Goal: Task Accomplishment & Management: Manage account settings

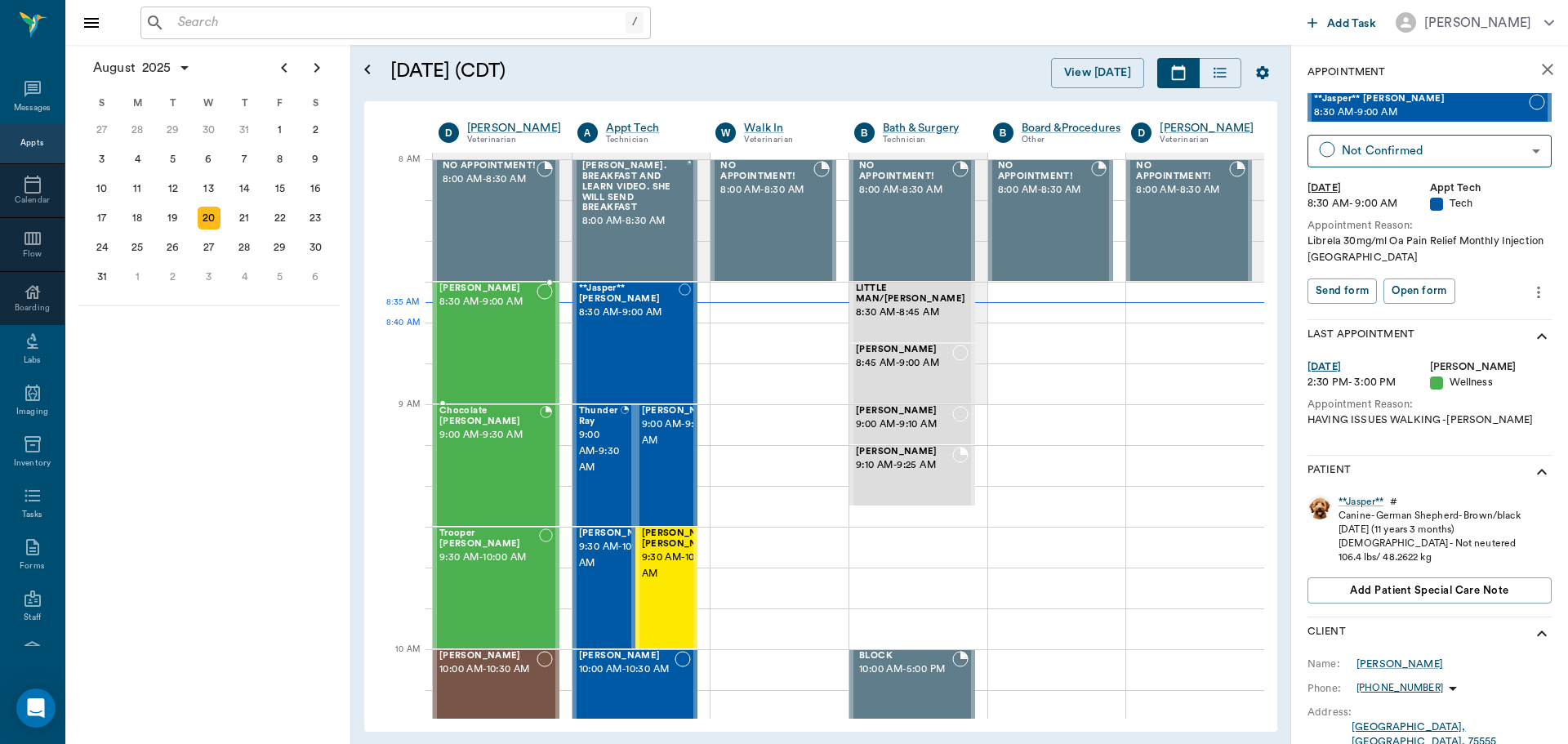
click at [477, 339] on div "SPUD [PERSON_NAME] 8:30 AM - 9:00 AM" at bounding box center [488, 342] width 97 height 119
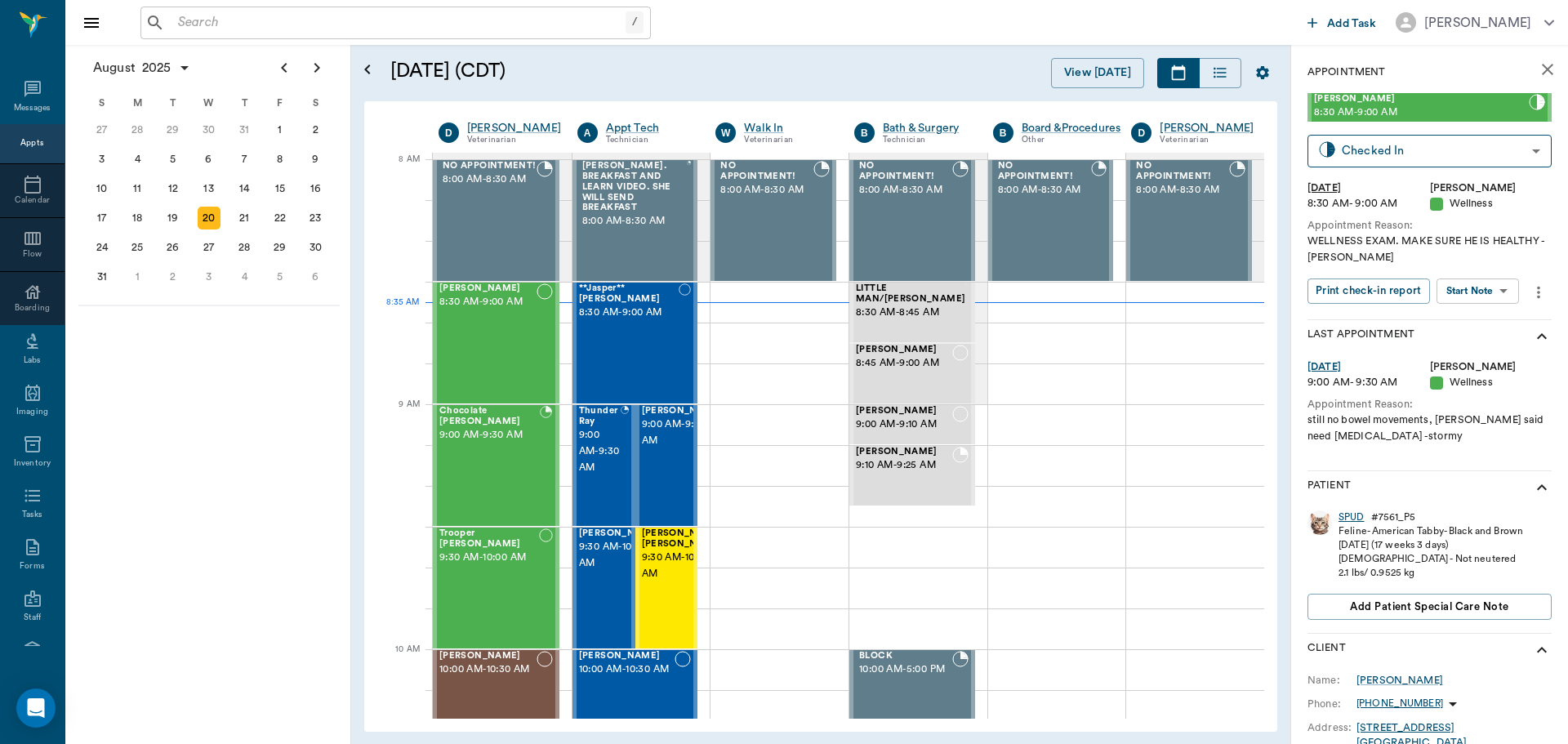
click at [1357, 514] on div "SPUD" at bounding box center [1352, 517] width 26 height 14
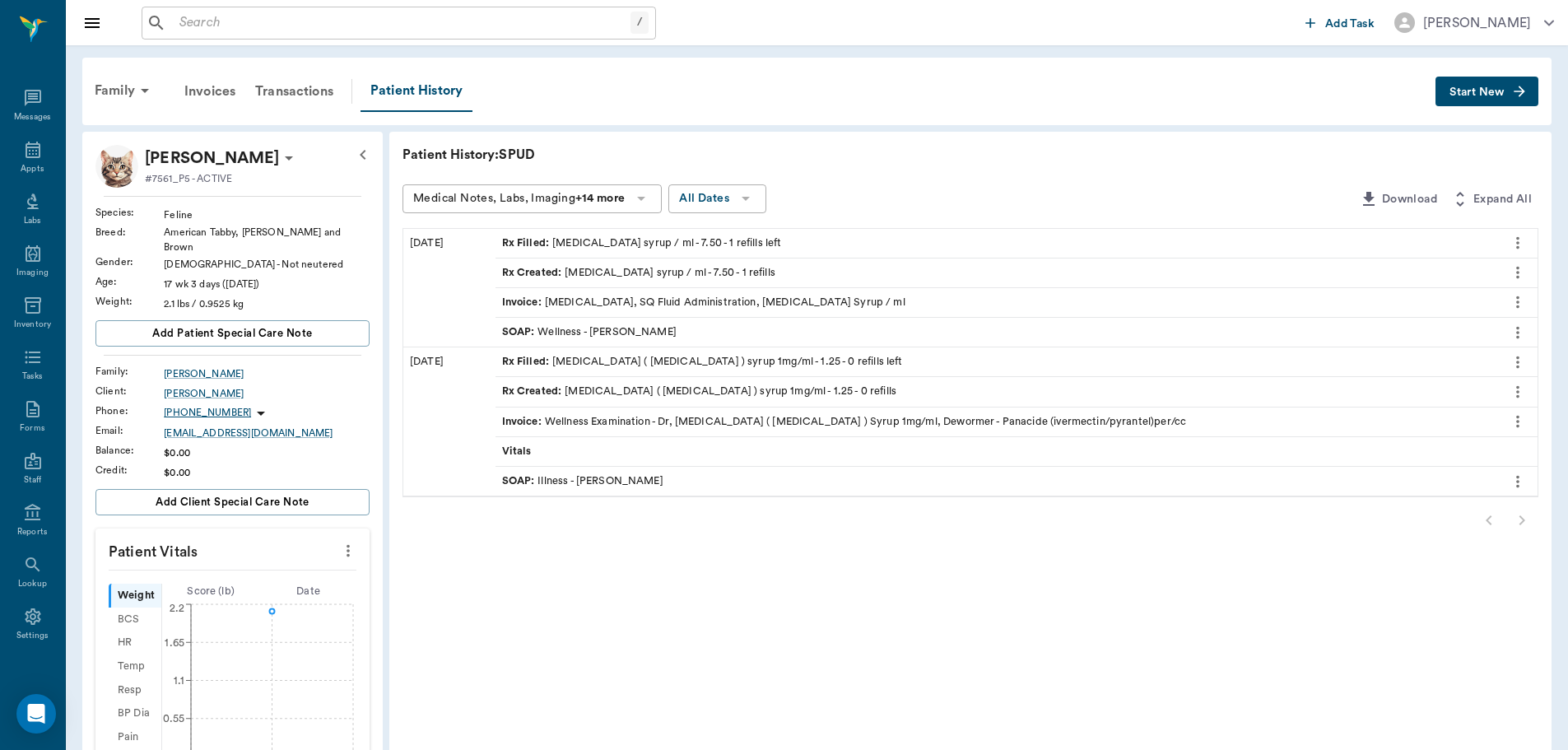
click at [600, 331] on div "SOAP : Wellness - [PERSON_NAME]" at bounding box center [589, 332] width 175 height 16
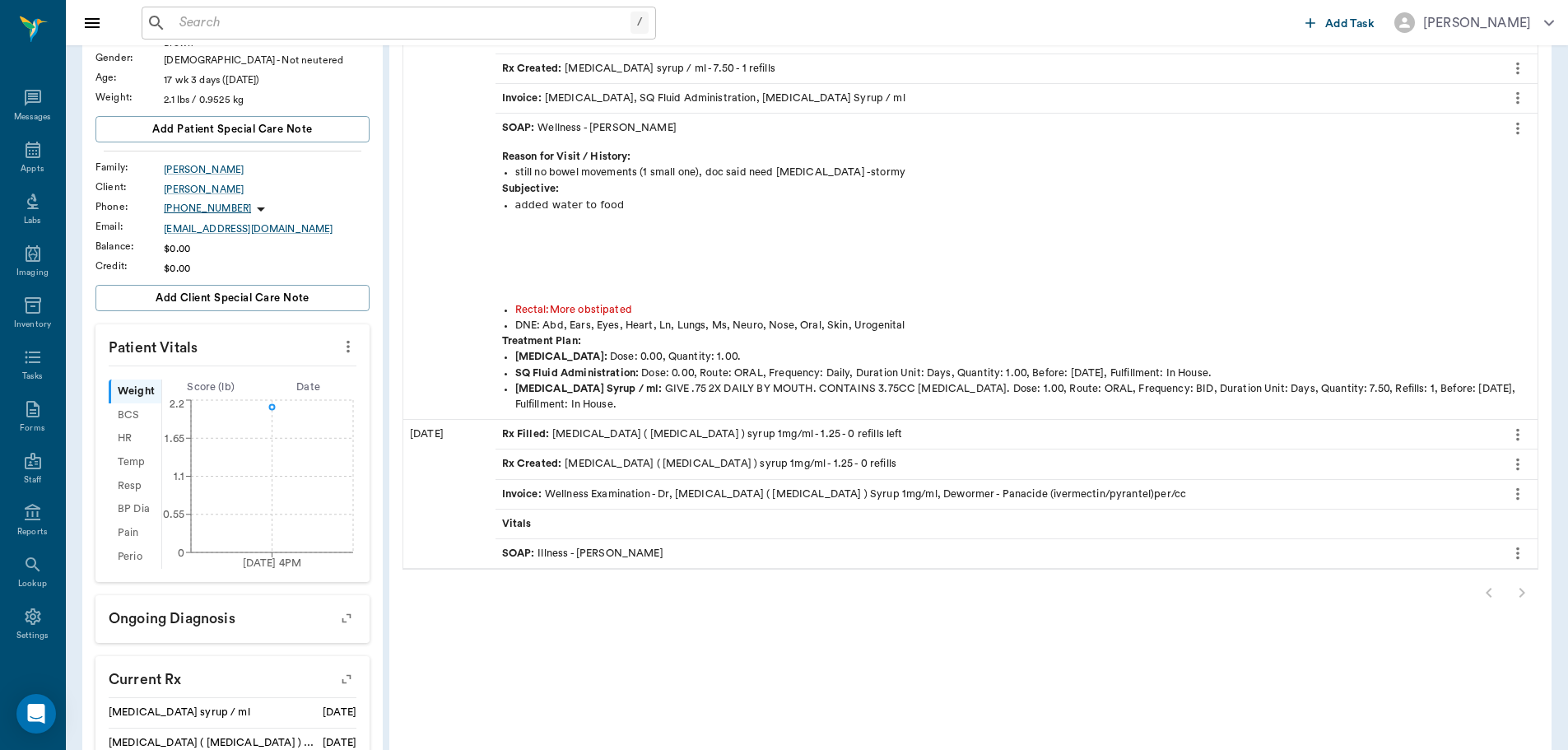
scroll to position [247, 0]
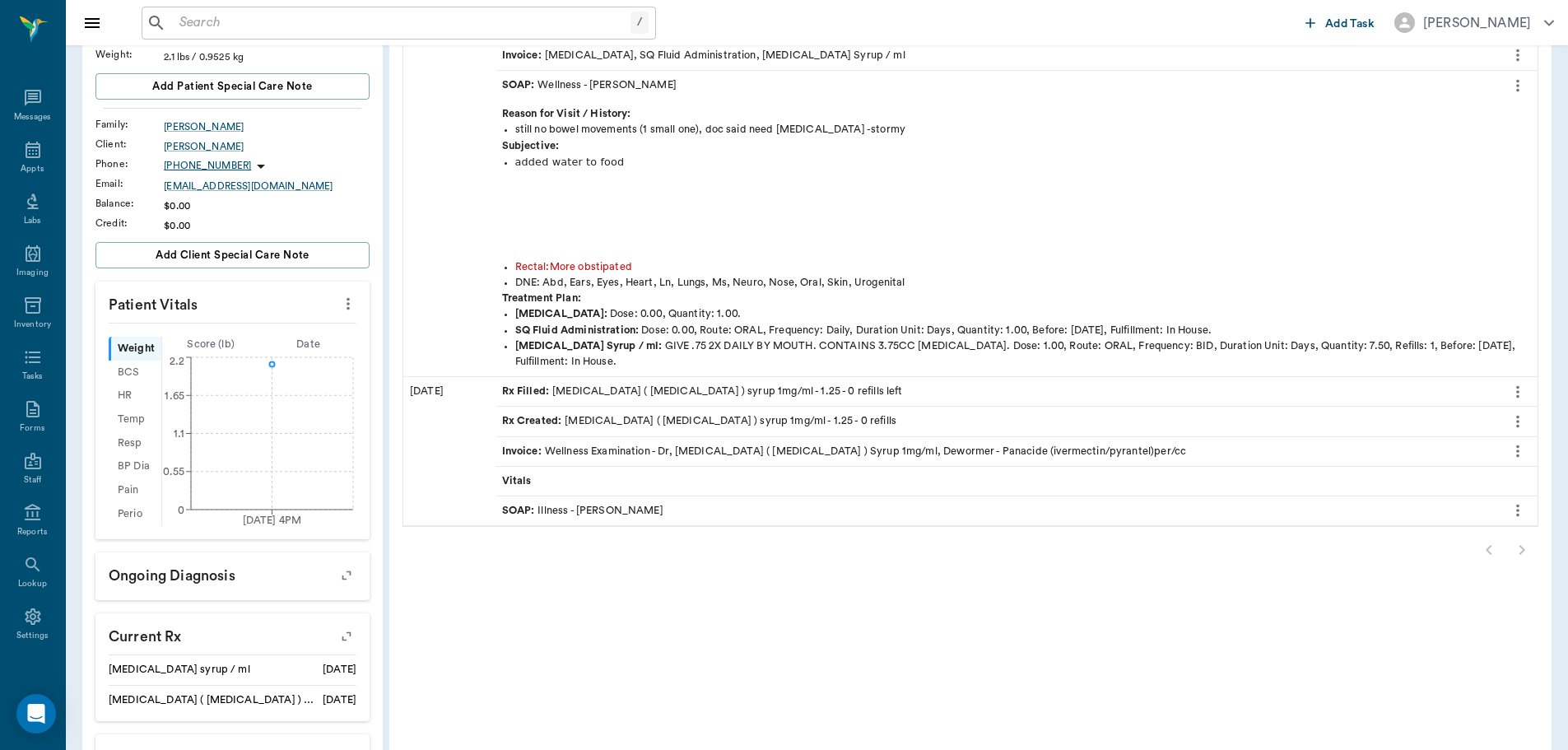
click at [609, 515] on div "SOAP : Illness - [PERSON_NAME]" at bounding box center [582, 510] width 161 height 16
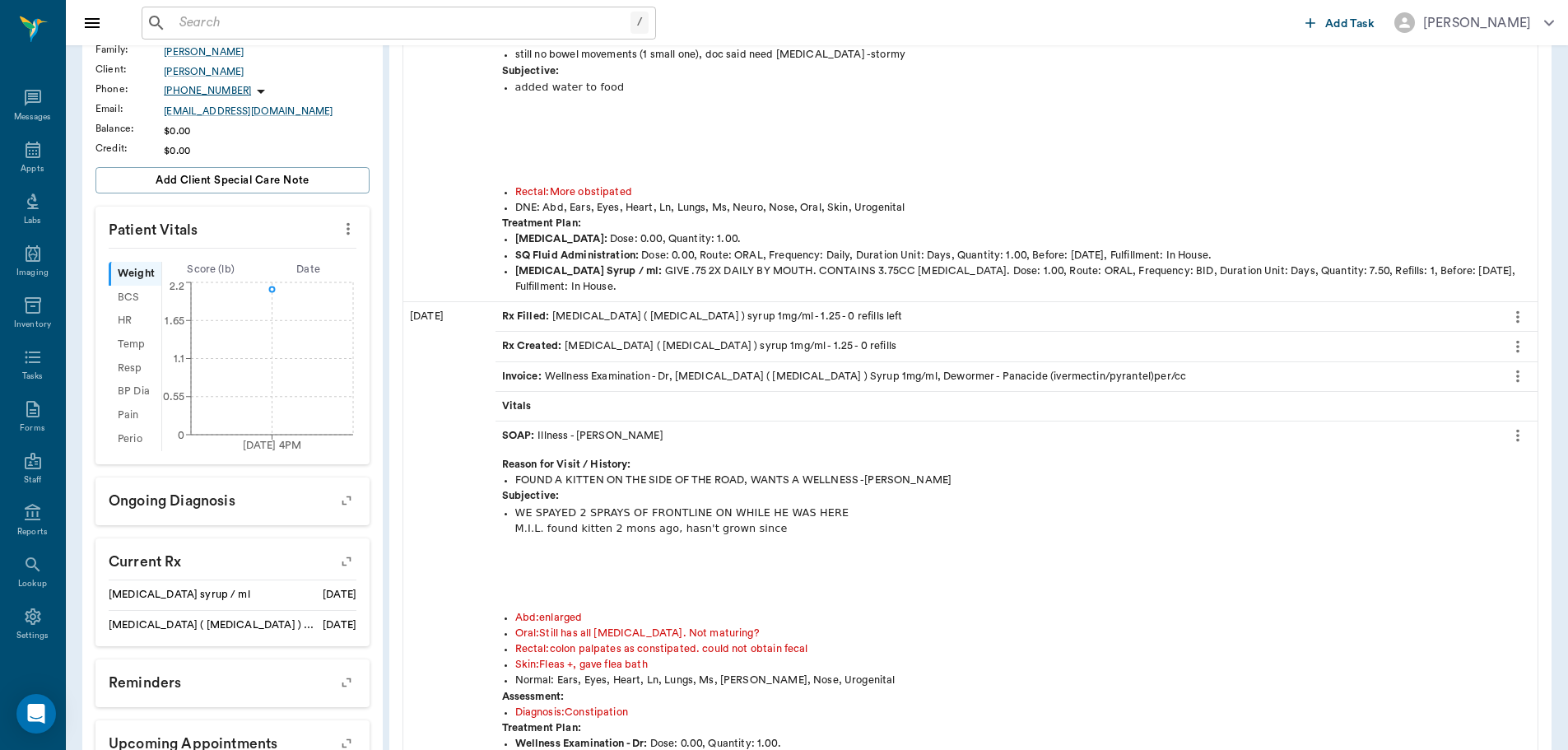
scroll to position [451, 0]
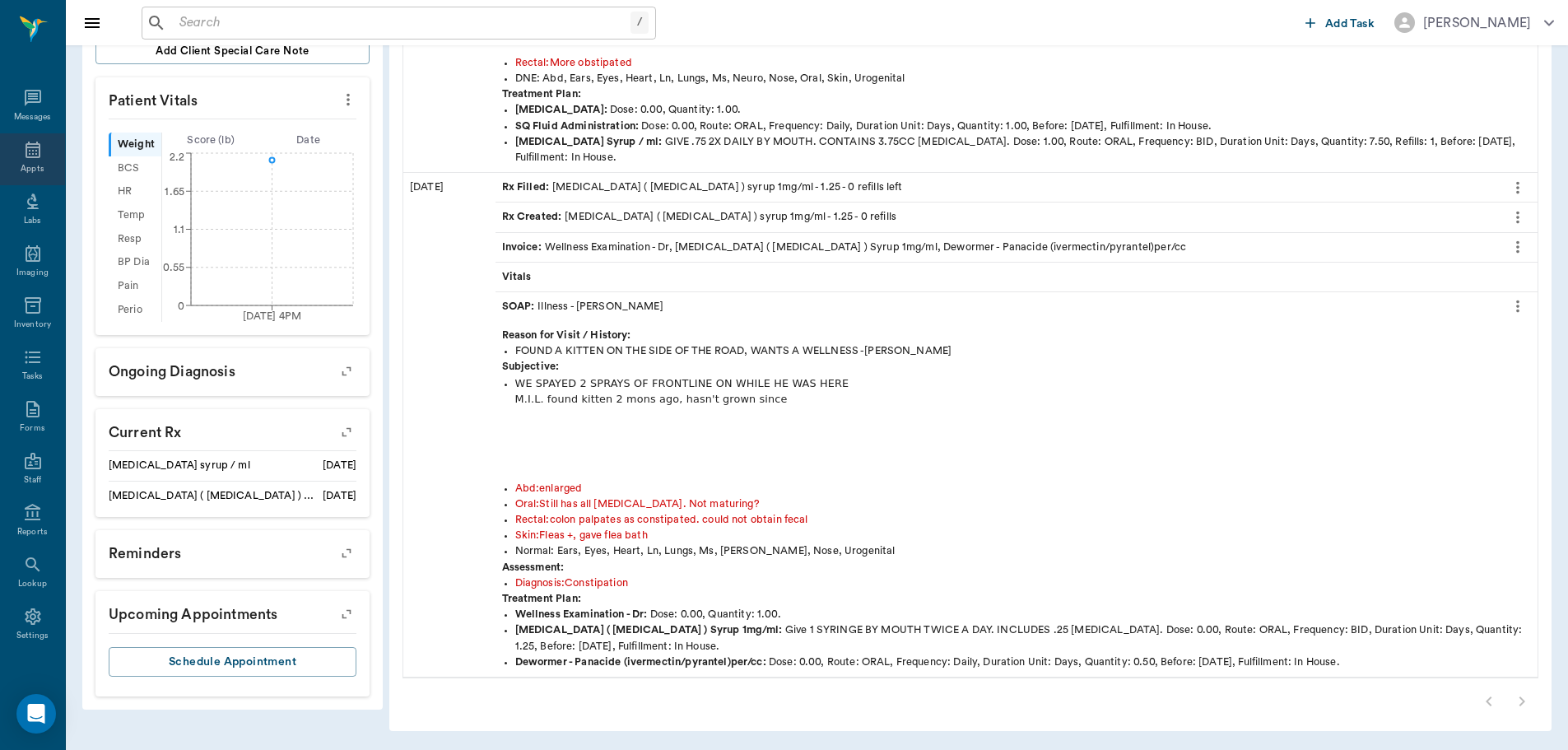
click at [28, 157] on icon at bounding box center [33, 150] width 15 height 16
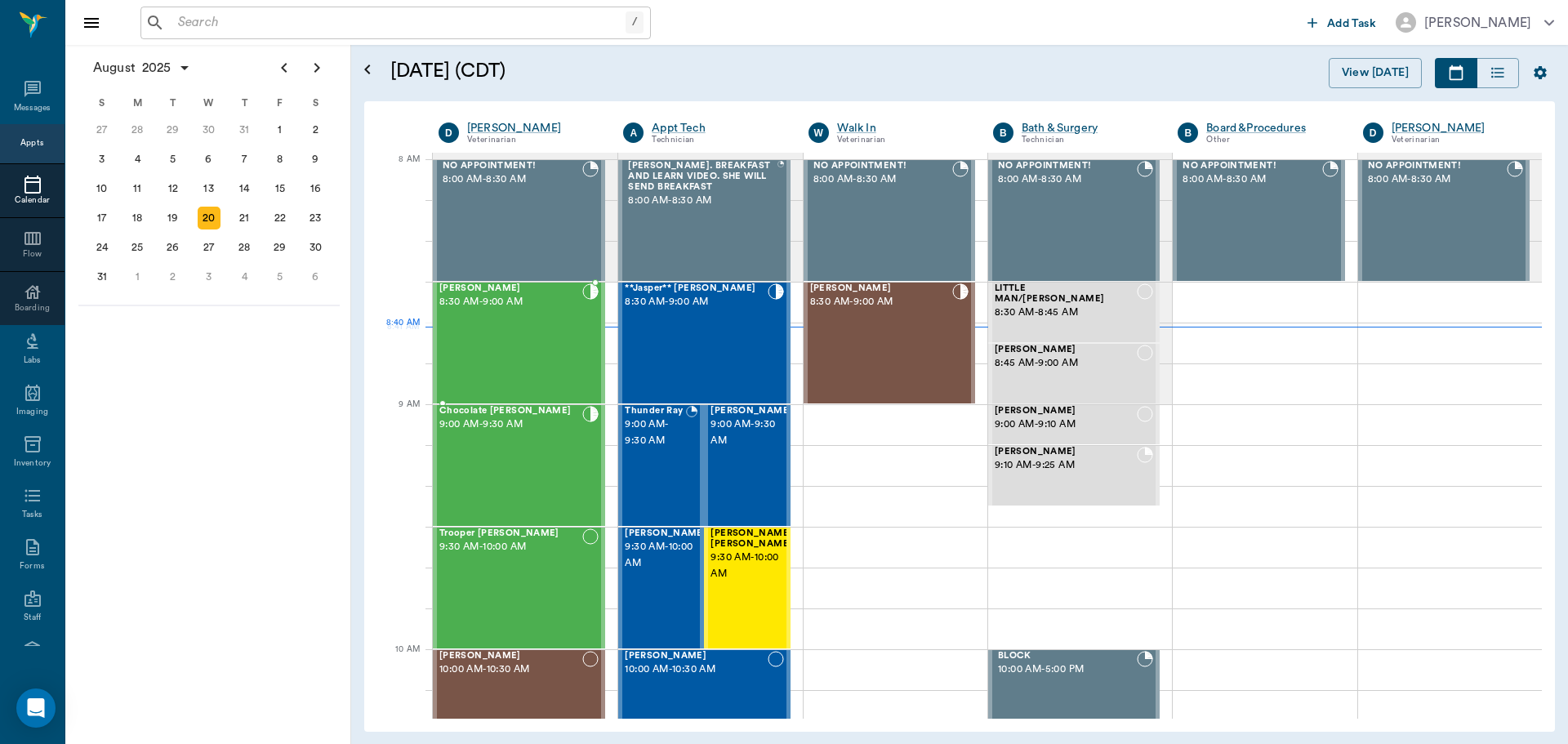
click at [499, 323] on div "SPUD [PERSON_NAME] 8:30 AM - 9:00 AM" at bounding box center [511, 342] width 143 height 119
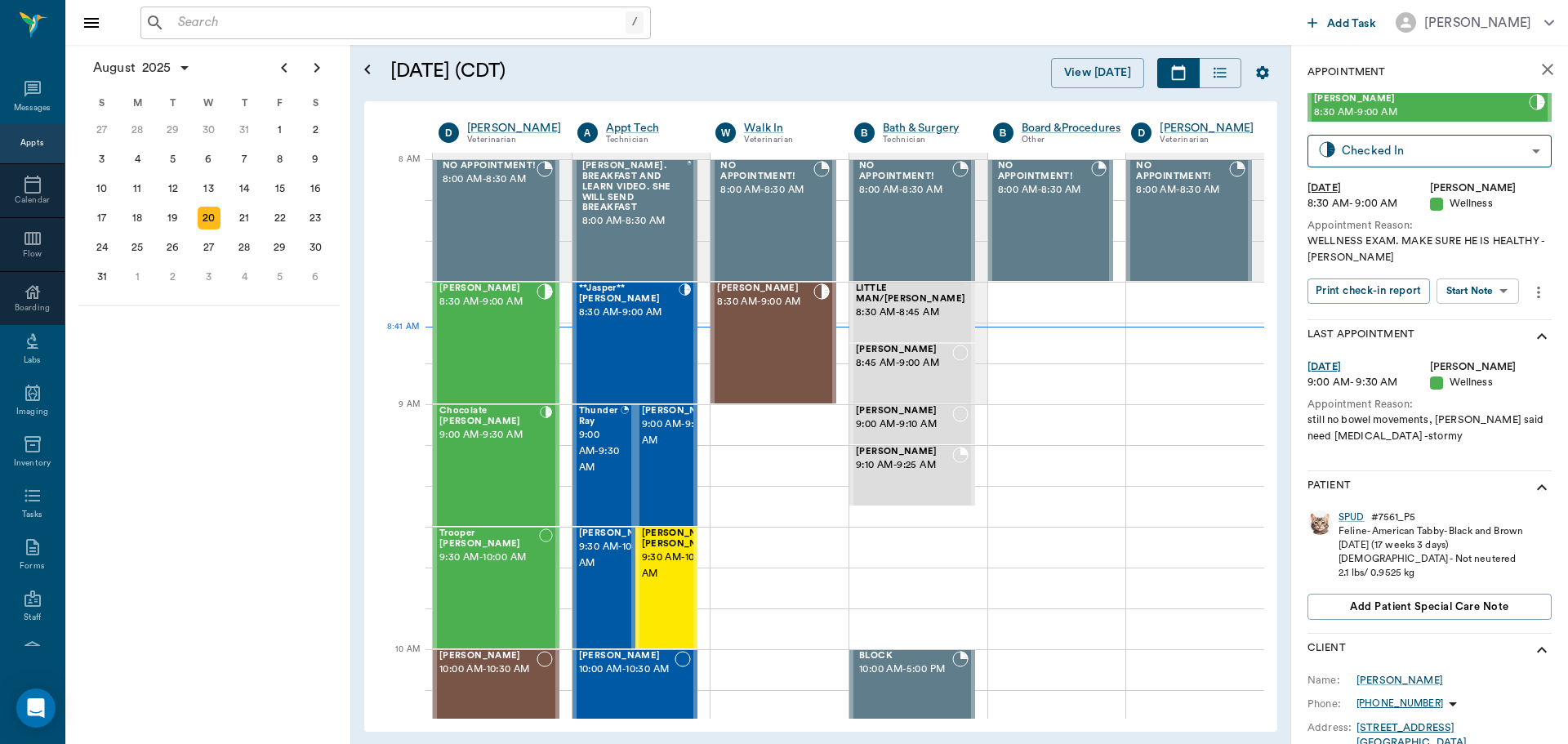
click at [1456, 296] on body "/ ​ Add Task Dr. Bert Ellsworth Nectar Messages Appts Calendar Flow Boarding La…" at bounding box center [784, 372] width 1568 height 744
click at [1461, 327] on button "Start SOAP" at bounding box center [1459, 324] width 55 height 19
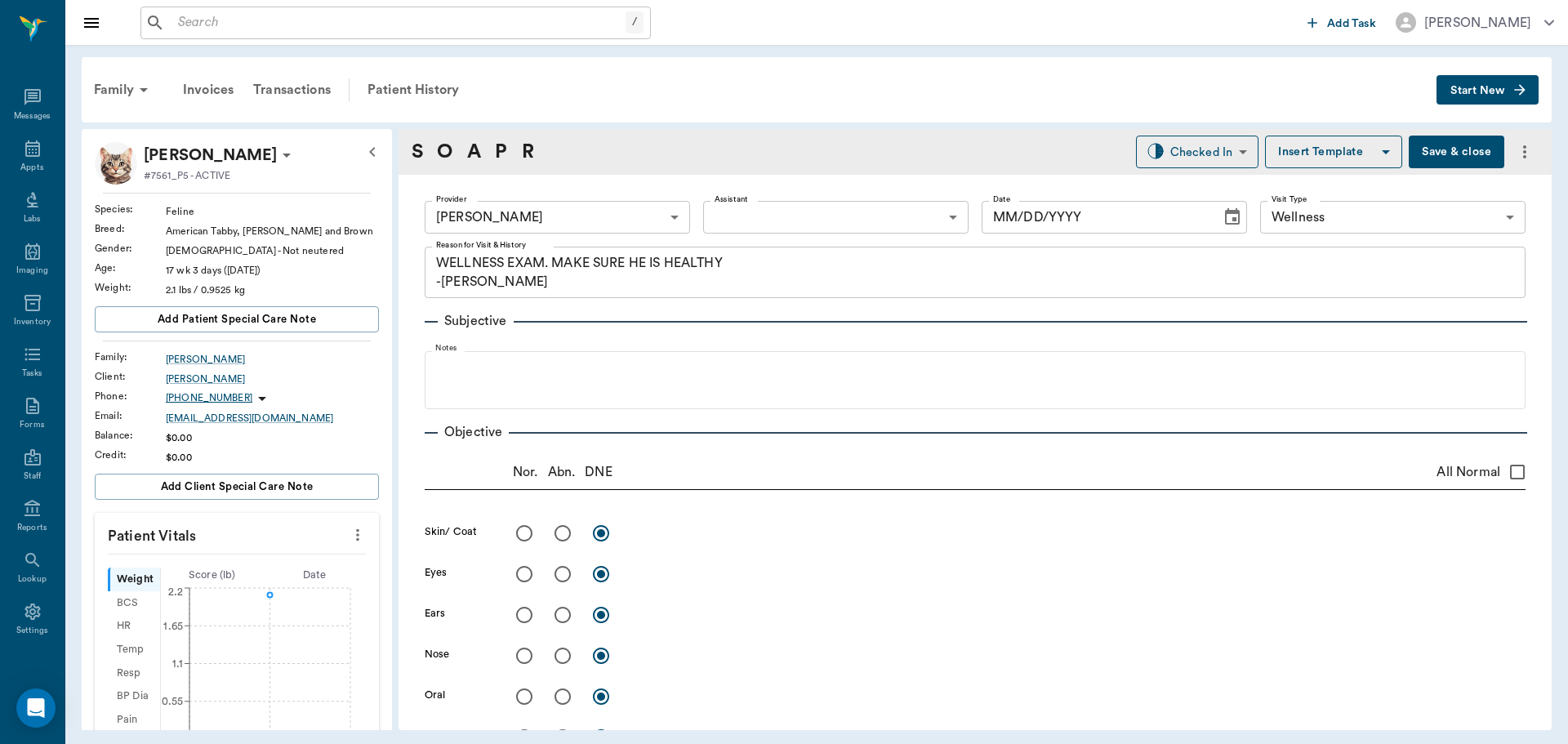
type input "63ec2f075fda476ae8351a4d"
type input "65d2be4f46e3a538d89b8c14"
type textarea "WELLNESS EXAM. MAKE SURE HE IS HEALTHY -LORY"
type input "[DATE]"
click at [356, 539] on icon "more" at bounding box center [358, 535] width 4 height 12
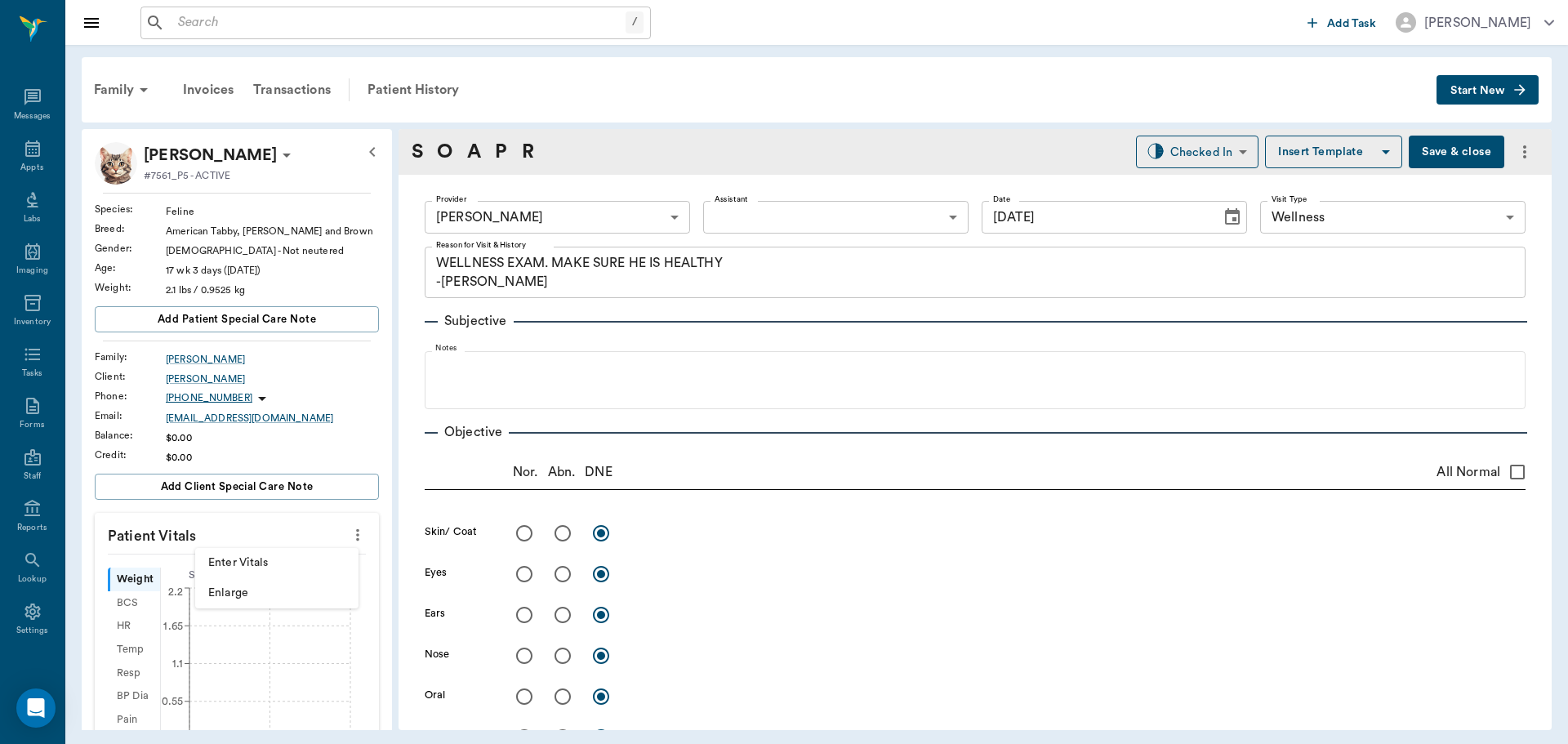
click at [271, 570] on span "Enter Vitals" at bounding box center [276, 562] width 137 height 17
click at [223, 590] on input "text" at bounding box center [236, 584] width 142 height 33
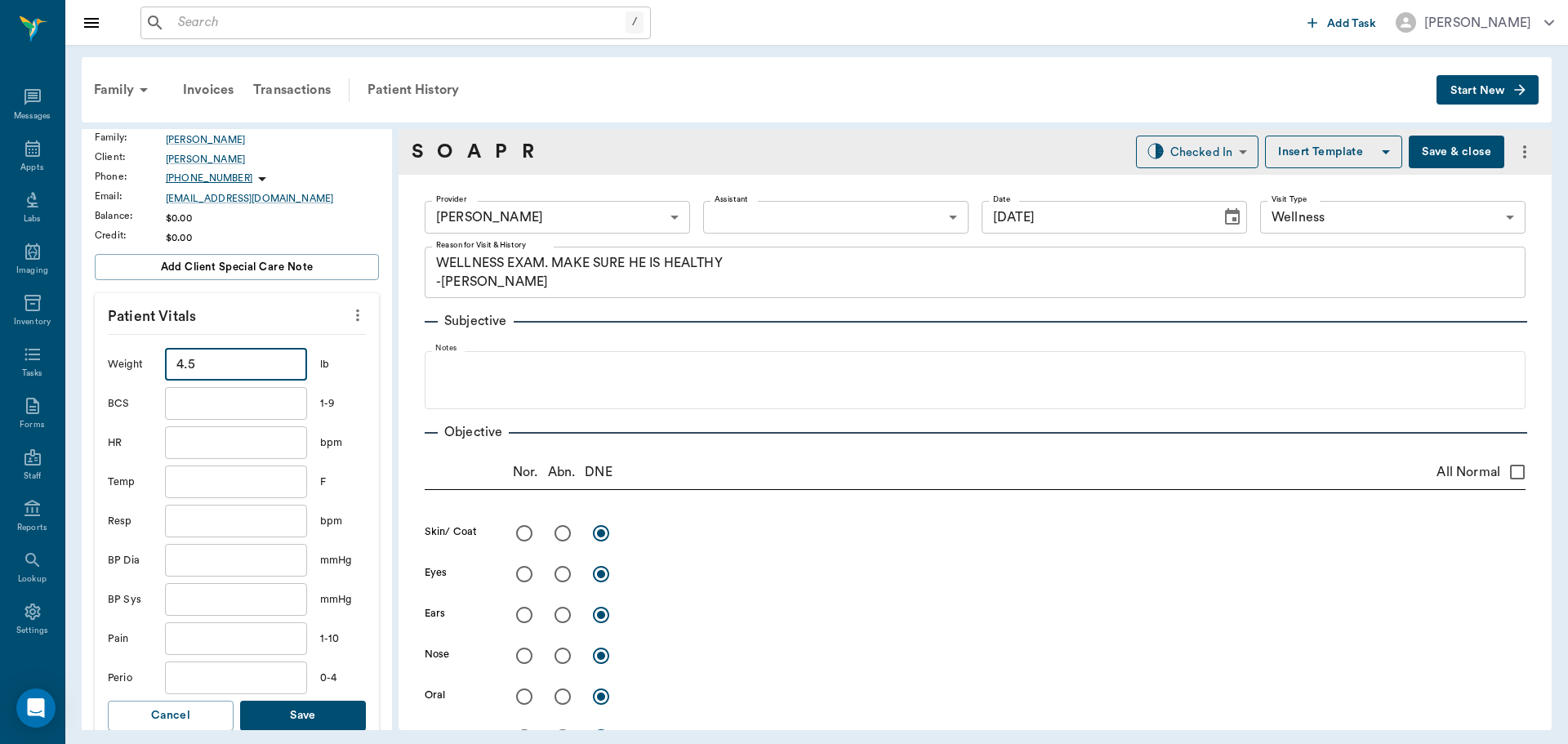
scroll to position [245, 0]
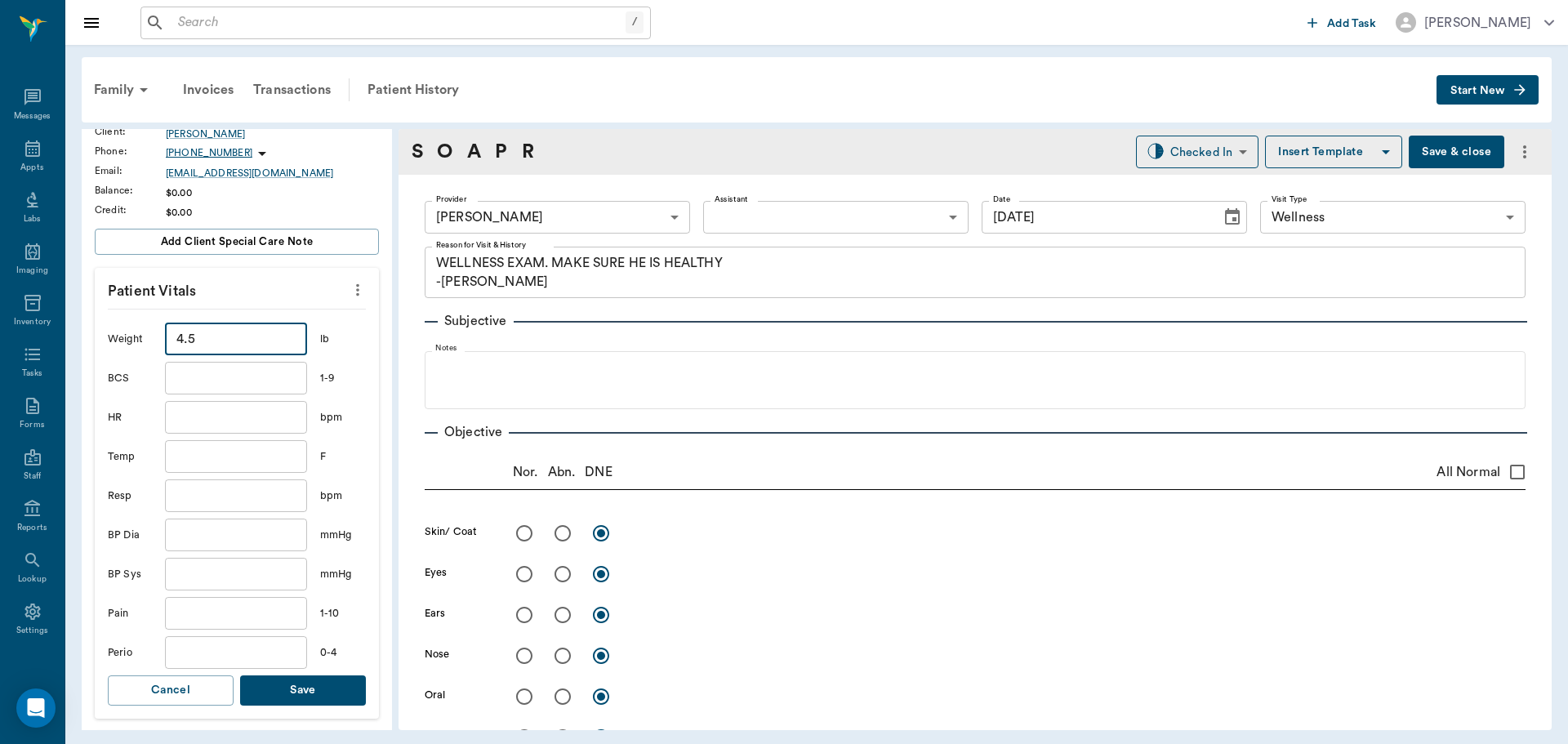
type input "4.5"
click at [211, 458] on input "text" at bounding box center [236, 457] width 142 height 33
type input "101.7"
click at [312, 691] on button "Save" at bounding box center [303, 690] width 125 height 30
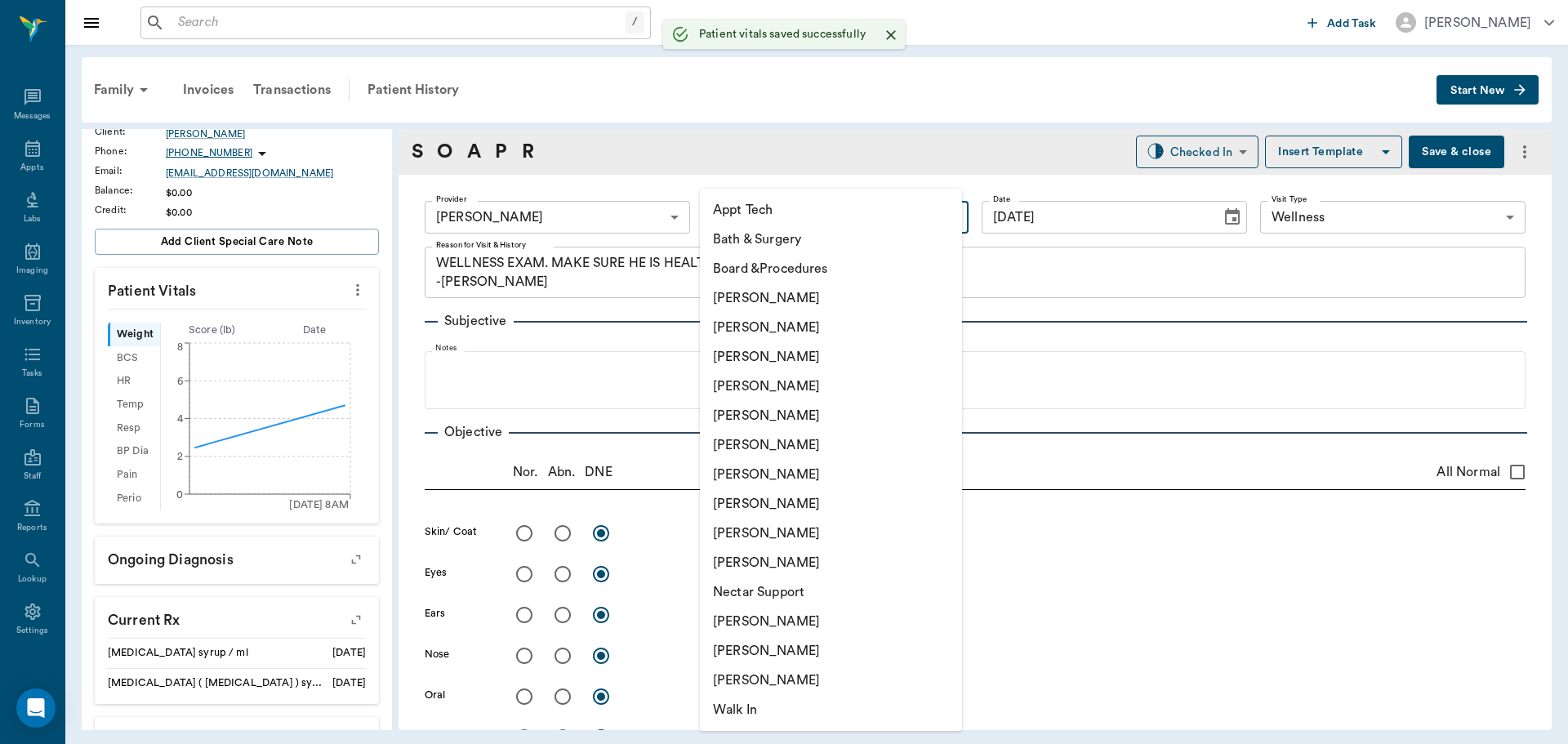
click at [788, 213] on body "/ ​ Add Task Dr. Bert Ellsworth Nectar Messages Appts Labs Imaging Inventory Ta…" at bounding box center [784, 372] width 1568 height 744
click at [763, 506] on li "[PERSON_NAME]" at bounding box center [830, 504] width 263 height 29
type input "63ec2e7e52e12b0ba117b124"
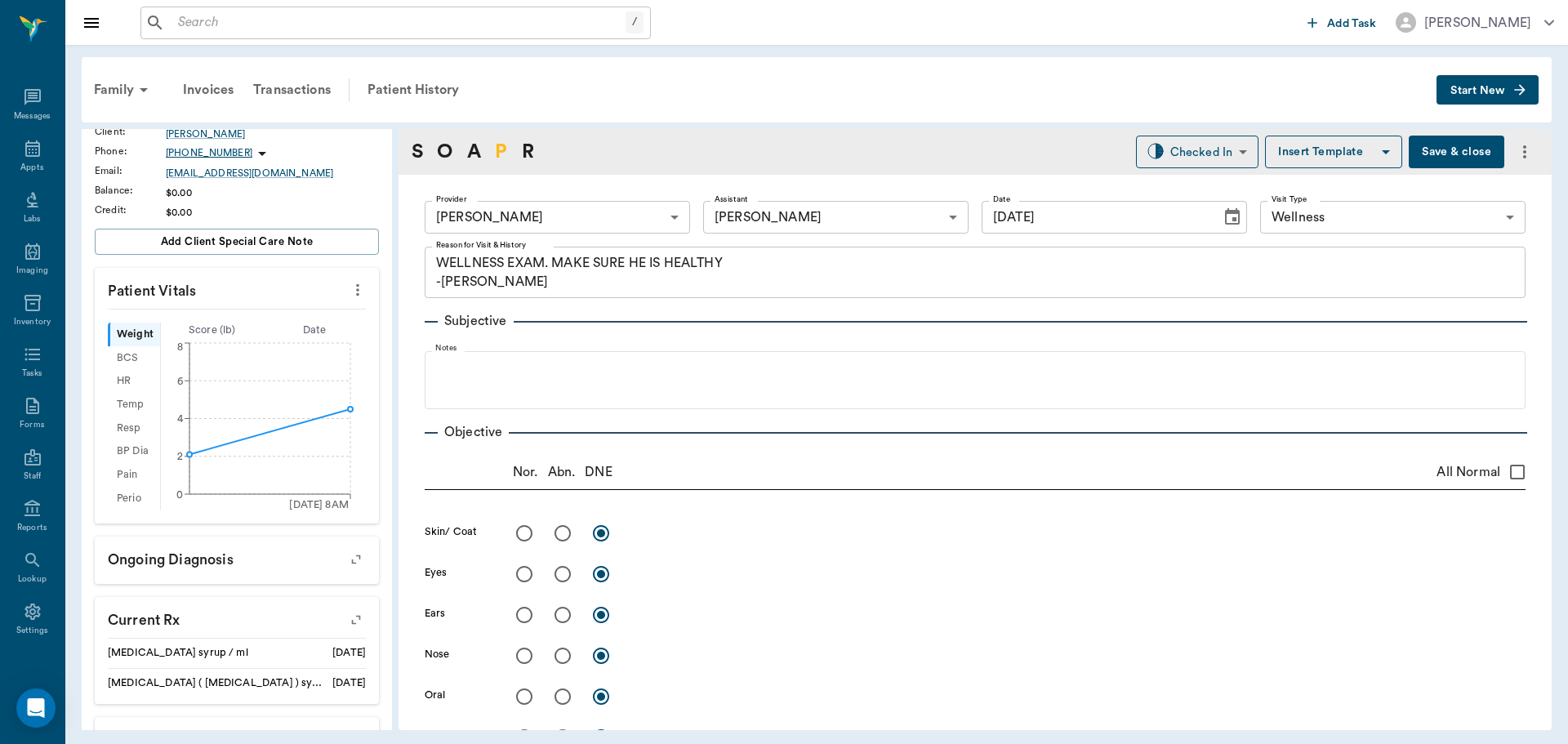
click at [498, 150] on link "P" at bounding box center [501, 152] width 12 height 29
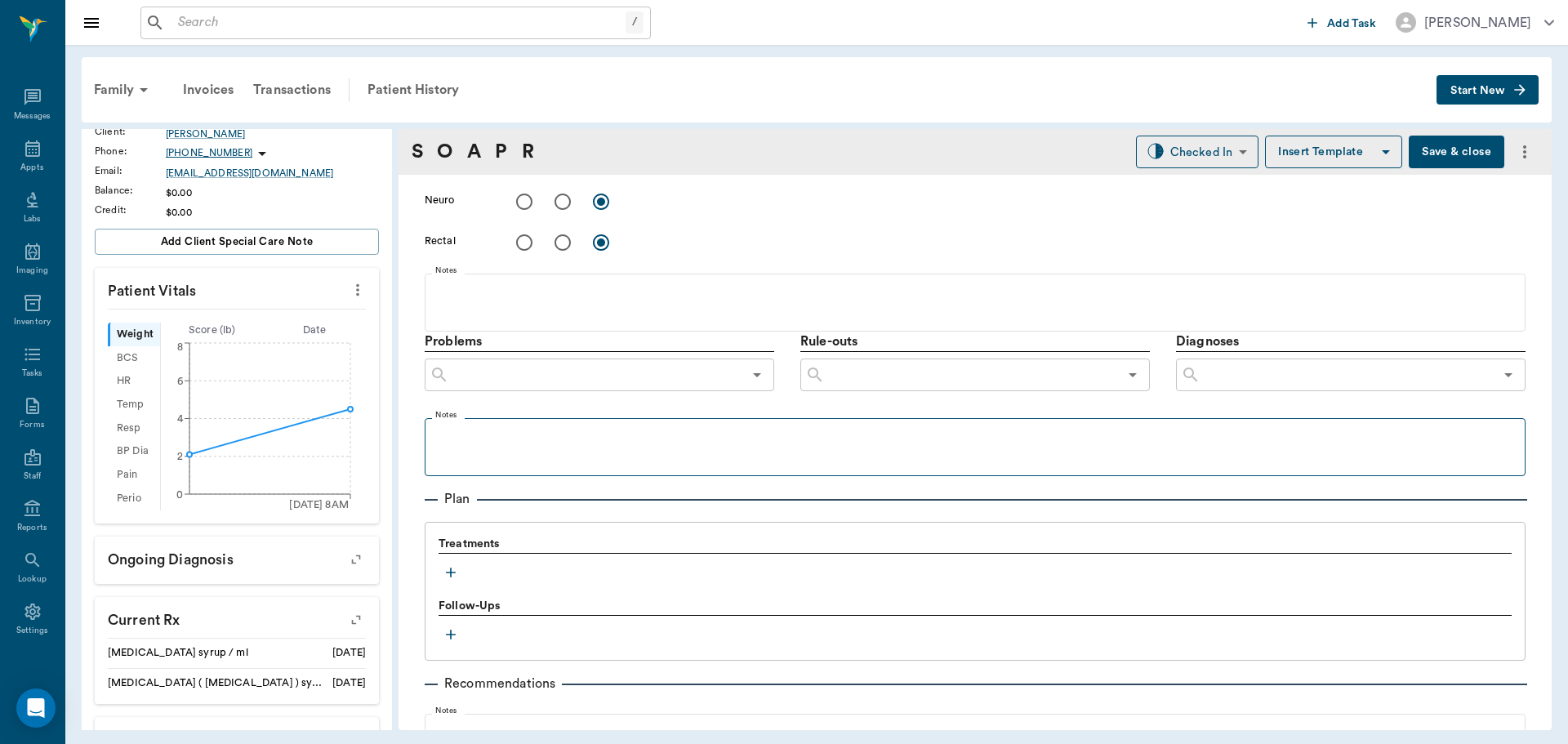
scroll to position [973, 0]
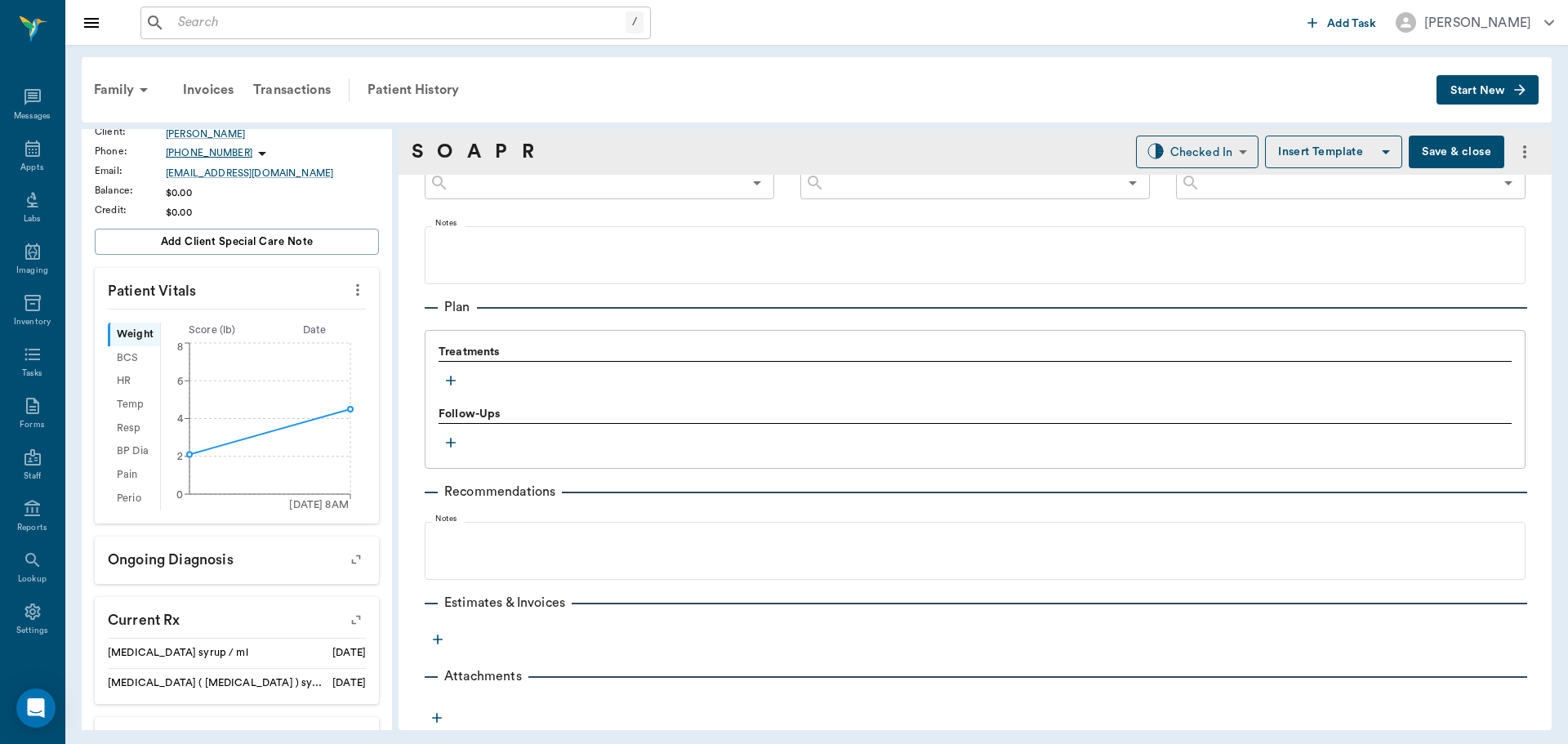
click at [448, 384] on icon "button" at bounding box center [451, 381] width 16 height 16
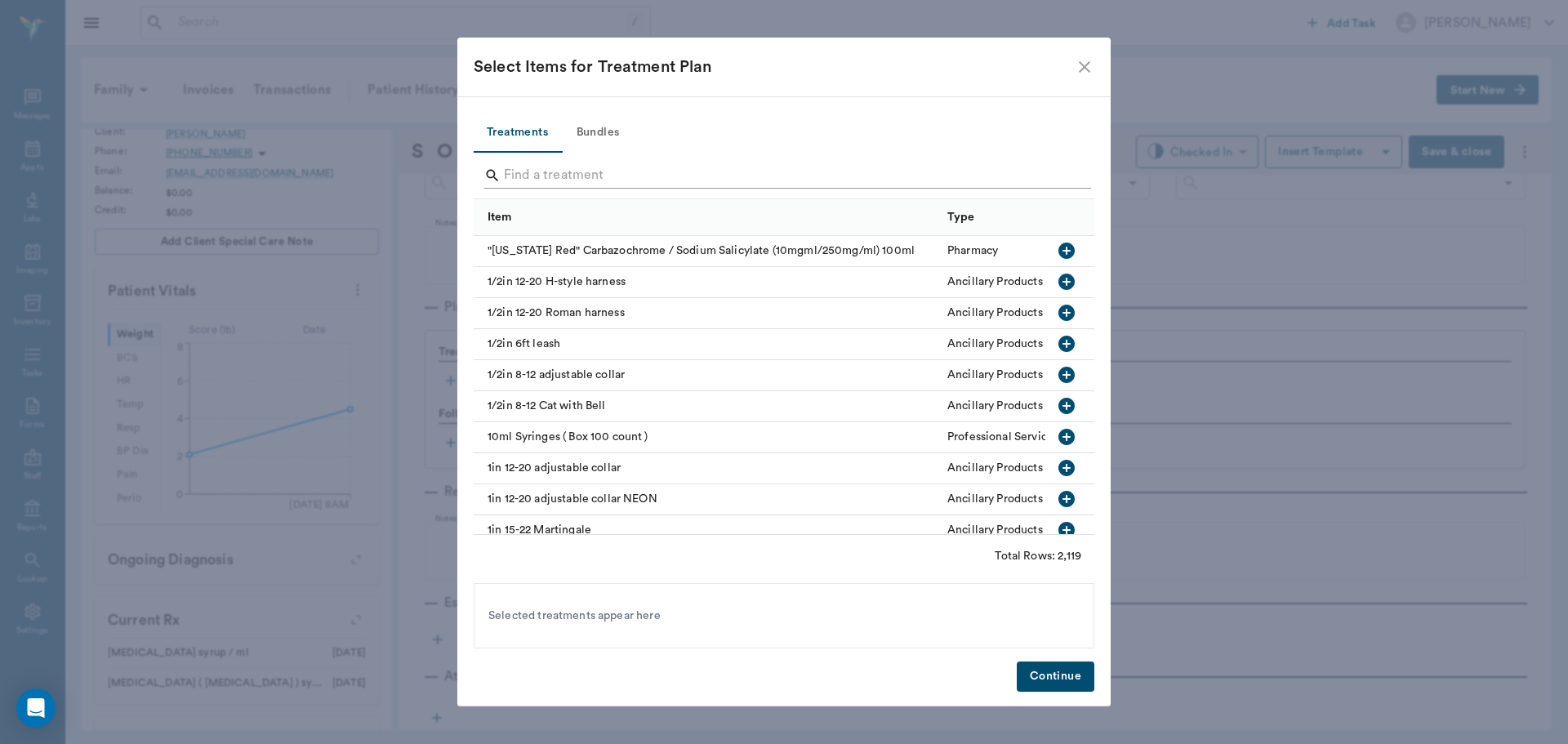
click at [539, 179] on input "Search" at bounding box center [785, 175] width 562 height 26
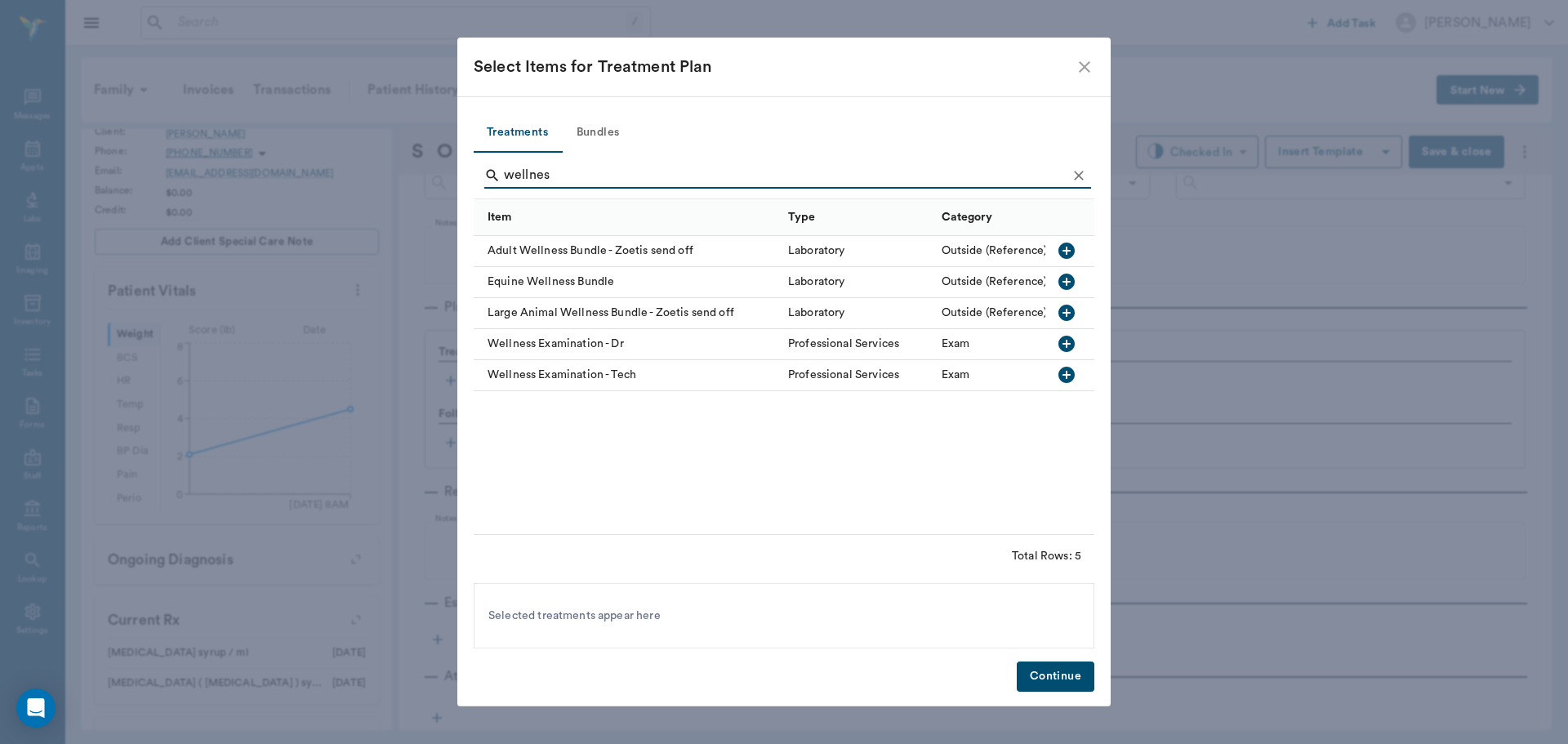
type input "wellnes"
click at [1068, 343] on icon "button" at bounding box center [1067, 344] width 16 height 16
click at [1048, 677] on button "Continue" at bounding box center [1055, 676] width 77 height 30
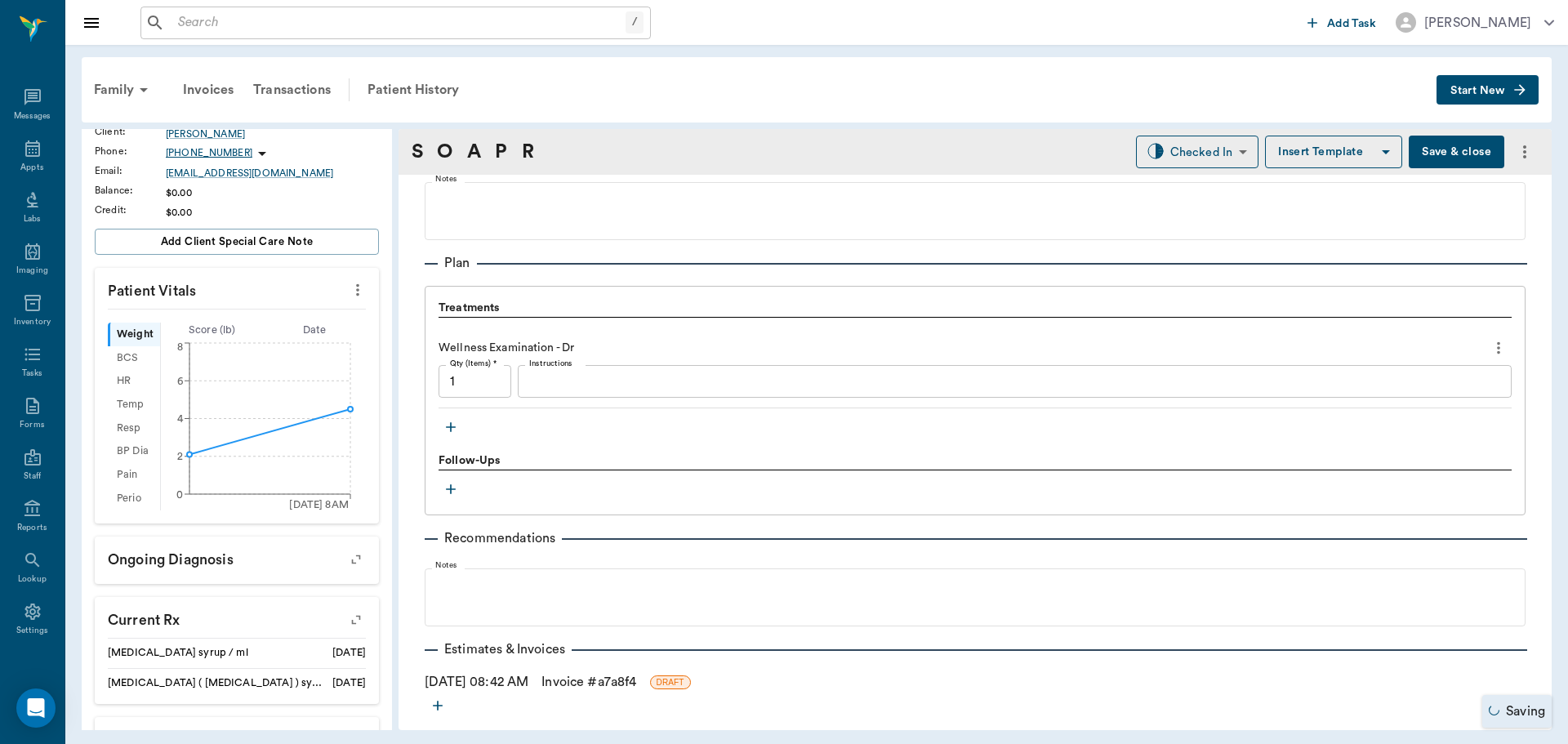
scroll to position [1055, 0]
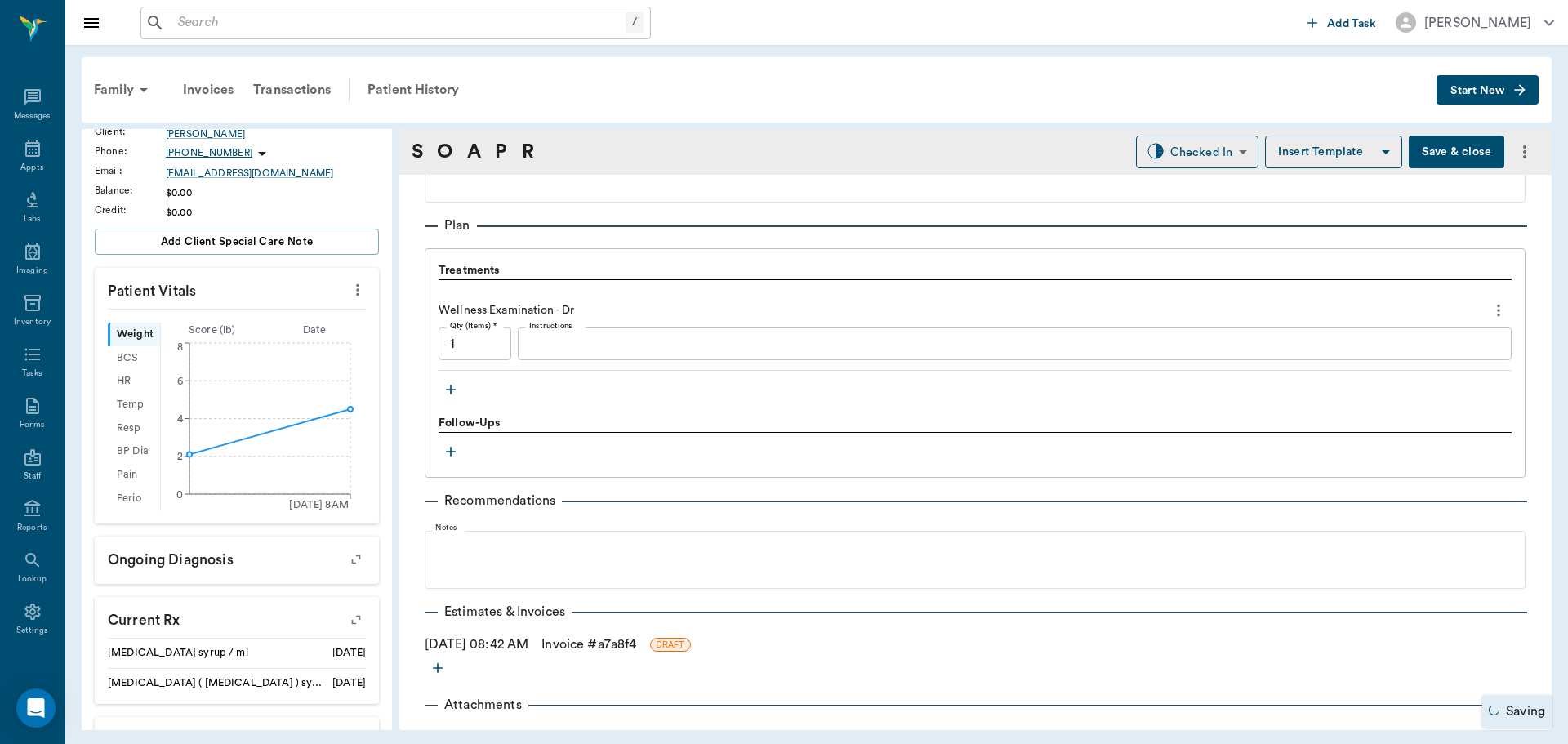
click at [450, 387] on icon "button" at bounding box center [451, 390] width 16 height 16
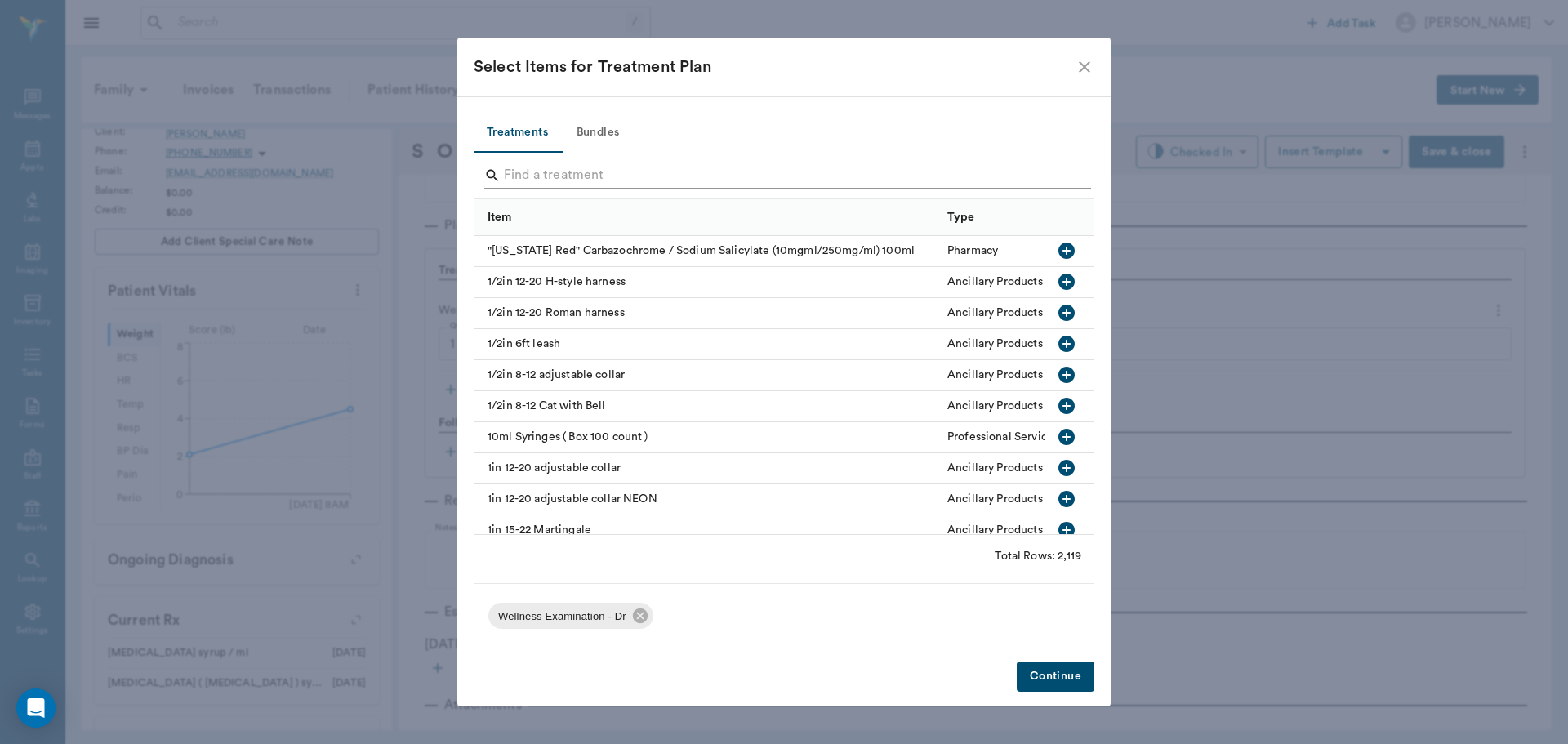
click at [539, 169] on input "Search" at bounding box center [785, 175] width 562 height 26
click at [591, 132] on button "Bundles" at bounding box center [598, 133] width 74 height 39
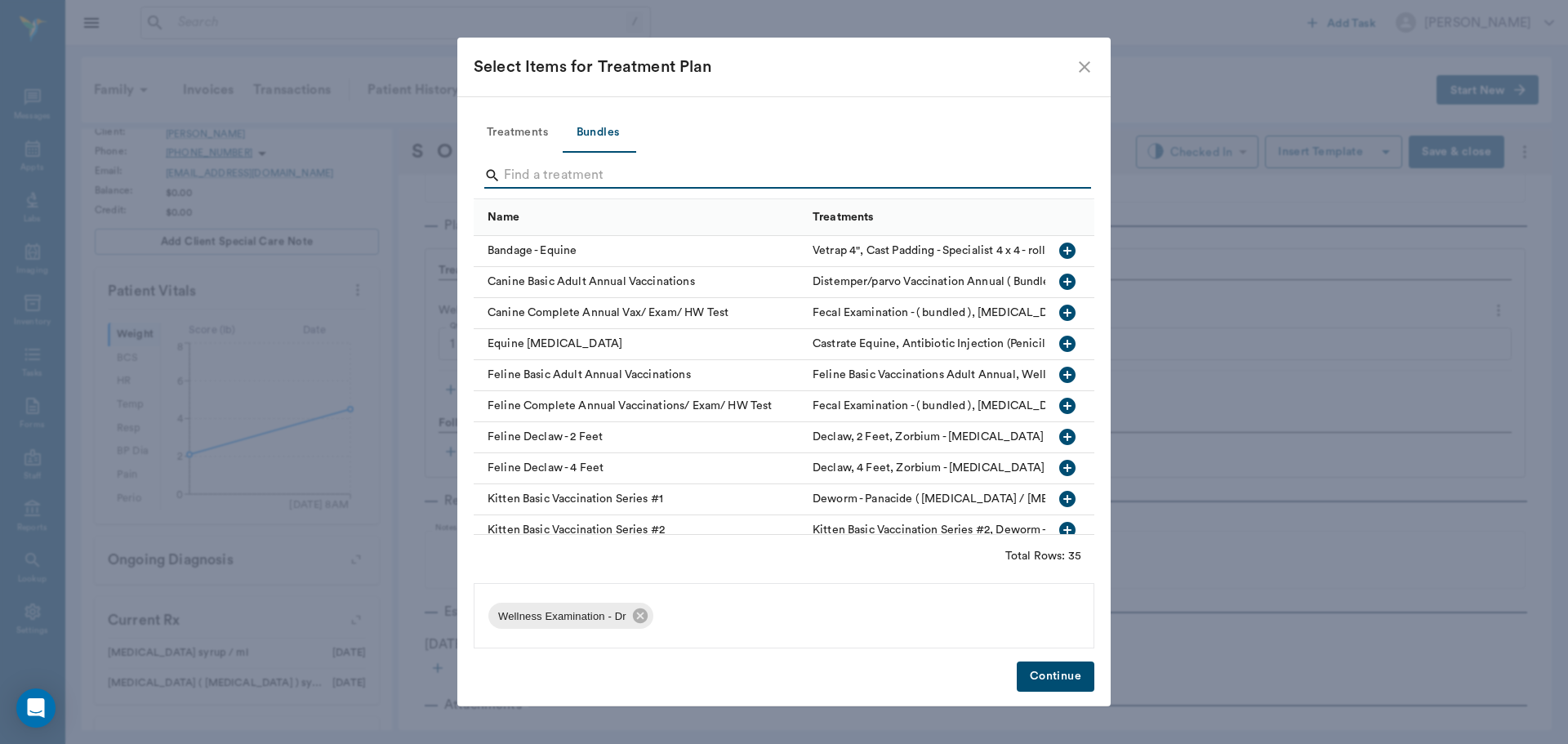
click at [529, 174] on input "Search" at bounding box center [785, 175] width 562 height 26
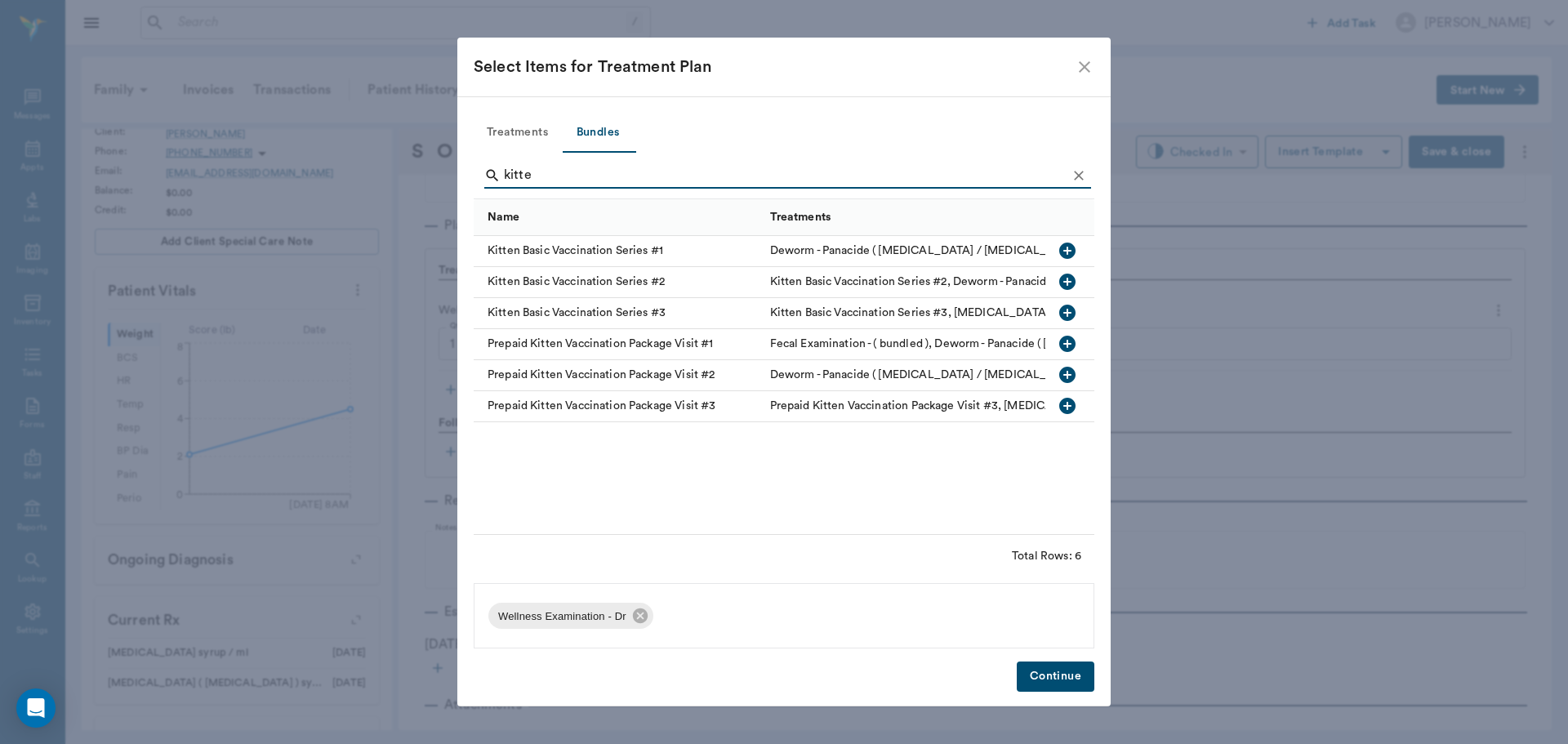
type input "kitte"
click at [1063, 255] on icon "button" at bounding box center [1067, 251] width 16 height 16
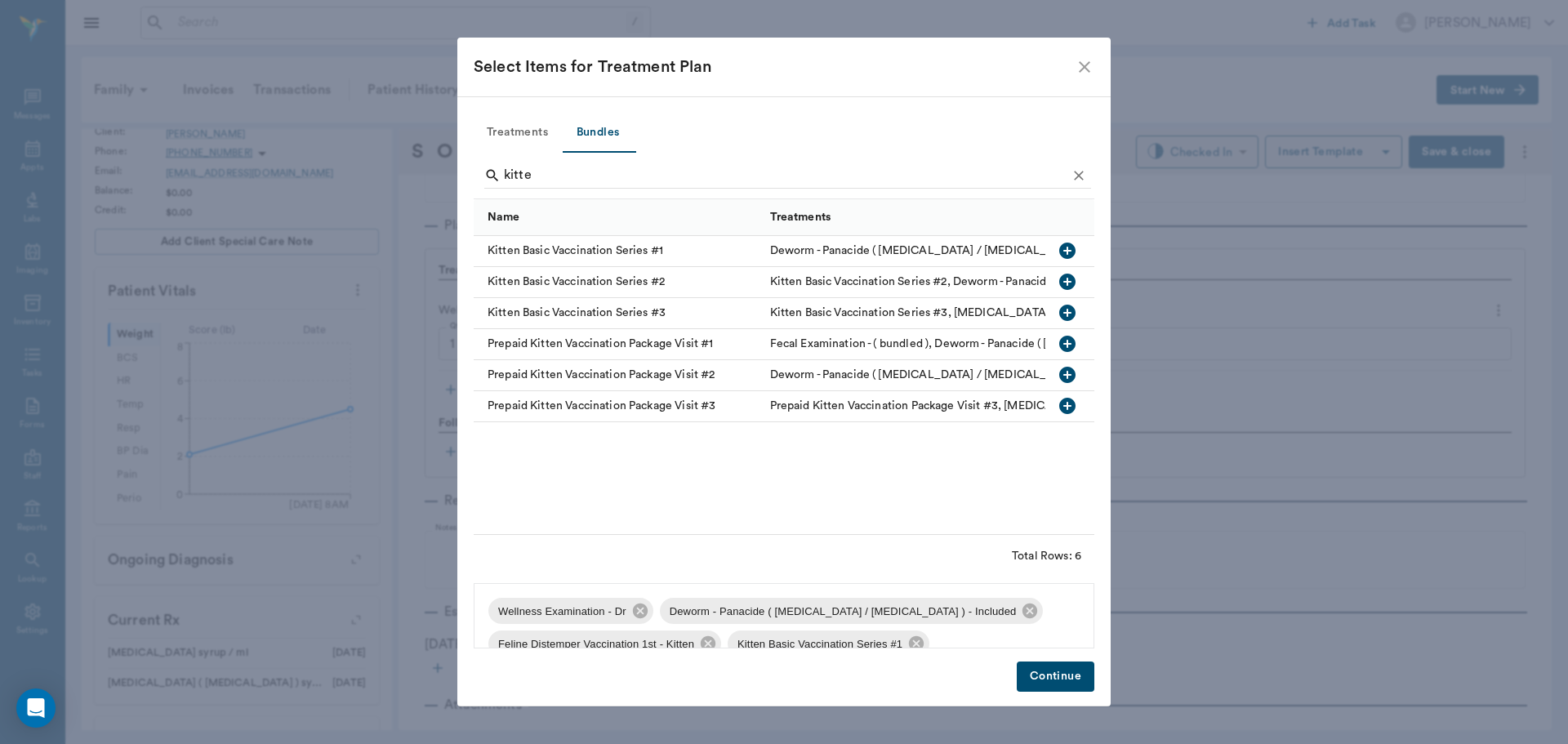
click at [1065, 676] on button "Continue" at bounding box center [1055, 676] width 77 height 30
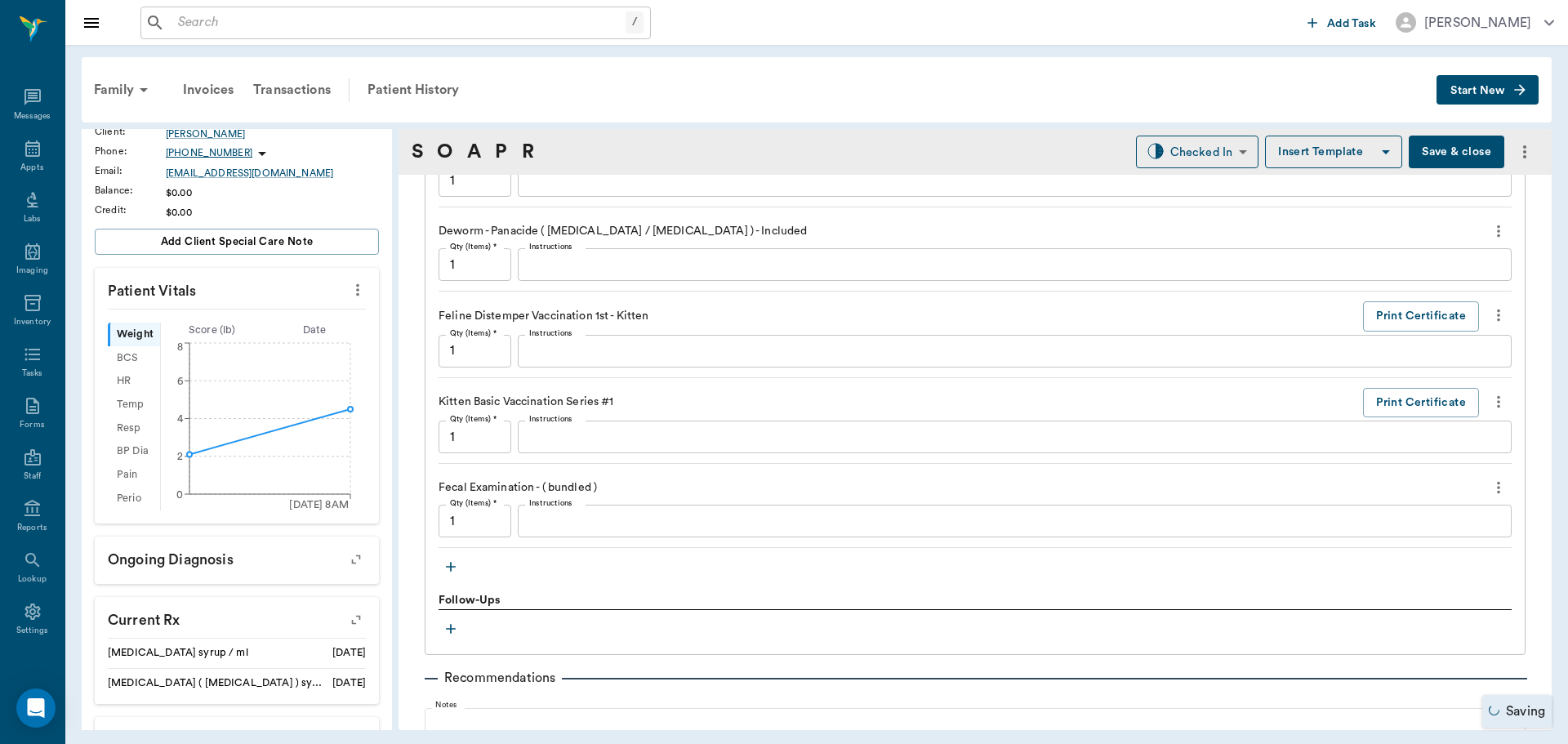
scroll to position [1299, 0]
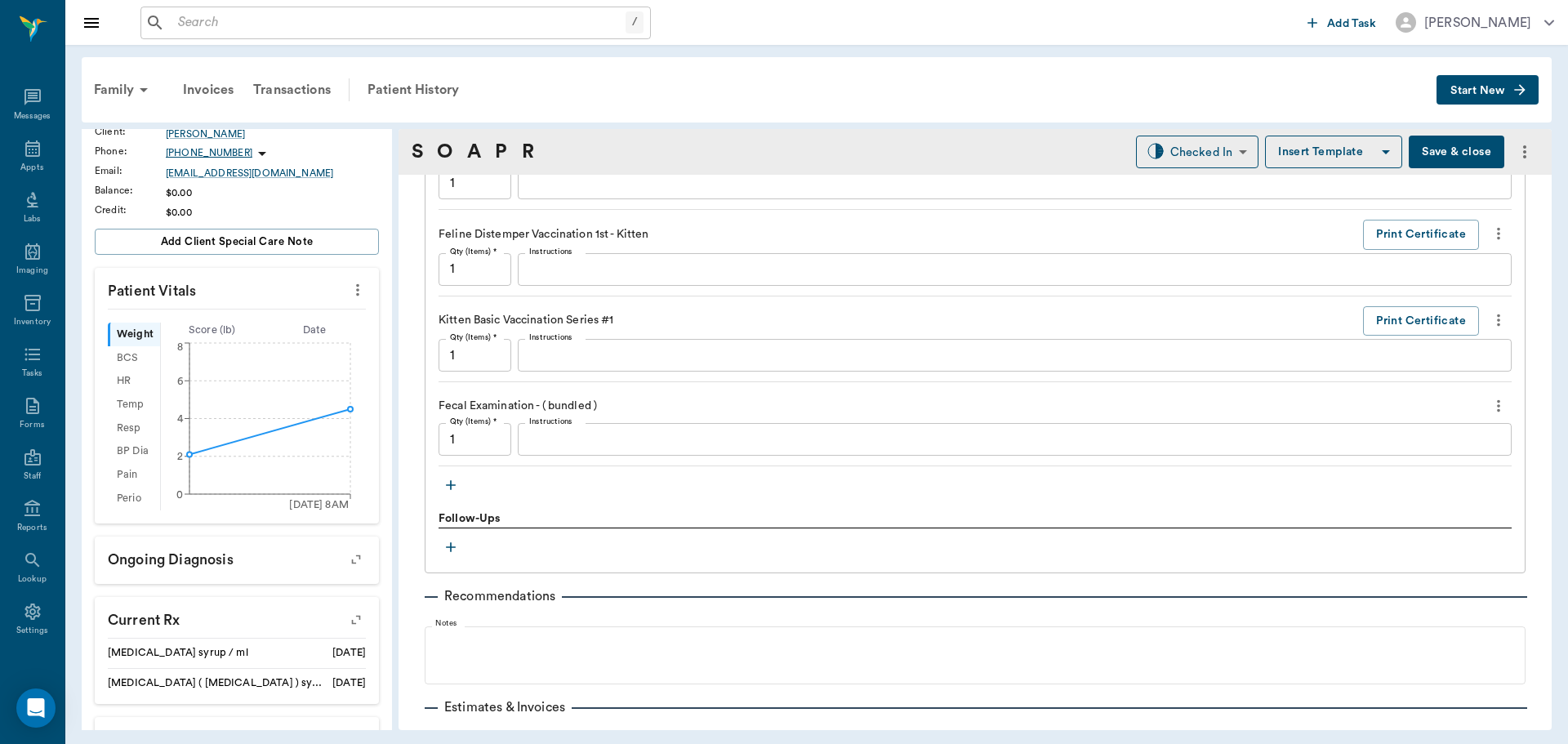
click at [572, 433] on textarea "Instructions" at bounding box center [1015, 440] width 971 height 19
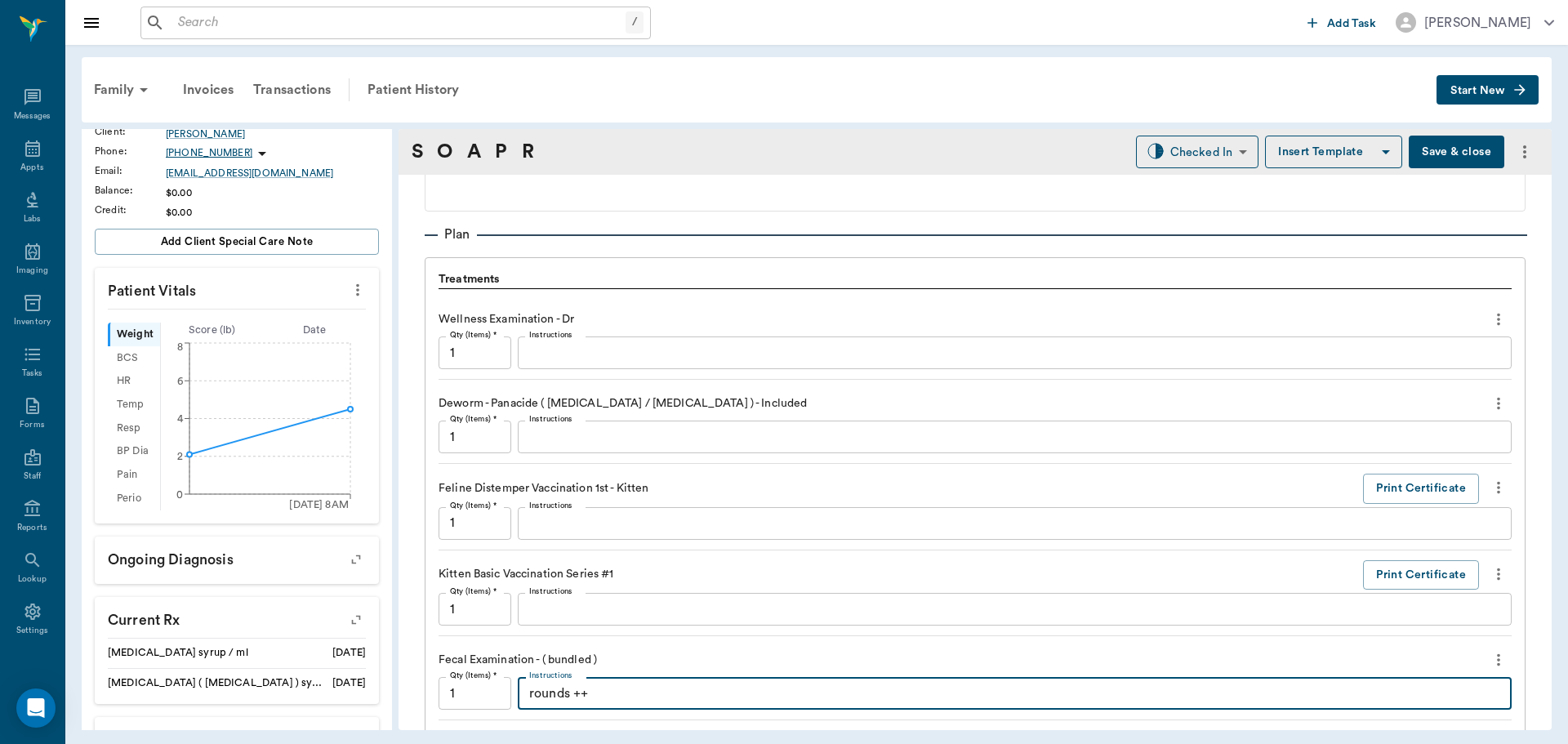
scroll to position [1225, 0]
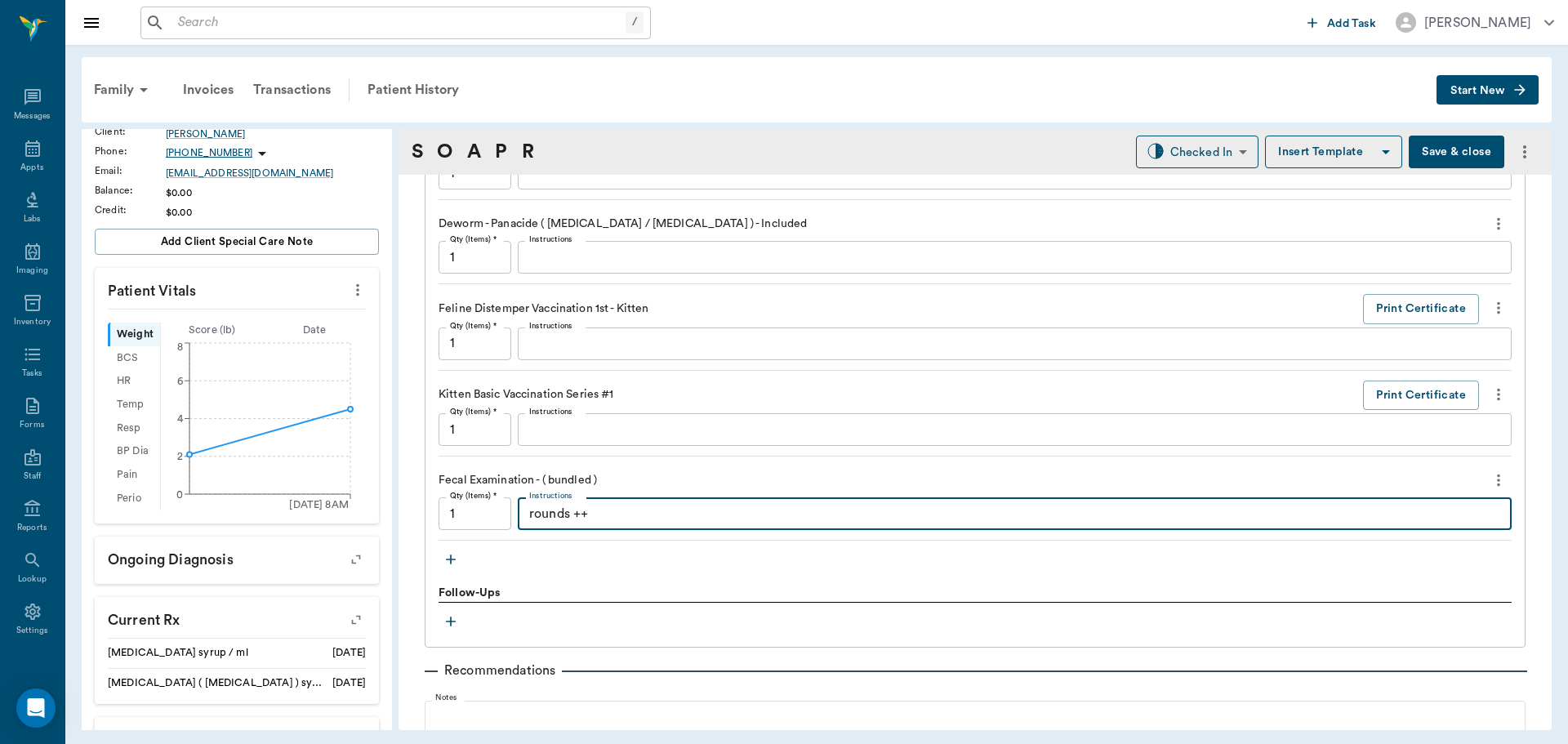
type textarea "rounds ++"
click at [444, 560] on icon "button" at bounding box center [451, 560] width 16 height 16
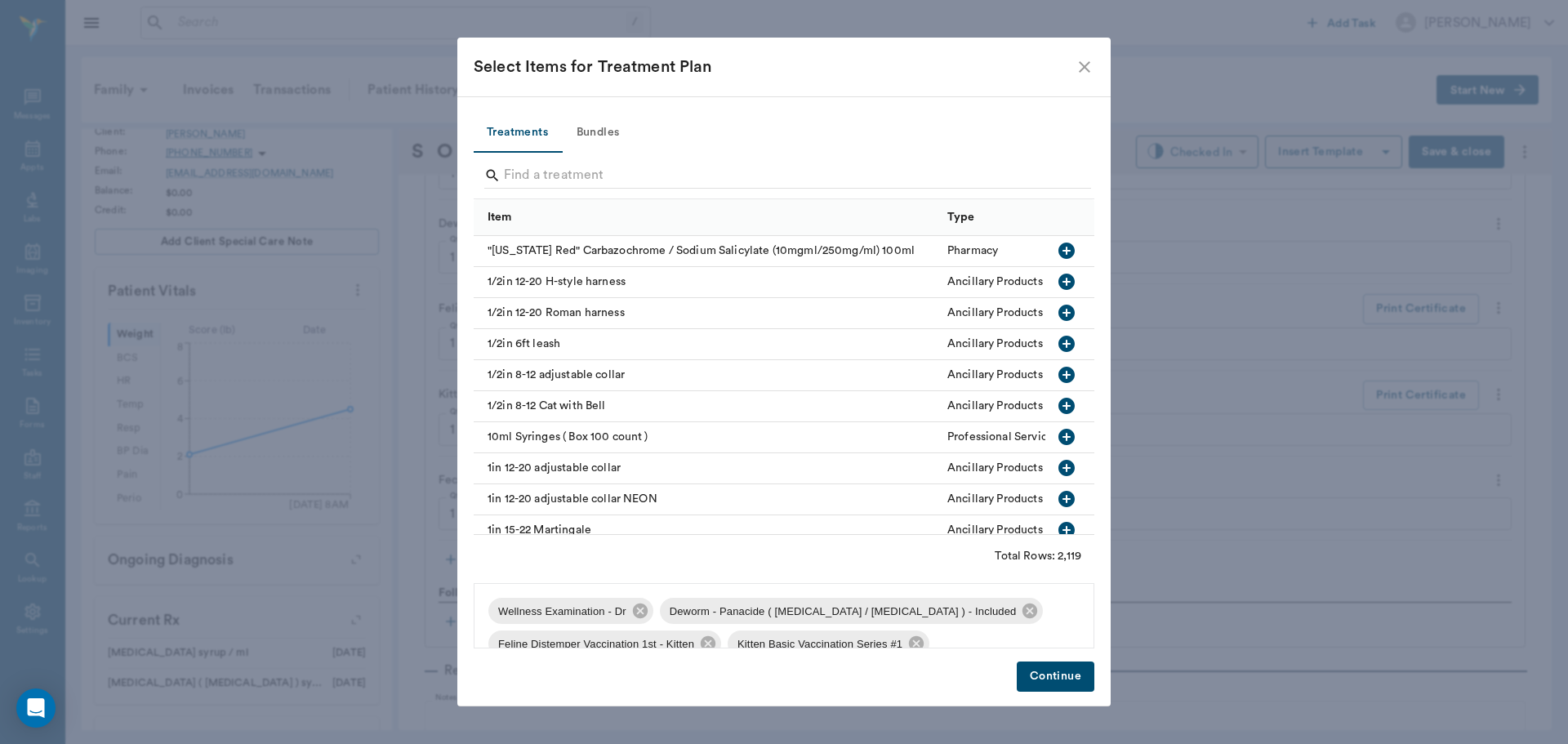
click at [589, 129] on button "Bundles" at bounding box center [598, 133] width 74 height 39
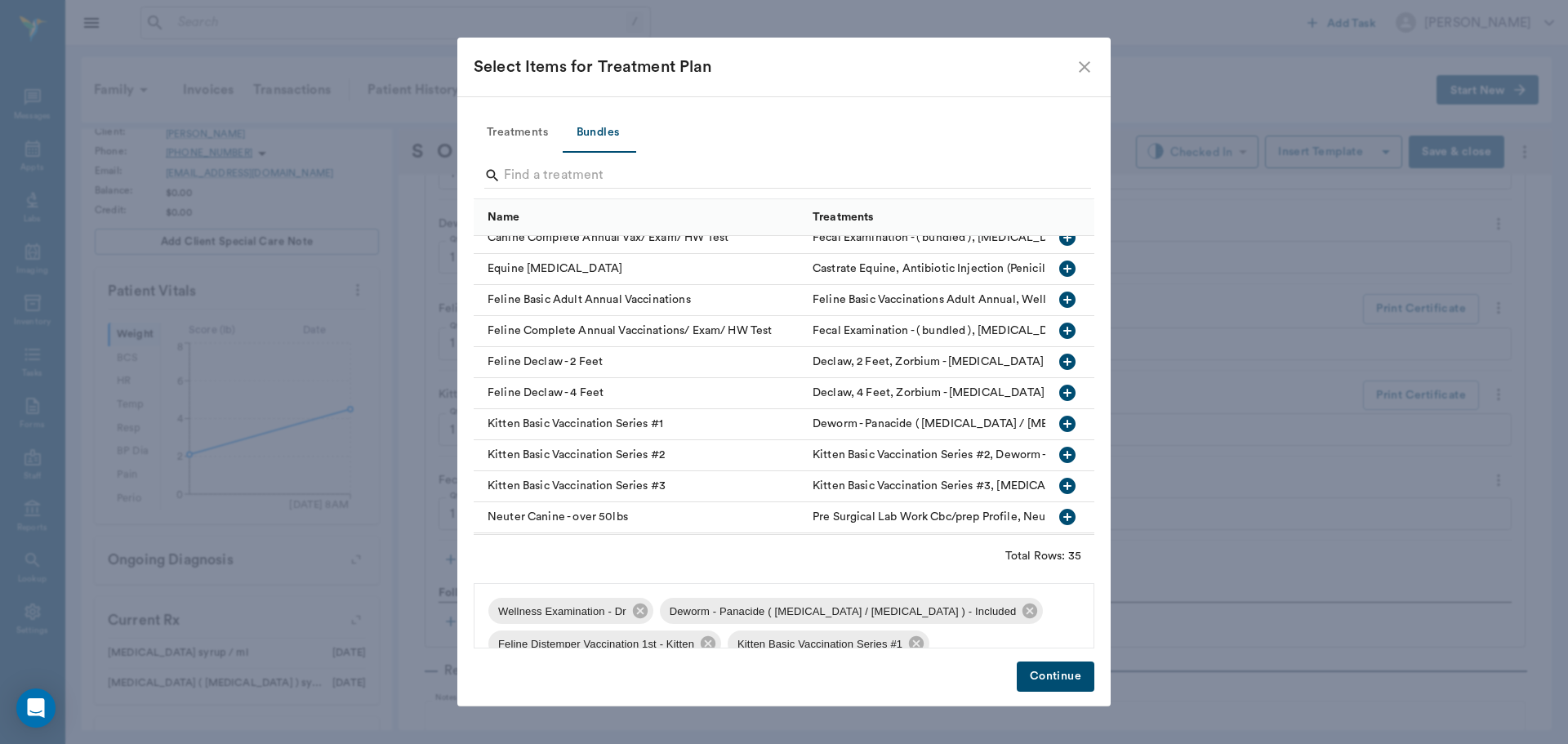
scroll to position [65, 0]
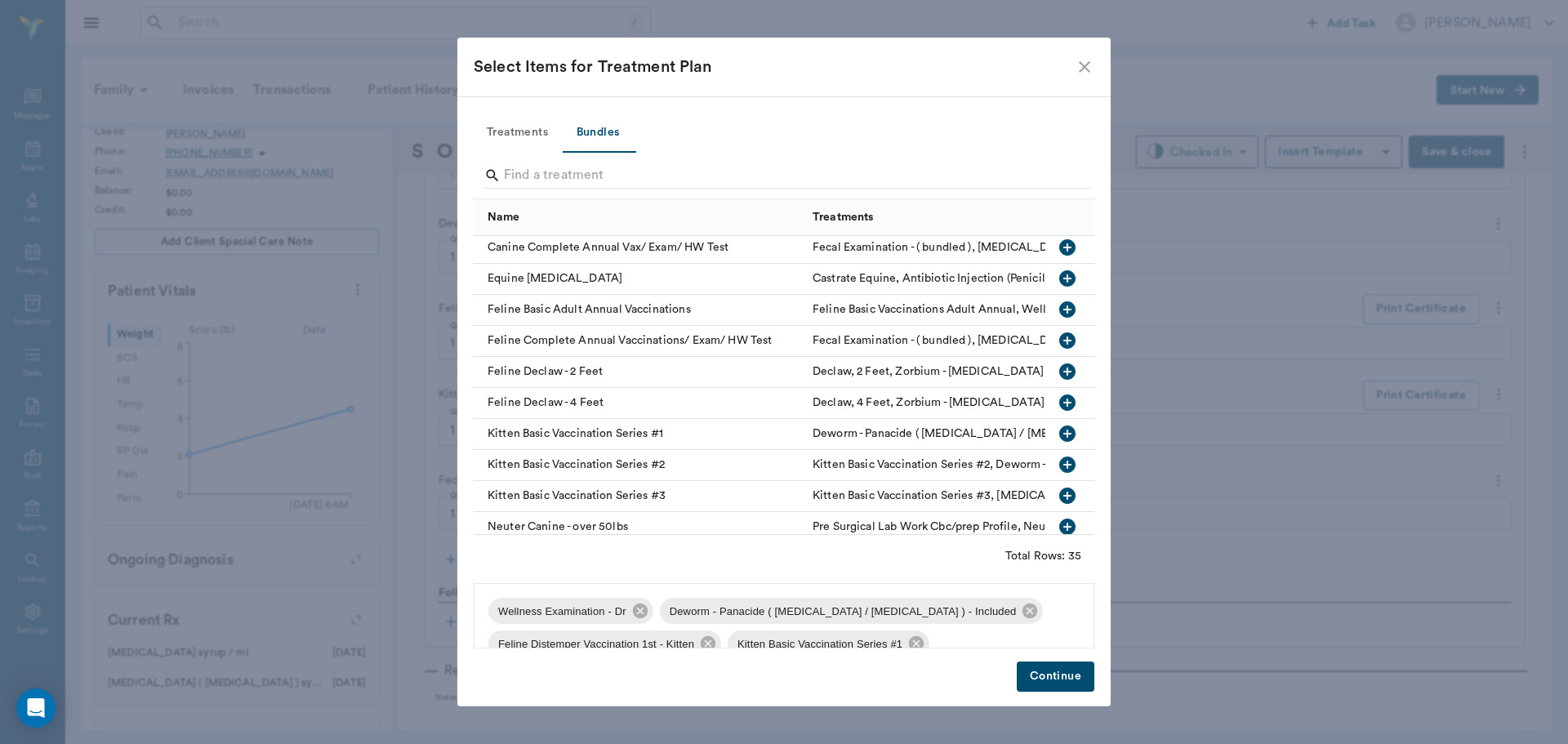
click at [1057, 465] on icon "button" at bounding box center [1067, 465] width 20 height 20
click at [1047, 680] on button "Continue" at bounding box center [1055, 676] width 77 height 30
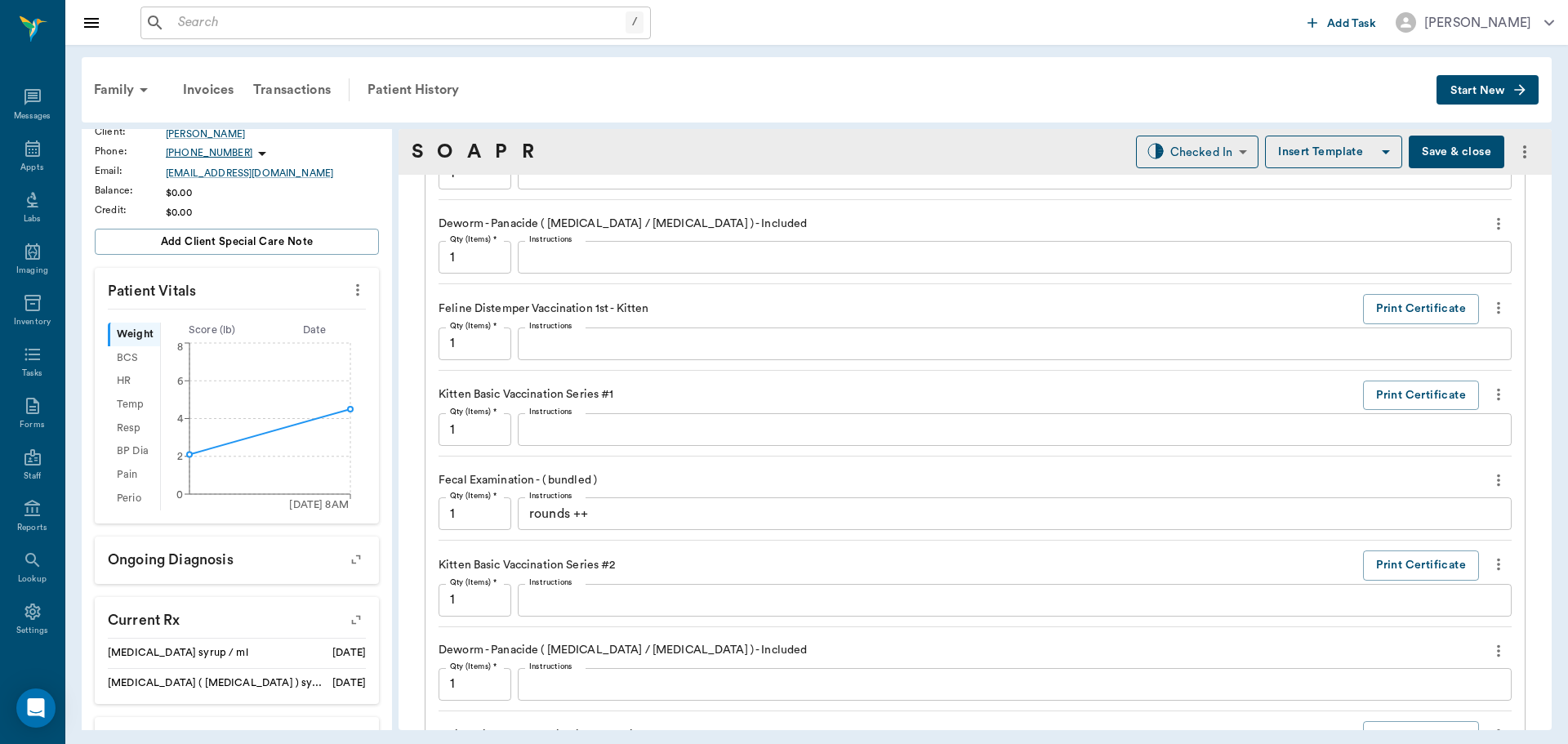
click at [1490, 311] on icon "more" at bounding box center [1499, 308] width 18 height 20
click at [1400, 362] on span "Delete" at bounding box center [1417, 366] width 137 height 17
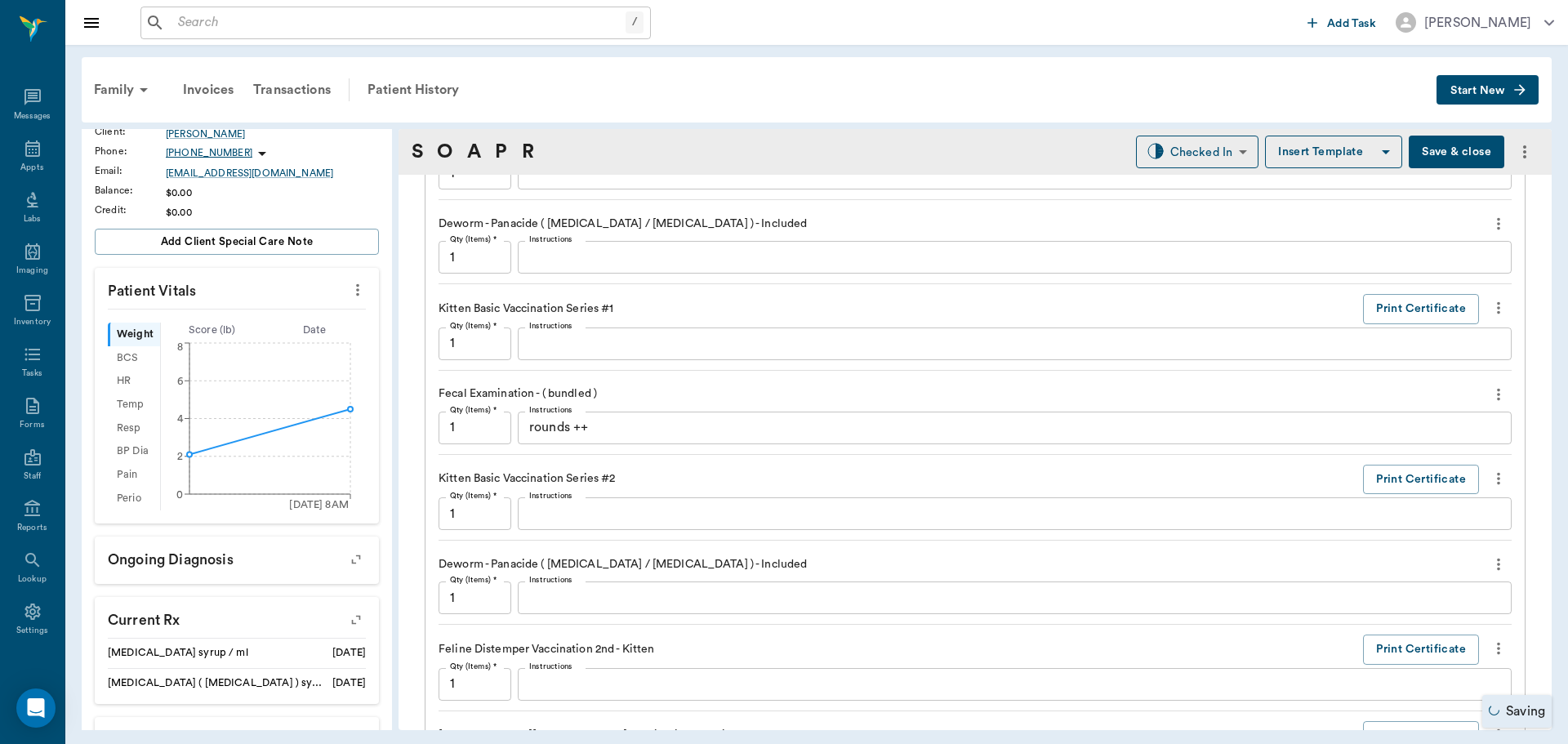
click at [1490, 303] on icon "more" at bounding box center [1499, 308] width 18 height 20
click at [1398, 365] on span "Delete" at bounding box center [1417, 366] width 137 height 17
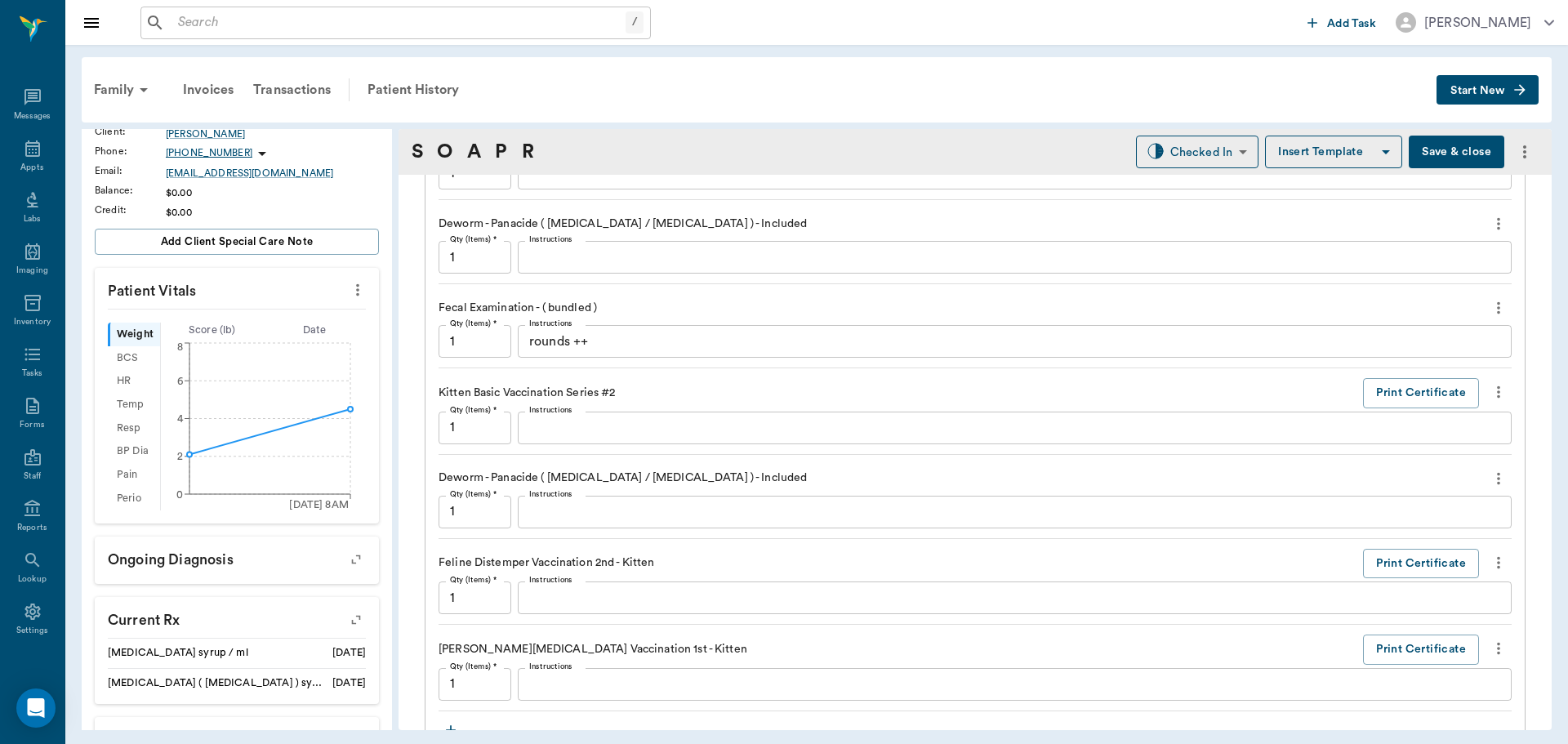
scroll to position [1144, 0]
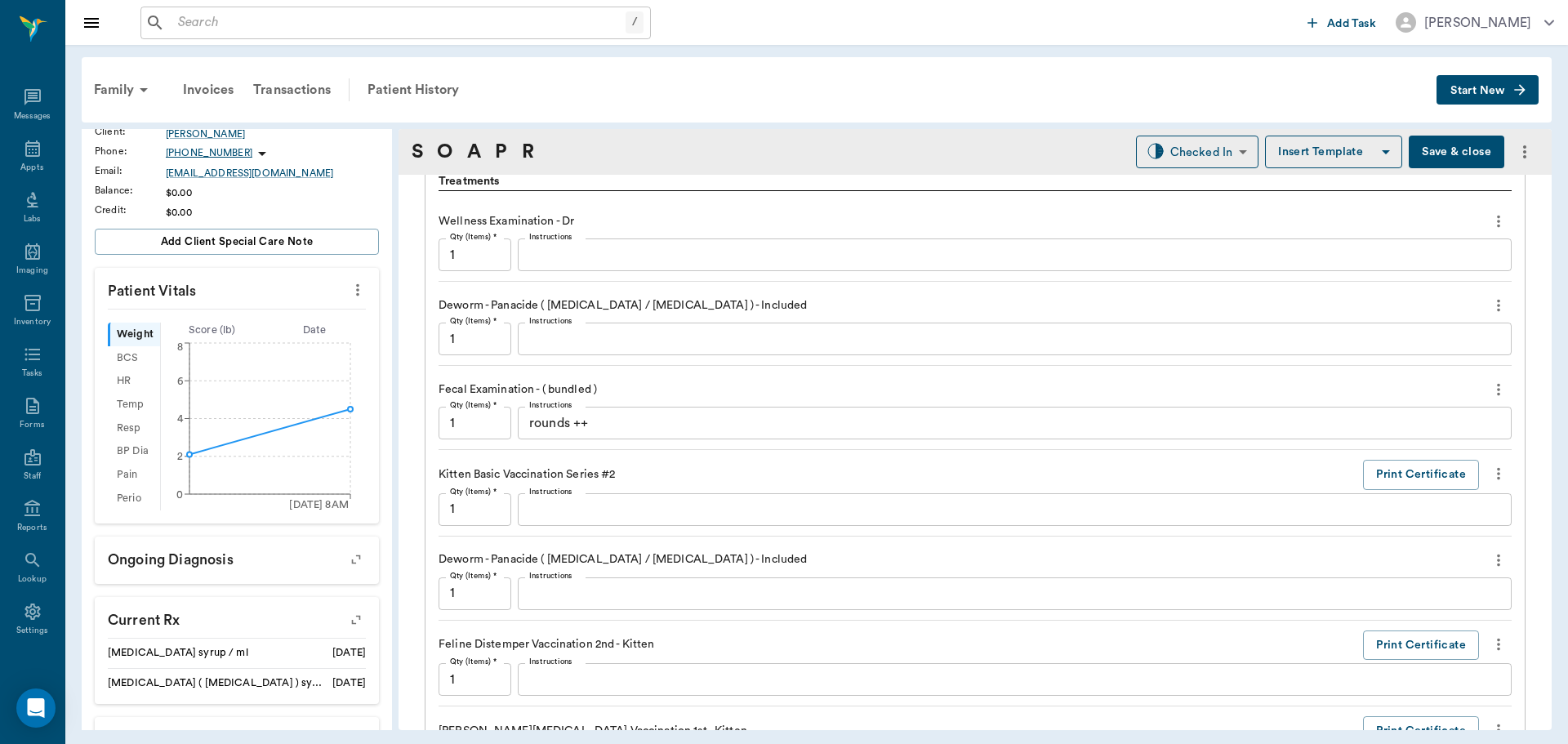
click at [1490, 307] on icon "more" at bounding box center [1499, 305] width 18 height 20
click at [1436, 370] on span "Delete" at bounding box center [1417, 363] width 137 height 17
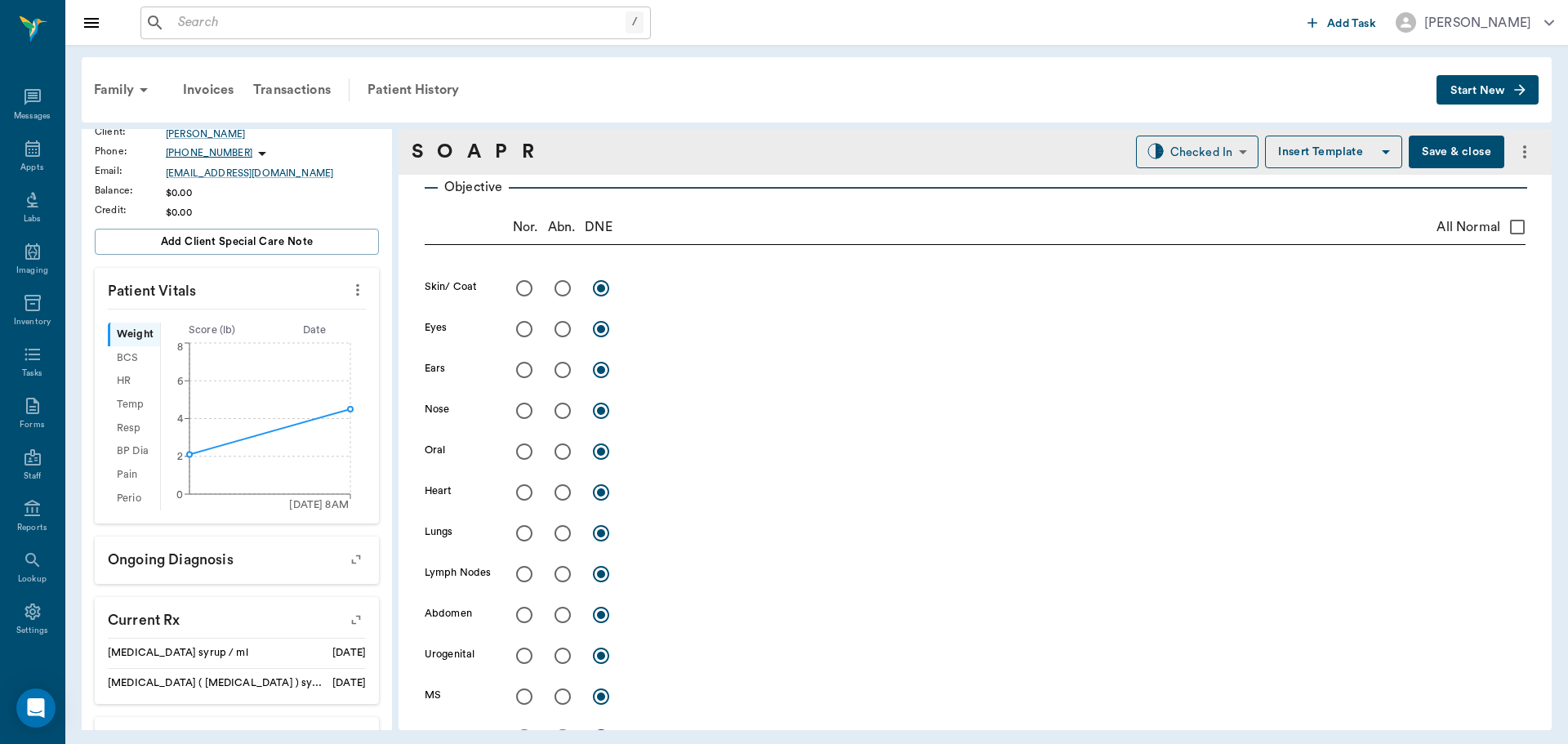
scroll to position [203, 0]
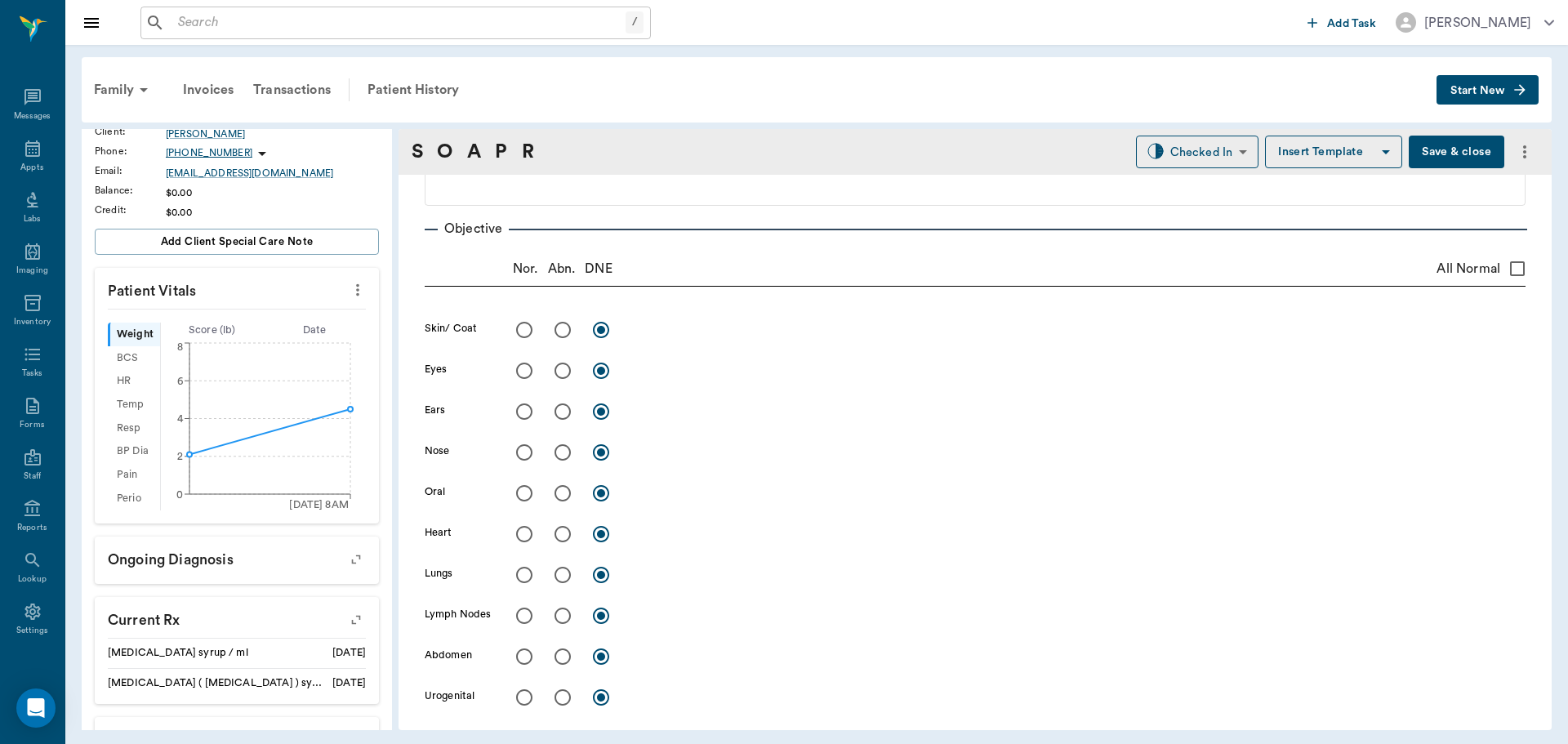
click at [1504, 264] on input "All Normal" at bounding box center [1518, 269] width 35 height 35
checkbox input "true"
radio input "true"
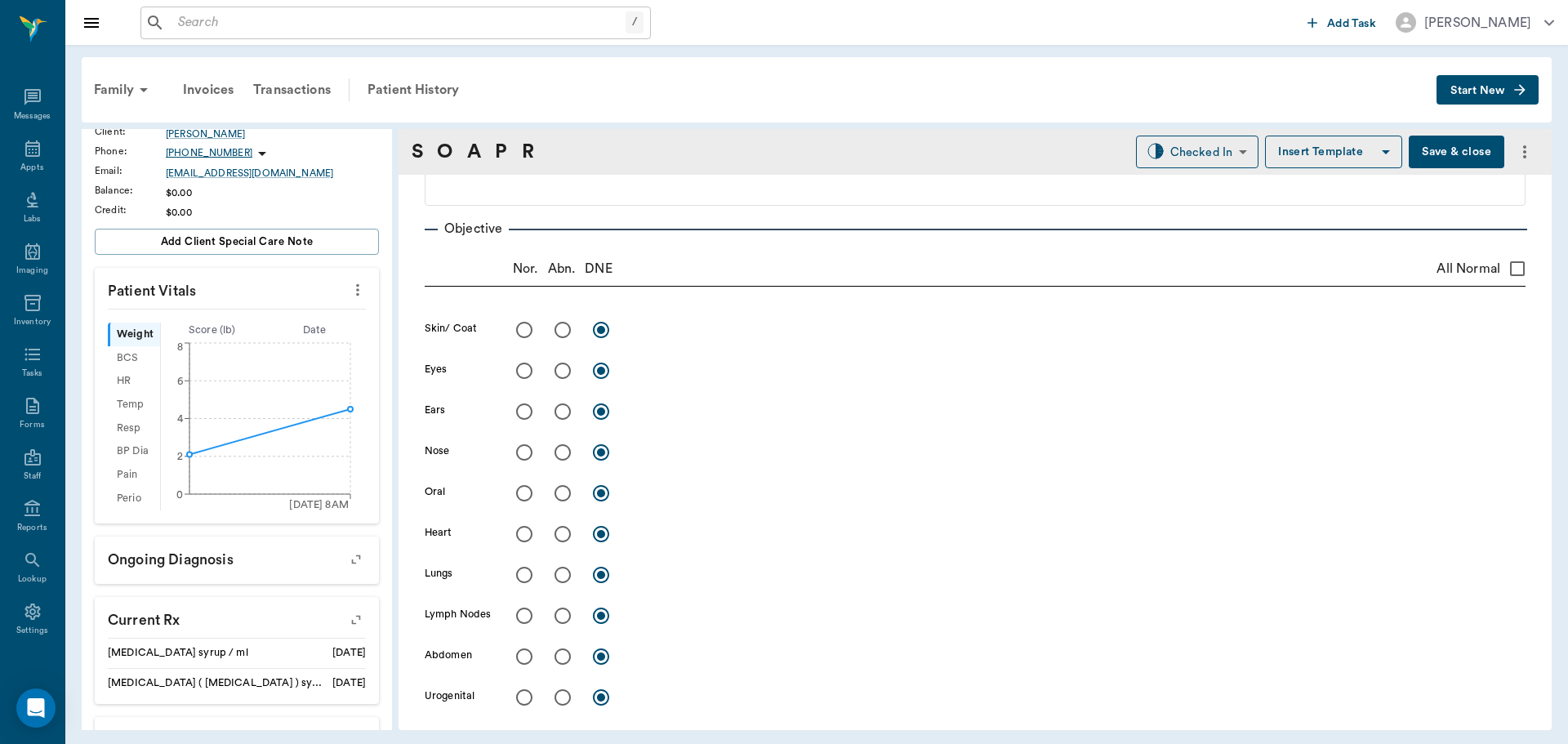
radio input "true"
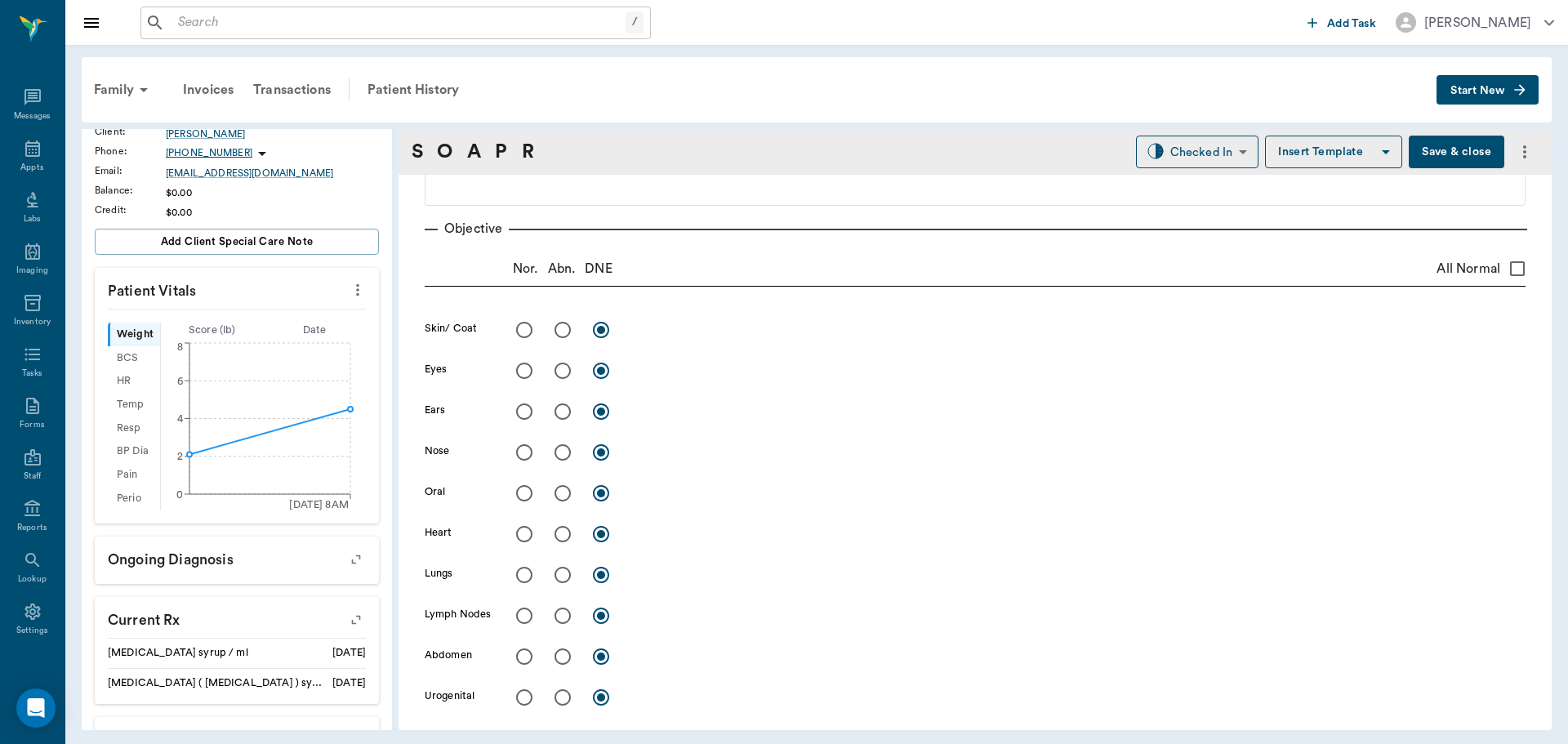
radio input "true"
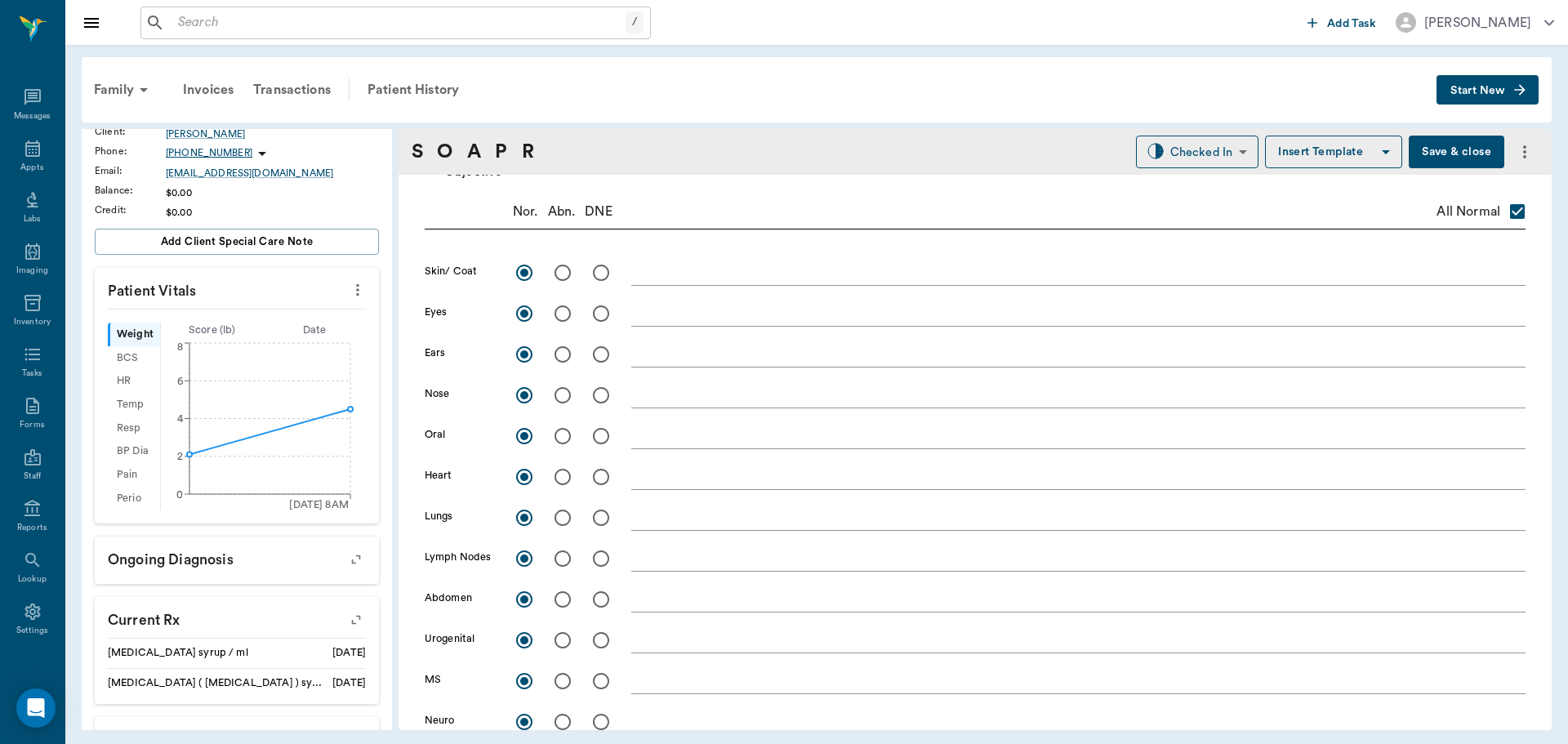
scroll to position [285, 0]
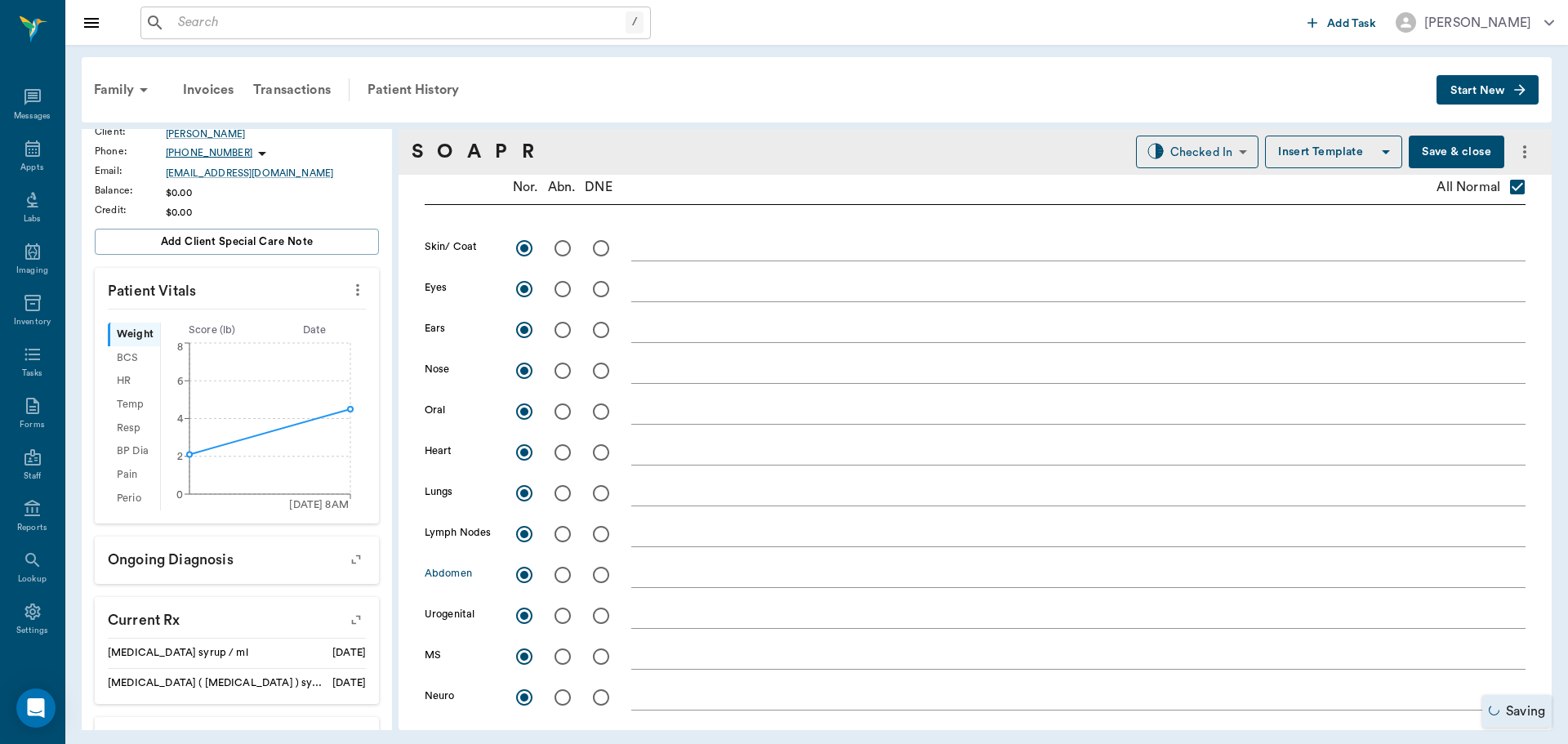
click at [565, 580] on input "radio" at bounding box center [563, 575] width 35 height 35
radio input "true"
checkbox input "false"
click at [668, 587] on div "x" at bounding box center [1078, 576] width 894 height 24
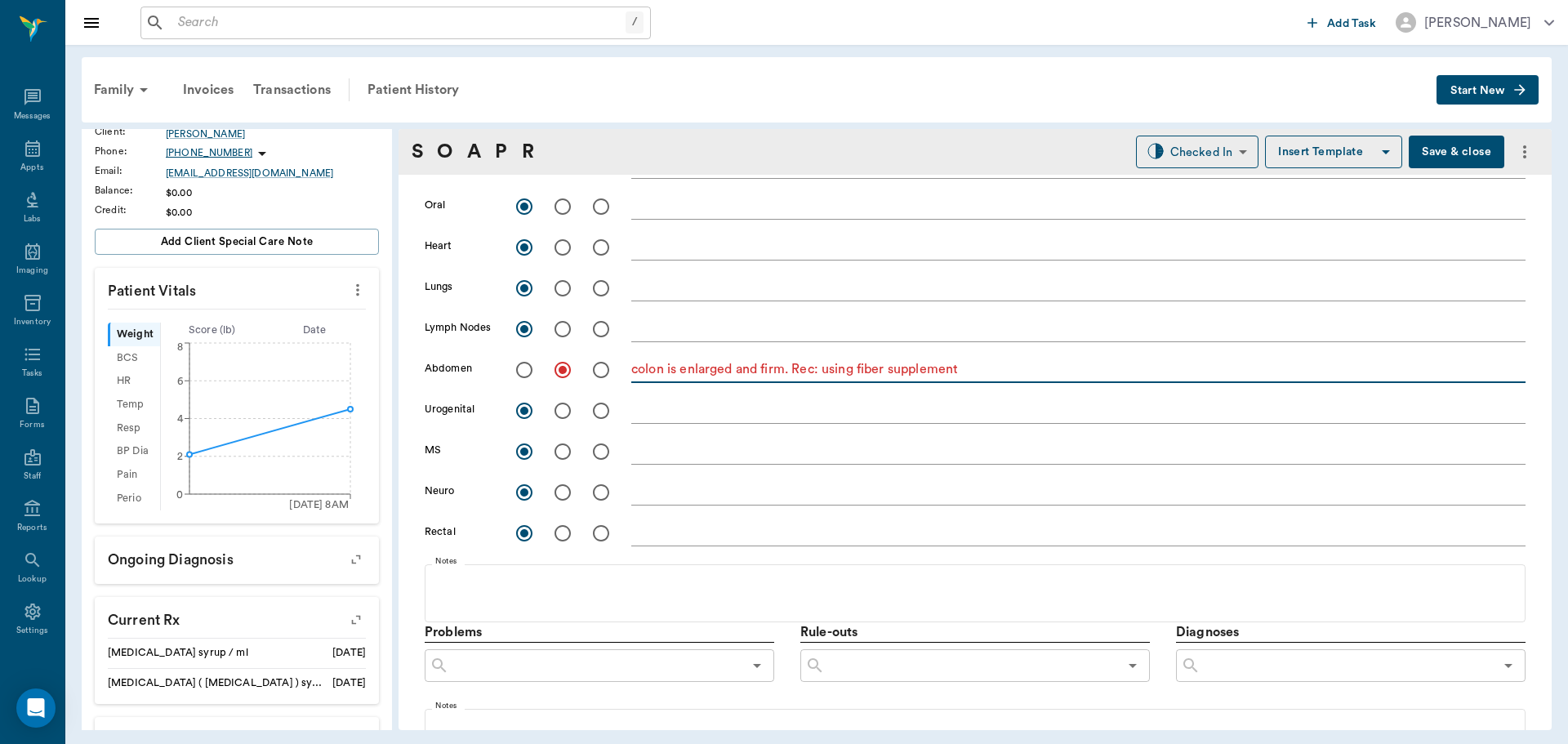
scroll to position [817, 0]
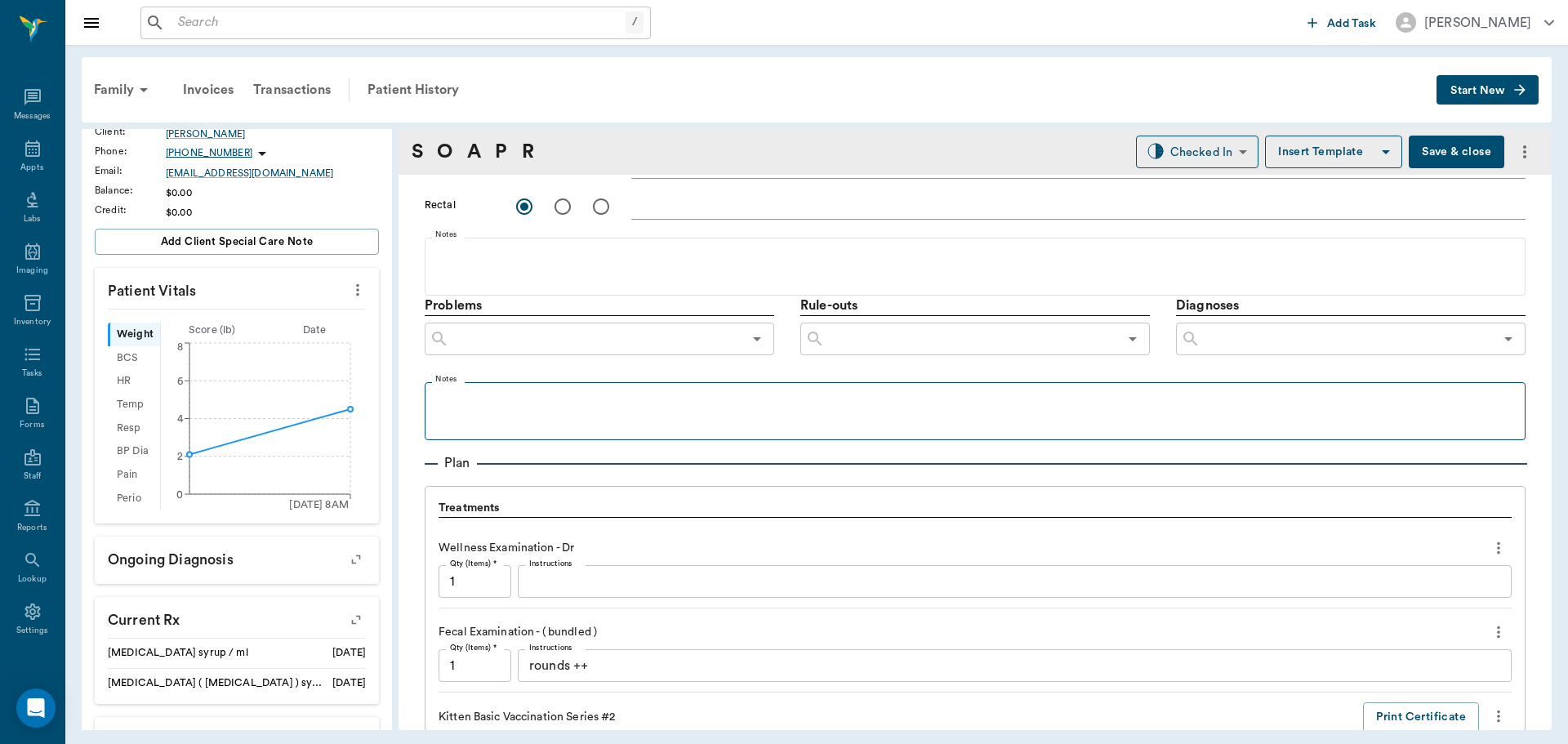
type textarea "colon is enlarged and firm. Rec: using fiber supplement"
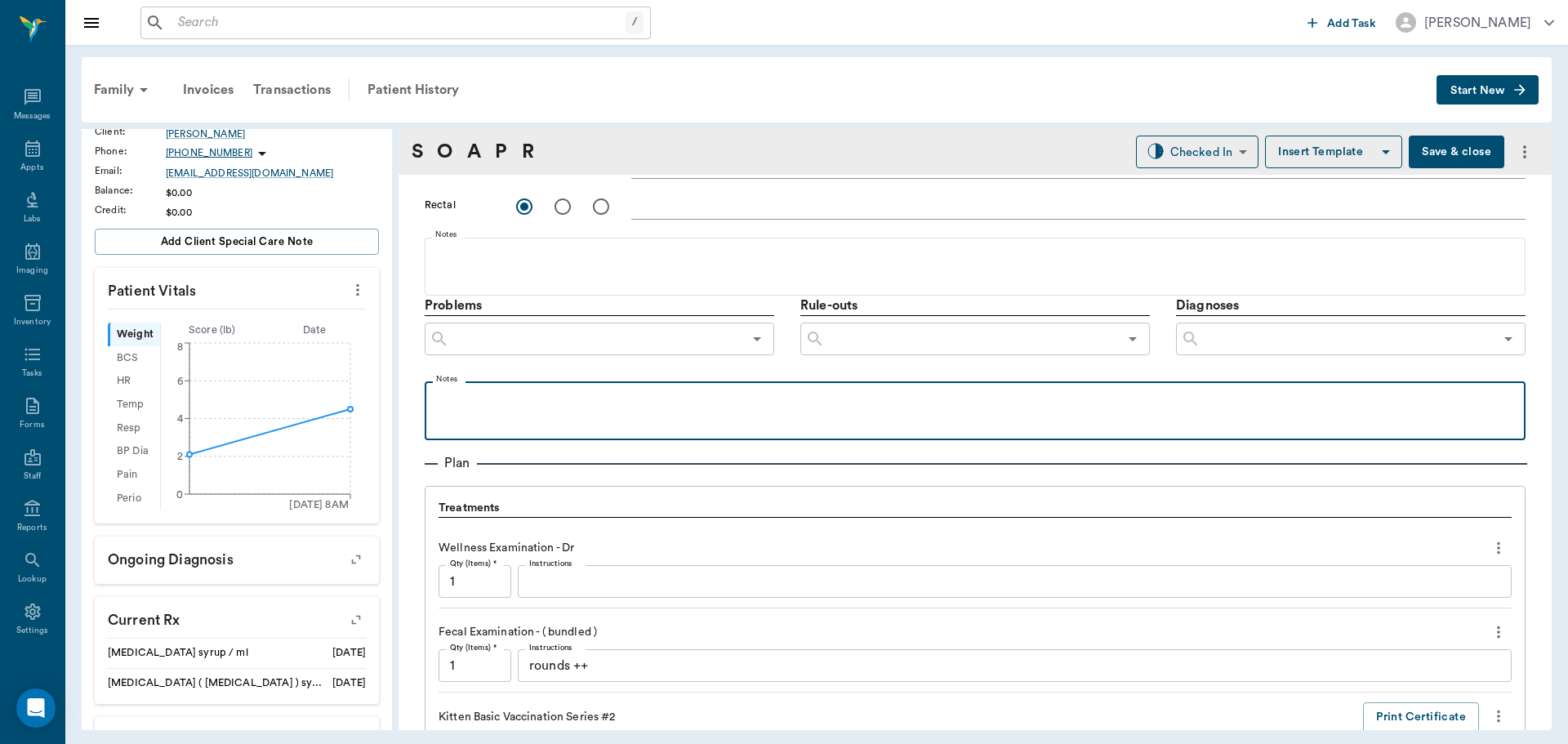
click at [629, 411] on div at bounding box center [976, 410] width 1085 height 41
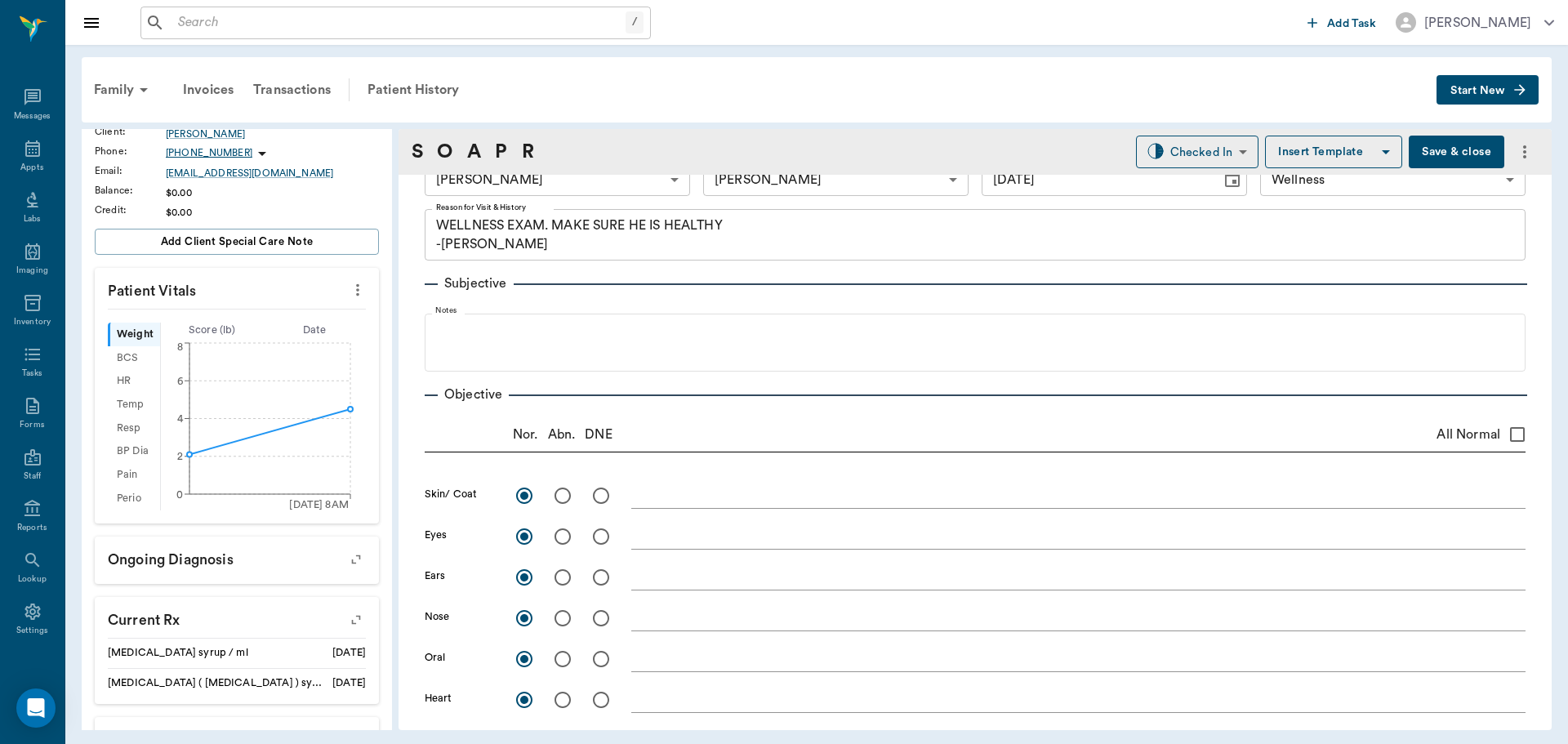
scroll to position [0, 0]
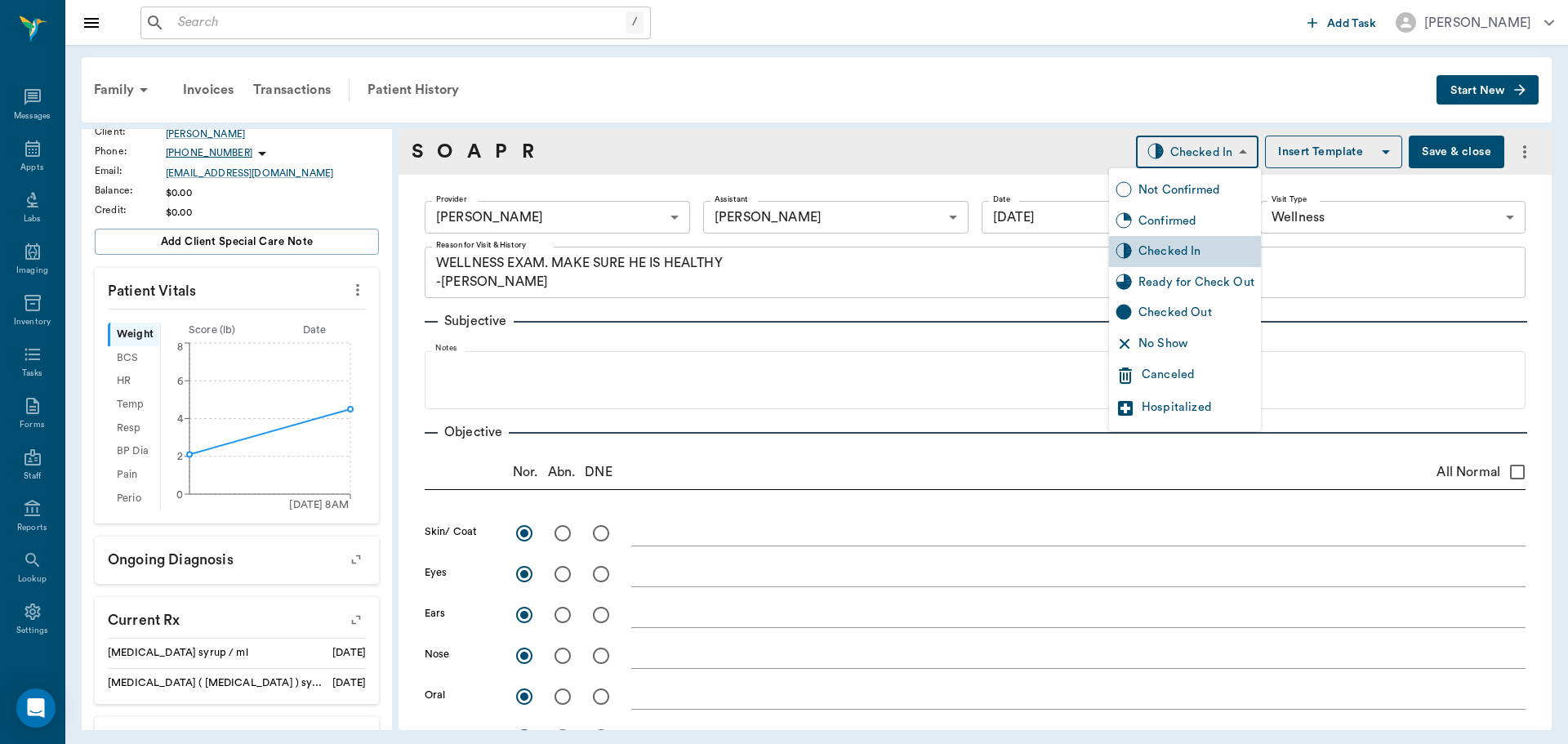
click at [1213, 155] on body "/ ​ Add Task Dr. Bert Ellsworth Nectar Messages Appts Labs Imaging Inventory Ta…" at bounding box center [784, 372] width 1568 height 744
click at [1184, 278] on div "Ready for Check Out" at bounding box center [1196, 283] width 116 height 18
type input "READY_TO_CHECKOUT"
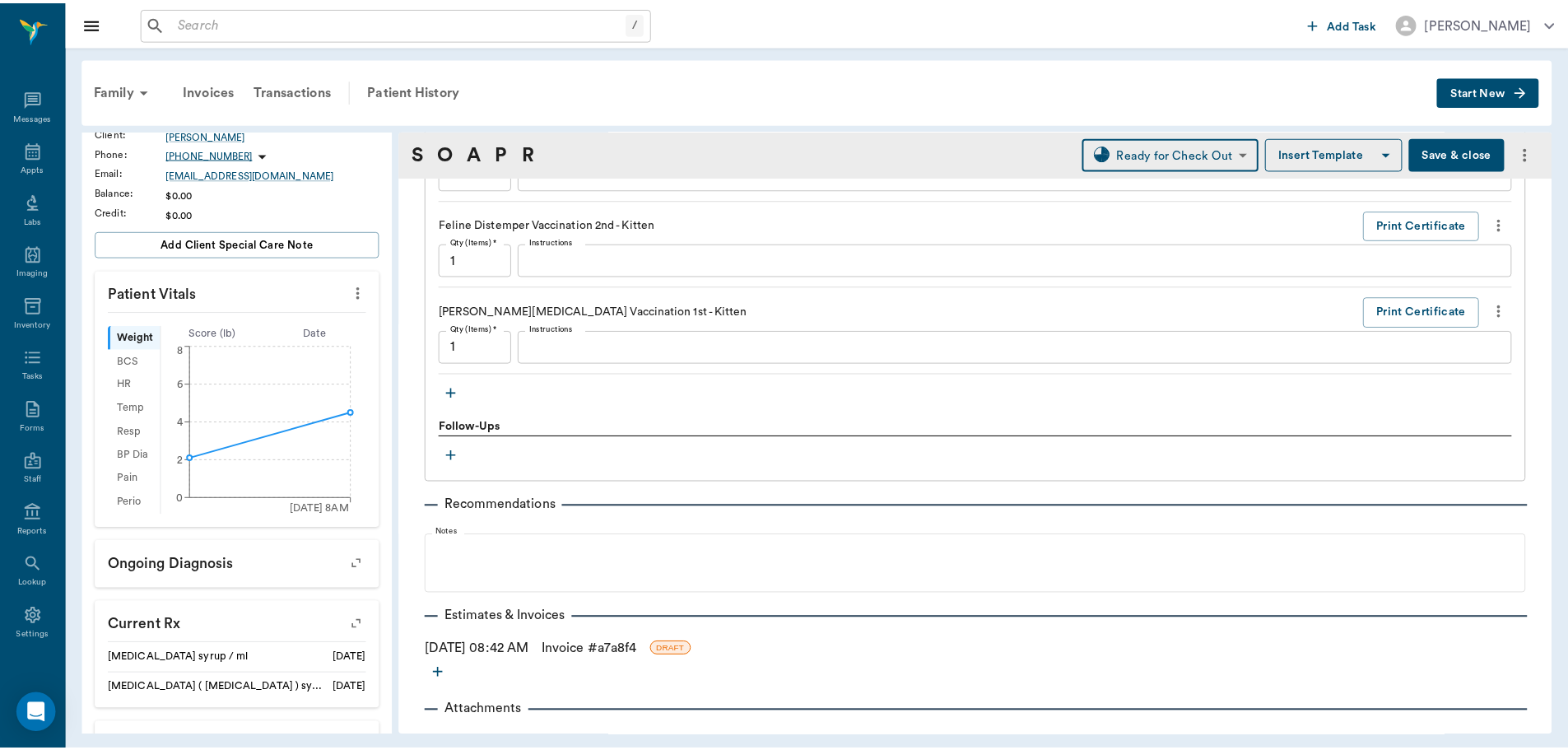
scroll to position [1522, 0]
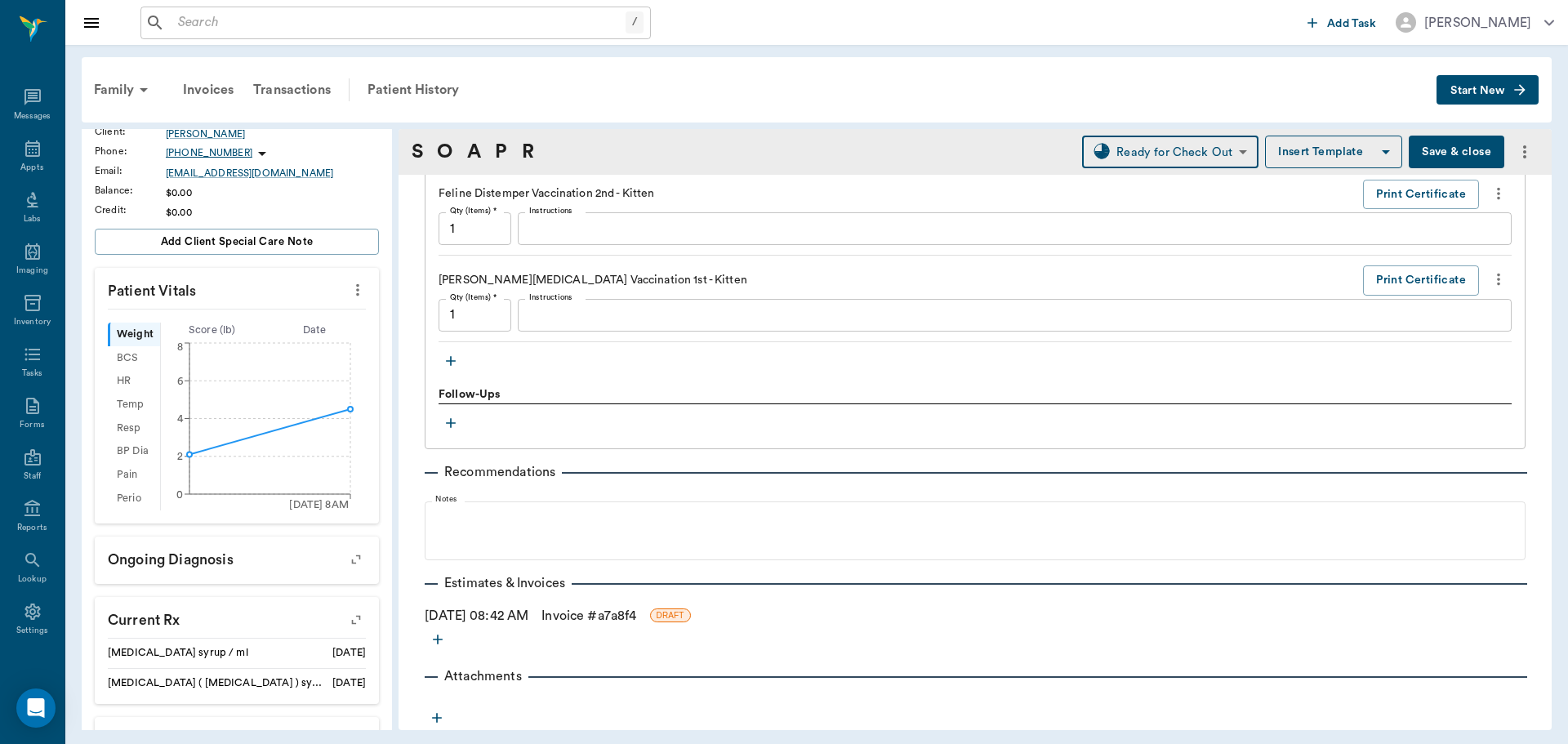
click at [596, 615] on link "Invoice # a7a8f4" at bounding box center [589, 616] width 94 height 20
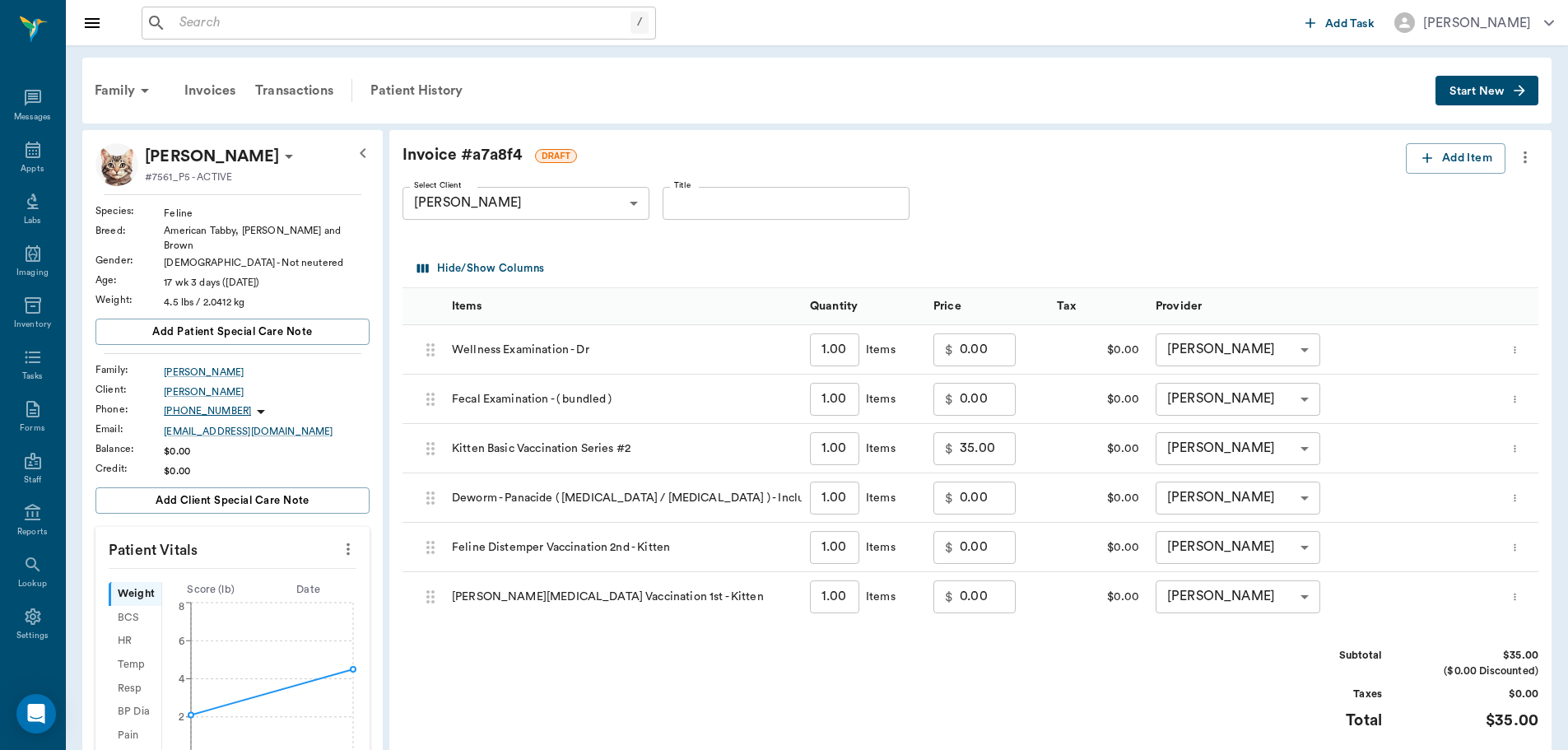
click at [990, 358] on input "0.00" at bounding box center [987, 350] width 56 height 33
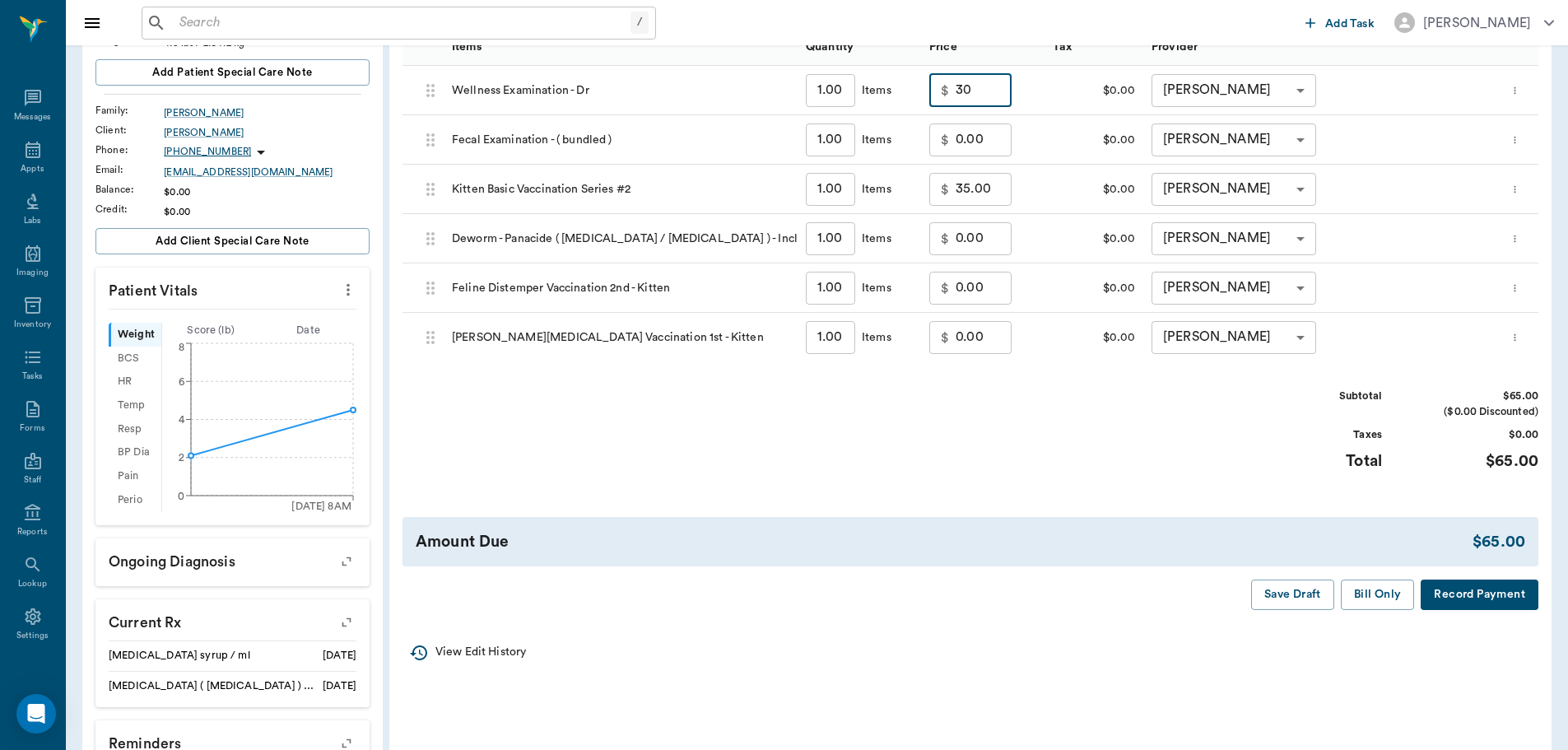
scroll to position [330, 0]
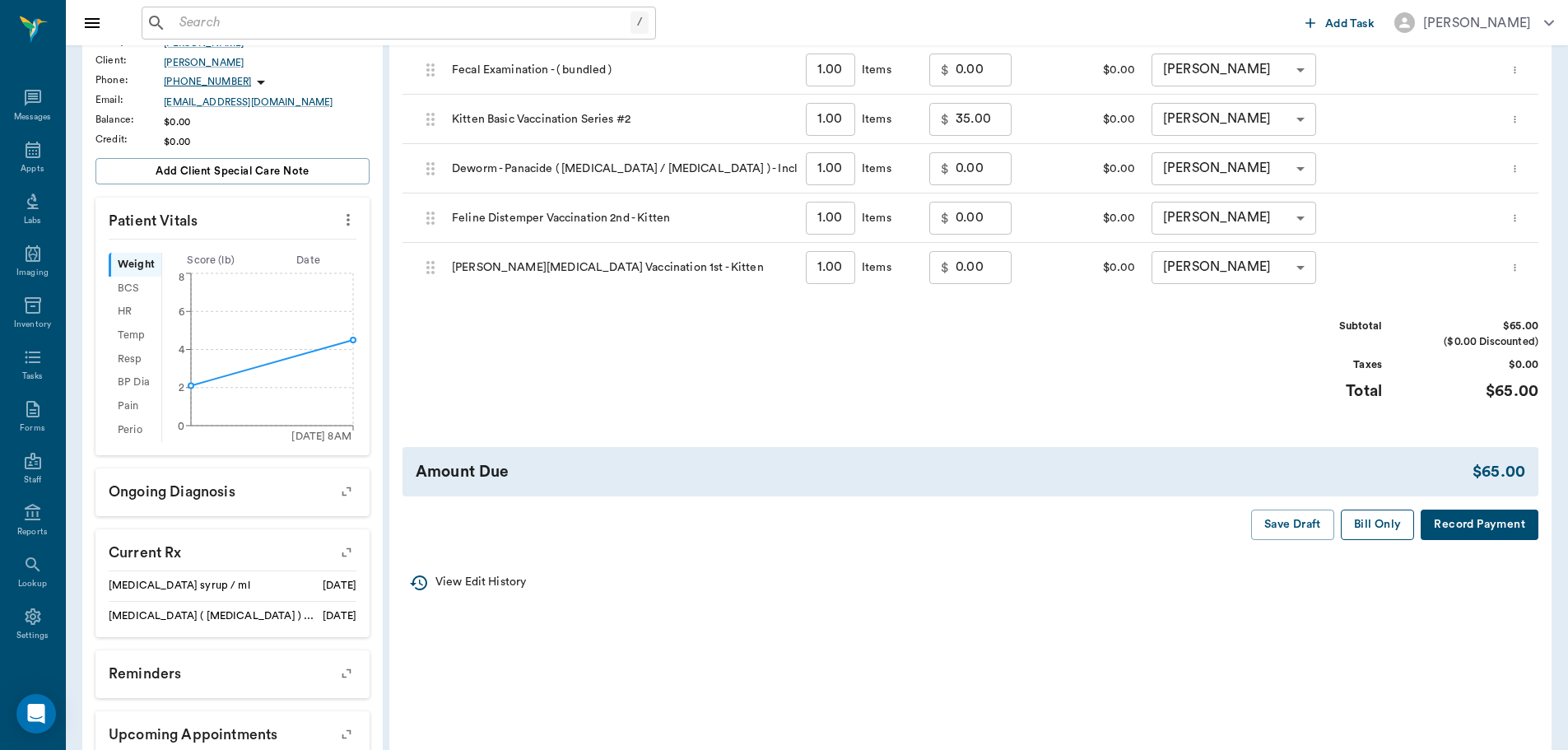
type input "30.00"
click at [1368, 522] on button "Bill Only" at bounding box center [1378, 525] width 74 height 30
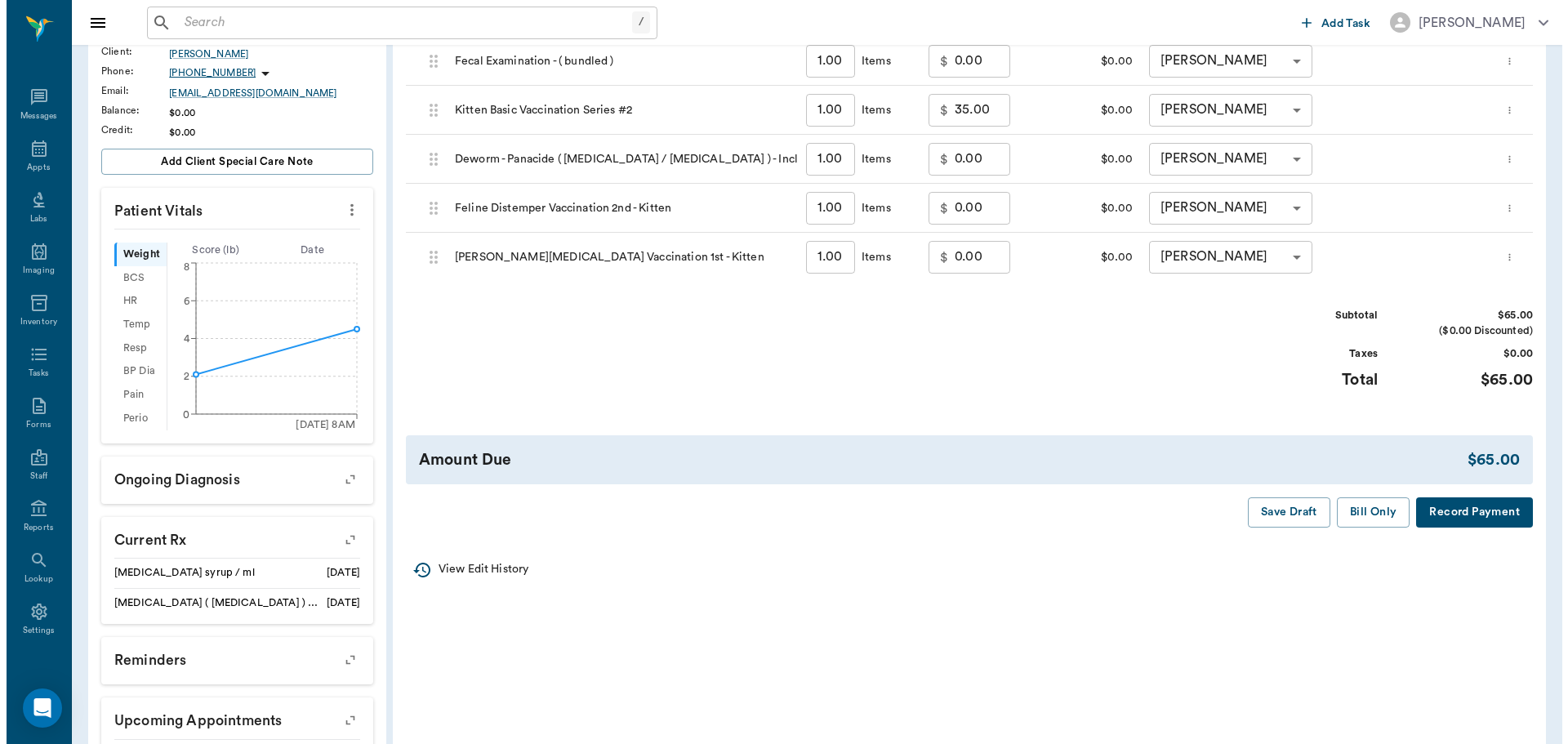
scroll to position [0, 0]
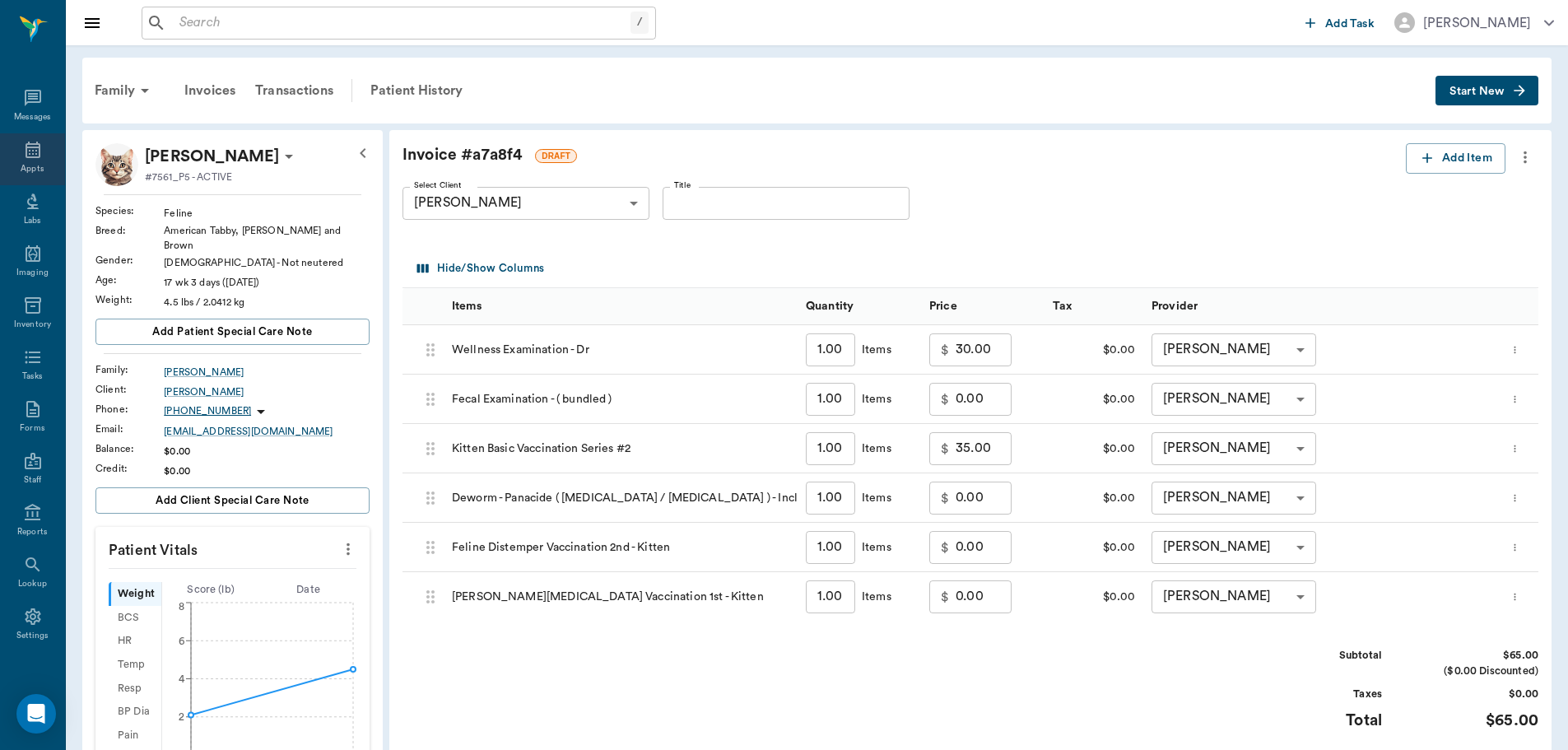
click at [23, 136] on div "Appts" at bounding box center [32, 159] width 65 height 52
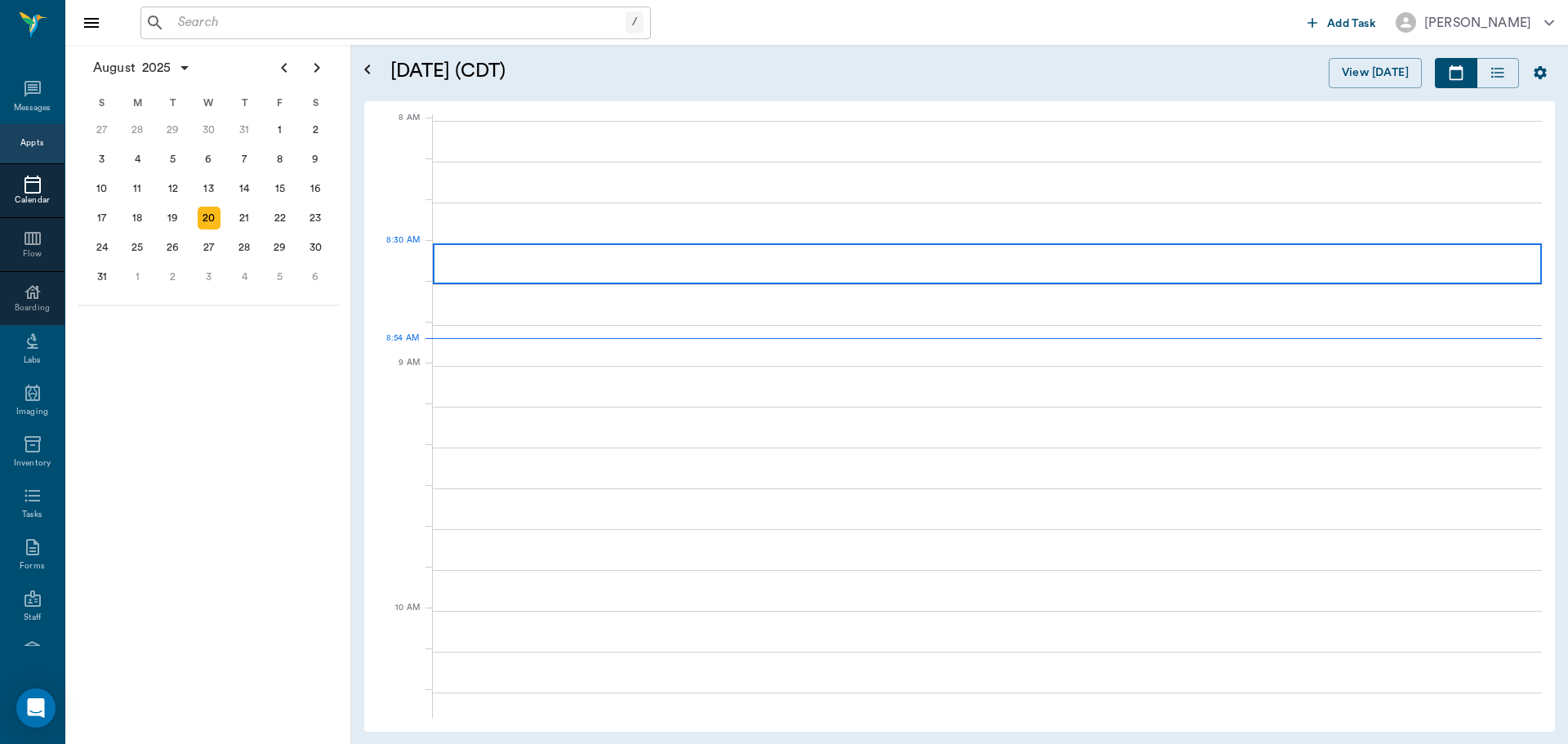
scroll to position [4, 0]
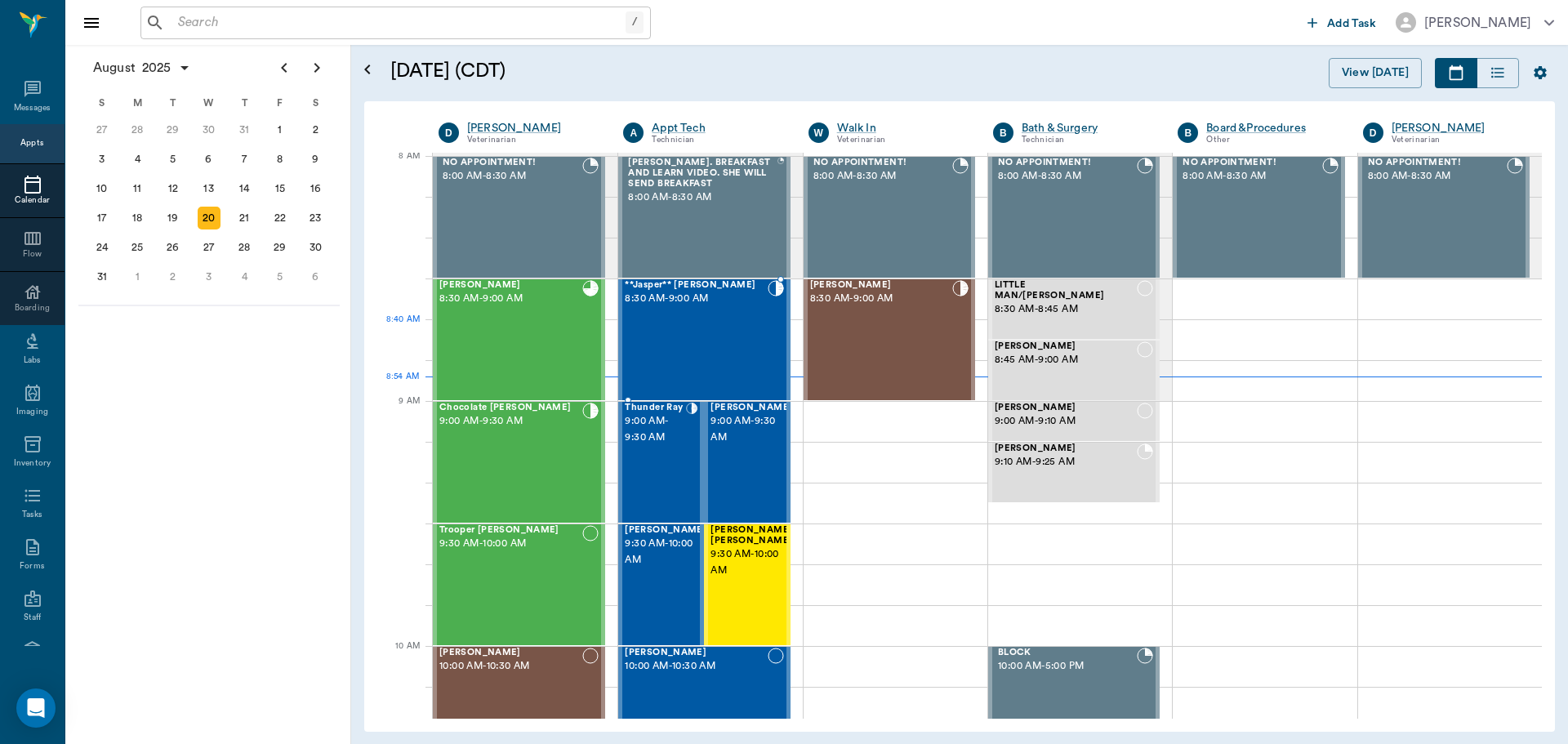
click at [719, 321] on div "**Jasper** Crocker 8:30 AM - 9:00 AM" at bounding box center [696, 339] width 142 height 119
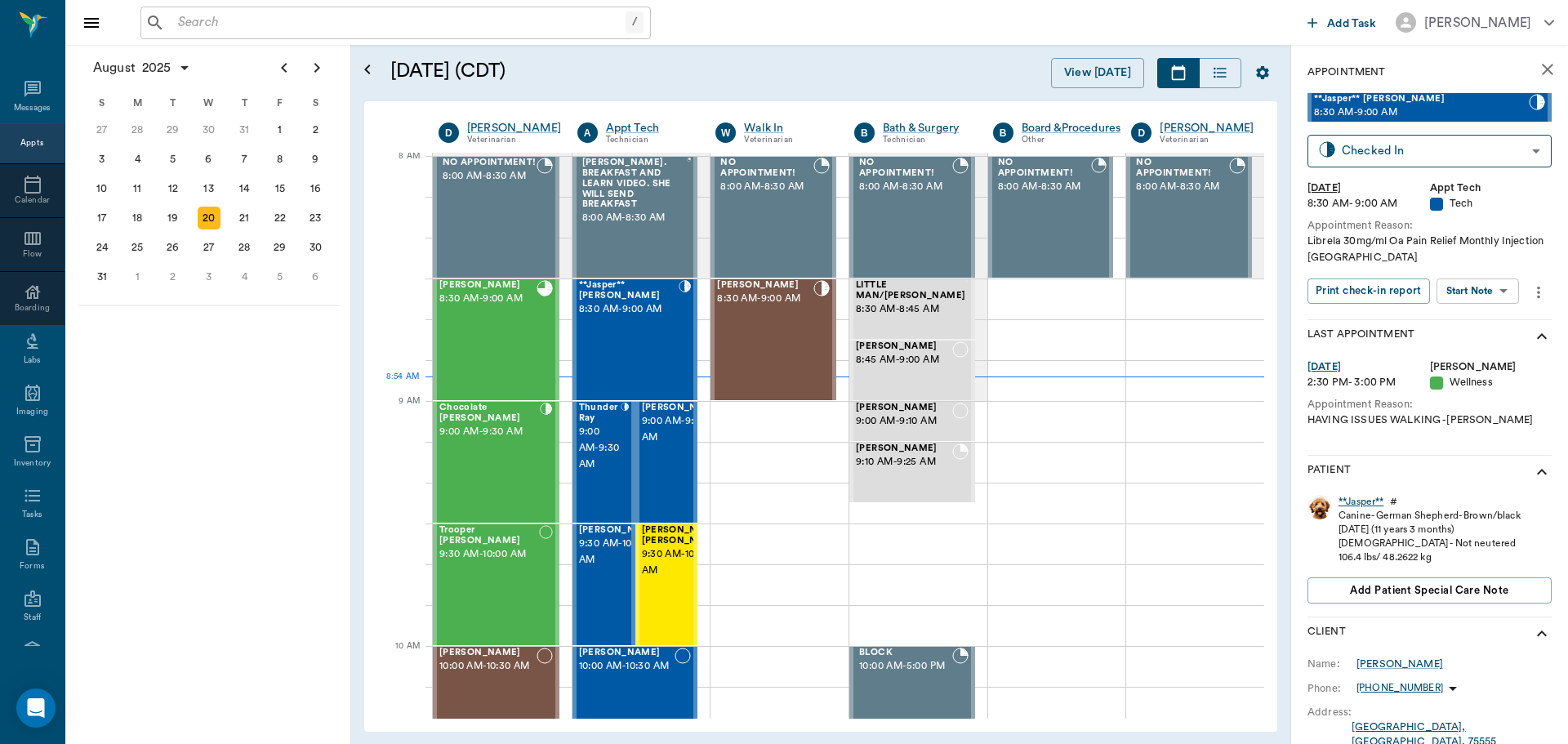
click at [1364, 503] on div "**Jasper**" at bounding box center [1361, 501] width 45 height 14
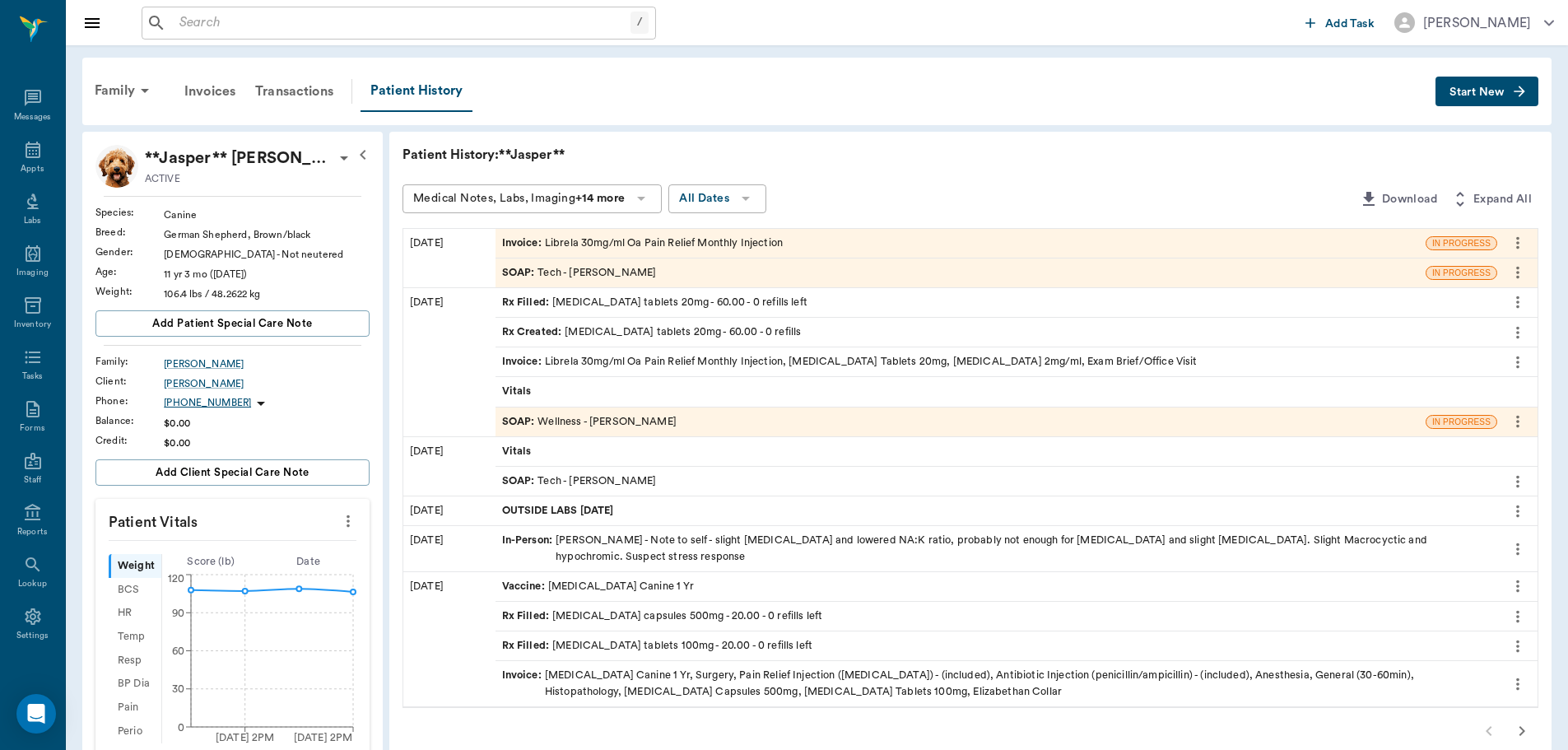
click at [619, 419] on div "SOAP : Wellness - Dr. Bert Ellsworth" at bounding box center [589, 421] width 175 height 16
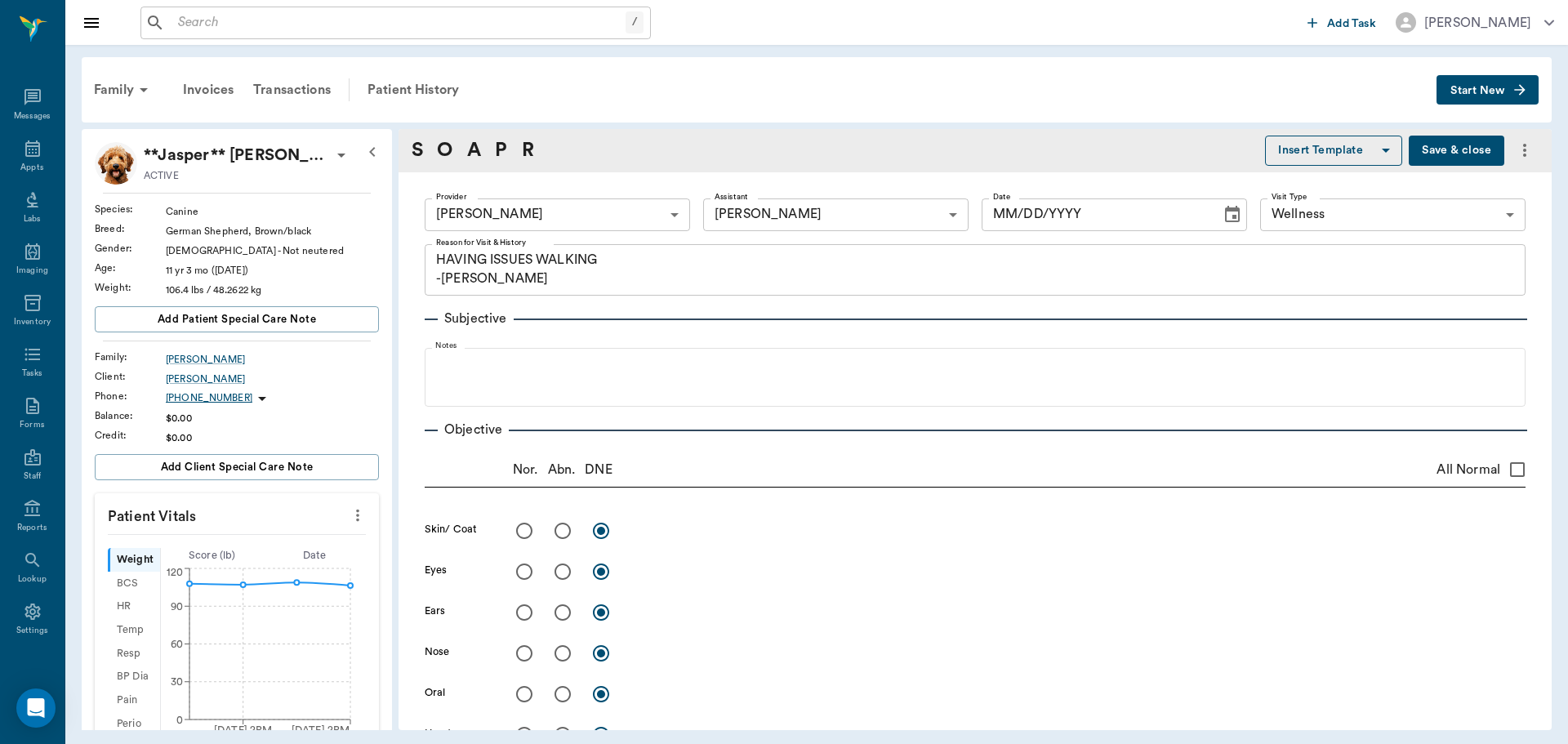
type input "63ec2f075fda476ae8351a4d"
type input "642ef10e332a41444de2bad1"
type input "65d2be4f46e3a538d89b8c14"
type textarea "HAVING ISSUES WALKING -LORY"
radio input "true"
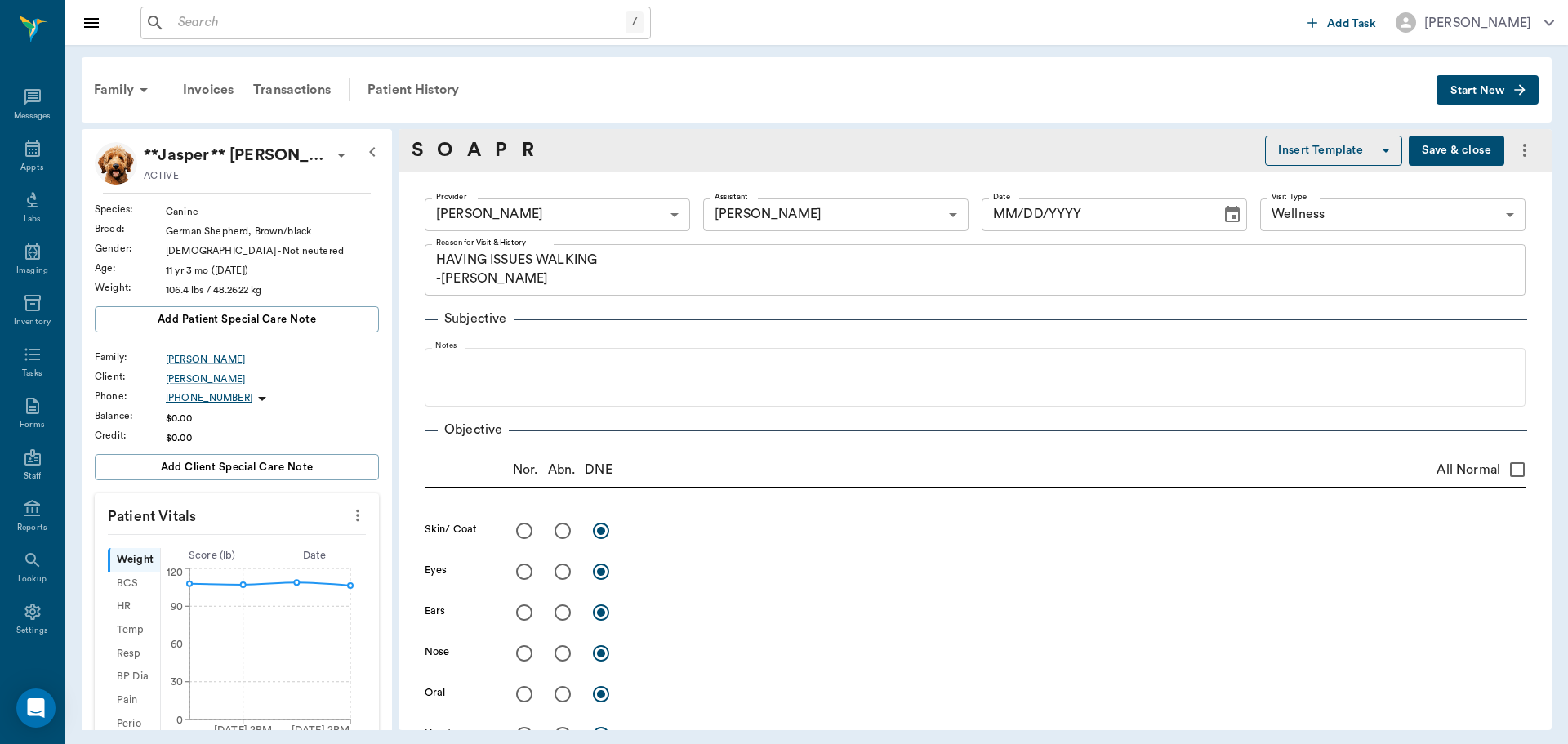
type textarea "Both hips are arthritic"
radio input "true"
type textarea "Bilateral weakness, ataxia. Suspect due to ventral spinal arthritis"
type input "07/23/2025"
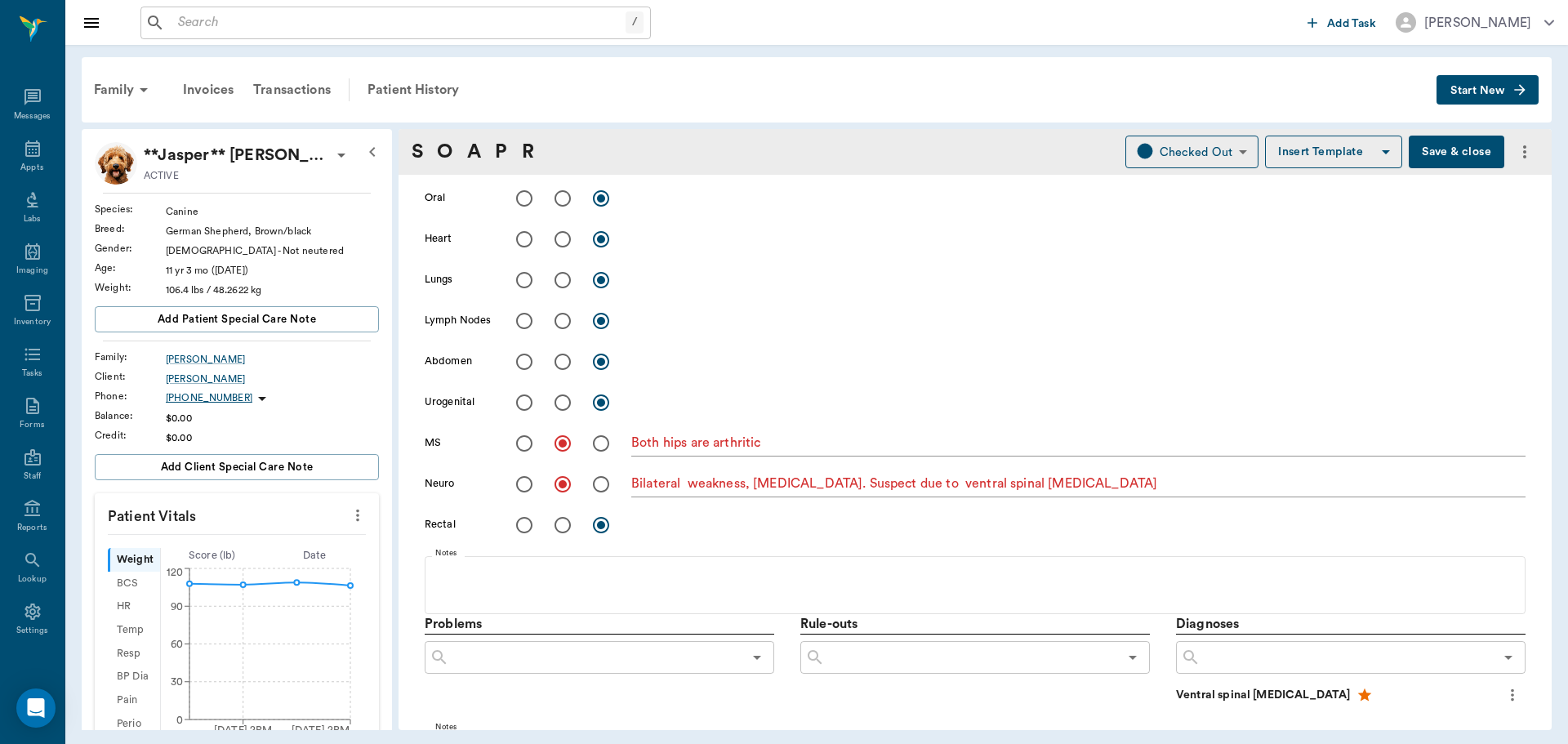
scroll to position [490, 0]
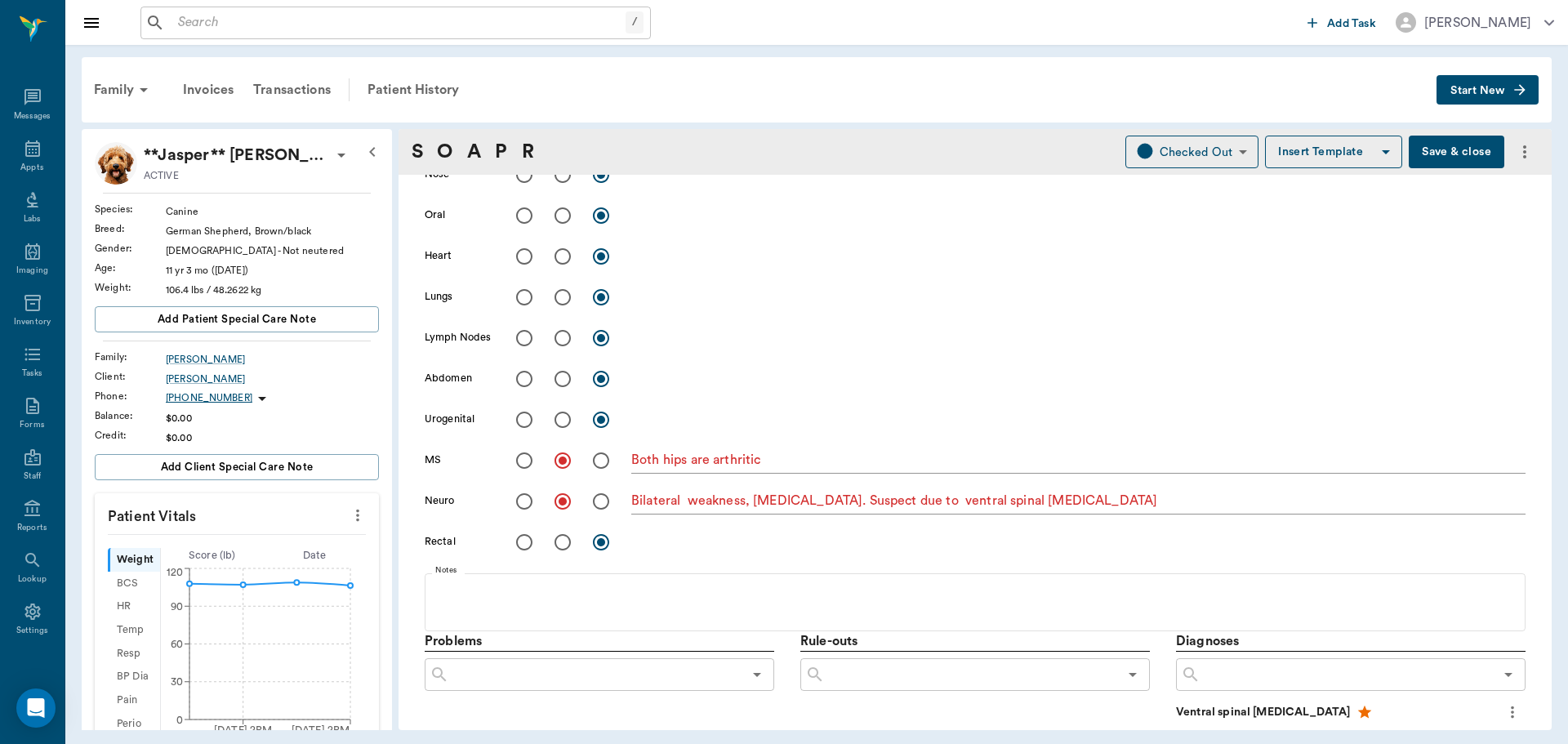
click at [1445, 152] on button "Save & close" at bounding box center [1456, 152] width 95 height 33
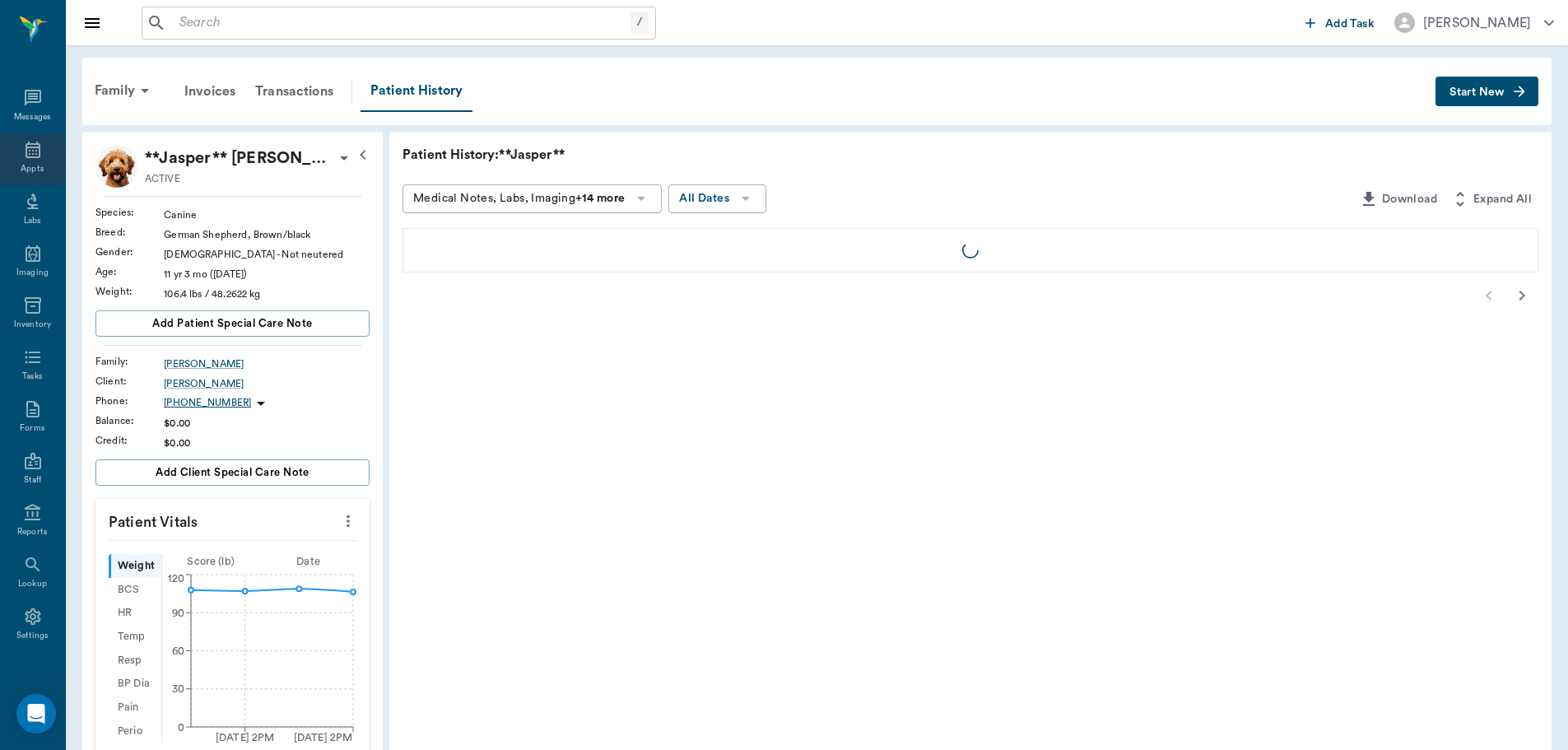
click at [34, 163] on div "Appts" at bounding box center [31, 168] width 23 height 12
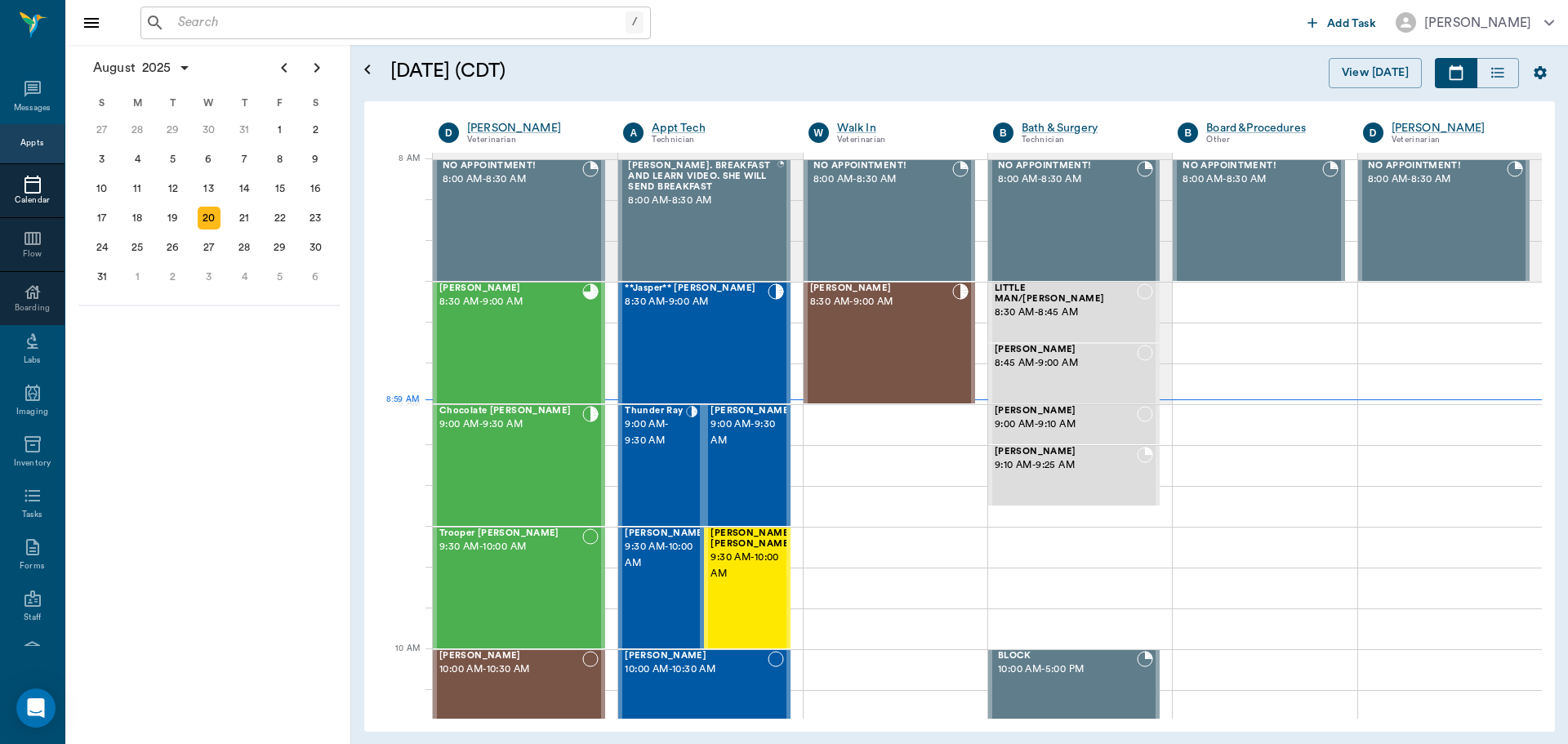
scroll to position [1, 0]
drag, startPoint x: 657, startPoint y: 456, endPoint x: 608, endPoint y: 473, distance: 51.9
click at [656, 457] on div "Thunder Ray 9:00 AM - 9:30 AM" at bounding box center [655, 464] width 61 height 119
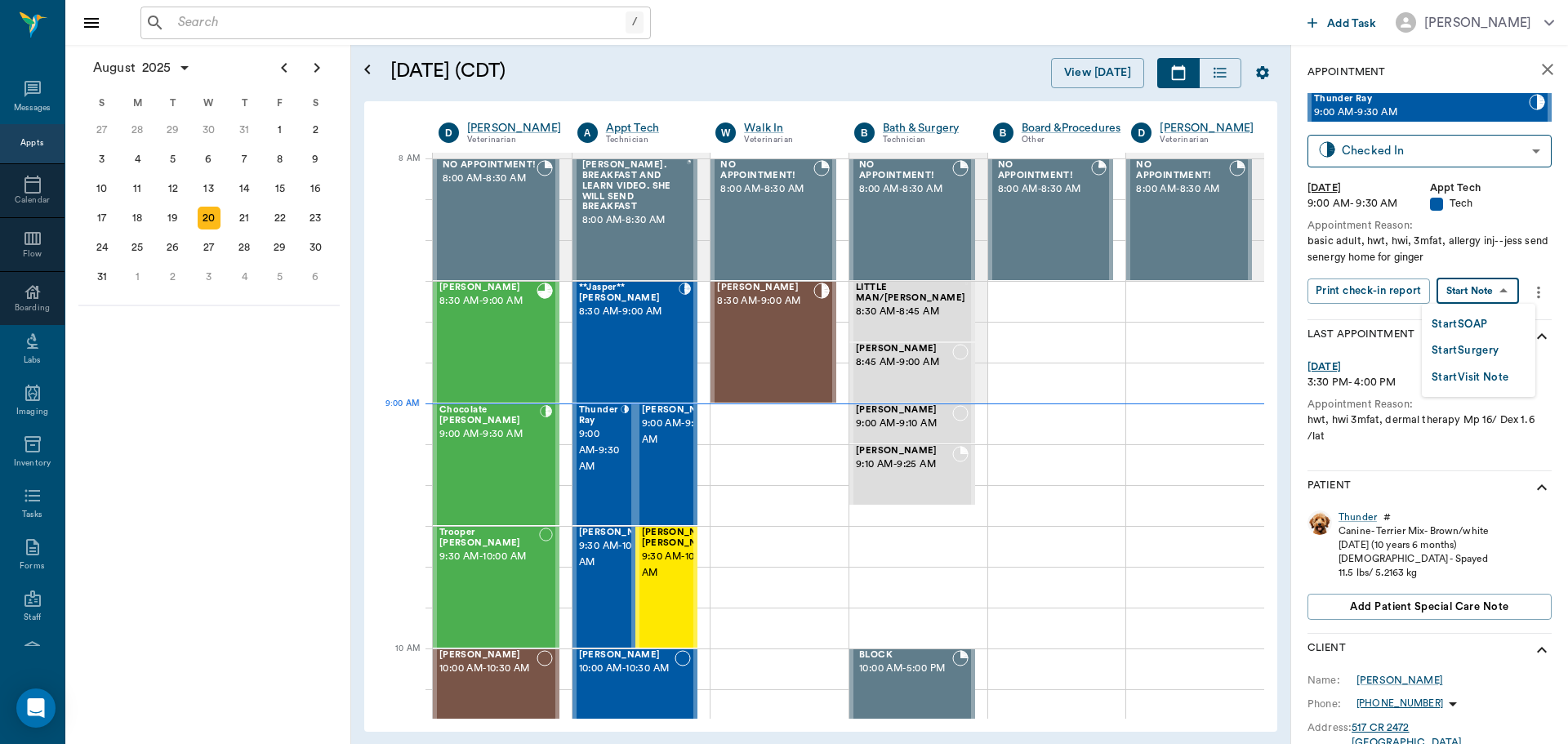
click at [1474, 290] on body "/ ​ Add Task Dr. Bert Ellsworth Nectar Messages Appts Calendar Flow Boarding La…" at bounding box center [784, 372] width 1568 height 744
click at [1356, 518] on div at bounding box center [784, 372] width 1568 height 744
click at [1352, 518] on div "Thunder" at bounding box center [1358, 517] width 38 height 14
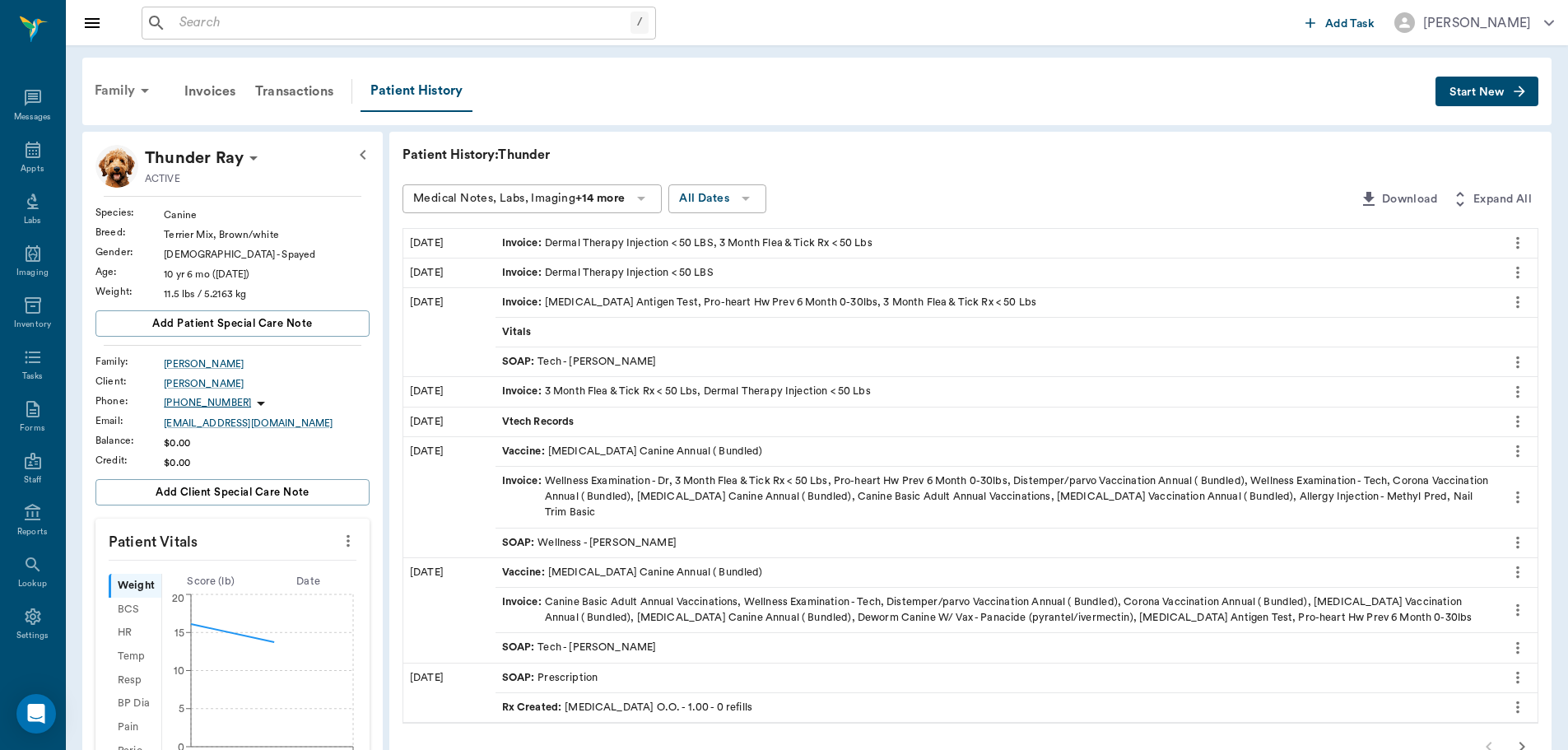
click at [124, 84] on div "Family" at bounding box center [124, 90] width 80 height 39
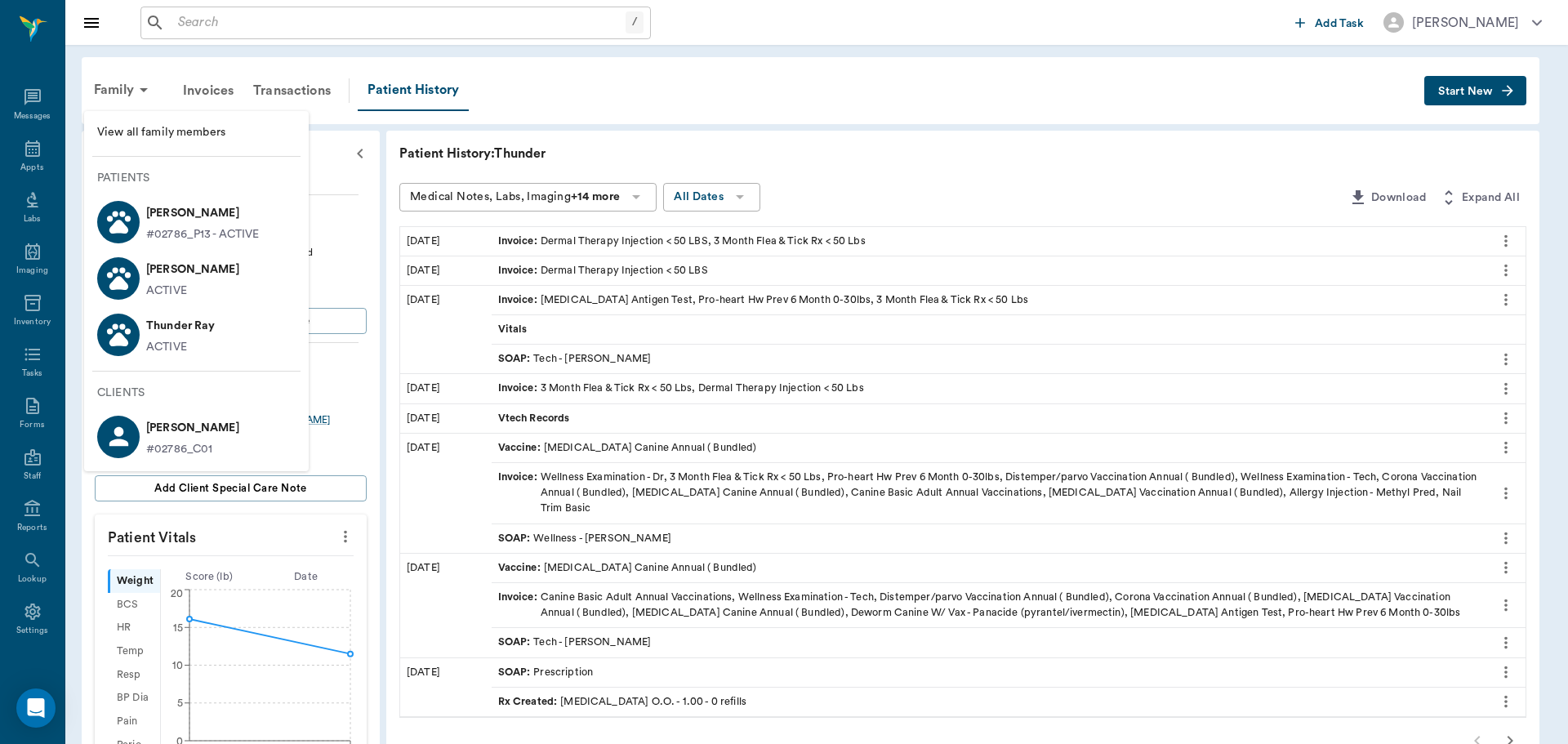
click at [134, 88] on div at bounding box center [784, 372] width 1568 height 744
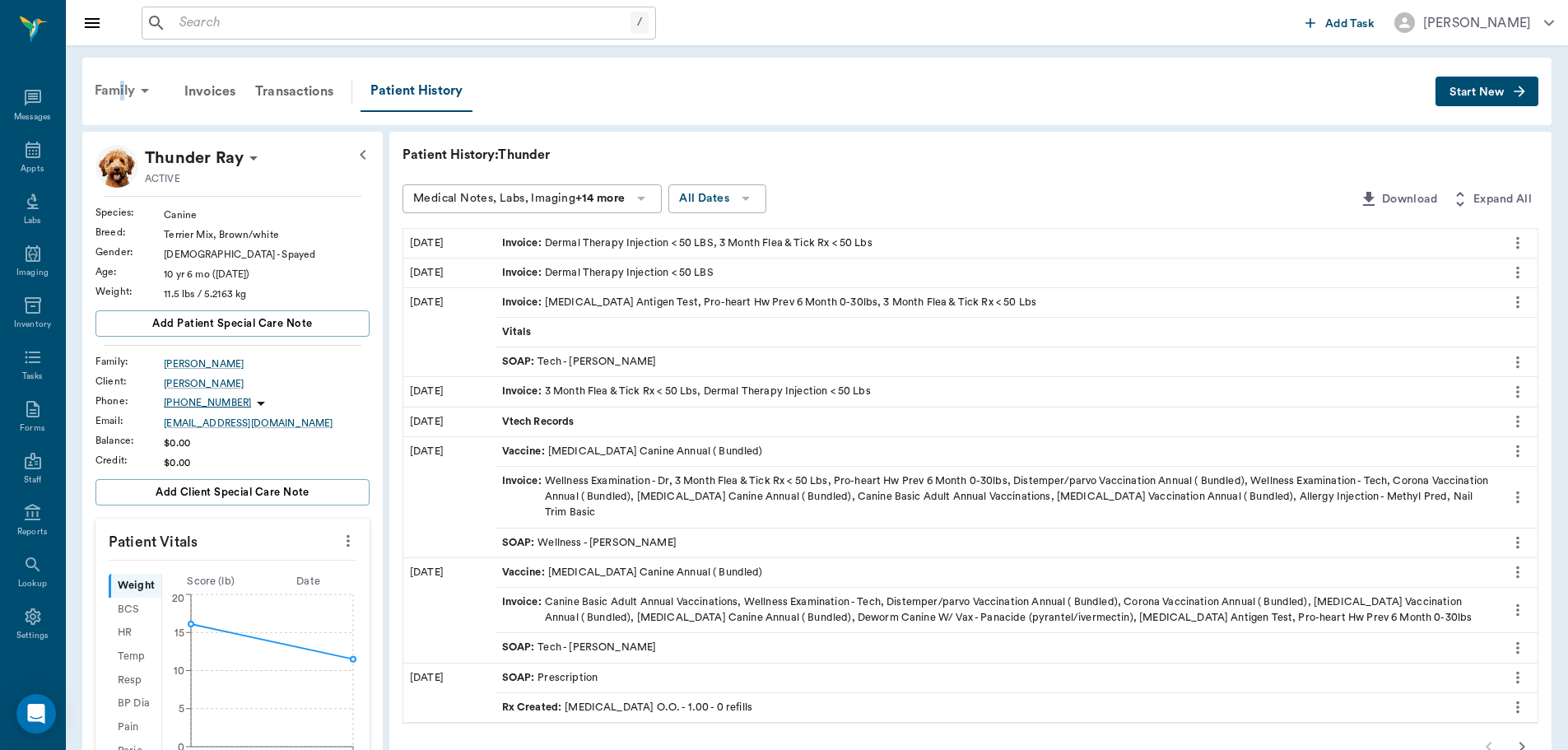
click at [124, 86] on div "Family" at bounding box center [124, 90] width 80 height 39
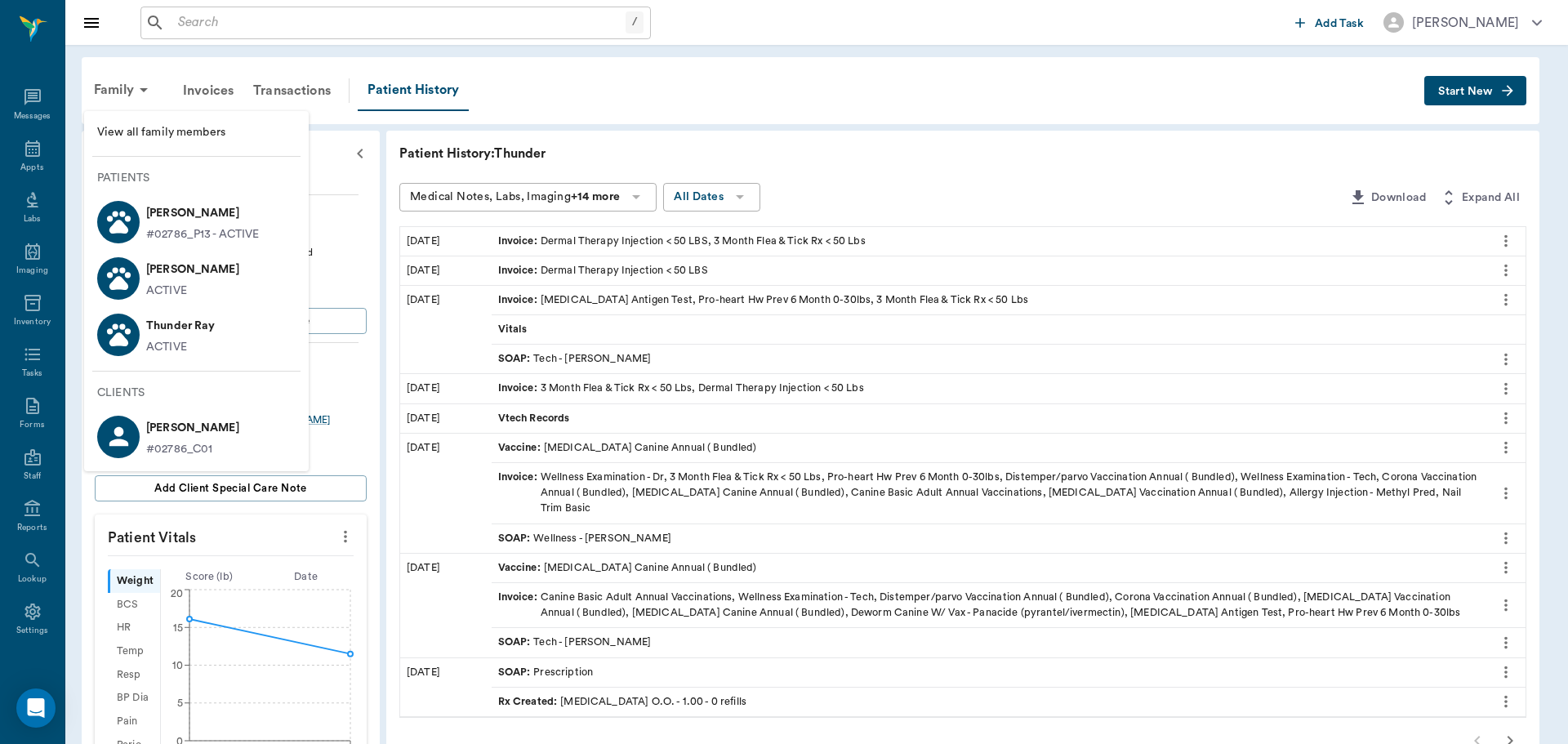
click at [35, 153] on div at bounding box center [784, 372] width 1568 height 744
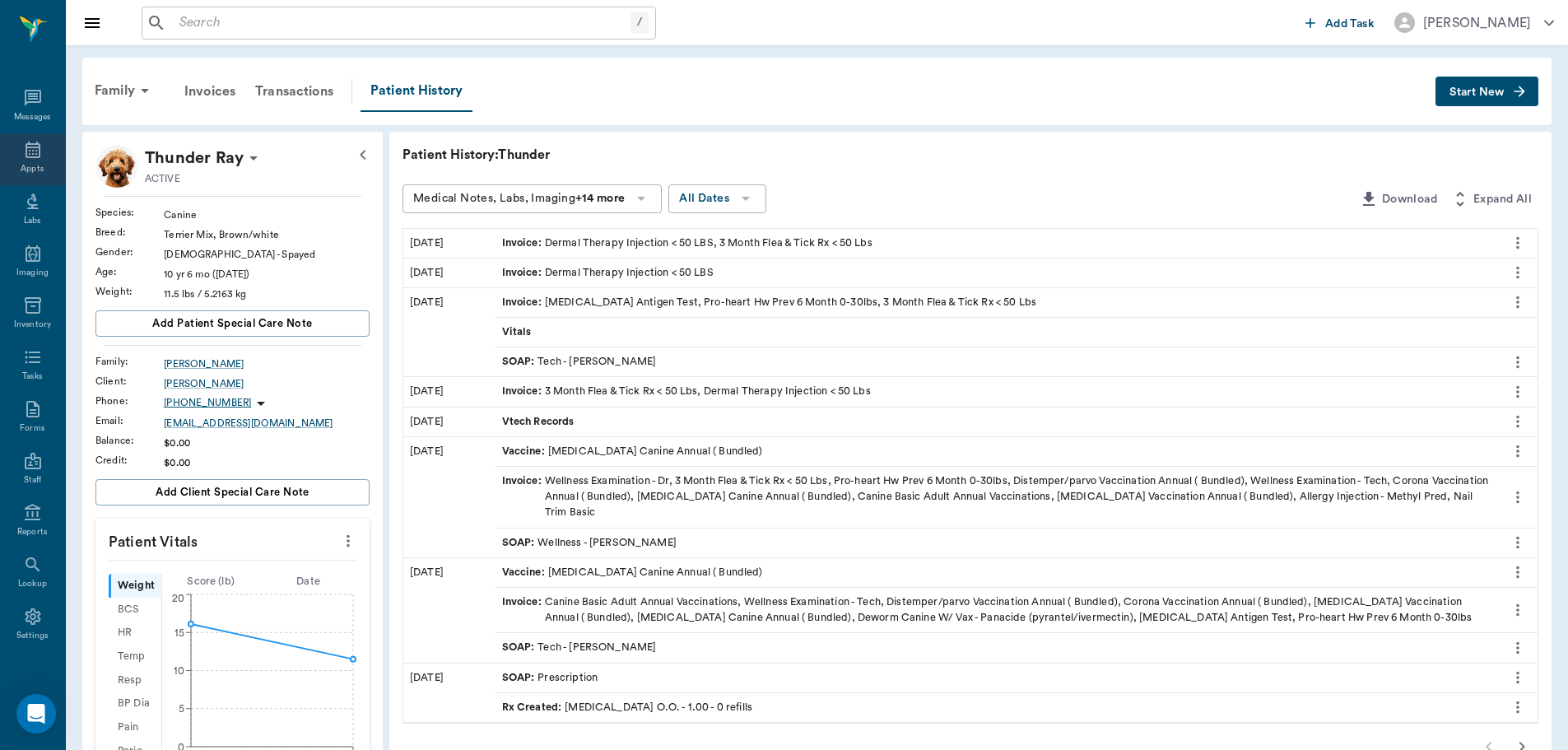
click at [27, 147] on icon at bounding box center [33, 150] width 15 height 16
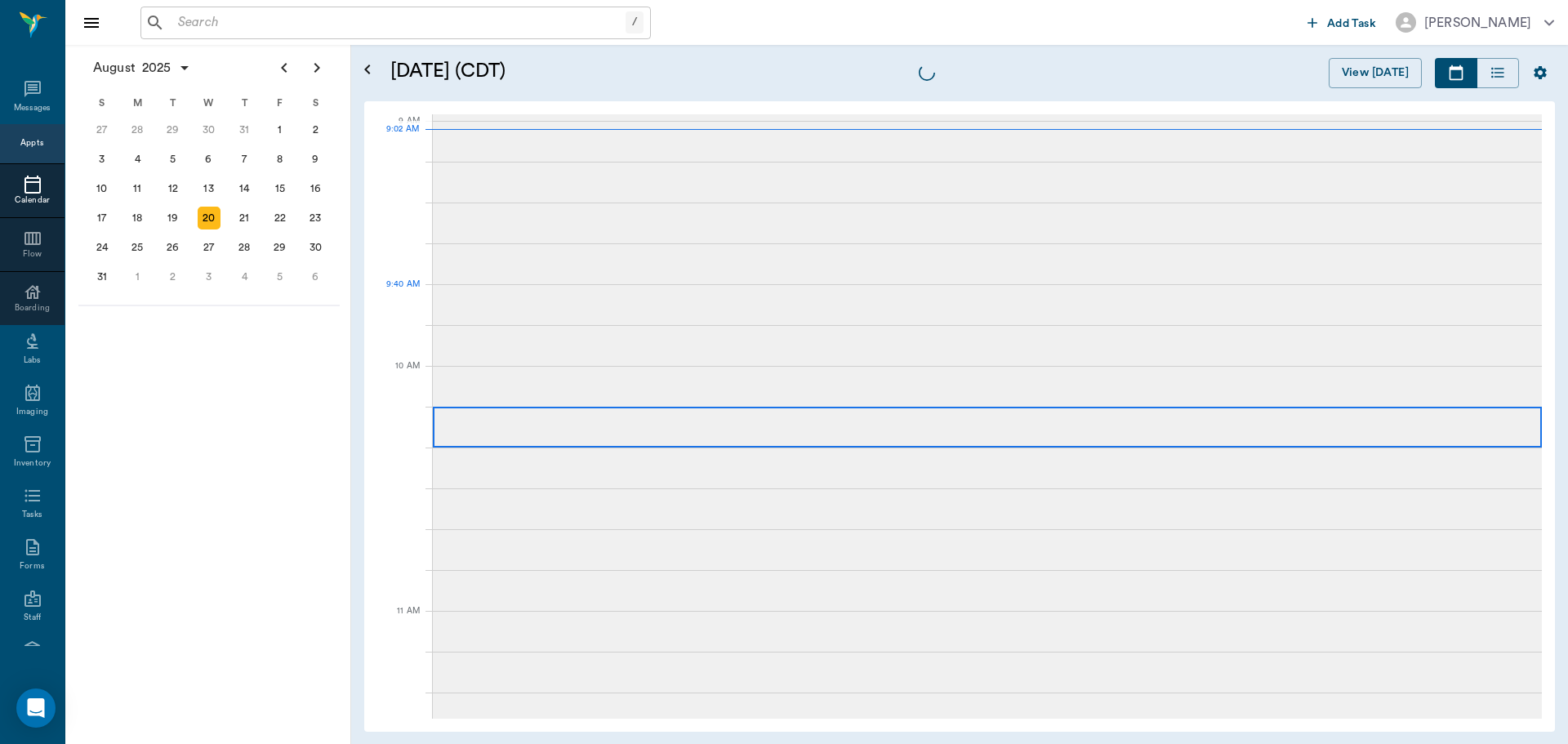
scroll to position [245, 0]
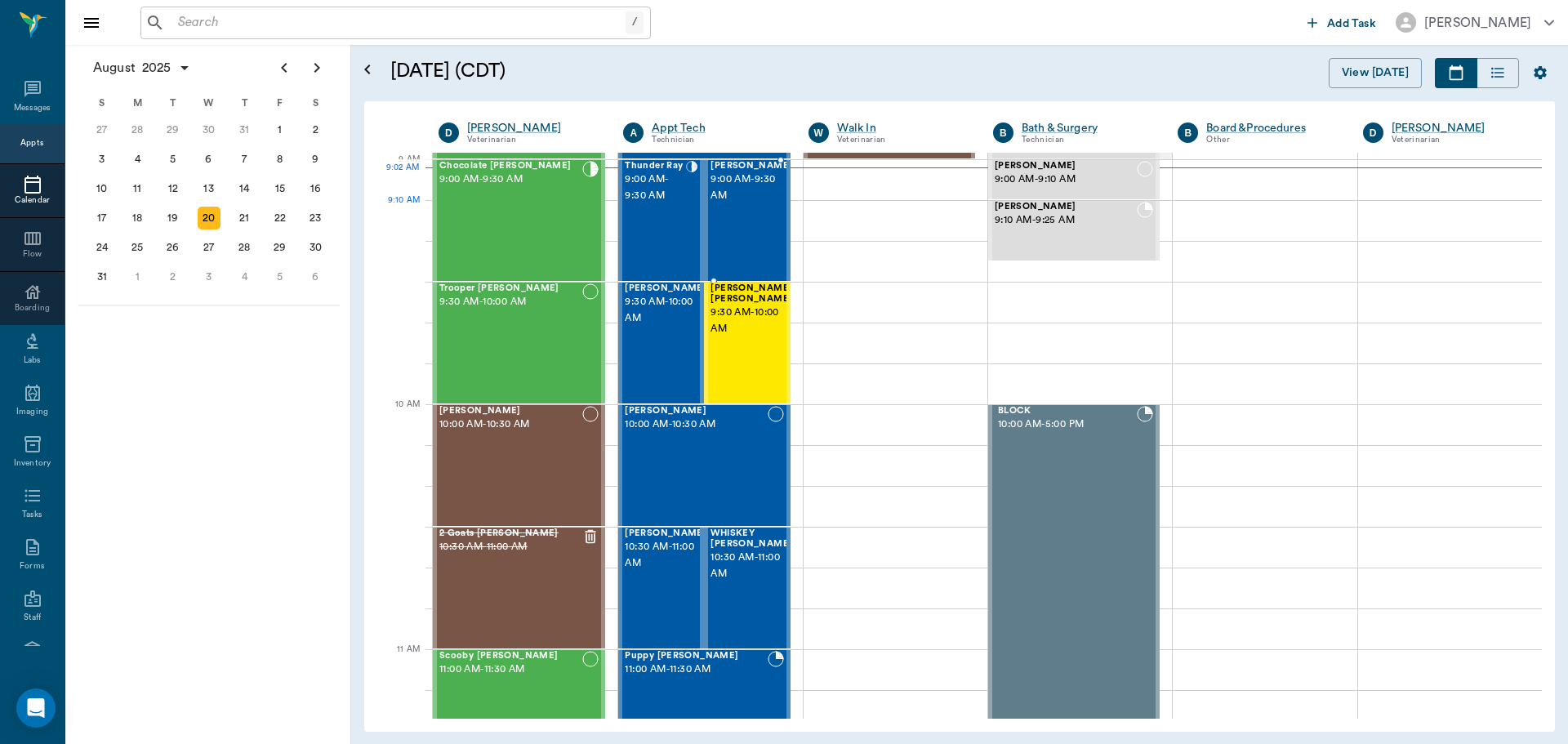
click at [732, 203] on span "9:00 AM - 9:30 AM" at bounding box center [751, 188] width 82 height 33
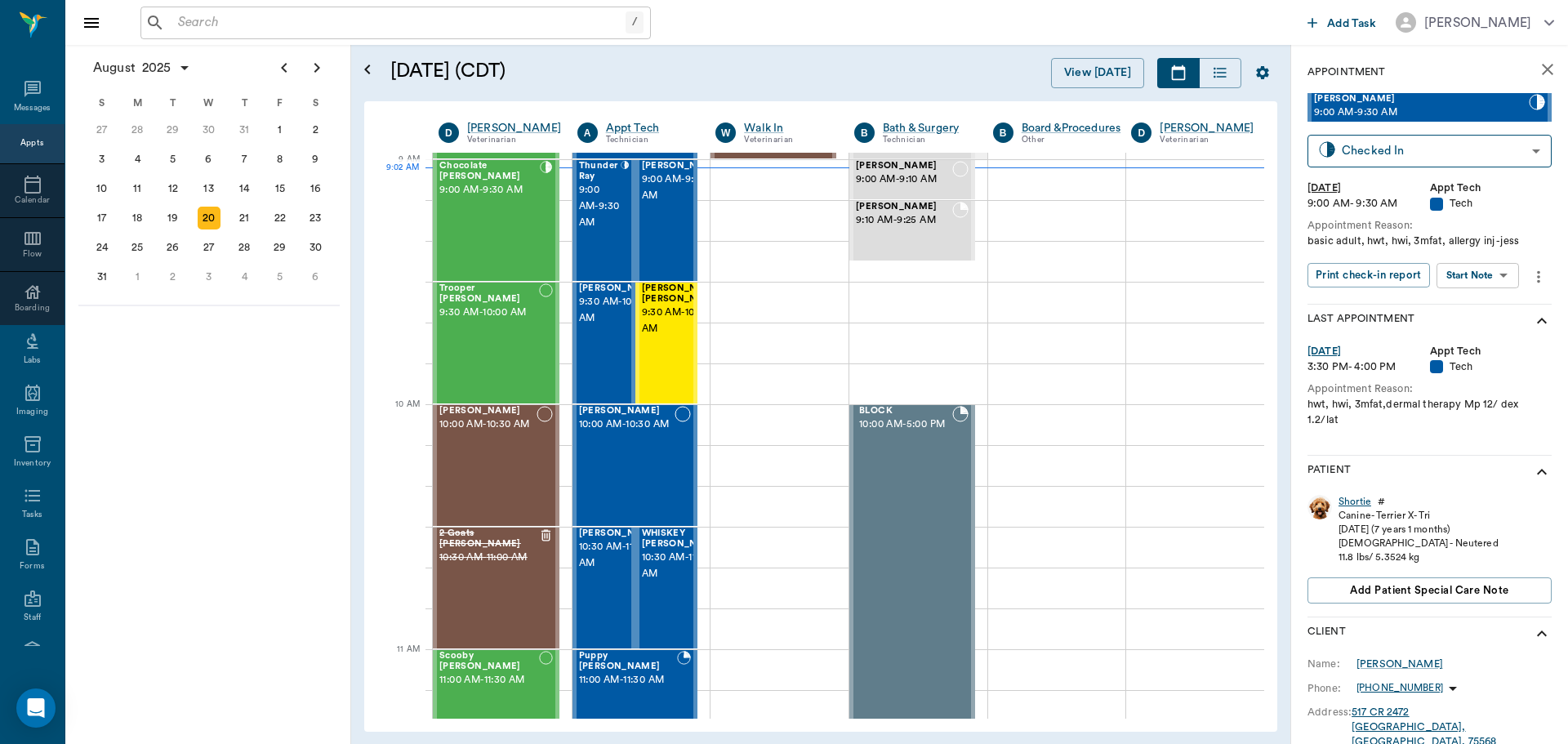
click at [1345, 498] on div "Shortie" at bounding box center [1355, 501] width 33 height 14
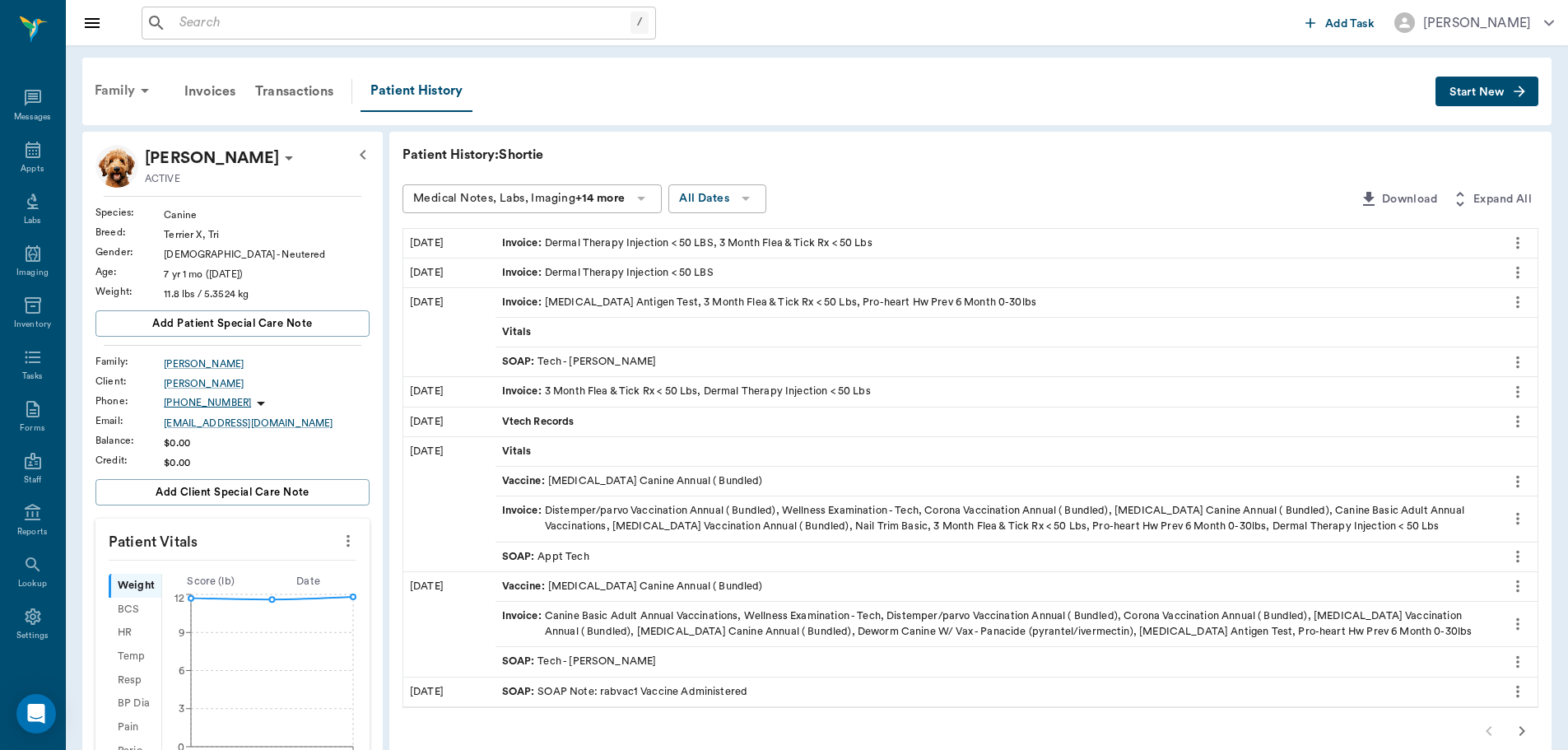
click at [143, 89] on icon at bounding box center [145, 91] width 8 height 4
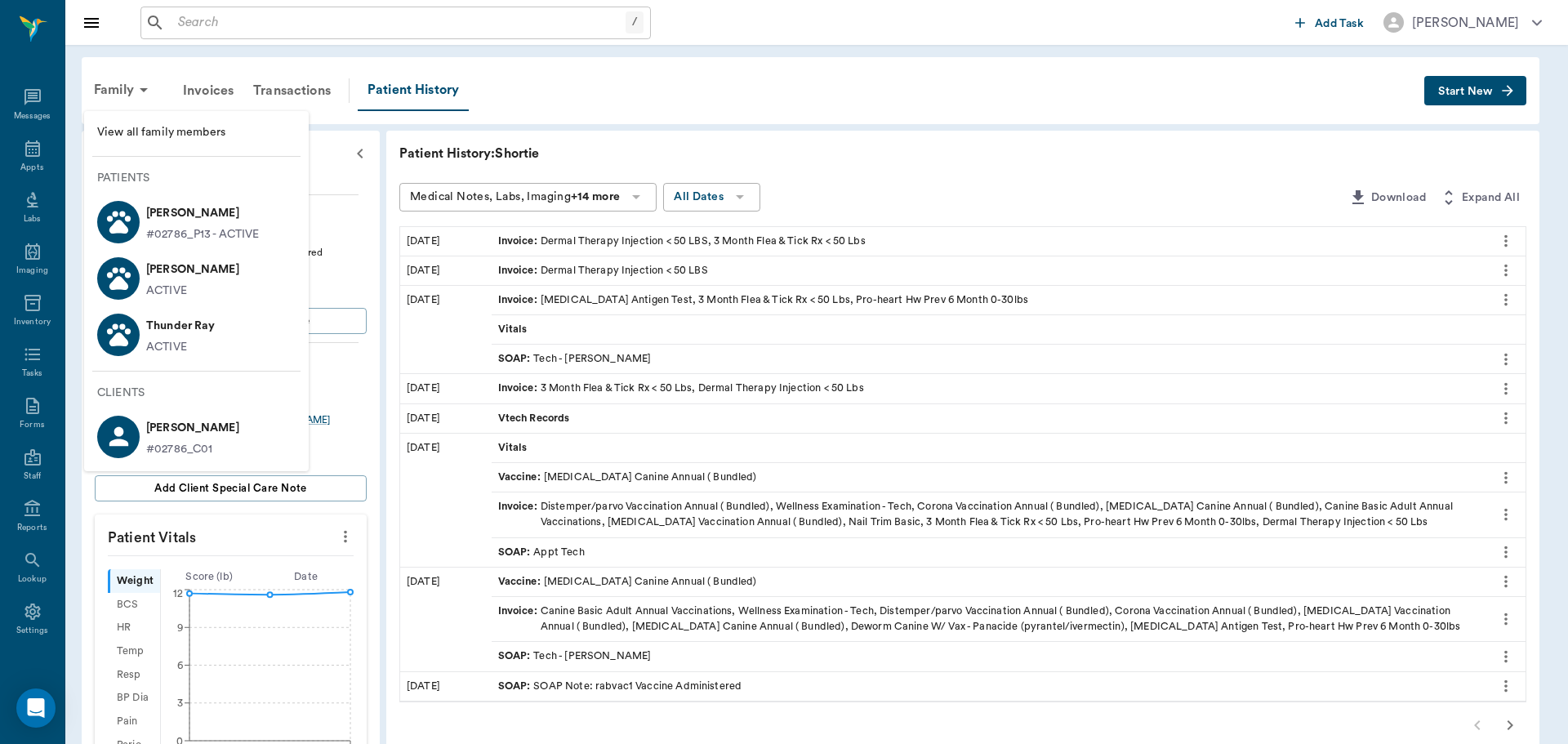
click at [229, 15] on div at bounding box center [784, 372] width 1568 height 744
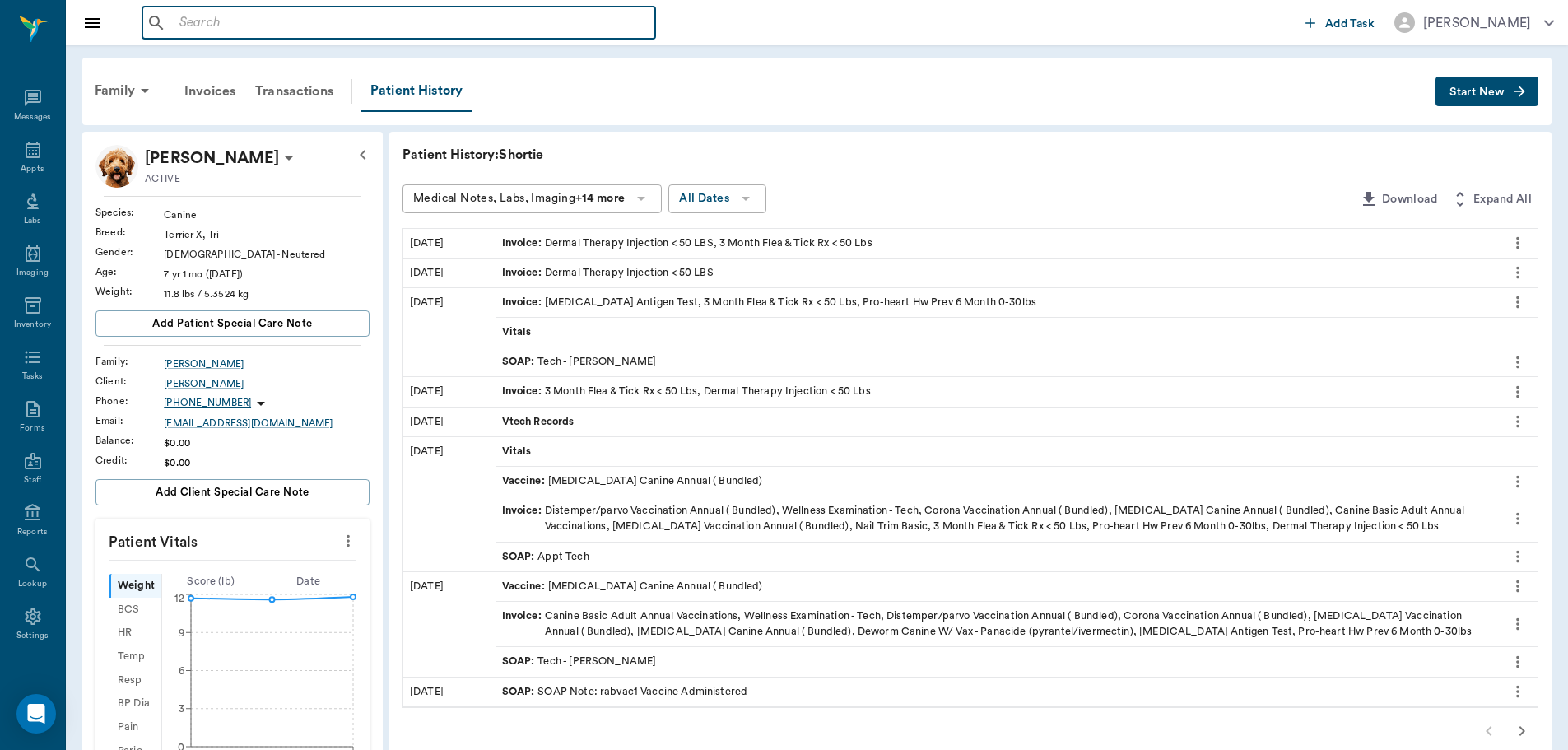
click at [210, 27] on input "text" at bounding box center [411, 23] width 476 height 23
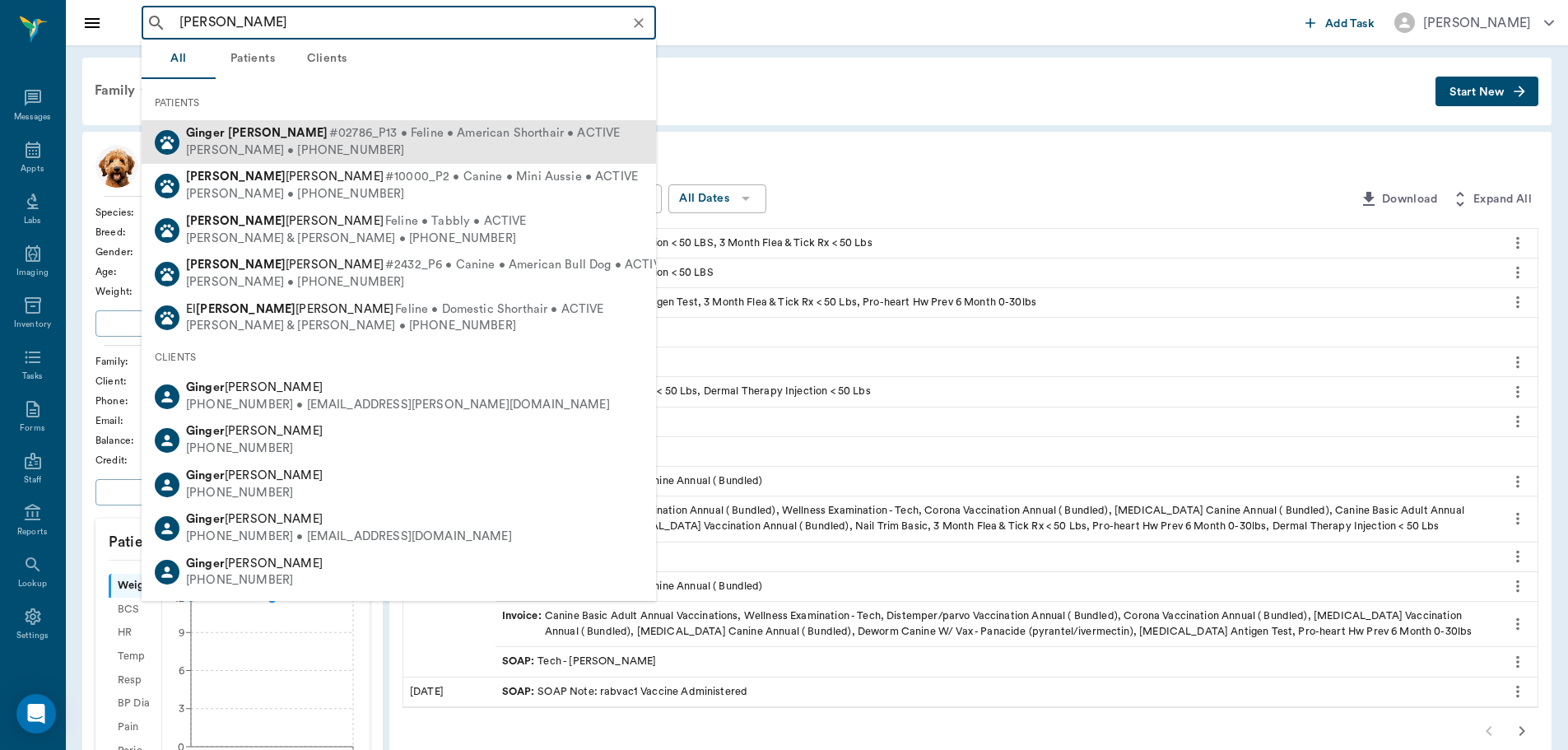
click at [404, 138] on span "#02786_P13 • Feline • American Shorthair • ACTIVE" at bounding box center [474, 134] width 290 height 17
type input "ginger ray"
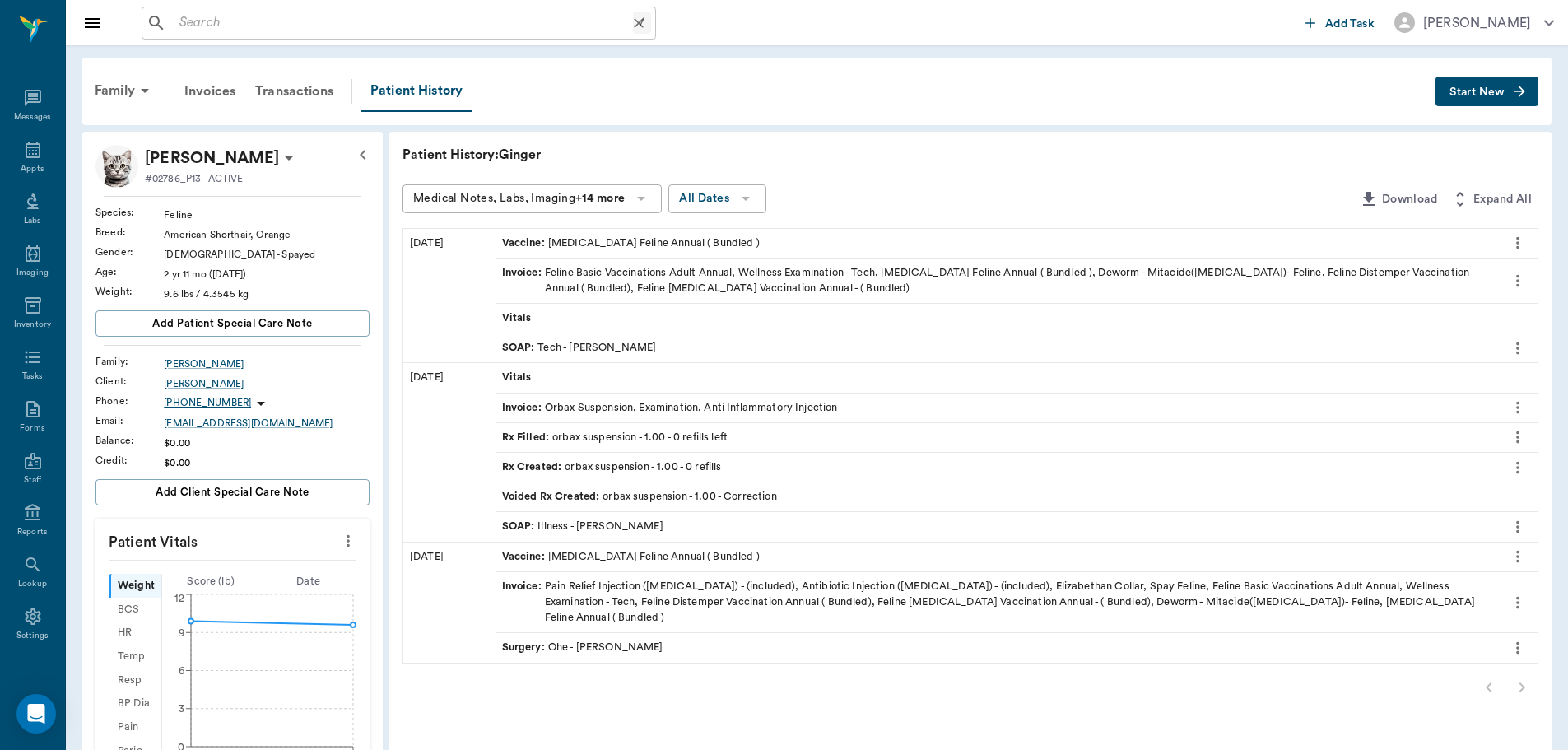
click at [259, 24] on input "text" at bounding box center [403, 23] width 460 height 23
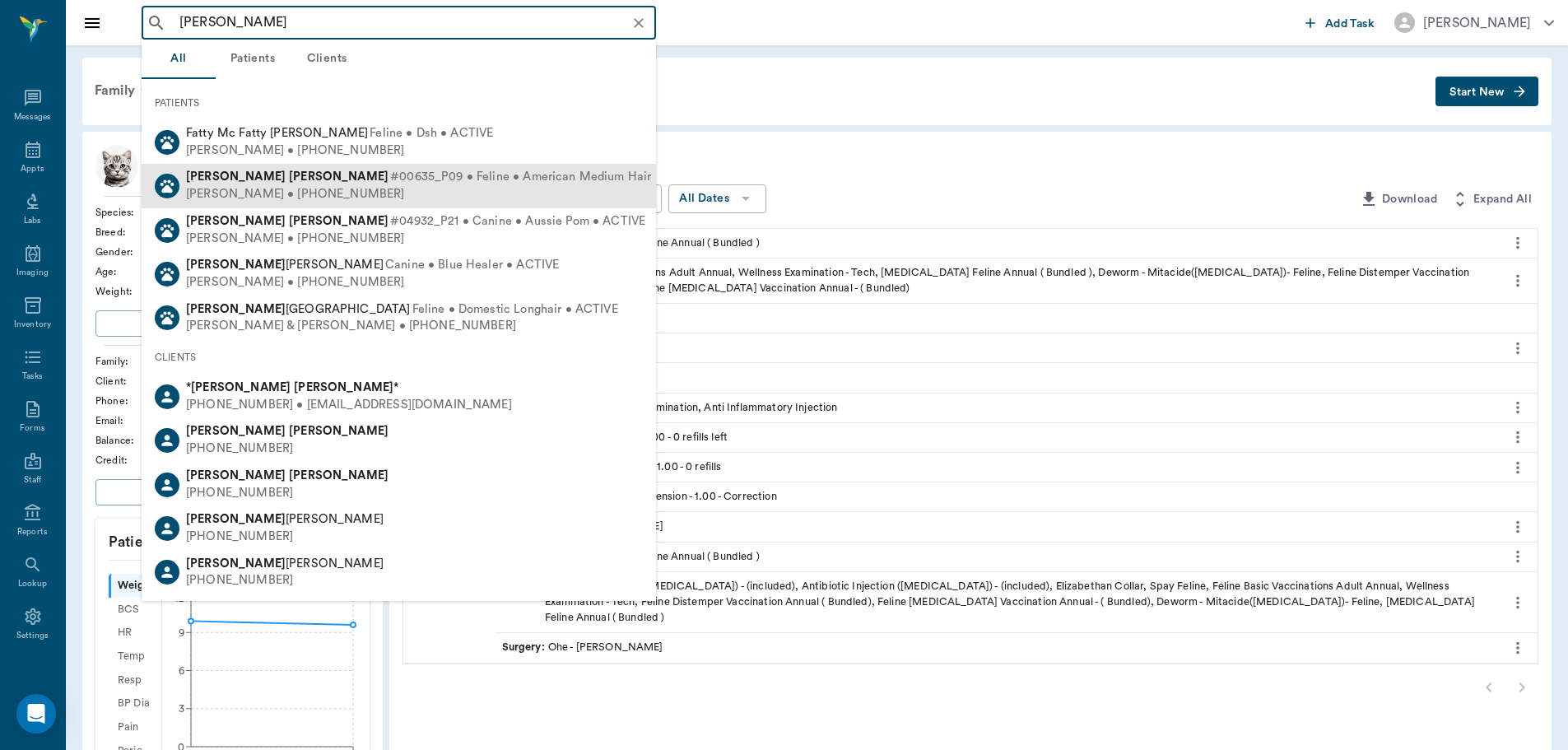
click at [395, 196] on div "Bonnie McCoy • (903) 835-3637" at bounding box center [447, 194] width 522 height 17
type input "sandy mc"
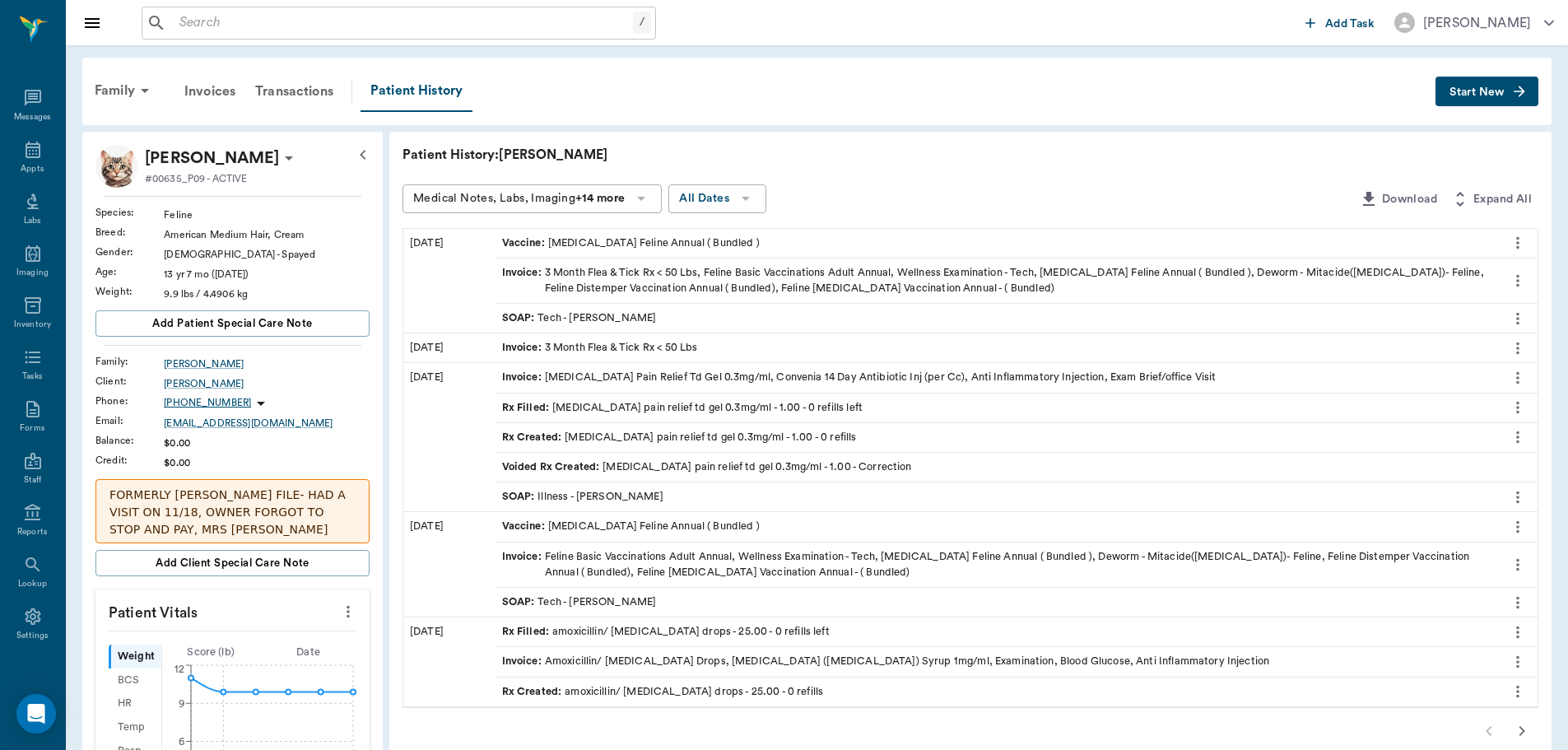
click at [1502, 92] on span "Start New" at bounding box center [1476, 92] width 55 height 0
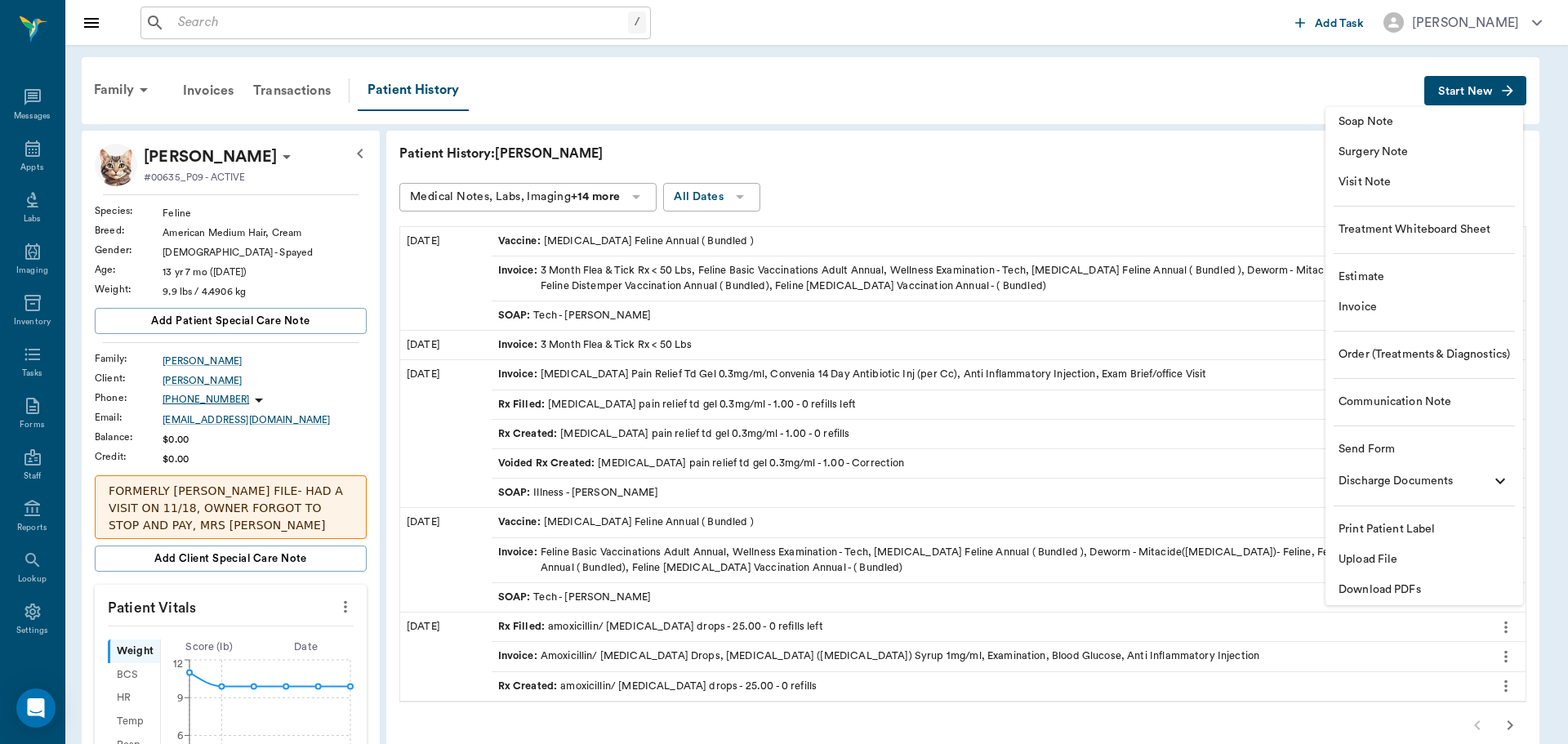
click at [1376, 188] on span "Visit Note" at bounding box center [1424, 182] width 172 height 17
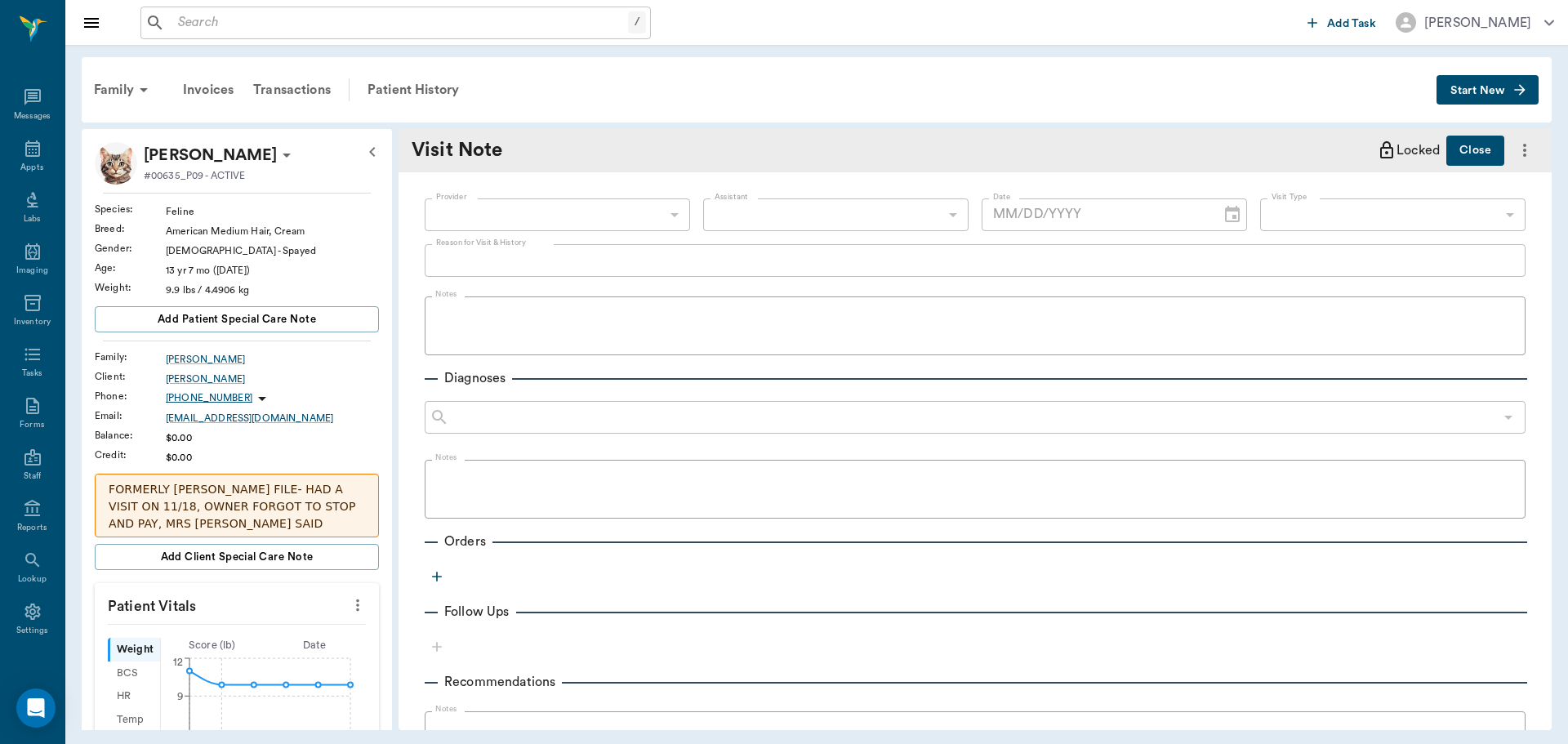
type input "[DATE]"
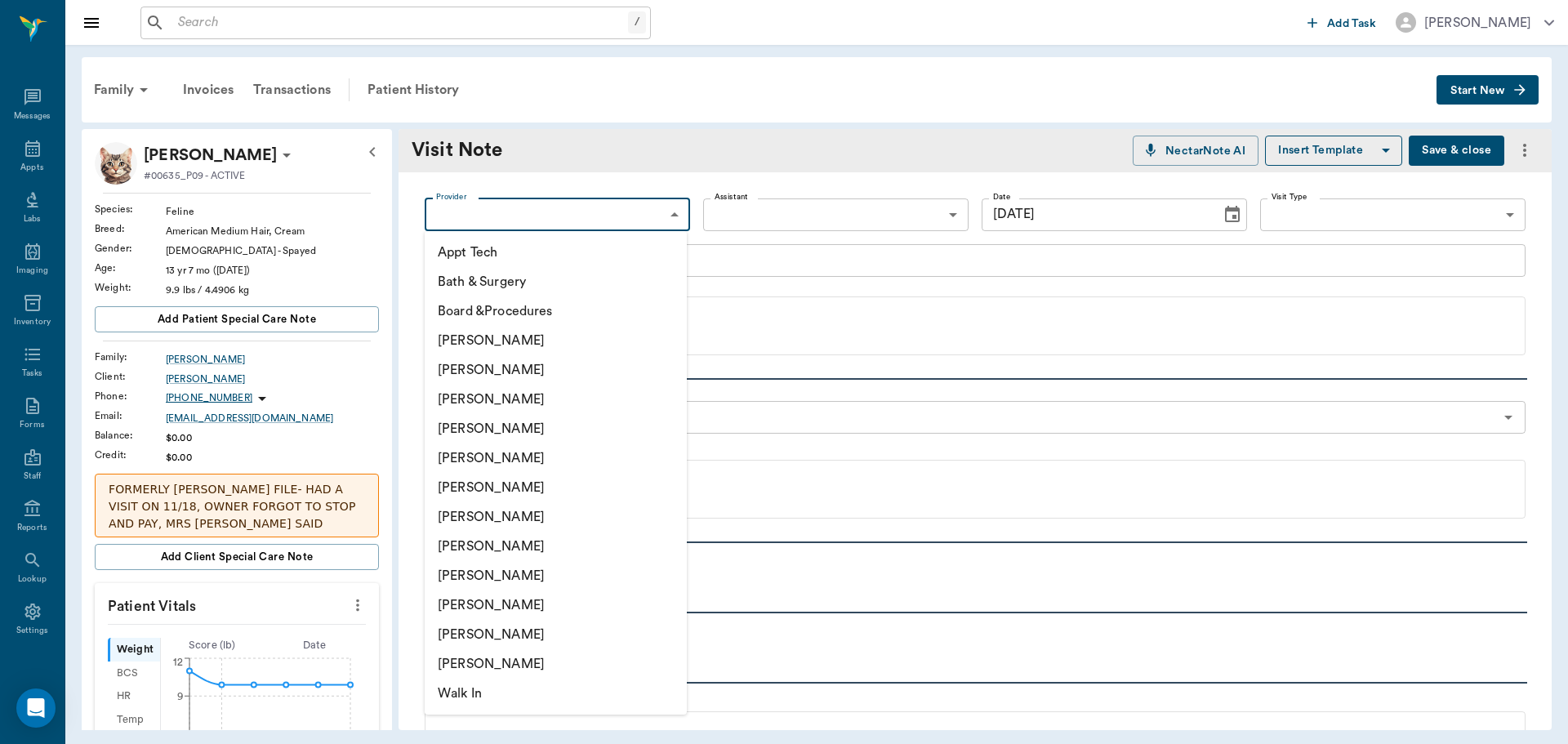
click at [524, 210] on body "/ ​ Add Task Dr. Bert Ellsworth Nectar Messages Appts Labs Imaging Inventory Ta…" at bounding box center [784, 372] width 1568 height 744
click at [493, 539] on li "[PERSON_NAME]" at bounding box center [556, 546] width 263 height 29
type input "63ec2e7e52e12b0ba117b124"
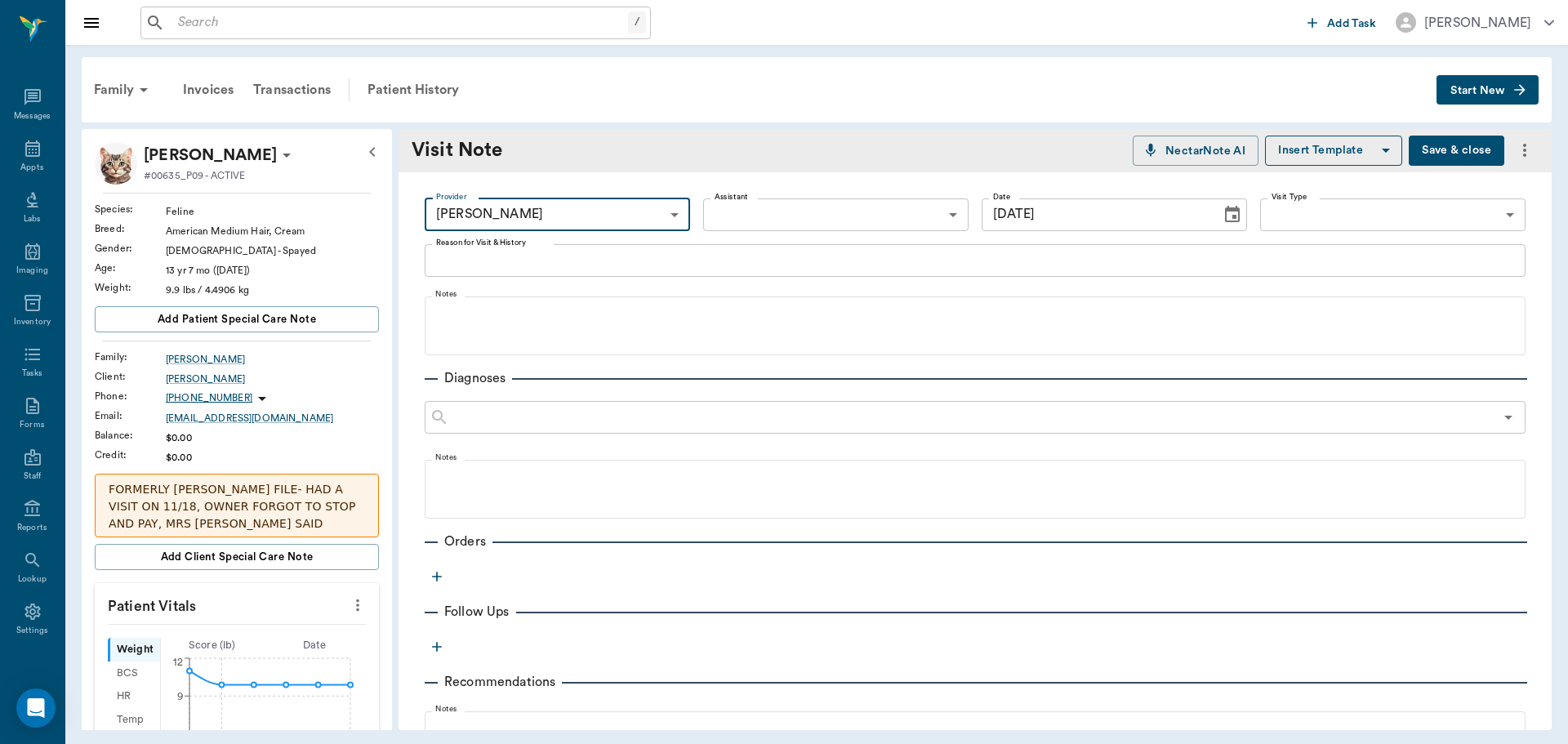
click at [496, 250] on div "x Reason for Visit & History" at bounding box center [976, 261] width 1101 height 33
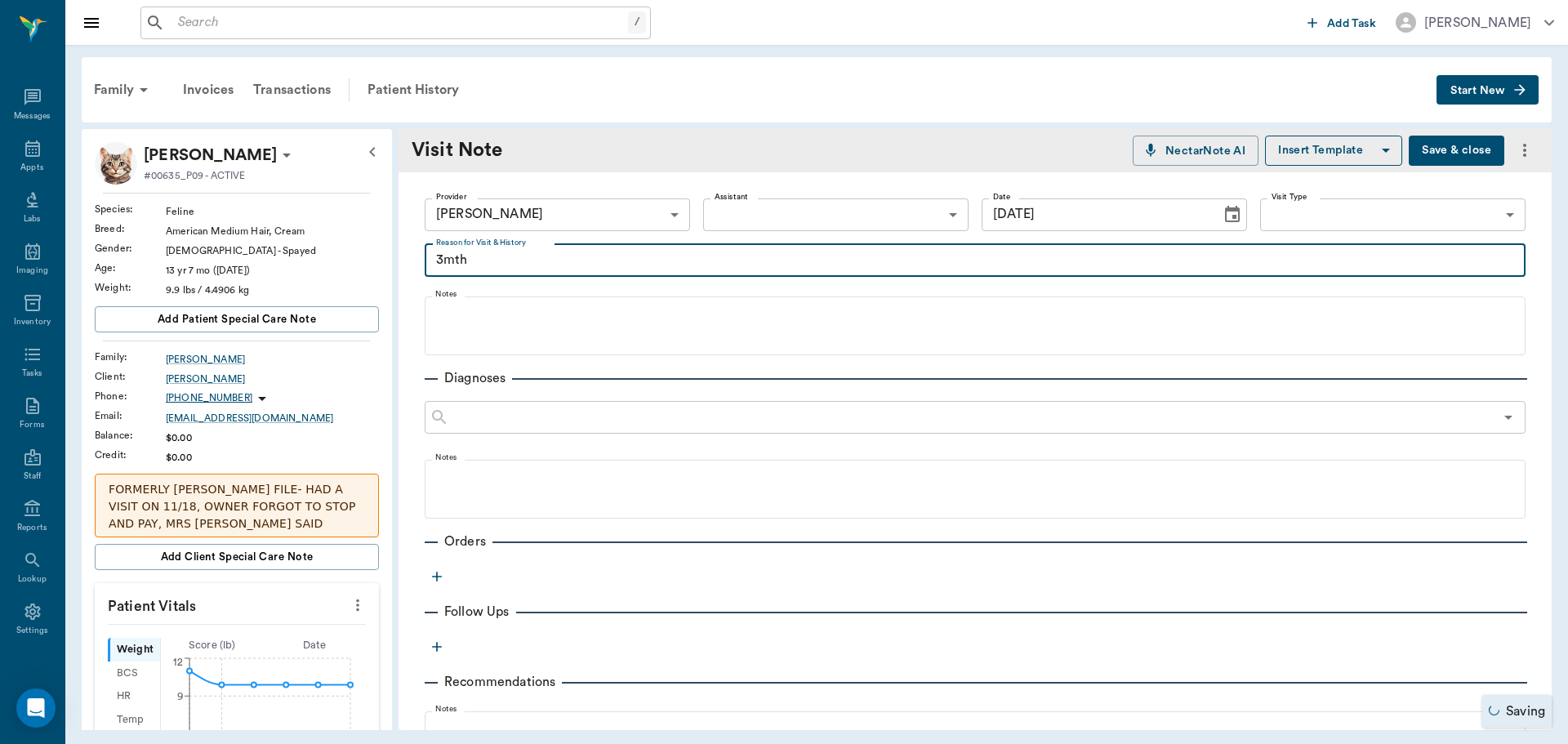
type textarea "3mth"
click at [440, 570] on icon "button" at bounding box center [437, 577] width 16 height 16
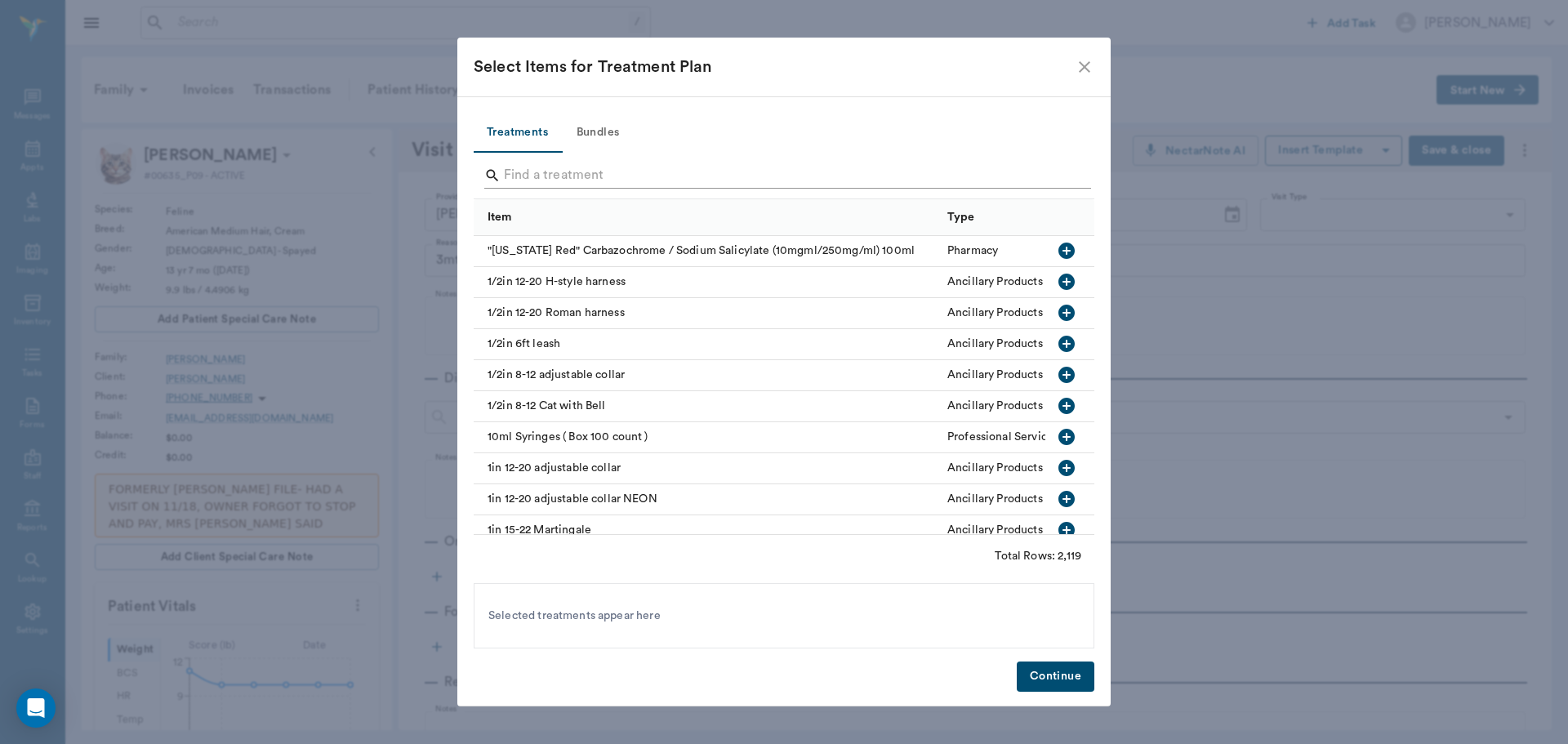
click at [541, 166] on input "Search" at bounding box center [785, 175] width 562 height 26
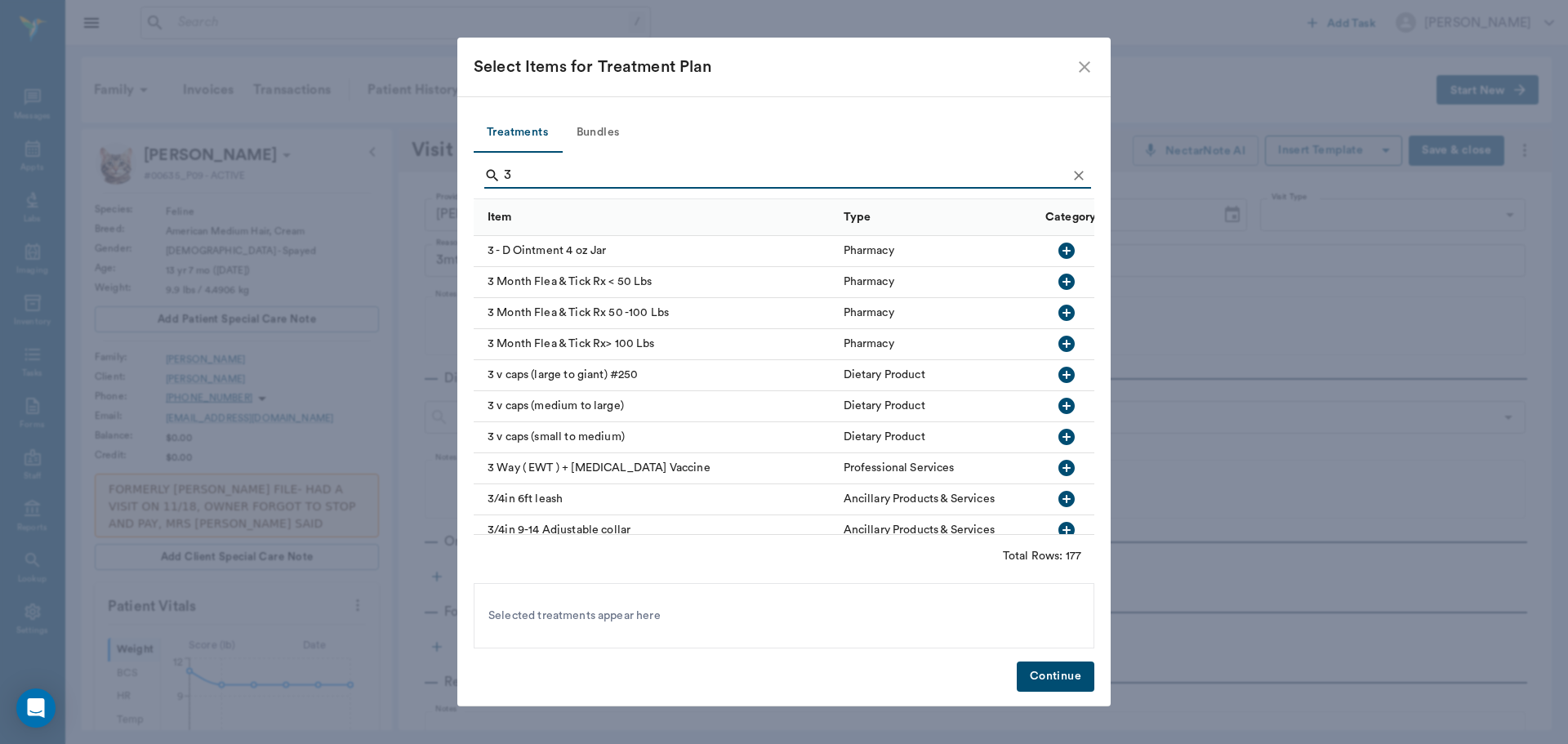
type input "3"
click at [1058, 279] on icon "button" at bounding box center [1067, 282] width 16 height 16
click at [1069, 666] on button "Continue" at bounding box center [1055, 676] width 77 height 30
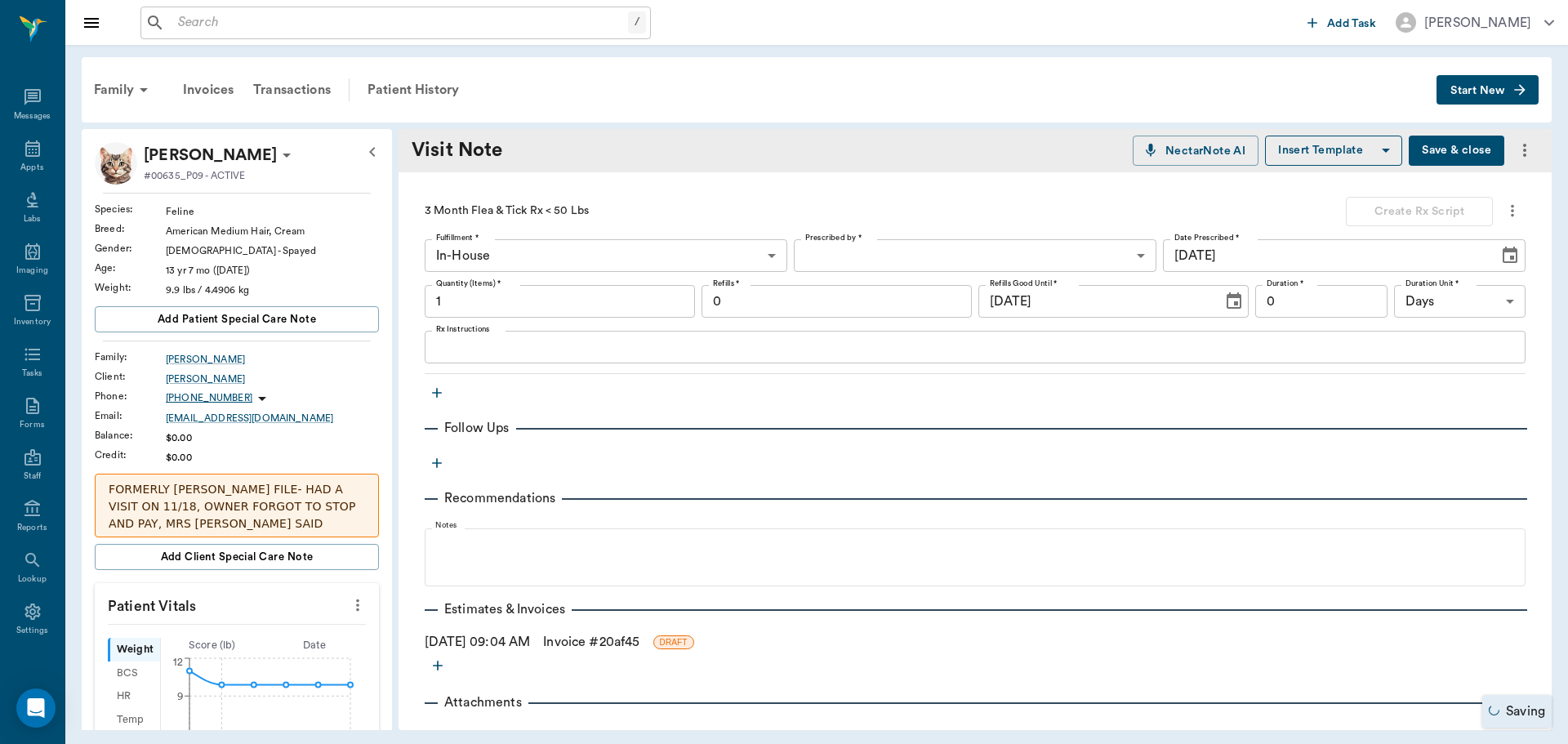
scroll to position [430, 0]
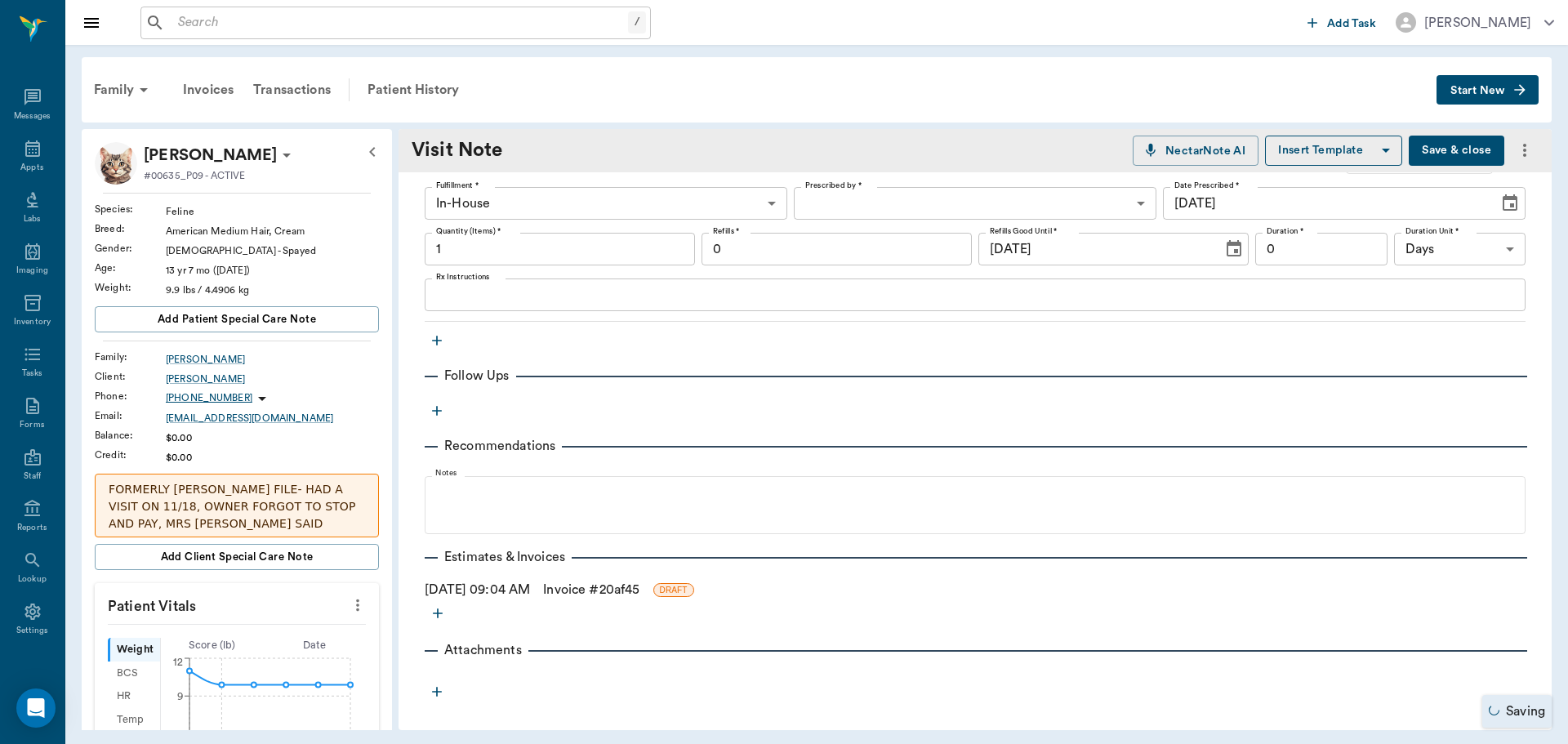
click at [640, 592] on link "Invoice # 20af45" at bounding box center [591, 590] width 96 height 20
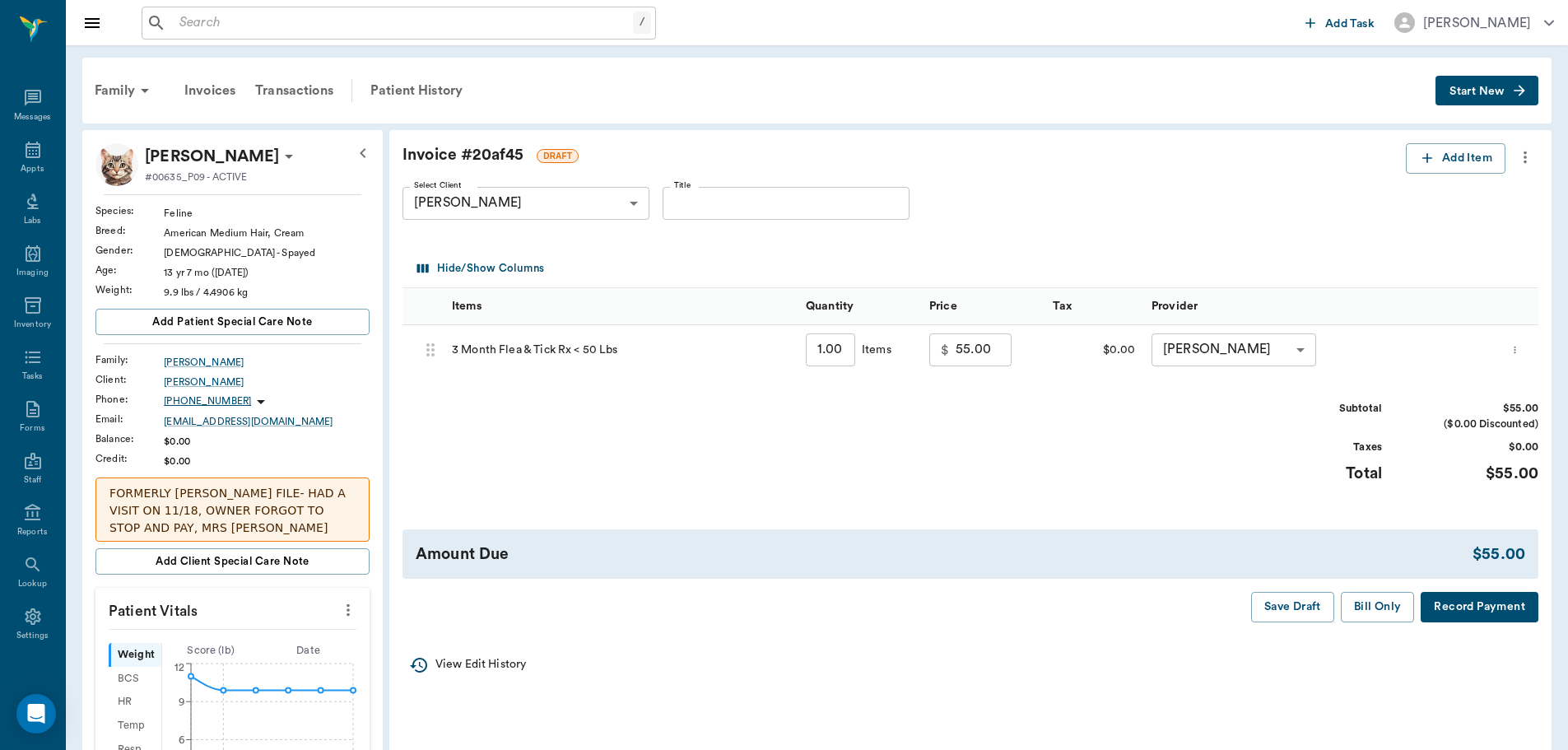
drag, startPoint x: 1357, startPoint y: 604, endPoint x: 1319, endPoint y: 604, distance: 38.0
click at [1349, 604] on button "Bill Only" at bounding box center [1378, 606] width 74 height 30
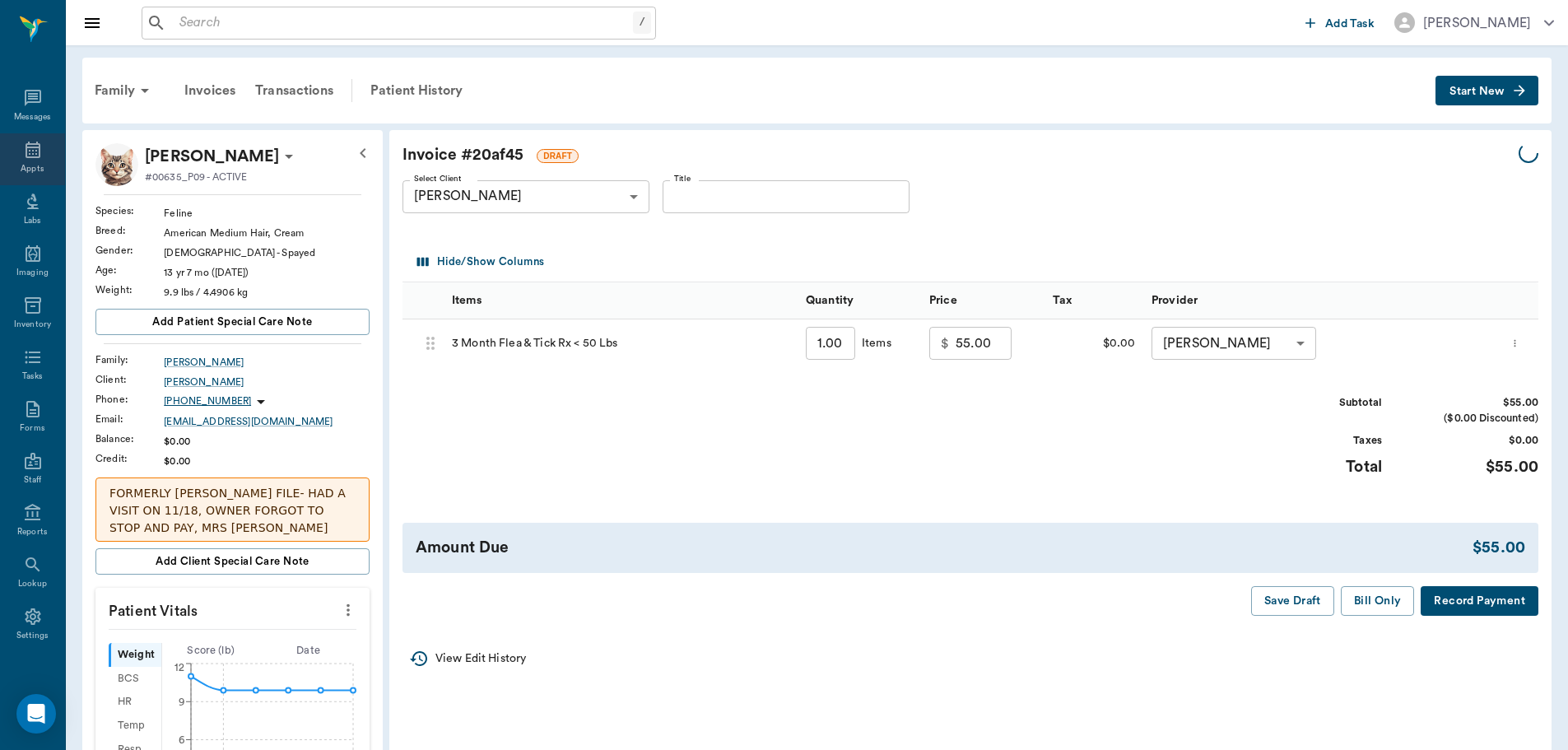
click at [38, 160] on div "Appts" at bounding box center [32, 159] width 65 height 52
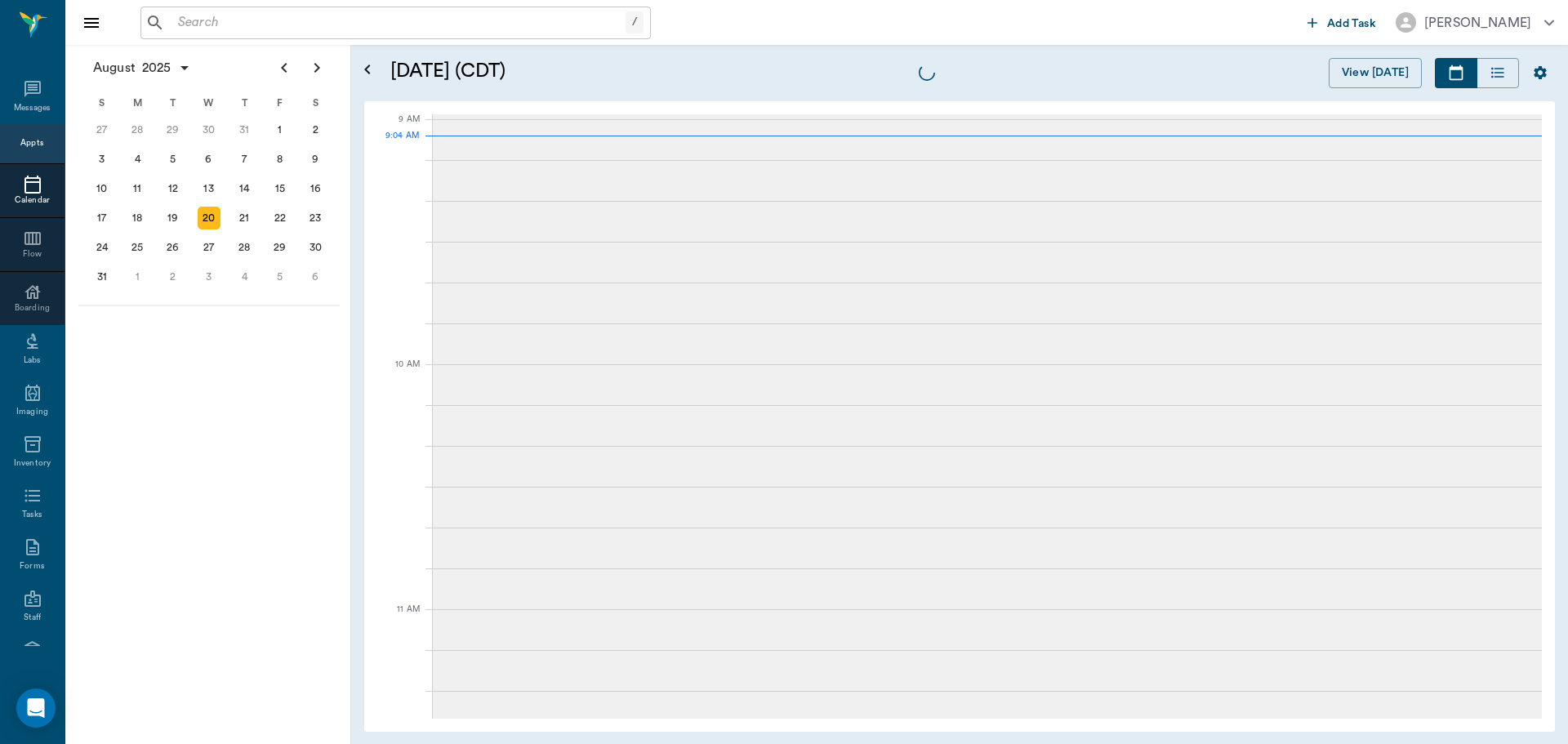
scroll to position [246, 0]
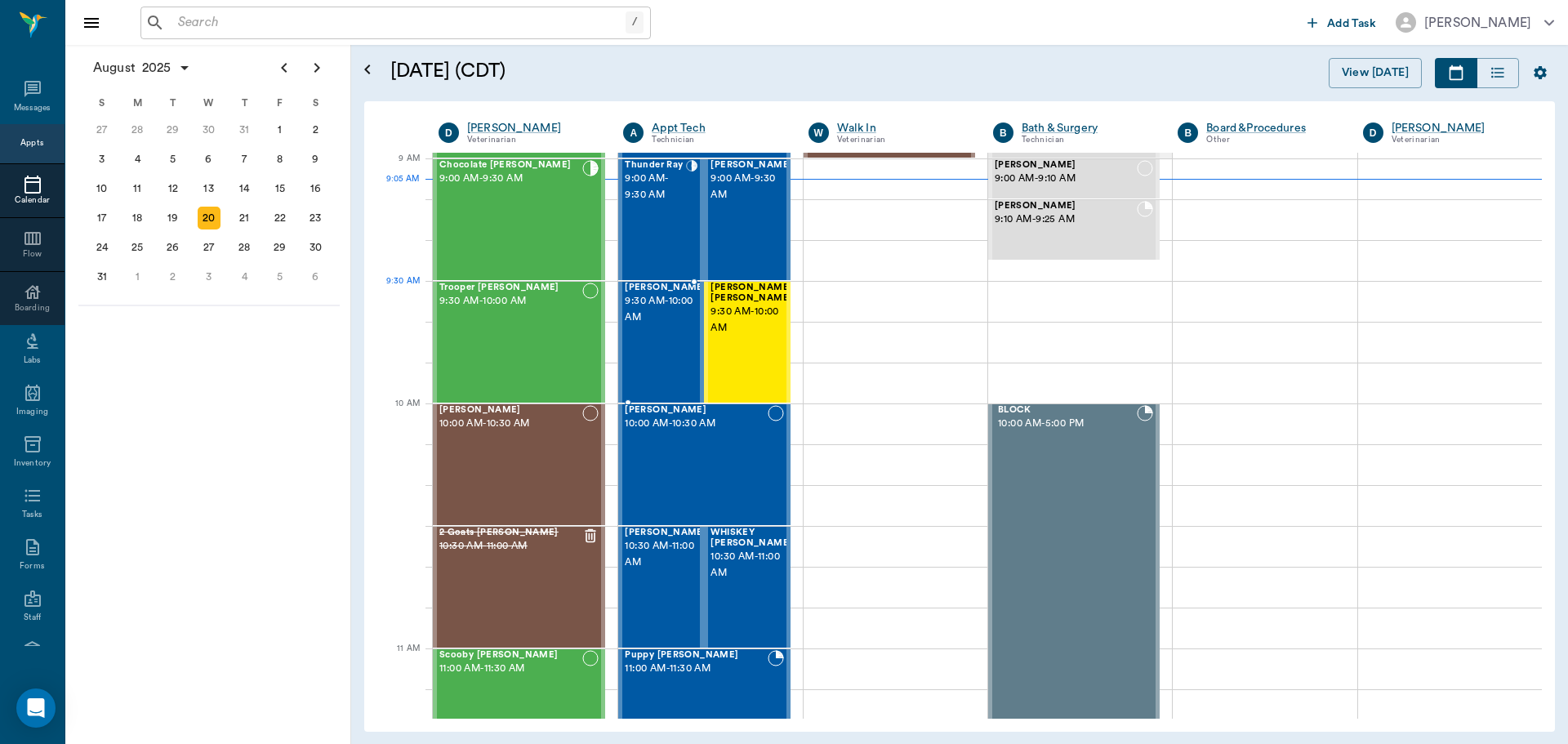
click at [660, 311] on span "9:30 AM - 10:00 AM" at bounding box center [666, 310] width 82 height 33
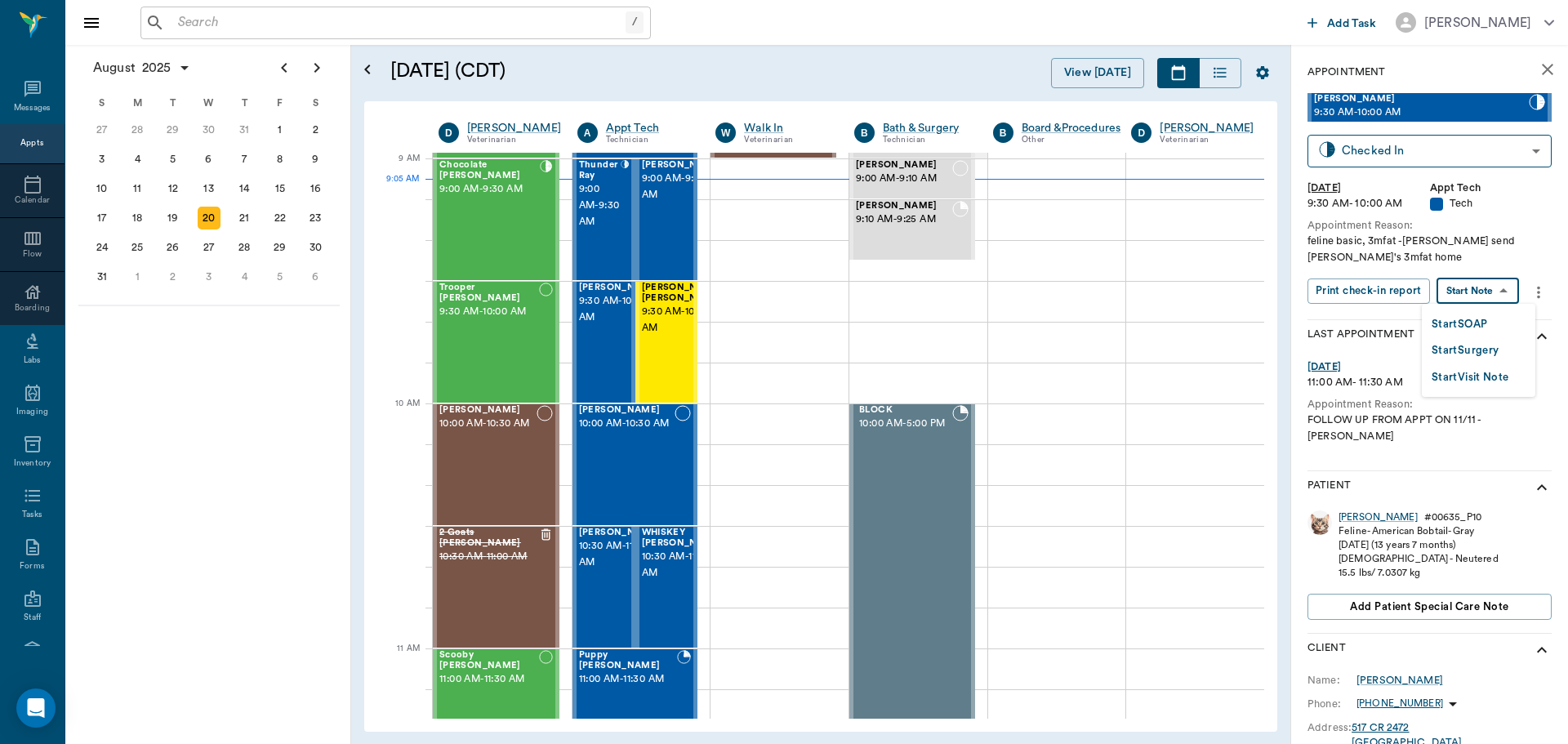
click at [1462, 291] on body "/ ​ Add Task Dr. Bert Ellsworth Nectar Messages Appts Calendar Flow Boarding La…" at bounding box center [784, 372] width 1568 height 744
click at [1461, 325] on button "Start SOAP" at bounding box center [1459, 324] width 55 height 19
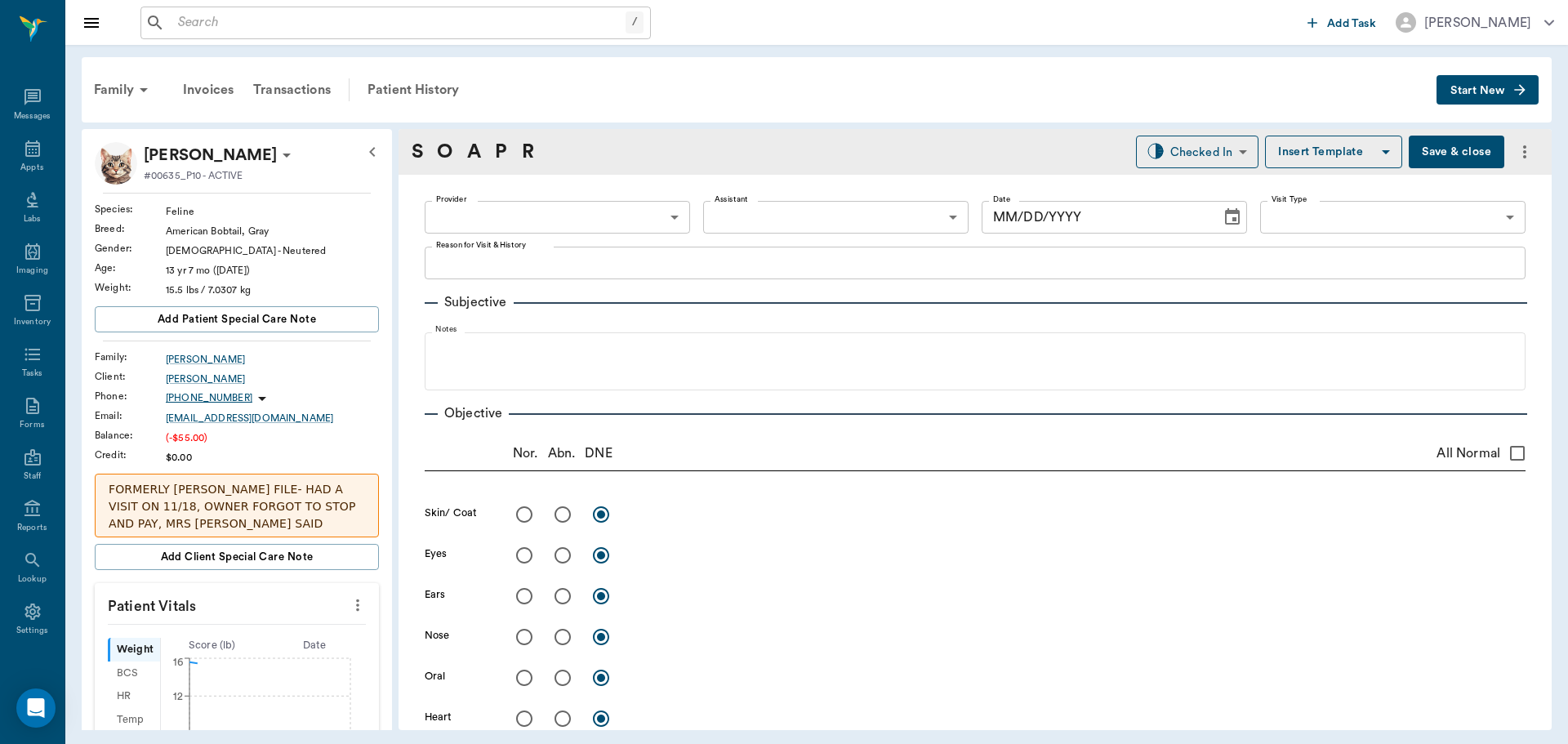
type input "63ec2f075fda476ae8351a4c"
type input "65d2be4f46e3a538d89b8c1a"
type textarea "feline basic, 3mfat -jess send Sandy's 3mfat home"
type input "[DATE]"
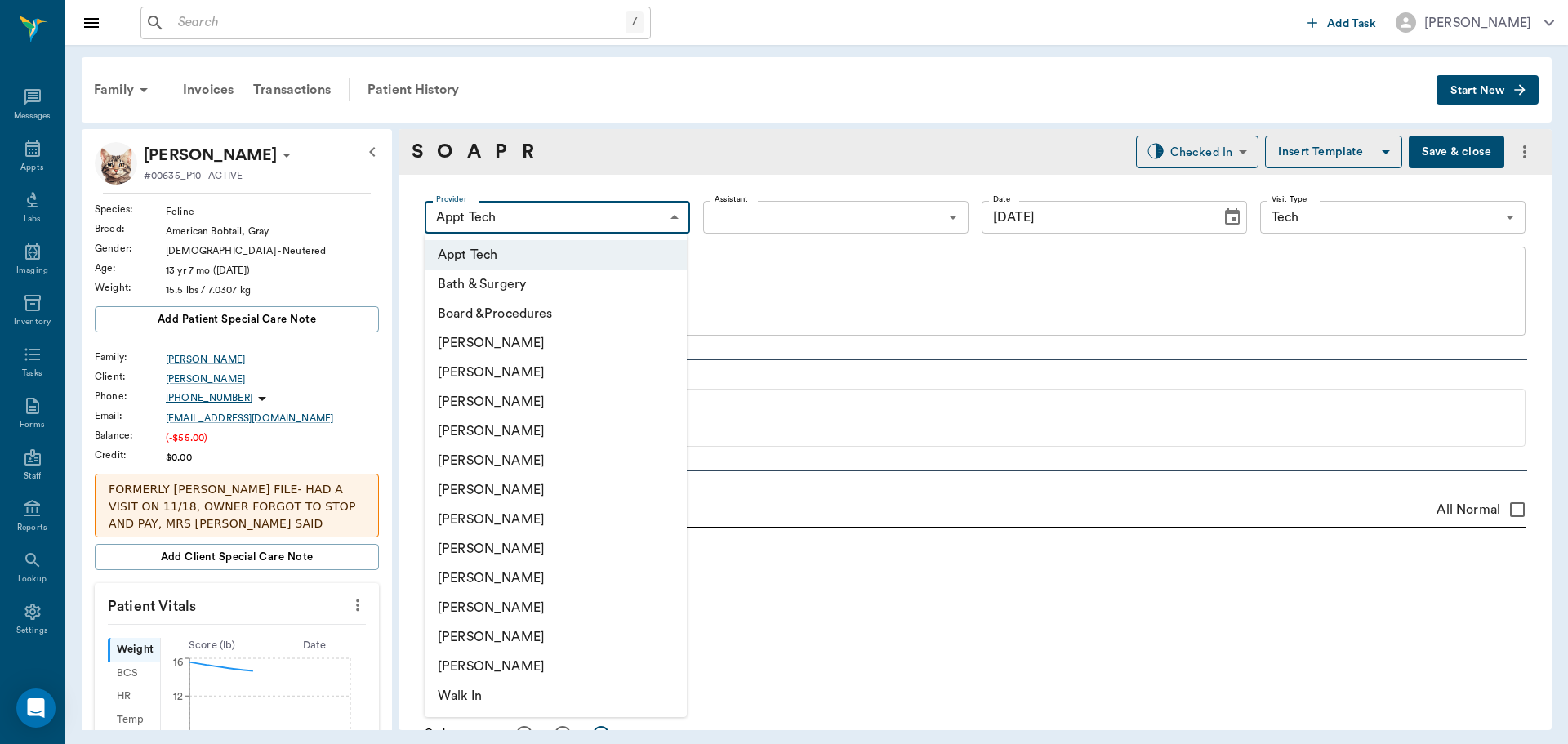
click at [560, 219] on body "/ ​ Add Task Dr. Bert Ellsworth Nectar Messages Appts Labs Imaging Inventory Ta…" at bounding box center [784, 372] width 1568 height 744
click at [491, 547] on li "[PERSON_NAME]" at bounding box center [556, 549] width 263 height 29
type input "63ec2e7e52e12b0ba117b124"
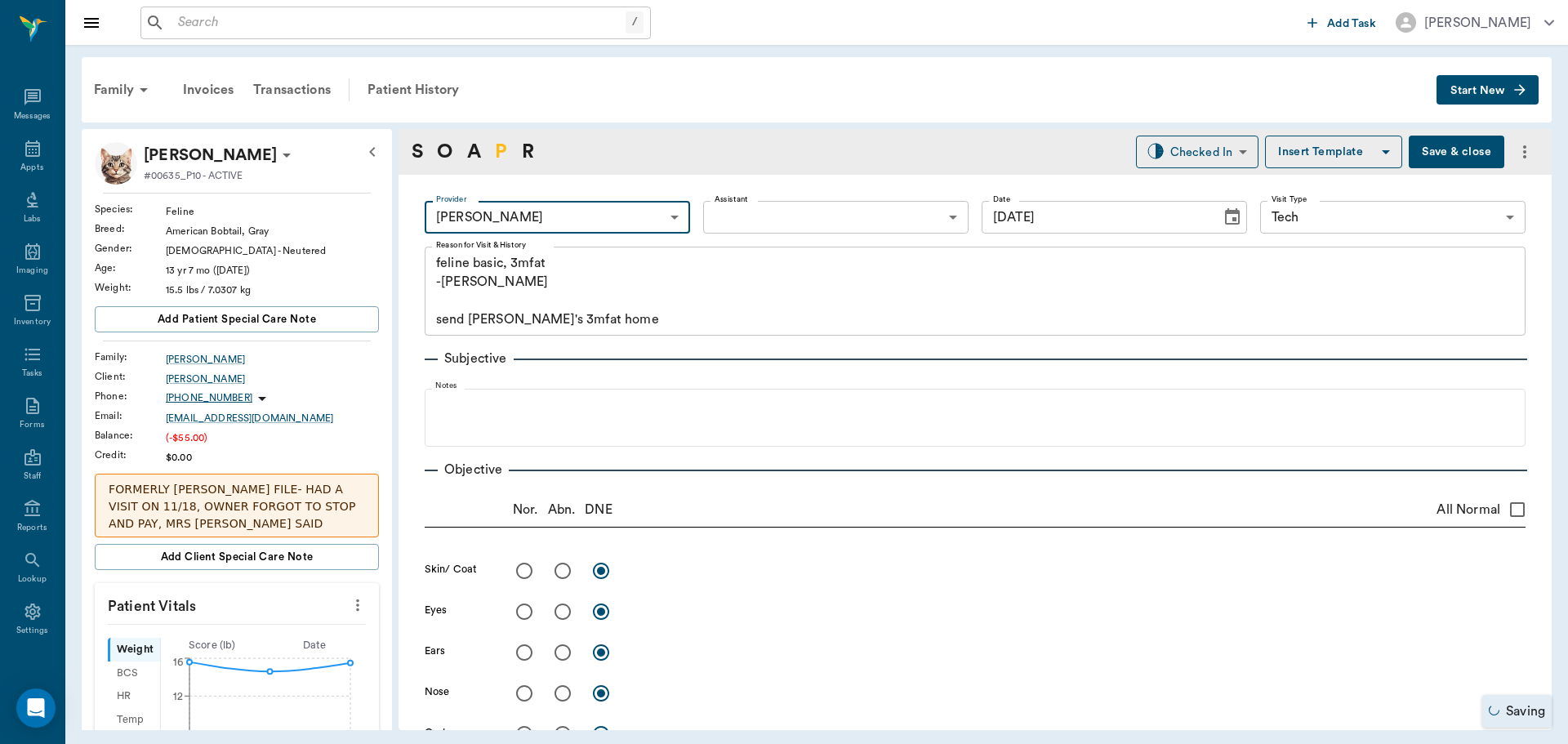
click at [503, 148] on link "P" at bounding box center [501, 152] width 12 height 29
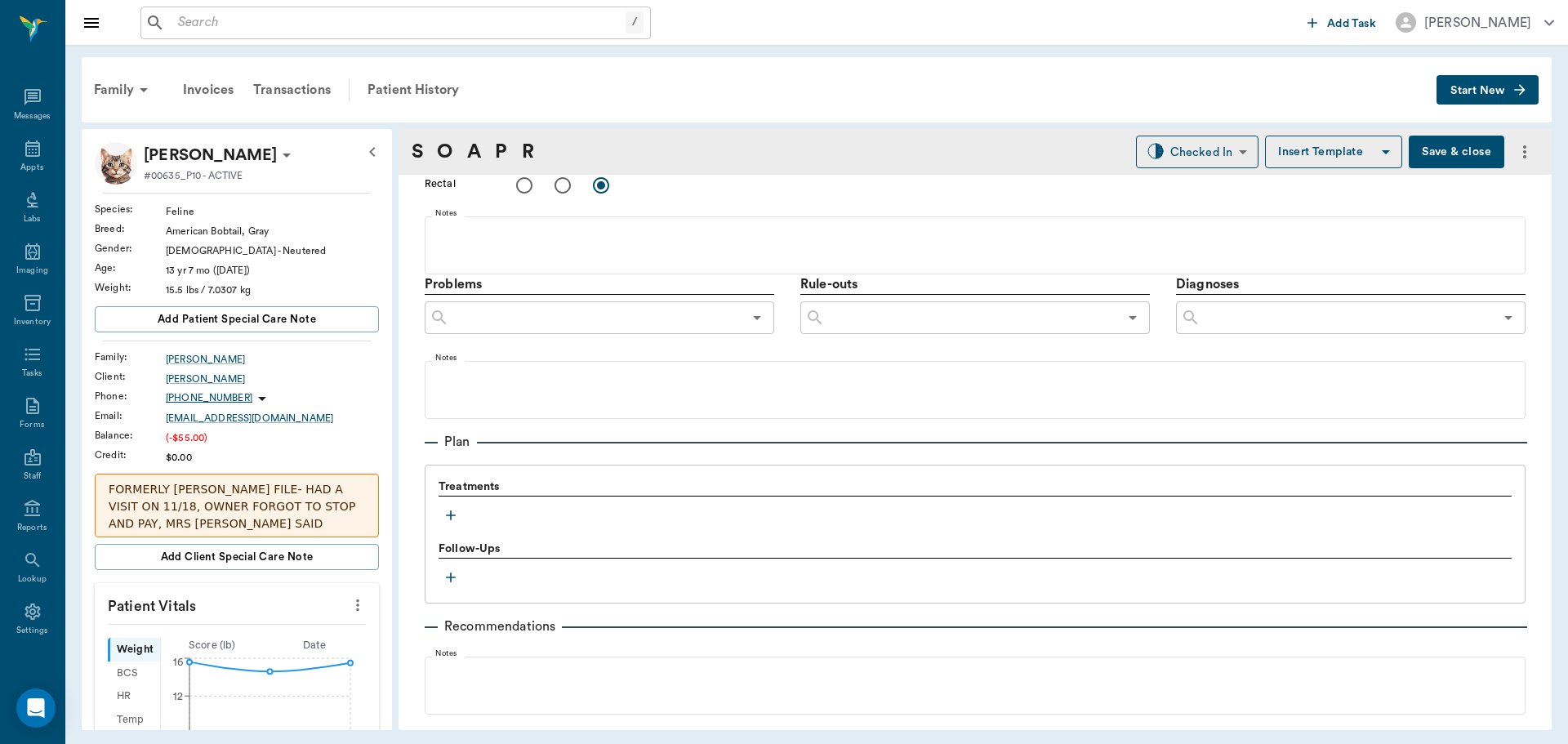
scroll to position [1010, 0]
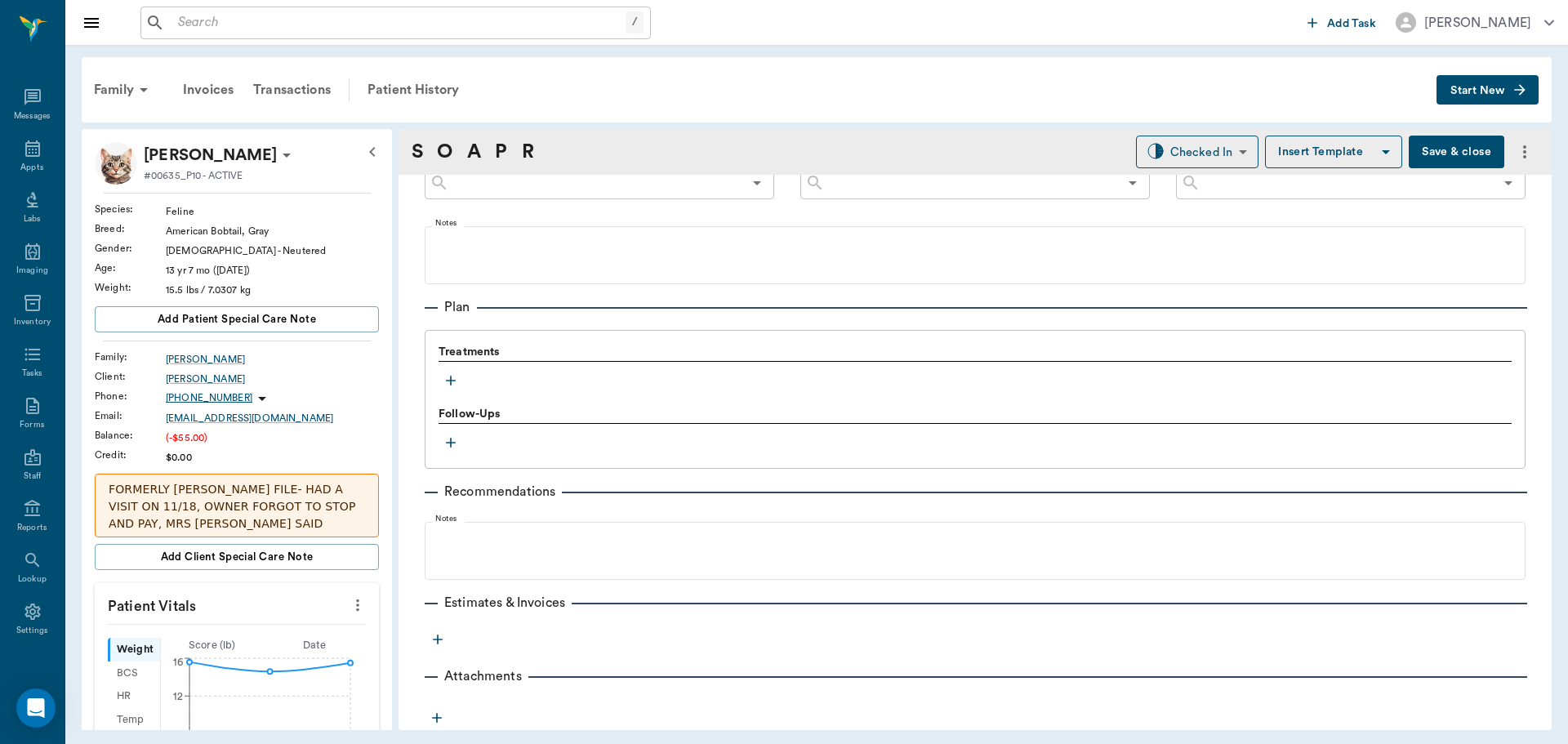
click at [447, 376] on icon "button" at bounding box center [451, 381] width 16 height 16
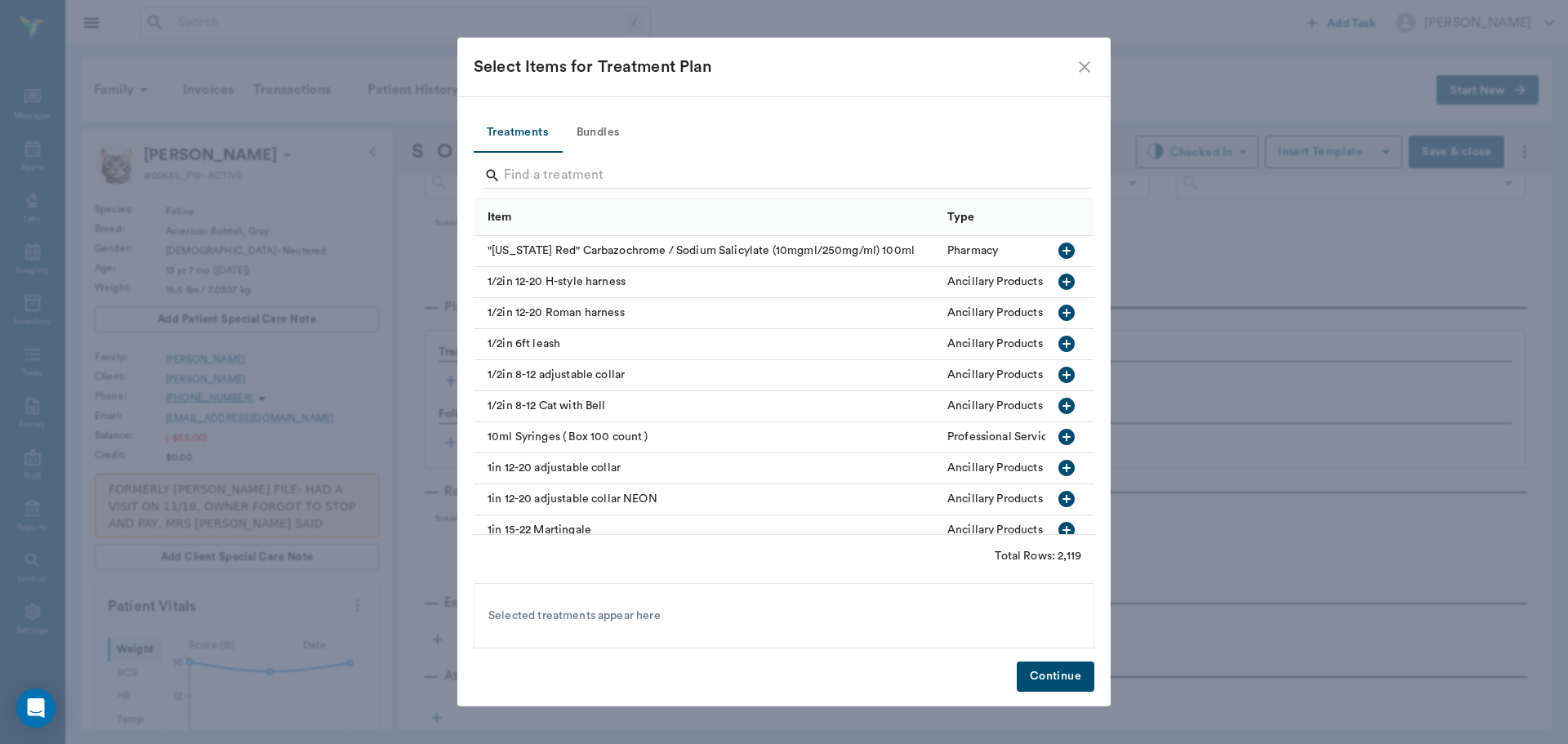
click at [591, 125] on button "Bundles" at bounding box center [598, 133] width 74 height 39
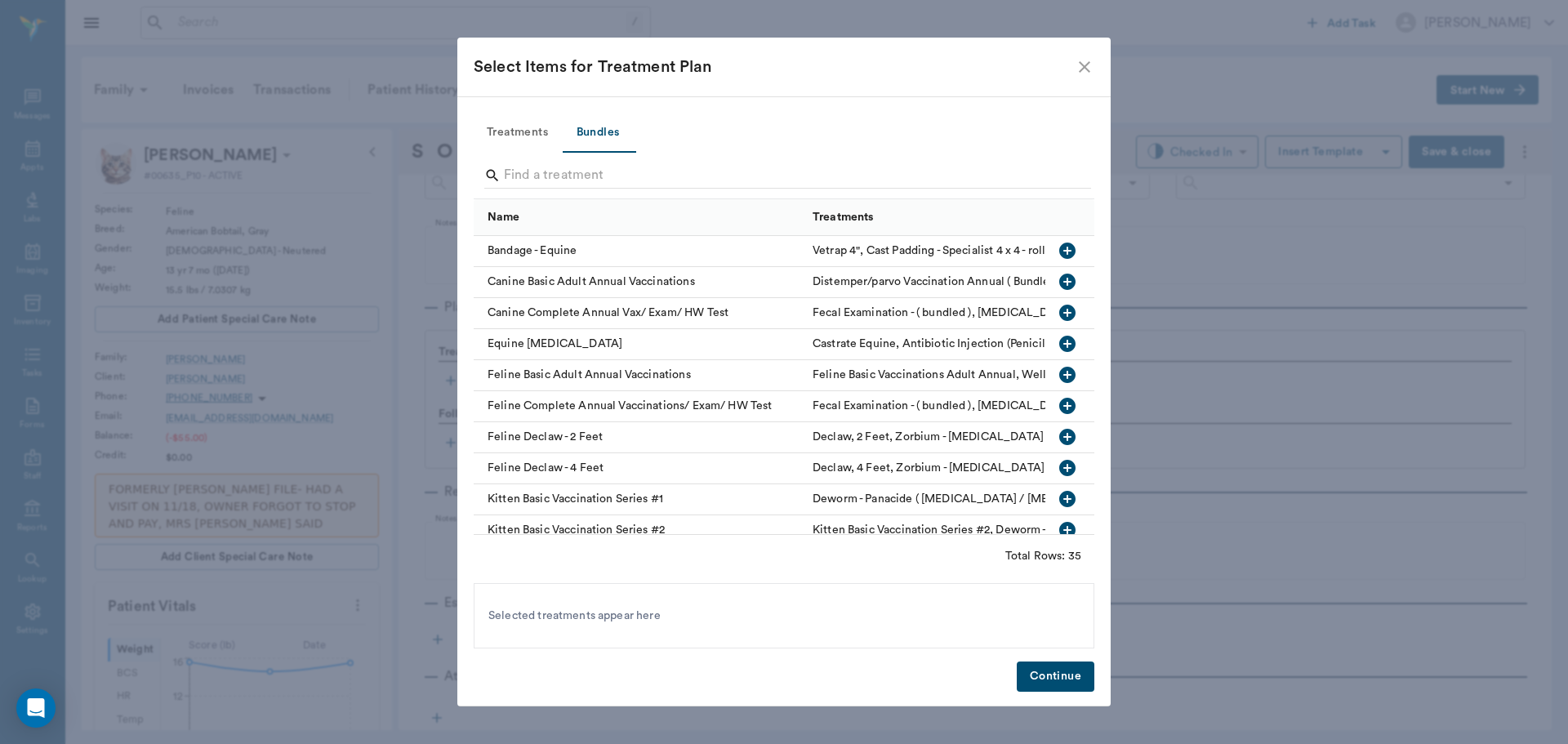
click at [1058, 375] on icon "button" at bounding box center [1067, 375] width 20 height 20
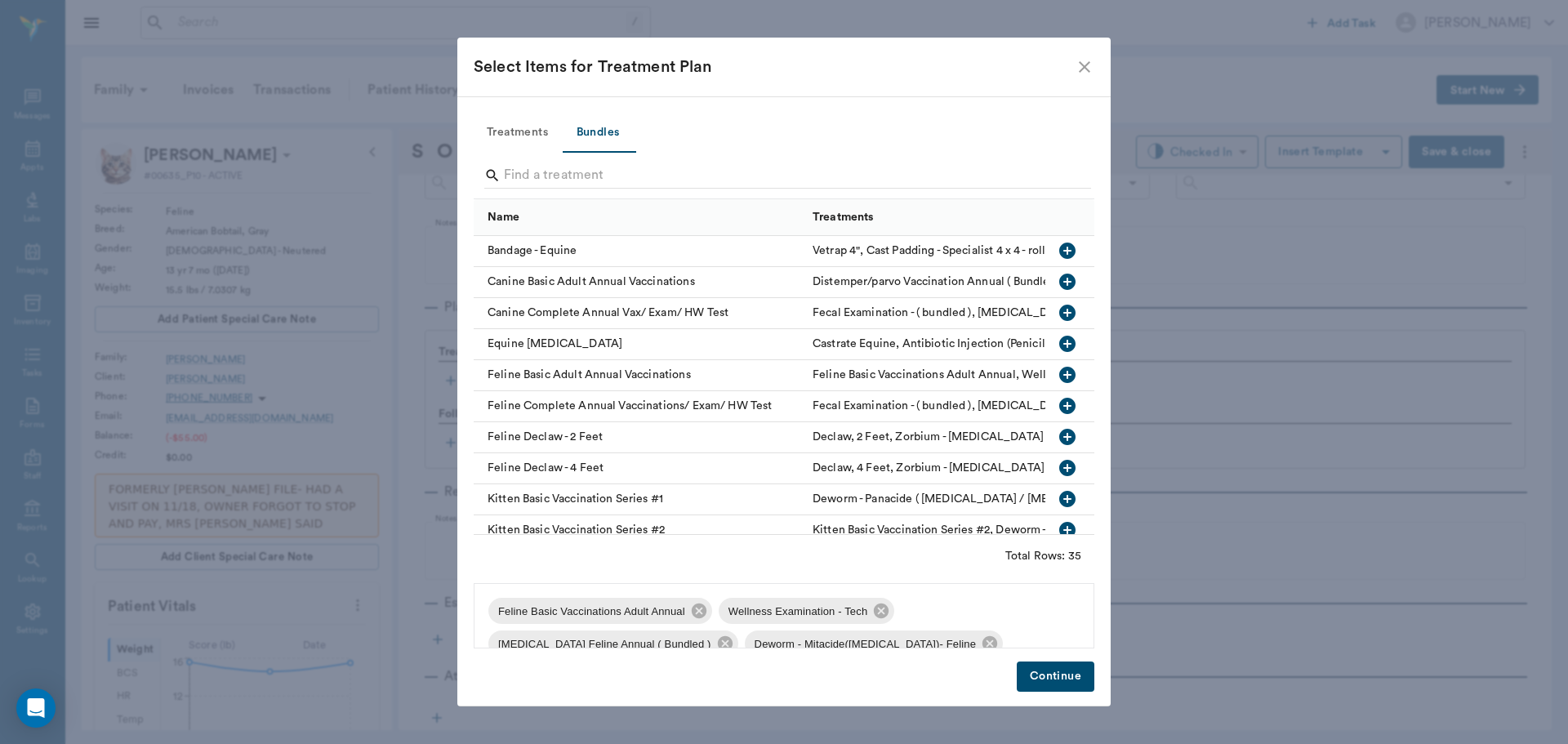
click at [1076, 669] on button "Continue" at bounding box center [1055, 676] width 77 height 30
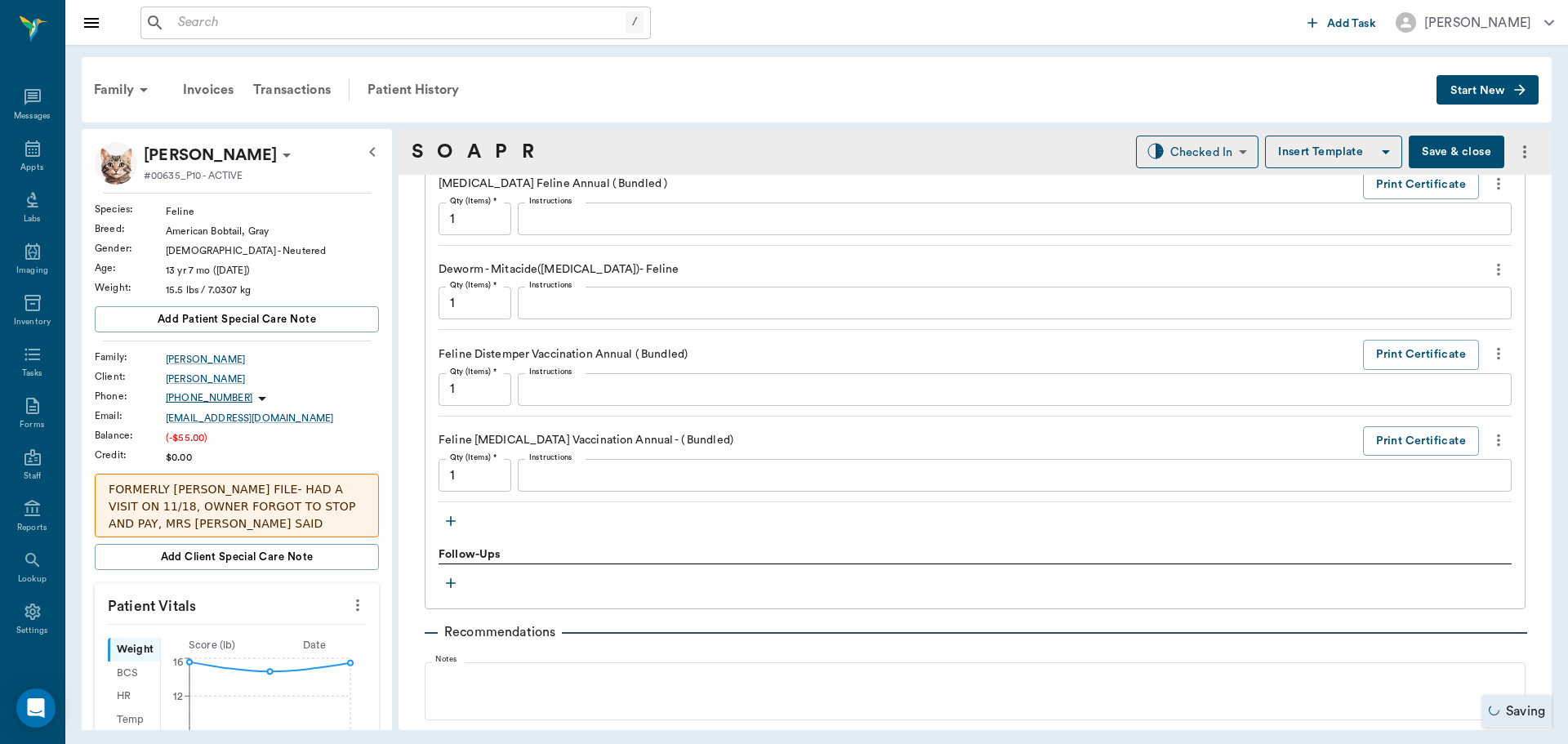
scroll to position [1419, 0]
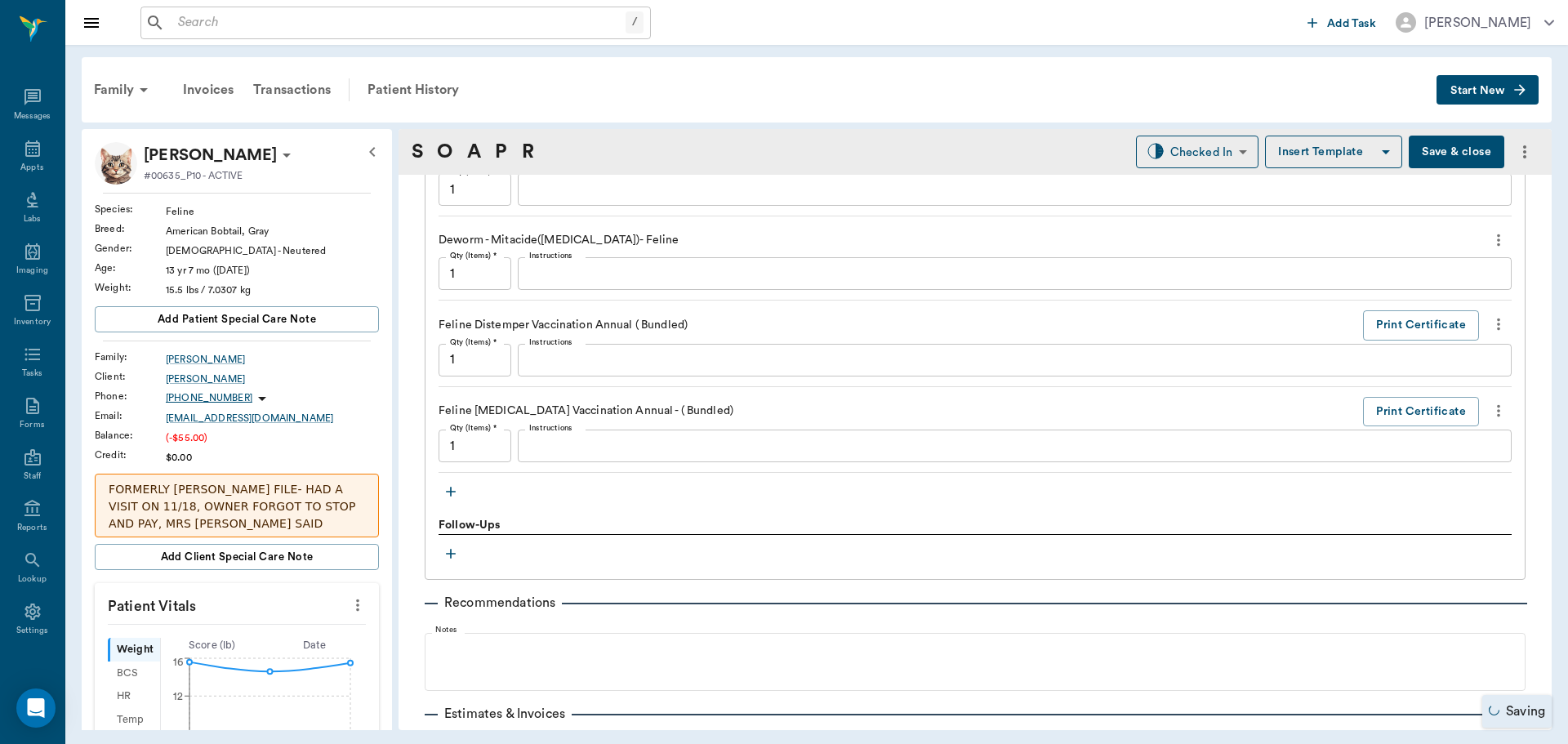
click at [460, 490] on button "button" at bounding box center [451, 491] width 25 height 25
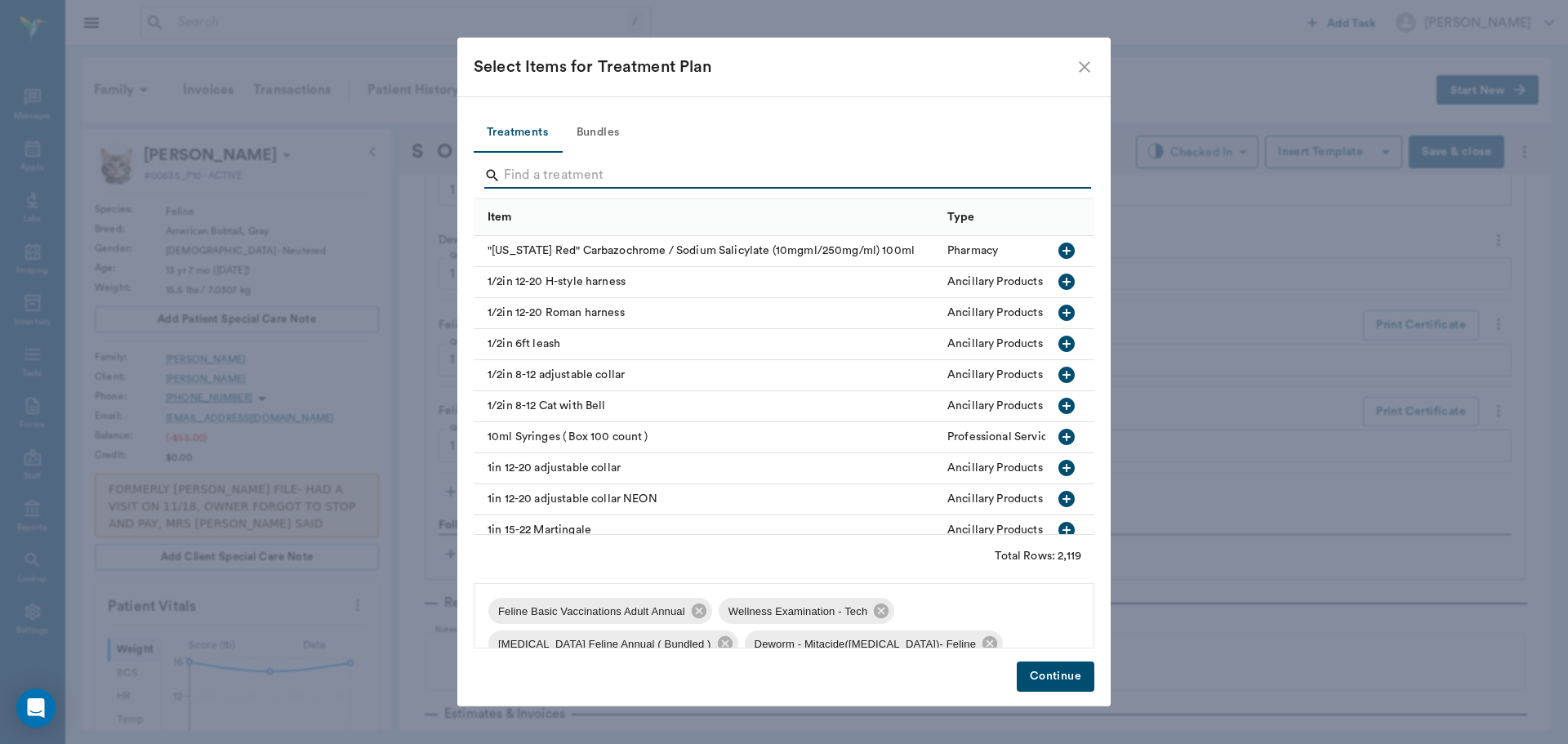
click at [539, 174] on input "Search" at bounding box center [785, 175] width 562 height 26
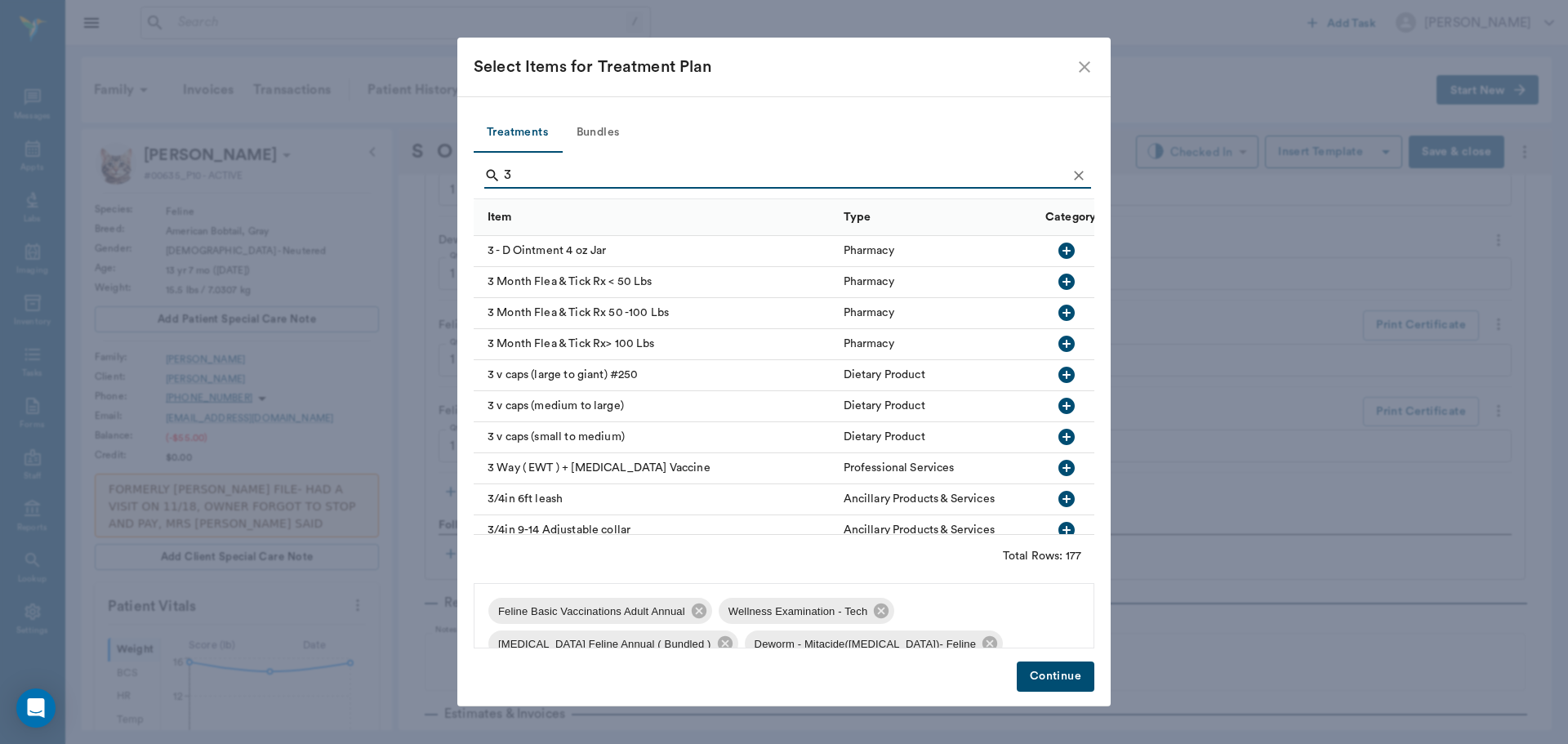
type input "3"
drag, startPoint x: 1047, startPoint y: 281, endPoint x: 1038, endPoint y: 339, distance: 58.7
click at [1058, 282] on icon "button" at bounding box center [1067, 282] width 16 height 16
click at [1051, 675] on button "Continue" at bounding box center [1055, 676] width 77 height 30
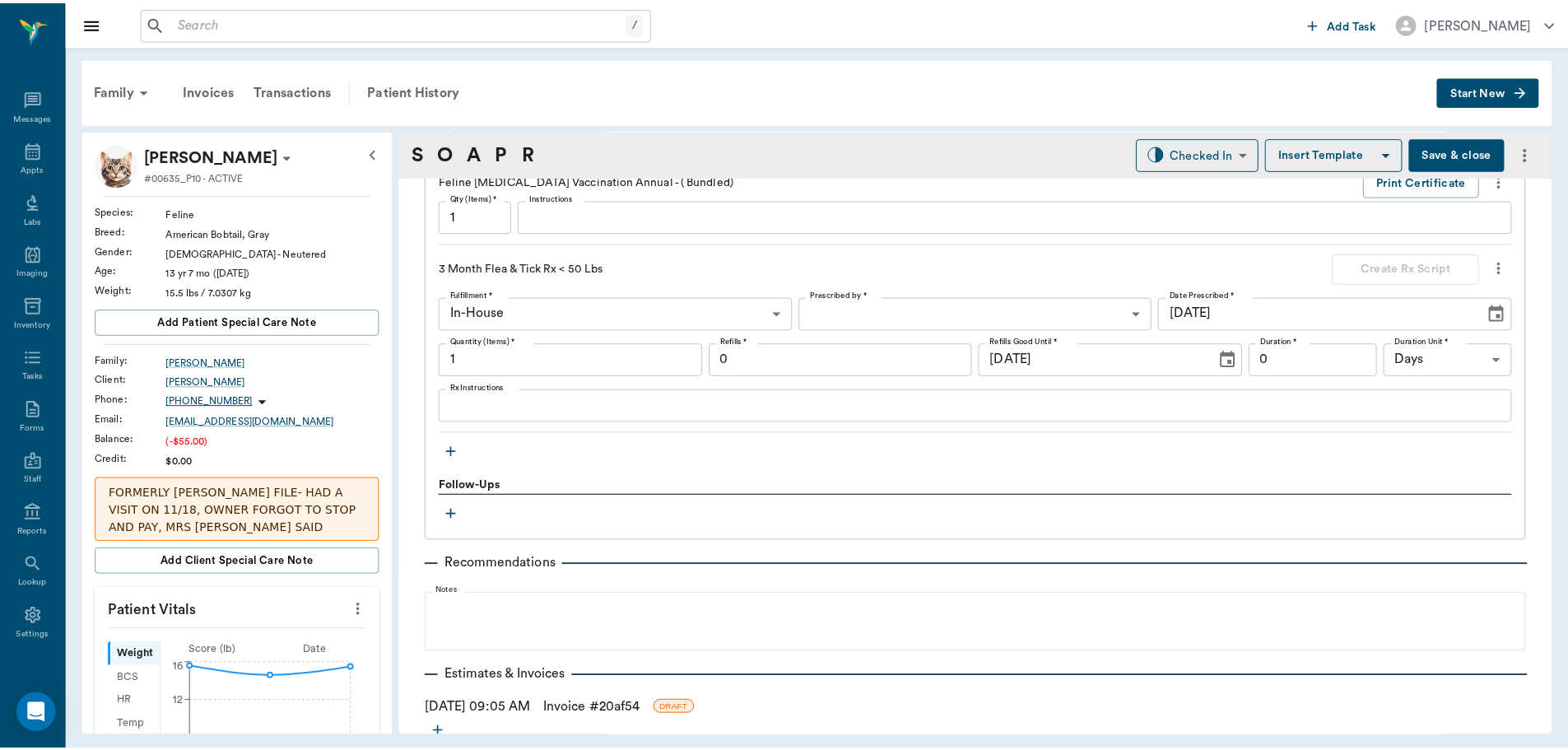
scroll to position [1751, 0]
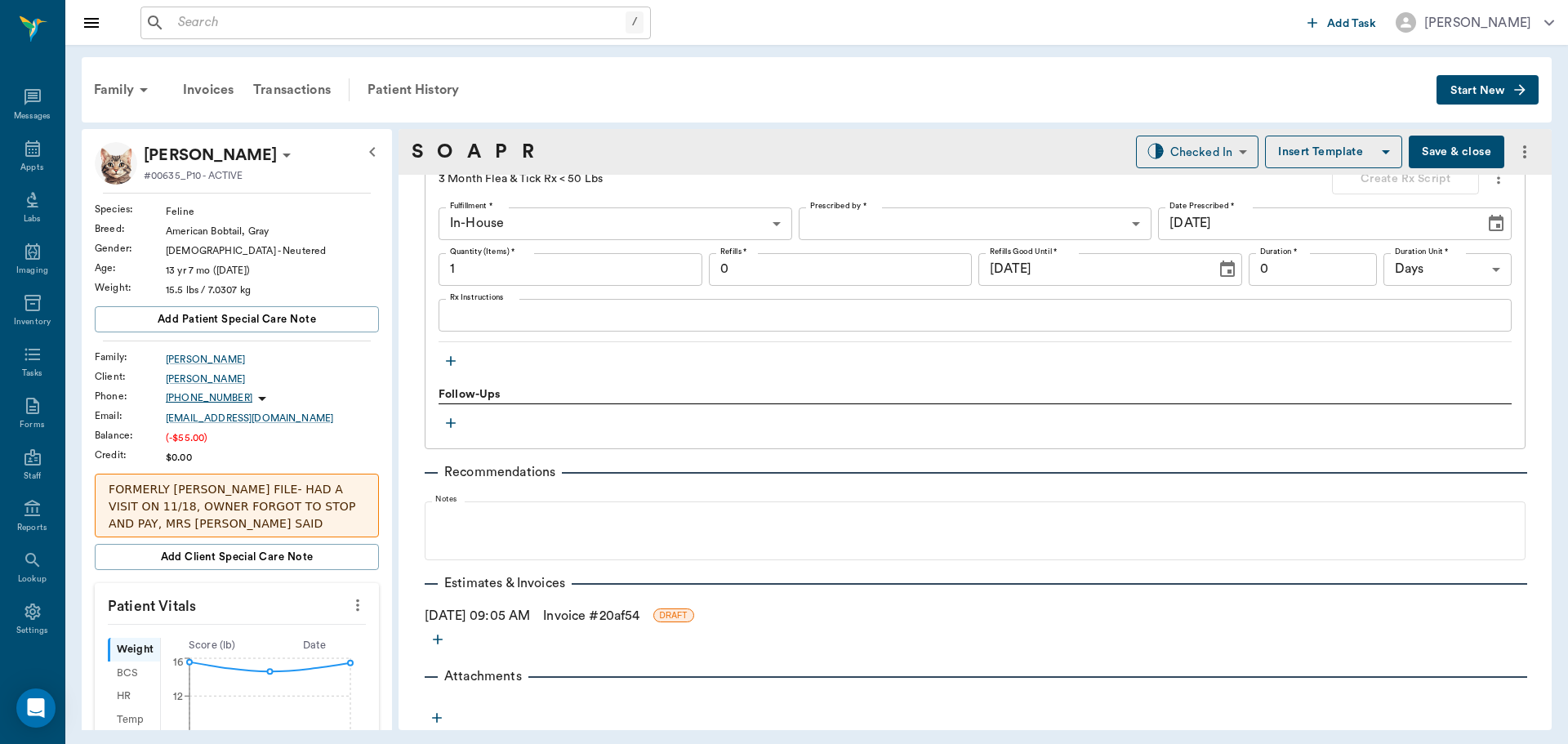
click at [588, 613] on link "Invoice # 20af54" at bounding box center [591, 616] width 96 height 20
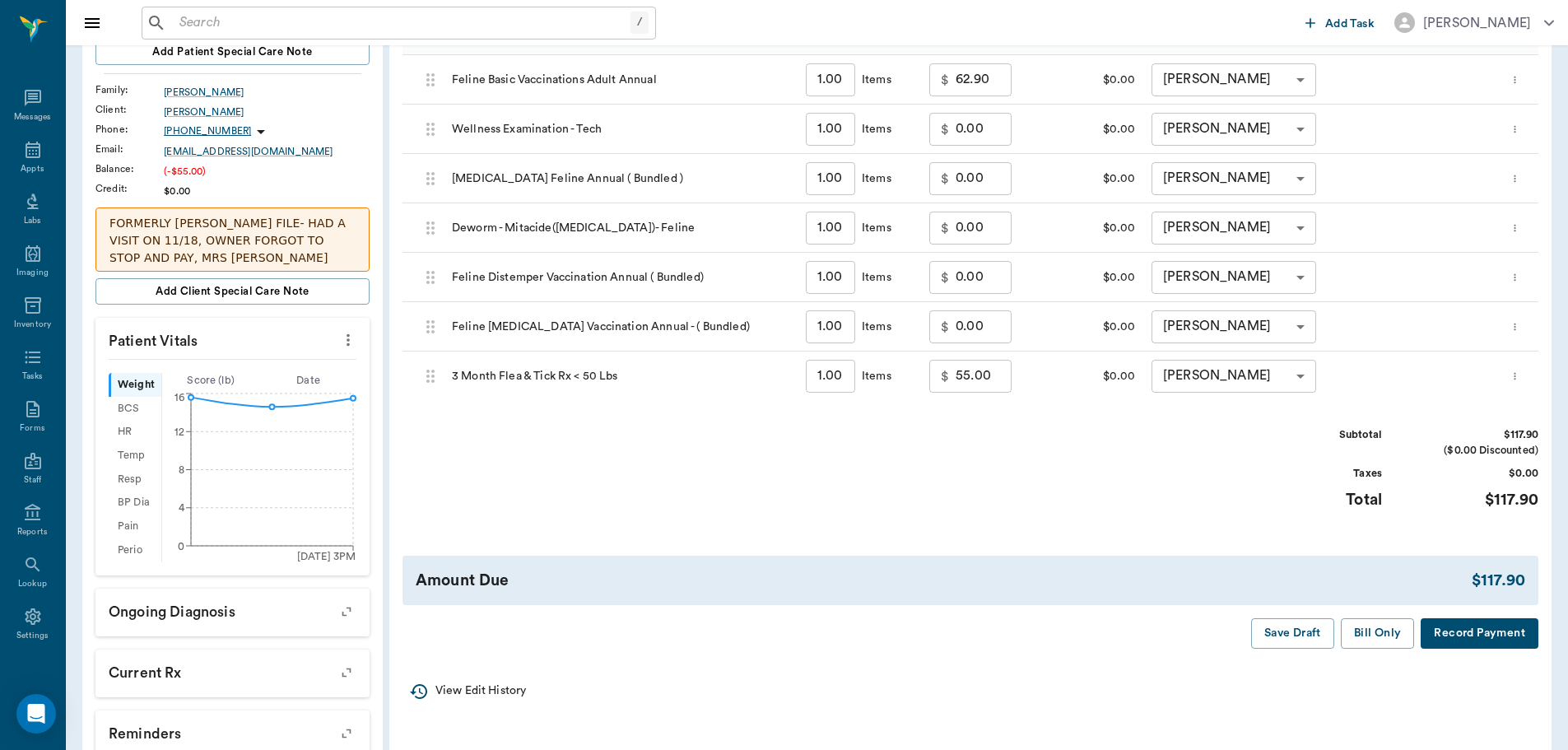
scroll to position [330, 0]
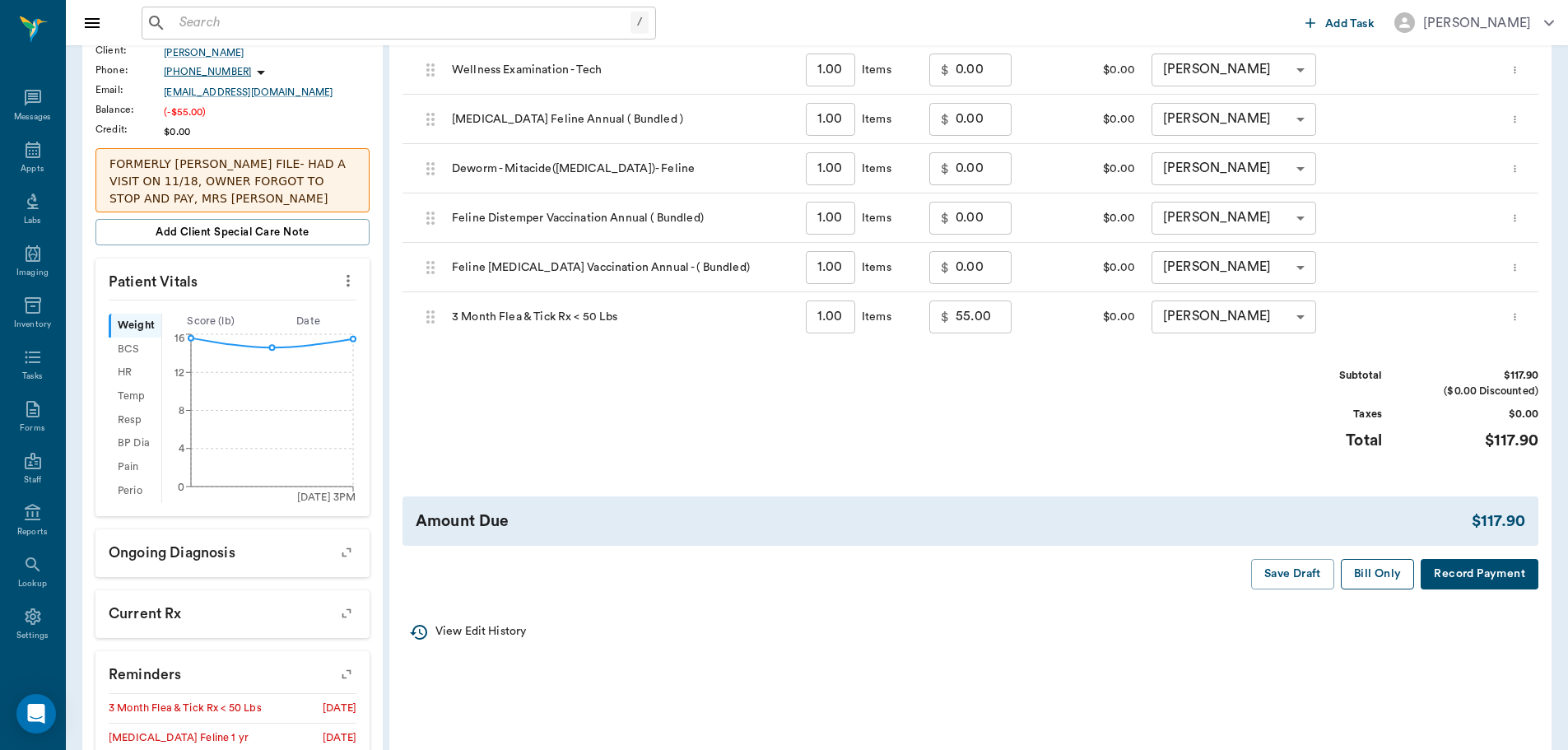
click at [1372, 571] on button "Bill Only" at bounding box center [1378, 573] width 74 height 30
click at [32, 153] on icon at bounding box center [33, 150] width 15 height 16
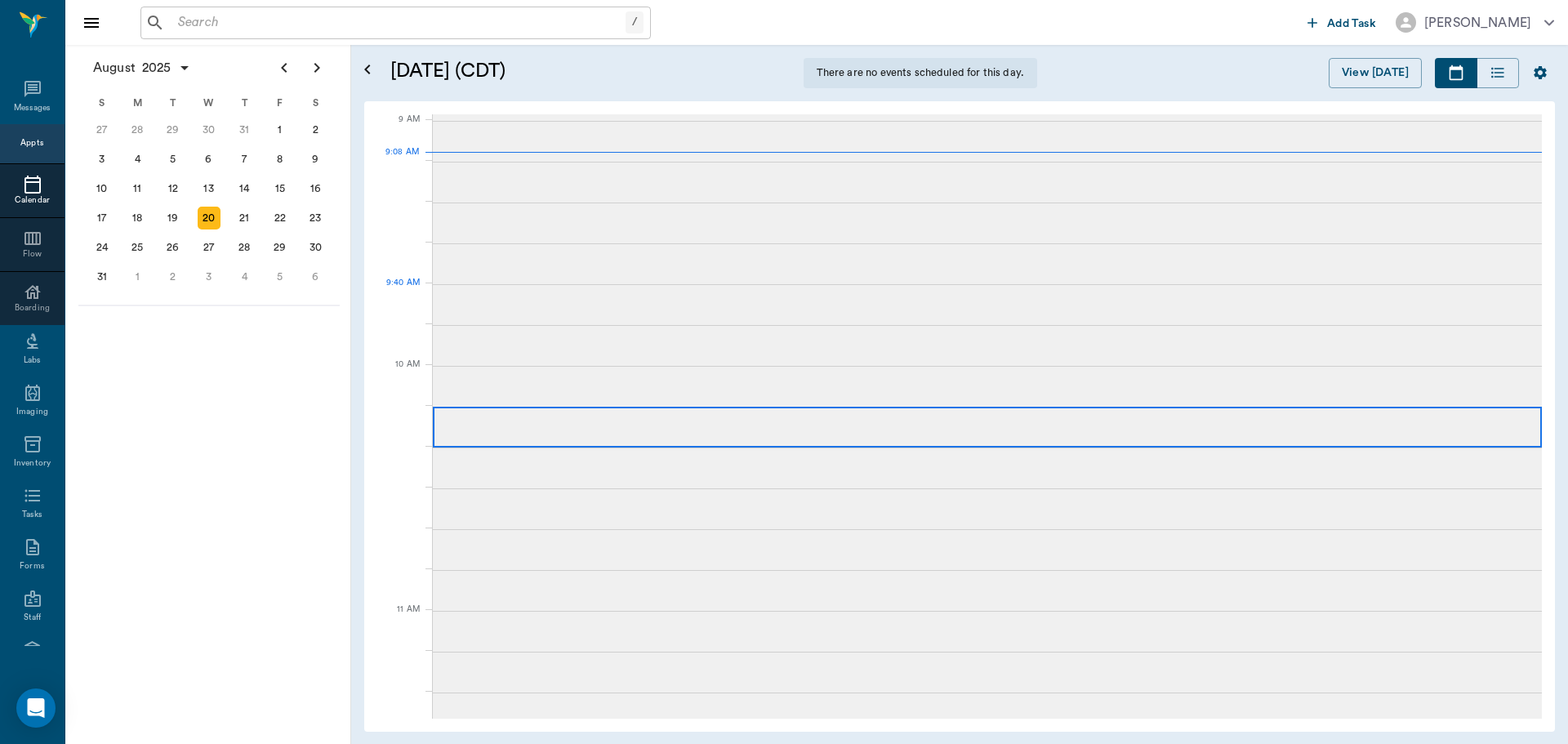
scroll to position [248, 0]
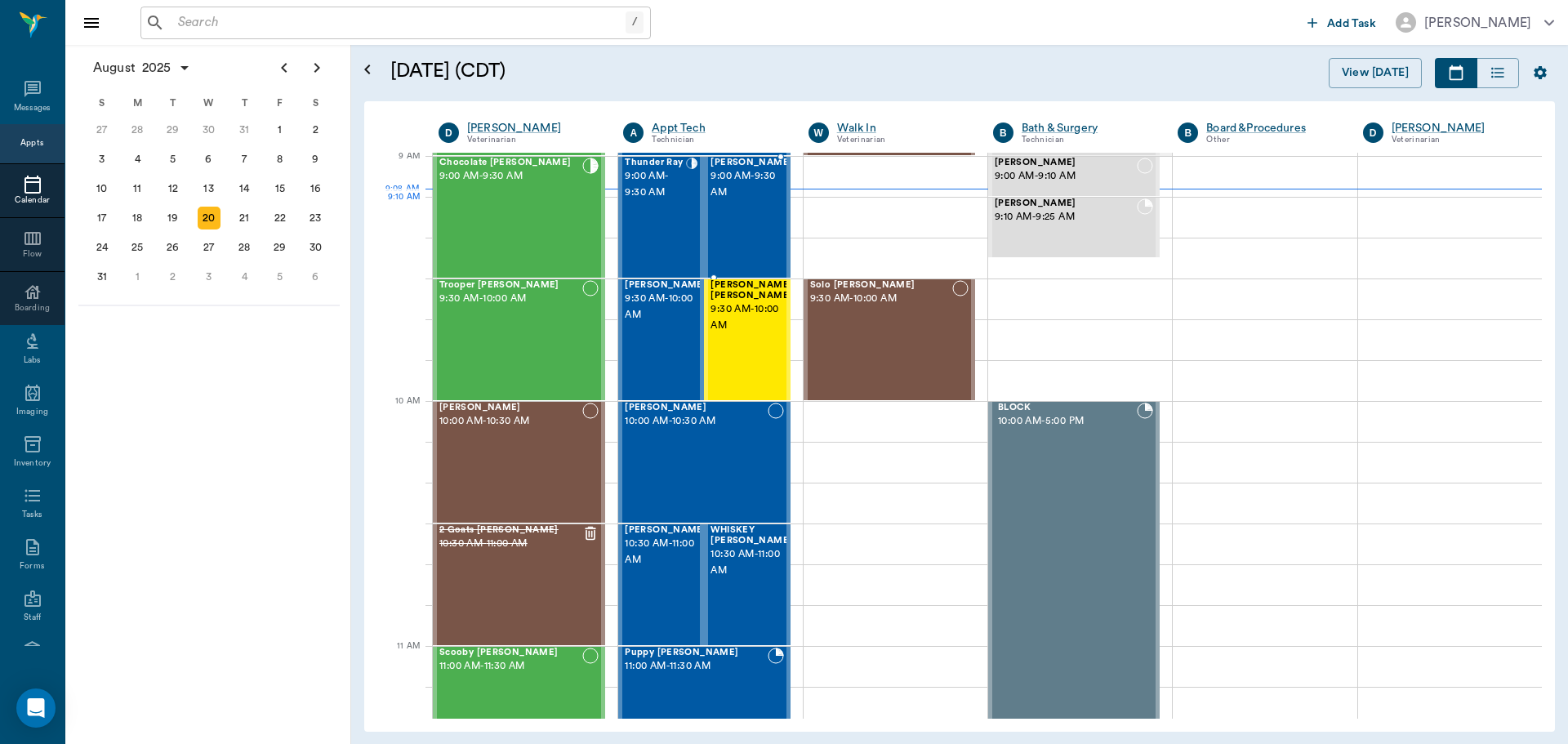
click at [727, 226] on div "Shortie Ray 9:00 AM - 9:30 AM" at bounding box center [751, 217] width 82 height 119
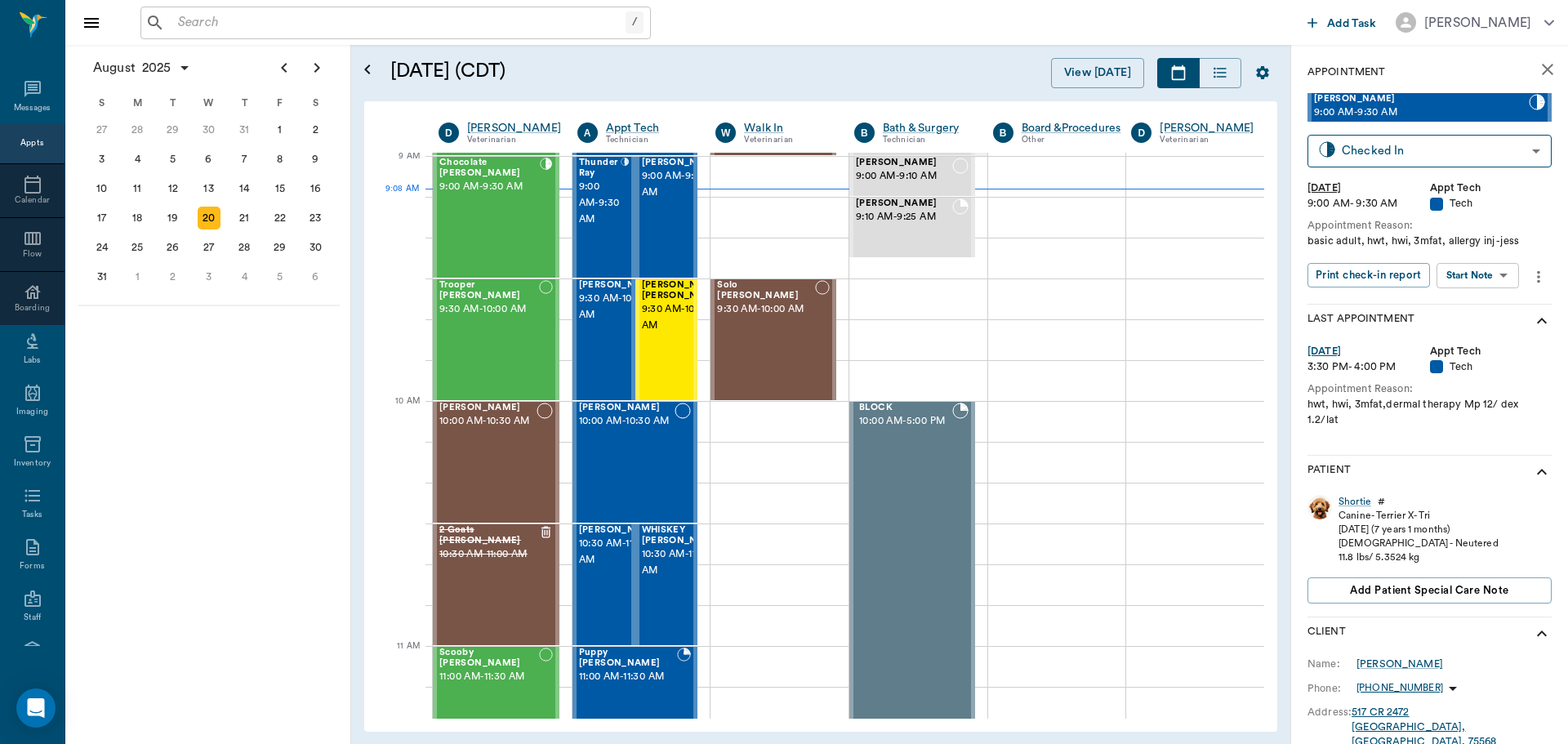
click at [1501, 271] on body "/ ​ Add Task Dr. Bert Ellsworth Nectar Messages Appts Calendar Flow Boarding La…" at bounding box center [784, 372] width 1568 height 744
click at [1480, 303] on button "Start SOAP" at bounding box center [1459, 309] width 55 height 19
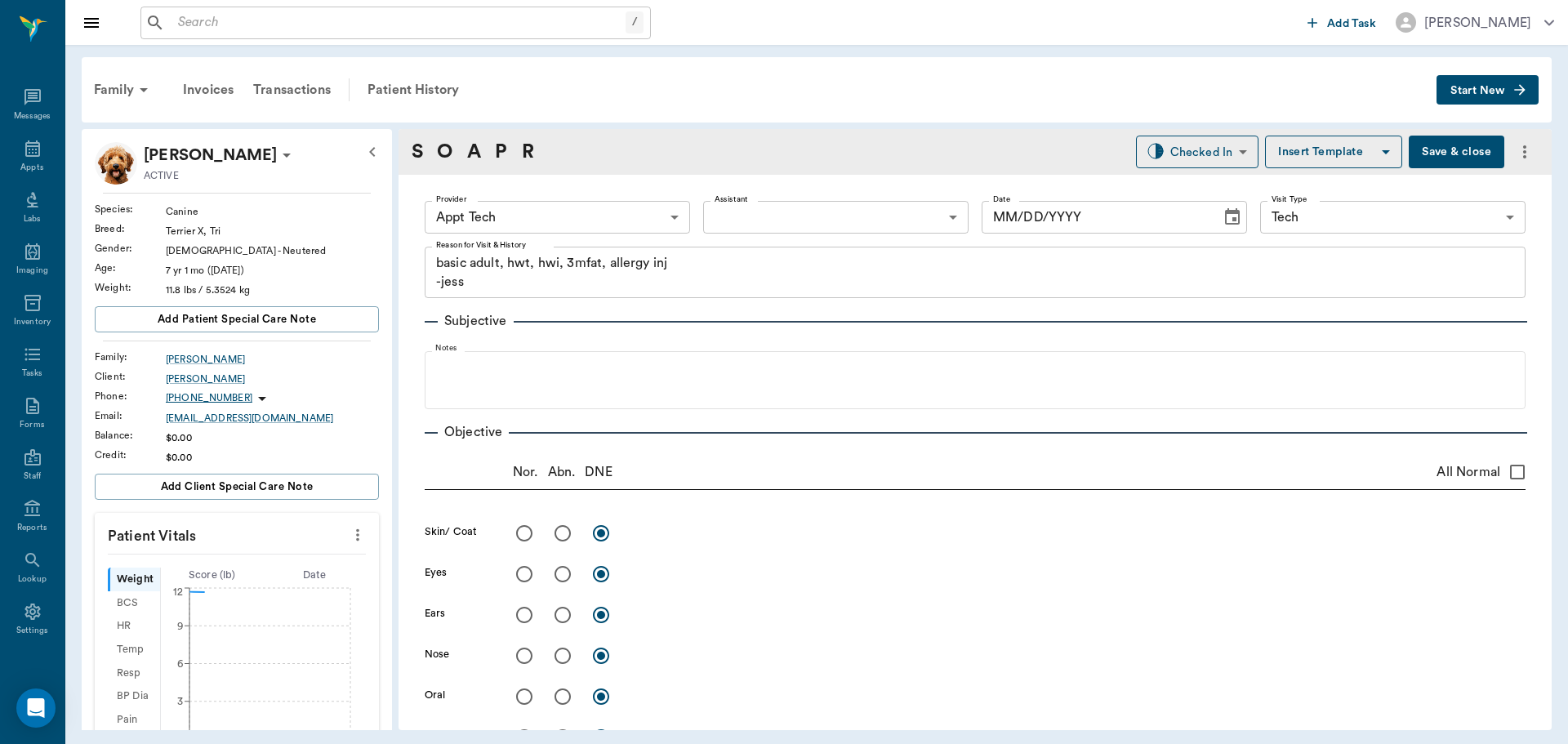
type input "63ec2f075fda476ae8351a4c"
type input "65d2be4f46e3a538d89b8c1a"
type textarea "basic adult, hwt, hwi, 3mfat, allergy inj -jess"
type input "[DATE]"
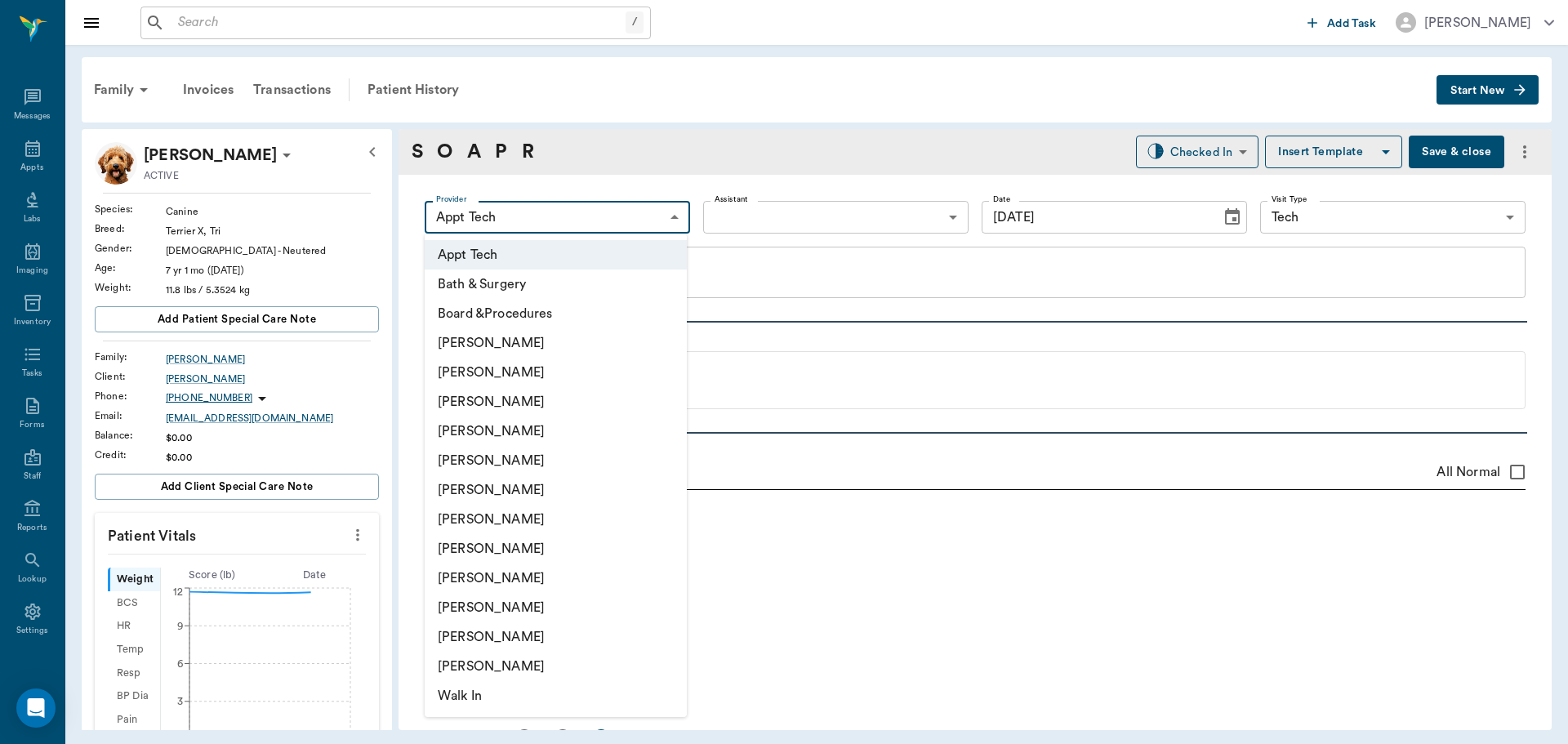
click at [551, 229] on body "/ ​ Add Task Dr. Bert Ellsworth Nectar Messages Appts Labs Imaging Inventory Ta…" at bounding box center [784, 372] width 1568 height 744
click at [484, 555] on li "[PERSON_NAME]" at bounding box center [556, 549] width 263 height 29
type input "63ec2e7e52e12b0ba117b124"
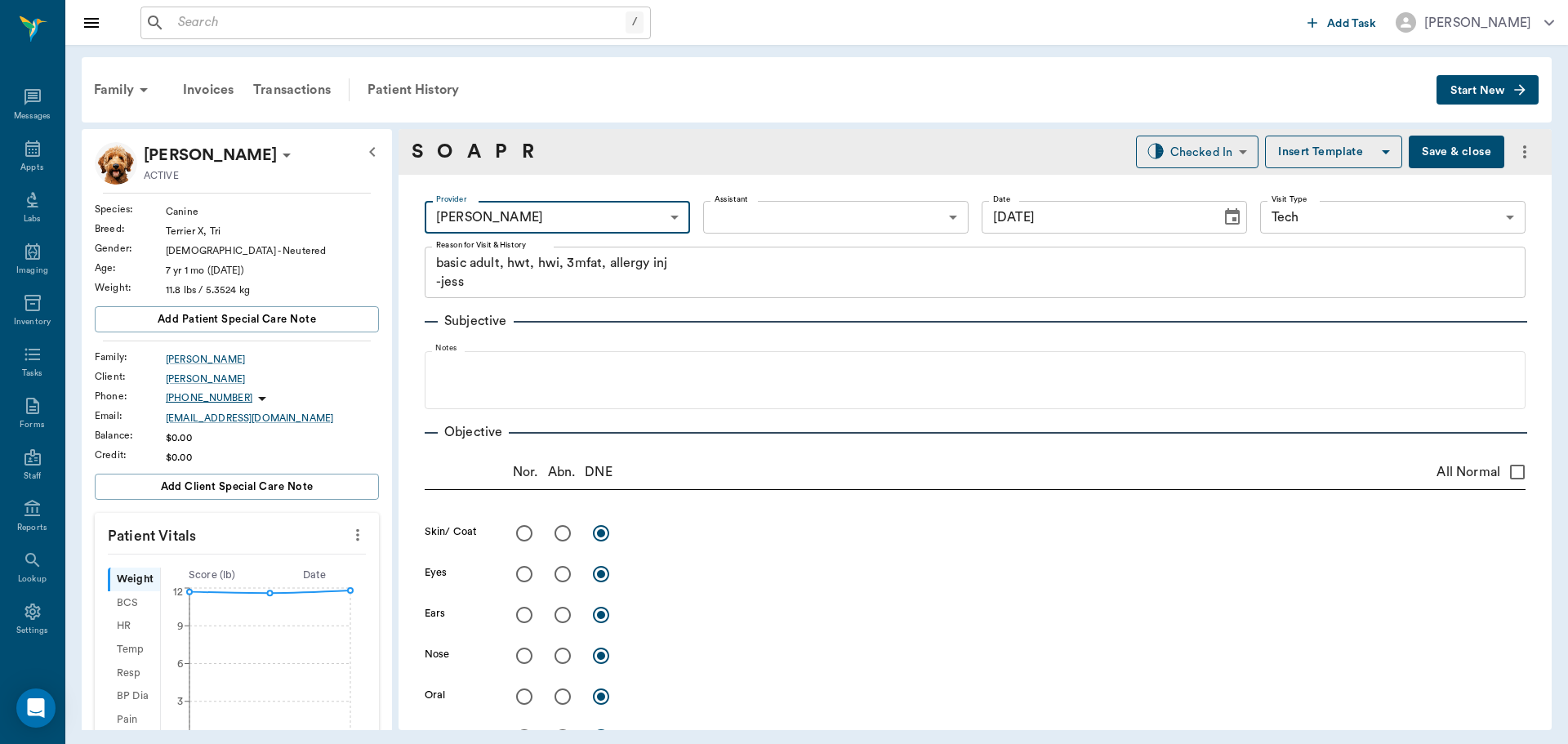
click at [349, 530] on icon "more" at bounding box center [358, 535] width 18 height 20
click at [251, 569] on span "Enter Vitals" at bounding box center [276, 562] width 137 height 17
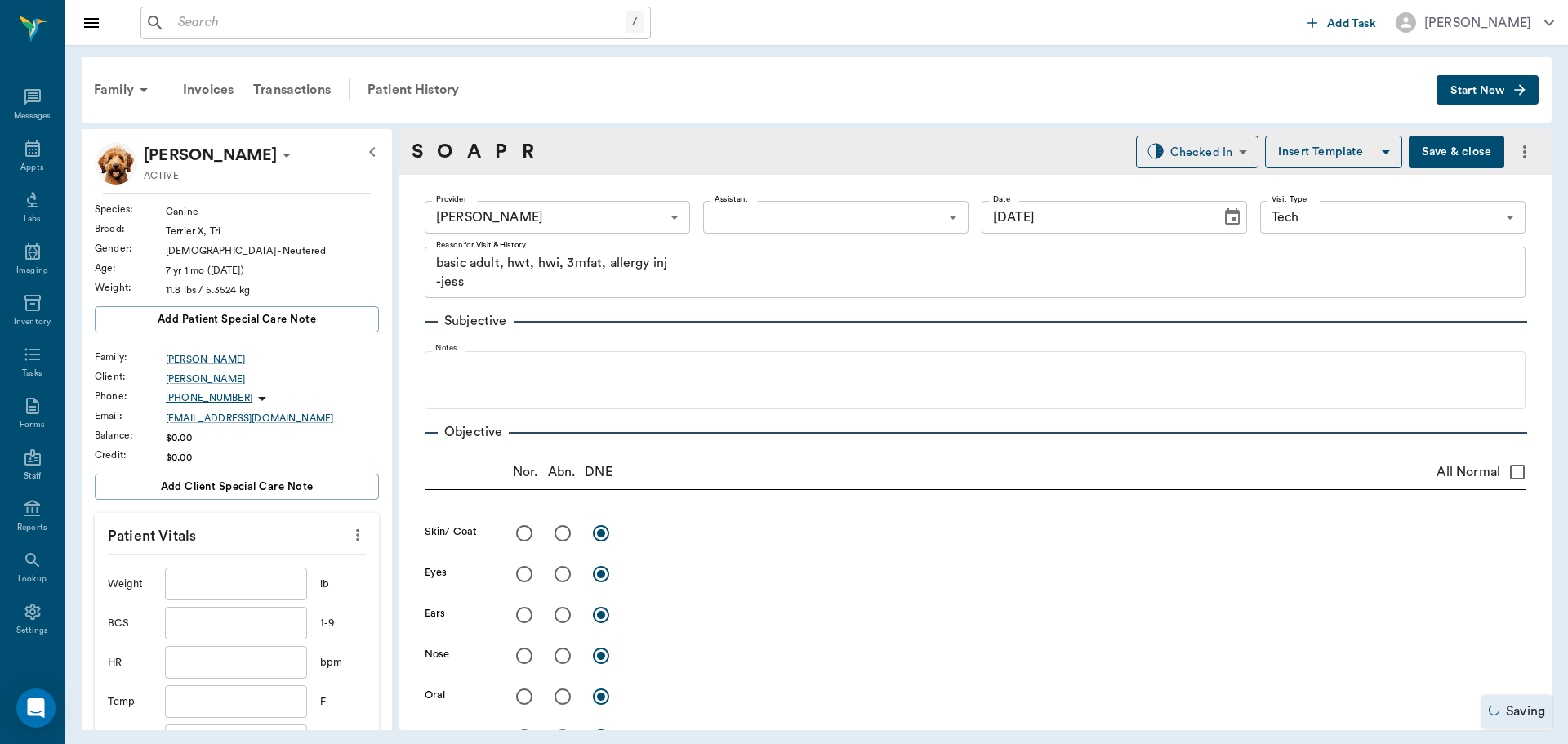
click at [211, 583] on input "text" at bounding box center [236, 584] width 142 height 33
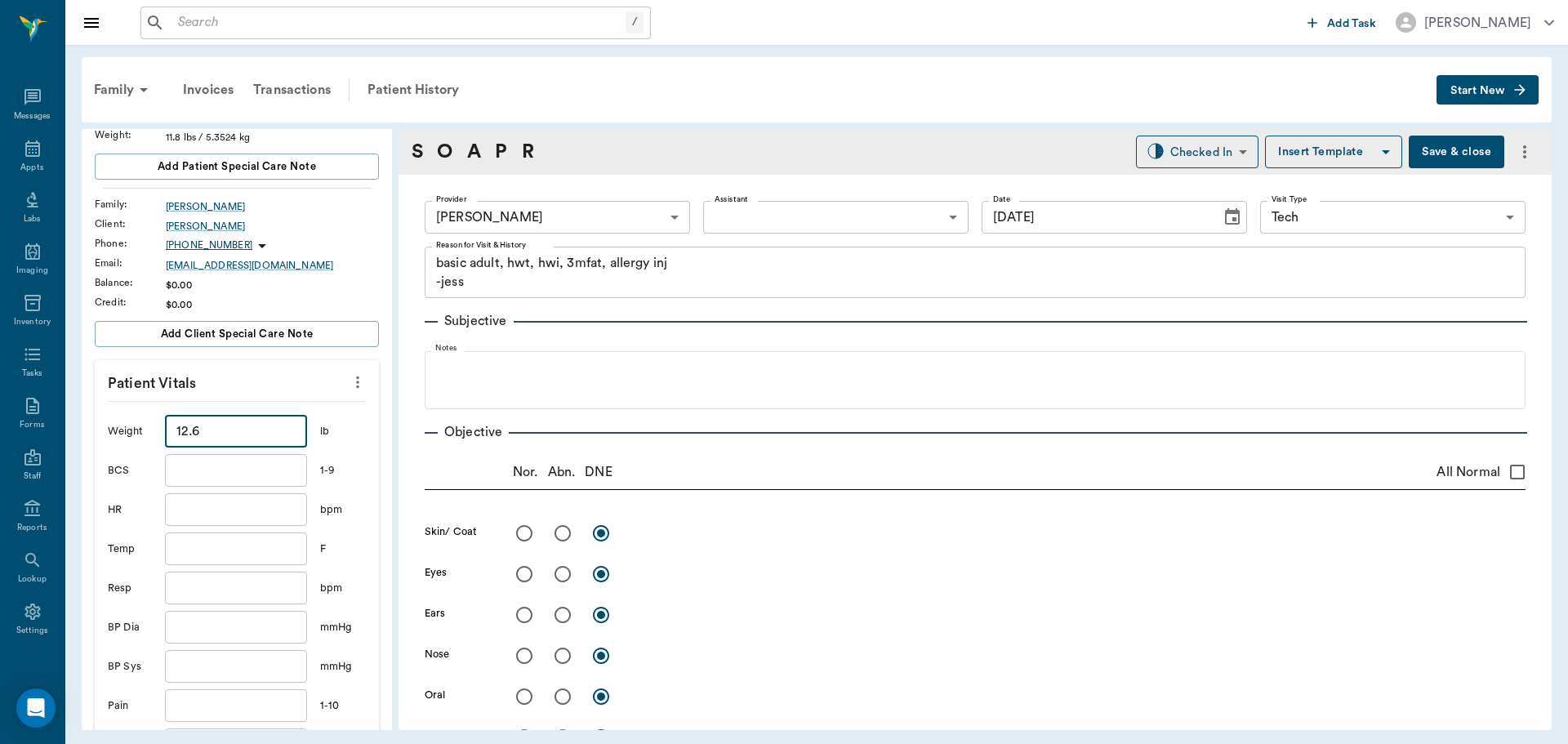
scroll to position [245, 0]
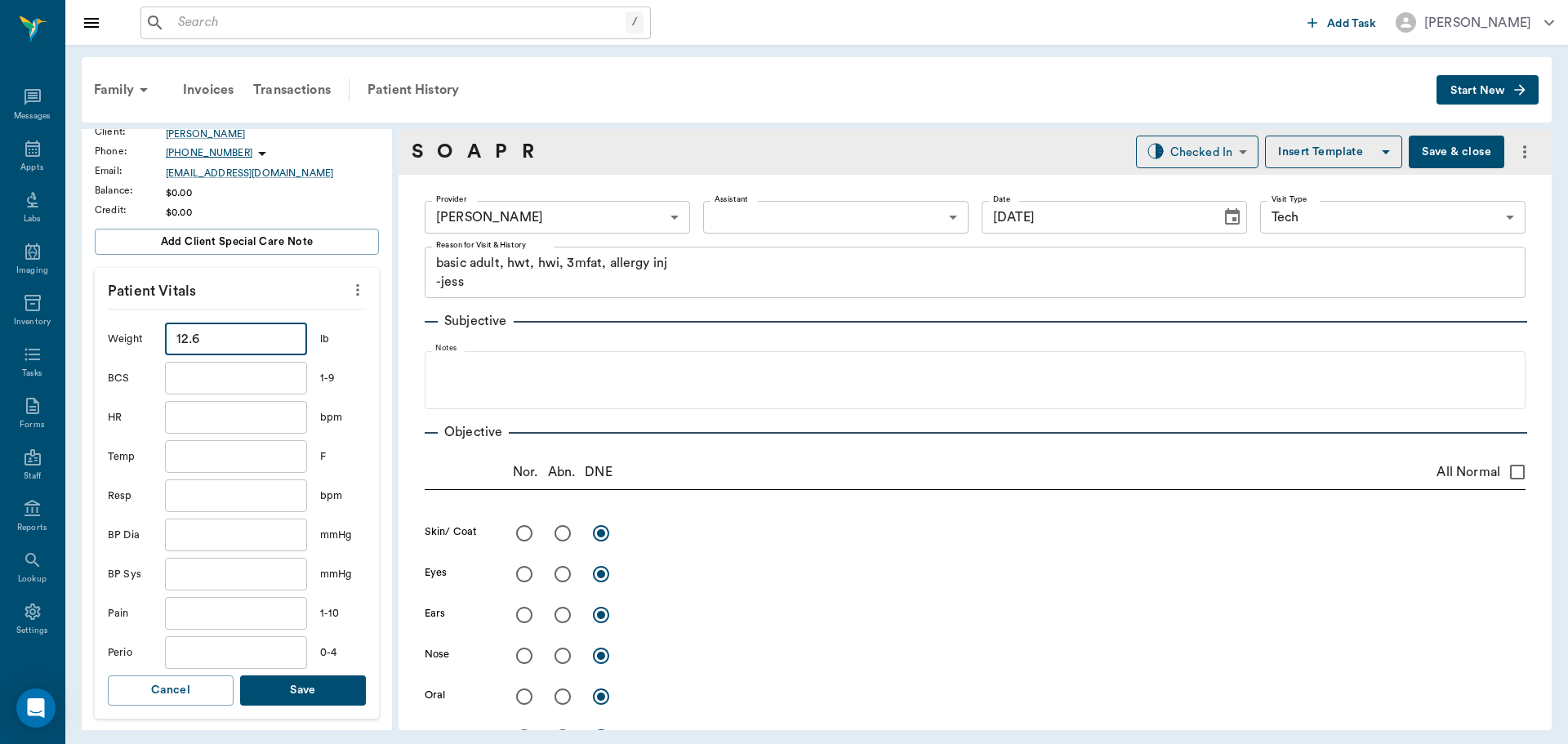
type input "12.6"
click at [344, 679] on button "Save" at bounding box center [303, 690] width 125 height 30
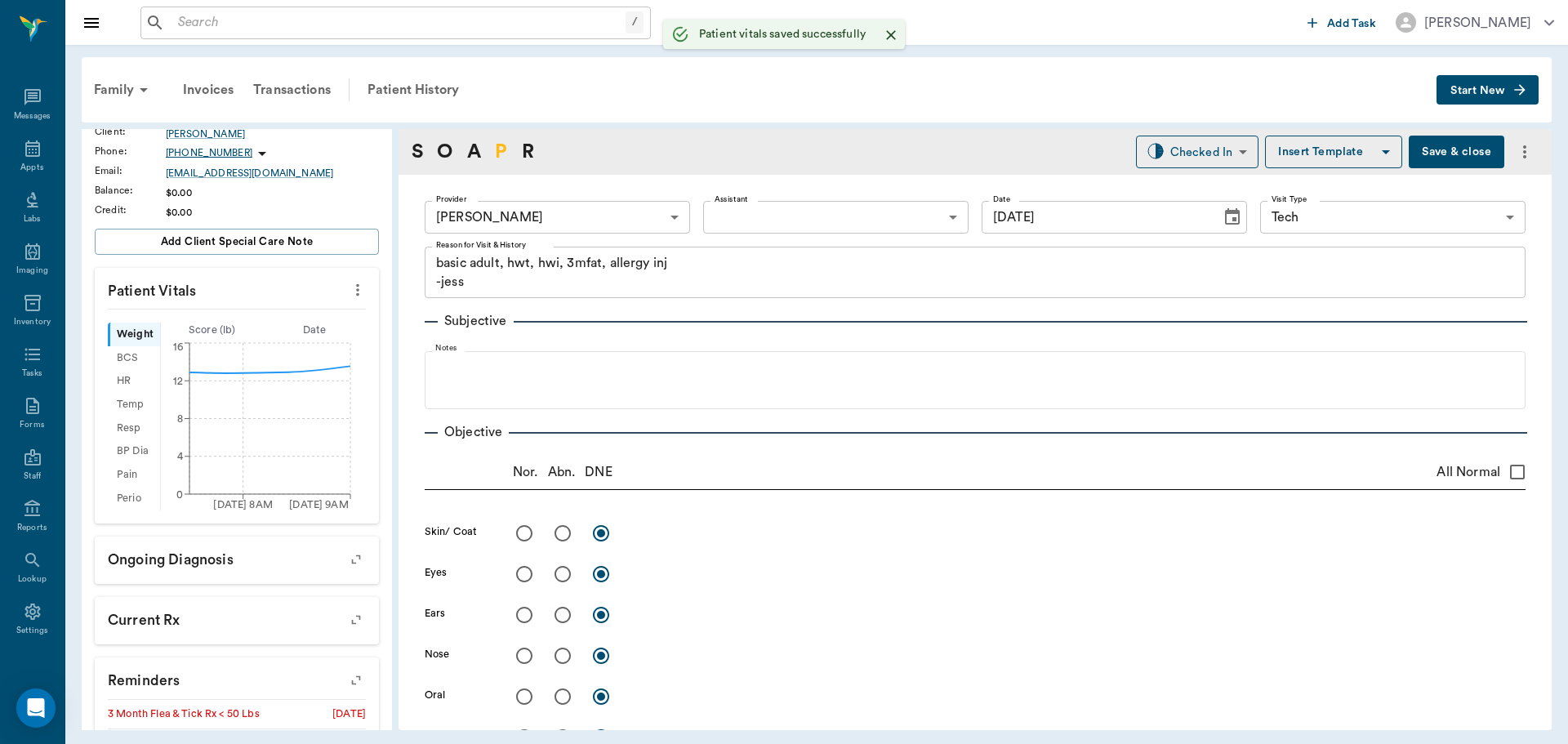
click at [502, 152] on link "P" at bounding box center [501, 152] width 12 height 29
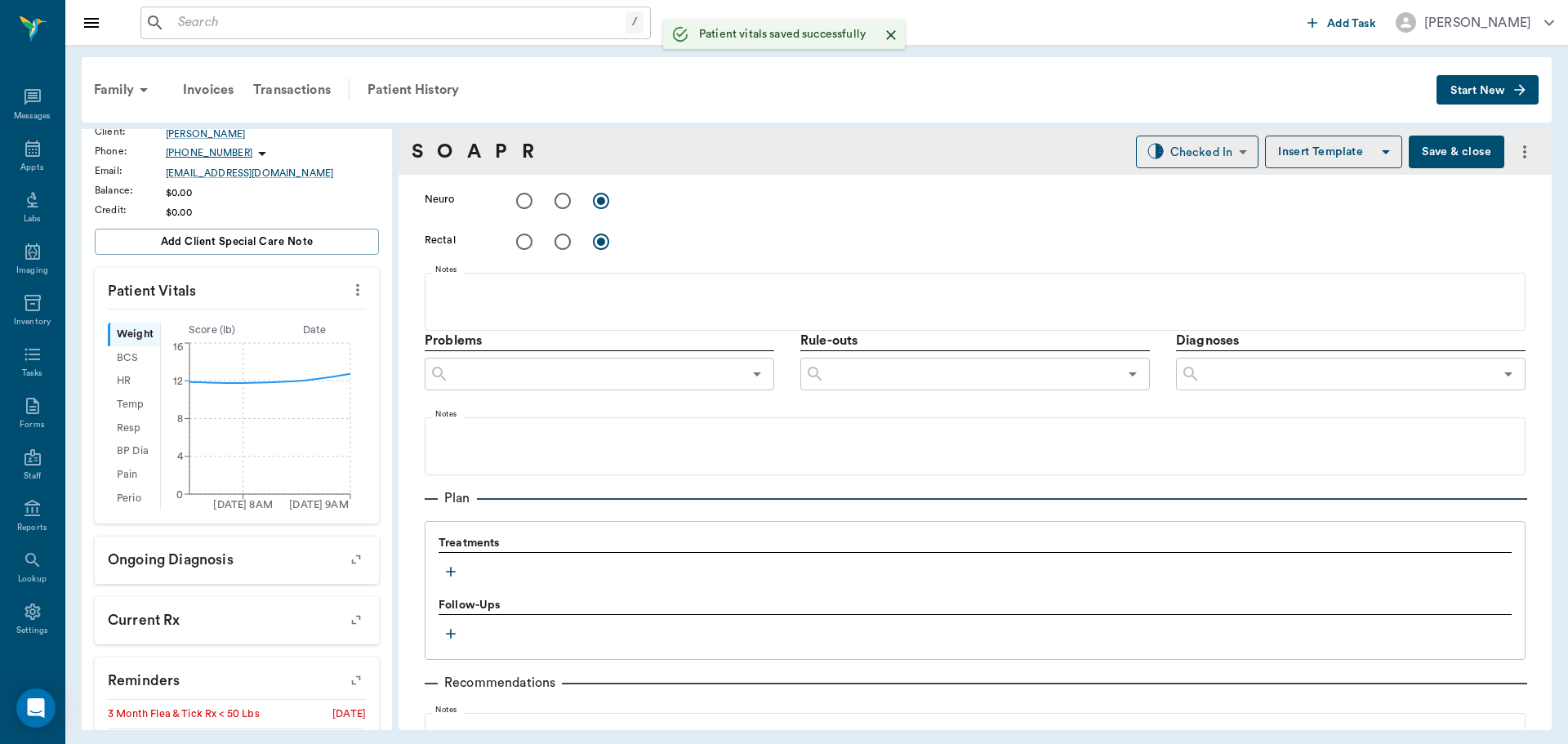
scroll to position [973, 0]
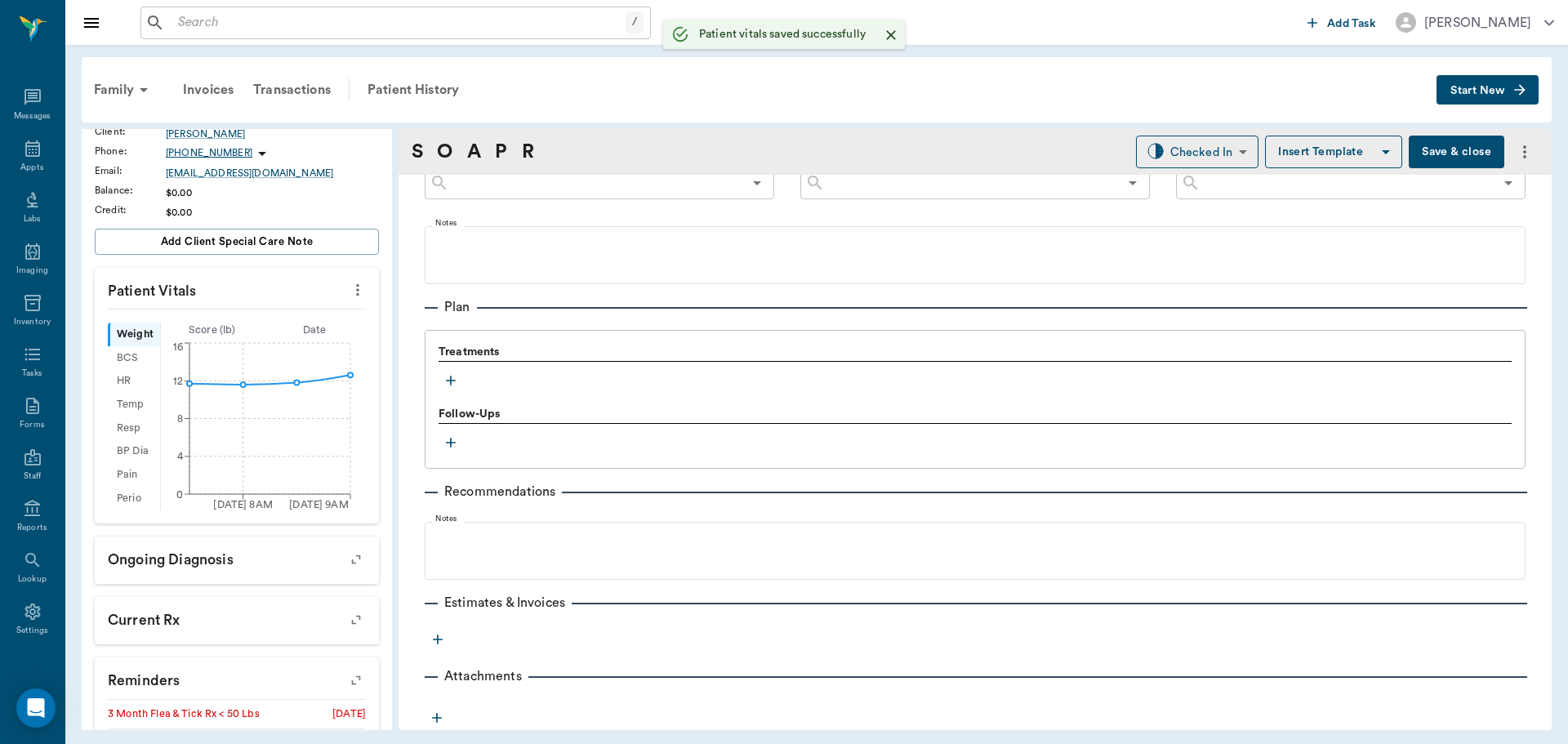
click at [448, 381] on icon "button" at bounding box center [451, 381] width 10 height 10
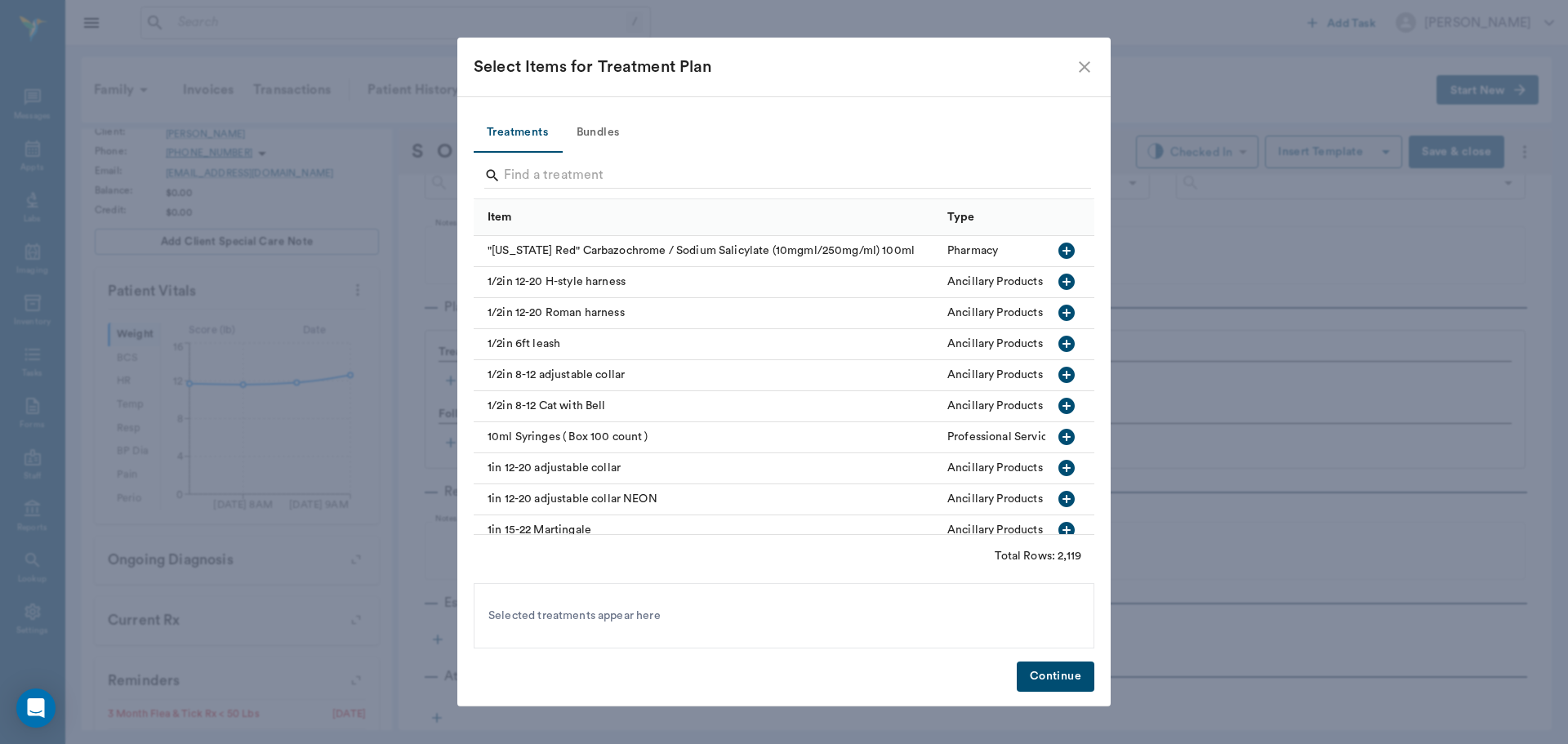
click at [586, 133] on button "Bundles" at bounding box center [598, 133] width 74 height 39
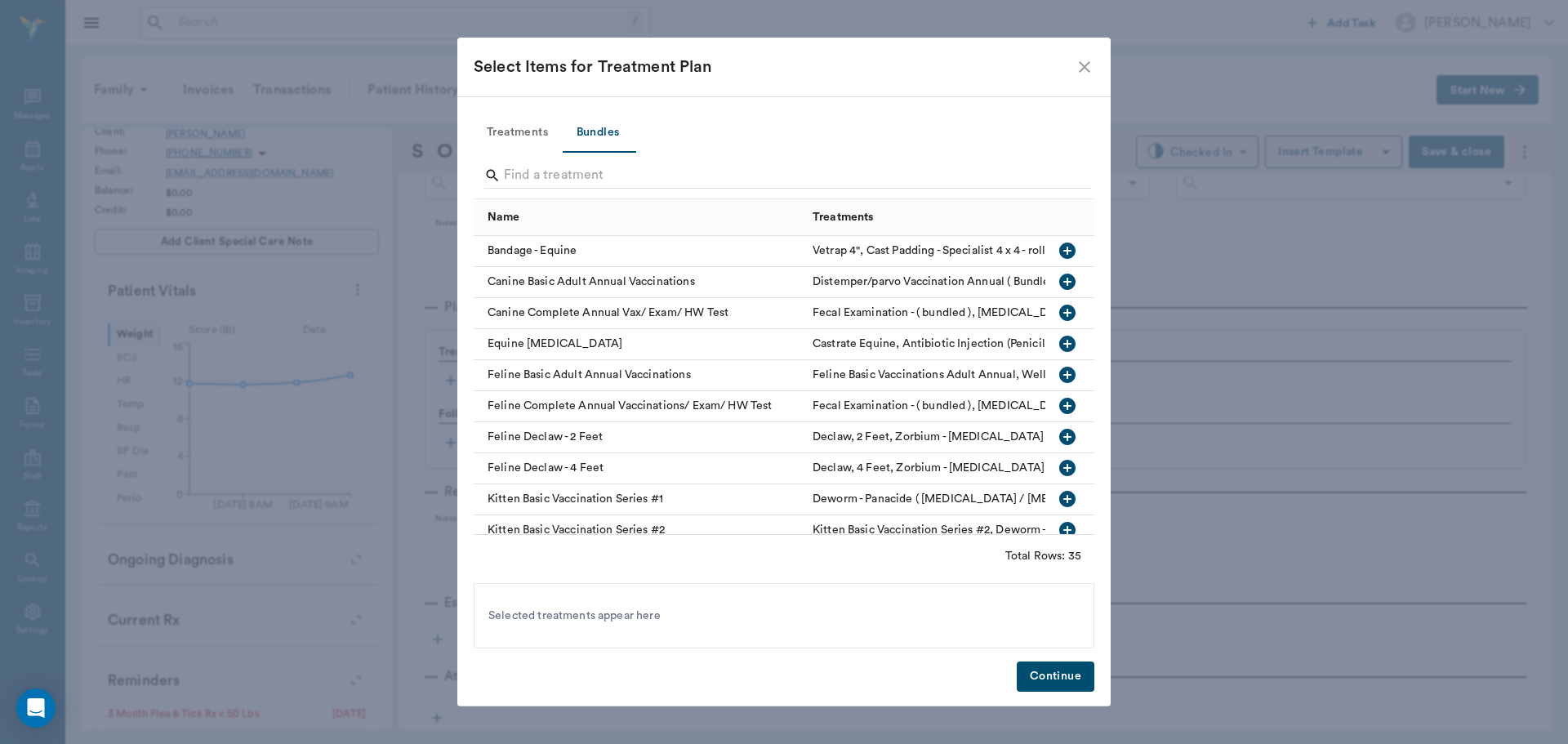
click at [1059, 281] on icon "button" at bounding box center [1067, 282] width 16 height 16
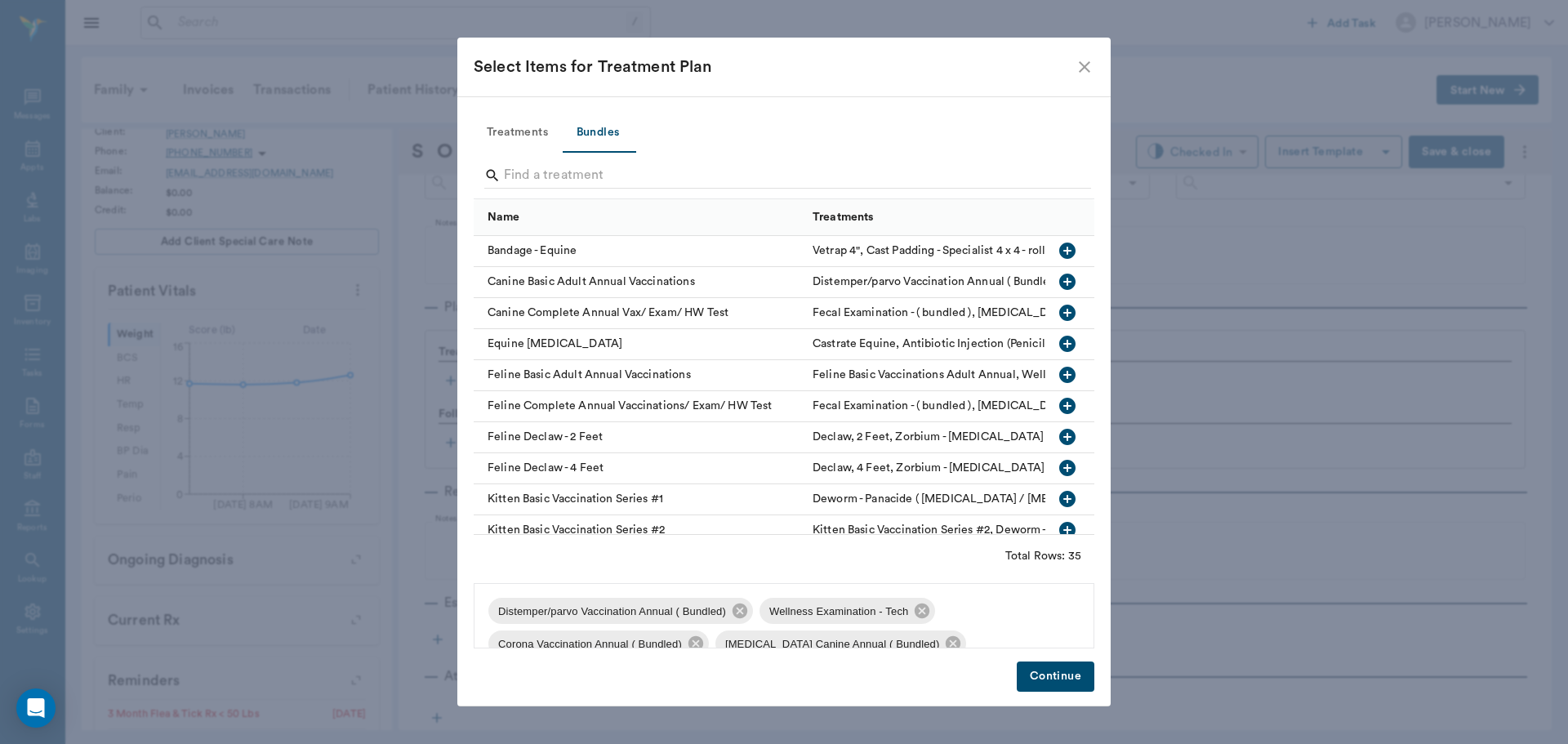
scroll to position [121, 0]
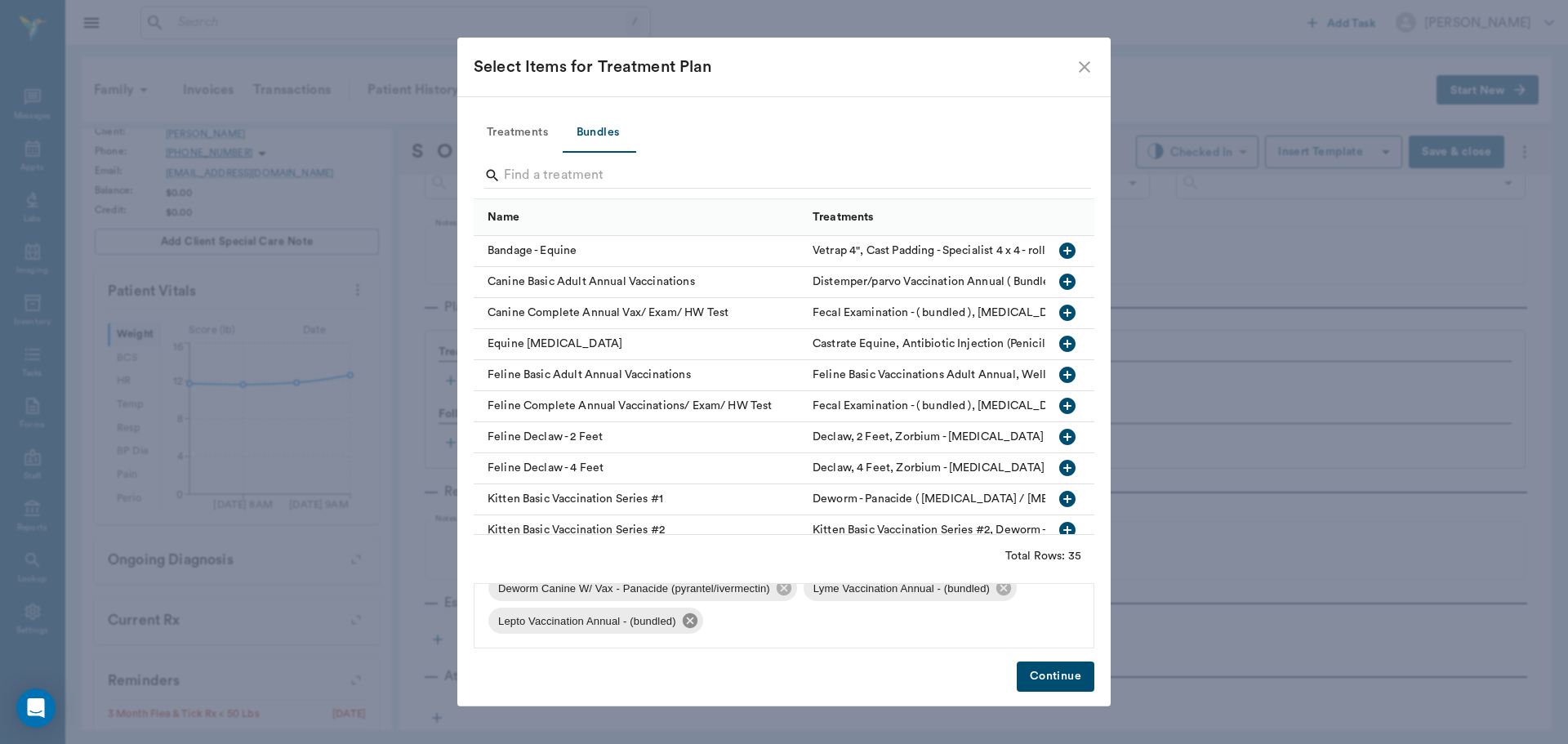
click at [692, 614] on icon at bounding box center [690, 620] width 15 height 15
click at [1001, 619] on icon at bounding box center [1004, 620] width 15 height 15
click at [1055, 686] on button "Continue" at bounding box center [1055, 676] width 77 height 30
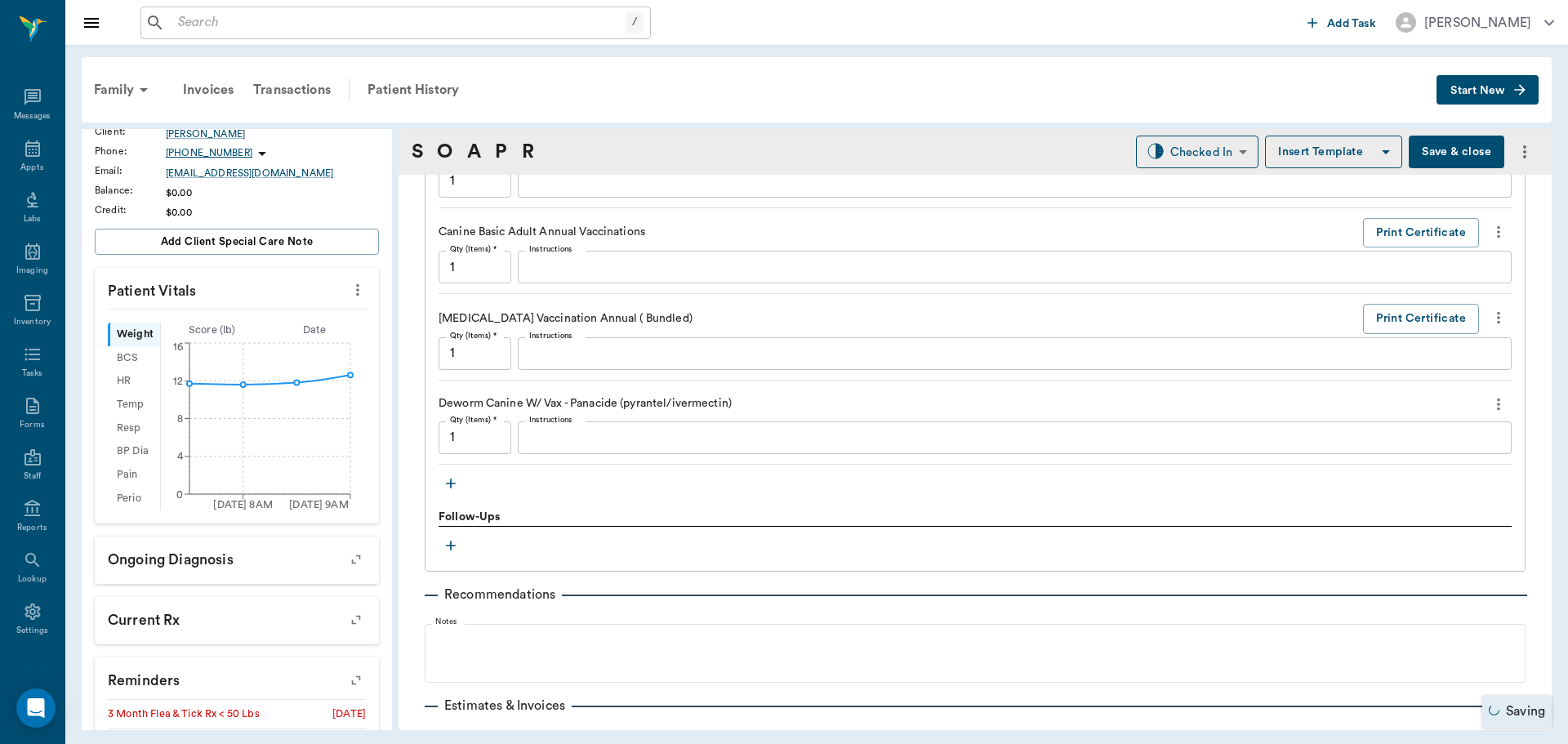
scroll to position [1544, 0]
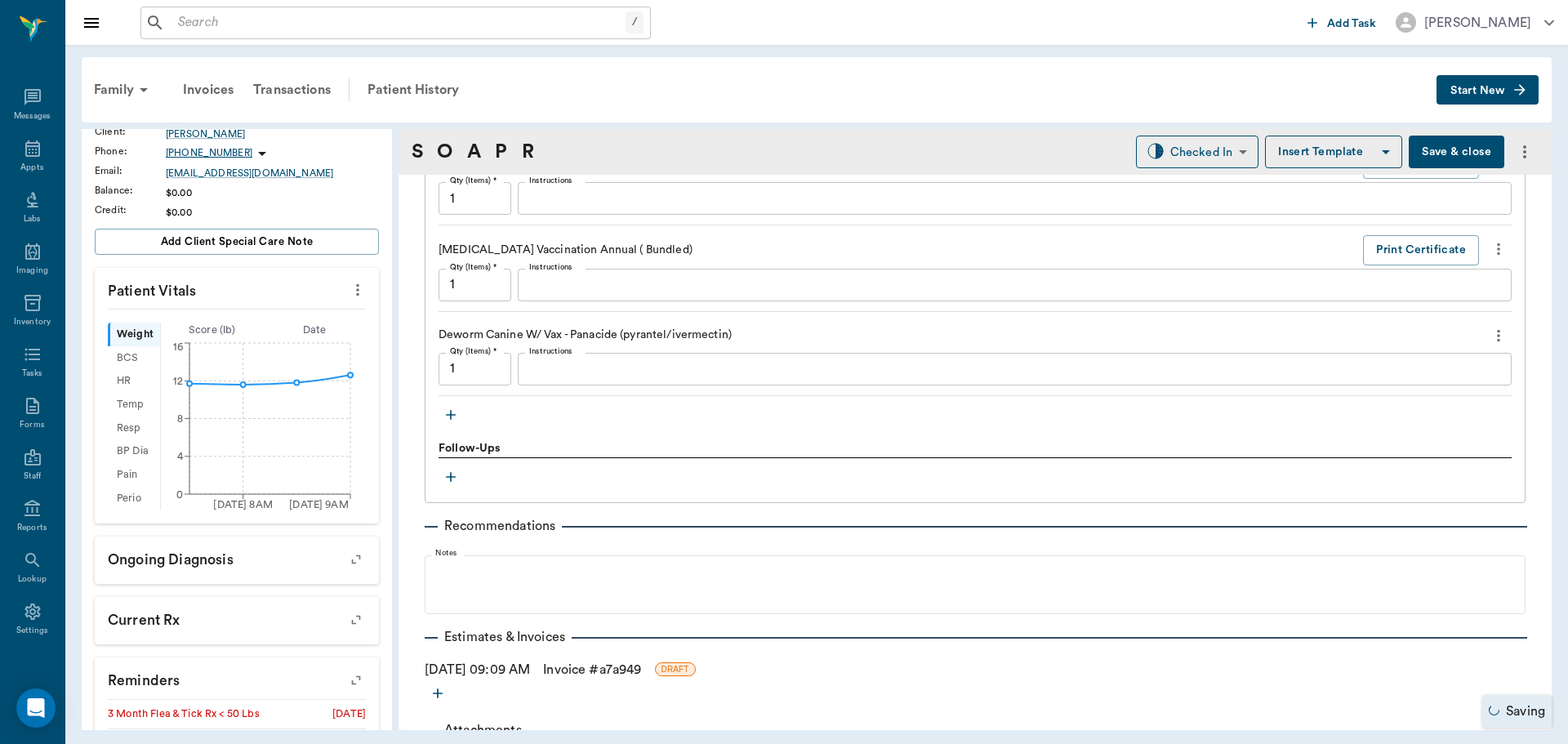
click at [452, 409] on icon "button" at bounding box center [451, 415] width 16 height 16
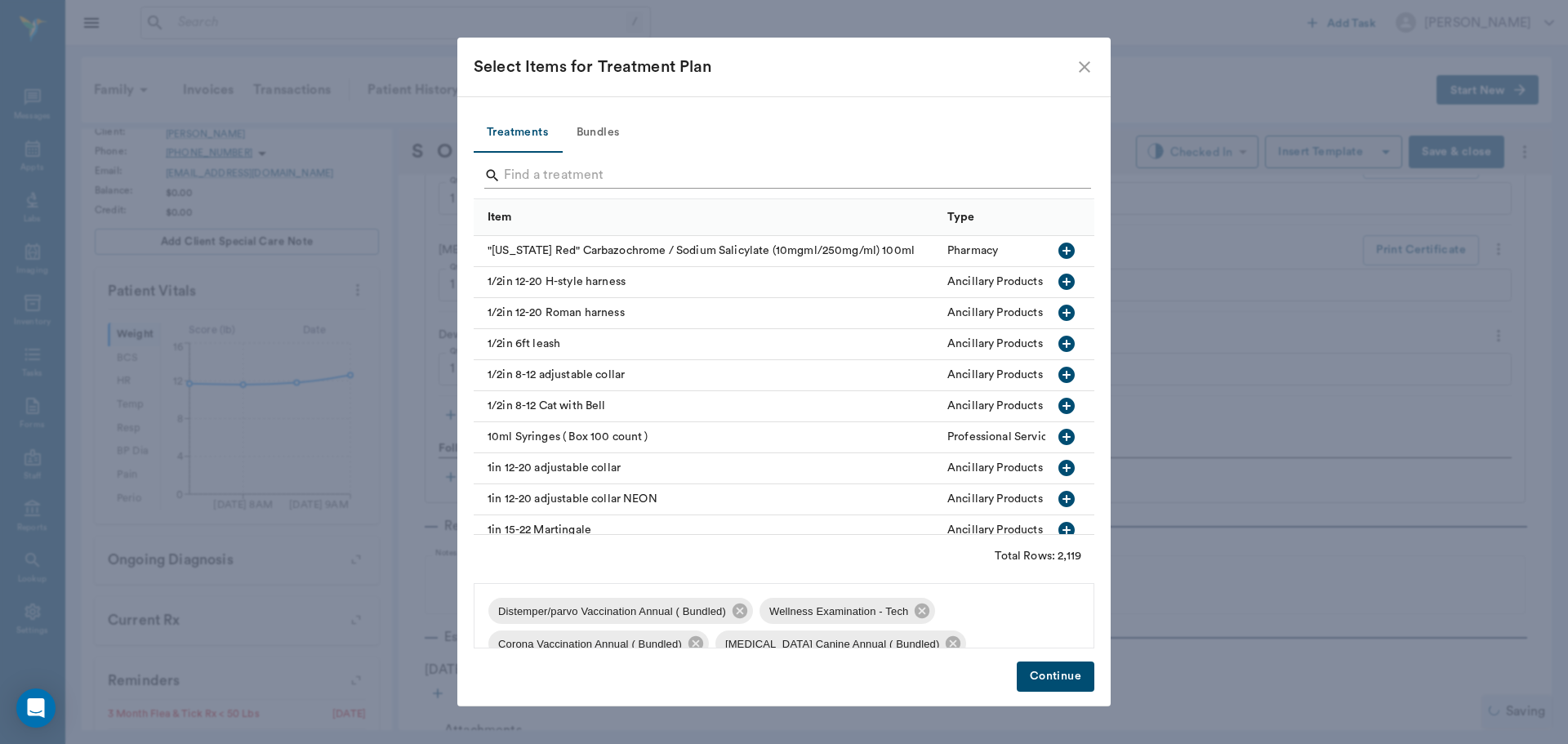
click at [557, 166] on input "Search" at bounding box center [785, 175] width 562 height 26
type input "3"
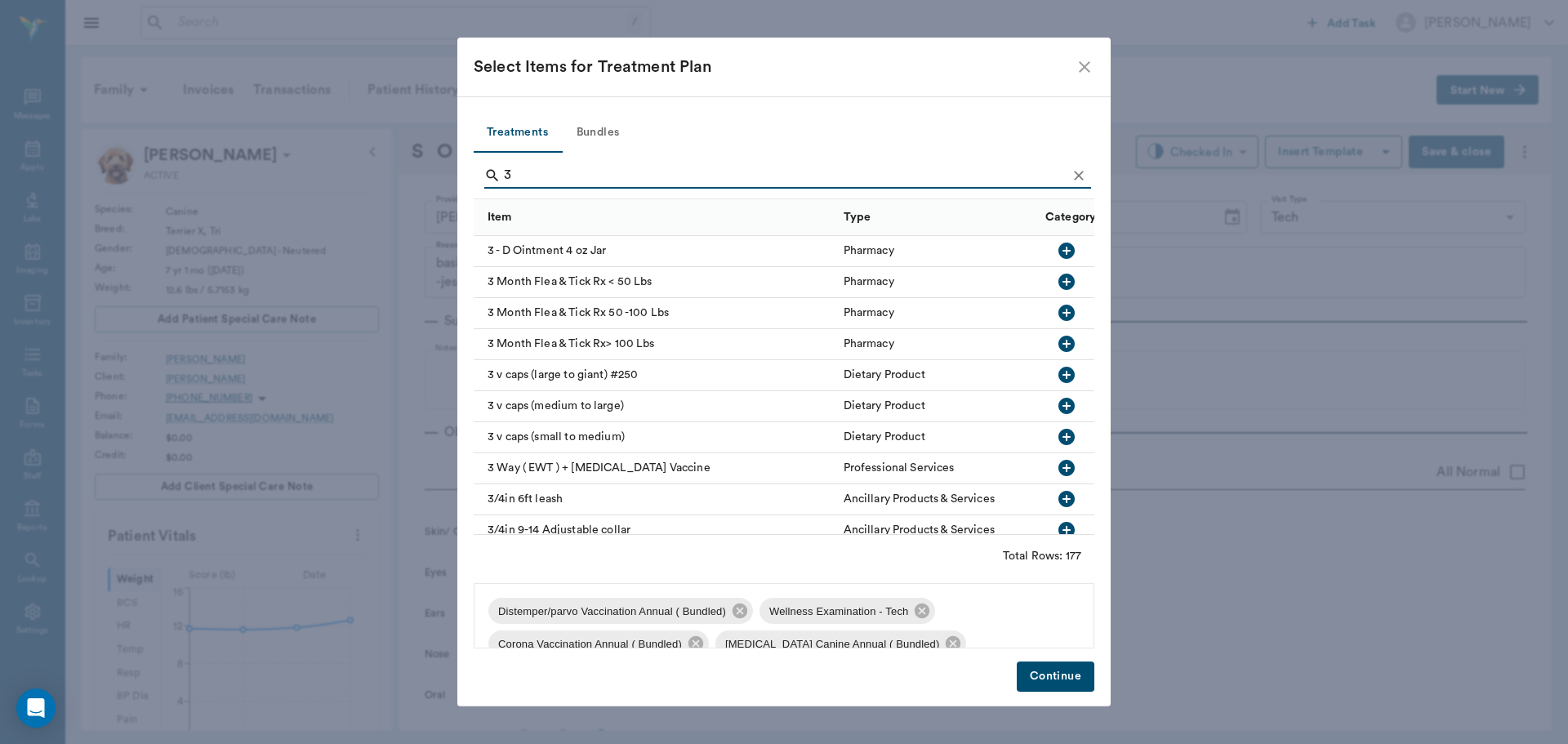
scroll to position [1544, 0]
click at [1056, 680] on button "Continue" at bounding box center [1055, 676] width 77 height 30
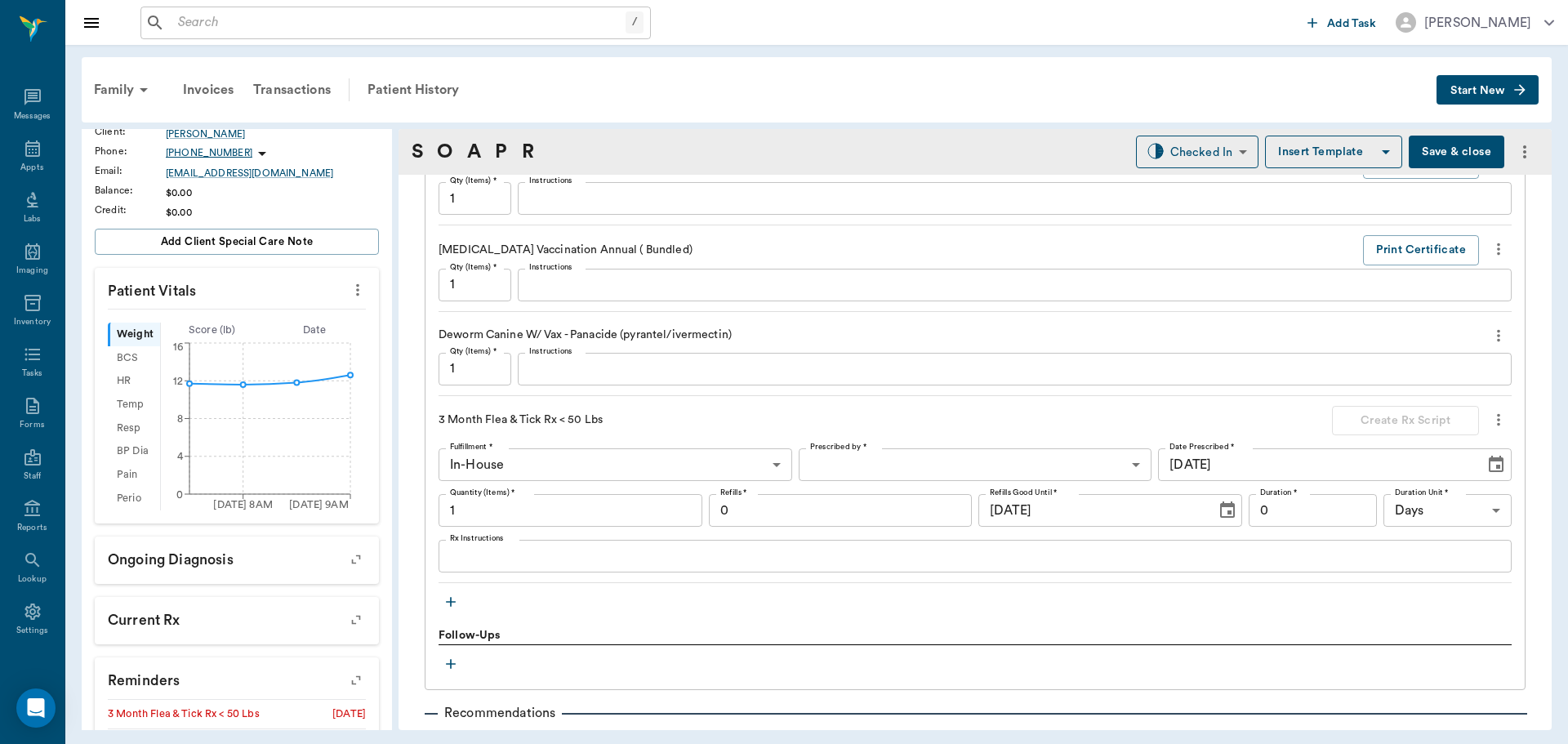
click at [445, 602] on icon "button" at bounding box center [451, 602] width 16 height 16
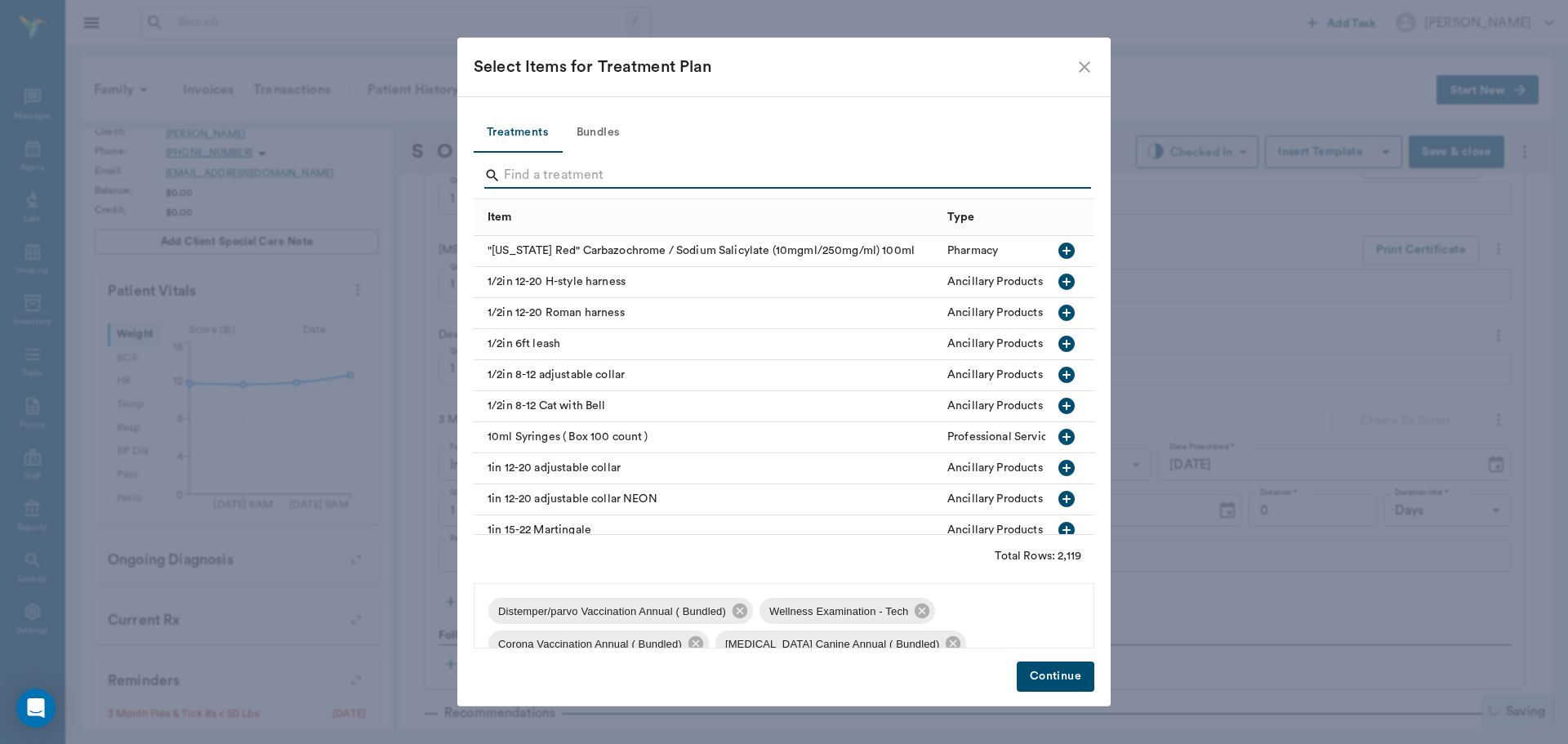
click at [522, 166] on input "Search" at bounding box center [785, 175] width 562 height 26
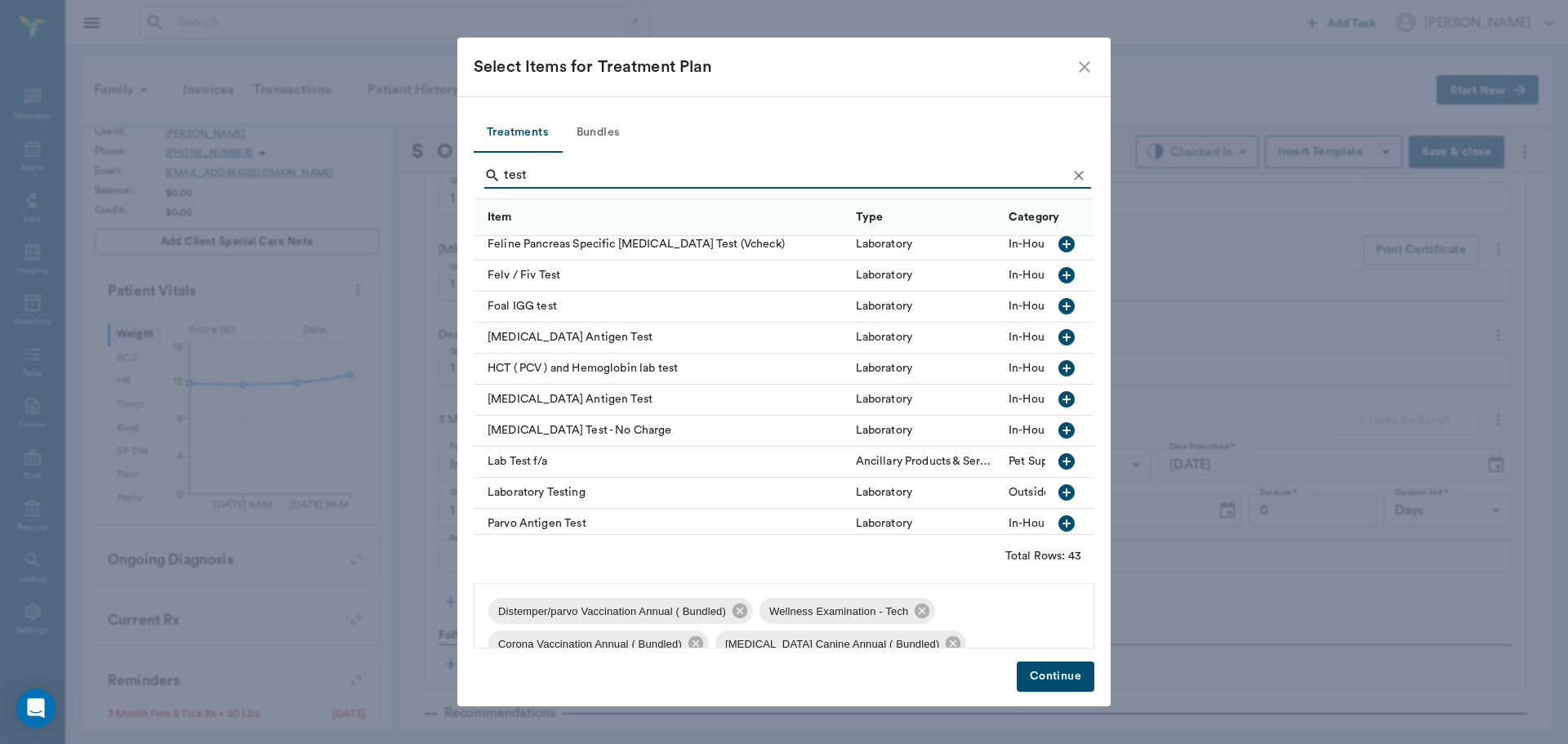
scroll to position [571, 0]
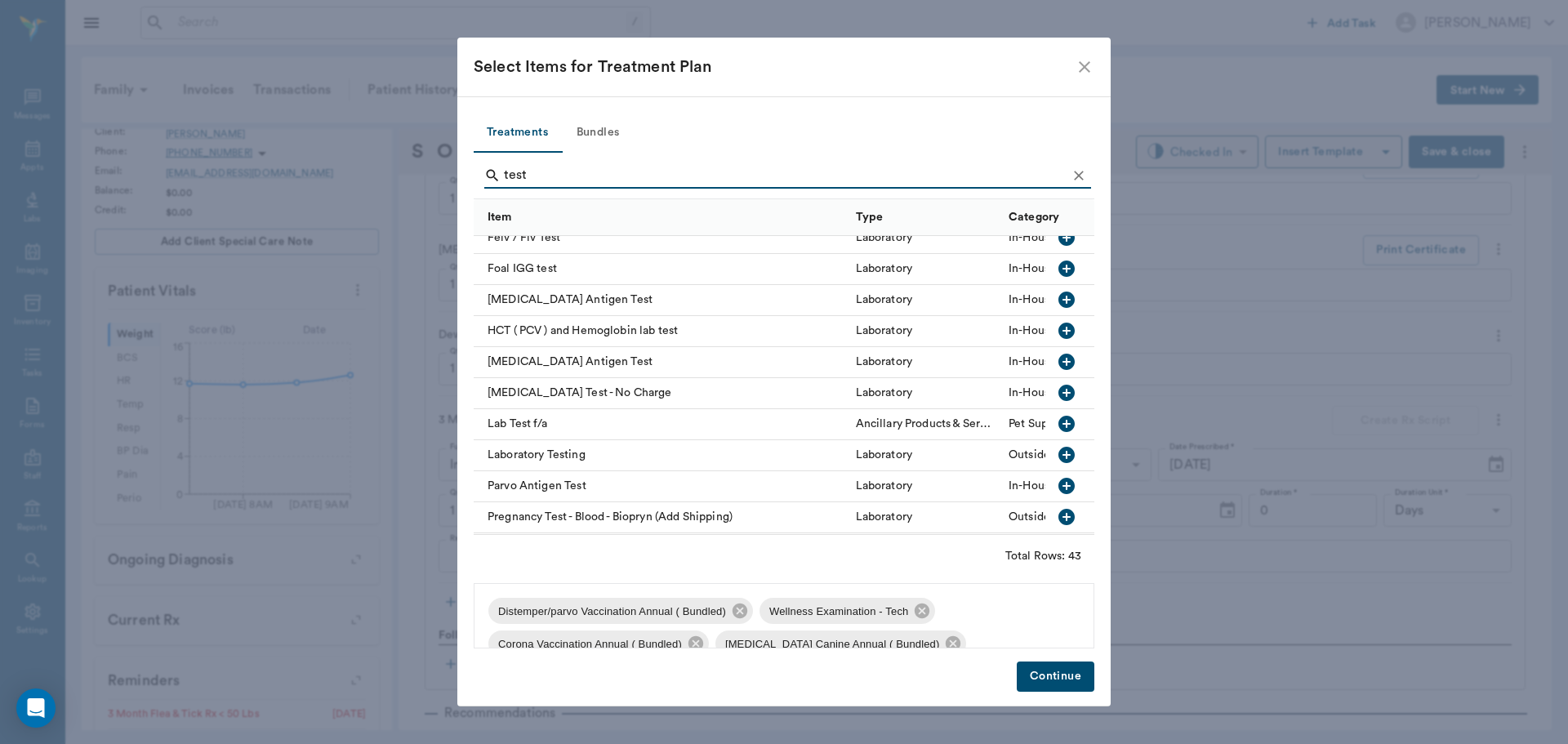
type input "test"
click at [1058, 355] on icon "button" at bounding box center [1067, 362] width 16 height 16
click at [1070, 672] on button "Continue" at bounding box center [1055, 676] width 77 height 30
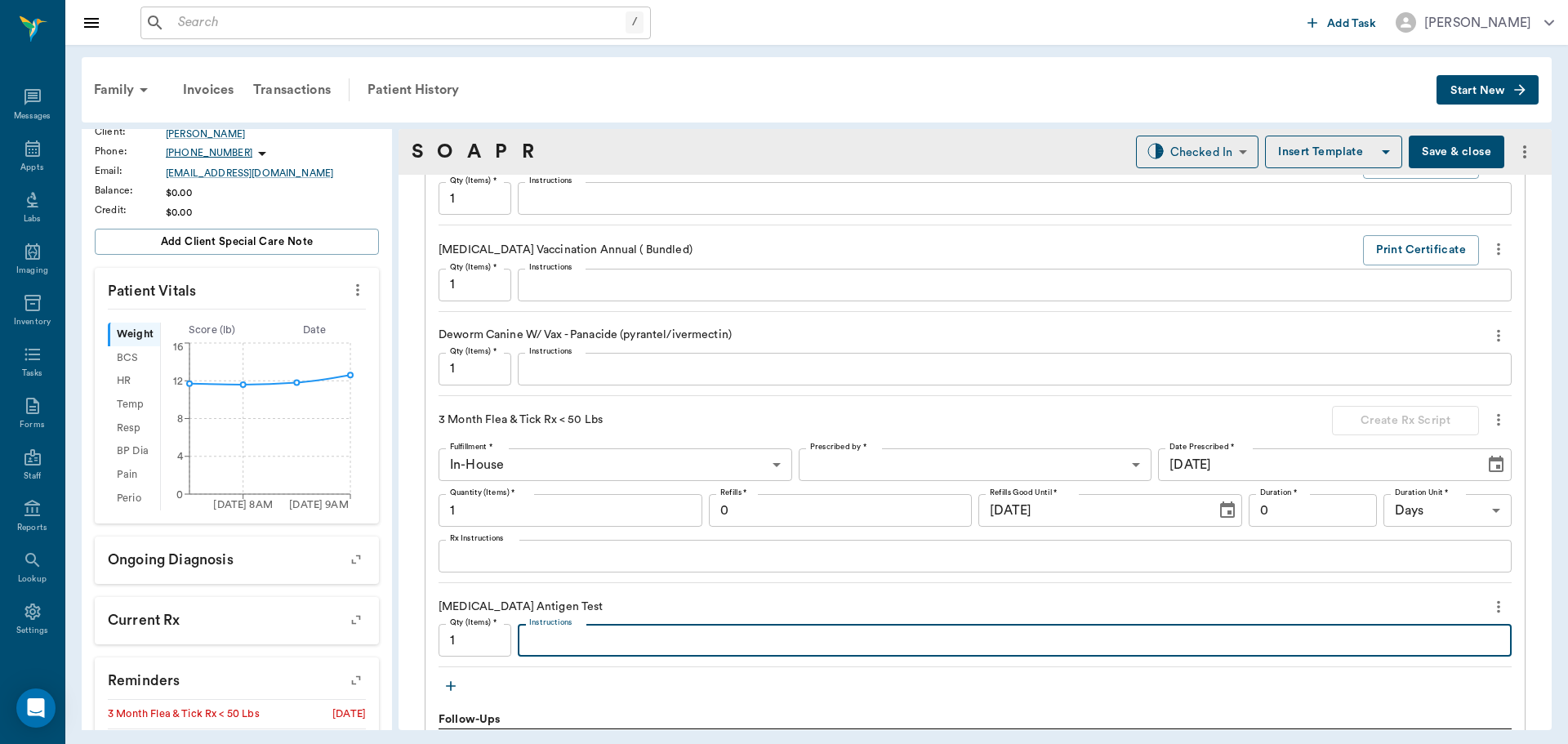
click at [576, 637] on textarea "Instructions" at bounding box center [1015, 640] width 971 height 19
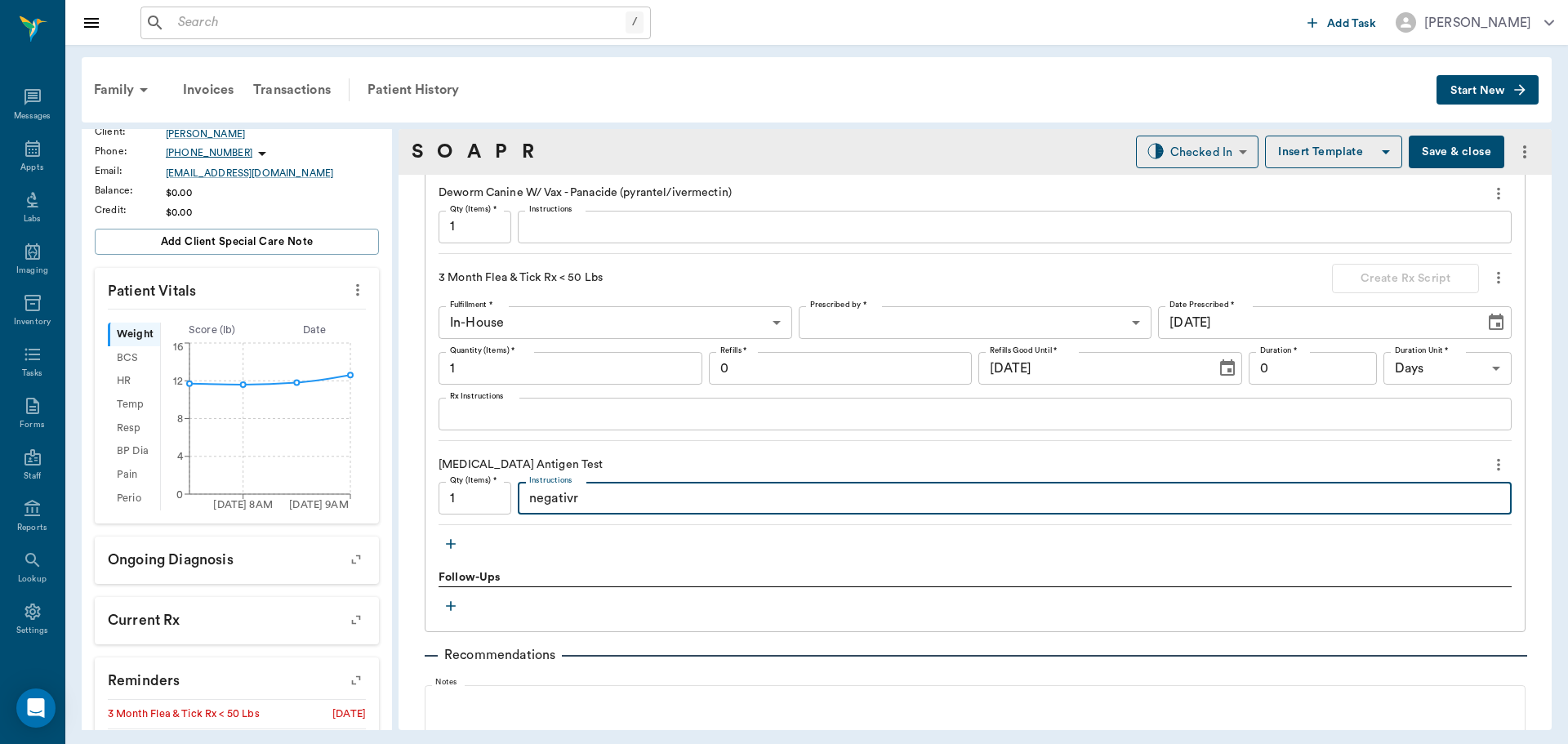
scroll to position [1708, 0]
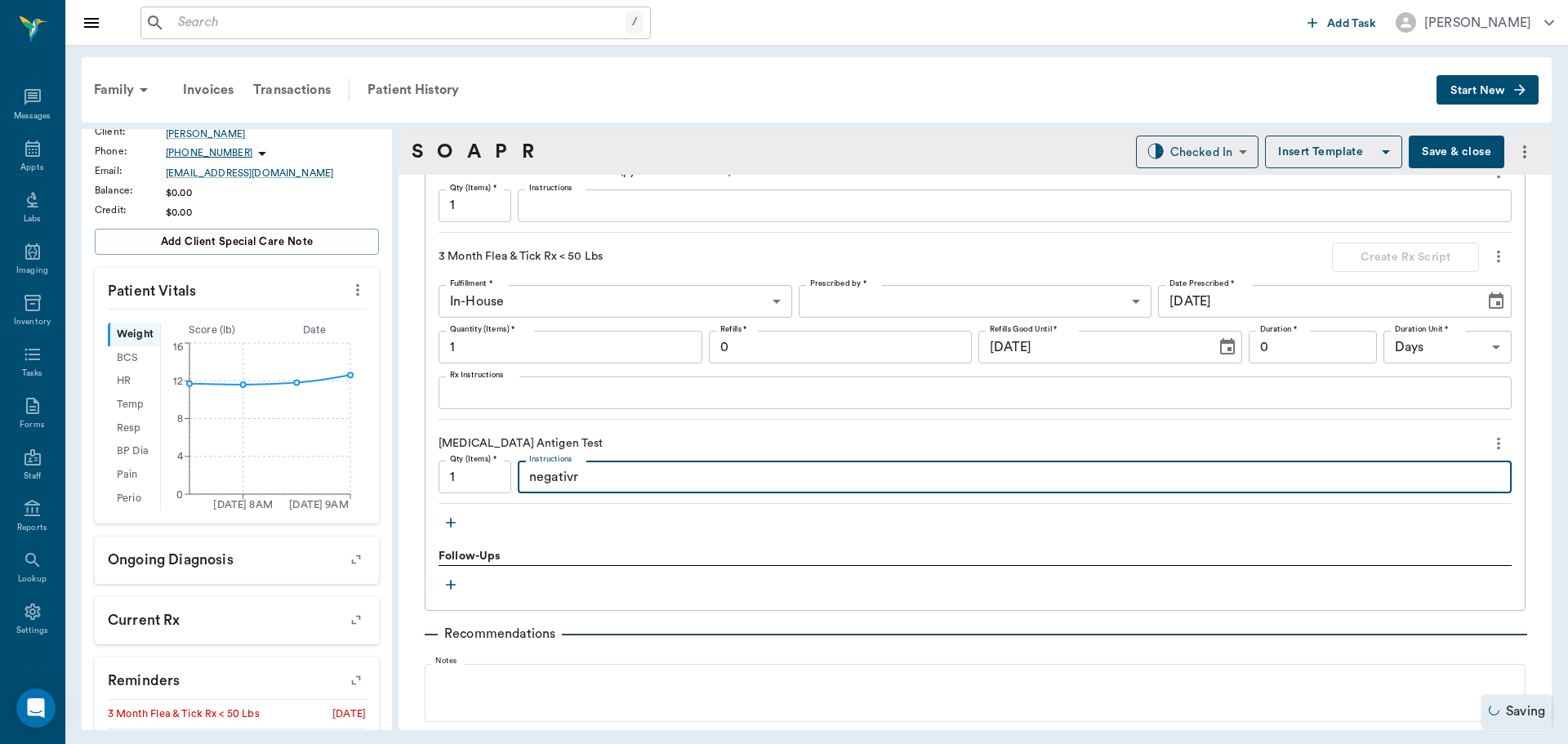
type textarea "negativr"
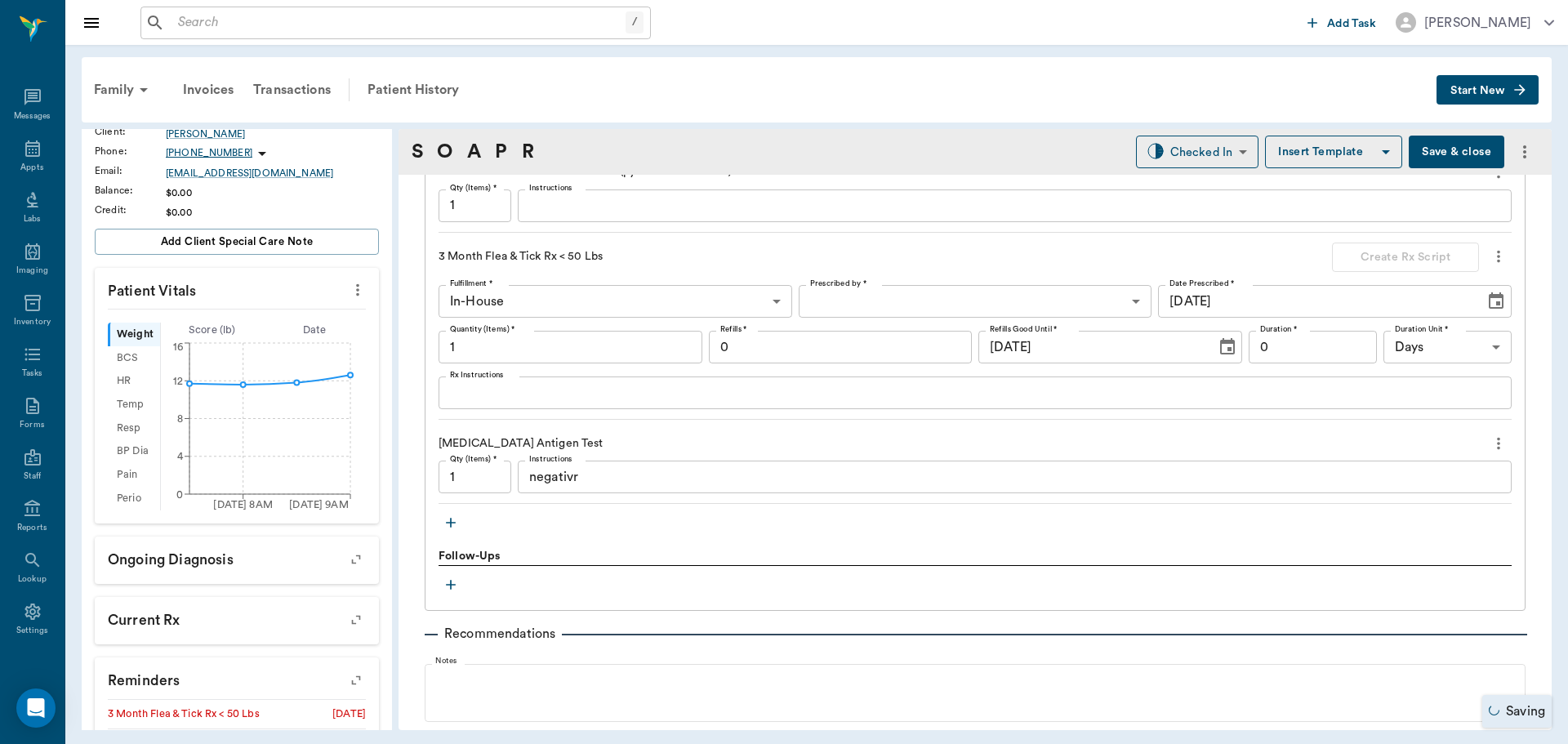
click at [444, 519] on icon "button" at bounding box center [451, 522] width 16 height 16
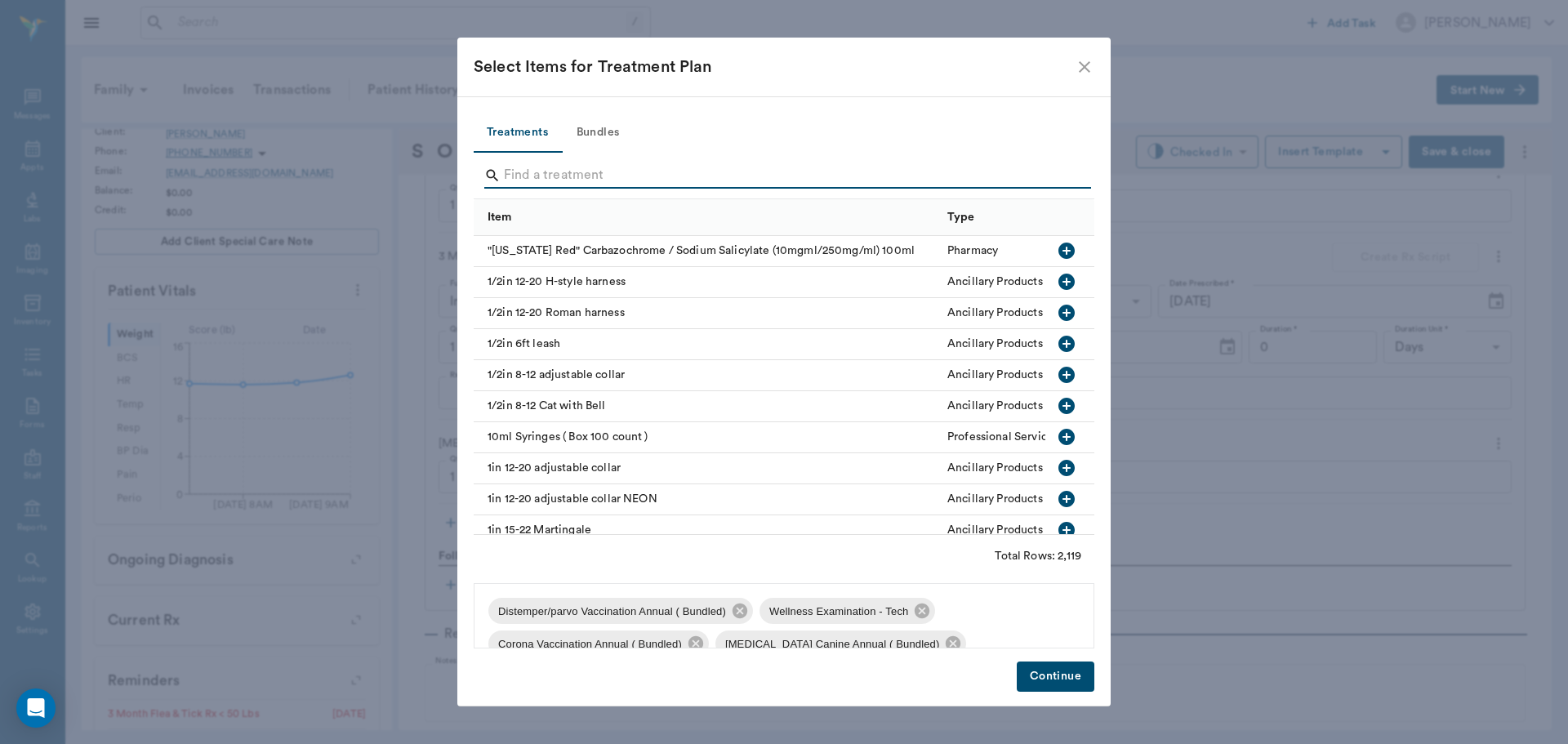
click at [556, 166] on input "Search" at bounding box center [785, 175] width 562 height 26
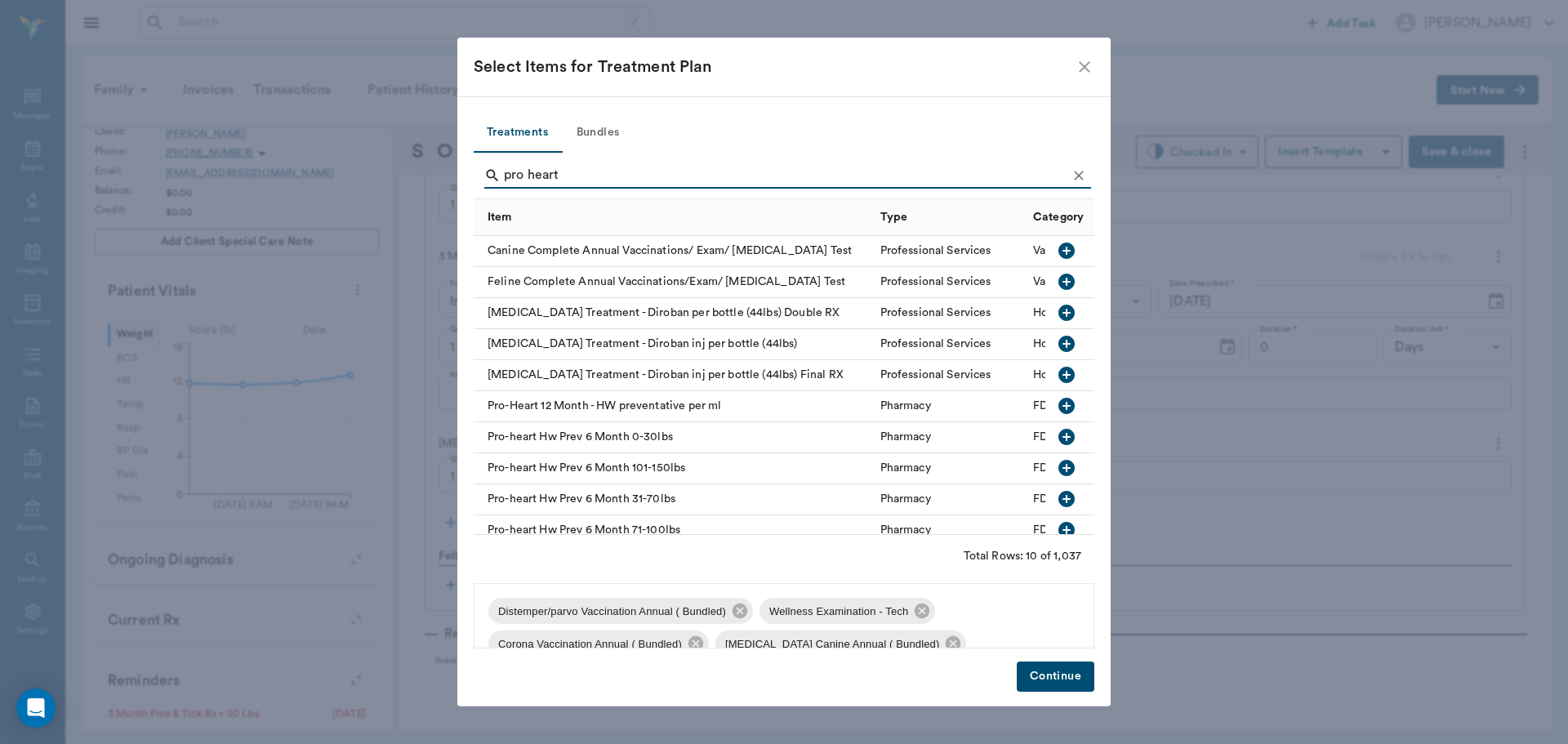
type input "pro heart"
click at [1058, 434] on icon "button" at bounding box center [1067, 437] width 16 height 16
click at [1025, 684] on button "Continue" at bounding box center [1055, 676] width 77 height 30
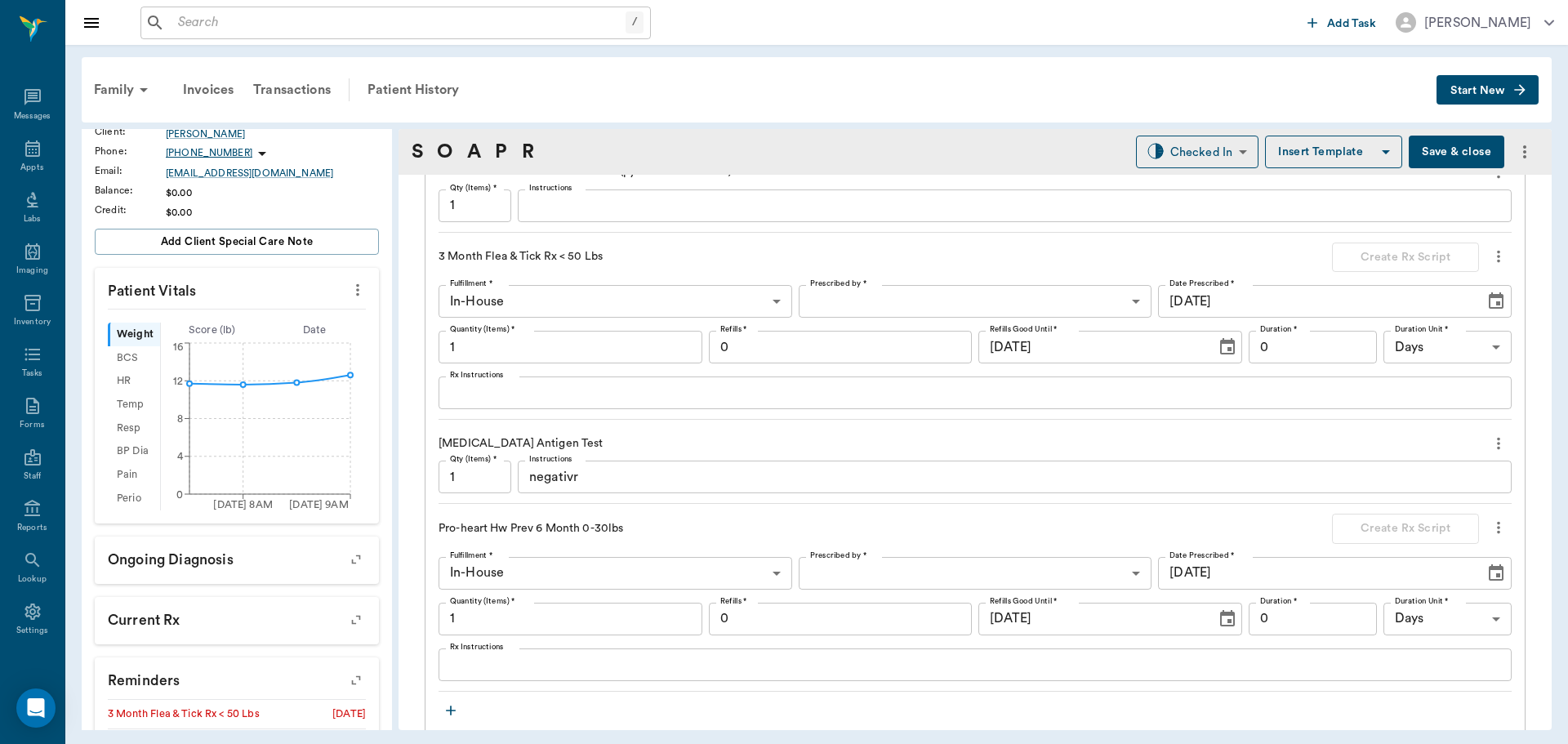
click at [610, 479] on textarea "negativr" at bounding box center [1015, 477] width 971 height 19
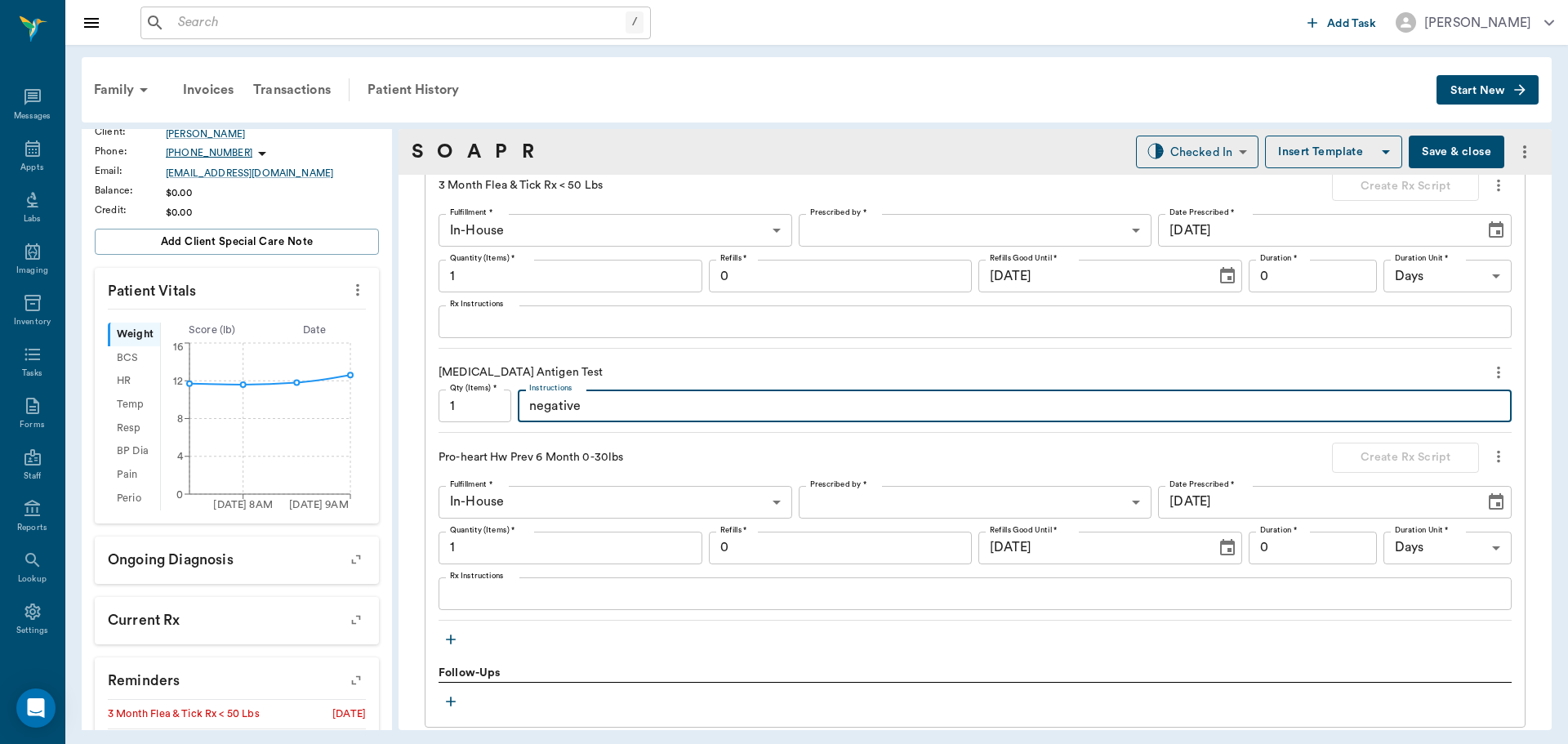
scroll to position [1871, 0]
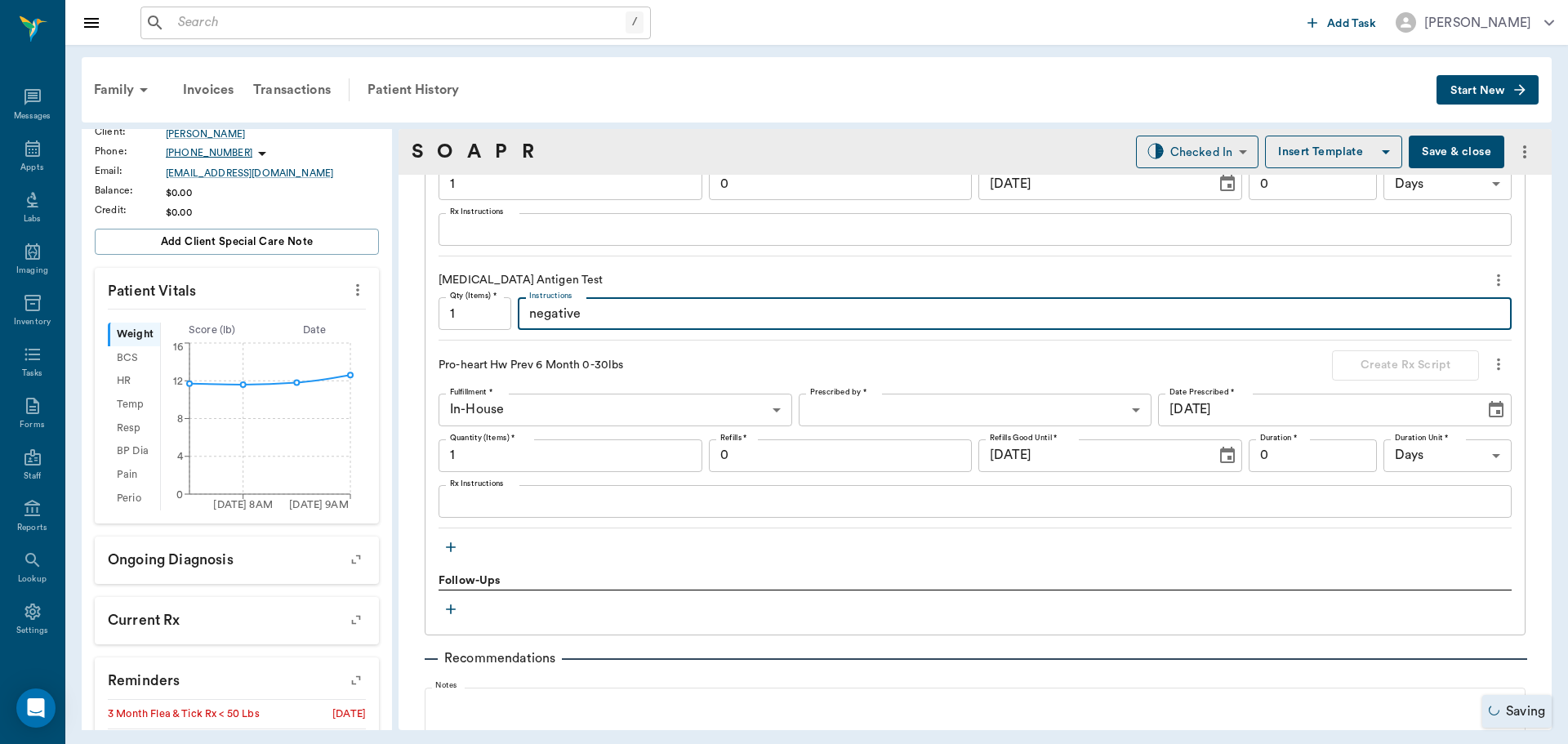
type textarea "negative"
click at [456, 551] on icon "button" at bounding box center [451, 547] width 16 height 16
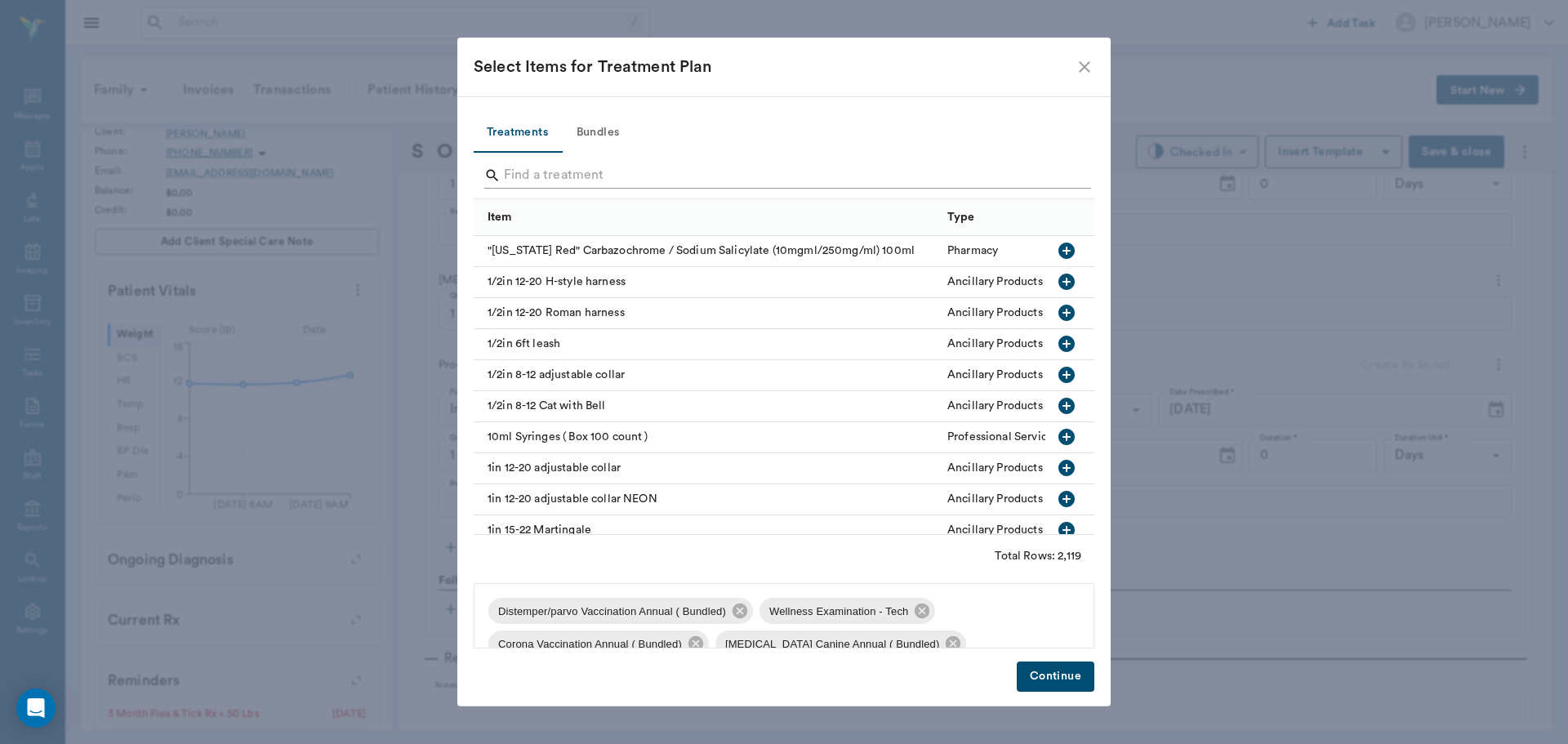
click at [593, 172] on input "Search" at bounding box center [785, 175] width 562 height 26
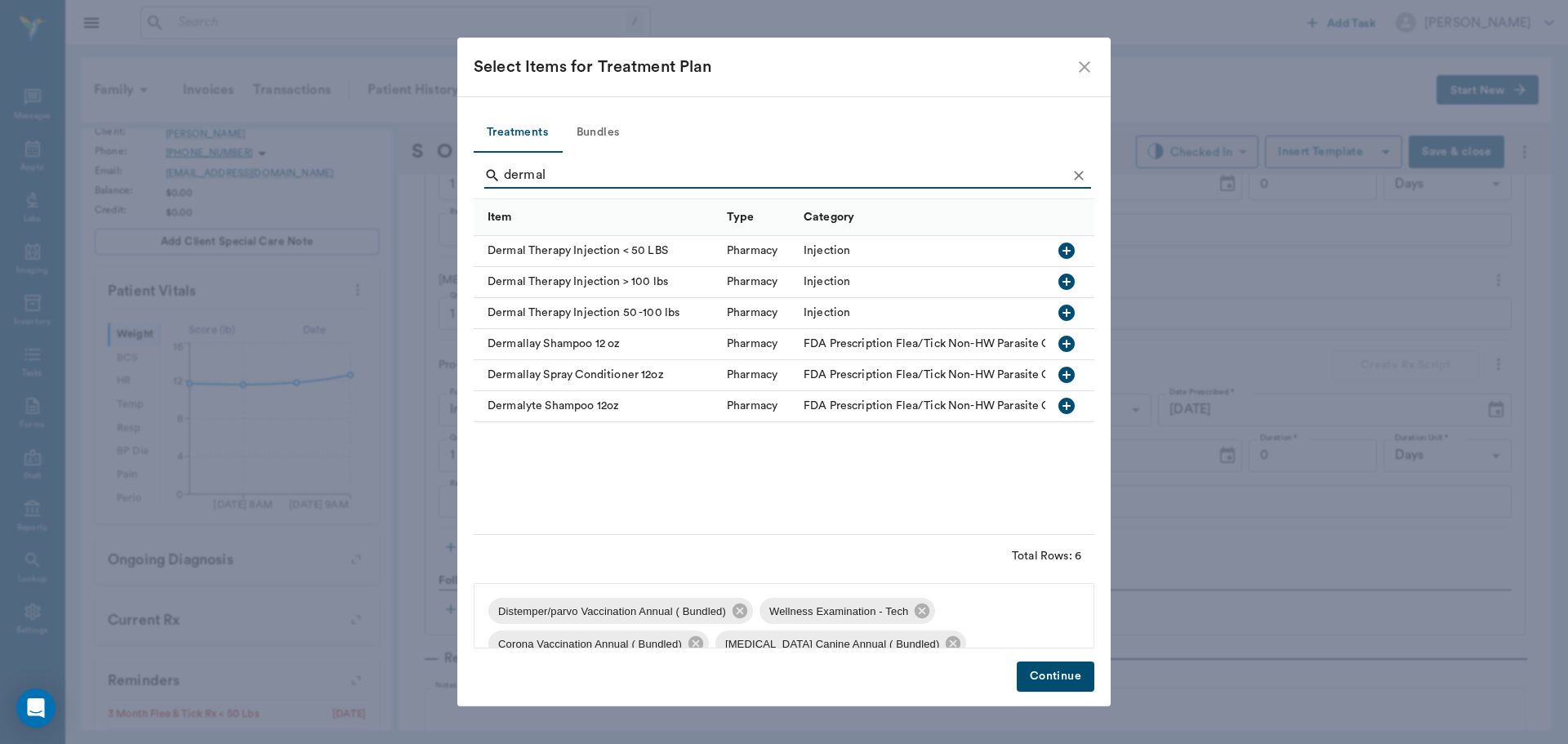
type input "dermal"
click at [1077, 249] on button "button" at bounding box center [1067, 251] width 28 height 28
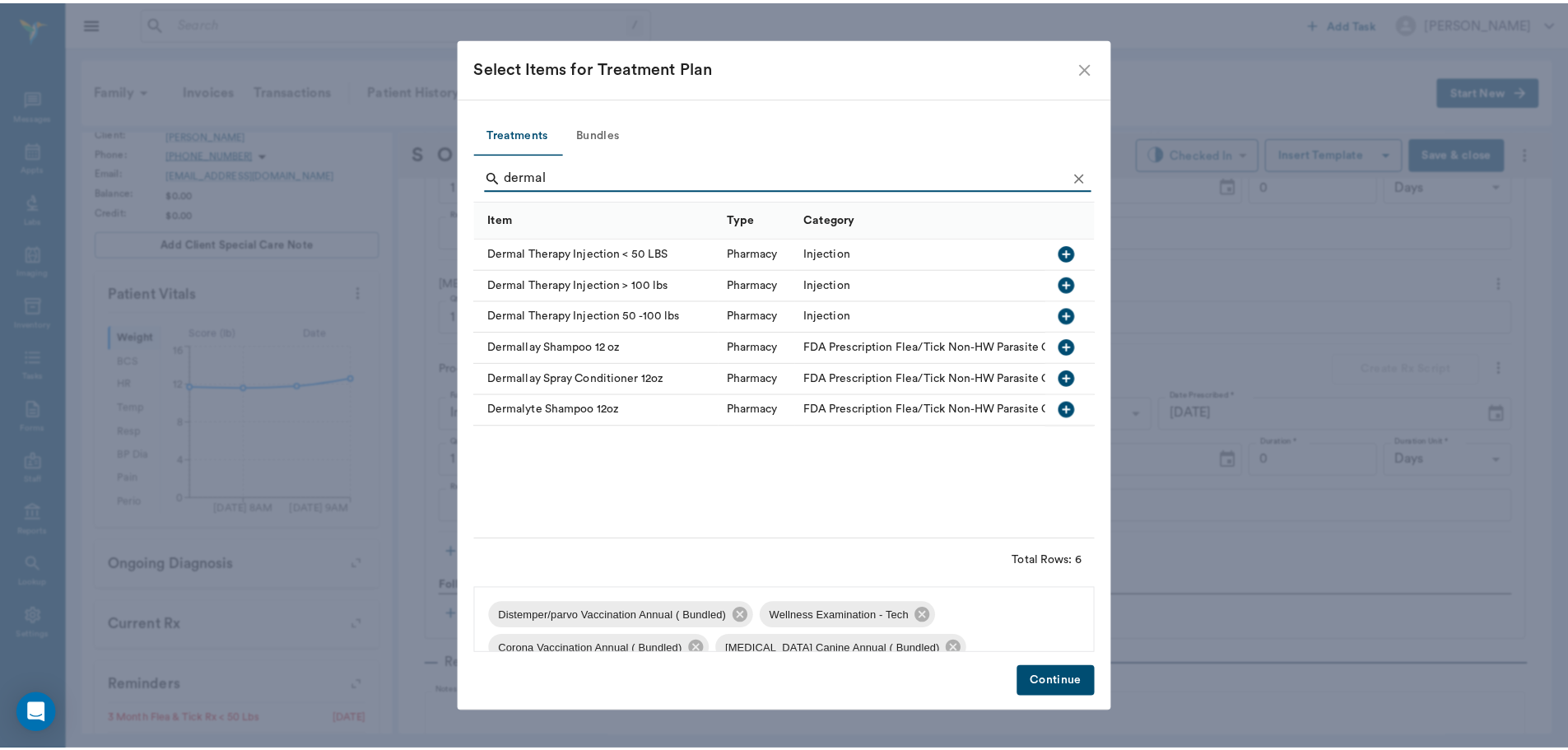
scroll to position [122, 0]
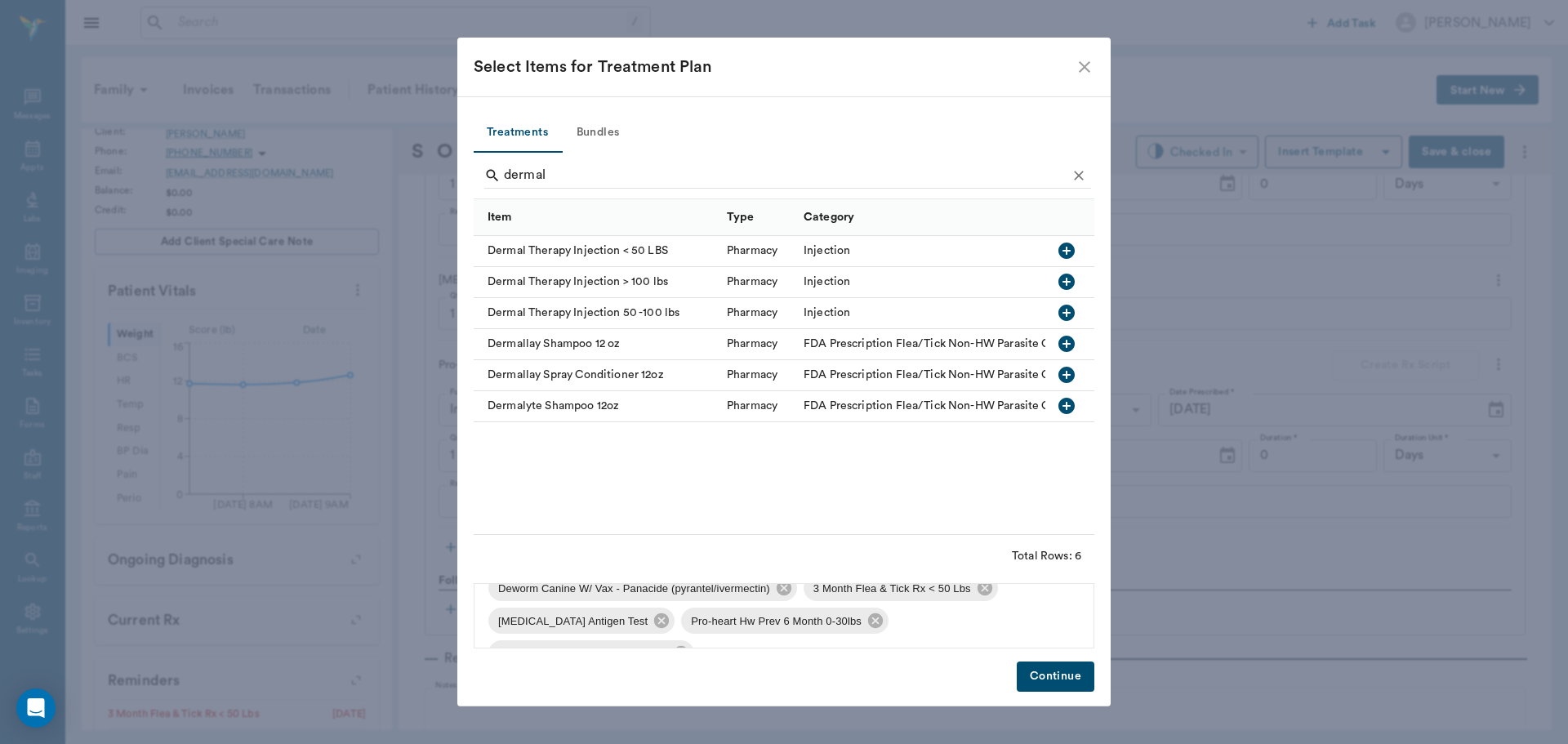
click at [1062, 676] on button "Continue" at bounding box center [1055, 676] width 77 height 30
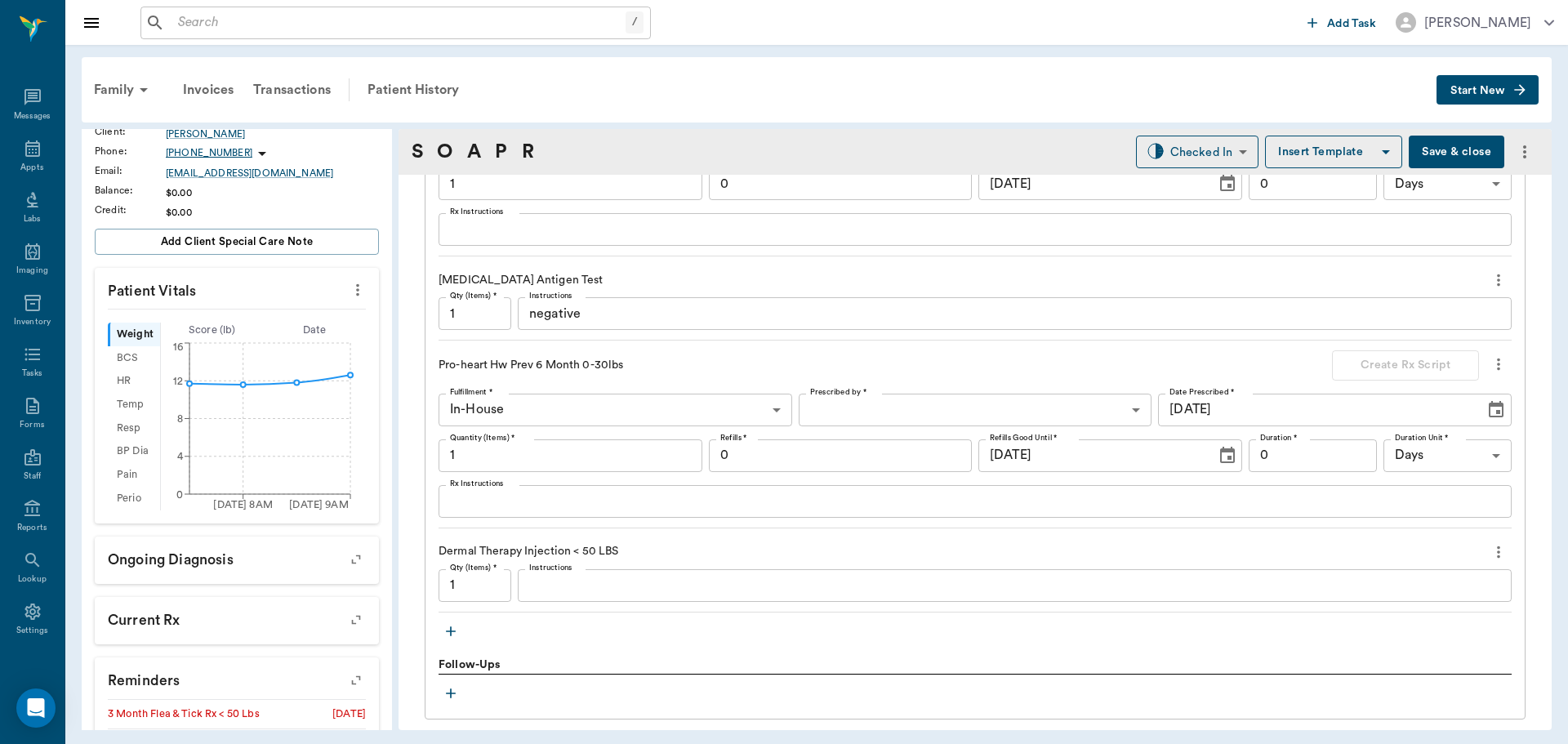
click at [1435, 162] on button "Save & close" at bounding box center [1456, 152] width 95 height 33
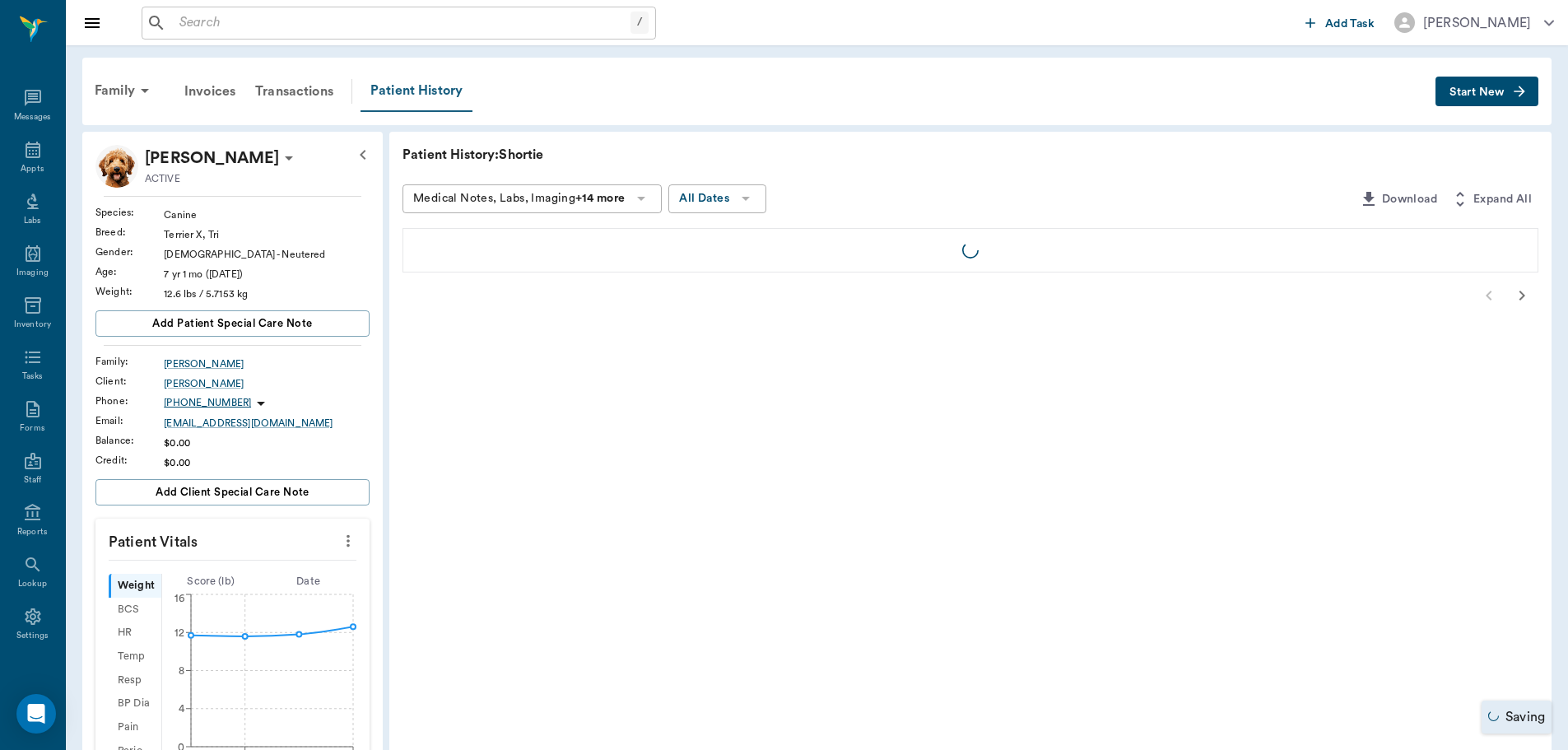
click at [420, 91] on div "Patient History" at bounding box center [416, 91] width 112 height 41
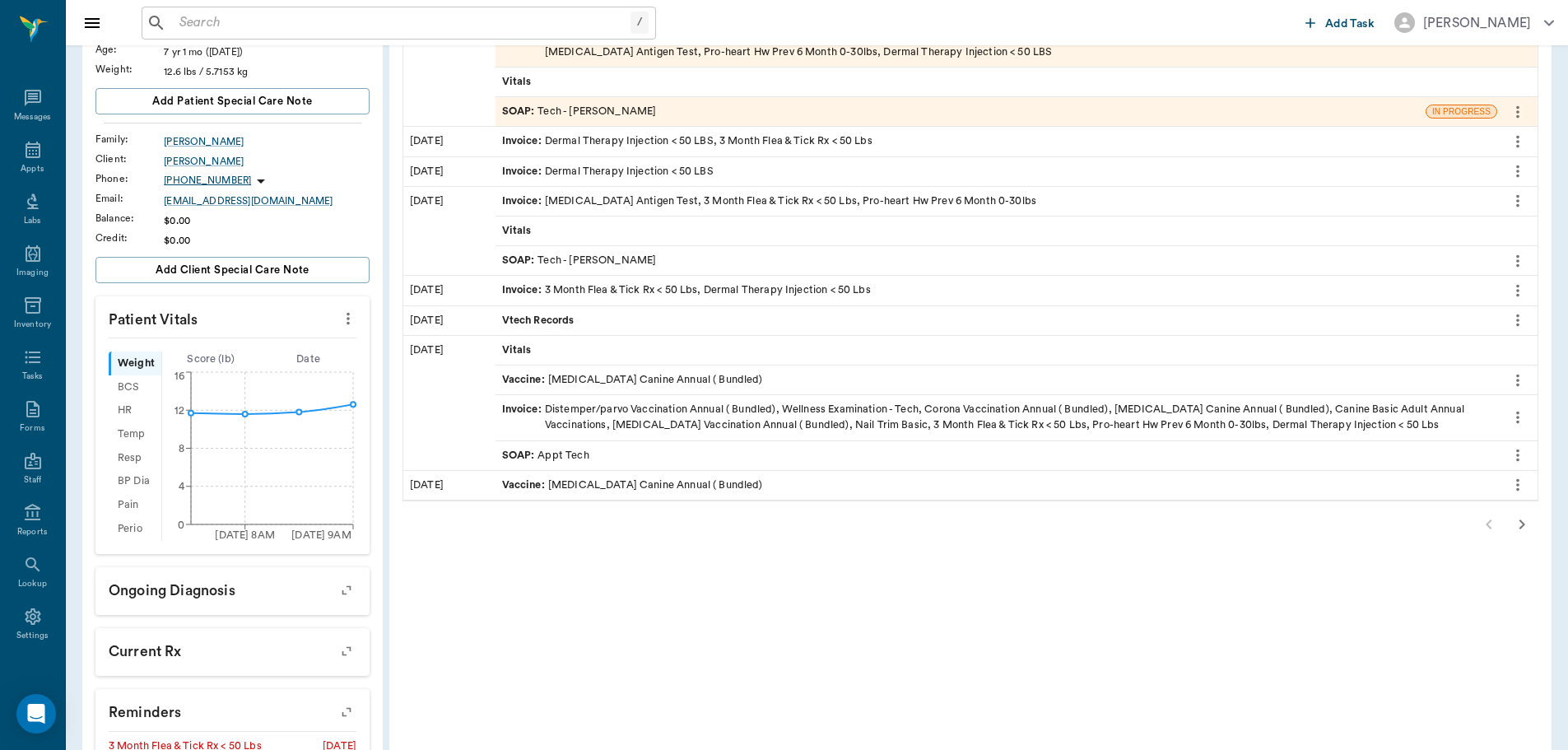
scroll to position [247, 0]
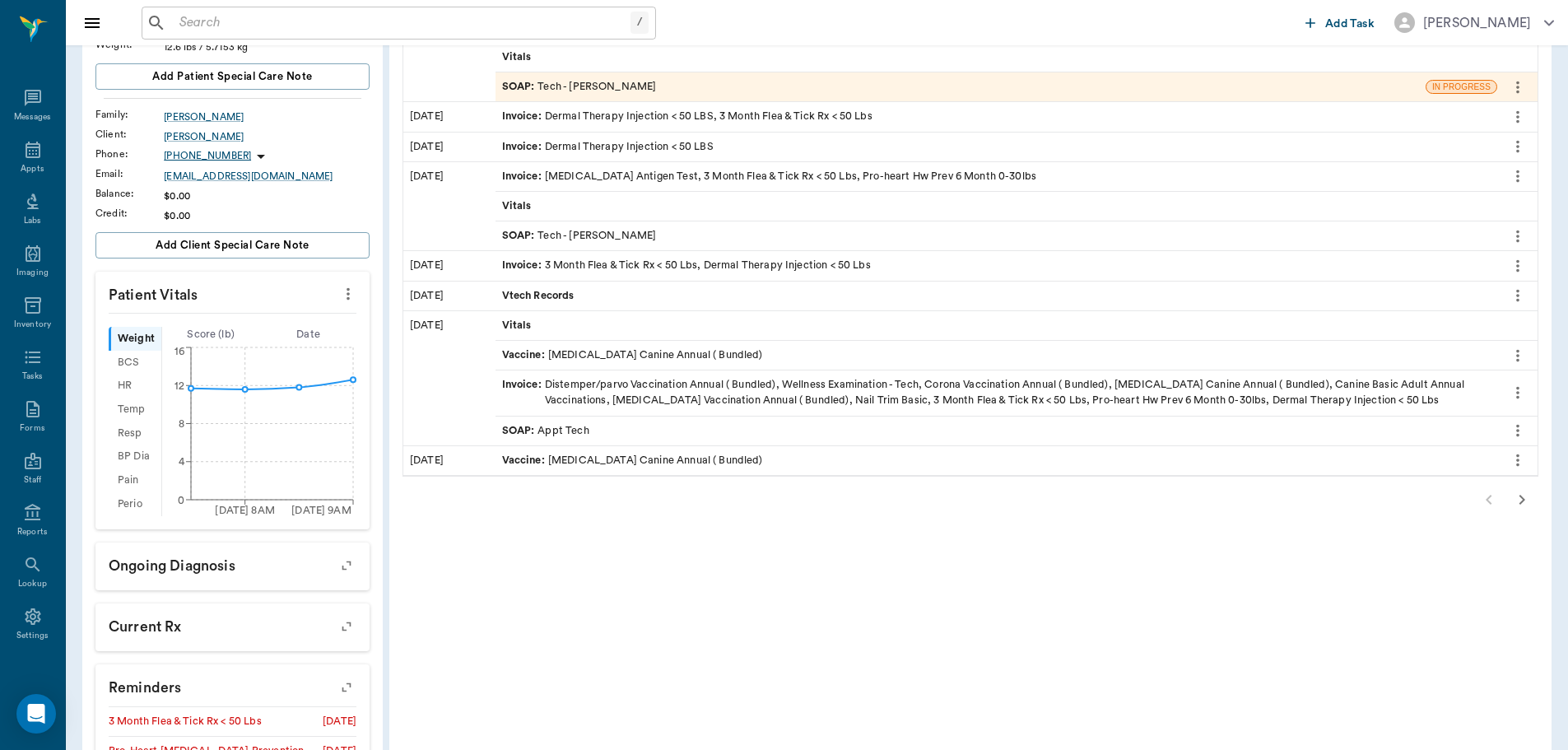
click at [1519, 499] on icon "button" at bounding box center [1522, 500] width 20 height 20
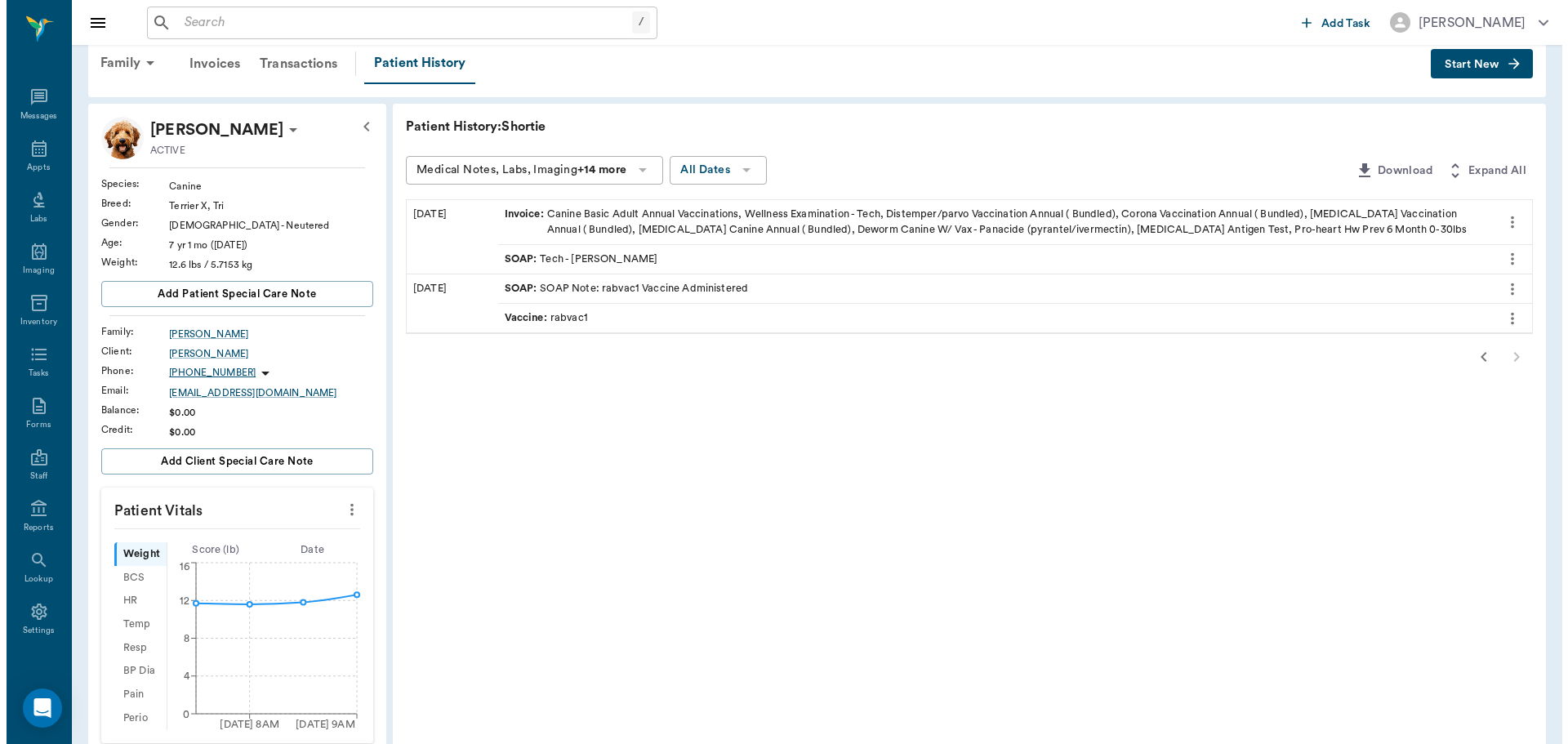
scroll to position [0, 0]
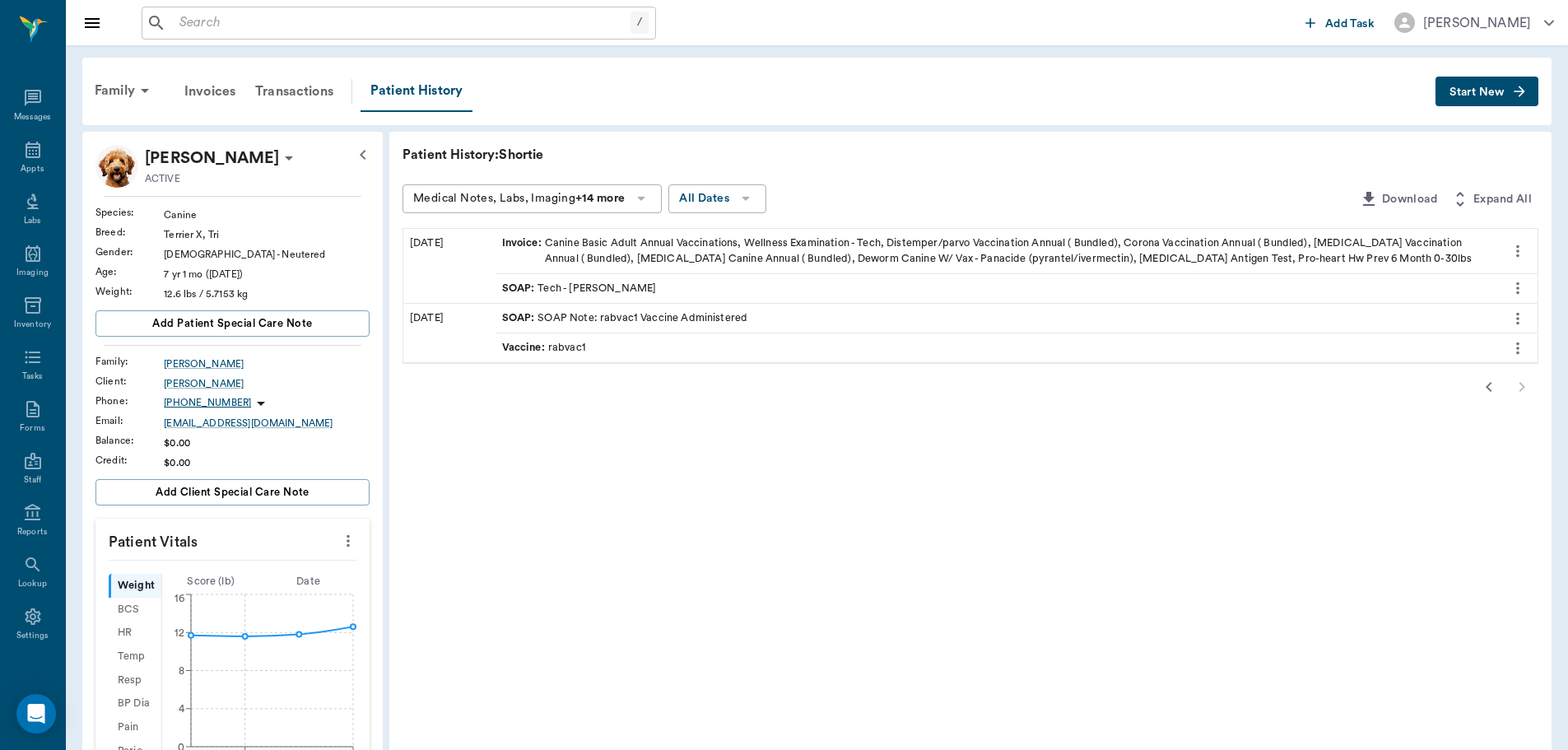
click at [1482, 382] on icon "button" at bounding box center [1489, 387] width 20 height 20
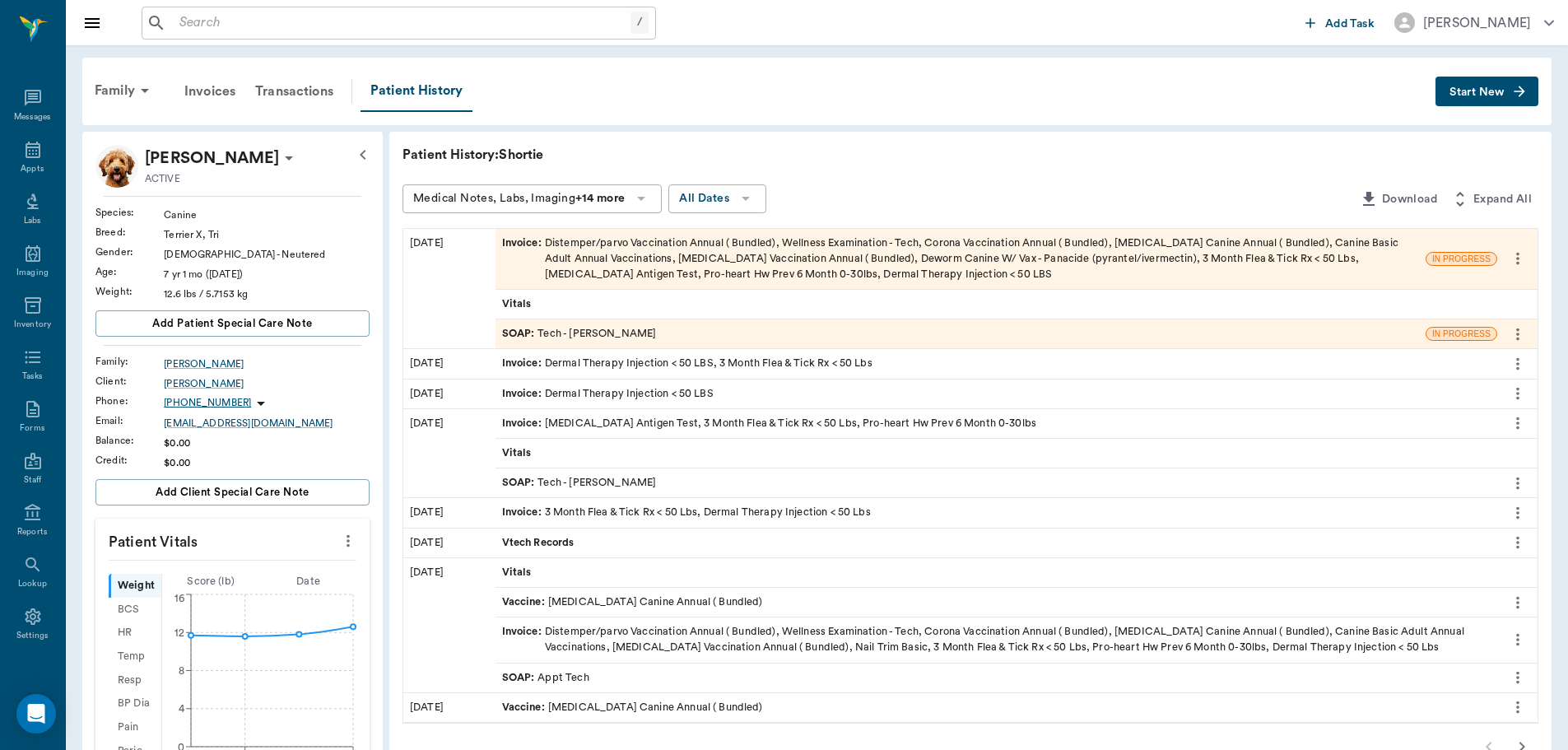
click at [520, 482] on span "SOAP :" at bounding box center [520, 483] width 37 height 16
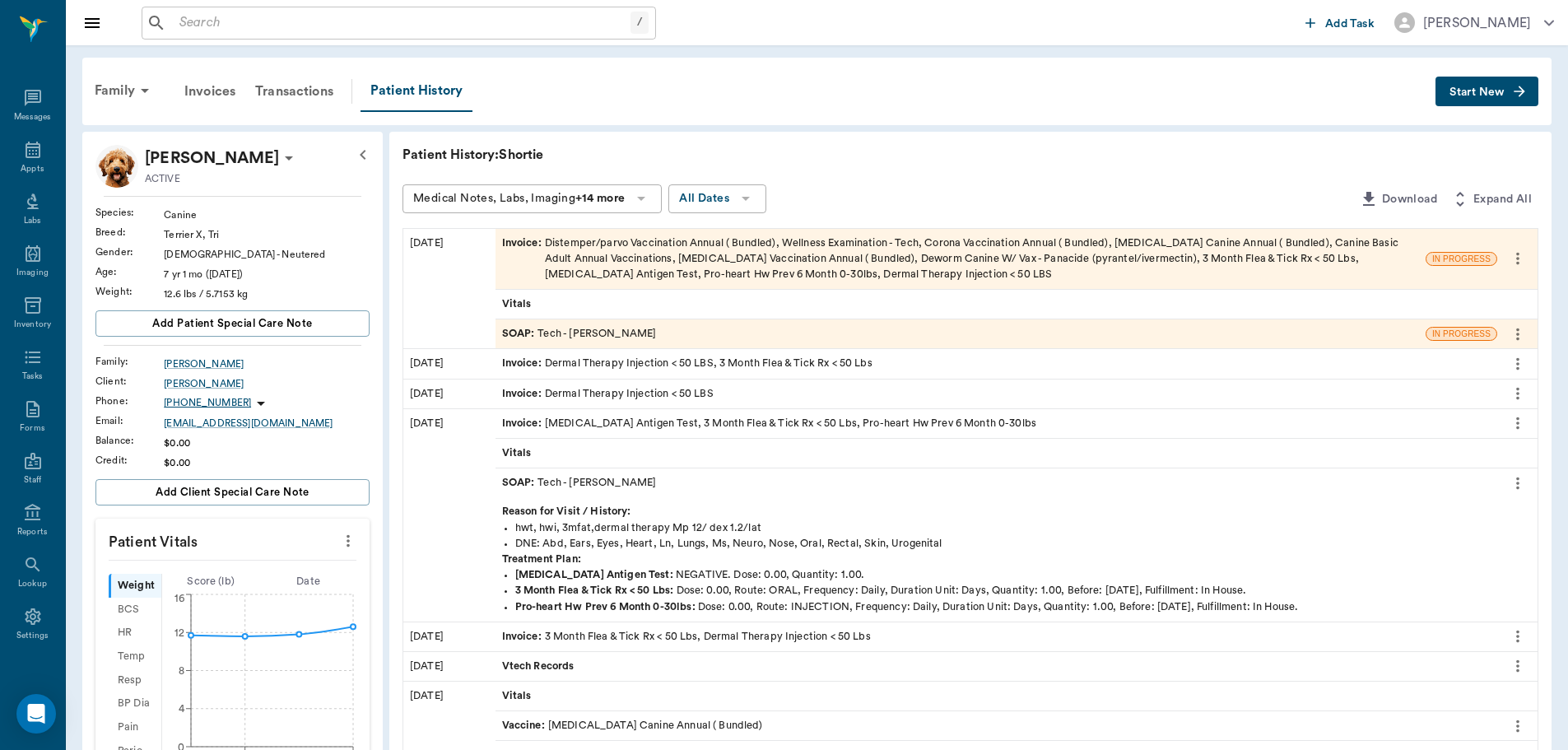
click at [521, 334] on span "SOAP :" at bounding box center [520, 333] width 37 height 16
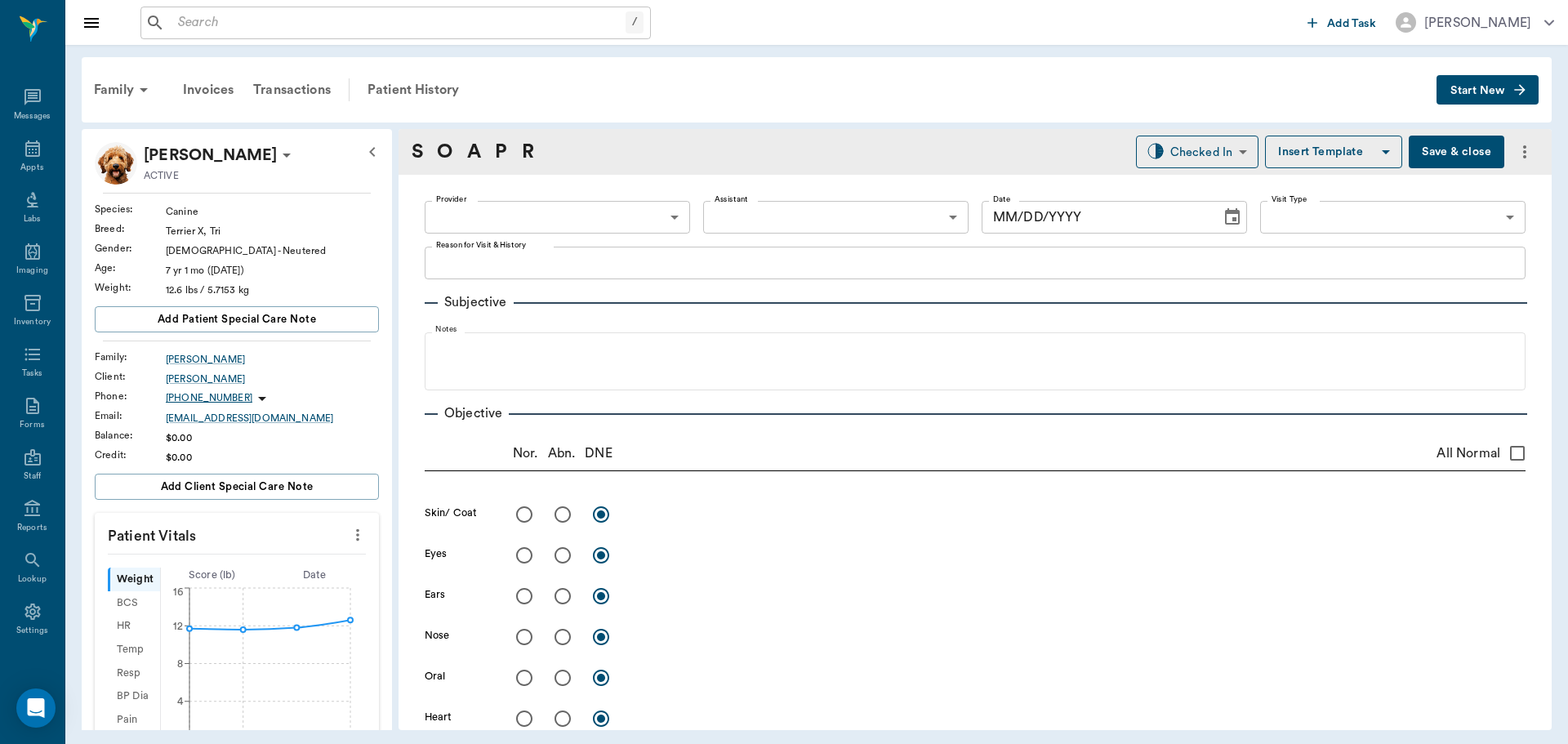
type input "63ec2e7e52e12b0ba117b124"
type input "65d2be4f46e3a538d89b8c1a"
type textarea "basic adult, hwt, hwi, 3mfat, allergy inj -jess"
type input "[DATE]"
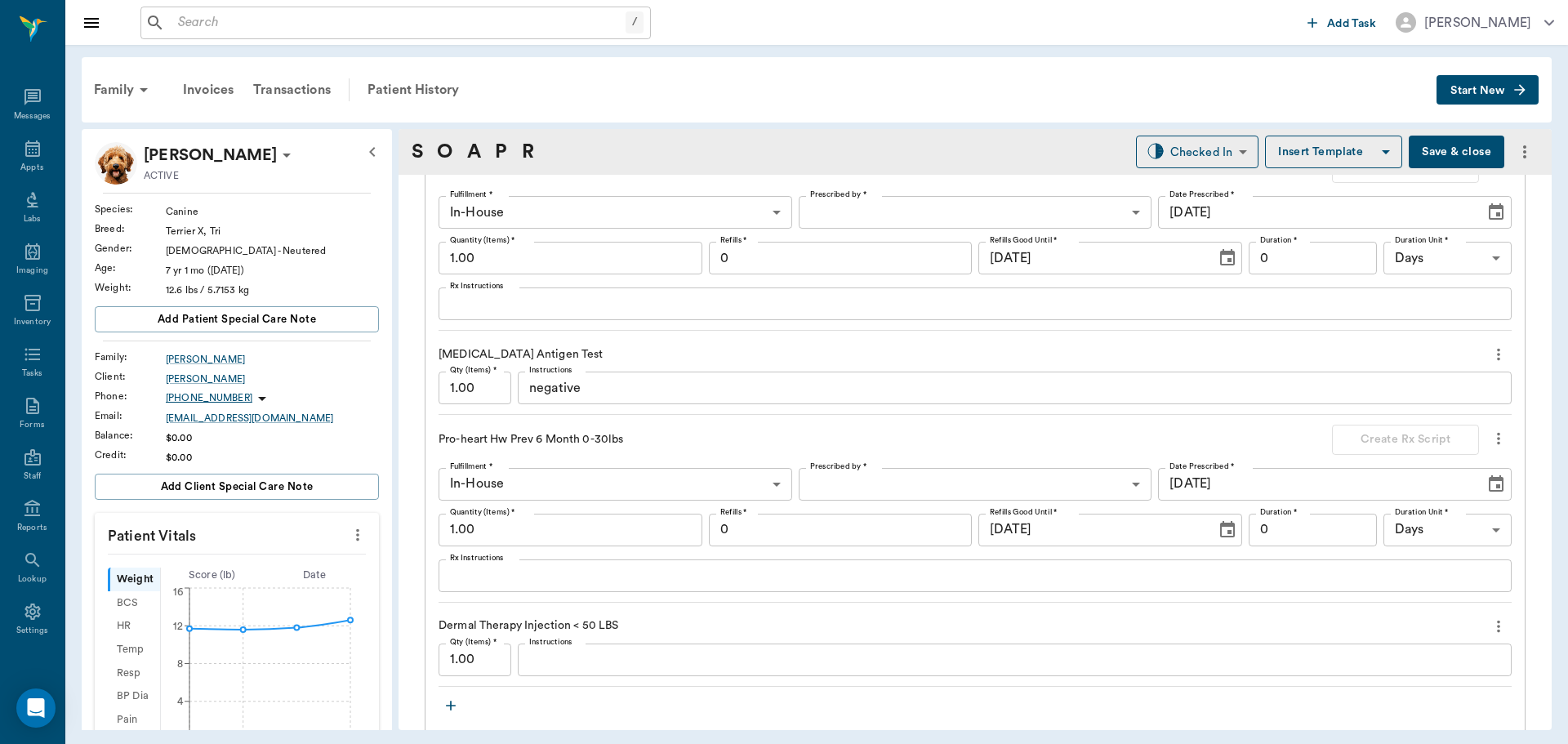
scroll to position [1879, 0]
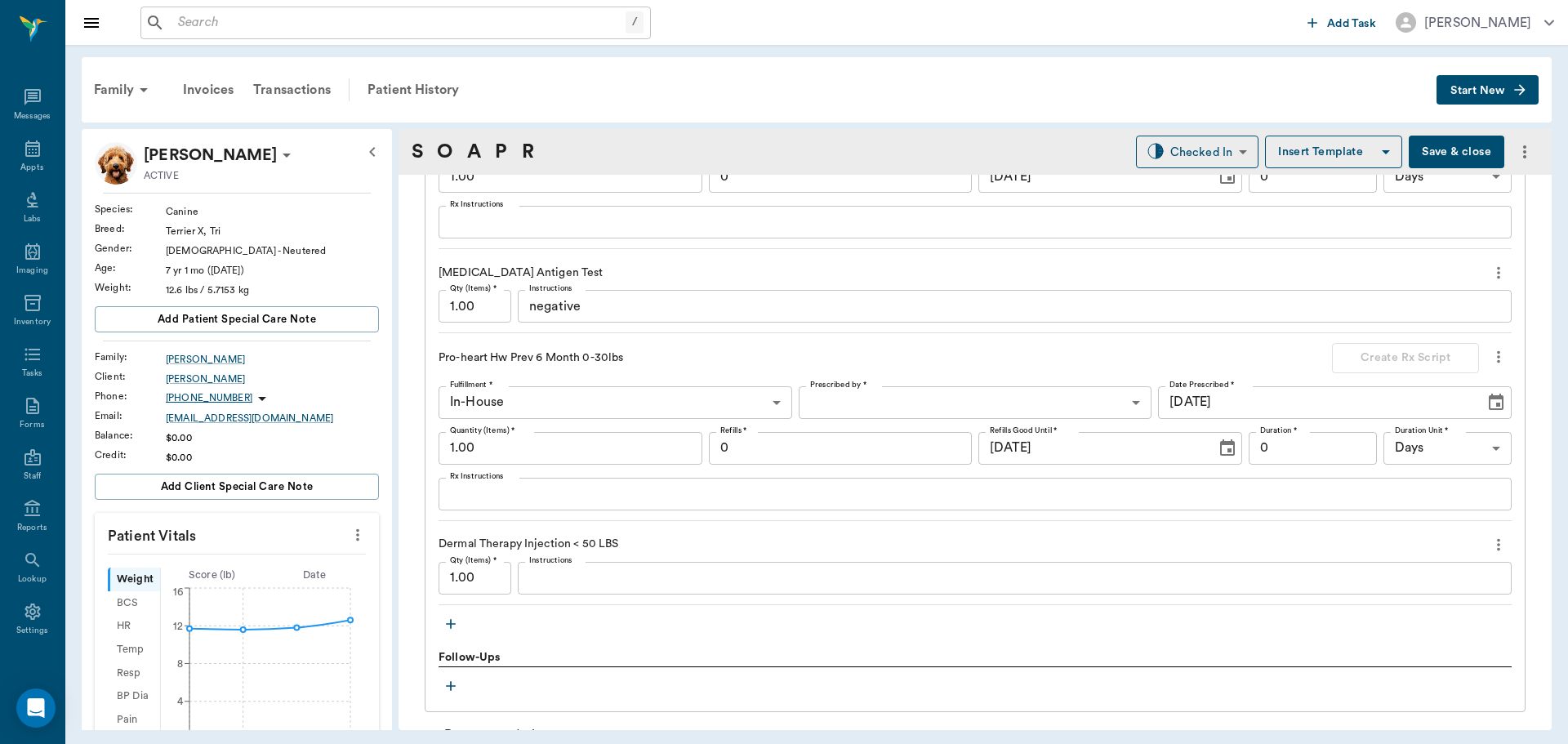
click at [541, 587] on div "x Instructions" at bounding box center [1015, 579] width 994 height 33
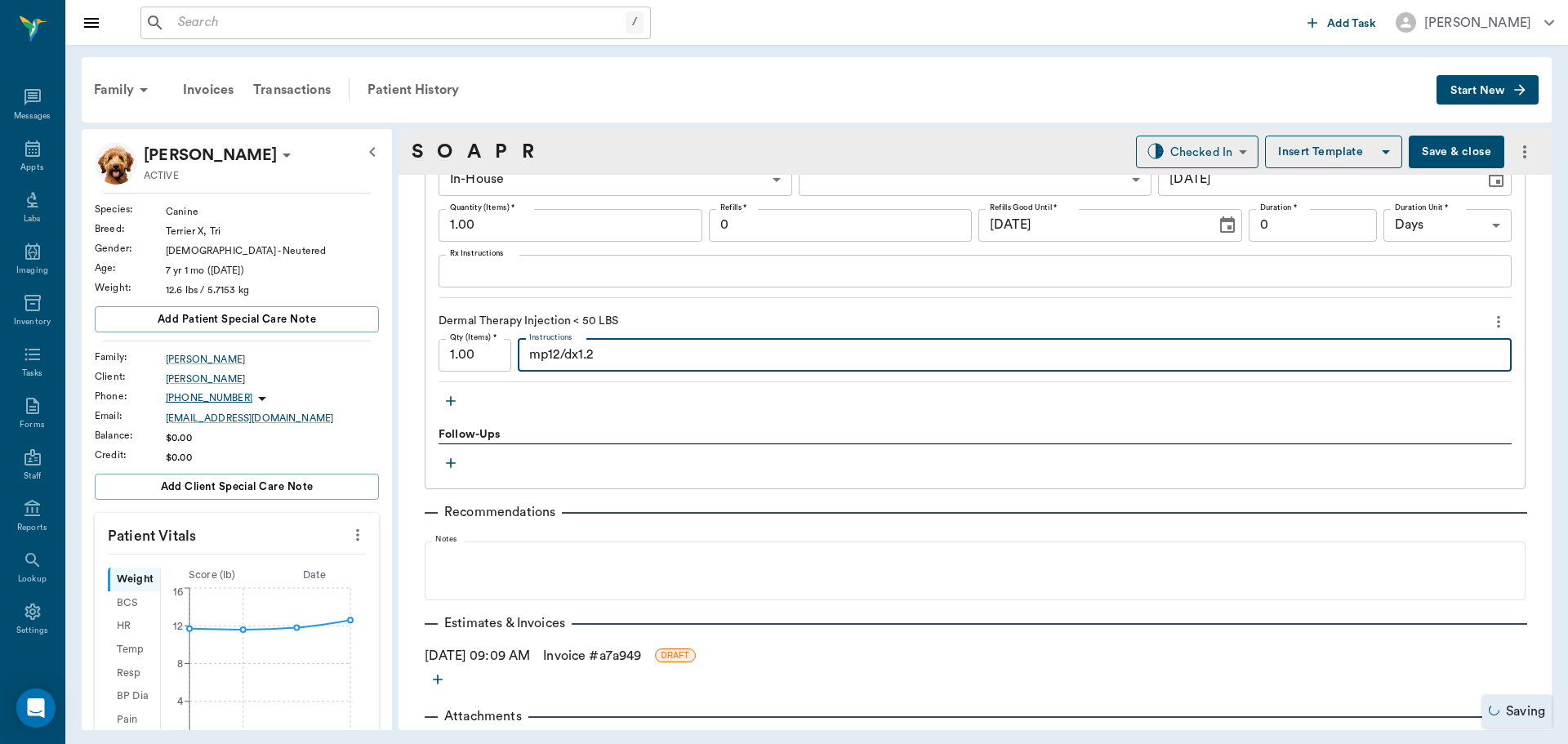
scroll to position [2141, 0]
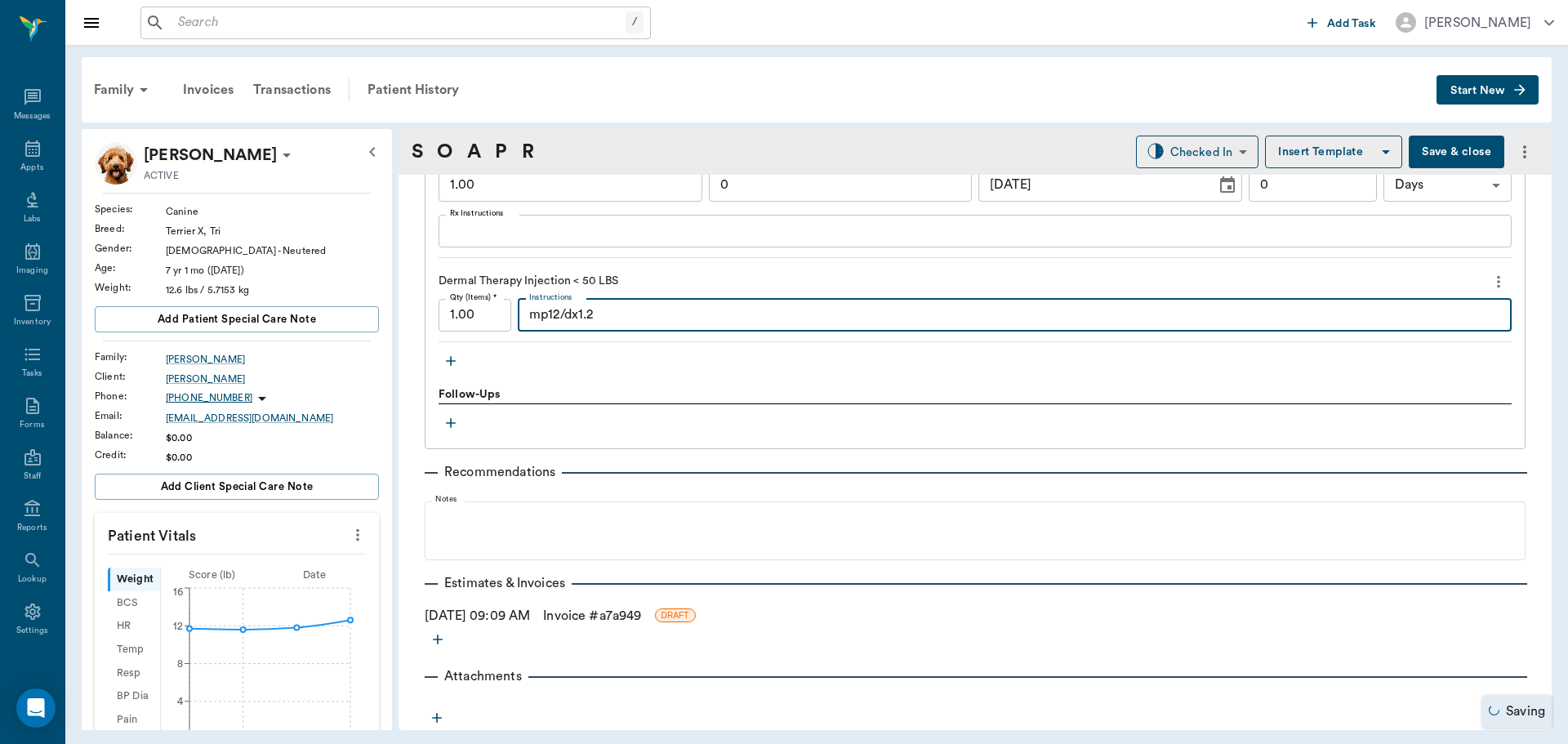
type textarea "mp12/dx1.2"
click at [1420, 151] on button "Save & close" at bounding box center [1456, 152] width 95 height 33
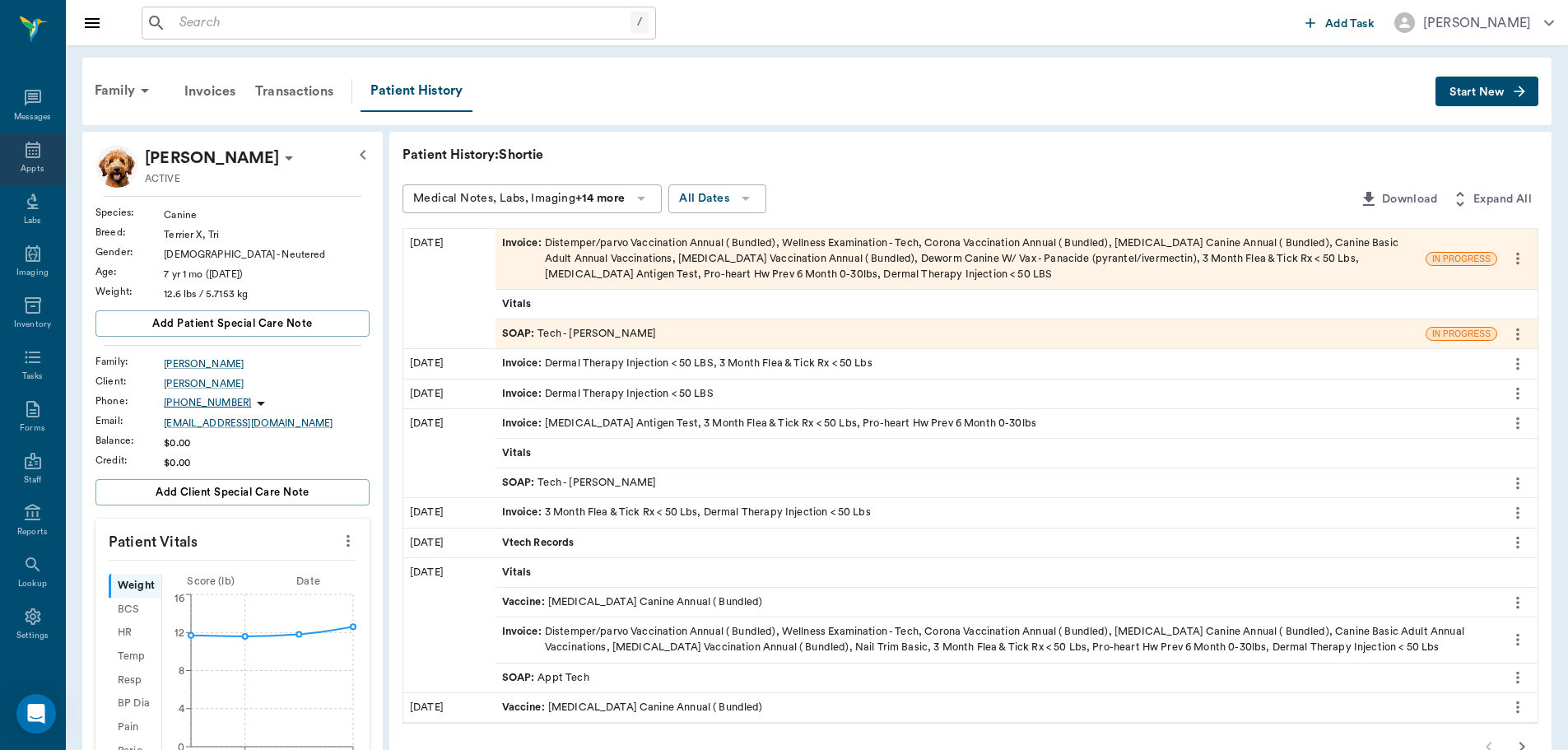
click at [23, 159] on div "Appts" at bounding box center [32, 159] width 65 height 52
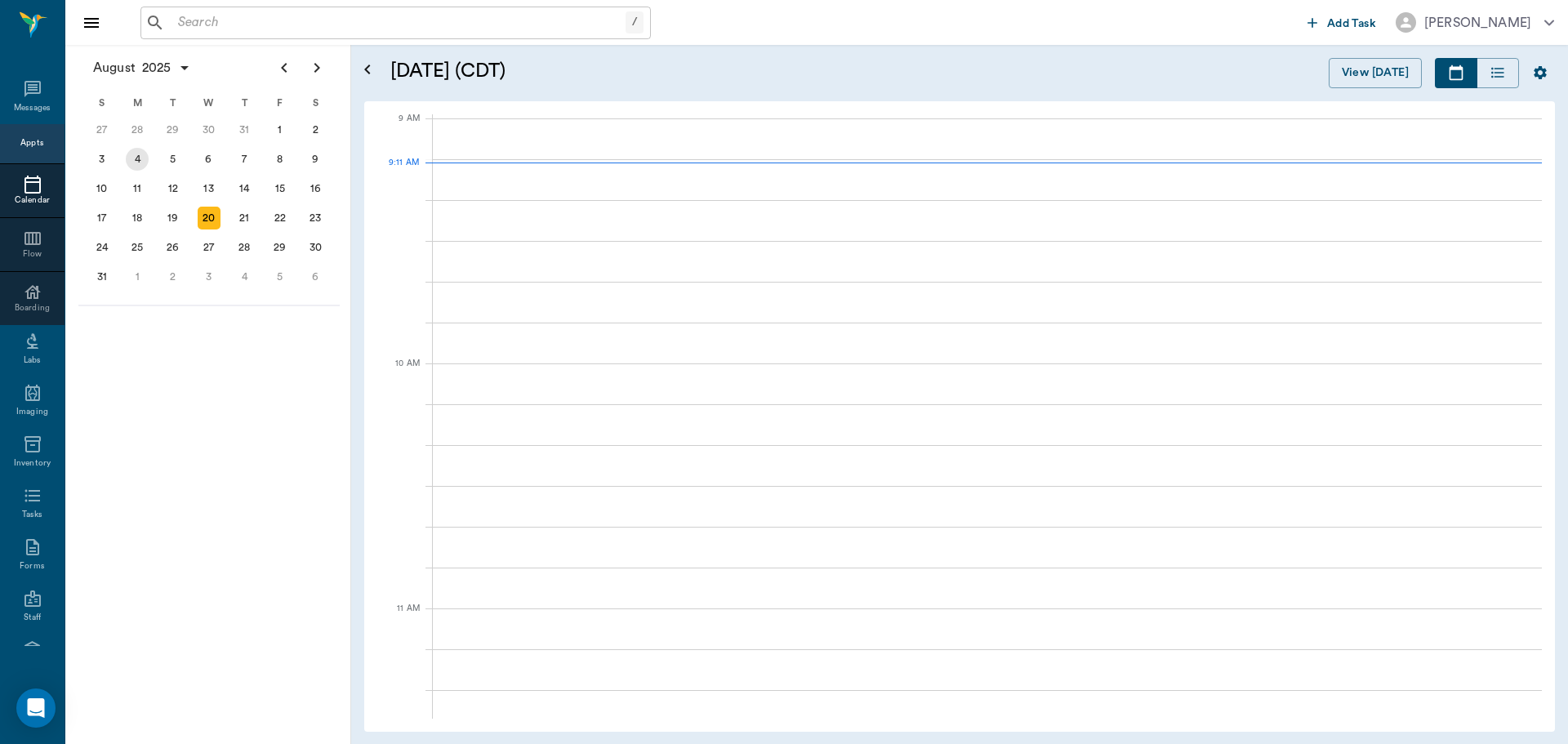
scroll to position [247, 0]
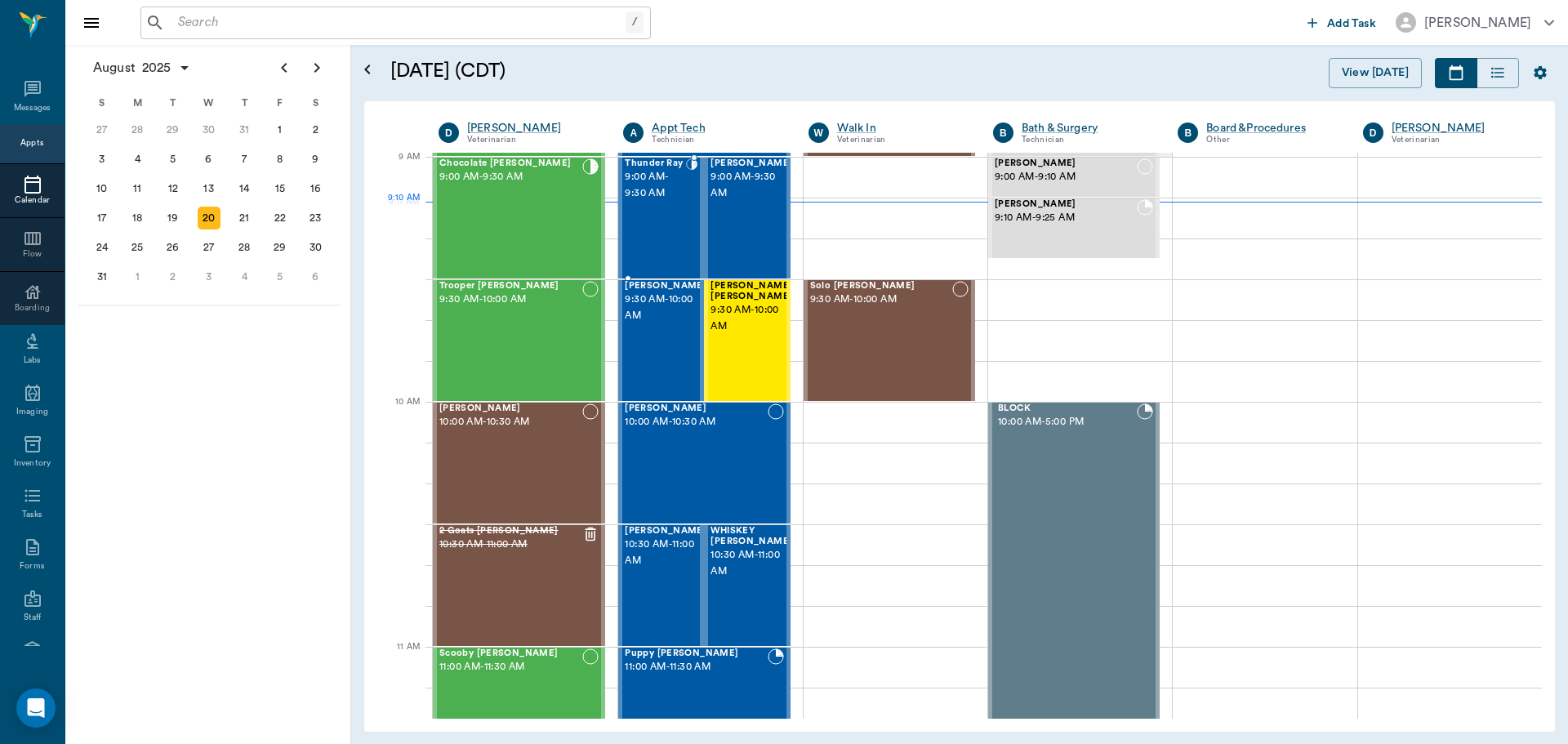
click at [656, 205] on div "Thunder Ray 9:00 AM - 9:30 AM" at bounding box center [655, 217] width 61 height 119
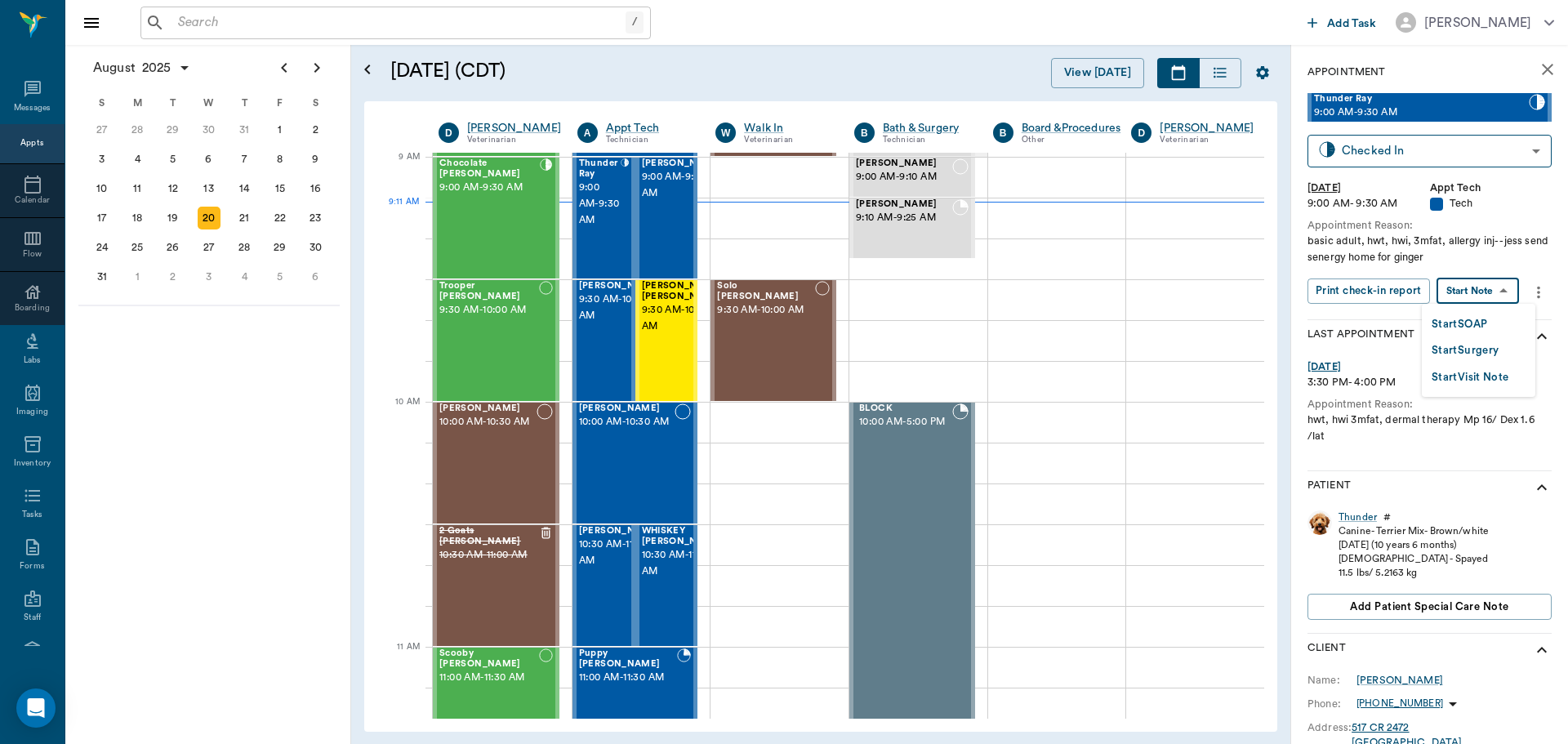
click at [1474, 288] on body "/ ​ Add Task Dr. Bert Ellsworth Nectar Messages Appts Calendar Flow Boarding La…" at bounding box center [784, 372] width 1568 height 744
click at [1464, 320] on button "Start SOAP" at bounding box center [1459, 324] width 55 height 19
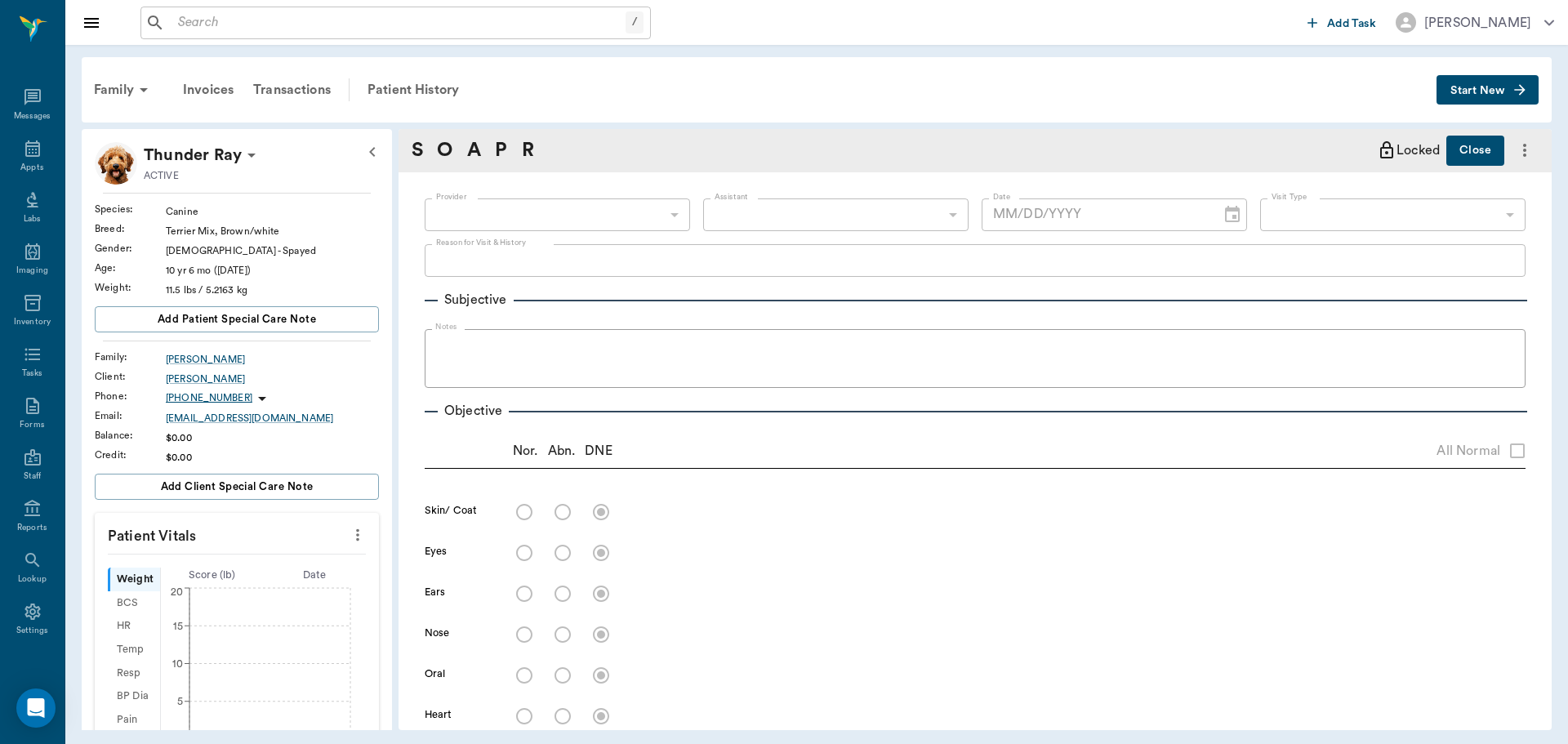
type input "63ec2f075fda476ae8351a4c"
type input "65d2be4f46e3a538d89b8c1a"
type textarea "basic adult, hwt, hwi, 3mfat, allergy inj- -jess send senergy home for ginger"
type input "[DATE]"
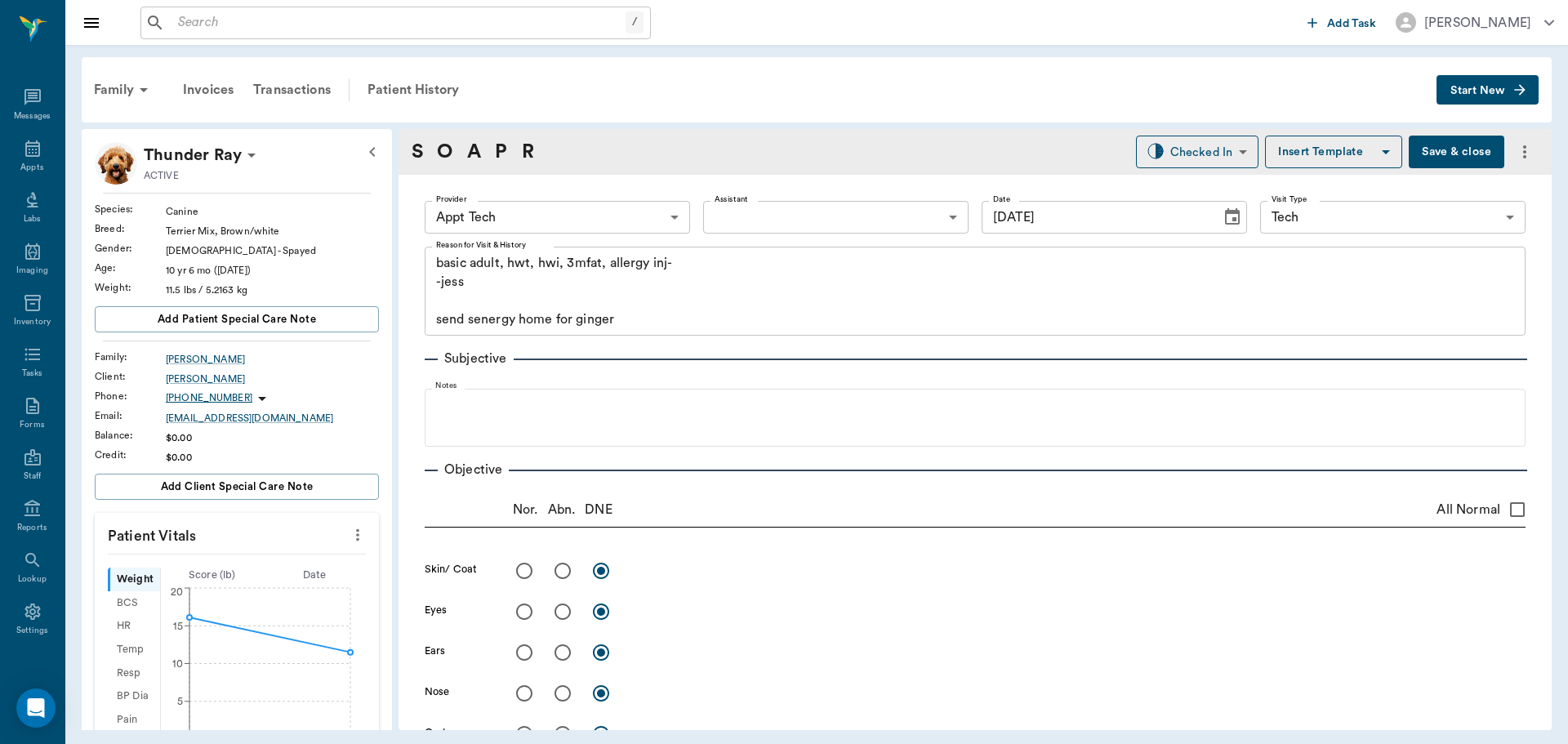
click at [349, 538] on icon "more" at bounding box center [358, 535] width 18 height 20
click at [255, 561] on span "Enter Vitals" at bounding box center [276, 562] width 137 height 17
click at [205, 570] on input "text" at bounding box center [236, 584] width 142 height 33
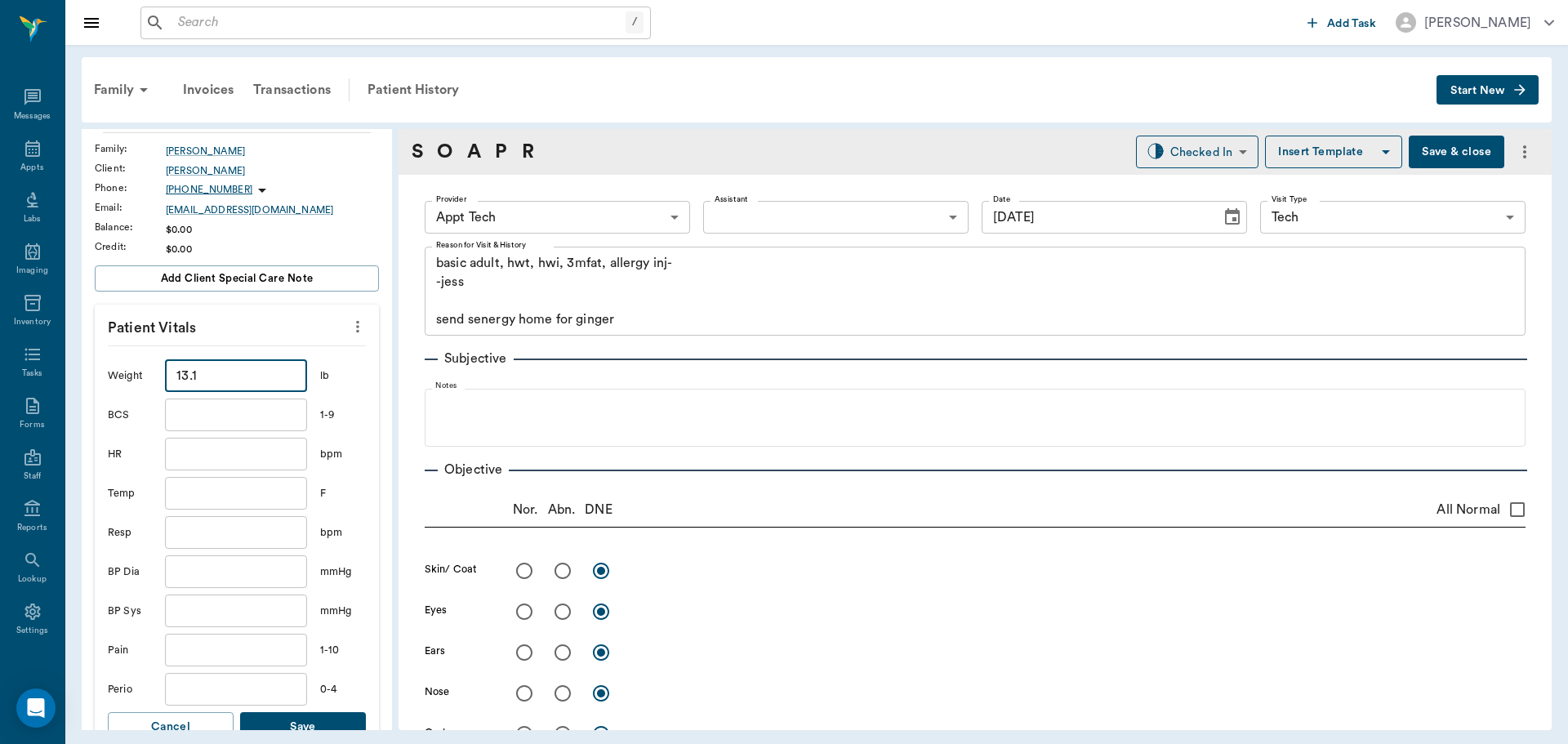
scroll to position [409, 0]
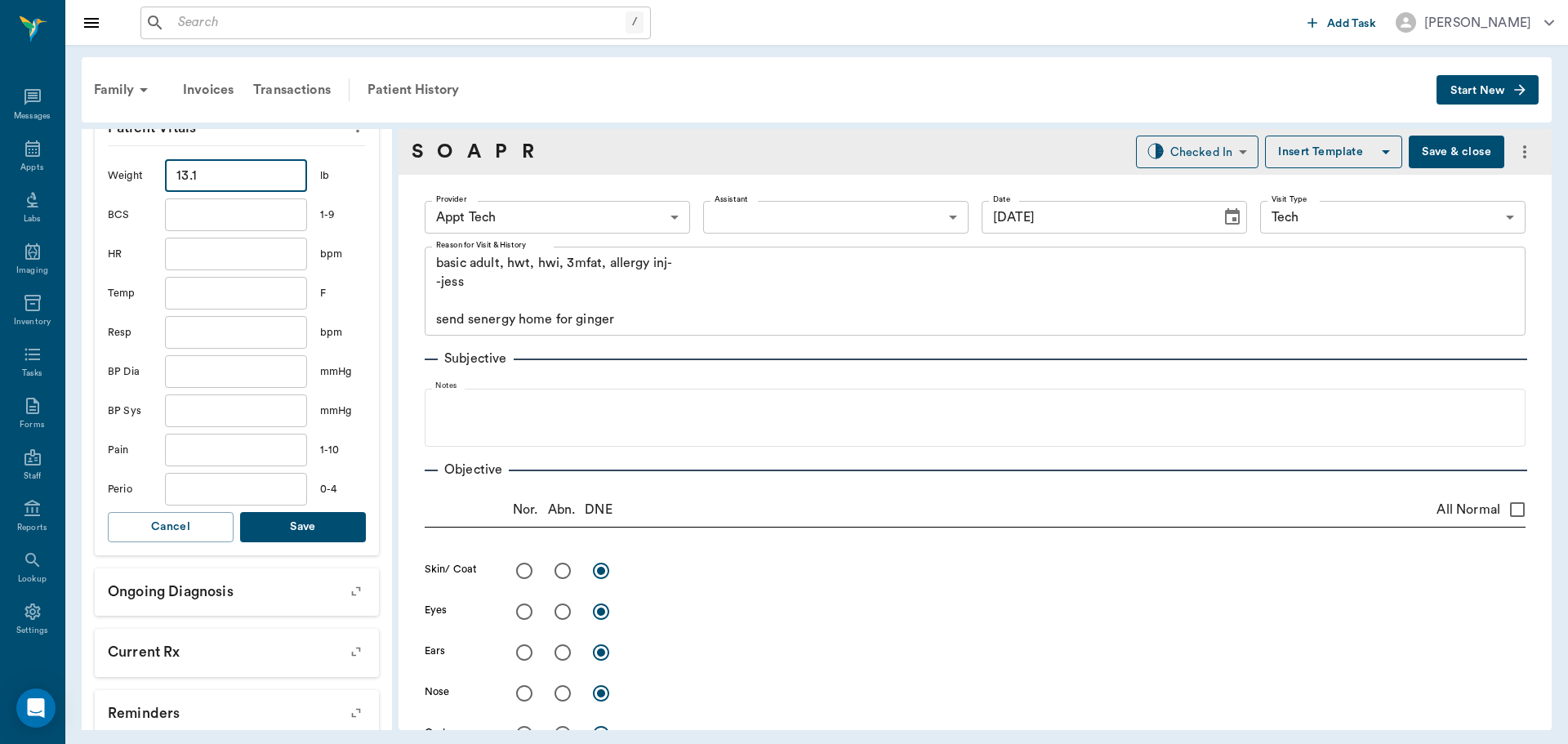
type input "13.1"
click at [279, 520] on button "Save" at bounding box center [303, 527] width 125 height 30
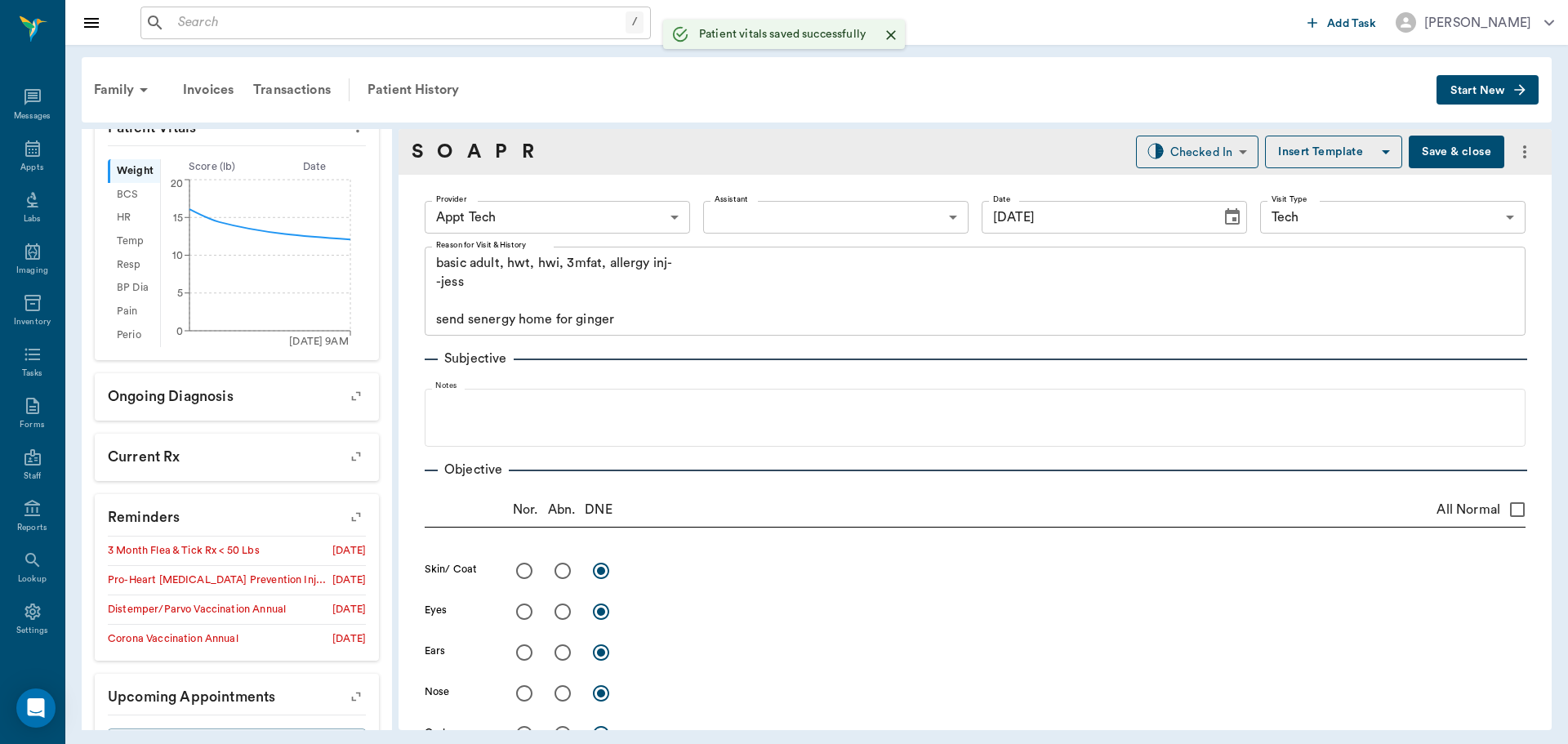
click at [542, 202] on body "/ ​ Add Task Dr. Bert Ellsworth Nectar Messages Appts Labs Imaging Inventory Ta…" at bounding box center [784, 372] width 1568 height 744
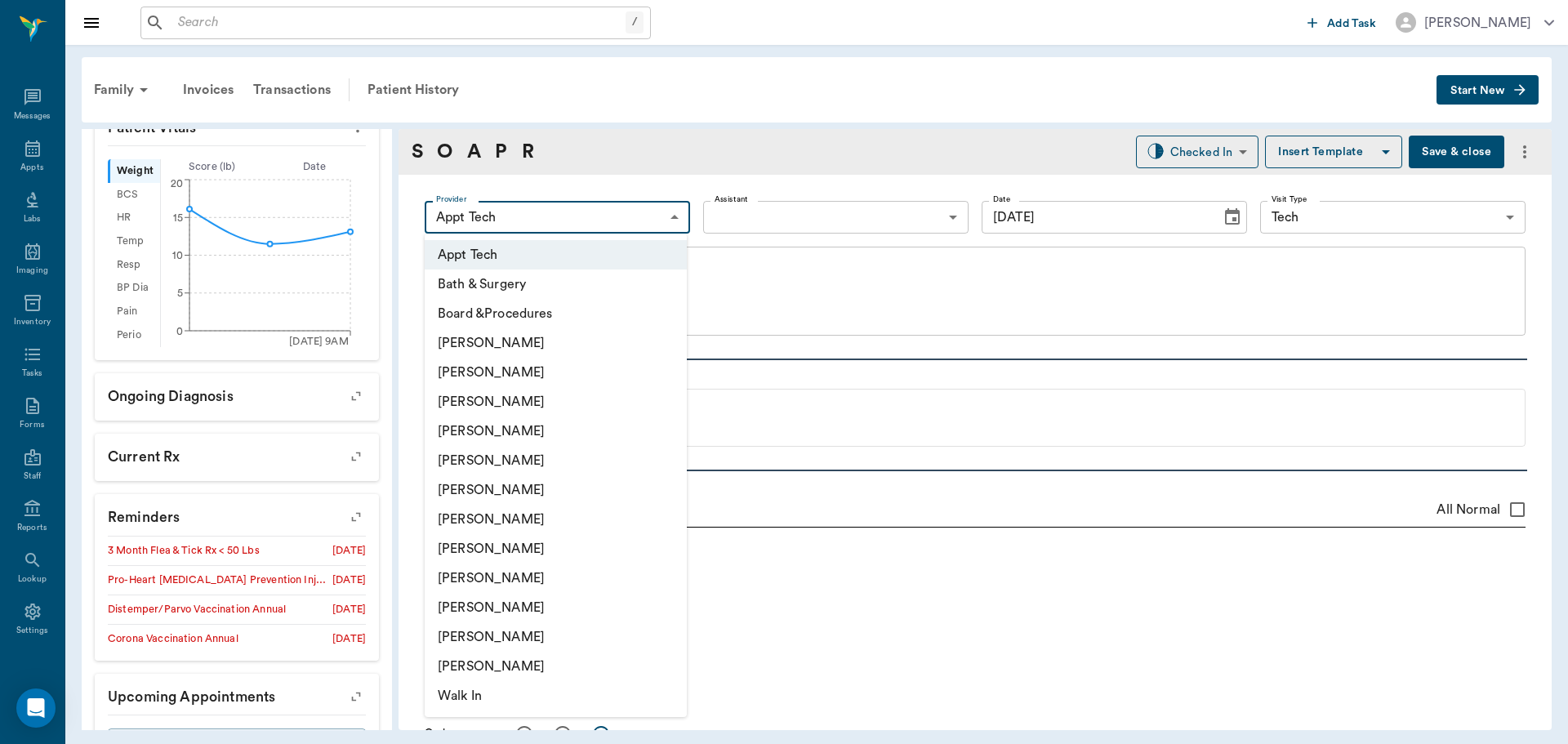
click at [482, 556] on li "[PERSON_NAME]" at bounding box center [556, 549] width 263 height 29
type input "63ec2e7e52e12b0ba117b124"
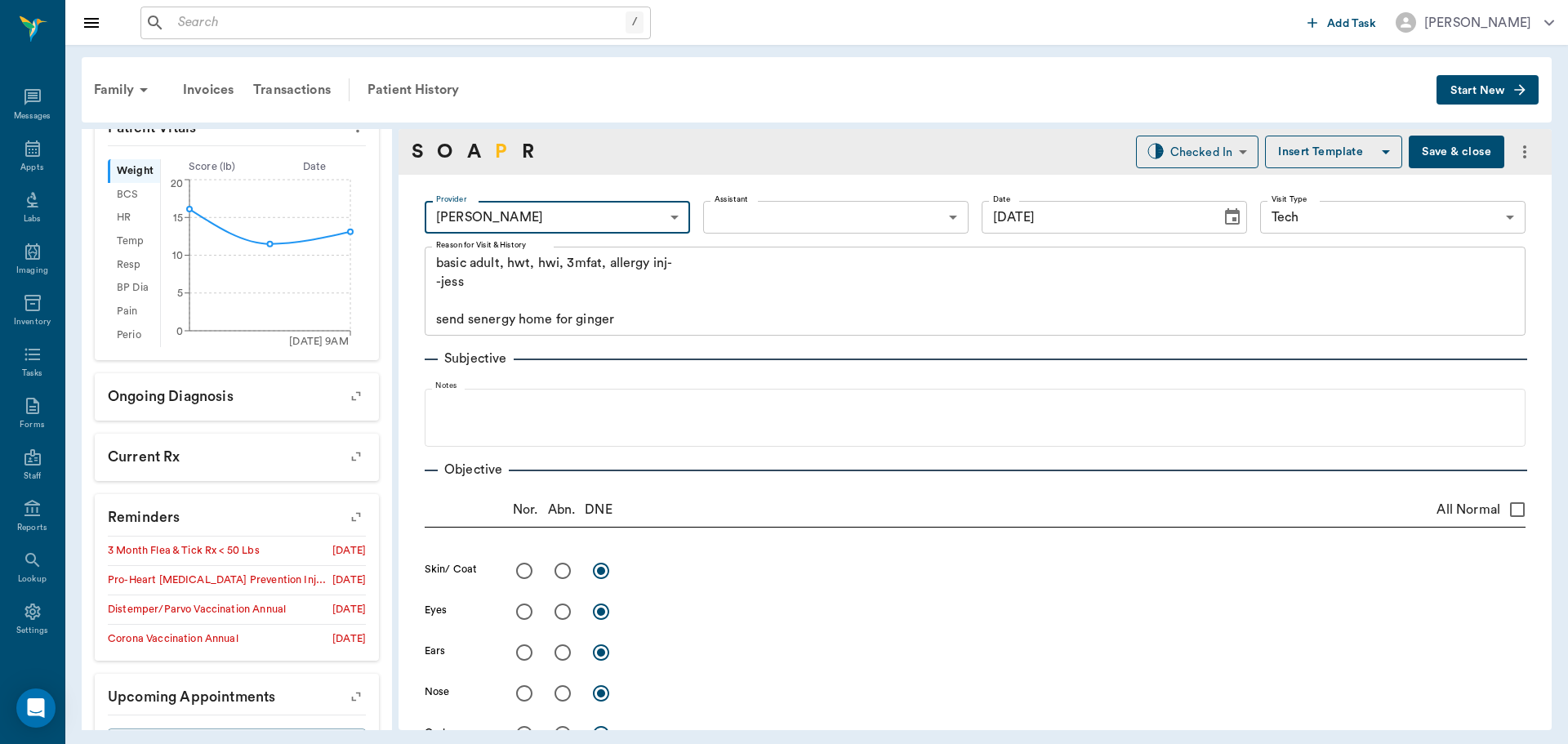
click at [499, 156] on link "P" at bounding box center [501, 152] width 12 height 29
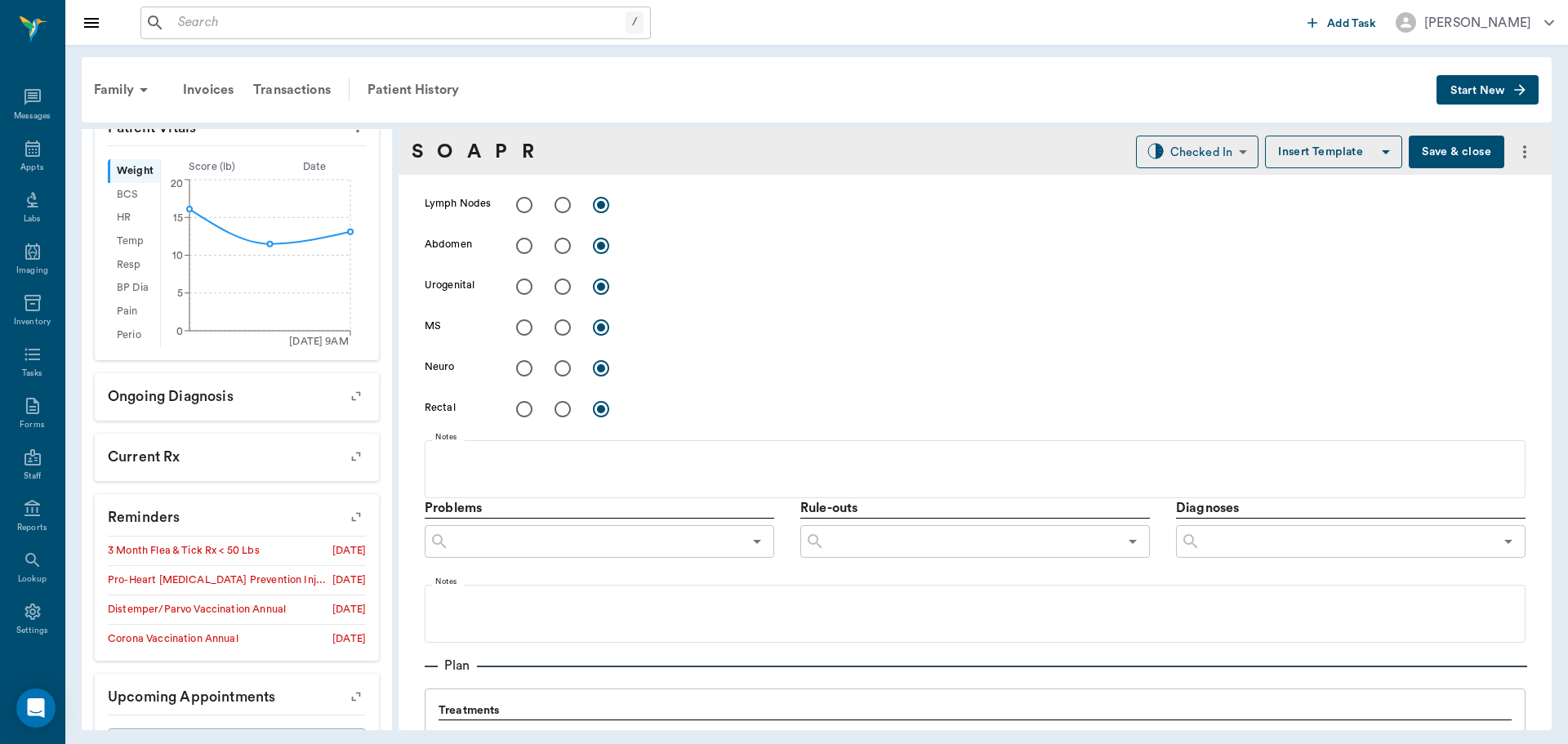
scroll to position [1010, 0]
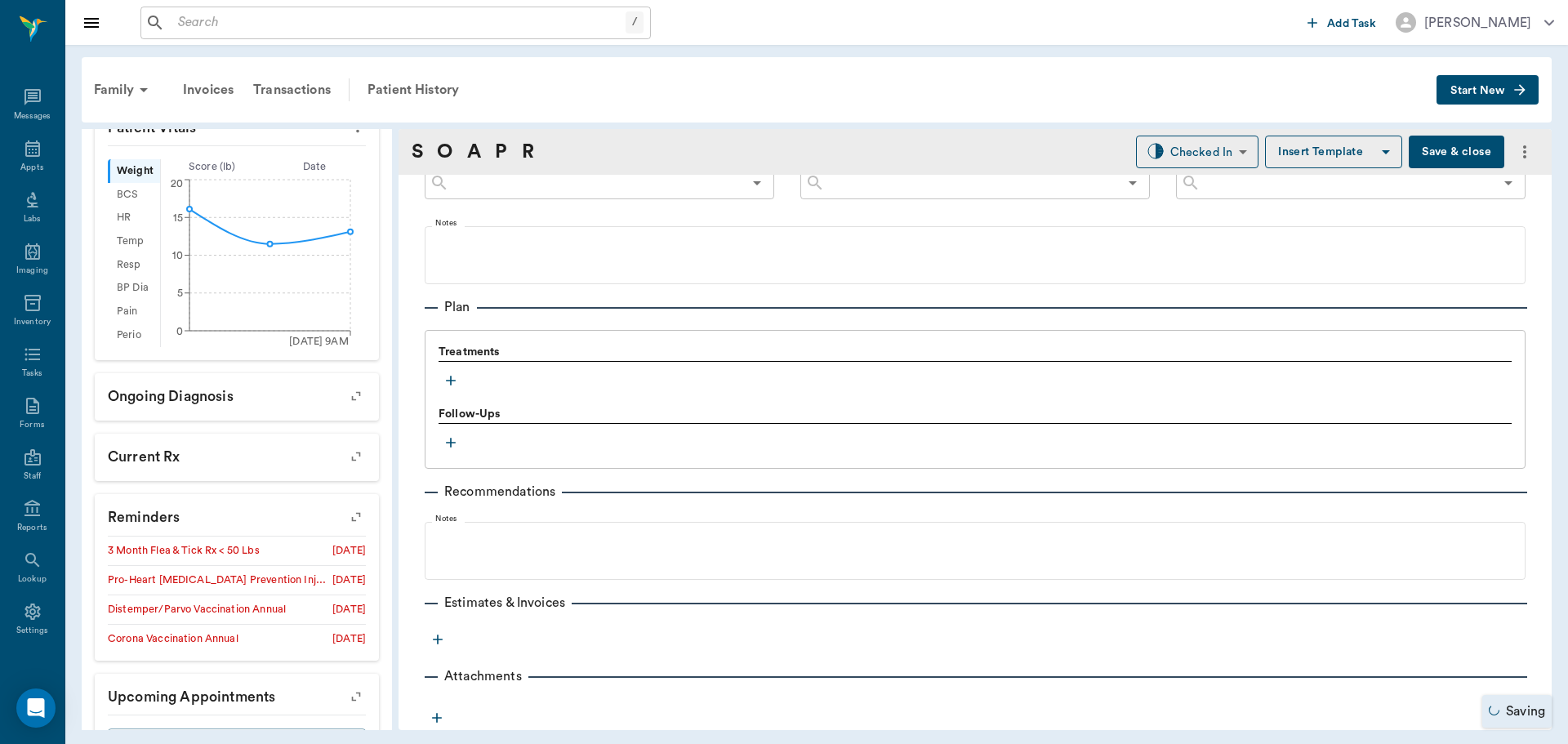
click at [451, 379] on icon "button" at bounding box center [451, 381] width 10 height 10
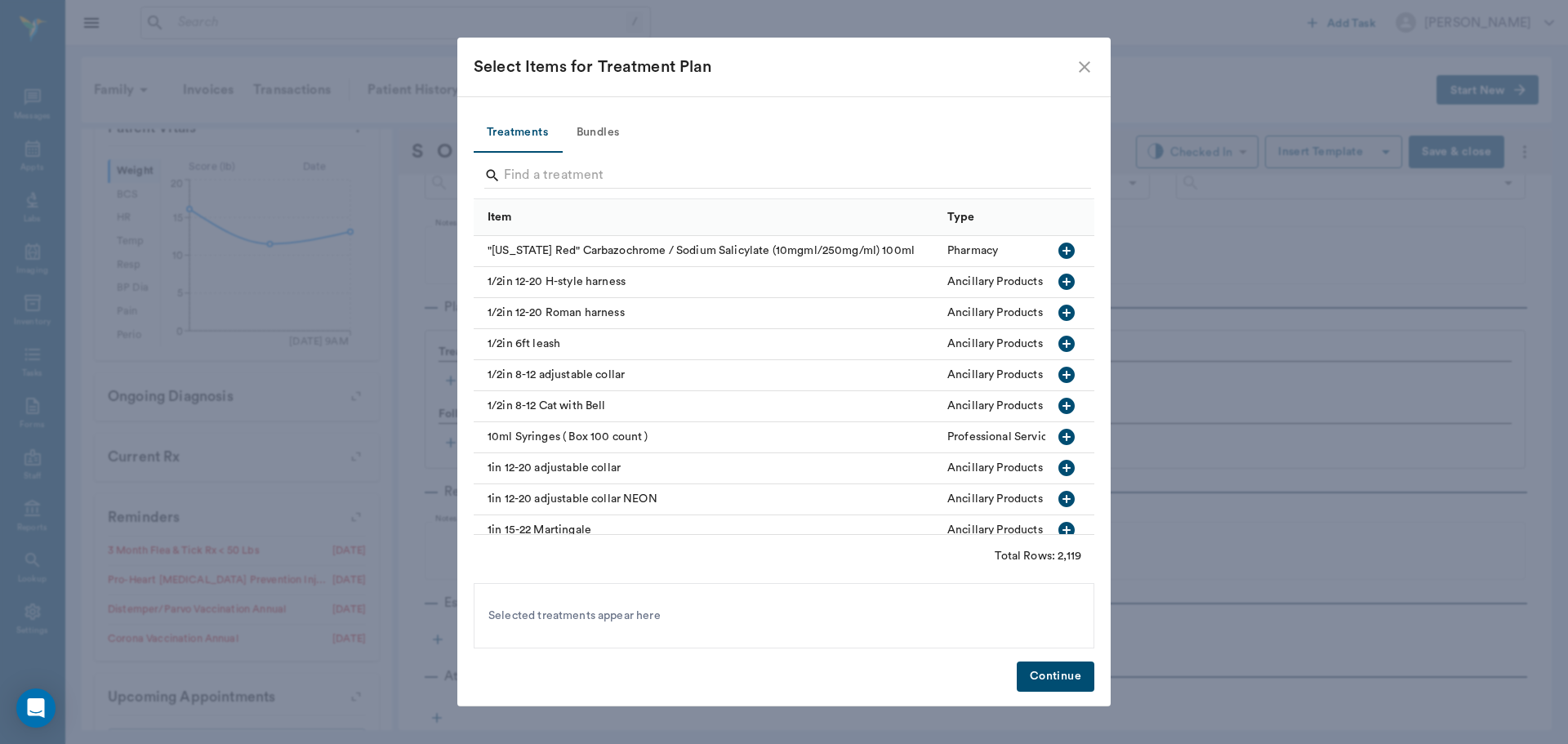
click at [599, 118] on button "Bundles" at bounding box center [598, 133] width 74 height 39
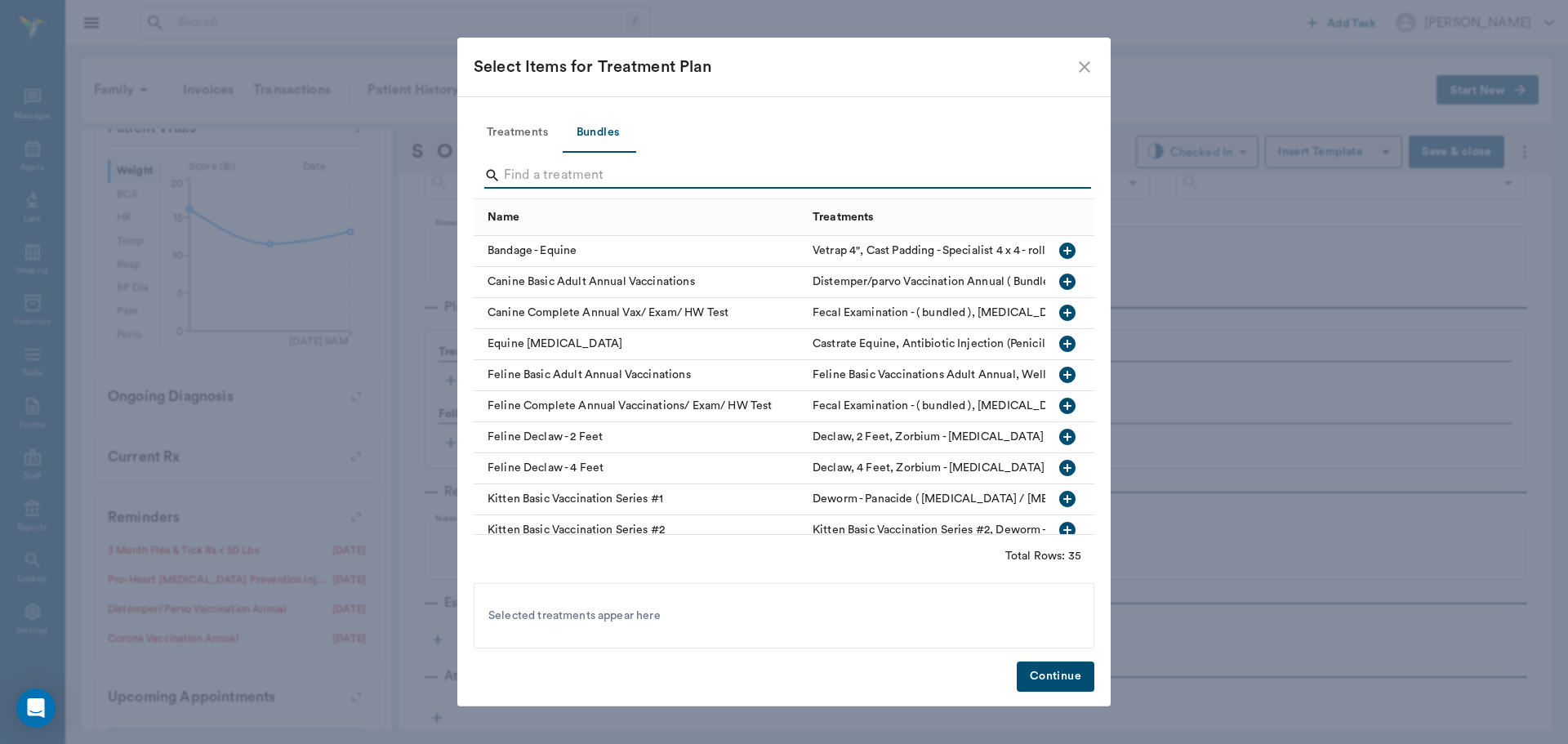
click at [541, 168] on input "Search" at bounding box center [785, 175] width 562 height 26
click at [1059, 279] on icon "button" at bounding box center [1067, 282] width 16 height 16
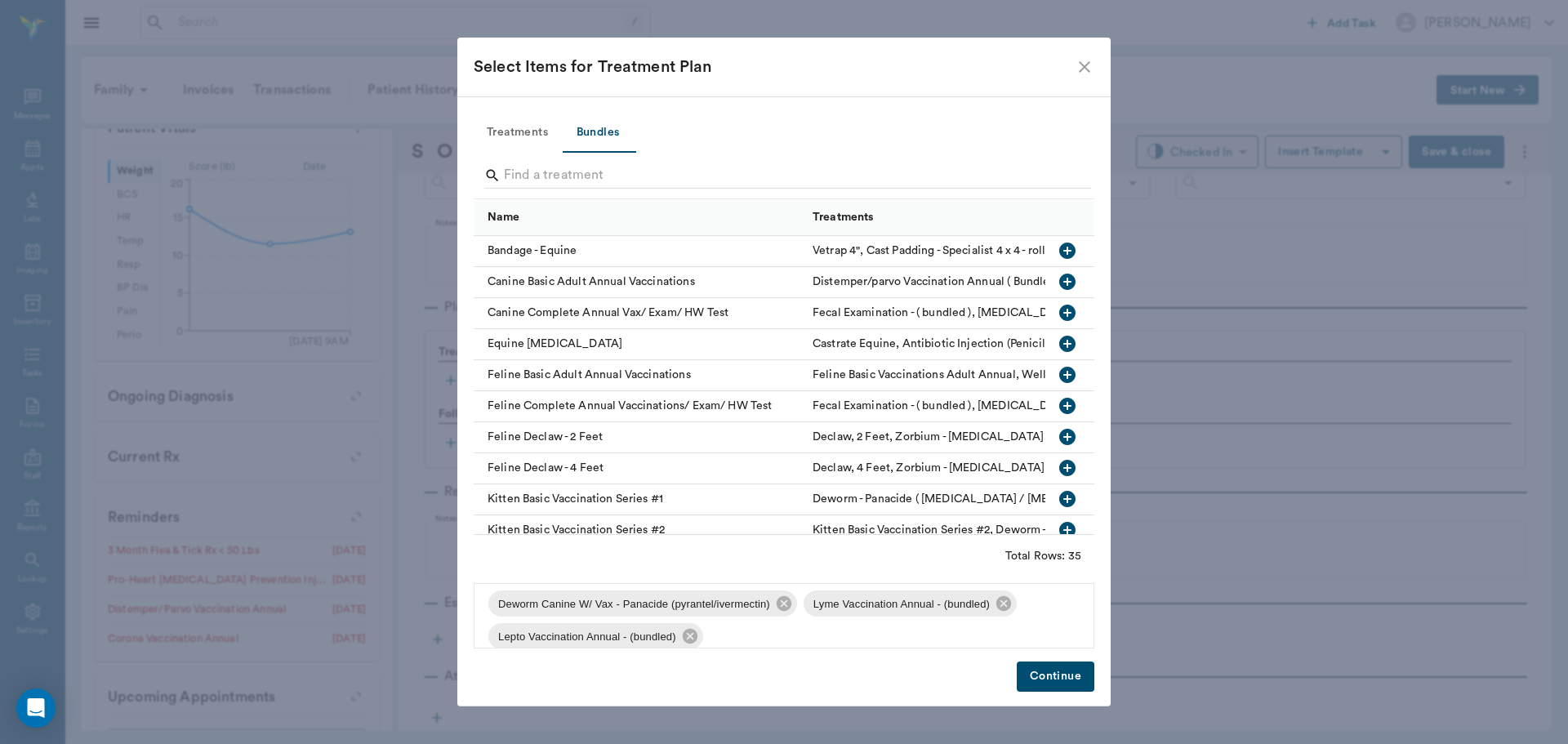
scroll to position [121, 0]
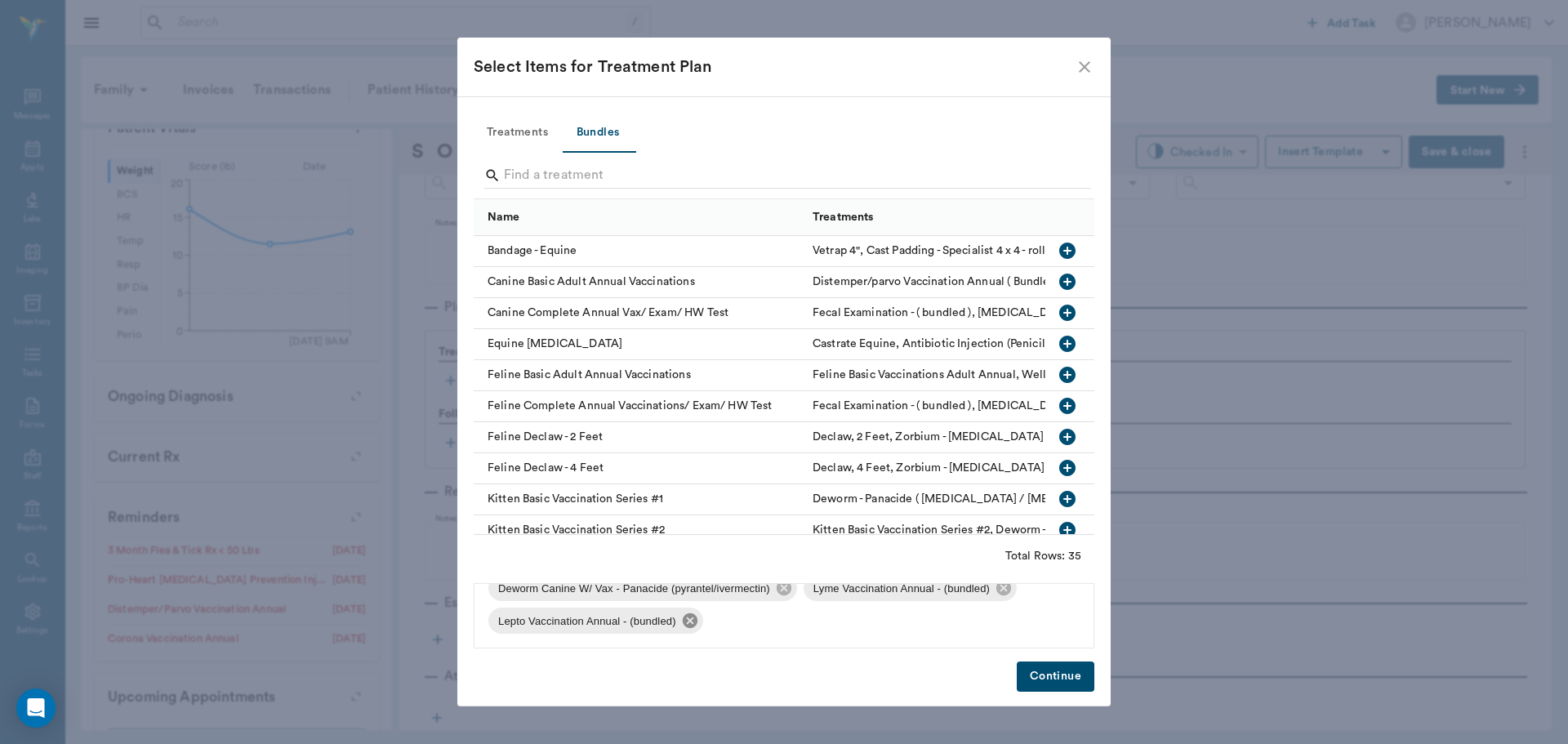
click at [686, 619] on icon at bounding box center [690, 620] width 15 height 15
click at [999, 617] on icon at bounding box center [1004, 620] width 15 height 15
click at [1054, 682] on button "Continue" at bounding box center [1055, 676] width 77 height 30
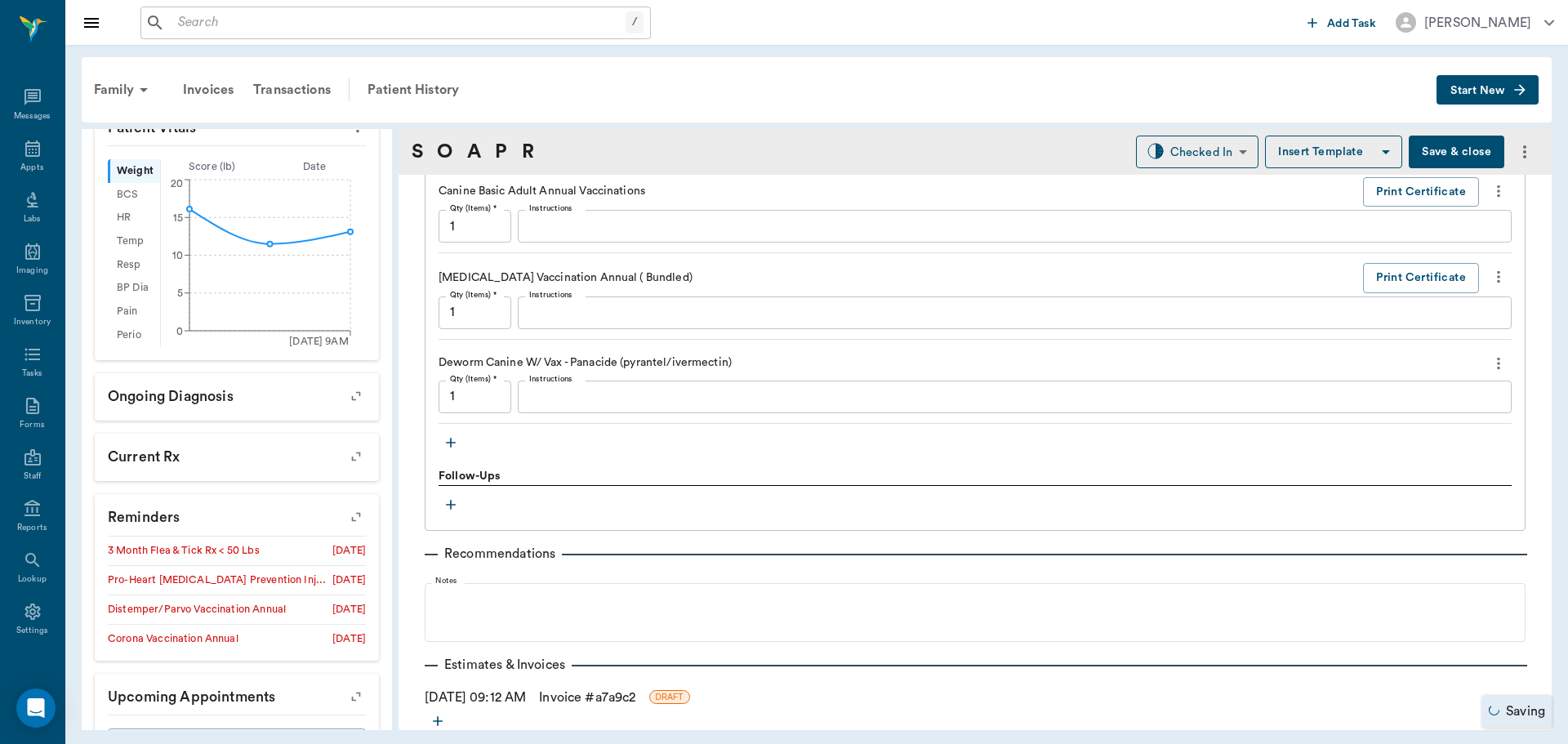
scroll to position [1582, 0]
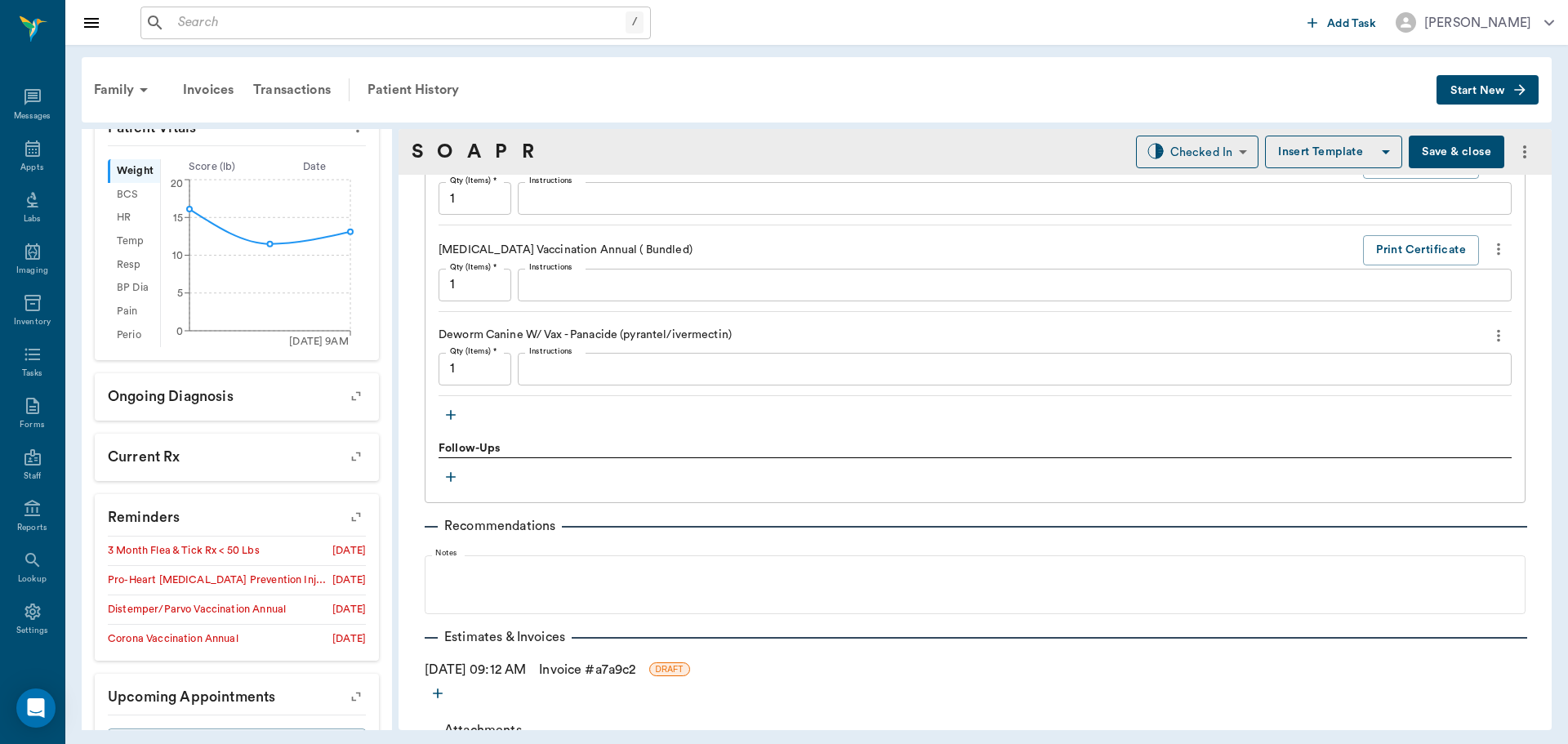
click at [456, 421] on icon "button" at bounding box center [451, 415] width 16 height 16
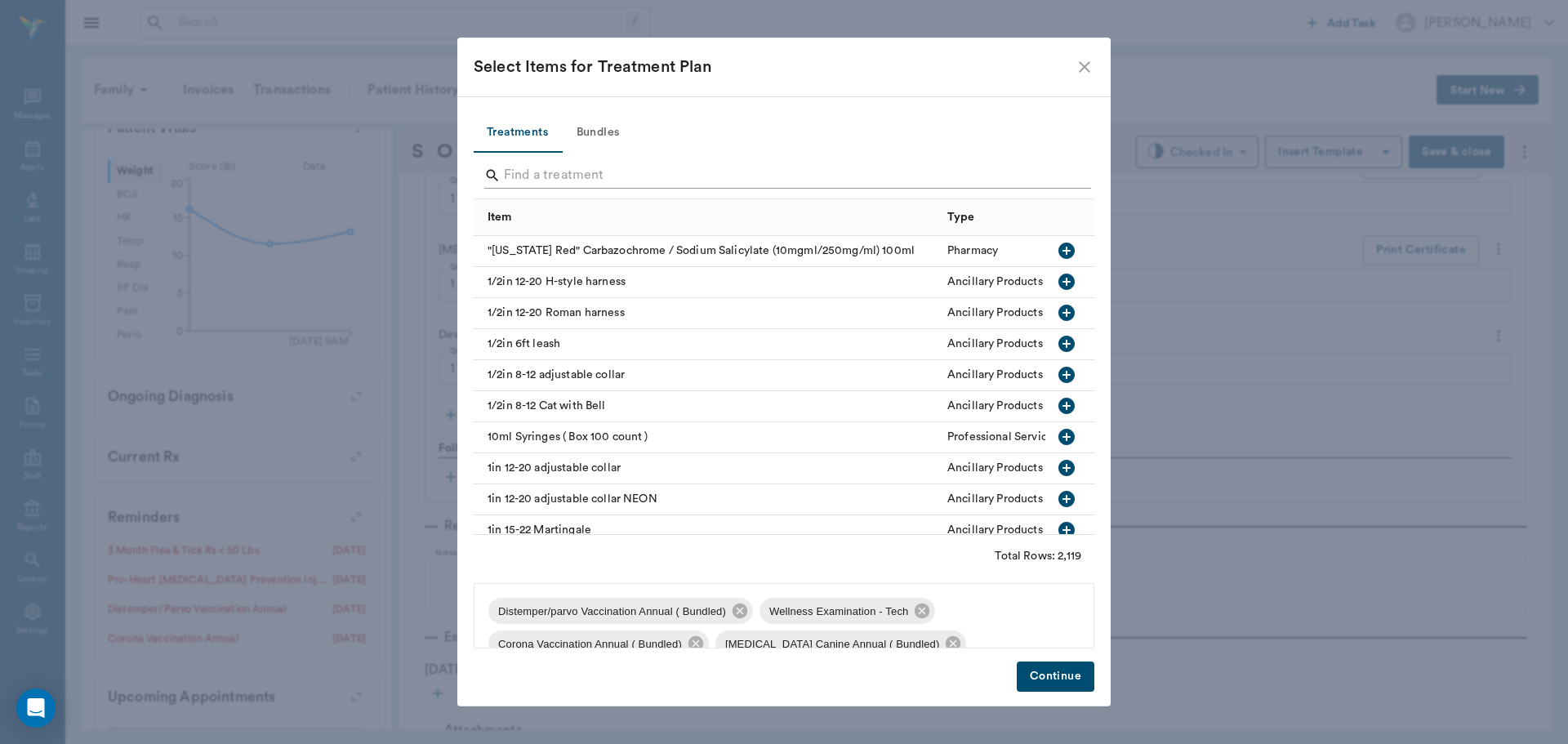
click at [522, 176] on input "Search" at bounding box center [785, 175] width 562 height 26
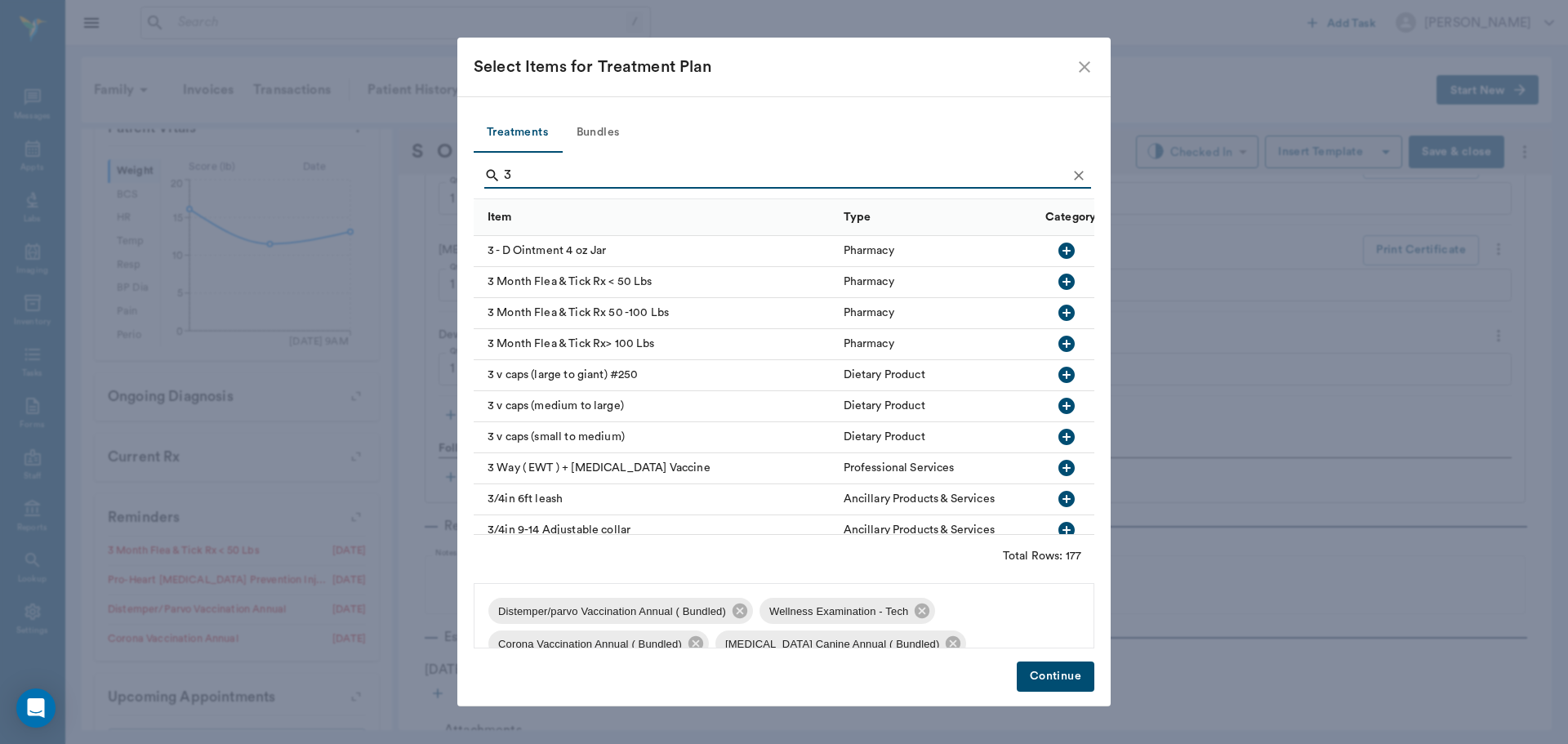
type input "3"
click at [1058, 284] on icon "button" at bounding box center [1067, 282] width 16 height 16
click at [1058, 680] on button "Continue" at bounding box center [1055, 676] width 77 height 30
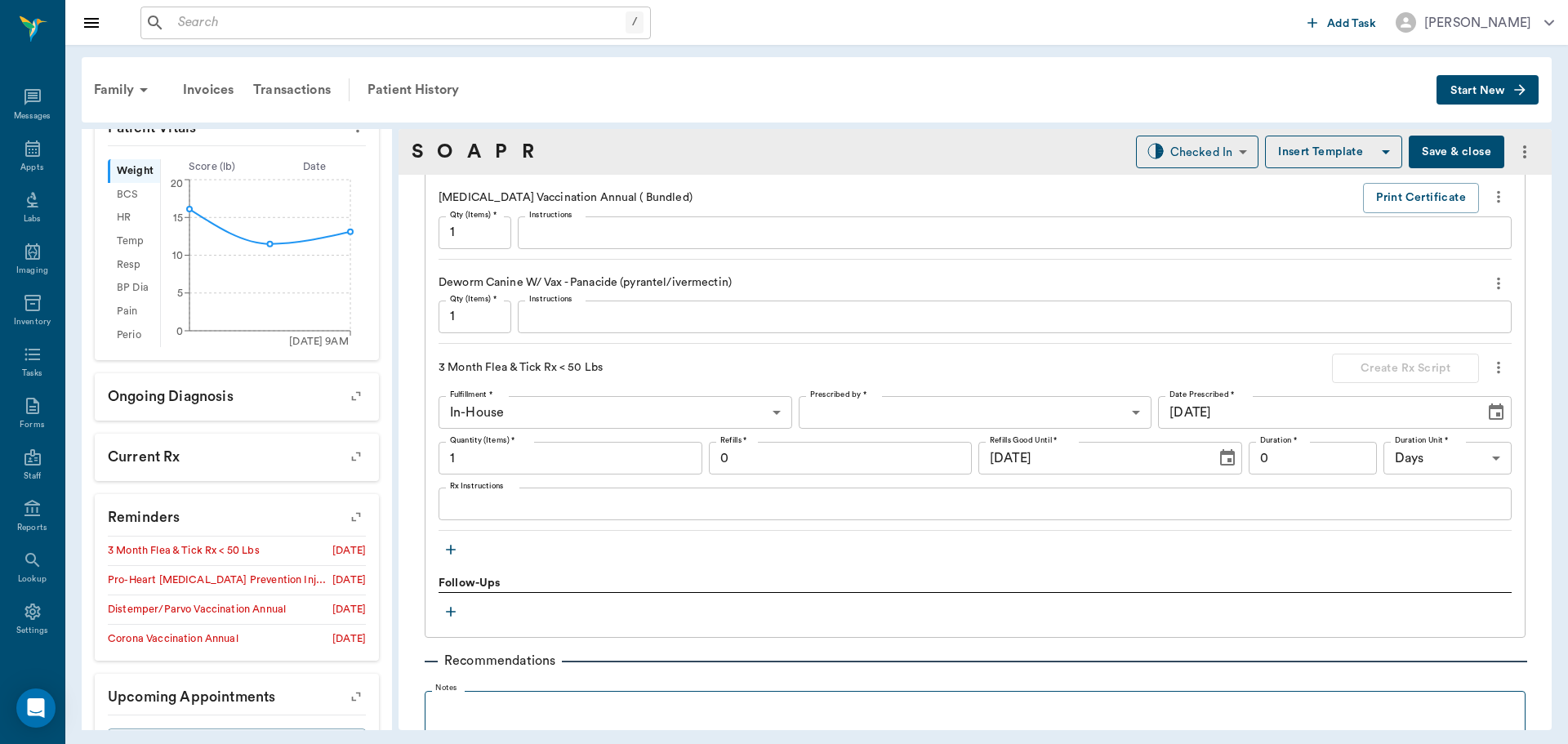
scroll to position [1745, 0]
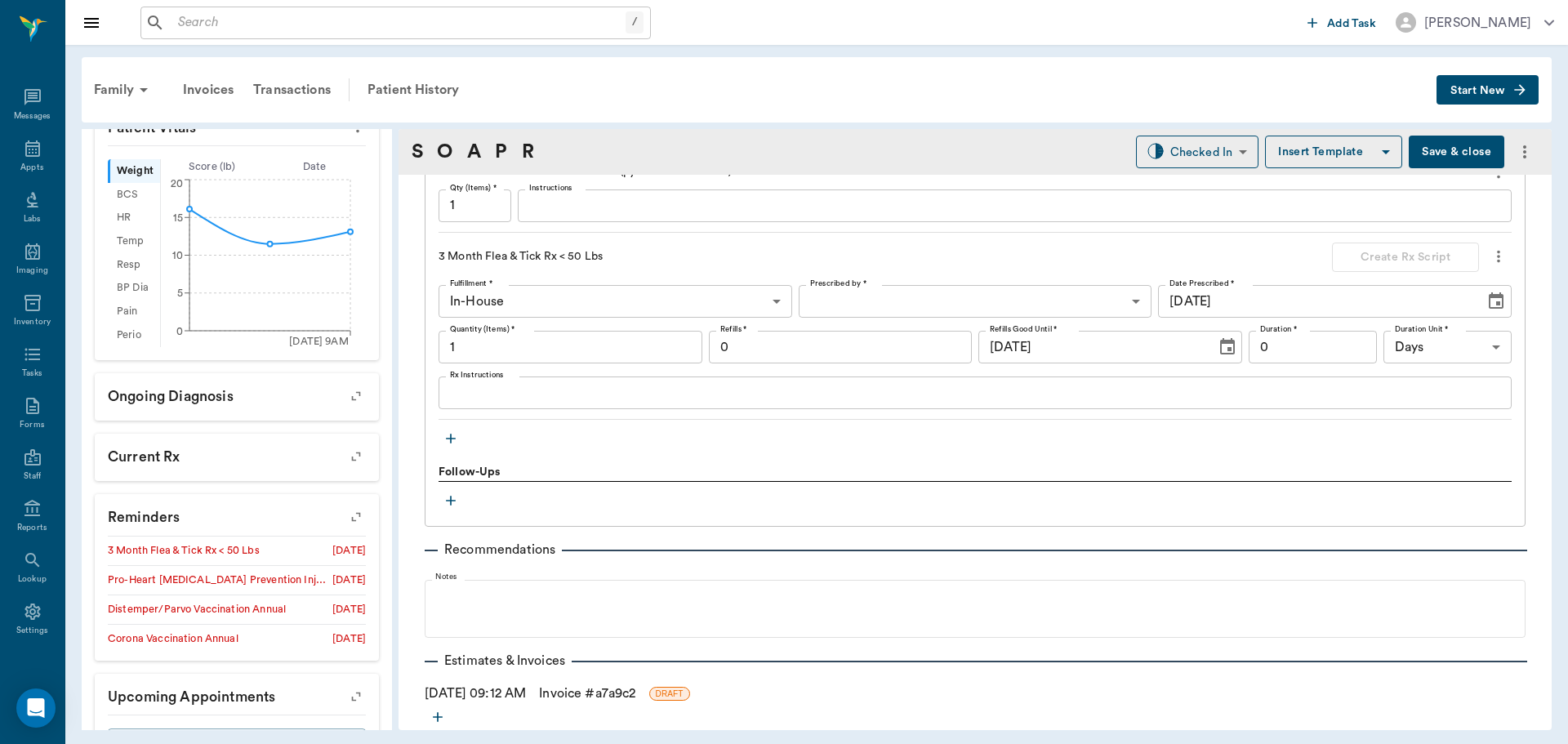
click at [457, 437] on icon "button" at bounding box center [451, 439] width 16 height 16
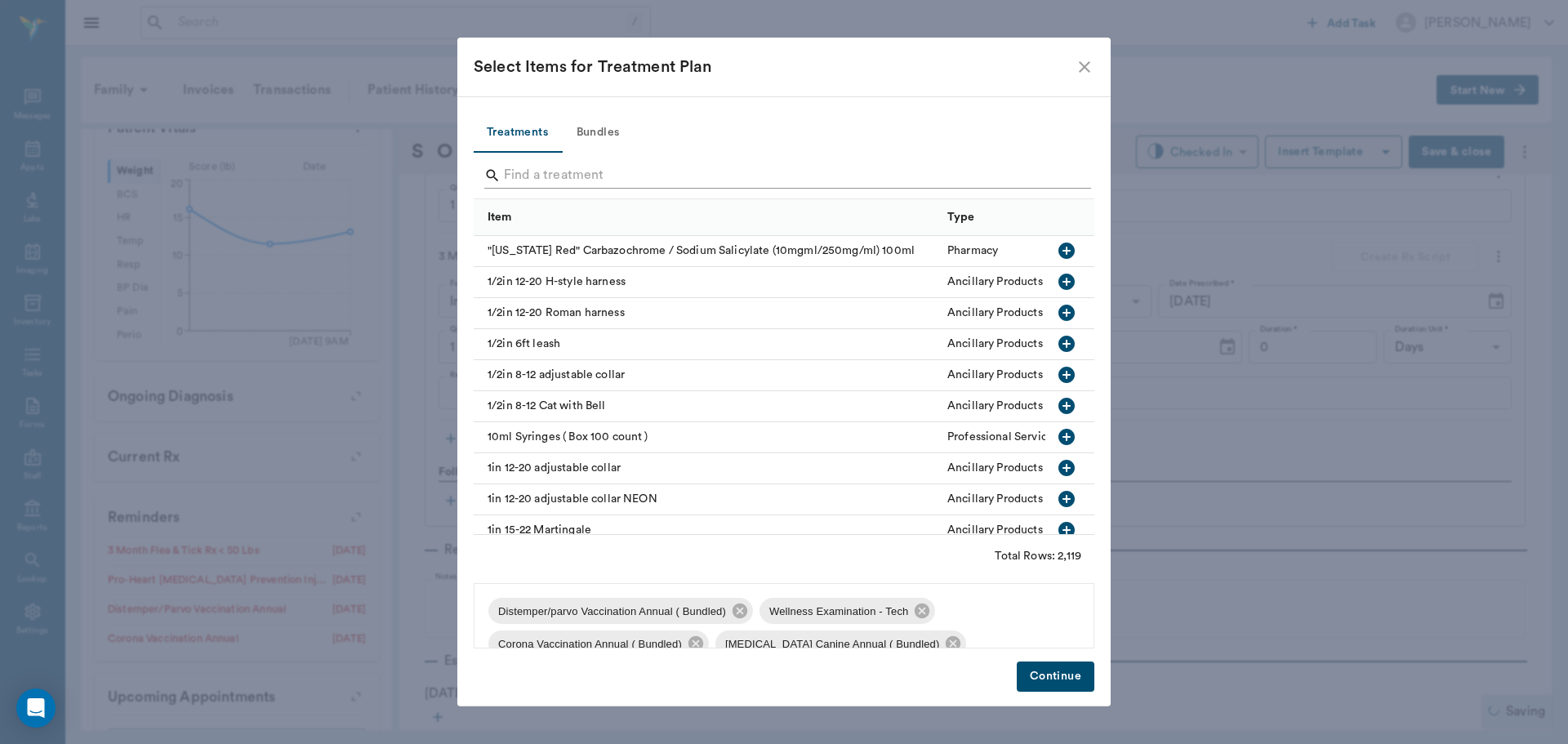
click at [555, 174] on input "Search" at bounding box center [785, 175] width 562 height 26
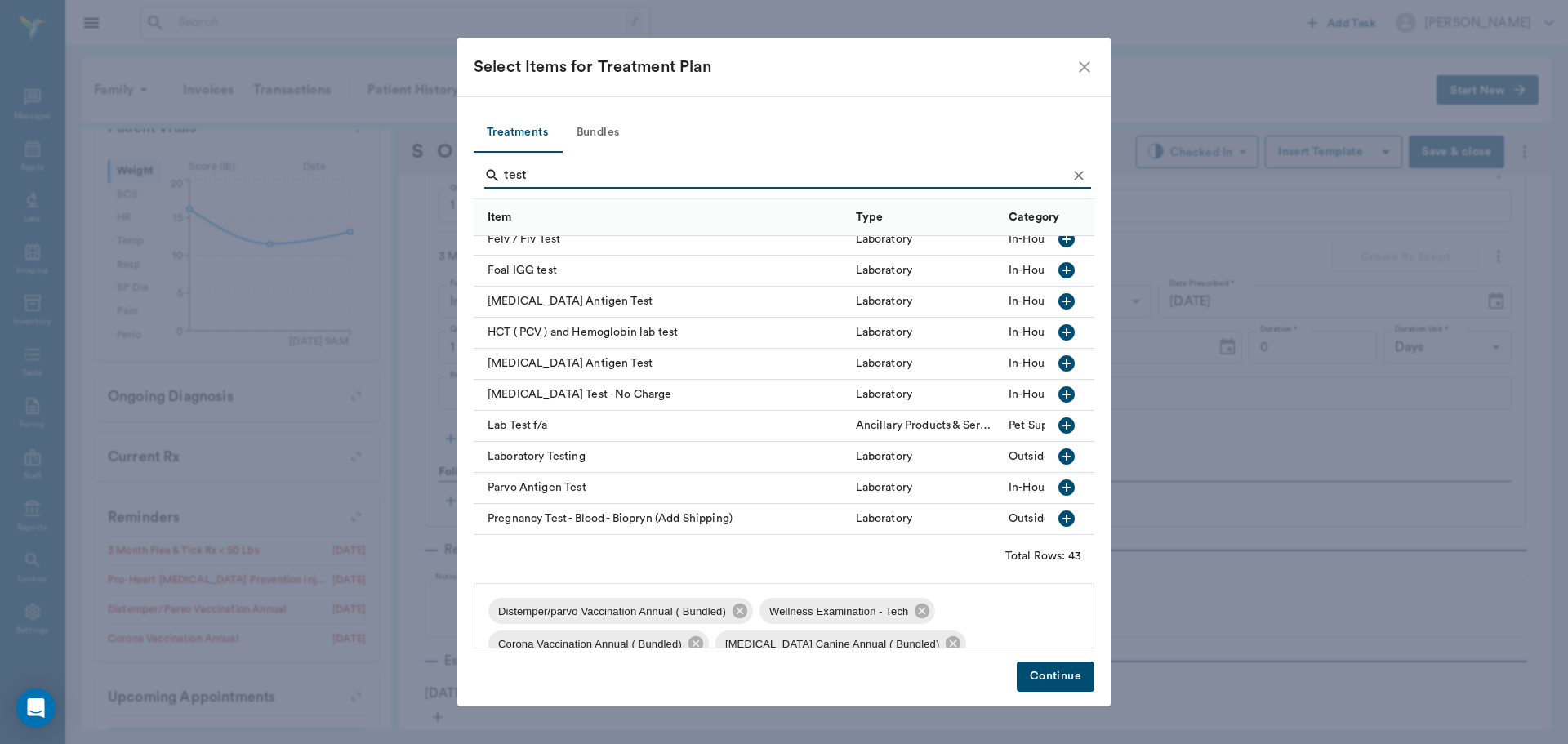
scroll to position [571, 0]
type input "test"
click at [1062, 366] on icon "button" at bounding box center [1067, 362] width 20 height 20
click at [1053, 665] on button "Continue" at bounding box center [1055, 676] width 77 height 30
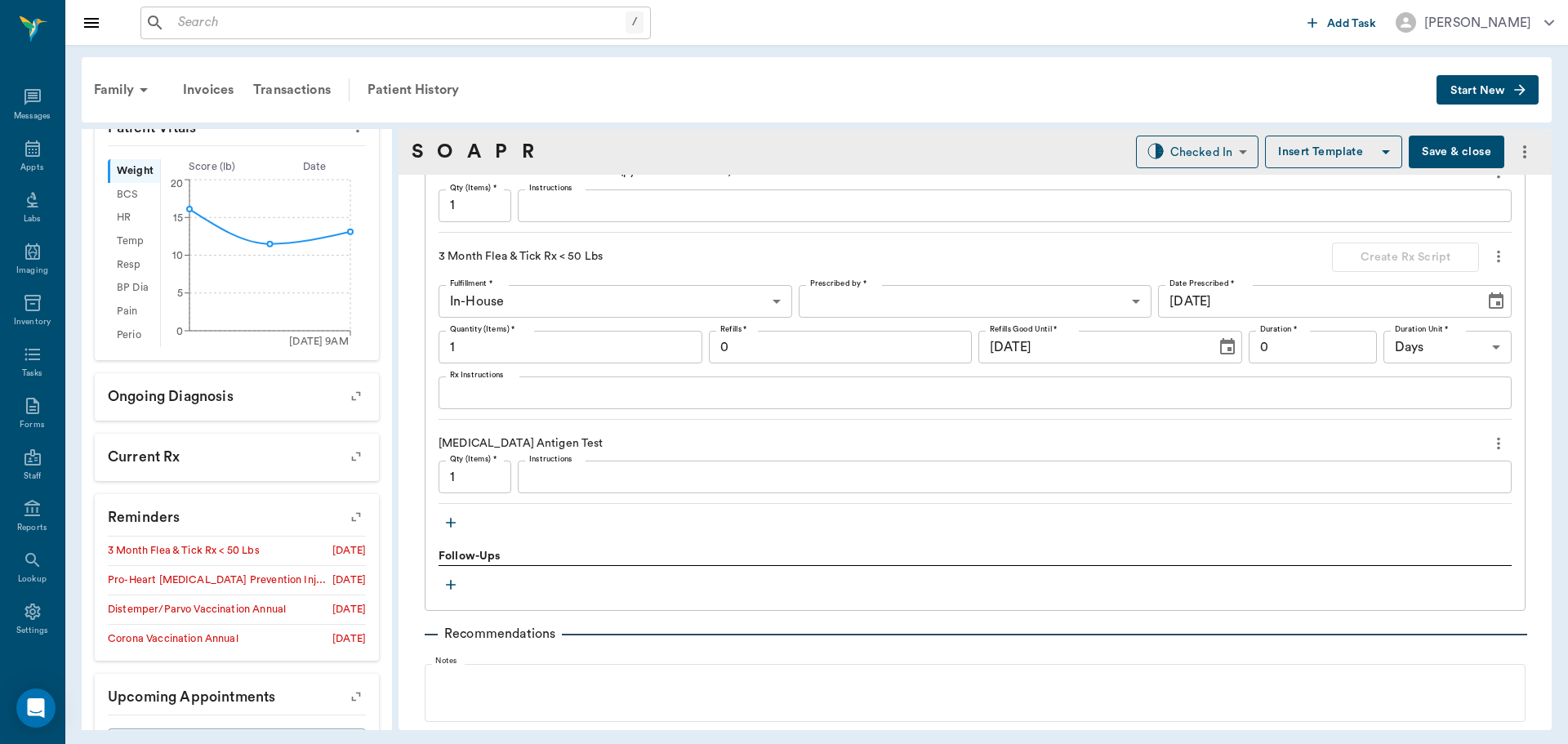
click at [565, 488] on div "x Instructions" at bounding box center [1015, 477] width 994 height 33
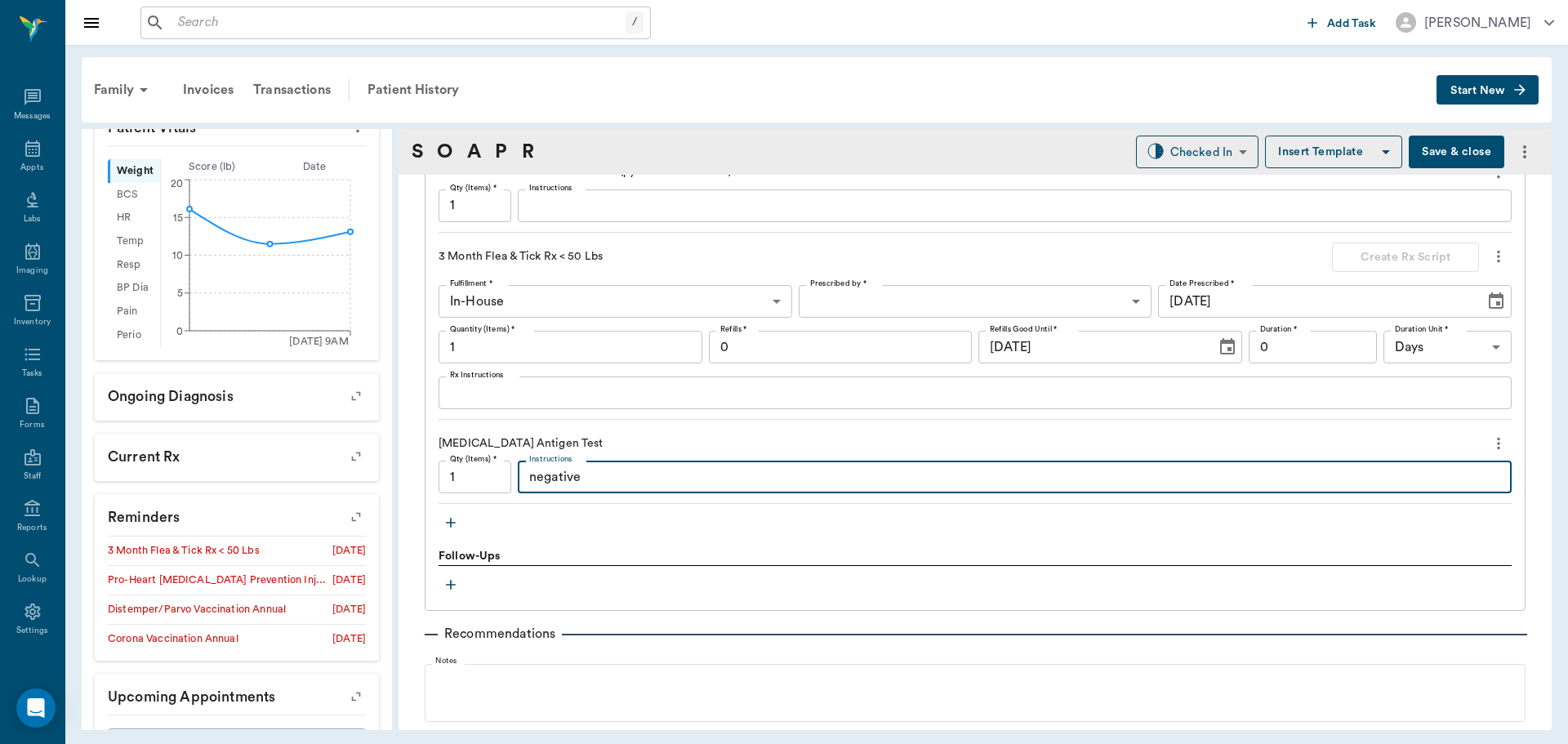
type textarea "negative"
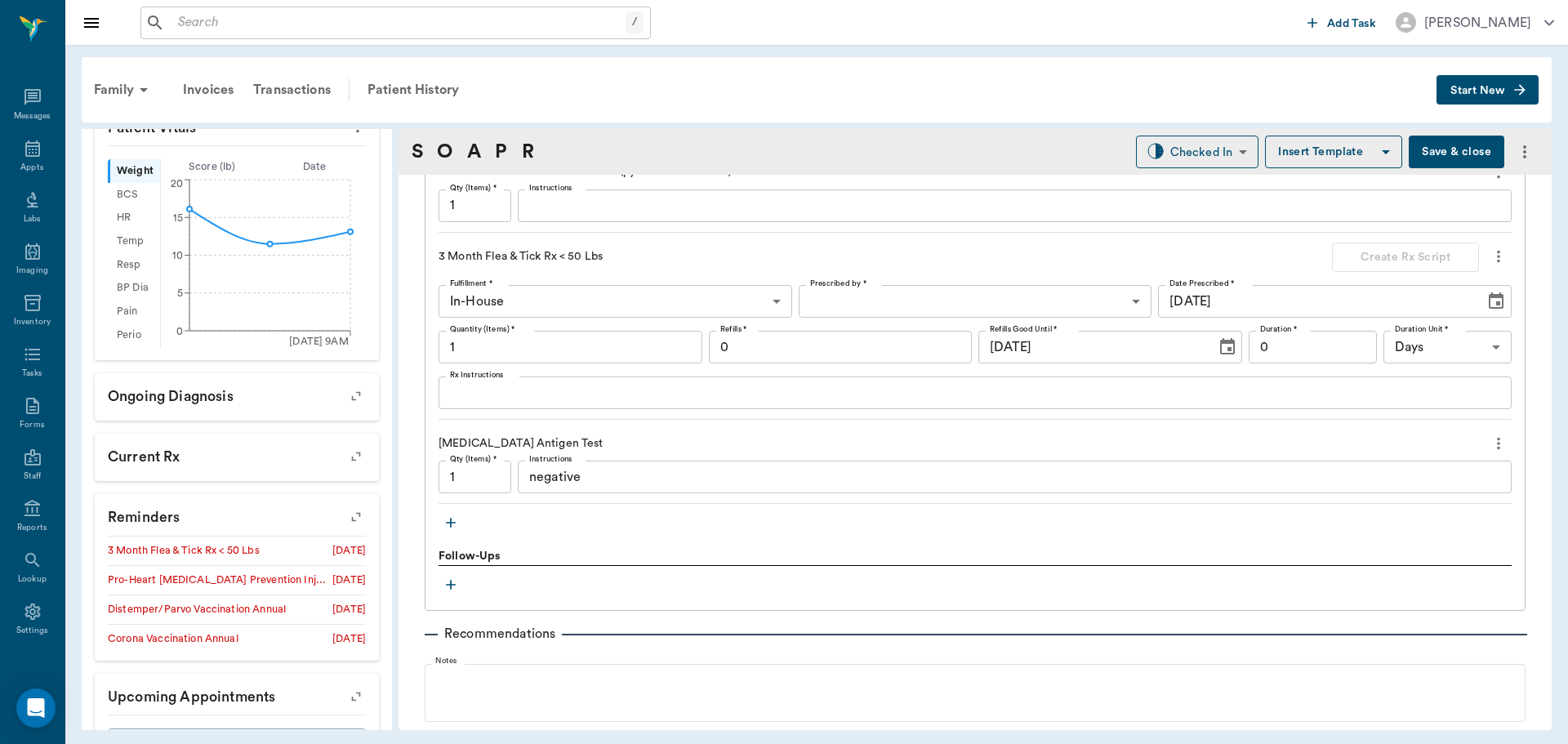
click at [455, 516] on icon "button" at bounding box center [451, 522] width 16 height 16
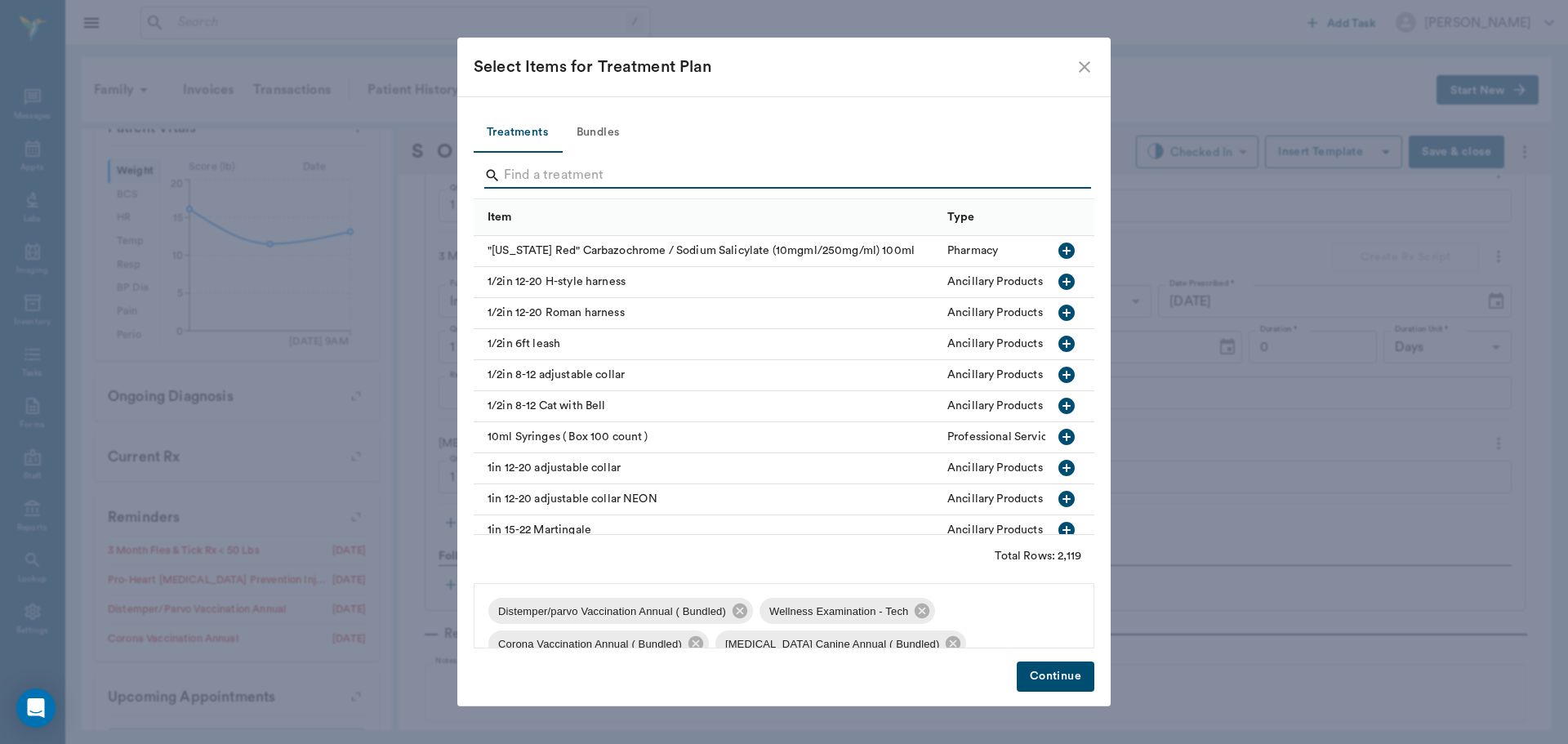
click at [515, 180] on input "Search" at bounding box center [785, 175] width 562 height 26
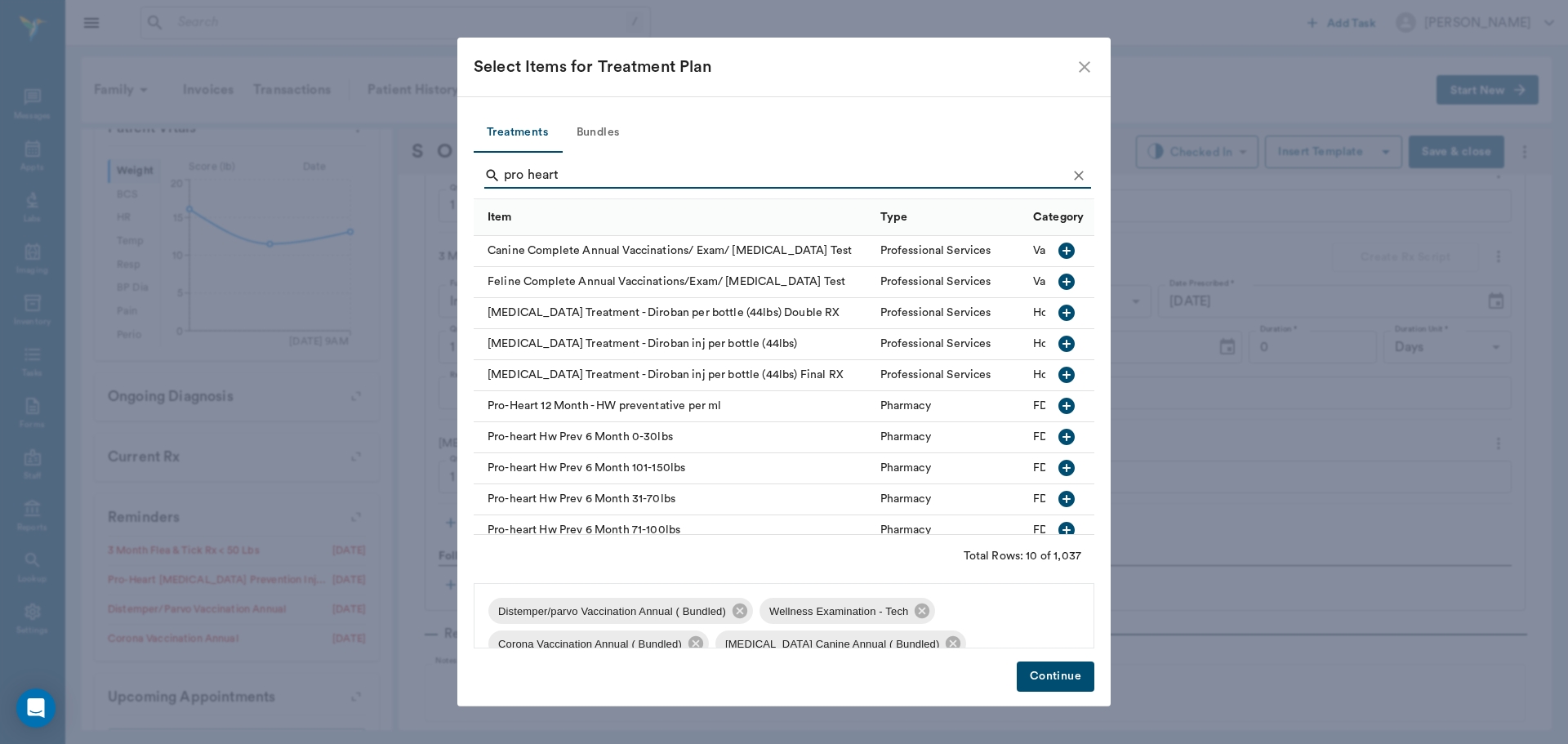
type input "pro heart"
click at [1063, 435] on icon "button" at bounding box center [1067, 437] width 20 height 20
click at [1047, 685] on button "Continue" at bounding box center [1055, 676] width 77 height 30
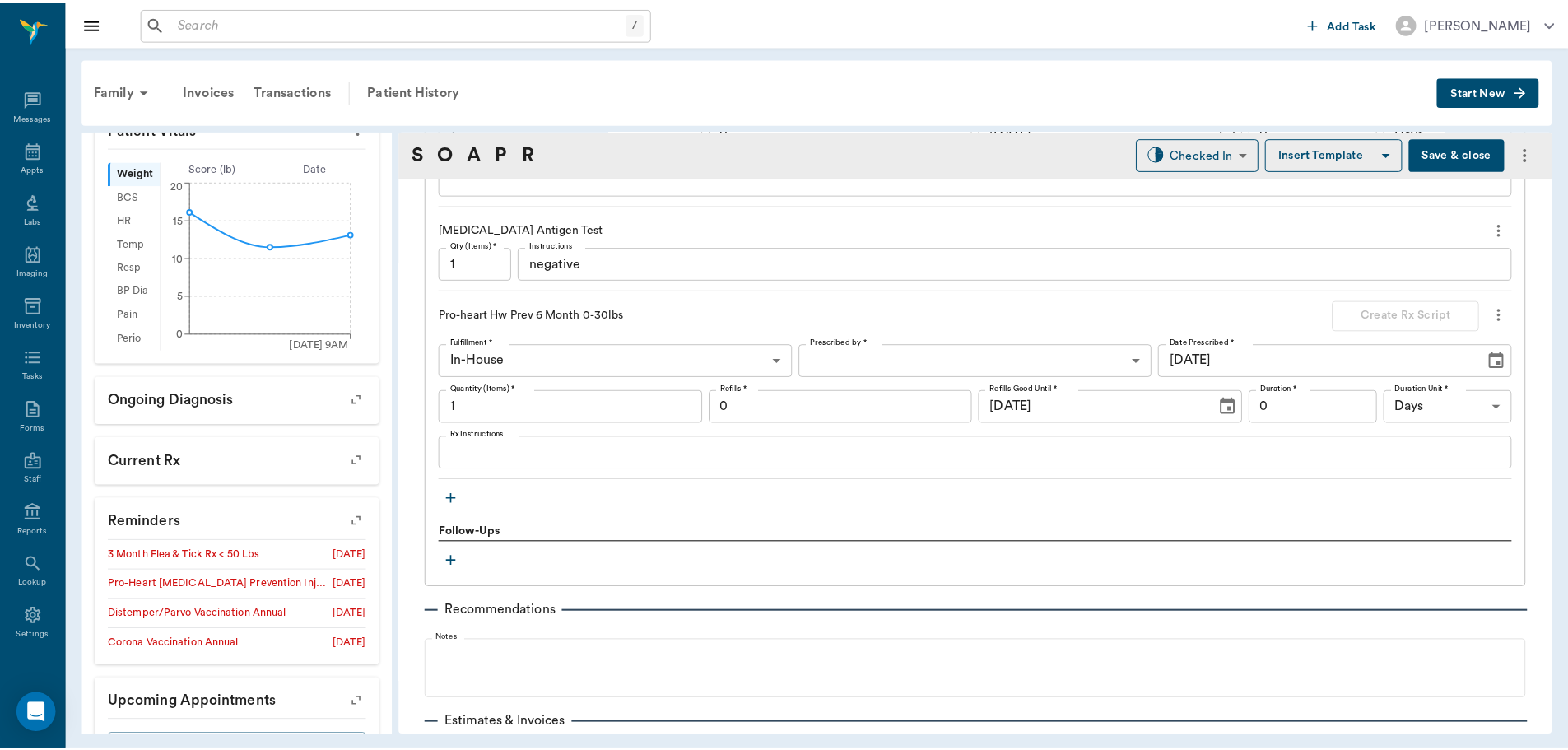
scroll to position [2006, 0]
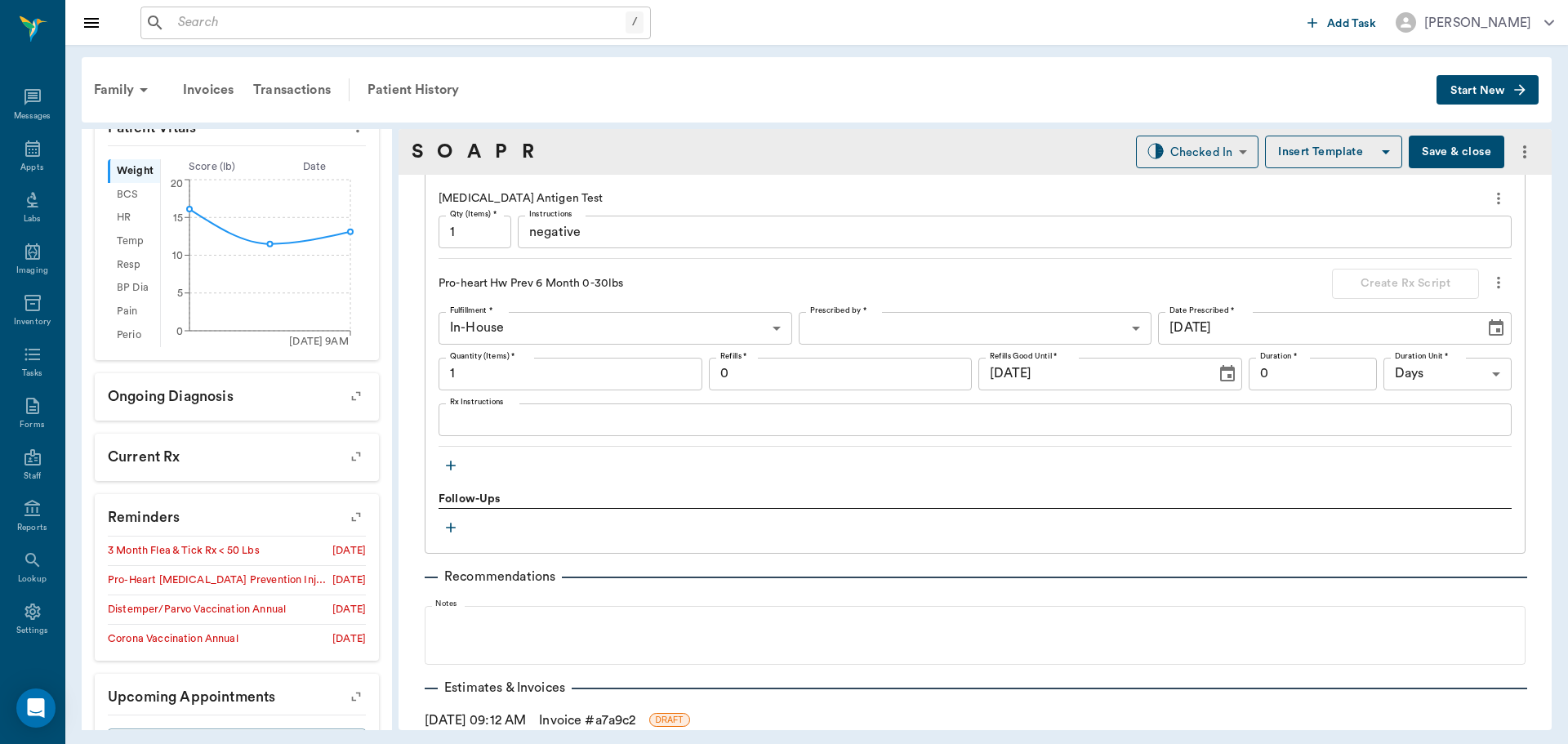
click at [453, 465] on icon "button" at bounding box center [451, 465] width 10 height 10
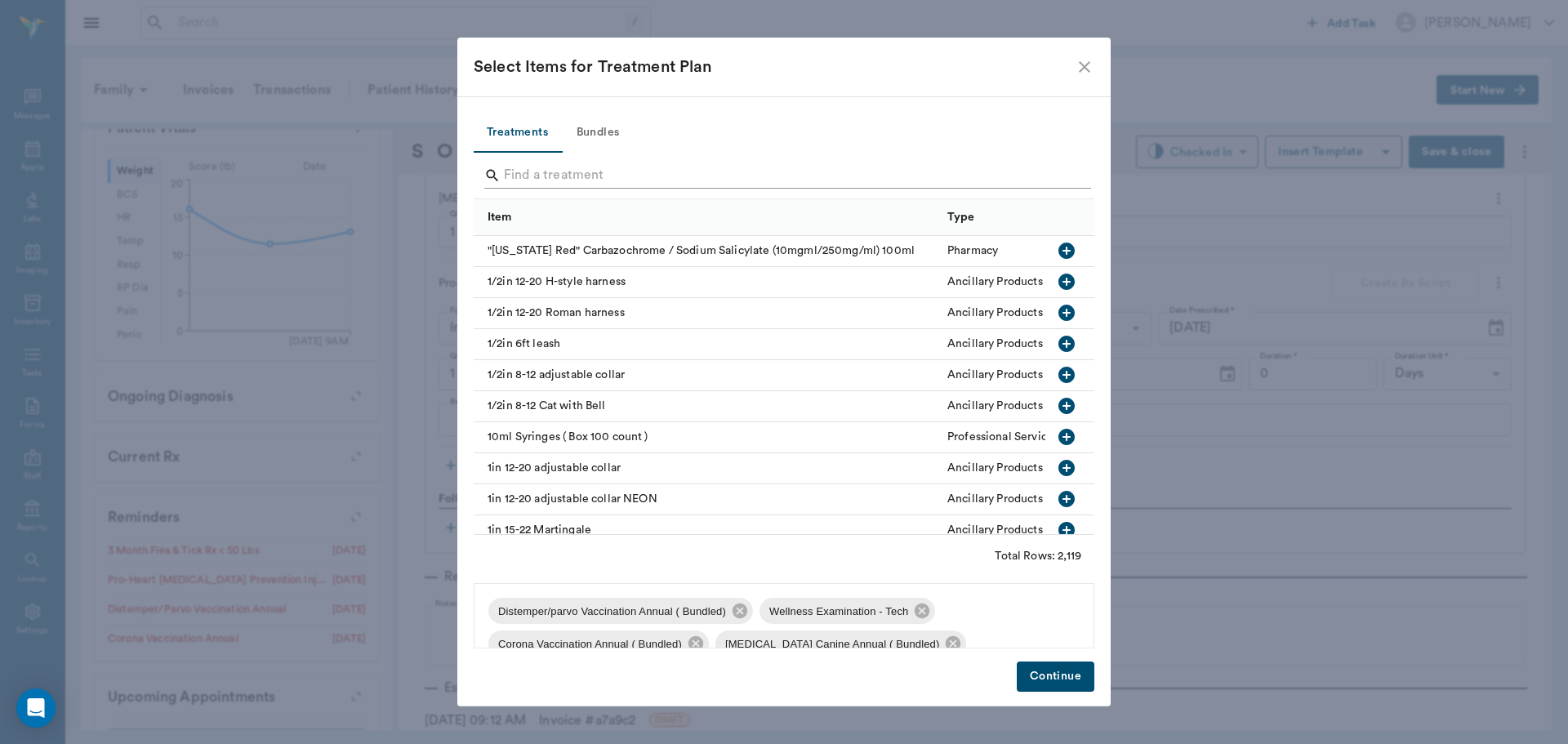
click at [532, 176] on input "Search" at bounding box center [785, 175] width 562 height 26
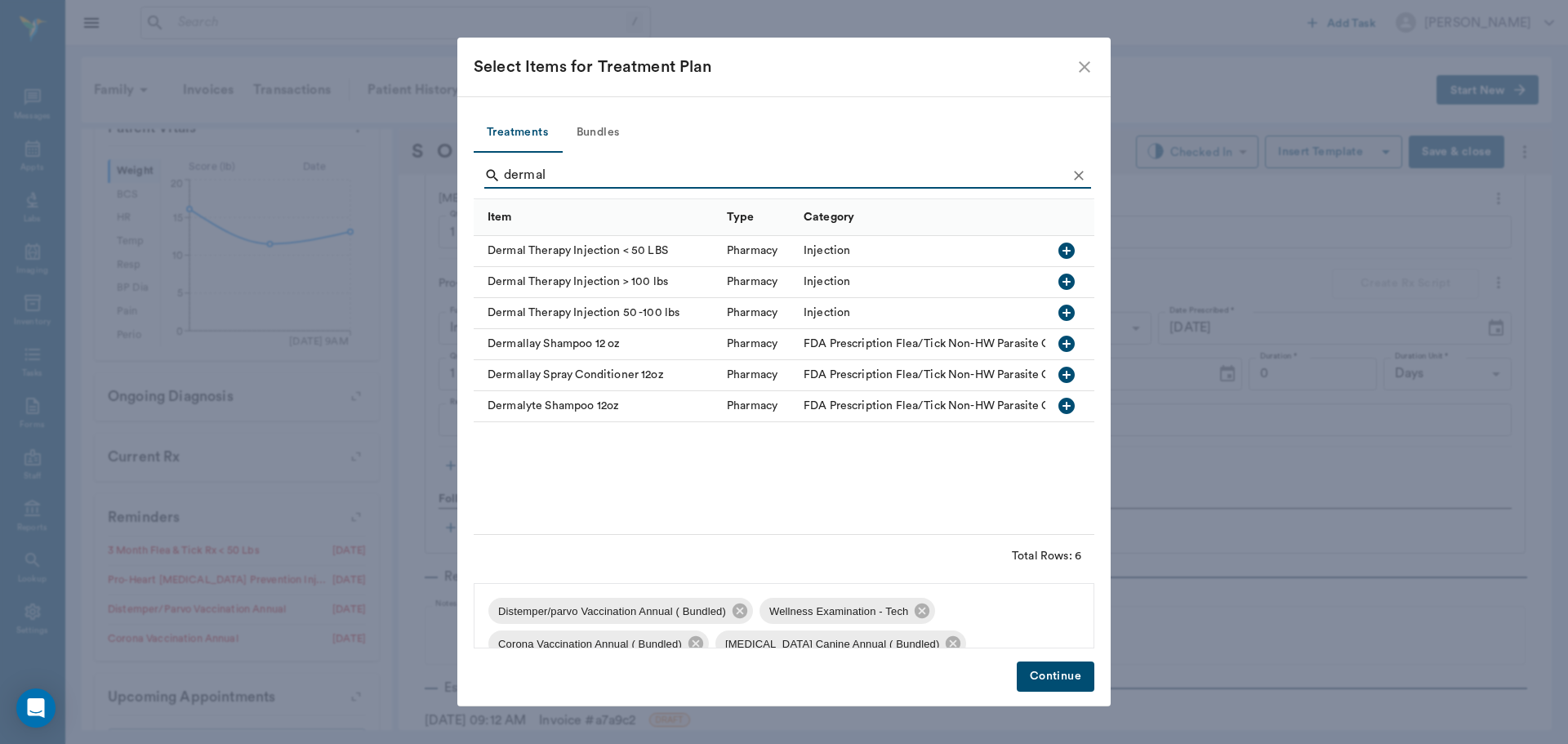
type input "dermal"
click at [1063, 247] on icon "button" at bounding box center [1067, 251] width 16 height 16
click at [1055, 679] on button "Continue" at bounding box center [1055, 676] width 77 height 30
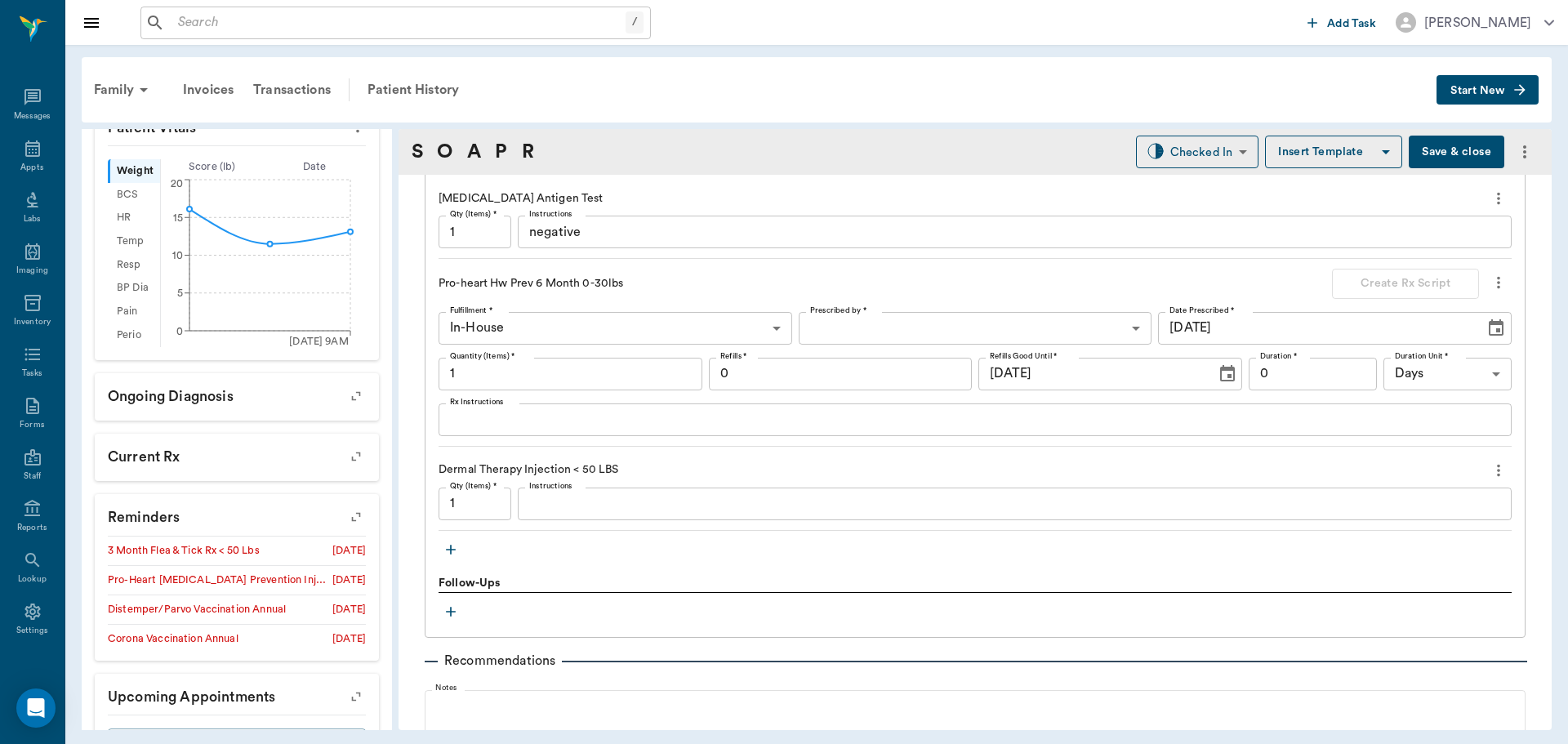
click at [1440, 151] on button "Save & close" at bounding box center [1456, 152] width 95 height 33
click at [417, 93] on div "Patient History" at bounding box center [413, 89] width 111 height 39
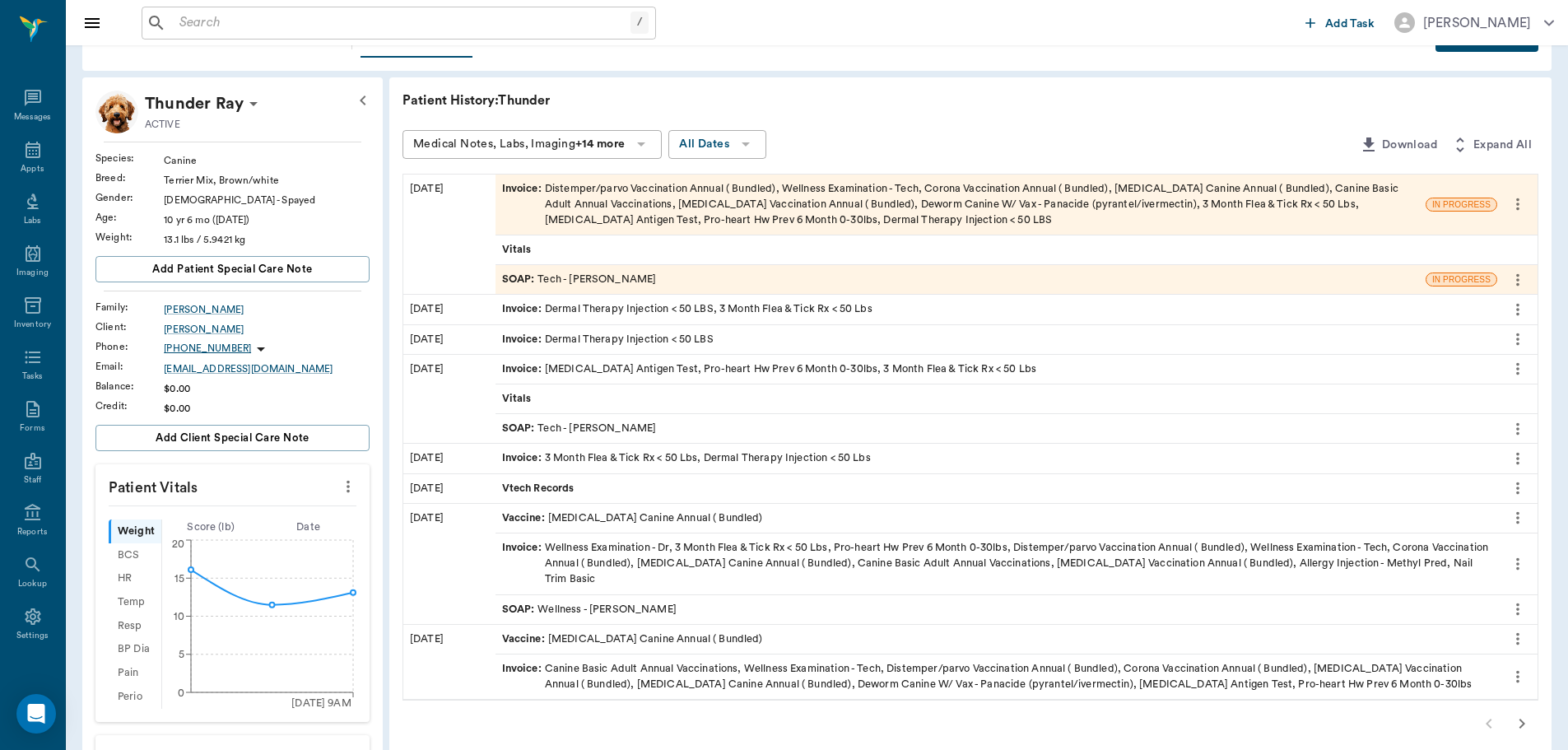
scroll to position [82, 0]
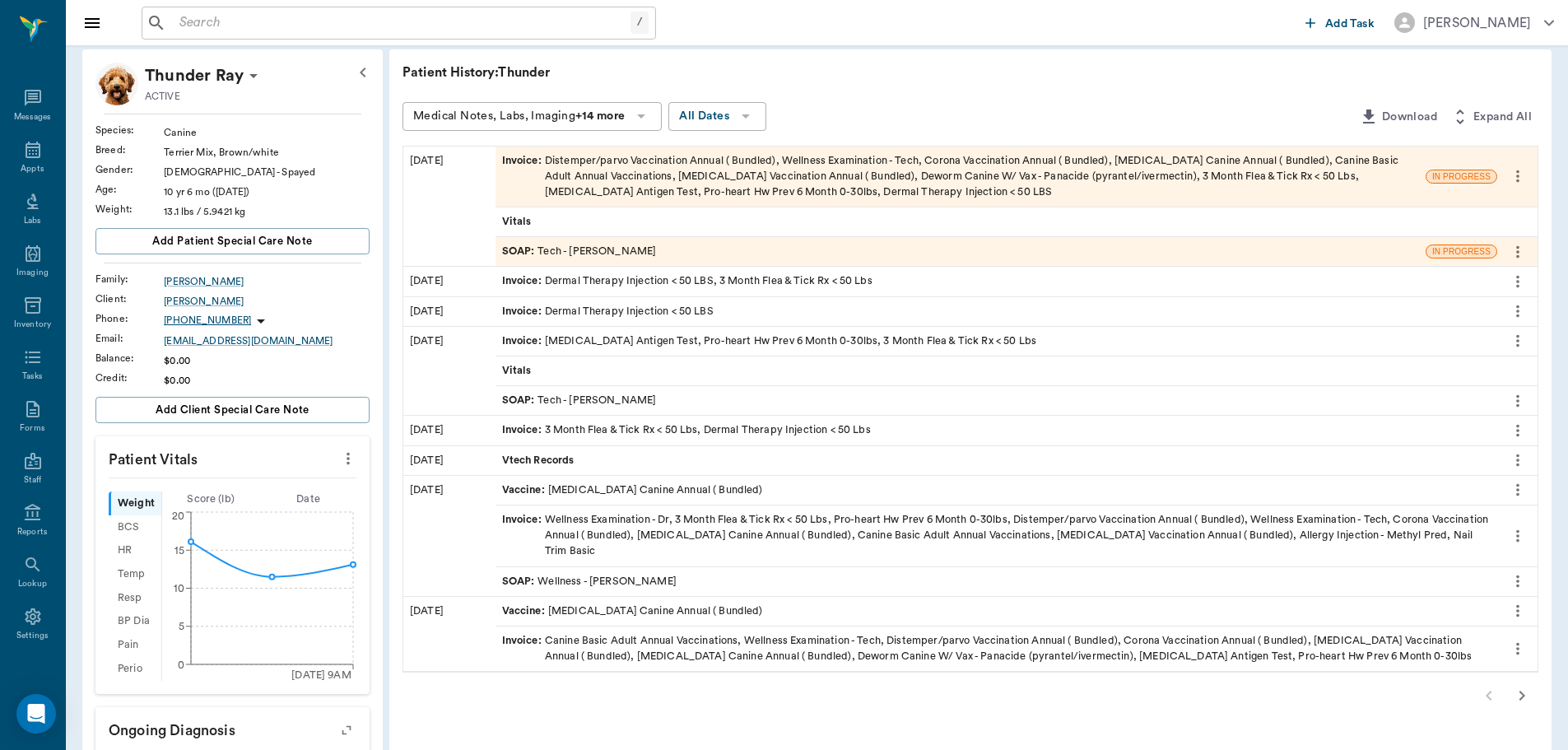
click at [526, 574] on span "SOAP :" at bounding box center [520, 582] width 37 height 16
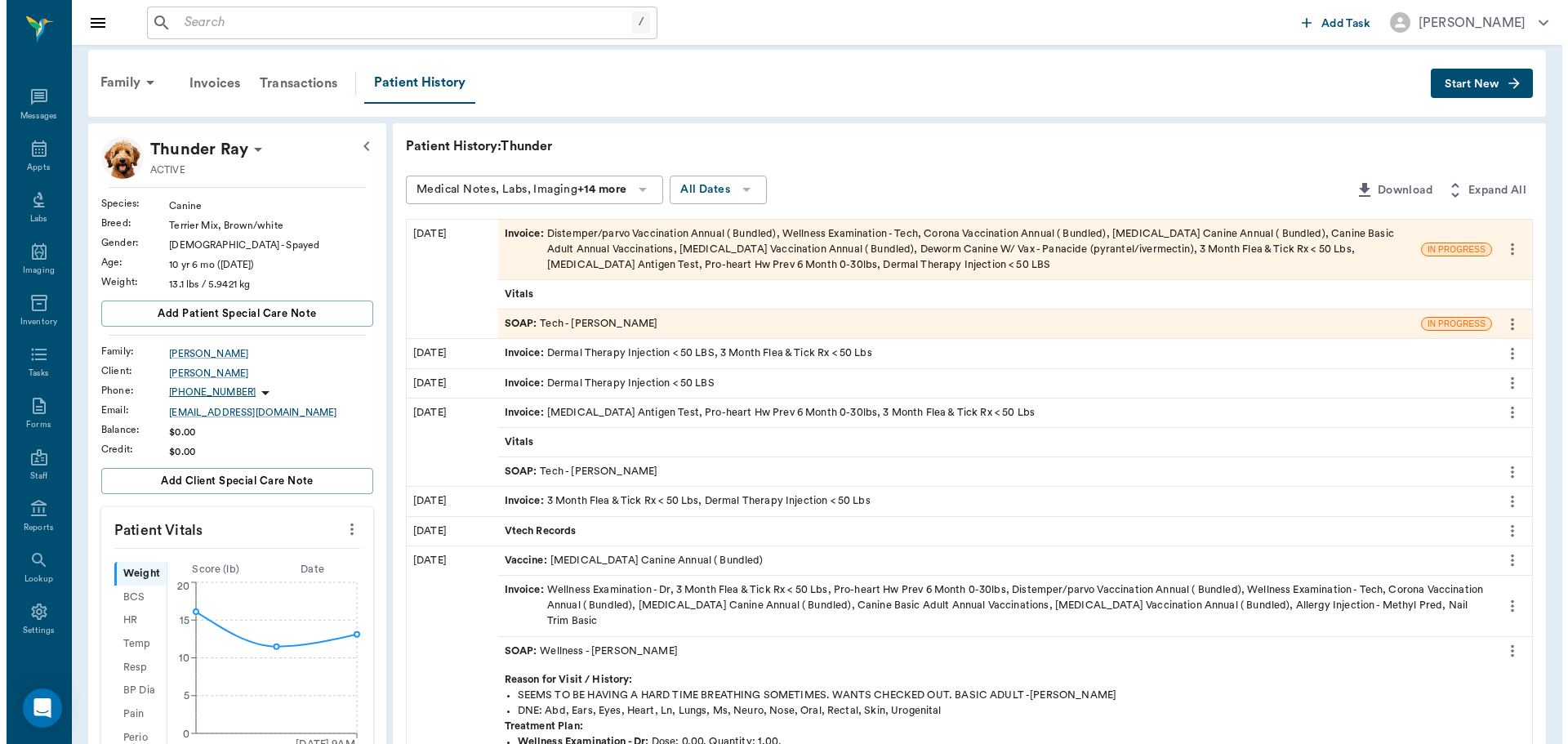
scroll to position [0, 0]
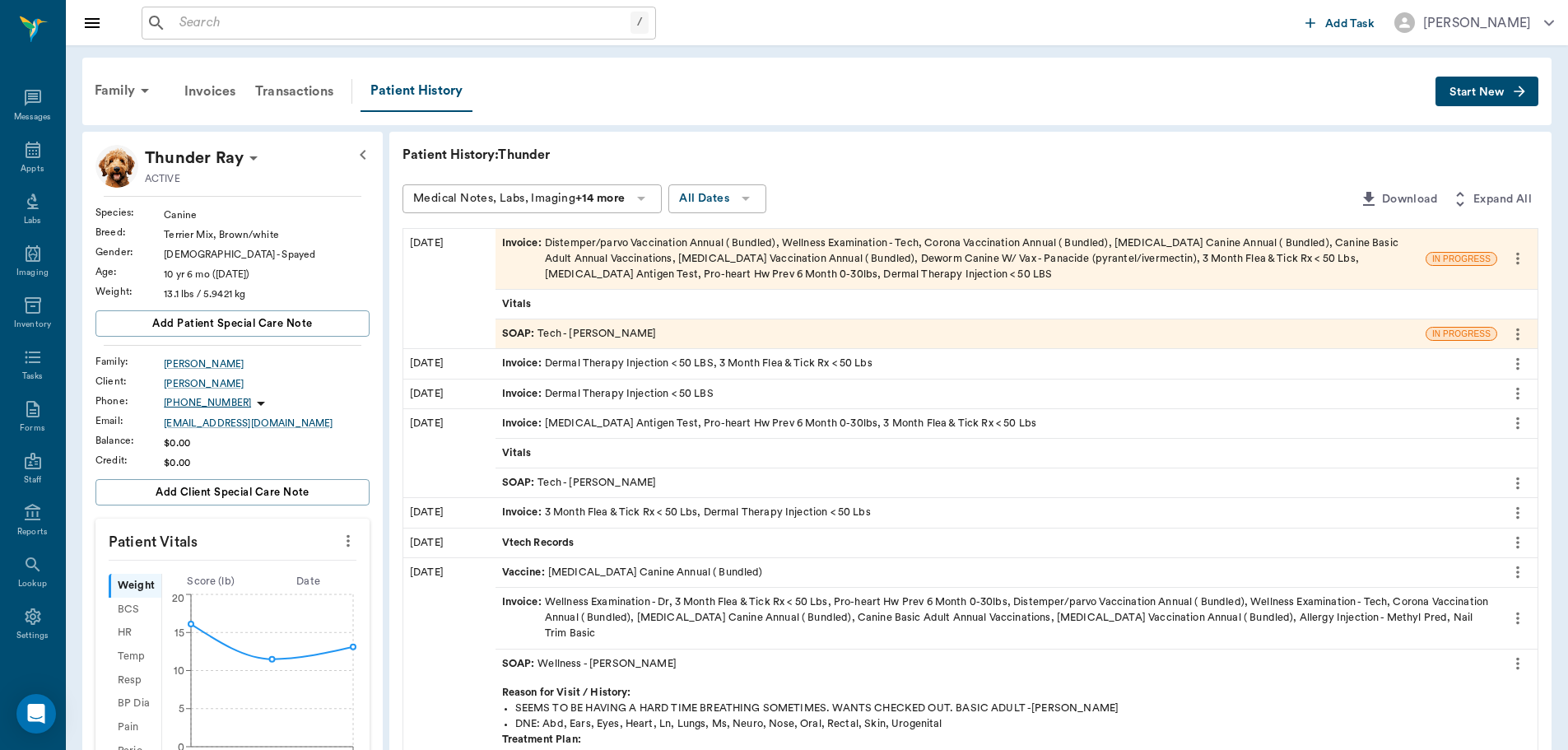
click at [520, 331] on span "SOAP :" at bounding box center [520, 333] width 37 height 16
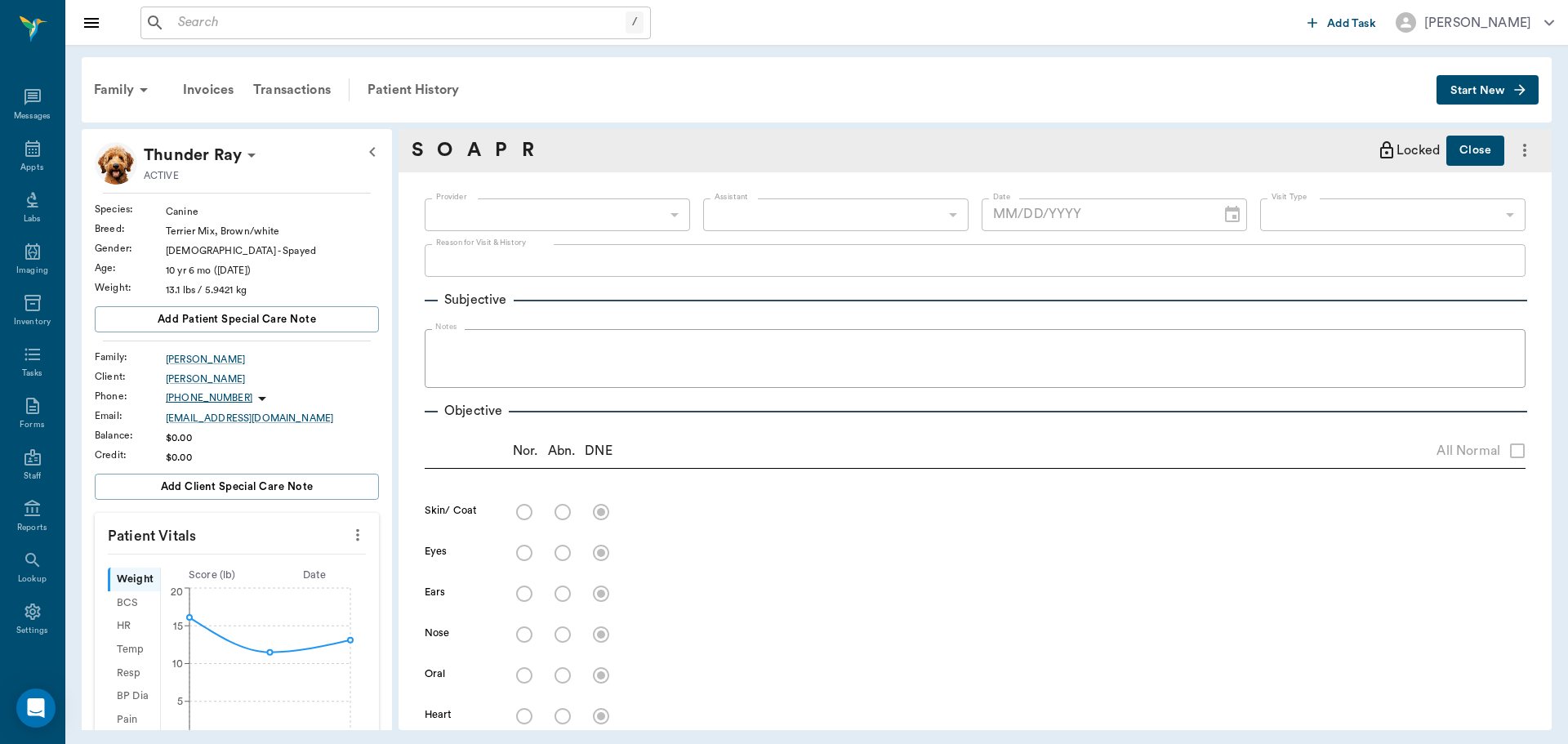
type input "63ec2e7e52e12b0ba117b124"
type input "65d2be4f46e3a538d89b8c1a"
type textarea "basic adult, hwt, hwi, 3mfat, allergy inj- -jess send senergy home for ginger"
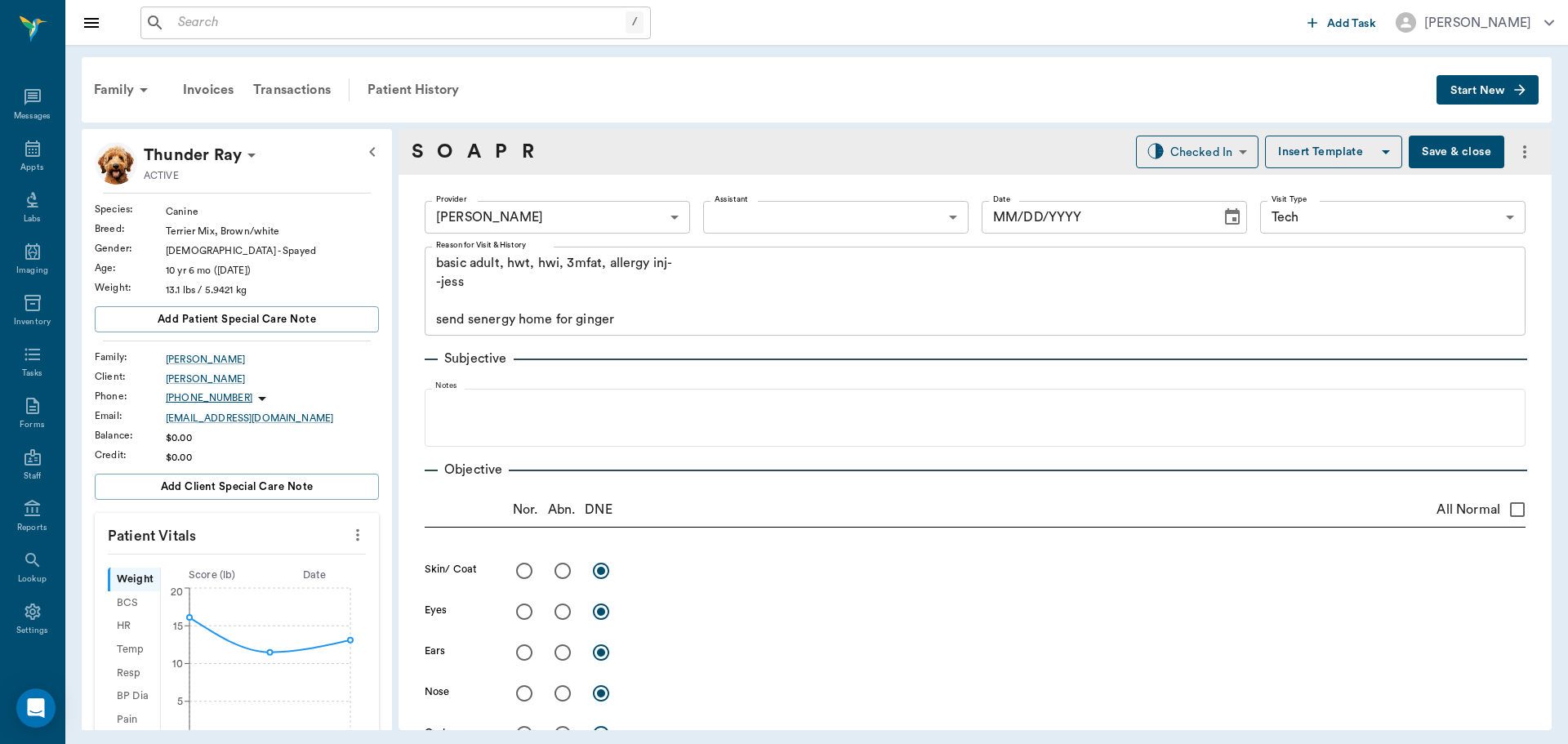
type input "[DATE]"
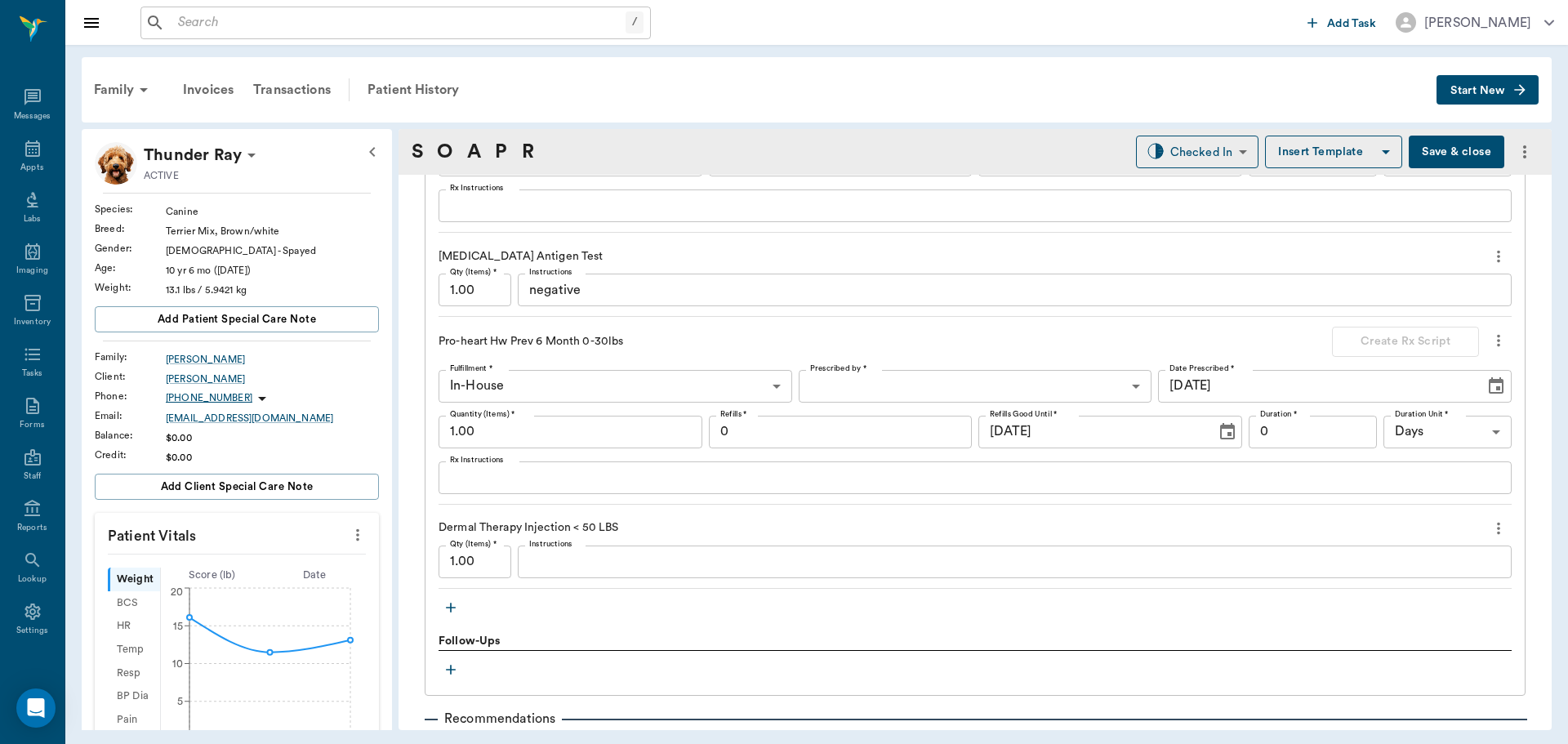
scroll to position [1960, 0]
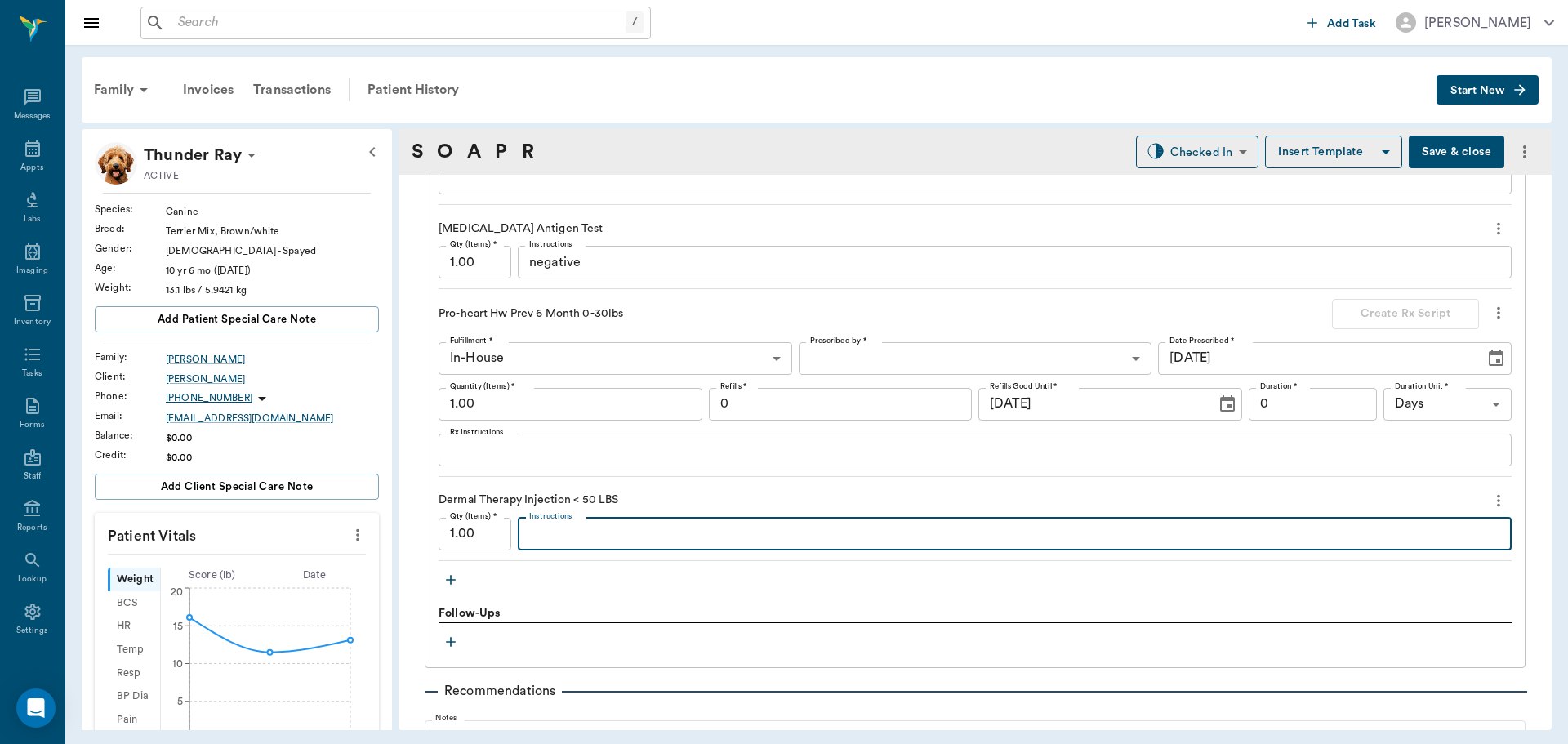
click at [537, 537] on textarea "Instructions" at bounding box center [1015, 533] width 971 height 19
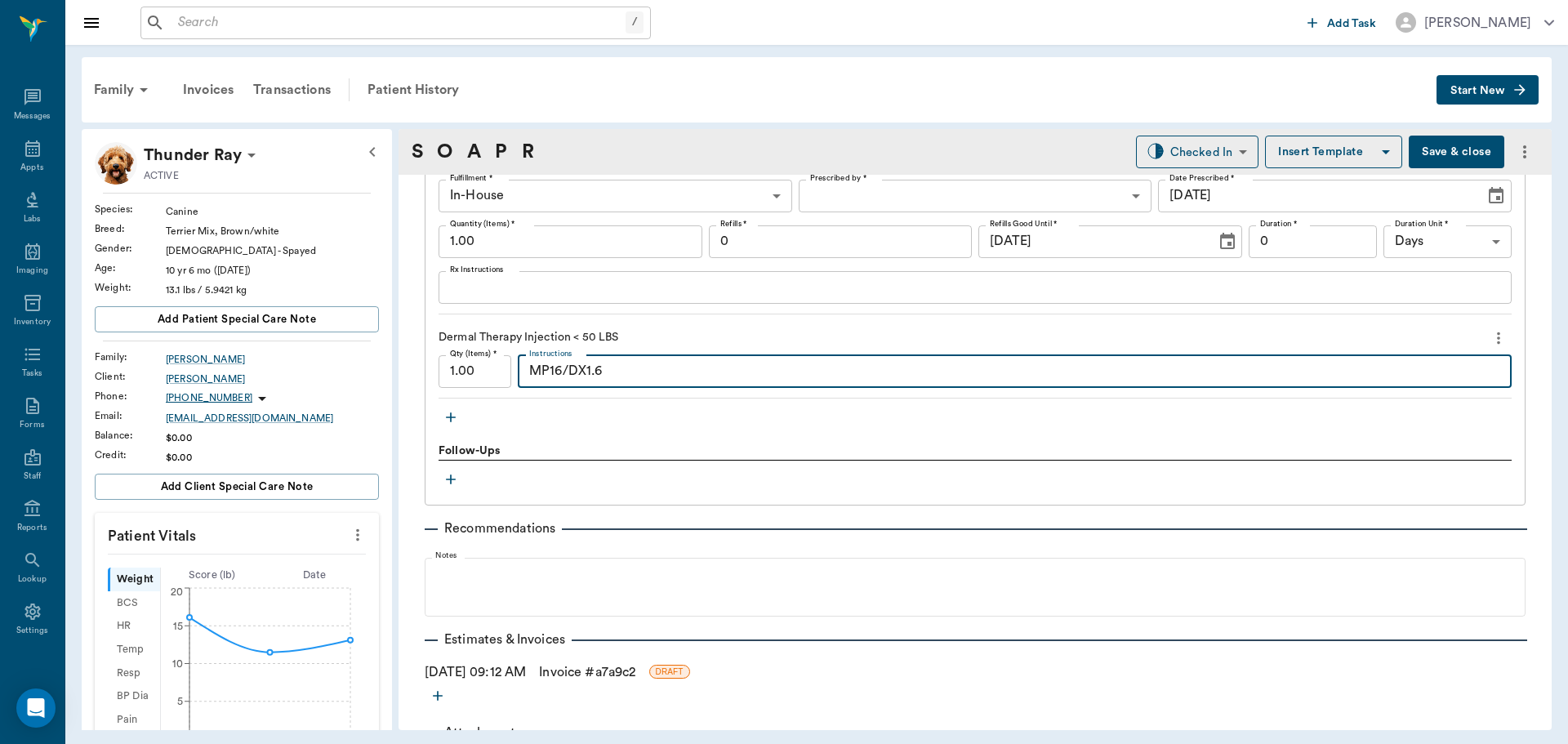
scroll to position [2124, 0]
type textarea "MP16/DX1.6"
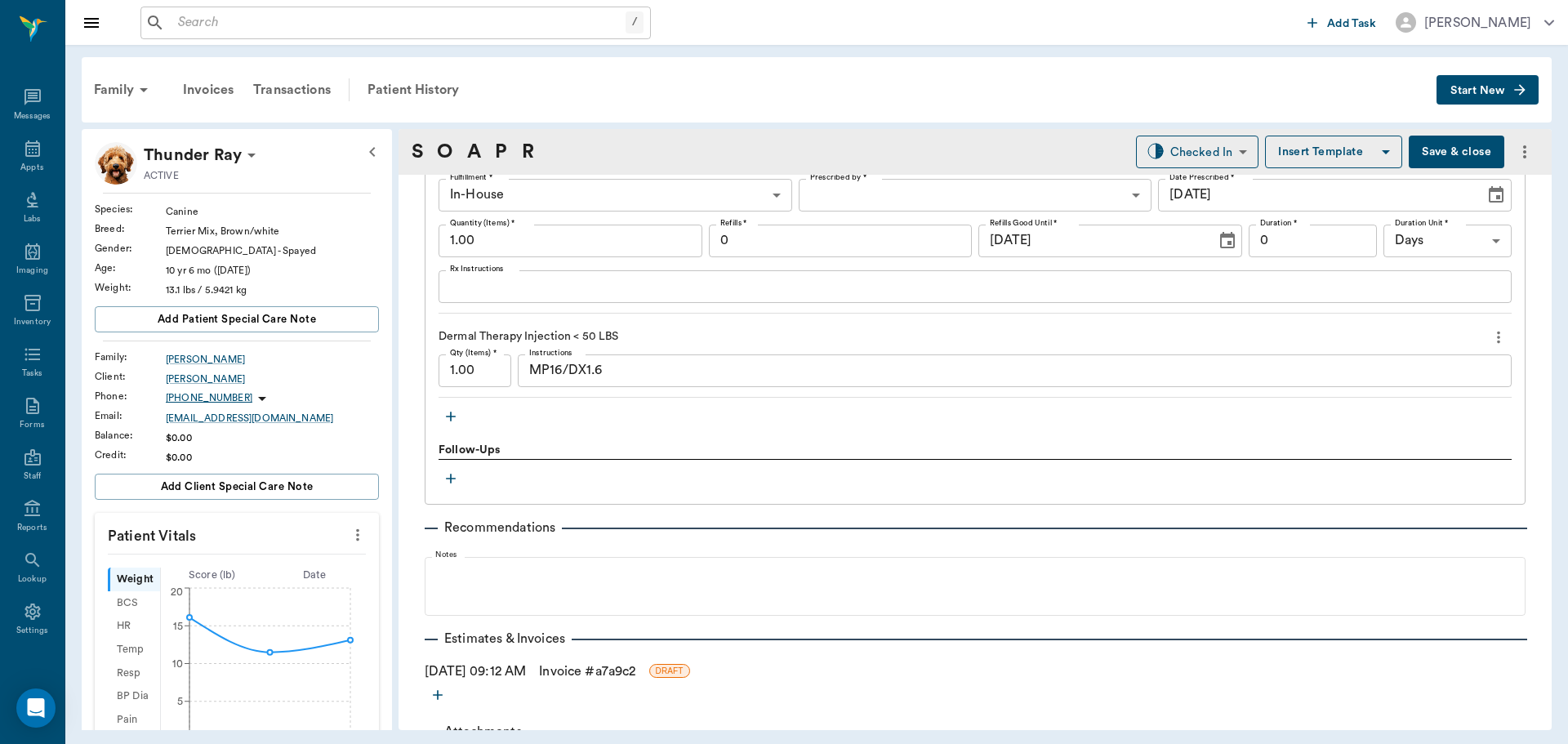
click at [1429, 144] on button "Save & close" at bounding box center [1456, 152] width 95 height 33
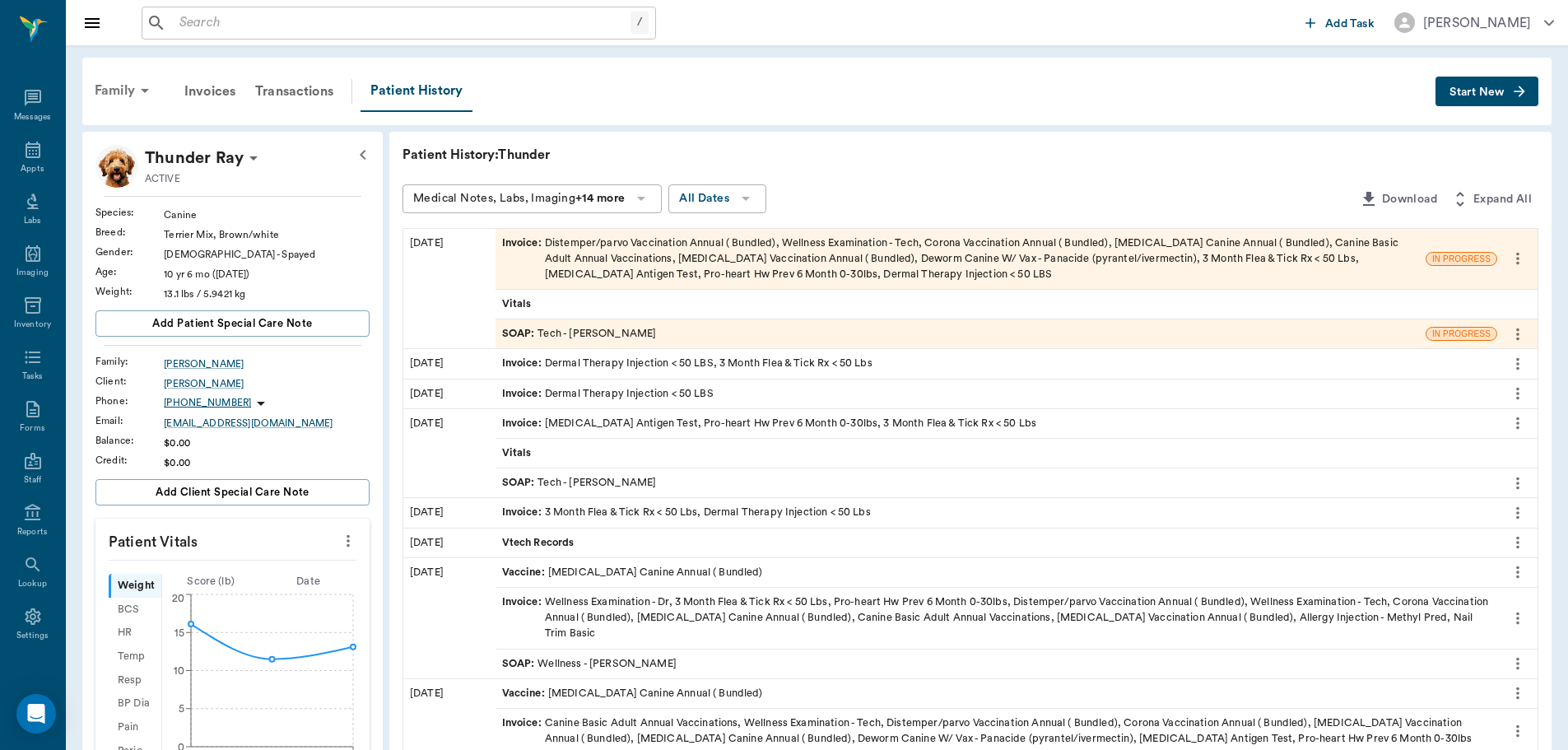
click at [117, 90] on div "Family" at bounding box center [124, 90] width 80 height 39
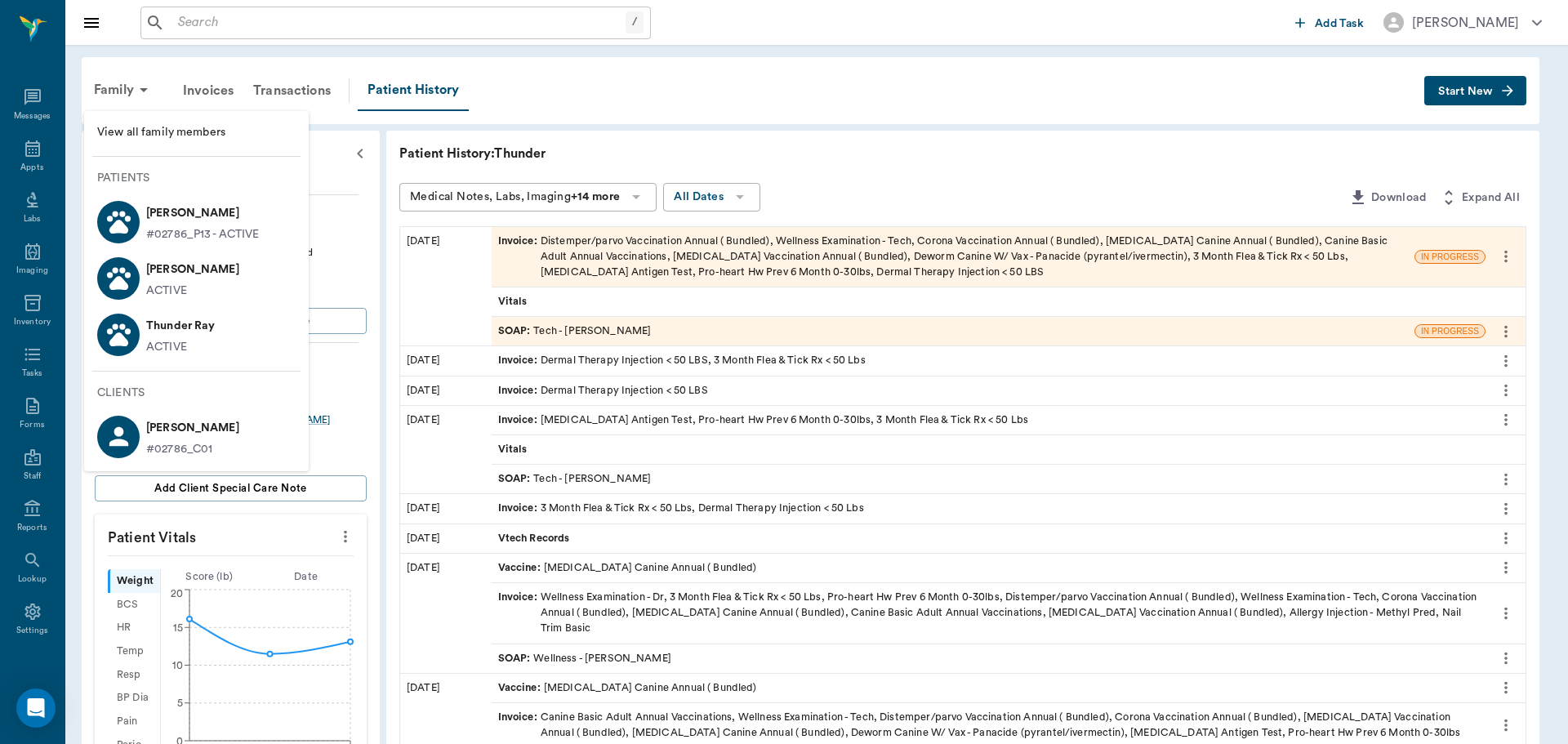
click at [176, 219] on p "Ginger Ray" at bounding box center [203, 213] width 114 height 26
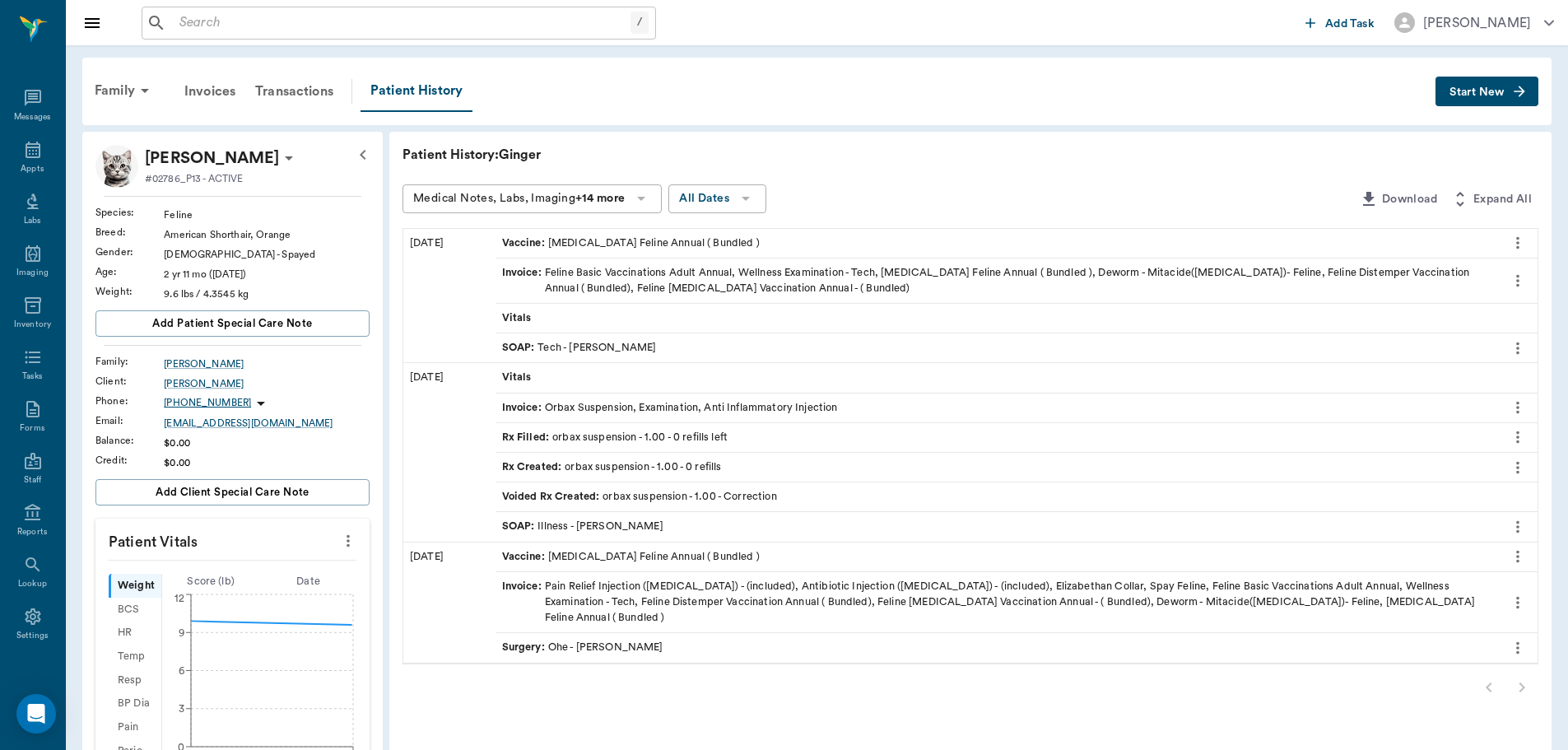
click at [1489, 100] on button "Start New" at bounding box center [1487, 92] width 103 height 30
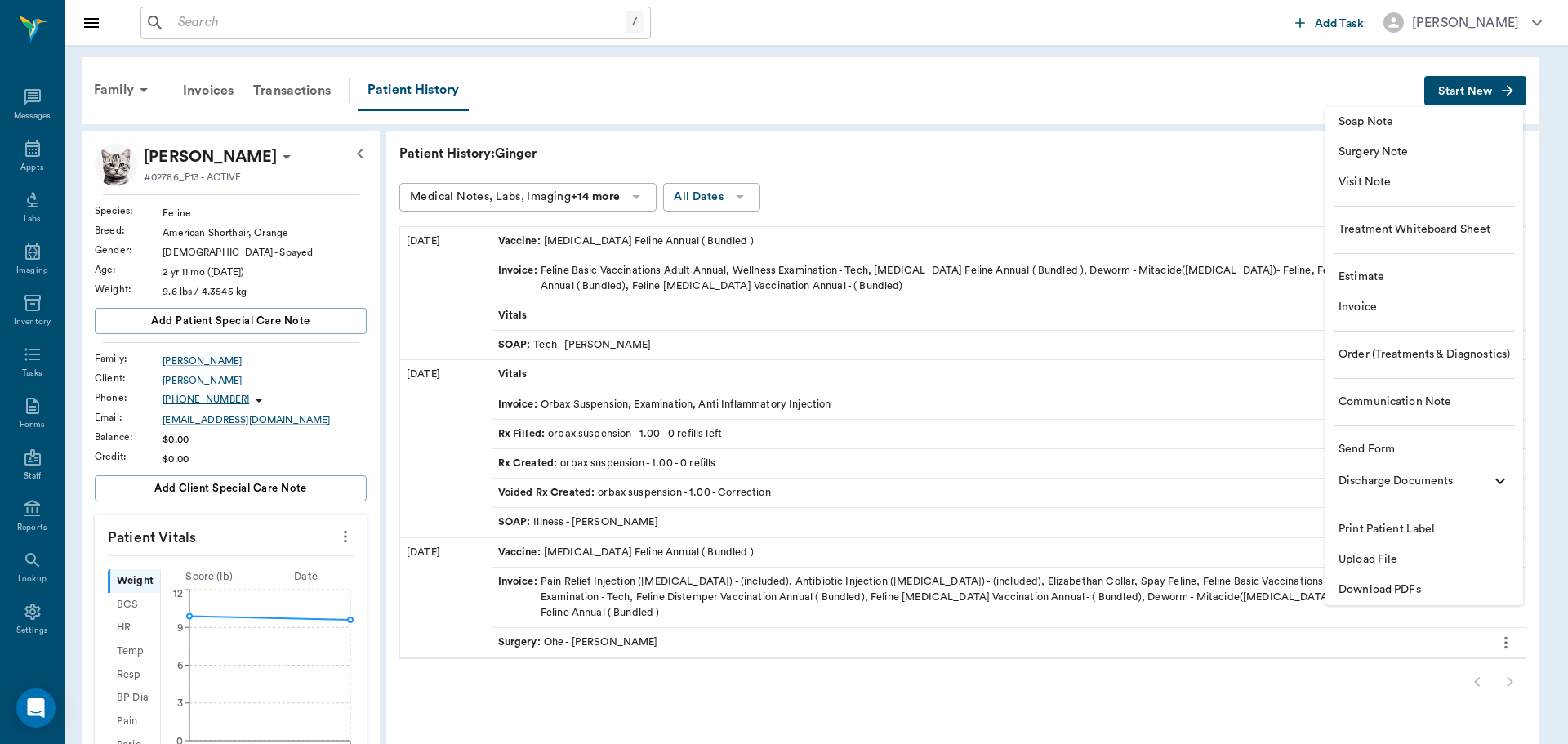
drag, startPoint x: 1383, startPoint y: 178, endPoint x: 1226, endPoint y: 179, distance: 157.0
click at [1382, 179] on span "Visit Note" at bounding box center [1424, 182] width 172 height 17
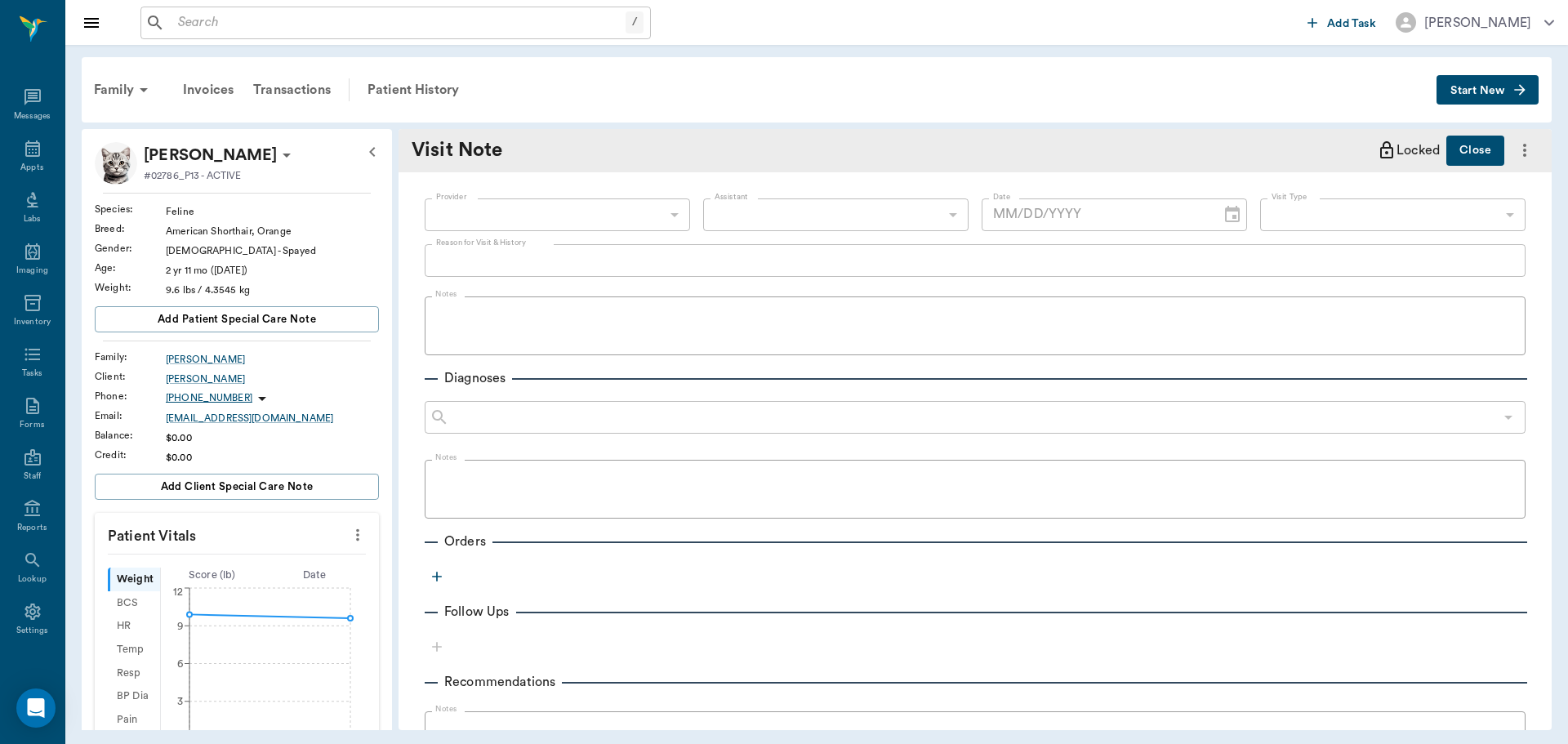
type input "[DATE]"
click at [605, 212] on body "/ ​ Add Task Dr. Bert Ellsworth Nectar Messages Appts Labs Imaging Inventory Ta…" at bounding box center [784, 372] width 1568 height 744
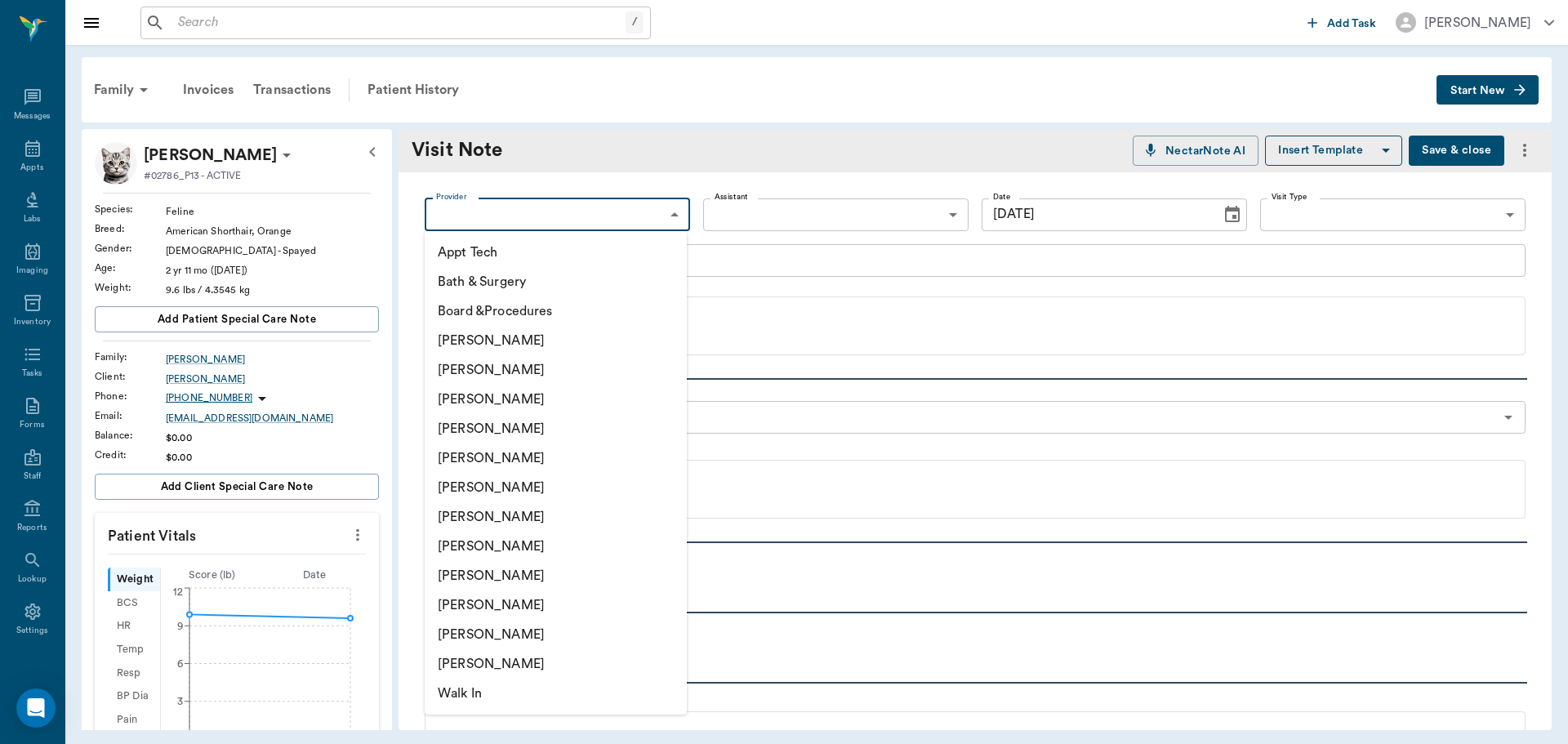
click at [506, 546] on li "[PERSON_NAME]" at bounding box center [556, 546] width 263 height 29
type input "63ec2e7e52e12b0ba117b124"
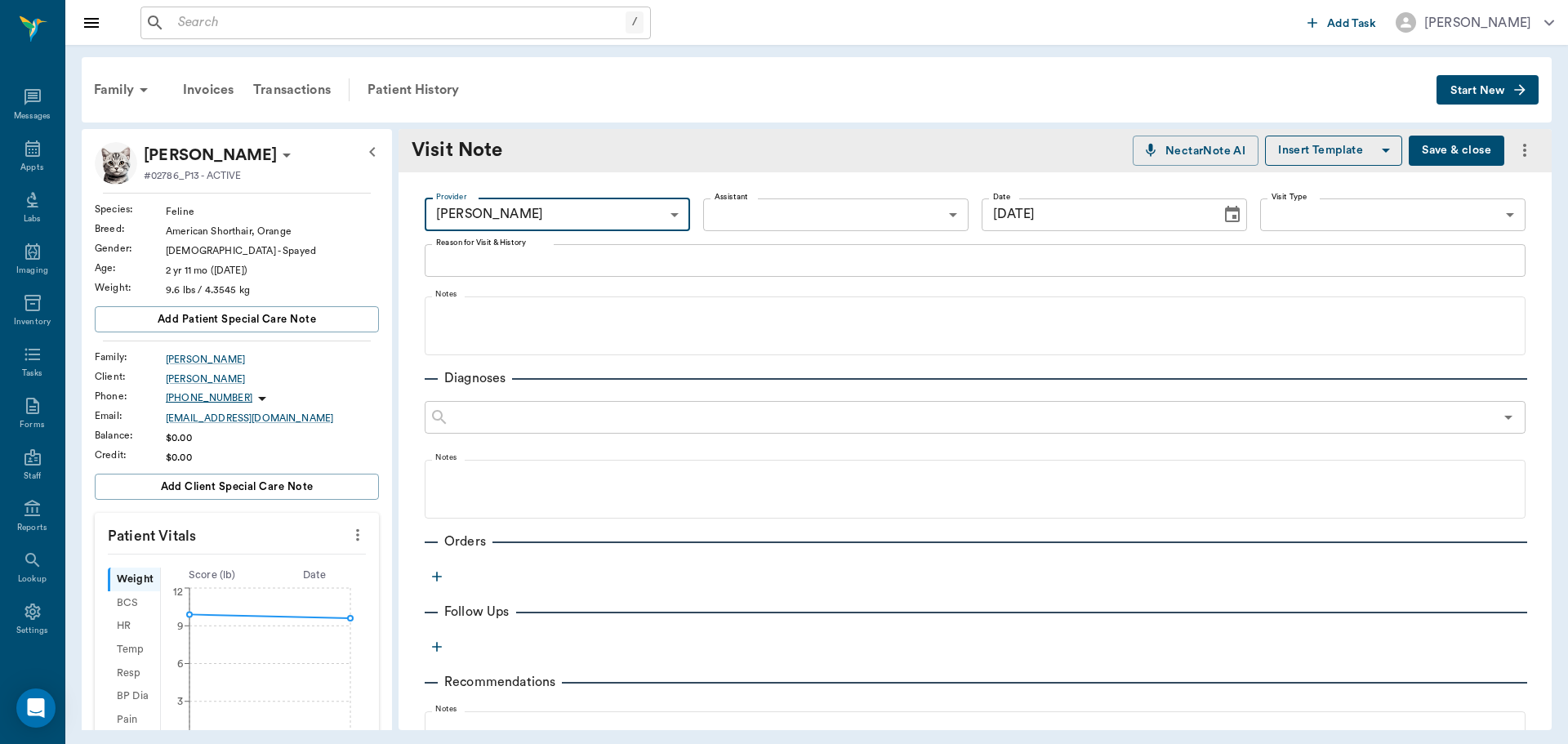
click at [504, 270] on div "x Reason for Visit & History" at bounding box center [976, 261] width 1101 height 33
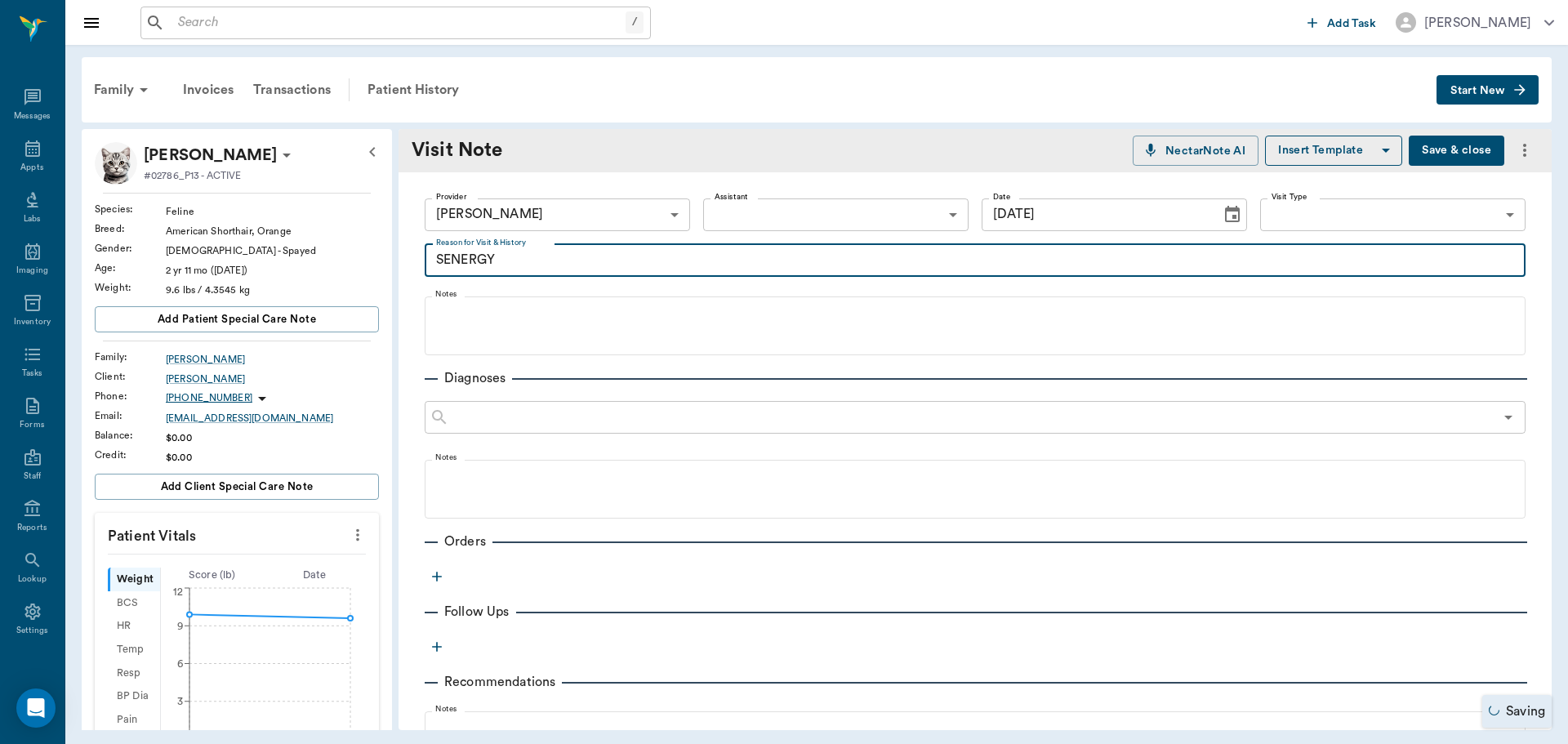
type textarea "SENERGY"
click at [440, 576] on icon "button" at bounding box center [437, 576] width 10 height 10
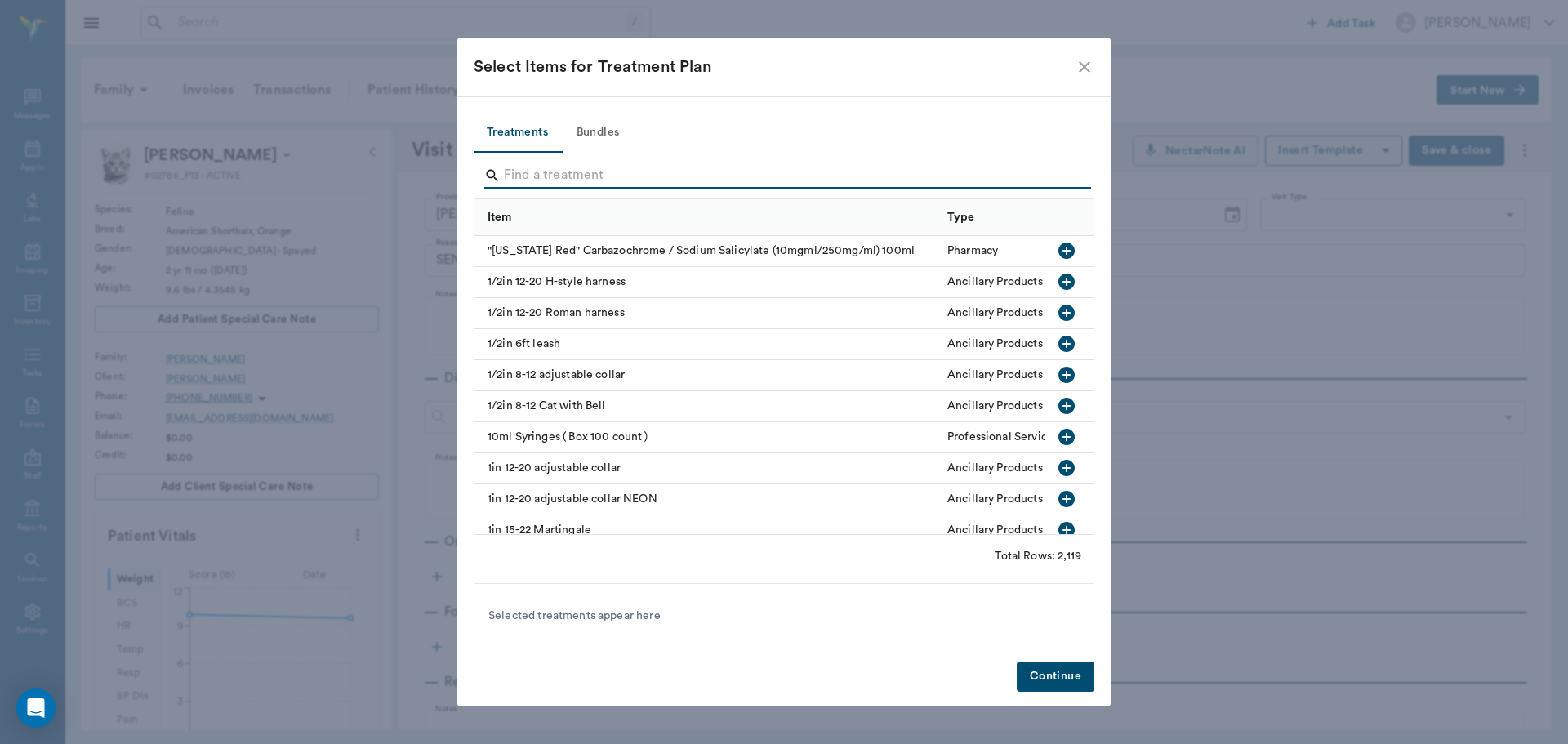
click at [535, 177] on input "Search" at bounding box center [785, 175] width 562 height 26
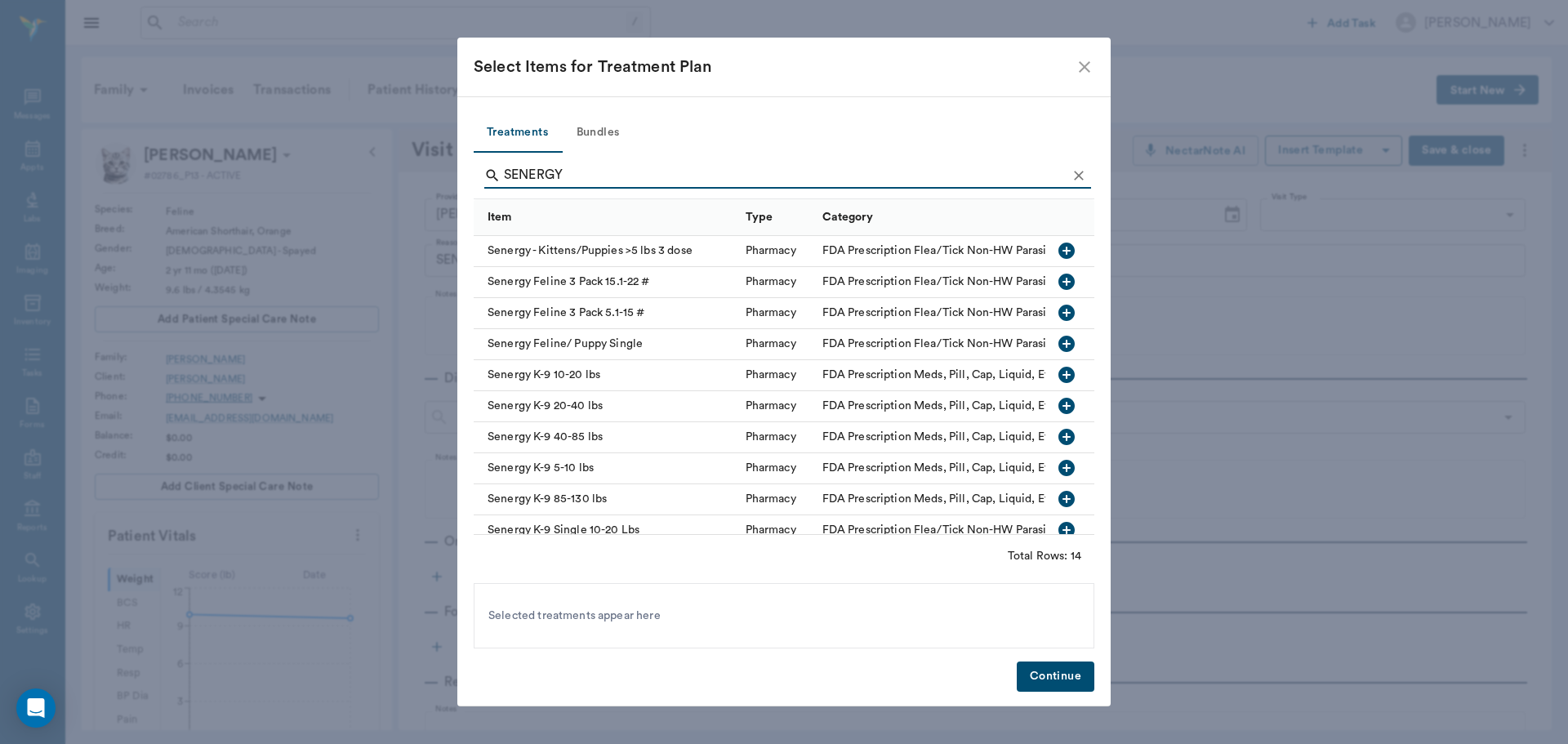
type input "SENERGY"
click at [1058, 343] on icon "button" at bounding box center [1067, 344] width 16 height 16
click at [1056, 688] on button "Continue" at bounding box center [1055, 676] width 77 height 30
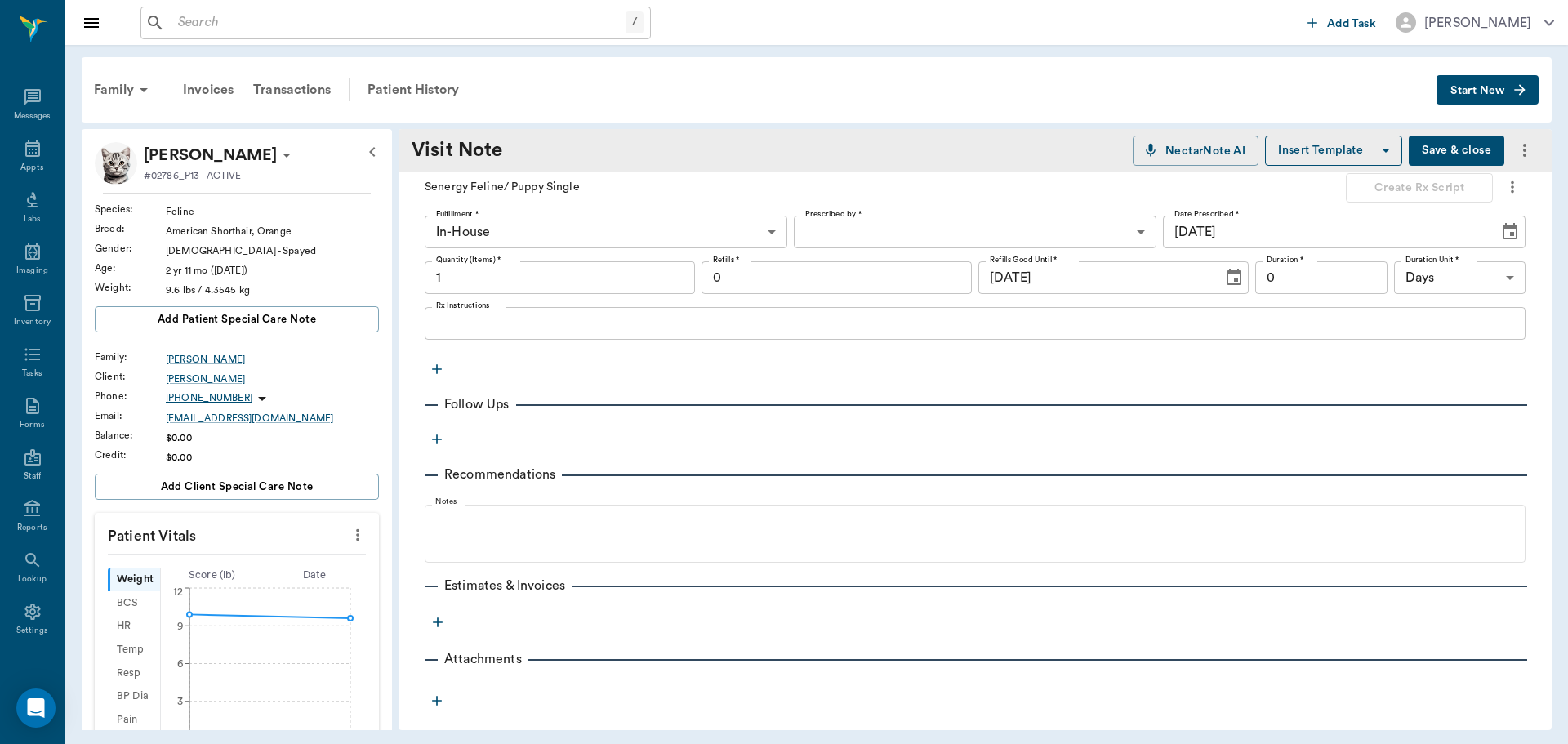
scroll to position [410, 0]
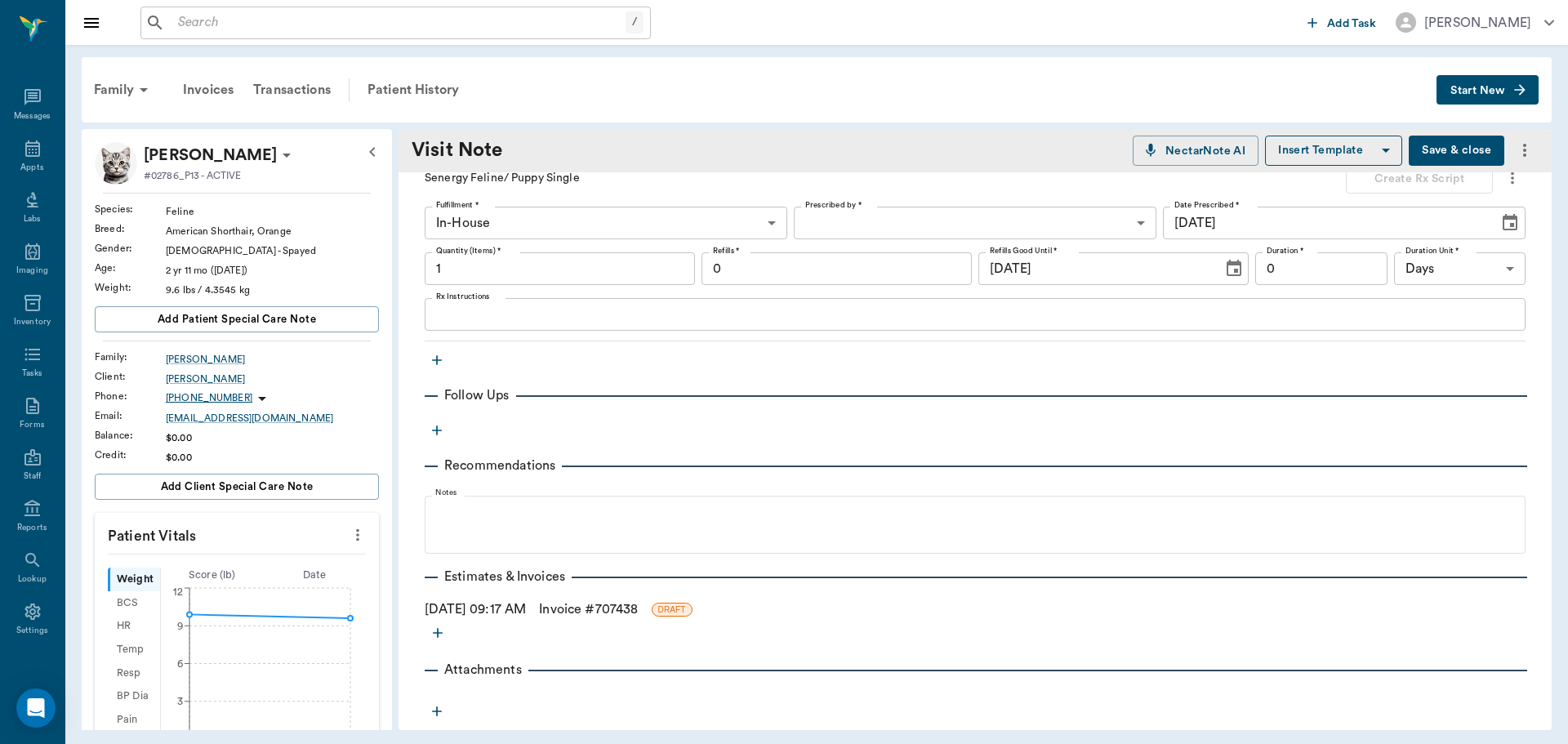
click at [604, 604] on link "Invoice # 707438" at bounding box center [588, 610] width 99 height 20
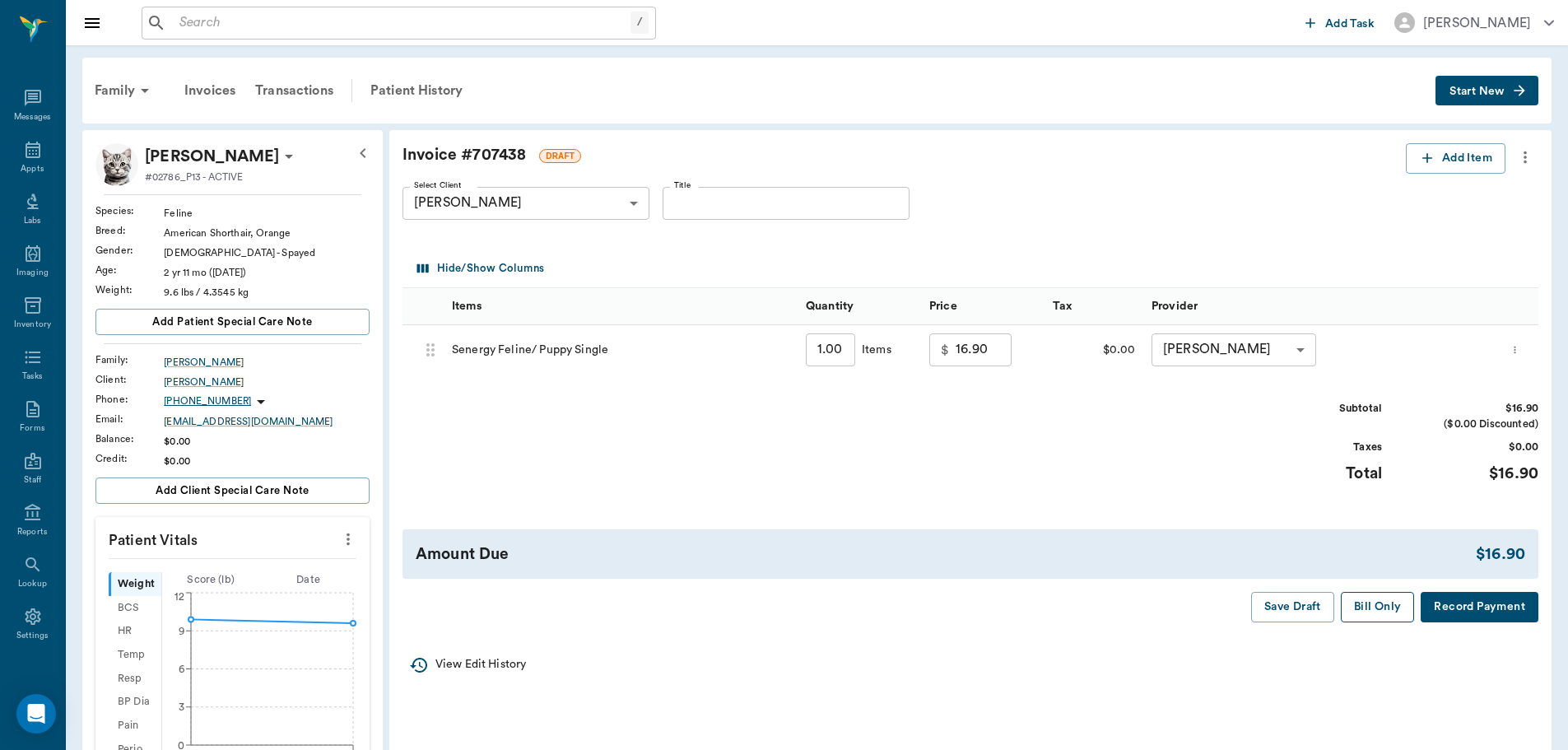
click at [1379, 611] on button "Bill Only" at bounding box center [1378, 606] width 74 height 30
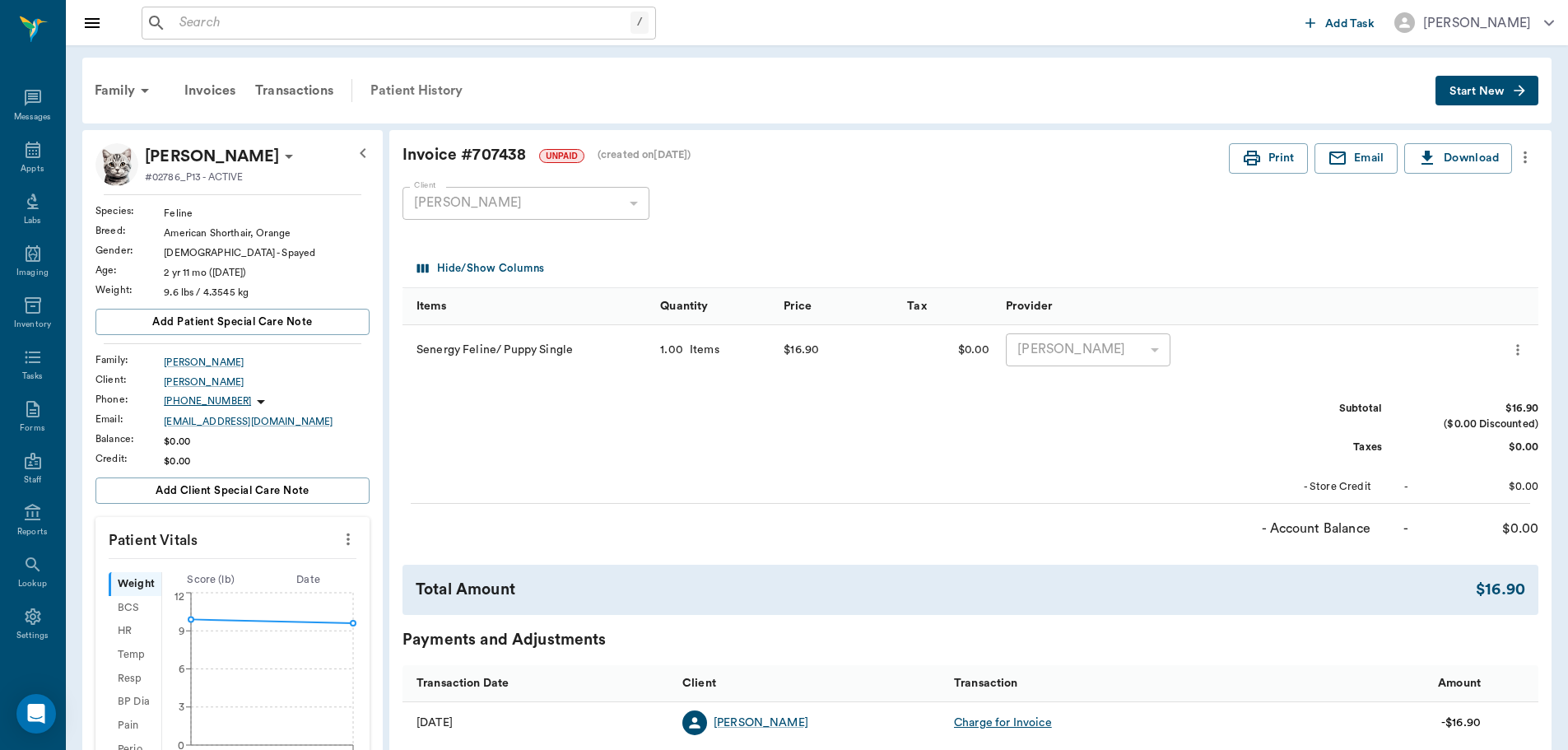
click at [390, 88] on div "Patient History" at bounding box center [416, 90] width 112 height 39
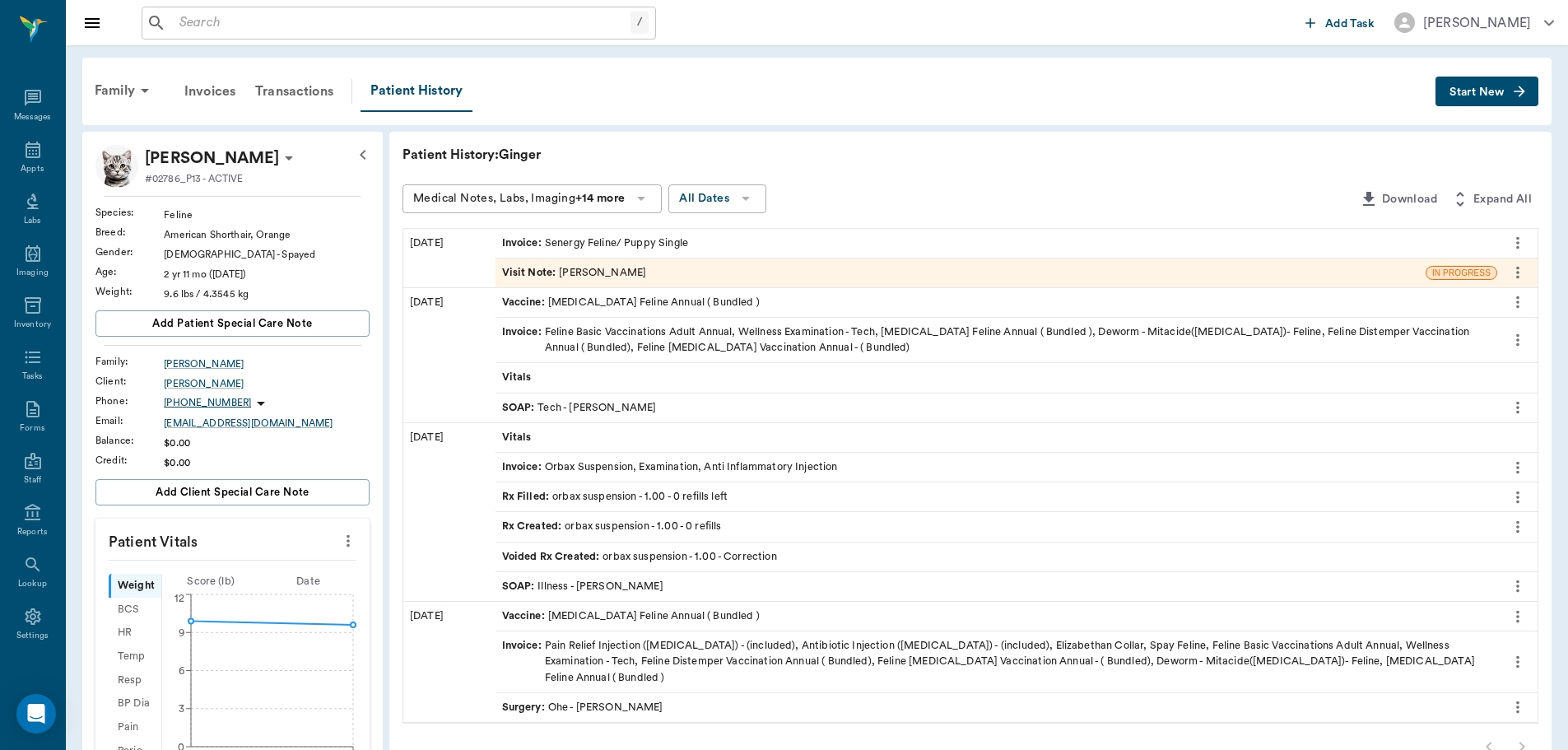
click at [1512, 247] on icon "more" at bounding box center [1518, 243] width 18 height 20
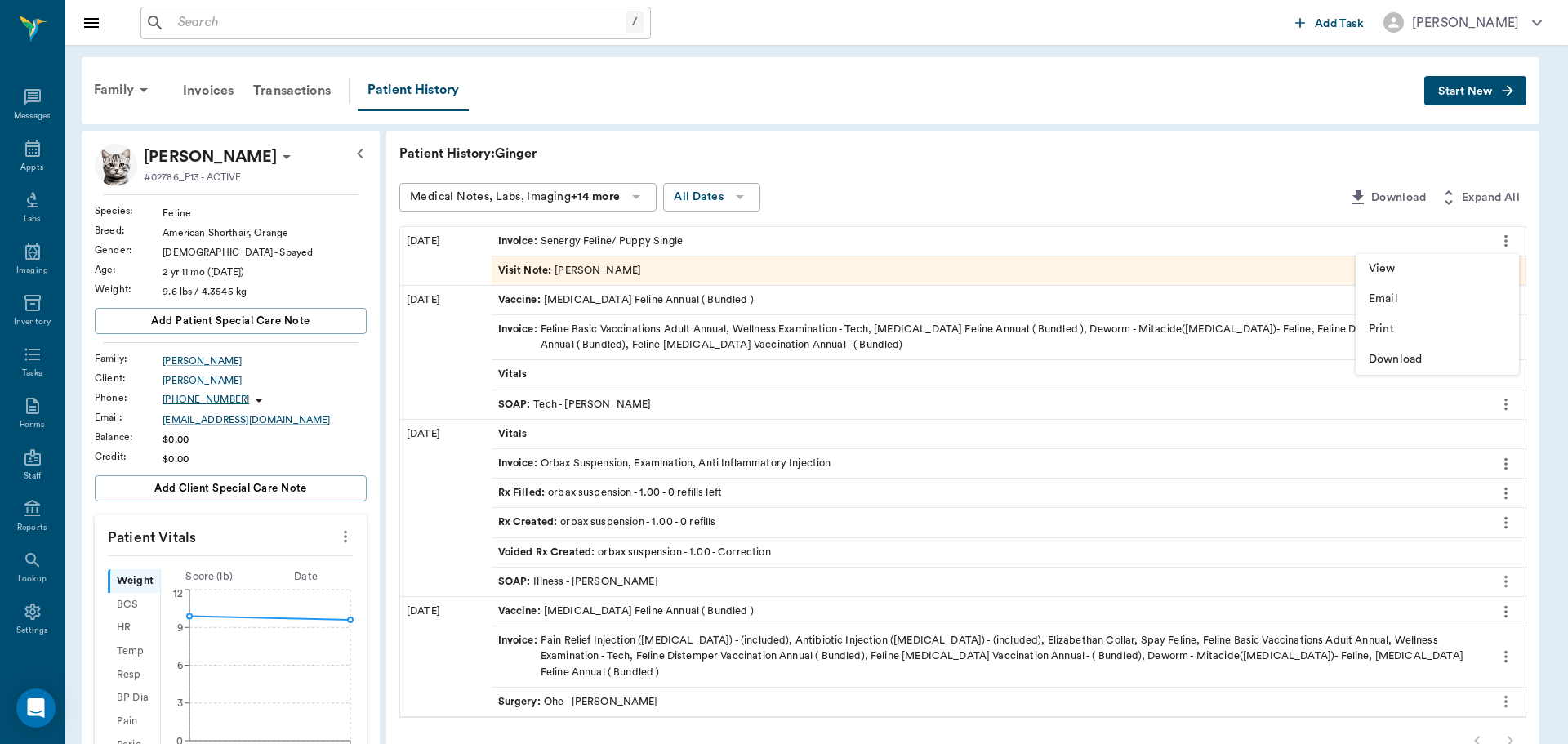
drag, startPoint x: 1115, startPoint y: 182, endPoint x: 849, endPoint y: 146, distance: 268.4
click at [1057, 176] on div at bounding box center [784, 372] width 1568 height 744
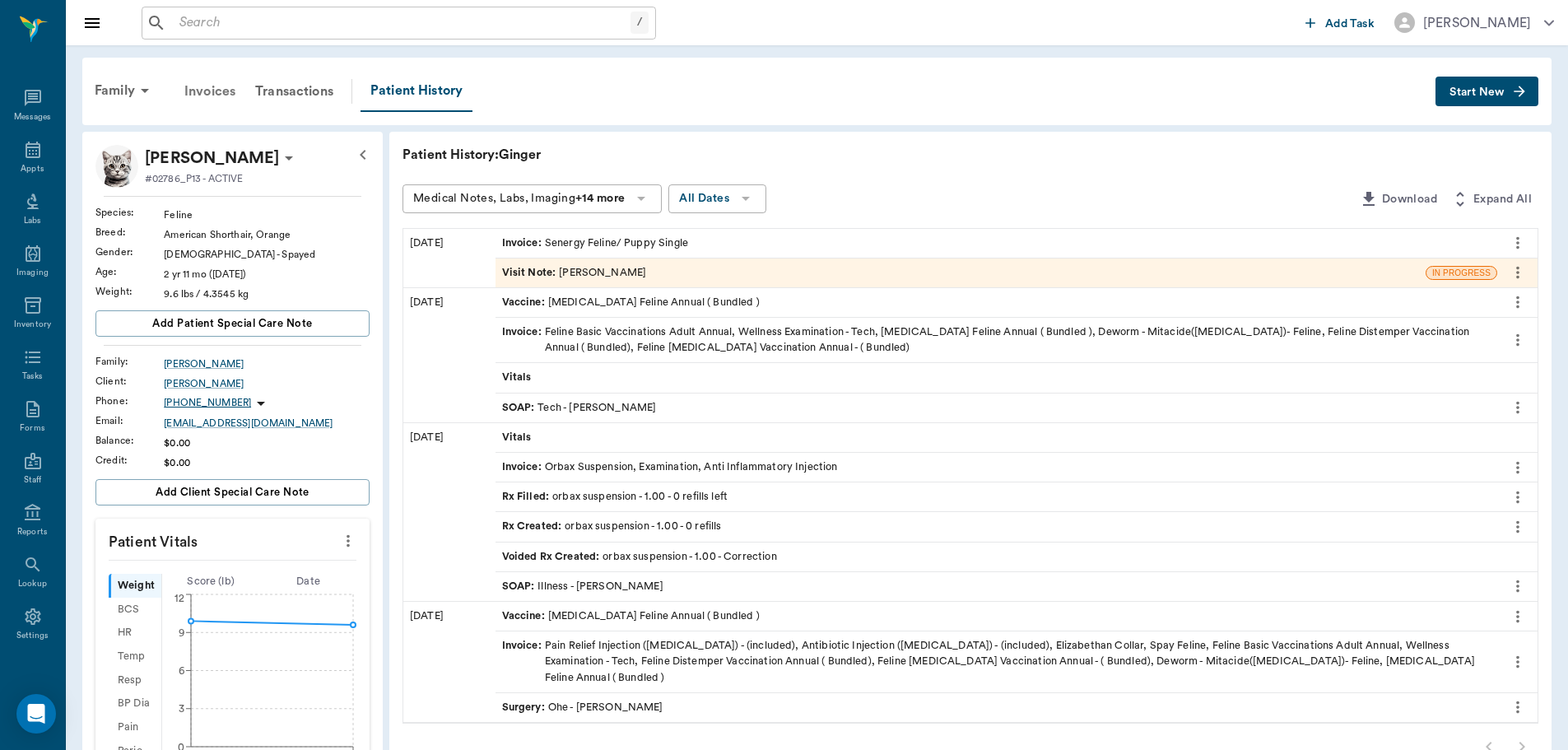
click at [219, 87] on div "Invoices" at bounding box center [210, 91] width 70 height 39
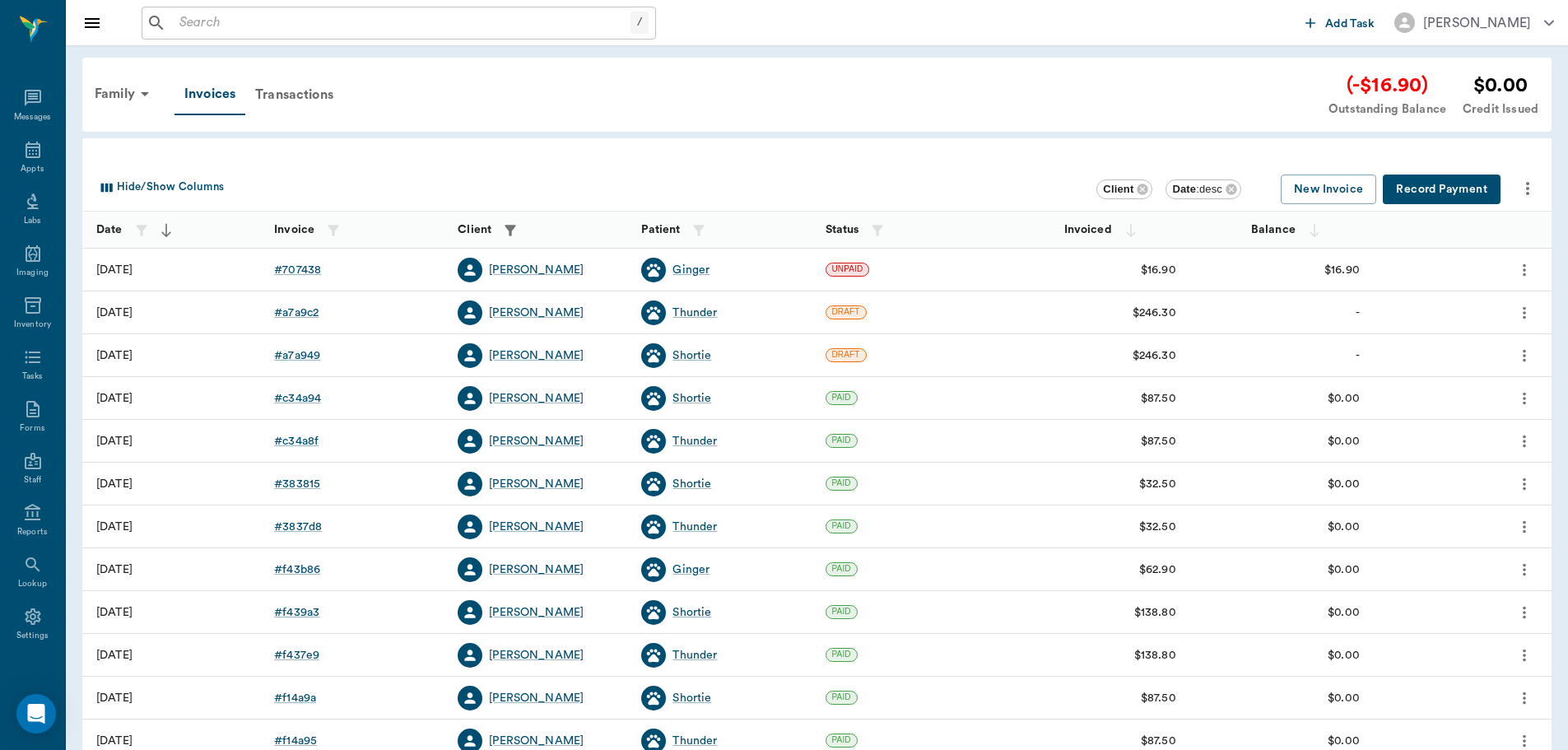
click at [1522, 267] on icon "more" at bounding box center [1524, 270] width 18 height 20
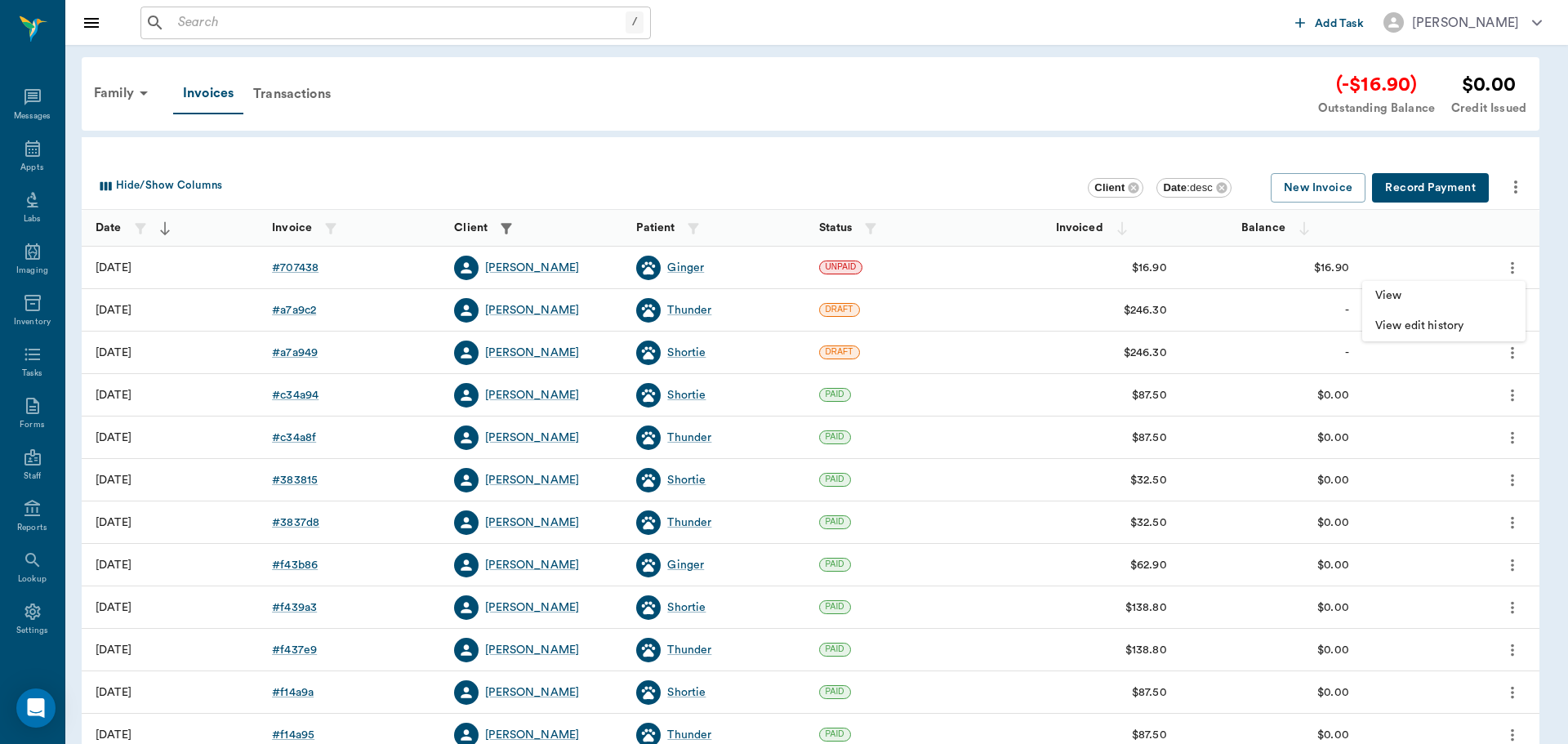
click at [1405, 330] on span "View edit history" at bounding box center [1444, 326] width 137 height 17
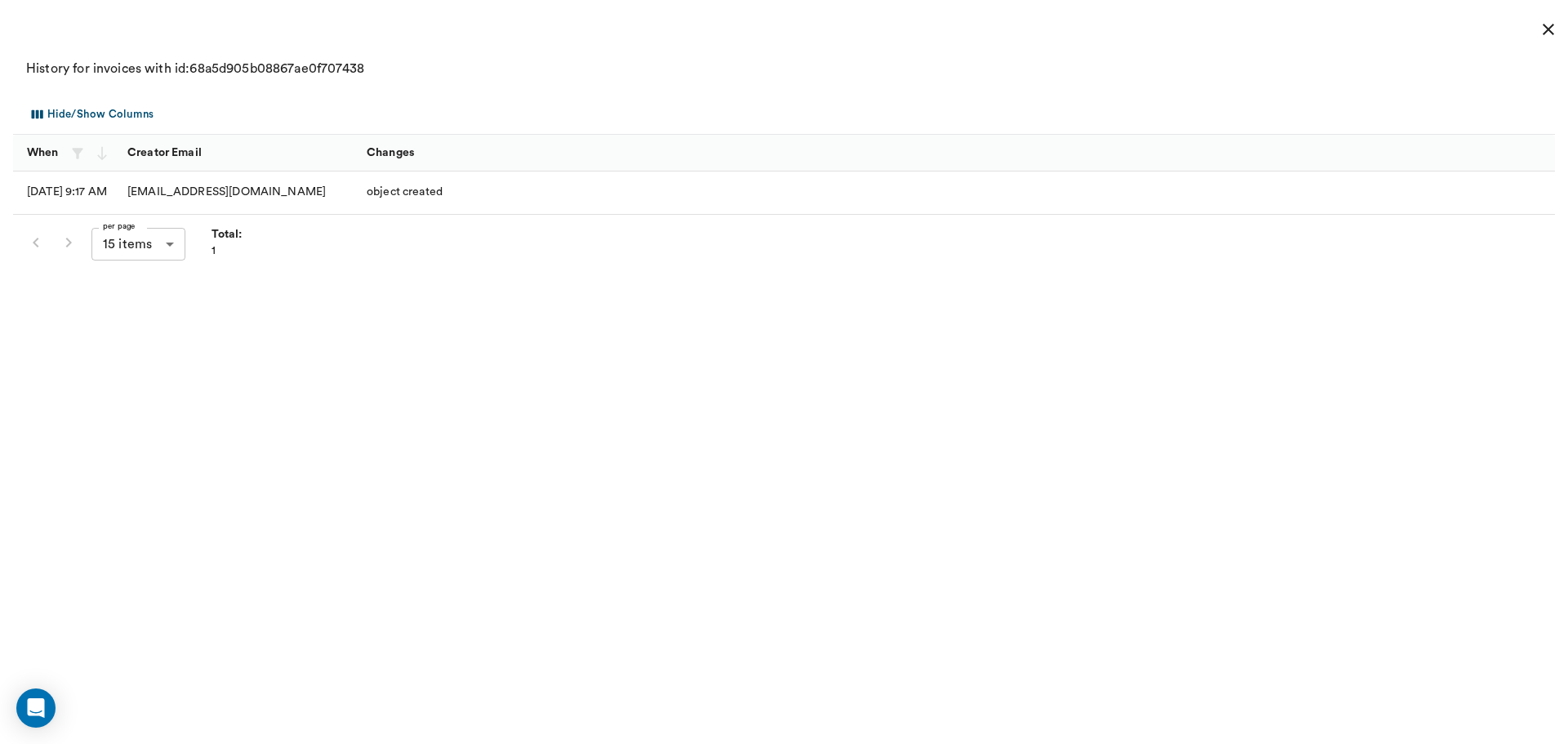
click at [37, 240] on div "per page 15 items 15 per page Total: 1" at bounding box center [131, 243] width 223 height 43
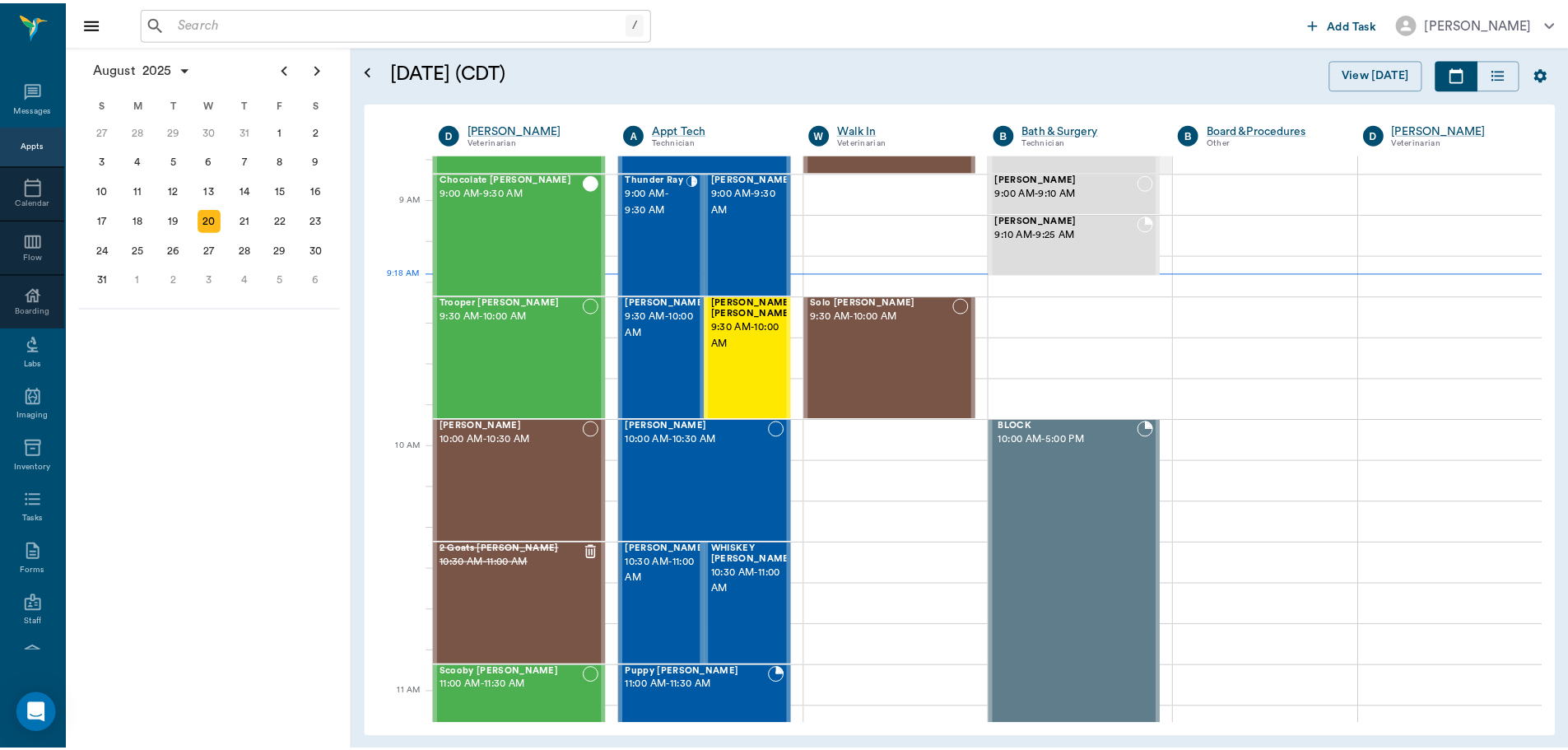
scroll to position [248, 0]
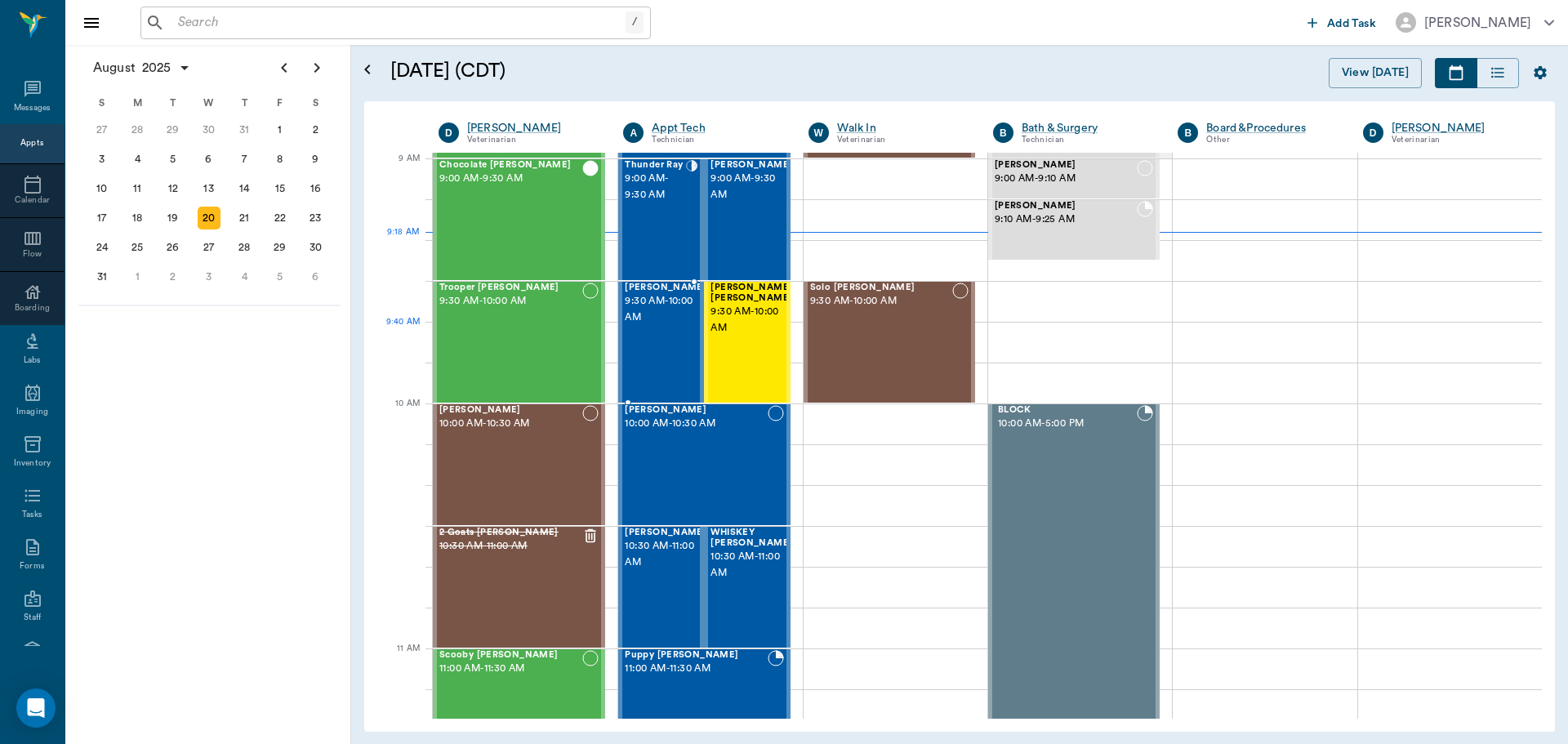
click at [644, 362] on div "[PERSON_NAME] 9:30 AM - 10:00 AM" at bounding box center [666, 342] width 82 height 119
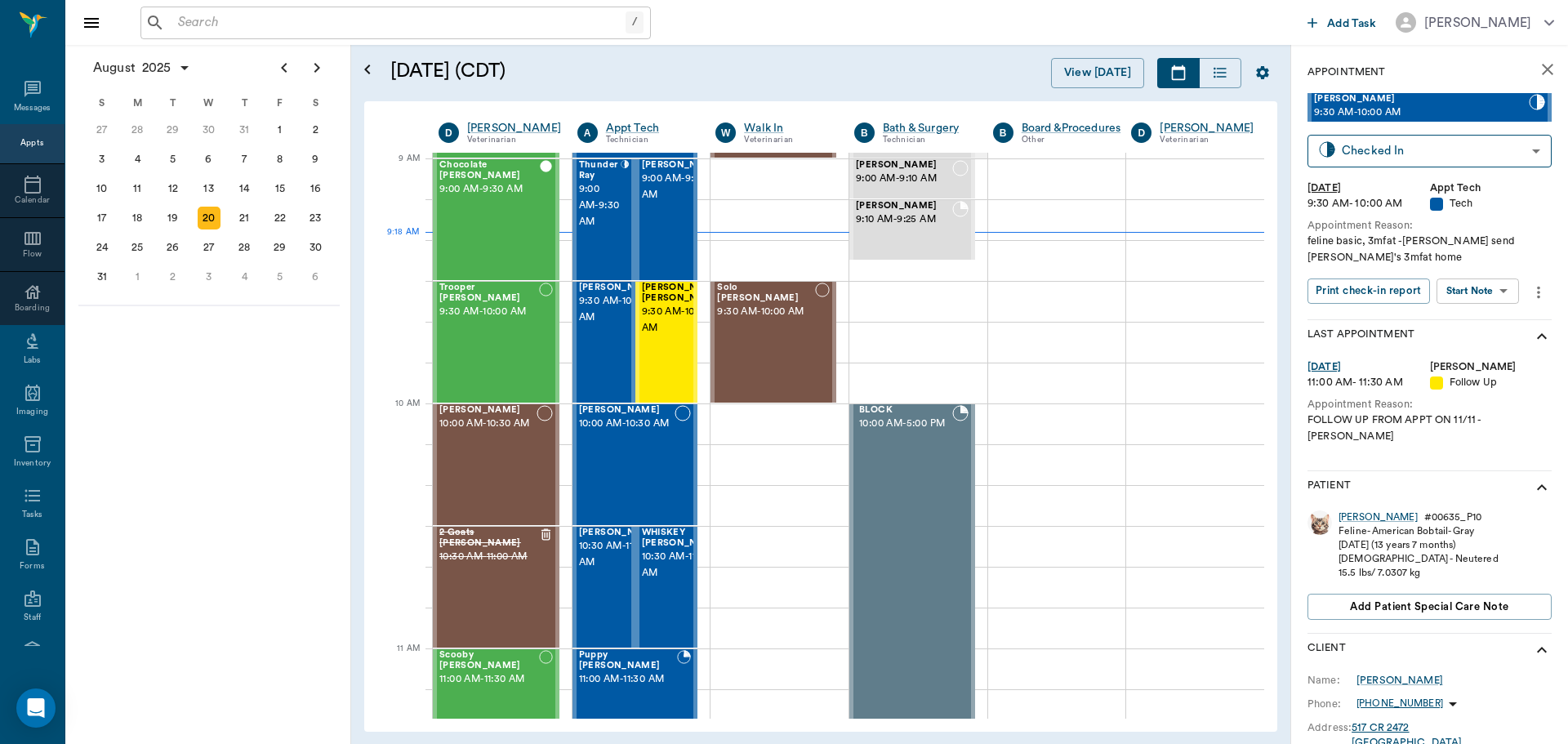
click at [221, 33] on input "text" at bounding box center [399, 23] width 454 height 23
click at [610, 233] on div "Thunder Ray 9:00 AM - 9:30 AM" at bounding box center [600, 219] width 42 height 119
click at [1355, 521] on div "Thunder" at bounding box center [1358, 517] width 38 height 14
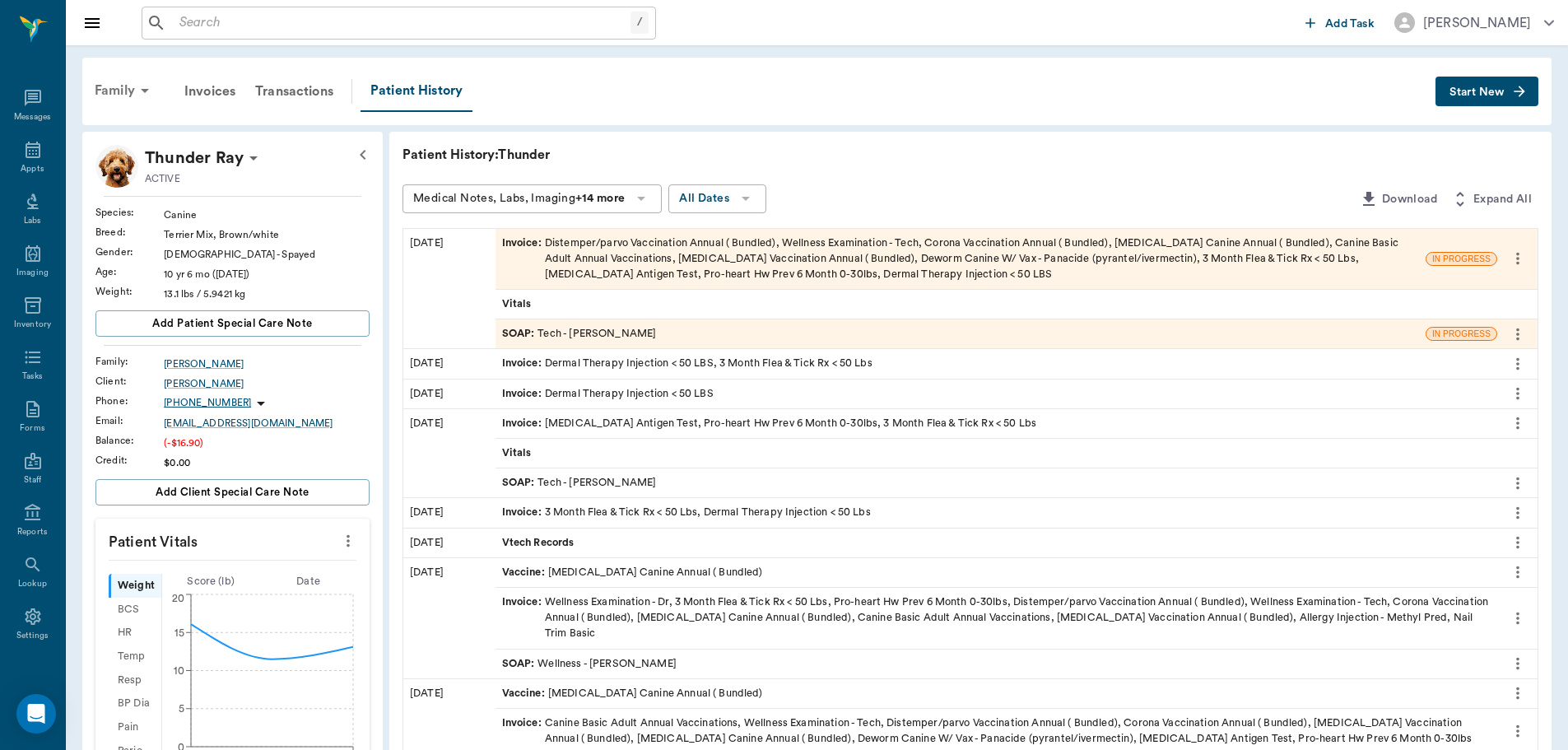
click at [114, 82] on div "Family" at bounding box center [124, 90] width 80 height 39
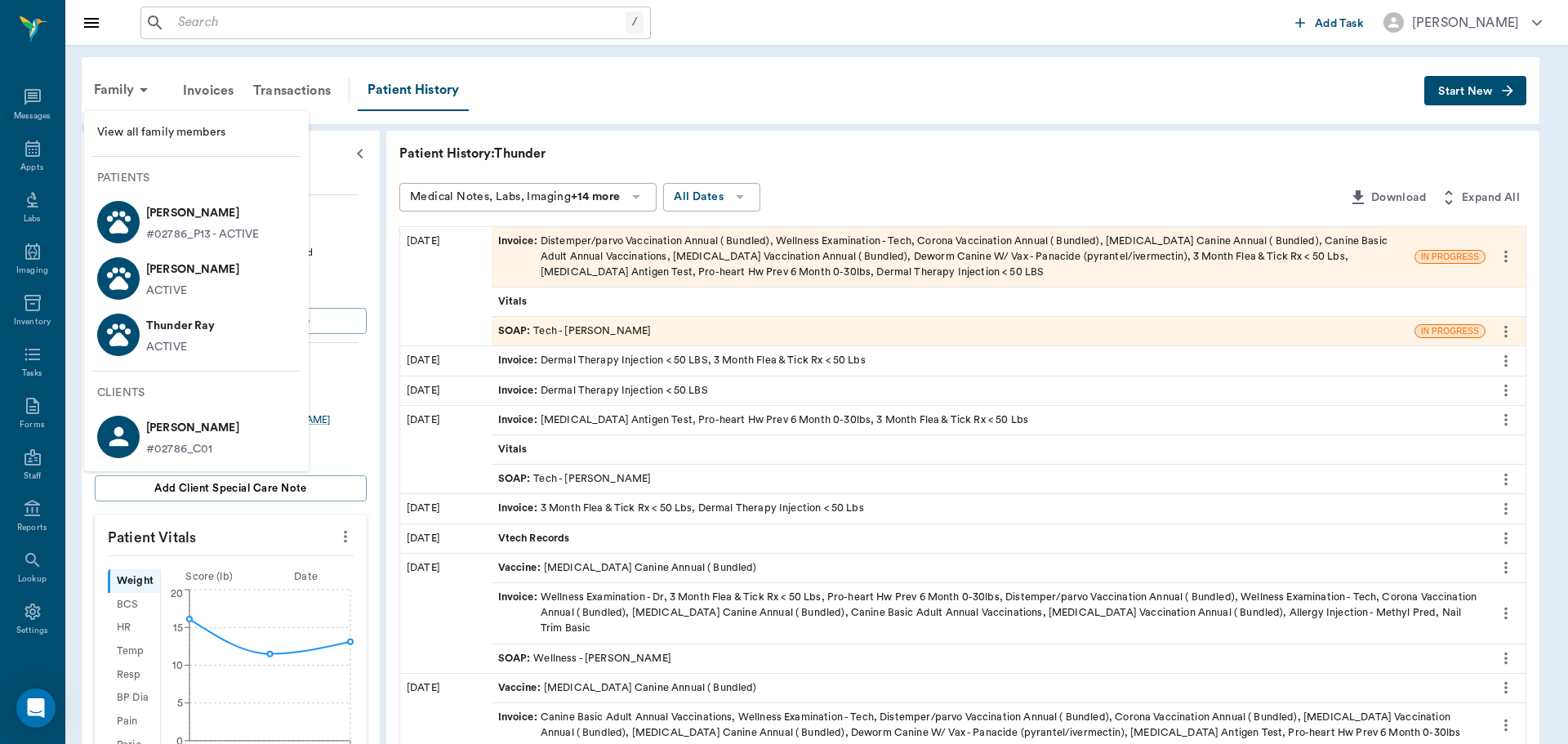
click at [164, 215] on p "[PERSON_NAME]" at bounding box center [203, 213] width 114 height 26
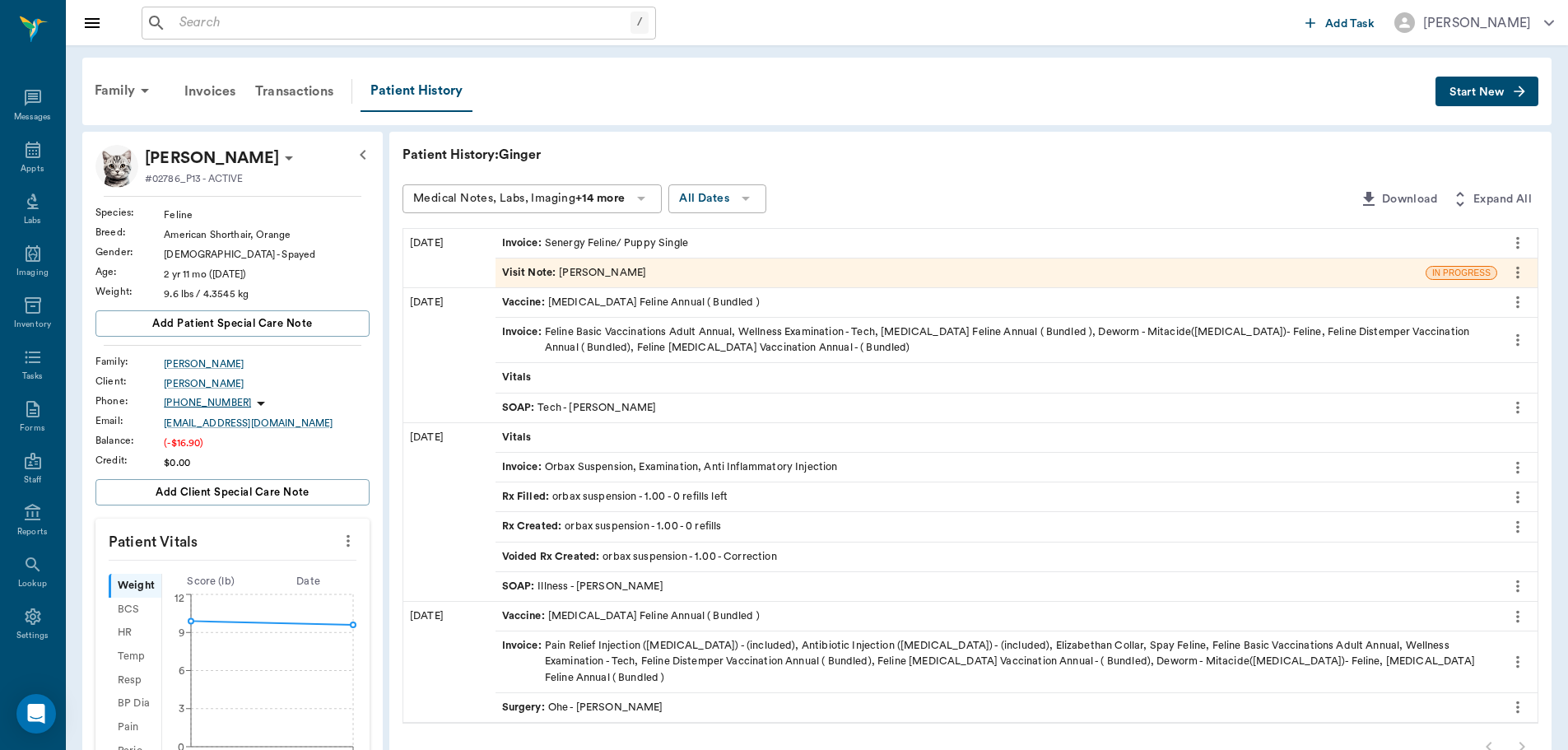
click at [1516, 270] on icon "more" at bounding box center [1518, 273] width 18 height 20
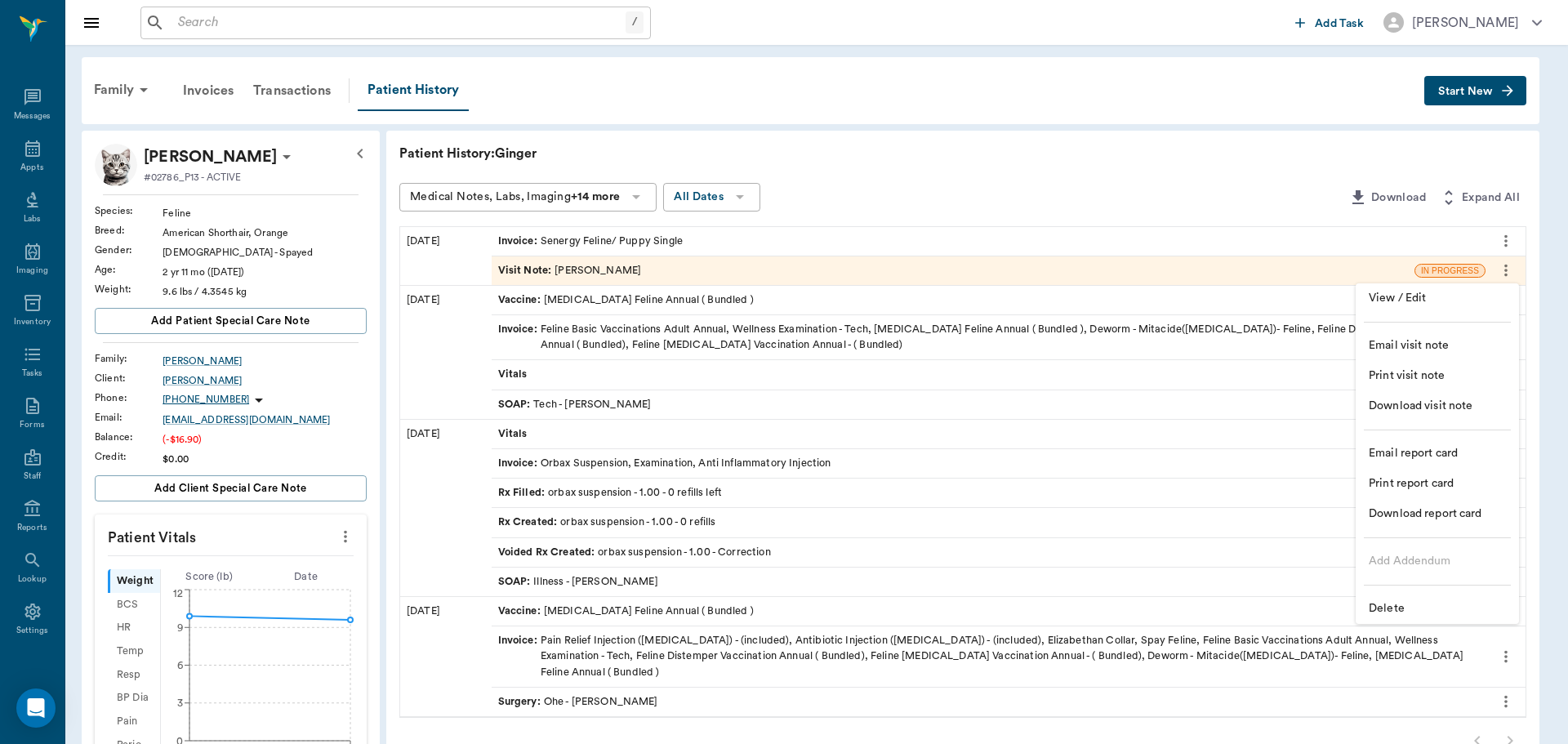
click at [1380, 612] on span "Delete" at bounding box center [1437, 609] width 137 height 17
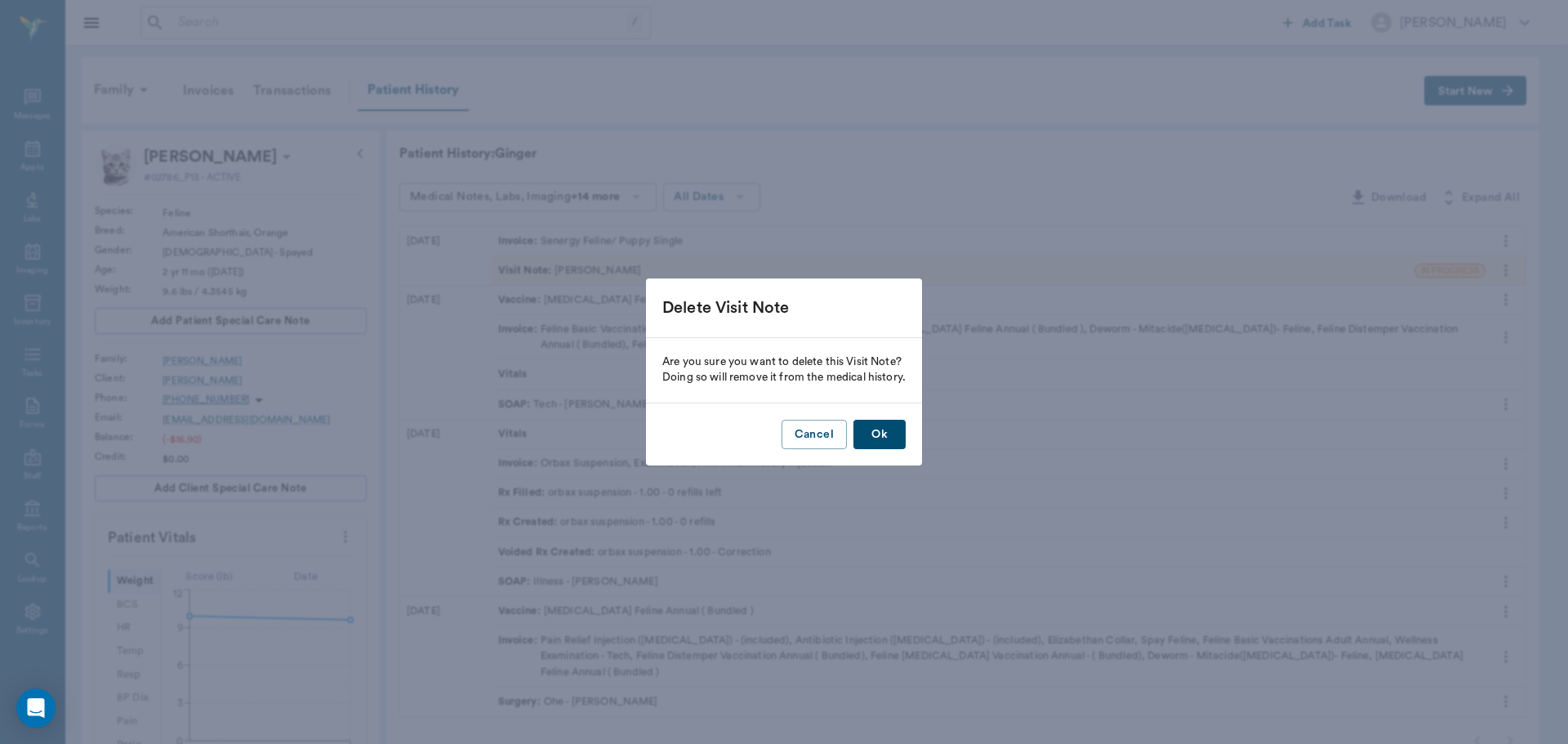
click at [888, 424] on button "Ok" at bounding box center [880, 434] width 53 height 30
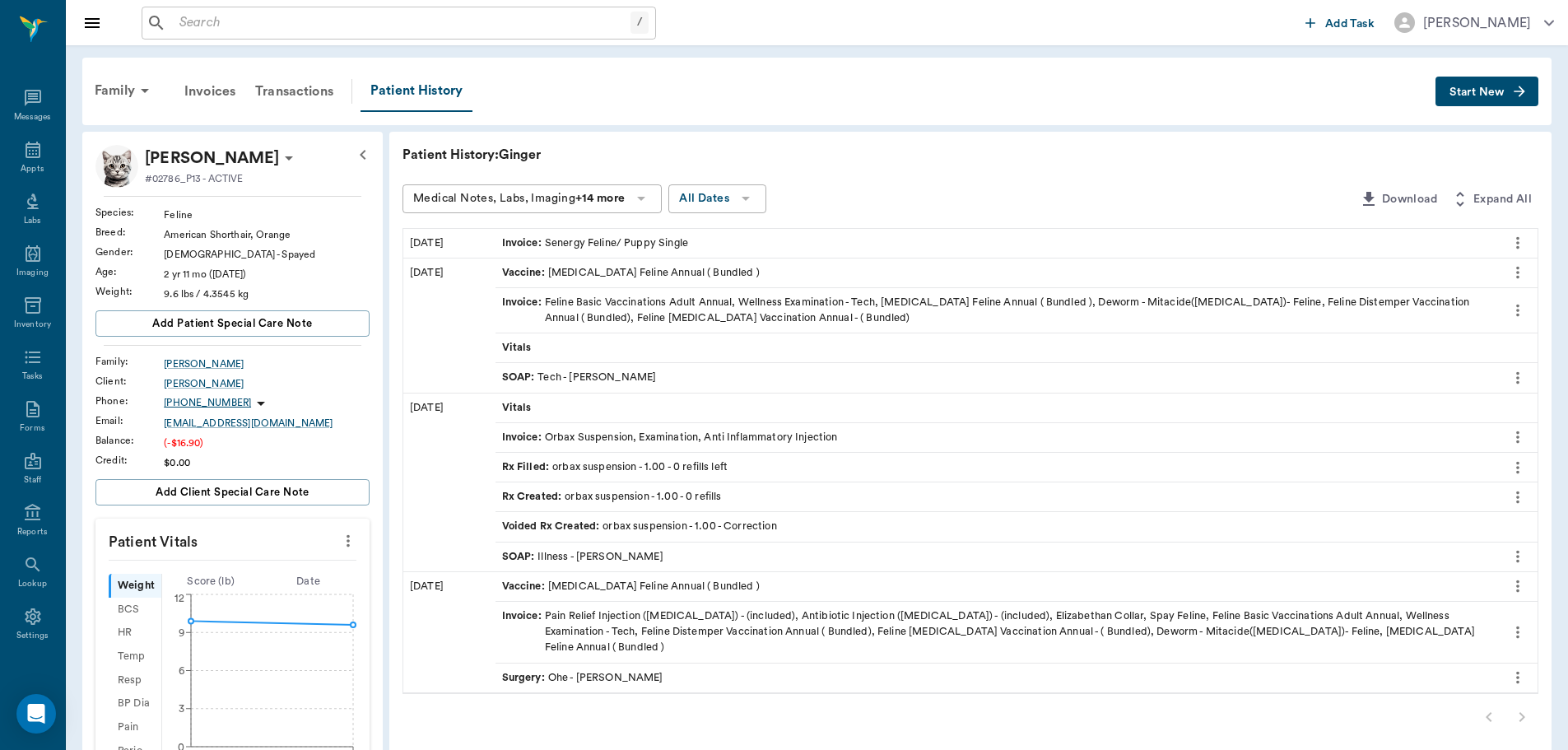
click at [1517, 235] on icon "more" at bounding box center [1518, 243] width 18 height 20
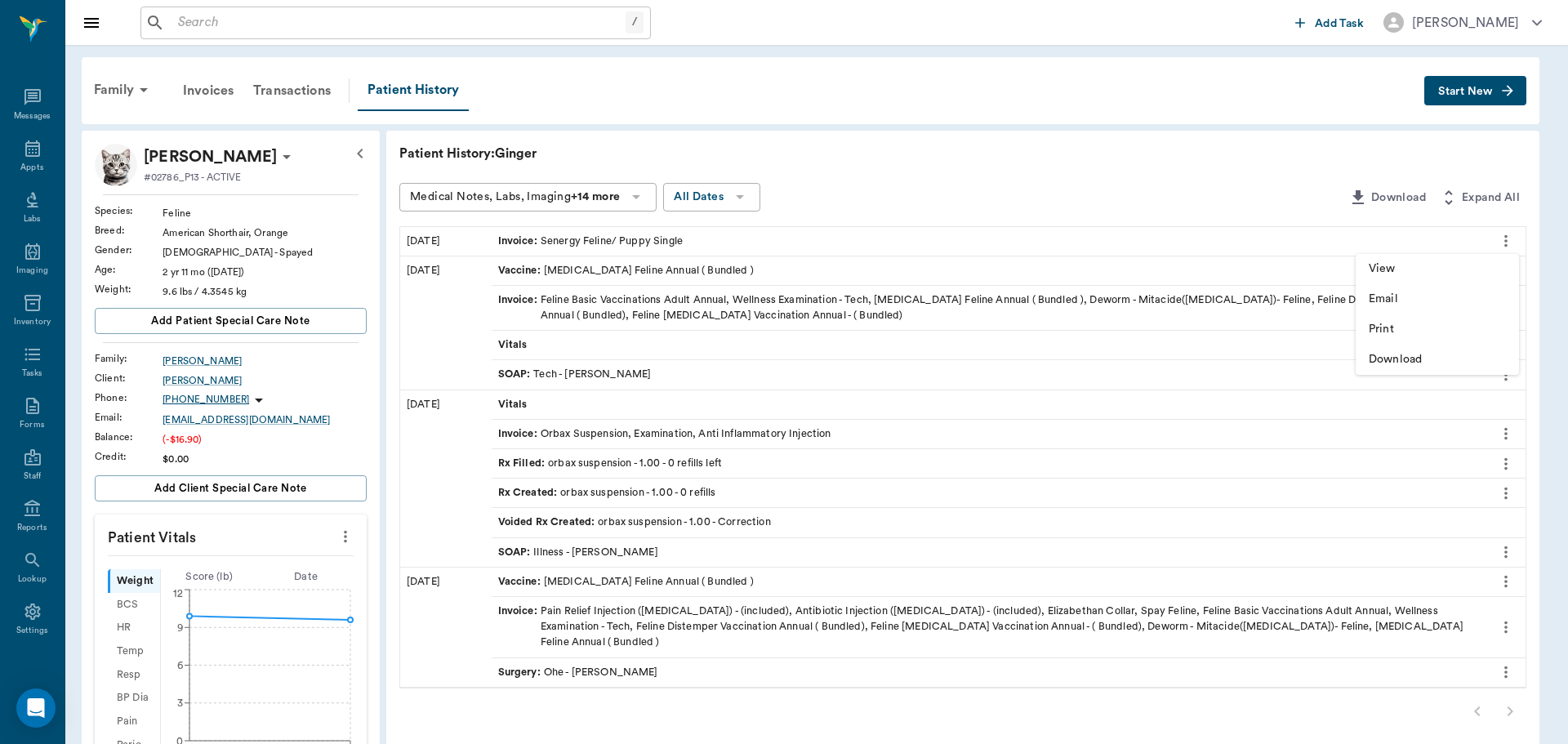
click at [320, 92] on div at bounding box center [784, 372] width 1568 height 744
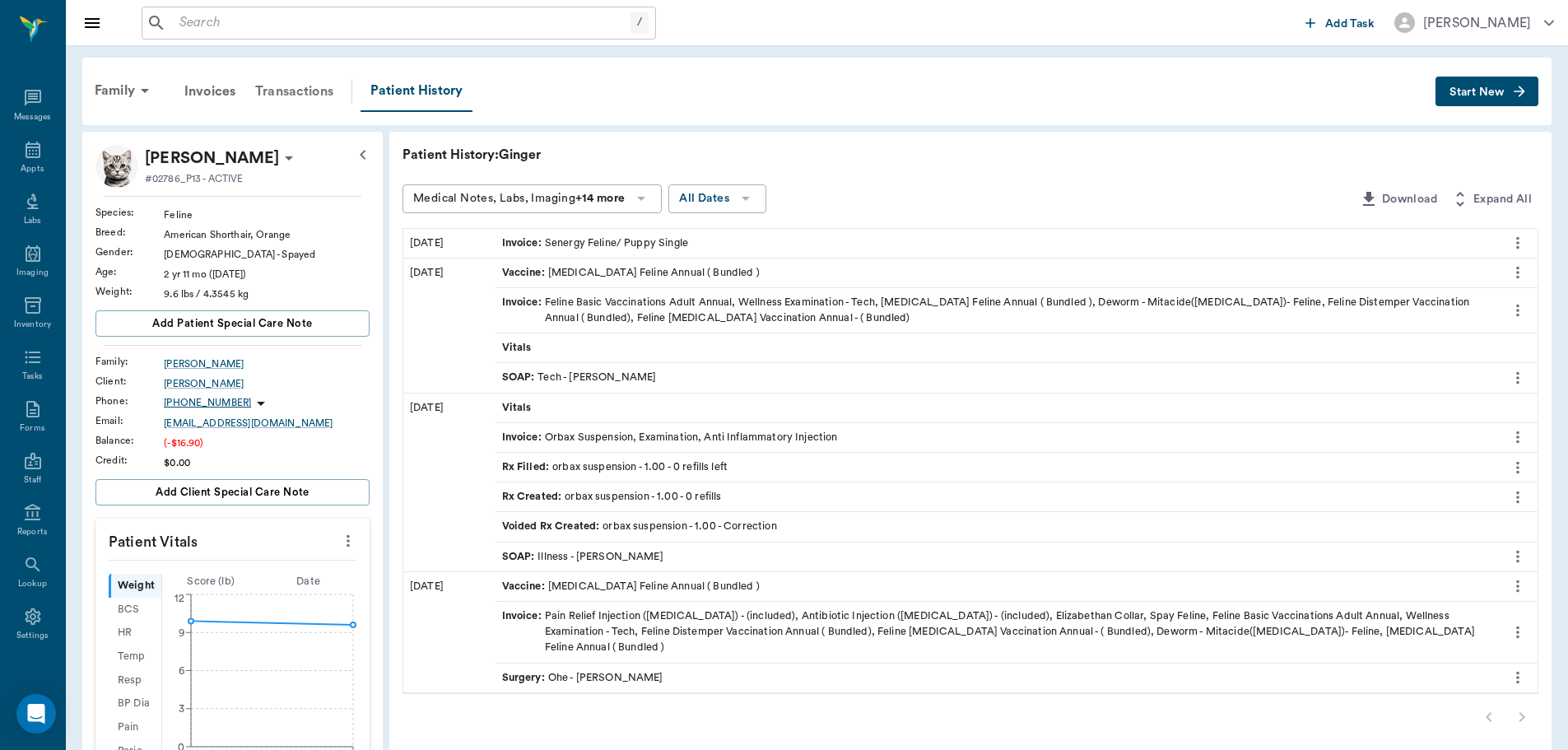
click at [309, 87] on div "Transactions" at bounding box center [294, 91] width 98 height 39
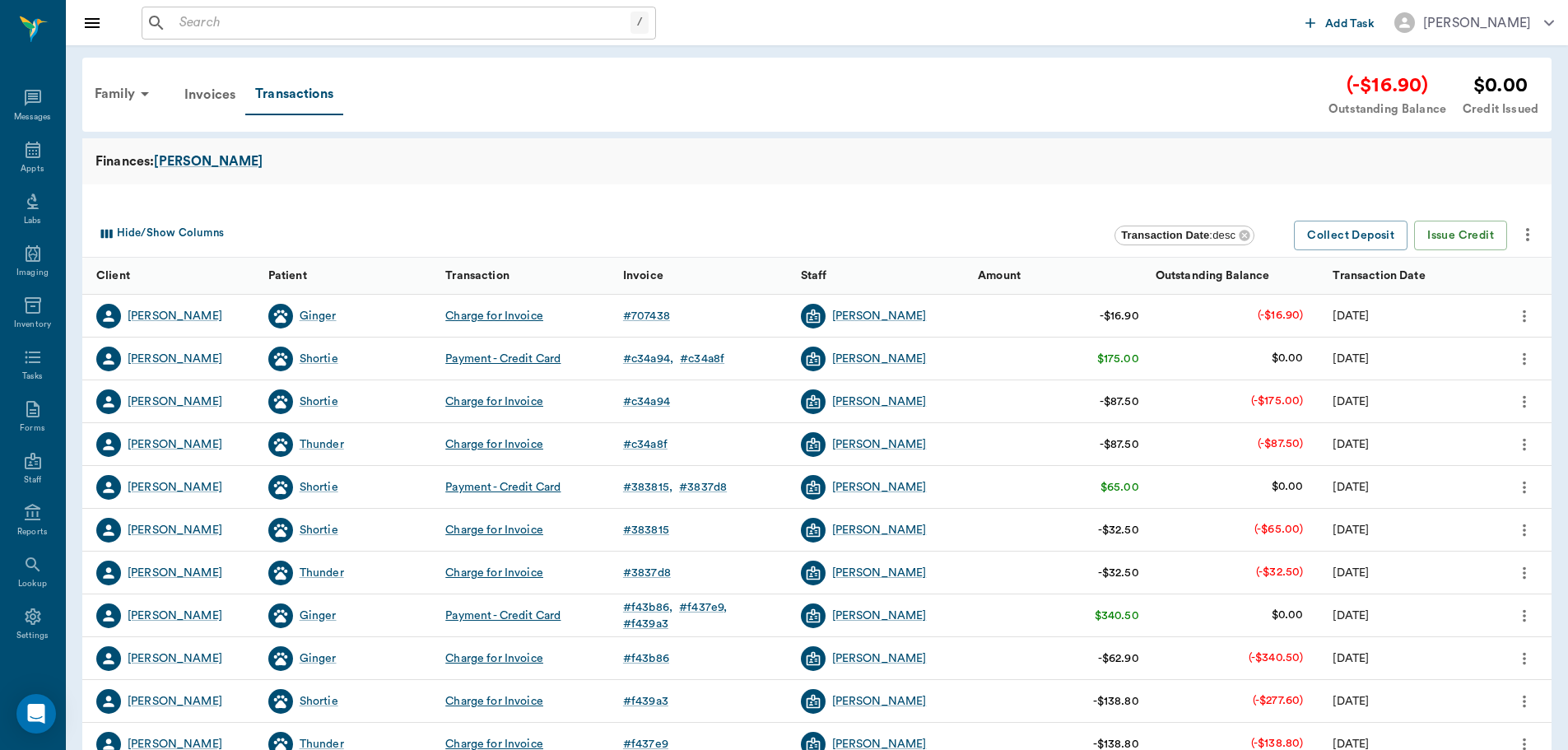
click at [1523, 320] on icon "more" at bounding box center [1524, 315] width 4 height 12
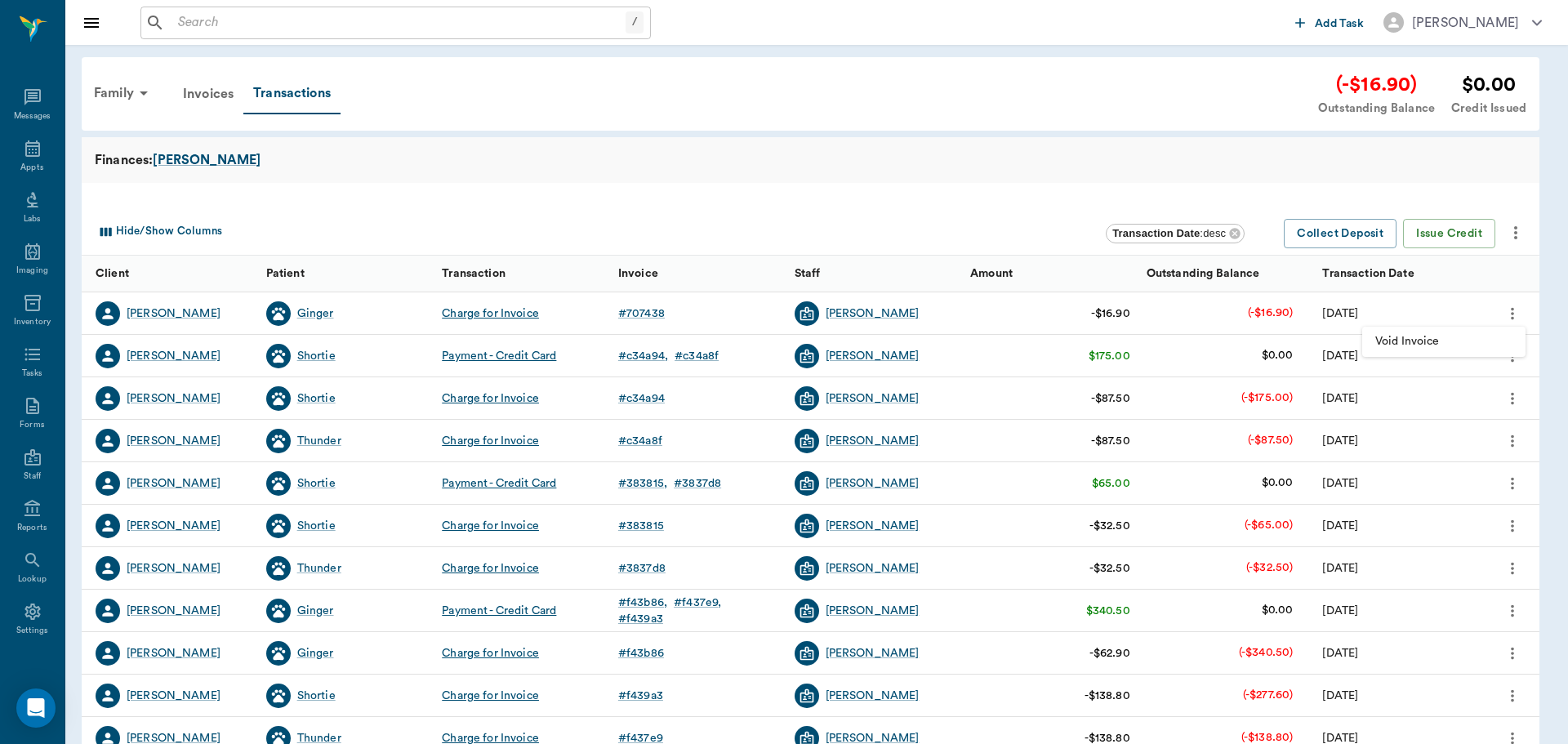
click at [1429, 336] on span "Void Invoice" at bounding box center [1444, 342] width 137 height 17
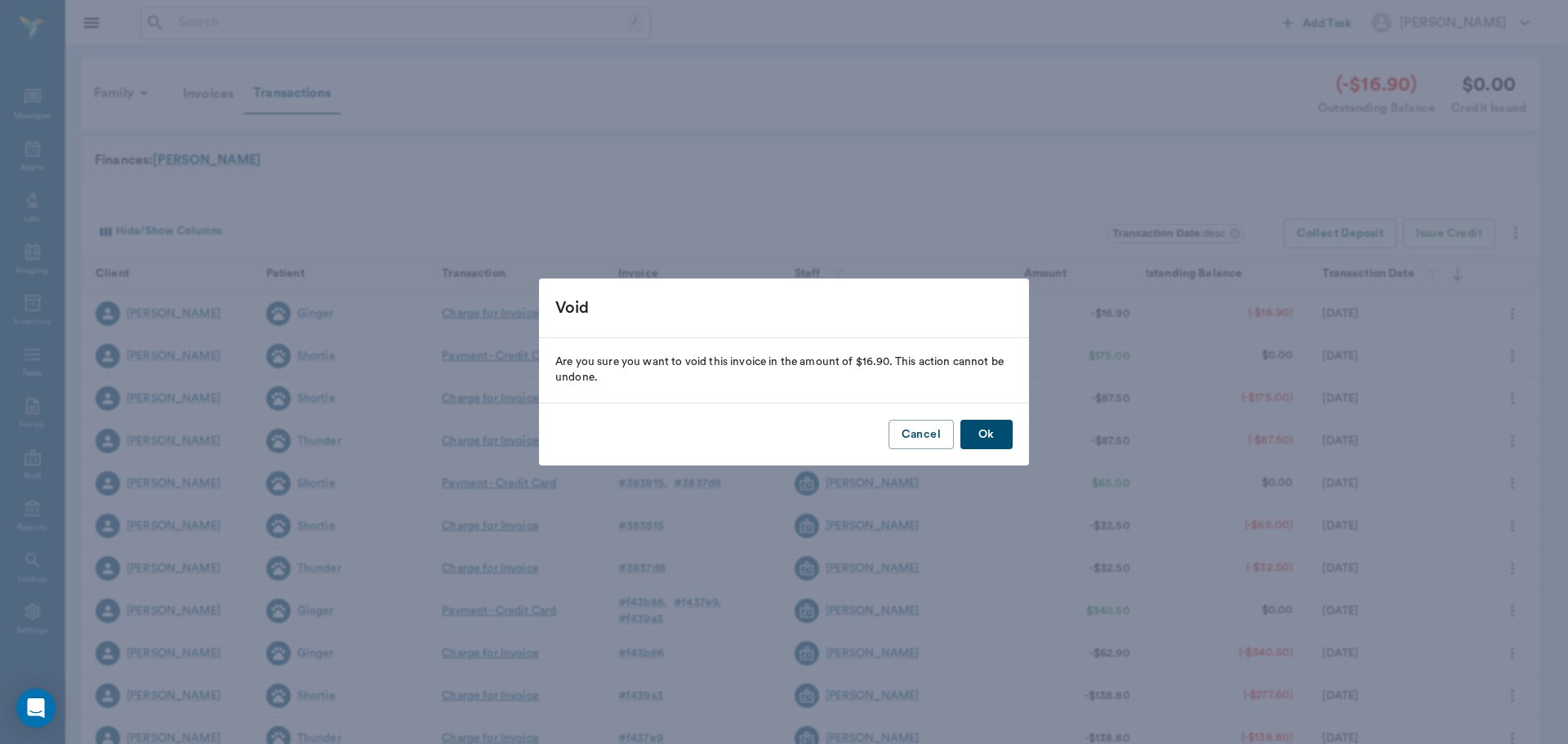
drag, startPoint x: 991, startPoint y: 430, endPoint x: 957, endPoint y: 379, distance: 61.3
click at [983, 428] on button "Ok" at bounding box center [987, 434] width 53 height 30
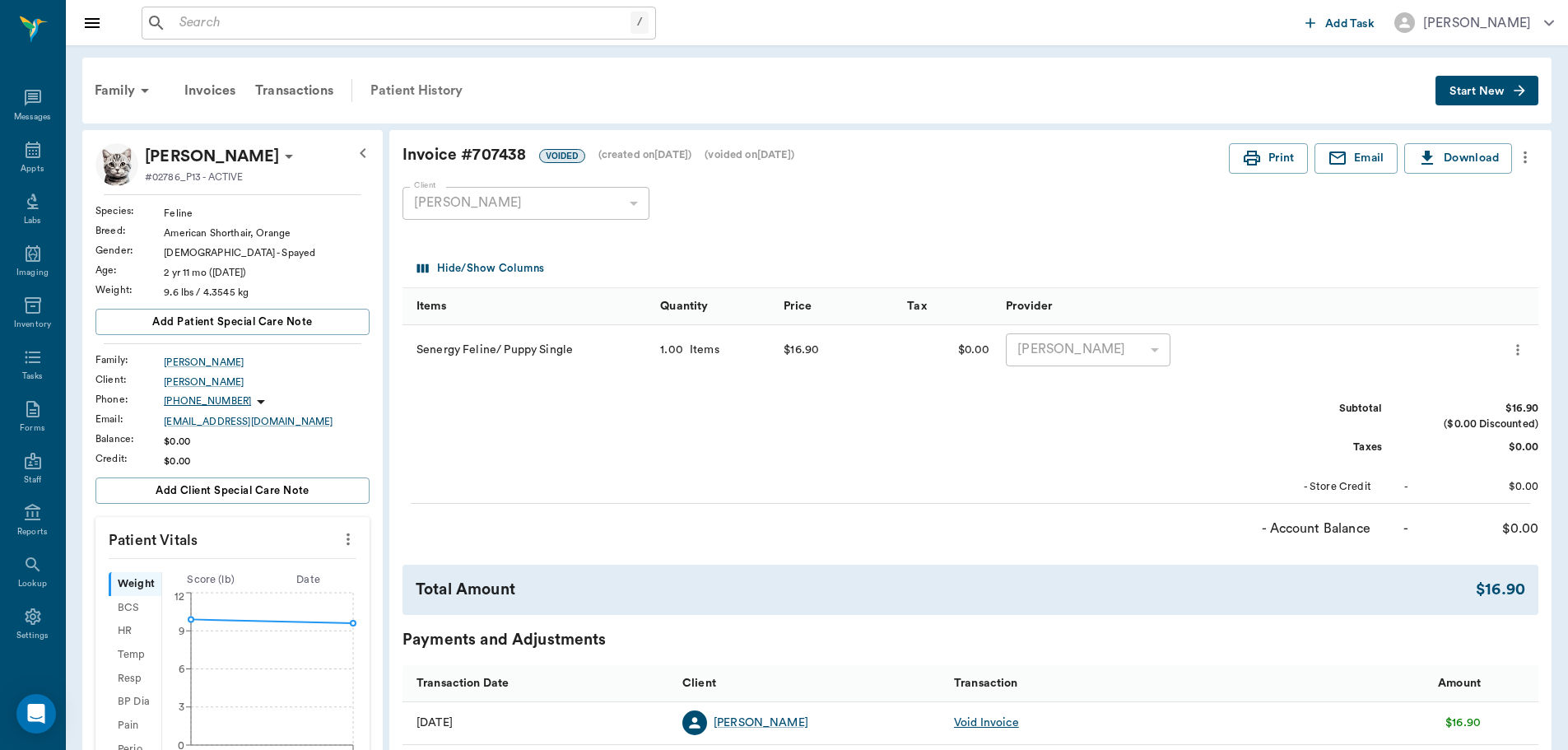
click at [420, 87] on div "Patient History" at bounding box center [416, 90] width 112 height 39
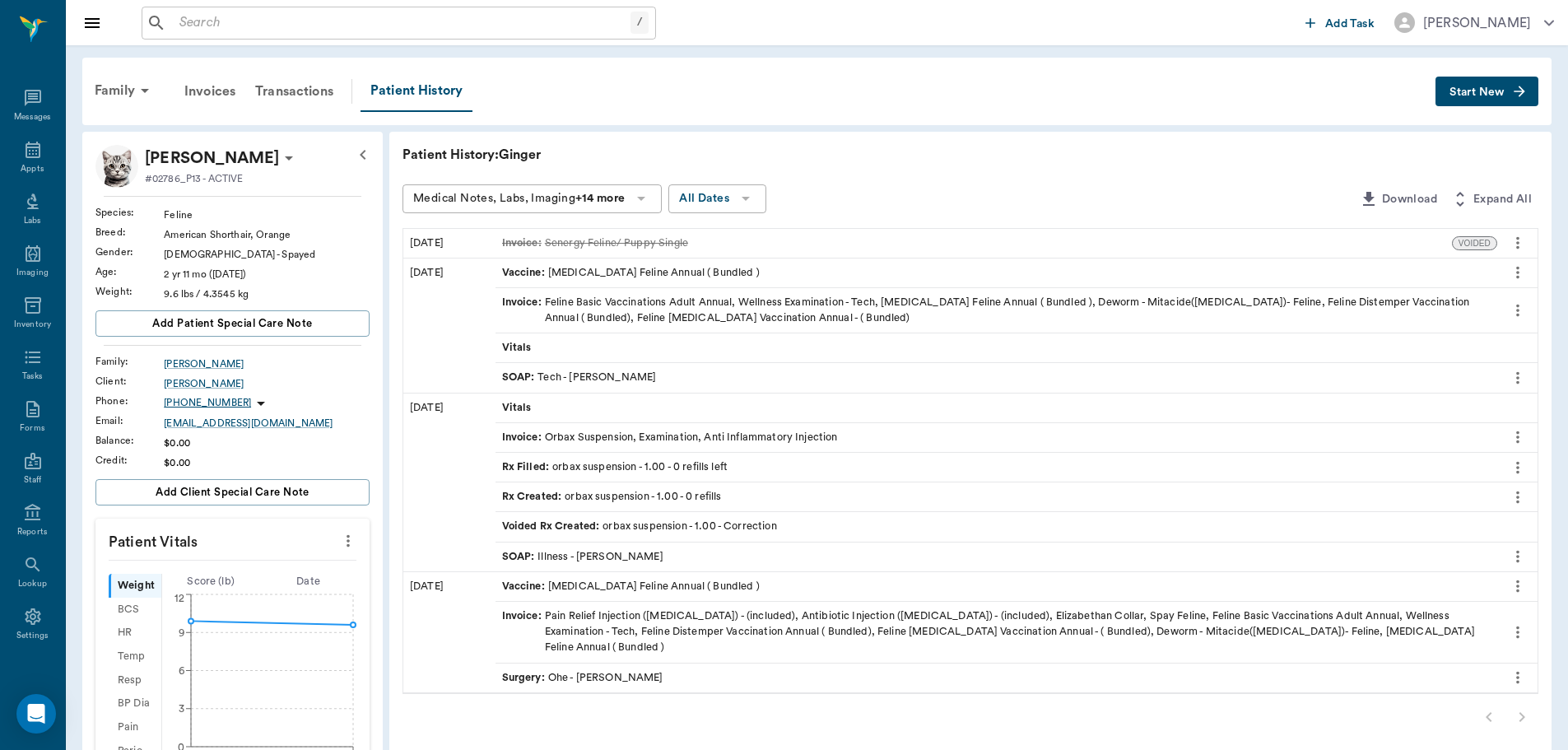
click at [1505, 90] on button "Start New" at bounding box center [1487, 92] width 103 height 30
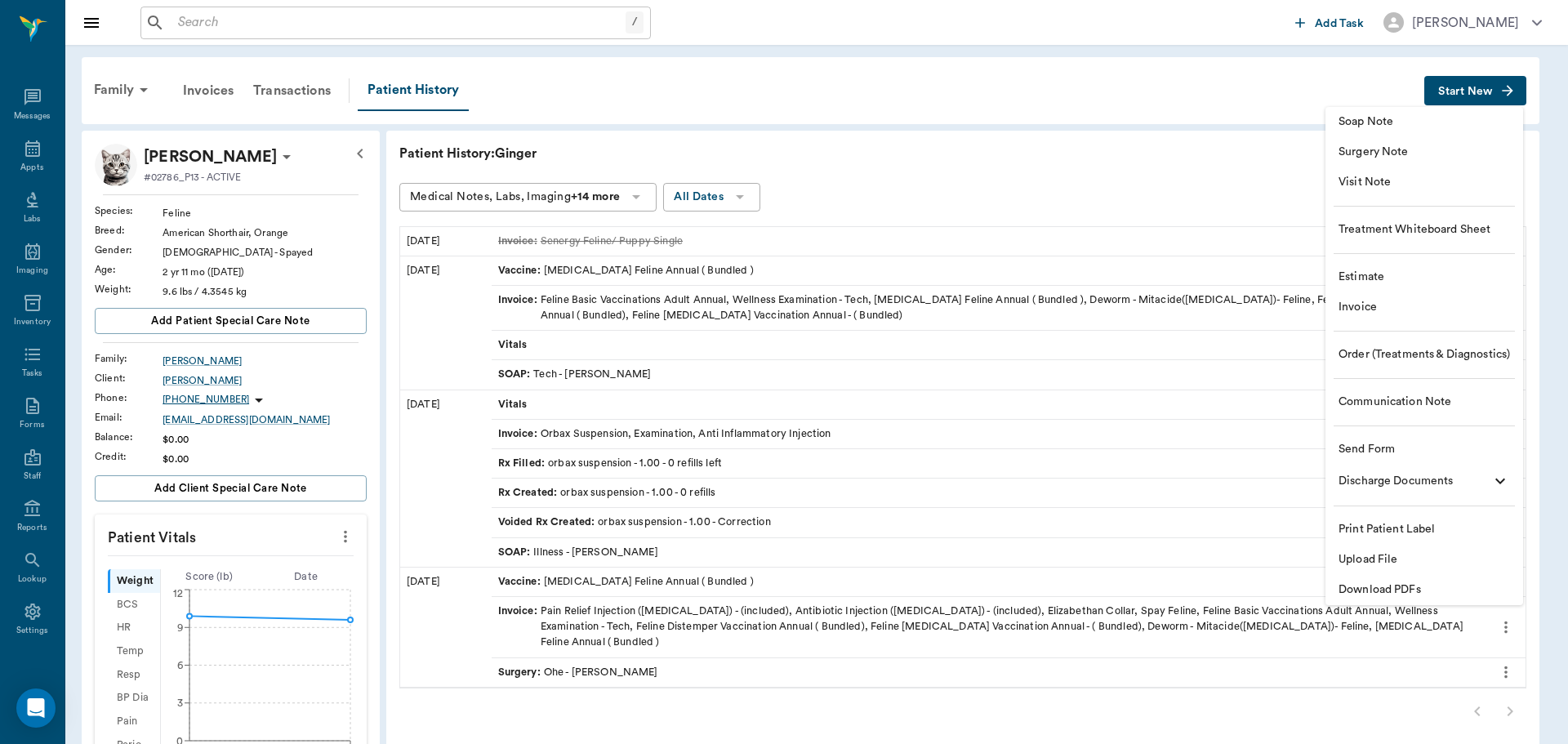
click at [1366, 300] on span "Invoice" at bounding box center [1424, 307] width 172 height 17
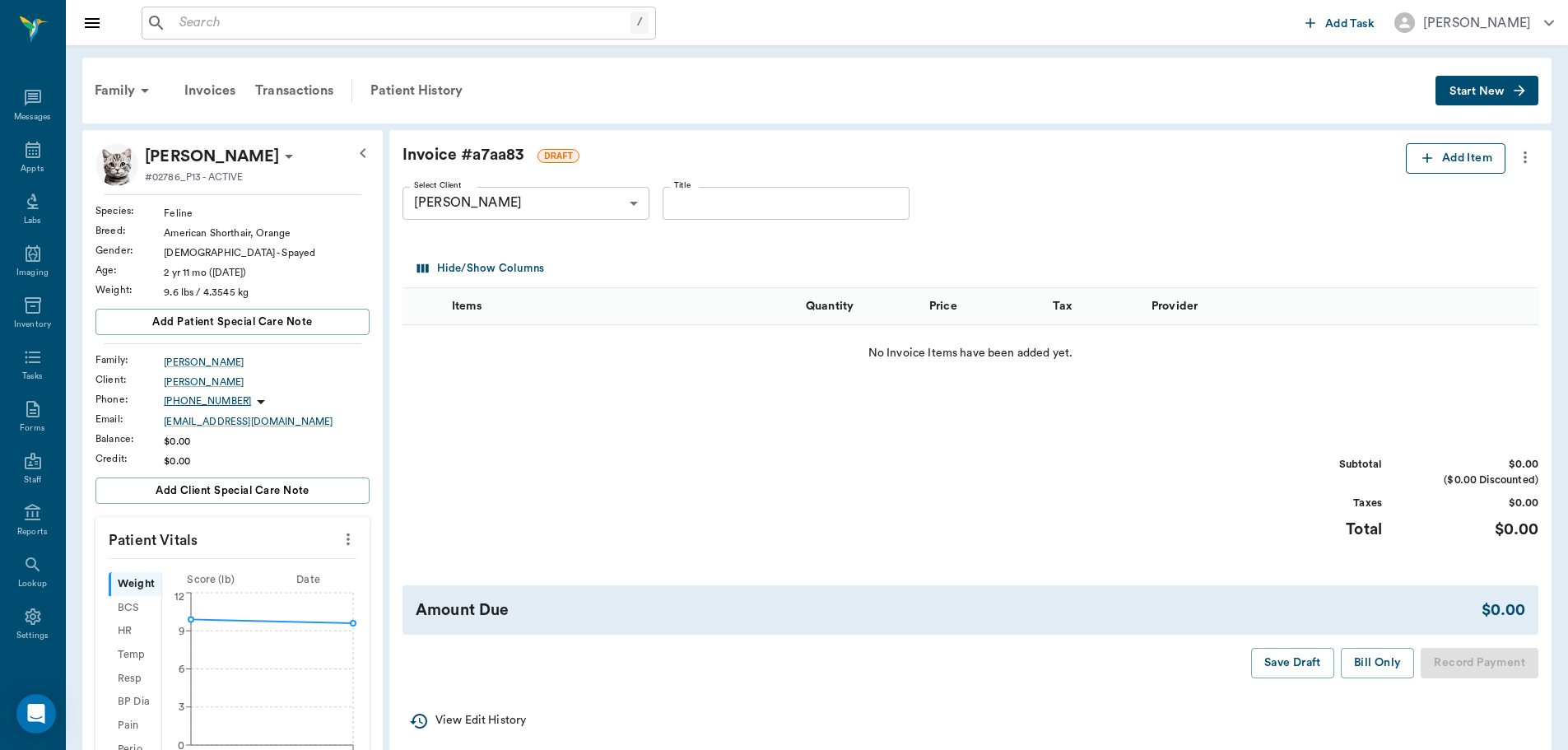
click at [1436, 173] on button "Add Item" at bounding box center [1455, 158] width 100 height 30
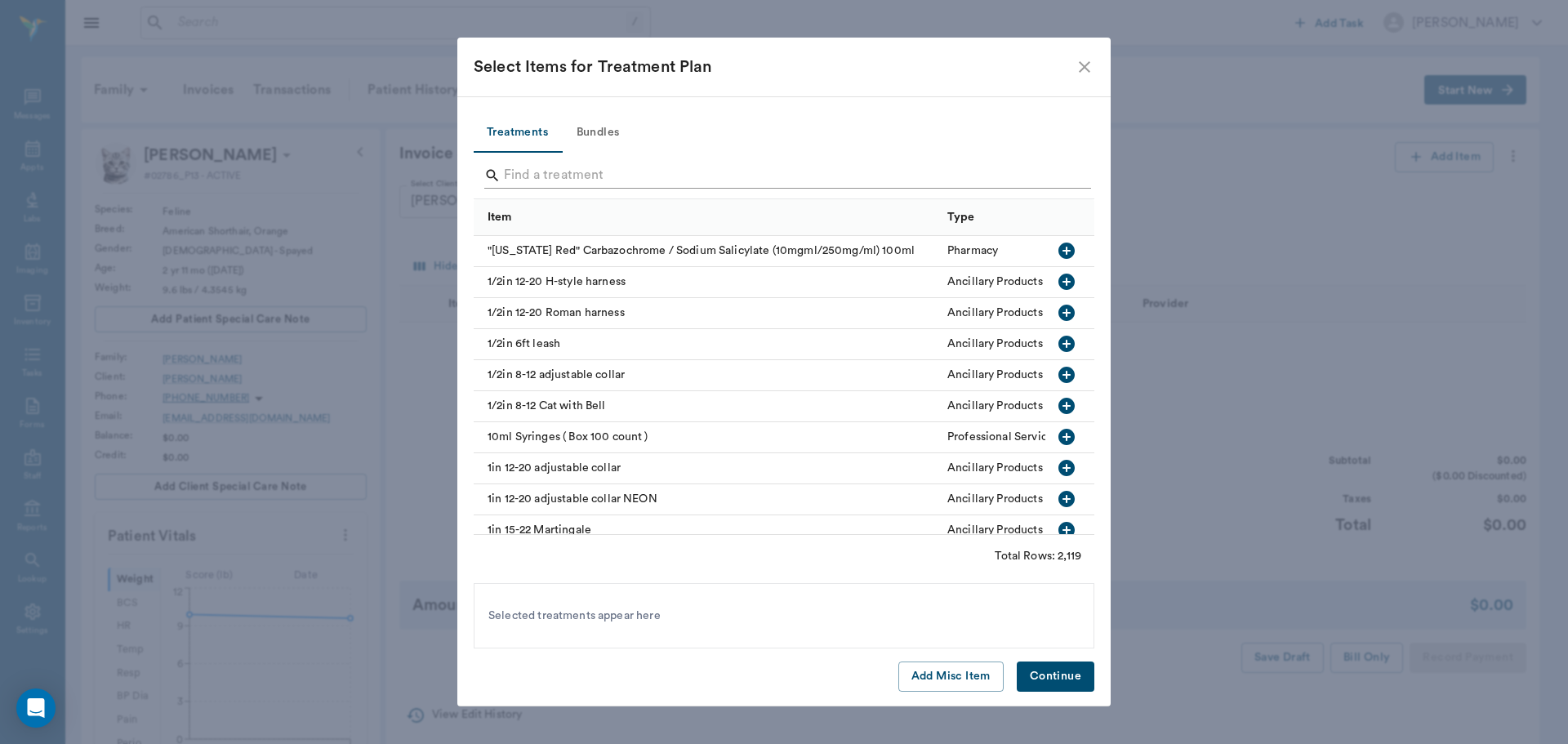
click at [578, 180] on input "Search" at bounding box center [785, 175] width 562 height 26
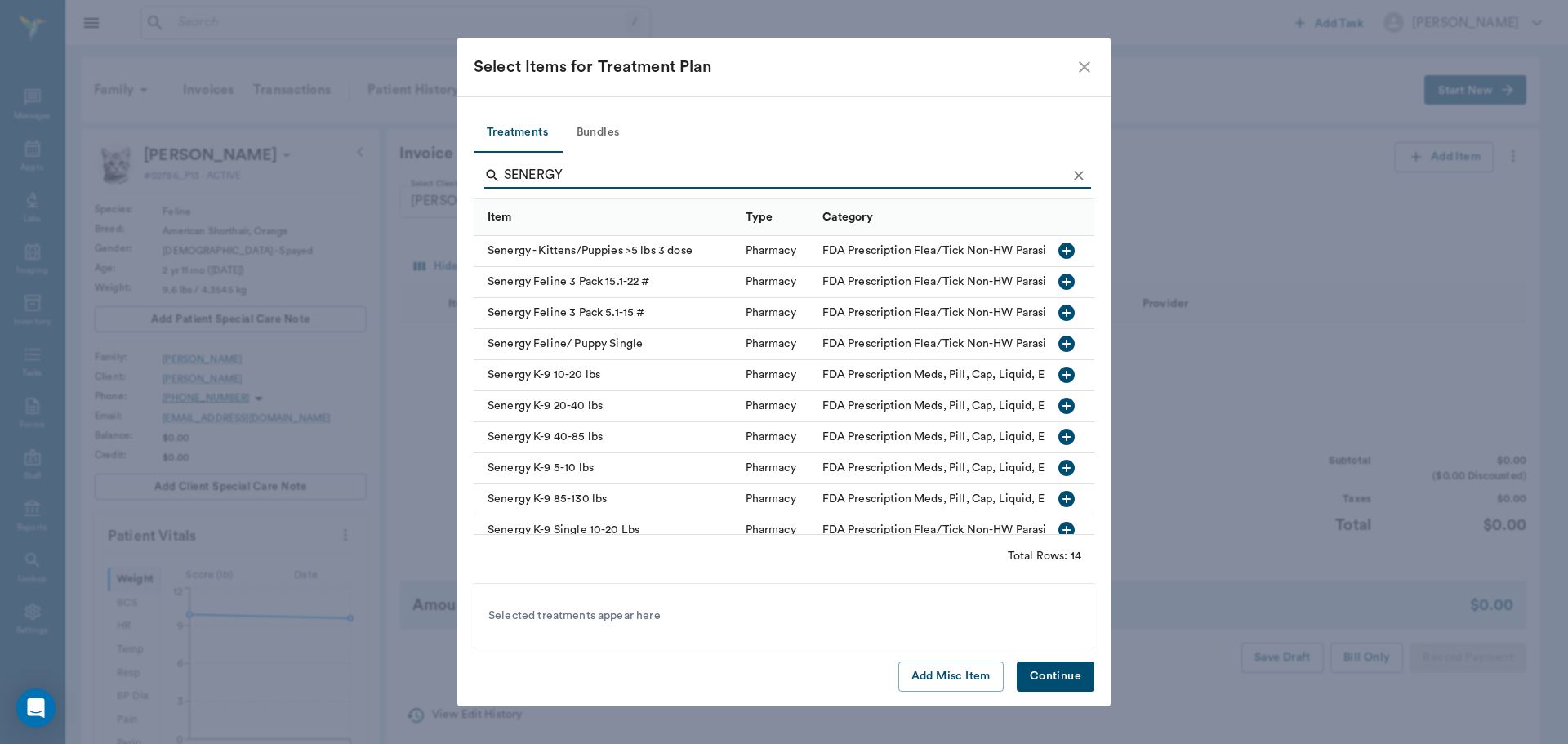
type input "SENERGY"
drag, startPoint x: 1056, startPoint y: 312, endPoint x: 1044, endPoint y: 318, distance: 13.4
click at [1057, 312] on icon "button" at bounding box center [1067, 313] width 20 height 20
click at [1026, 664] on button "Continue" at bounding box center [1055, 676] width 77 height 30
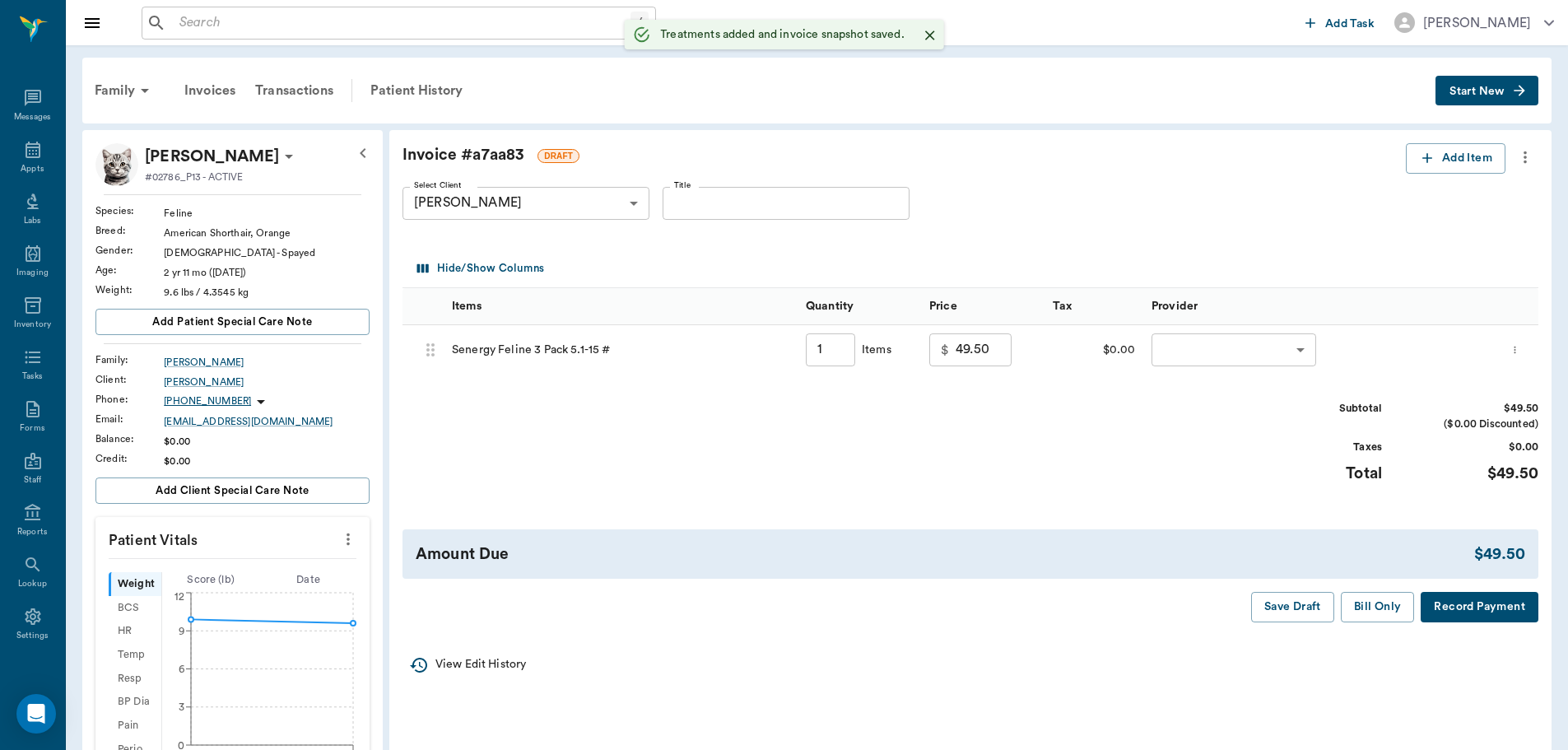
type input "1.00"
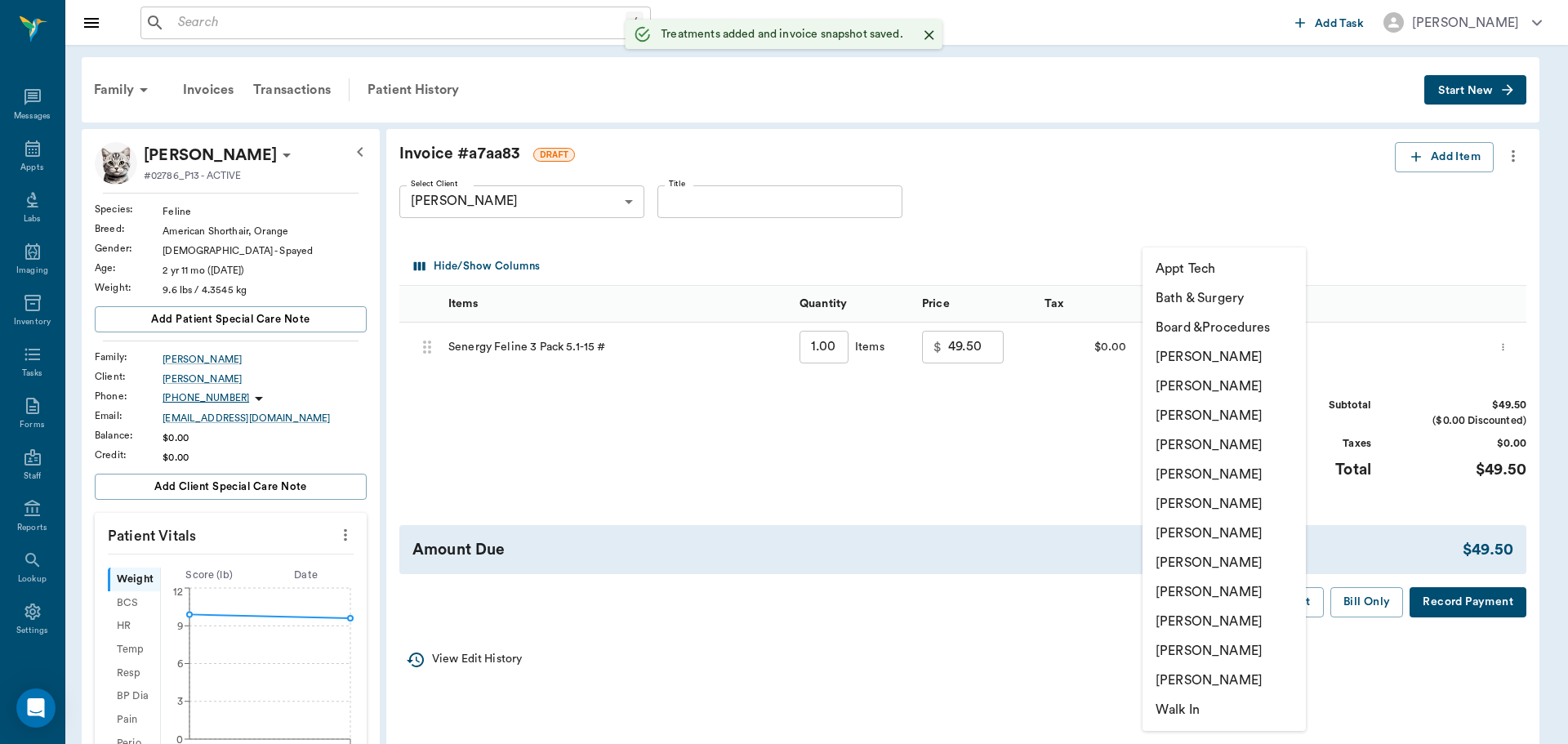
click at [1197, 348] on body "/ ​ Add Task Dr. Bert Ellsworth Nectar Messages Appts Labs Imaging Inventory Ta…" at bounding box center [784, 624] width 1568 height 1248
click at [1177, 555] on li "[PERSON_NAME]" at bounding box center [1225, 562] width 164 height 29
type input "none-63ec2e7e52e12b0ba117b124"
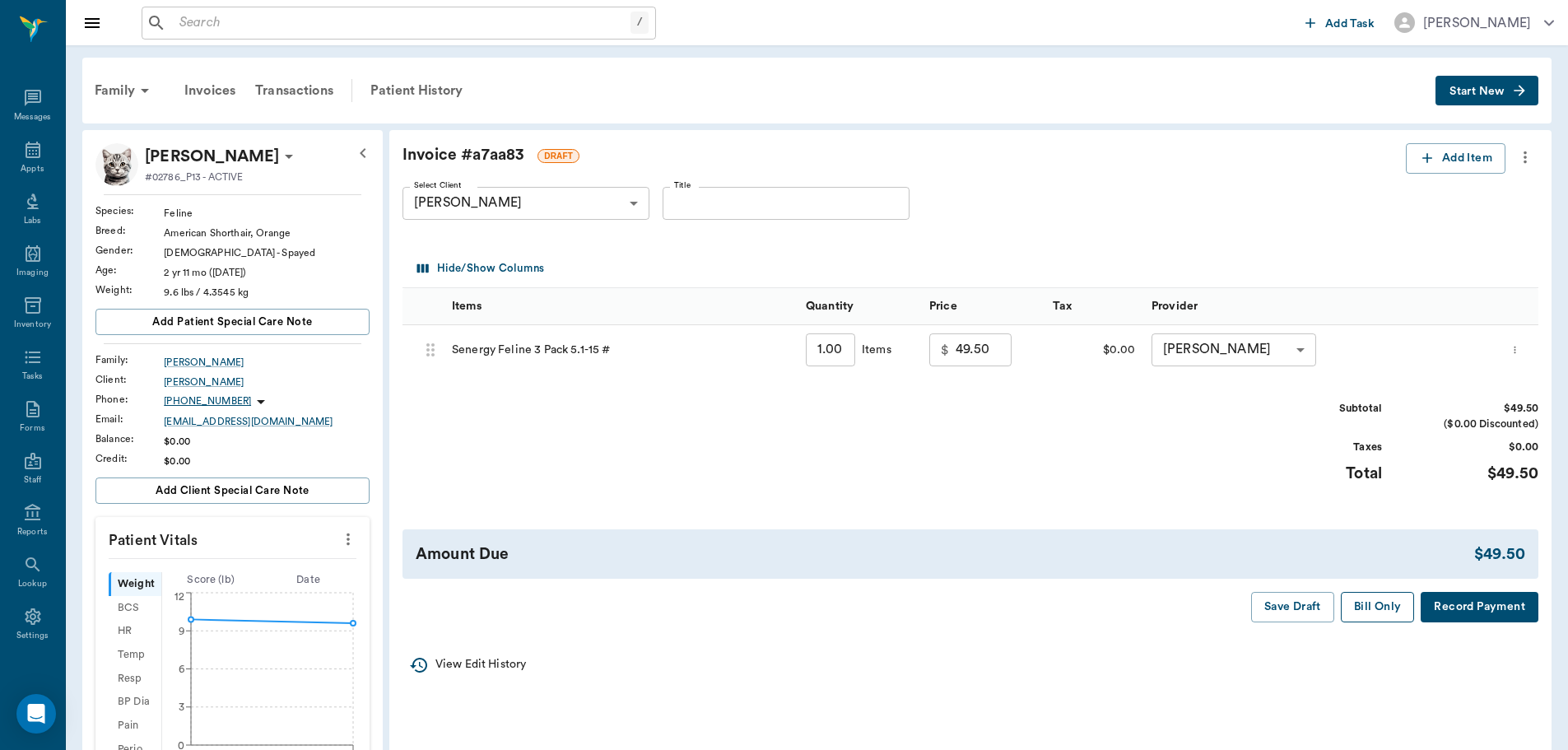
click at [1359, 604] on button "Bill Only" at bounding box center [1378, 606] width 74 height 30
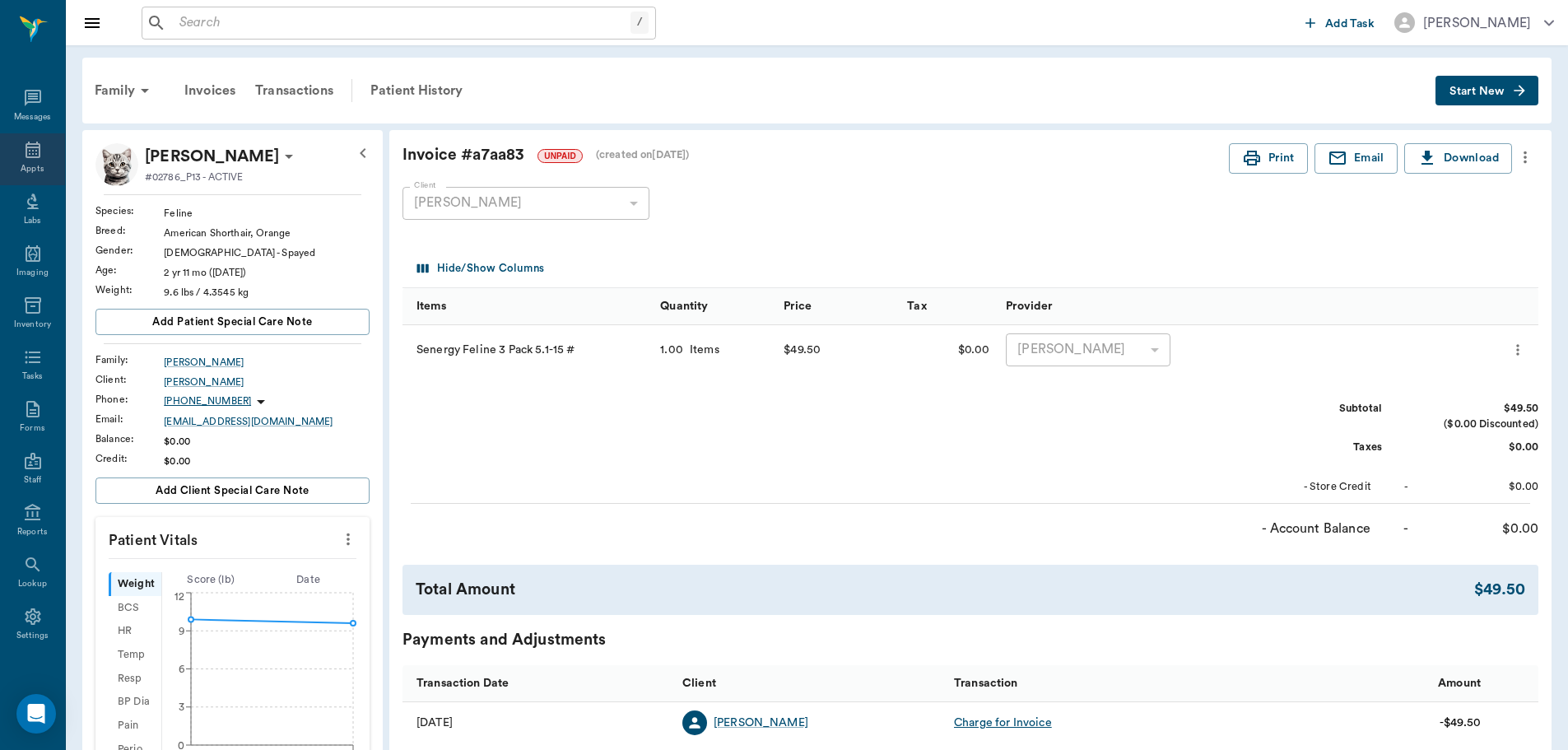
click at [26, 150] on icon at bounding box center [33, 150] width 15 height 16
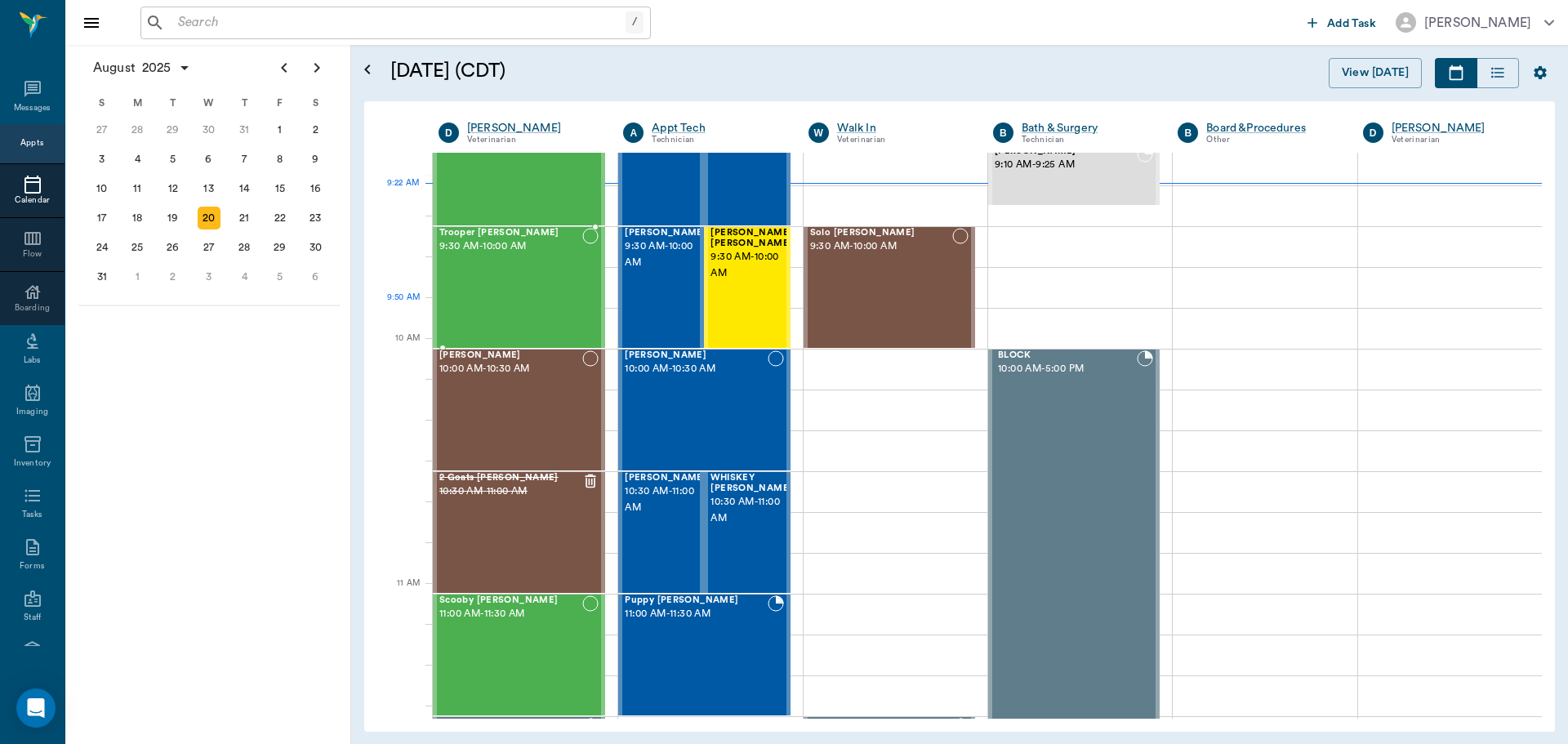
scroll to position [84, 0]
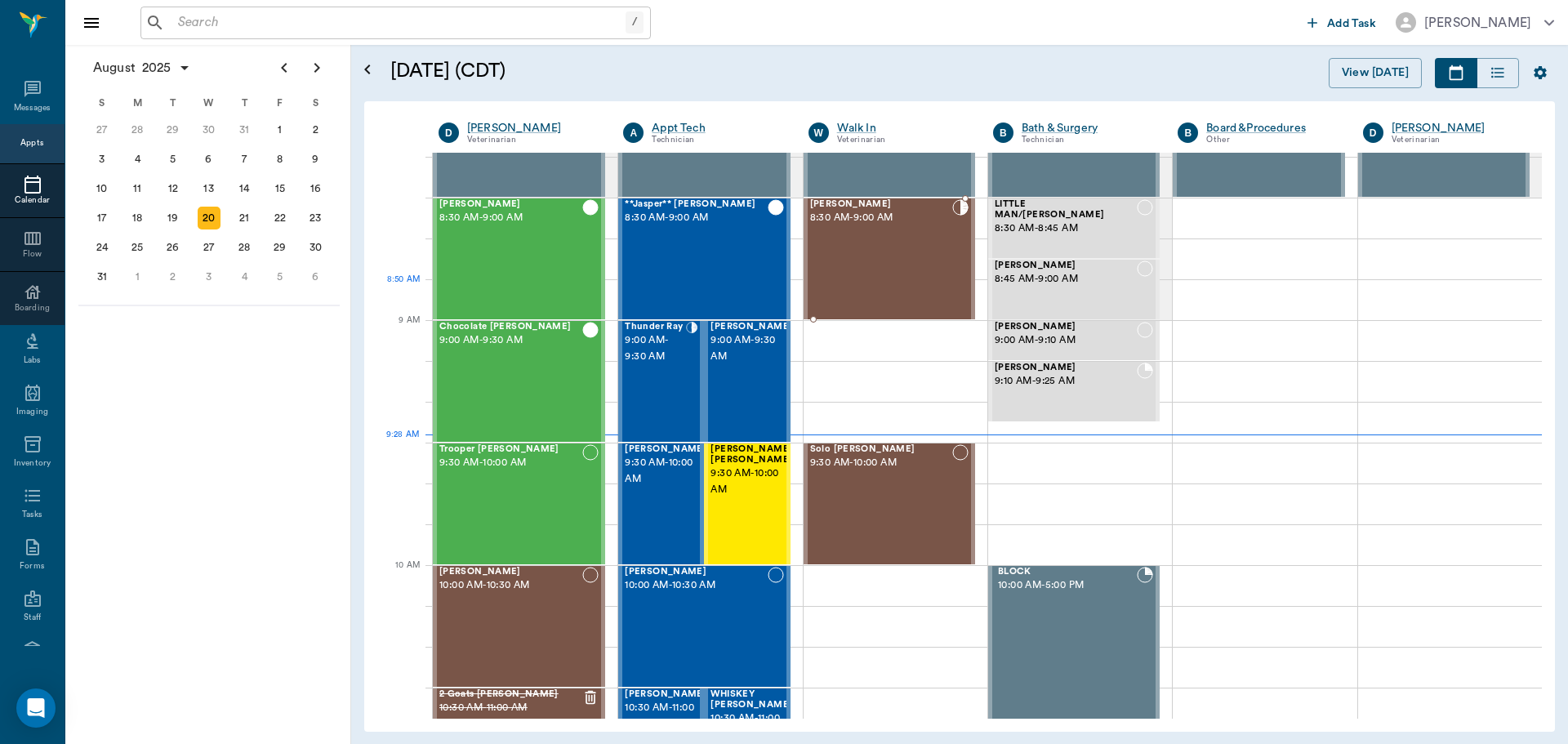
click at [875, 285] on div "Lola Arnold 8:30 AM - 9:00 AM" at bounding box center [881, 258] width 142 height 119
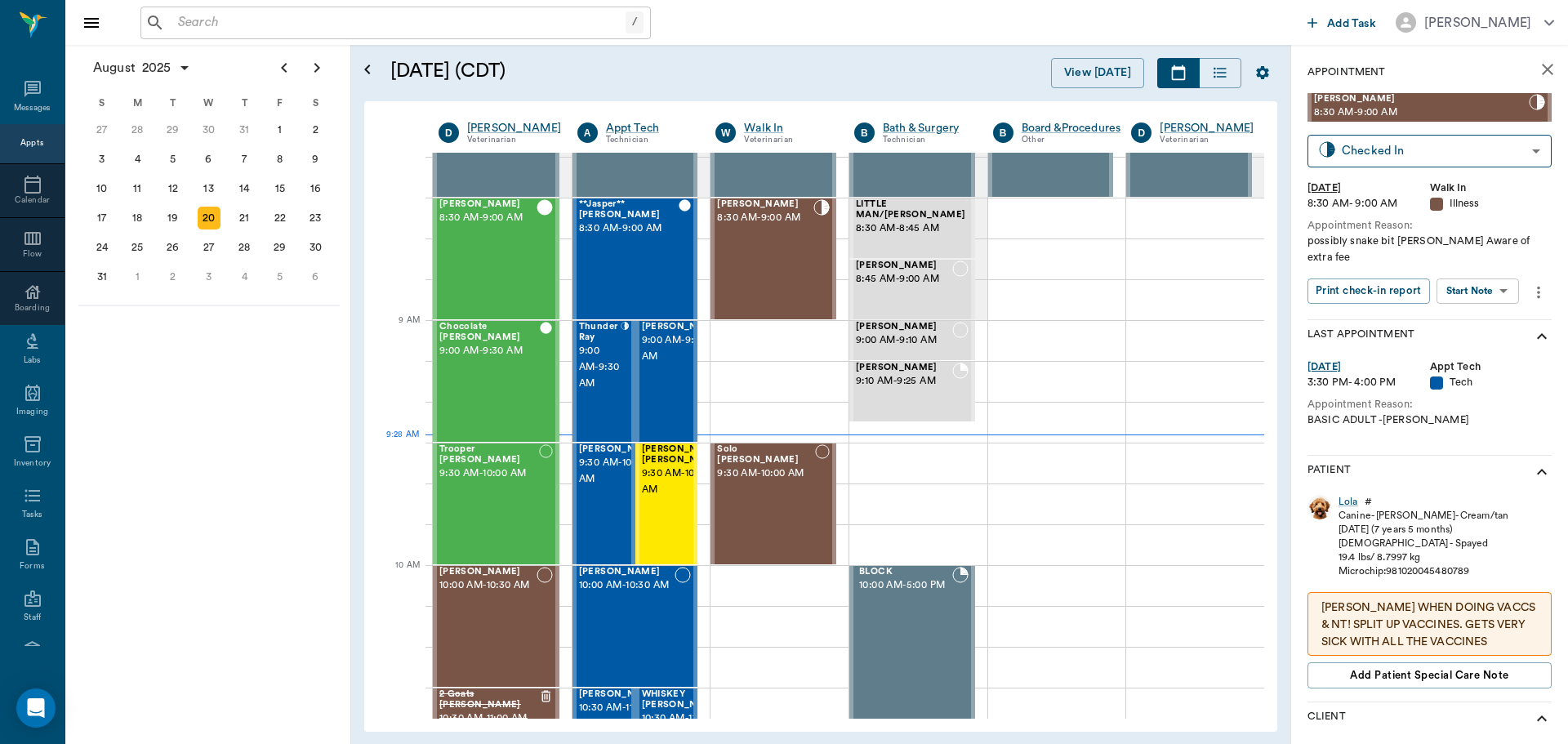
click at [1478, 273] on body "/ ​ Add Task Dr. Bert Ellsworth Nectar Messages Appts Calendar Flow Boarding La…" at bounding box center [784, 372] width 1568 height 744
click at [1464, 303] on button "View SOAP" at bounding box center [1459, 309] width 55 height 19
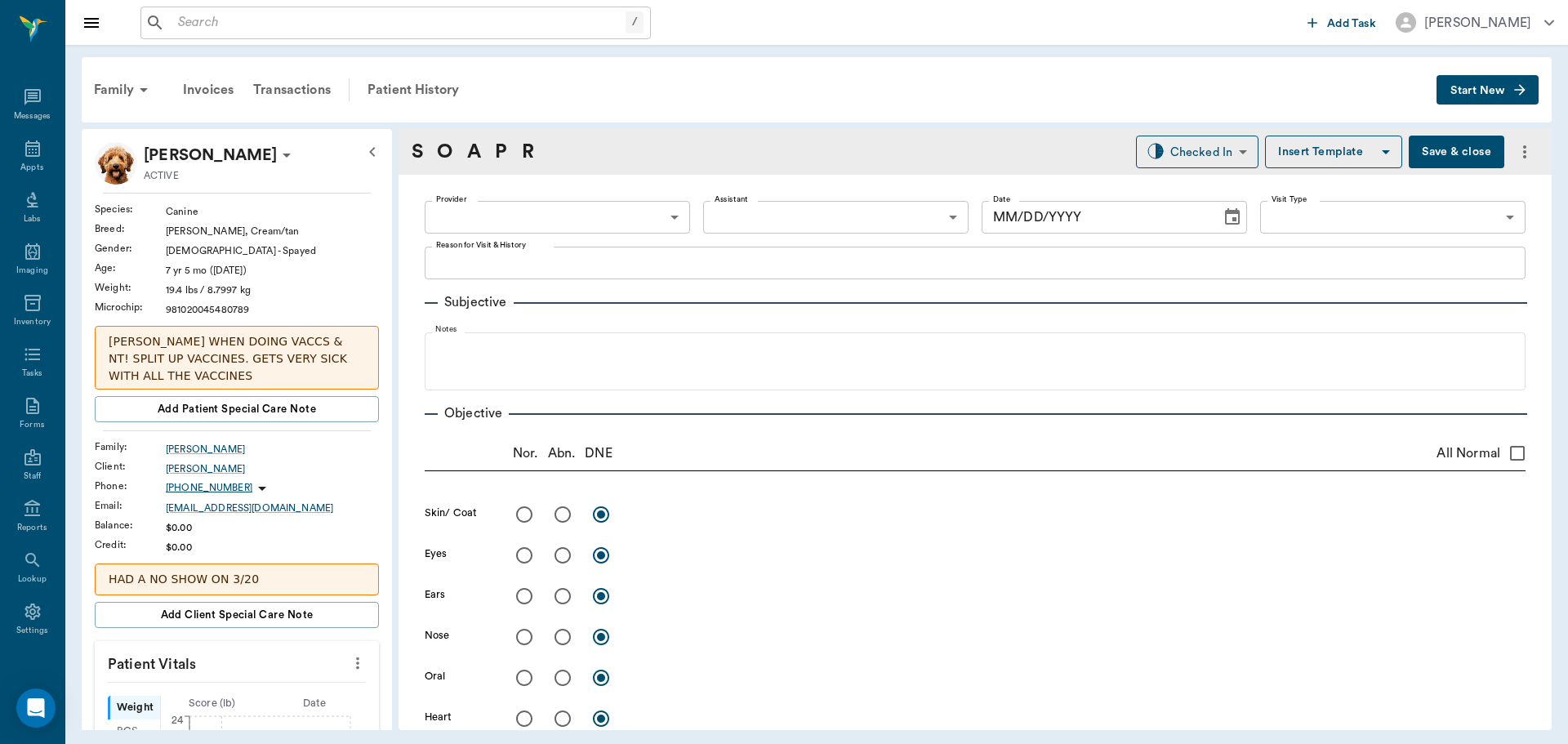
type input "63ec2f075fda476ae8351a4d"
type input "65d2be4f46e3a538d89b8c15"
type textarea "possibly snake bit Caryn Aware of extra fee"
type input "[DATE]"
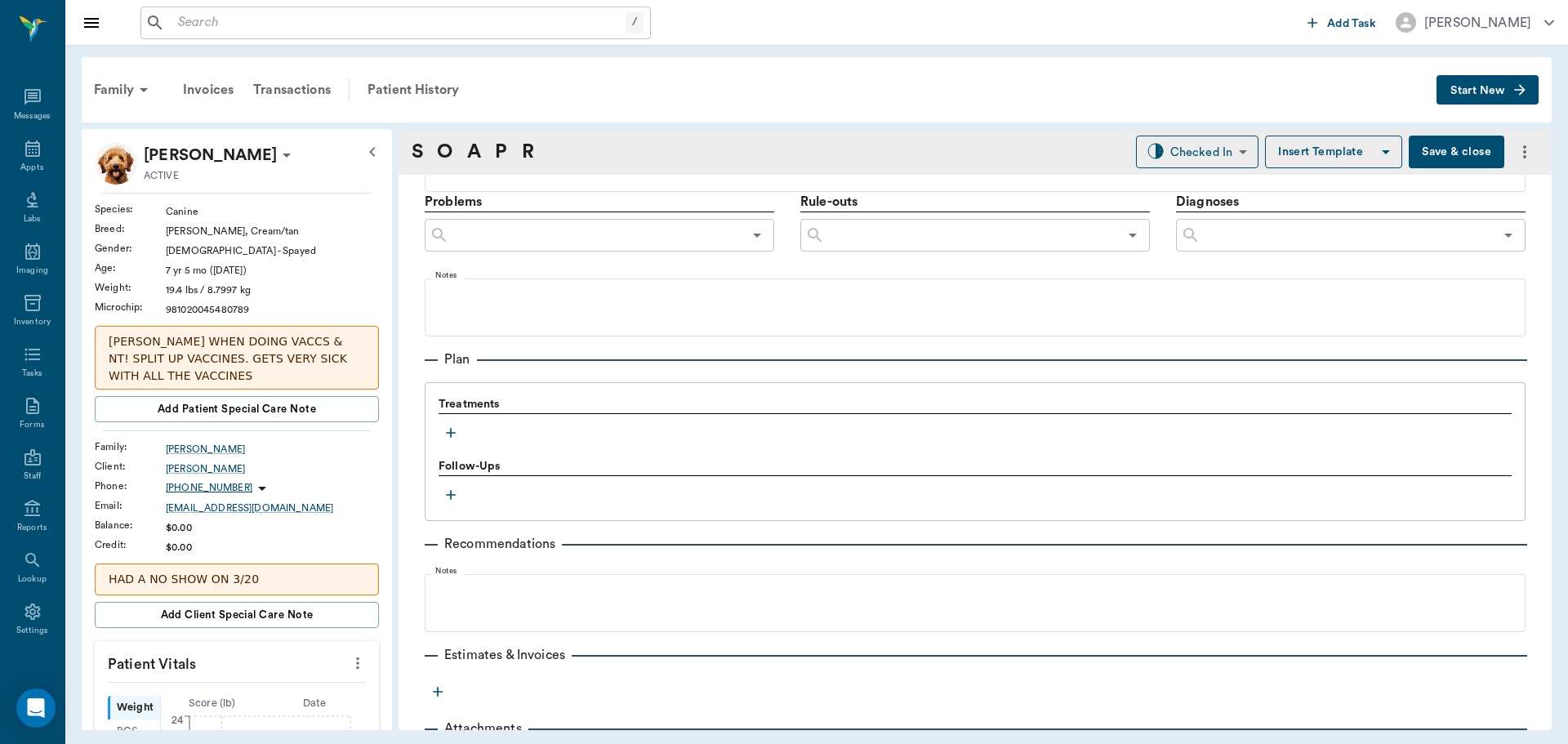
scroll to position [1010, 0]
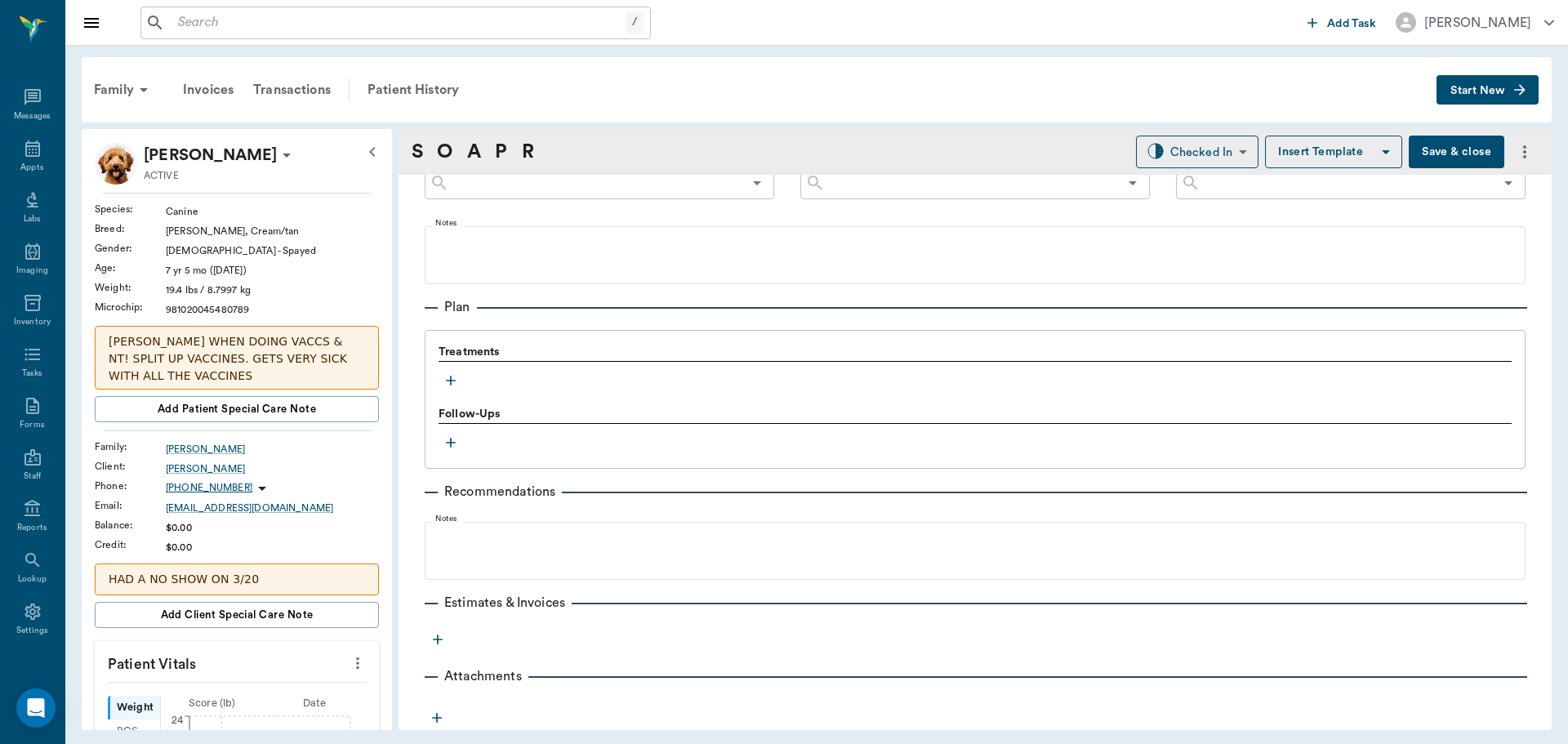
click at [450, 378] on icon "button" at bounding box center [451, 381] width 16 height 16
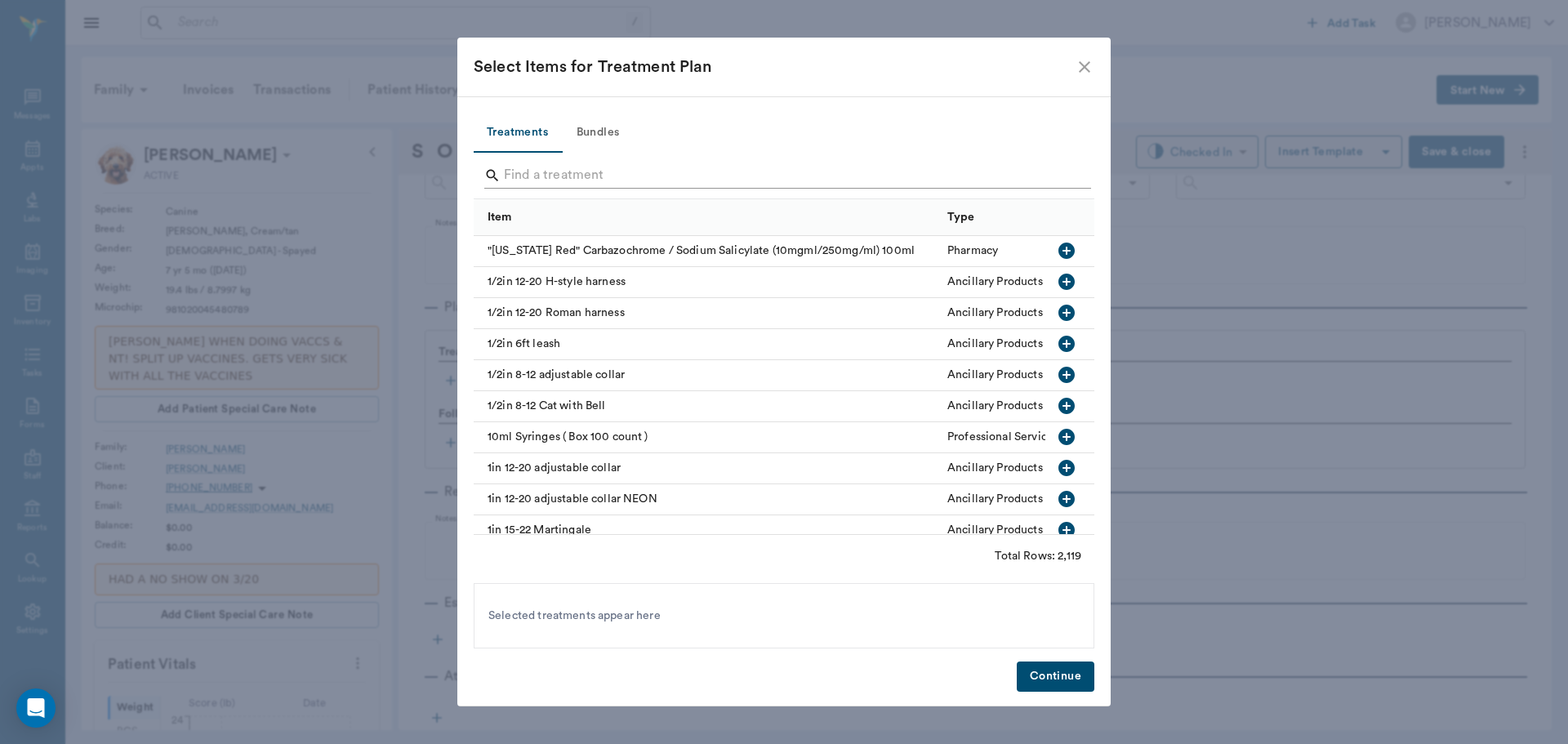
click at [559, 170] on input "Search" at bounding box center [785, 175] width 562 height 26
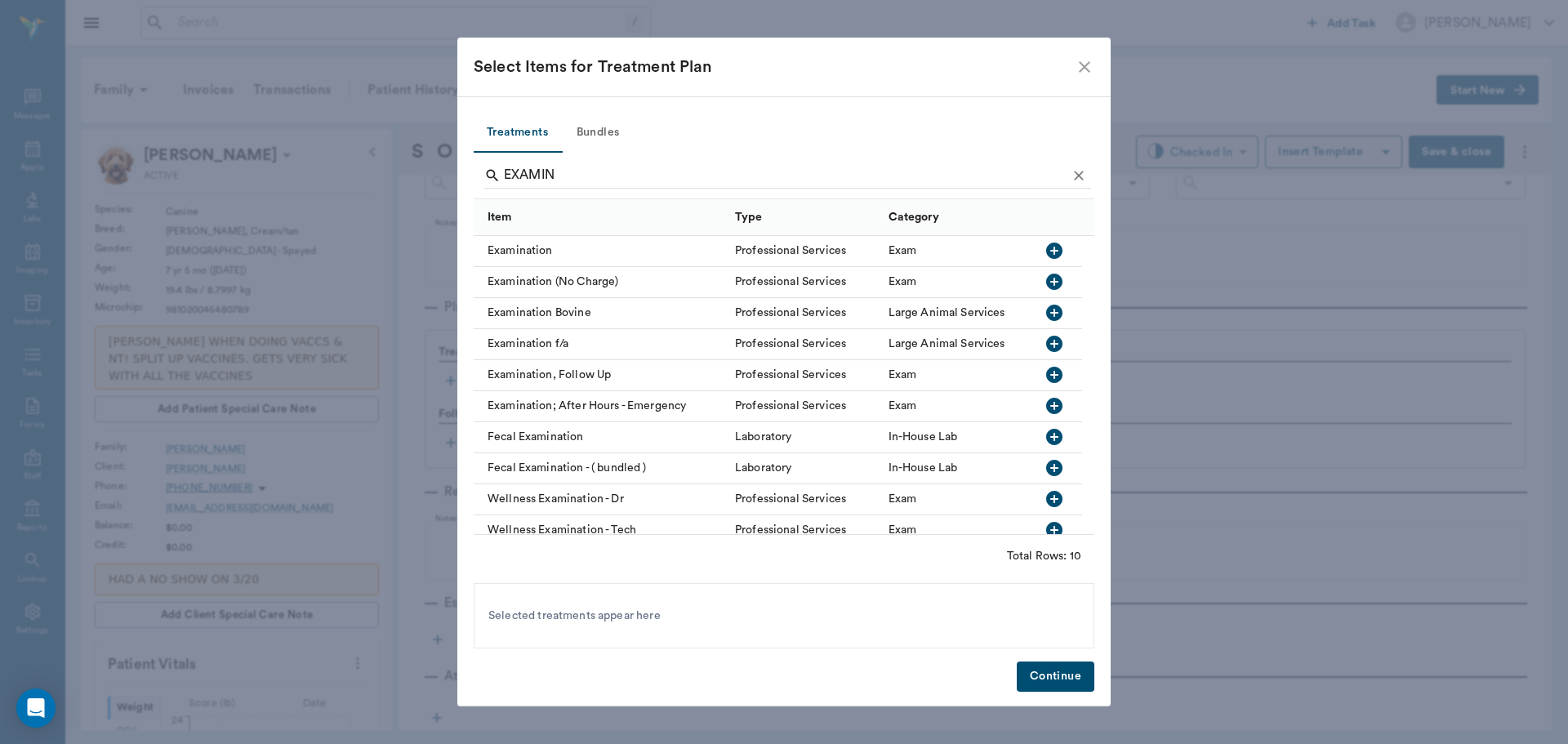
click at [1052, 255] on icon "button" at bounding box center [1055, 251] width 16 height 16
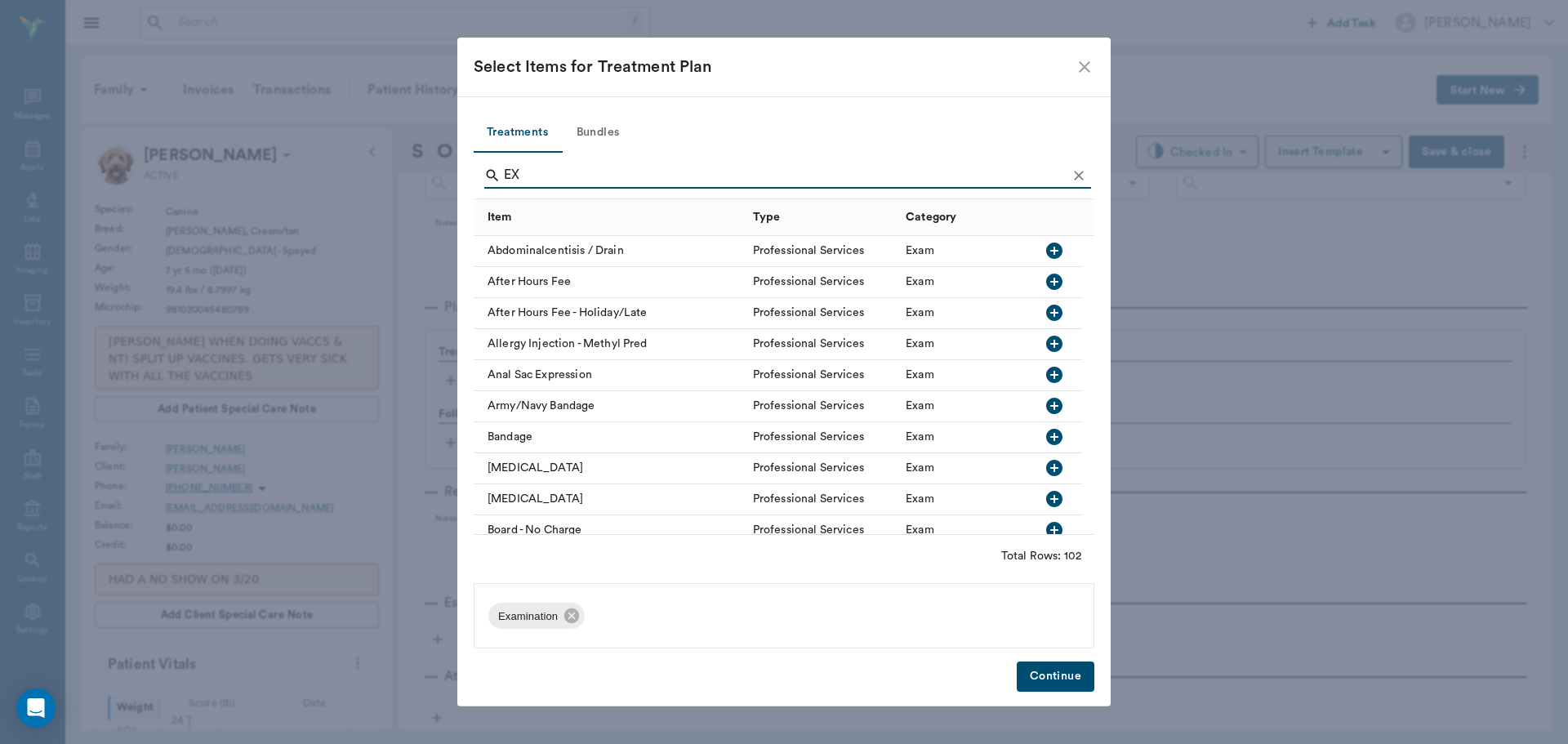
type input "E"
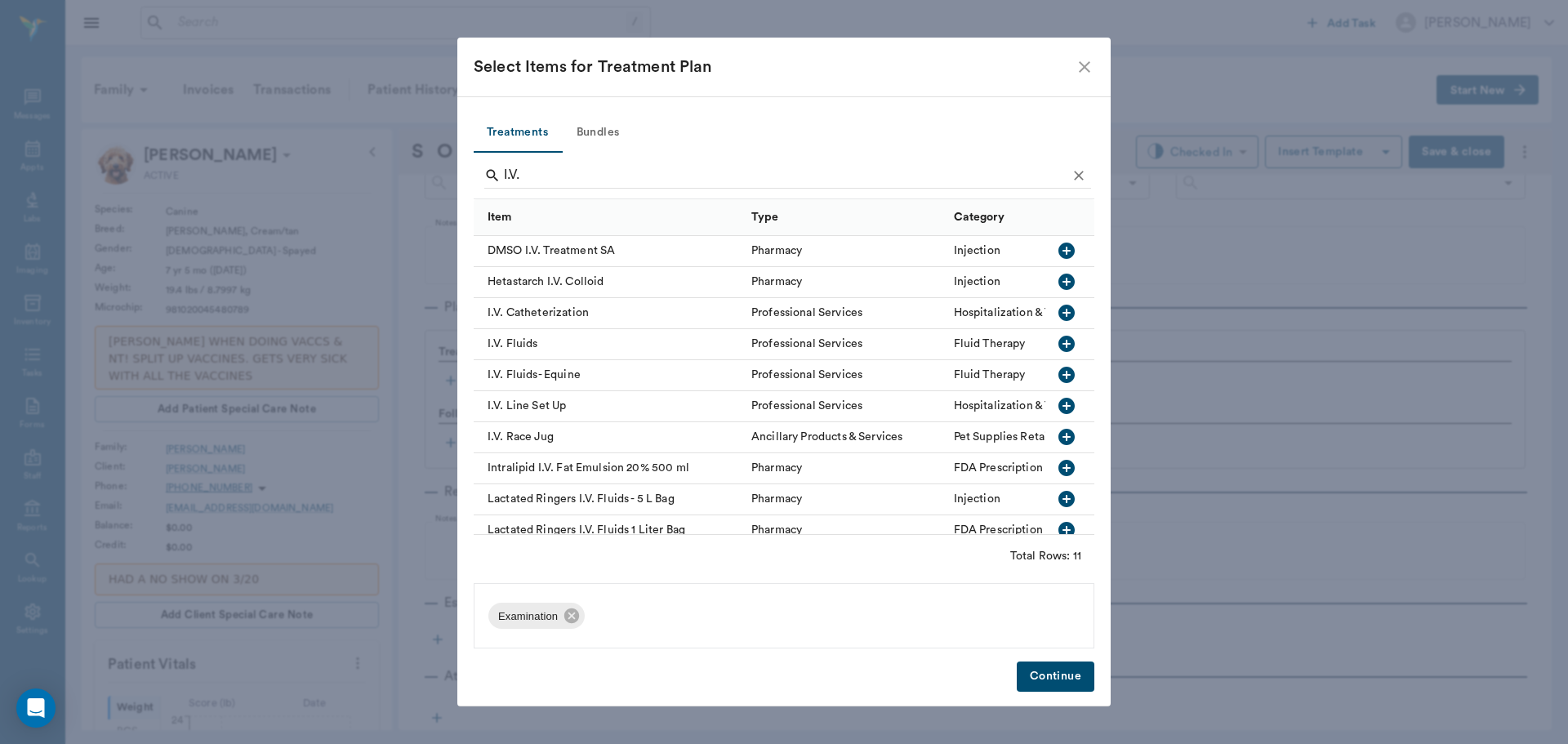
click at [1058, 312] on icon "button" at bounding box center [1067, 312] width 16 height 16
click at [1058, 340] on icon "button" at bounding box center [1067, 344] width 16 height 16
type input "I"
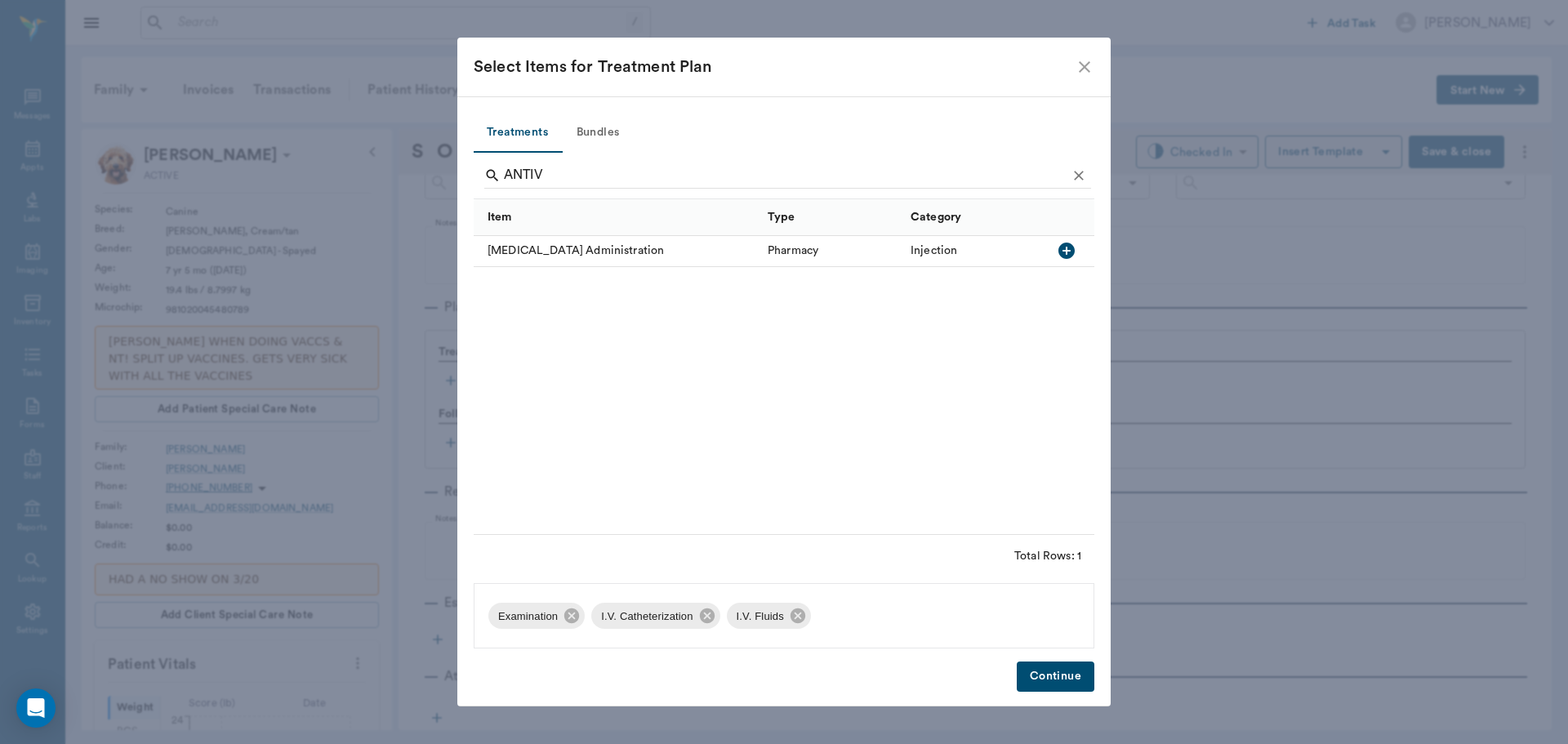
click at [1064, 243] on icon "button" at bounding box center [1067, 251] width 20 height 20
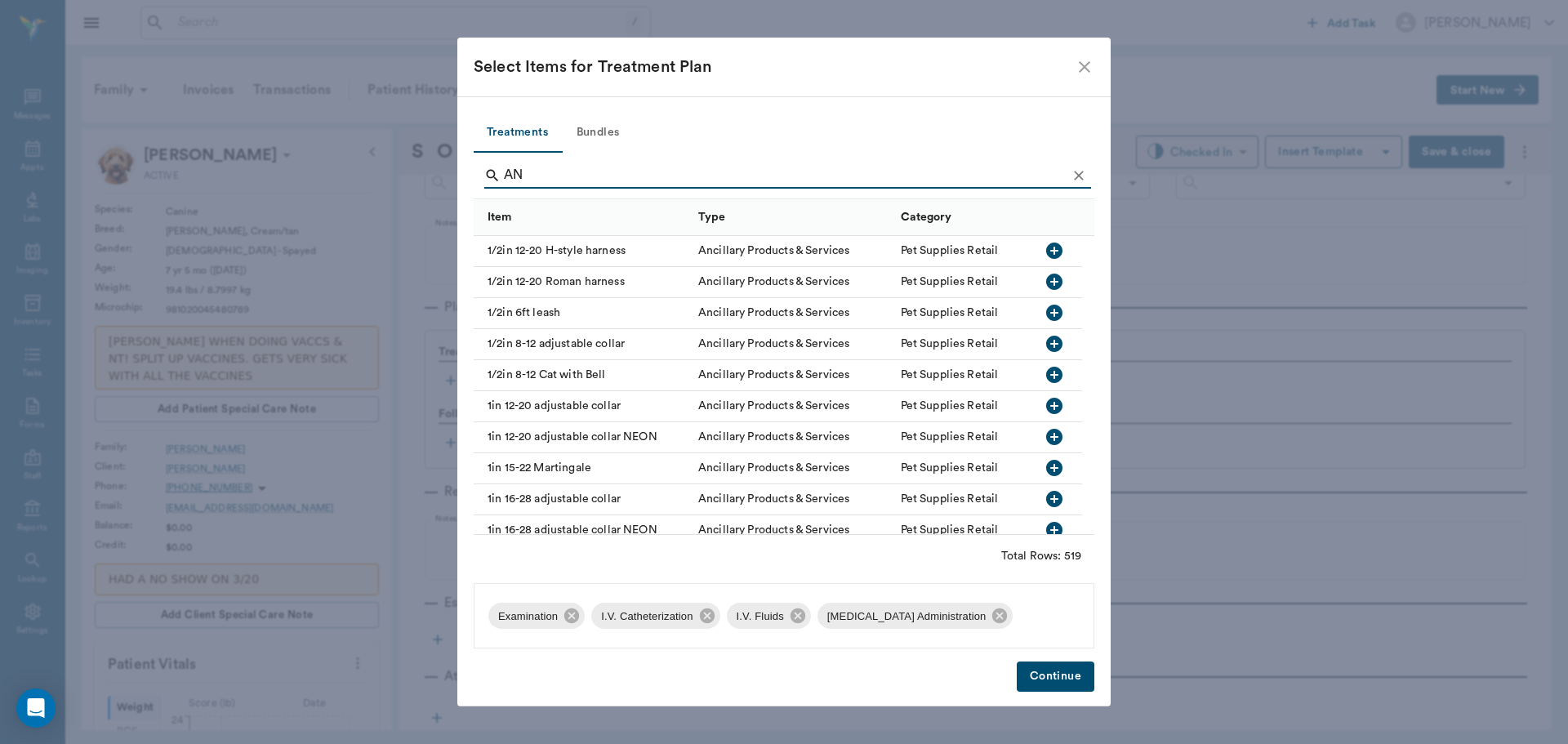
type input "A"
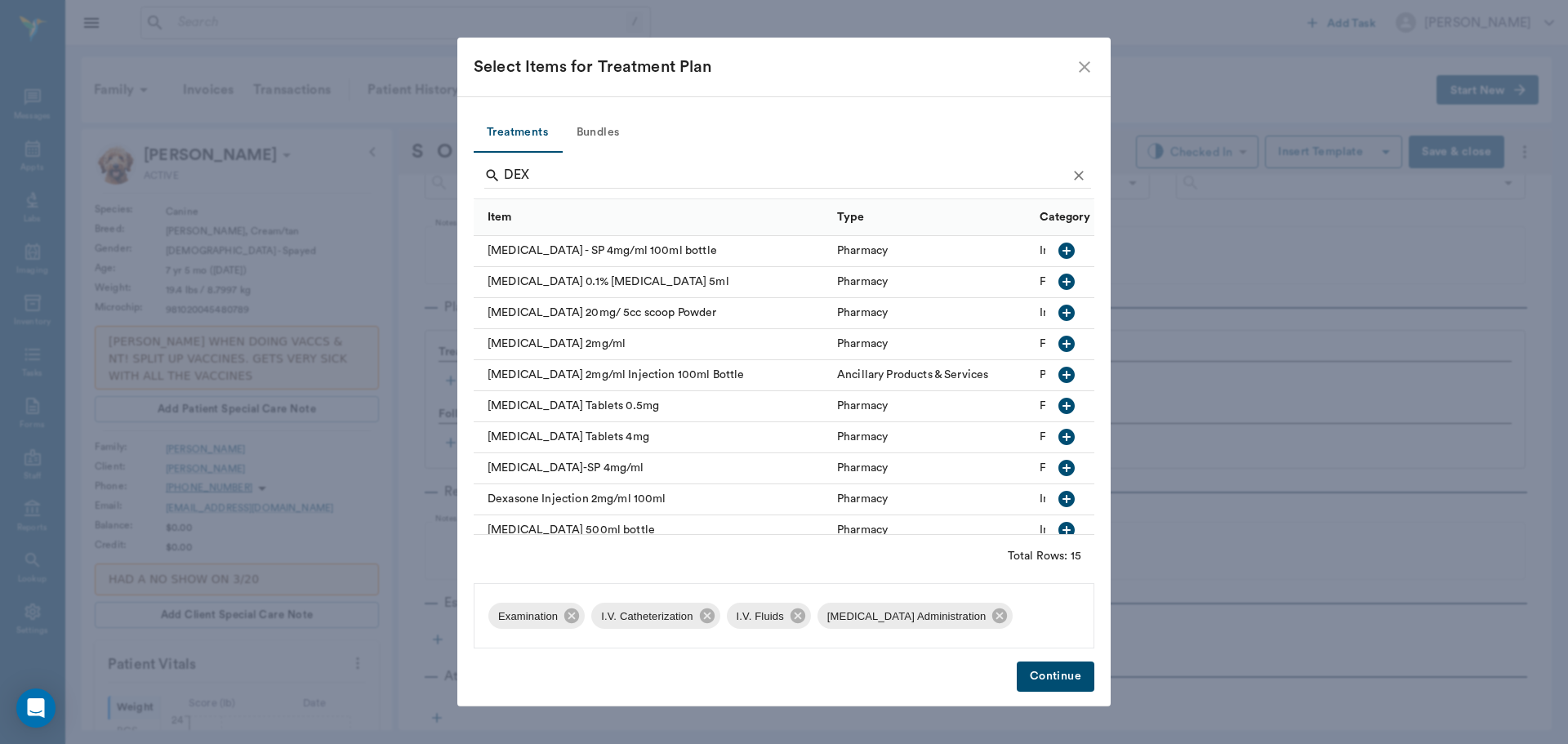
click at [1058, 348] on icon "button" at bounding box center [1067, 344] width 16 height 16
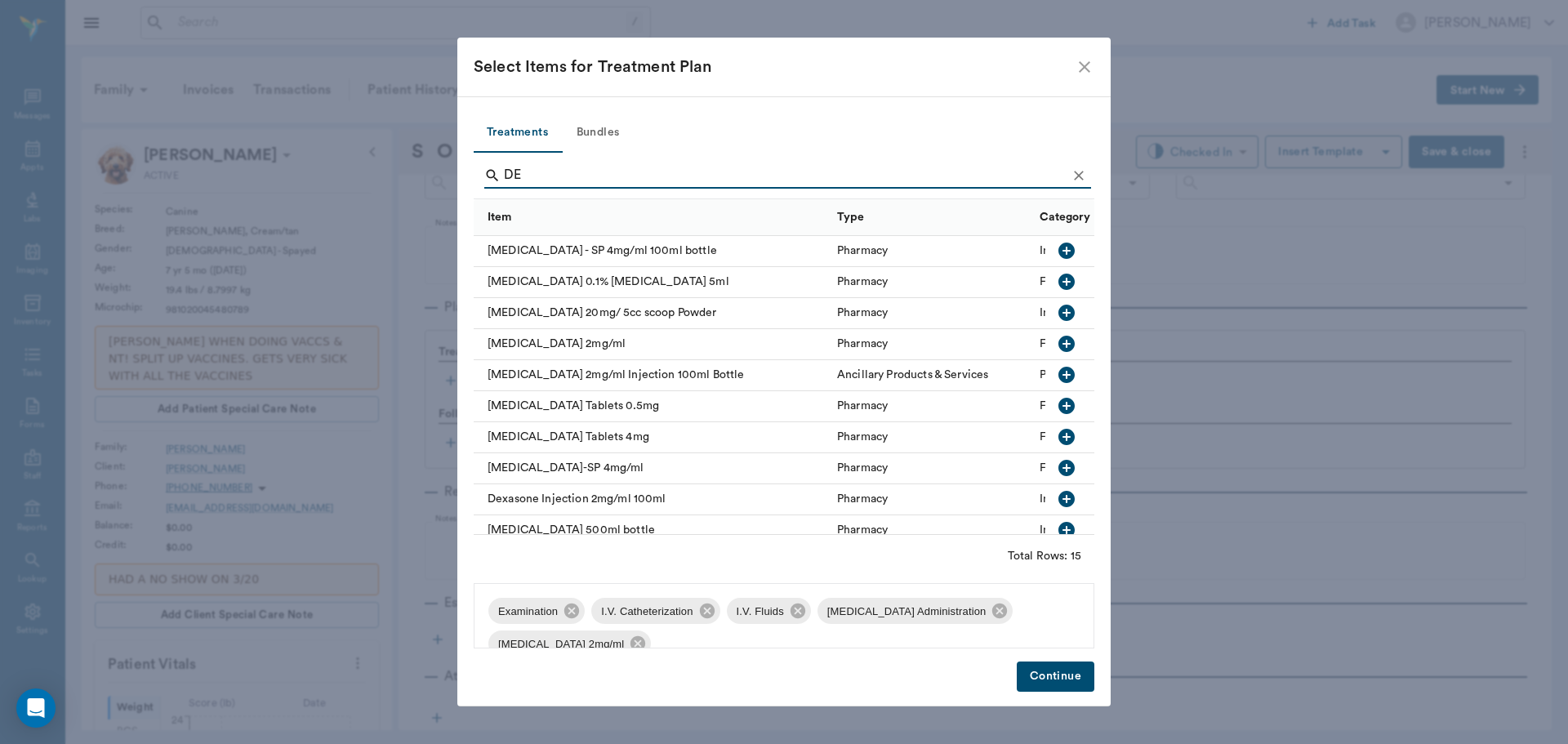
type input "D"
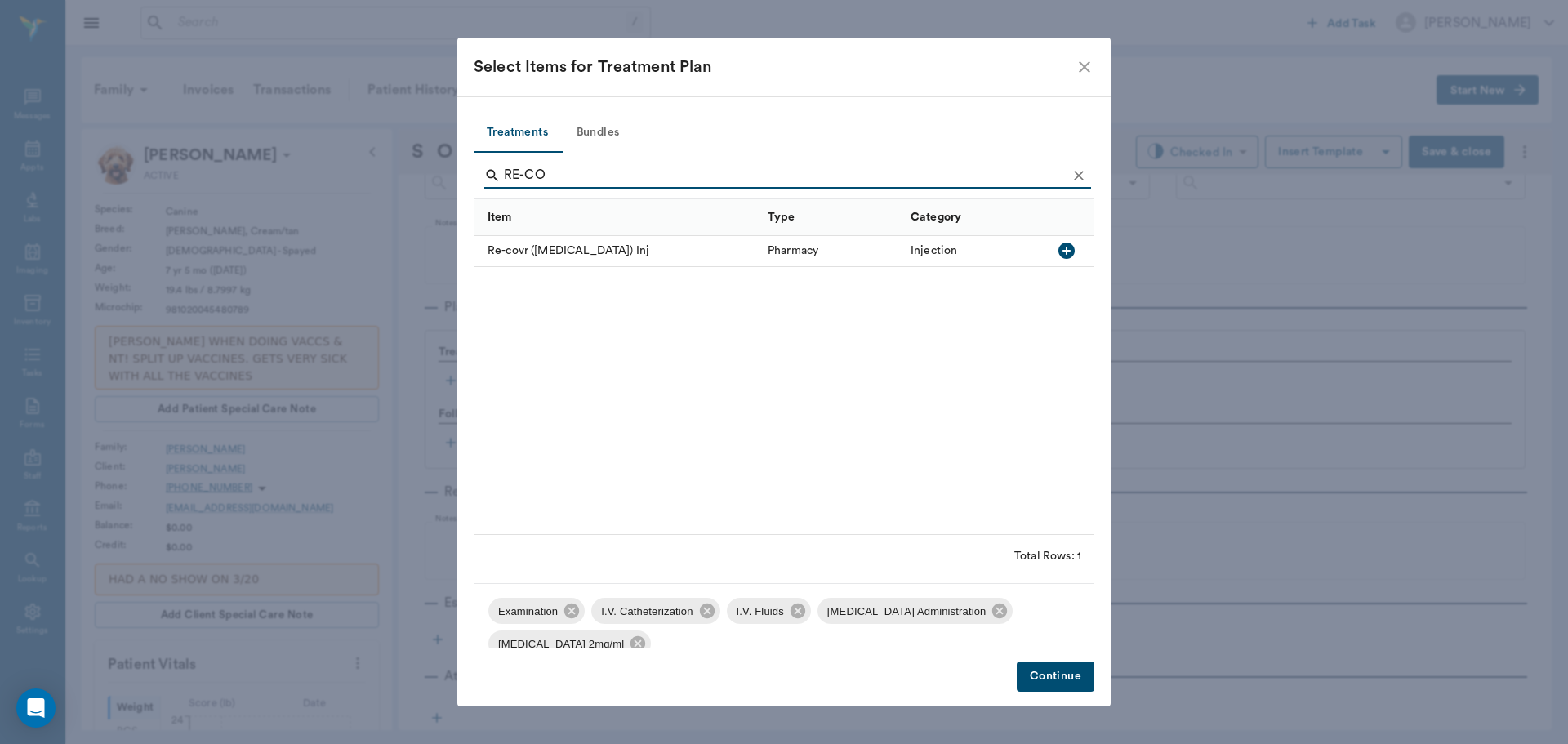
type input "RE-CO"
click at [1067, 252] on icon "button" at bounding box center [1067, 251] width 20 height 20
click at [1050, 679] on button "Continue" at bounding box center [1055, 676] width 77 height 30
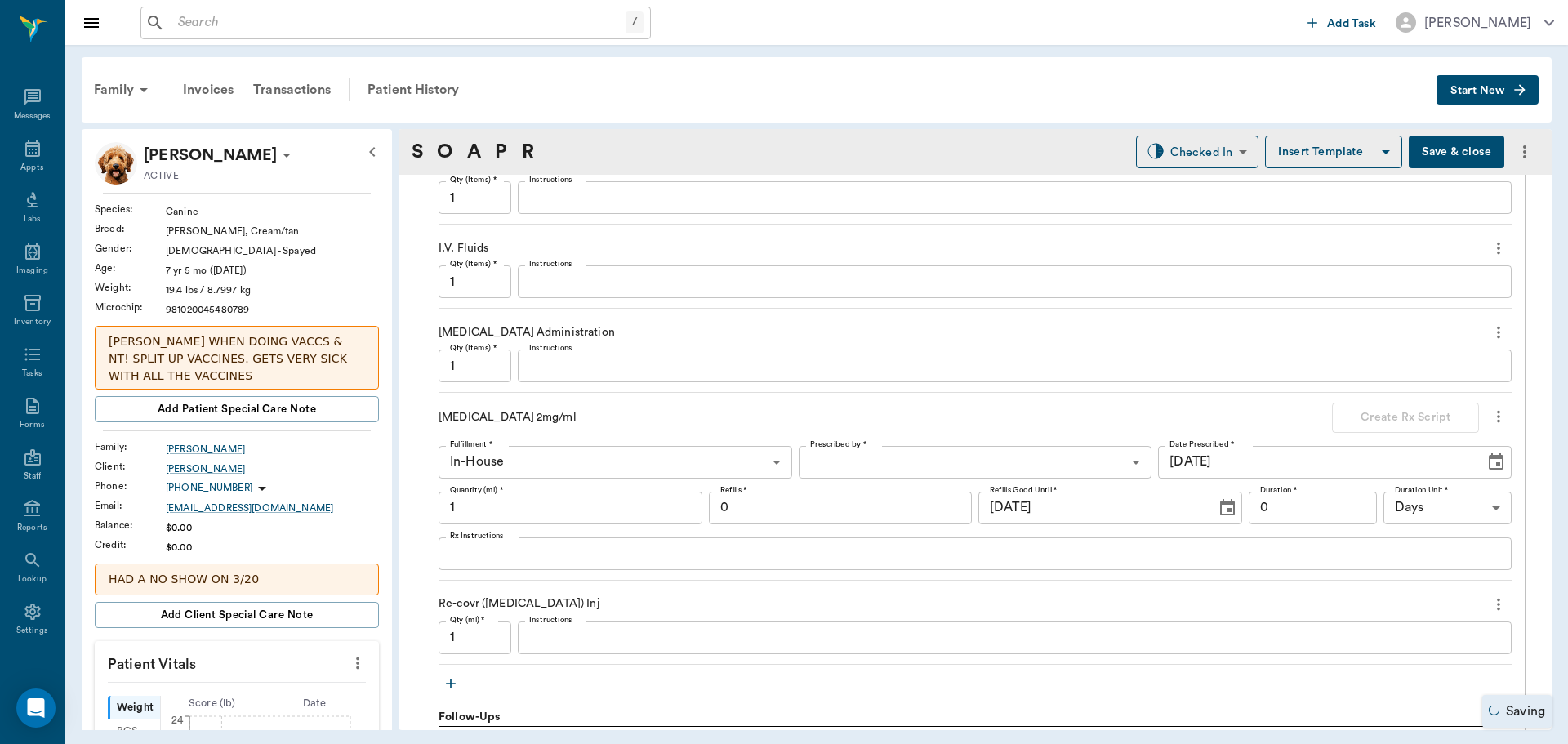
scroll to position [1337, 0]
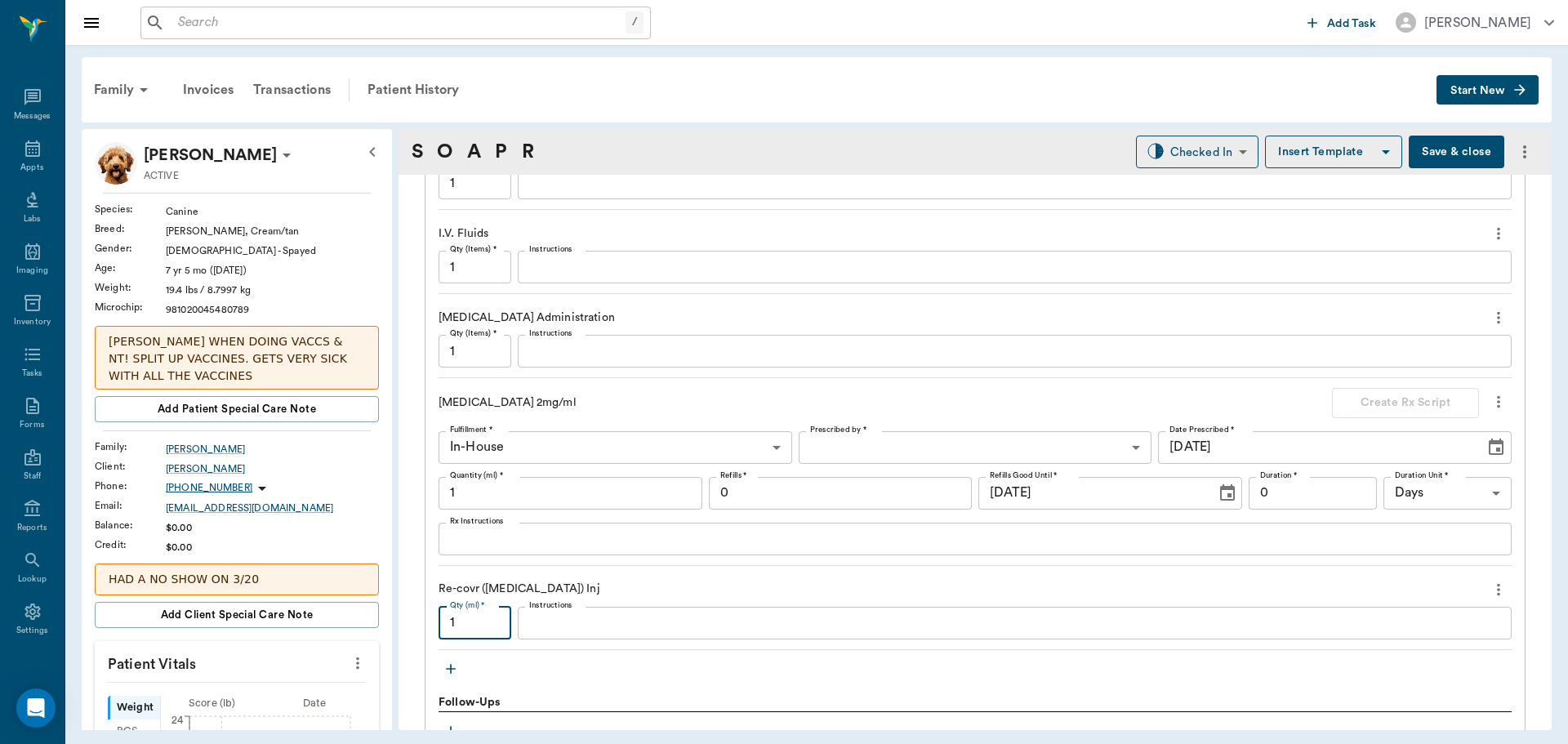
click at [475, 629] on input "1" at bounding box center [475, 623] width 73 height 33
type input ".5"
click at [516, 489] on input "1" at bounding box center [571, 493] width 263 height 33
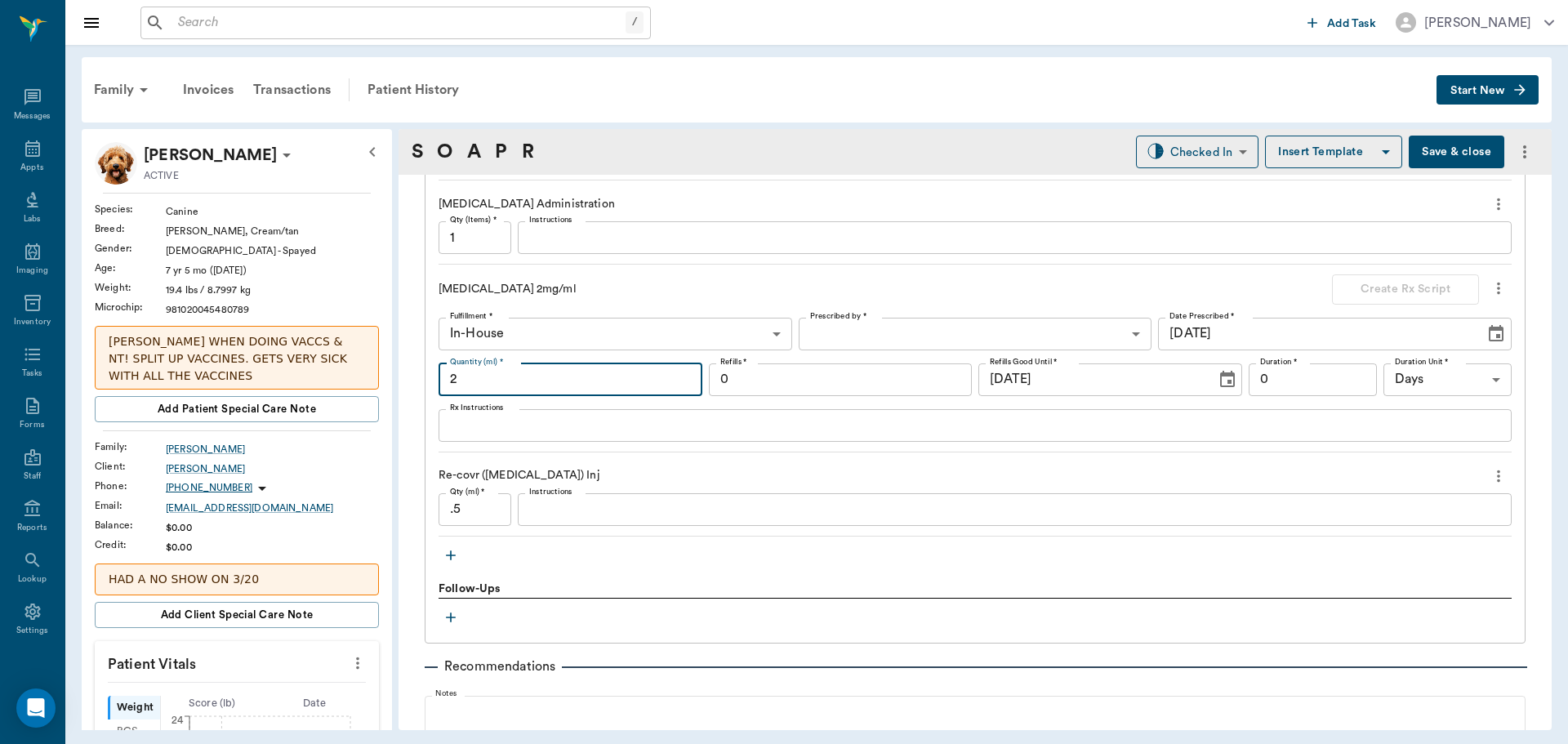
scroll to position [1645, 0]
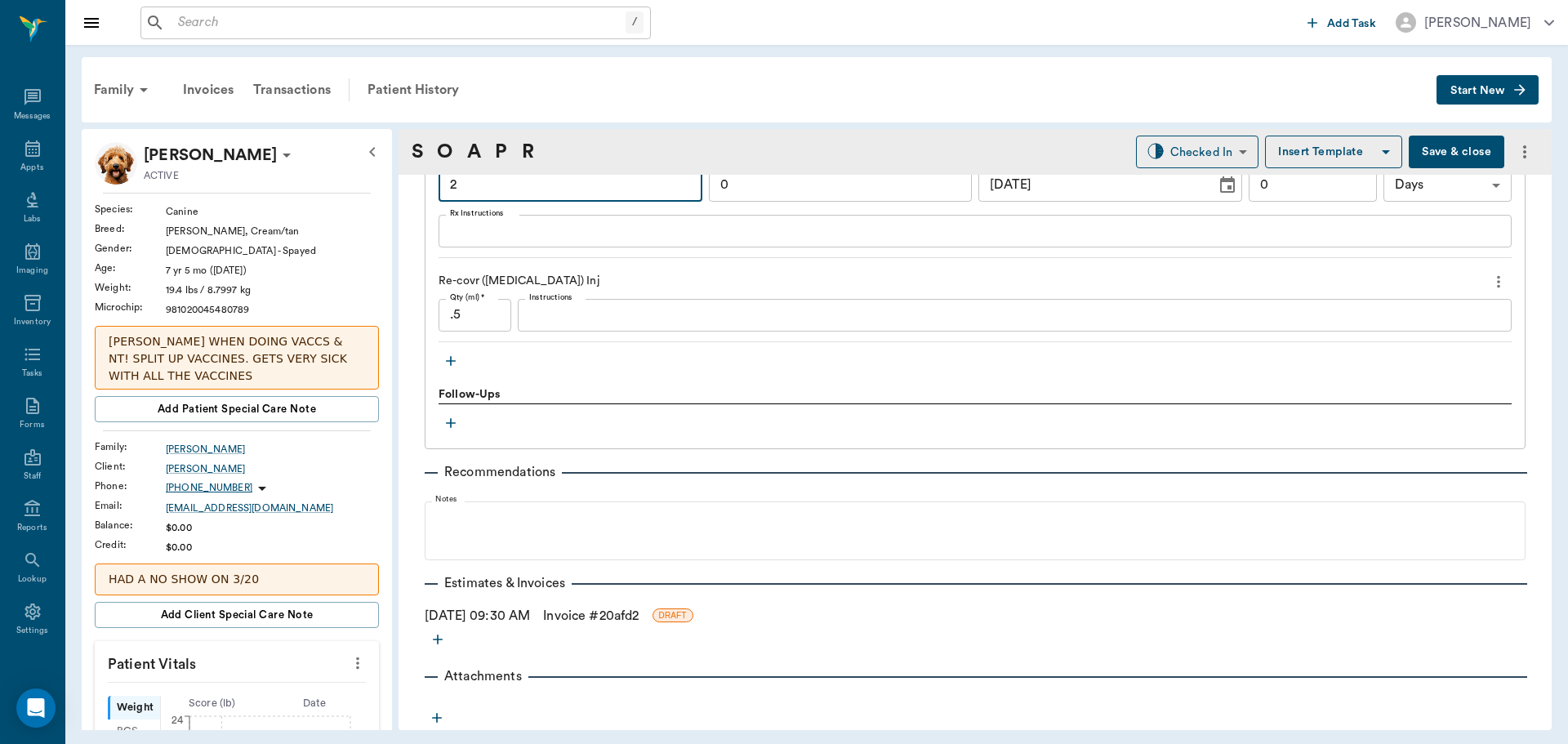
type input "2"
click at [448, 356] on icon "button" at bounding box center [451, 361] width 16 height 16
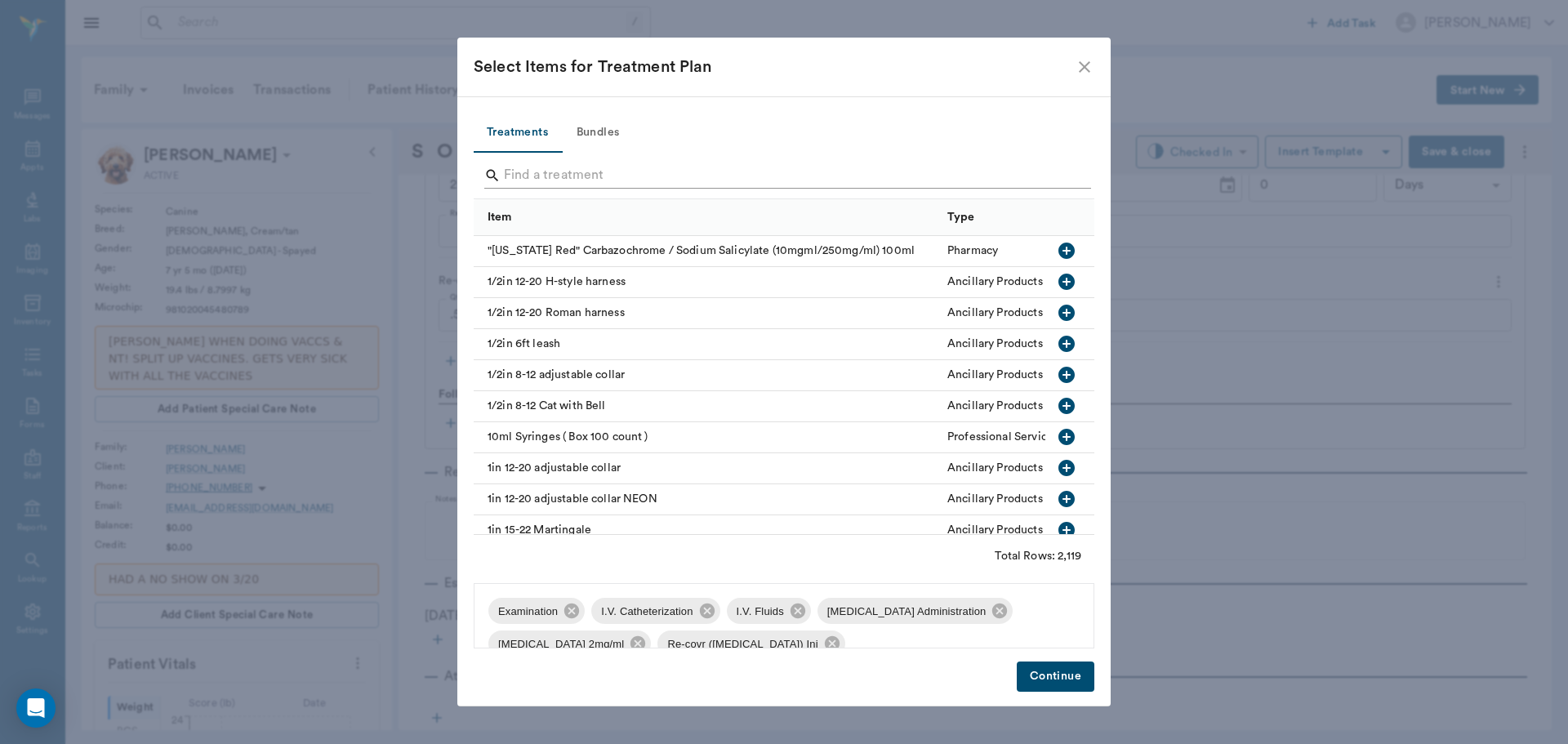
click at [546, 171] on input "Search" at bounding box center [785, 175] width 562 height 26
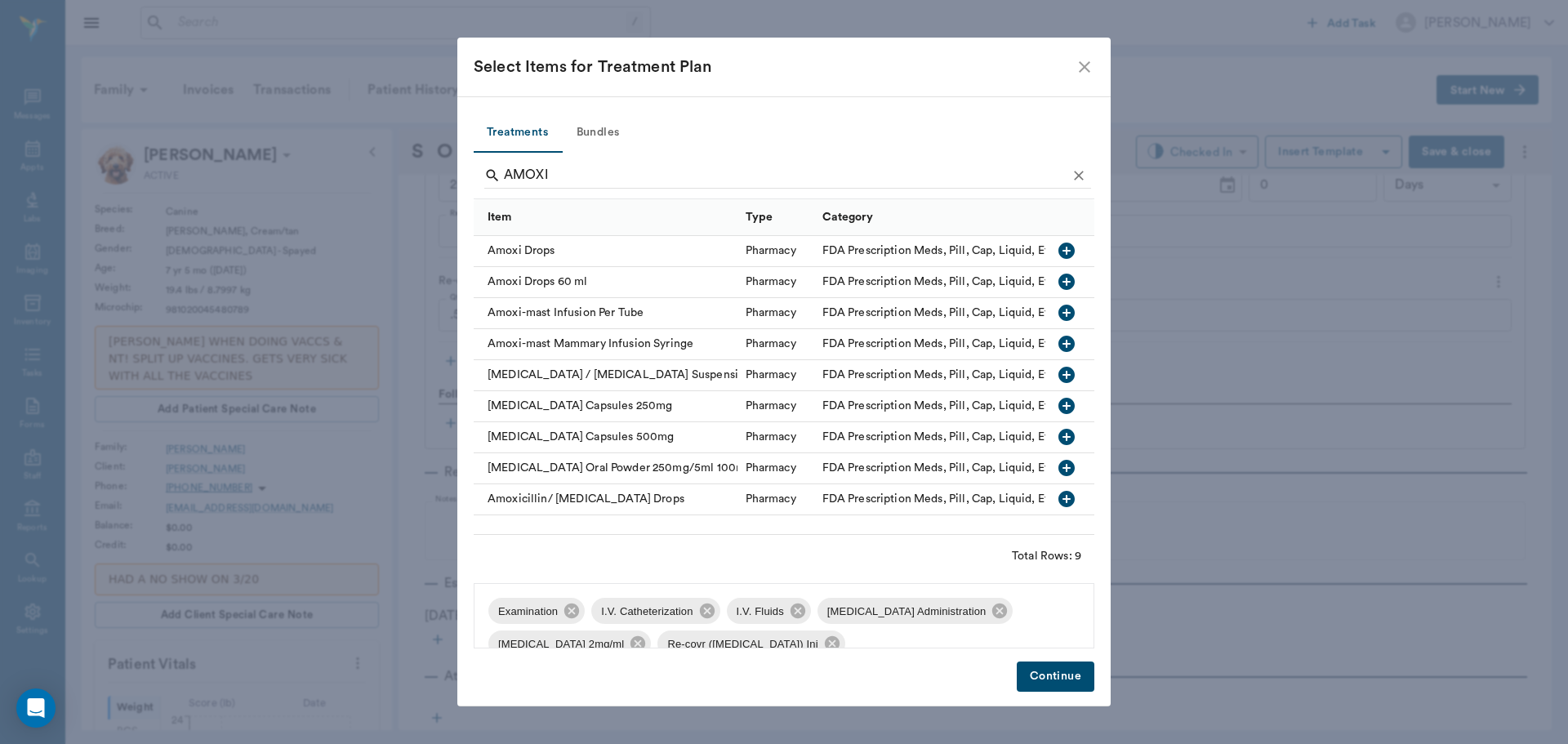
click at [1066, 407] on icon "button" at bounding box center [1067, 406] width 20 height 20
type input "A"
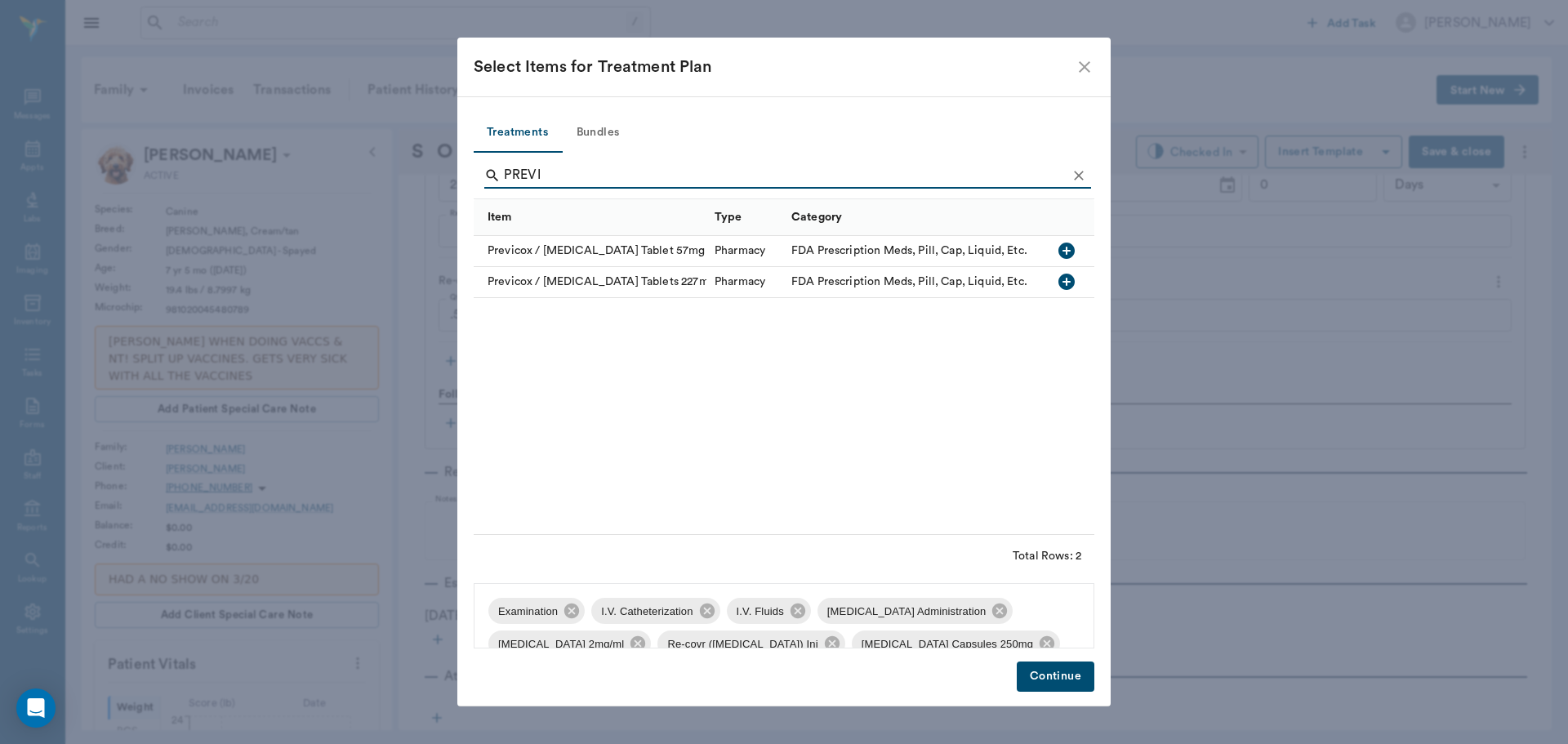
type input "PREVI"
click at [1067, 243] on icon "button" at bounding box center [1067, 251] width 16 height 16
click at [1039, 682] on button "Continue" at bounding box center [1055, 676] width 77 height 30
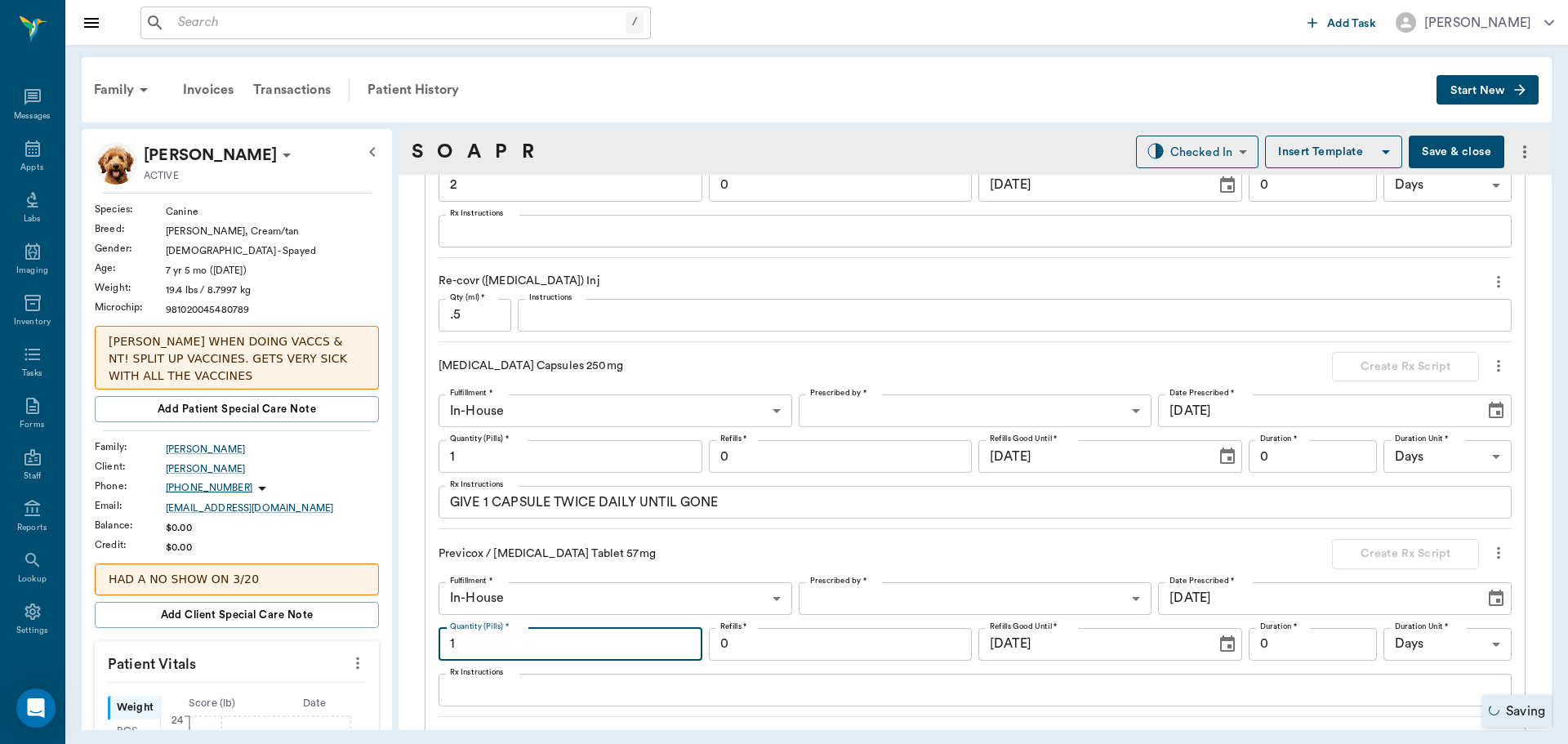
click at [514, 634] on input "1" at bounding box center [571, 644] width 263 height 33
type input "7"
click at [1020, 603] on body "/ ​ Add Task Dr. Bert Ellsworth Nectar Messages Appts Labs Imaging Inventory Ta…" at bounding box center [784, 372] width 1568 height 744
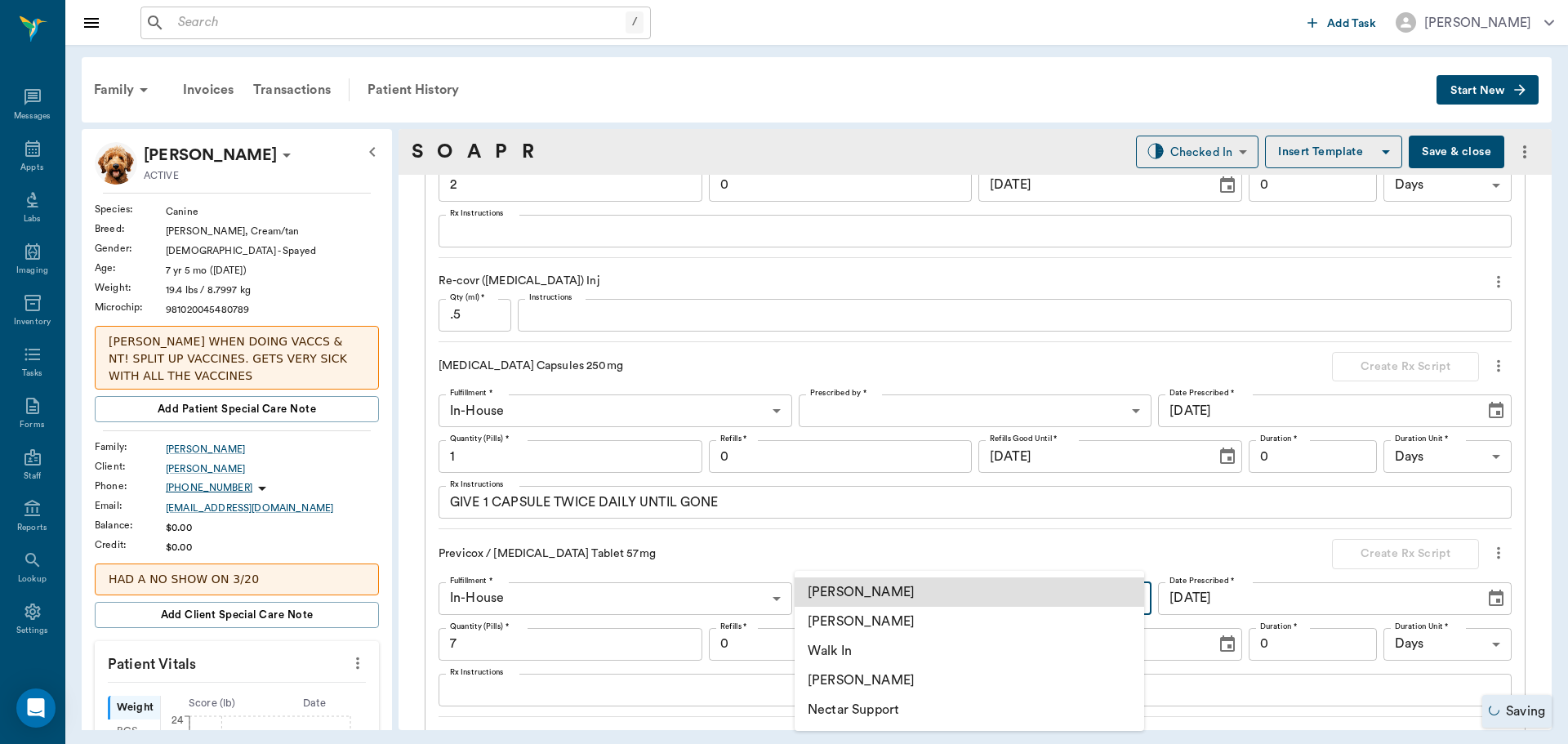
click at [979, 618] on li "[PERSON_NAME]" at bounding box center [969, 621] width 350 height 29
type input "63ec2f075fda476ae8351a4d"
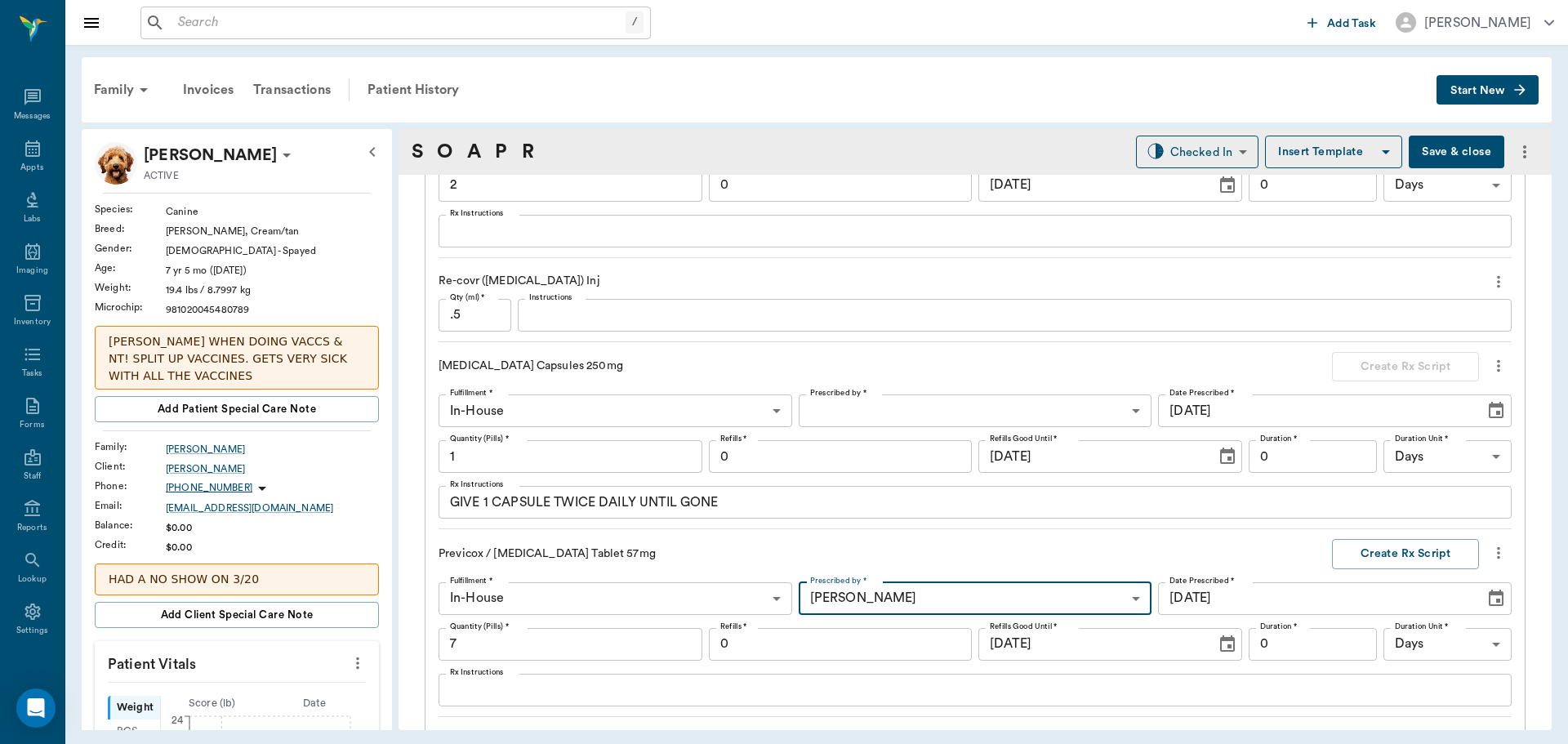
click at [1299, 640] on input "0" at bounding box center [1313, 644] width 128 height 33
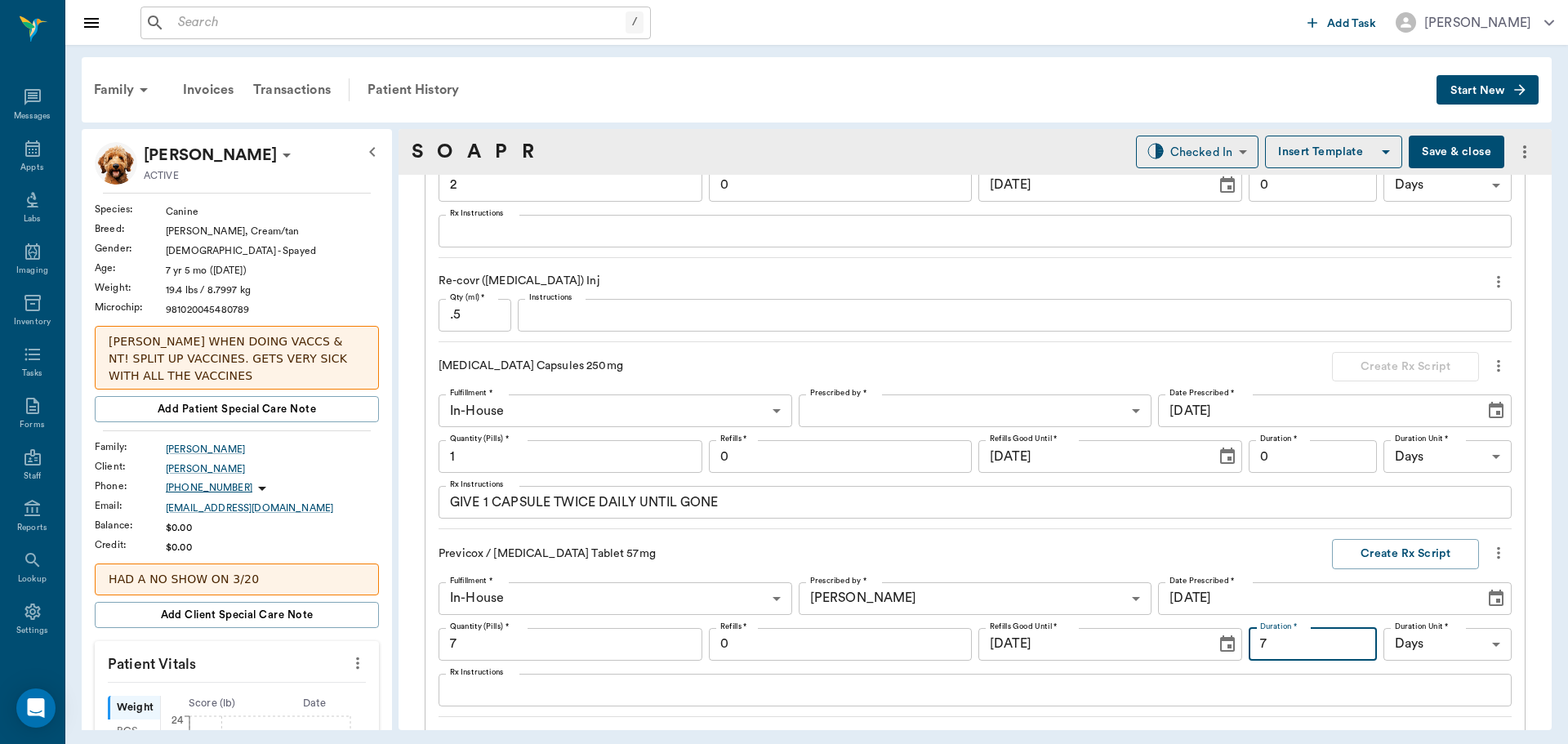
type input "7"
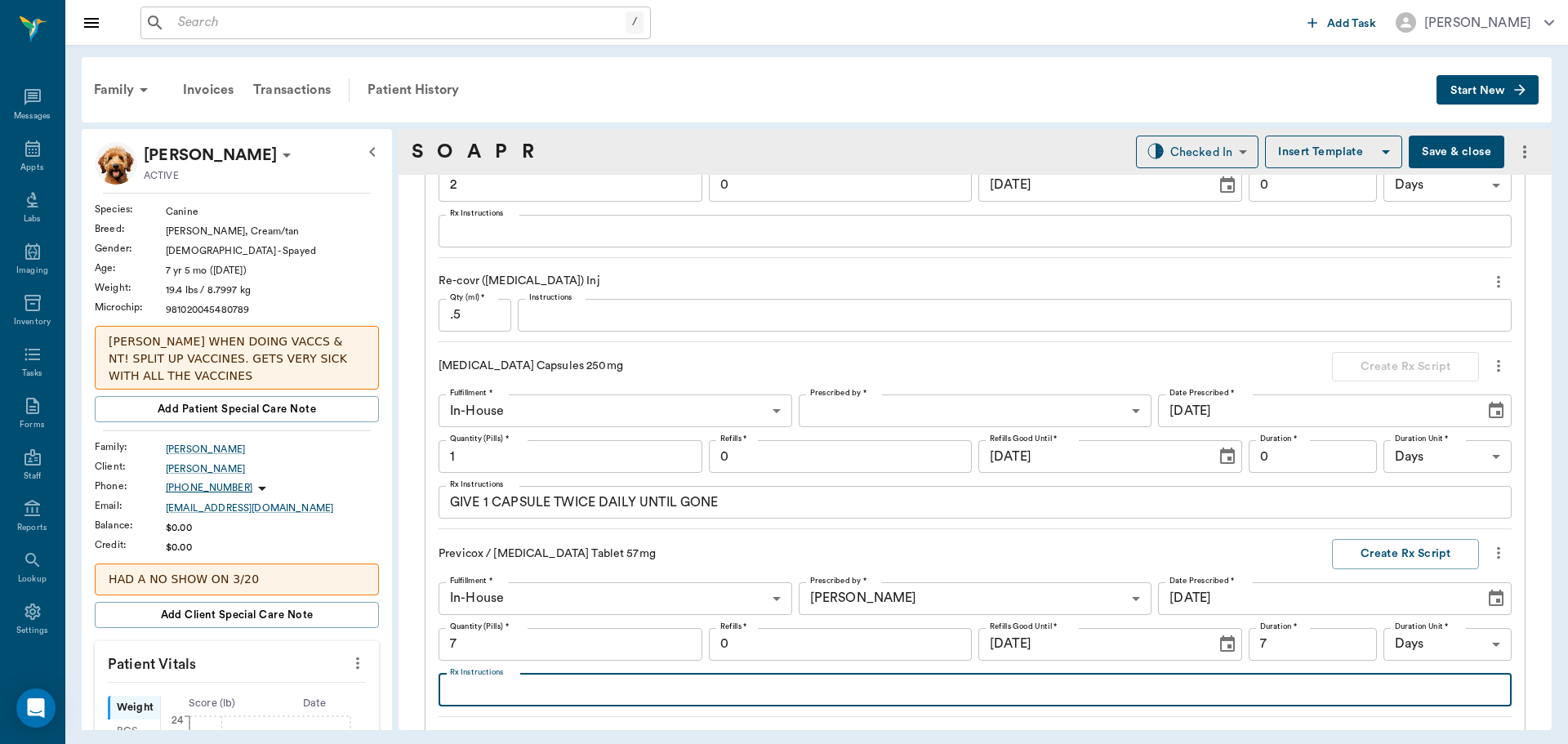
click at [474, 690] on textarea "Rx Instructions" at bounding box center [975, 689] width 1050 height 19
type textarea "g"
type textarea "Give 1 tablet daily starting Wed PM"
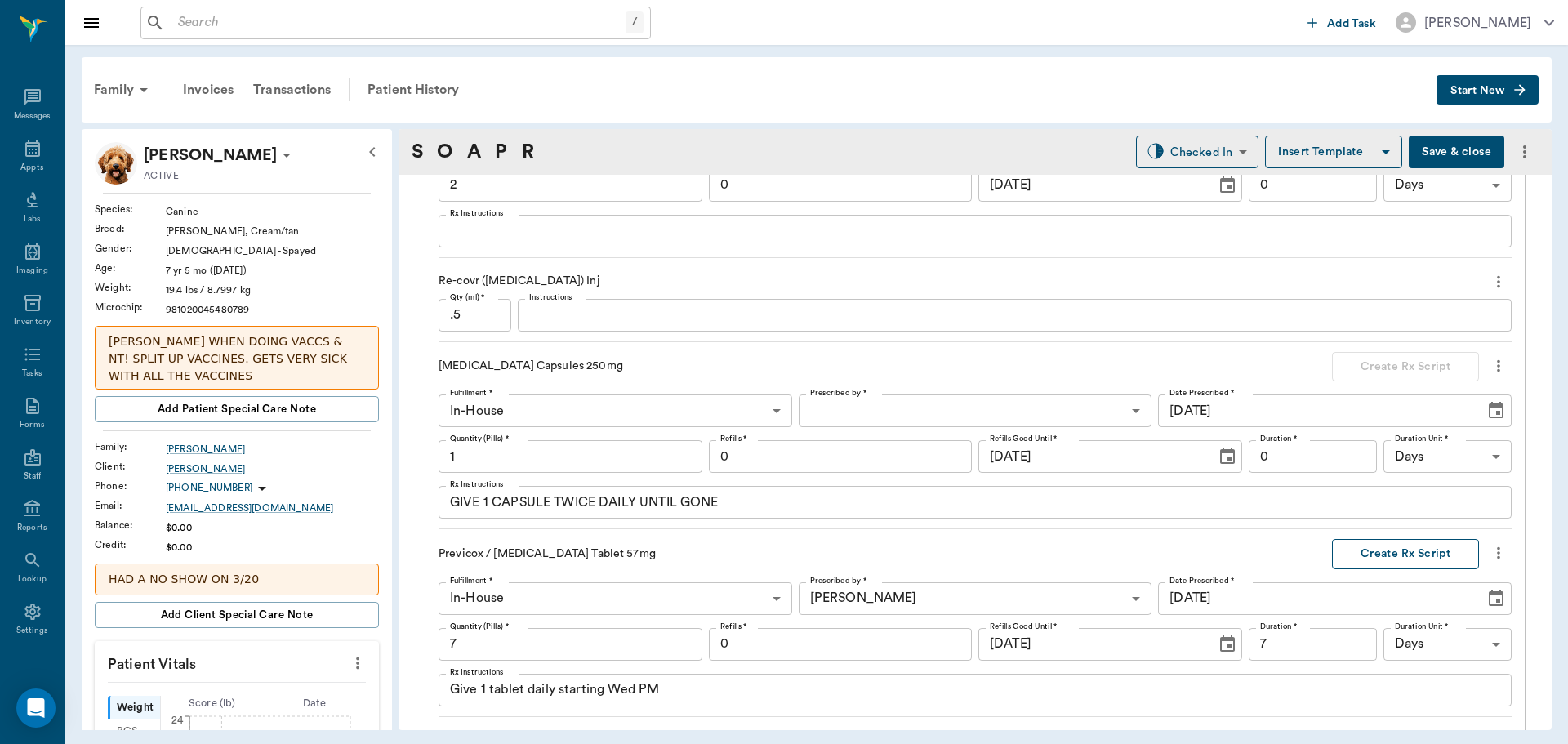
click at [1372, 555] on button "Create Rx Script" at bounding box center [1405, 553] width 147 height 30
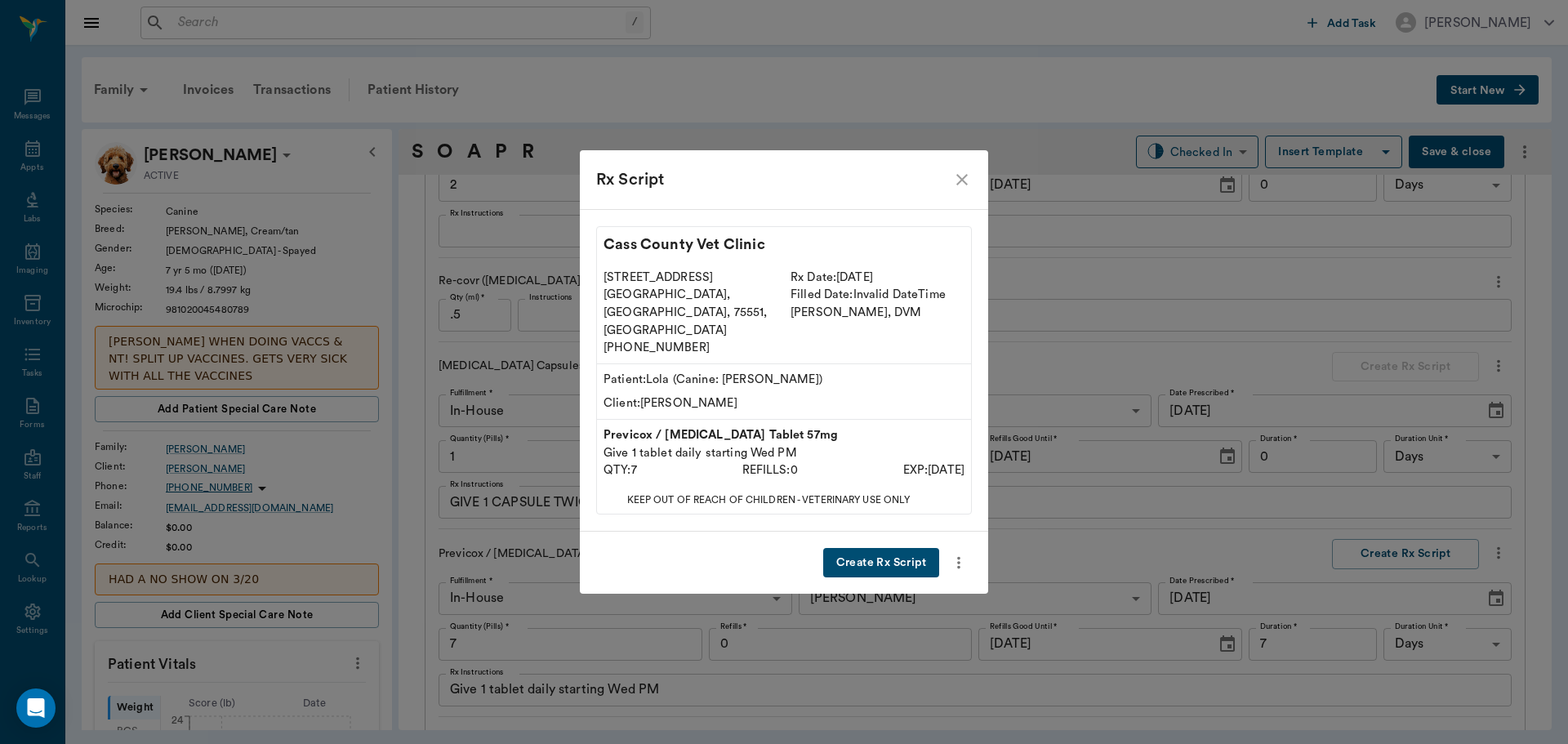
click at [879, 549] on button "Create Rx Script" at bounding box center [881, 562] width 116 height 30
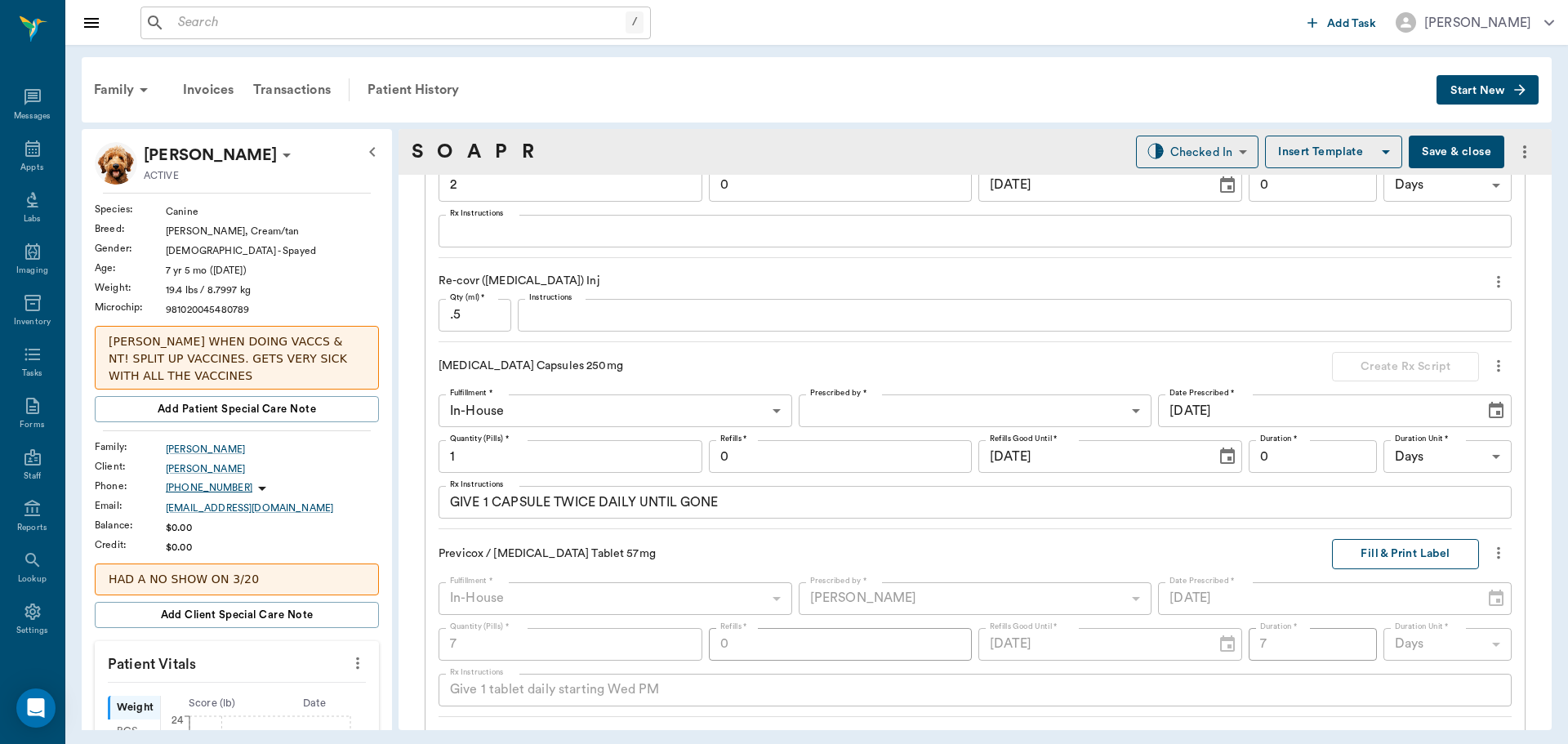
click at [1390, 554] on button "Fill & Print Label" at bounding box center [1405, 553] width 147 height 30
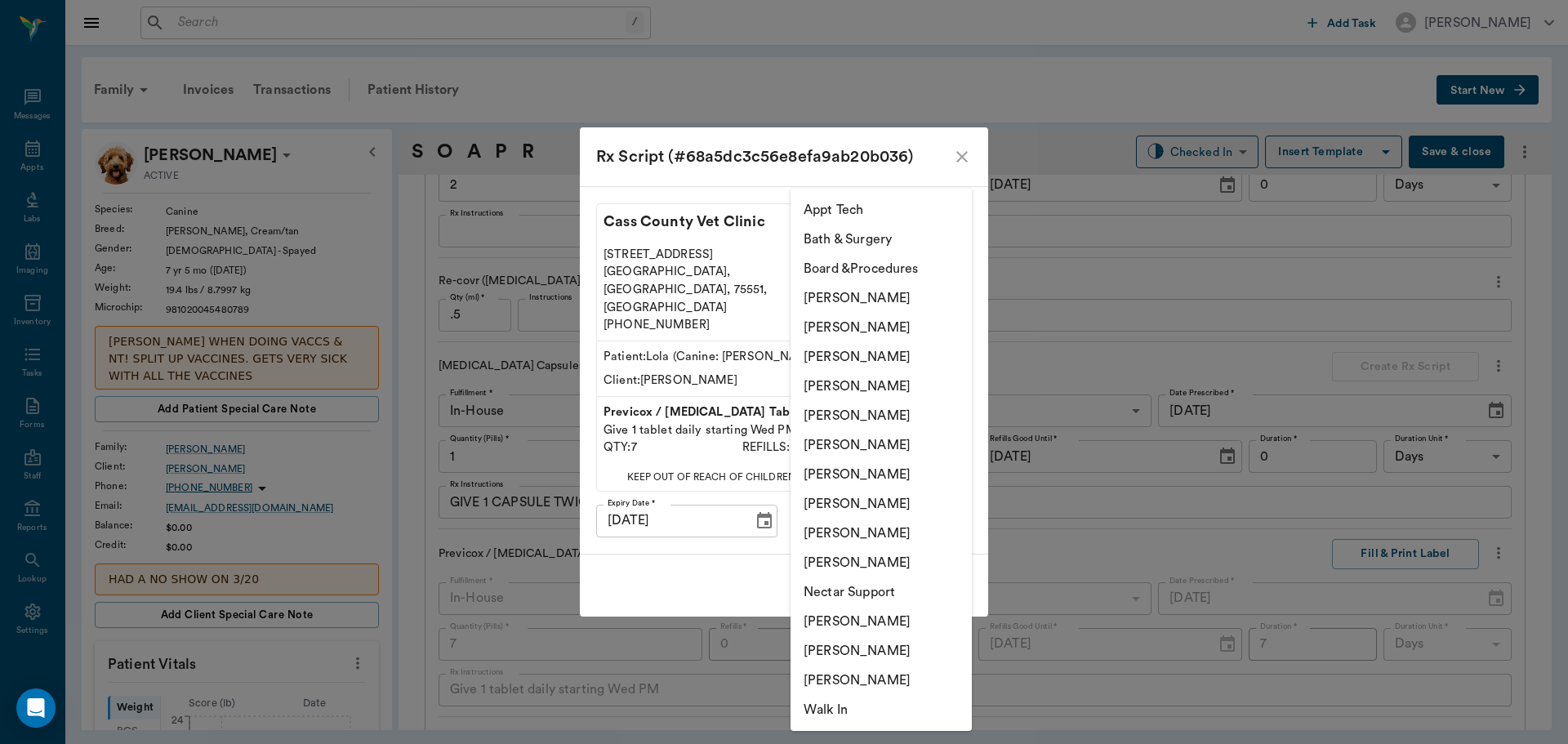
click at [943, 507] on body "/ ​ Add Task Dr. Bert Ellsworth Nectar Messages Appts Labs Imaging Inventory Ta…" at bounding box center [784, 372] width 1568 height 744
click at [918, 360] on li "[PERSON_NAME]" at bounding box center [881, 357] width 182 height 29
type input "63ec2f075fda476ae8351a4d"
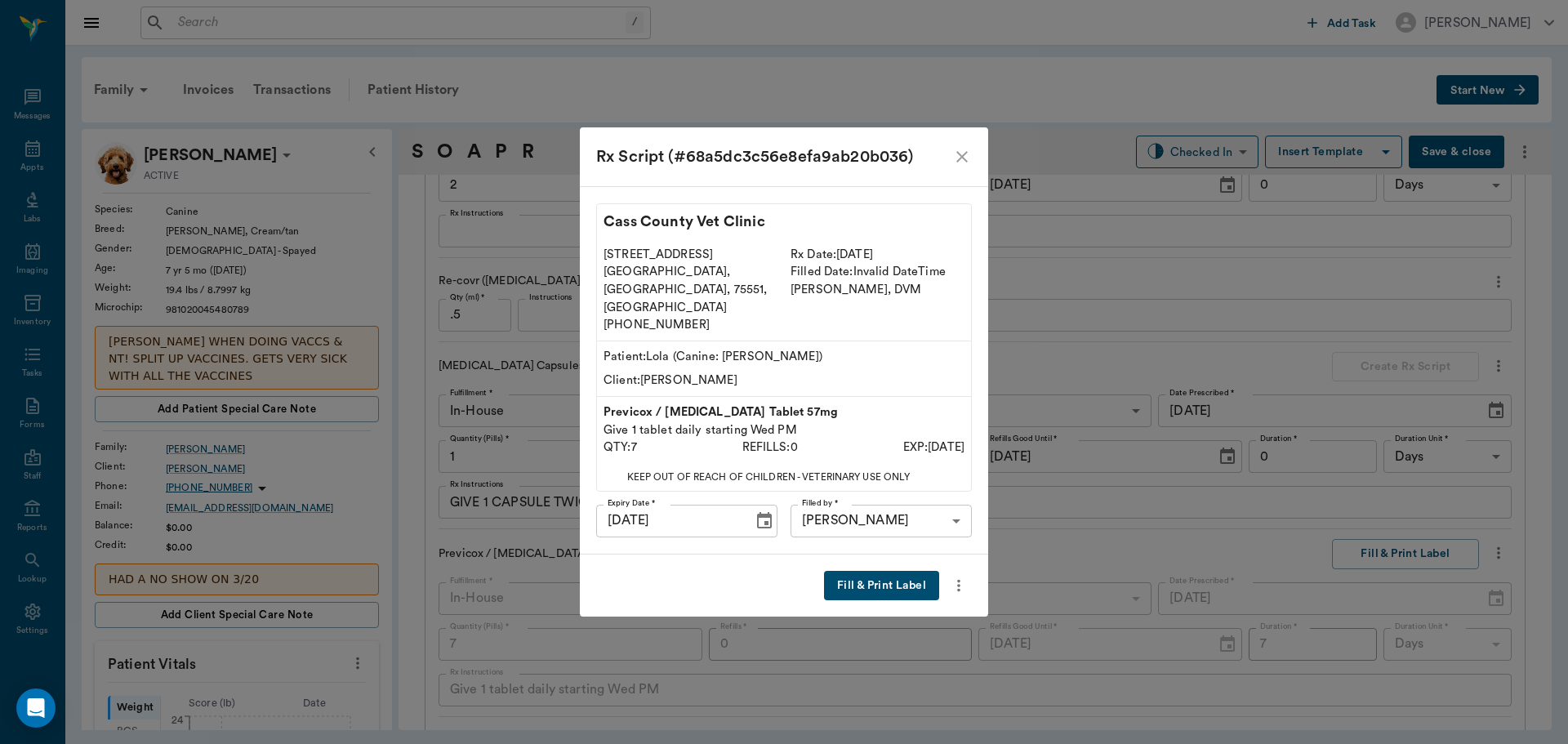
click at [908, 570] on button "Fill & Print Label" at bounding box center [881, 585] width 115 height 30
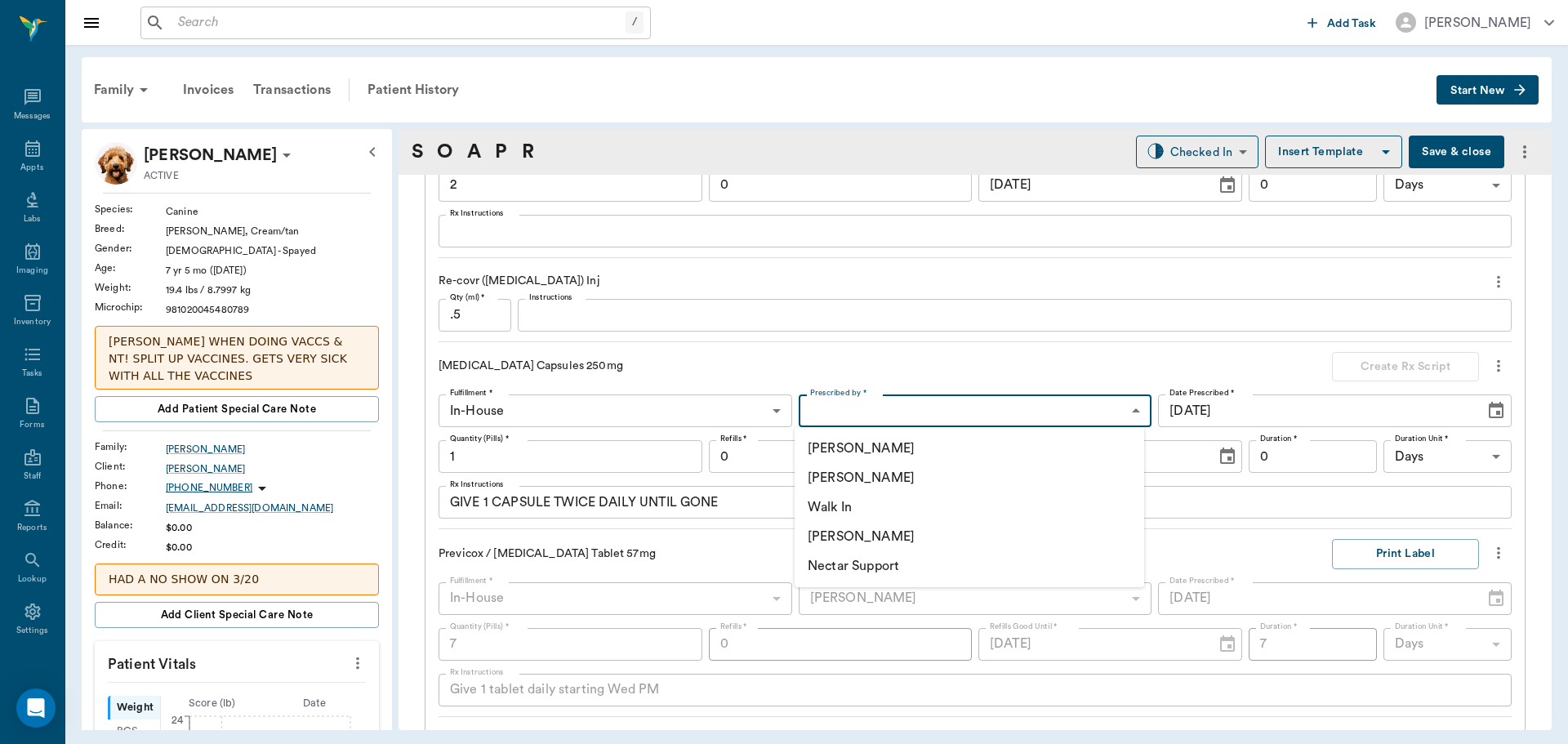
click at [1001, 408] on body "/ ​ Add Task Dr. Bert Ellsworth Nectar Messages Appts Labs Imaging Inventory Ta…" at bounding box center [784, 372] width 1568 height 744
click at [954, 475] on li "[PERSON_NAME]" at bounding box center [969, 478] width 350 height 29
type input "63ec2f075fda476ae8351a4d"
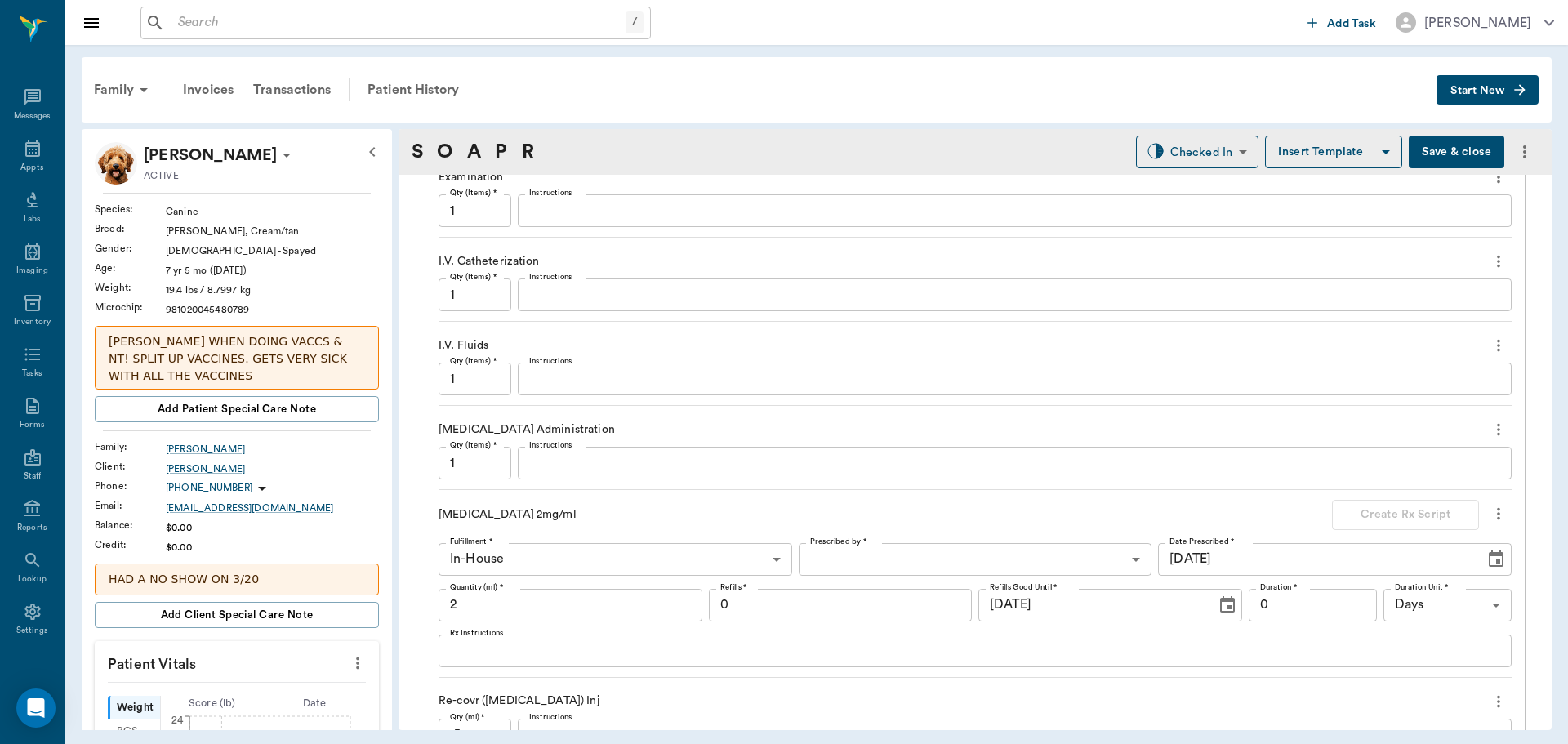
scroll to position [1797, 0]
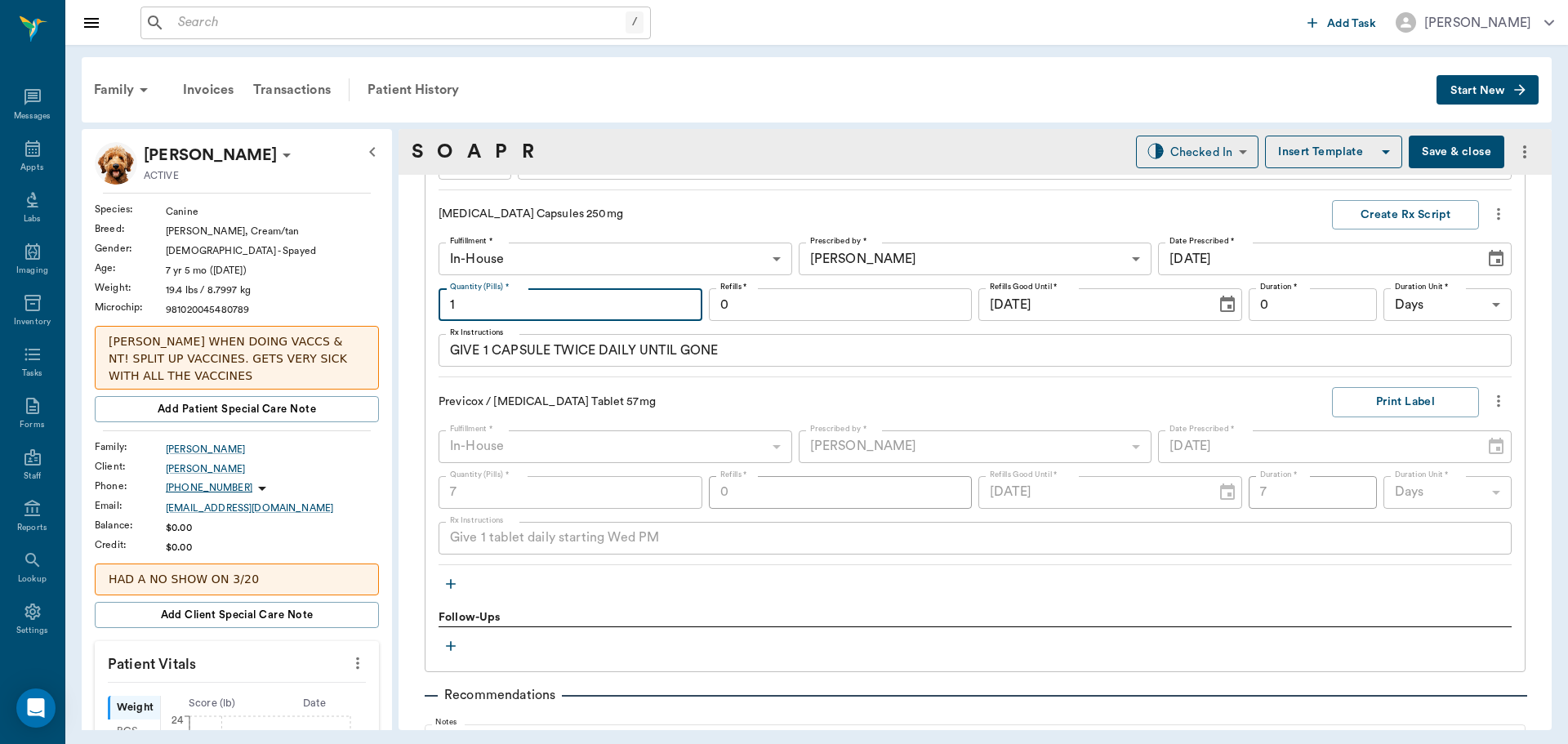
click at [599, 310] on input "1" at bounding box center [571, 304] width 263 height 33
type input "14"
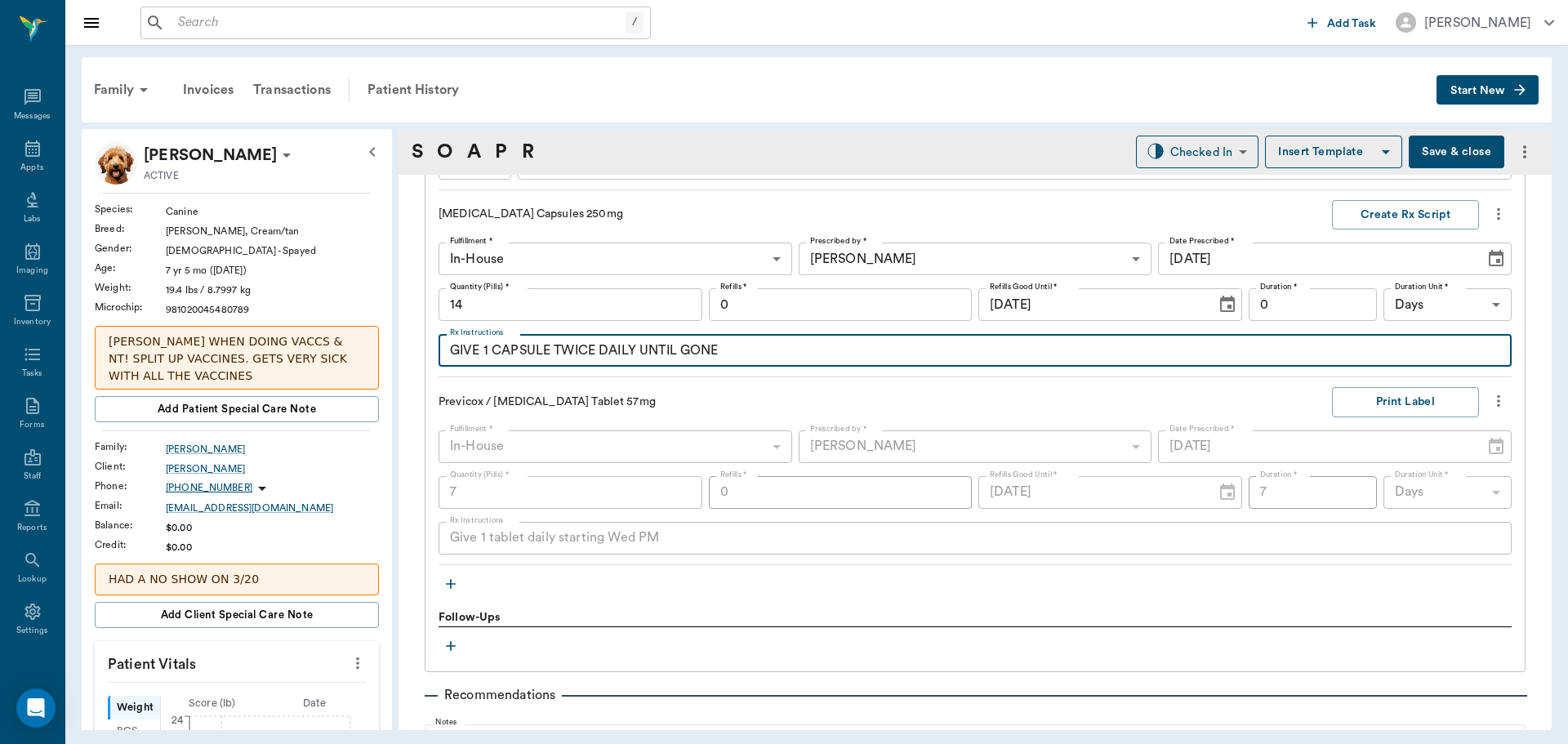
click at [765, 352] on textarea "GIVE 1 CAPSULE TWICE DAILY UNTIL GONE" at bounding box center [975, 351] width 1050 height 19
type textarea "GIVE 1 CAPSULE TWICE DAILY UNTIL GONE STARTING WED PM"
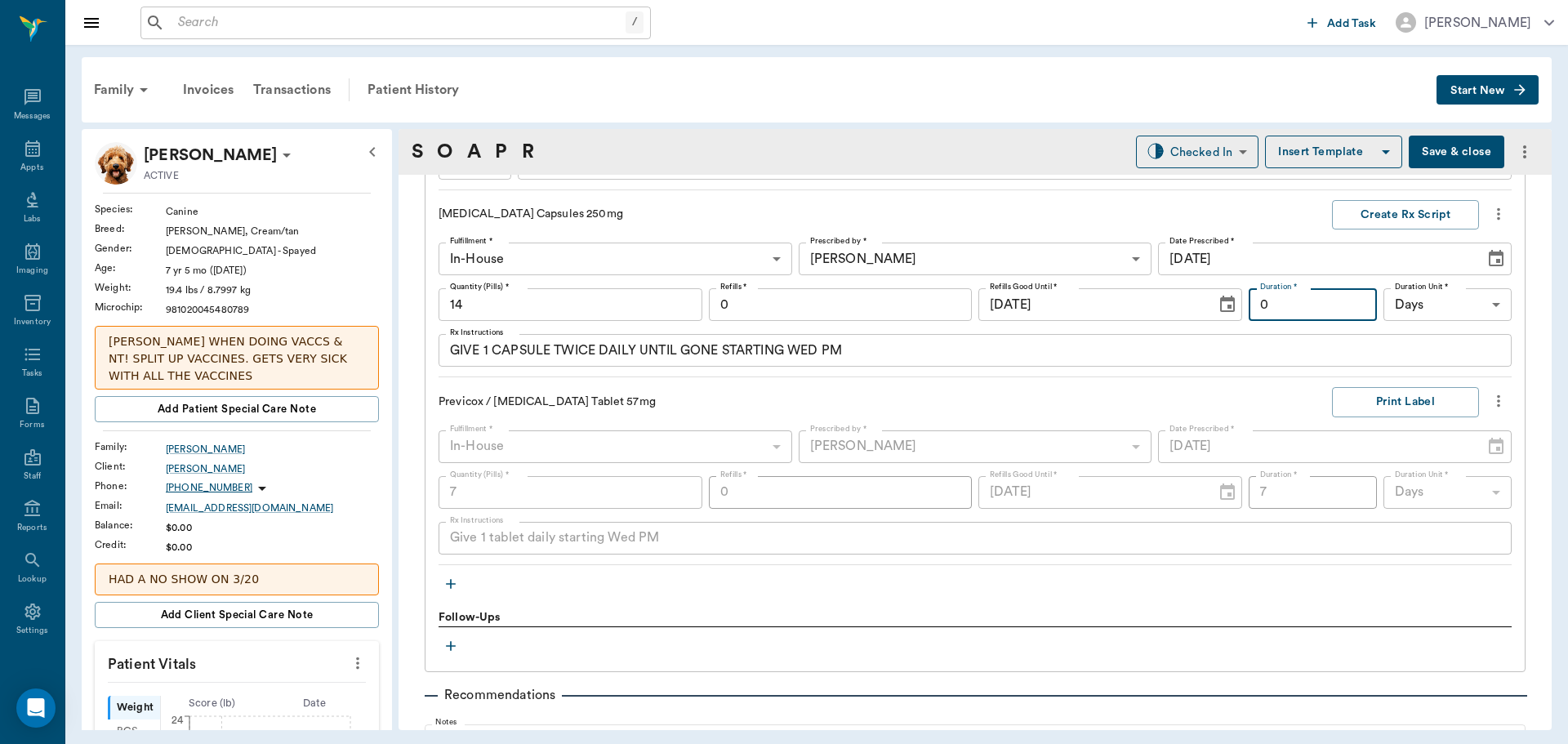
click at [1295, 312] on input "0" at bounding box center [1313, 304] width 128 height 33
type input "7"
click at [1394, 208] on button "Create Rx Script" at bounding box center [1405, 214] width 147 height 30
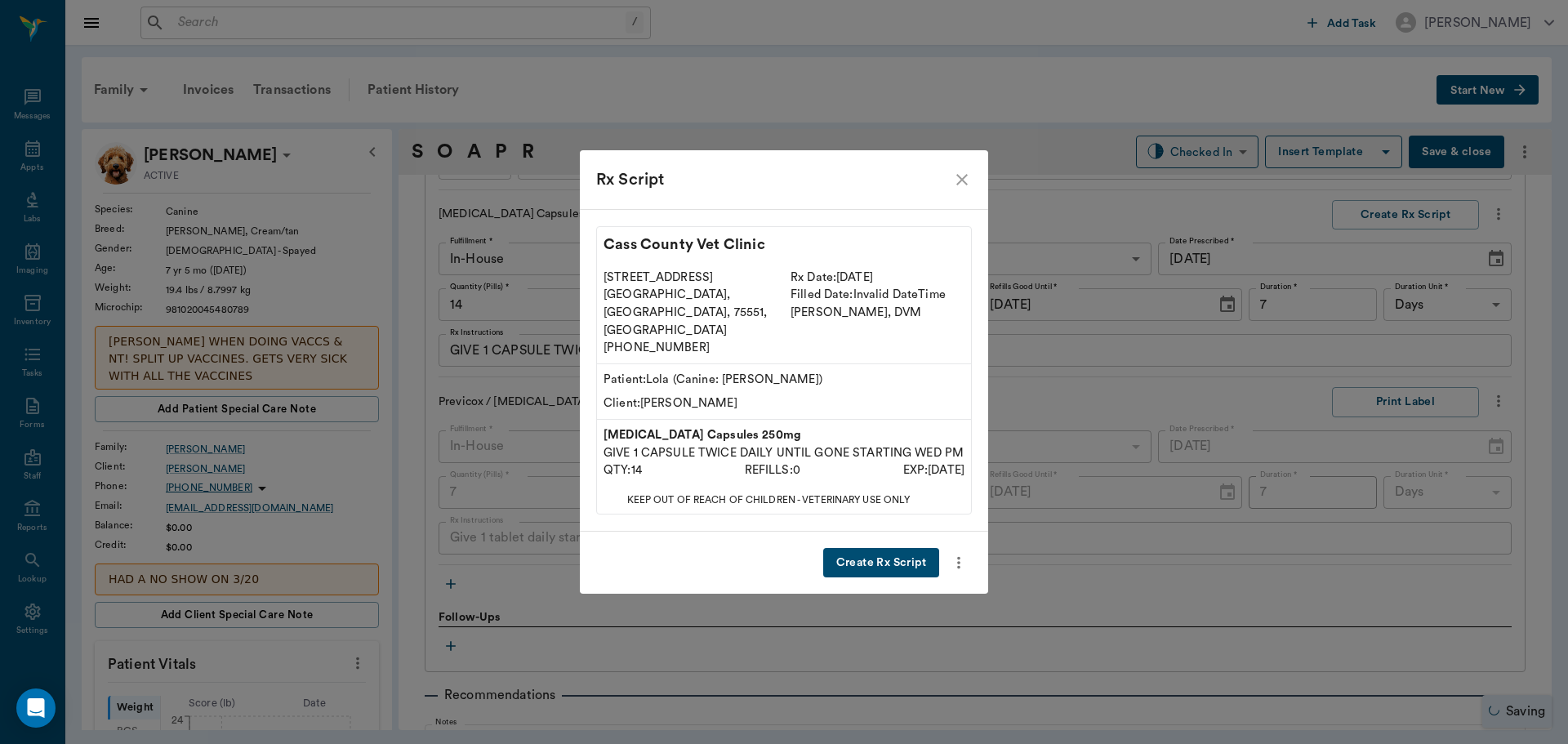
click at [886, 548] on button "Create Rx Script" at bounding box center [881, 562] width 116 height 30
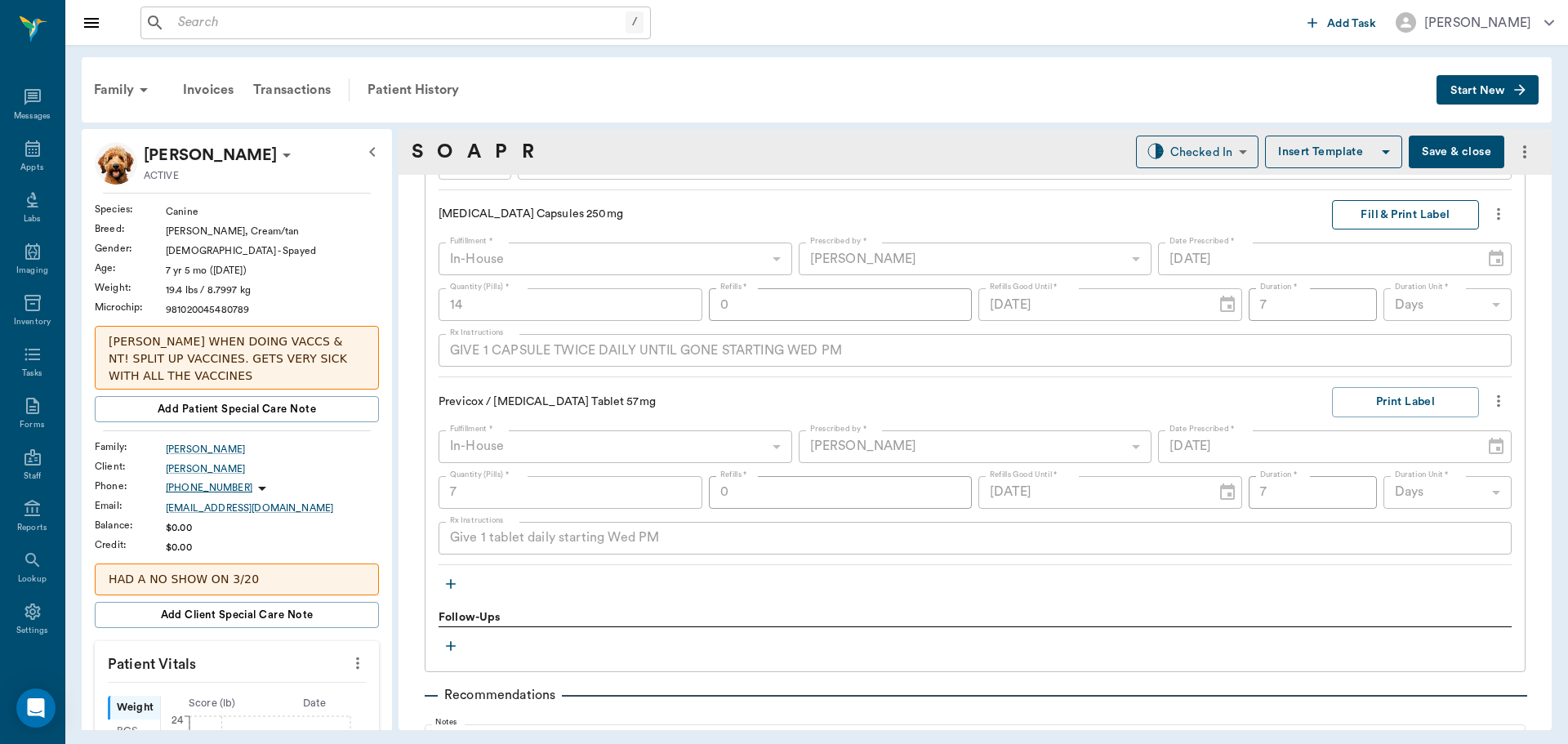
click at [1386, 211] on button "Fill & Print Label" at bounding box center [1405, 214] width 147 height 30
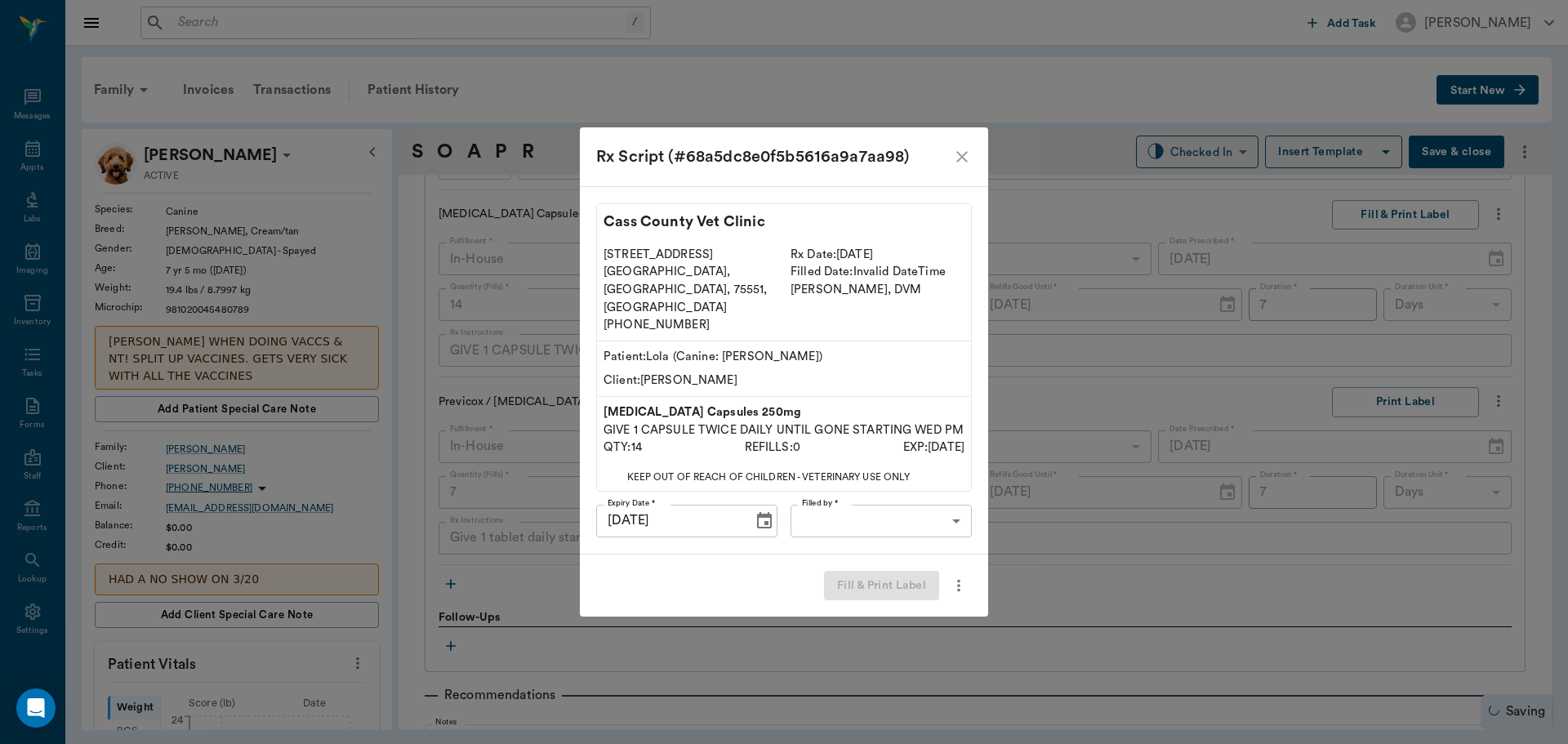
click at [908, 499] on body "/ ​ Add Task Dr. Bert Ellsworth Nectar Messages Appts Labs Imaging Inventory Ta…" at bounding box center [784, 372] width 1568 height 744
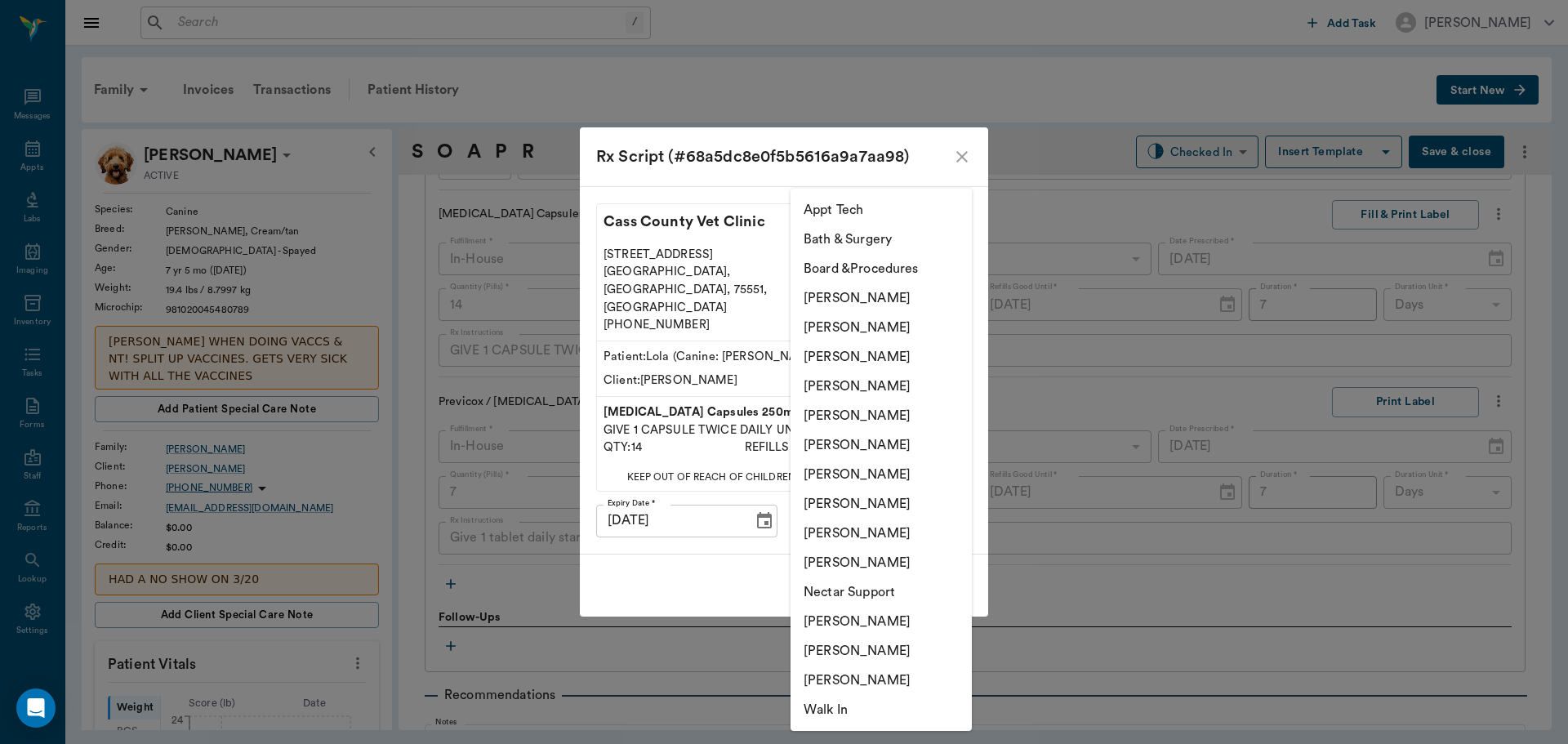
click at [908, 360] on li "[PERSON_NAME]" at bounding box center [881, 357] width 182 height 29
type input "63ec2f075fda476ae8351a4d"
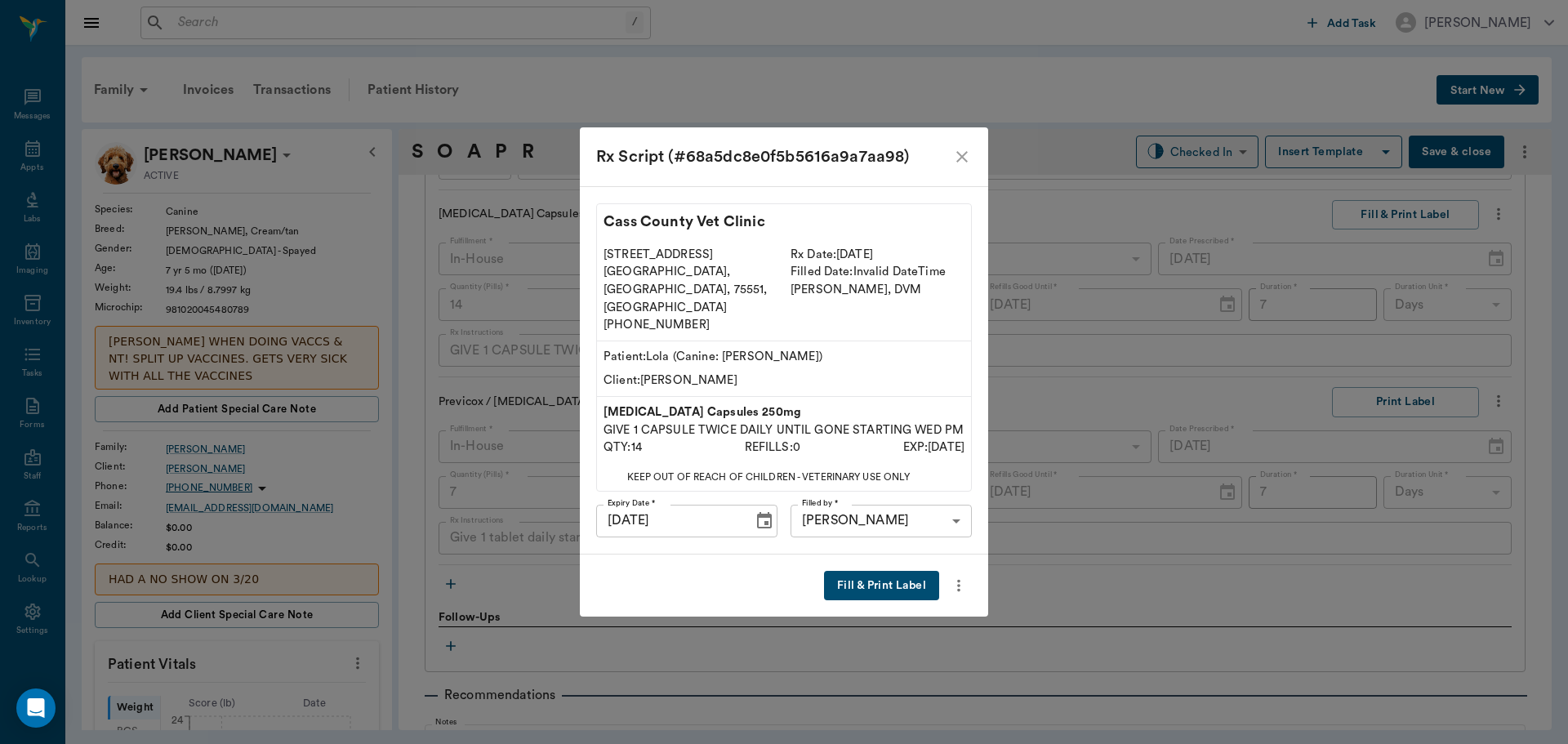
click at [889, 570] on button "Fill & Print Label" at bounding box center [881, 585] width 115 height 30
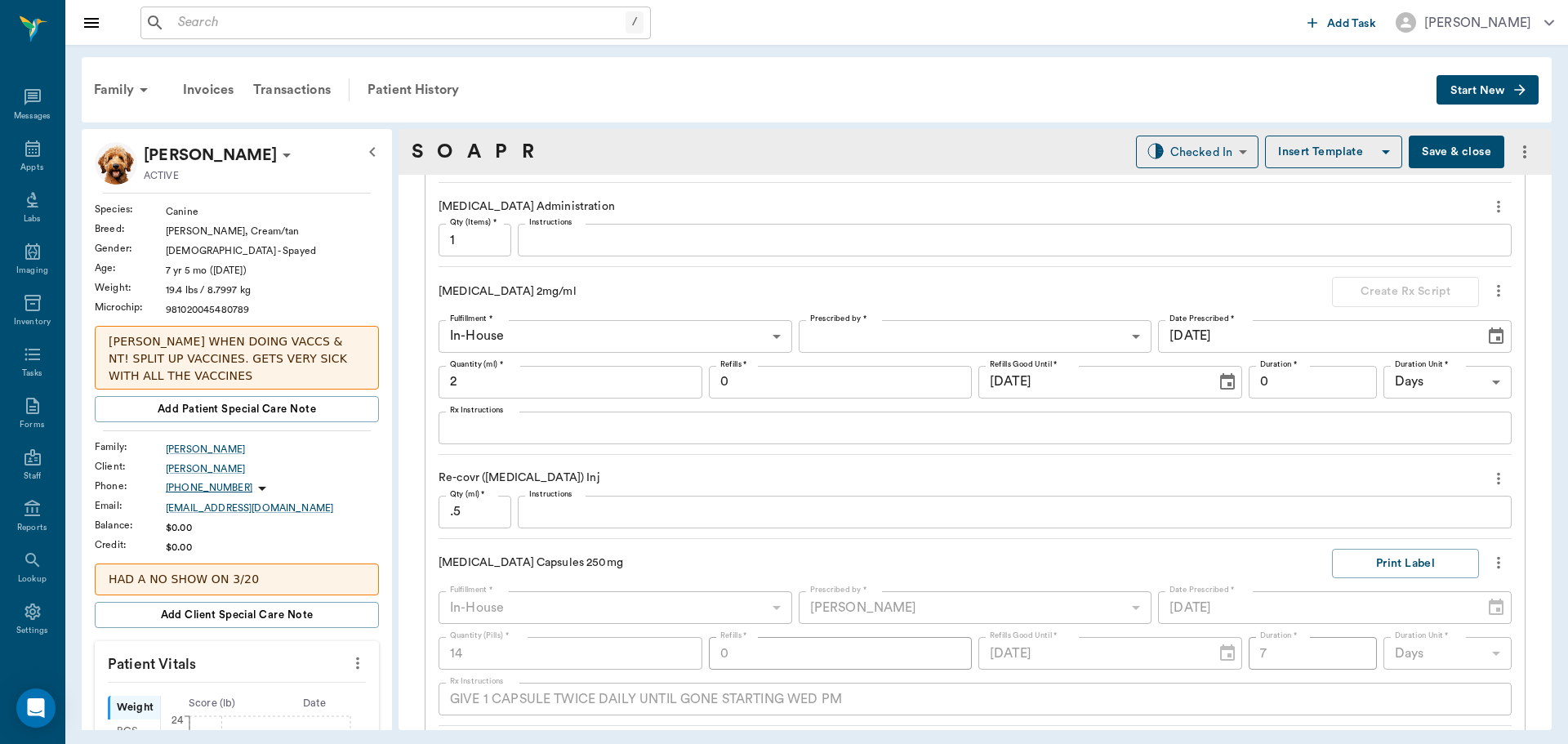
scroll to position [1285, 0]
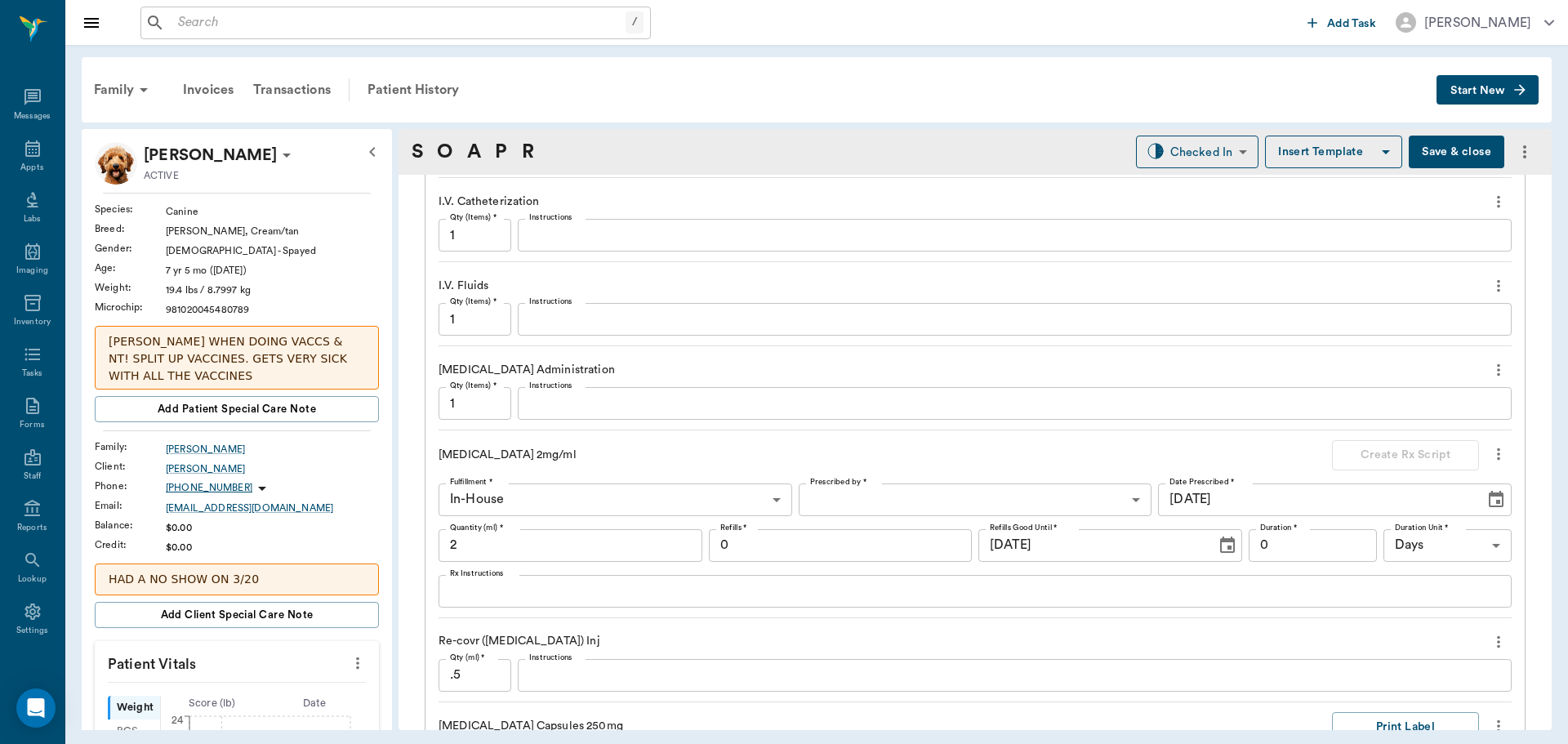
click at [590, 319] on textarea "Instructions" at bounding box center [1015, 320] width 971 height 19
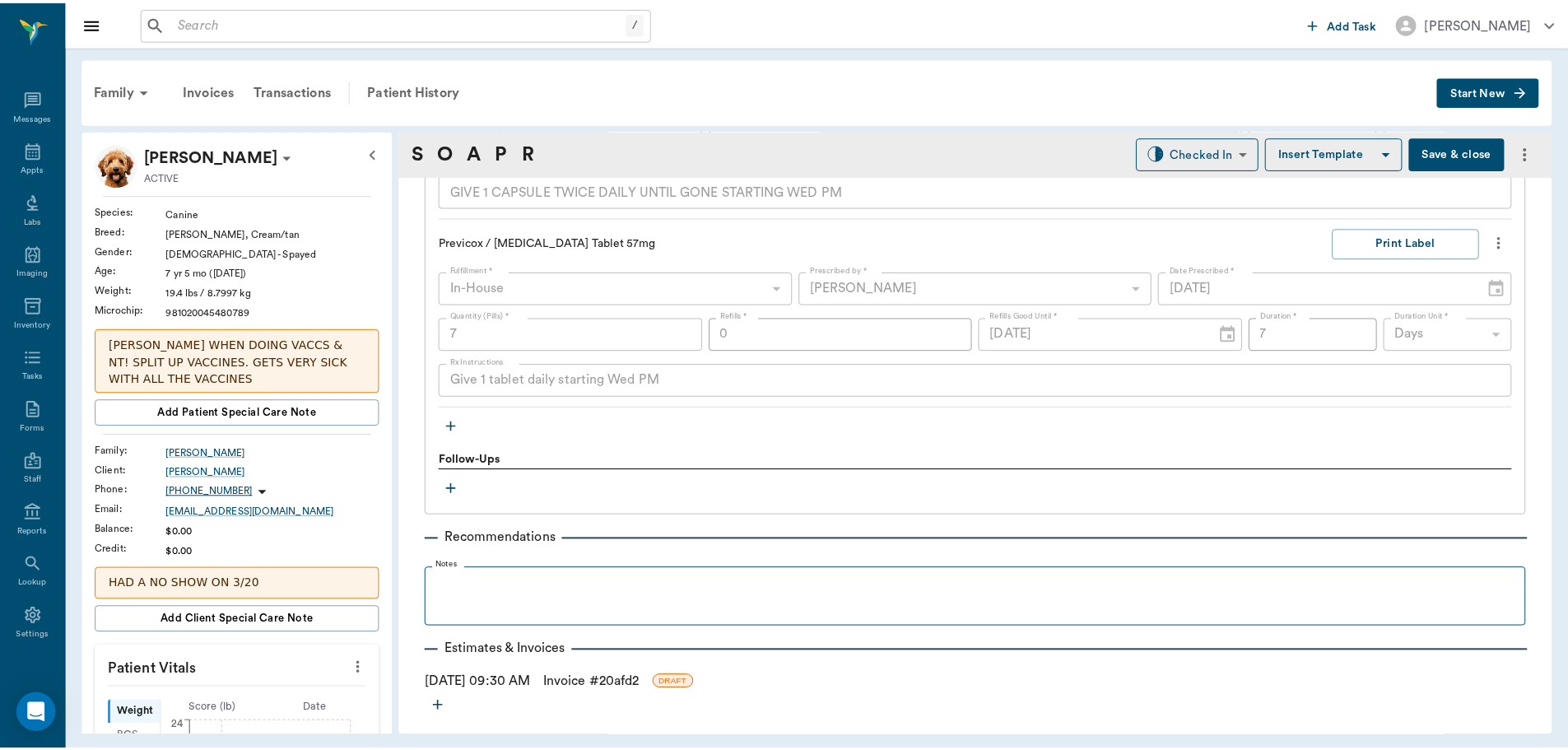
scroll to position [1953, 0]
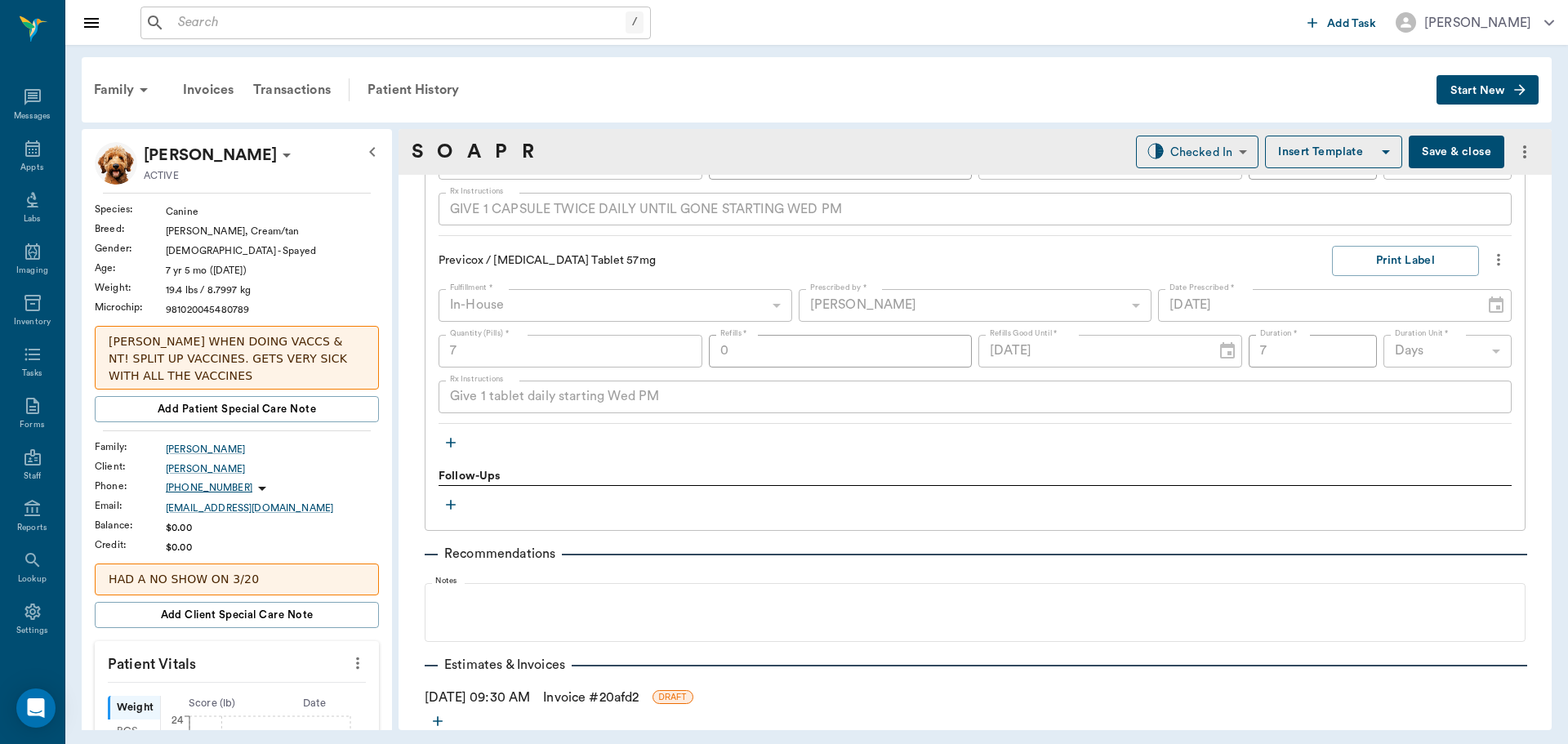
type textarea "45 mls/hr x 6 hrs"
click at [592, 701] on link "Invoice # 20afd2" at bounding box center [590, 698] width 95 height 20
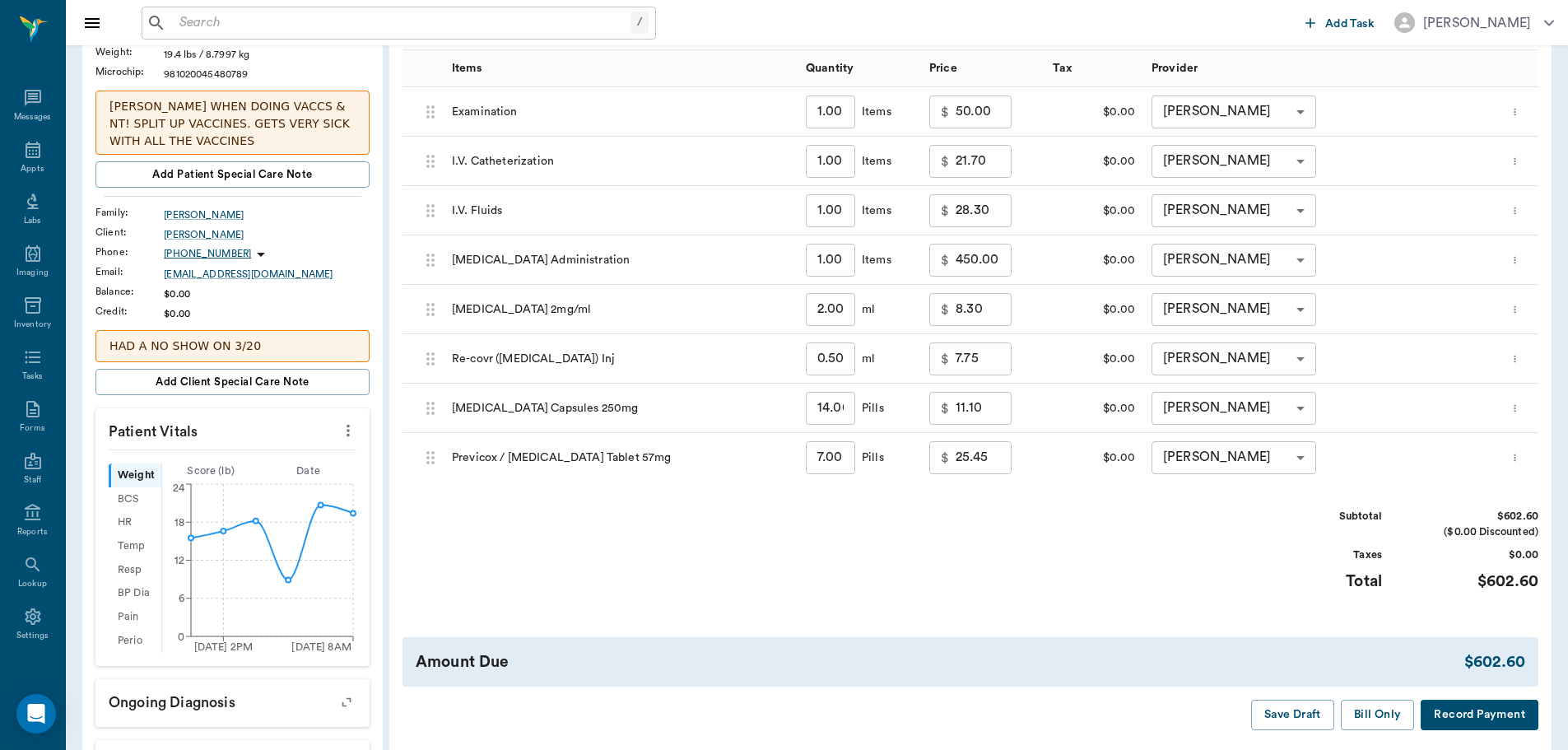
scroll to position [247, 0]
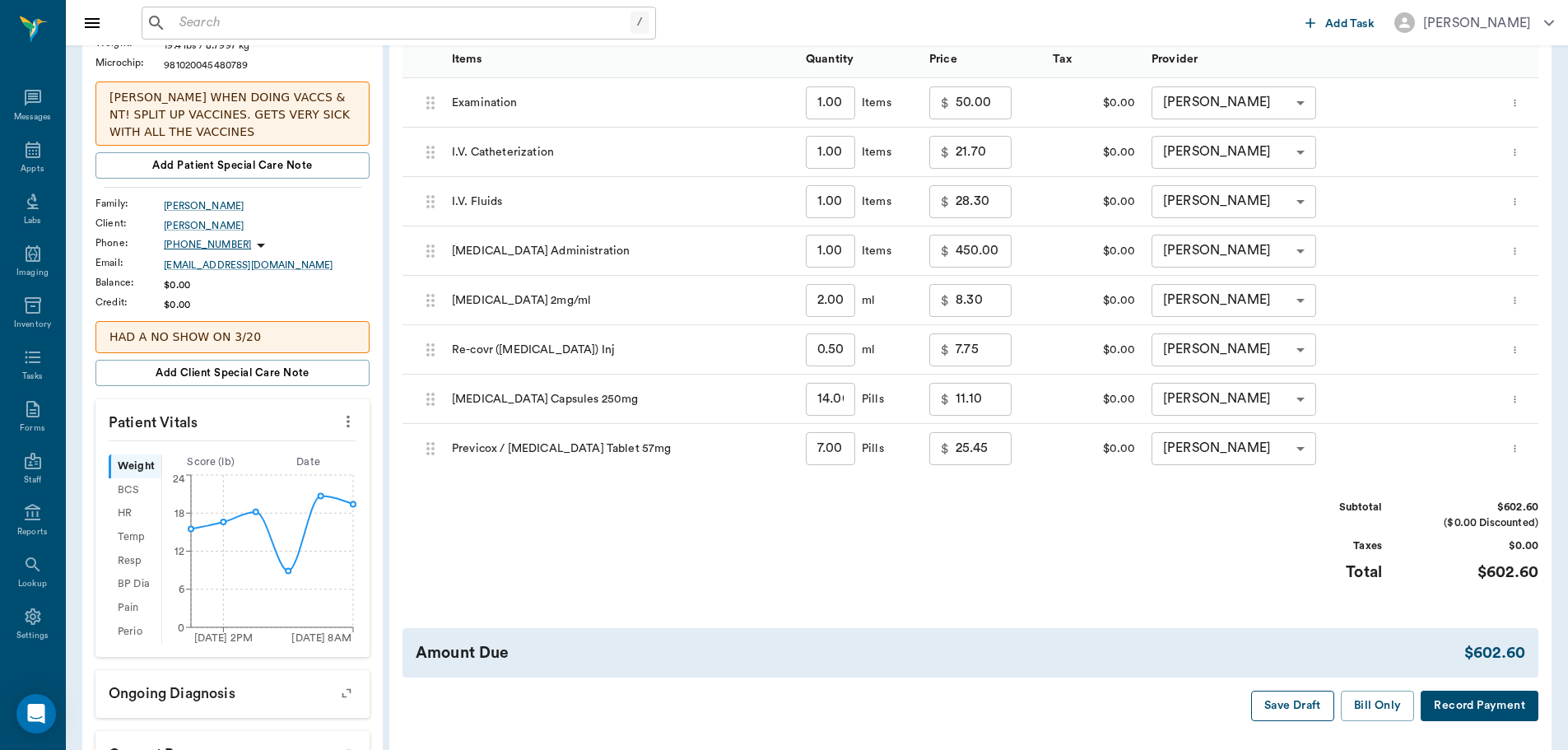
click at [1300, 708] on button "Save Draft" at bounding box center [1292, 705] width 83 height 30
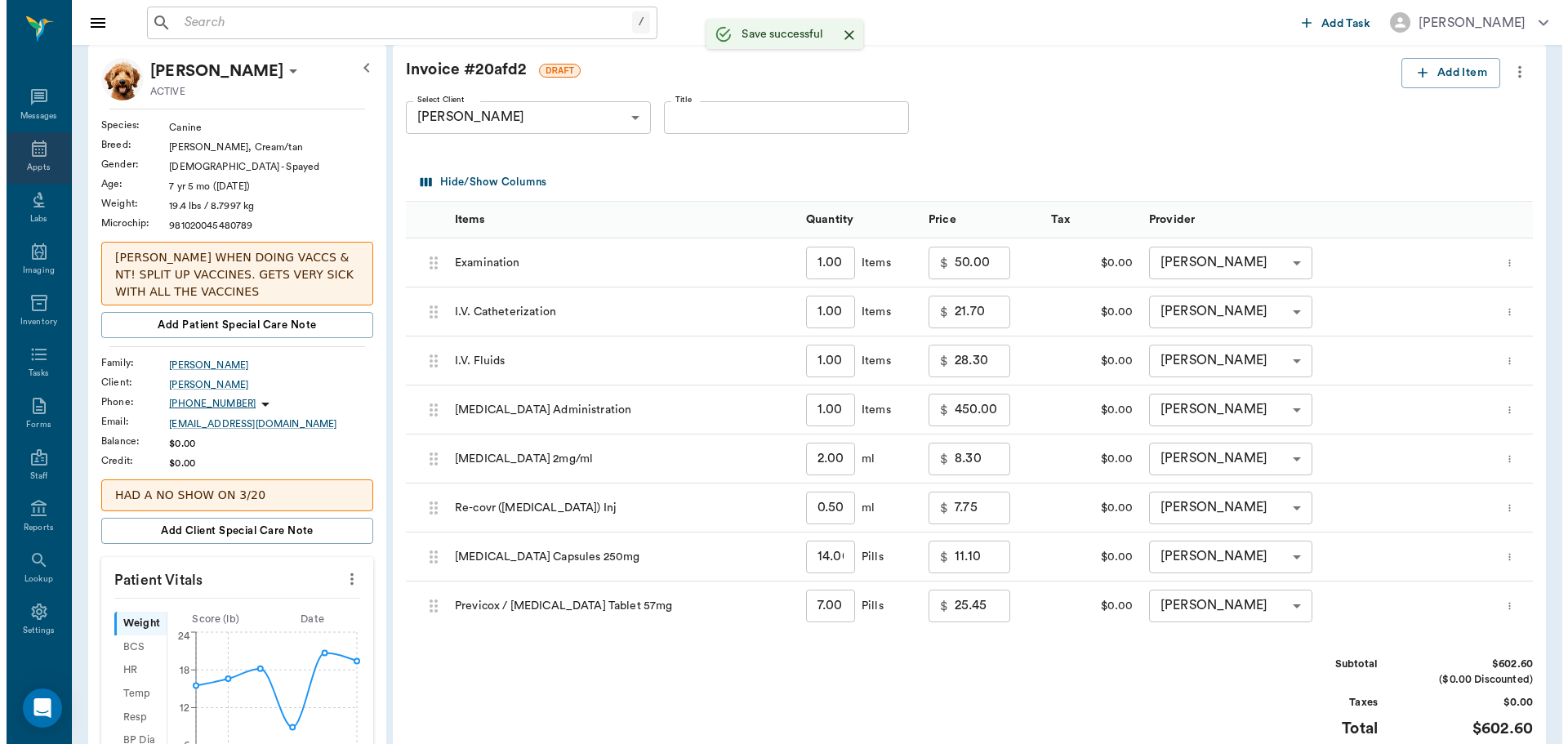
scroll to position [0, 0]
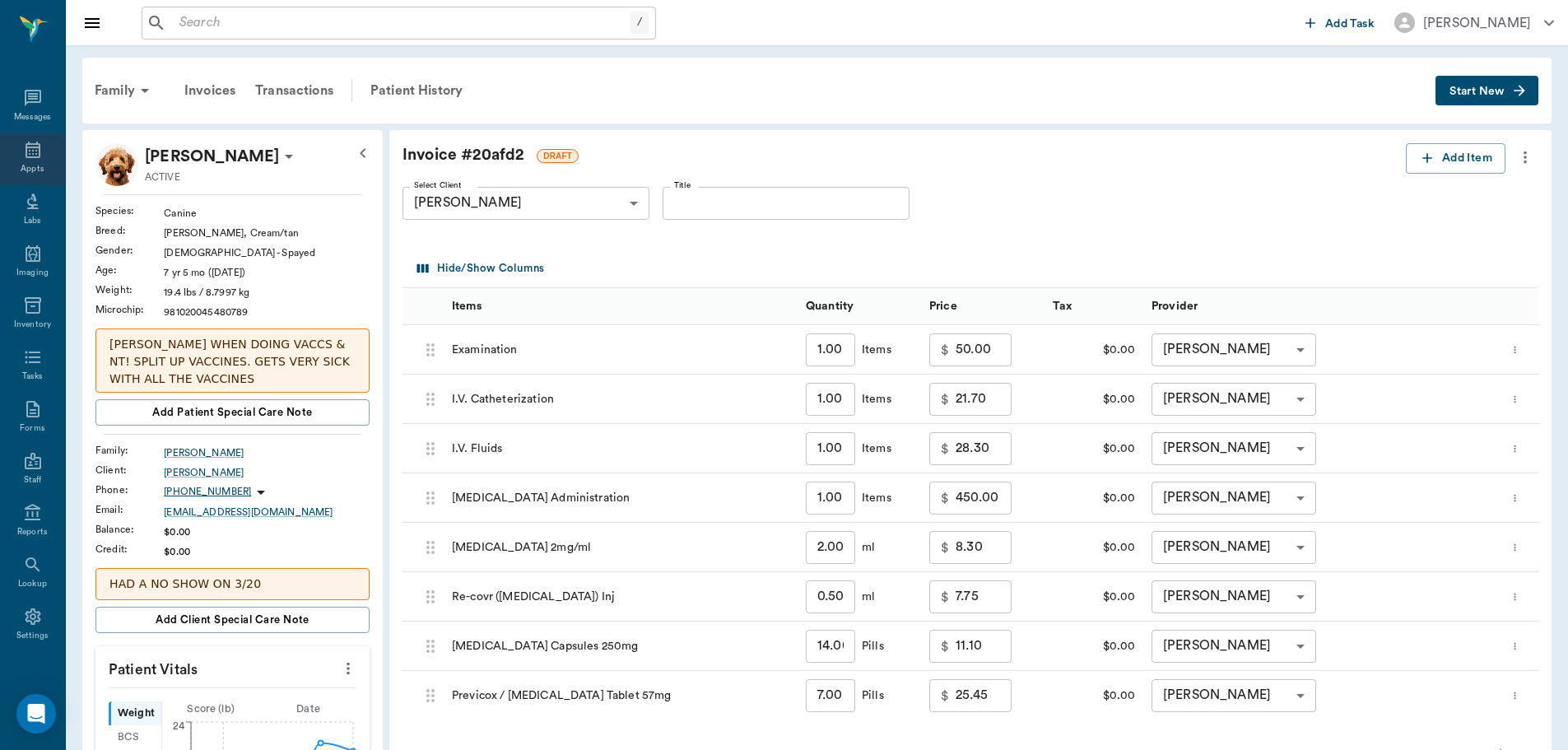
click at [27, 157] on icon at bounding box center [33, 150] width 15 height 16
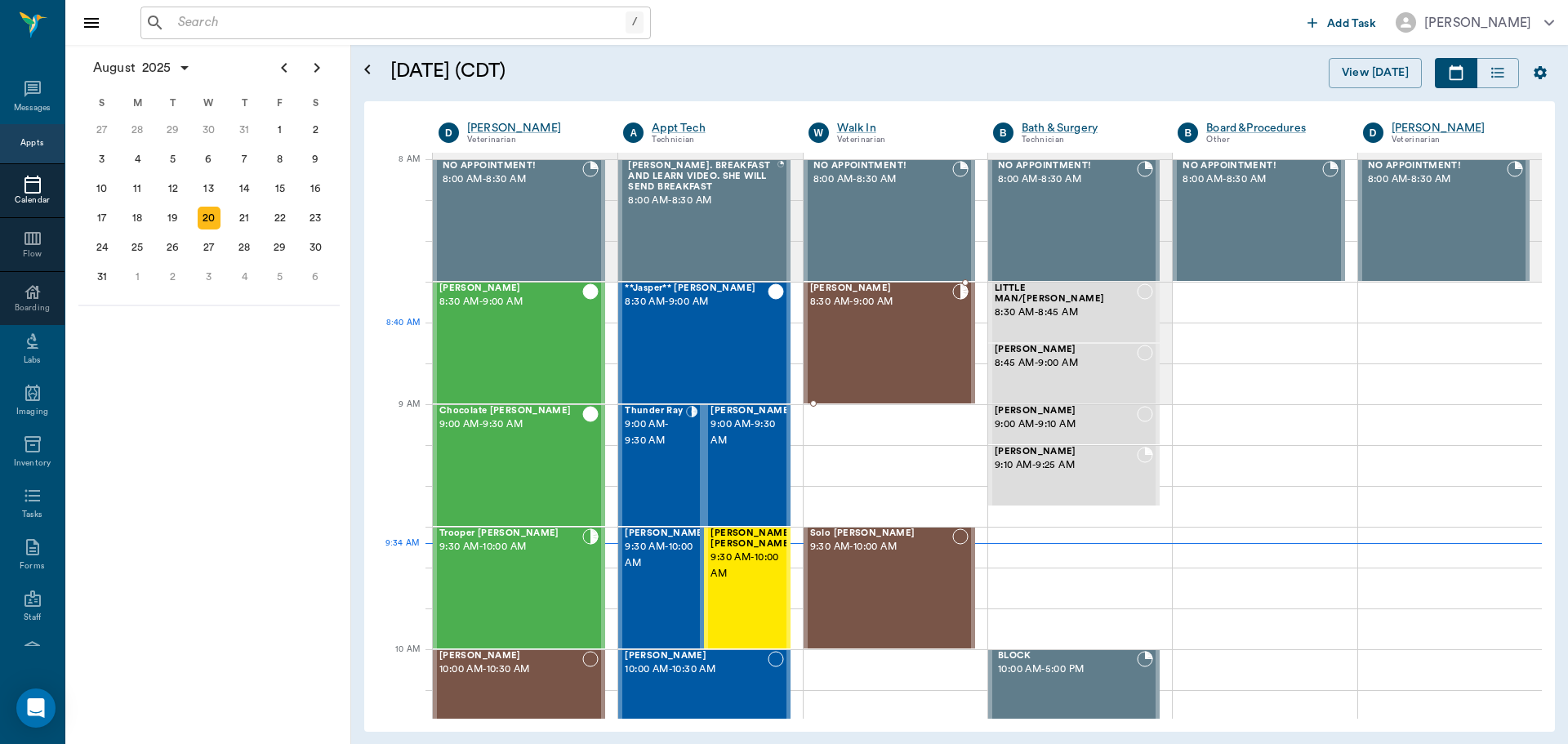
click at [860, 328] on div "Lola Arnold 8:30 AM - 9:00 AM" at bounding box center [881, 342] width 142 height 119
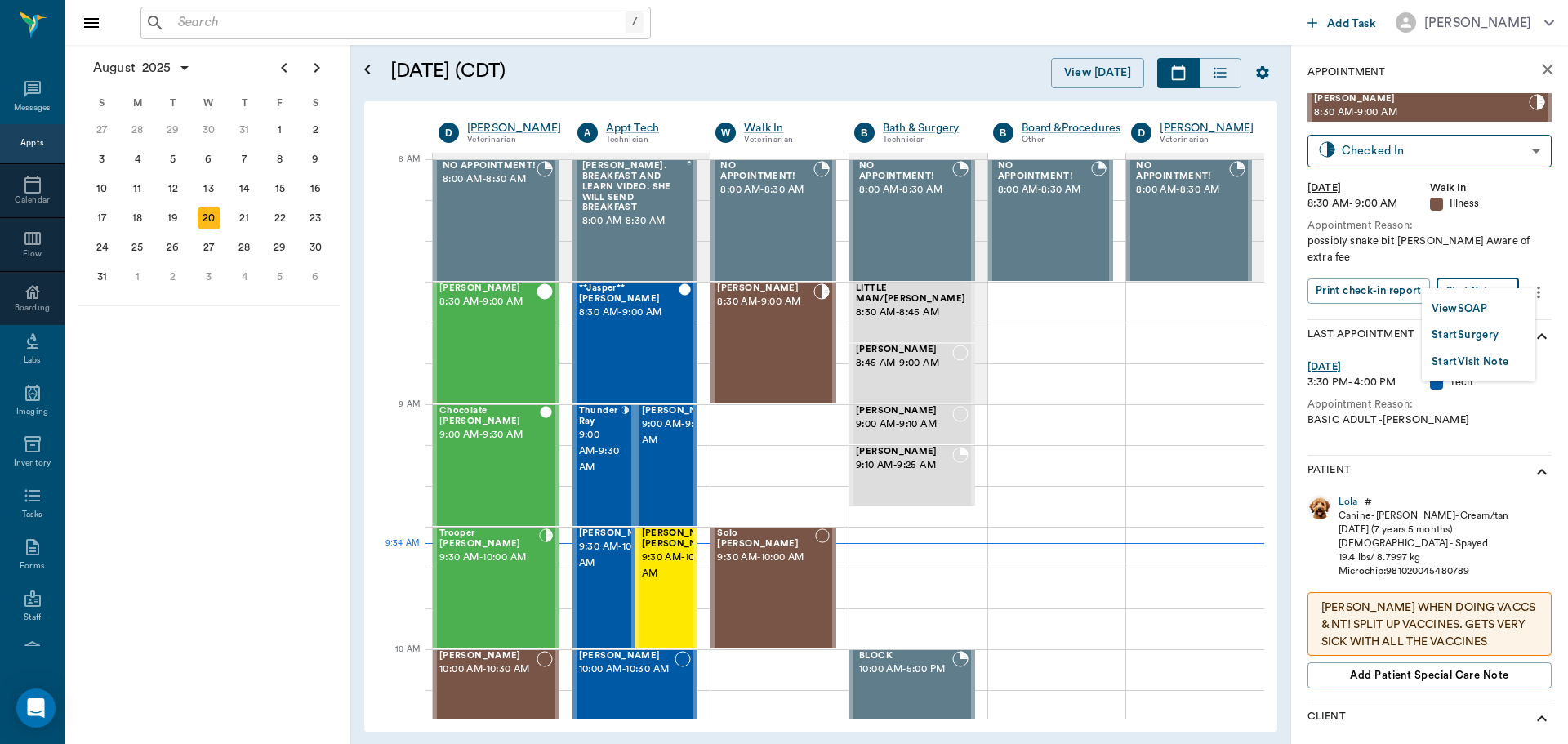
click at [1493, 272] on body "/ ​ Add Task Dr. Bert Ellsworth Nectar Messages Appts Calendar Flow Boarding La…" at bounding box center [784, 372] width 1568 height 744
click at [1483, 312] on button "View SOAP" at bounding box center [1459, 309] width 55 height 19
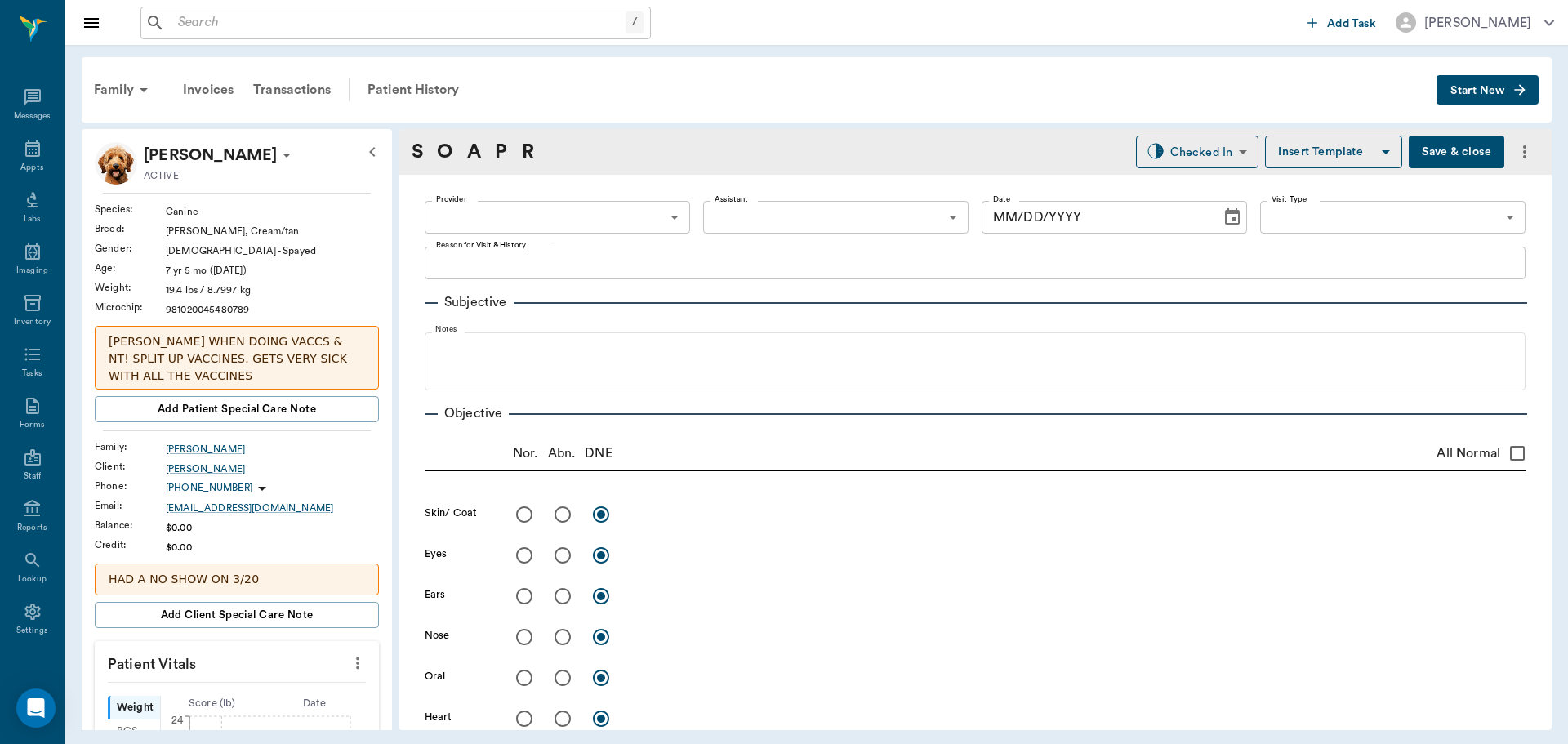
type input "63ec2f075fda476ae8351a4d"
type input "65d2be4f46e3a538d89b8c15"
type textarea "possibly snake bit Caryn Aware of extra fee"
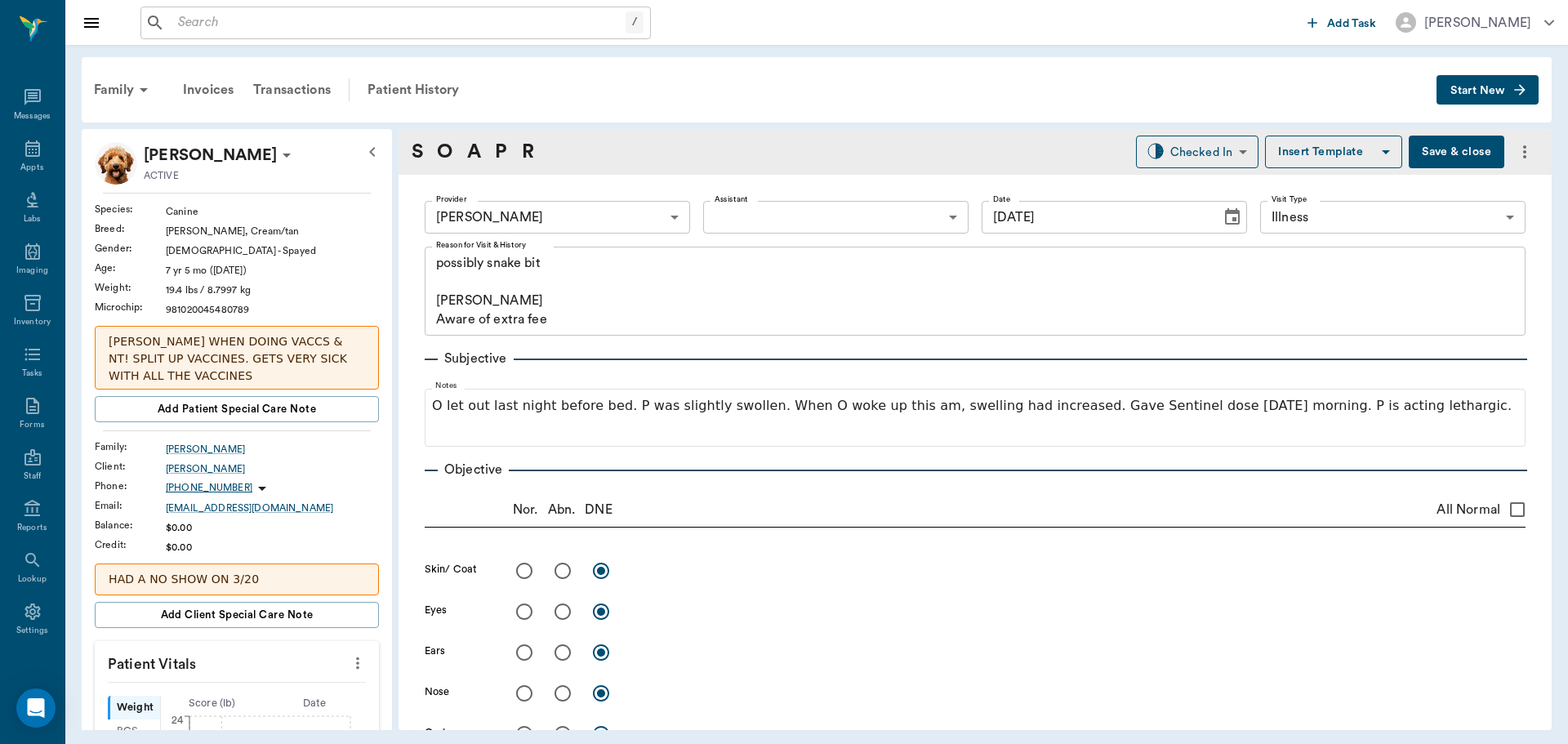
type input "[DATE]"
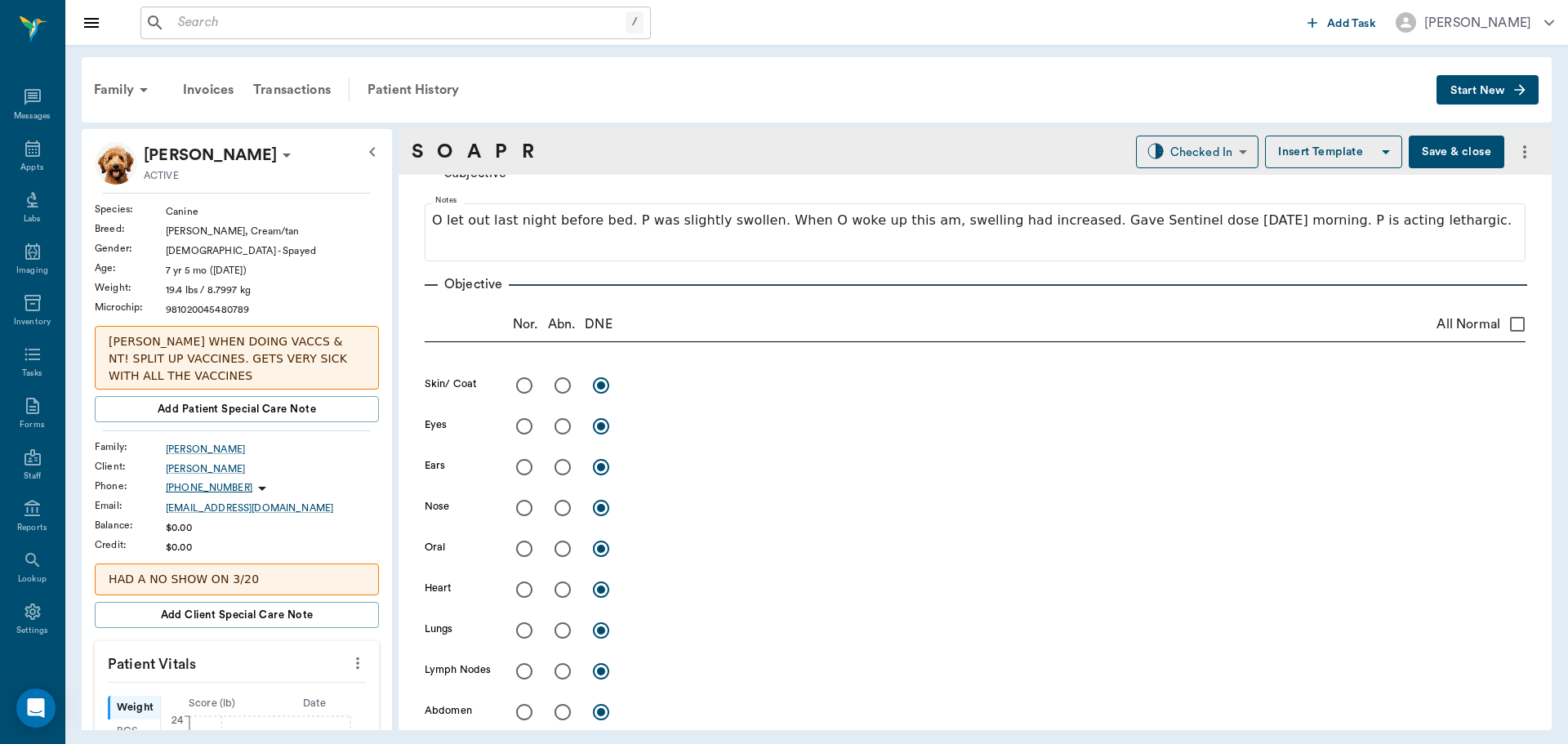
scroll to position [164, 0]
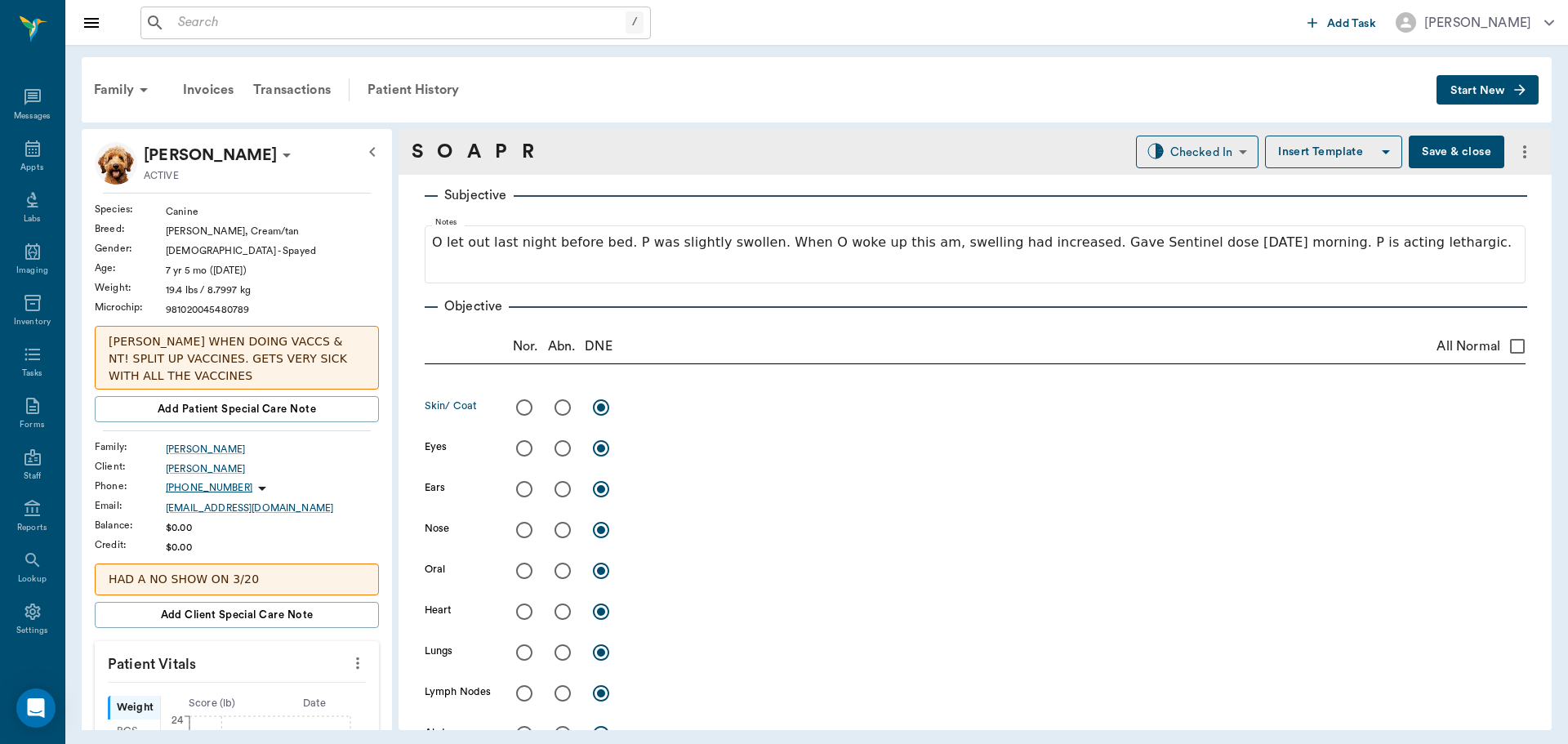
click at [564, 412] on input "radio" at bounding box center [563, 408] width 35 height 35
radio input "true"
click at [675, 409] on textarea at bounding box center [1078, 407] width 894 height 19
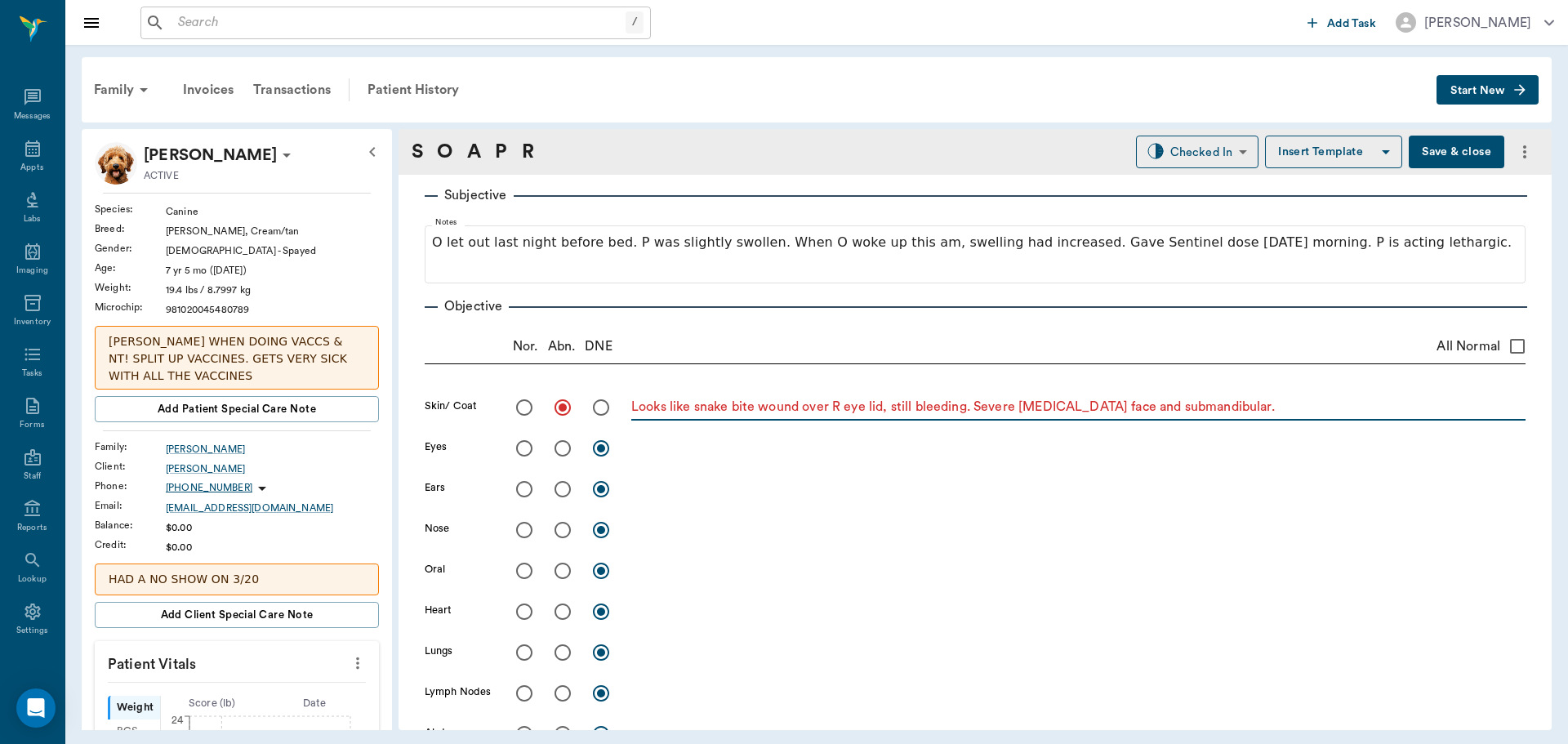
type textarea "Looks like snake bite wound over R eye lid, still bleeding. Severe edema face a…"
click at [524, 451] on input "radio" at bounding box center [524, 449] width 35 height 35
radio input "true"
click at [524, 531] on input "radio" at bounding box center [524, 531] width 35 height 35
radio input "true"
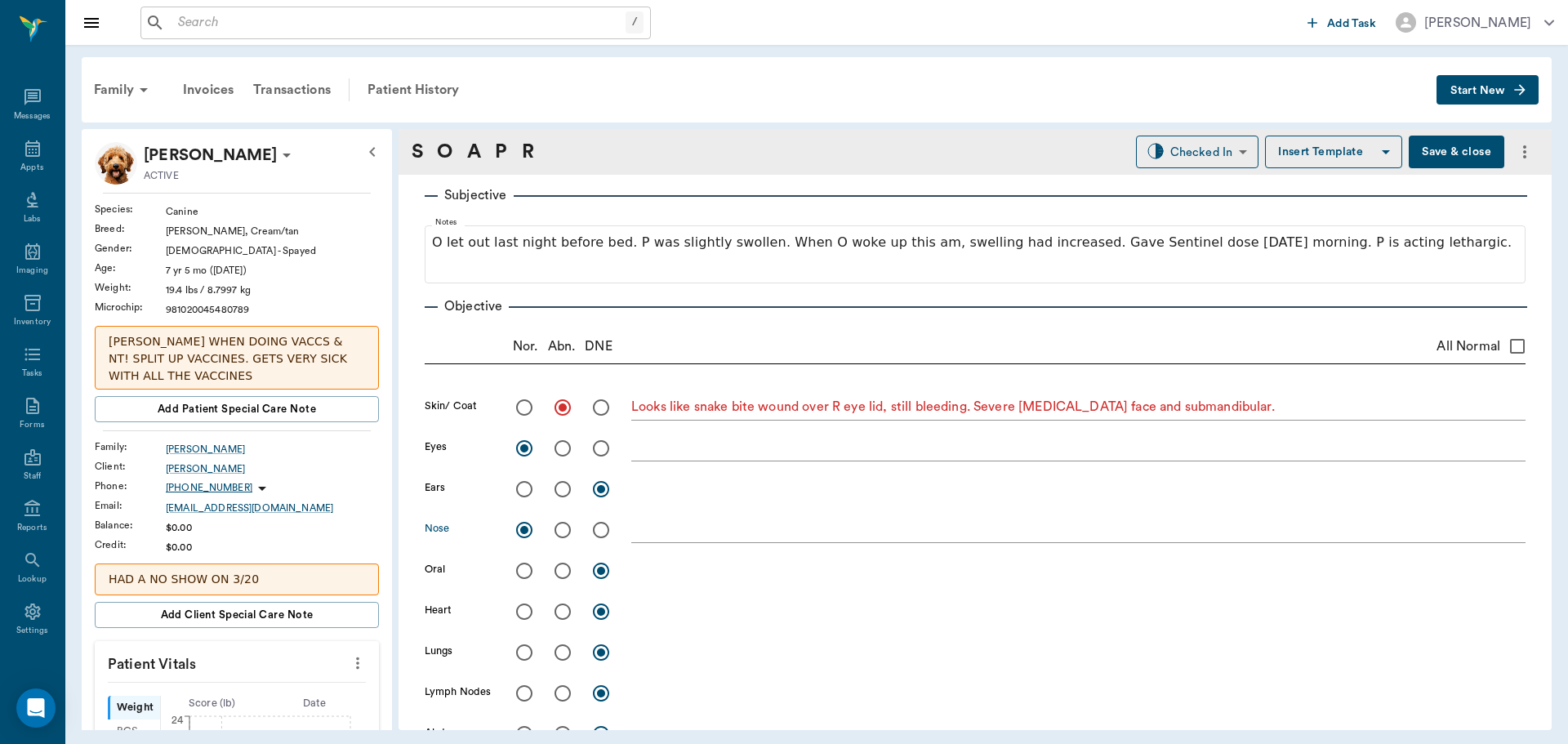
click at [559, 570] on input "radio" at bounding box center [563, 571] width 35 height 35
radio input "true"
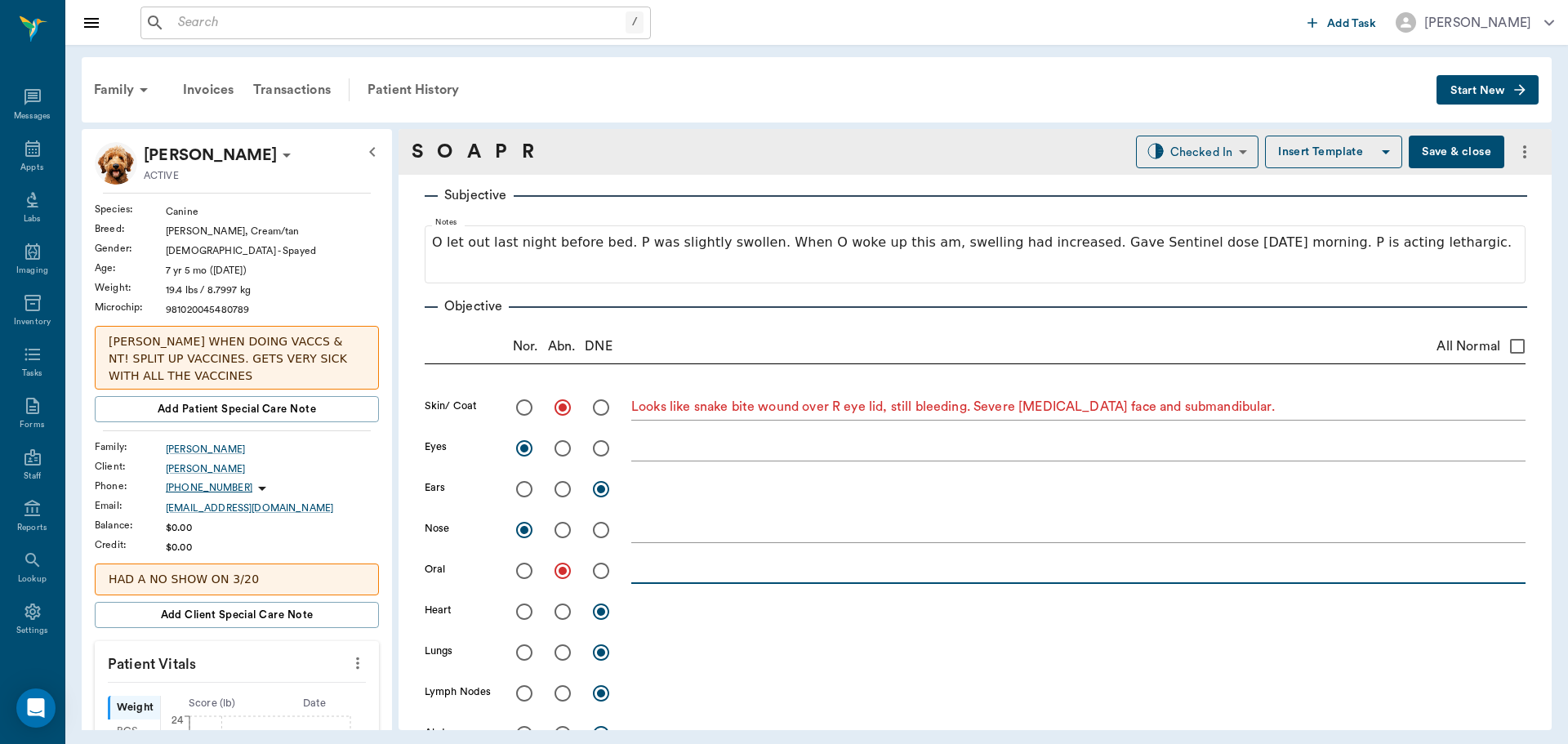
click at [638, 570] on textarea at bounding box center [1078, 570] width 894 height 19
type textarea "MM: muddy and cyanotic"
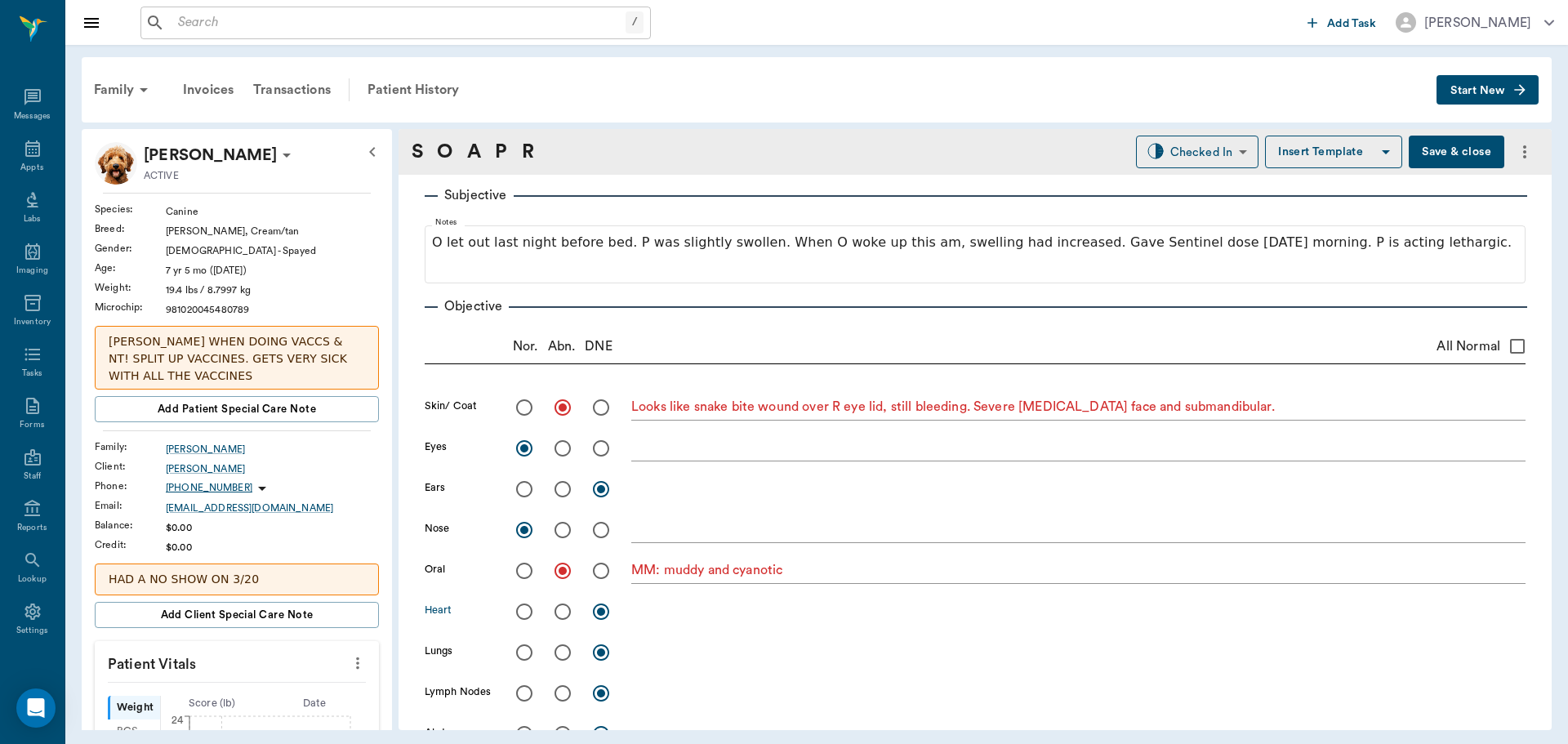
click at [557, 604] on input "radio" at bounding box center [563, 612] width 35 height 35
radio input "true"
click at [698, 614] on textarea at bounding box center [1078, 611] width 894 height 19
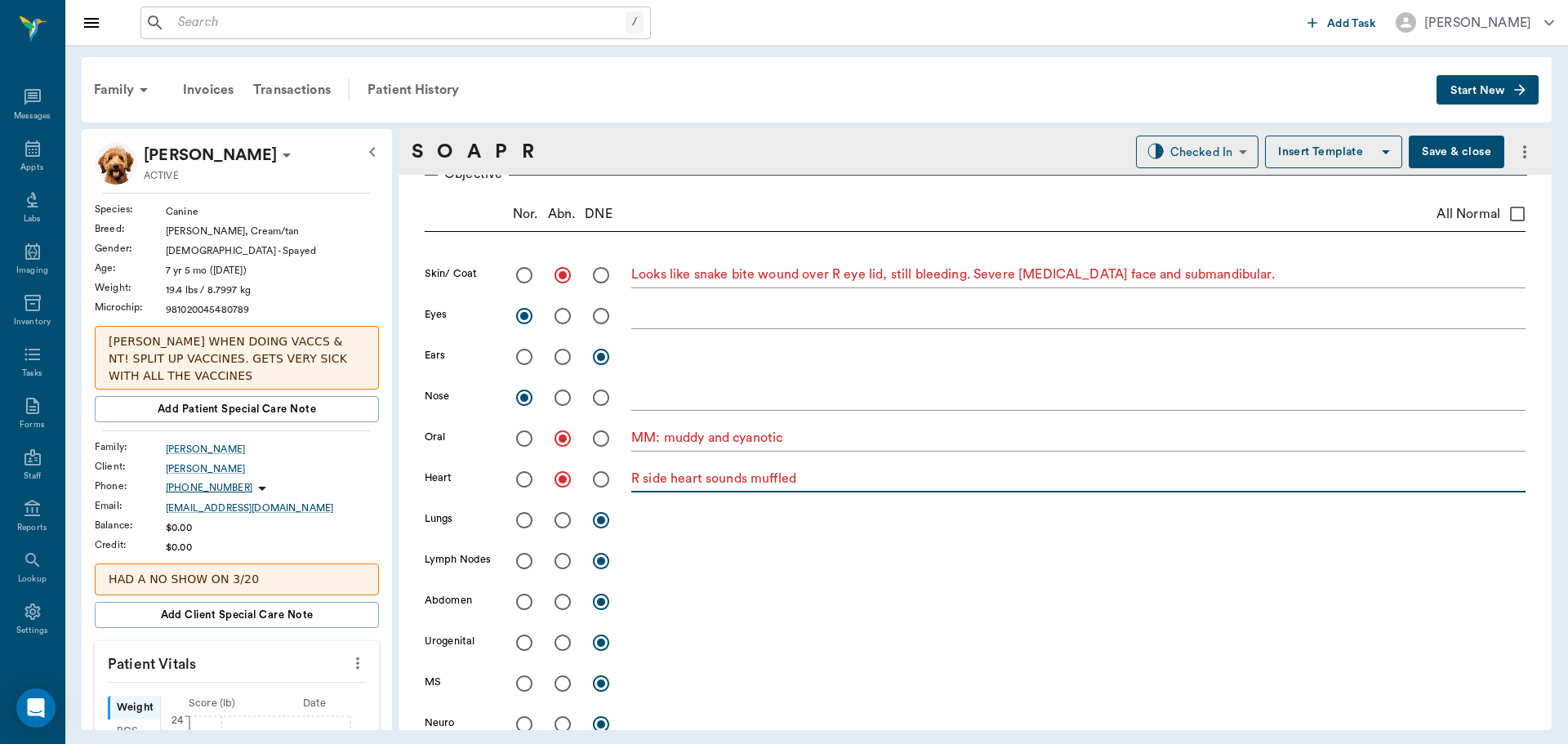
scroll to position [327, 0]
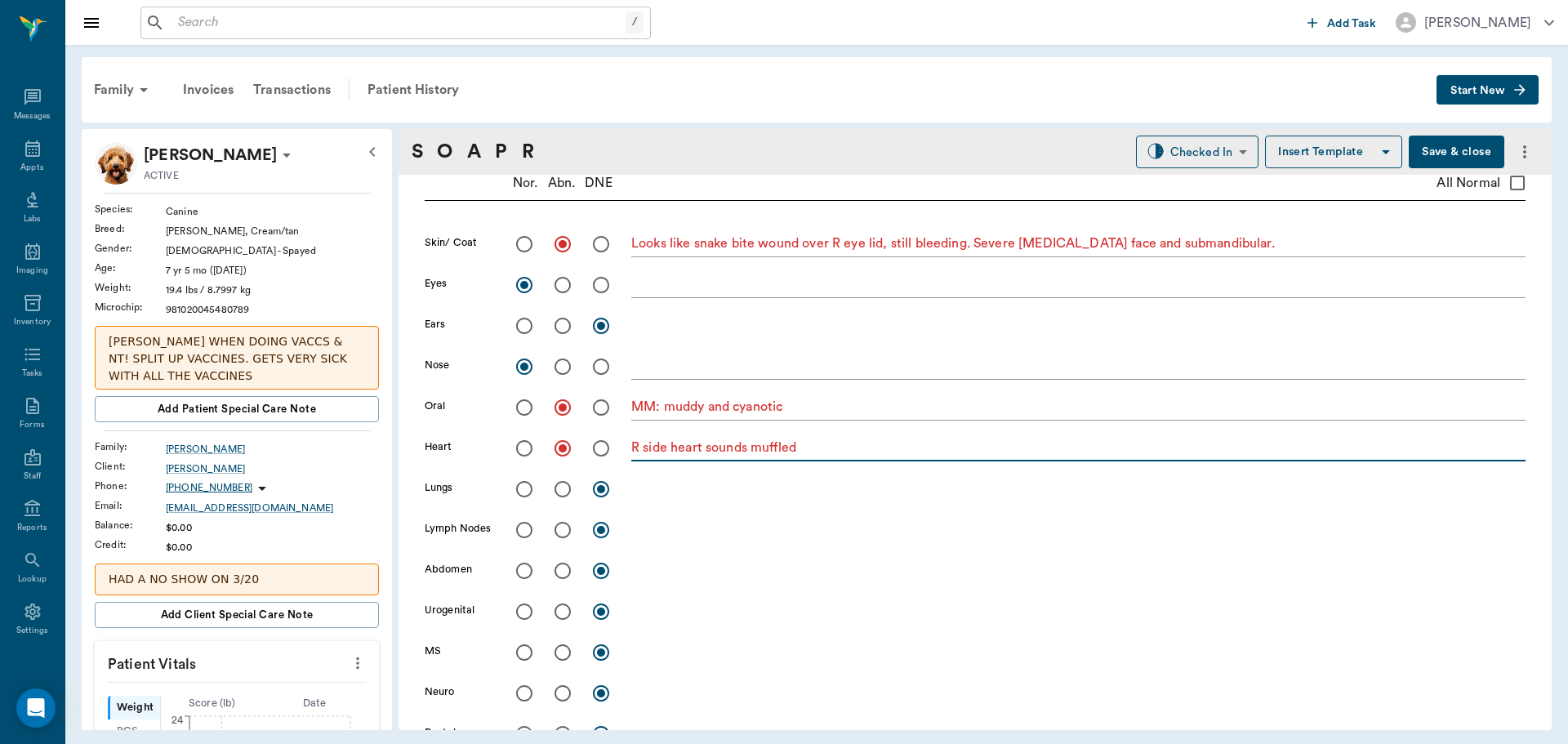
type textarea "R side heart sounds muffled"
click at [530, 483] on input "radio" at bounding box center [524, 490] width 35 height 35
radio input "true"
click at [522, 526] on input "radio" at bounding box center [524, 531] width 35 height 35
radio input "true"
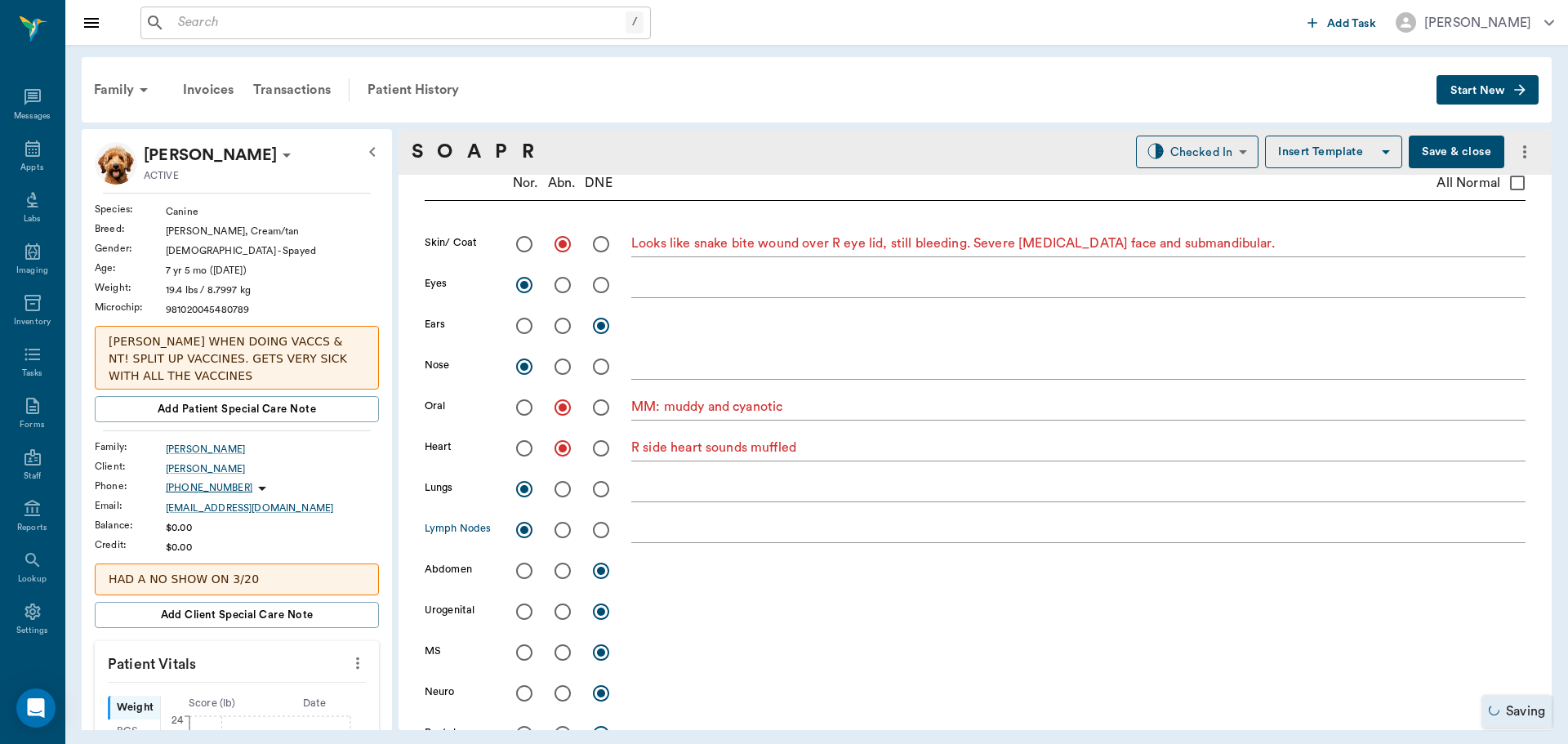
click at [521, 570] on input "radio" at bounding box center [524, 571] width 35 height 35
radio input "true"
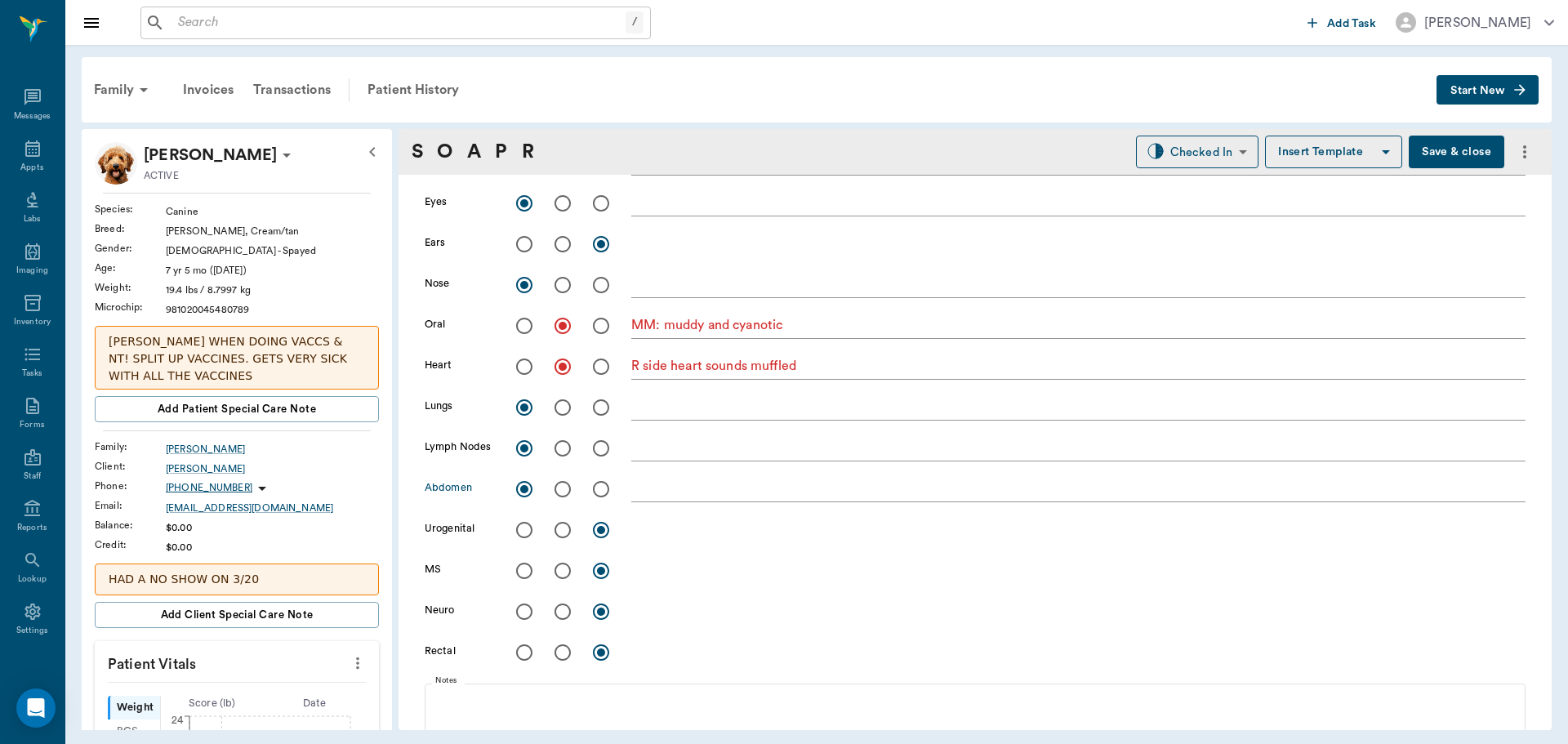
click at [562, 611] on input "radio" at bounding box center [563, 612] width 35 height 35
radio input "true"
click at [664, 611] on textarea at bounding box center [1078, 611] width 894 height 19
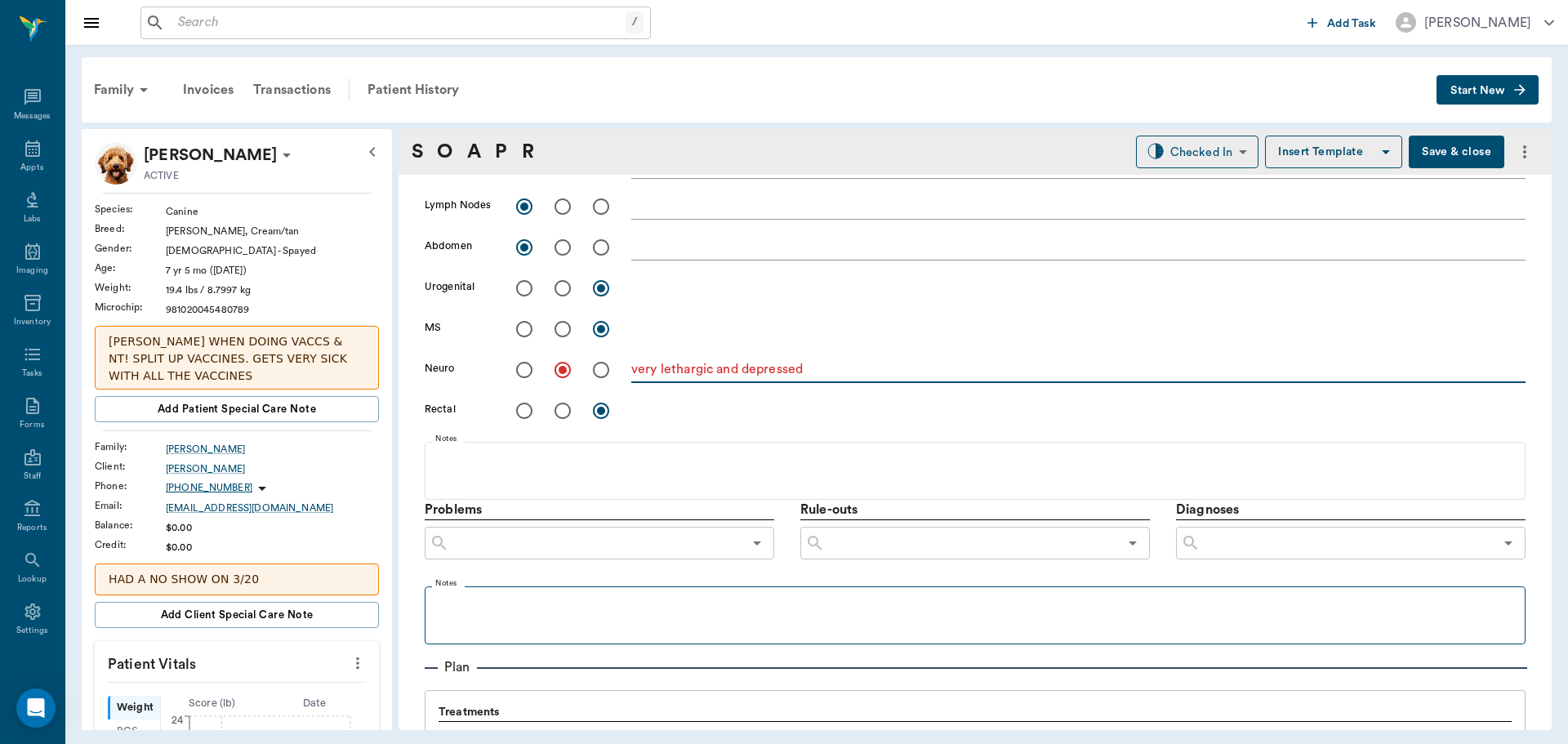
scroll to position [735, 0]
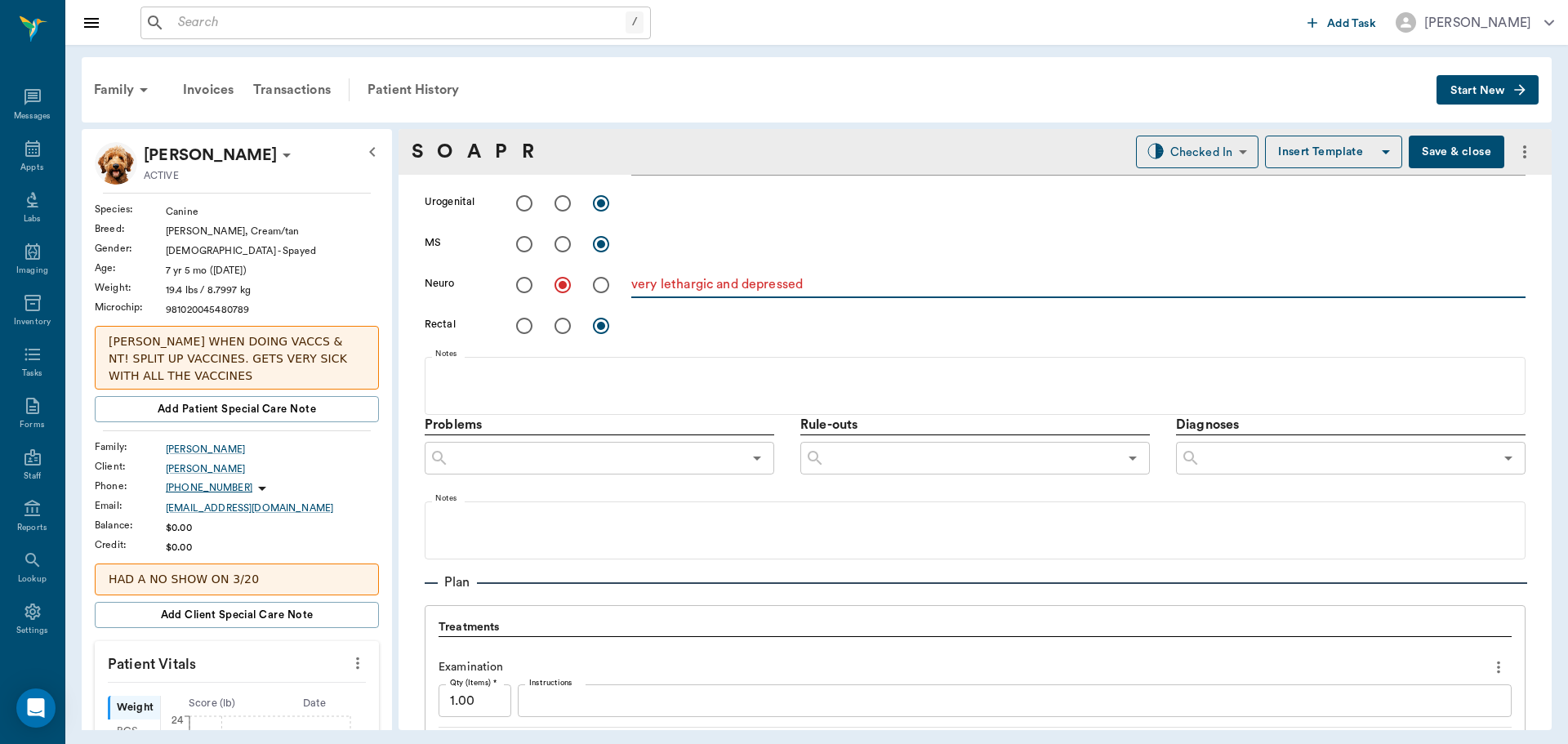
type textarea "very lethargic and depressed"
click at [1297, 463] on input "text" at bounding box center [1347, 458] width 293 height 23
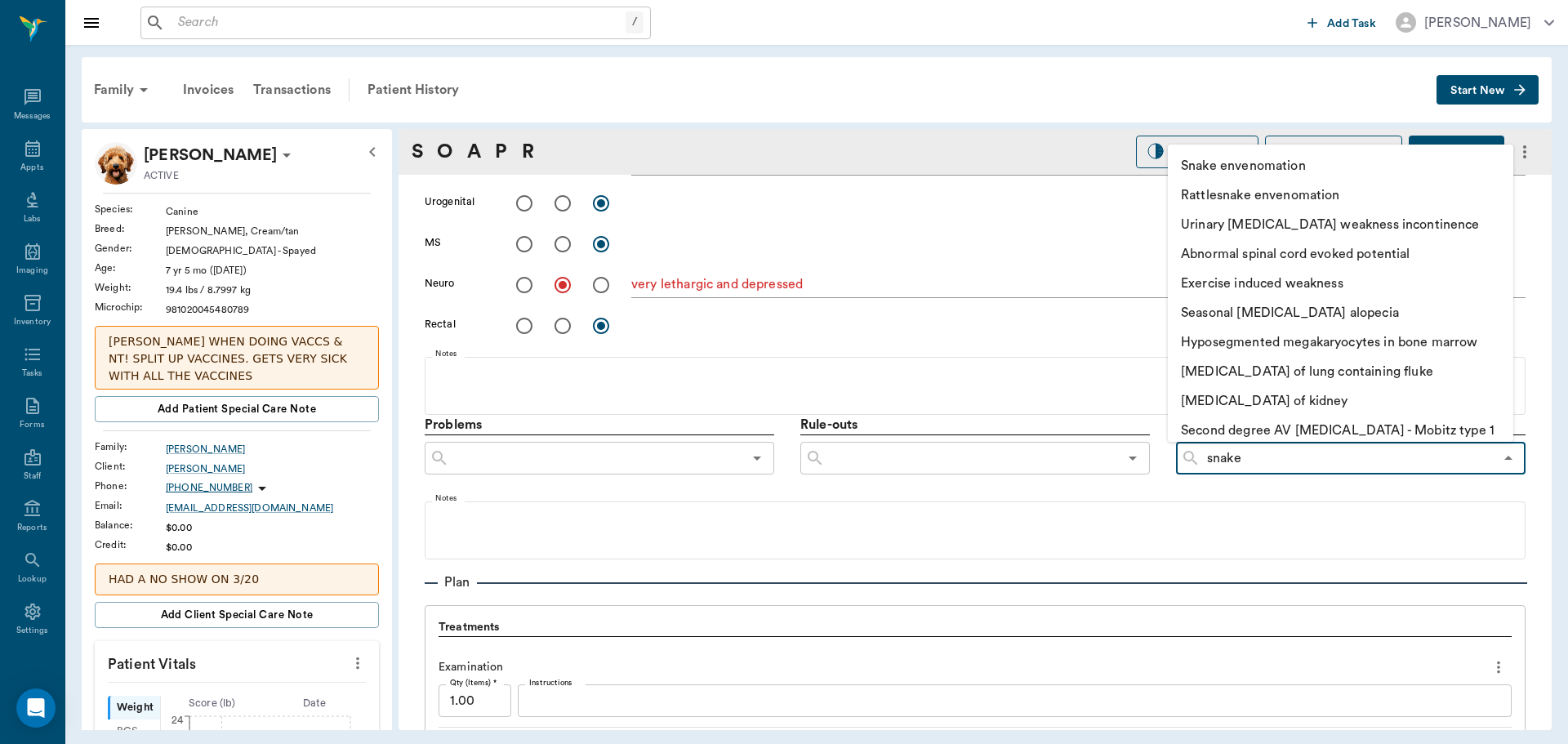
type input "snake e"
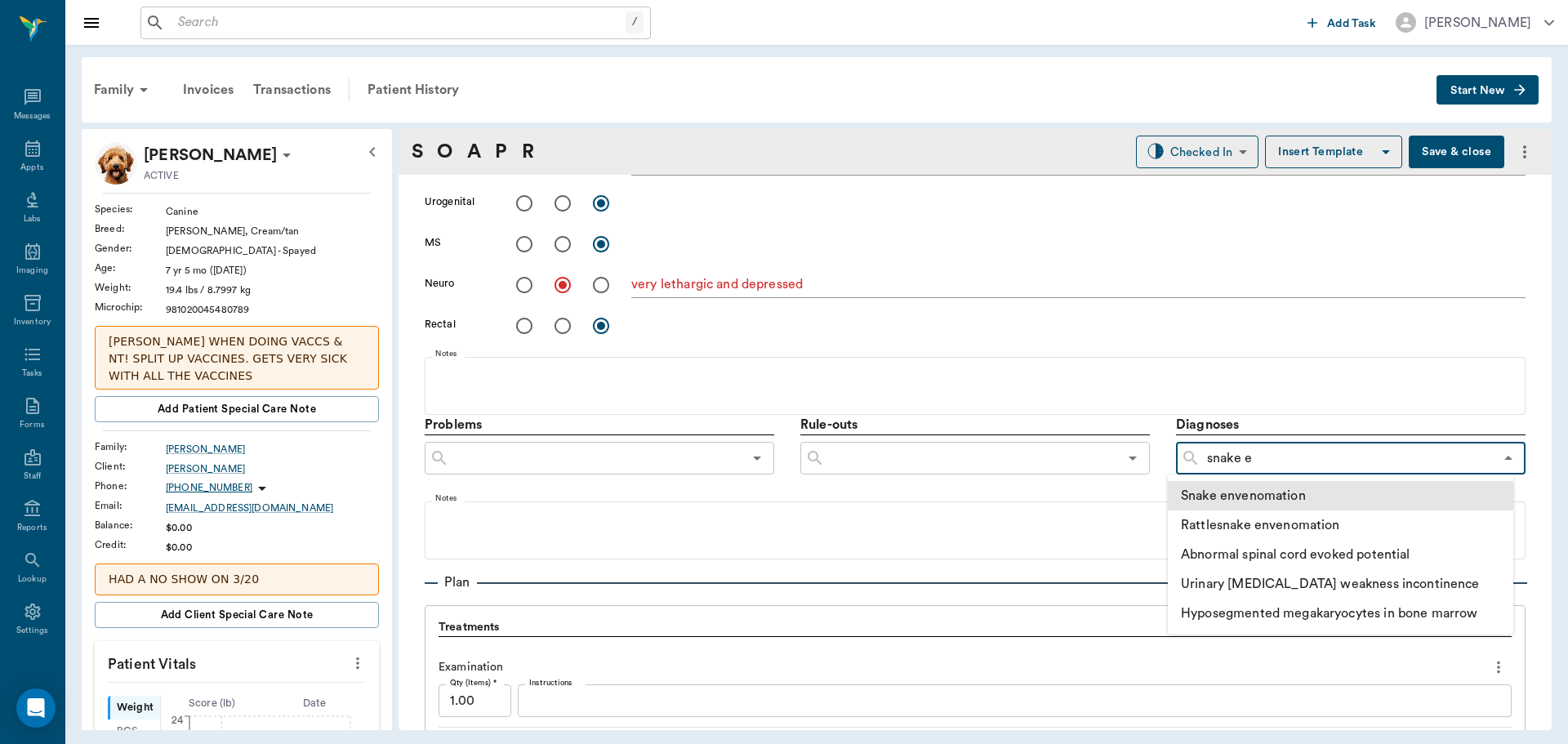
click at [1265, 501] on li "Snake envenomation" at bounding box center [1341, 496] width 345 height 29
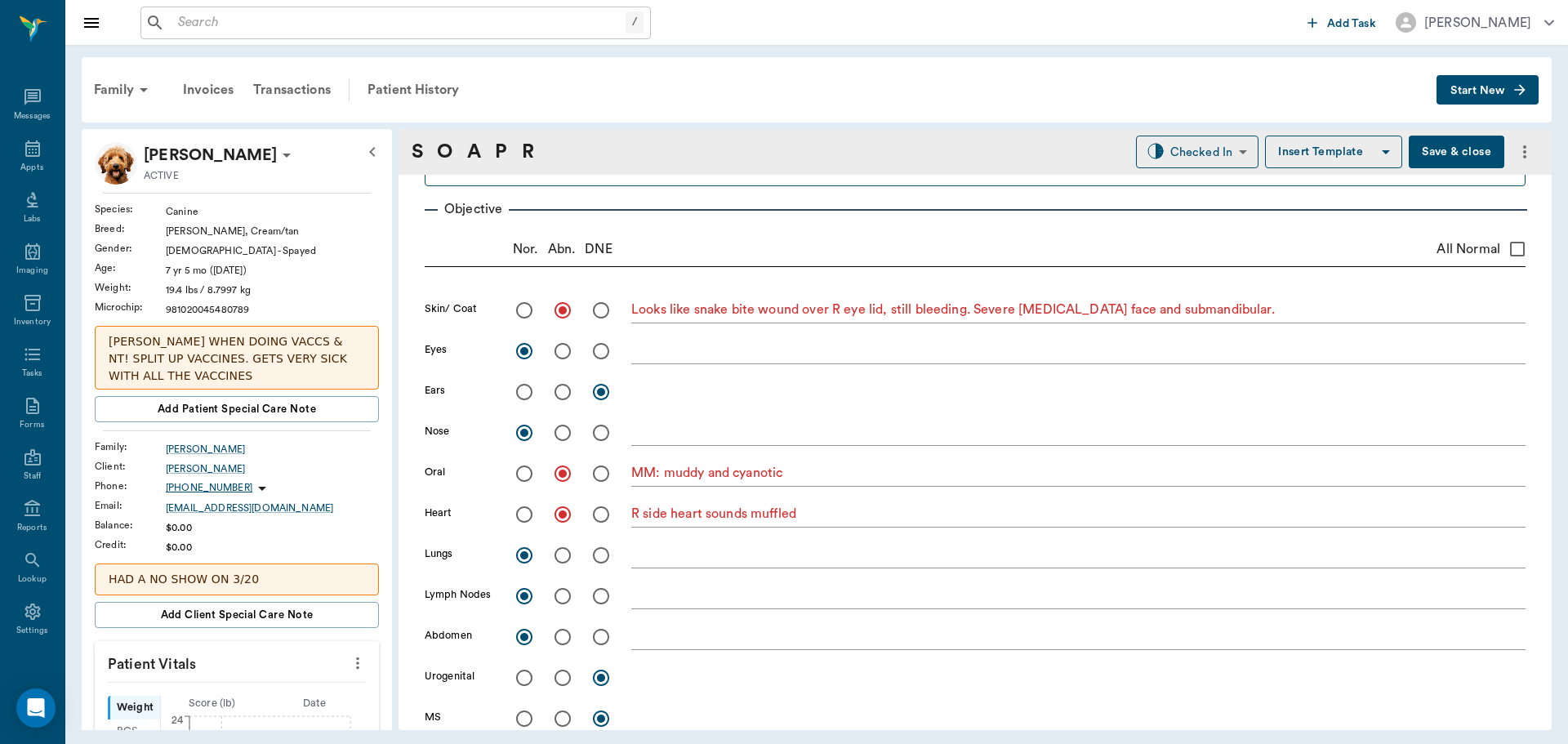
scroll to position [0, 0]
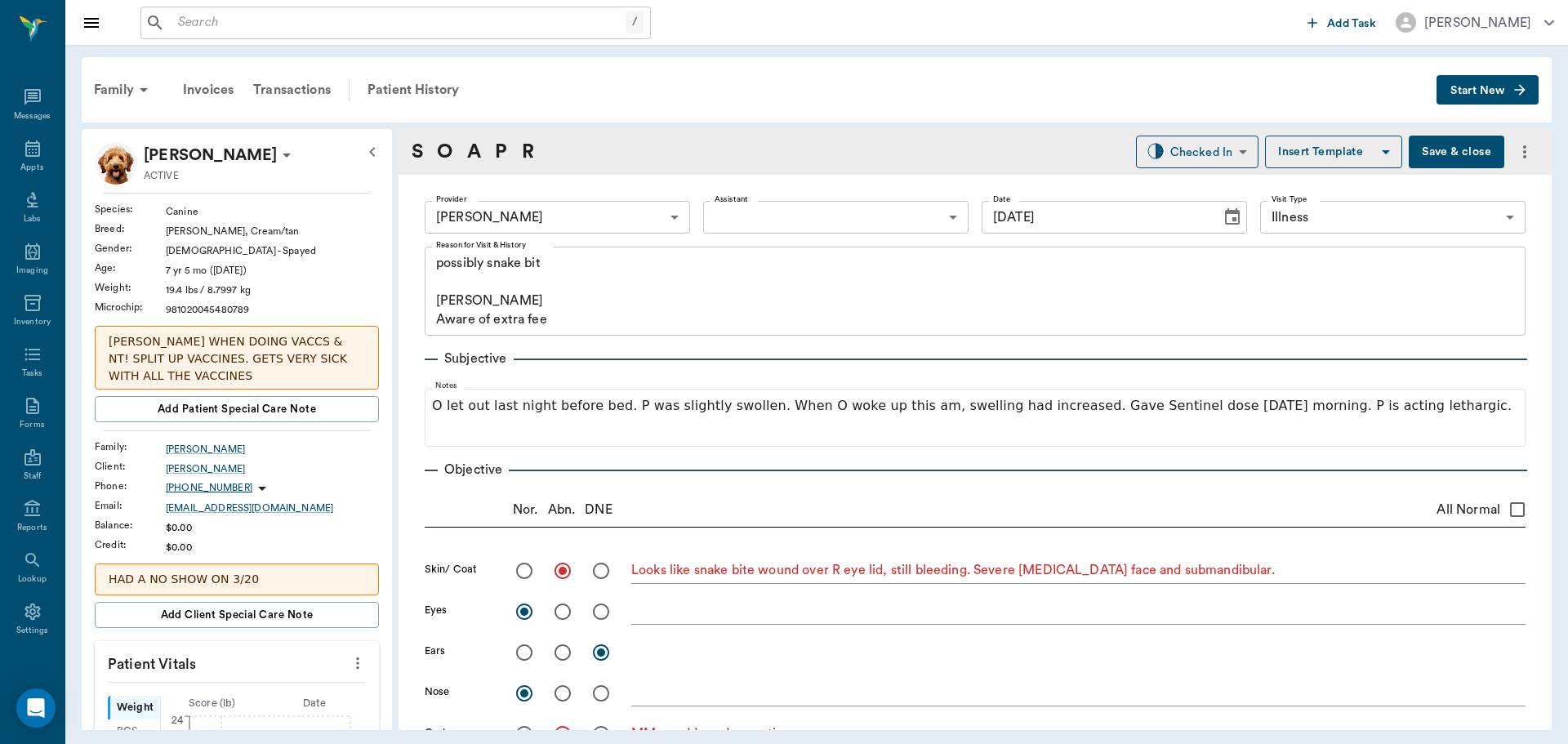
click at [1478, 150] on button "Save & close" at bounding box center [1456, 152] width 95 height 33
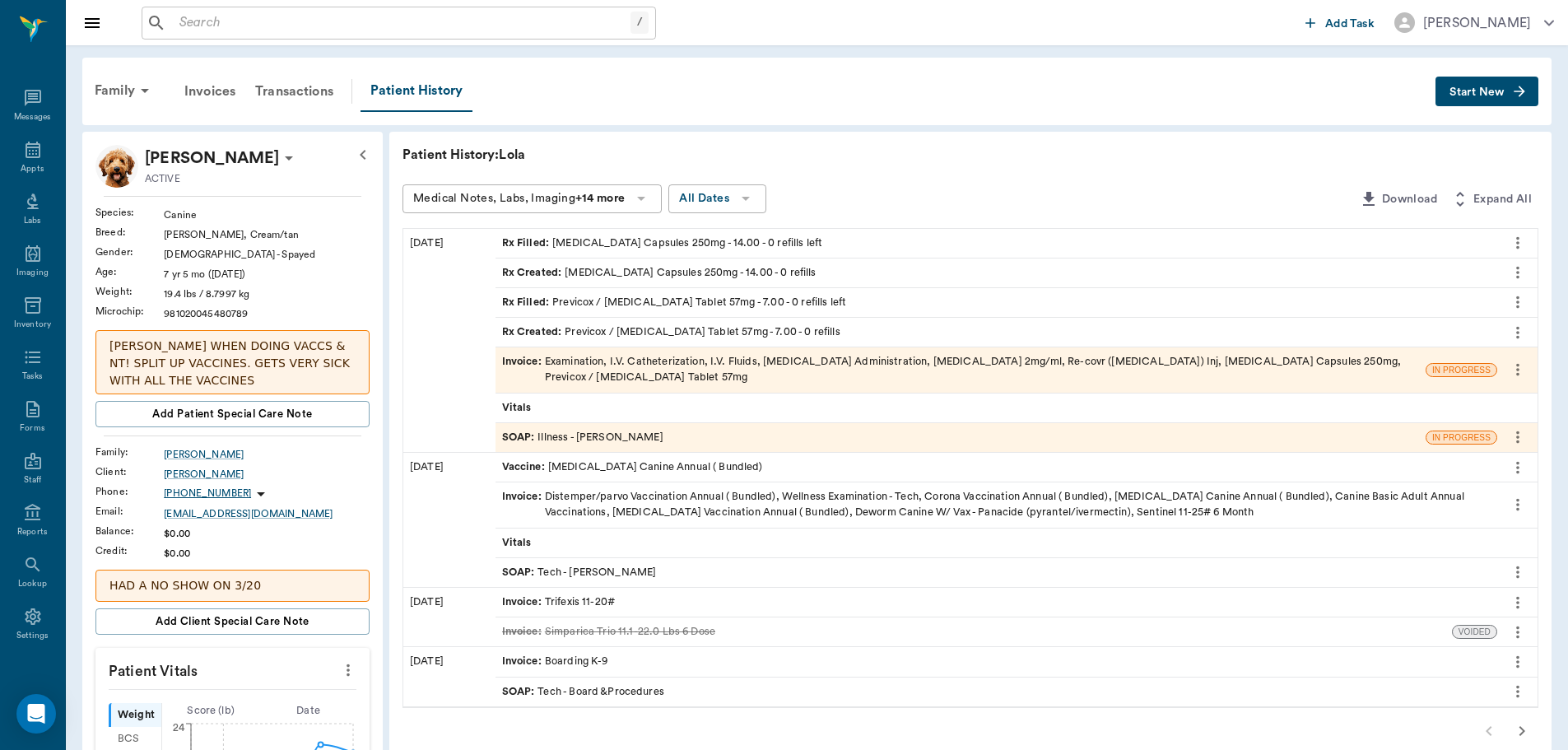
click at [546, 399] on div "Vitals" at bounding box center [996, 408] width 1001 height 28
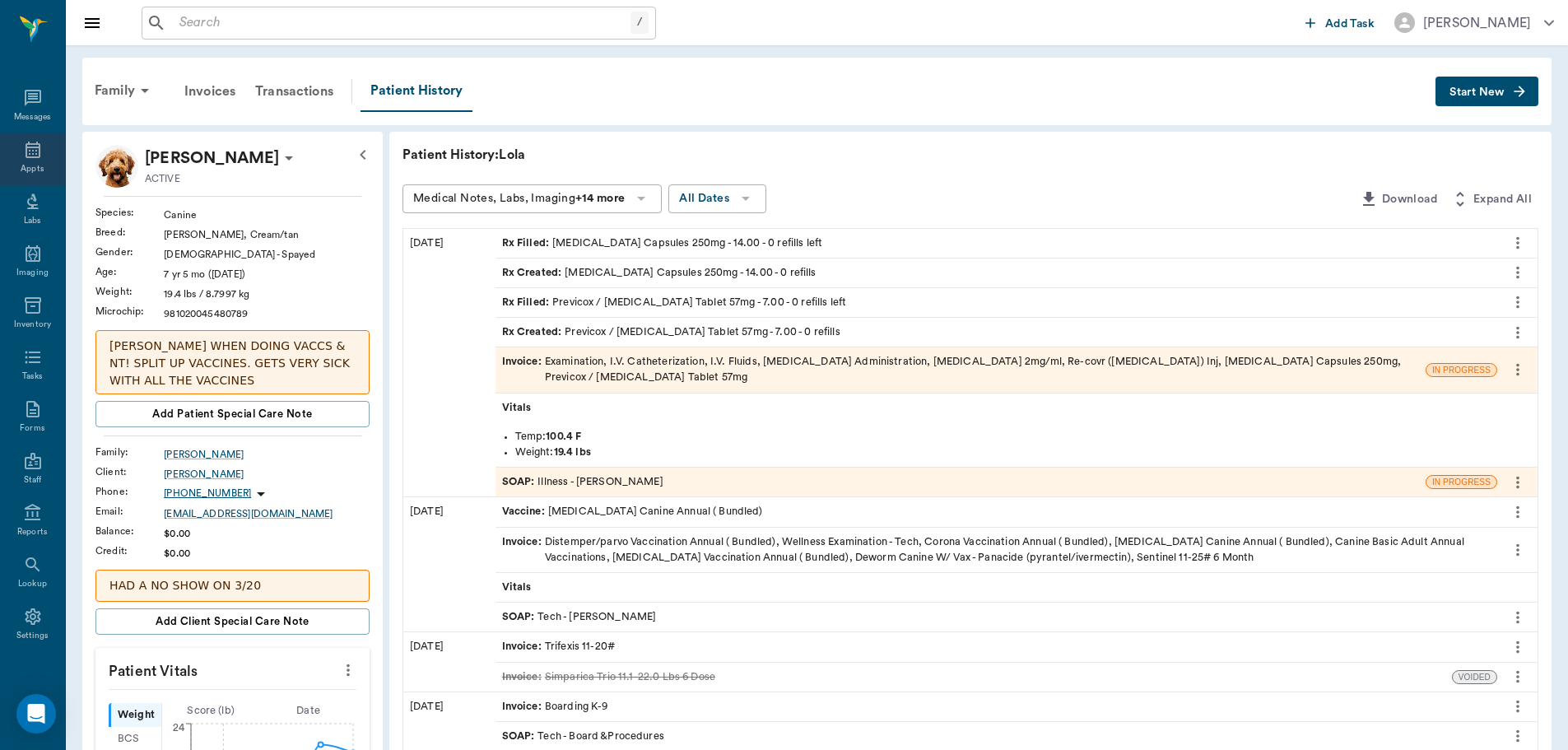
click at [31, 159] on div "Appts" at bounding box center [32, 159] width 65 height 52
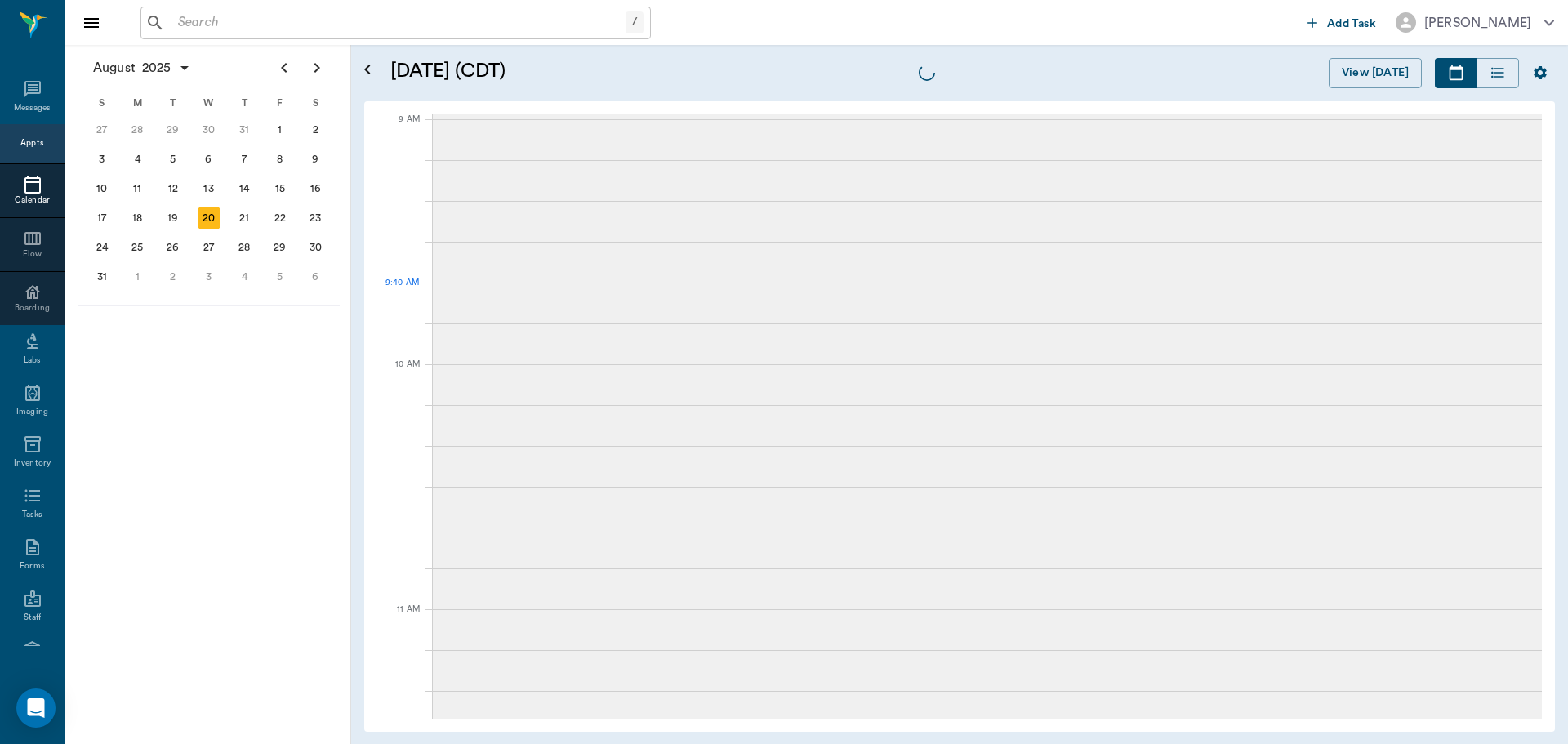
scroll to position [247, 0]
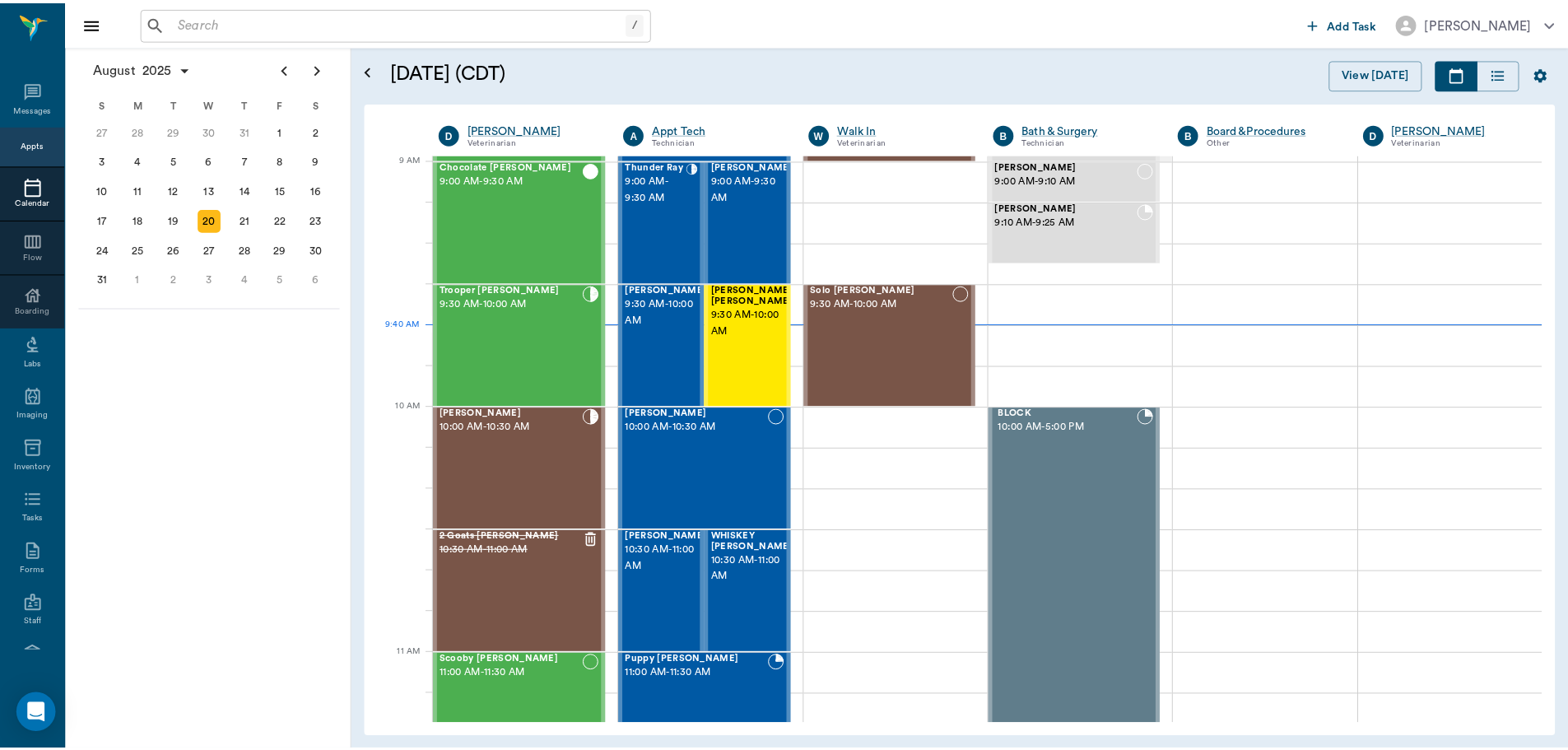
scroll to position [249, 0]
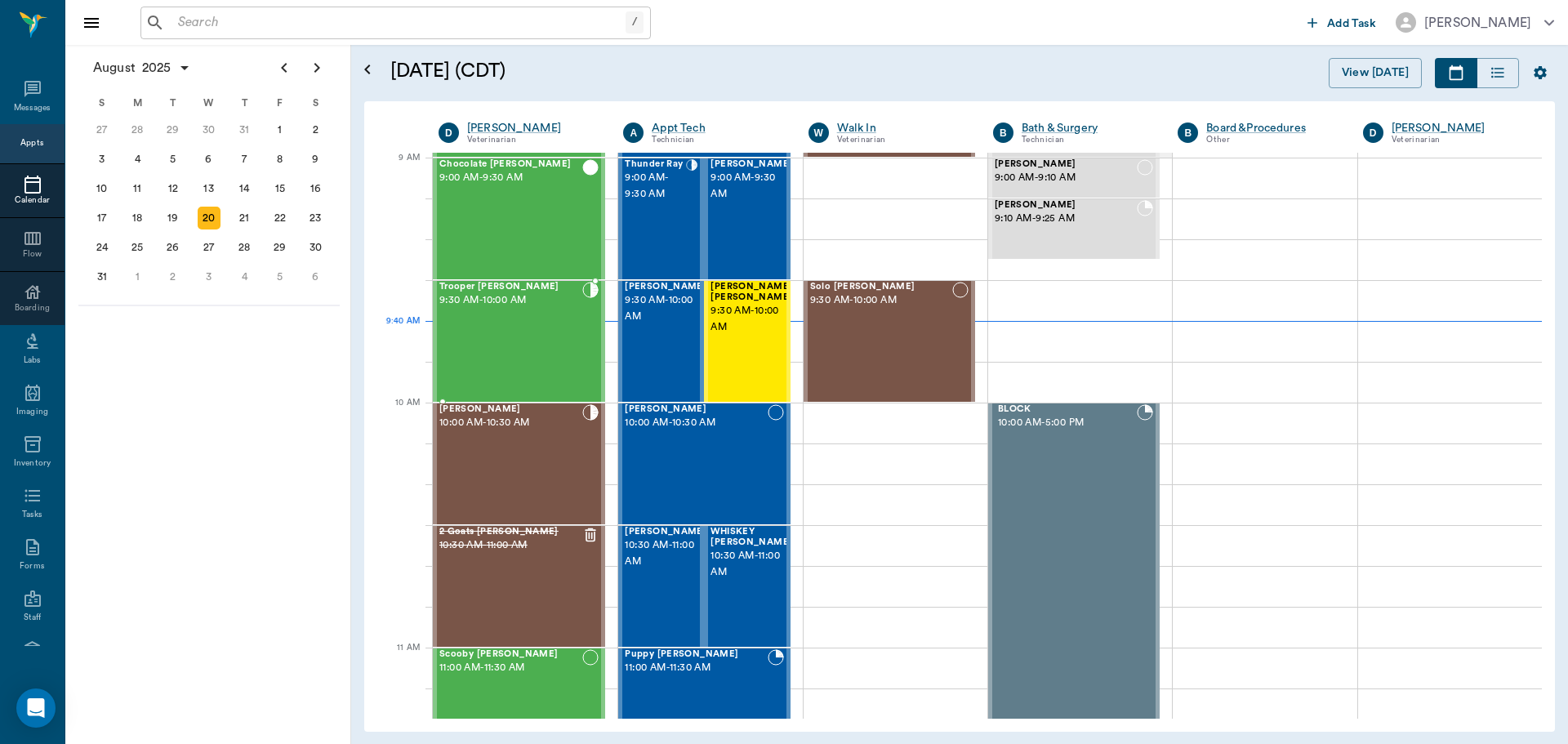
click at [550, 328] on div "Trooper Neff 9:30 AM - 10:00 AM" at bounding box center [511, 341] width 143 height 119
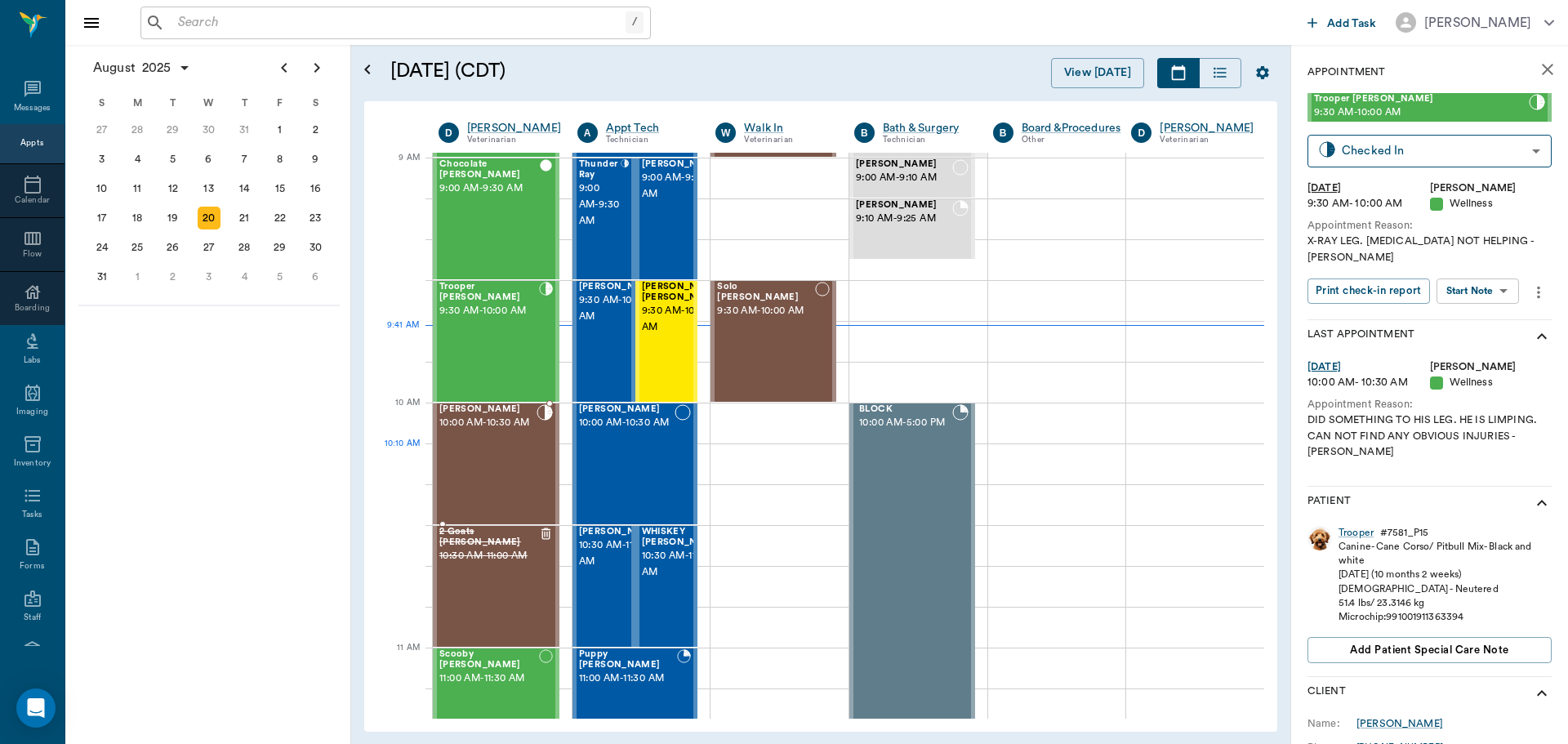
click at [505, 432] on span "10:00 AM - 10:30 AM" at bounding box center [488, 423] width 97 height 16
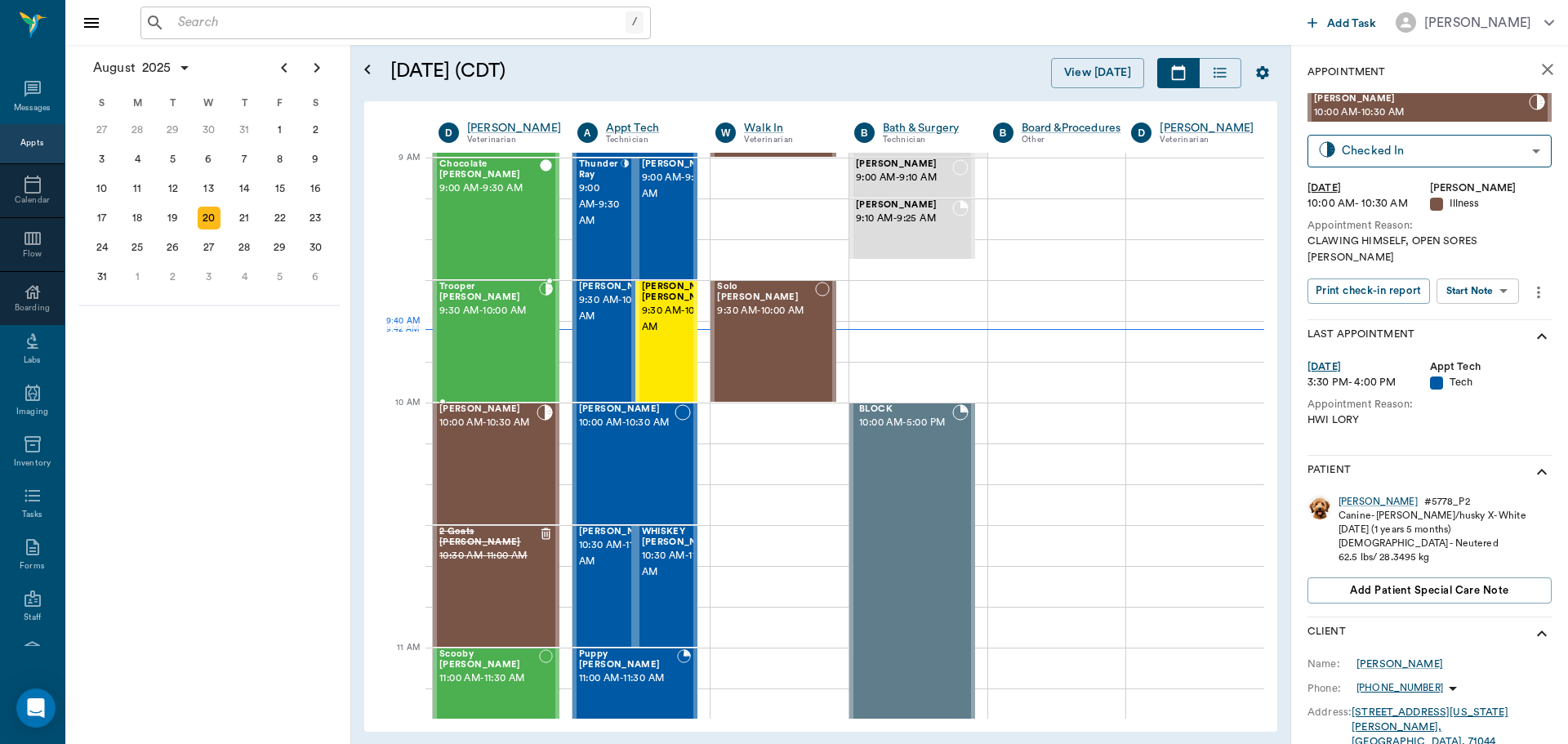
click at [475, 337] on div "Trooper Neff 9:30 AM - 10:00 AM" at bounding box center [490, 341] width 100 height 119
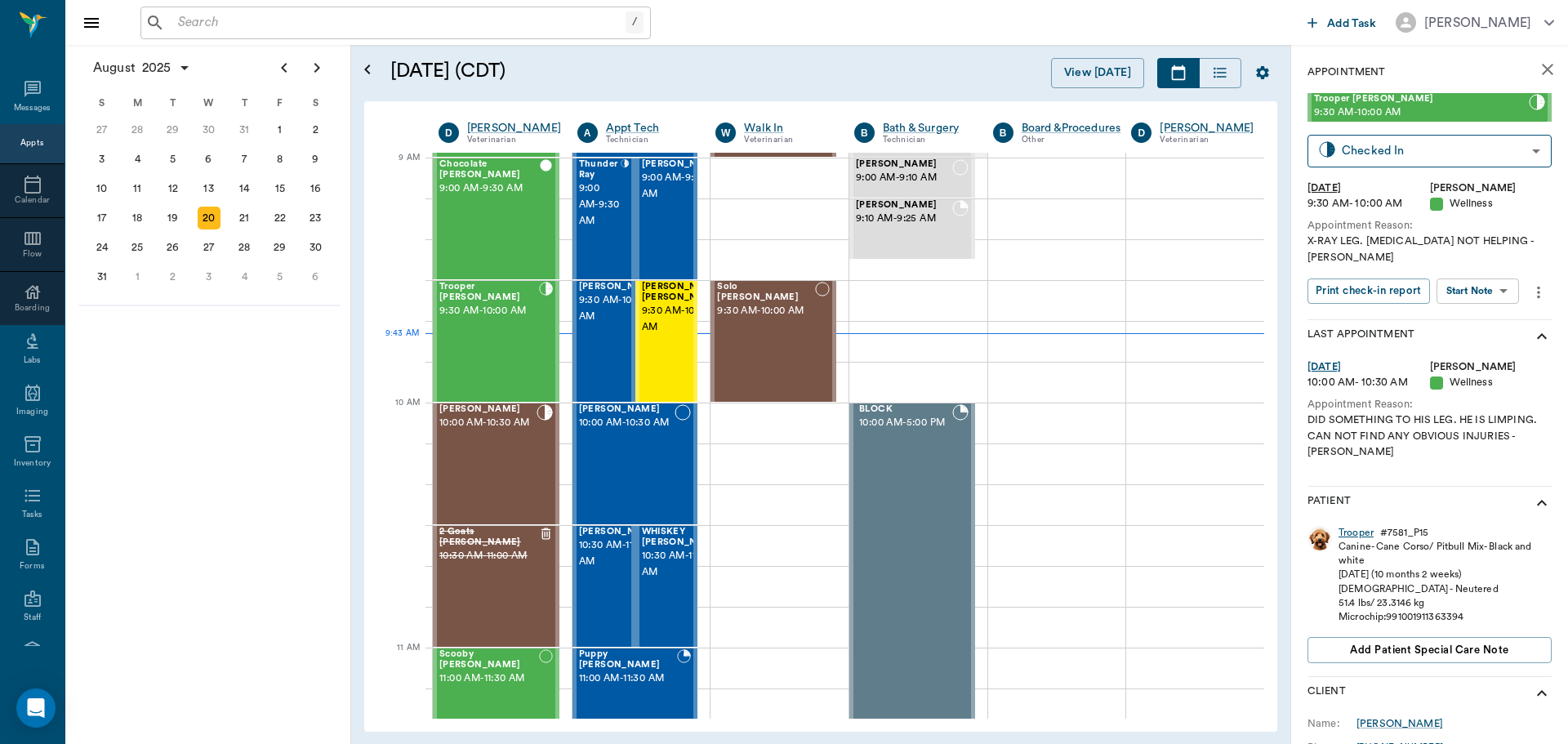
click at [1356, 526] on div "Trooper" at bounding box center [1356, 532] width 35 height 14
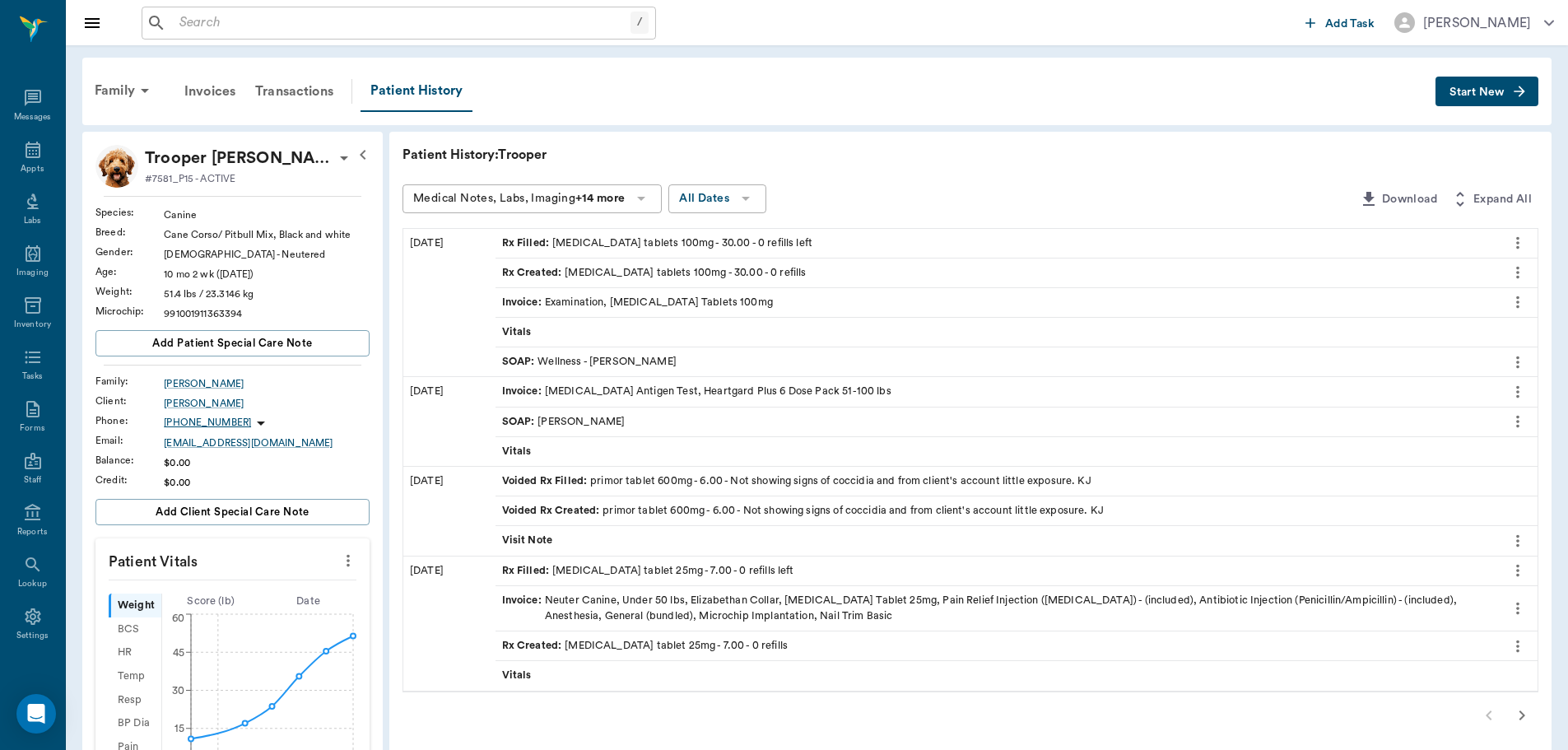
click at [625, 359] on div "SOAP : Wellness - Dr. Bert Ellsworth" at bounding box center [589, 362] width 175 height 16
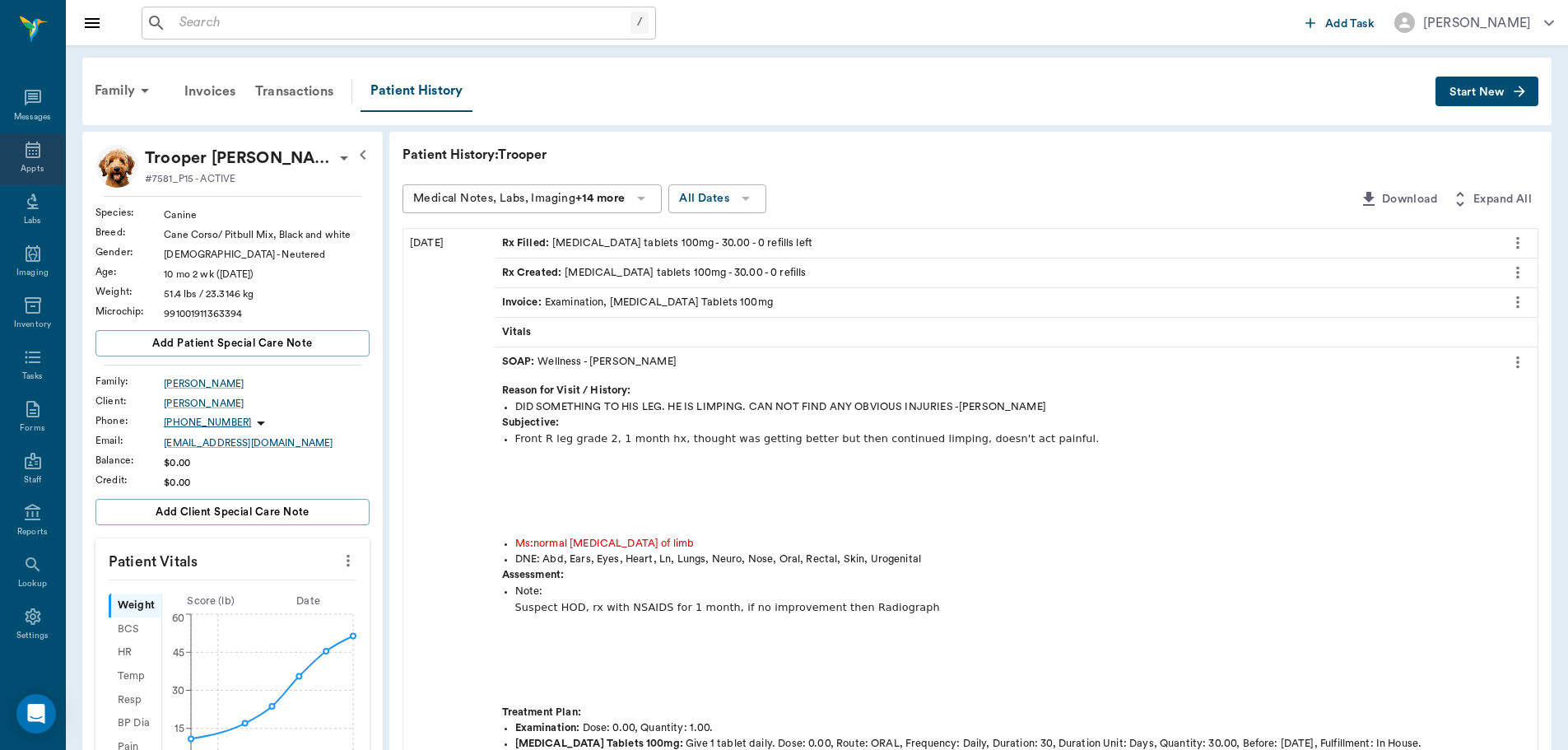
click at [23, 148] on icon at bounding box center [33, 150] width 20 height 20
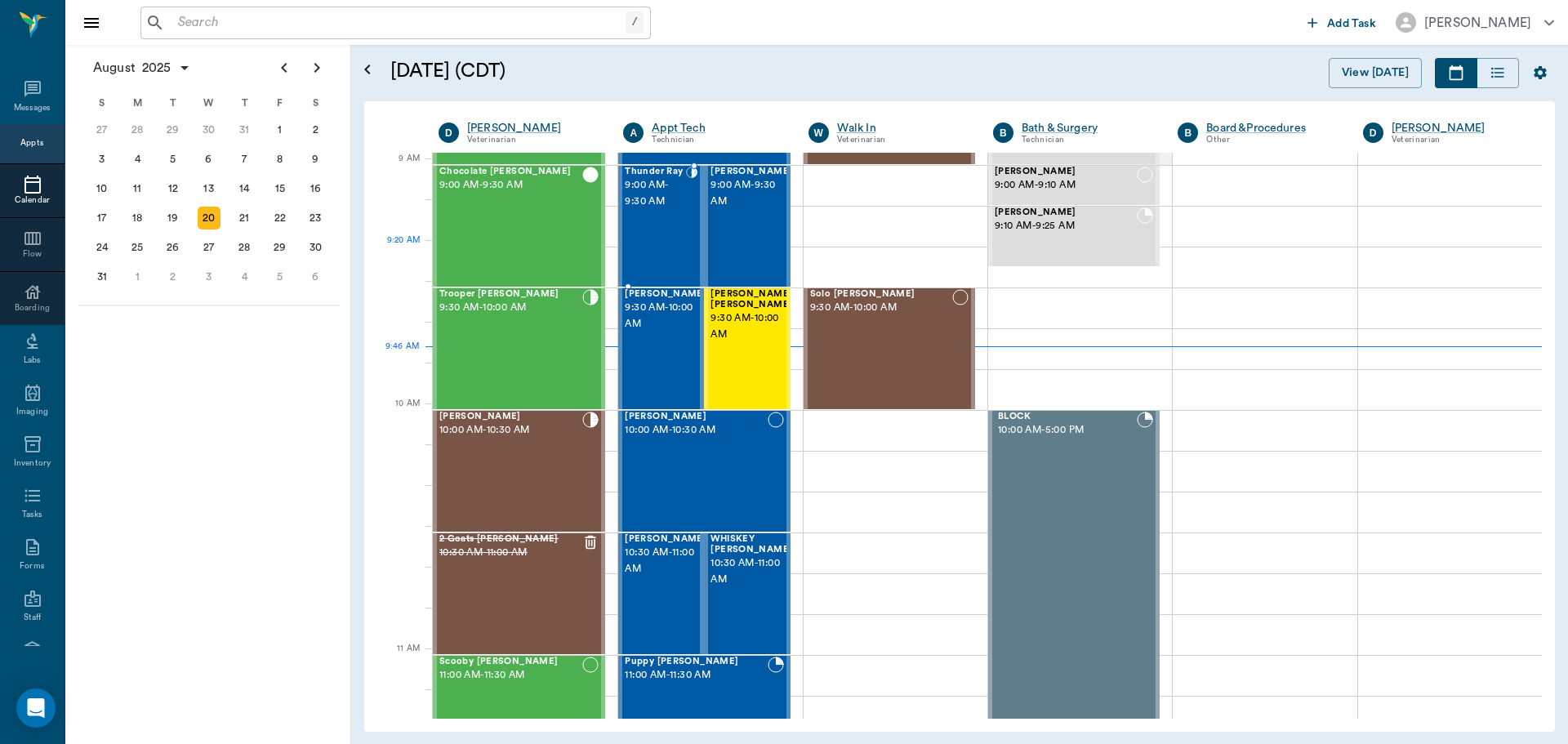
scroll to position [246, 0]
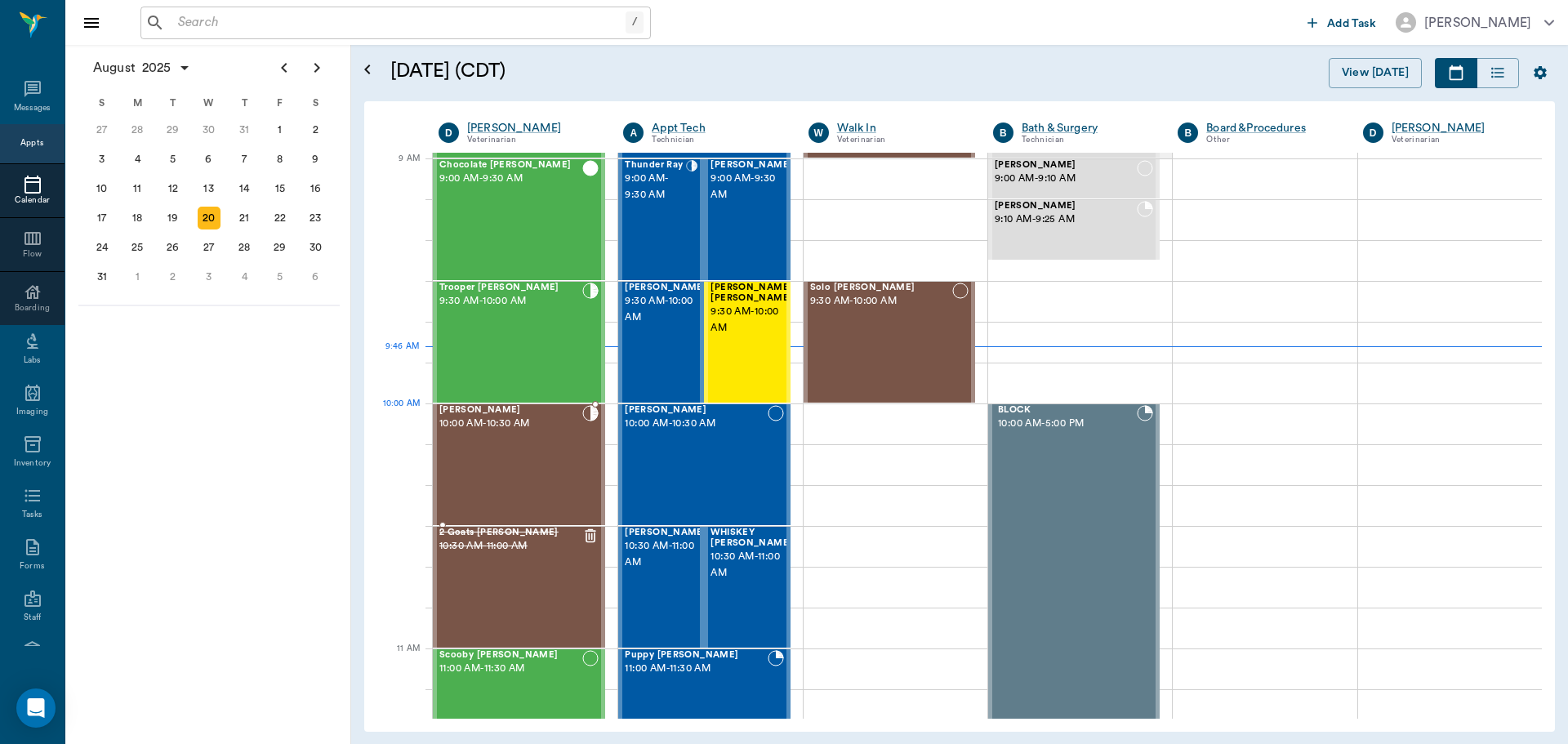
click at [506, 441] on div "Cooper Kent 10:00 AM - 10:30 AM" at bounding box center [511, 464] width 143 height 119
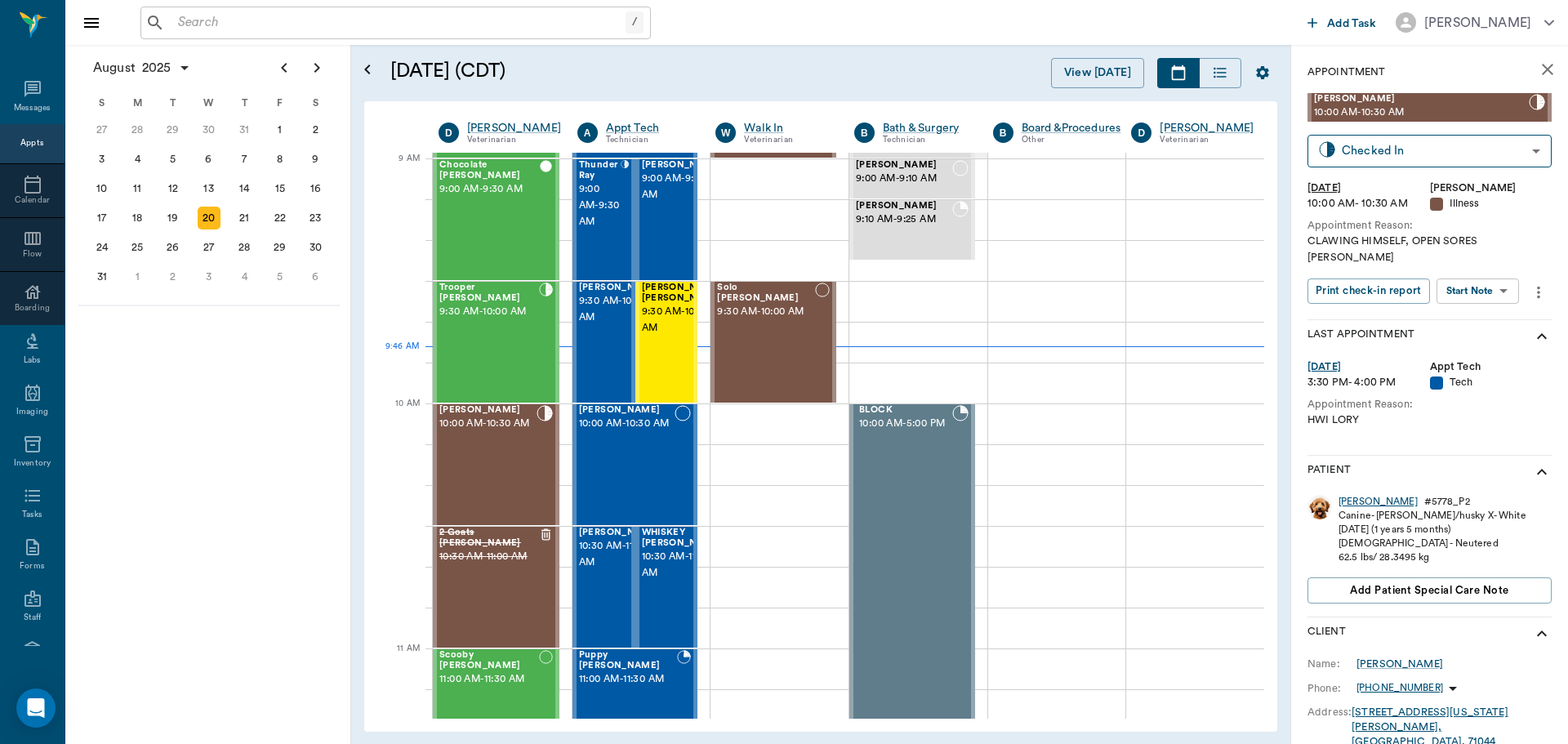
click at [1355, 495] on div "Cooper" at bounding box center [1378, 501] width 79 height 14
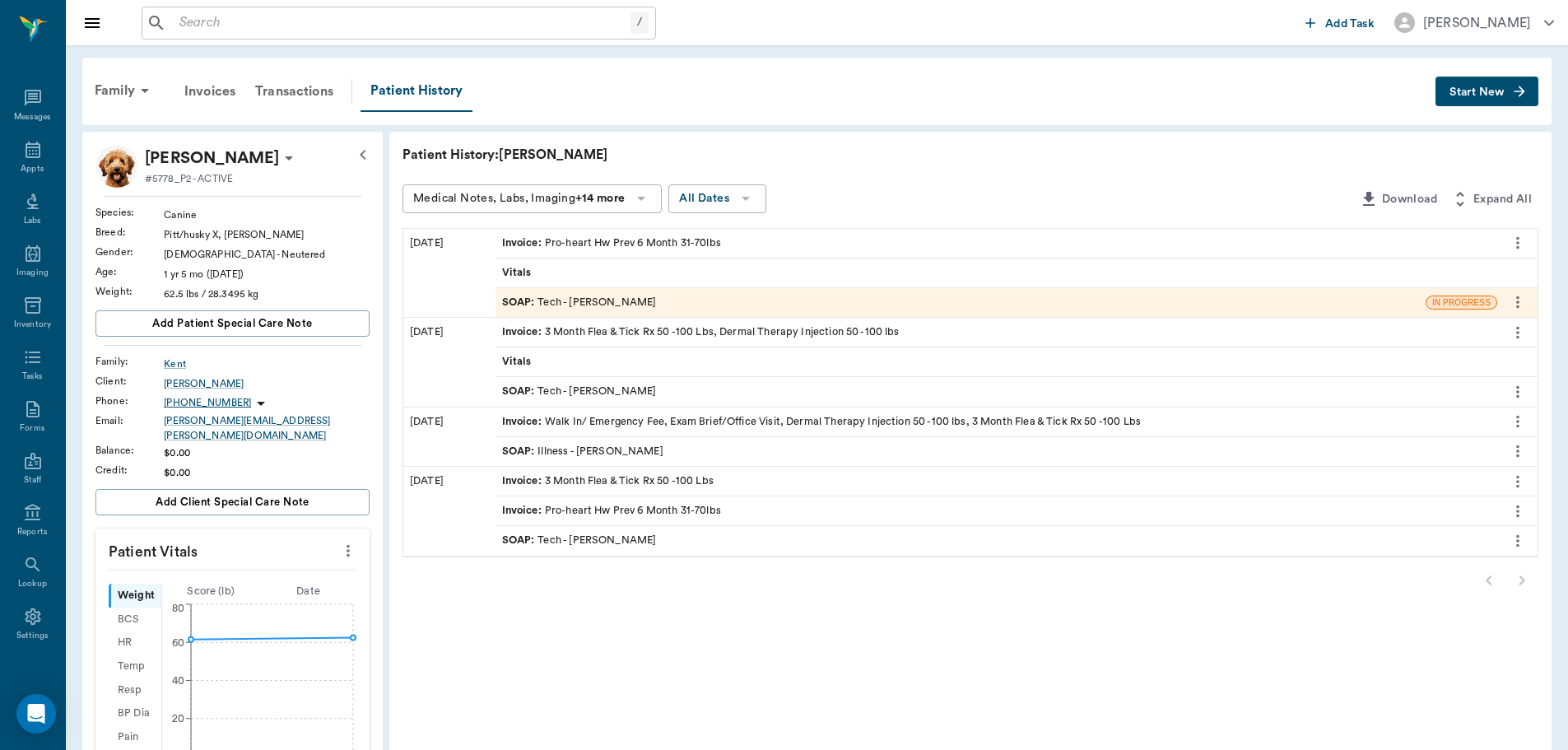
click at [1517, 536] on icon "more" at bounding box center [1518, 540] width 4 height 12
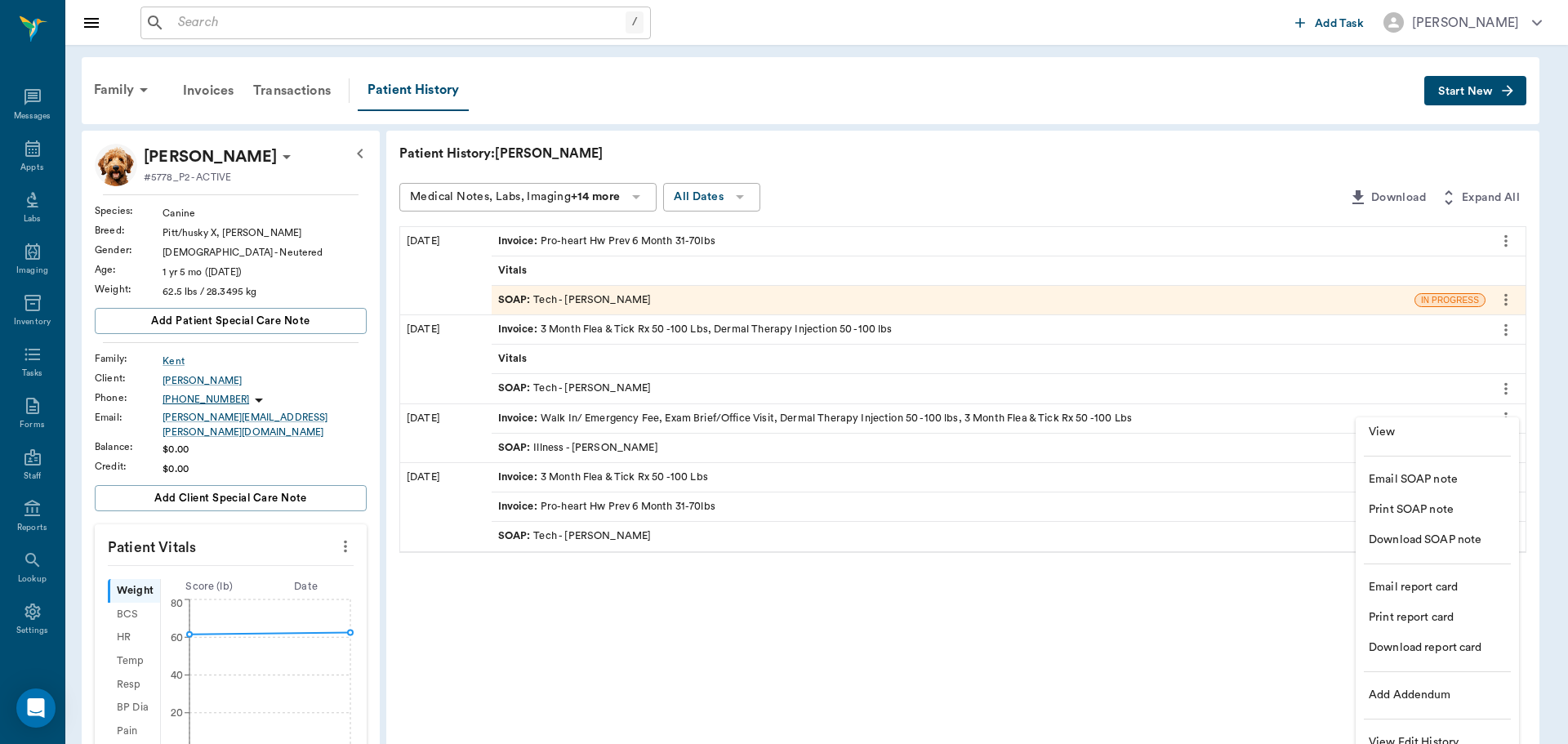
click at [1421, 436] on span "View" at bounding box center [1437, 432] width 137 height 17
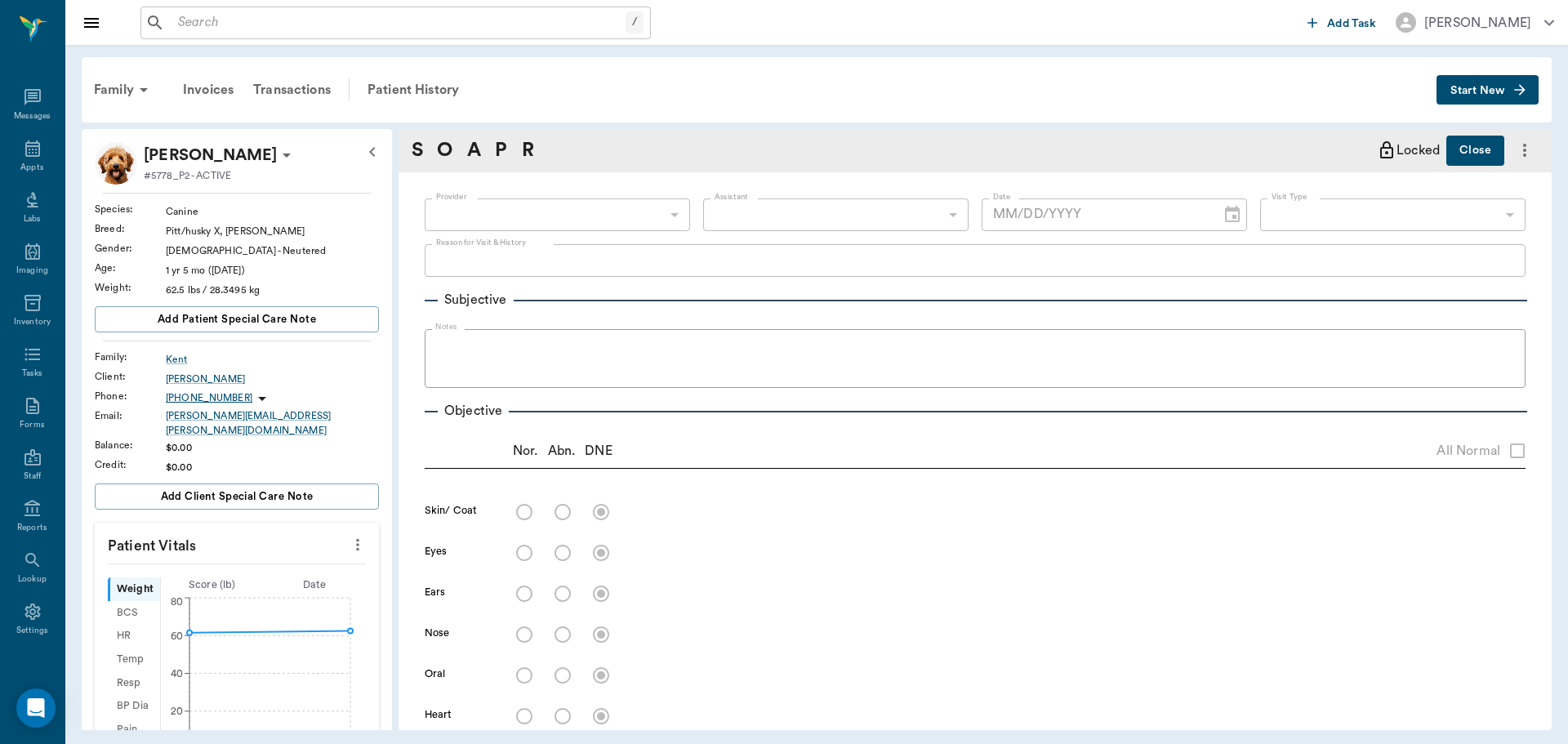
type input "63ec2ede52e12b0ba117d0d7"
type input "65d2be4f46e3a538d89b8c1a"
type textarea "HWI OWNER WILL BRING RECORDS -LORY"
type input "02/26/2025"
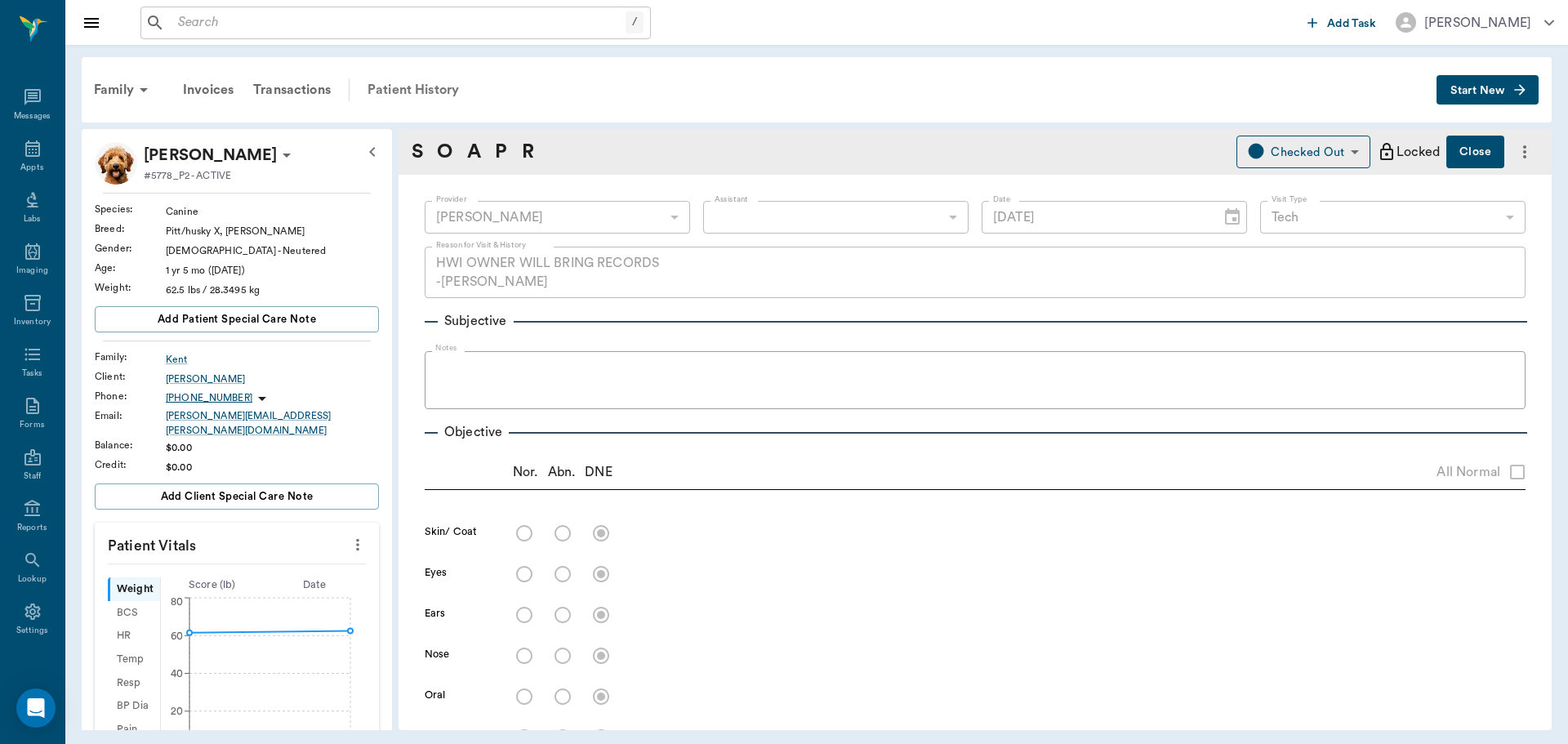
click at [407, 94] on div "Patient History" at bounding box center [413, 89] width 111 height 39
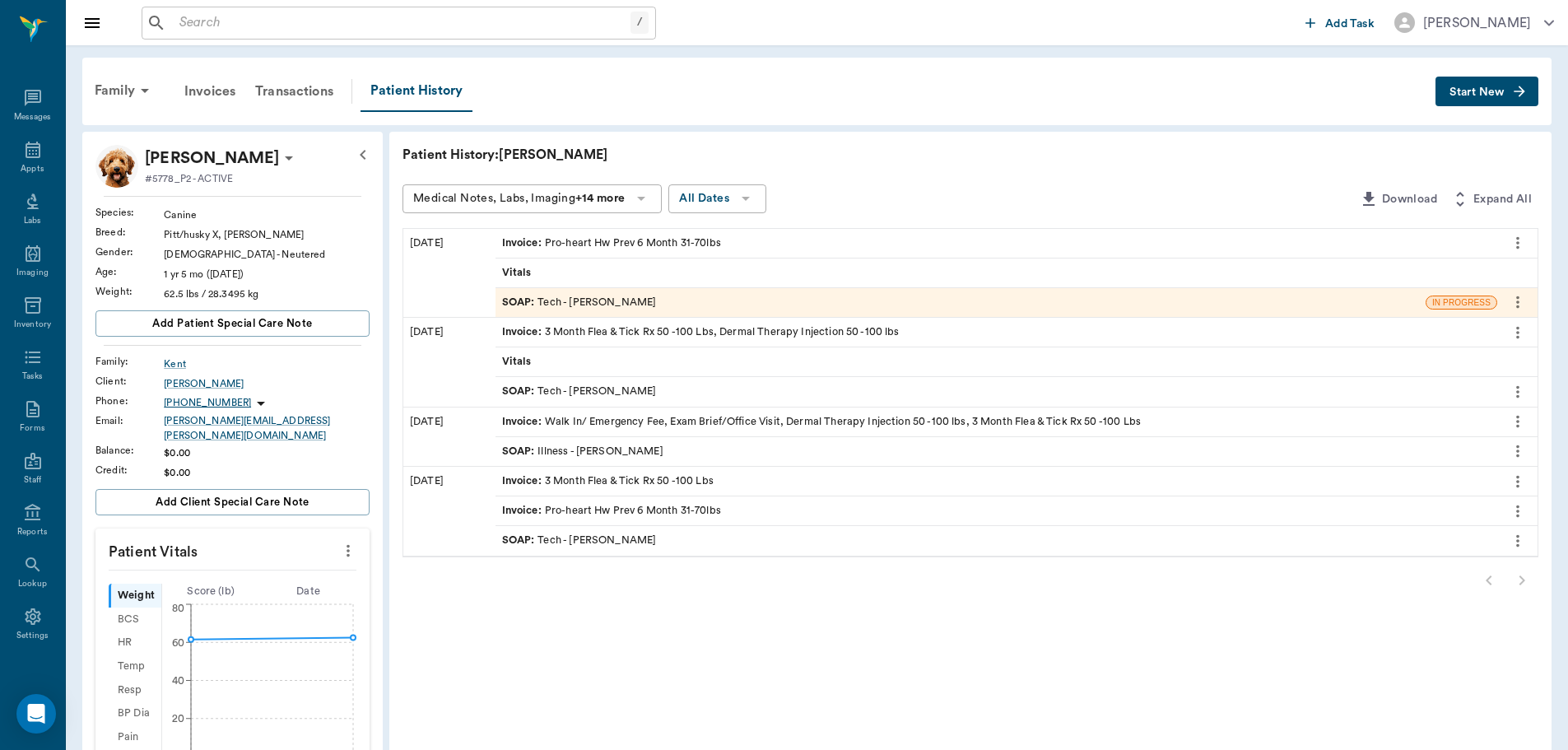
click at [1516, 451] on icon "more" at bounding box center [1518, 451] width 18 height 20
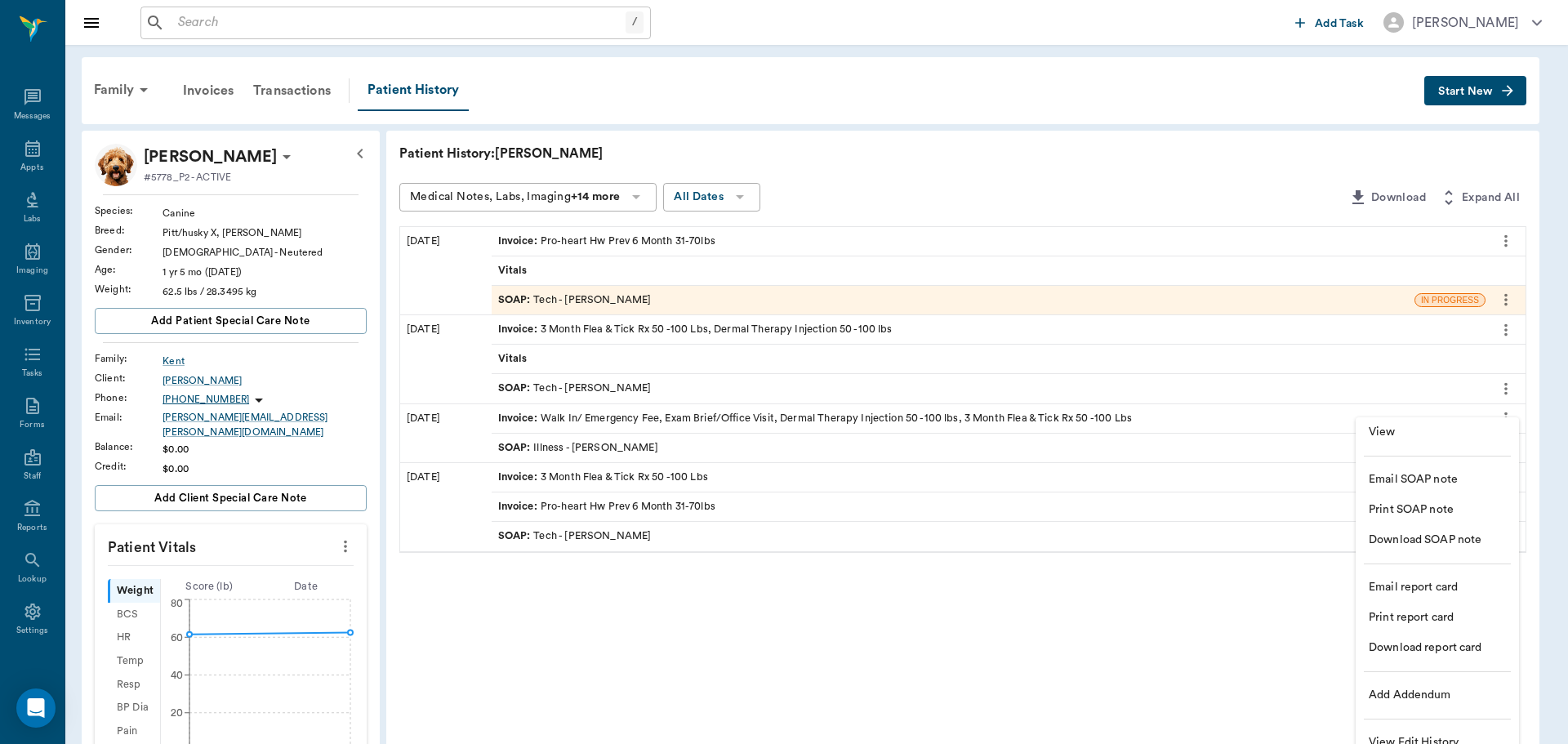
click at [1454, 451] on ul "View Email SOAP note Print SOAP note Download SOAP note Email report card Print…" at bounding box center [1437, 587] width 164 height 341
click at [1440, 433] on span "View" at bounding box center [1437, 432] width 137 height 17
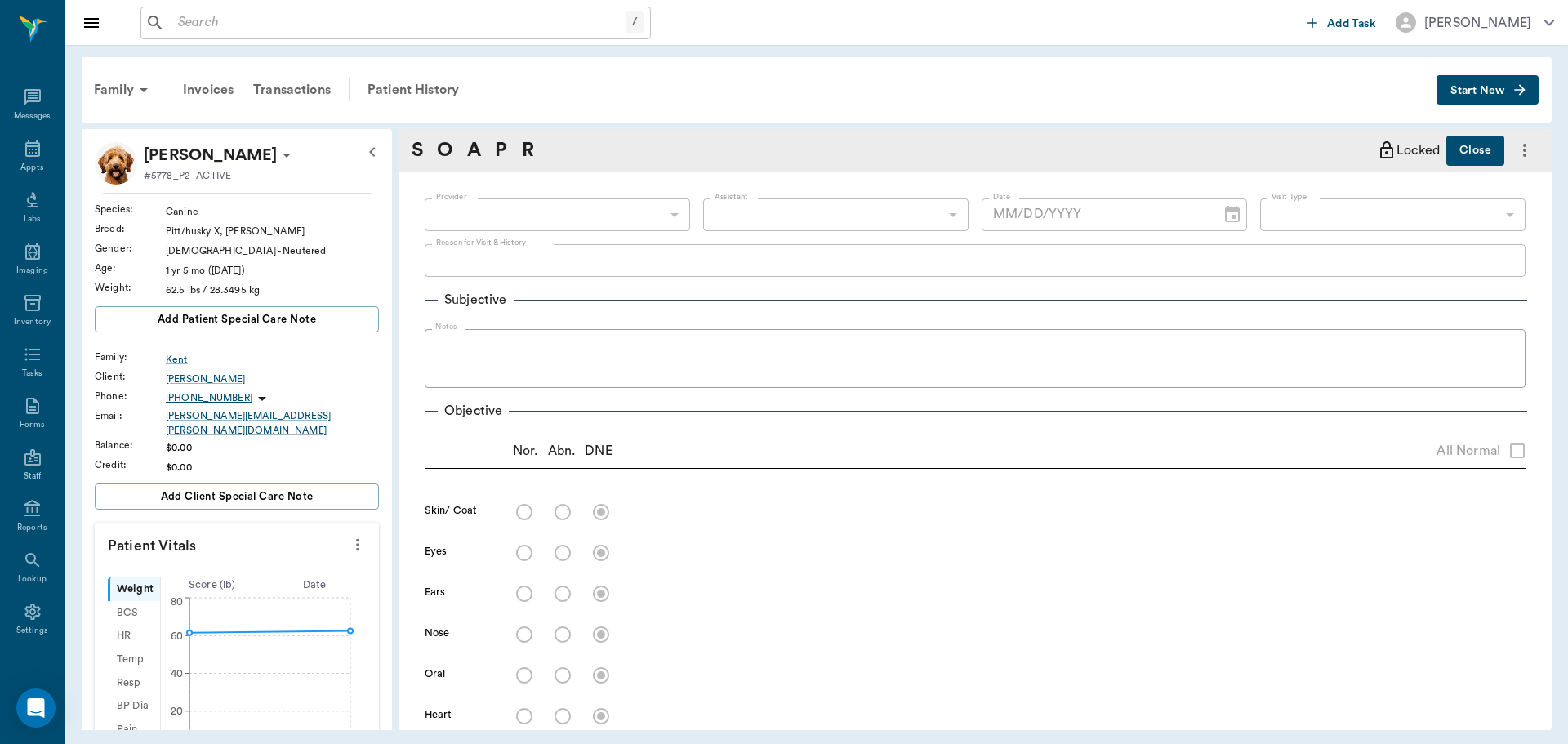
type input "63ec2f075fda476ae8351a4d"
type input "65d2be4f46e3a538d89b8c15"
type textarea "SKIN ISSUE/LAT"
radio input "true"
type textarea "Has redne ss on belly mostly distal abdomen up to start of flank, no excoriatio…"
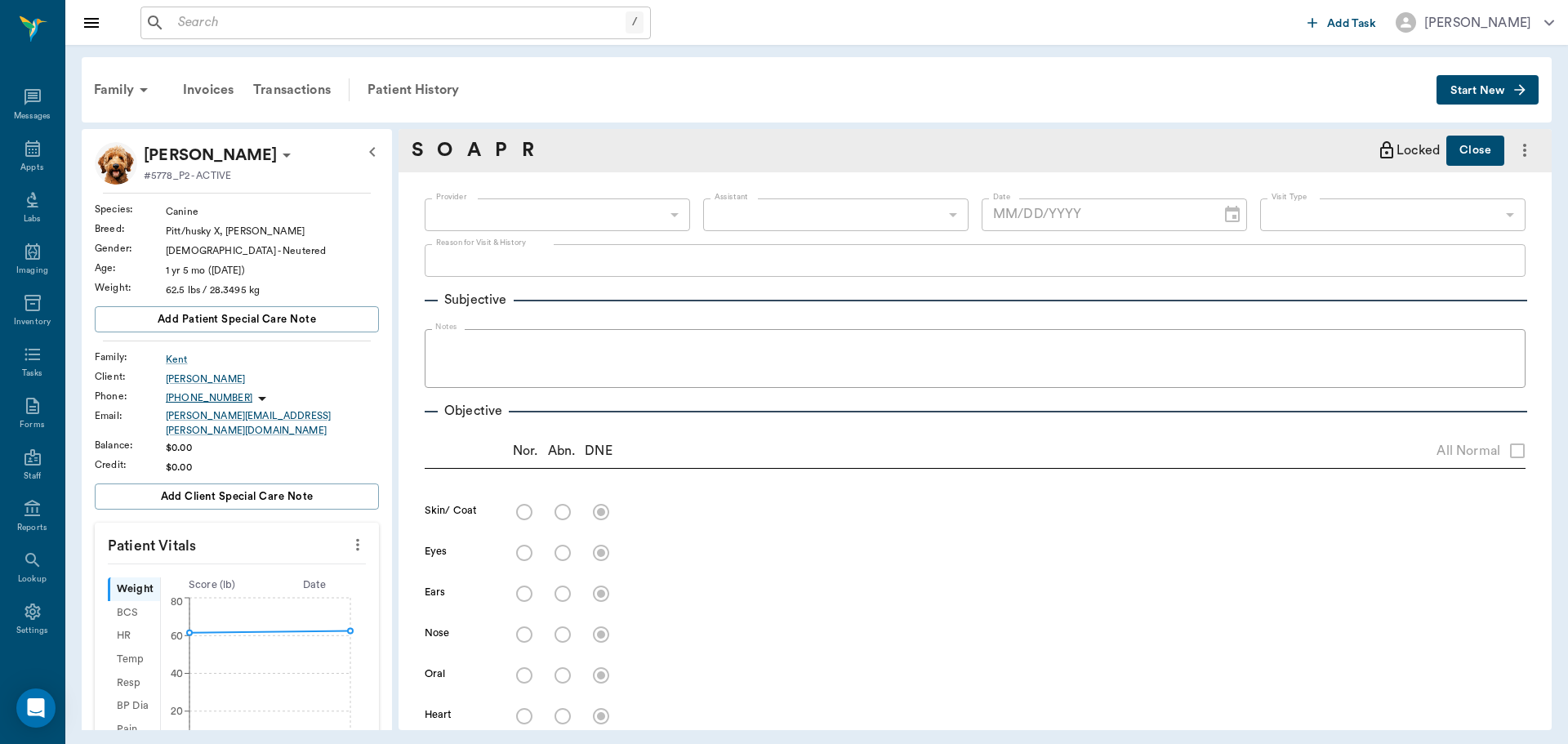
radio input "true"
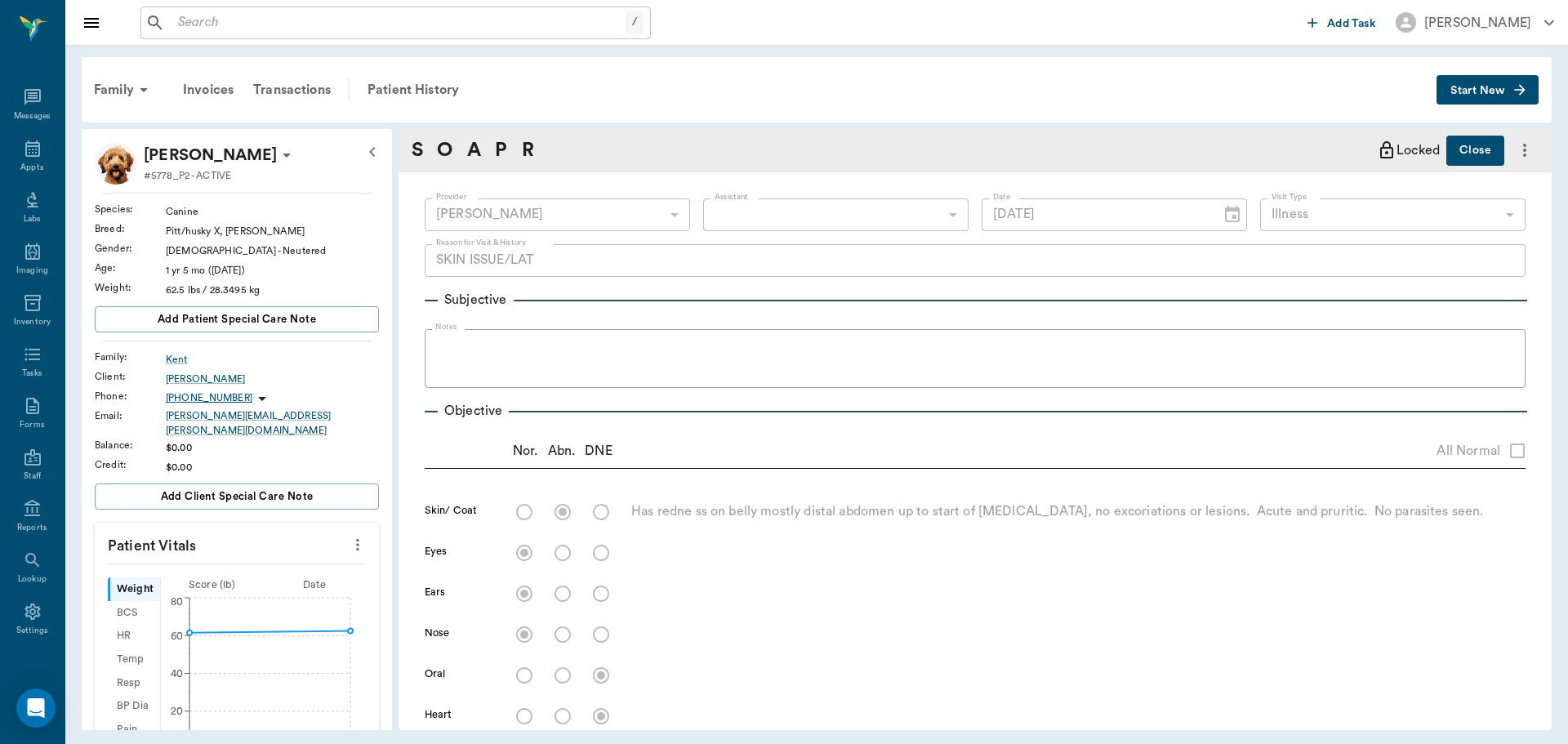
type input "05/09/2025"
click at [441, 87] on div "Patient History" at bounding box center [413, 89] width 111 height 39
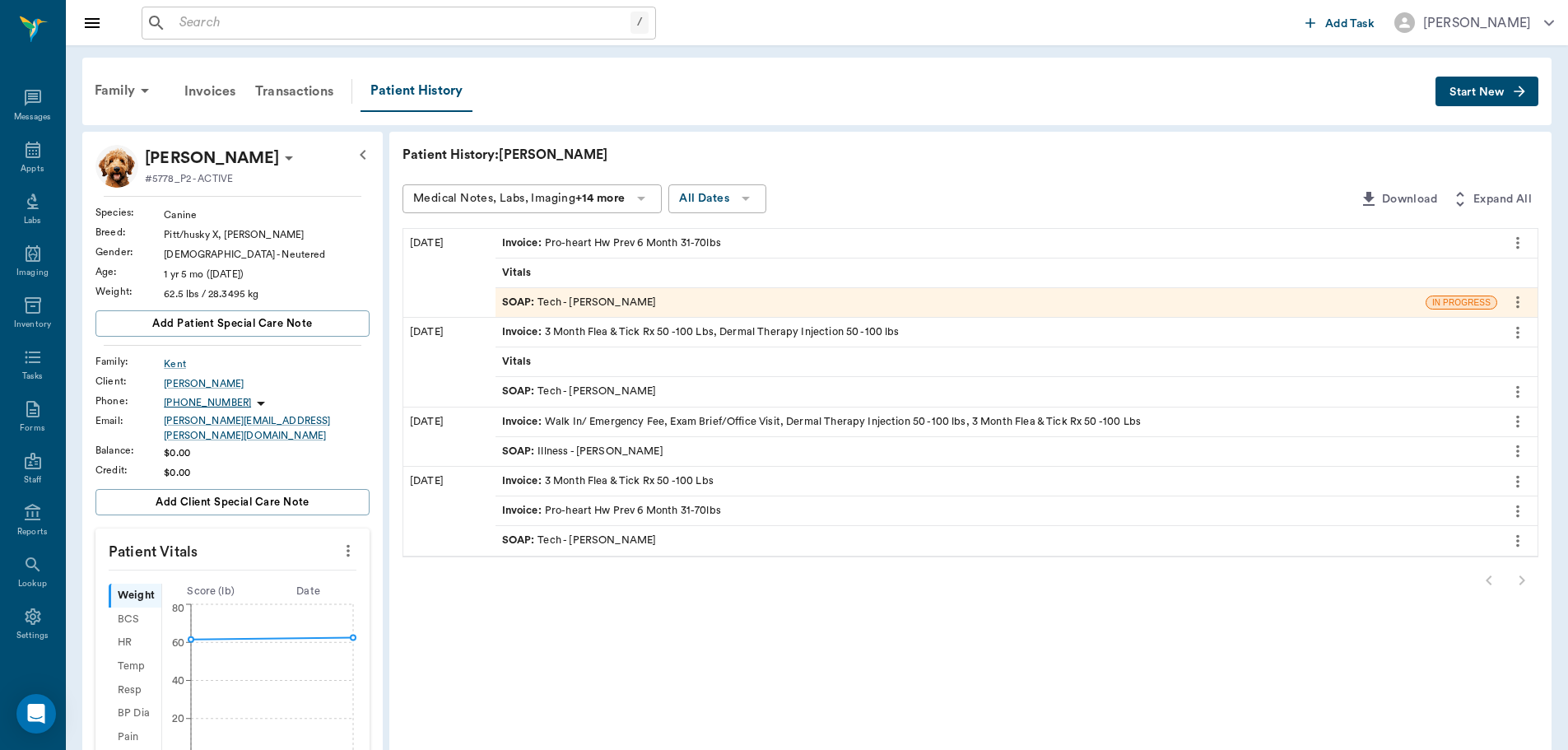
click at [1509, 385] on icon "more" at bounding box center [1518, 392] width 18 height 20
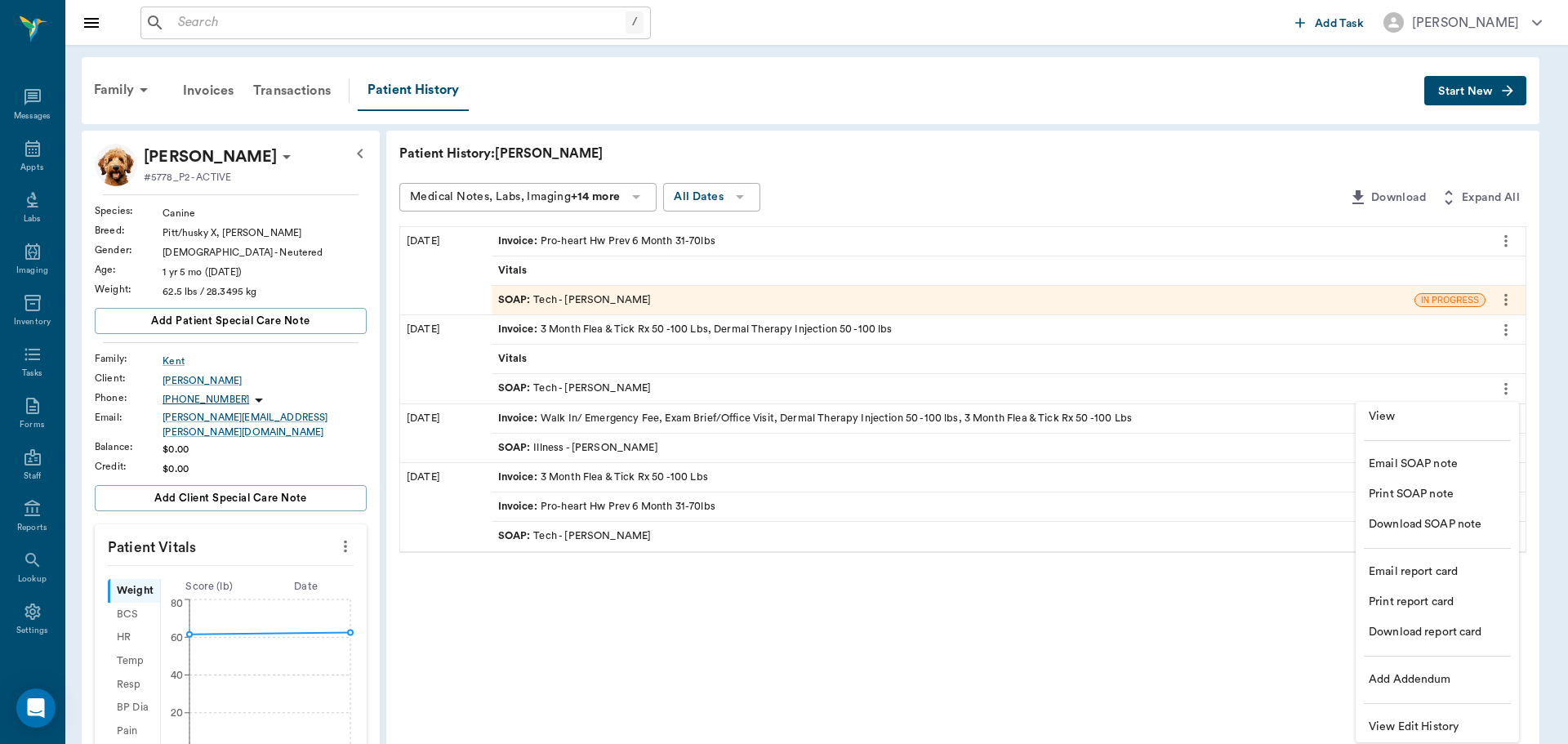
click at [1436, 419] on span "View" at bounding box center [1437, 417] width 137 height 17
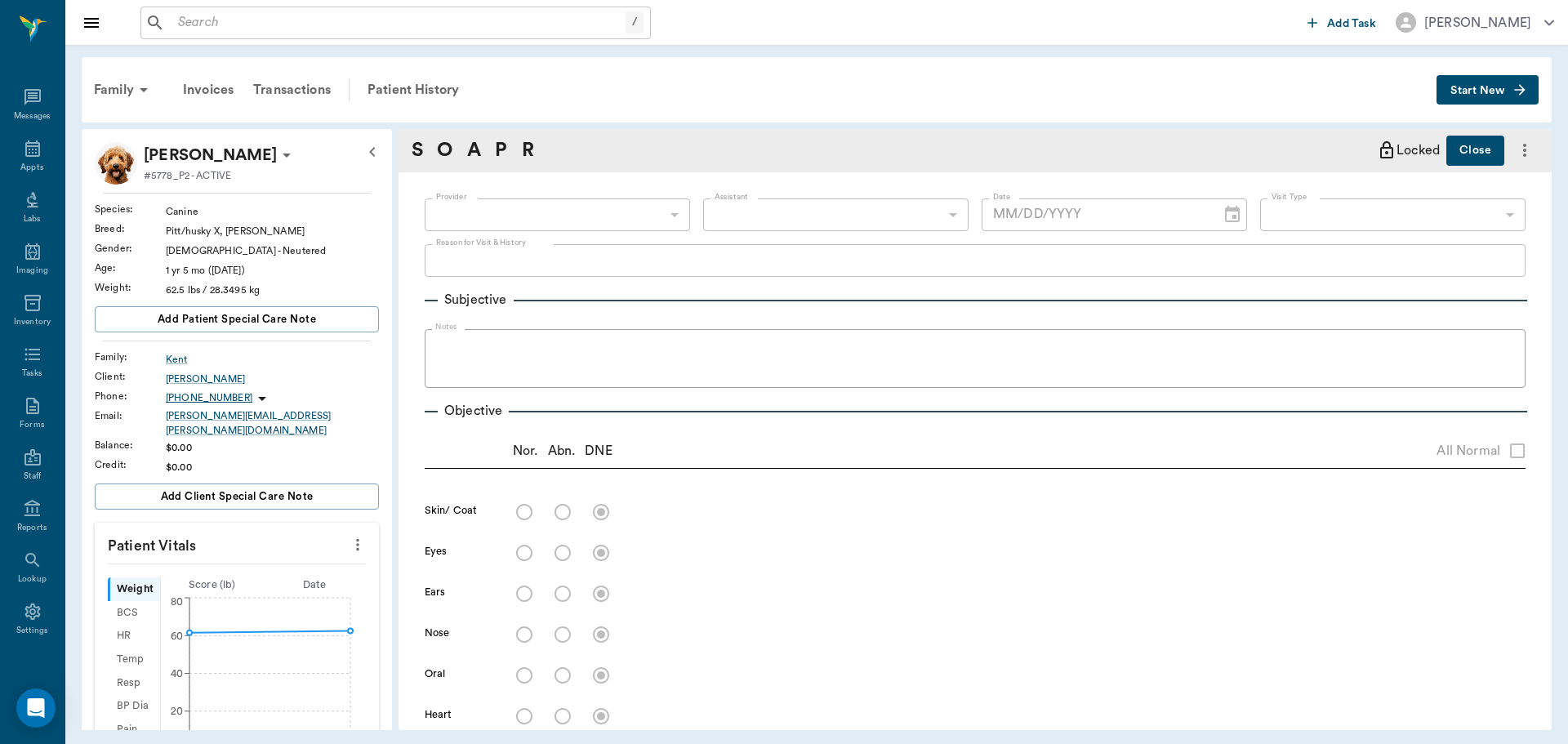
type input "682b670d8bdc6f7f8feef3db"
type input "63ec2f075fda476ae8351a4c"
type input "65d2be4f46e3a538d89b8c1a"
type textarea "ALLERGY INJ-MP70 DexSP 1.7 -JESS"
type input "07/08/2025"
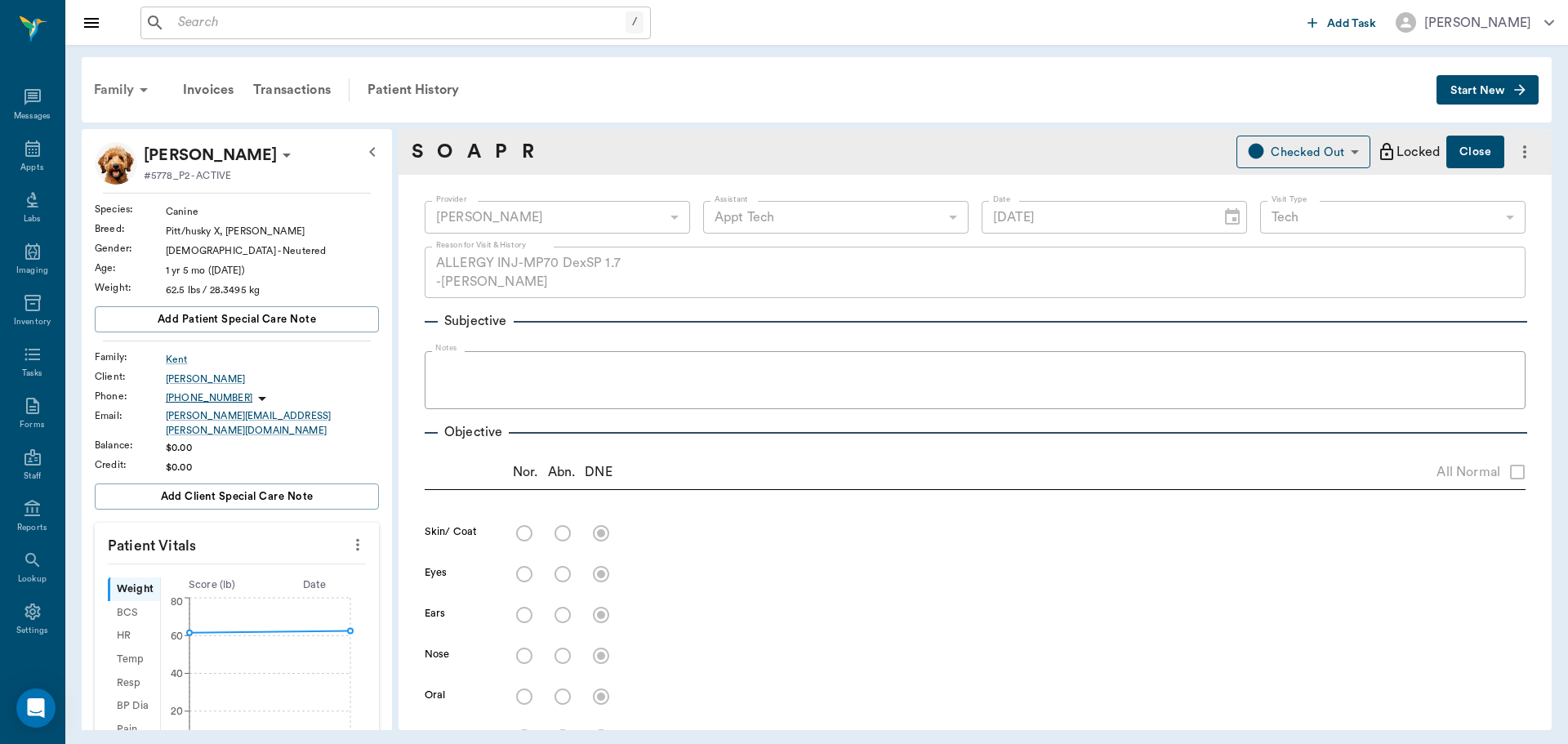
click at [127, 84] on div "Family" at bounding box center [124, 89] width 79 height 39
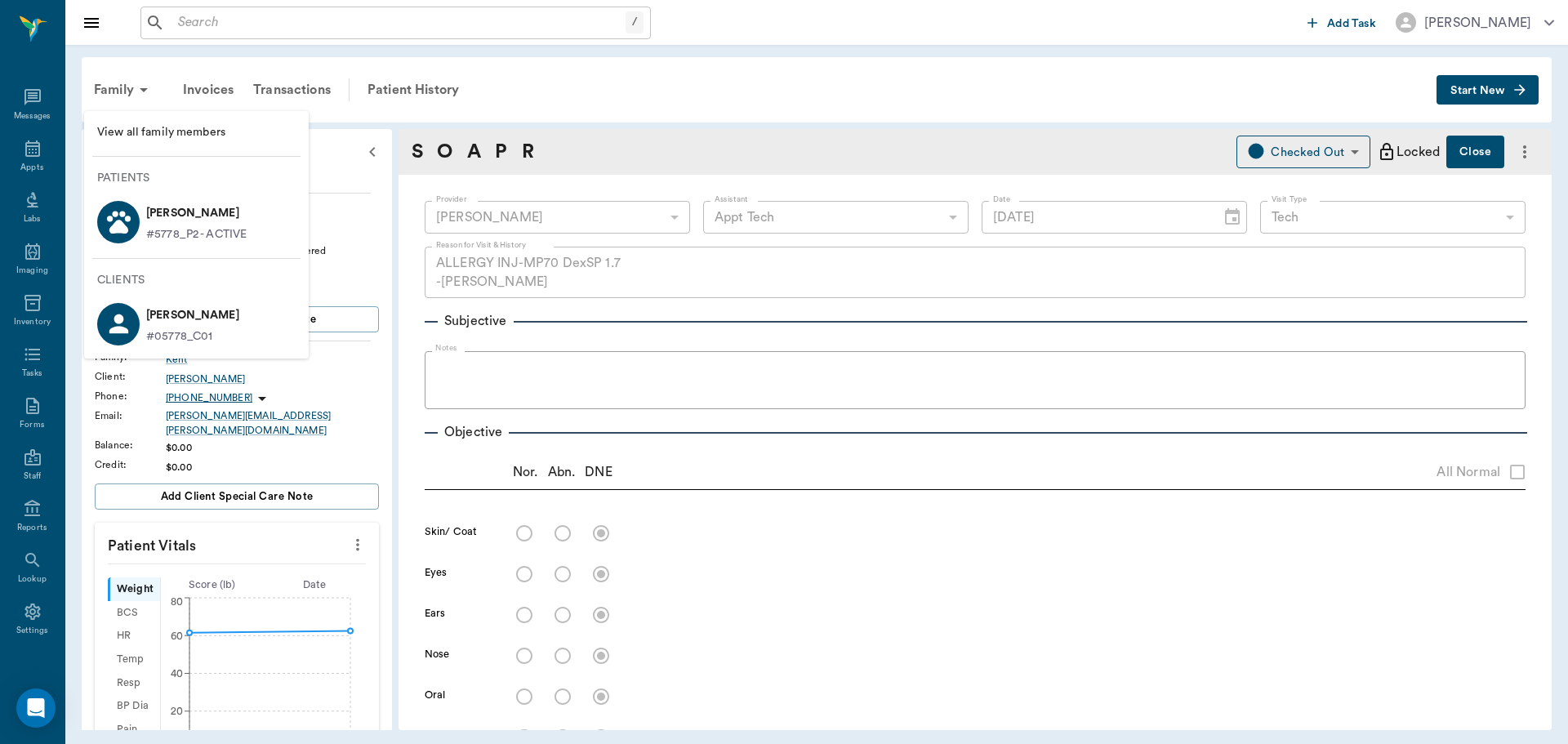
click at [223, 210] on p "[PERSON_NAME]" at bounding box center [196, 213] width 101 height 26
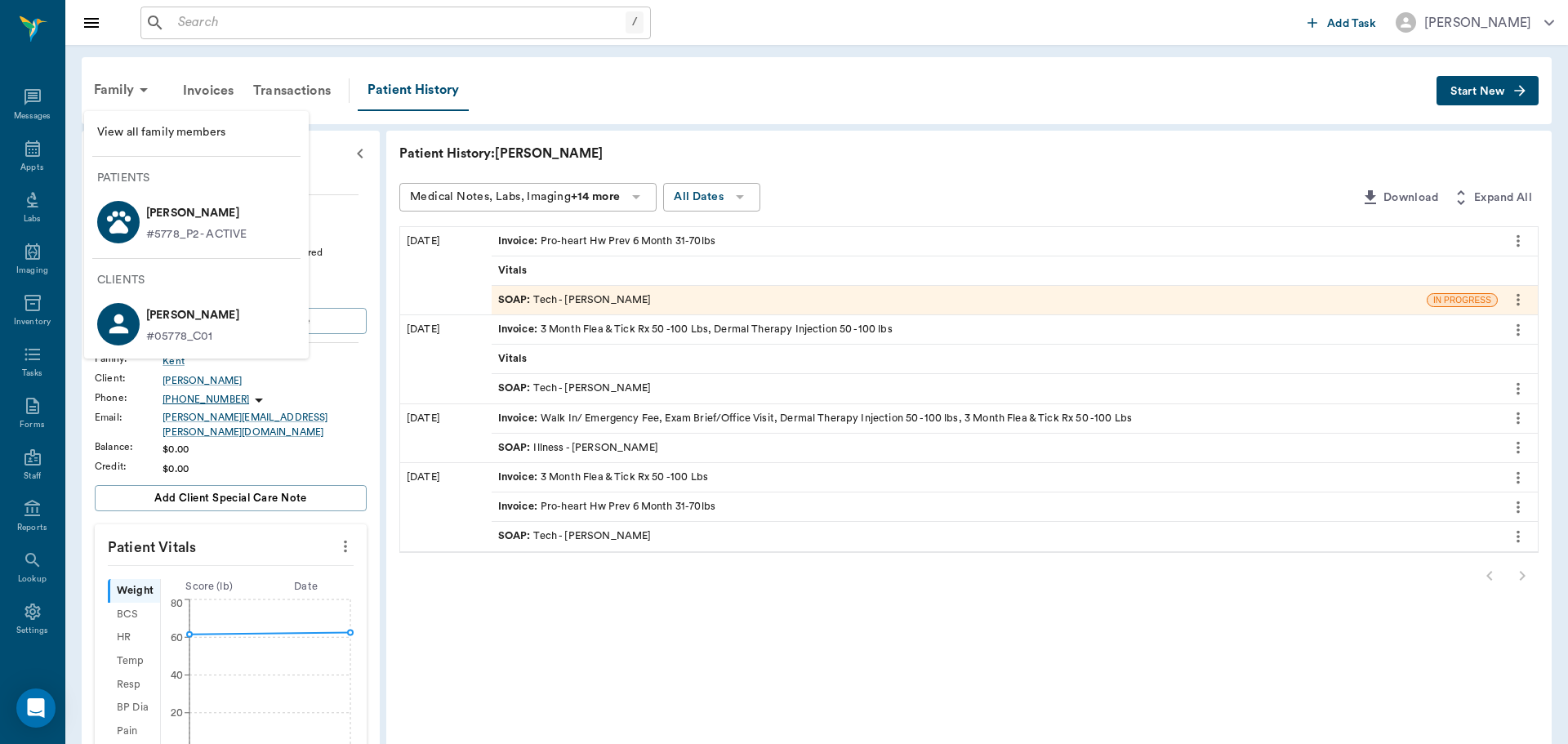
click at [894, 160] on div at bounding box center [784, 372] width 1568 height 744
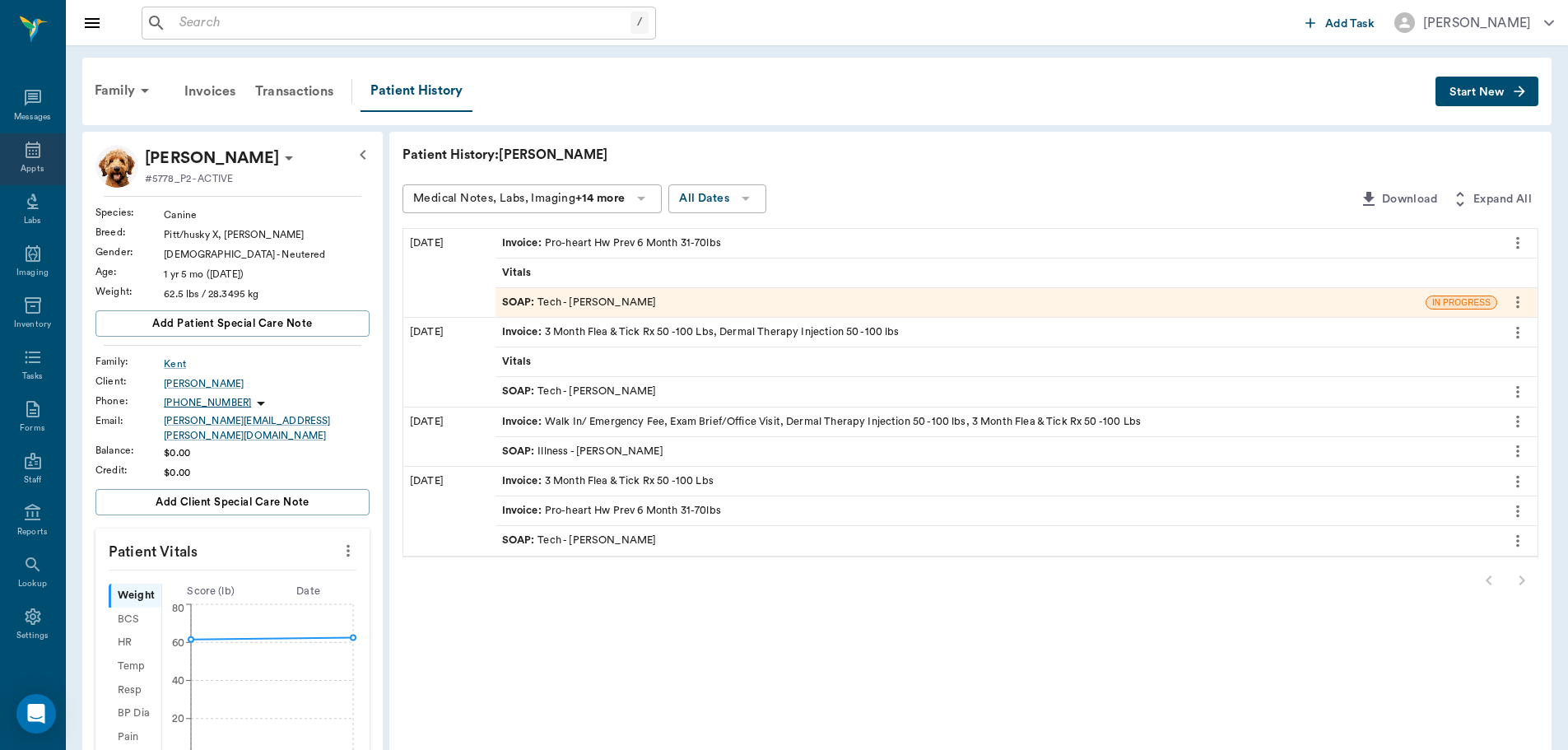
click at [16, 154] on div "Appts" at bounding box center [32, 159] width 65 height 52
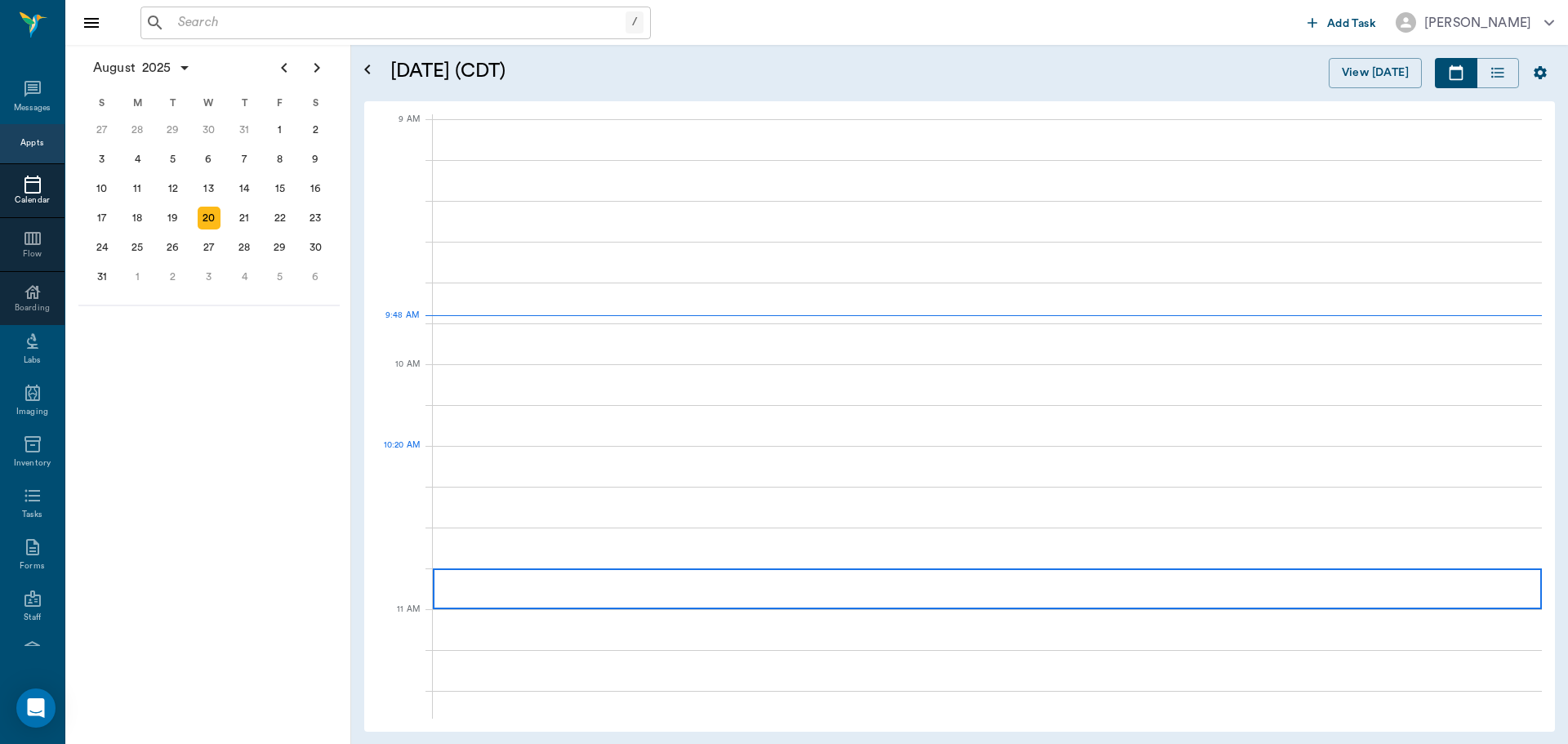
scroll to position [247, 0]
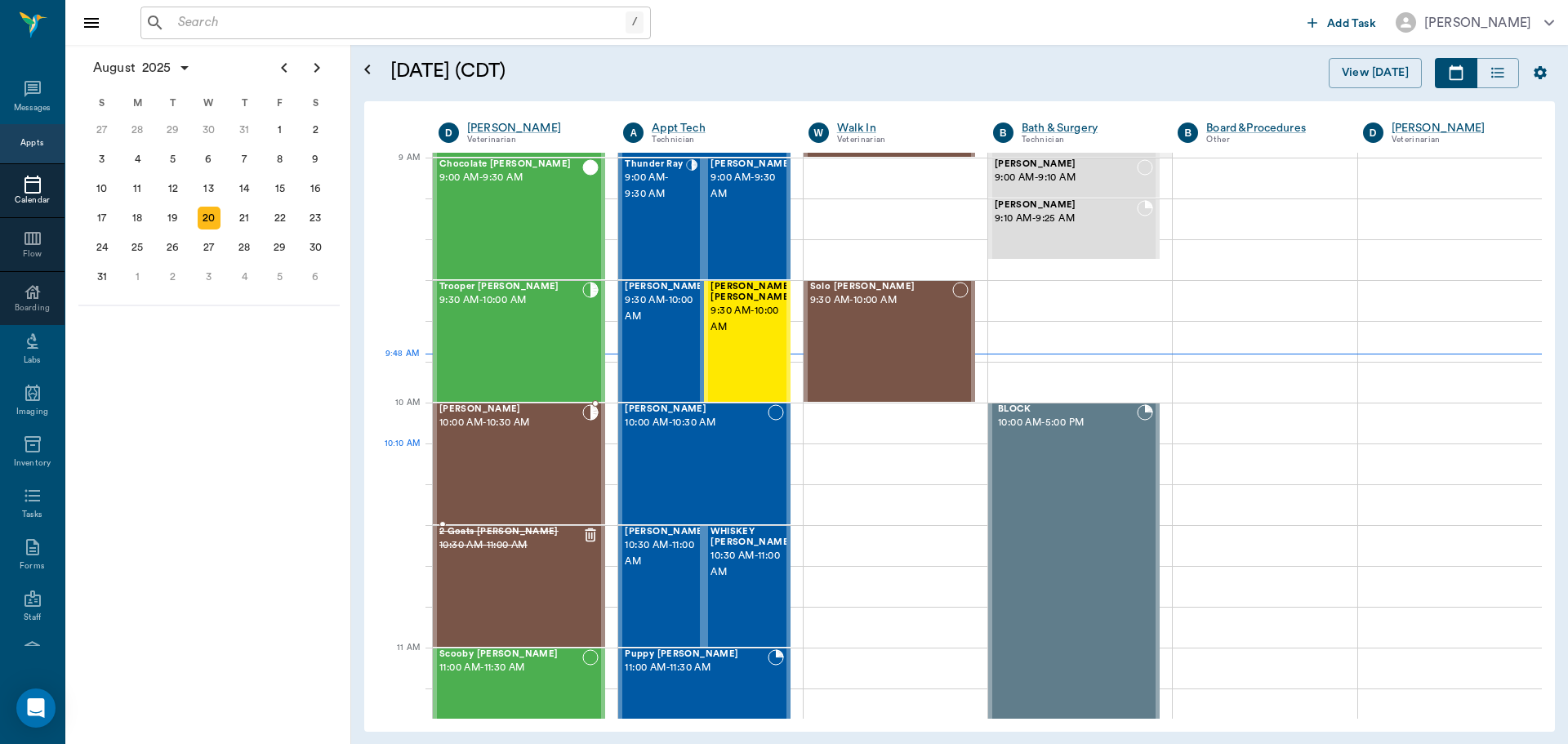
click at [554, 465] on div "Cooper Kent 10:00 AM - 10:30 AM" at bounding box center [511, 463] width 143 height 119
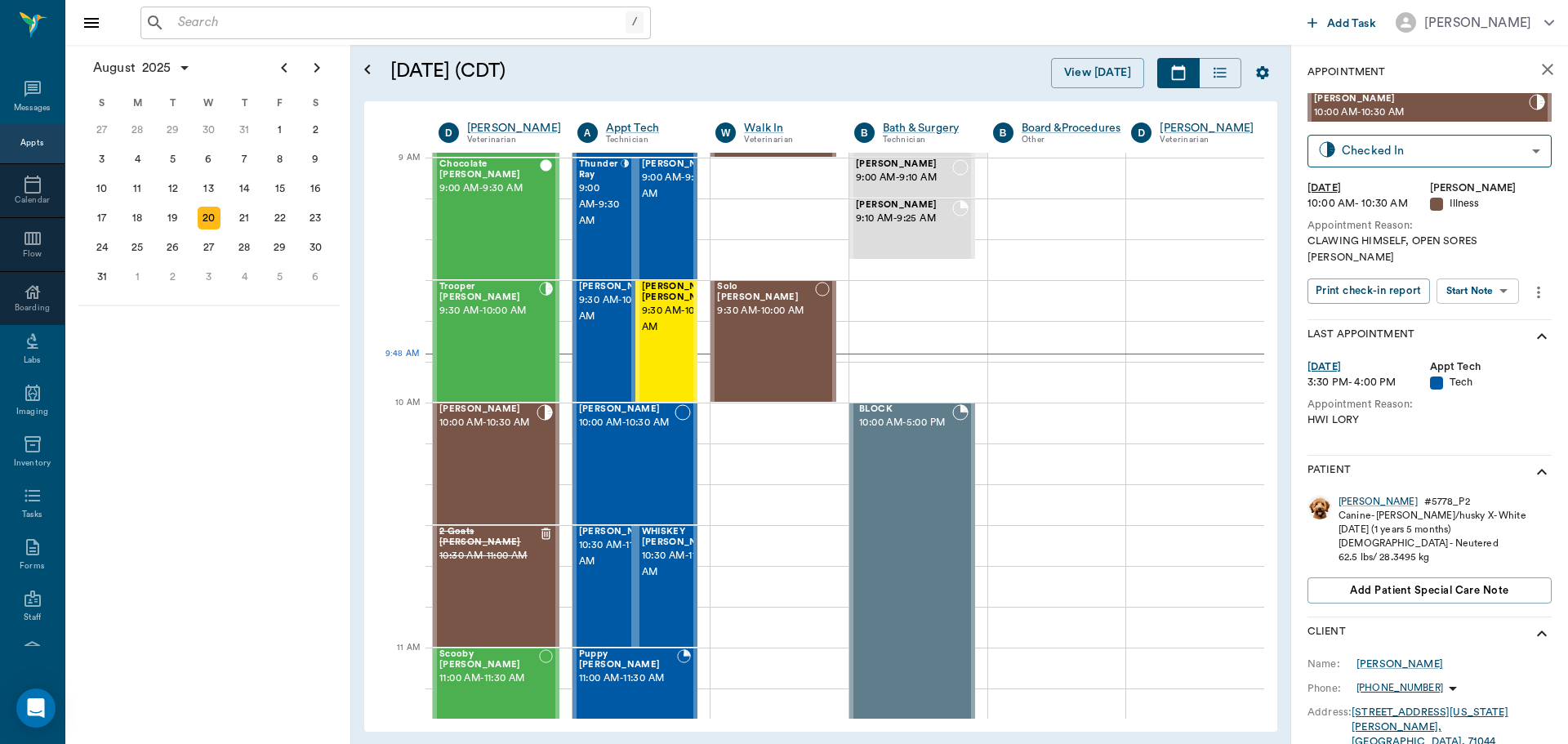
click at [1453, 266] on body "/ ​ Add Task Dr. Bert Ellsworth Nectar Messages Appts Calendar Flow Boarding La…" at bounding box center [784, 372] width 1568 height 744
click at [1468, 303] on button "Start SOAP" at bounding box center [1459, 309] width 55 height 19
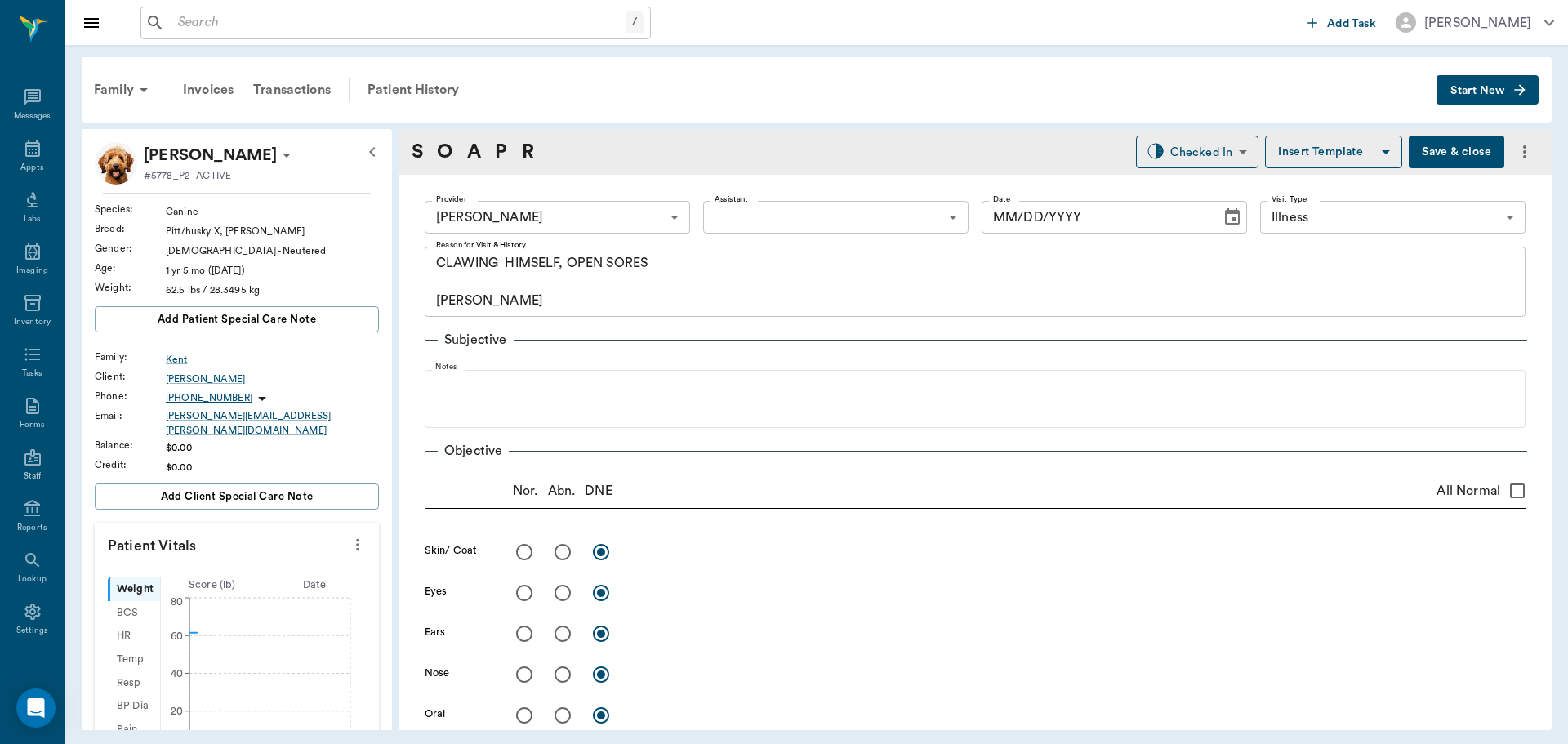
type input "63ec2f075fda476ae8351a4d"
type input "65d2be4f46e3a538d89b8c15"
type textarea "CLAWING HIMSELF, OPEN SORES CARYN"
type input "[DATE]"
click at [349, 535] on icon "more" at bounding box center [358, 545] width 18 height 20
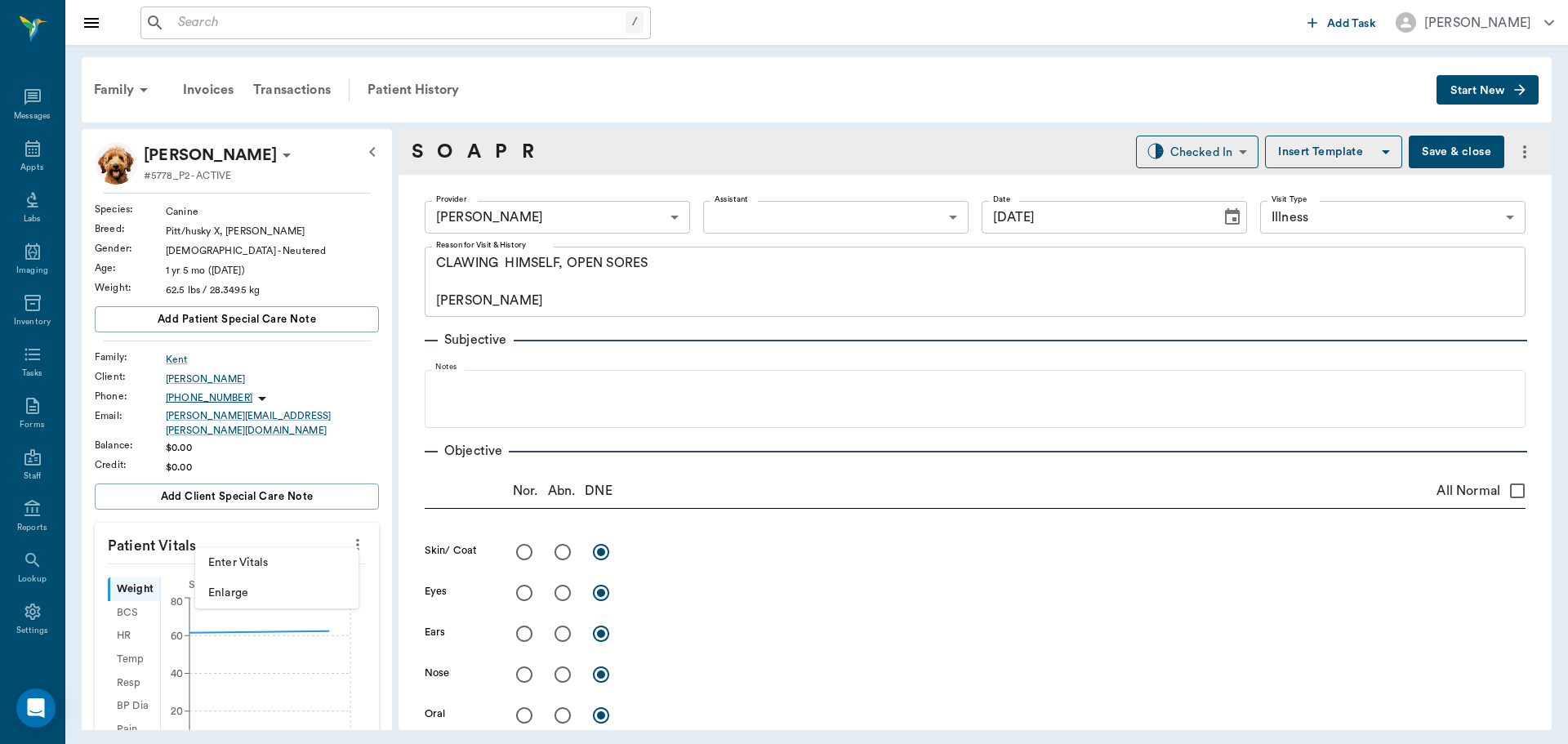
click at [301, 558] on span "Enter Vitals" at bounding box center [276, 562] width 137 height 17
click at [263, 579] on input "text" at bounding box center [236, 594] width 142 height 33
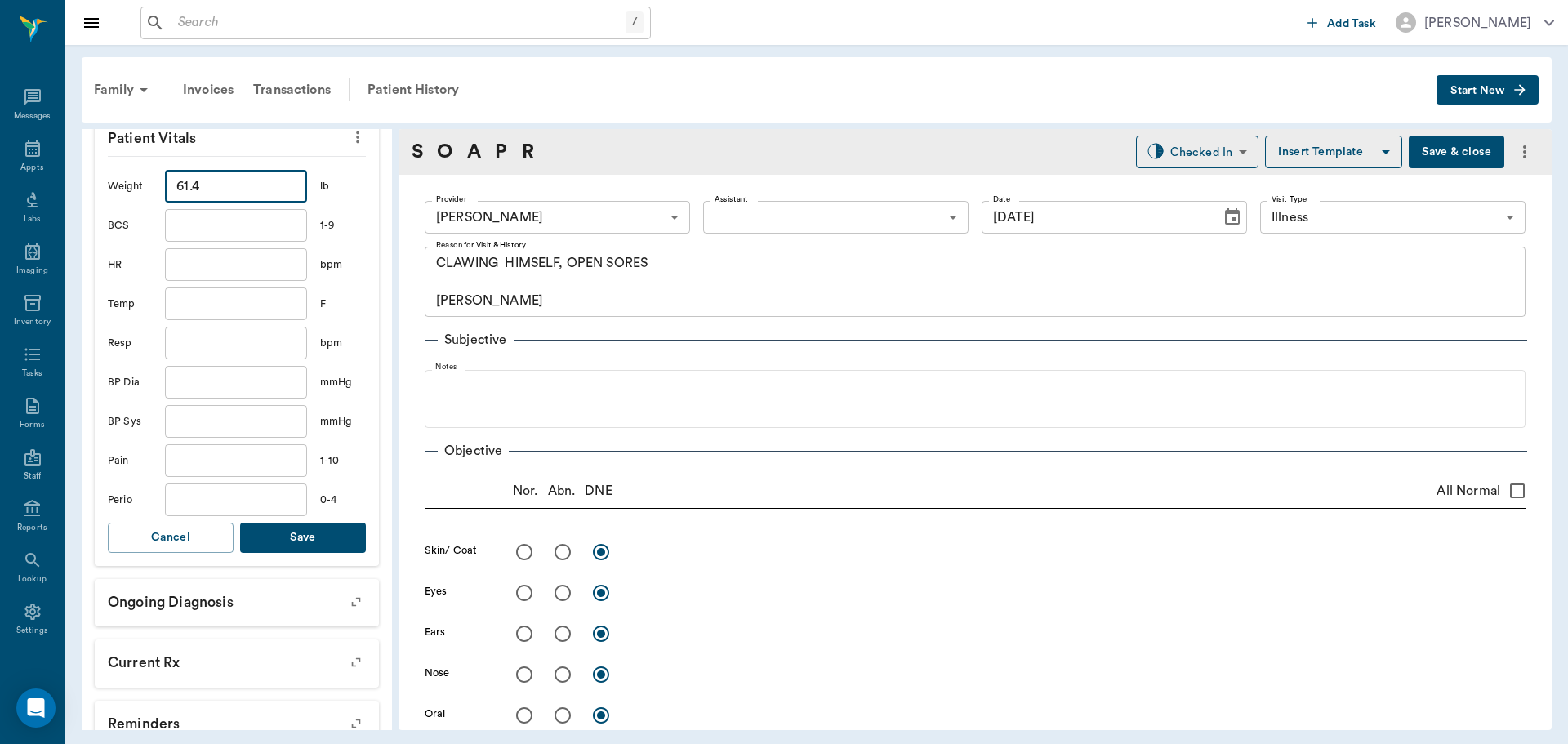
scroll to position [409, 0]
type input "61.4"
click at [315, 541] on button "Save" at bounding box center [303, 536] width 125 height 30
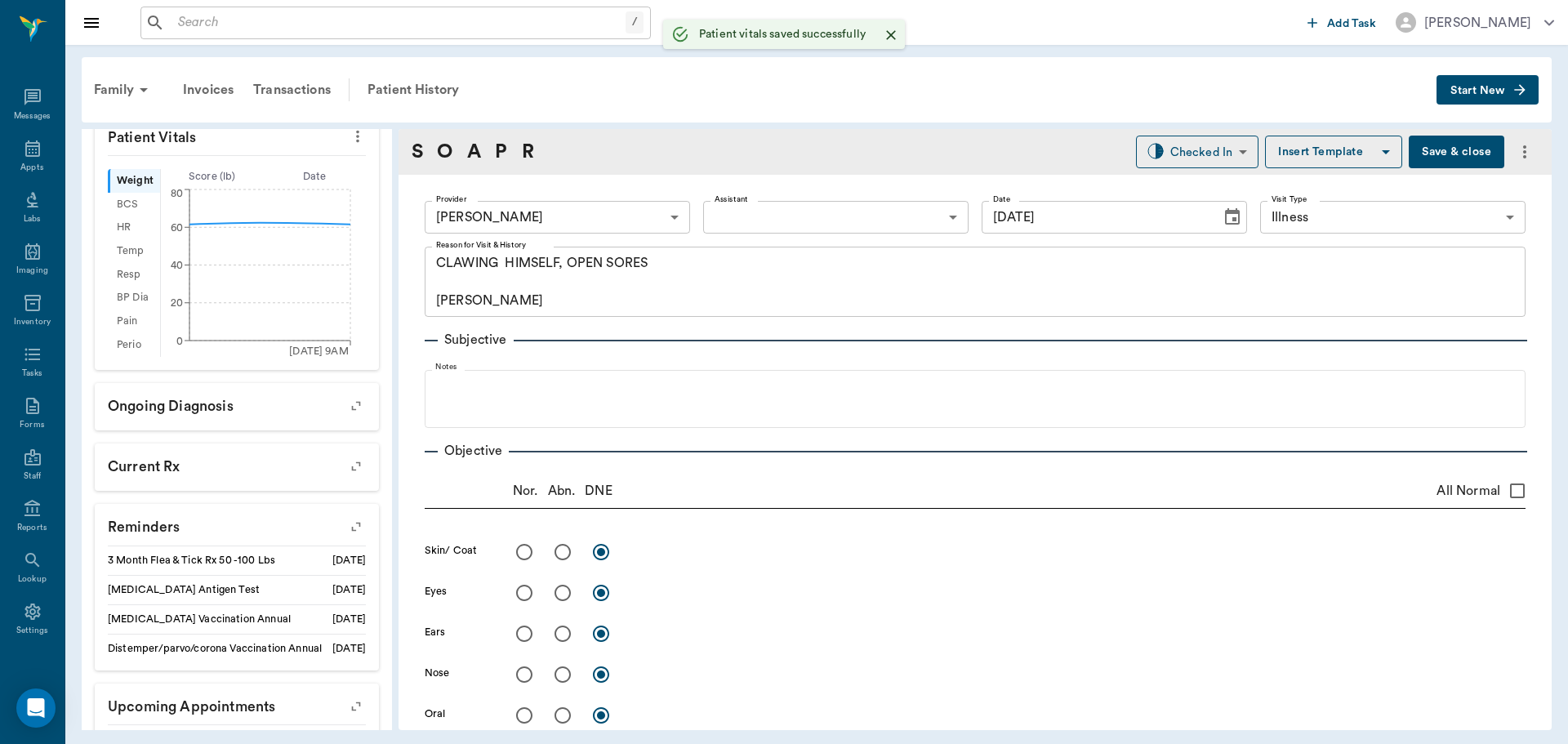
click at [732, 215] on body "/ ​ Add Task Dr. Bert Ellsworth Nectar Messages Appts Labs Imaging Inventory Ta…" at bounding box center [784, 372] width 1568 height 744
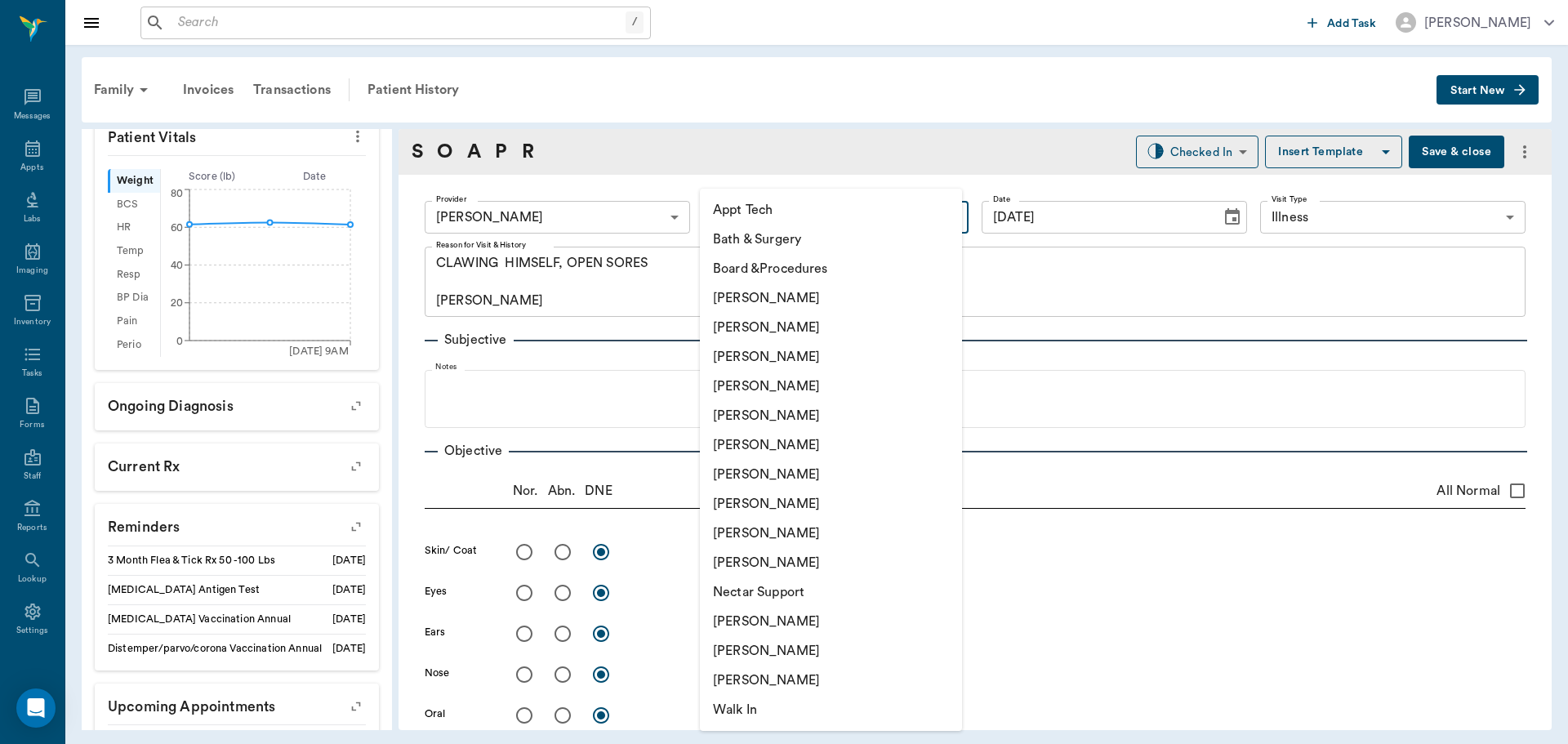
click at [790, 450] on li "[PERSON_NAME]" at bounding box center [830, 445] width 263 height 29
type input "682b670d8bdc6f7f8feef3db"
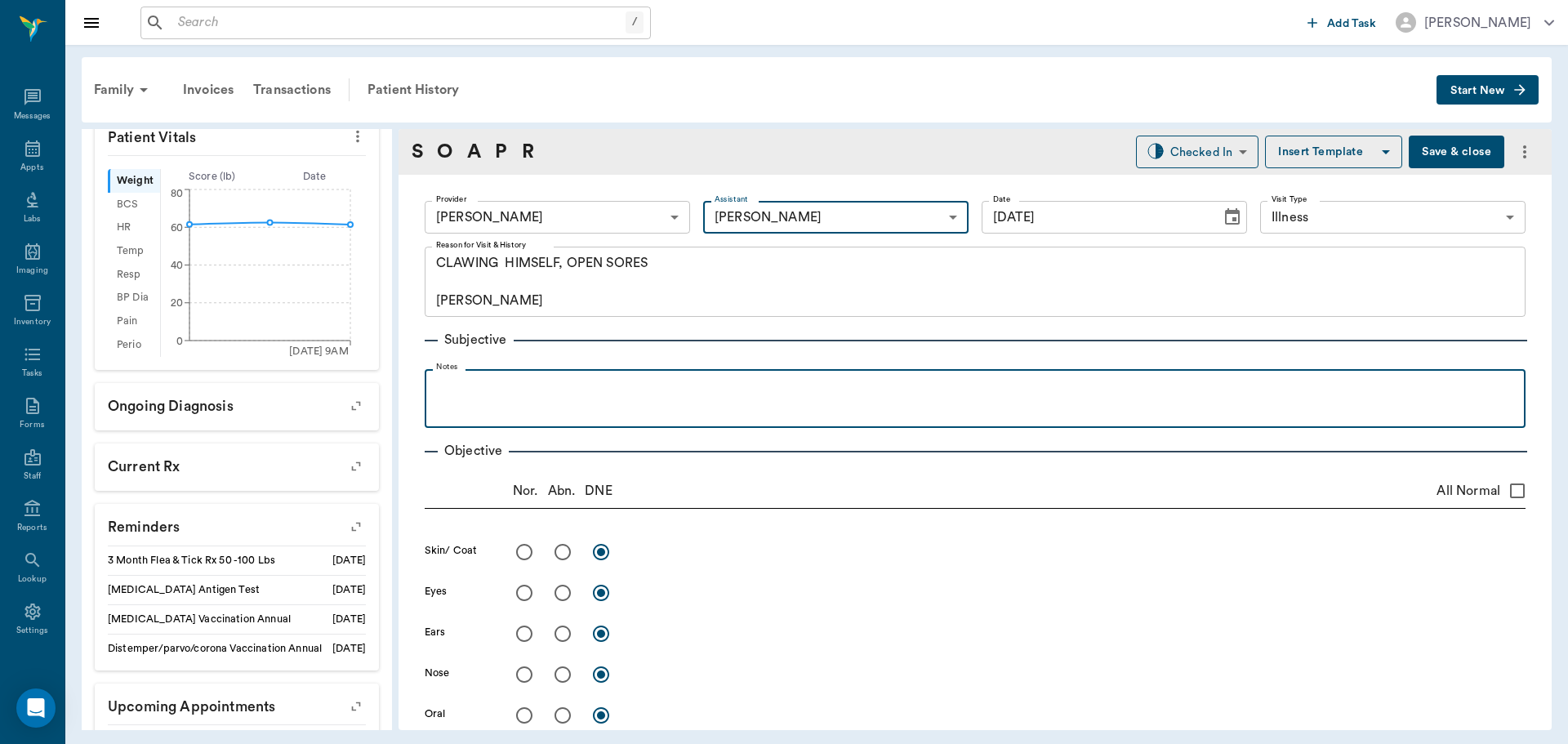
click at [611, 396] on p at bounding box center [976, 387] width 1085 height 20
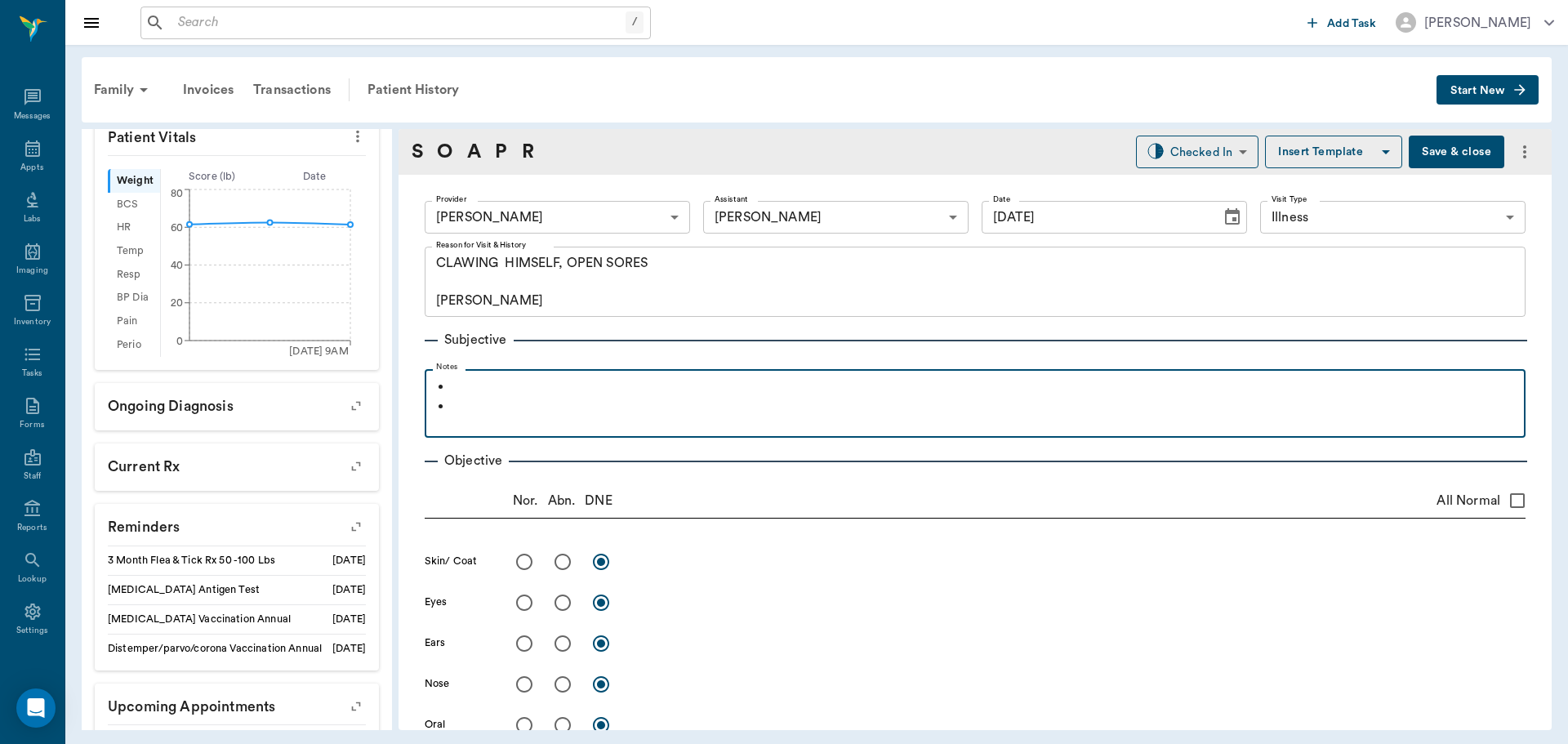
click at [610, 396] on p at bounding box center [985, 387] width 1065 height 20
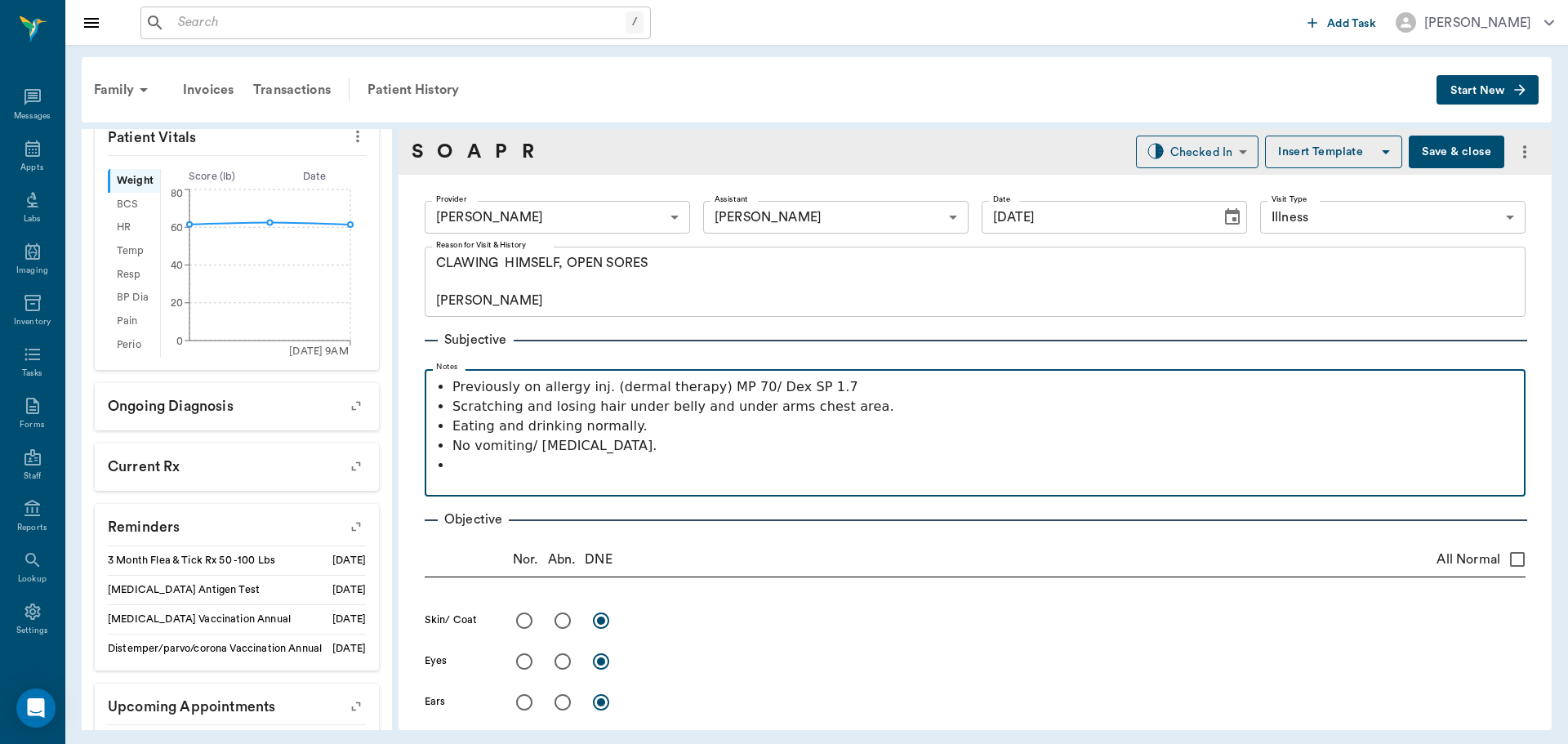
click at [586, 463] on p at bounding box center [985, 466] width 1065 height 20
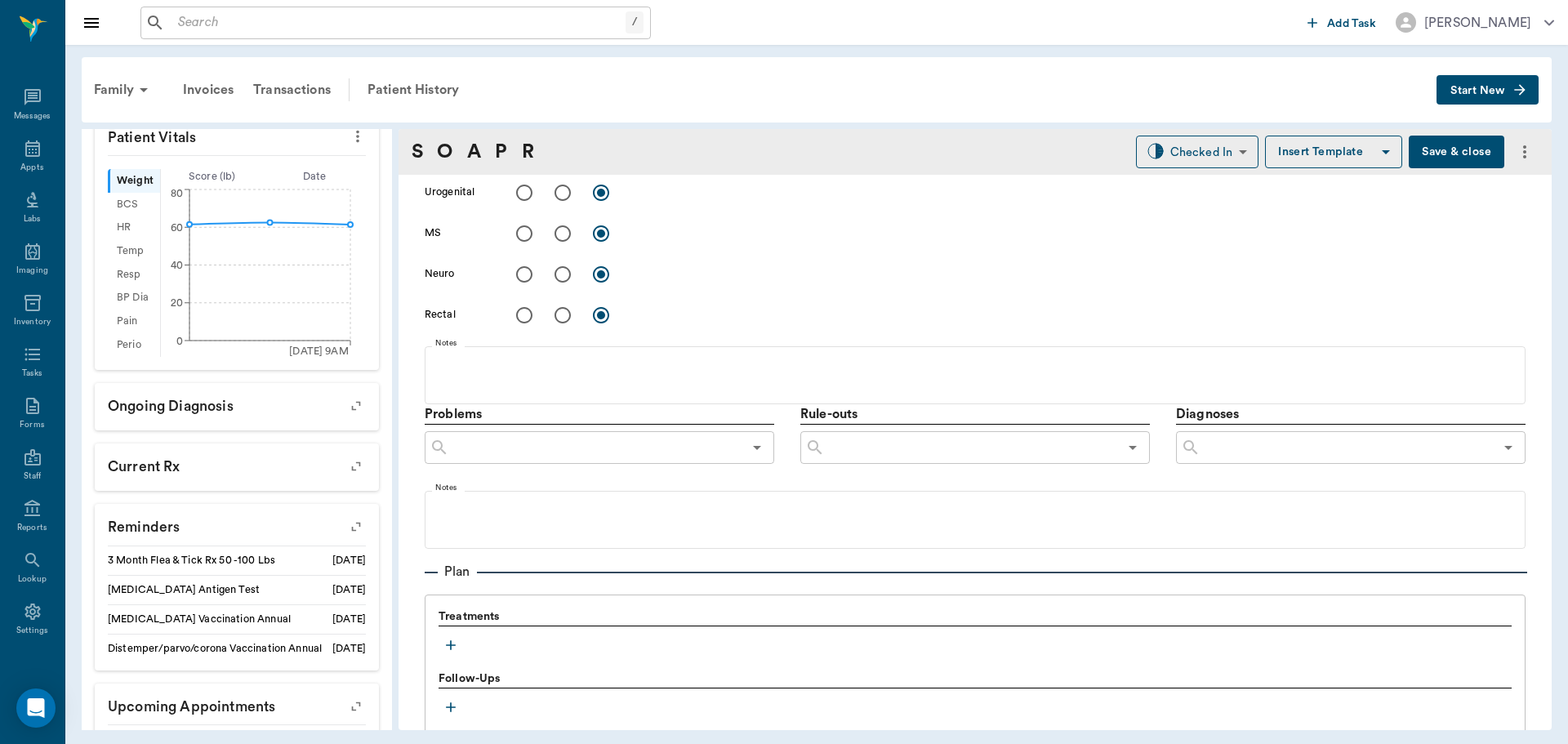
scroll to position [980, 0]
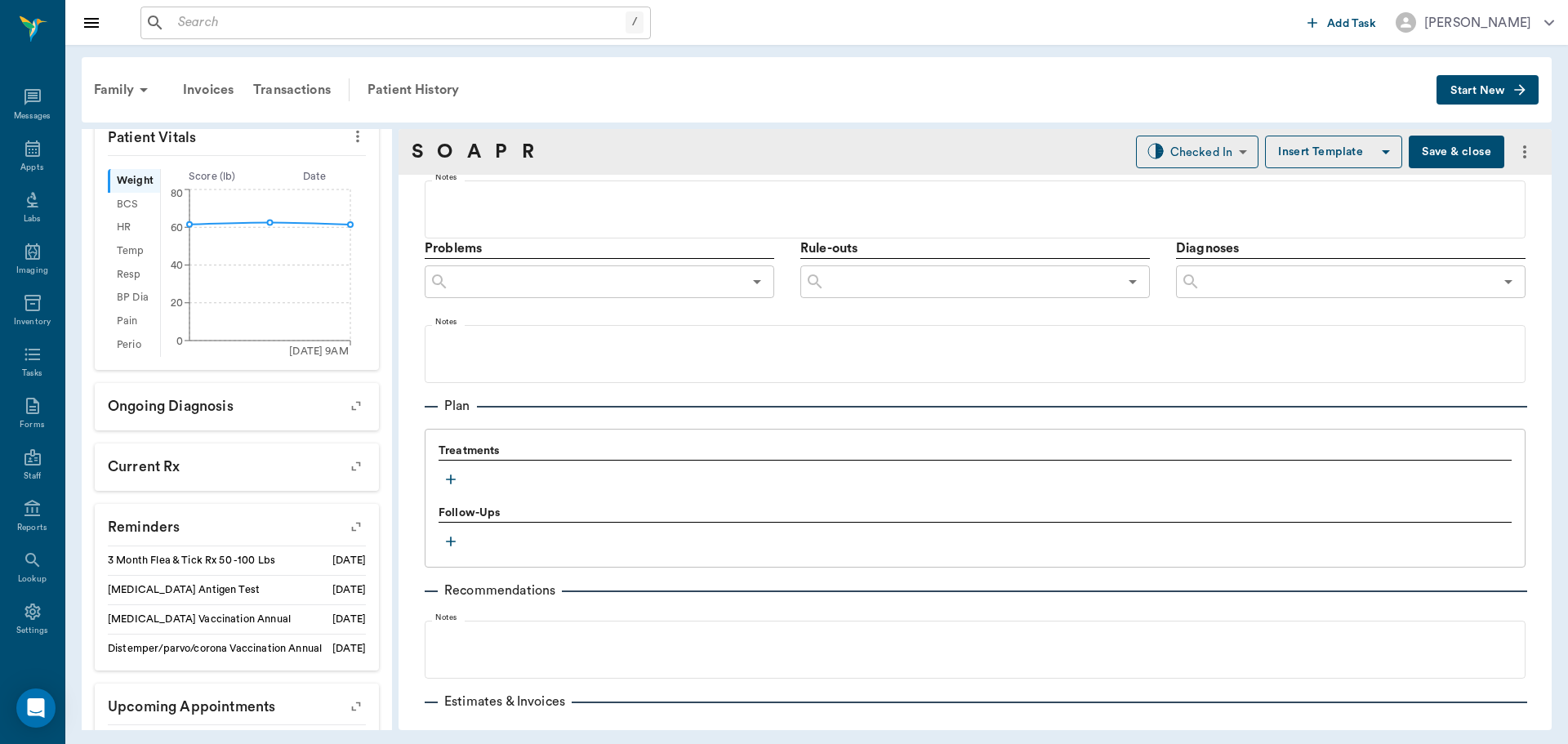
click at [456, 481] on icon "button" at bounding box center [451, 480] width 16 height 16
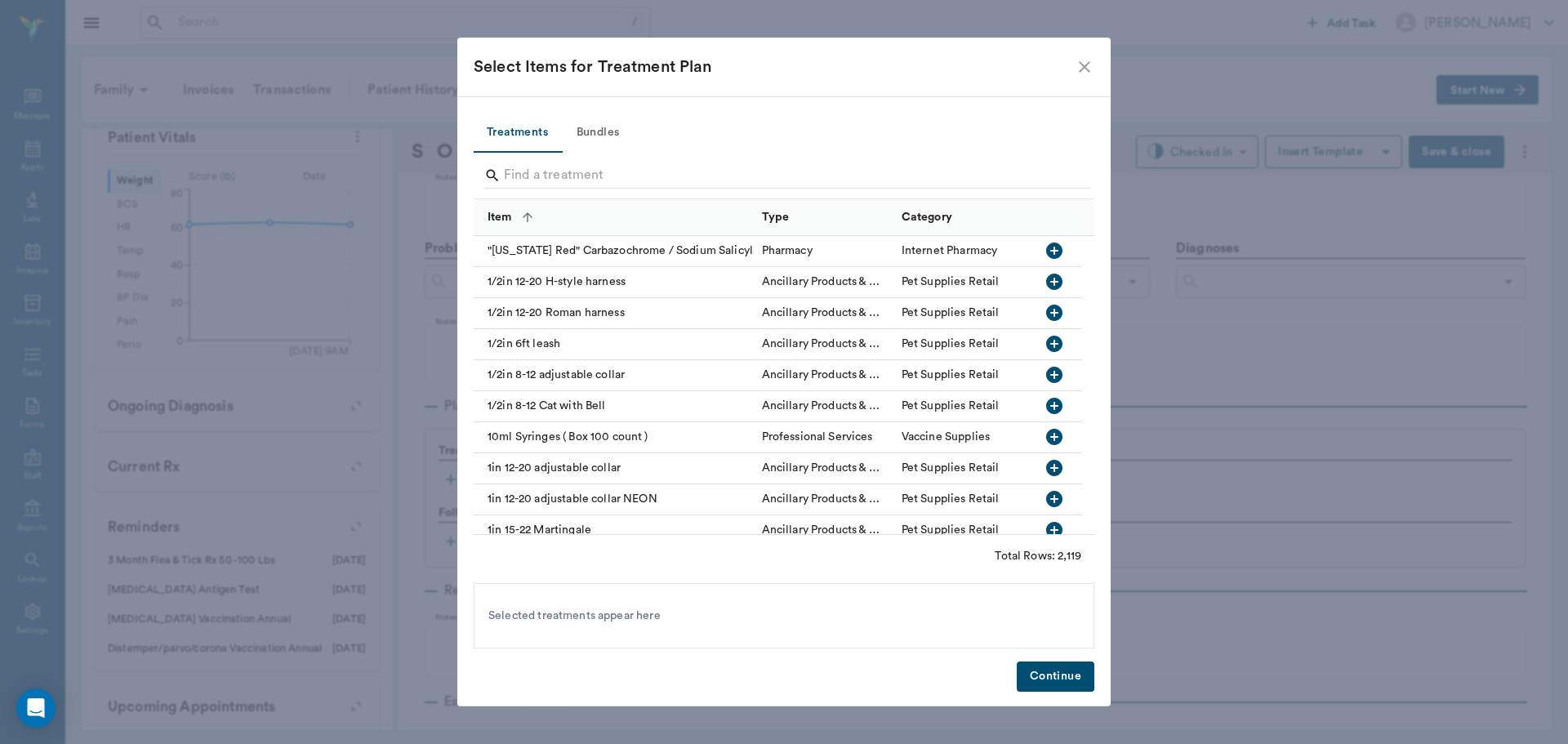
scroll to position [979, 0]
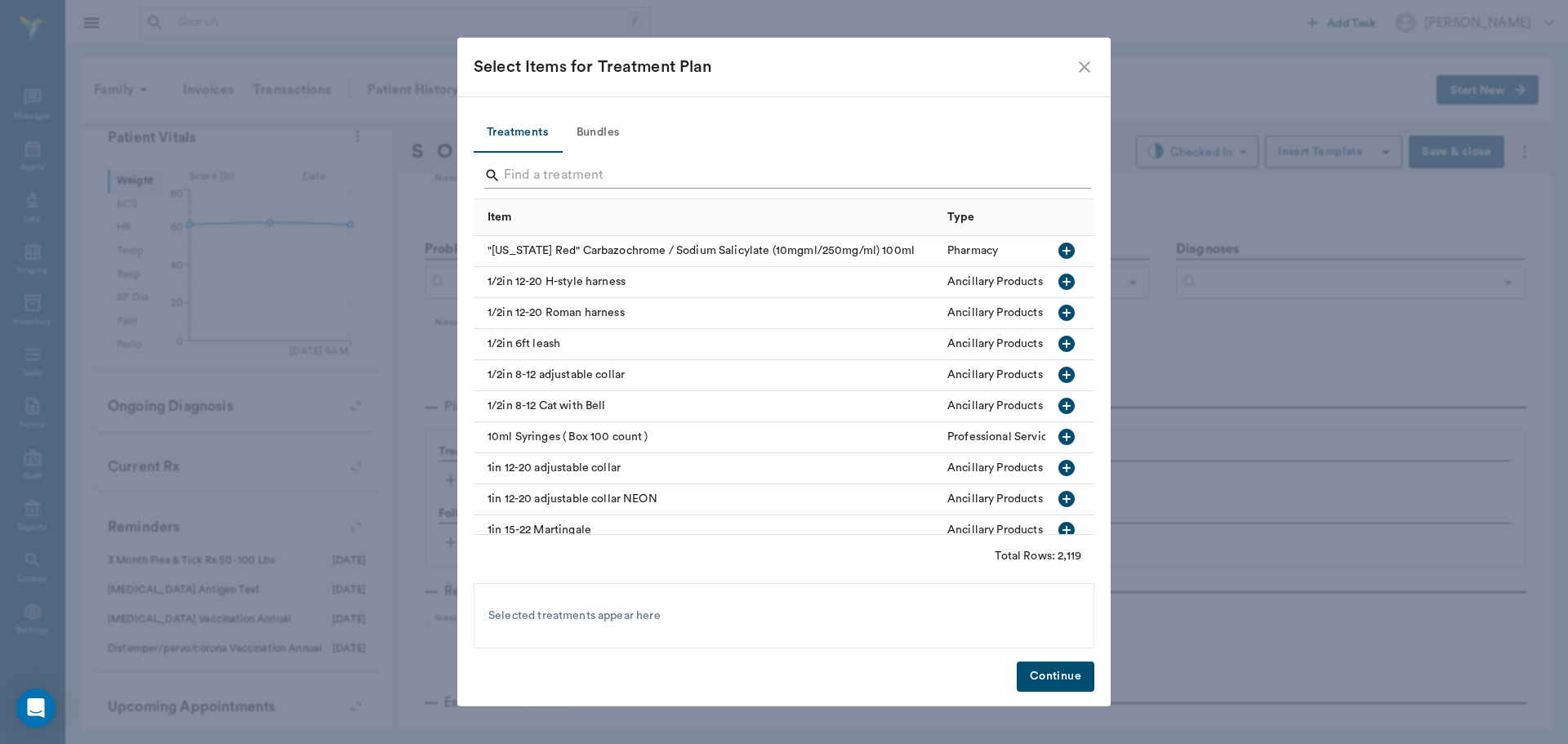
click at [610, 172] on input "Search" at bounding box center [785, 175] width 562 height 26
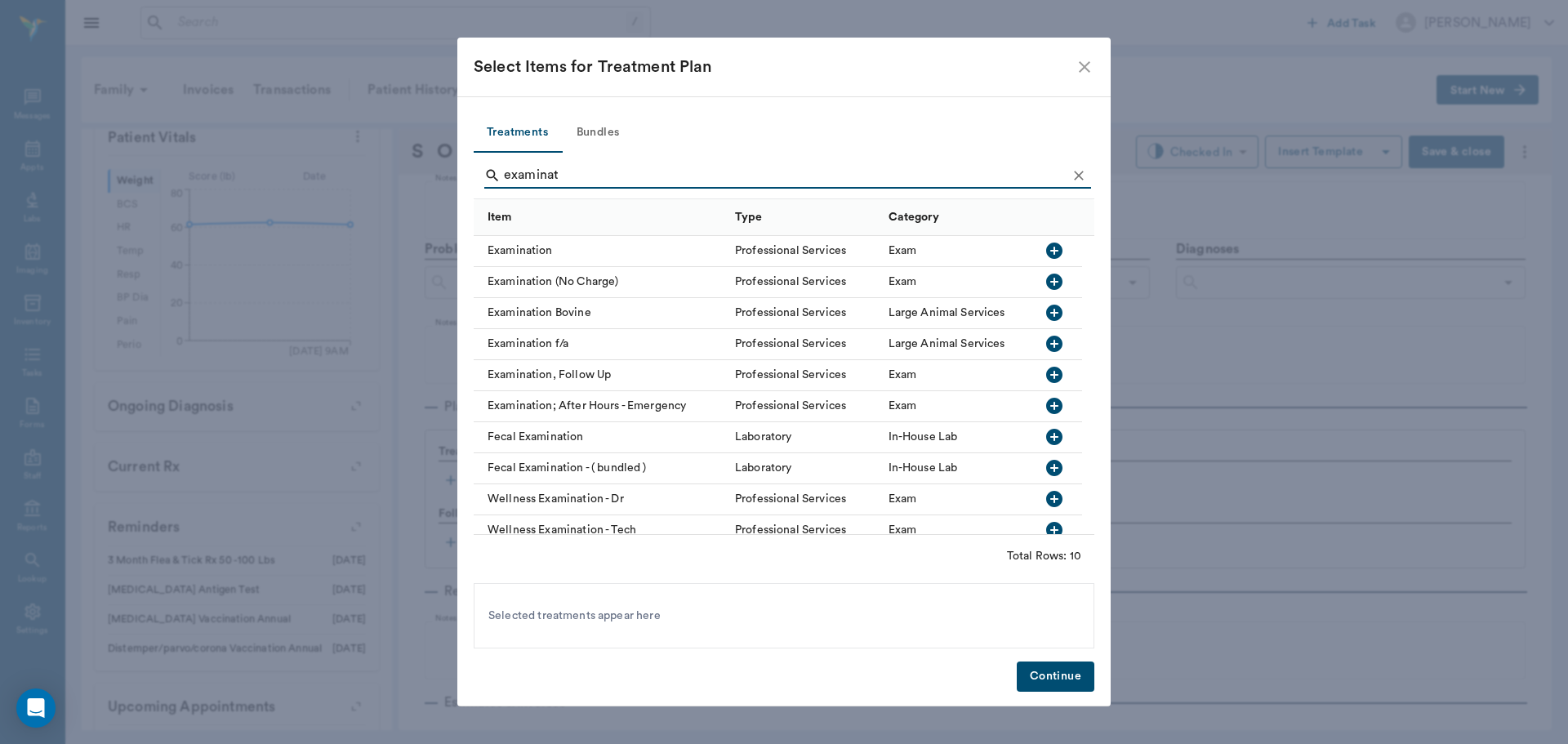
type input "examinat"
click at [1051, 243] on icon "button" at bounding box center [1055, 251] width 16 height 16
click at [1062, 678] on button "Continue" at bounding box center [1055, 676] width 77 height 30
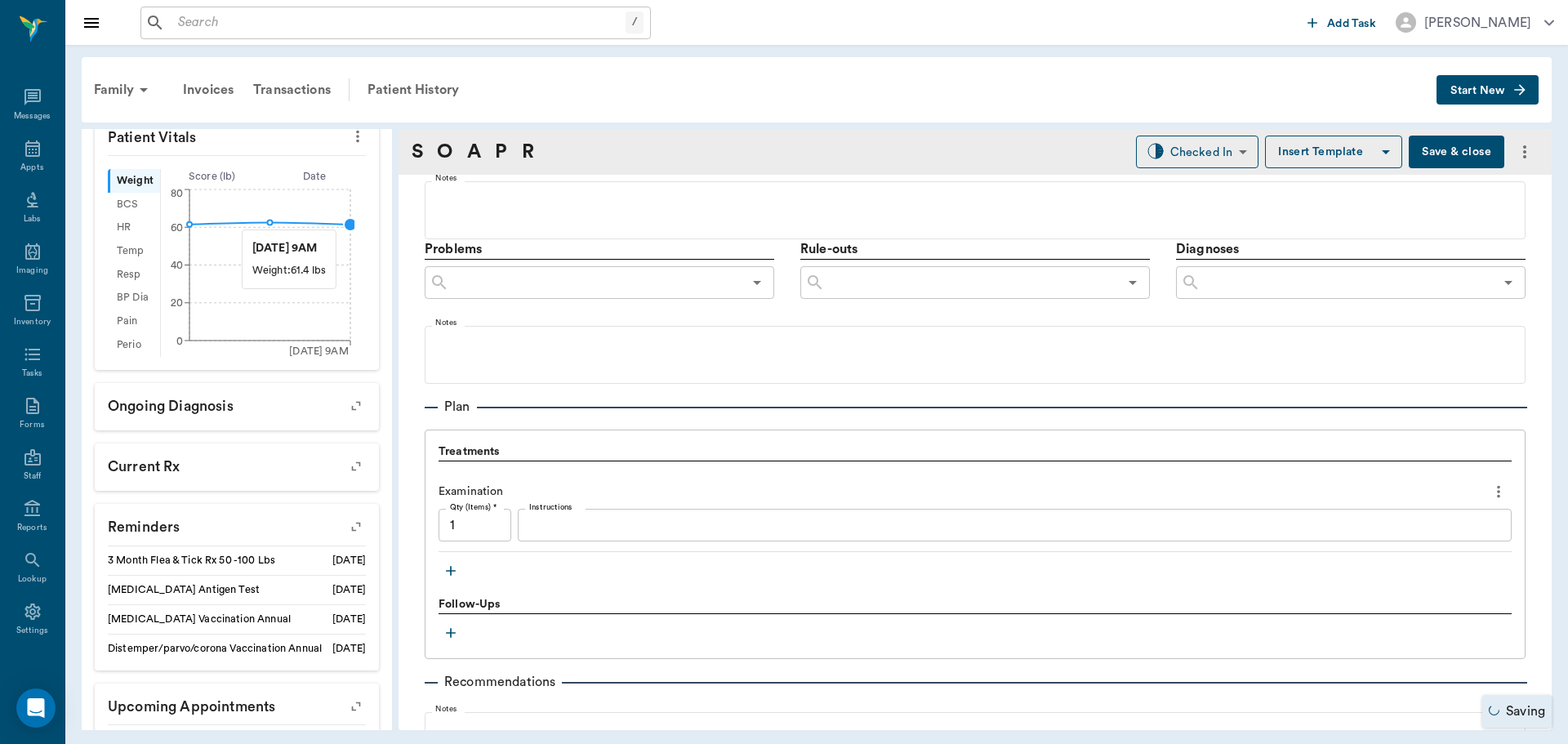
click at [346, 218] on circle at bounding box center [351, 224] width 13 height 13
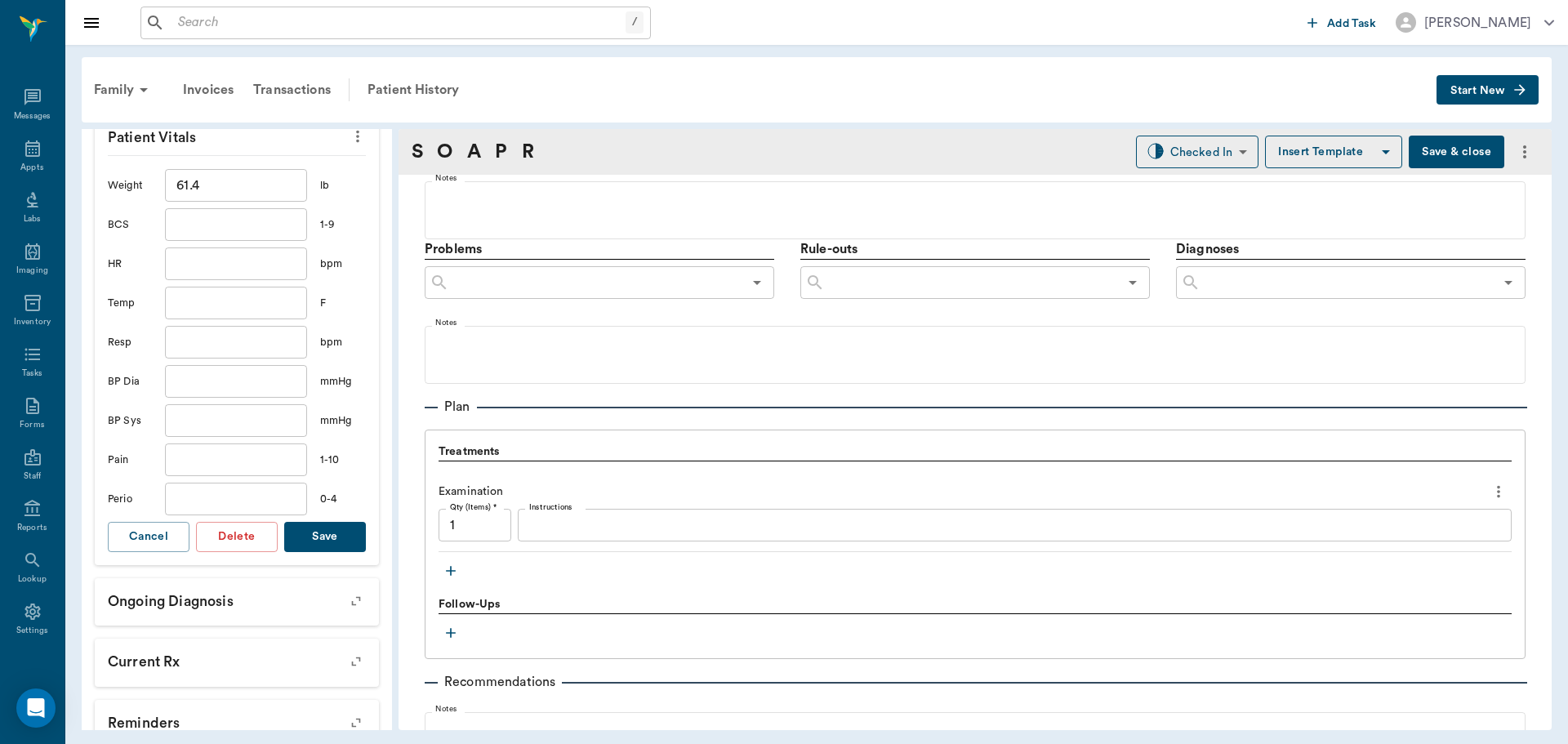
click at [243, 288] on input "text" at bounding box center [236, 303] width 142 height 33
type input "101.7"
click at [312, 529] on button "Save" at bounding box center [325, 536] width 82 height 30
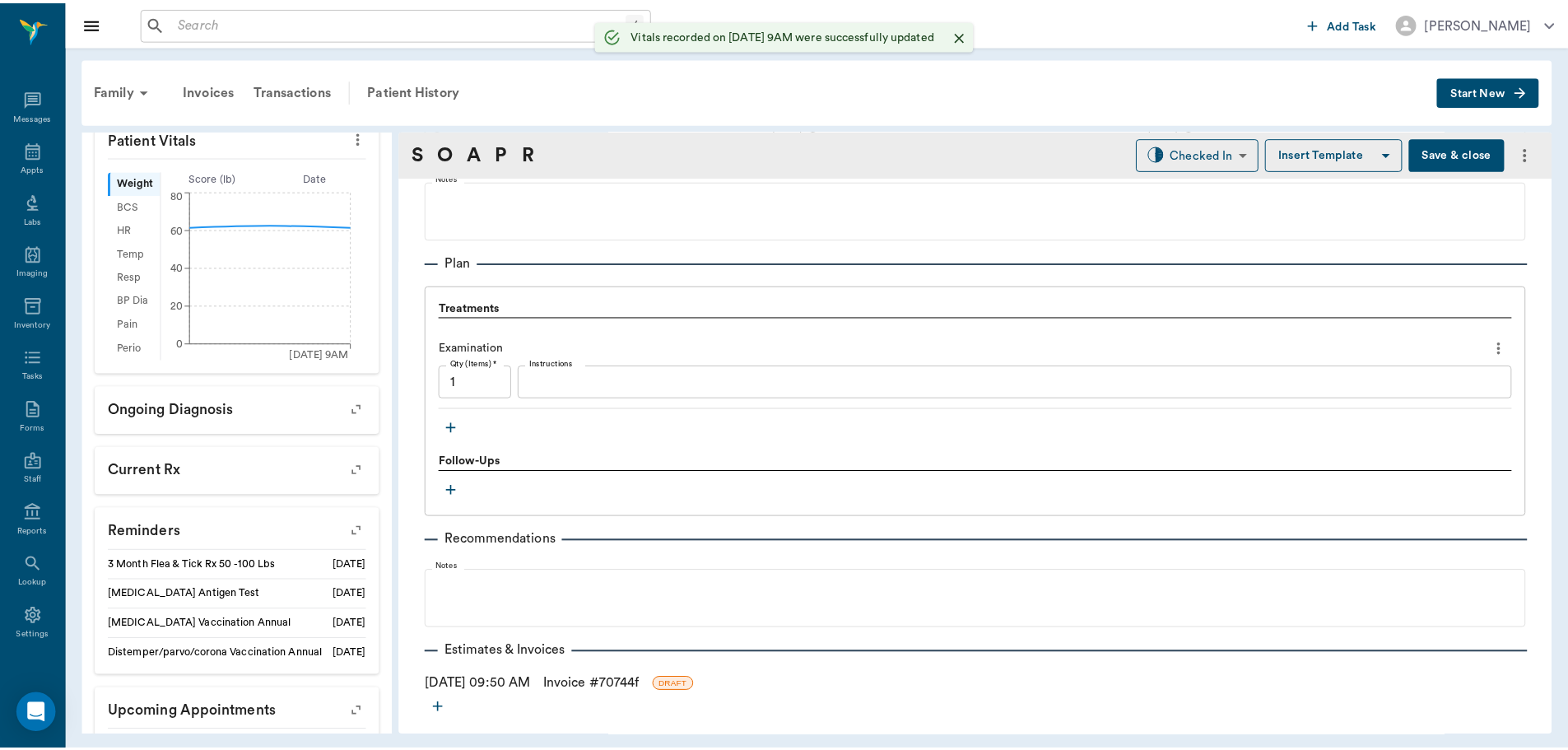
scroll to position [1152, 0]
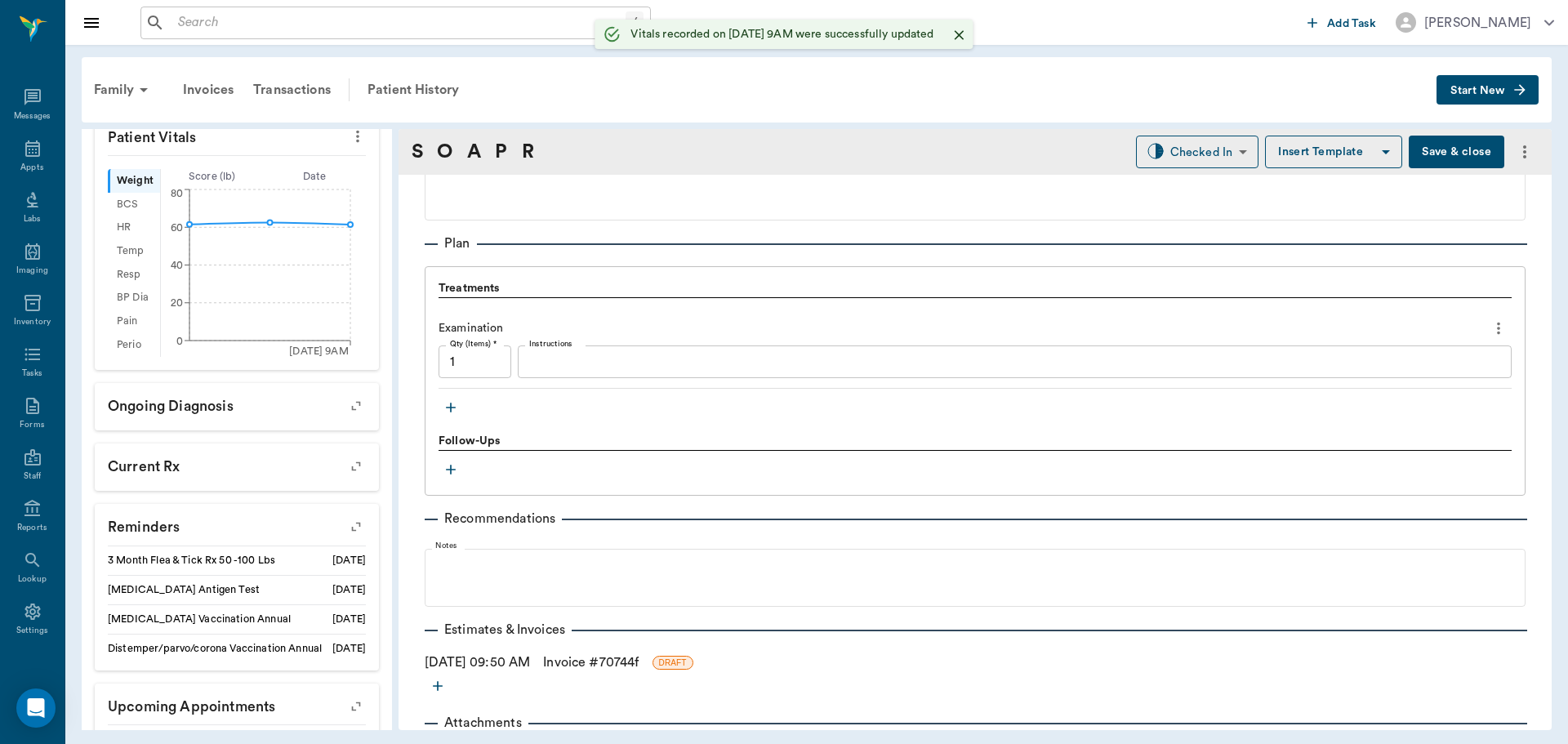
click at [1466, 158] on button "Save & close" at bounding box center [1456, 152] width 95 height 33
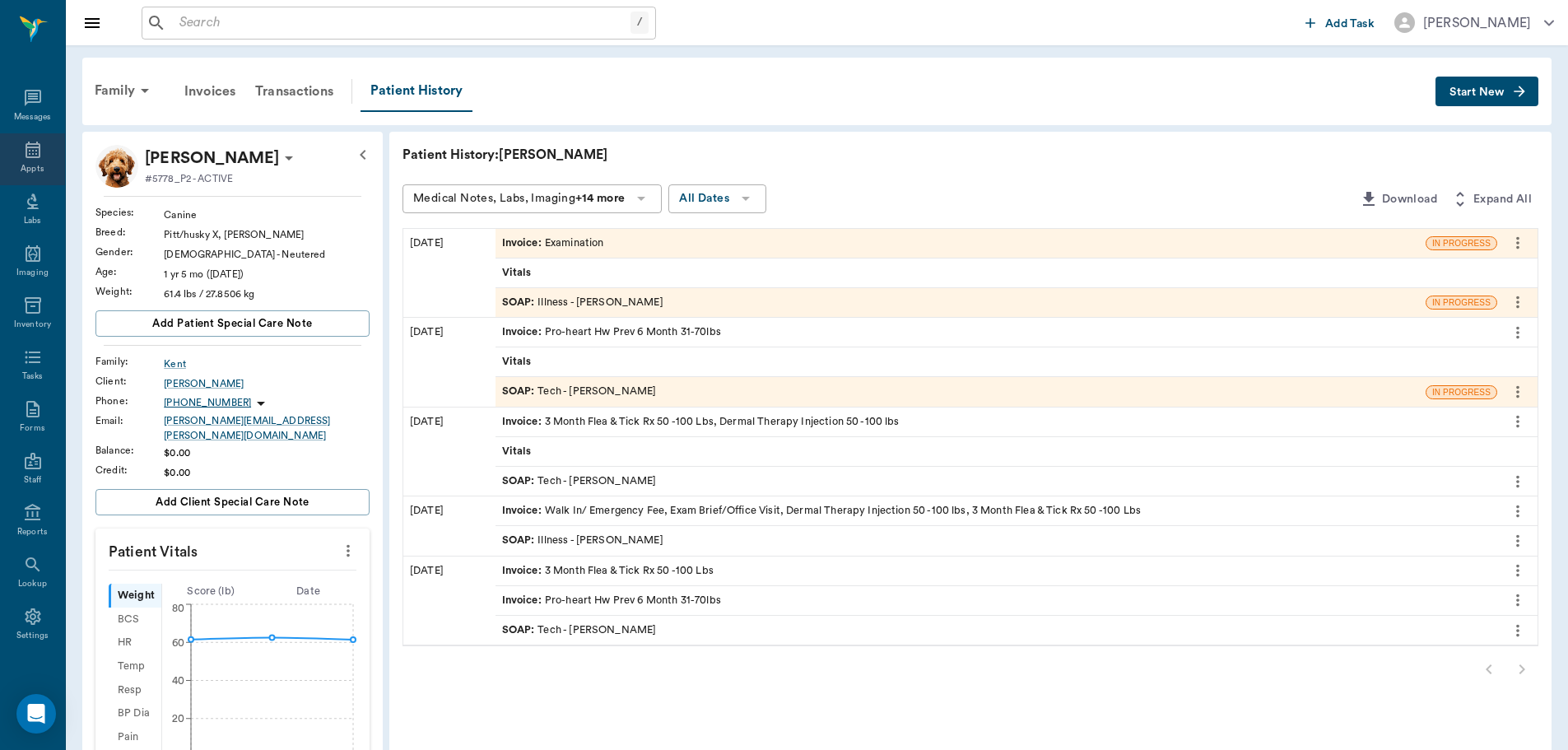
click at [27, 164] on div "Appts" at bounding box center [31, 168] width 23 height 12
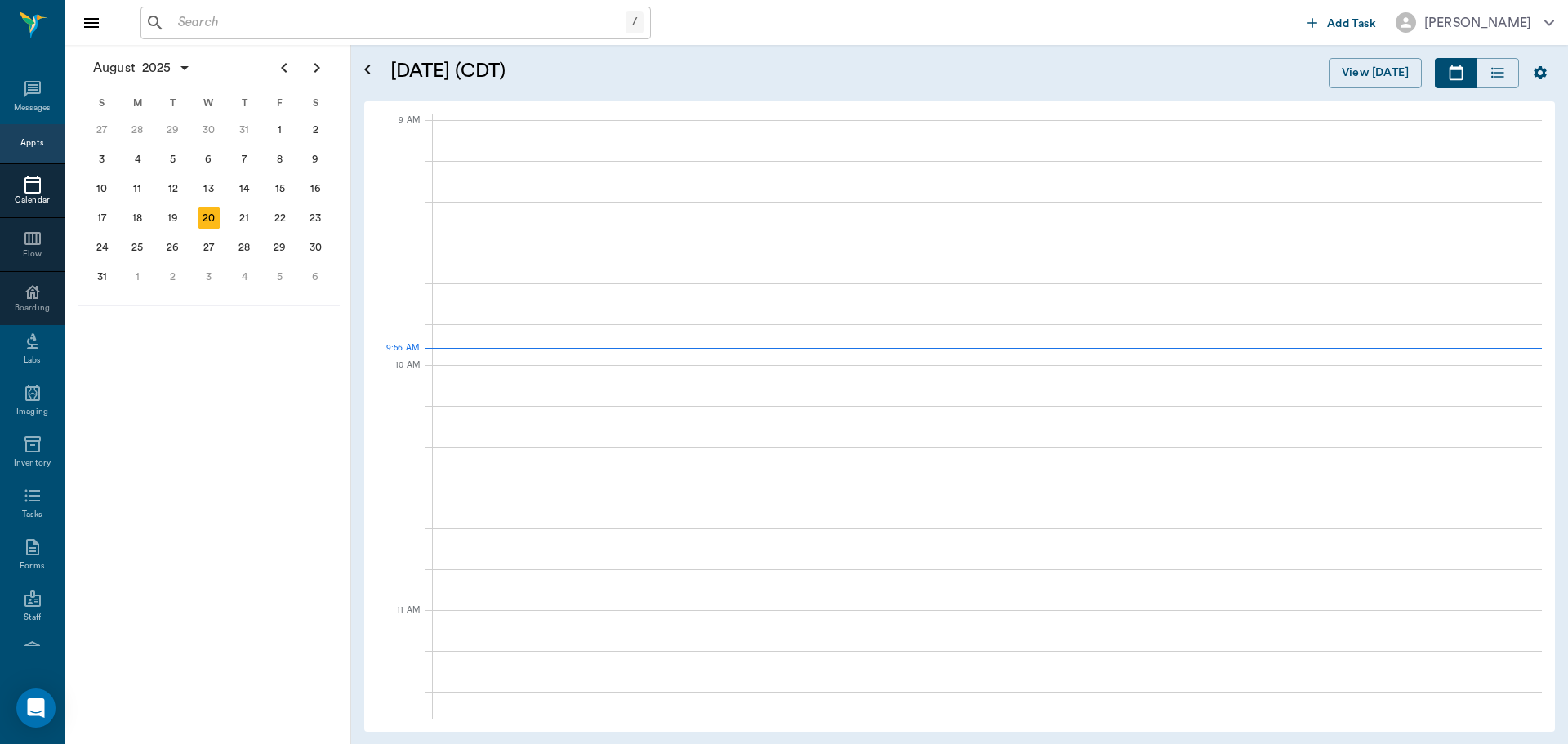
scroll to position [246, 0]
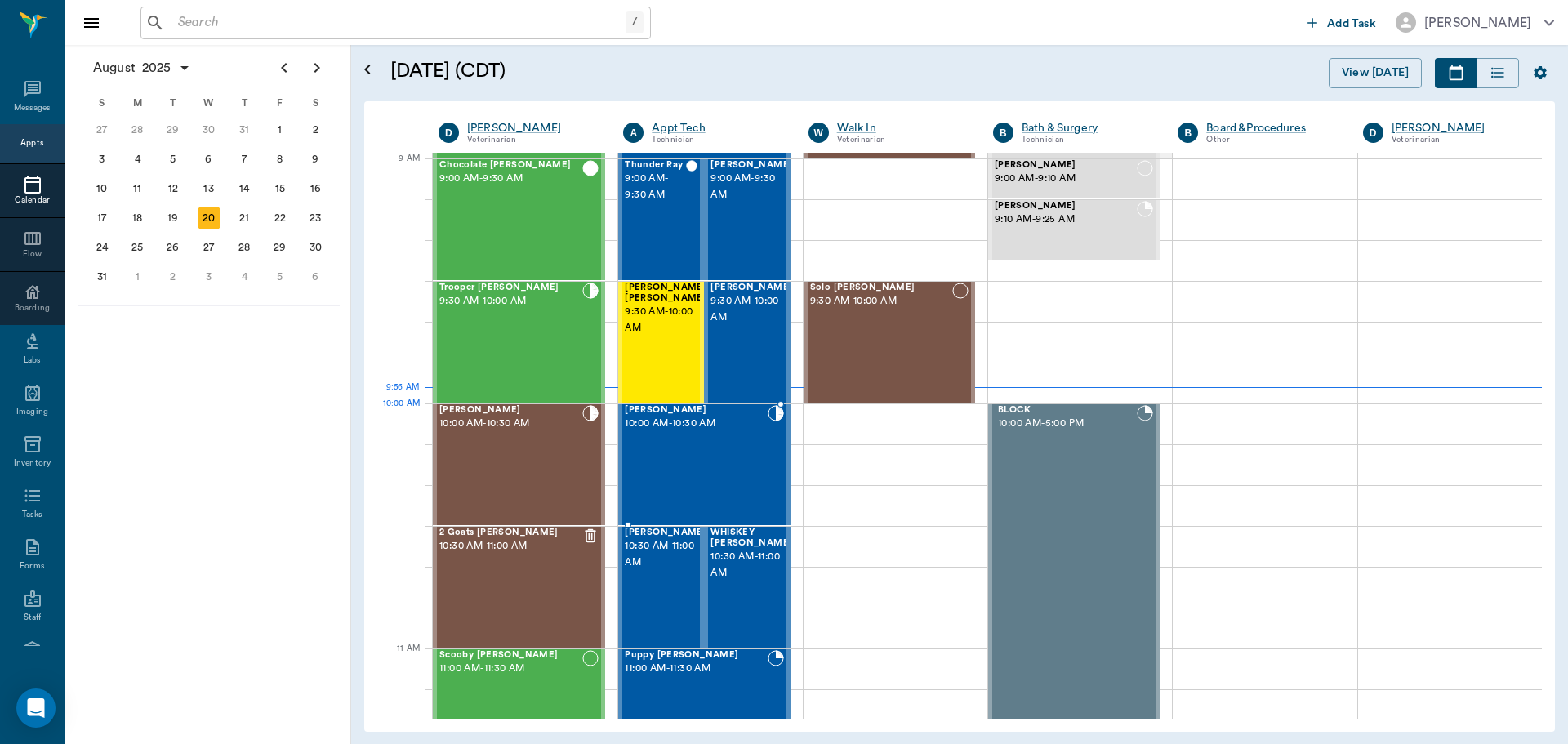
click at [669, 428] on span "10:00 AM - 10:30 AM" at bounding box center [696, 424] width 142 height 16
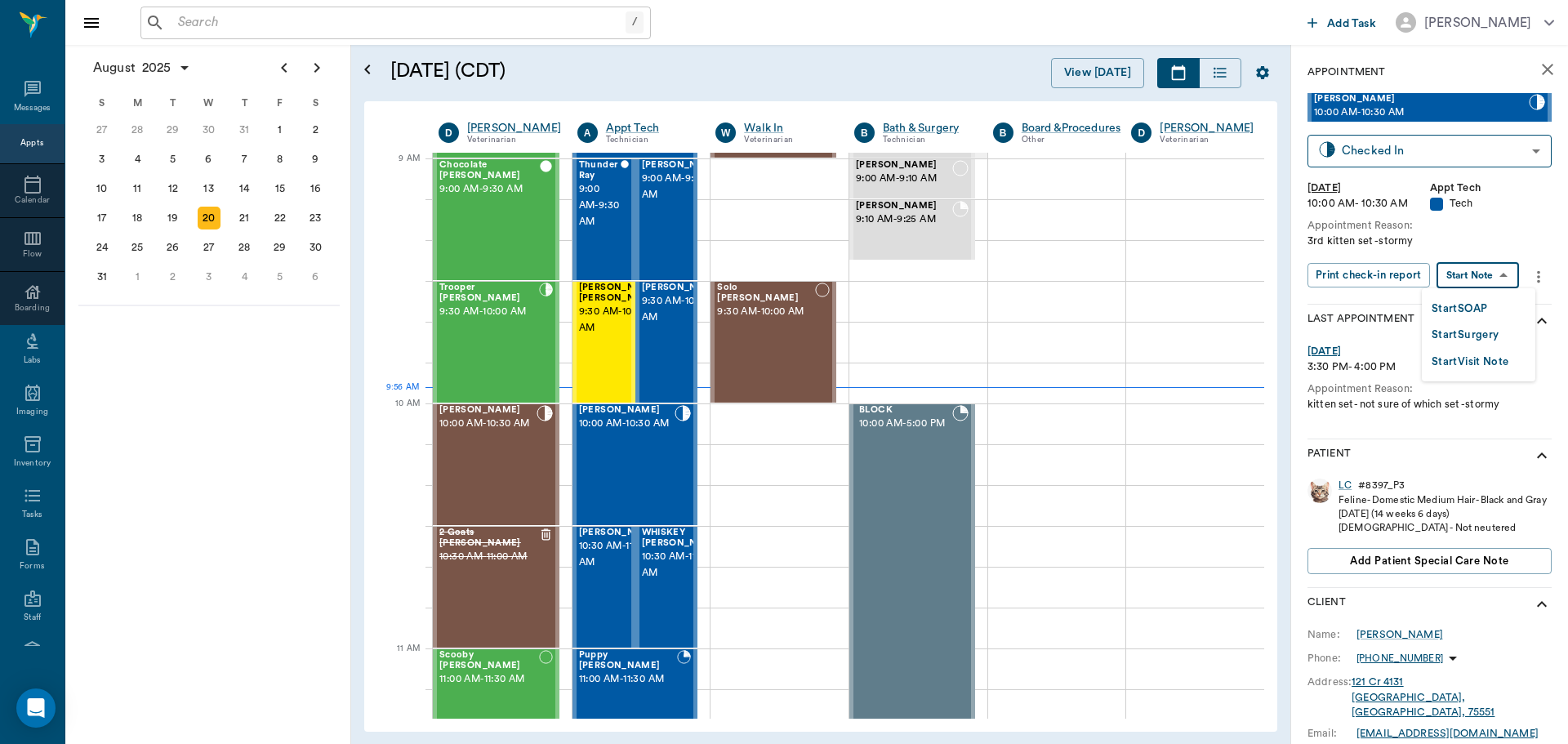
click at [1489, 274] on body "/ ​ Add Task Dr. Bert Ellsworth Nectar Messages Appts Calendar Flow Boarding La…" at bounding box center [784, 372] width 1568 height 744
click at [1474, 303] on button "Start SOAP" at bounding box center [1459, 309] width 55 height 19
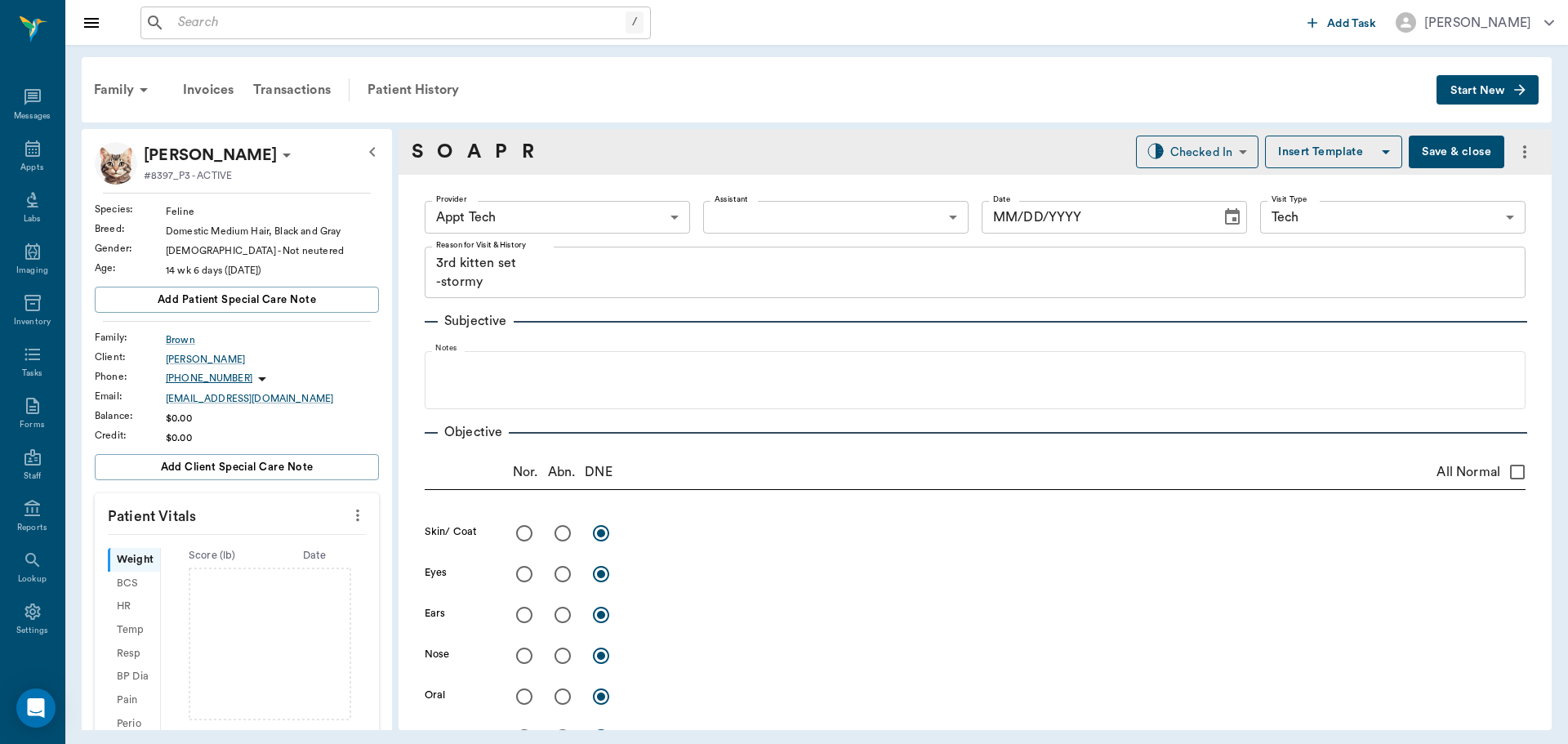
type input "63ec2f075fda476ae8351a4c"
type input "65d2be4f46e3a538d89b8c1a"
type textarea "3rd kitten set -stormy"
type input "[DATE]"
click at [595, 203] on body "/ ​ Add Task Dr. Bert Ellsworth Nectar Messages Appts Labs Imaging Inventory Ta…" at bounding box center [784, 372] width 1568 height 744
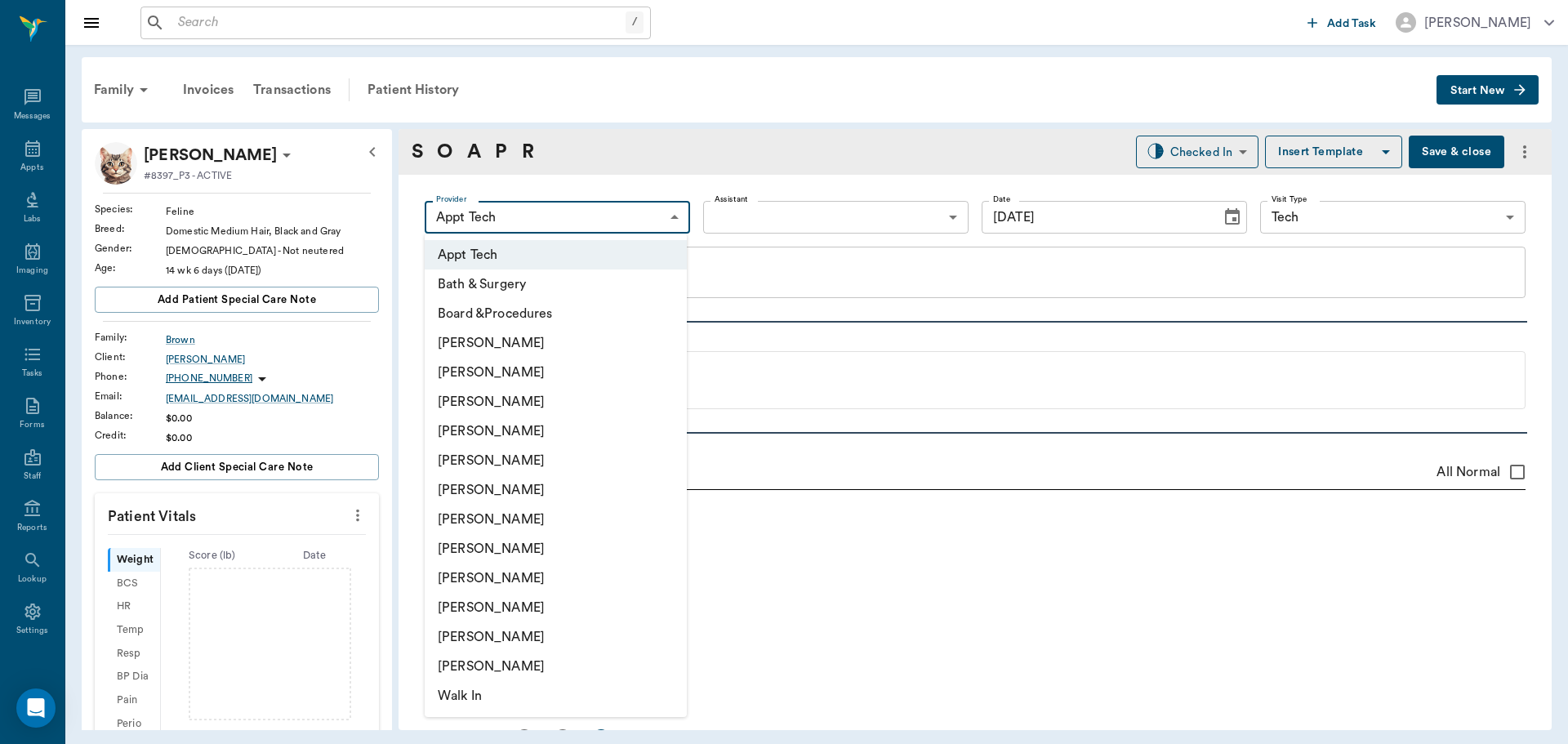
click at [509, 539] on li "[PERSON_NAME]" at bounding box center [556, 549] width 263 height 29
type input "63ec2e7e52e12b0ba117b124"
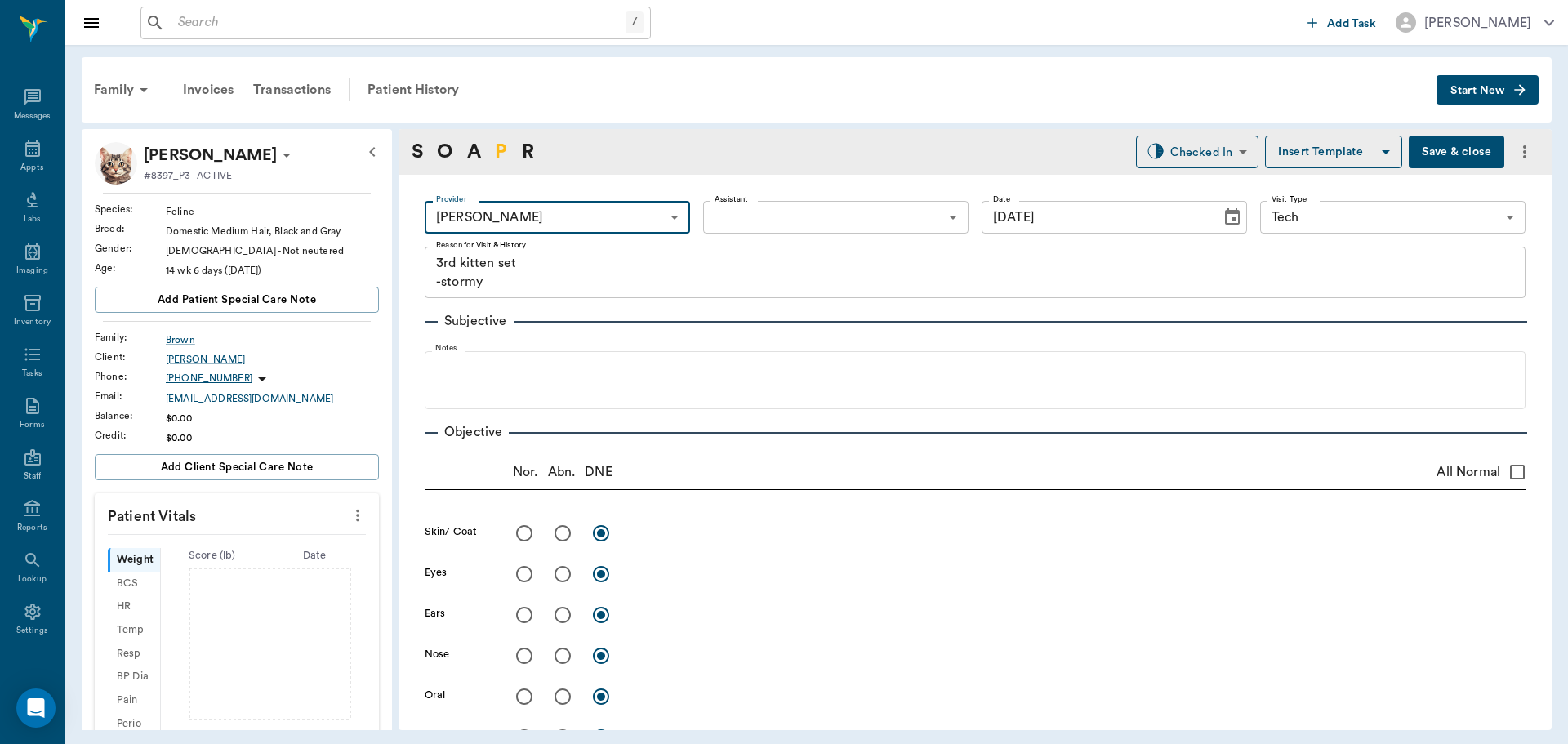
click at [500, 148] on link "P" at bounding box center [501, 152] width 12 height 29
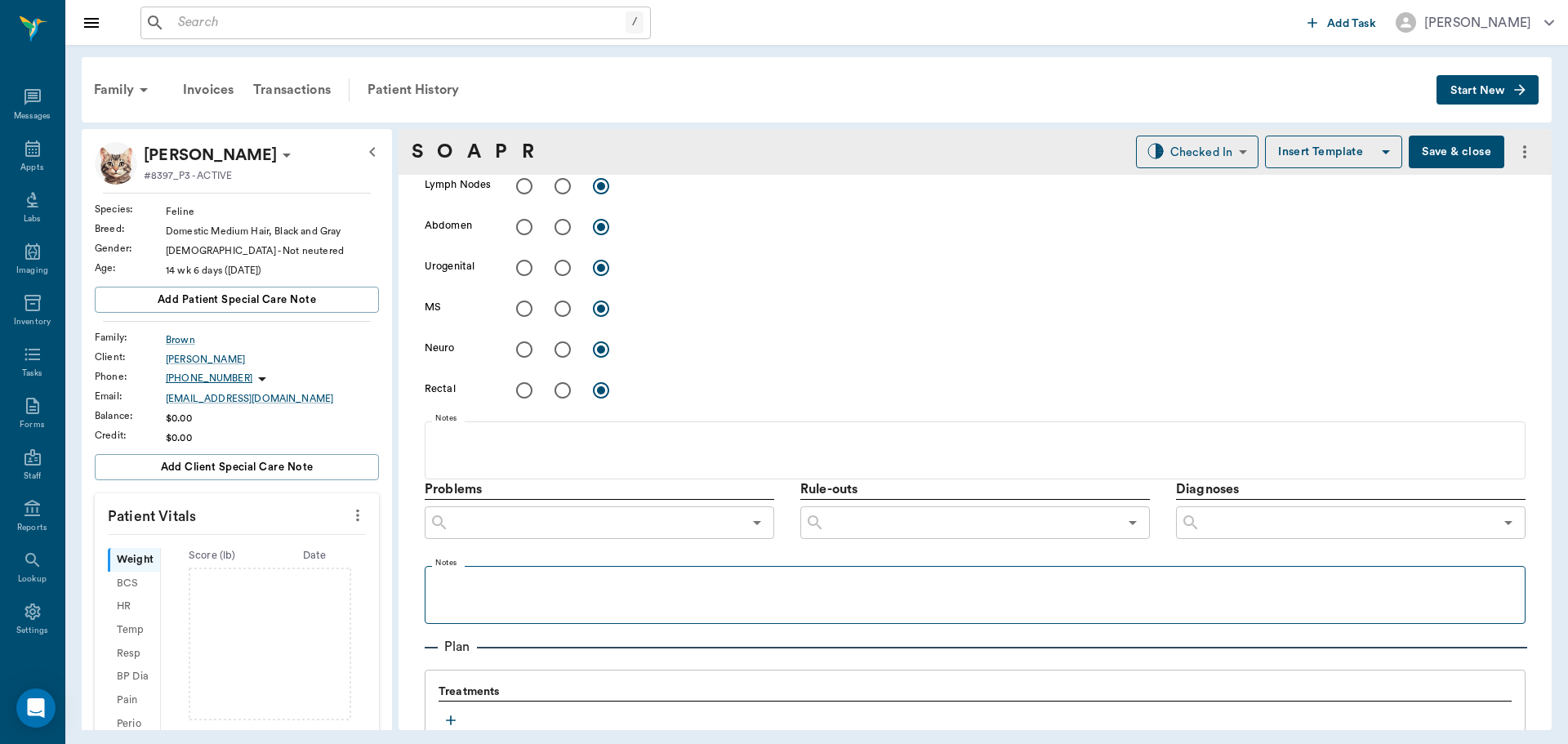
scroll to position [973, 0]
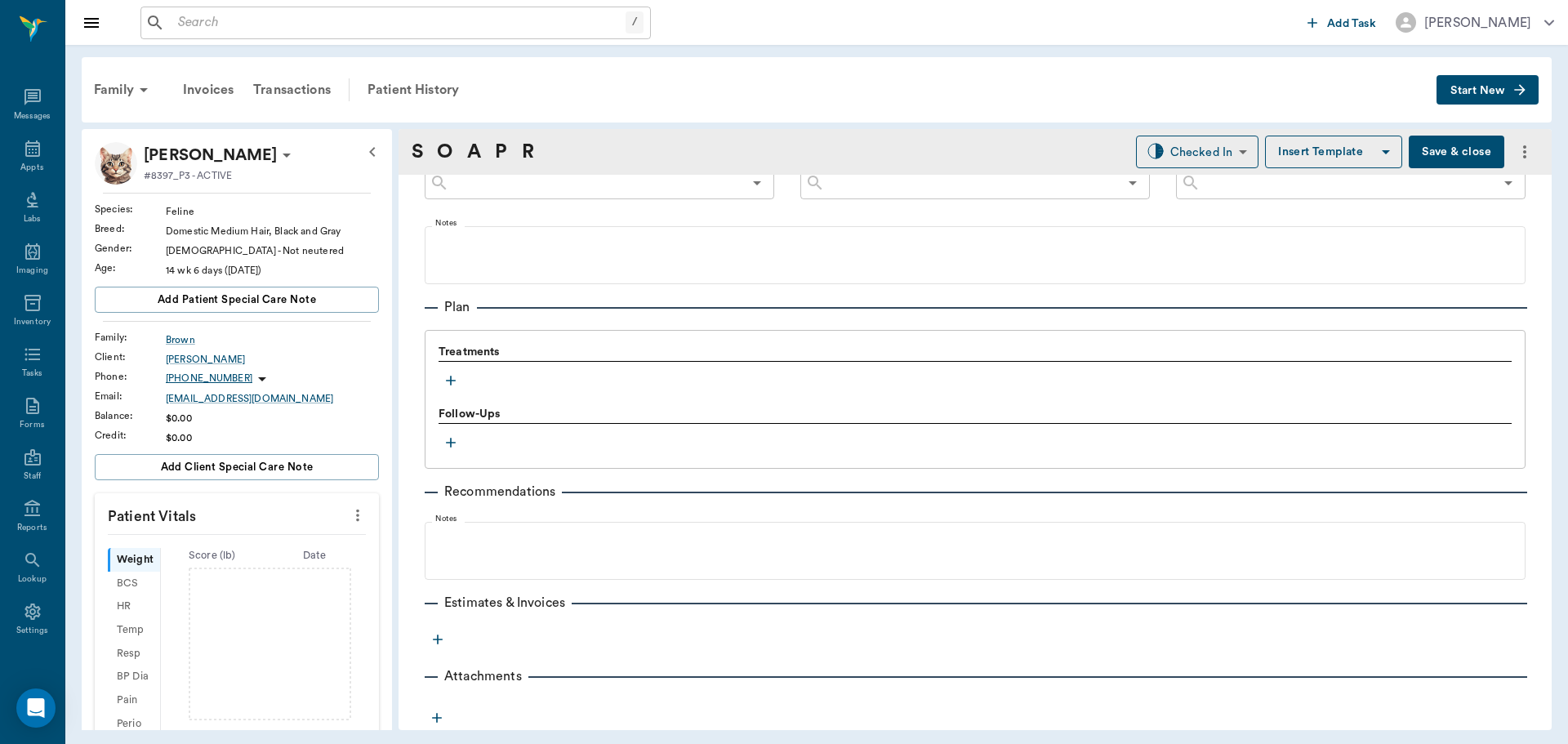
click at [457, 381] on icon "button" at bounding box center [451, 381] width 16 height 16
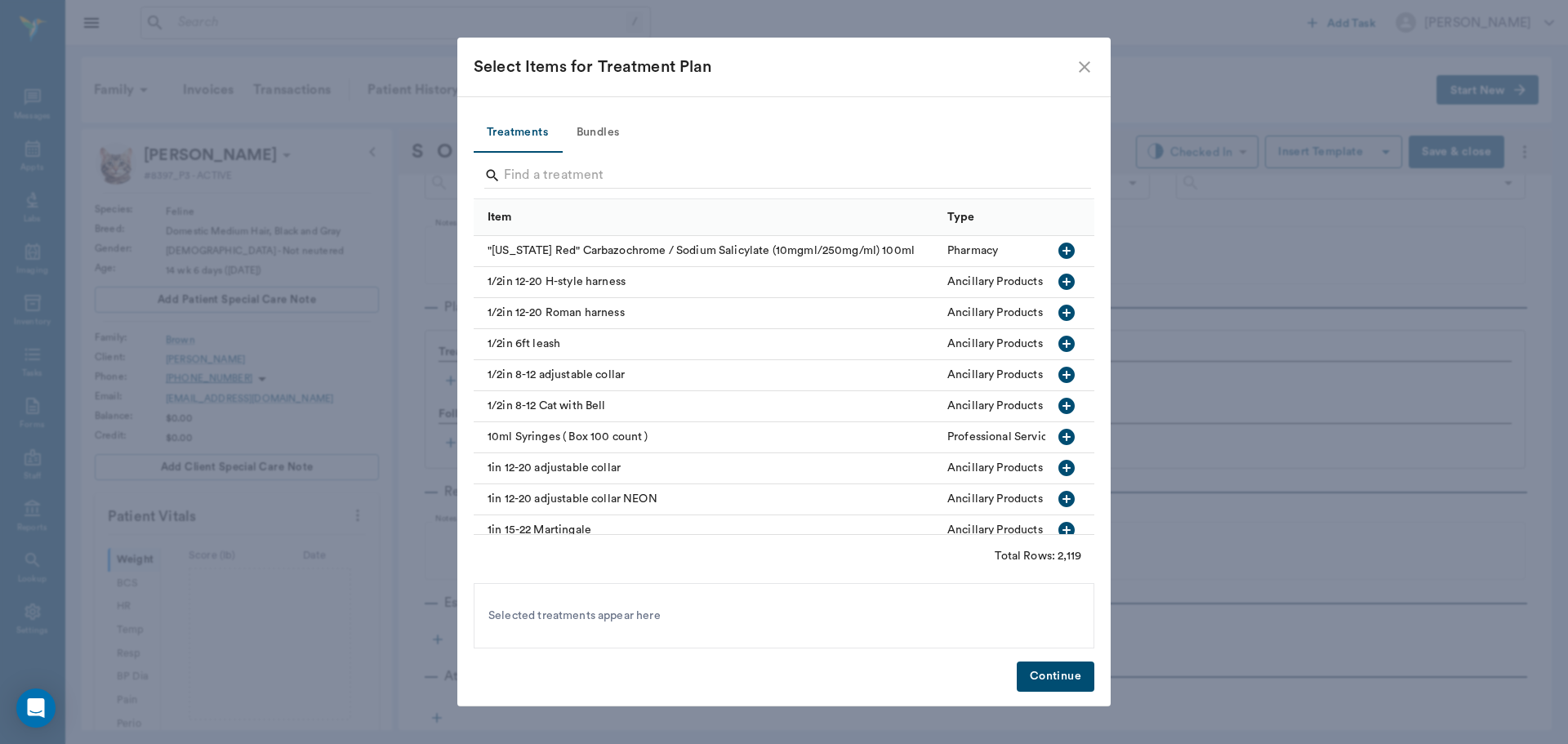
click at [596, 134] on button "Bundles" at bounding box center [598, 133] width 74 height 39
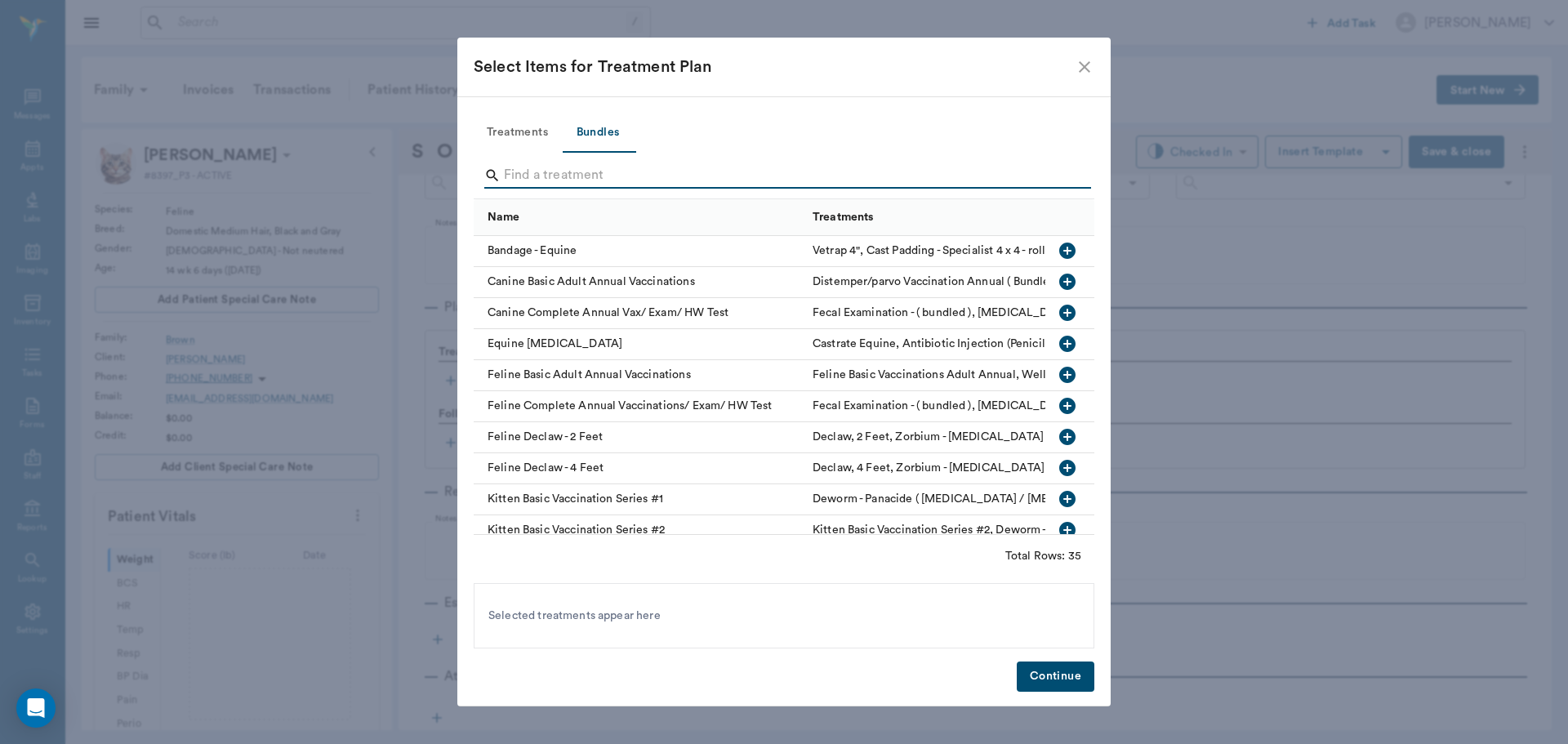
click at [526, 173] on input "Search" at bounding box center [785, 175] width 562 height 26
click at [1057, 378] on icon "button" at bounding box center [1067, 375] width 20 height 20
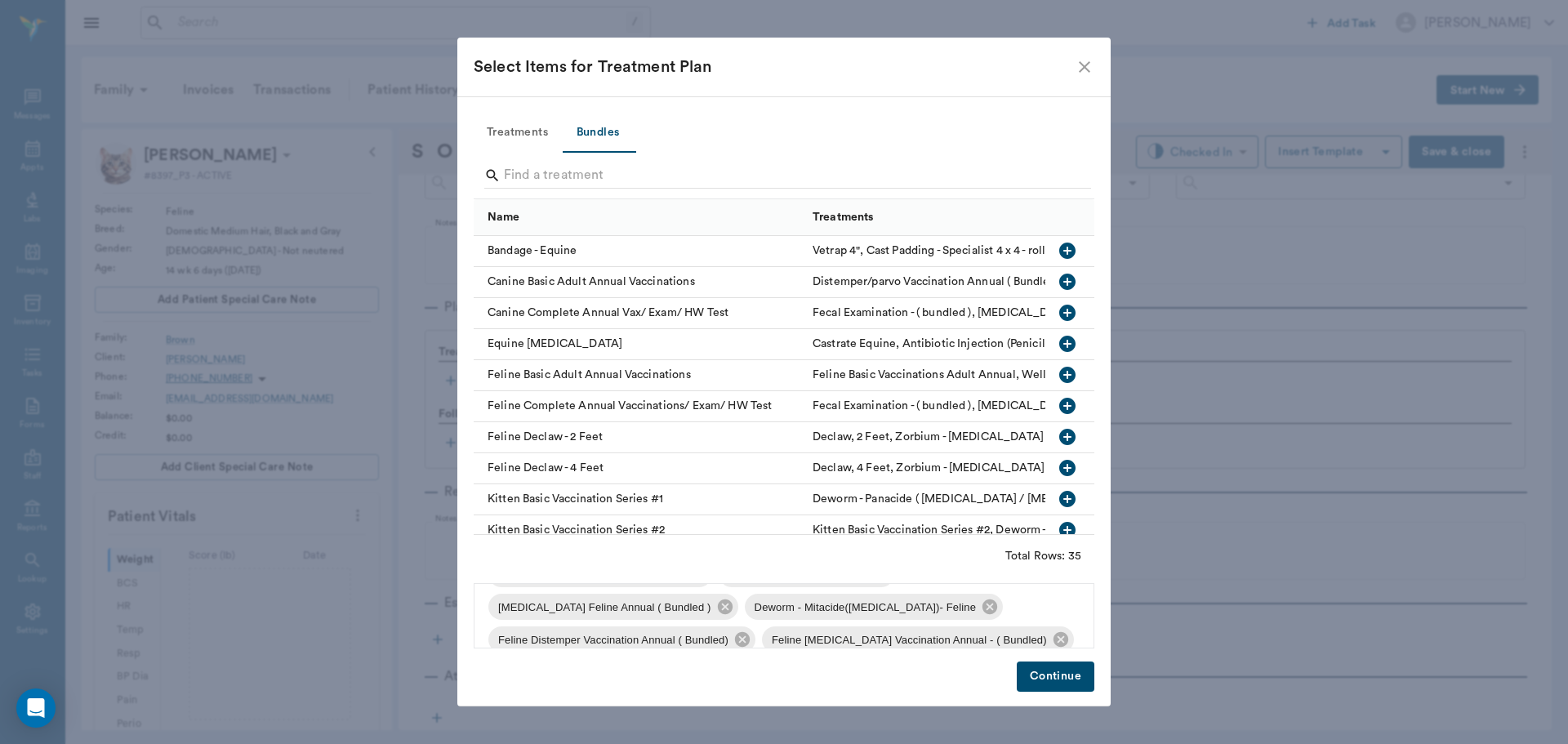
scroll to position [55, 0]
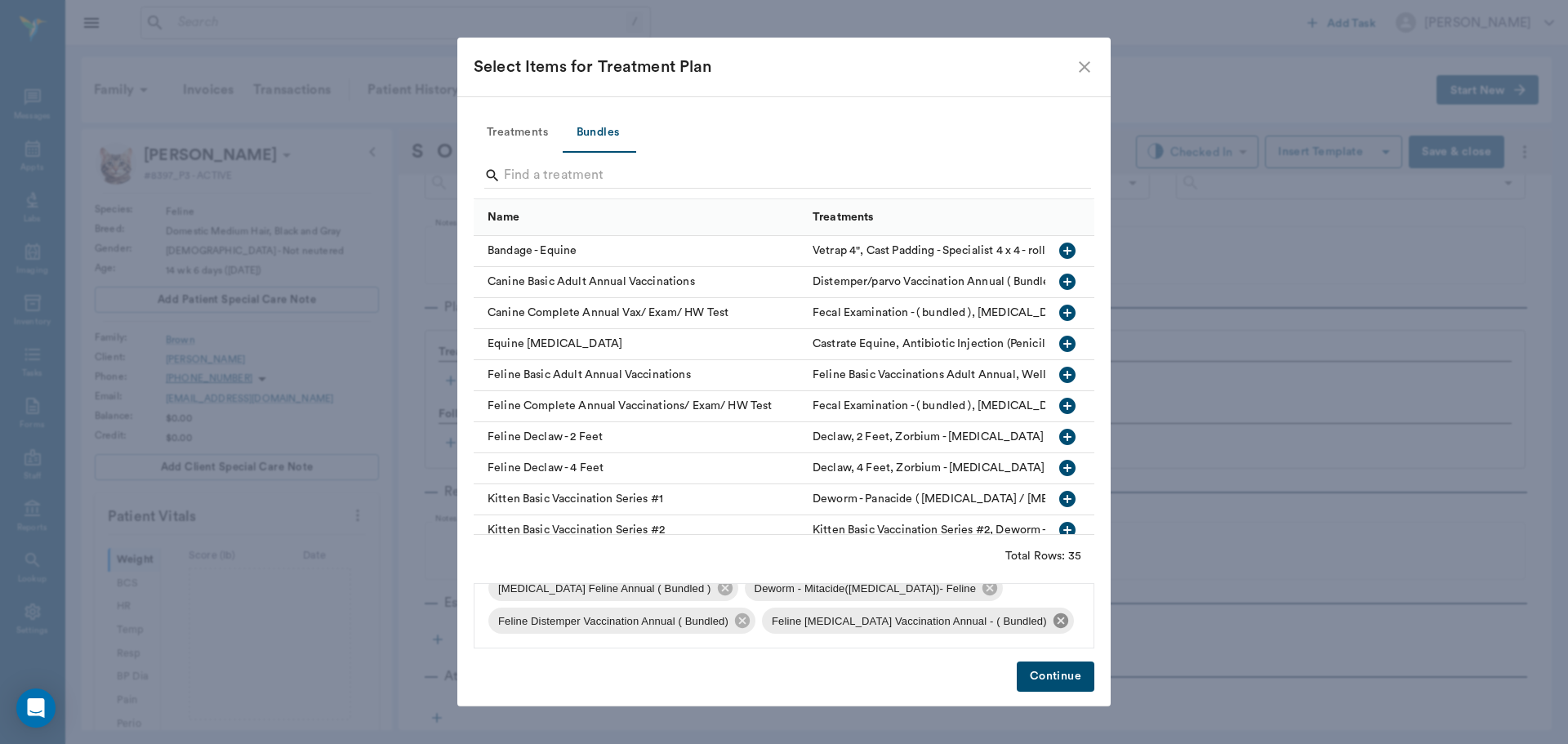
click at [1052, 614] on icon at bounding box center [1061, 620] width 18 height 18
click at [749, 615] on icon at bounding box center [742, 620] width 18 height 18
click at [983, 622] on icon at bounding box center [990, 620] width 15 height 15
click at [730, 619] on icon at bounding box center [725, 620] width 18 height 18
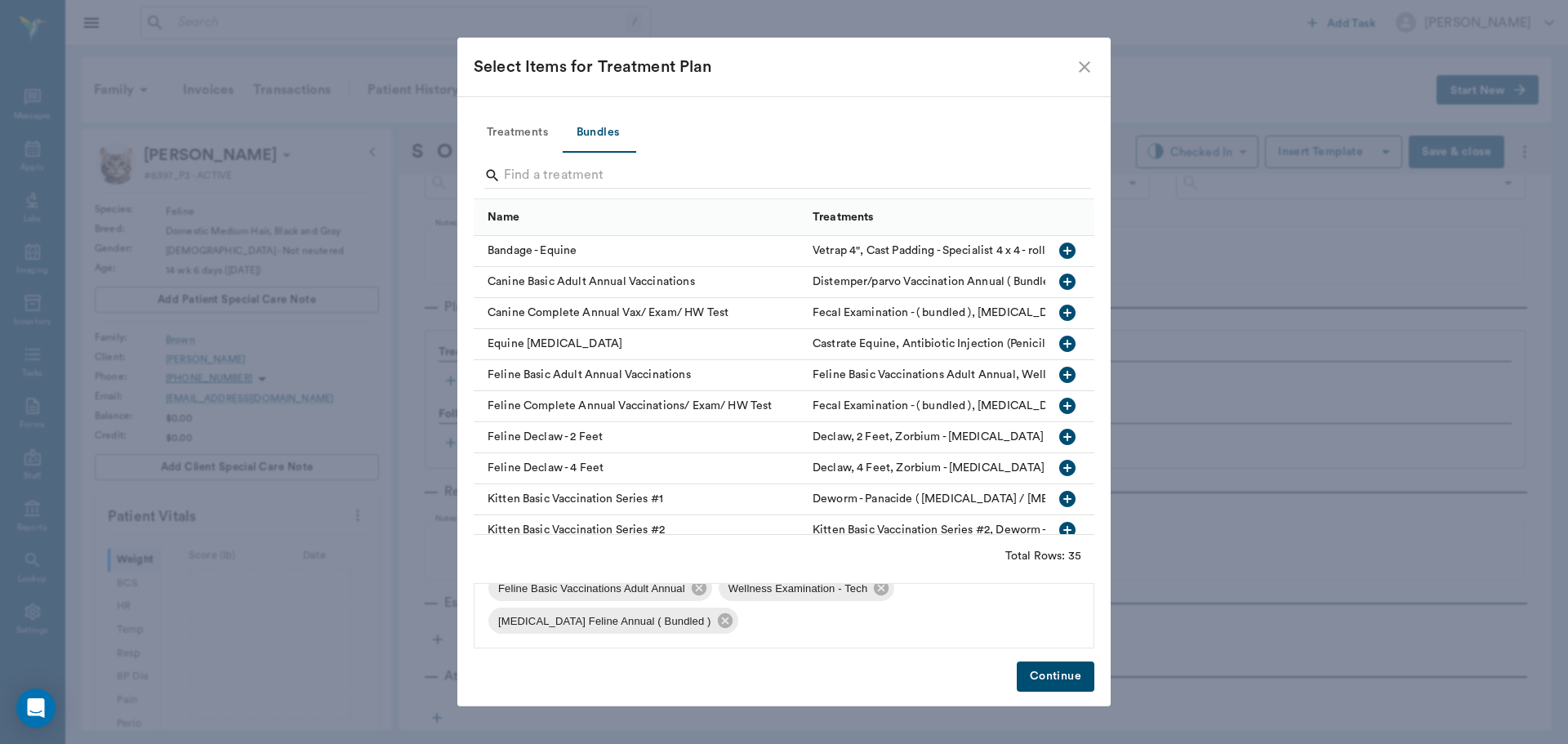
scroll to position [0, 0]
click at [885, 610] on icon at bounding box center [881, 616] width 15 height 15
click at [690, 619] on span "Feline Basic Vaccinations Adult Annual" at bounding box center [591, 617] width 206 height 16
click at [694, 615] on icon at bounding box center [700, 616] width 15 height 15
click at [530, 166] on input "Search" at bounding box center [785, 175] width 562 height 26
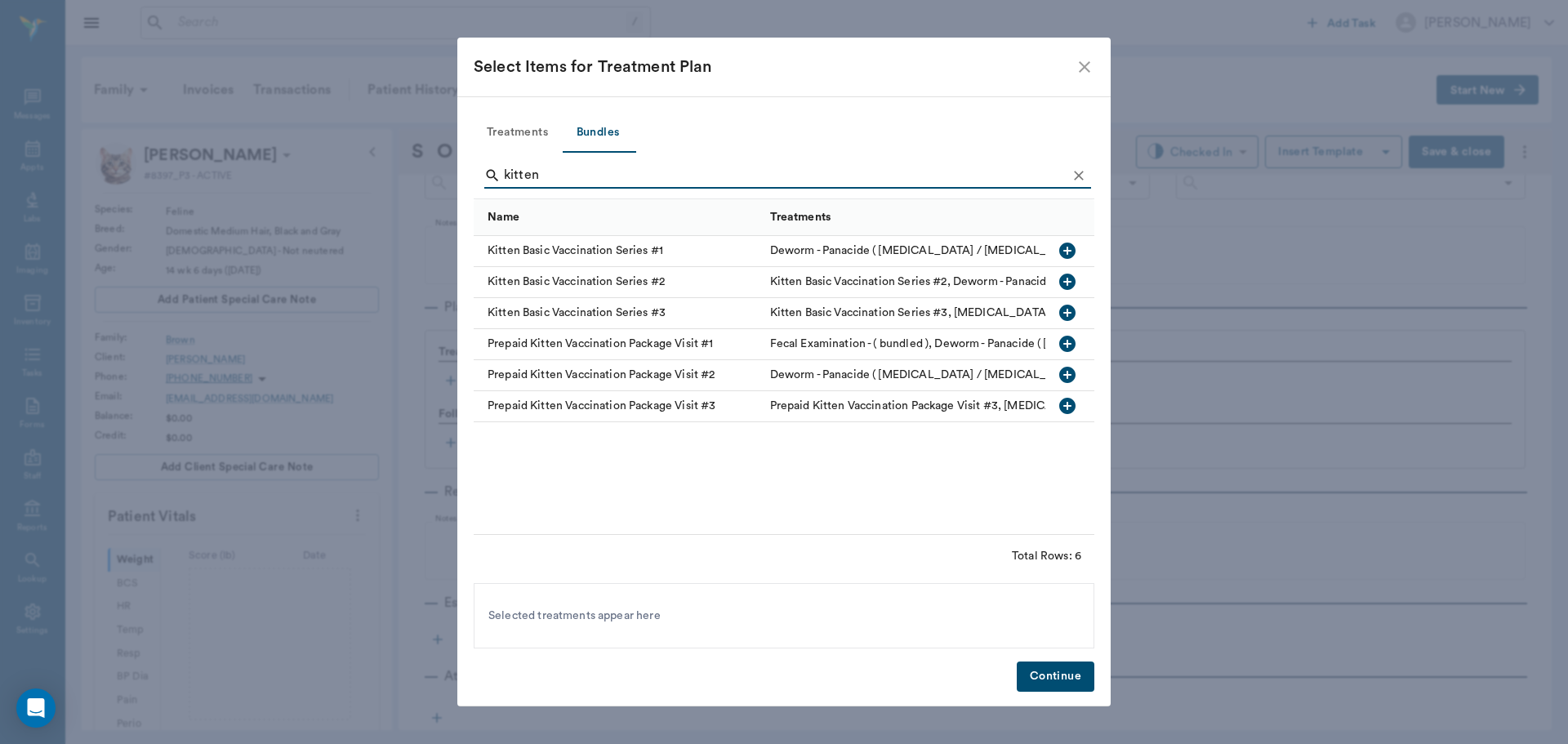
type input "kitten"
click at [1072, 312] on icon "button" at bounding box center [1067, 312] width 16 height 16
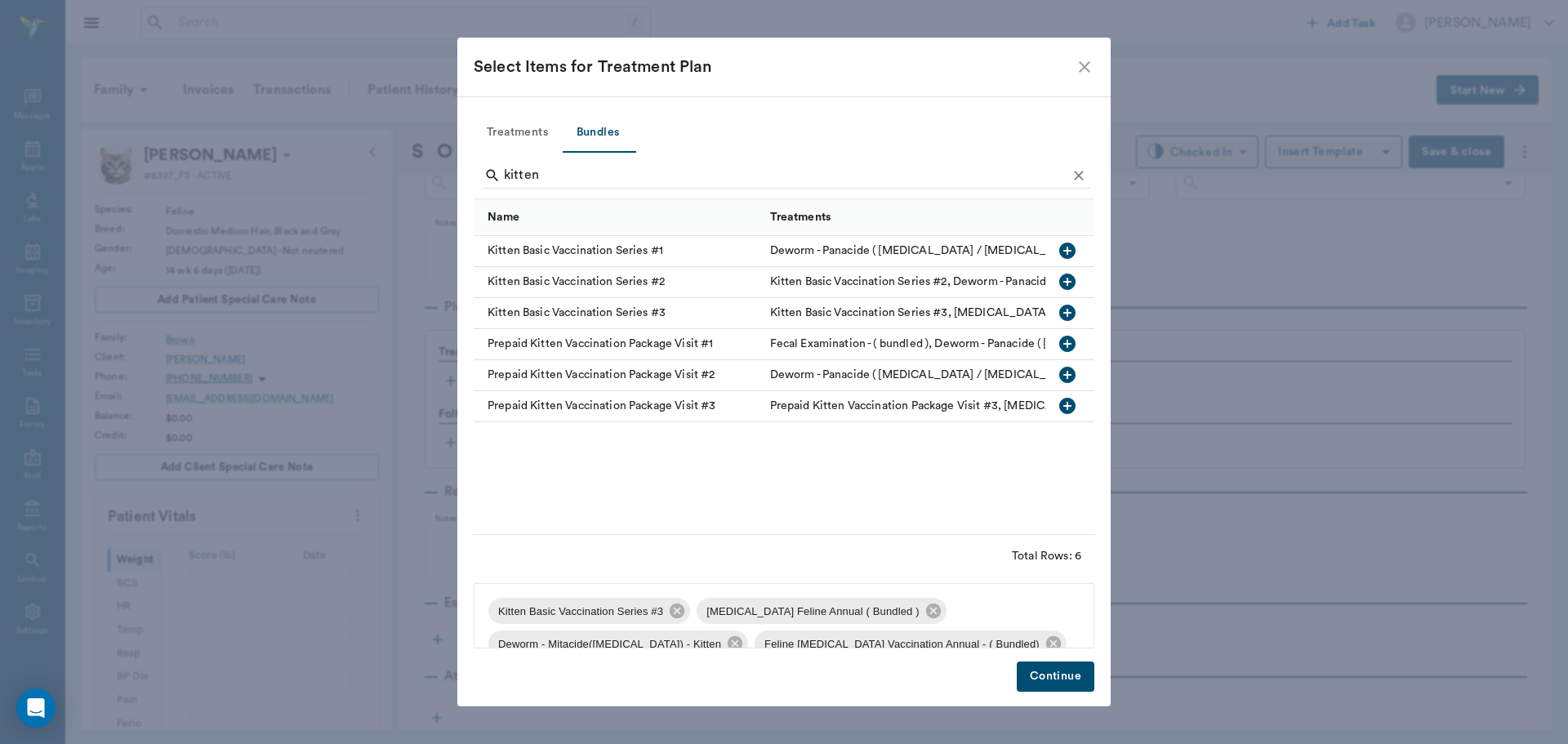
click at [1064, 670] on button "Continue" at bounding box center [1055, 676] width 77 height 30
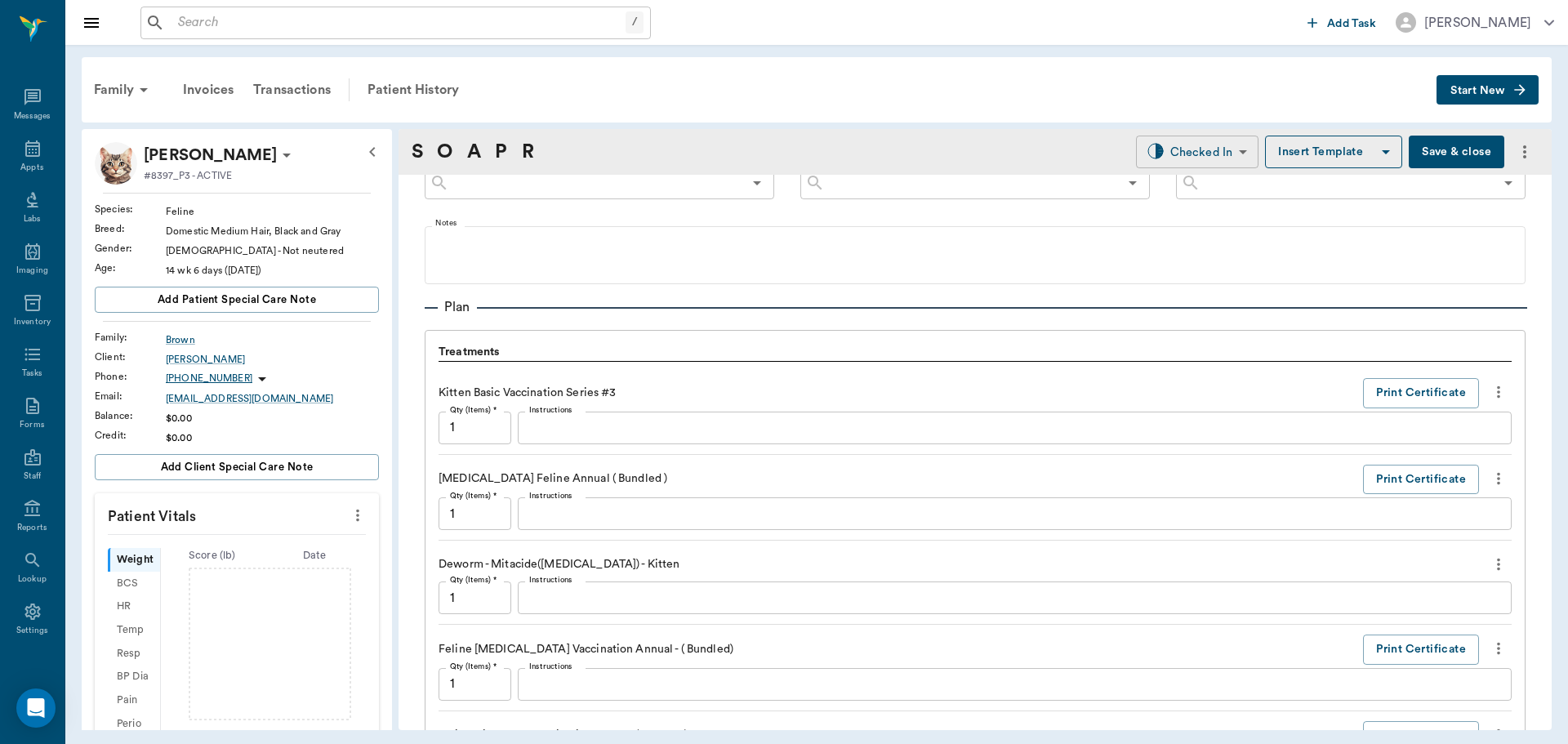
click at [1179, 151] on body "/ ​ Add Task Dr. Bert Ellsworth Nectar Messages Appts Labs Imaging Inventory Ta…" at bounding box center [784, 372] width 1568 height 744
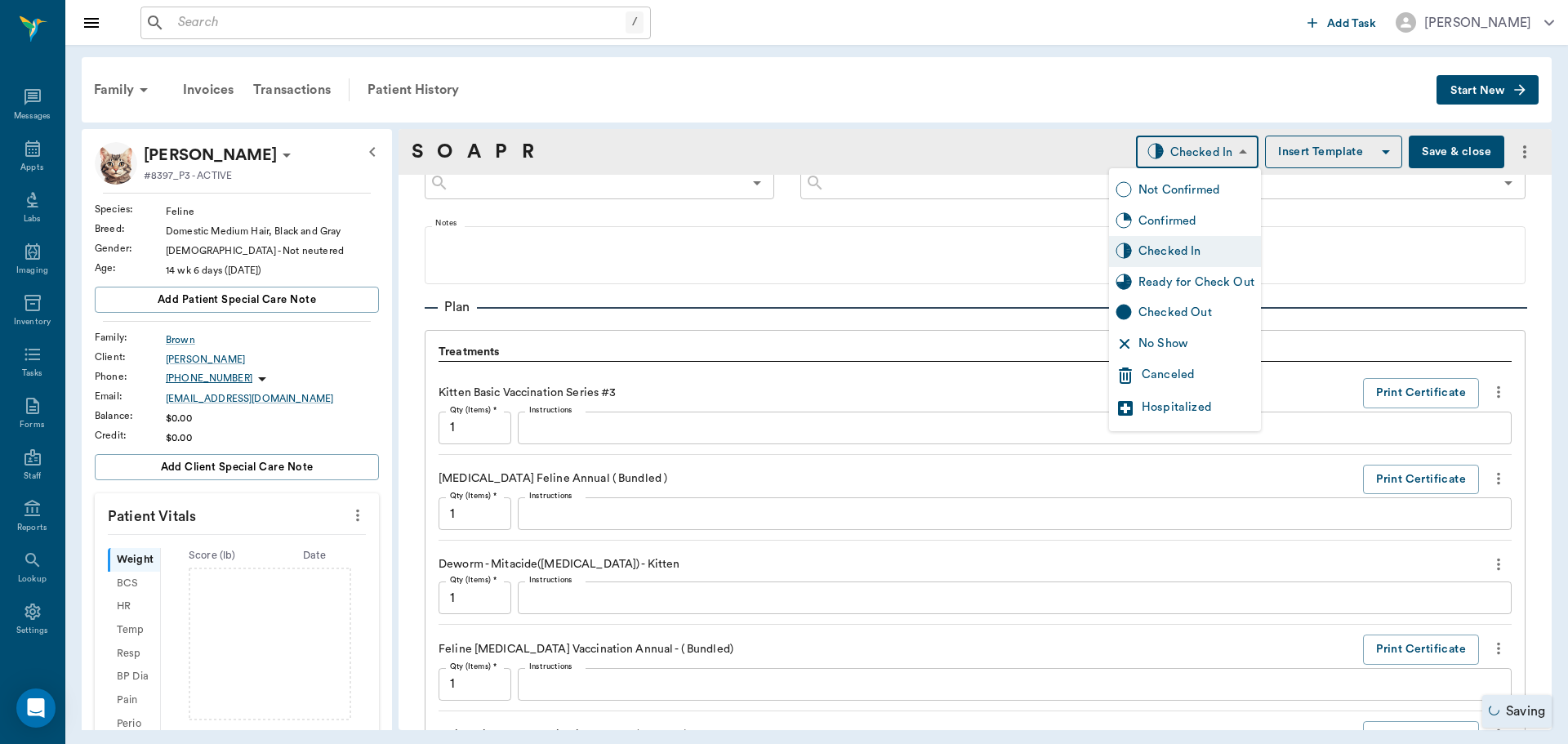
click at [1184, 284] on div "Ready for Check Out" at bounding box center [1196, 283] width 116 height 18
type input "READY_TO_CHECKOUT"
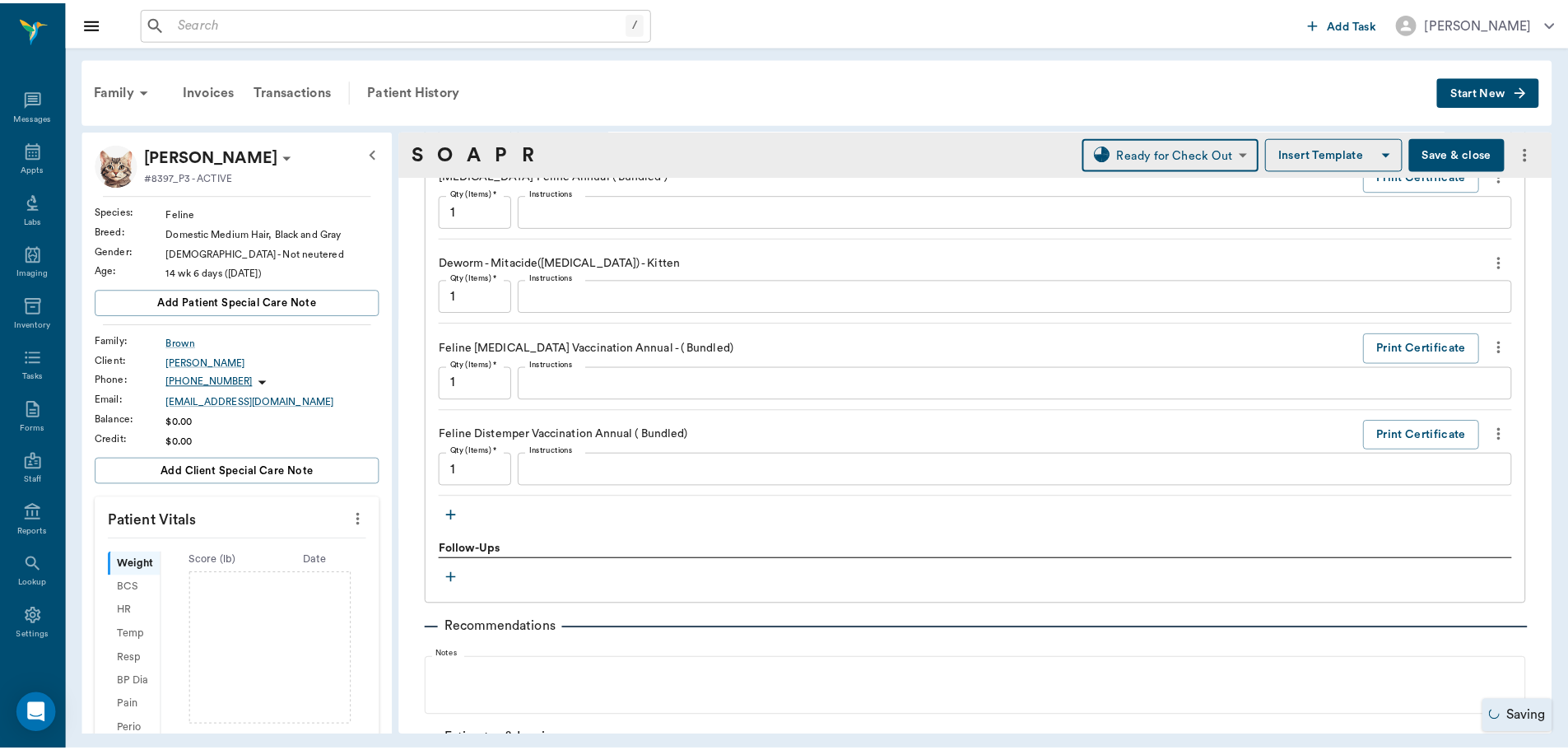
scroll to position [1440, 0]
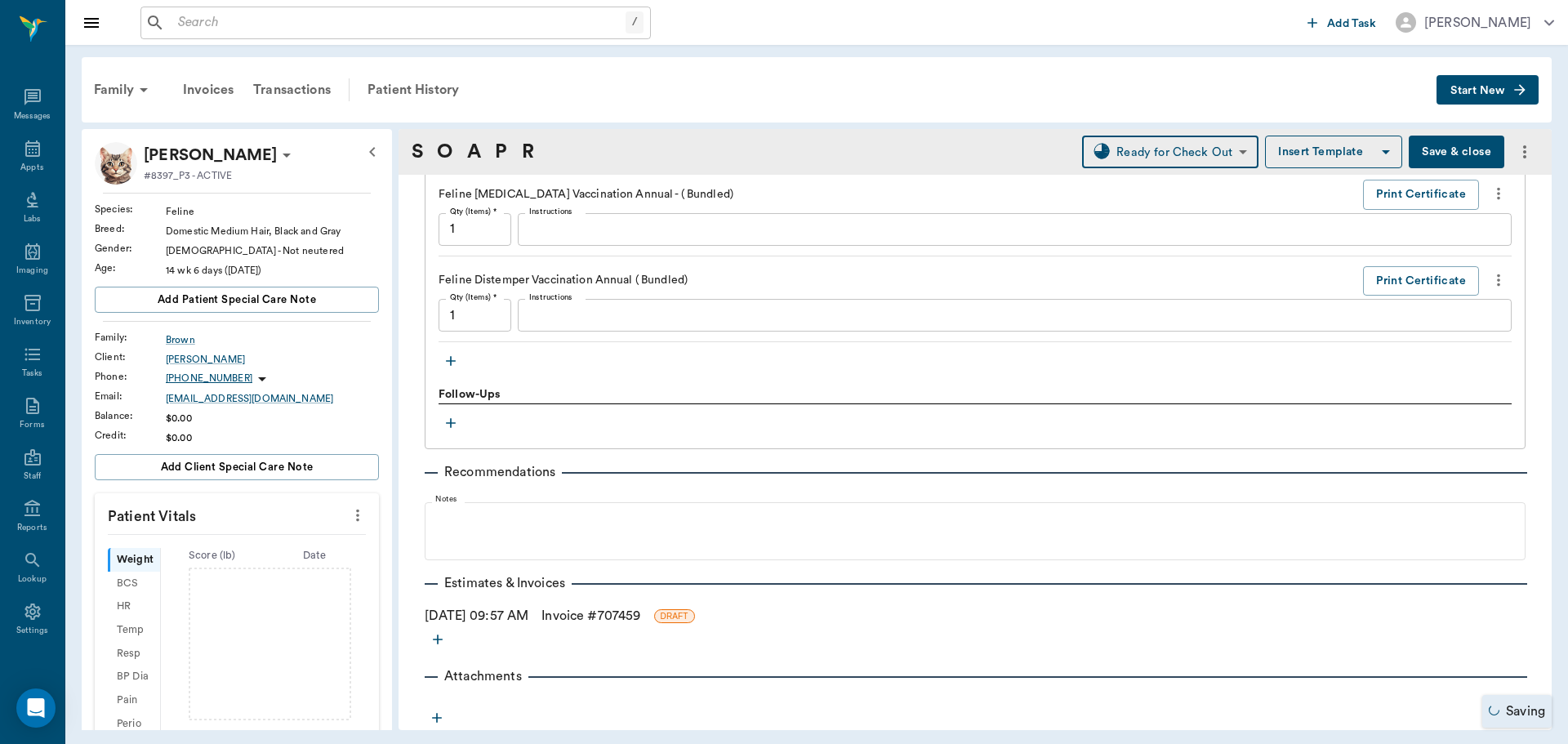
click at [604, 617] on link "Invoice # 707459" at bounding box center [590, 616] width 99 height 20
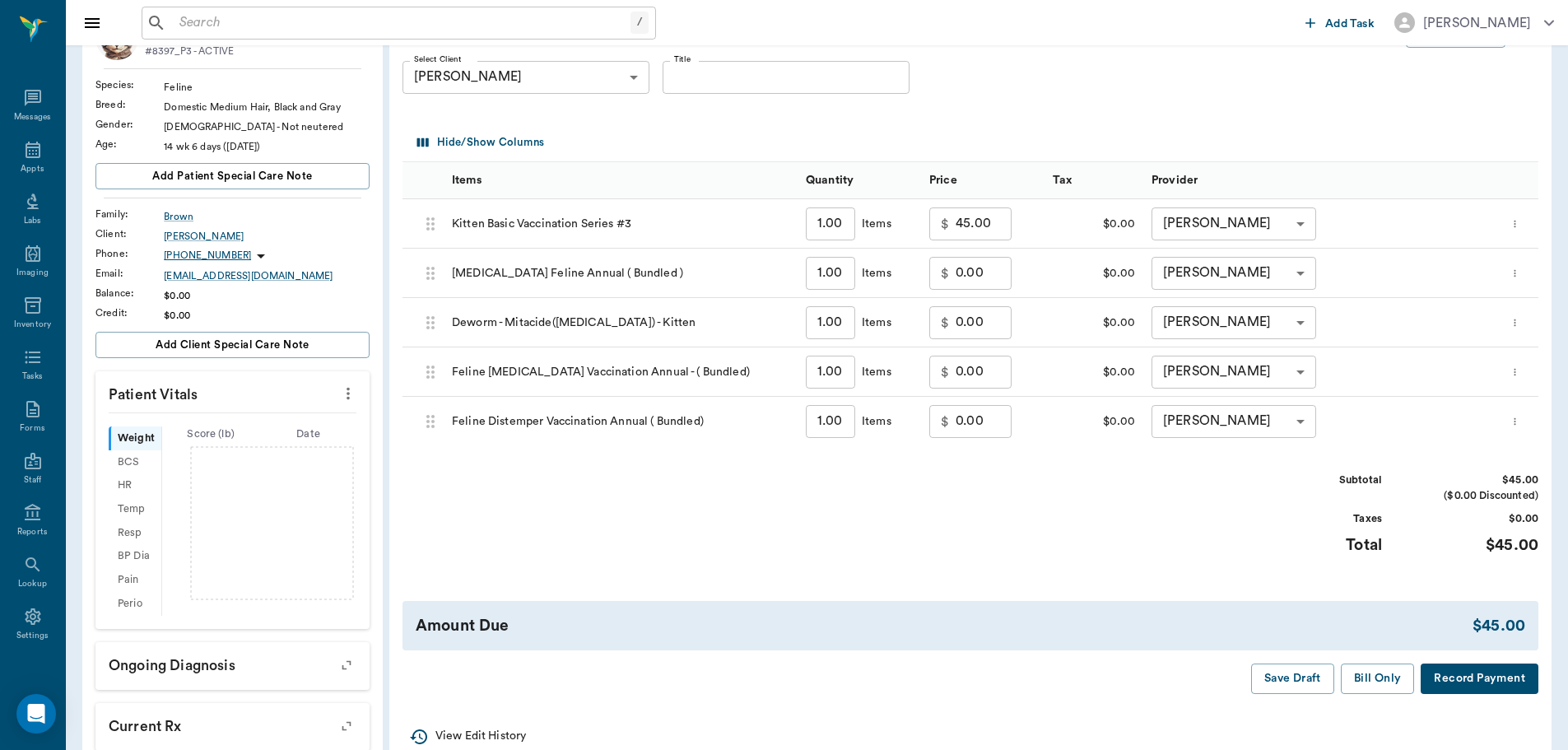
scroll to position [247, 0]
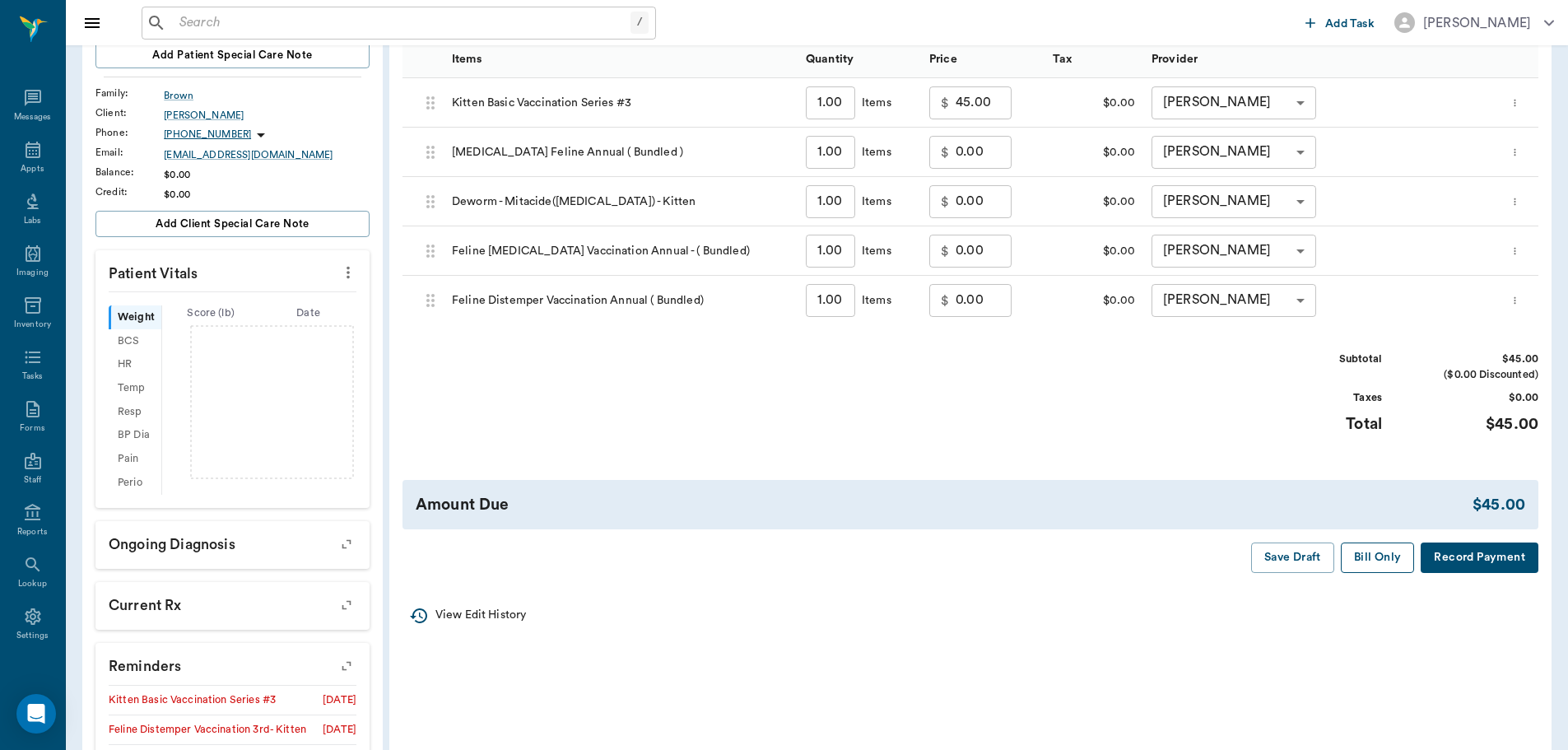
click at [1370, 566] on button "Bill Only" at bounding box center [1378, 557] width 74 height 30
click at [27, 161] on div "Appts" at bounding box center [32, 159] width 65 height 52
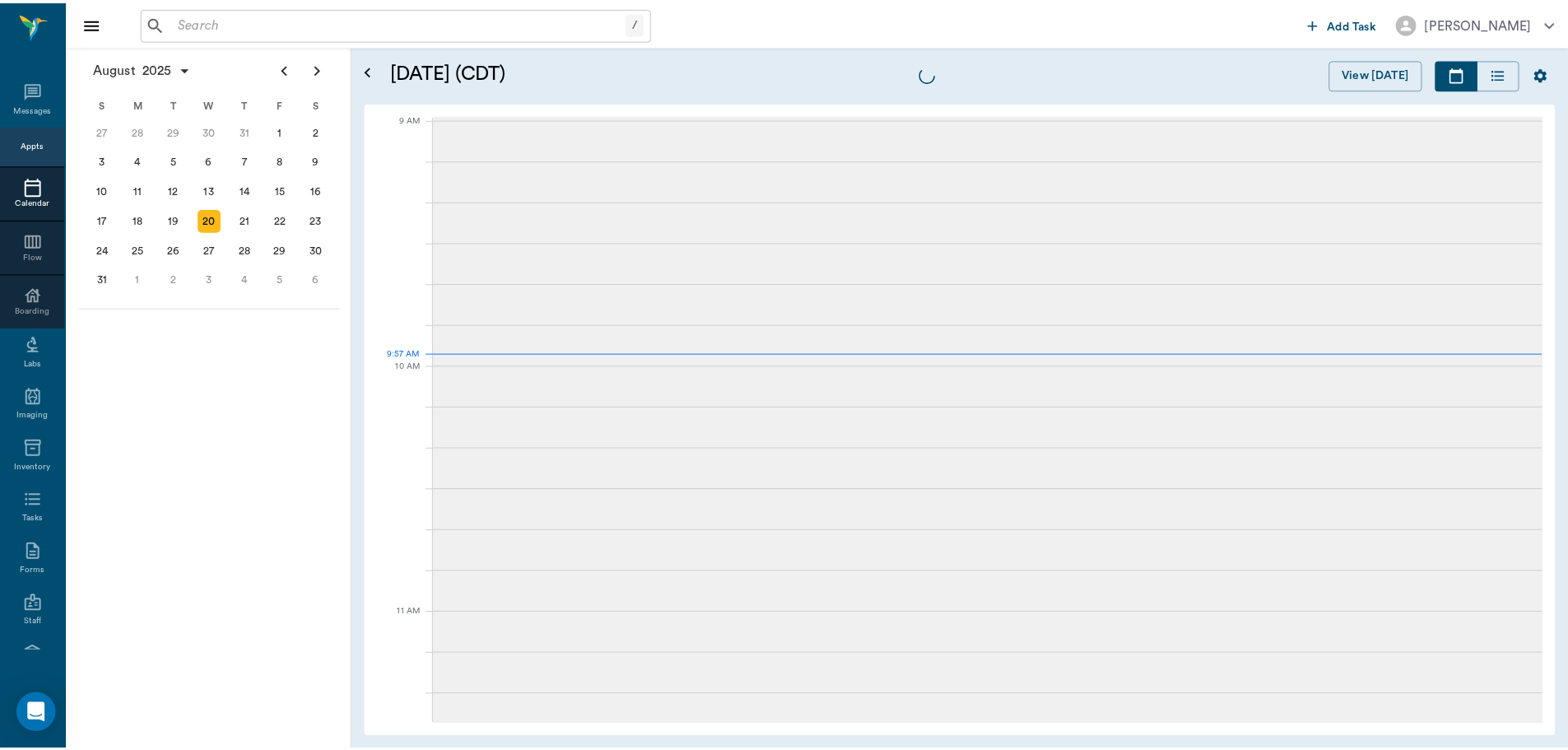
scroll to position [250, 0]
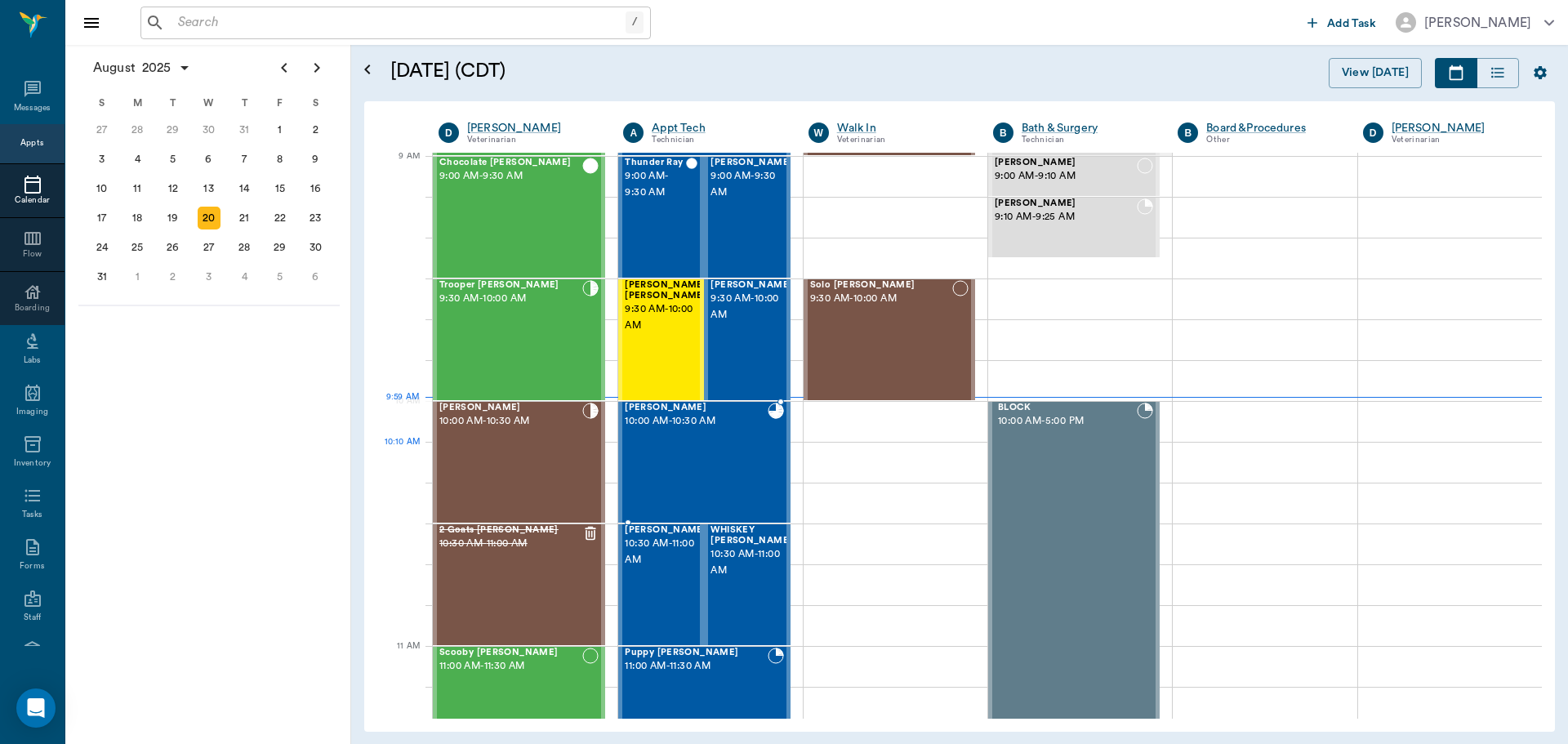
click at [660, 454] on div "LC Brown 10:00 AM - 10:30 AM" at bounding box center [696, 461] width 142 height 119
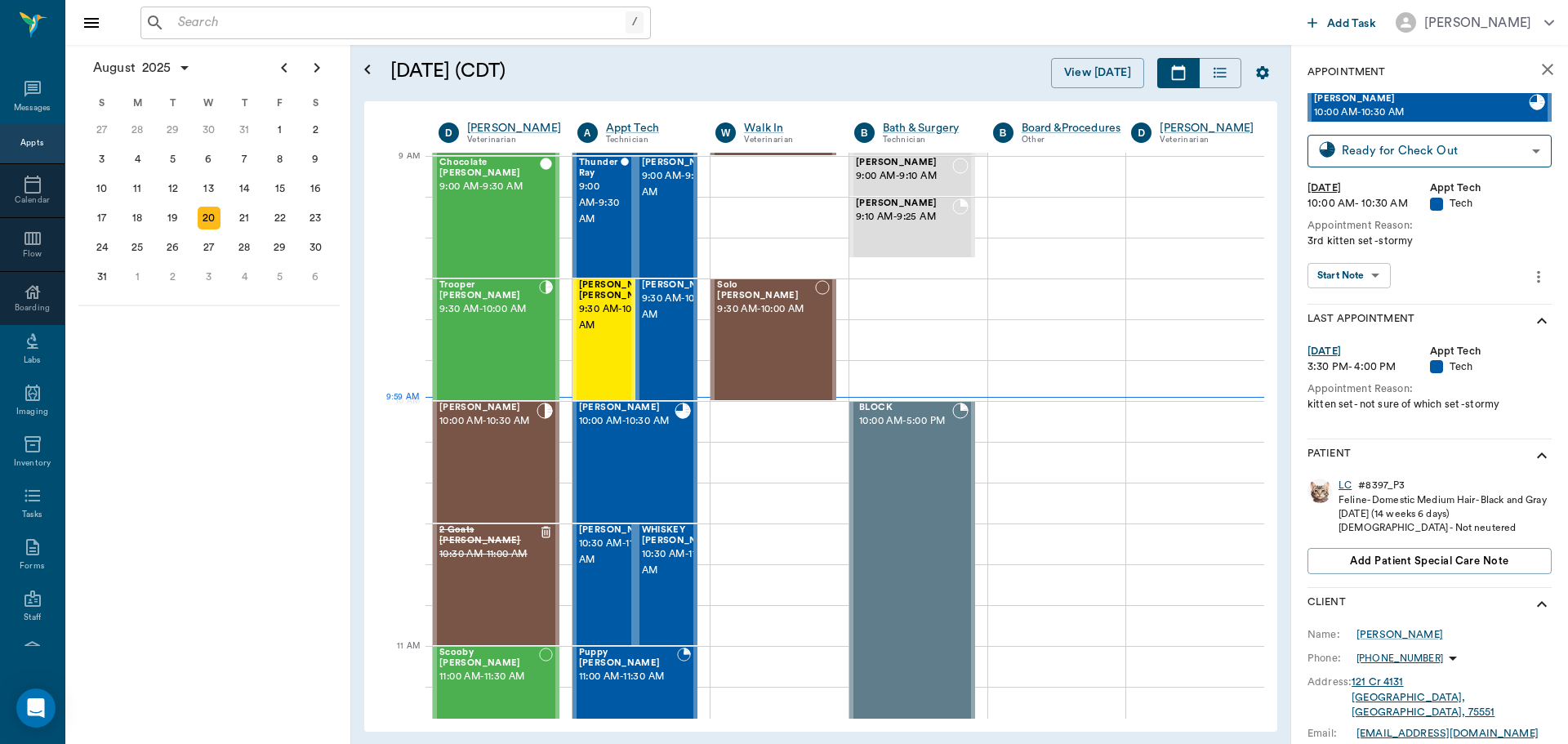
click at [1347, 485] on div "LC" at bounding box center [1345, 485] width 13 height 14
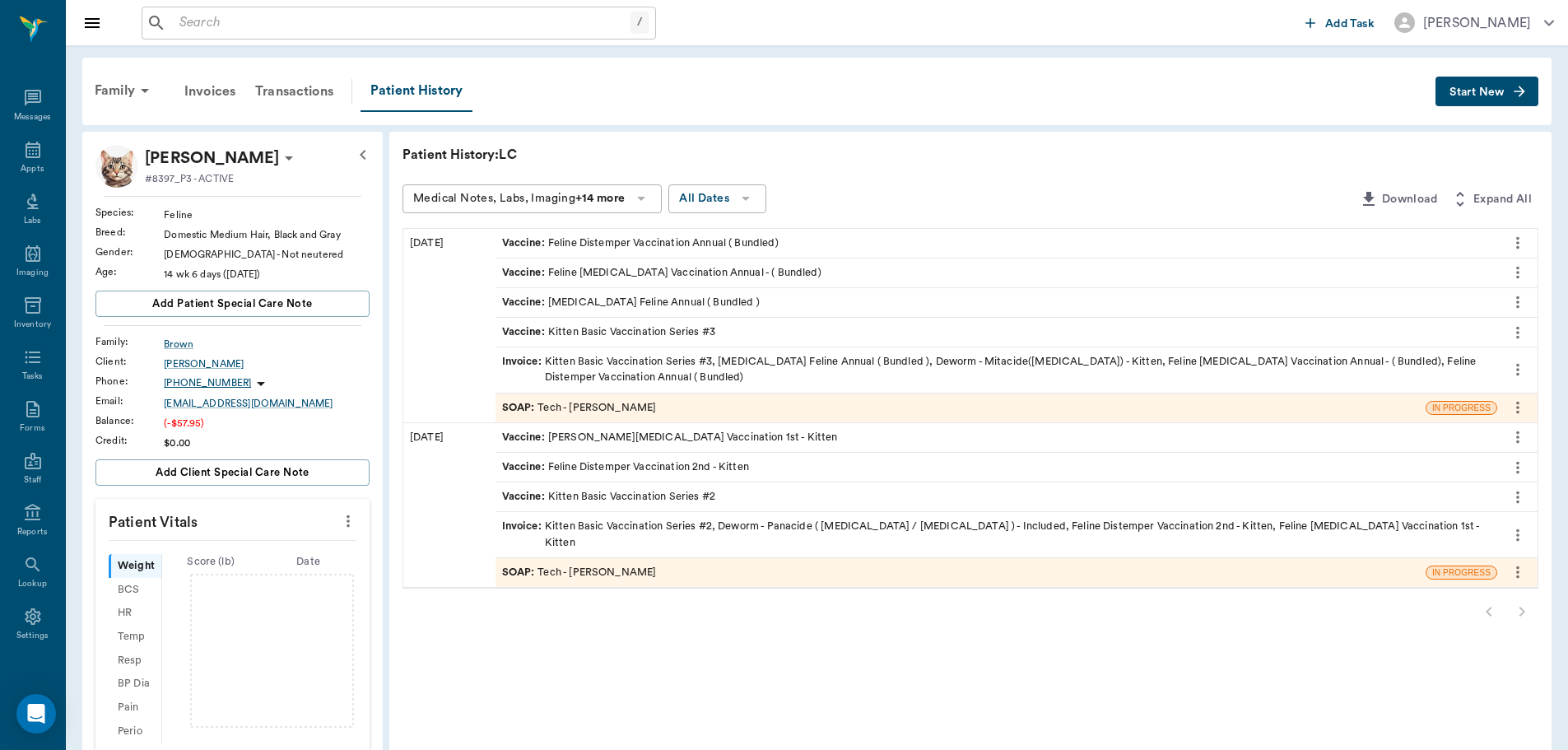
drag, startPoint x: 353, startPoint y: 517, endPoint x: 226, endPoint y: 517, distance: 127.0
click at [351, 517] on icon "more" at bounding box center [348, 521] width 18 height 20
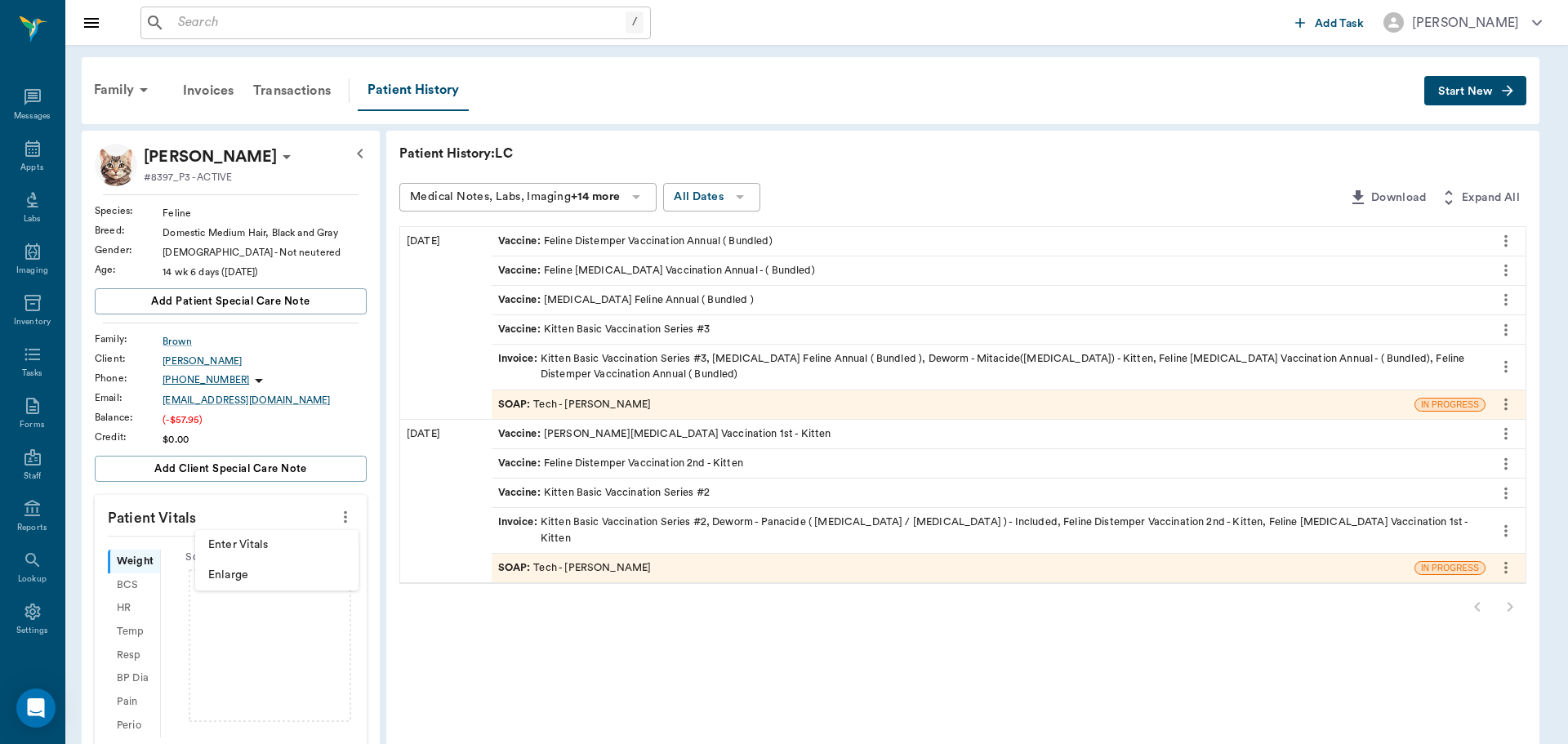
click at [231, 538] on span "Enter Vitals" at bounding box center [276, 545] width 137 height 17
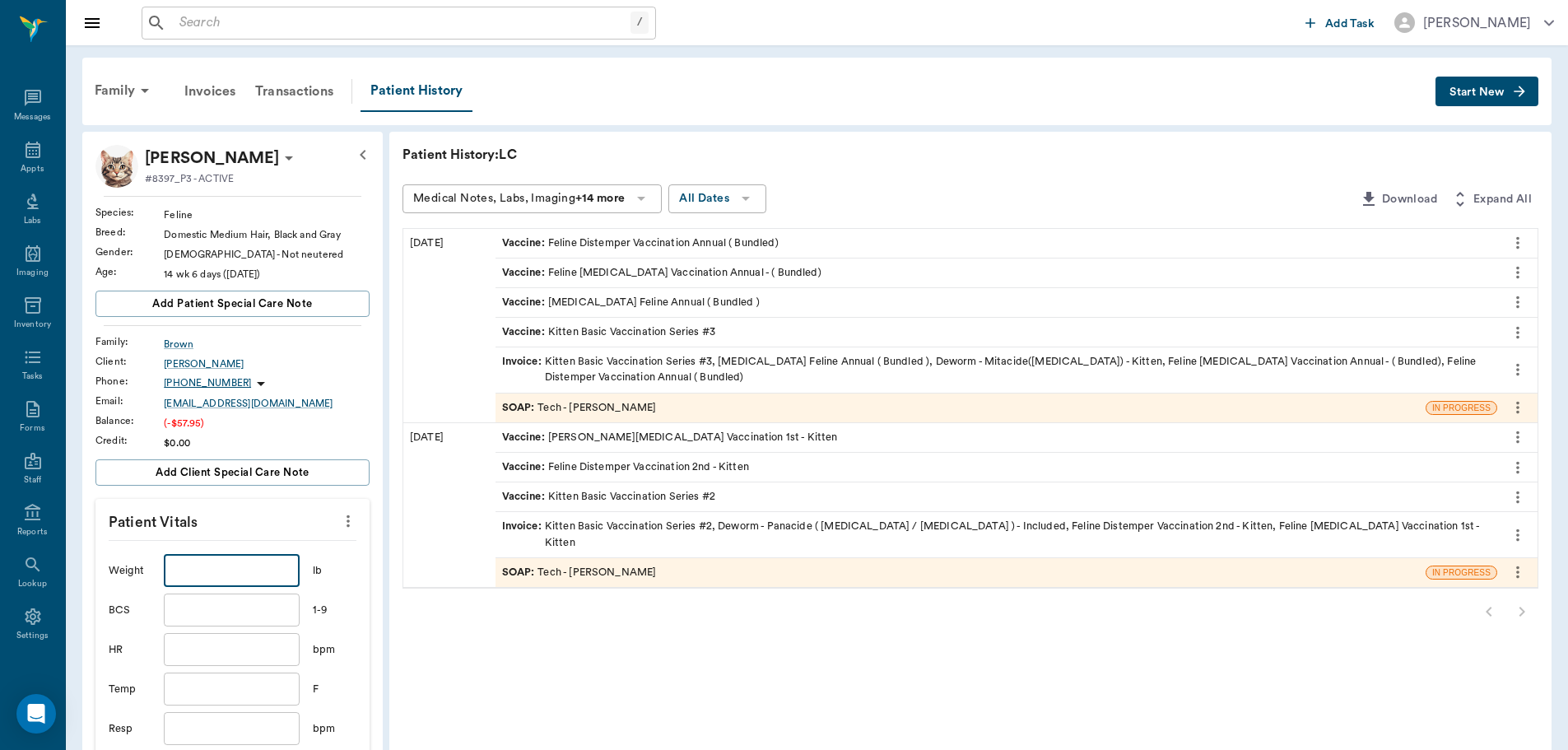
click at [234, 562] on input "text" at bounding box center [231, 571] width 135 height 33
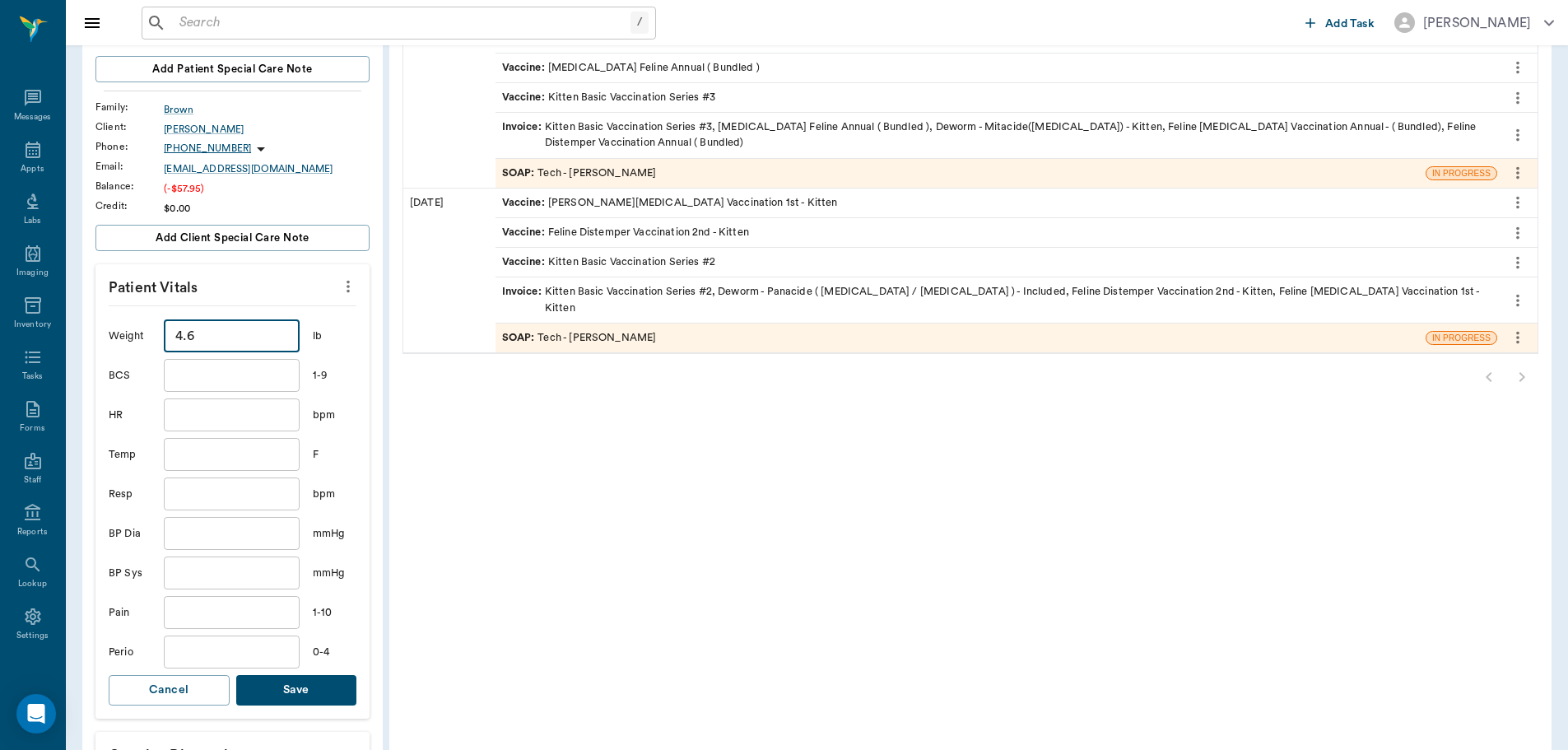
scroll to position [247, 0]
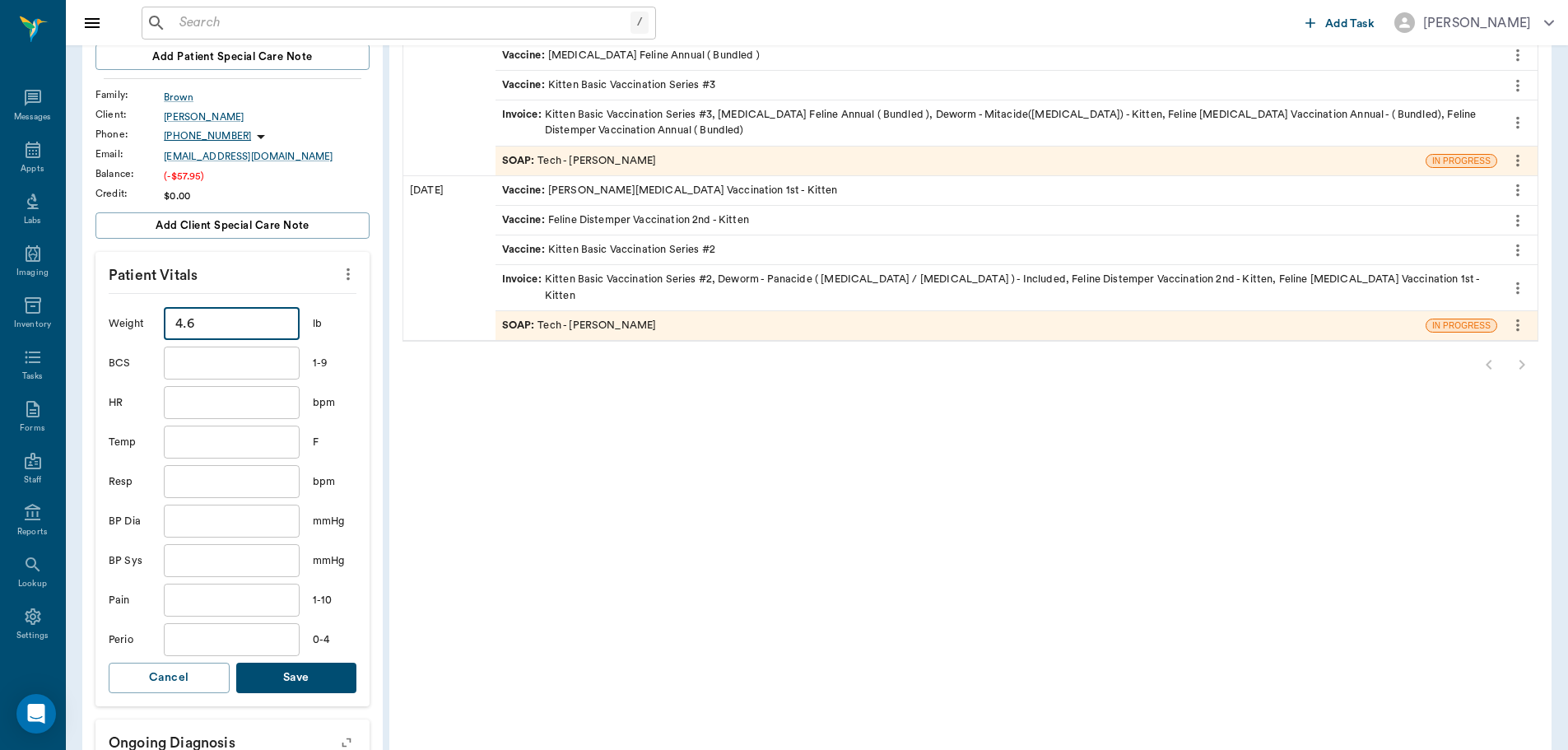
type input "4.6"
click at [314, 681] on button "Save" at bounding box center [297, 678] width 121 height 30
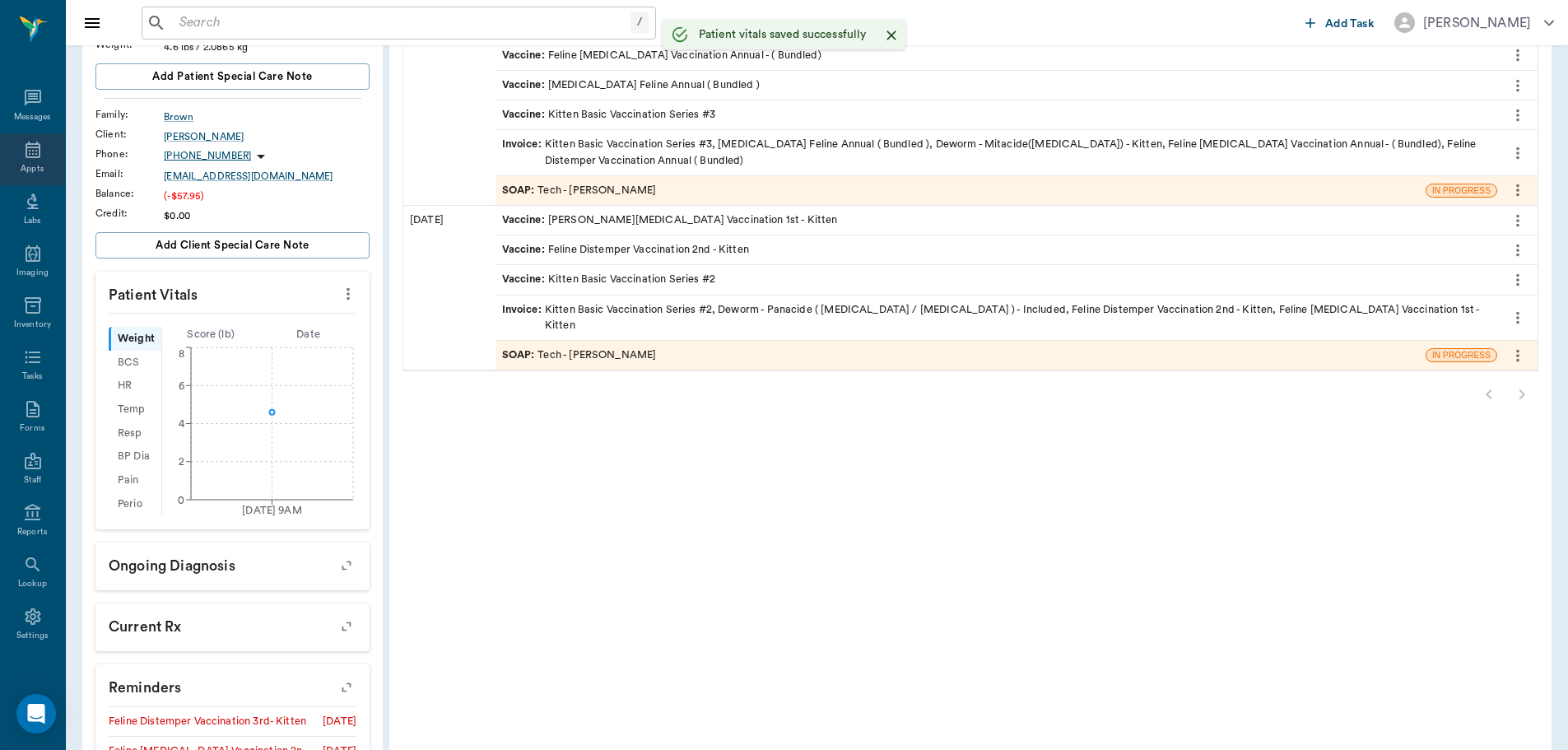
click at [12, 155] on div "Appts" at bounding box center [32, 159] width 65 height 52
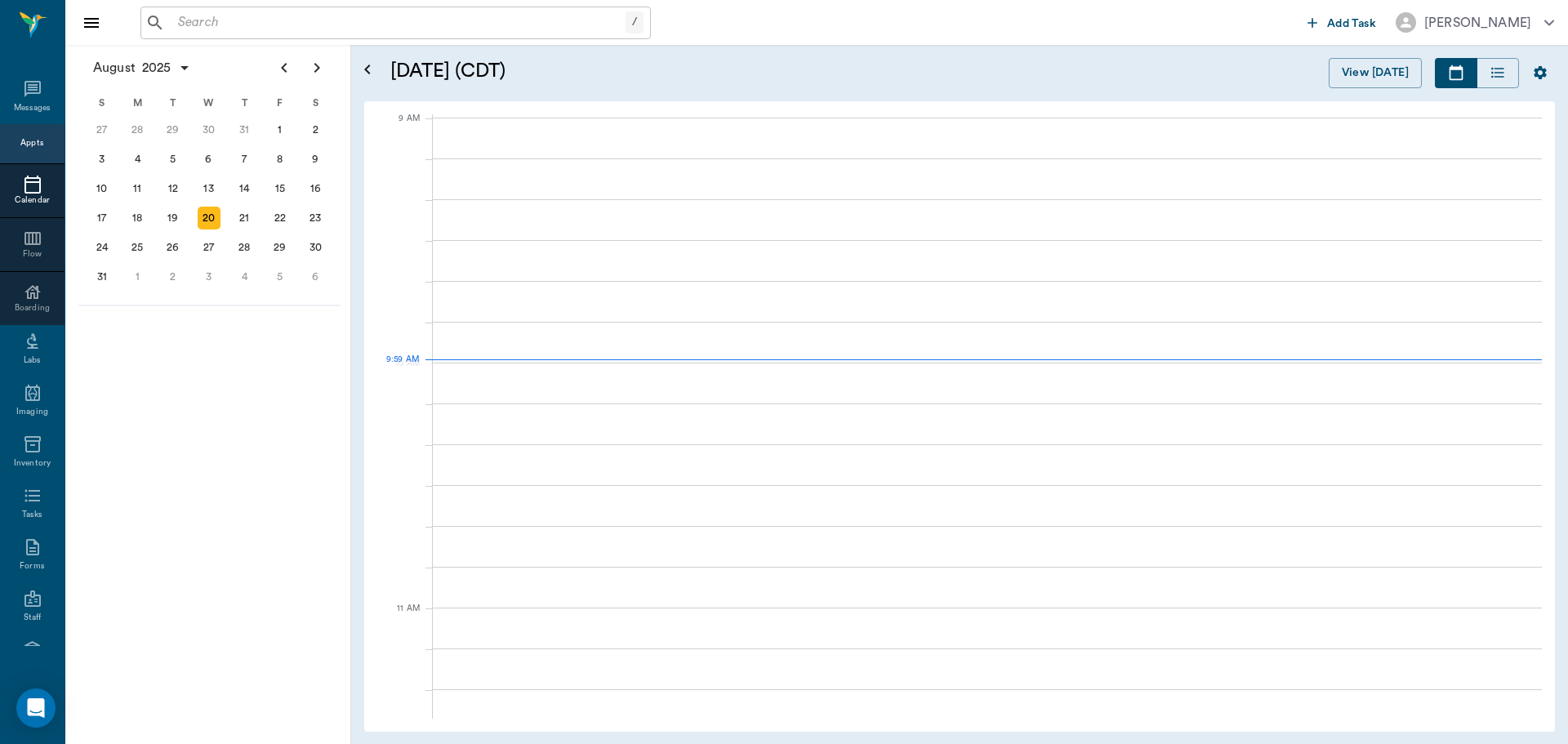
scroll to position [247, 0]
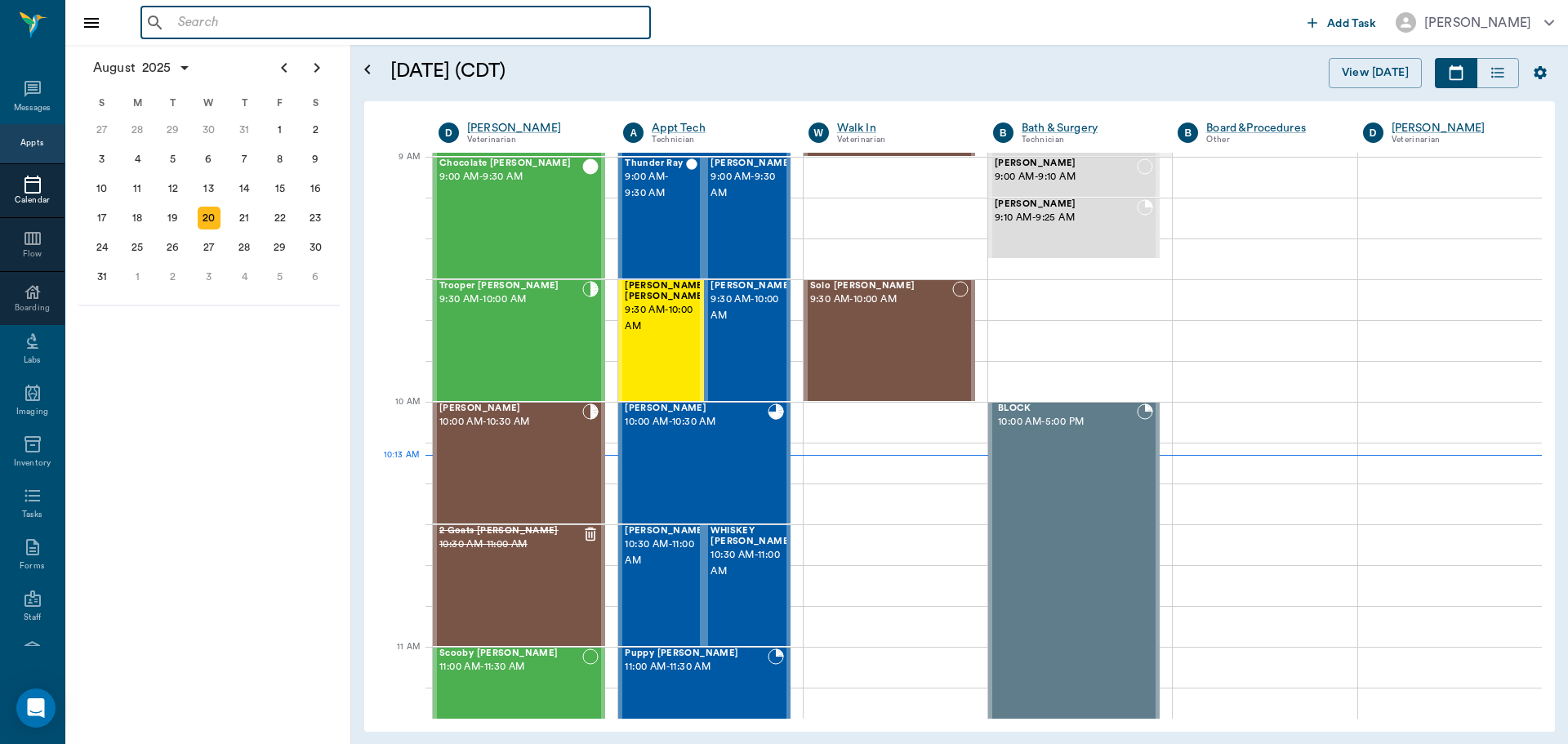
click at [232, 31] on input "text" at bounding box center [408, 23] width 472 height 23
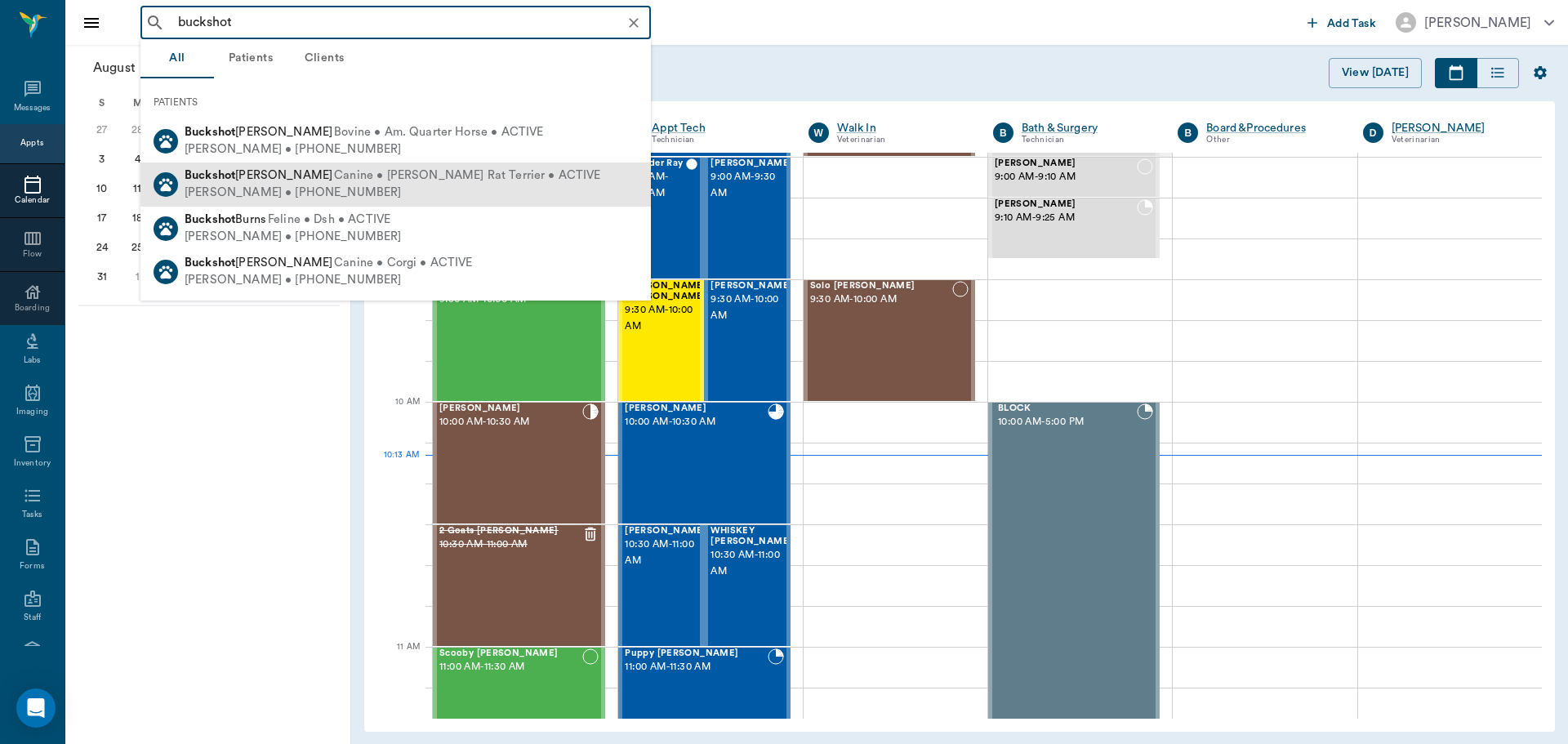
click at [287, 190] on div "Gerald Lewis • (936) 433-1315" at bounding box center [392, 193] width 417 height 17
type input "buckshot"
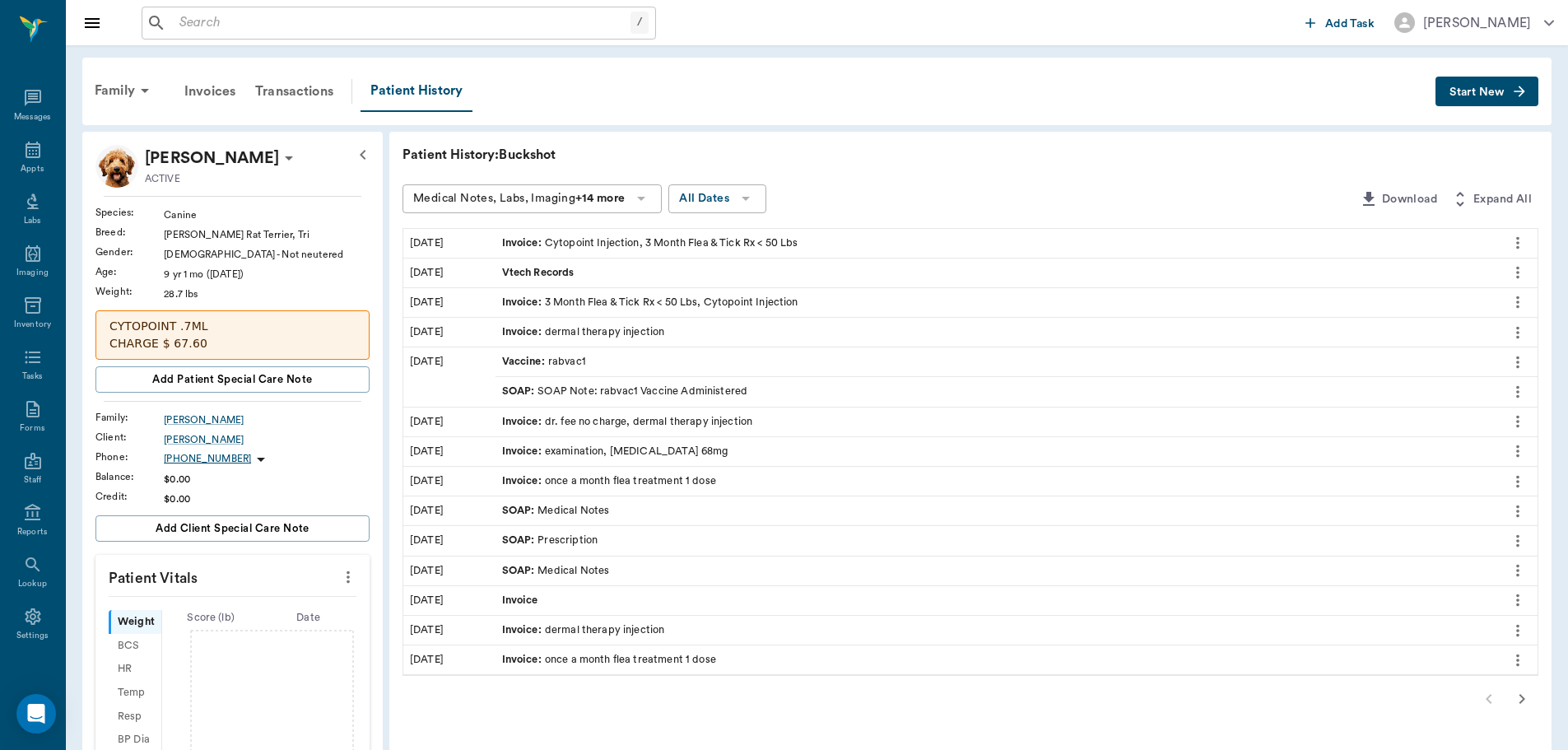
click at [1501, 84] on button "Start New" at bounding box center [1487, 92] width 103 height 30
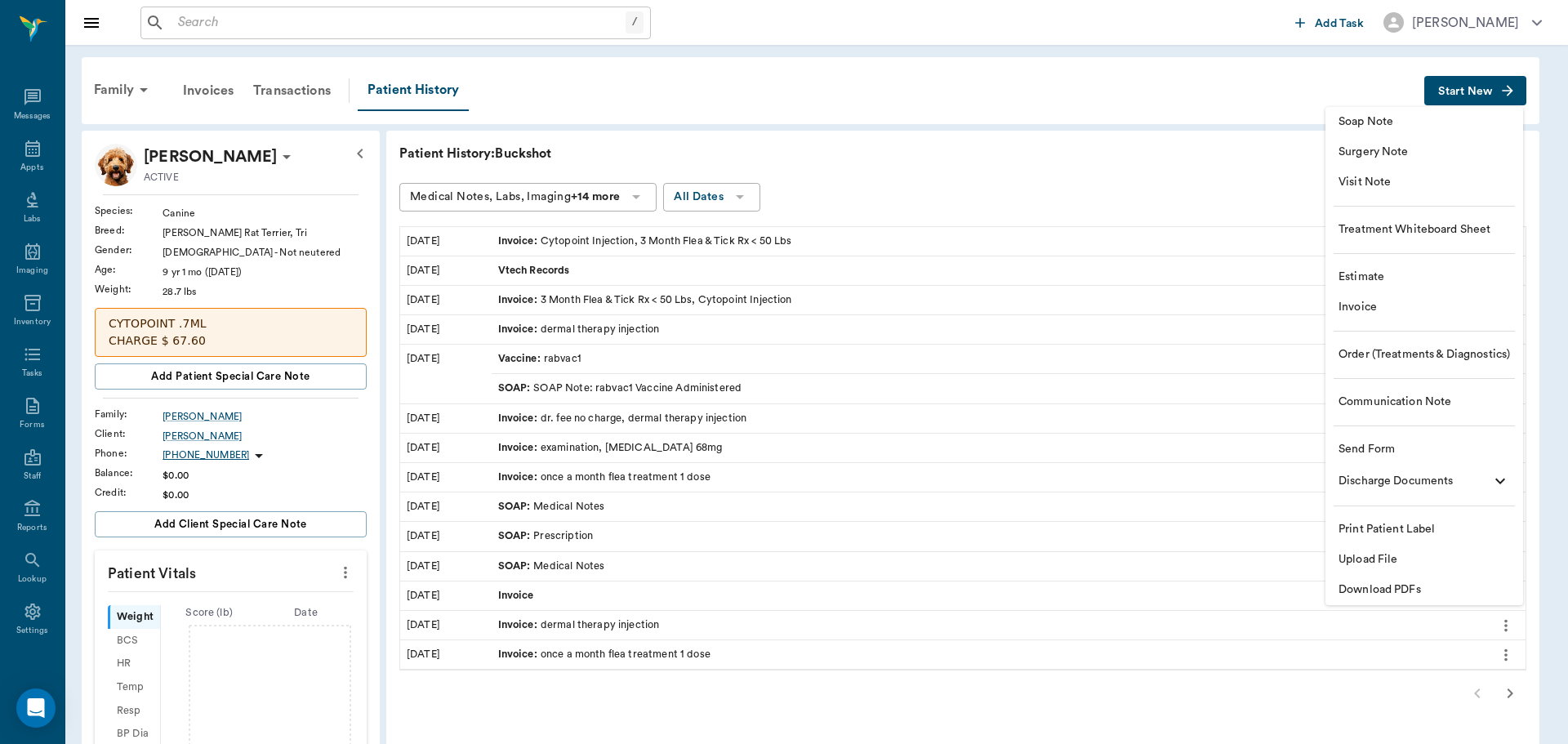
click at [1350, 303] on span "Invoice" at bounding box center [1424, 307] width 172 height 17
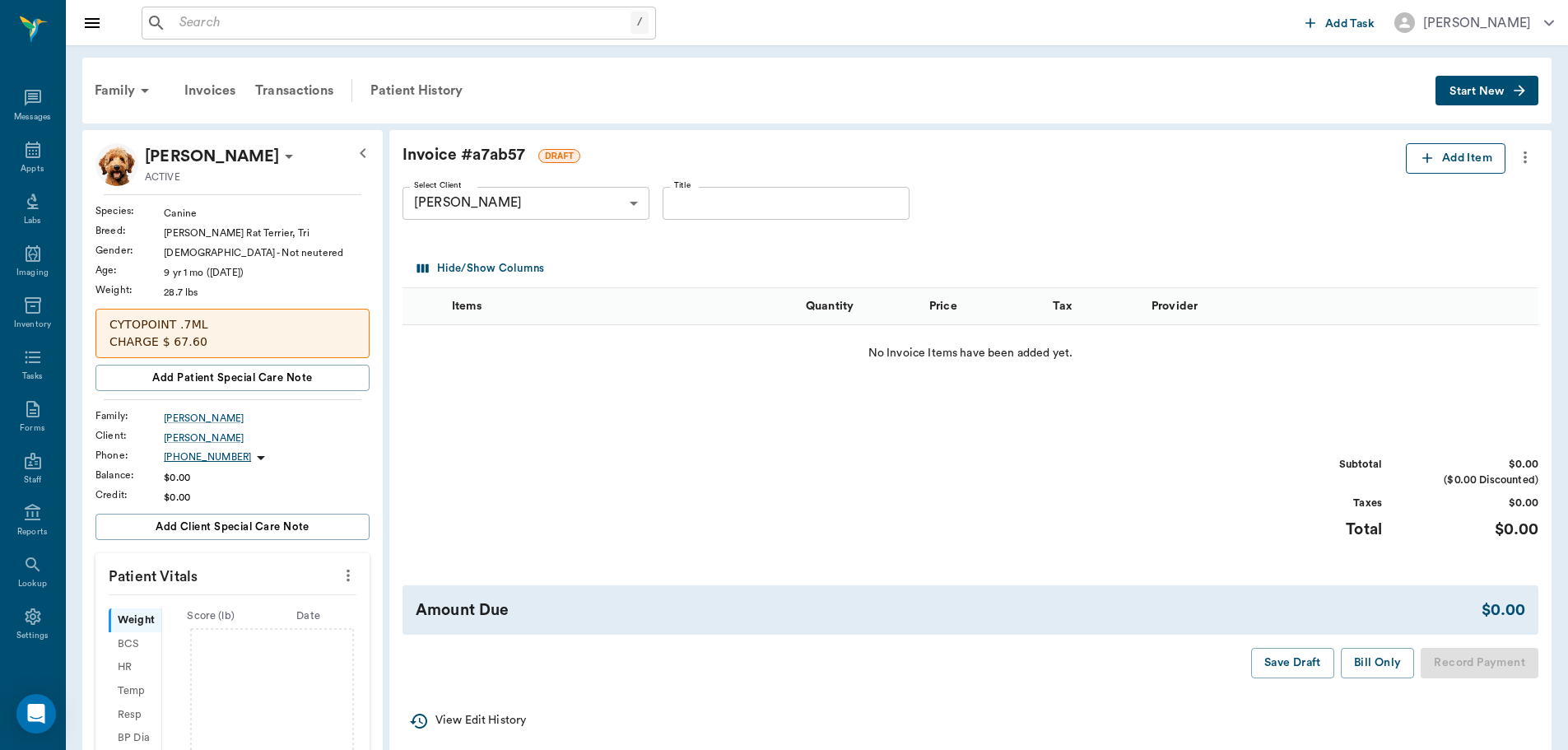
click at [1433, 147] on button "Add Item" at bounding box center [1455, 158] width 100 height 30
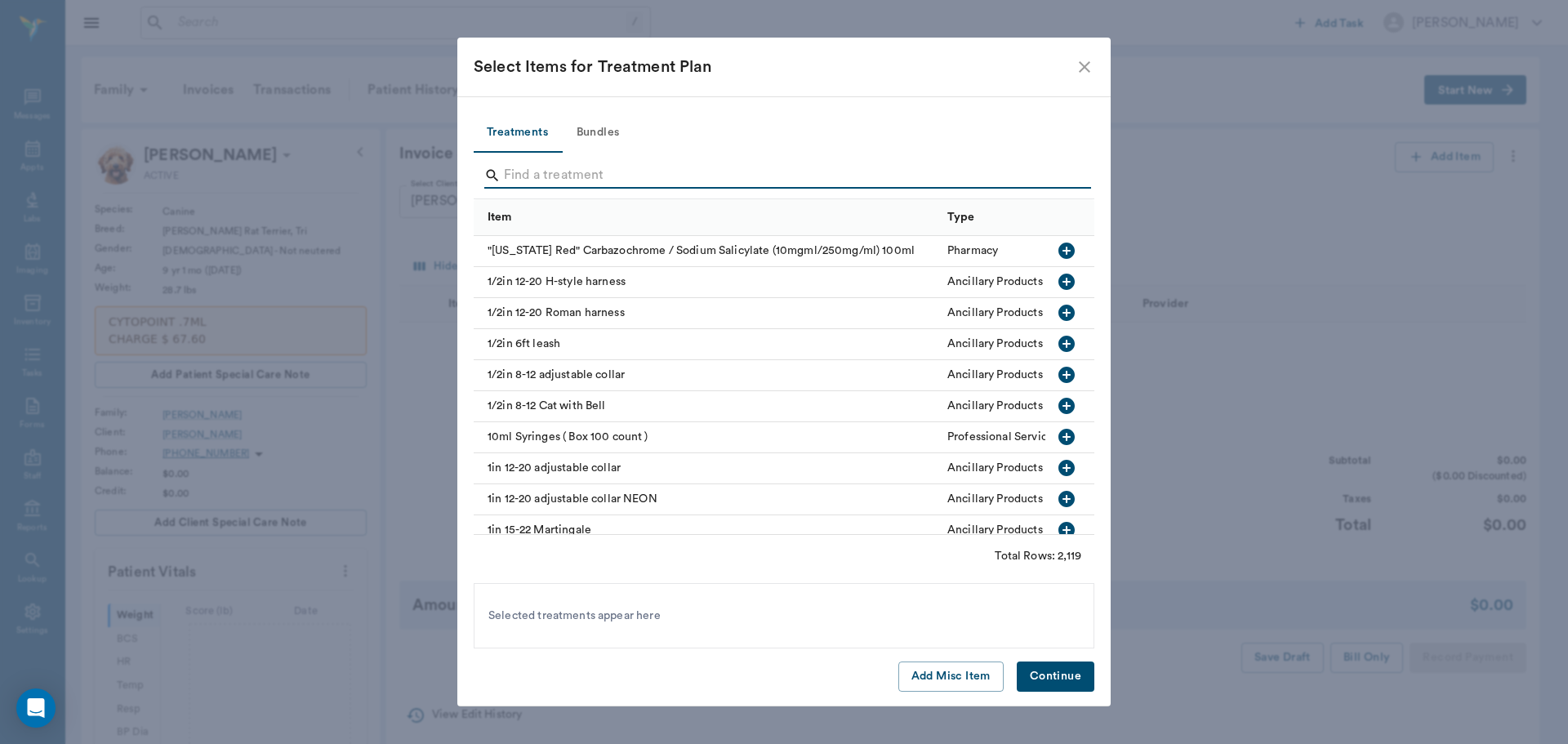
click at [523, 171] on input "Search" at bounding box center [785, 175] width 562 height 26
type input "s"
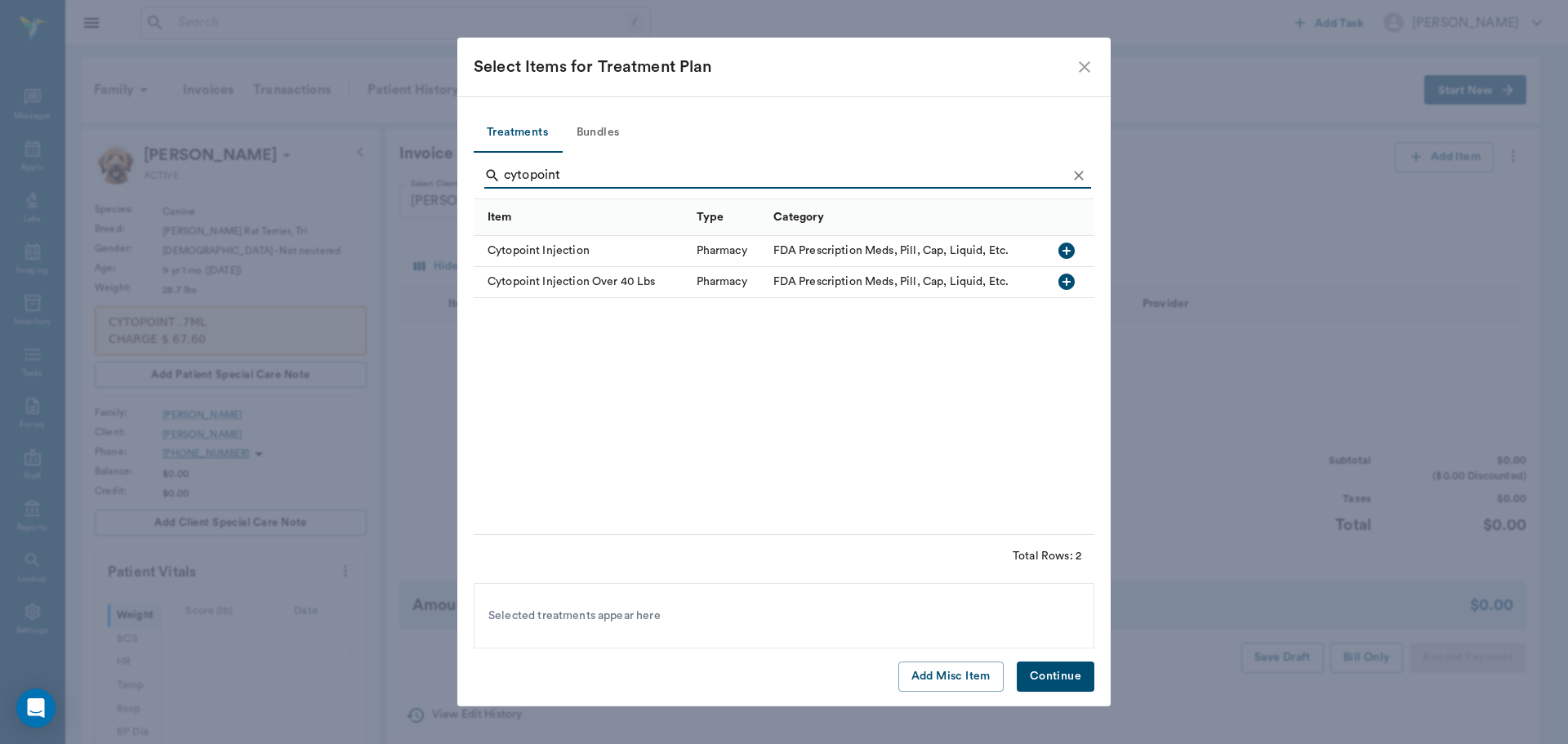
type input "cytopoint"
click at [1068, 245] on icon "button" at bounding box center [1067, 251] width 16 height 16
click at [1032, 673] on button "Continue" at bounding box center [1055, 676] width 77 height 30
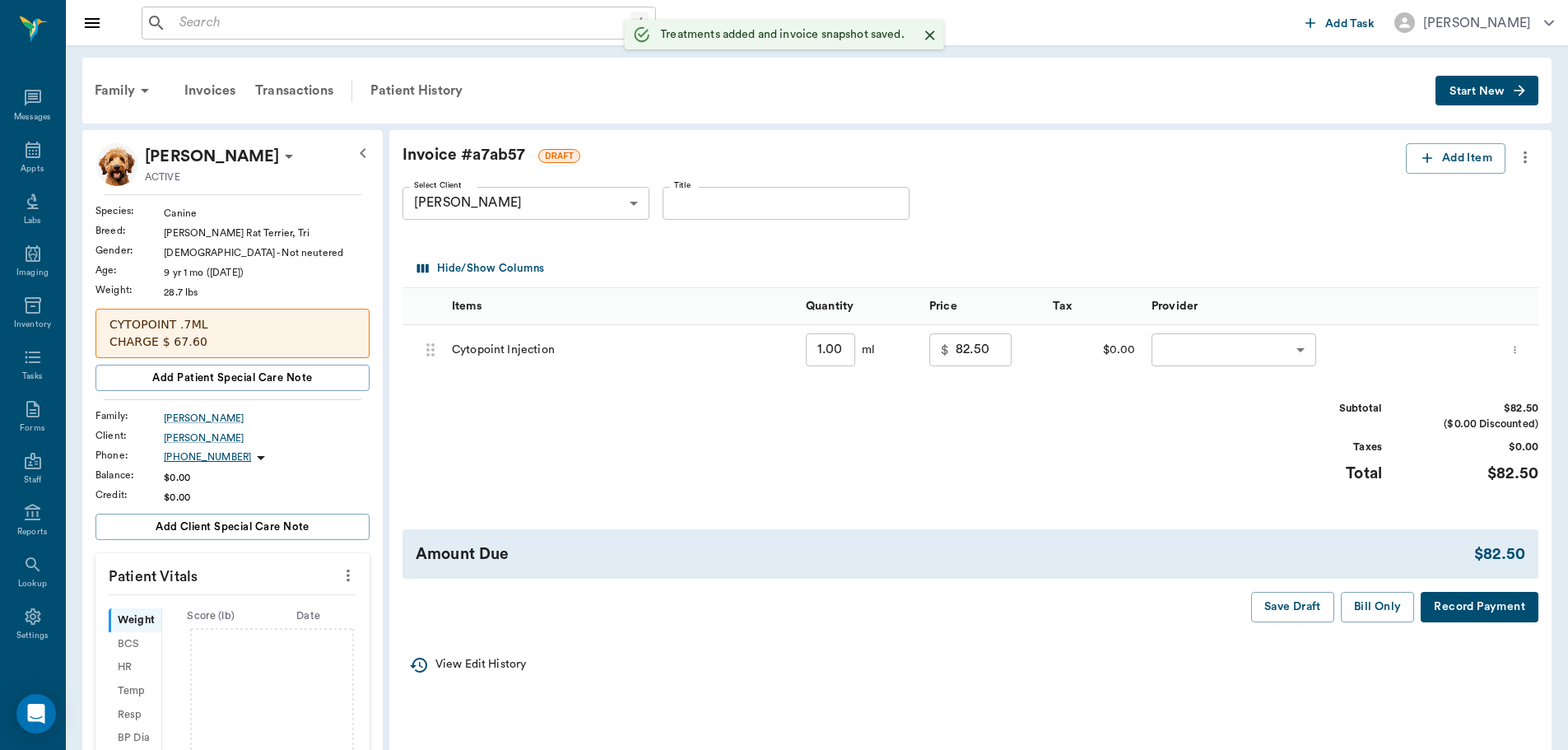
click at [1195, 370] on div "​ ​" at bounding box center [1320, 350] width 354 height 49
click at [1191, 361] on body "/ ​ Add Task Dr. Bert Ellsworth Nectar Messages Appts Labs Imaging Inventory Ta…" at bounding box center [784, 632] width 1568 height 1264
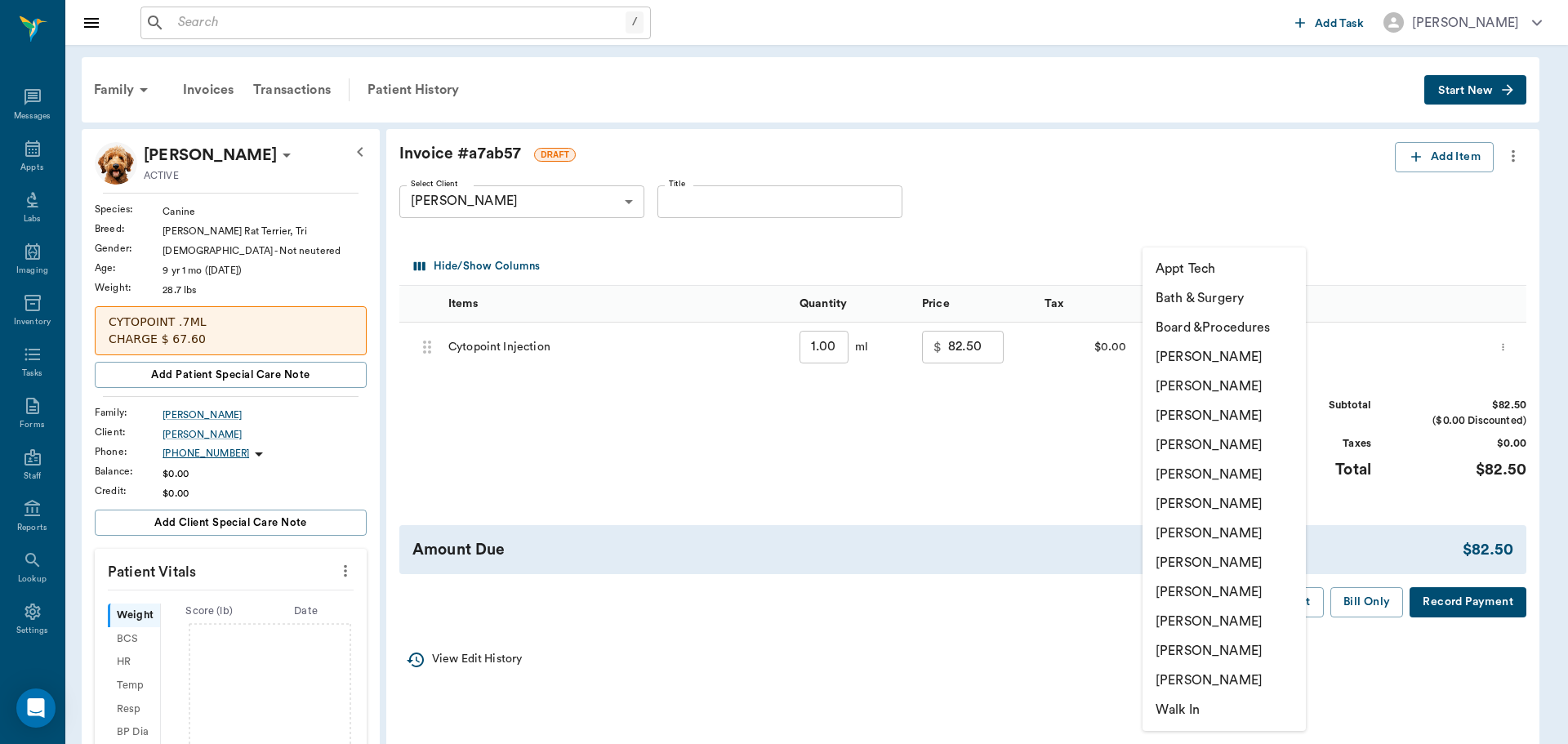
click at [819, 348] on div at bounding box center [784, 372] width 1568 height 744
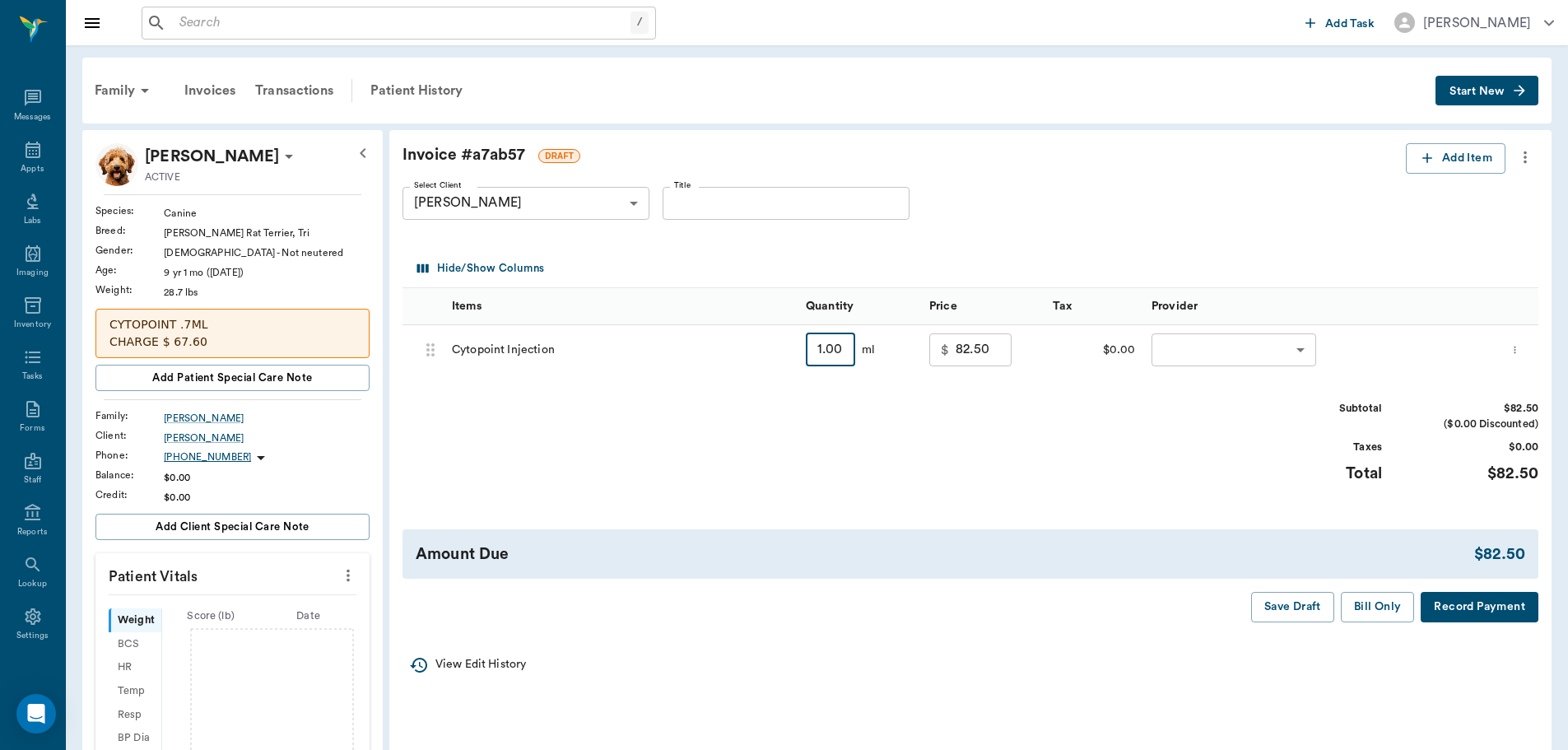
click at [829, 351] on input "1.00" at bounding box center [830, 350] width 49 height 33
type input "."
type input "0.00"
type input ".7"
type input "60.00"
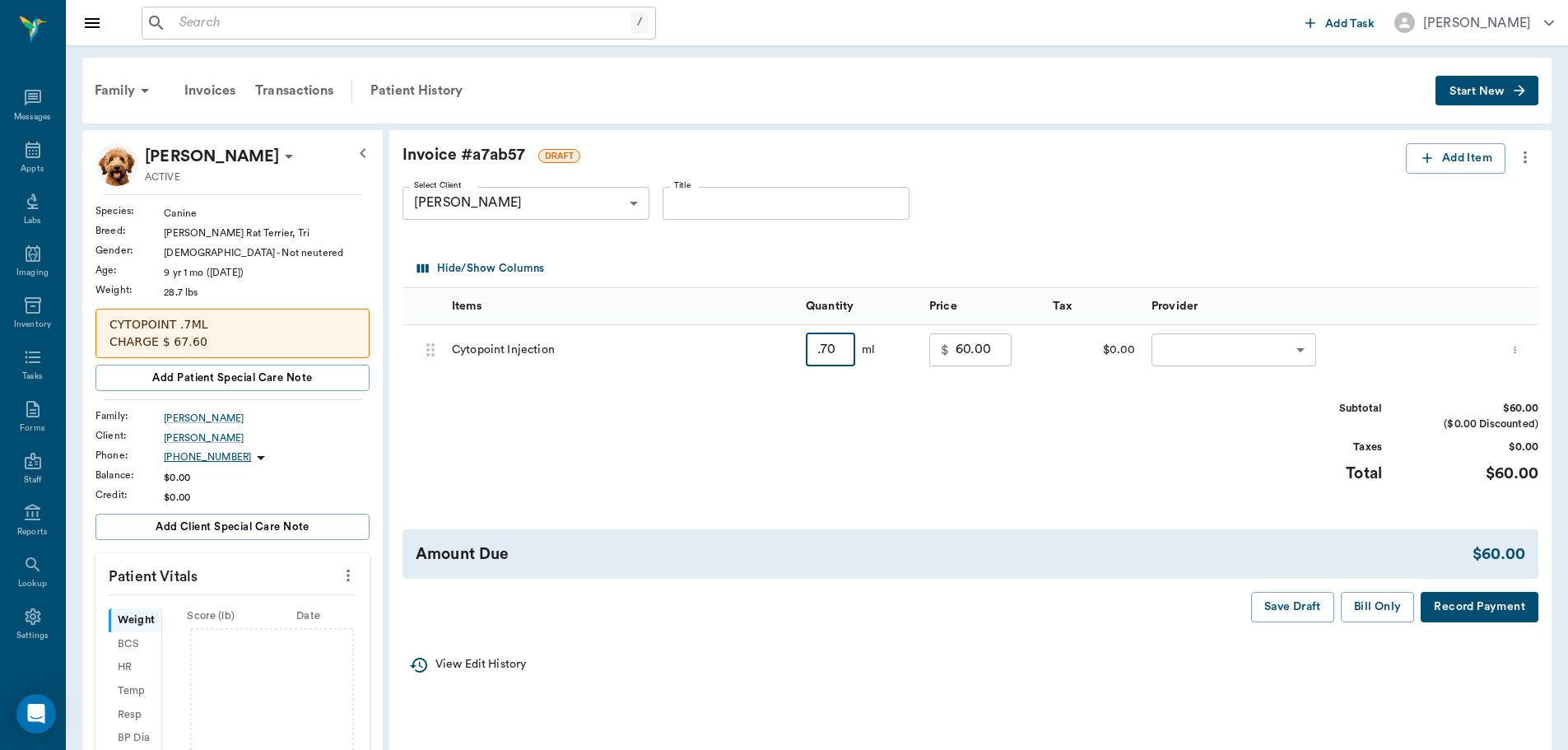
type input ".70"
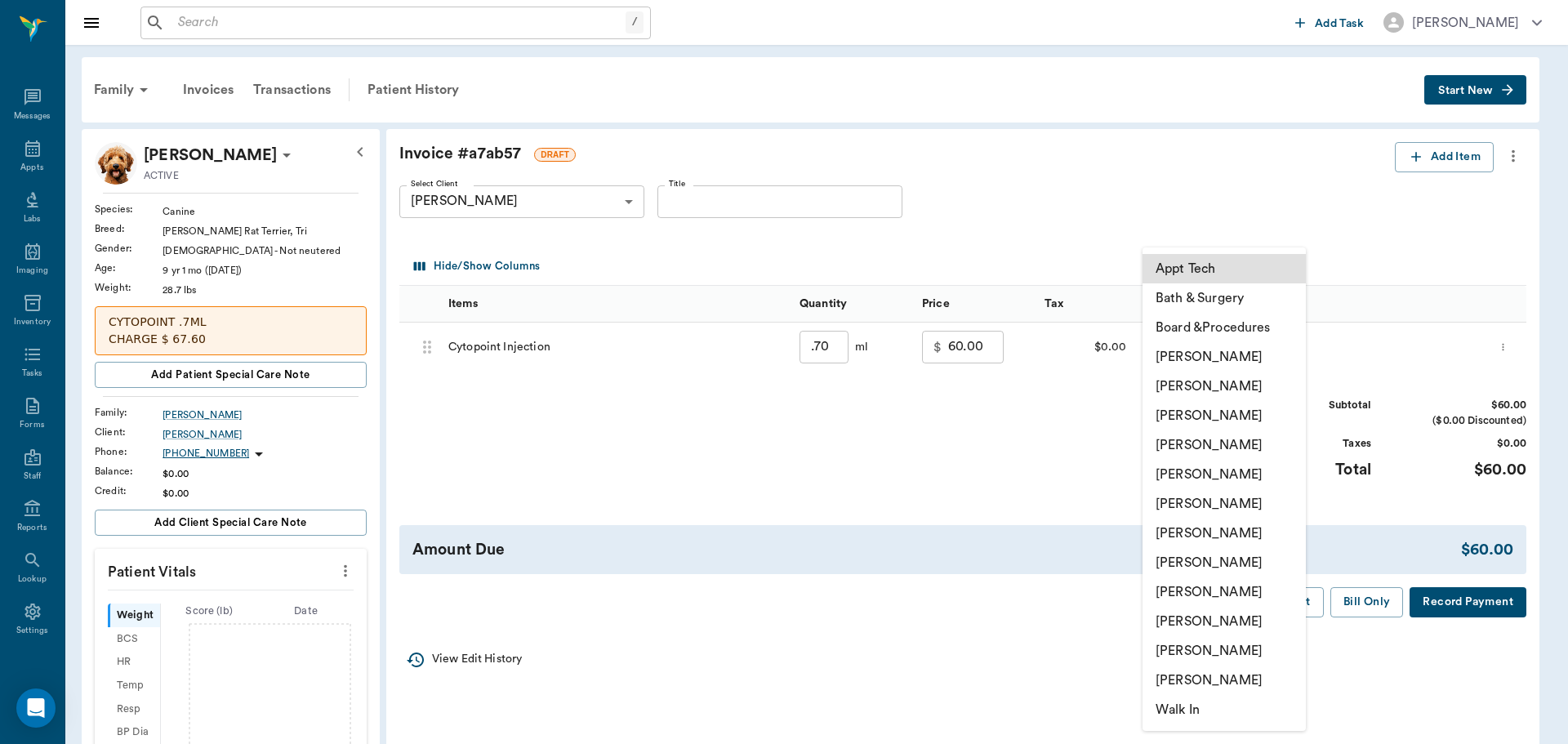
click at [1169, 344] on body "/ ​ Add Task Dr. Bert Ellsworth Nectar Messages Appts Labs Imaging Inventory Ta…" at bounding box center [784, 627] width 1568 height 1254
click at [1196, 559] on li "[PERSON_NAME]" at bounding box center [1225, 562] width 164 height 29
type input "none-63ec2e7e52e12b0ba117b124"
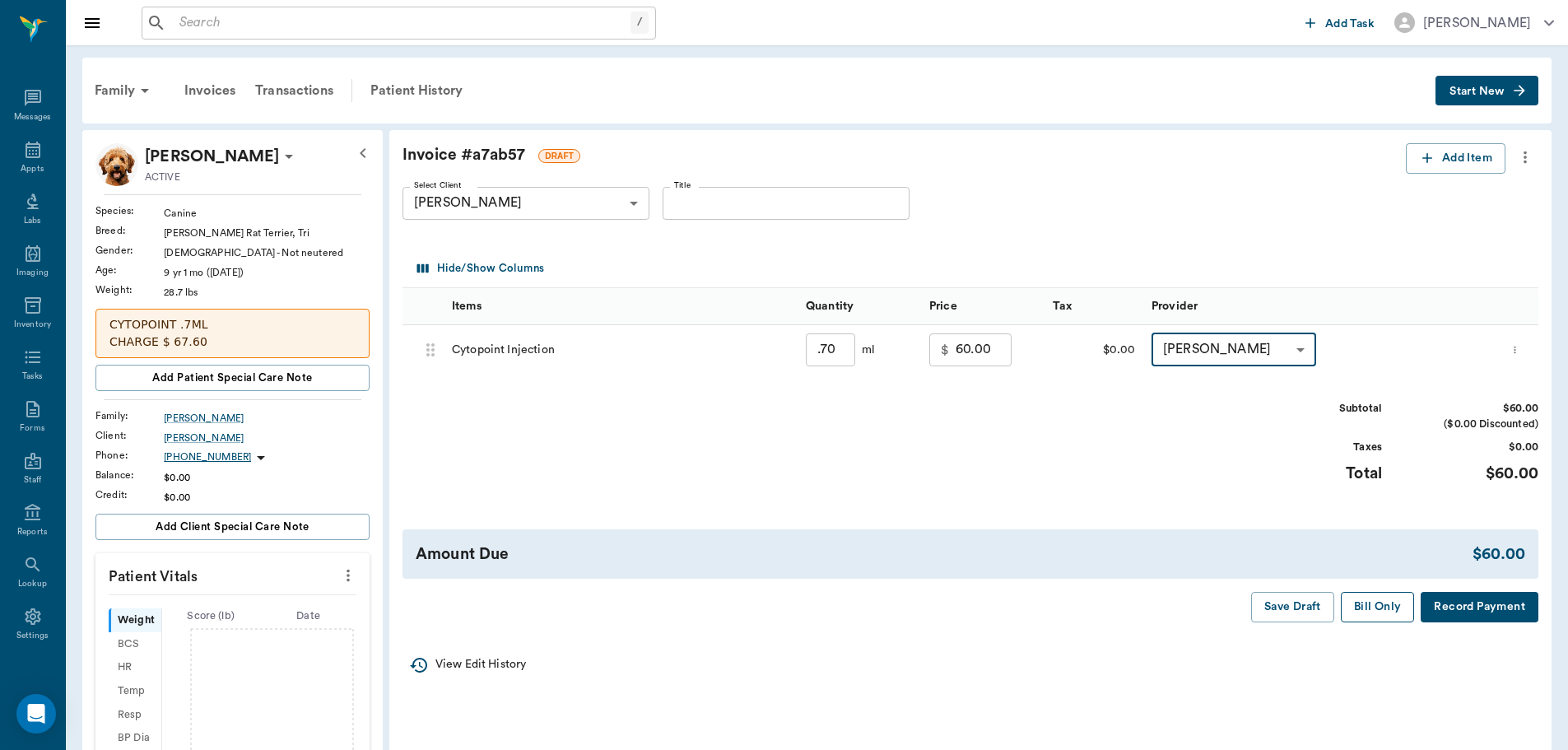
click at [1381, 610] on button "Bill Only" at bounding box center [1378, 606] width 74 height 30
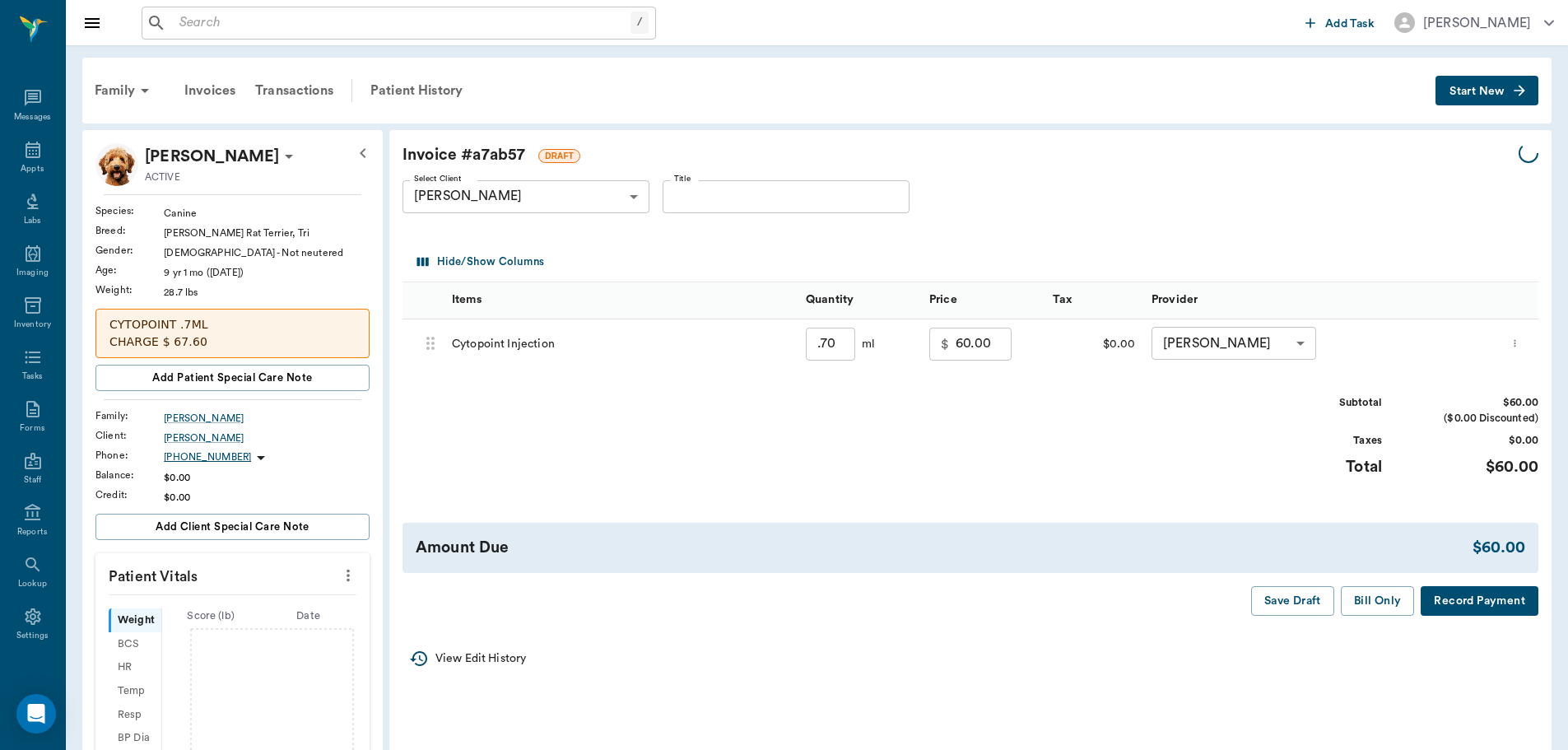
type input "0.70"
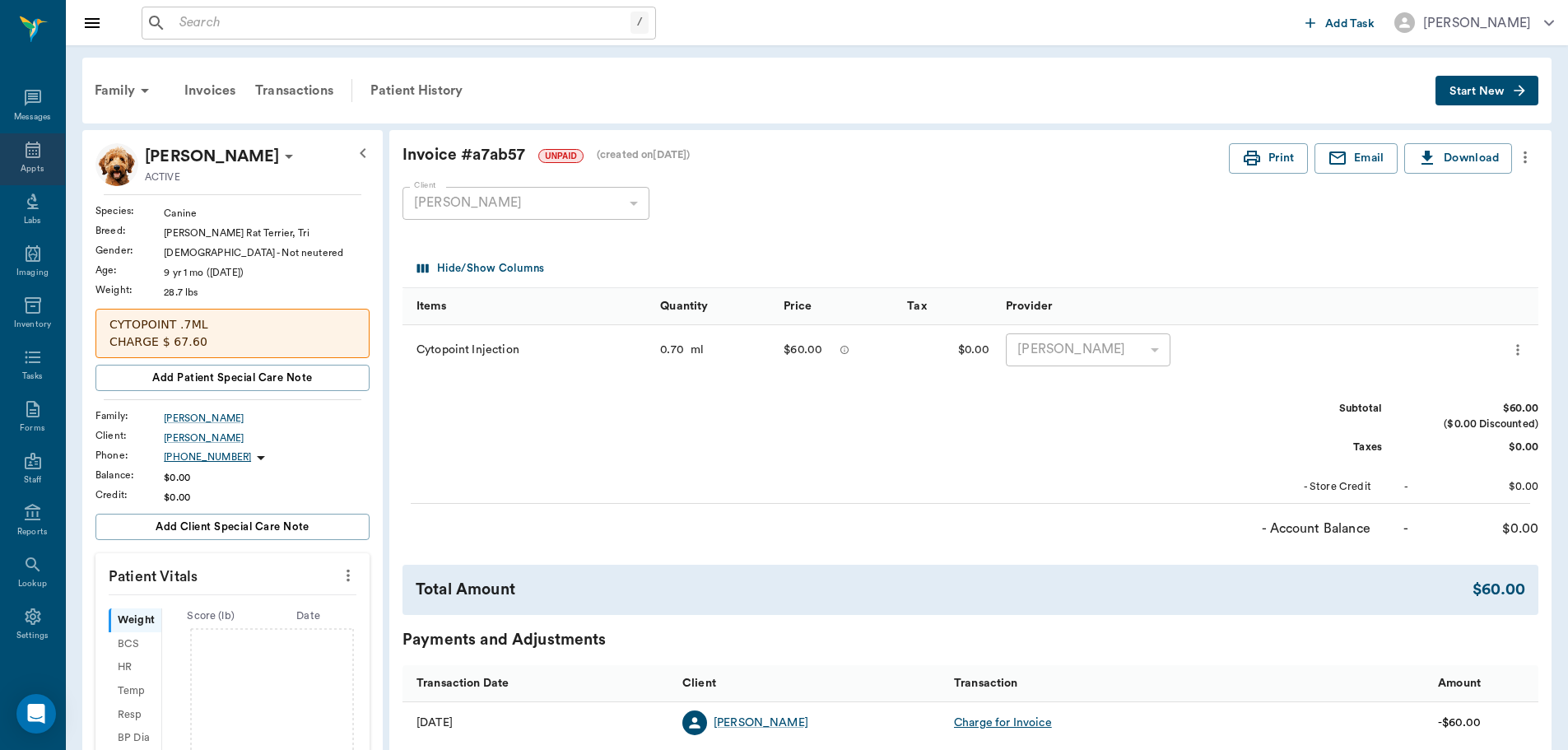
click at [15, 160] on div "Appts" at bounding box center [32, 159] width 65 height 52
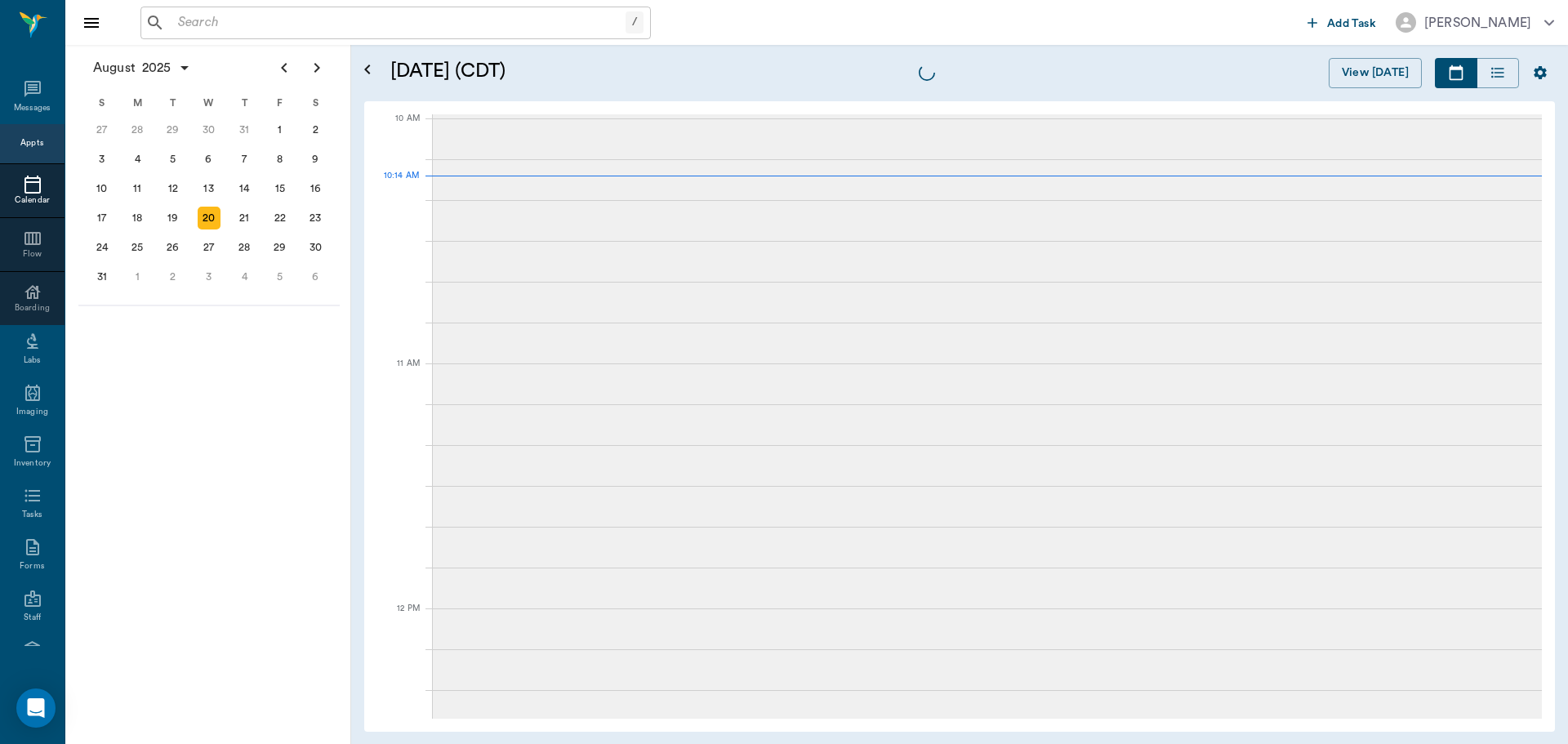
scroll to position [491, 0]
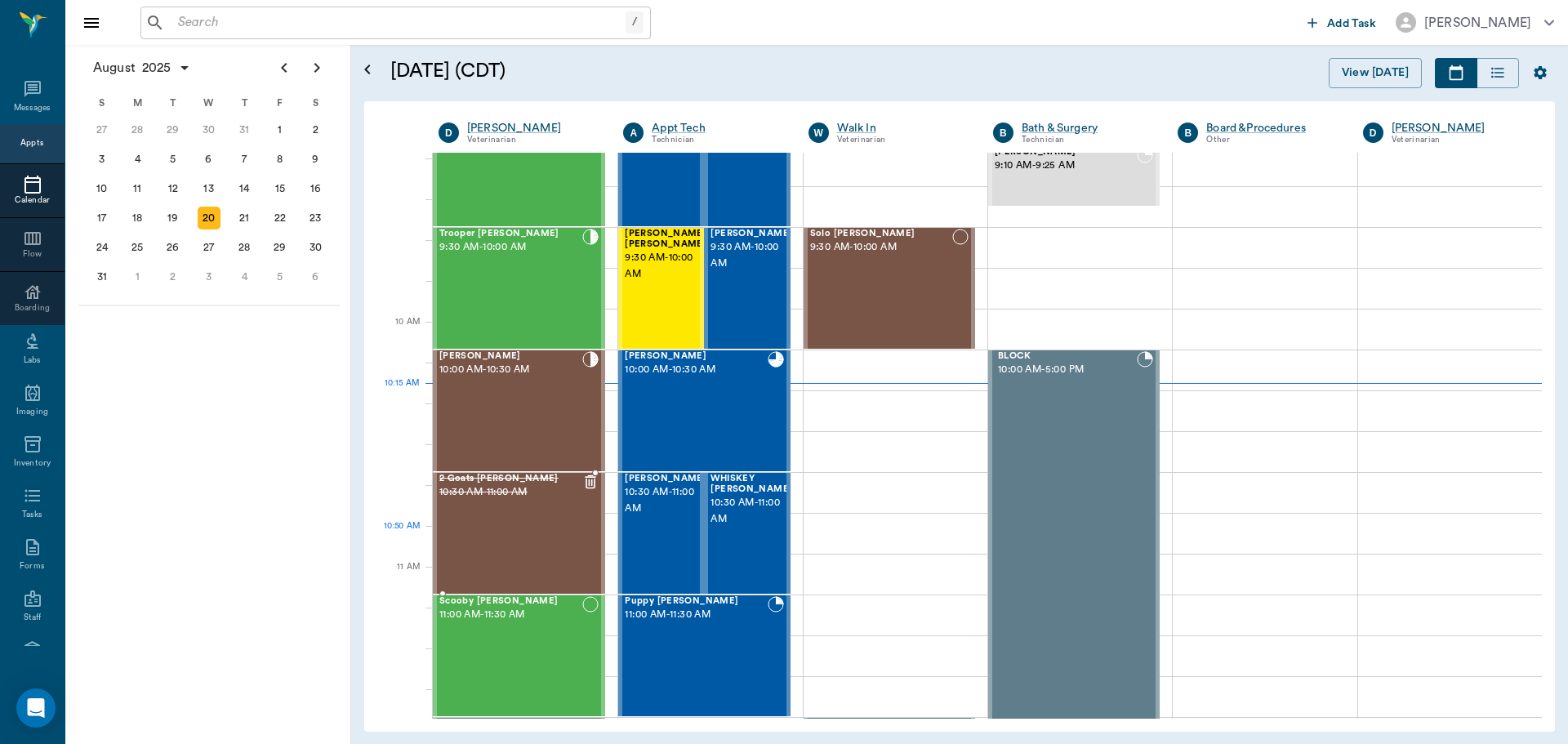
scroll to position [328, 0]
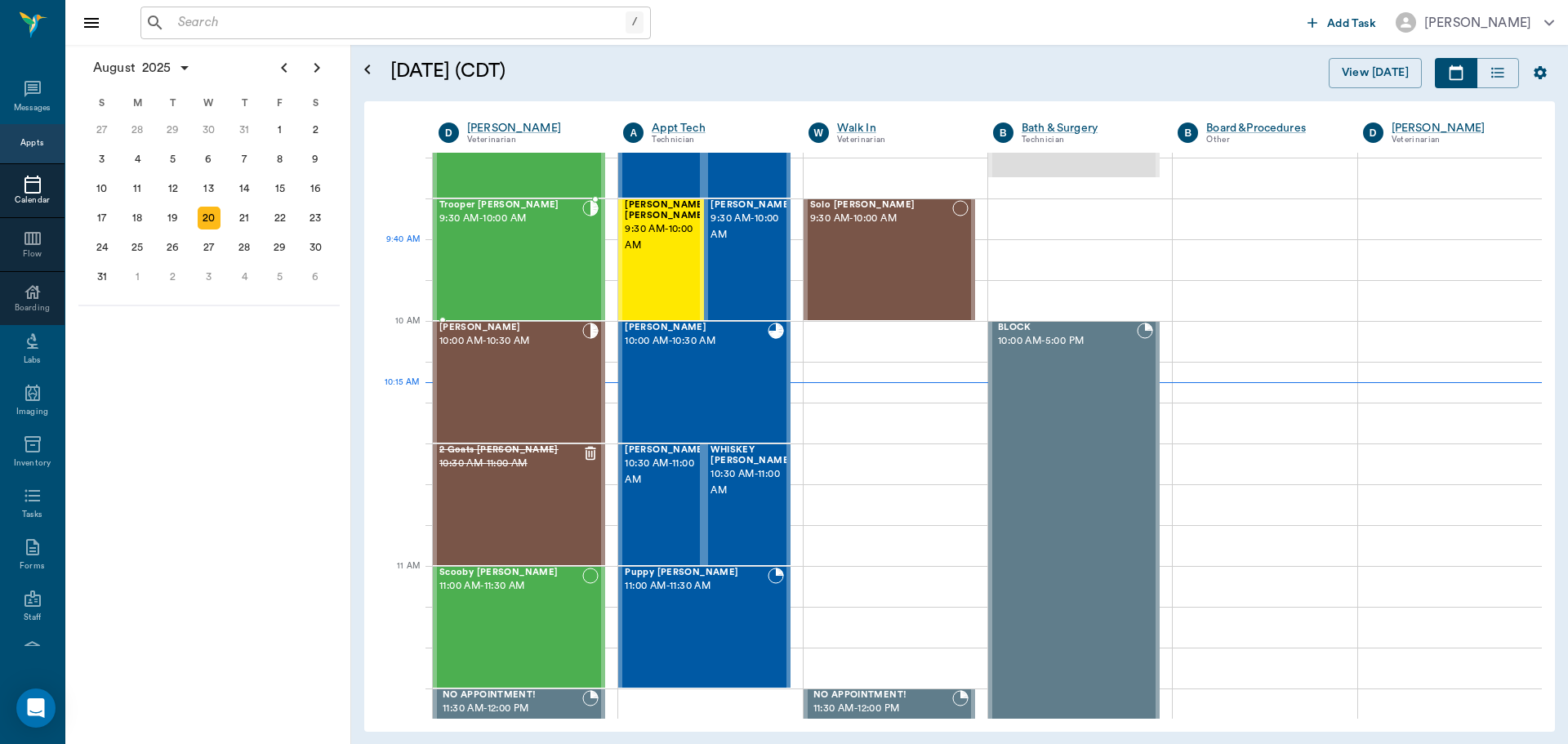
click at [543, 261] on div "Trooper [PERSON_NAME] 9:30 AM - 10:00 AM" at bounding box center [511, 259] width 143 height 119
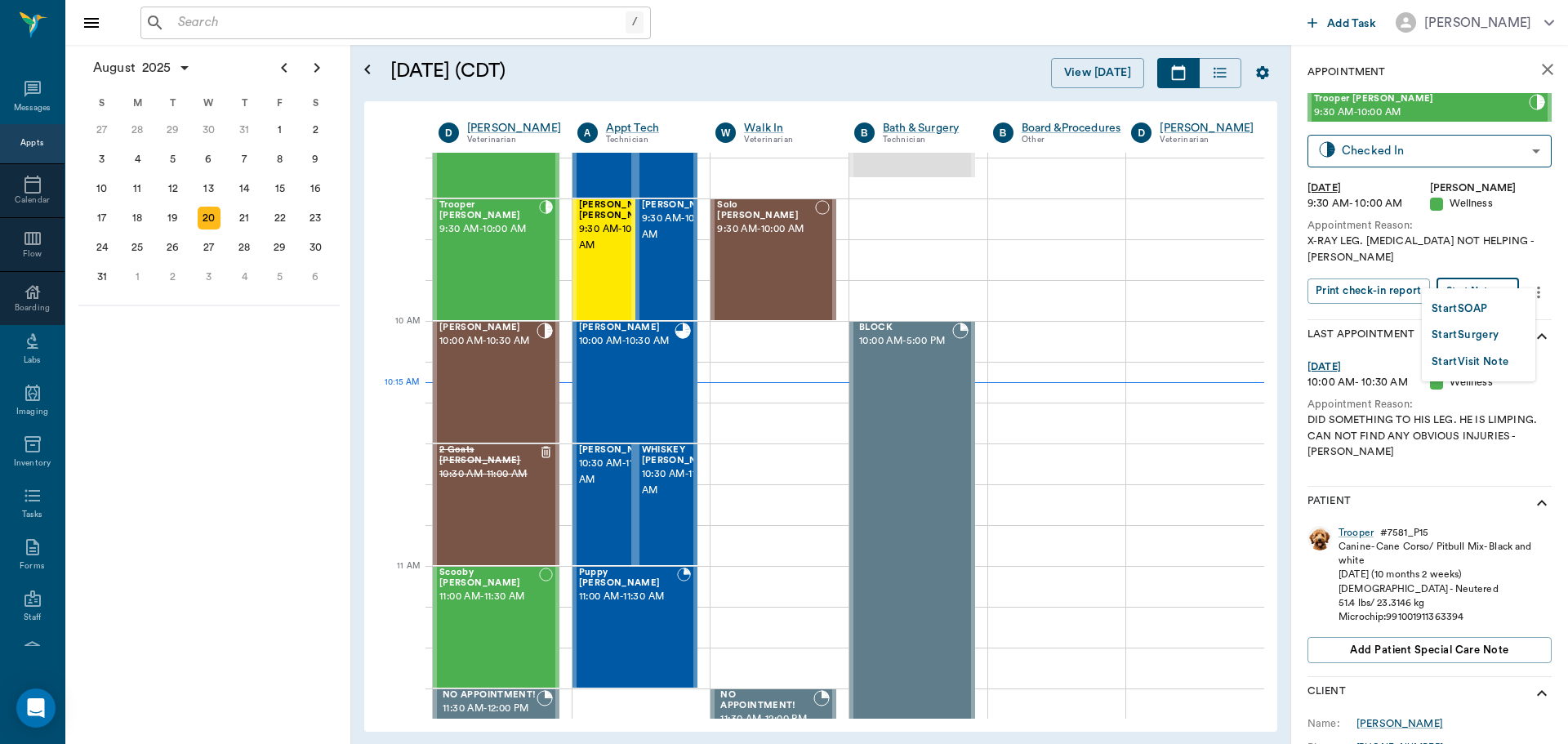
click at [1493, 270] on body "/ ​ Add Task [PERSON_NAME] Nectar Messages Appts Calendar Flow Boarding Labs Im…" at bounding box center [784, 372] width 1568 height 744
click at [1469, 311] on button "Start SOAP" at bounding box center [1459, 309] width 55 height 19
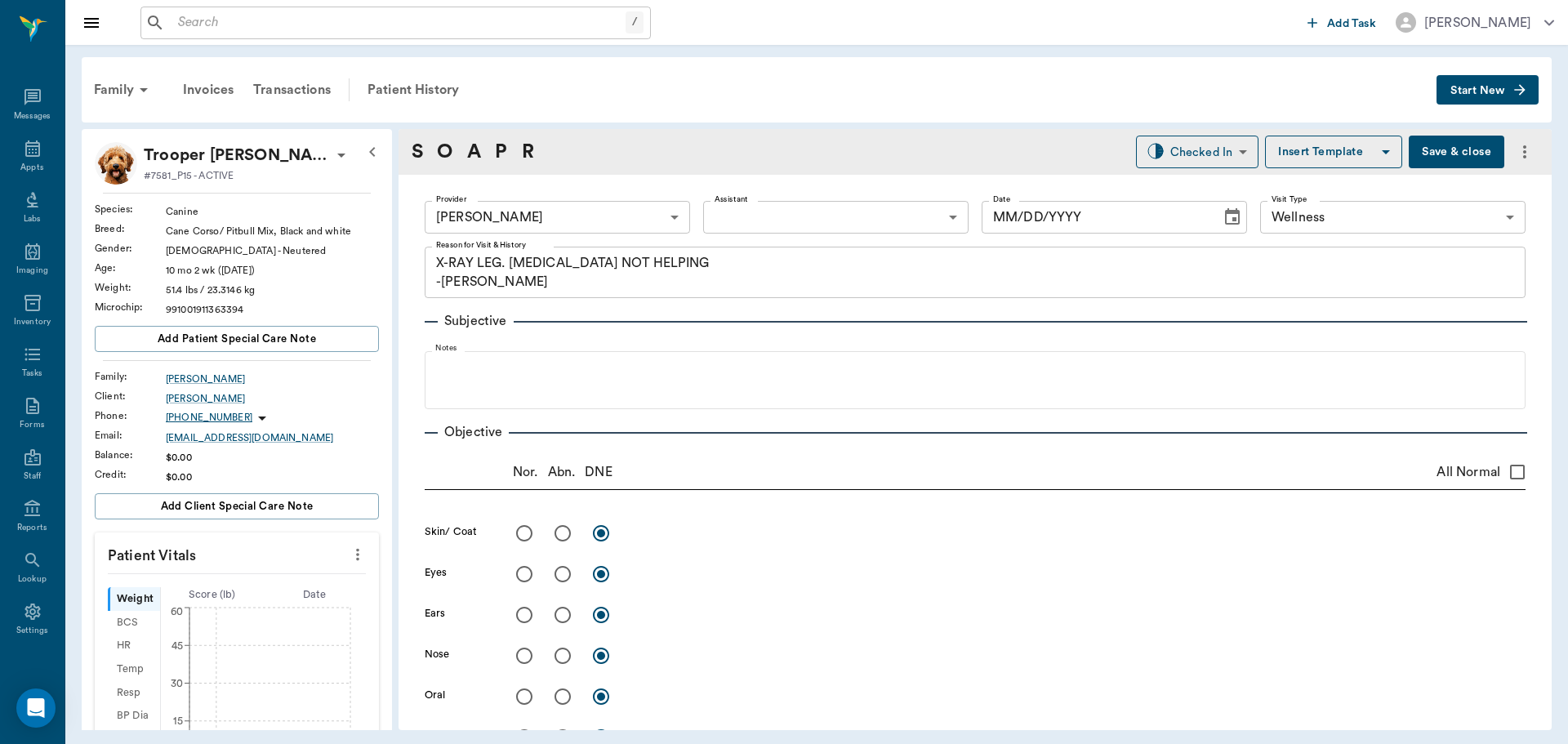
type input "63ec2f075fda476ae8351a4d"
type input "65d2be4f46e3a538d89b8c14"
type textarea "X-RAY LEG. [MEDICAL_DATA] NOT HELPING -[PERSON_NAME]"
type input "[DATE]"
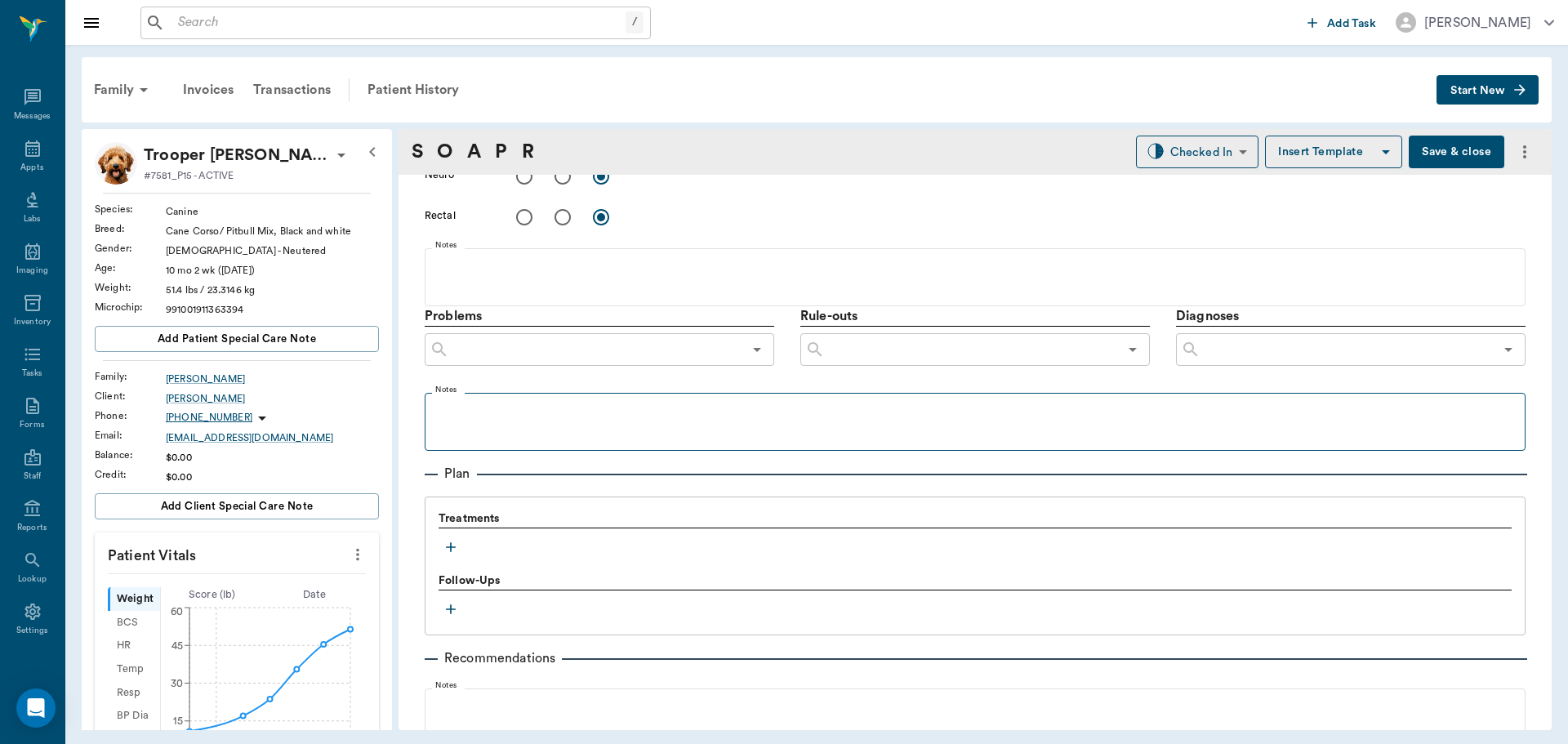
scroll to position [973, 0]
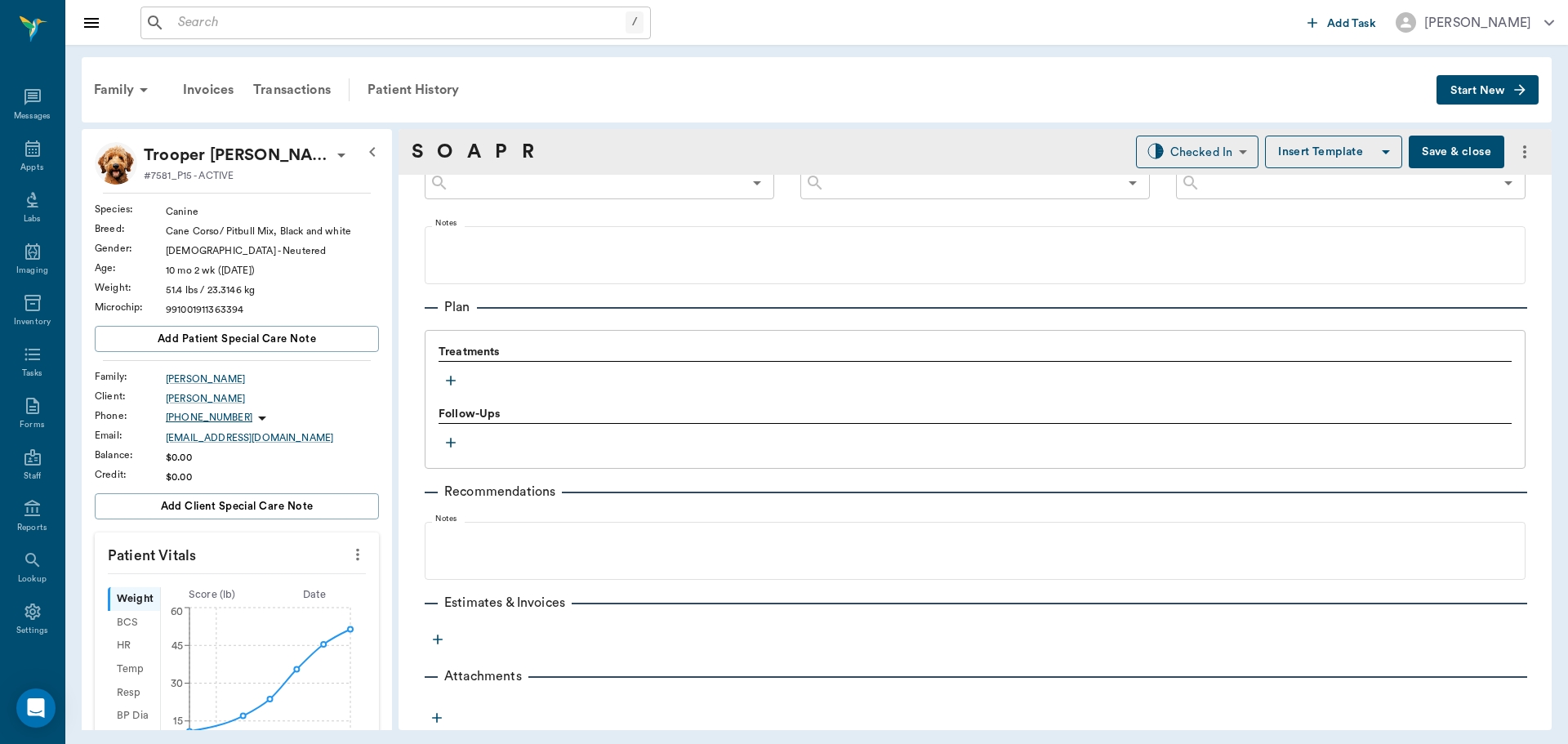
click at [454, 377] on icon "button" at bounding box center [451, 381] width 16 height 16
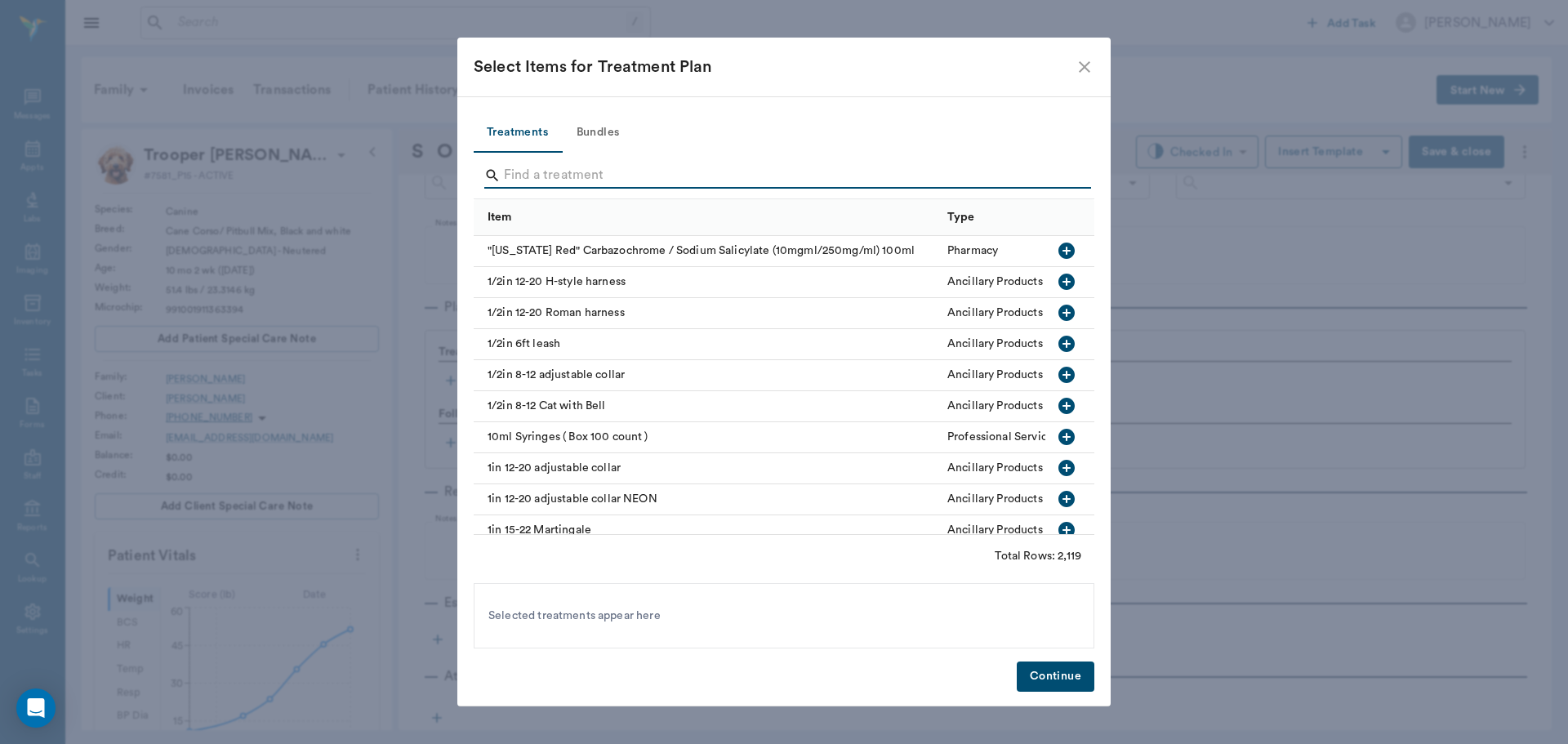
click at [529, 179] on input "Search" at bounding box center [785, 175] width 562 height 26
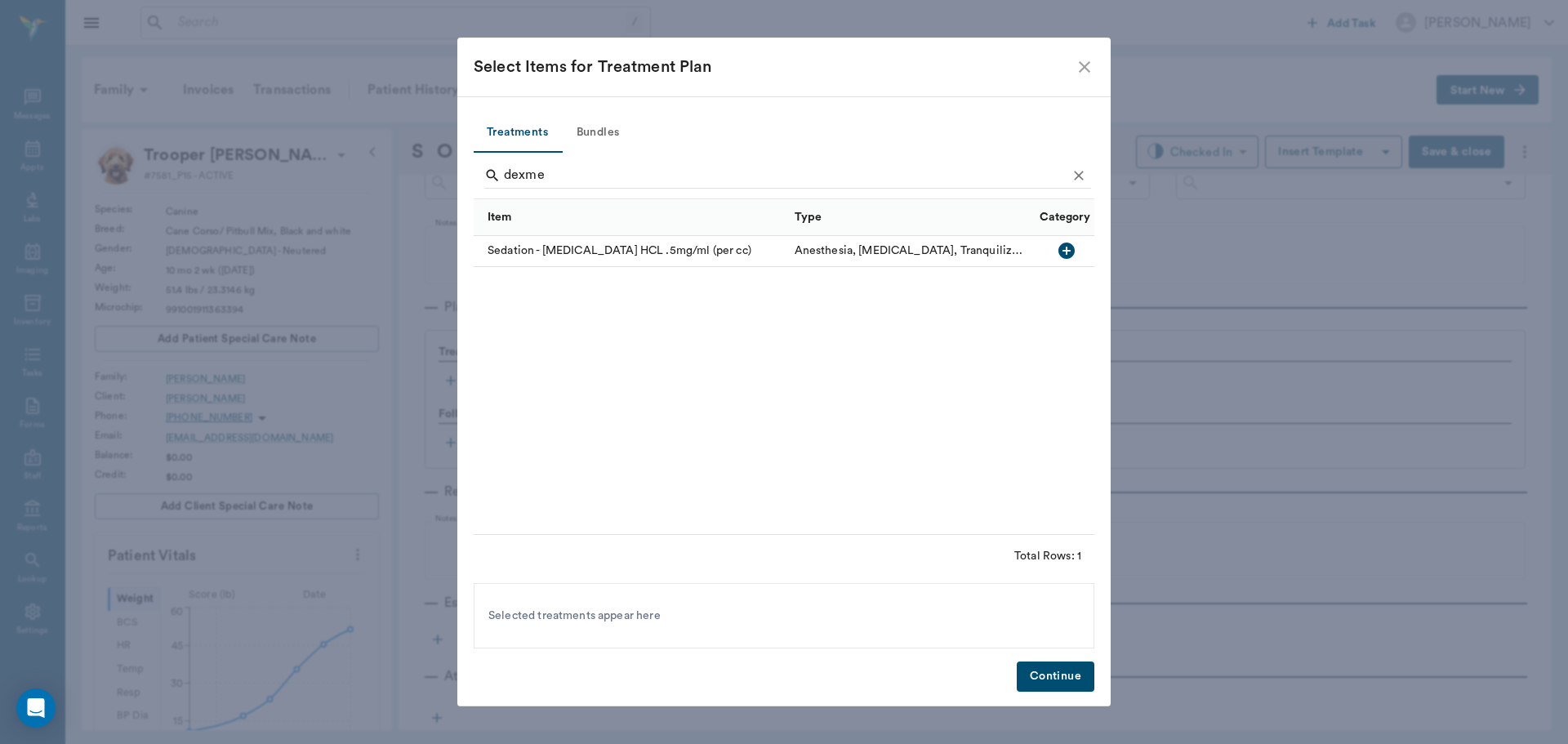
click at [1064, 251] on icon "button" at bounding box center [1067, 251] width 20 height 20
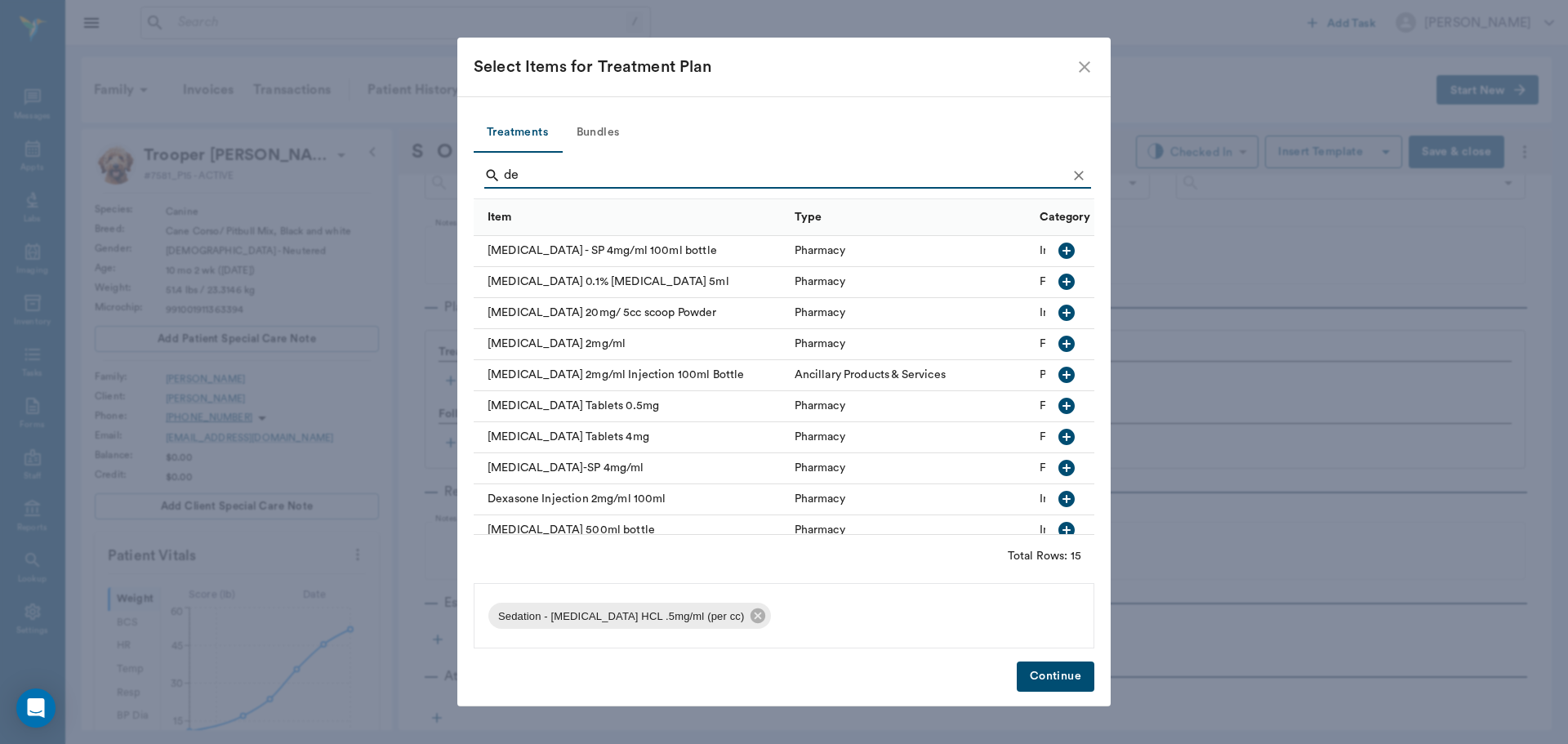
type input "d"
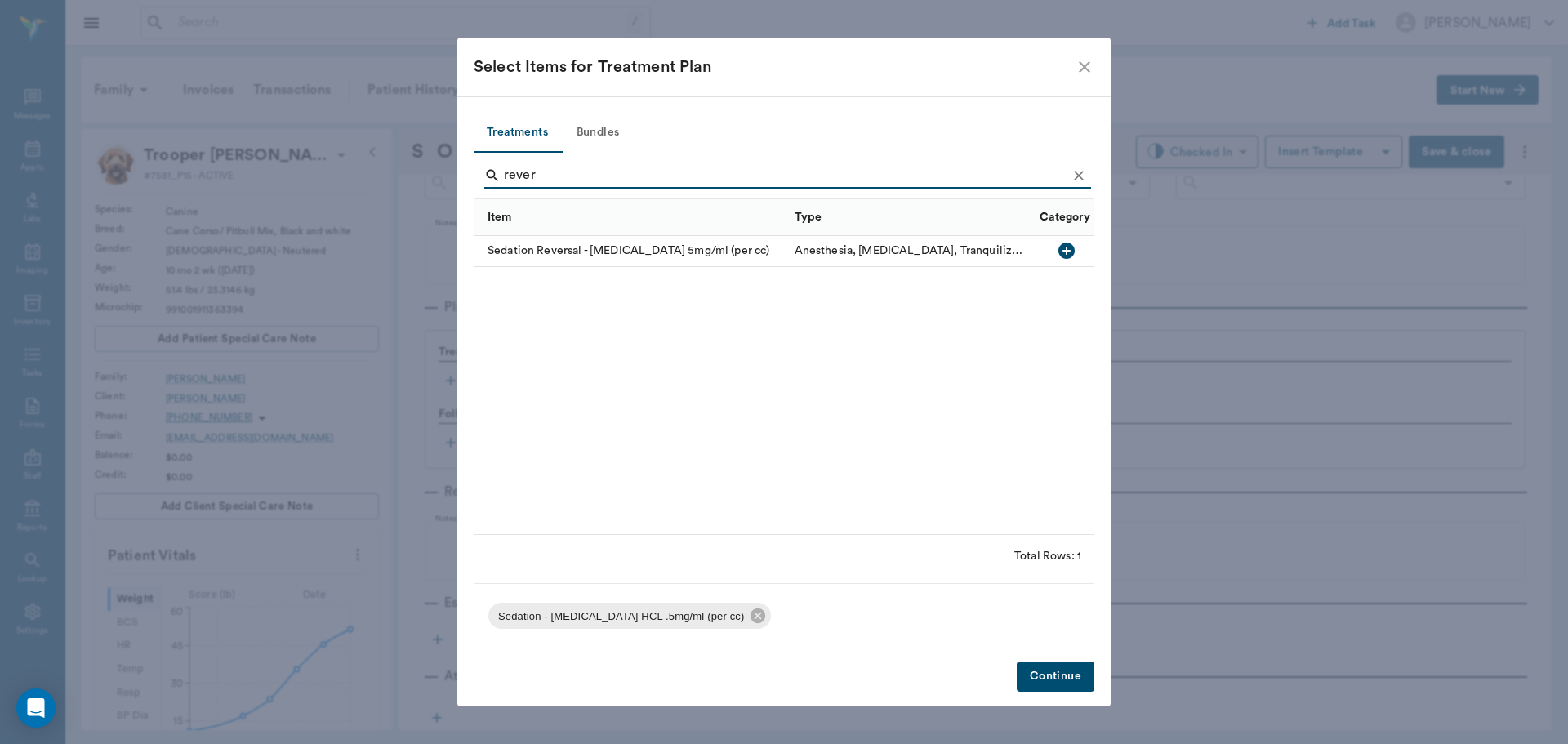
click at [1065, 251] on icon "button" at bounding box center [1067, 251] width 20 height 20
type input "r"
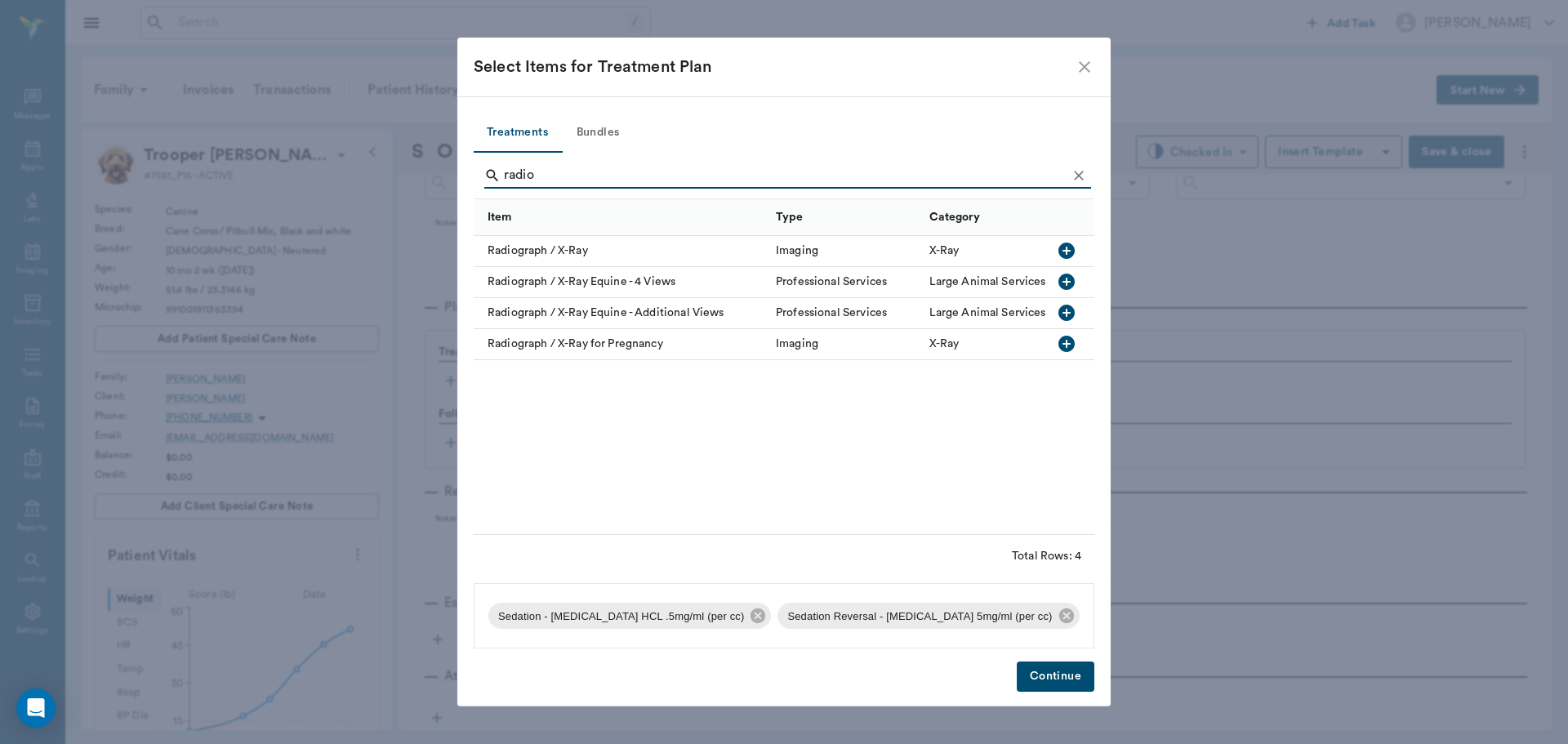
type input "radio"
click at [1064, 254] on icon "button" at bounding box center [1067, 251] width 16 height 16
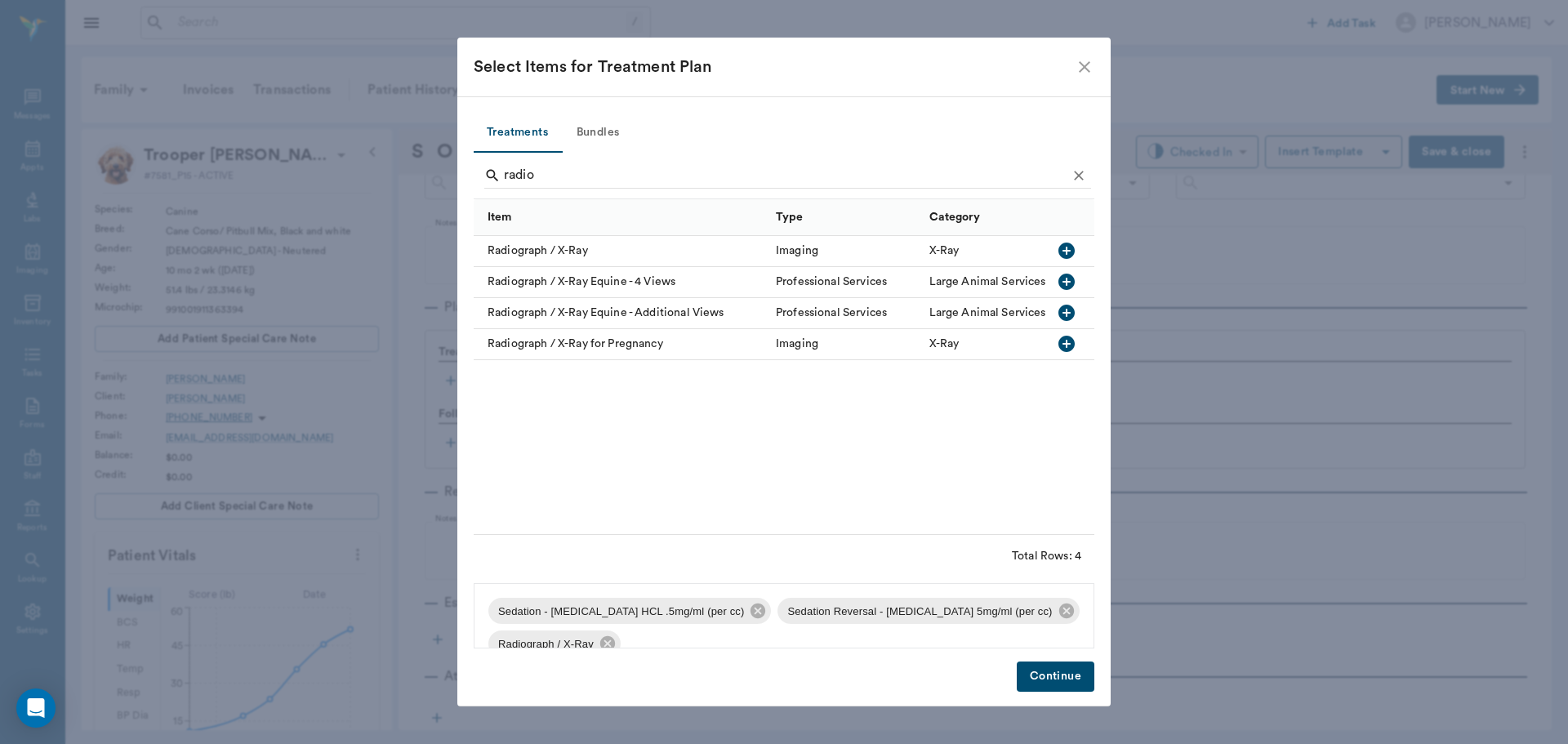
click at [1077, 680] on button "Continue" at bounding box center [1055, 676] width 77 height 30
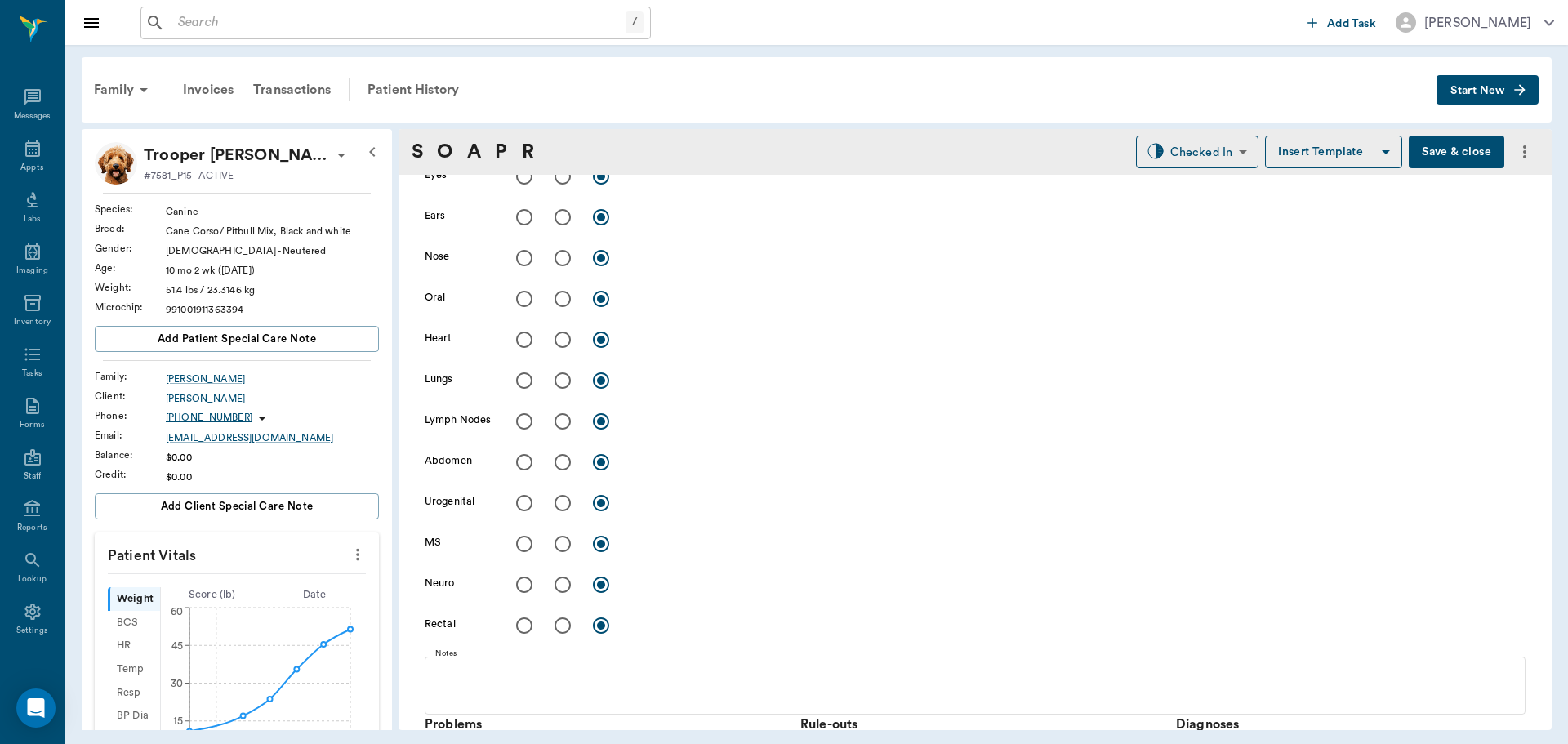
scroll to position [409, 0]
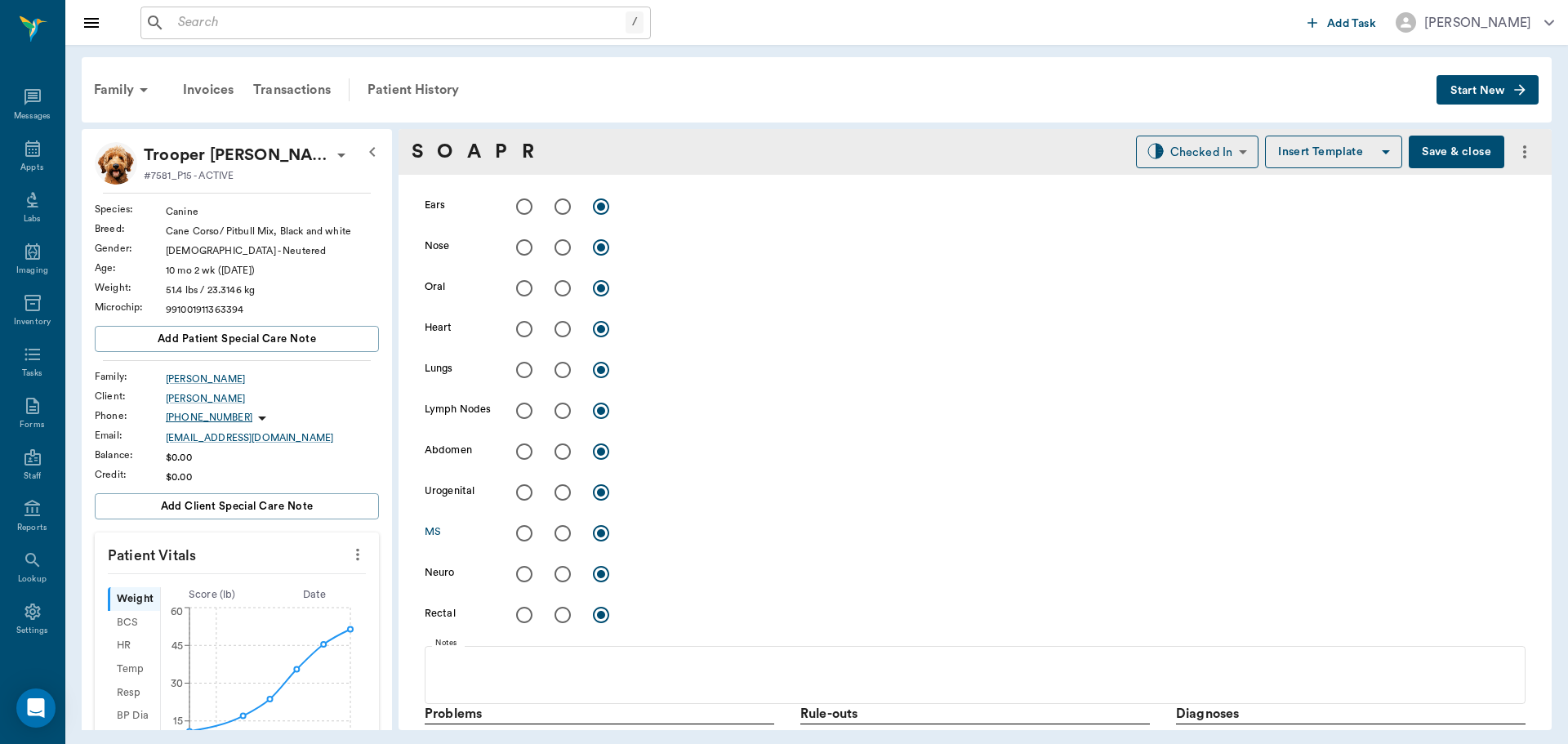
click at [519, 532] on input "radio" at bounding box center [524, 533] width 35 height 35
radio input "true"
click at [675, 538] on textarea at bounding box center [1078, 532] width 894 height 19
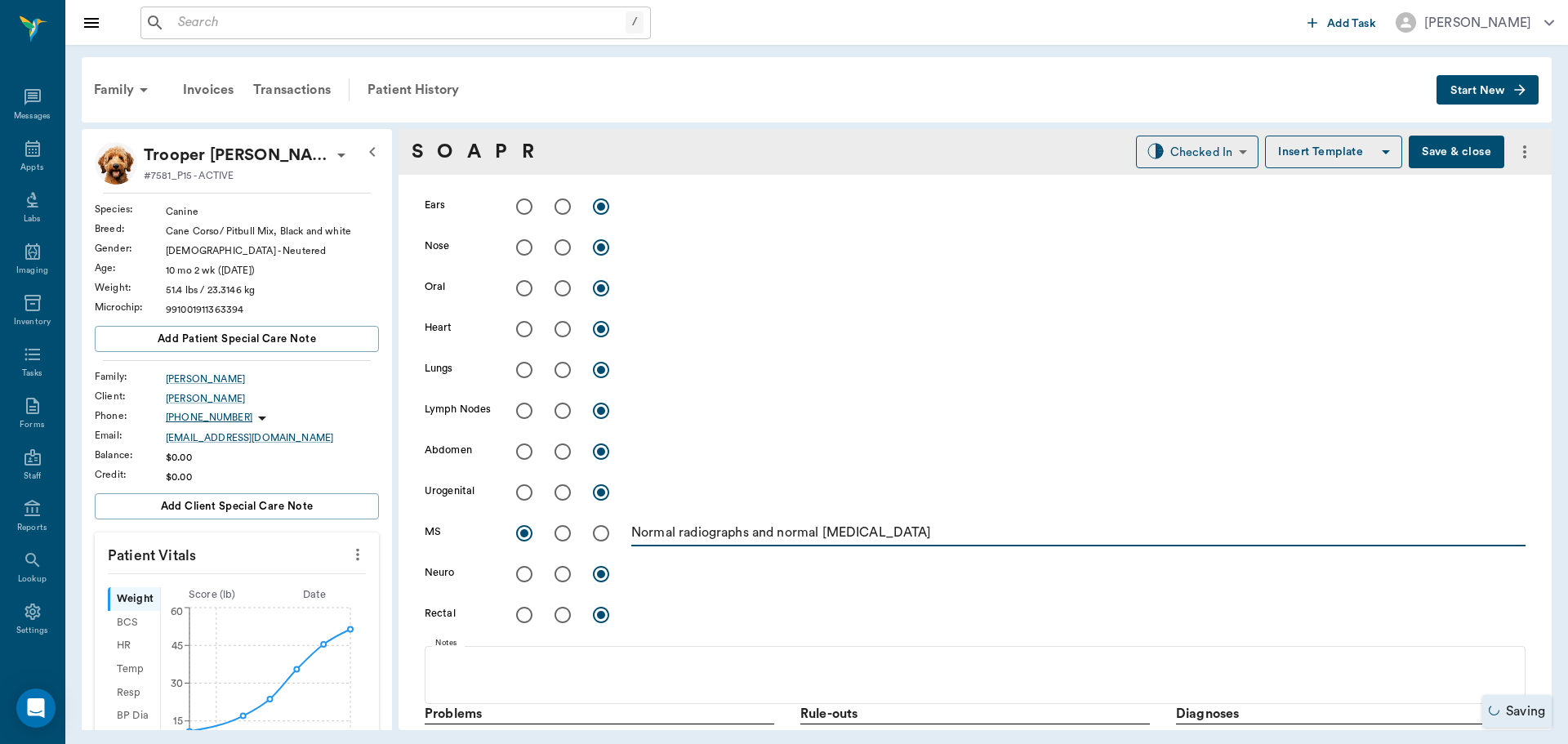
click at [910, 526] on textarea "Normal radiographs and normal [MEDICAL_DATA]" at bounding box center [1078, 532] width 894 height 19
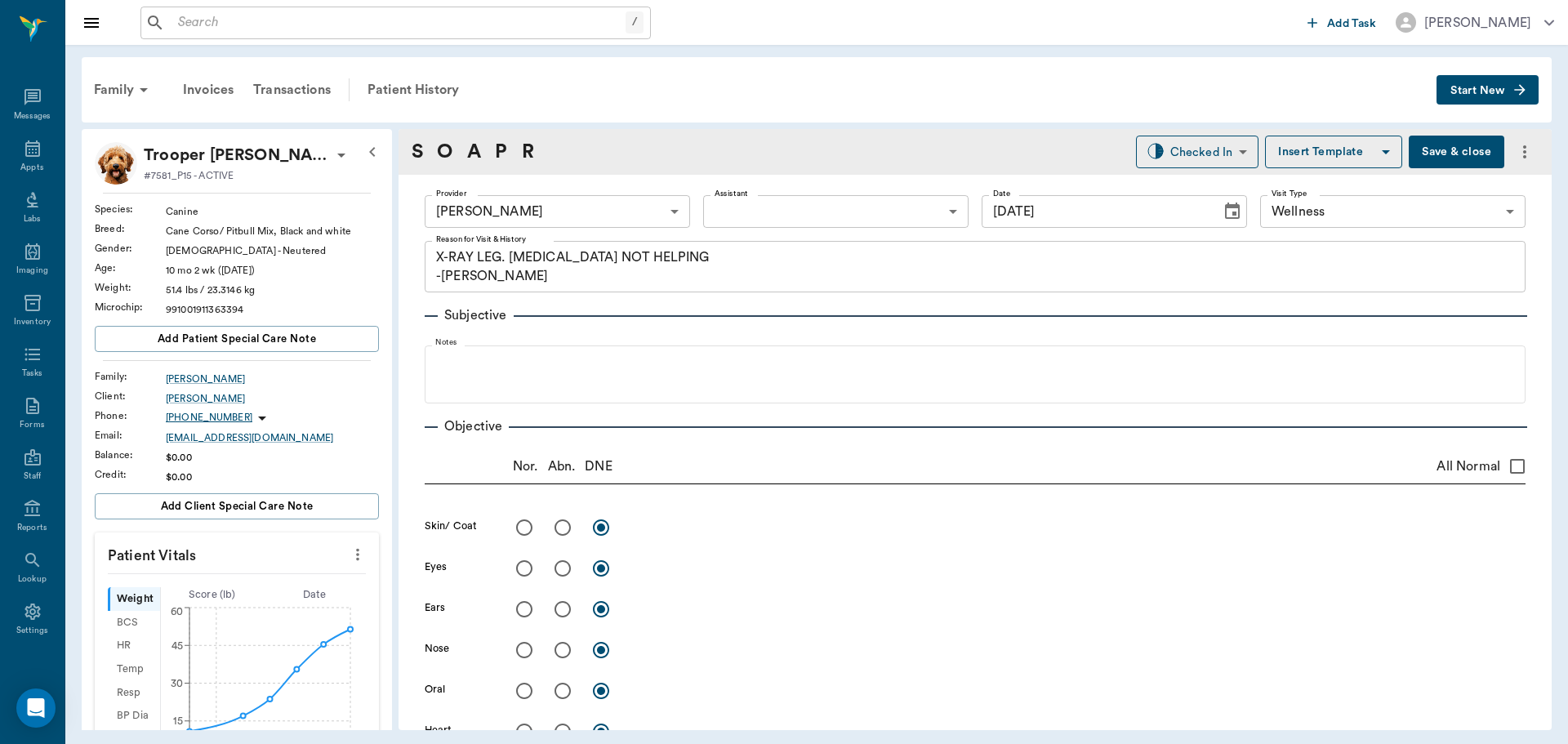
scroll to position [0, 0]
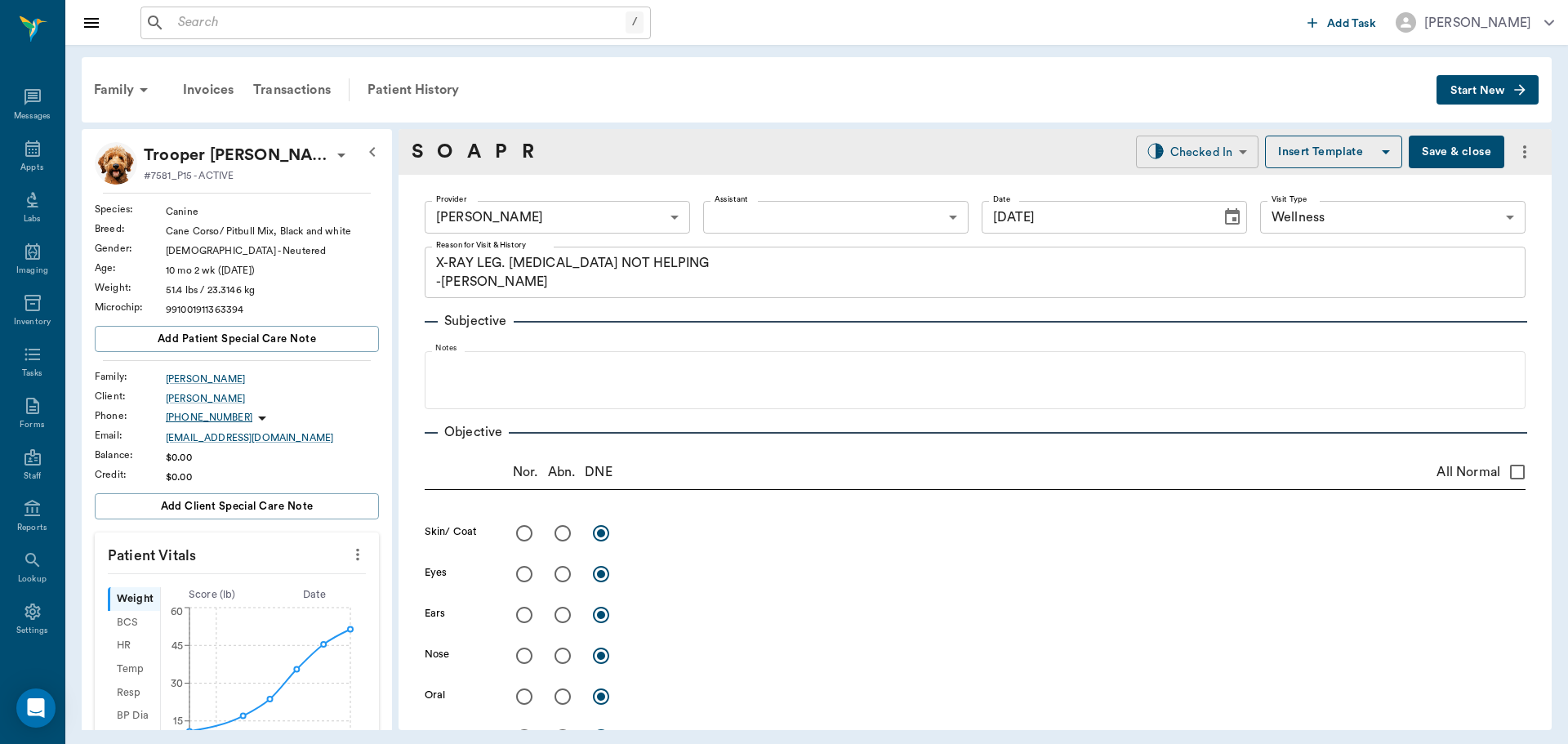
type textarea "Normal radiographs and normal [MEDICAL_DATA]"
click at [1217, 151] on body "/ ​ Add Task [PERSON_NAME] Nectar Messages Appts Labs Imaging Inventory Tasks F…" at bounding box center [784, 372] width 1568 height 744
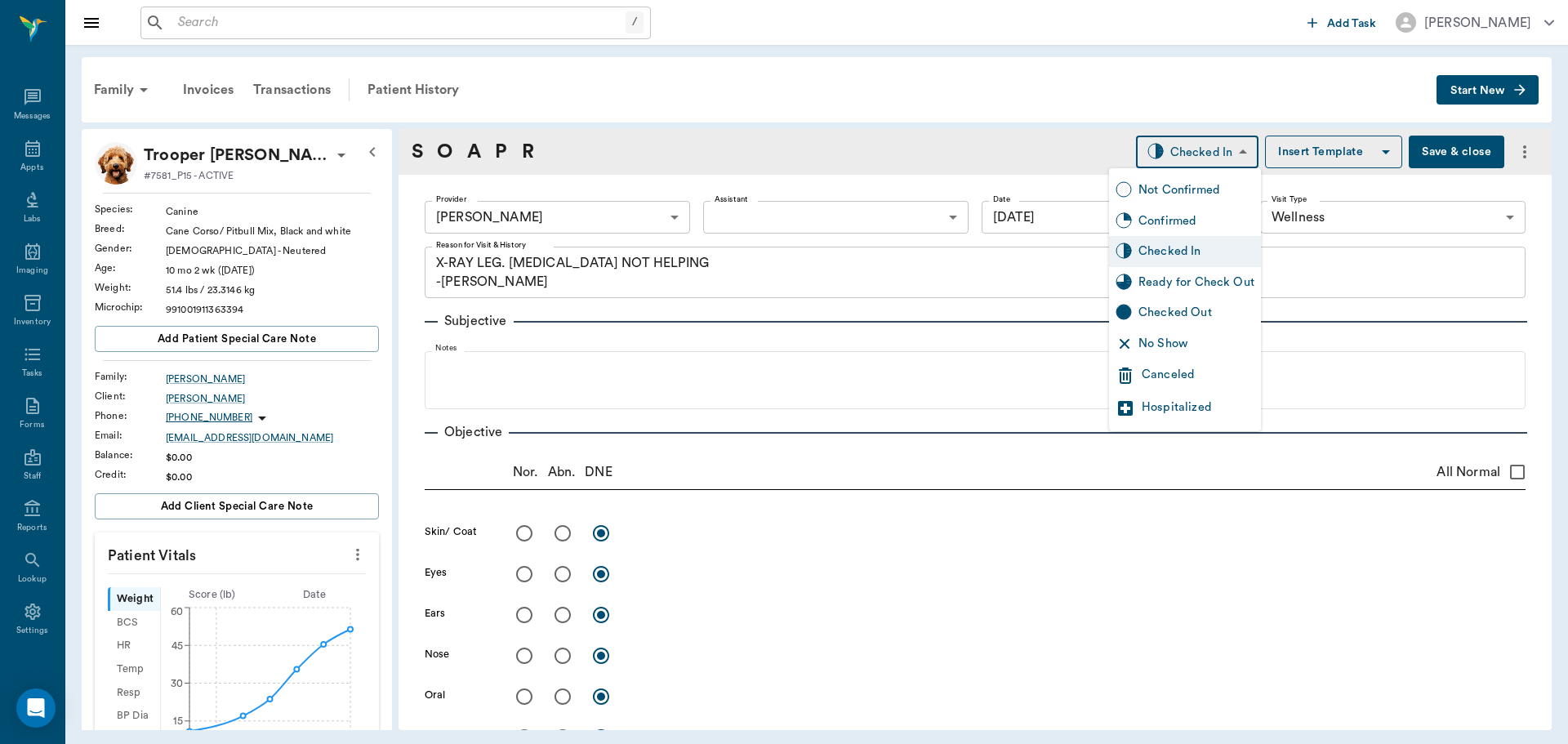
drag, startPoint x: 1189, startPoint y: 273, endPoint x: 1178, endPoint y: 270, distance: 11.4
click at [1187, 272] on div "Ready for Check Out" at bounding box center [1185, 283] width 152 height 31
type input "READY_TO_CHECKOUT"
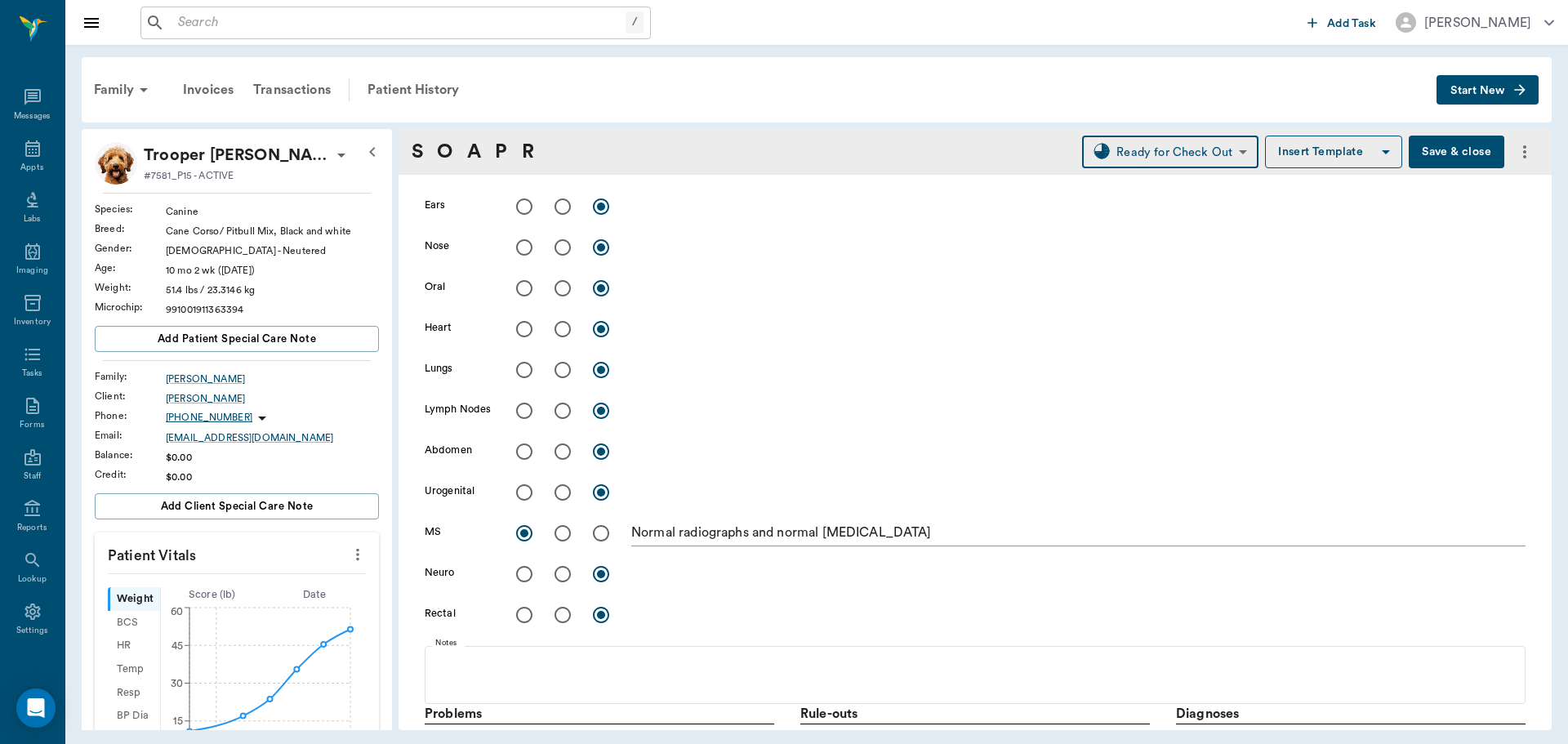
scroll to position [817, 0]
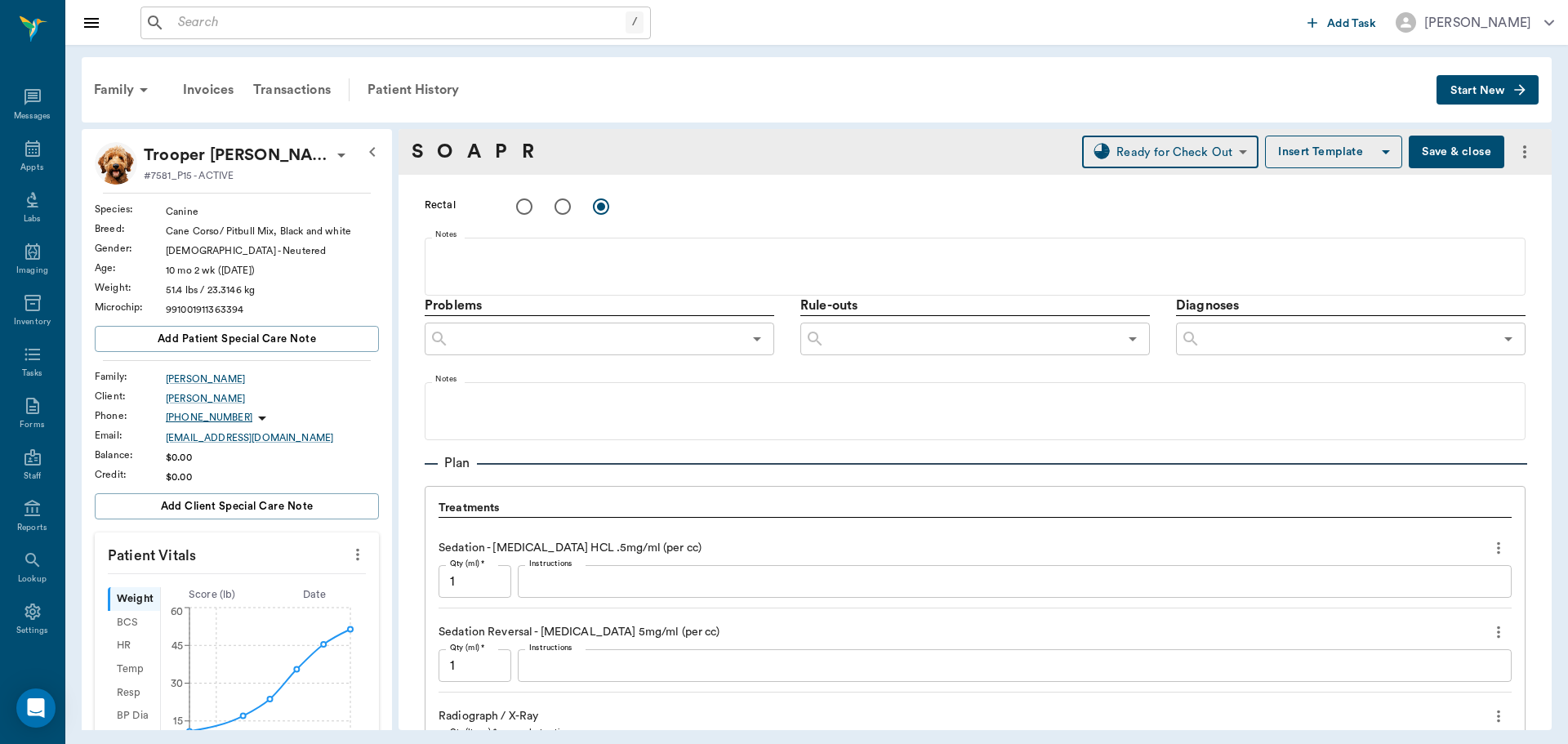
click at [1226, 343] on input "text" at bounding box center [1347, 339] width 293 height 23
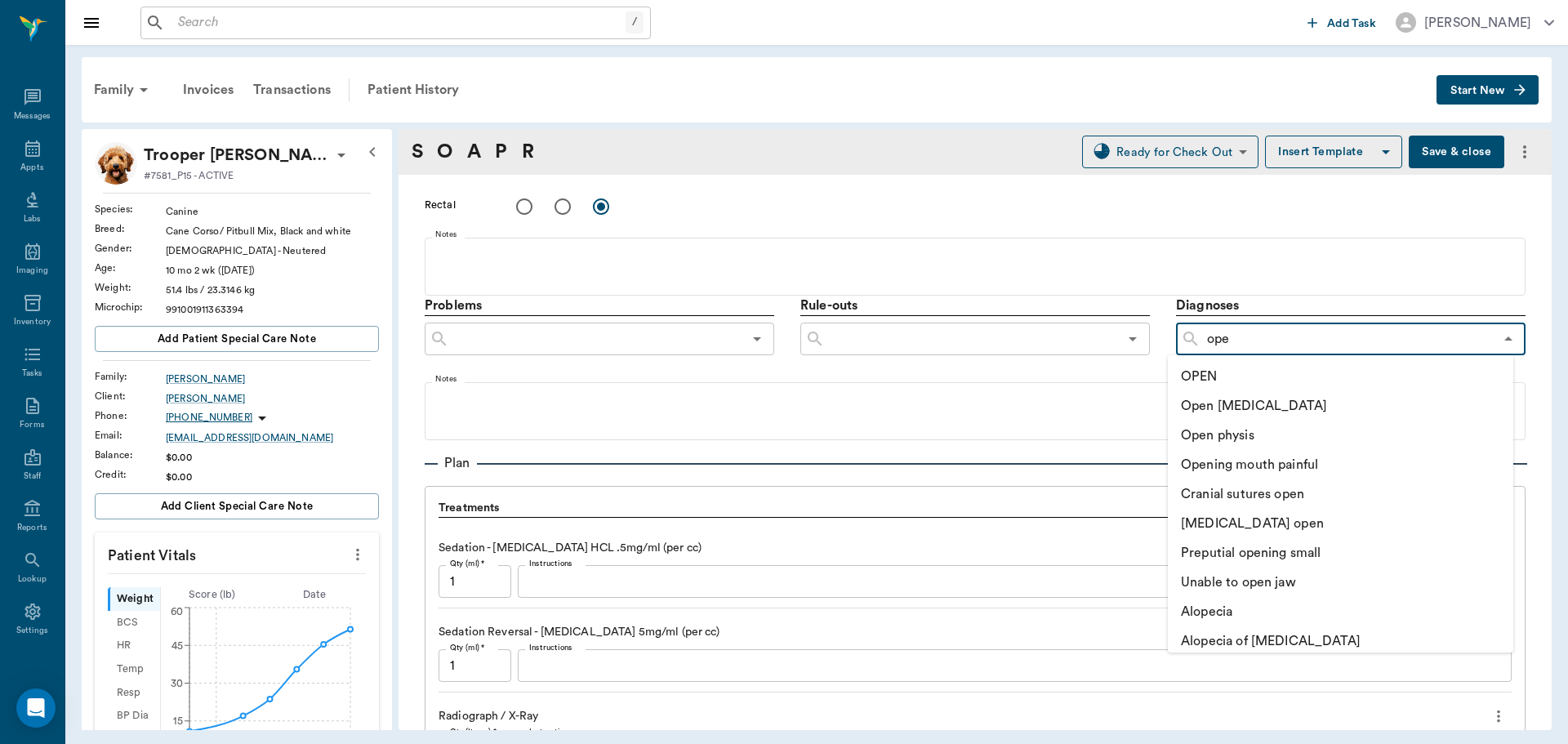
type input "open"
click at [1228, 372] on li "OPEN" at bounding box center [1341, 376] width 345 height 29
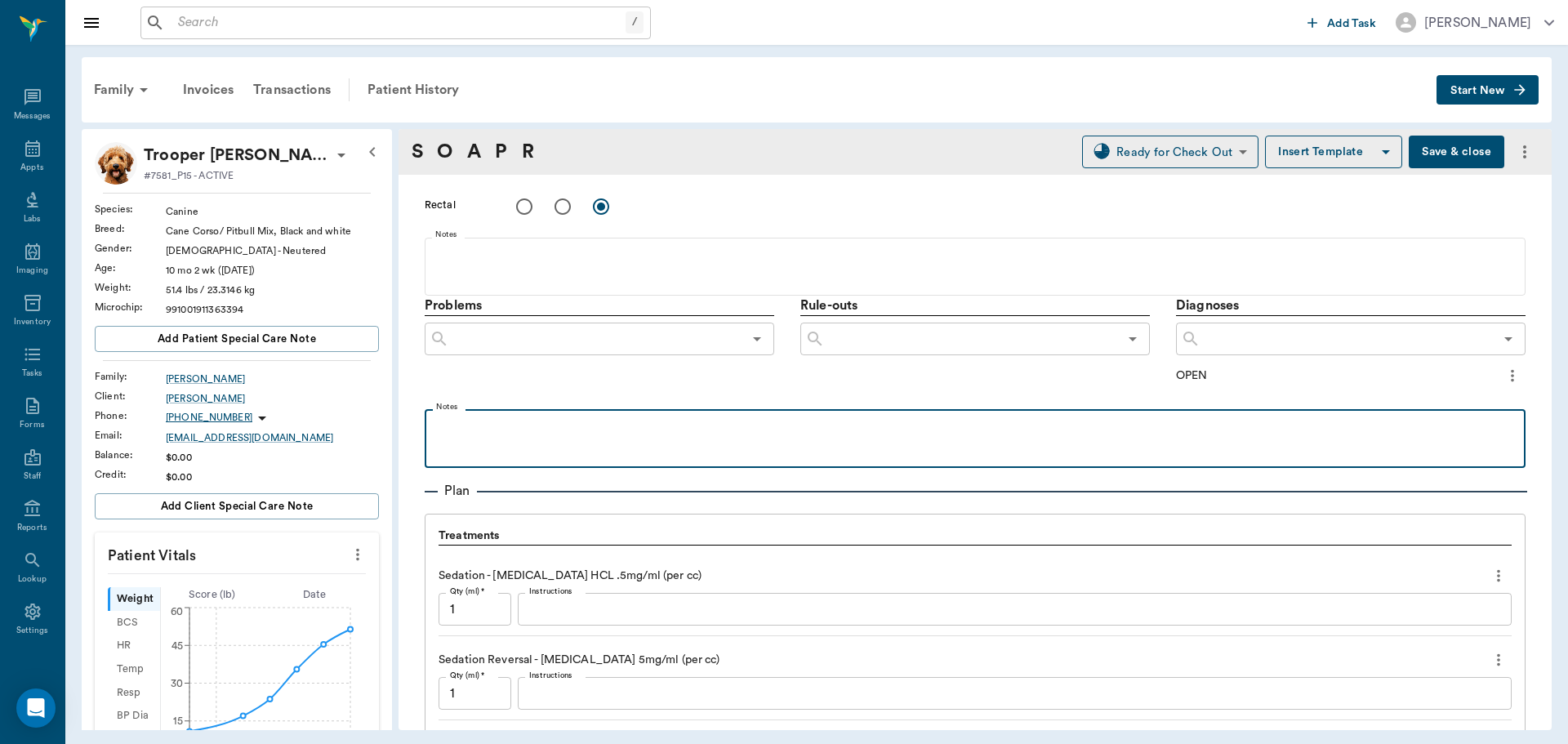
click at [673, 441] on div at bounding box center [976, 437] width 1085 height 41
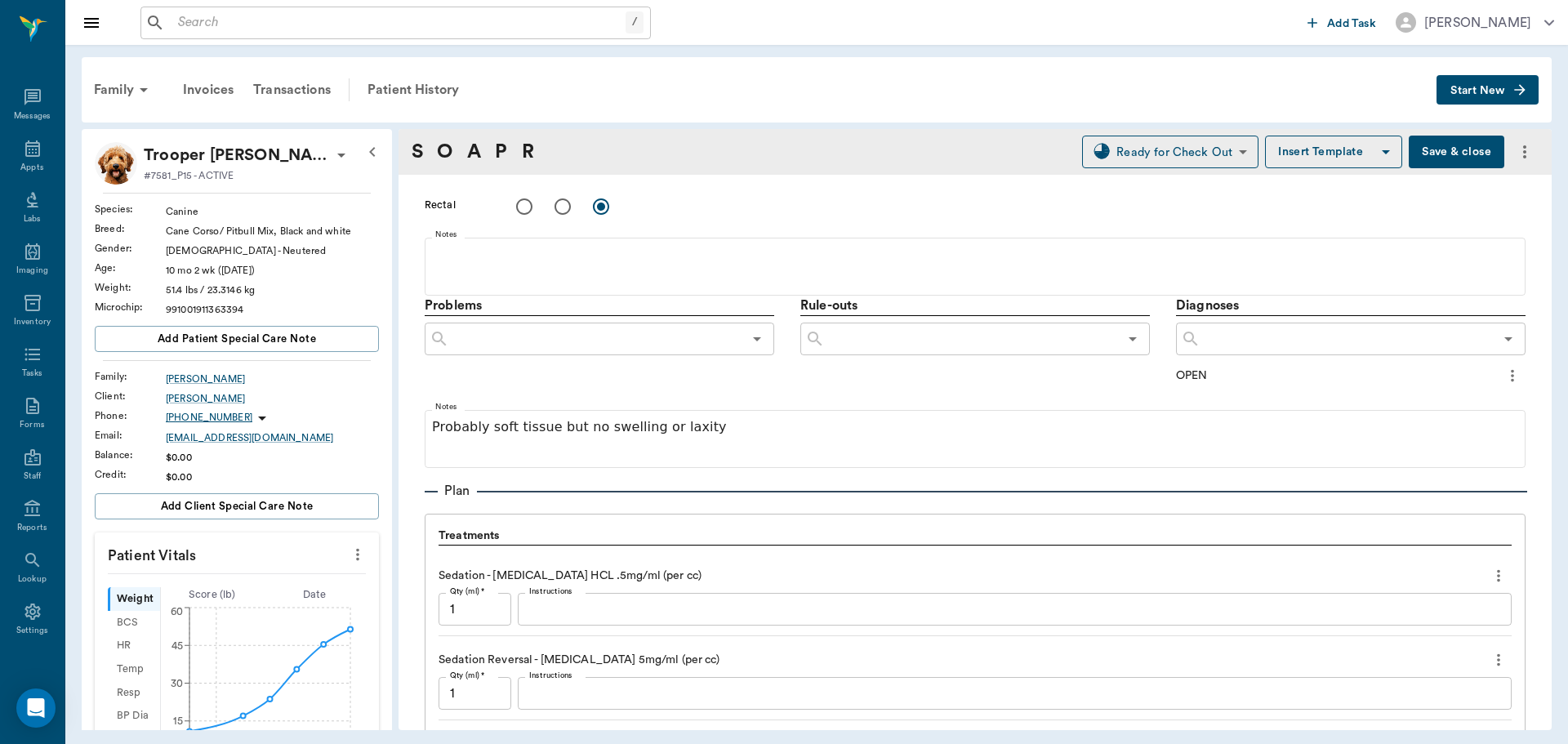
click at [1454, 149] on button "Save & close" at bounding box center [1456, 152] width 95 height 33
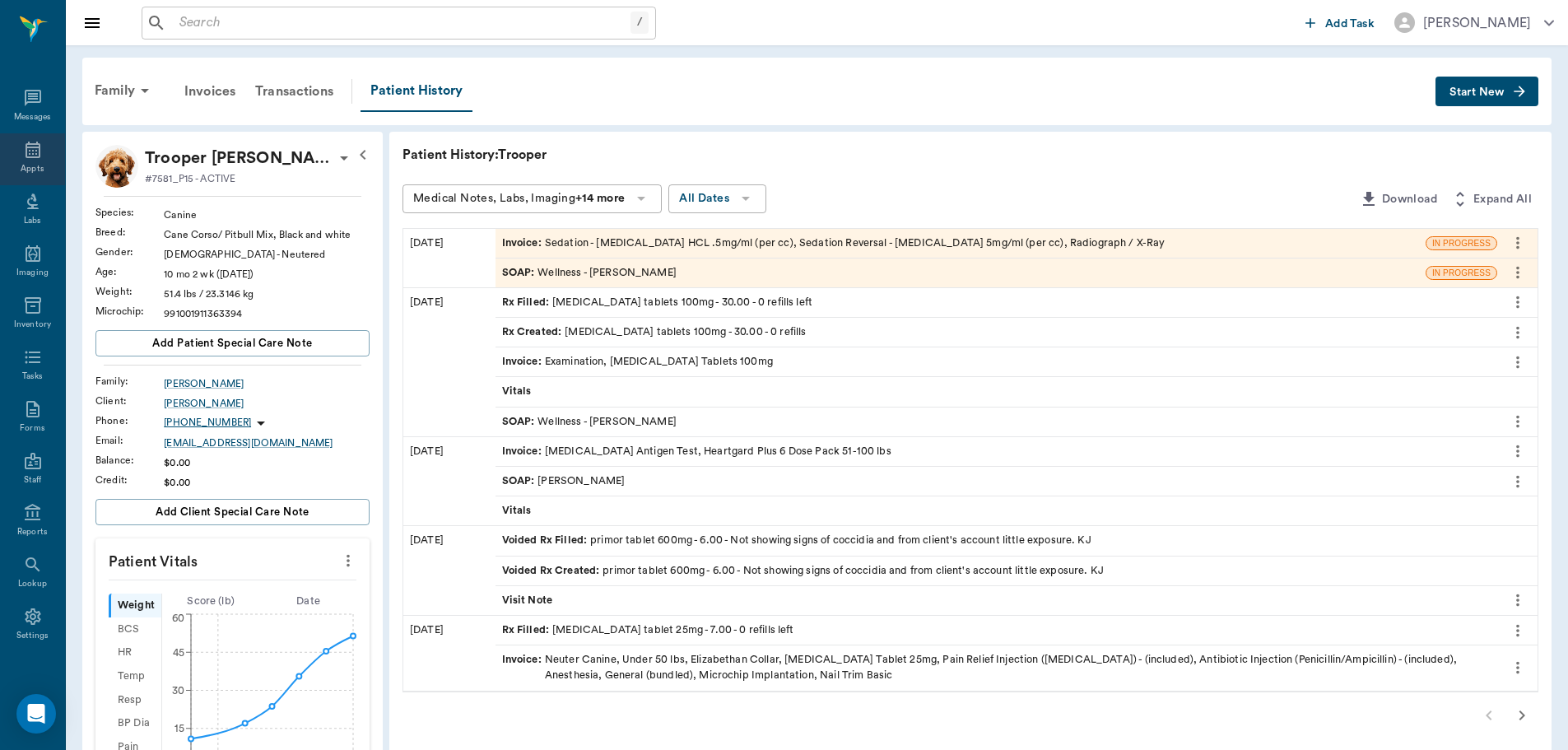
click at [29, 160] on div "Appts" at bounding box center [32, 159] width 65 height 52
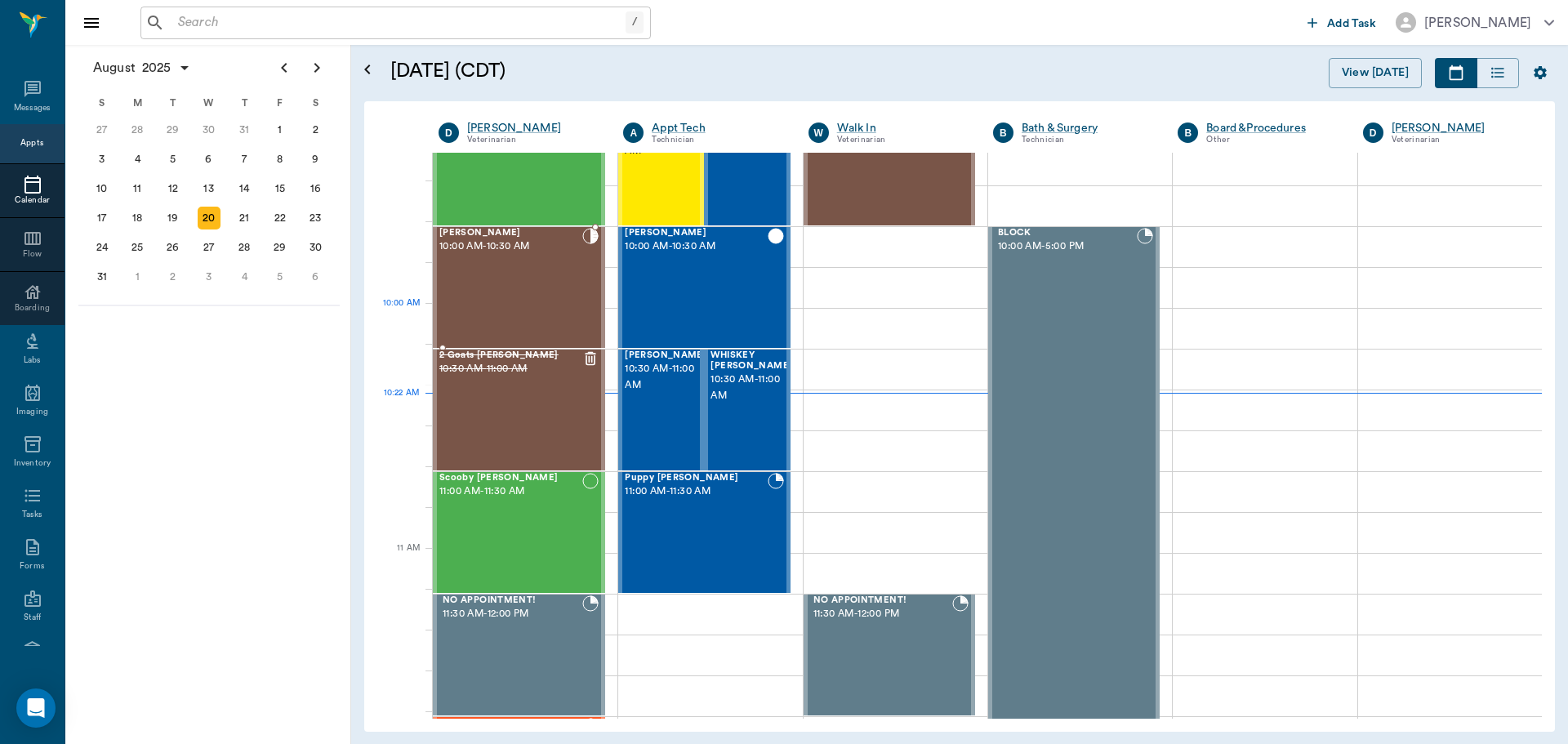
scroll to position [329, 0]
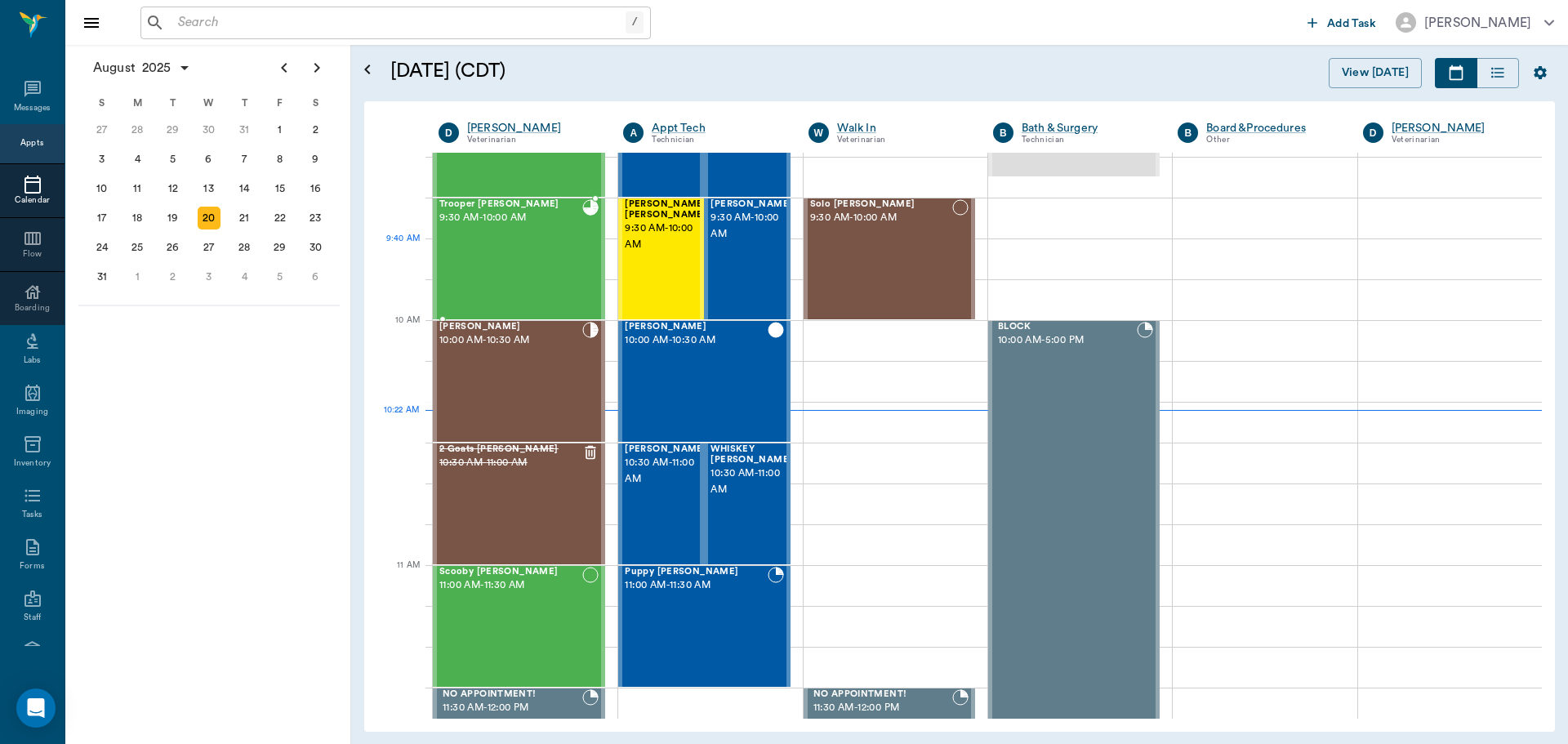
click at [532, 239] on div "Trooper [PERSON_NAME] 9:30 AM - 10:00 AM" at bounding box center [511, 258] width 143 height 119
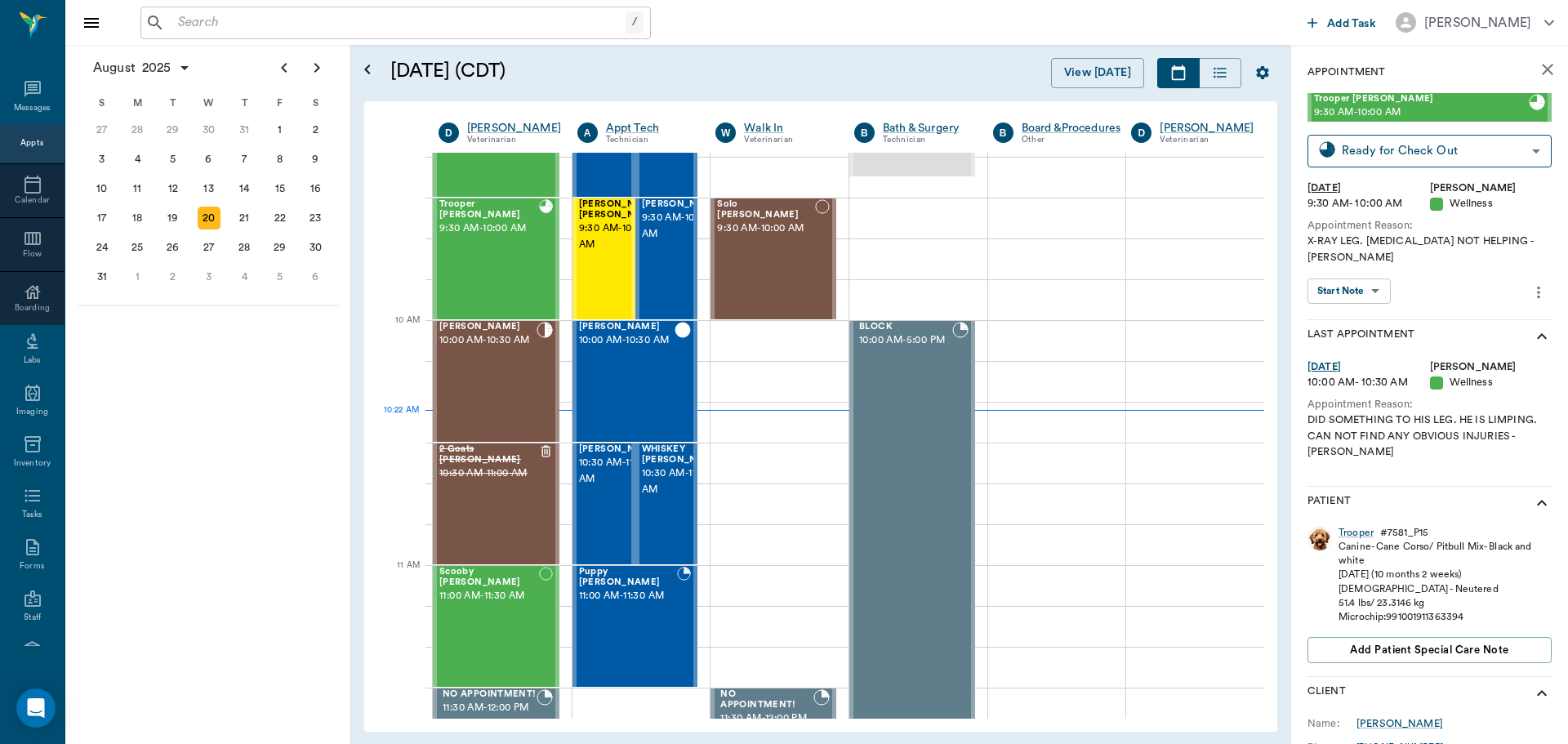
click at [1369, 264] on body "/ ​ Add Task [PERSON_NAME] Nectar Messages Appts Calendar Flow Boarding Labs Im…" at bounding box center [784, 372] width 1568 height 744
click at [1353, 310] on button "View SOAP" at bounding box center [1340, 309] width 55 height 19
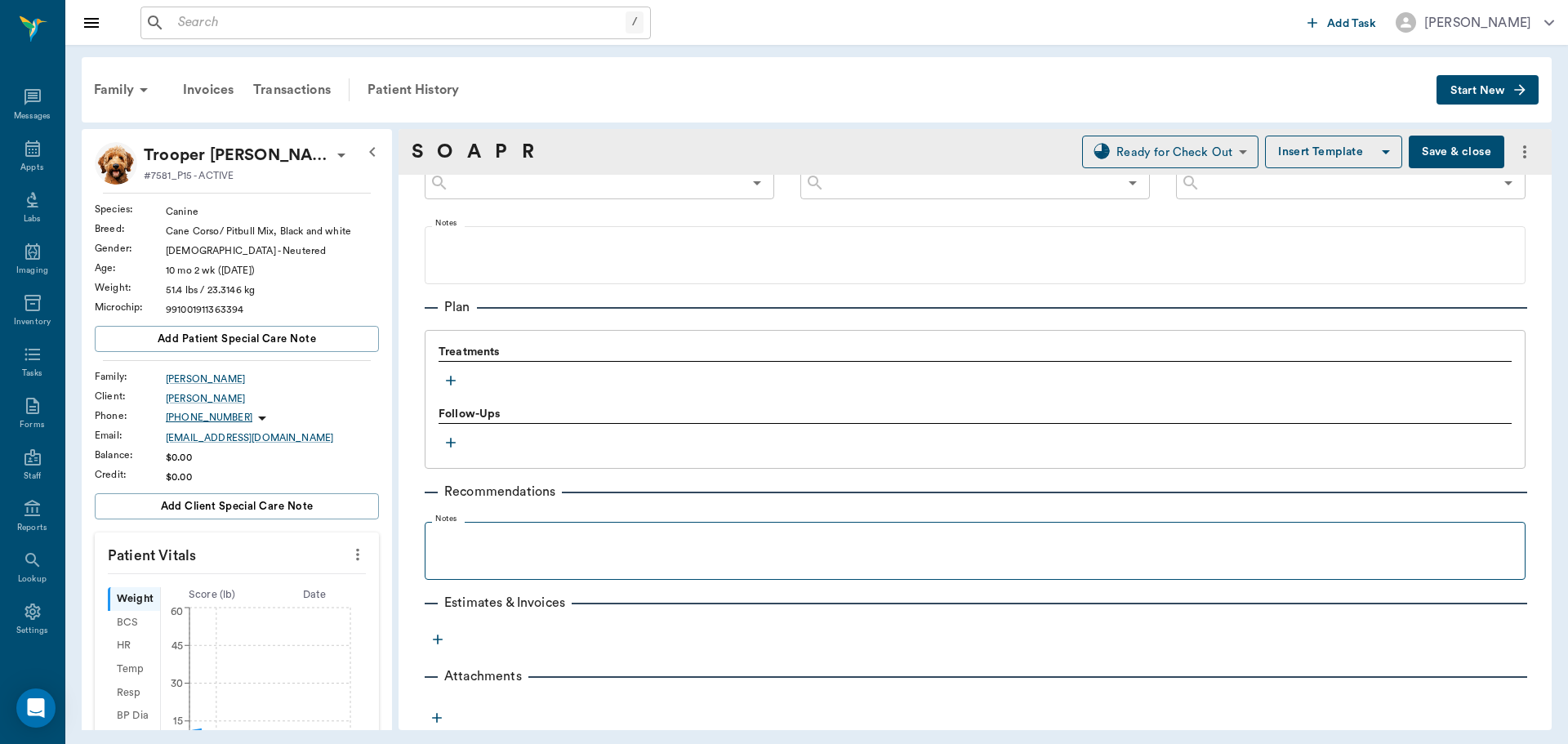
type input "63ec2f075fda476ae8351a4d"
type input "65d2be4f46e3a538d89b8c14"
type textarea "X-RAY LEG. [MEDICAL_DATA] NOT HELPING -[PERSON_NAME]"
radio input "true"
type textarea "Normal radiographs and normal [MEDICAL_DATA]"
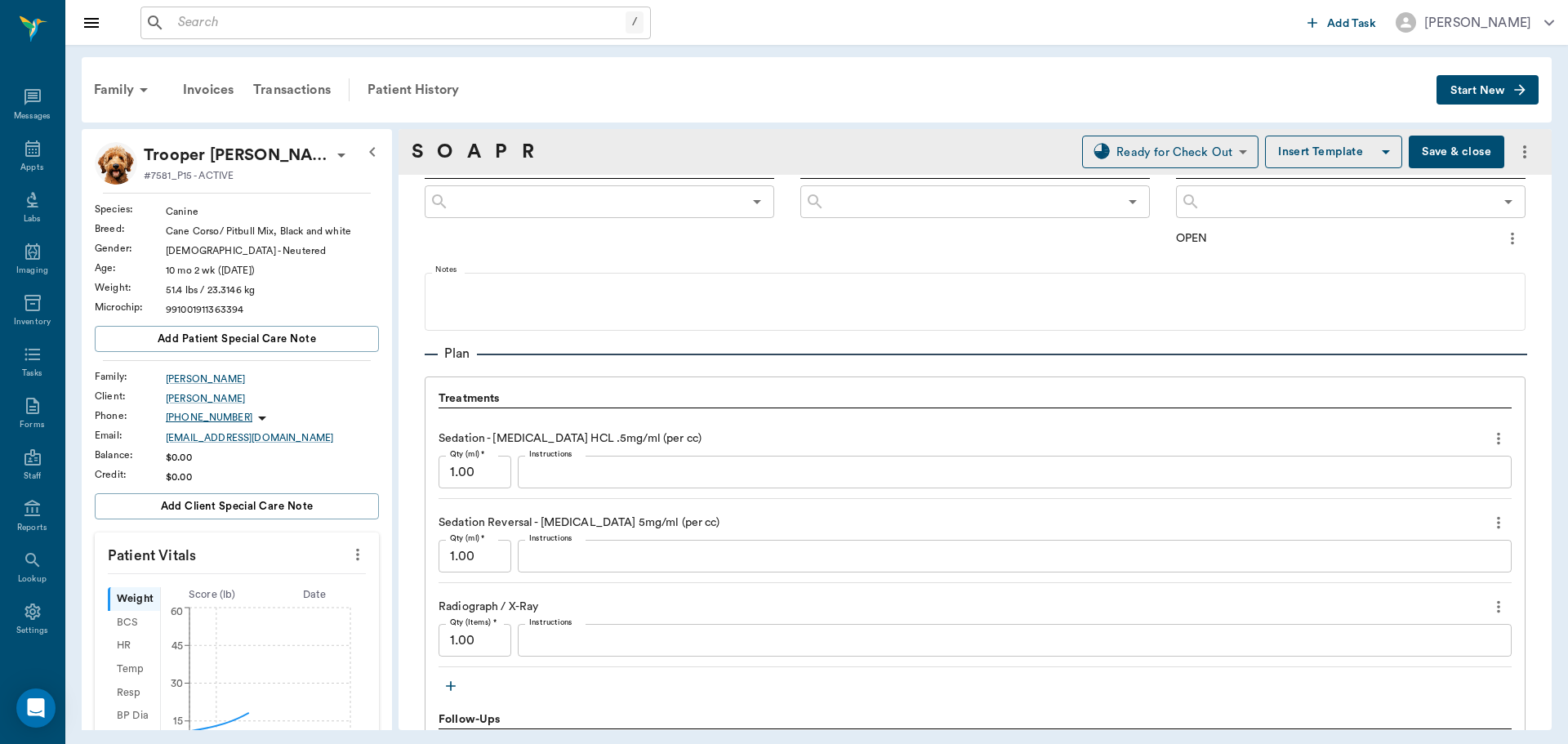
type input "[DATE]"
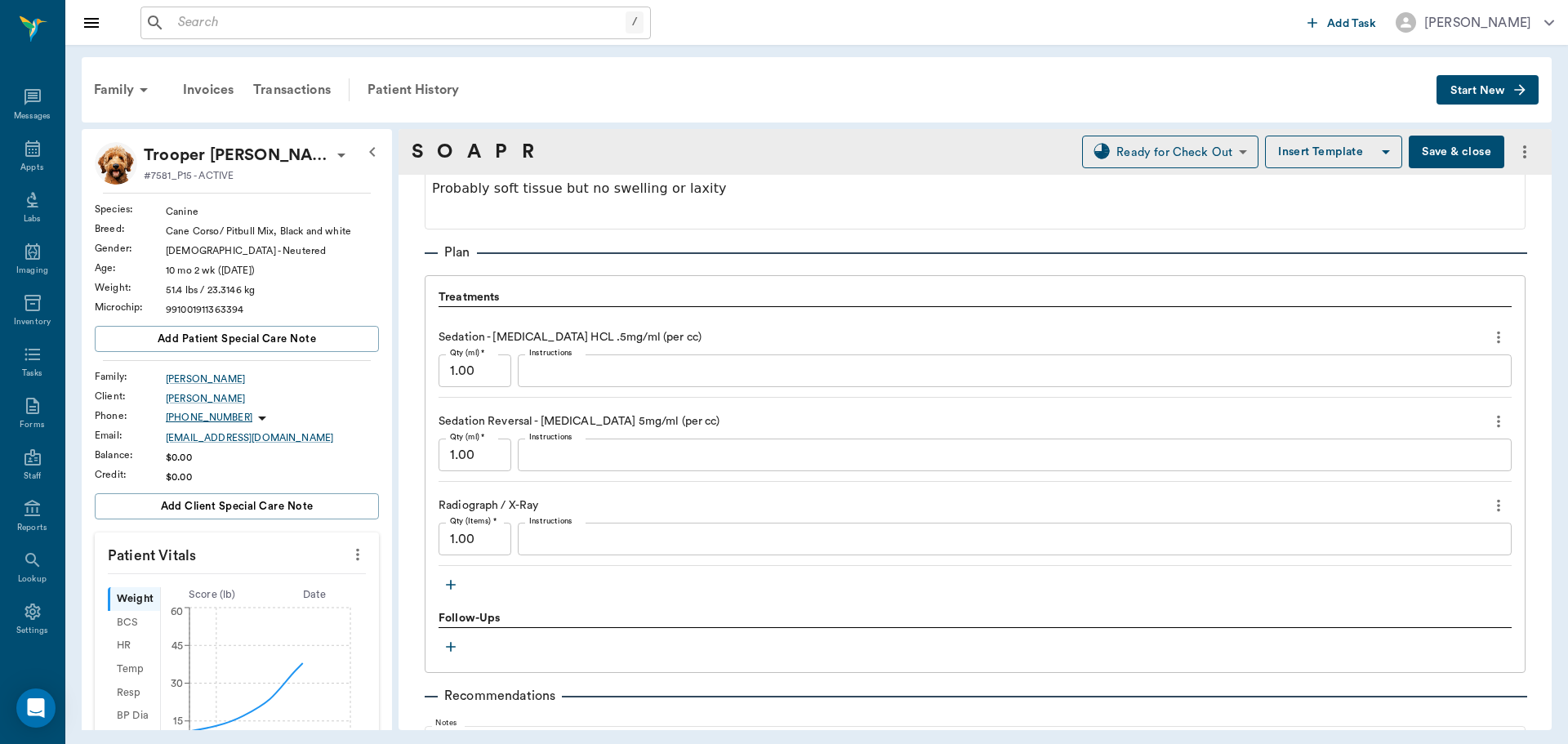
scroll to position [1279, 0]
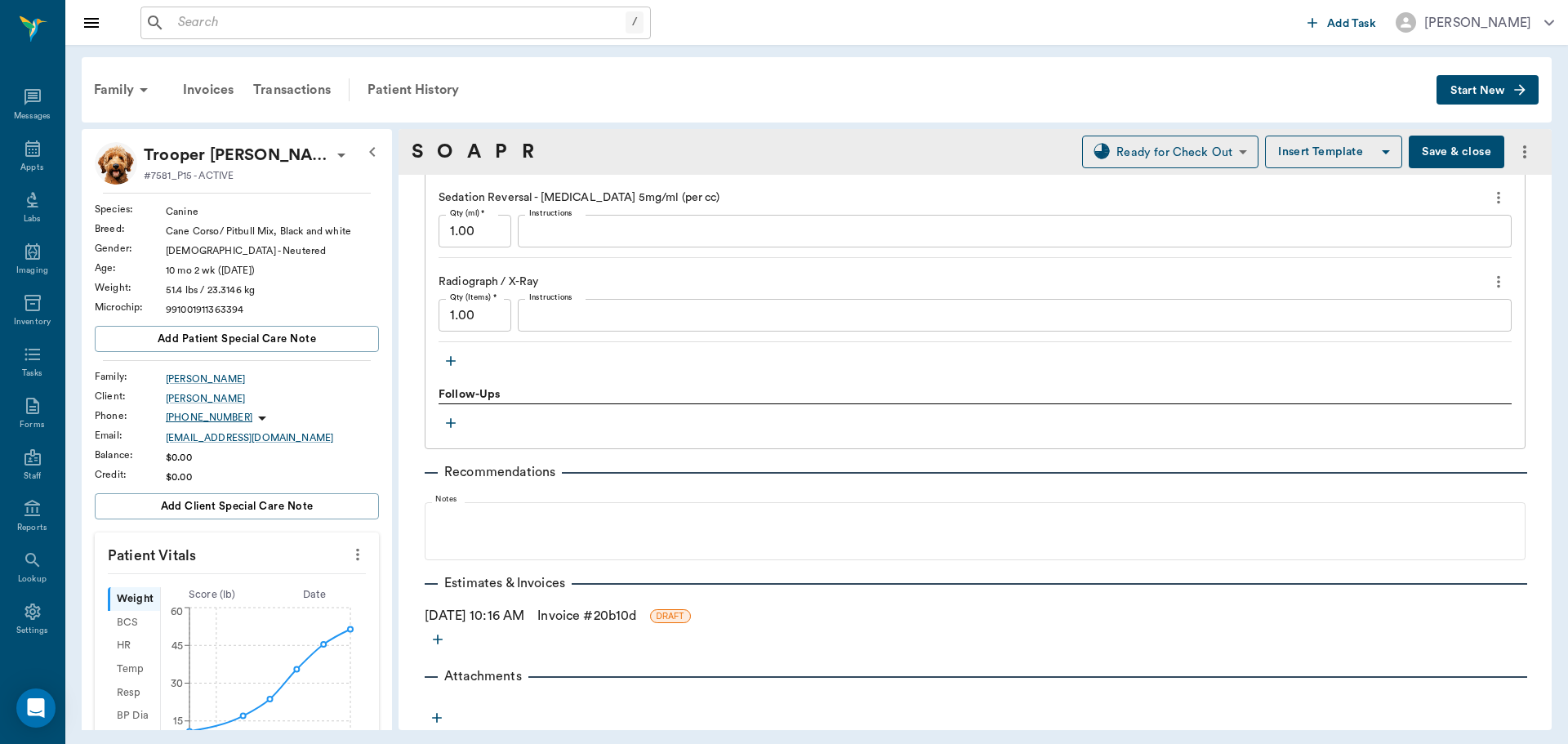
click at [587, 617] on link "Invoice # 20b10d" at bounding box center [587, 616] width 99 height 20
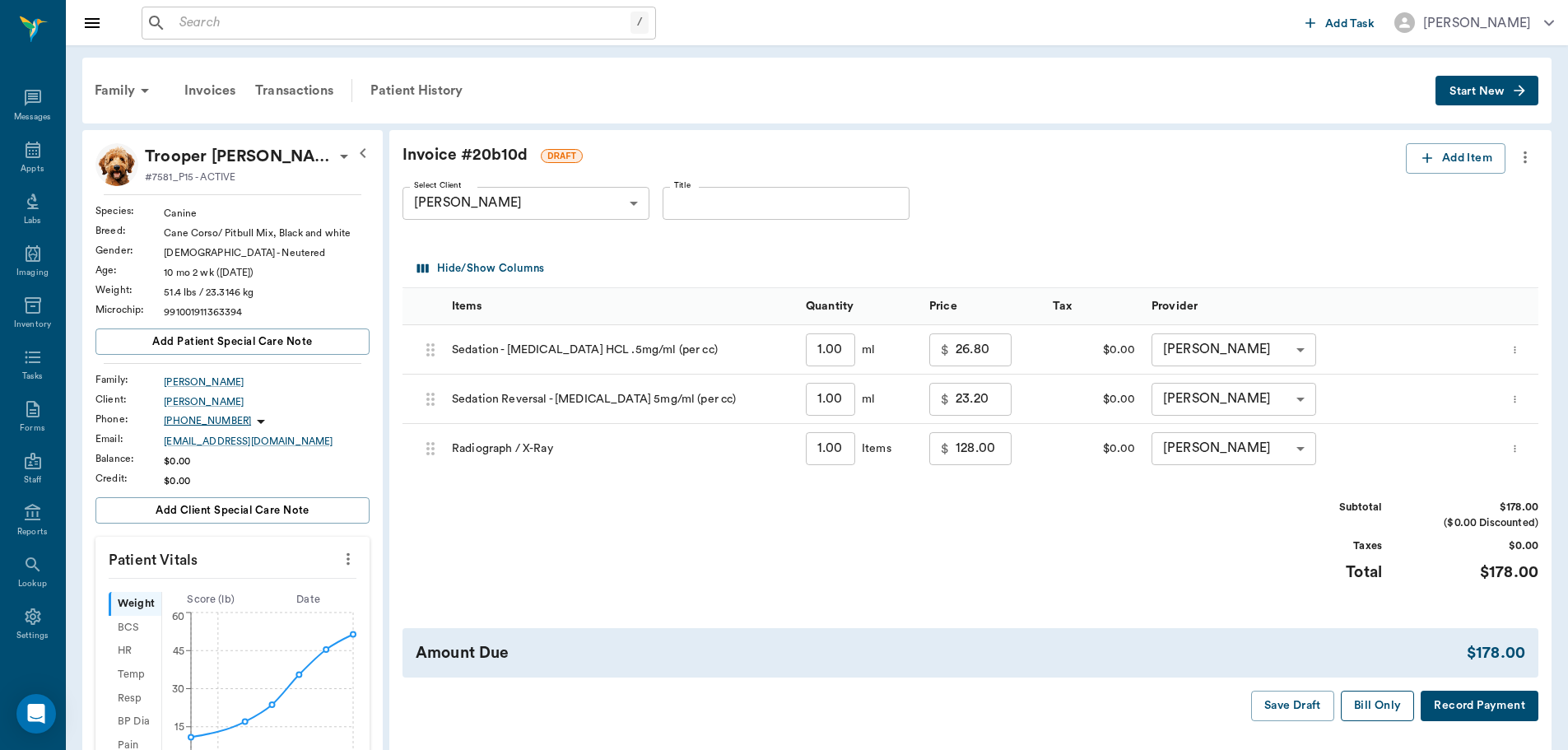
click at [1373, 695] on button "Bill Only" at bounding box center [1378, 705] width 74 height 30
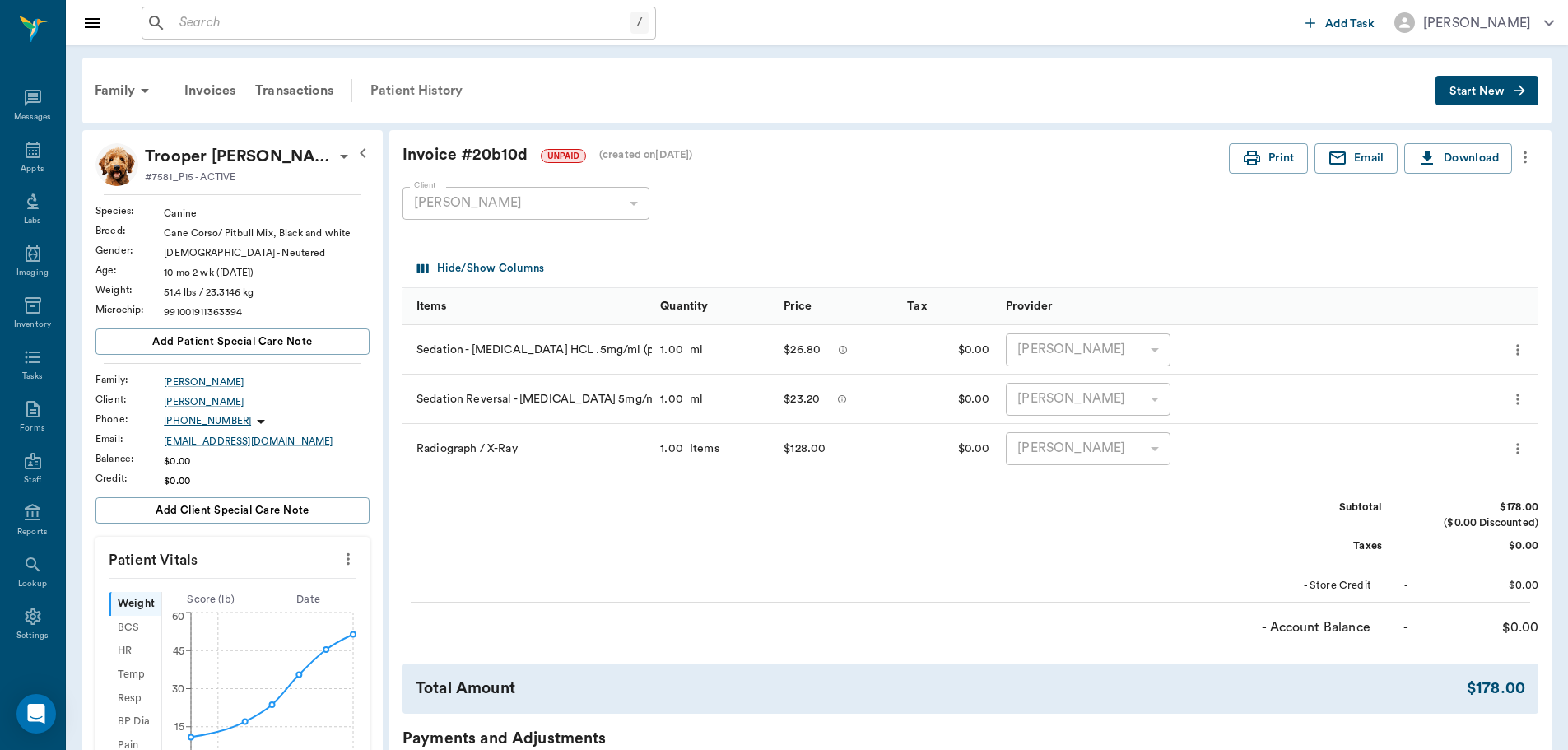
click at [419, 92] on div "Patient History" at bounding box center [416, 90] width 112 height 39
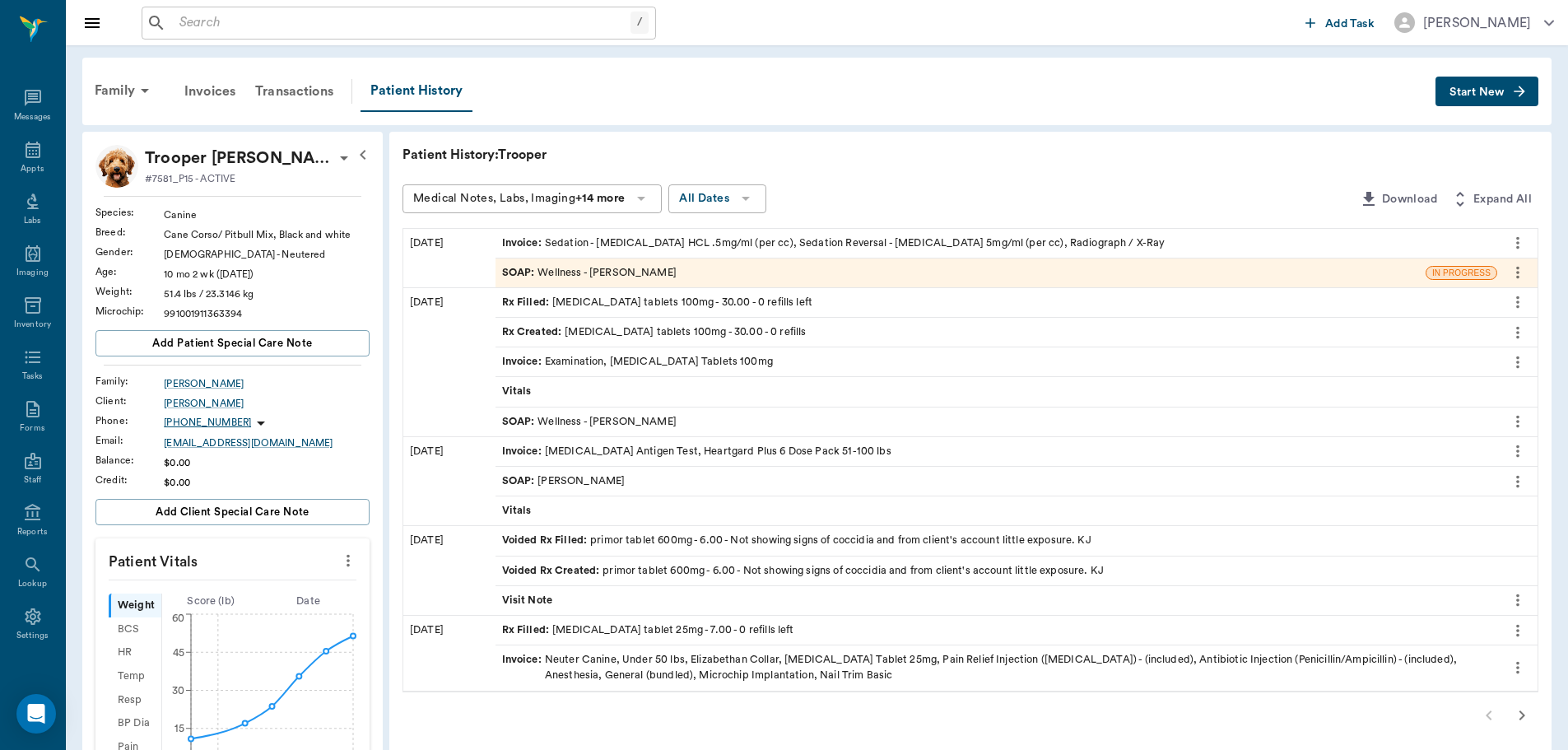
click at [347, 561] on icon "more" at bounding box center [348, 560] width 18 height 20
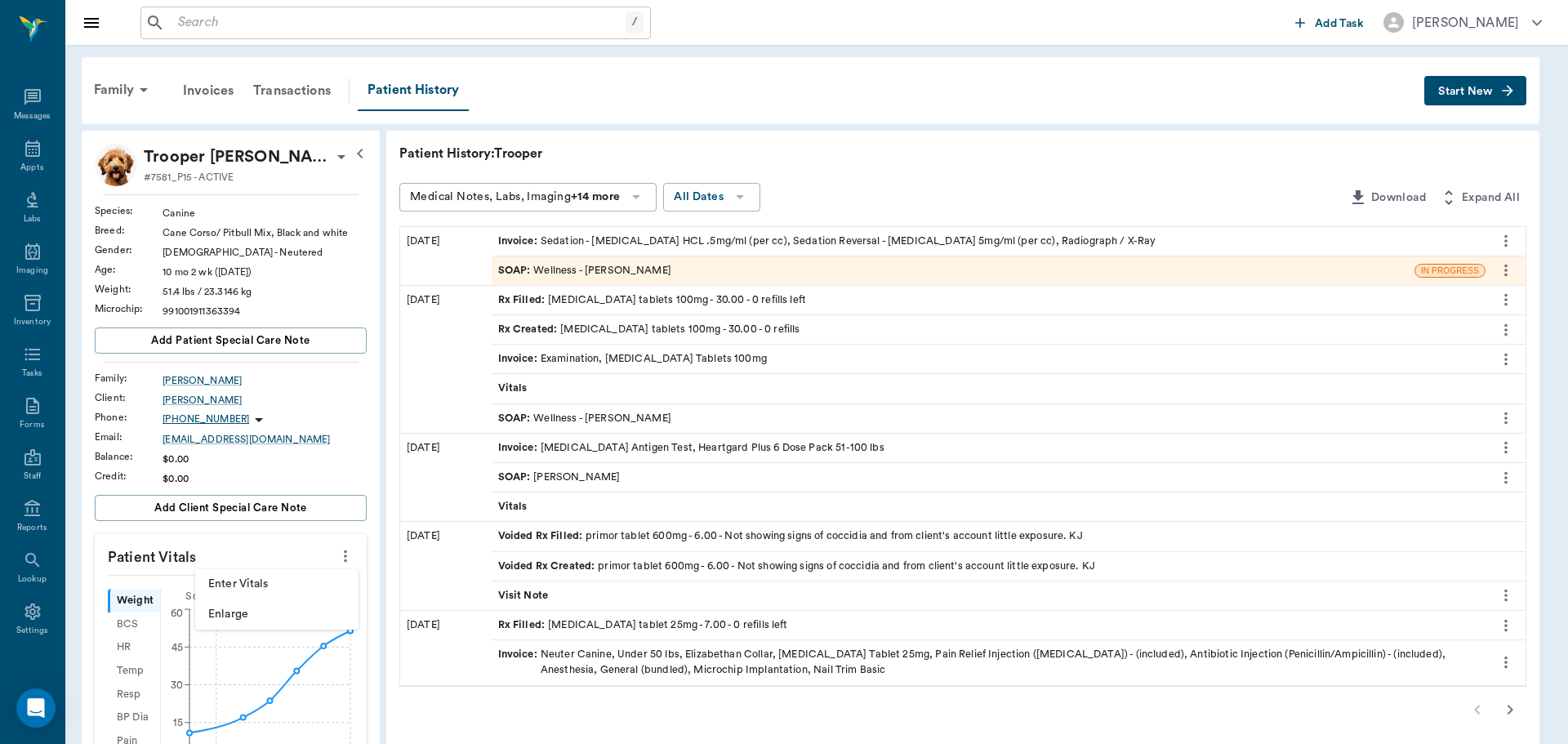
click at [278, 587] on span "Enter Vitals" at bounding box center [276, 584] width 137 height 17
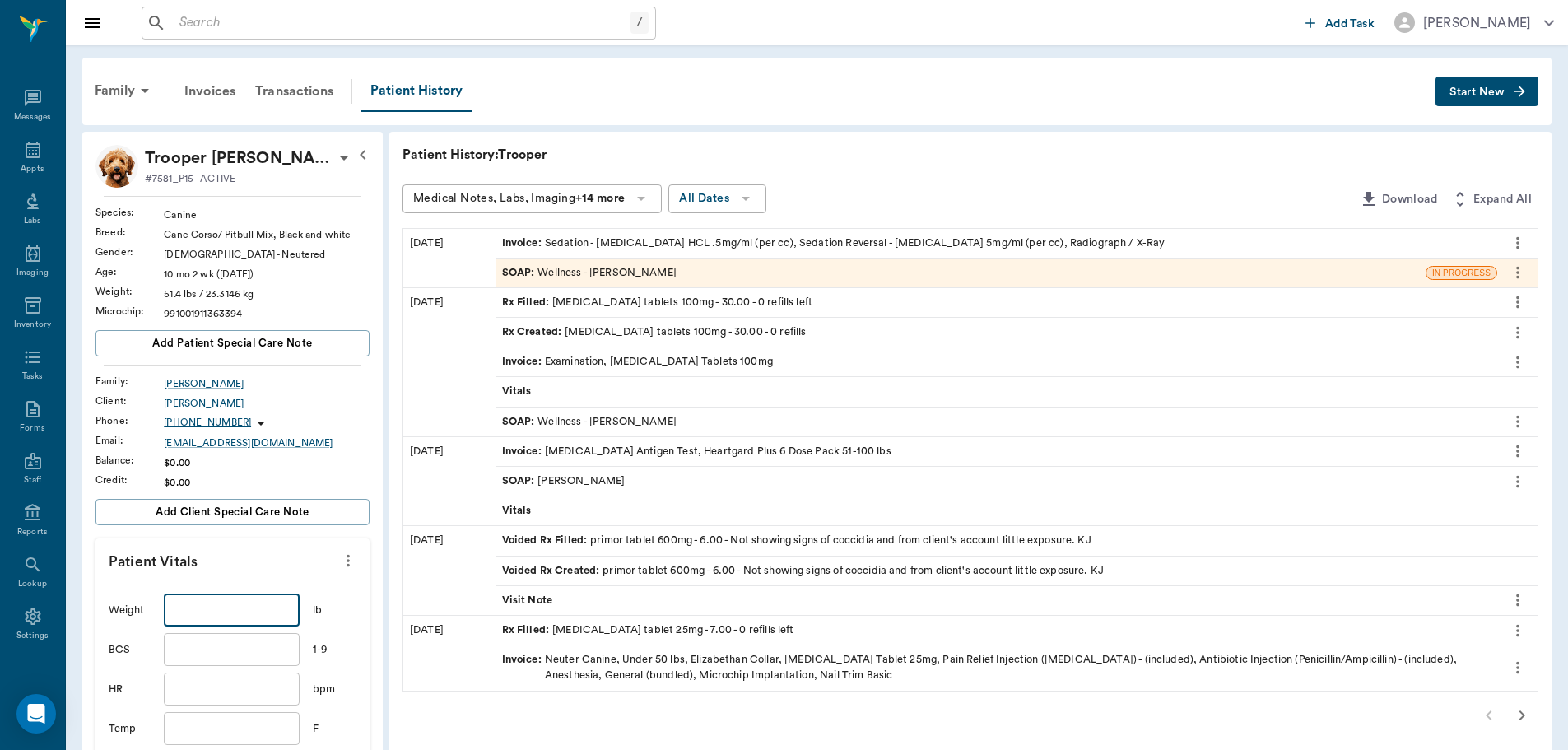
click at [235, 609] on input "text" at bounding box center [231, 610] width 135 height 33
type input "56.4"
click at [643, 269] on div "SOAP : Wellness - [PERSON_NAME]" at bounding box center [589, 272] width 175 height 16
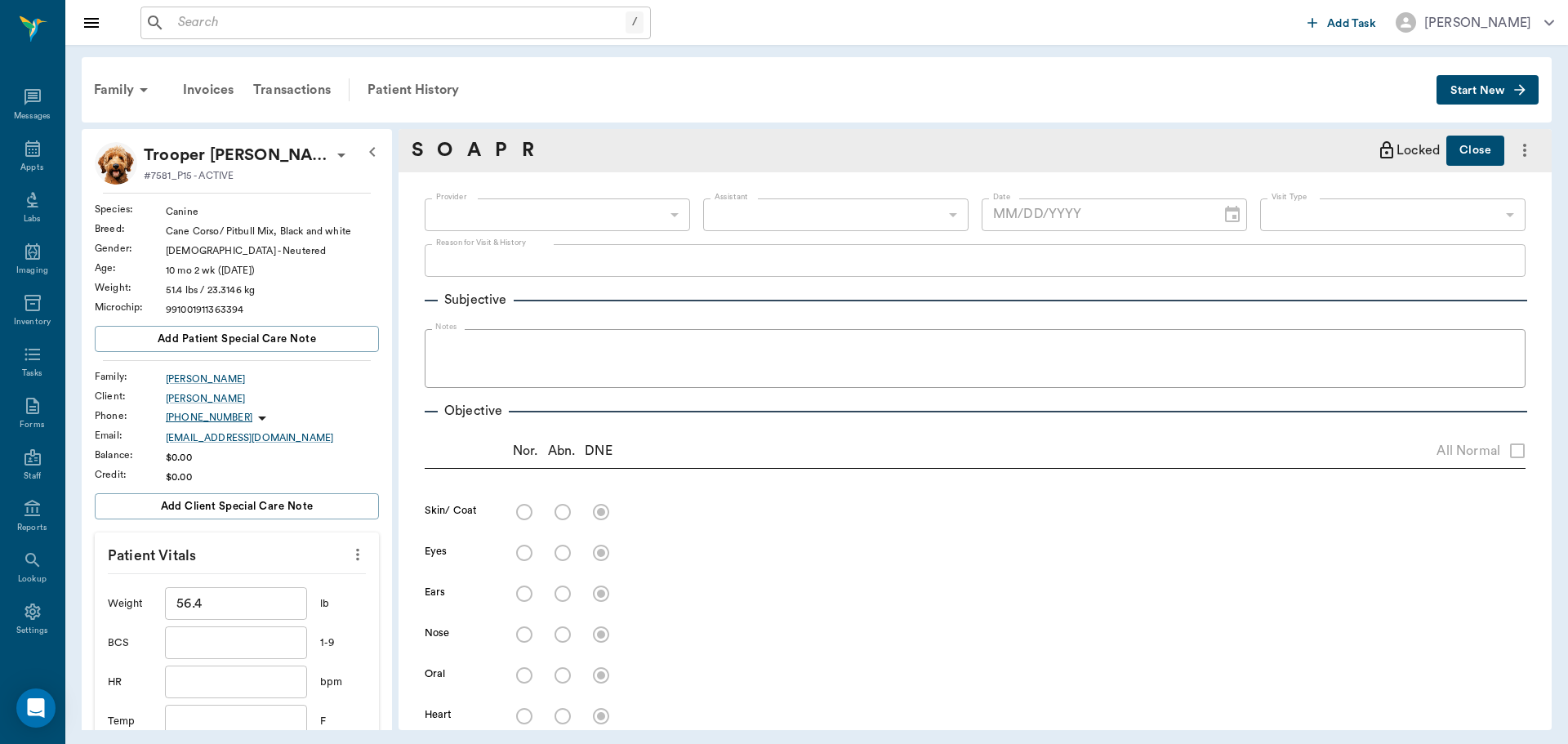
type input "63ec2f075fda476ae8351a4d"
type input "65d2be4f46e3a538d89b8c14"
type textarea "X-RAY LEG. [MEDICAL_DATA] NOT HELPING -[PERSON_NAME]"
radio input "true"
type textarea "Normal radiographs and normal [MEDICAL_DATA]"
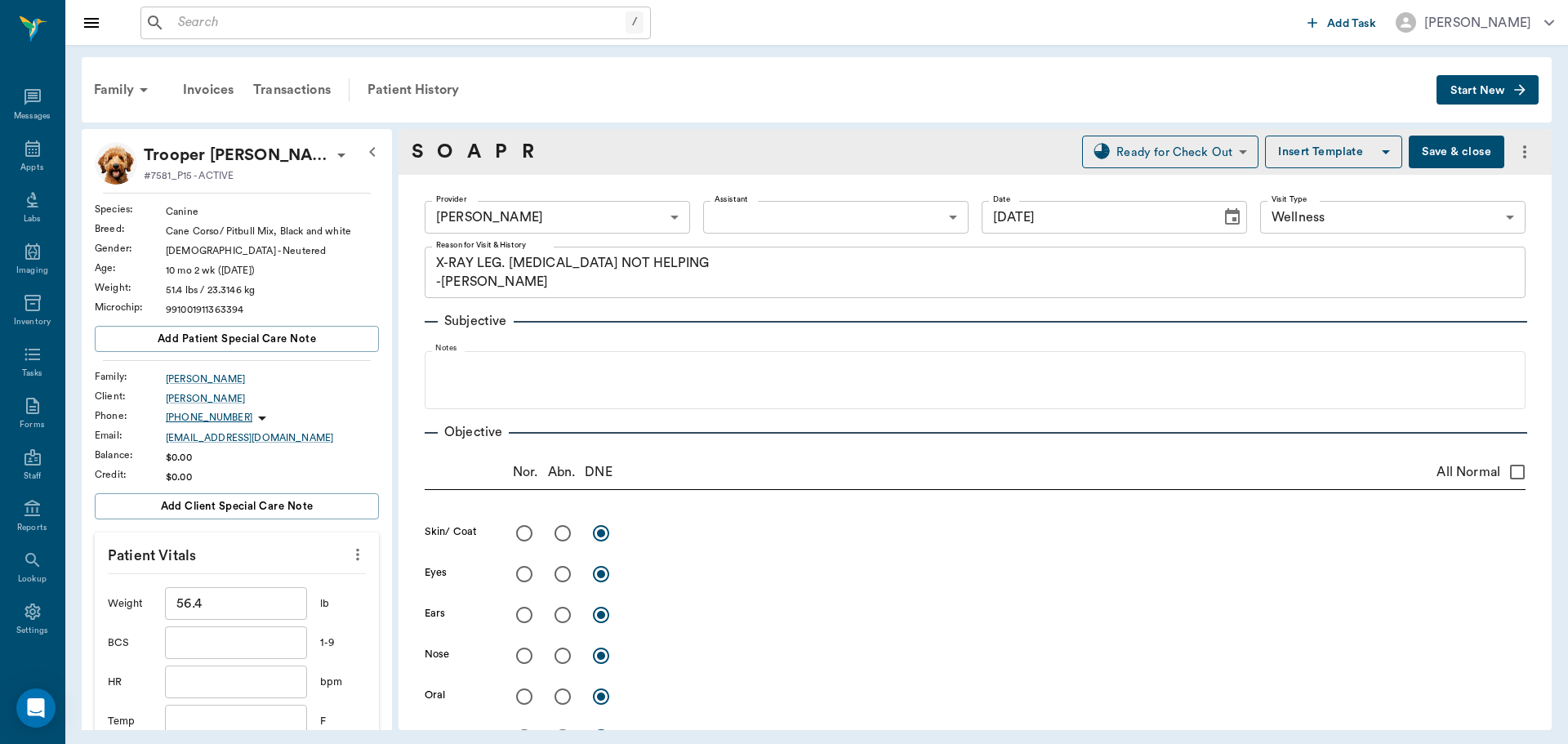
type input "[DATE]"
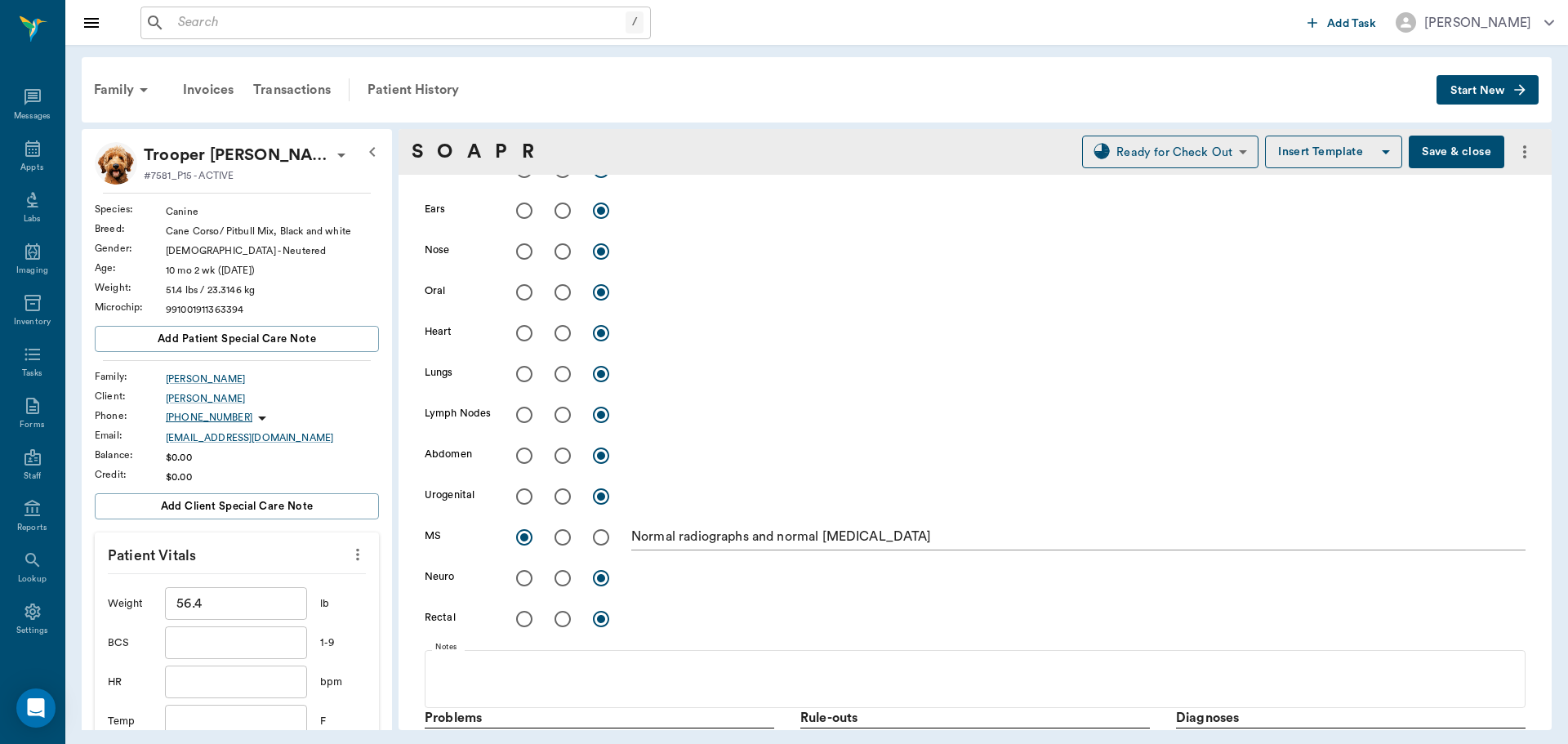
scroll to position [409, 0]
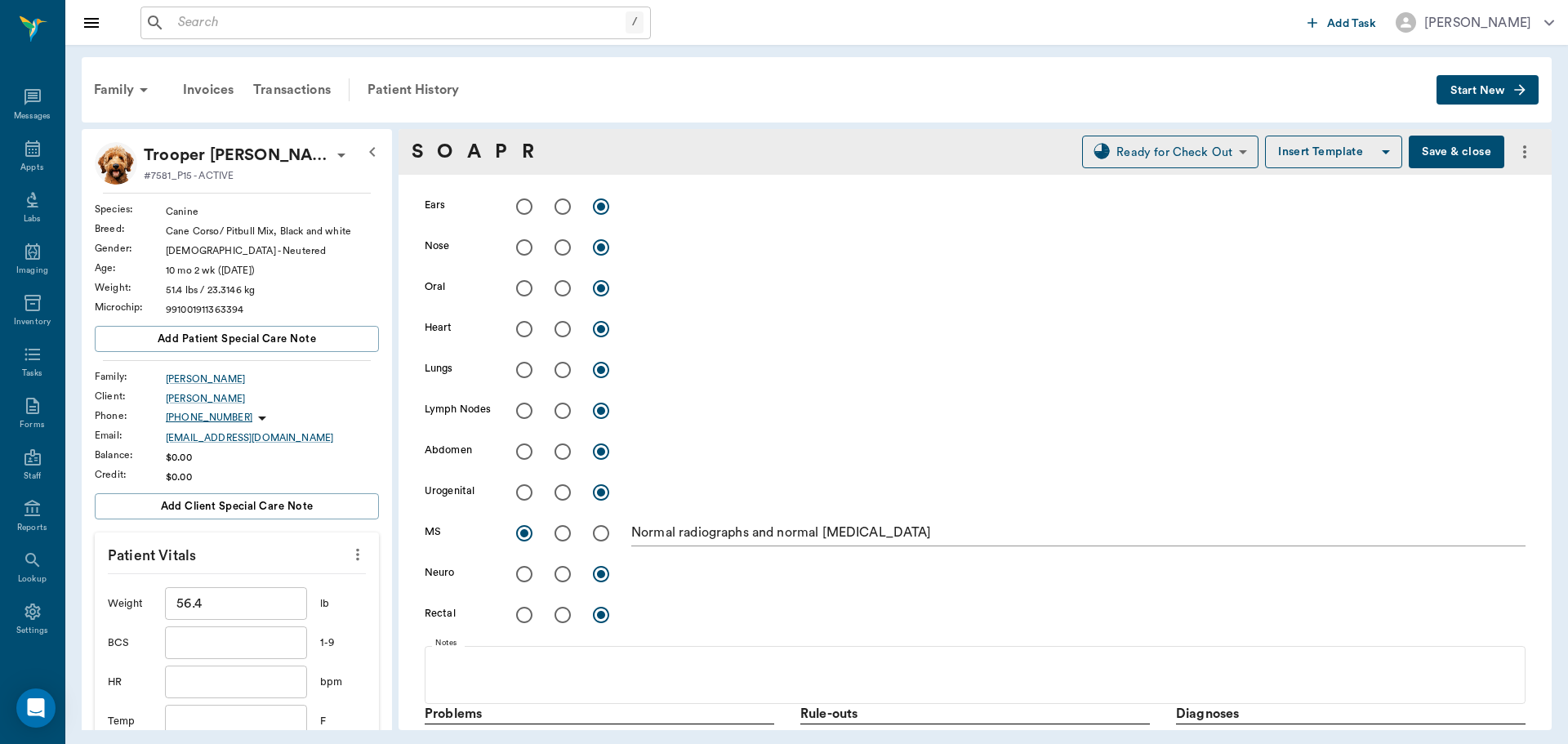
click at [392, 480] on div "Trooper [PERSON_NAME] #7581_P15 - ACTIVE Species : Canine Breed : Cane Corso/ P…" at bounding box center [817, 430] width 1470 height 601
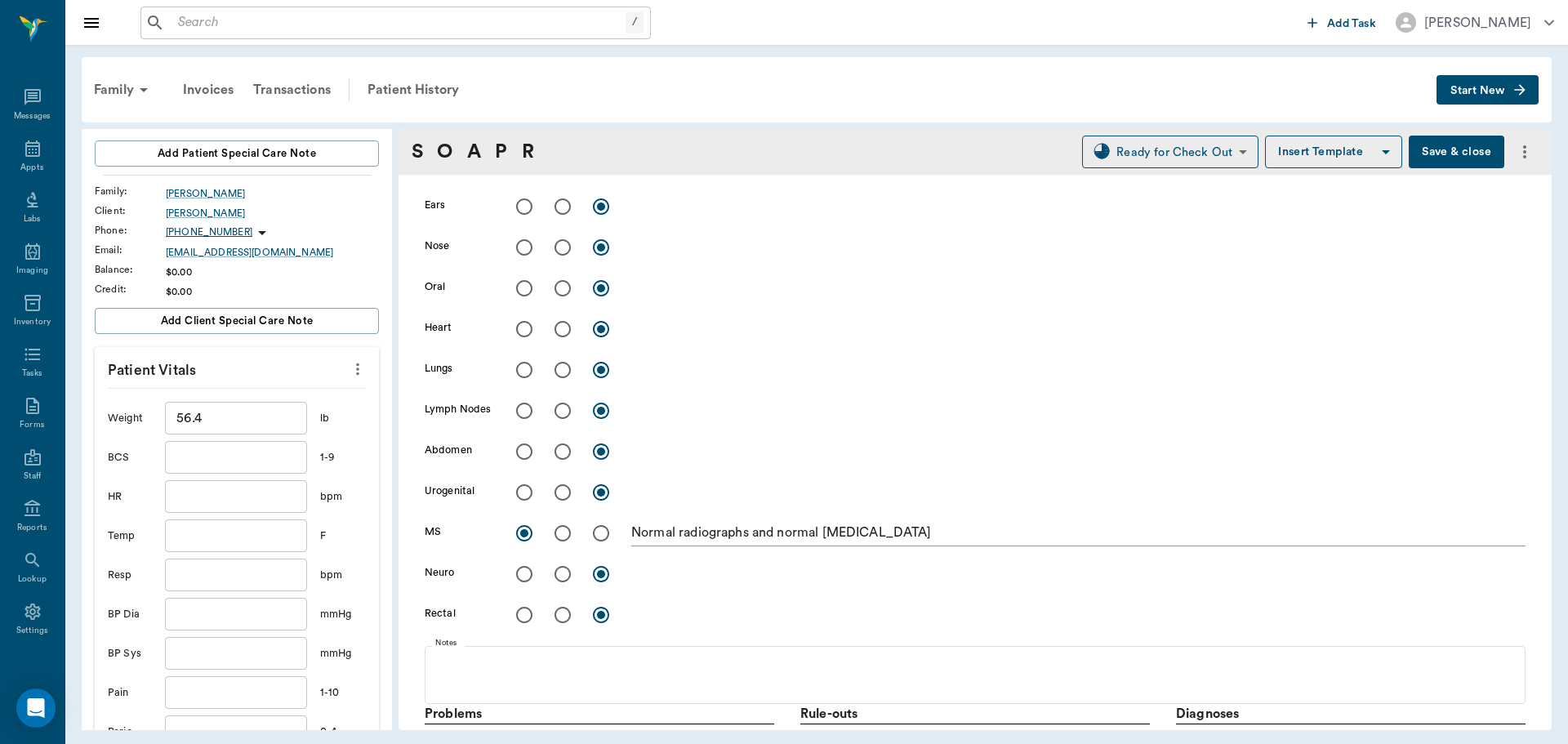
scroll to position [239, 0]
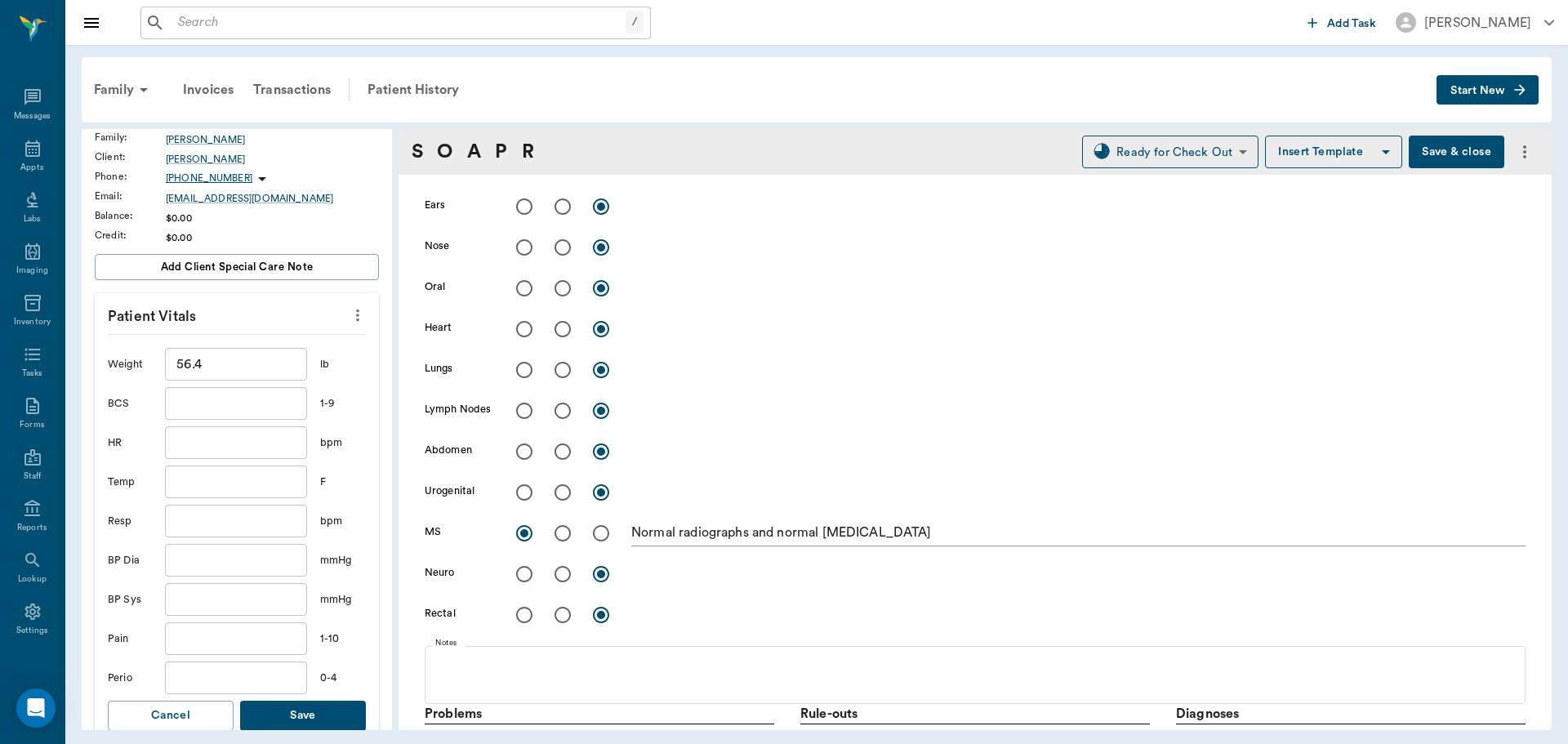
click at [312, 716] on button "Save" at bounding box center [303, 715] width 125 height 30
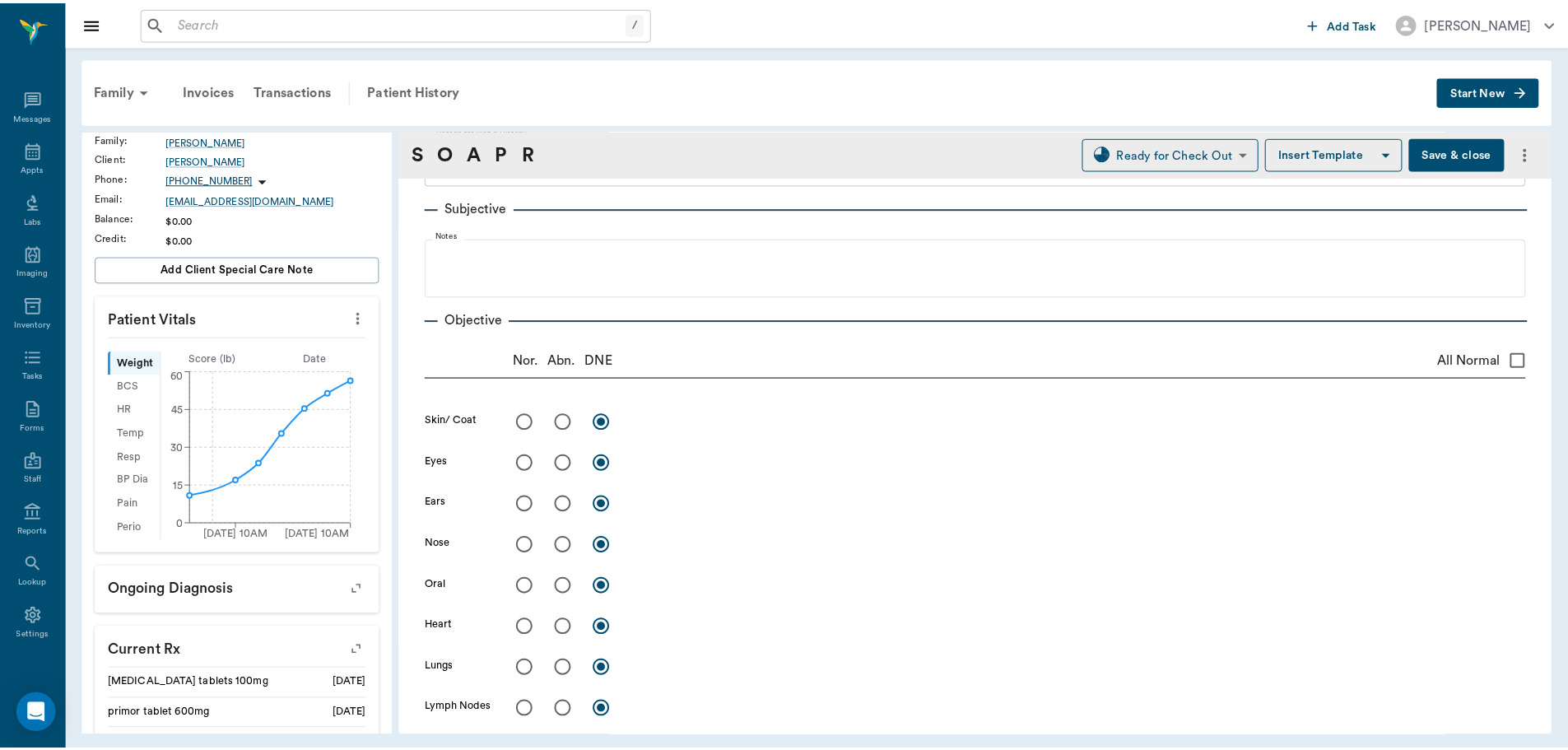
scroll to position [0, 0]
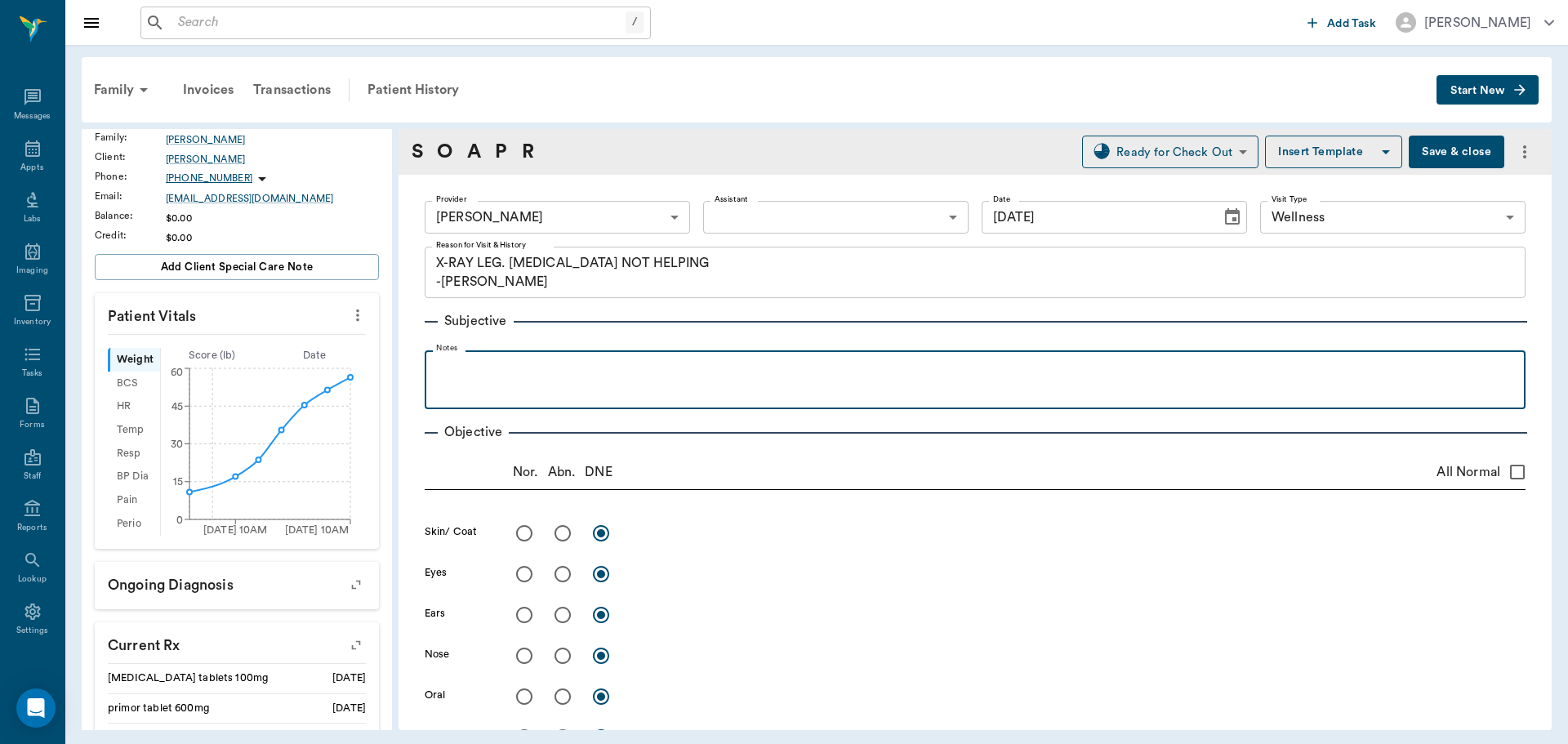
click at [499, 376] on p at bounding box center [976, 369] width 1085 height 20
click at [541, 374] on p "They say it is the L leg. Off and on lameness." at bounding box center [976, 369] width 1085 height 20
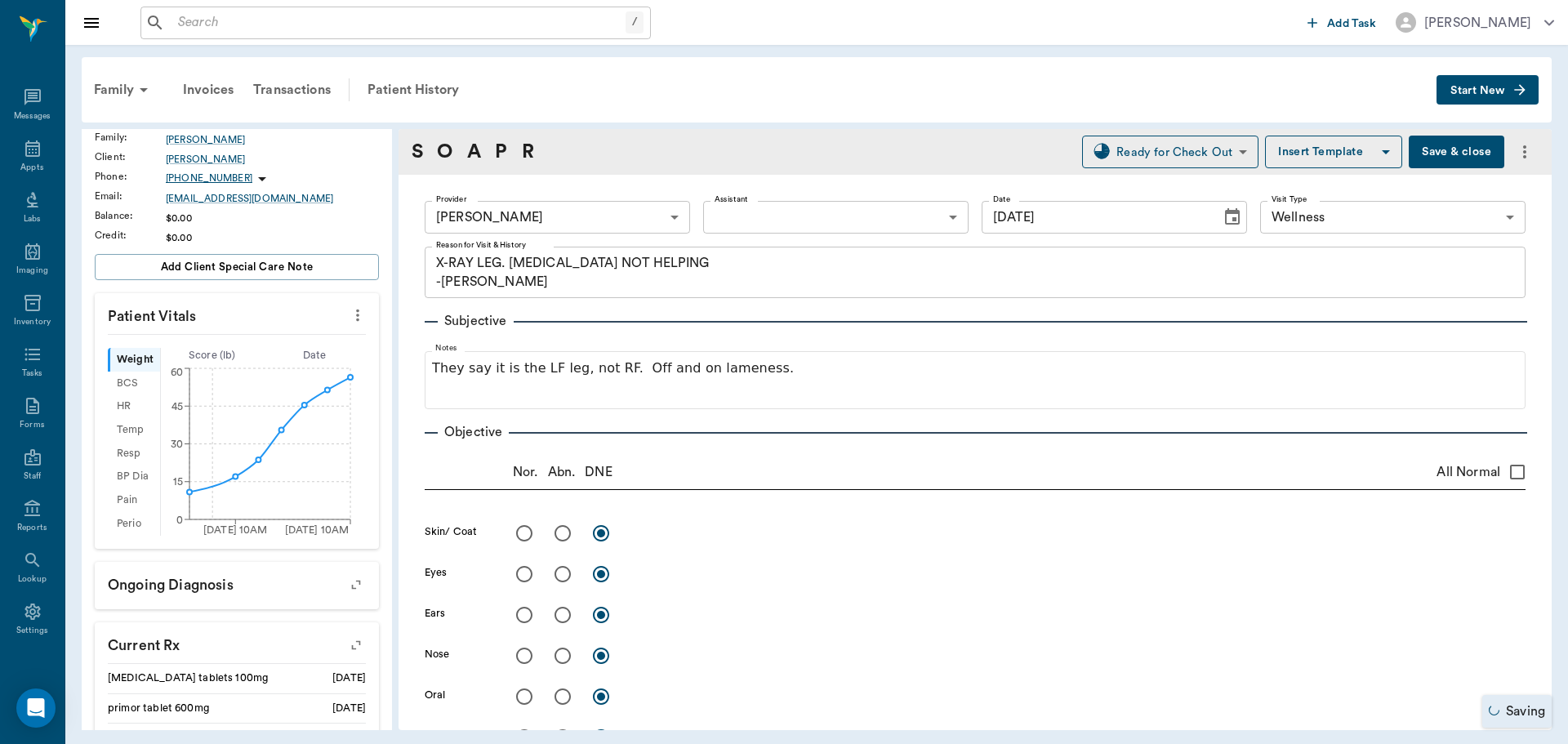
click at [1440, 152] on button "Save & close" at bounding box center [1456, 152] width 95 height 33
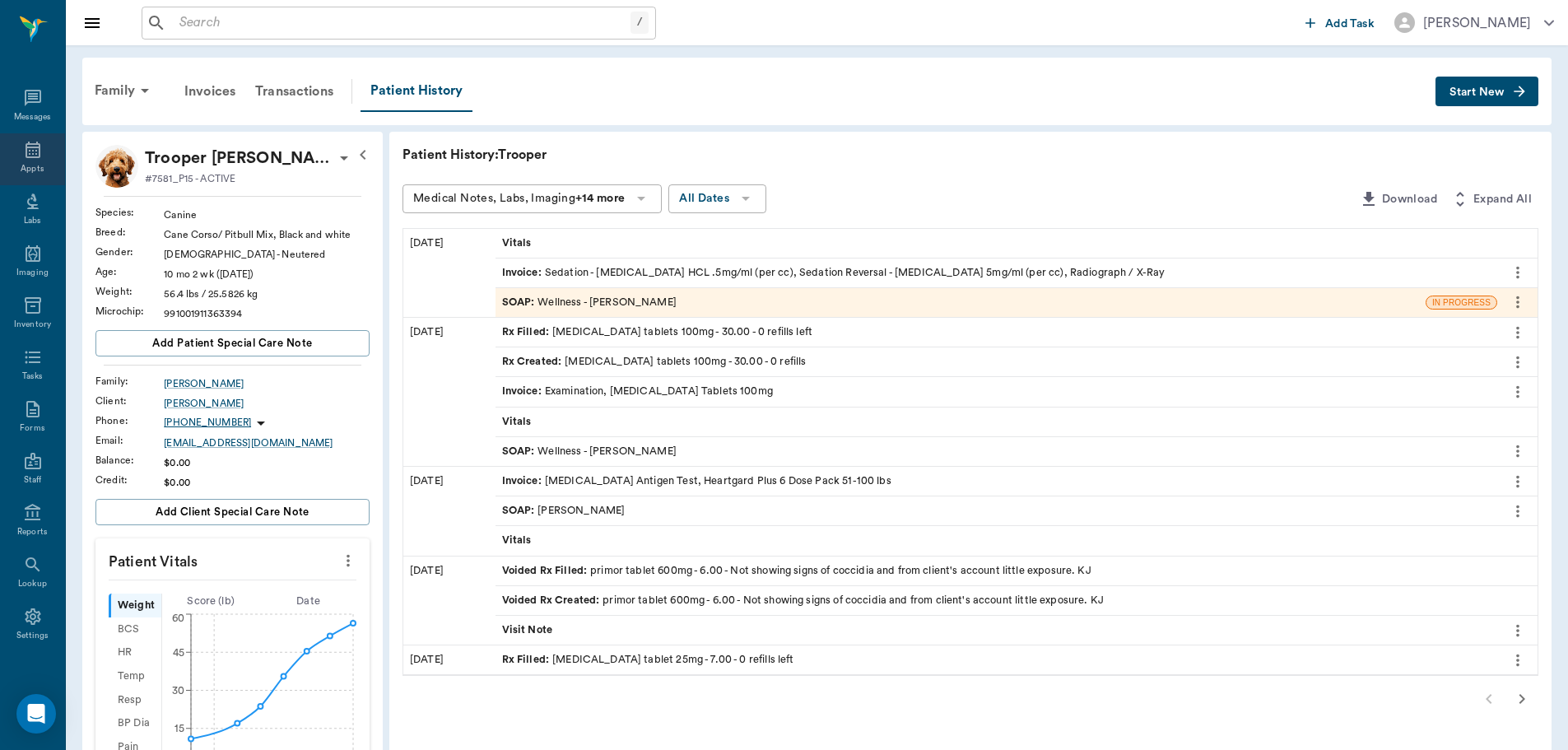
click at [20, 160] on div "Appts" at bounding box center [32, 159] width 65 height 52
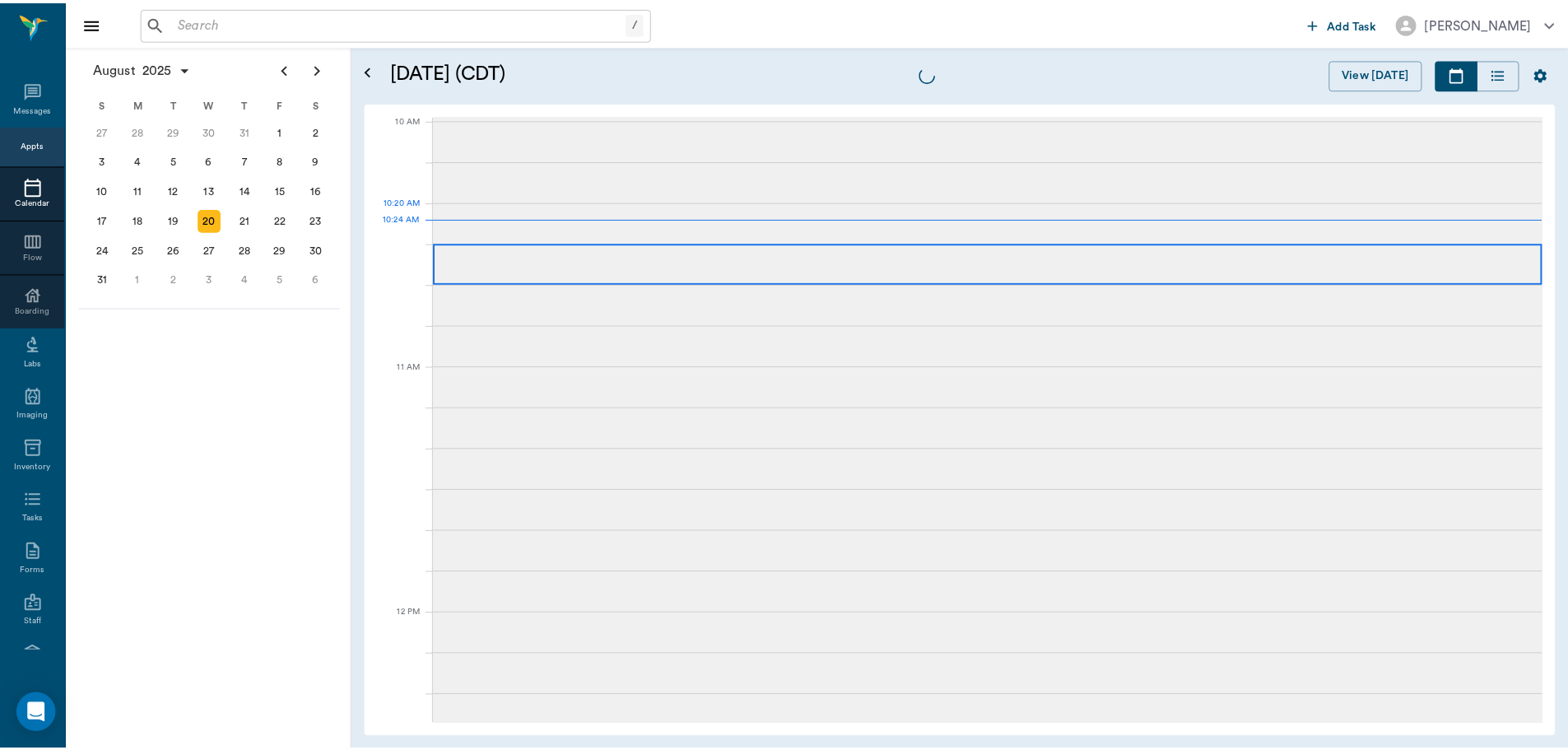
scroll to position [495, 0]
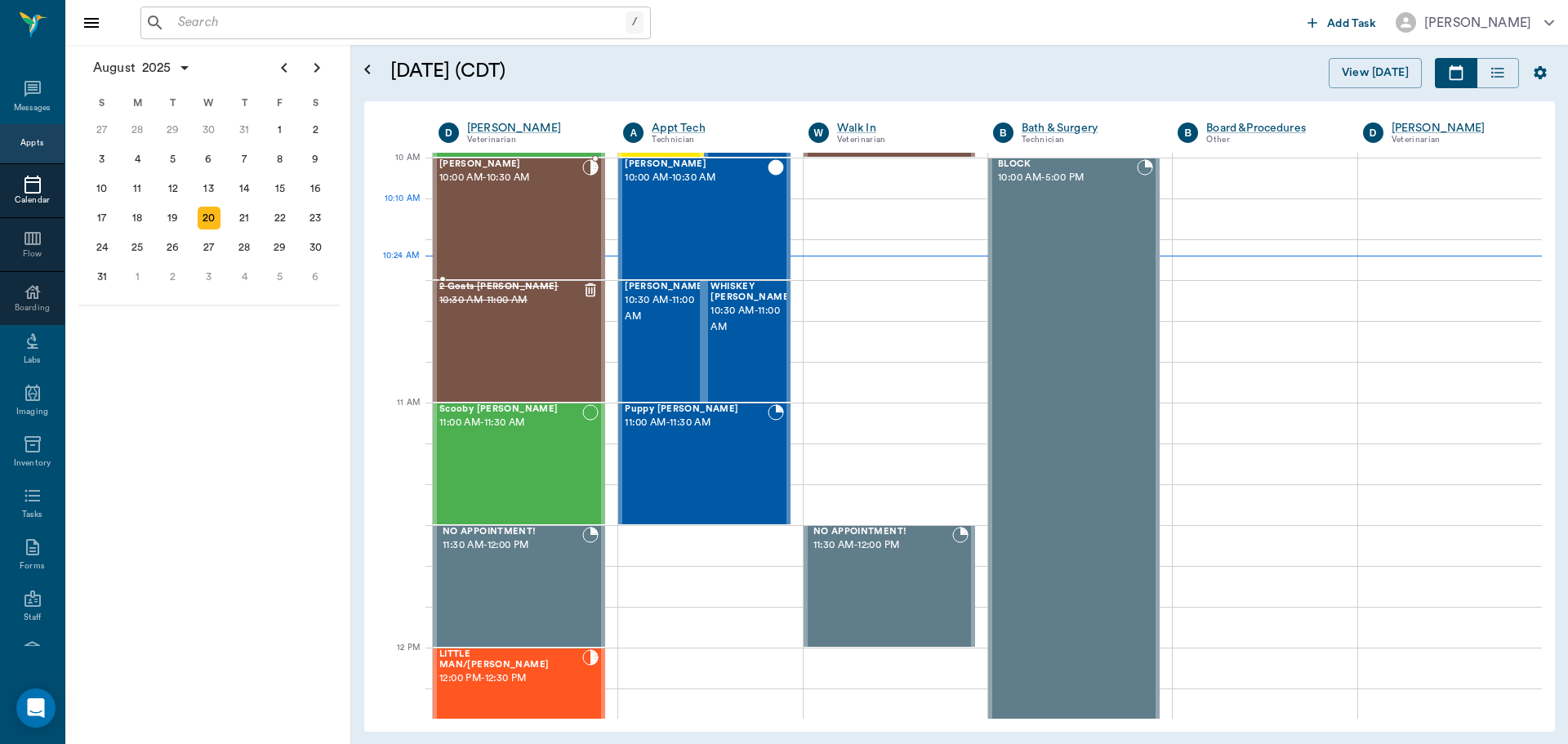
click at [515, 237] on div "[PERSON_NAME] 10:00 AM - 10:30 AM" at bounding box center [511, 218] width 143 height 119
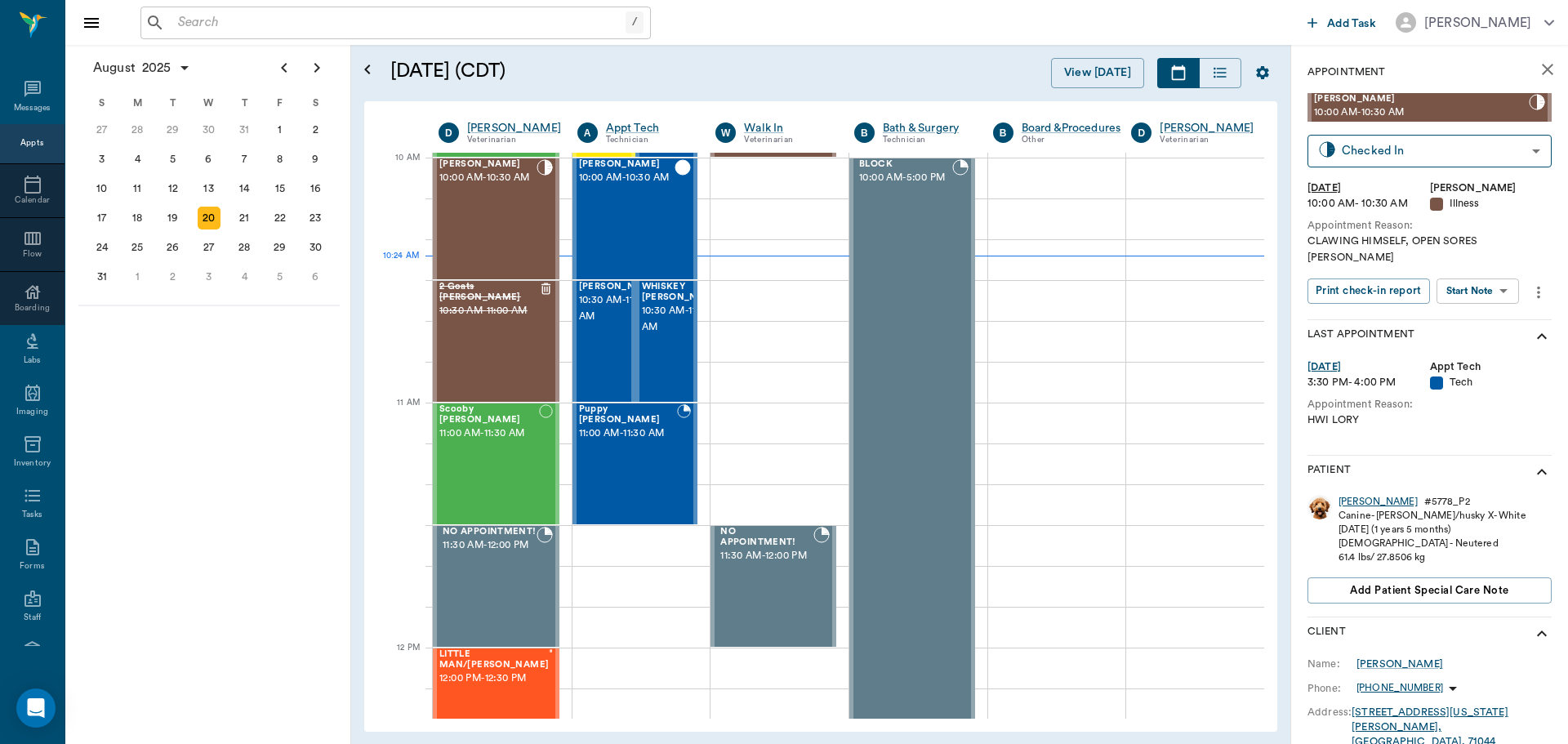
click at [1362, 495] on div "[PERSON_NAME]" at bounding box center [1378, 501] width 79 height 14
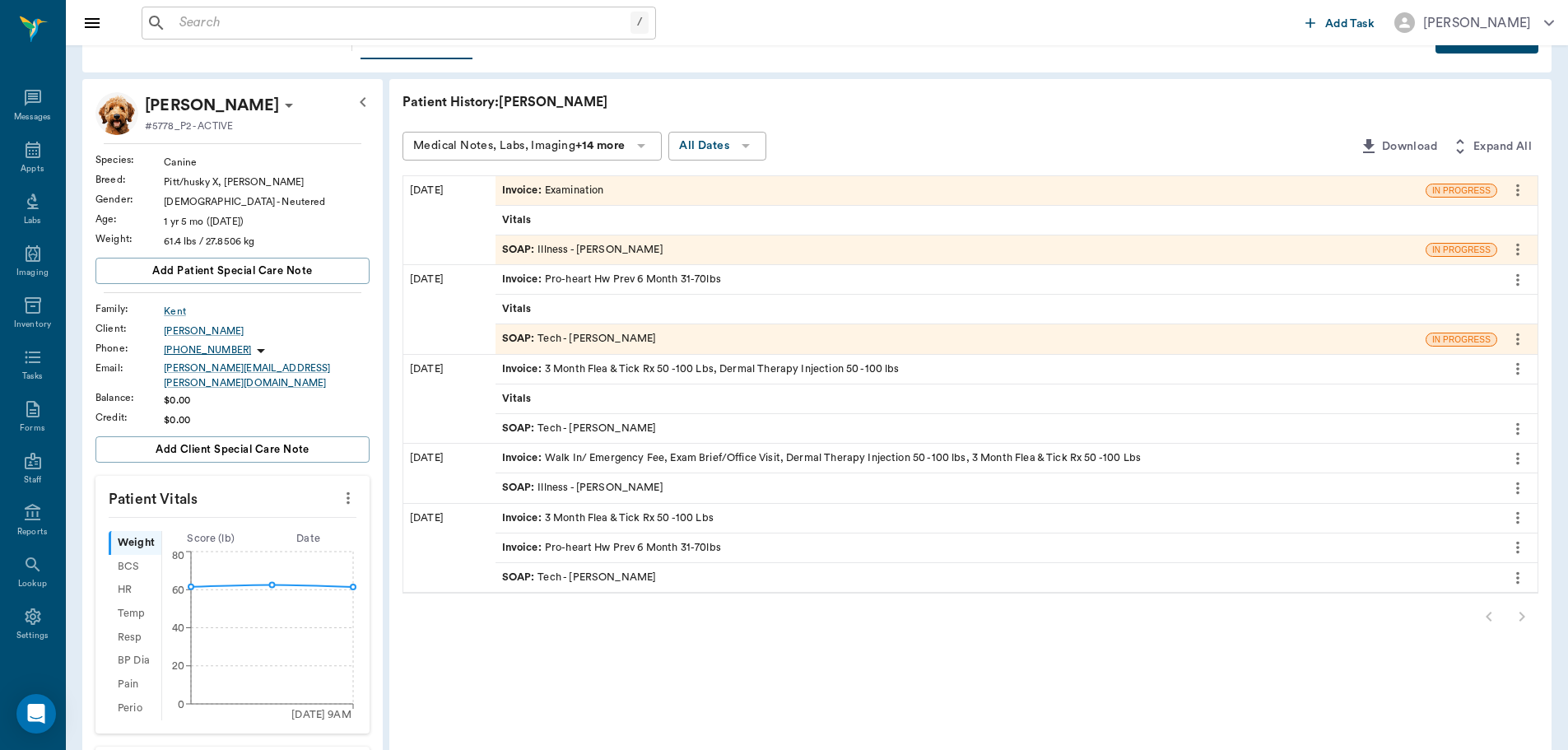
scroll to position [82, 0]
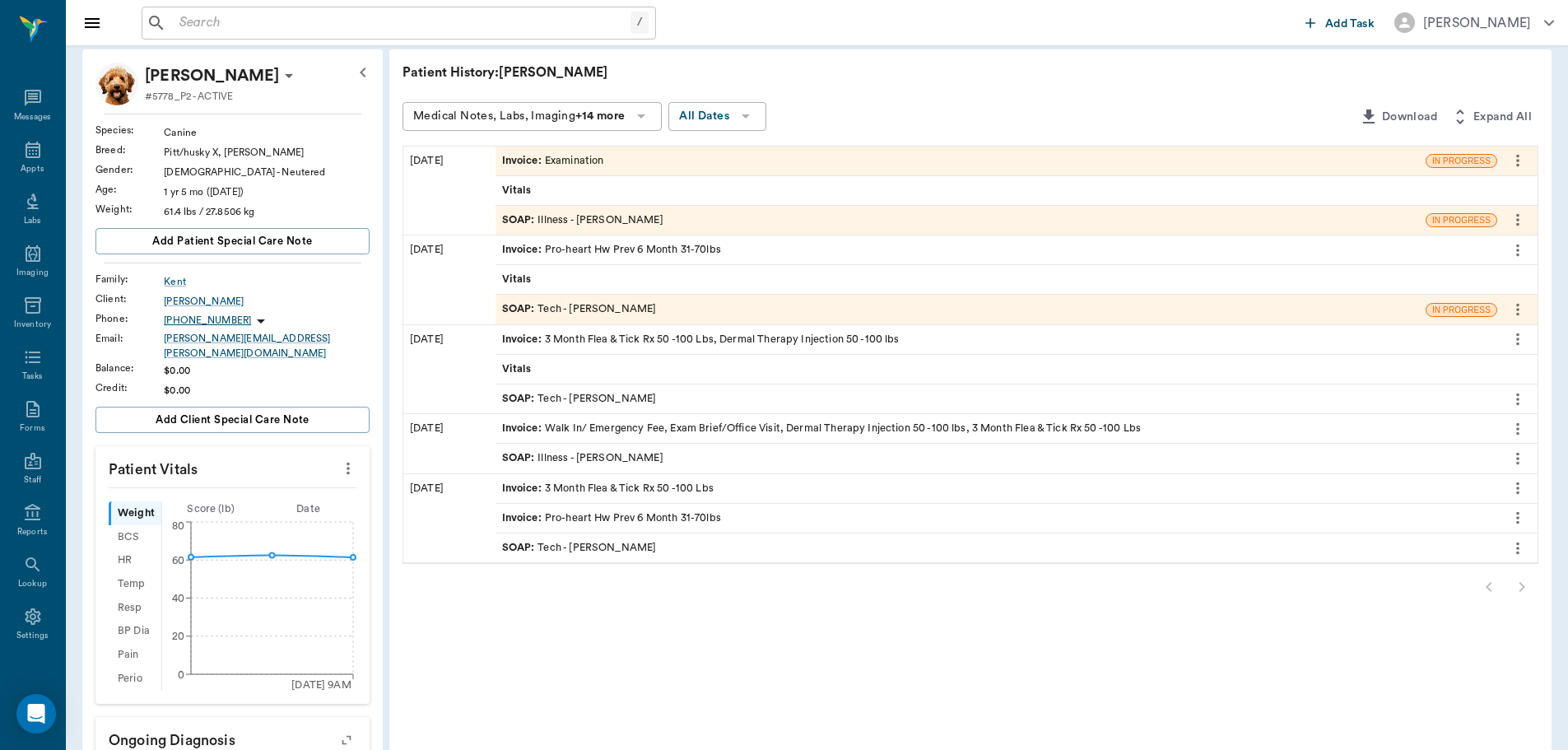
click at [635, 465] on div "SOAP : Illness - [PERSON_NAME]" at bounding box center [582, 458] width 161 height 16
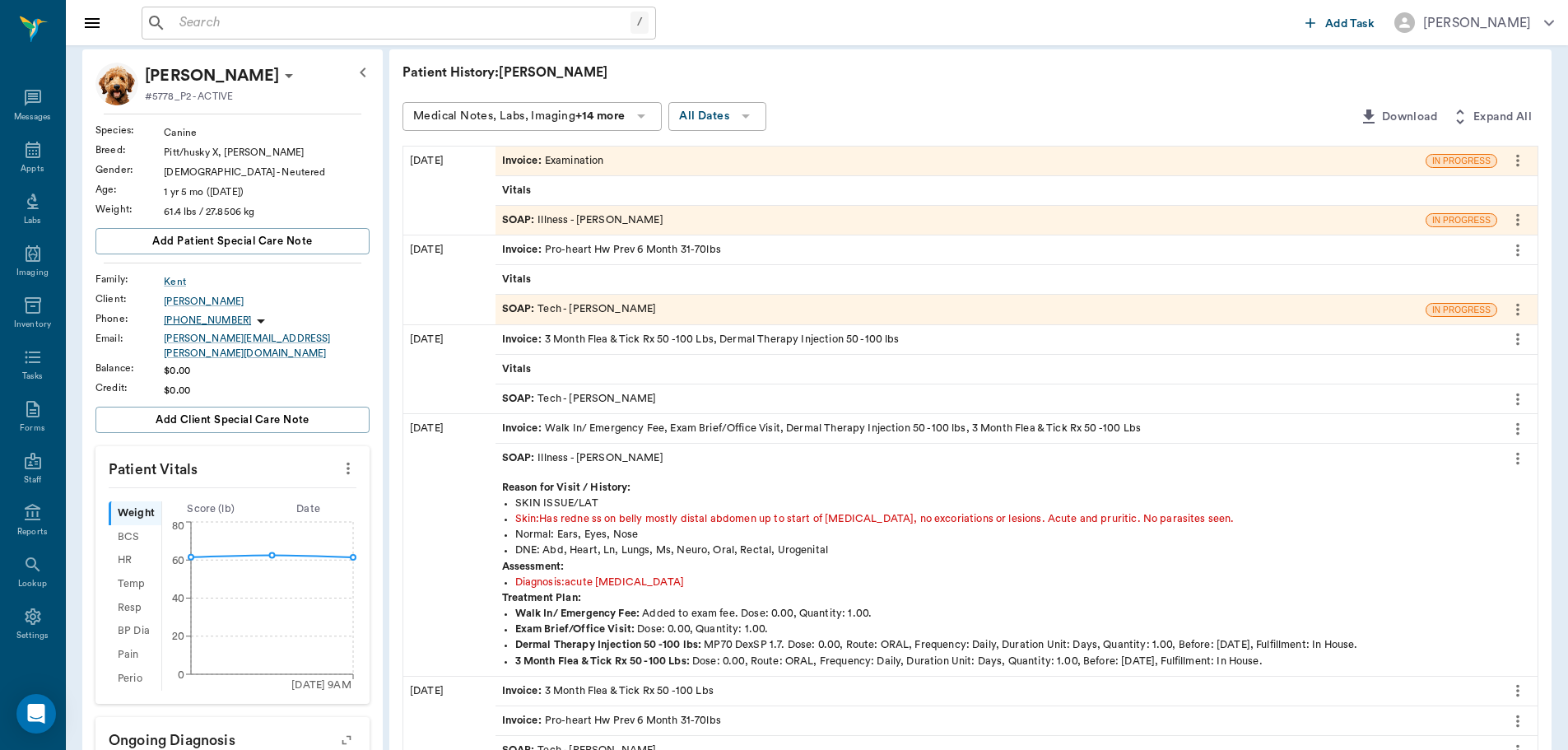
click at [1518, 458] on icon "more" at bounding box center [1518, 458] width 4 height 12
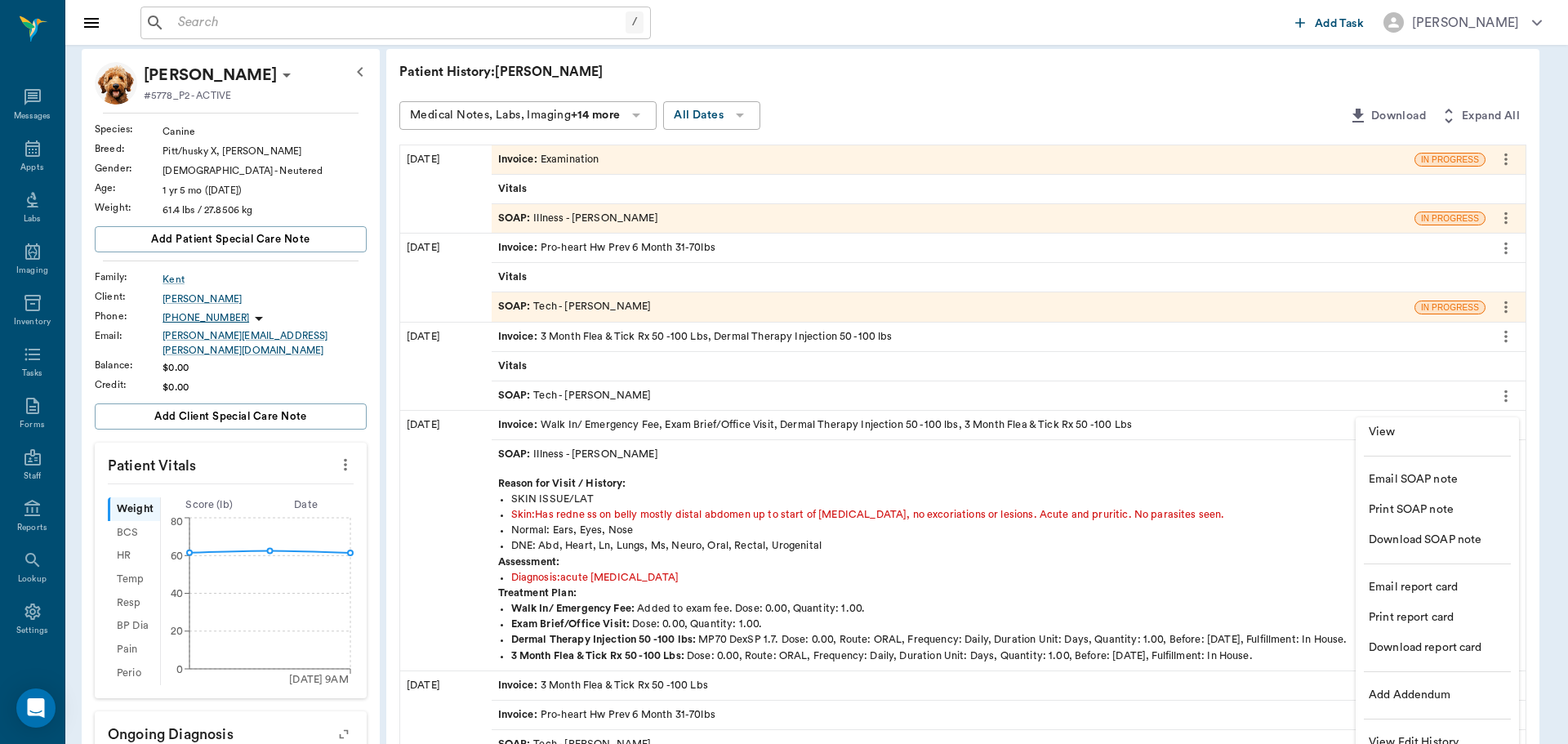
click at [1418, 440] on span "View" at bounding box center [1437, 432] width 137 height 17
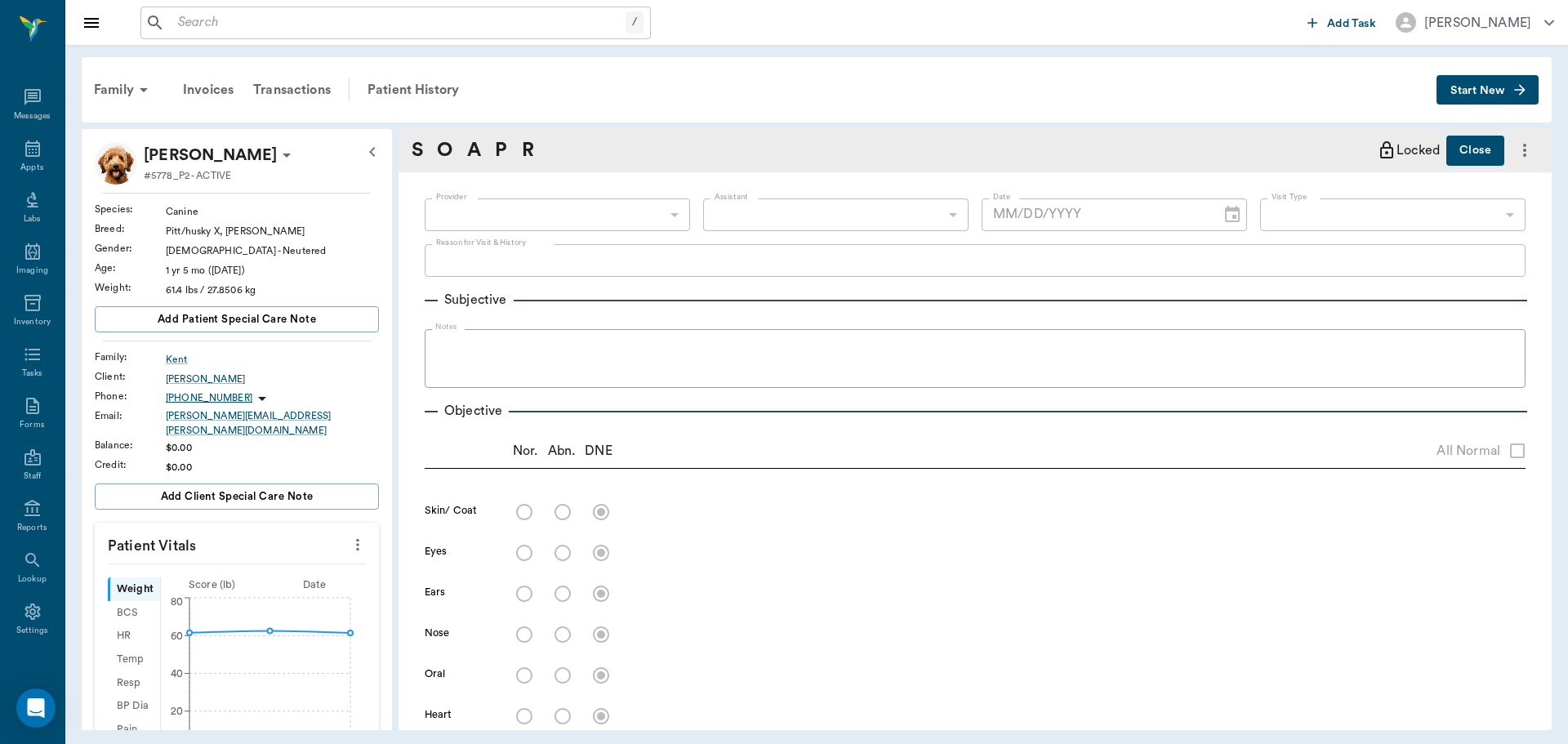
type input "63ec2f075fda476ae8351a4d"
type input "65d2be4f46e3a538d89b8c15"
type textarea "SKIN ISSUE/LAT"
radio input "true"
type textarea "Has redne ss on belly mostly distal abdomen up to start of [MEDICAL_DATA], no e…"
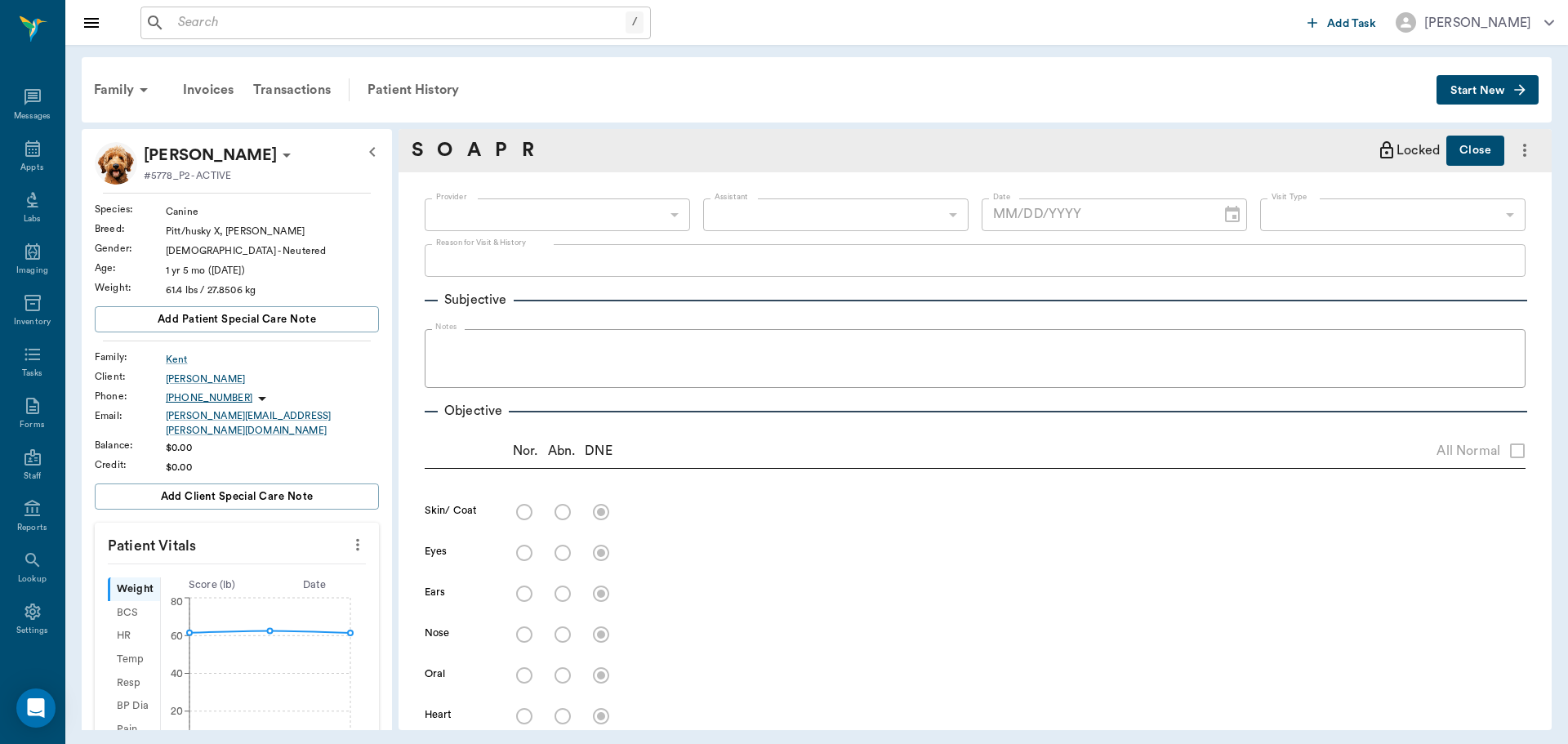
radio input "true"
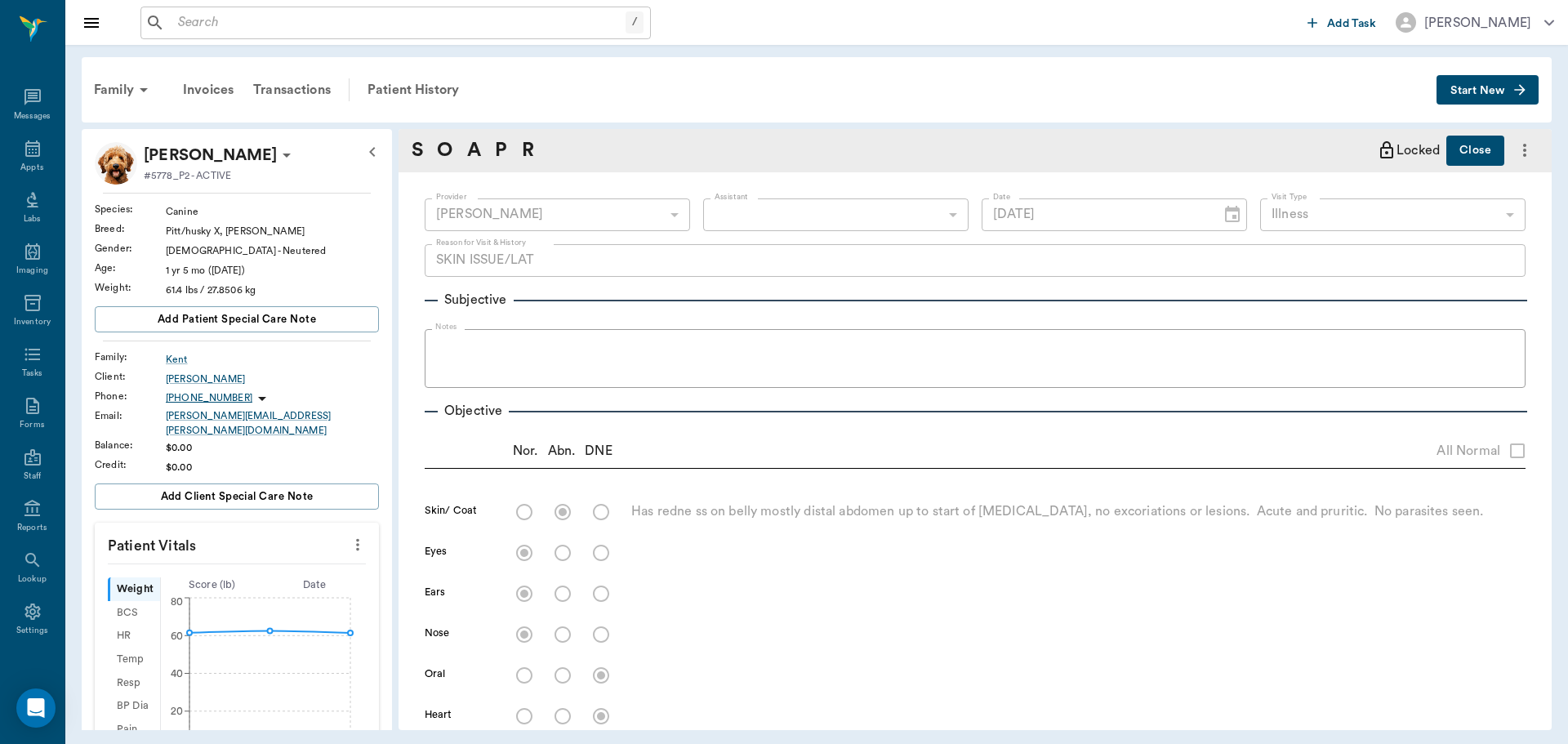
type input "[DATE]"
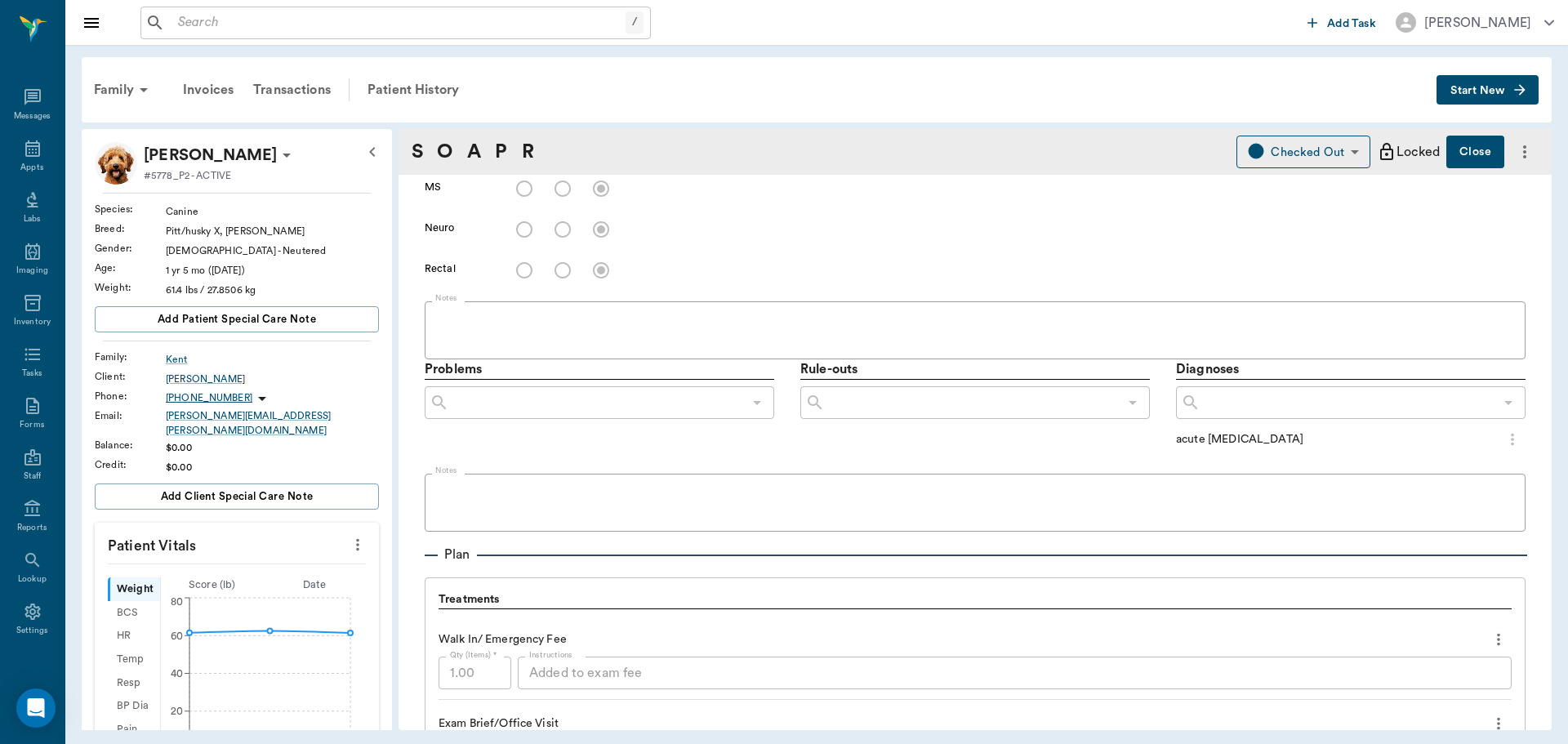
scroll to position [386, 0]
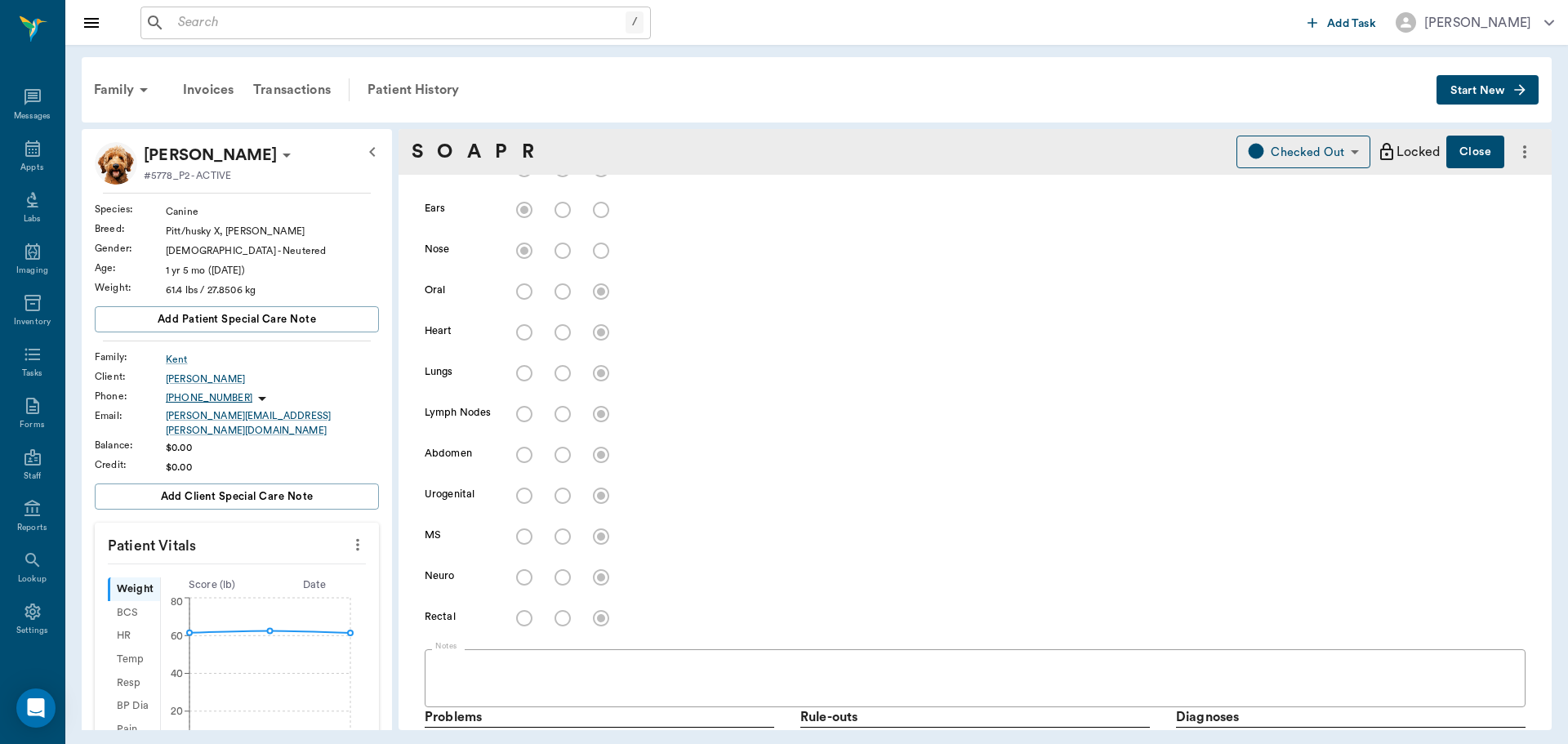
click at [1459, 158] on button "Close" at bounding box center [1475, 152] width 58 height 33
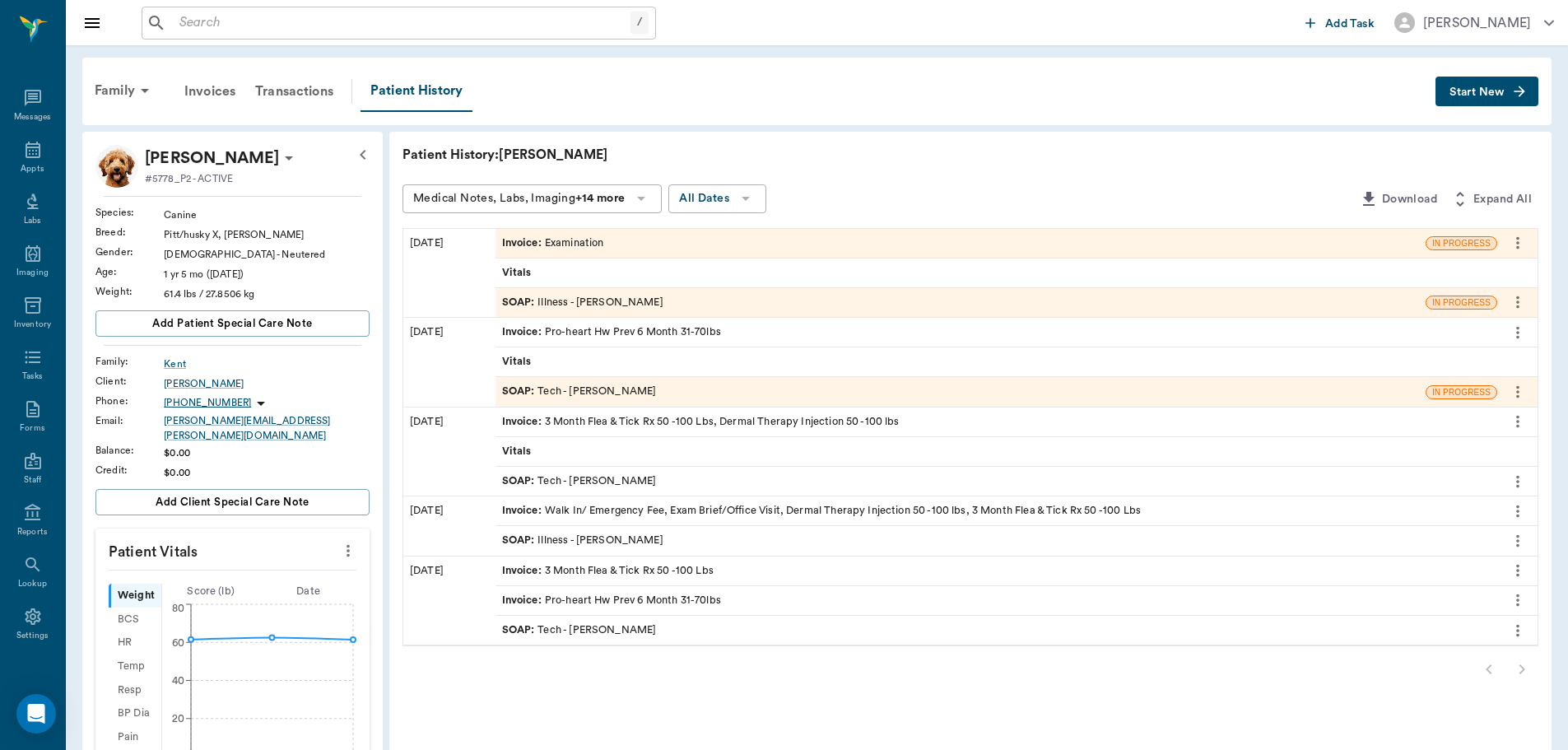
click at [730, 307] on div "SOAP : Illness - [PERSON_NAME]" at bounding box center [960, 302] width 930 height 28
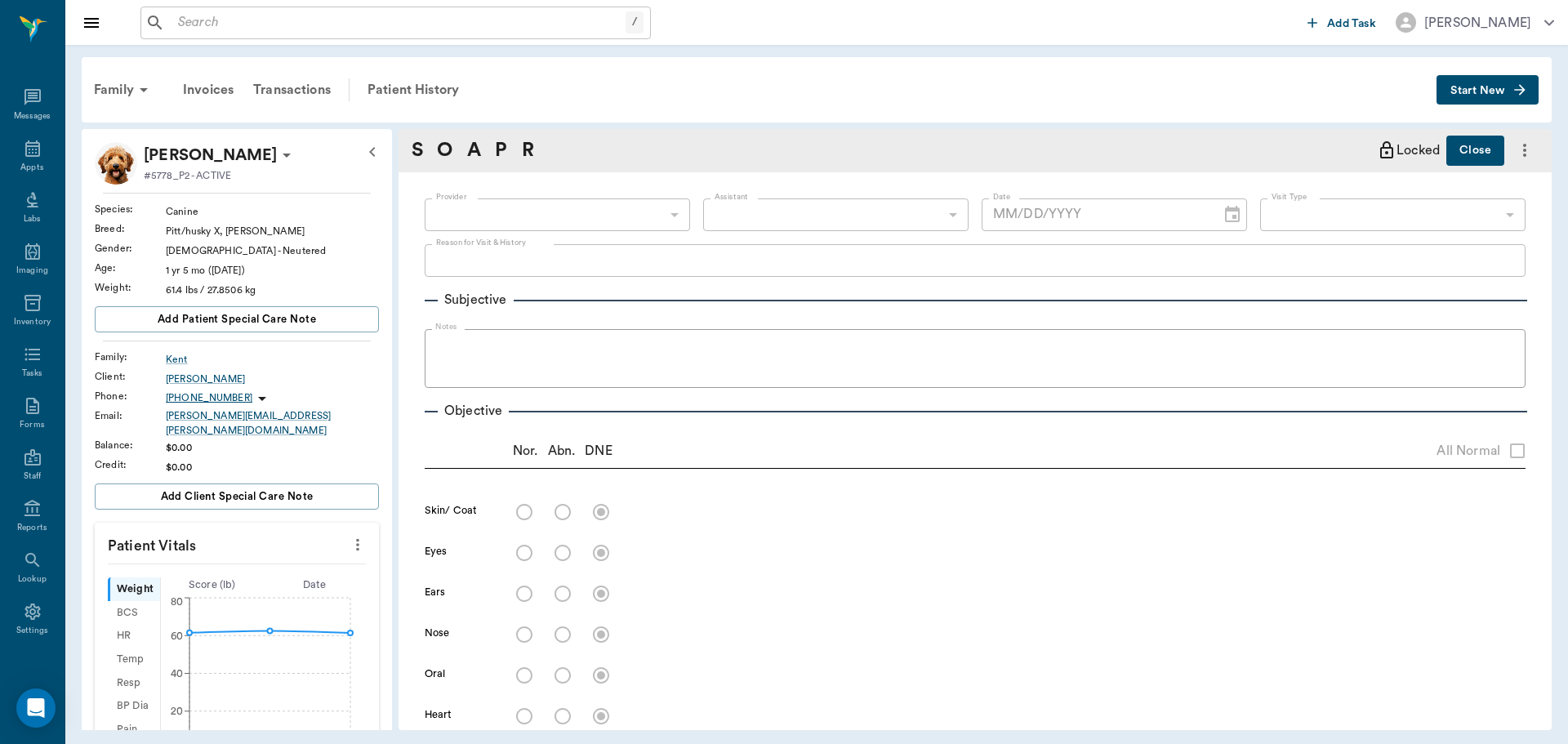
type input "63ec2f075fda476ae8351a4d"
type input "682b670d8bdc6f7f8feef3db"
type input "65d2be4f46e3a538d89b8c15"
type textarea "CLAWING HIMSELF, OPEN SORES [PERSON_NAME]"
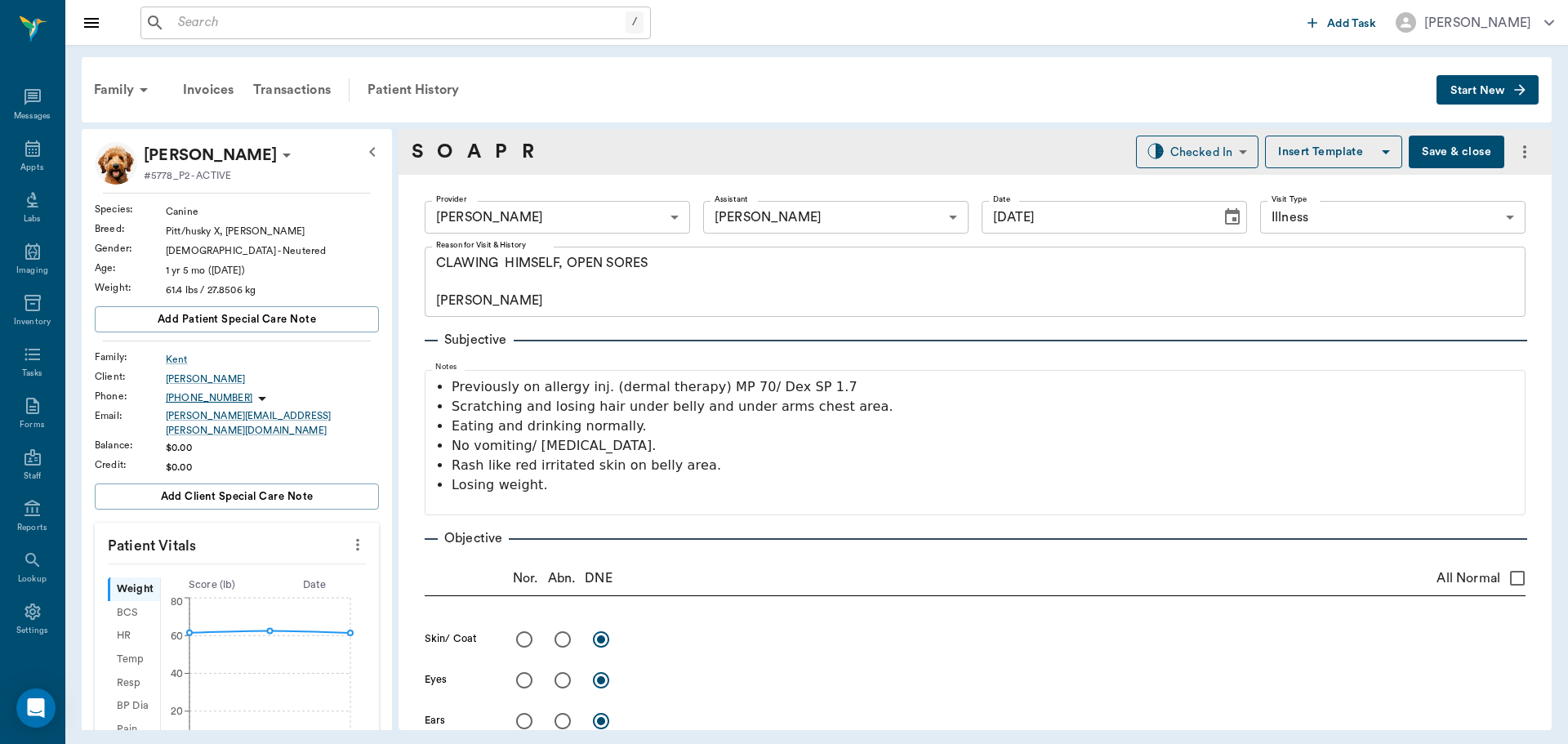
type input "[DATE]"
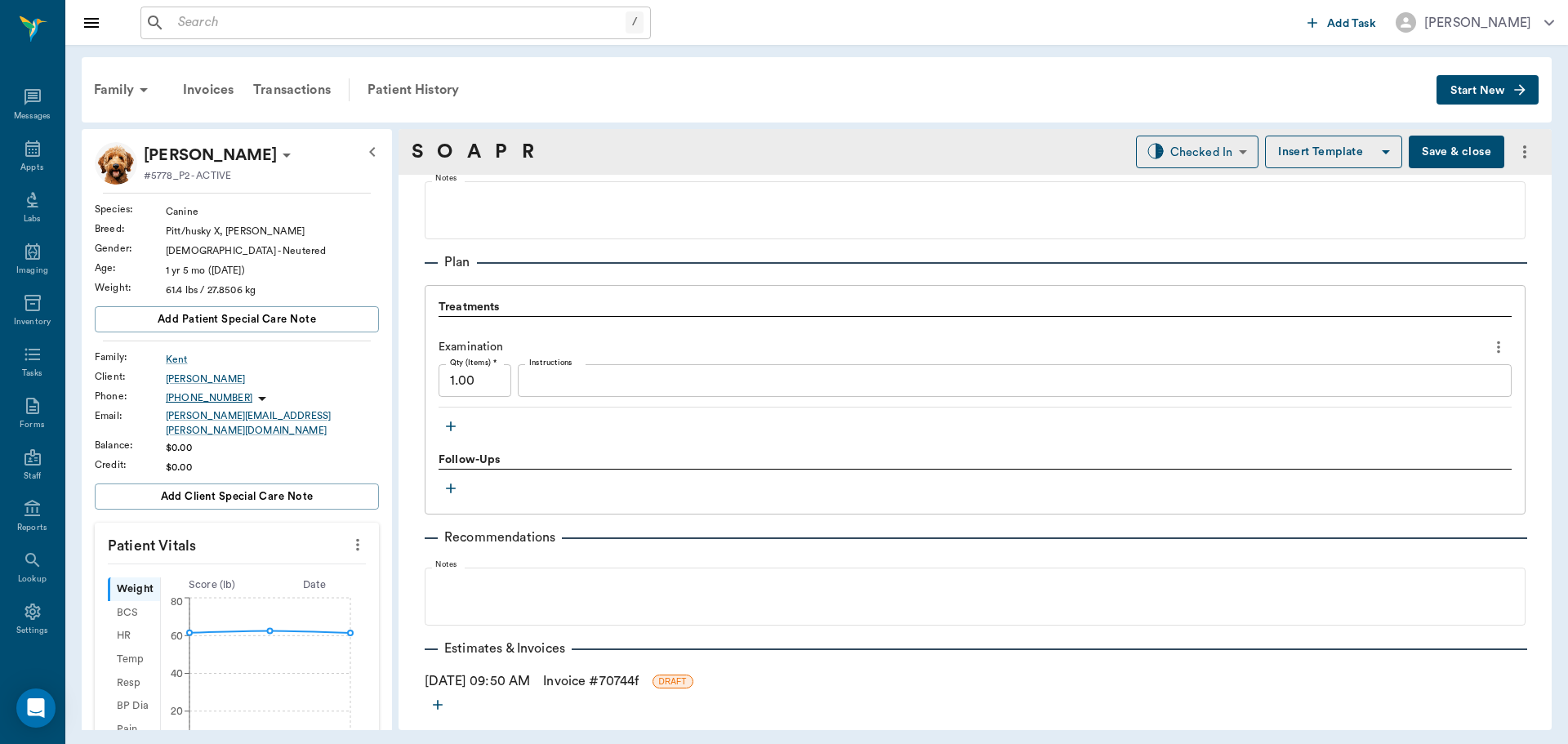
scroll to position [1189, 0]
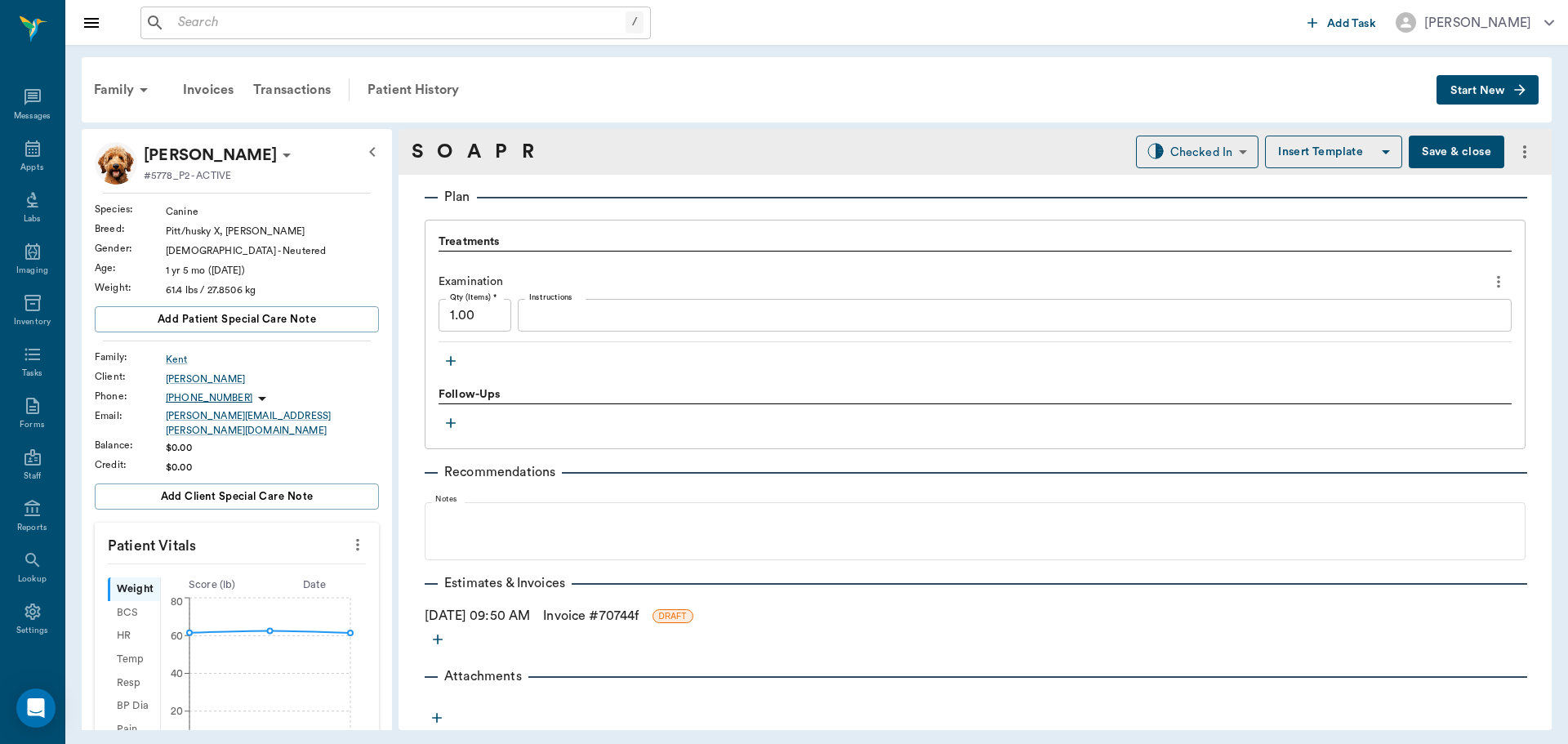
click at [442, 361] on button "button" at bounding box center [451, 361] width 25 height 25
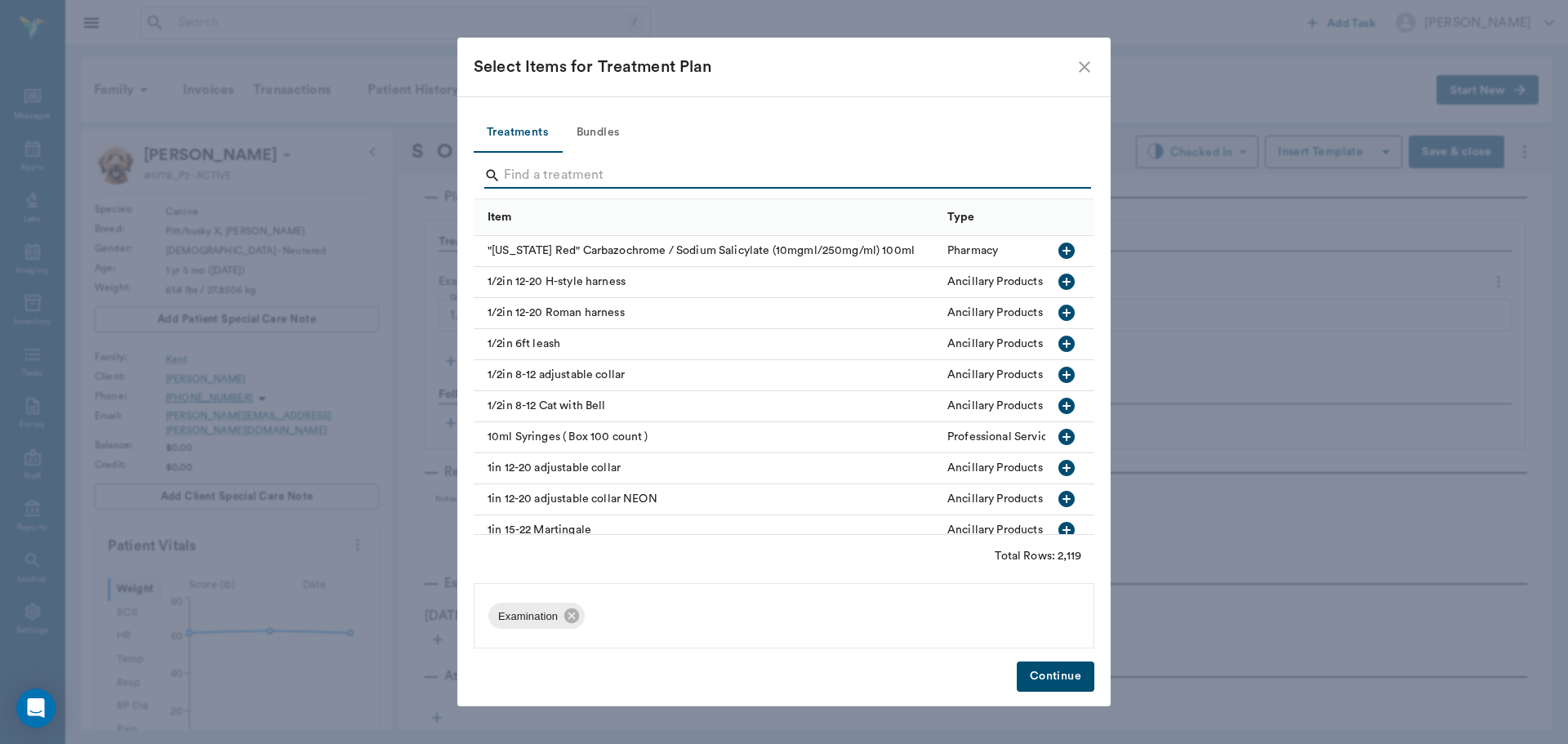
click at [598, 184] on input "Search" at bounding box center [785, 175] width 562 height 26
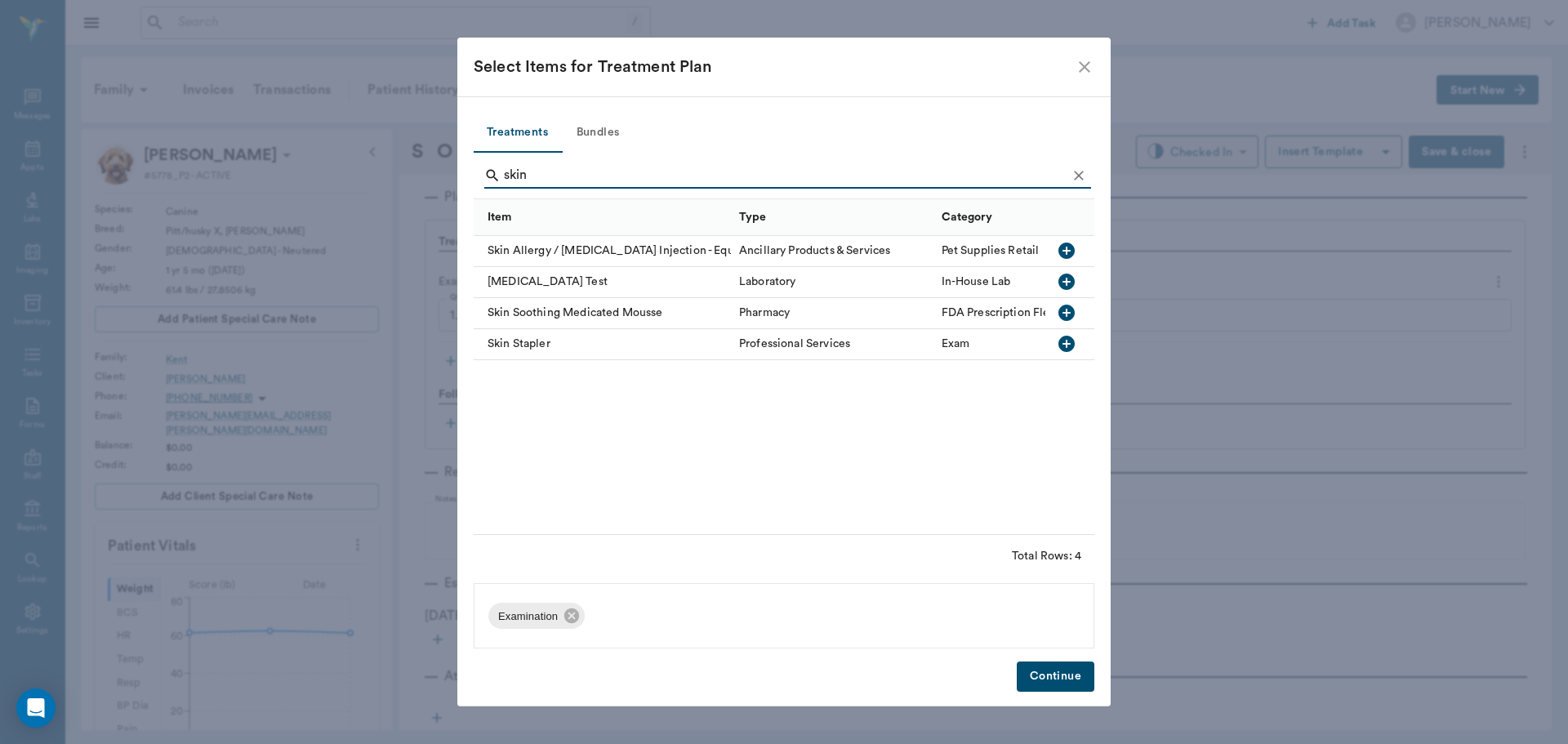
type input "skin"
click at [1067, 279] on icon "button" at bounding box center [1067, 282] width 16 height 16
click at [1047, 682] on button "Continue" at bounding box center [1055, 676] width 77 height 30
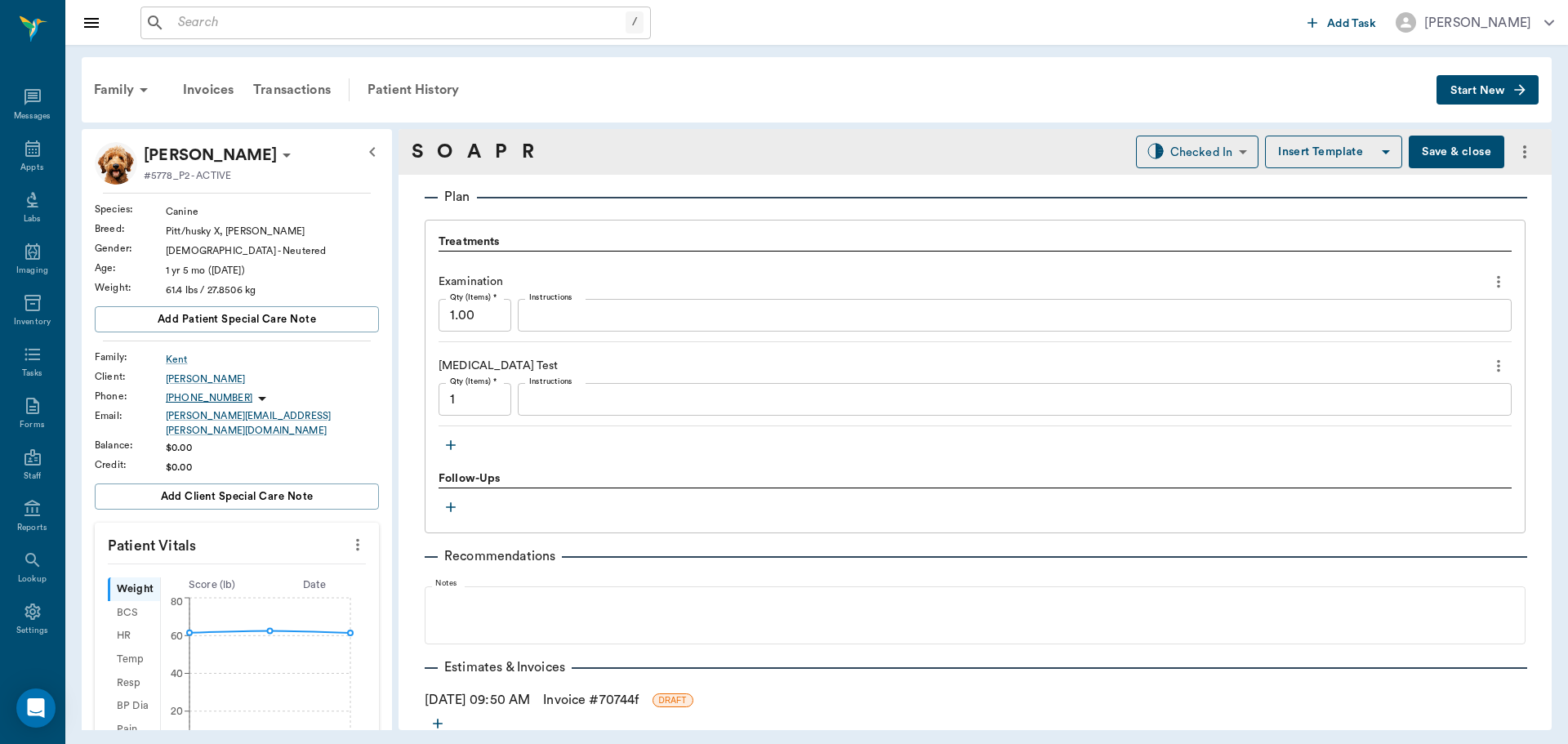
click at [599, 708] on link "Invoice # 70744f" at bounding box center [590, 700] width 95 height 20
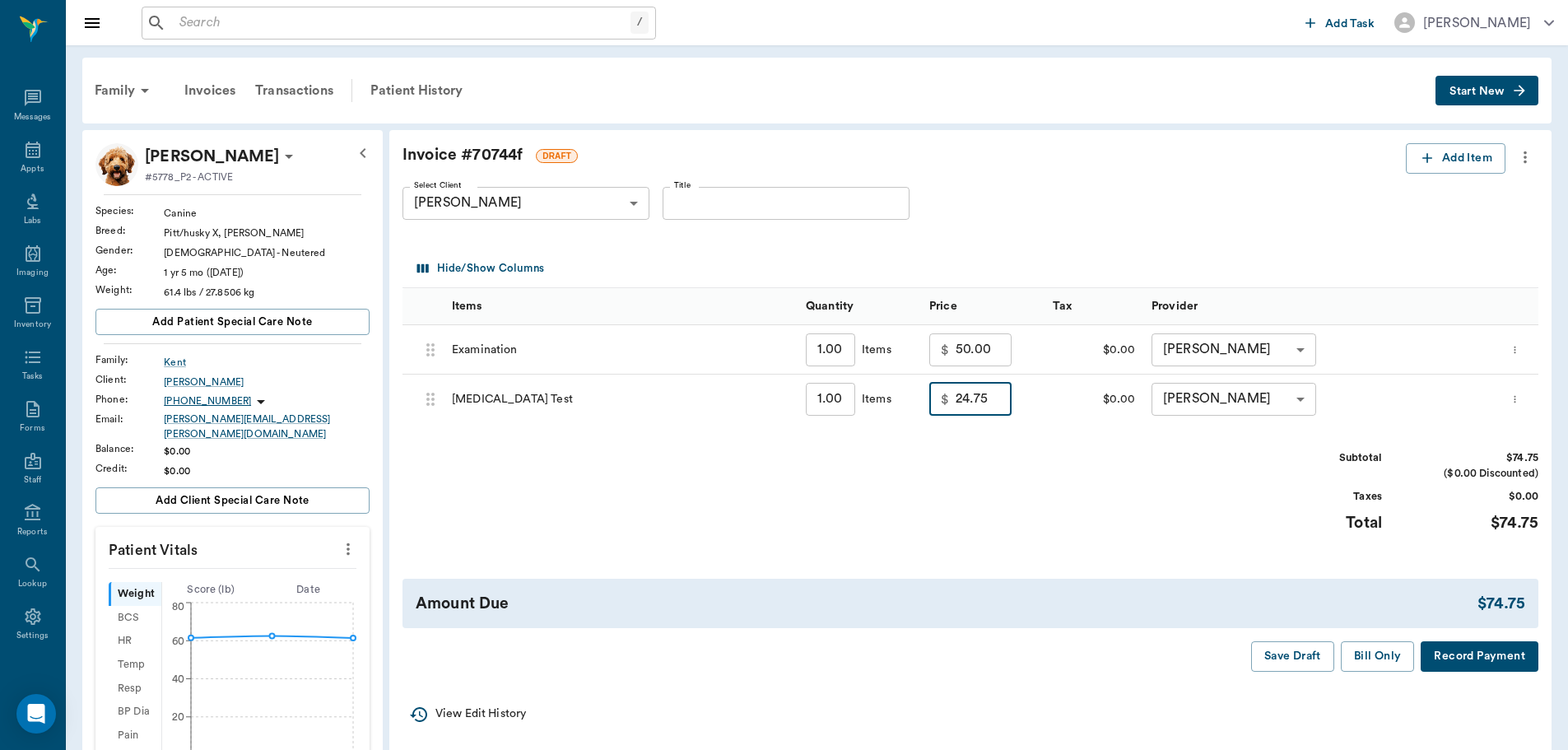
click at [974, 408] on input "24.75" at bounding box center [983, 399] width 56 height 33
type input "0.00"
click at [1038, 646] on div "Save Draft Bill Only Record Payment" at bounding box center [970, 656] width 1136 height 30
click at [1292, 668] on button "Save Draft" at bounding box center [1292, 656] width 83 height 30
click at [410, 78] on div "Patient History" at bounding box center [416, 90] width 112 height 39
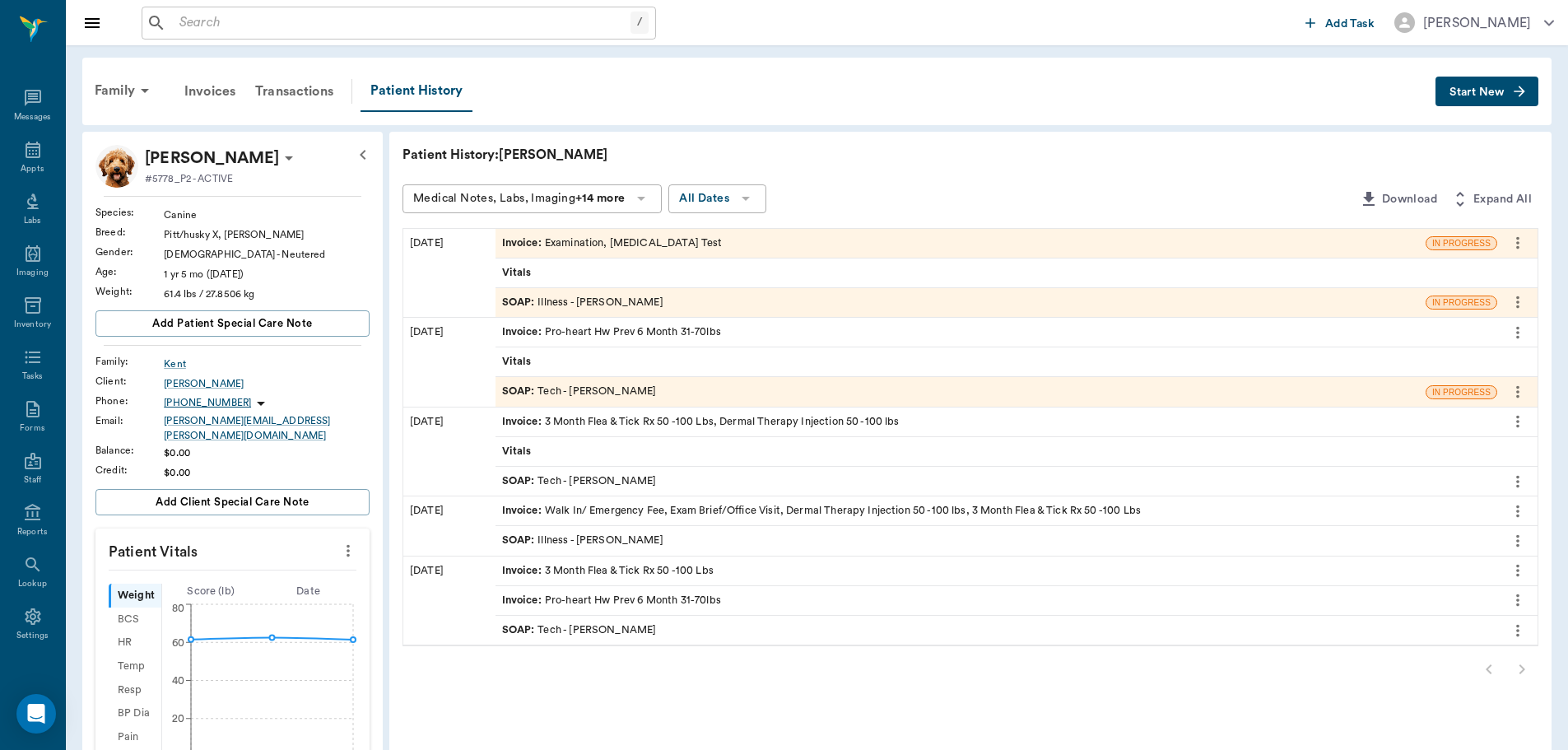
click at [710, 294] on div "SOAP : Illness - [PERSON_NAME]" at bounding box center [960, 302] width 930 height 28
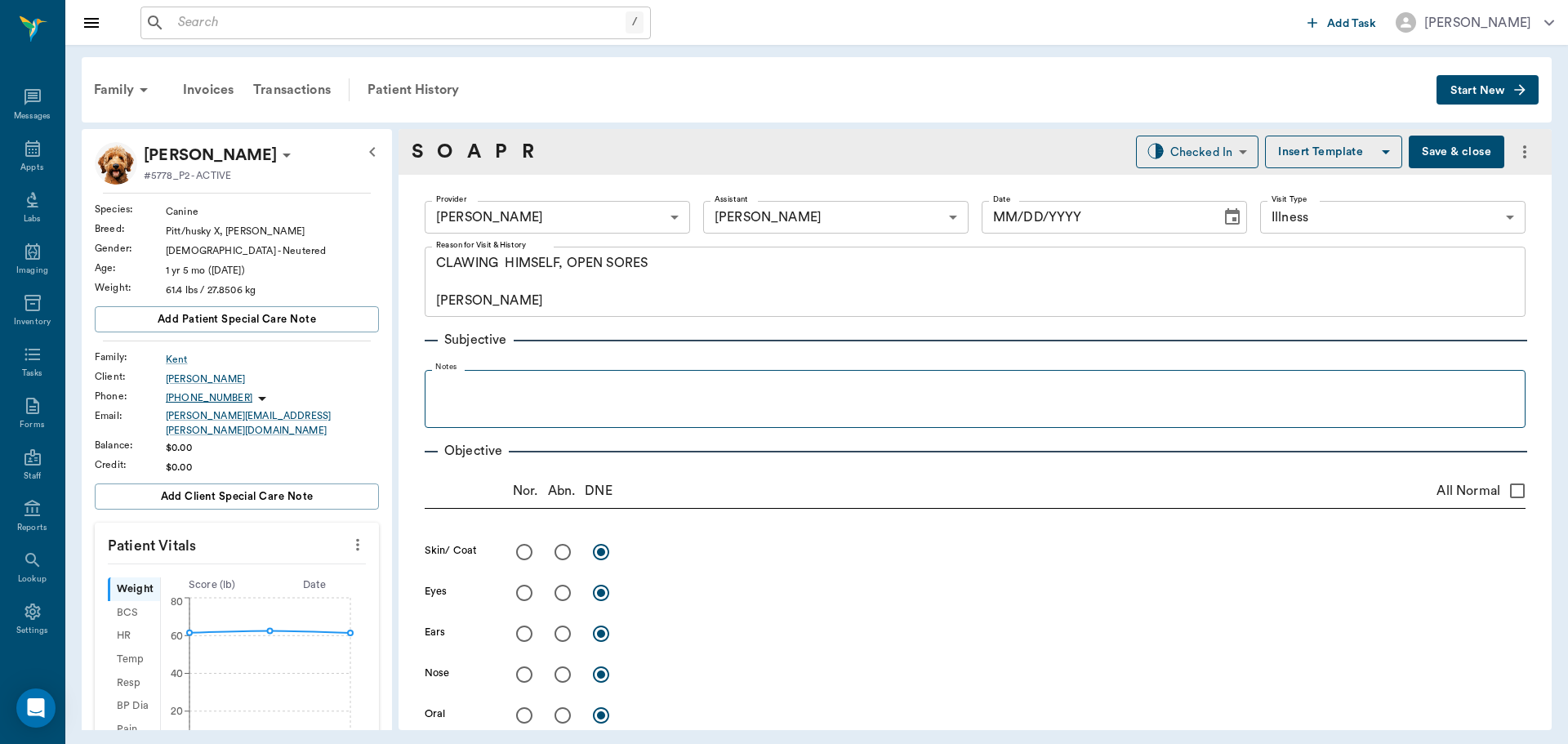
type input "63ec2f075fda476ae8351a4d"
type input "682b670d8bdc6f7f8feef3db"
type input "65d2be4f46e3a538d89b8c15"
type textarea "CLAWING HIMSELF, OPEN SORES [PERSON_NAME]"
type input "[DATE]"
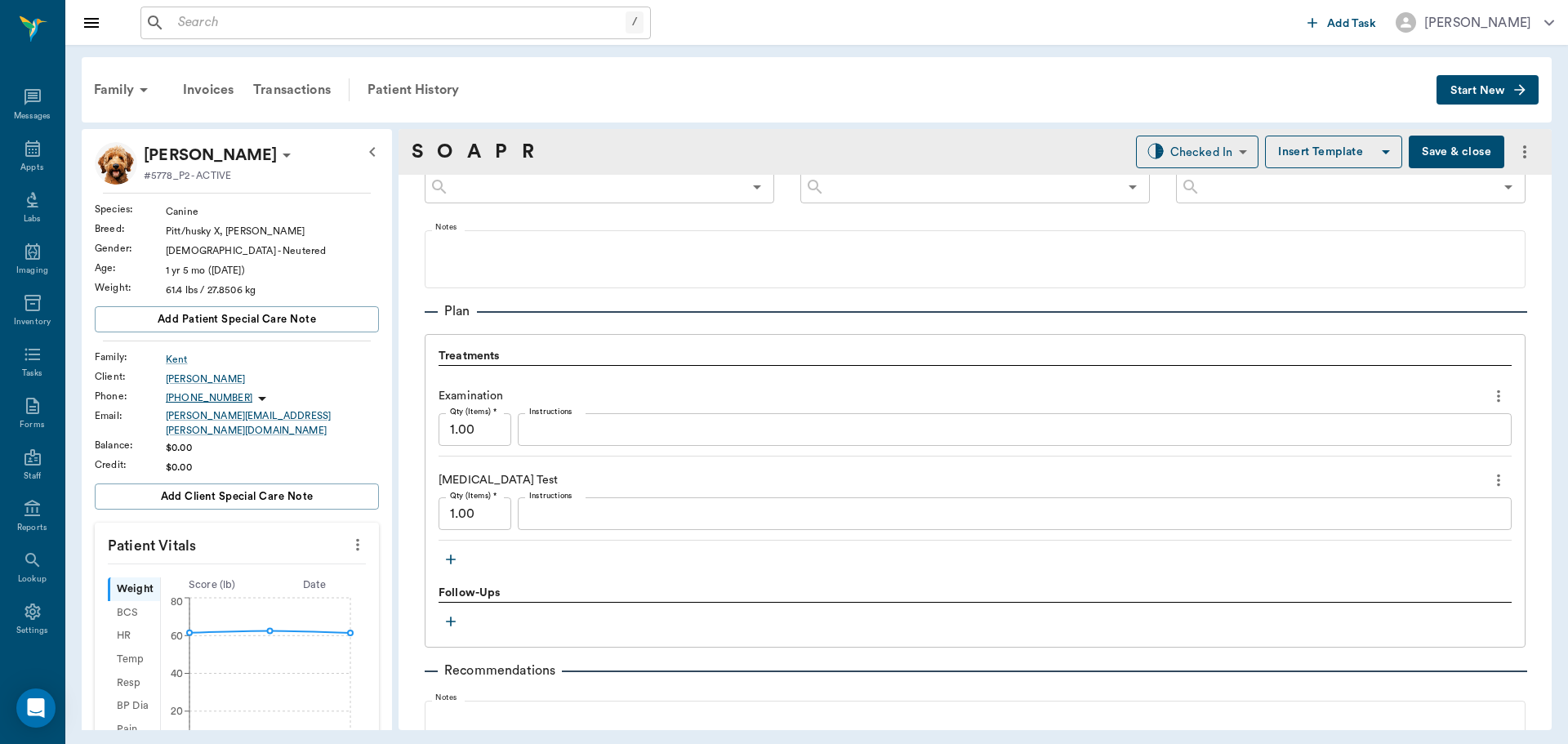
scroll to position [1225, 0]
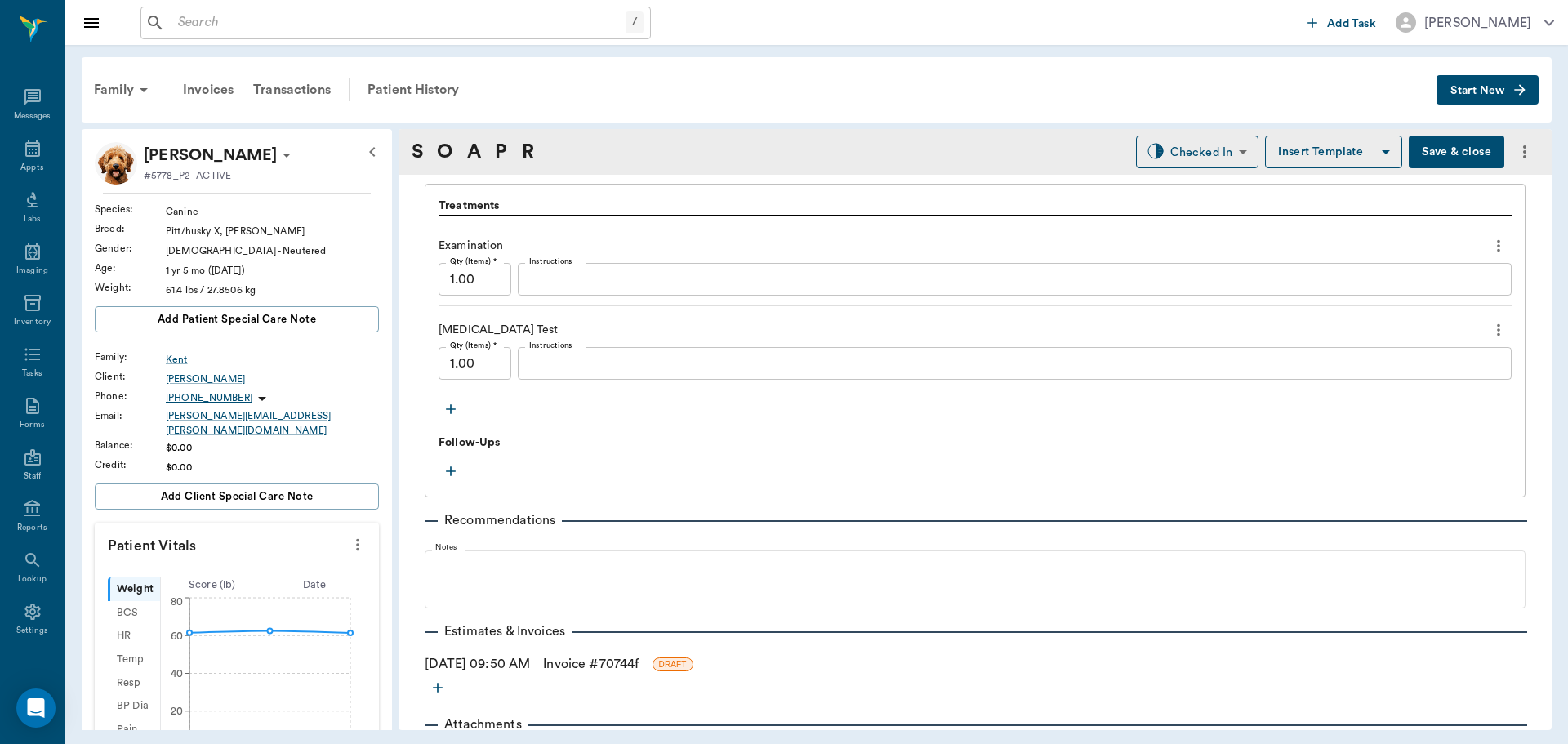
click at [680, 371] on textarea "Instructions" at bounding box center [1015, 363] width 971 height 19
click at [679, 318] on div "[MEDICAL_DATA] Test" at bounding box center [975, 330] width 1073 height 28
click at [447, 409] on icon "button" at bounding box center [451, 410] width 10 height 10
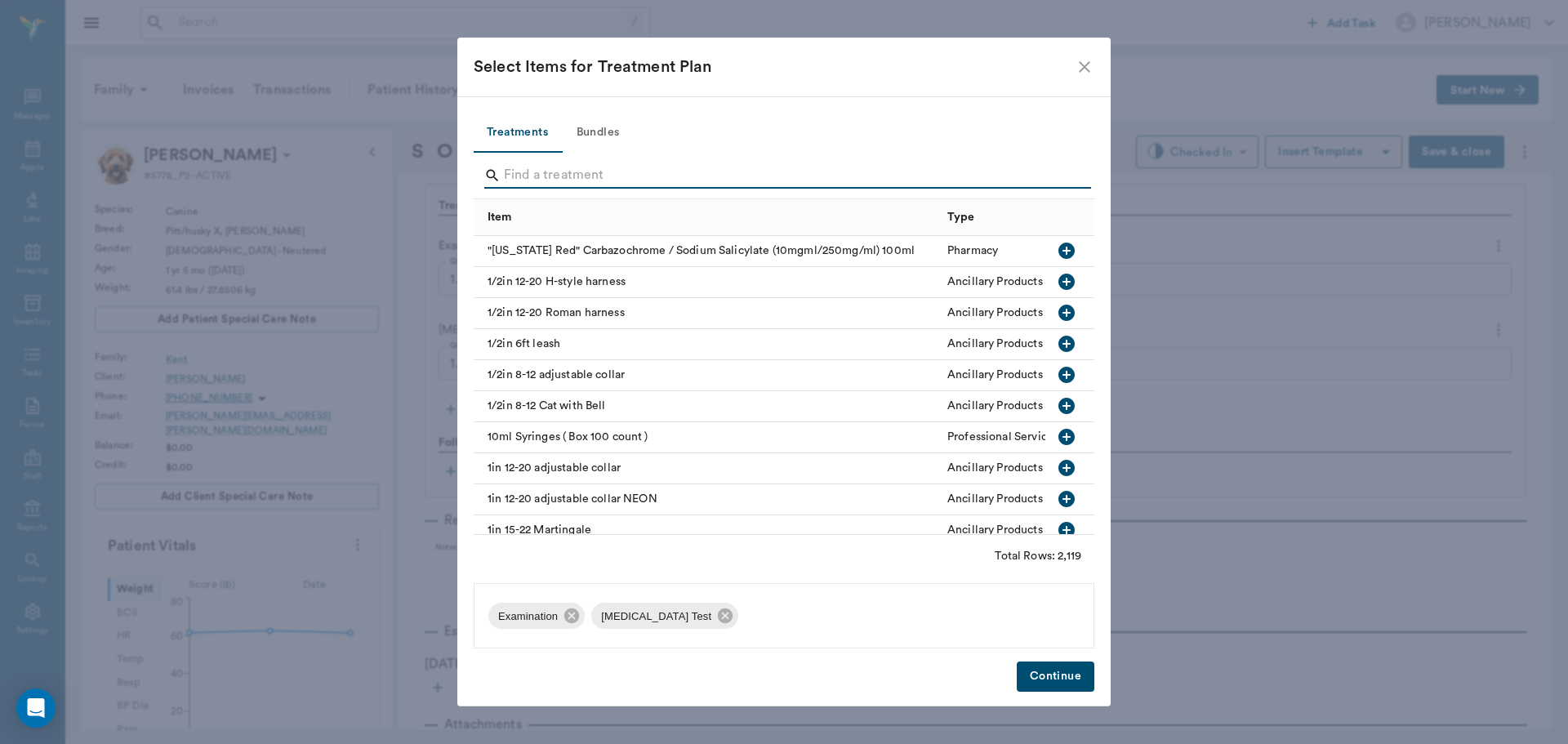
click at [518, 179] on input "Search" at bounding box center [785, 175] width 562 height 26
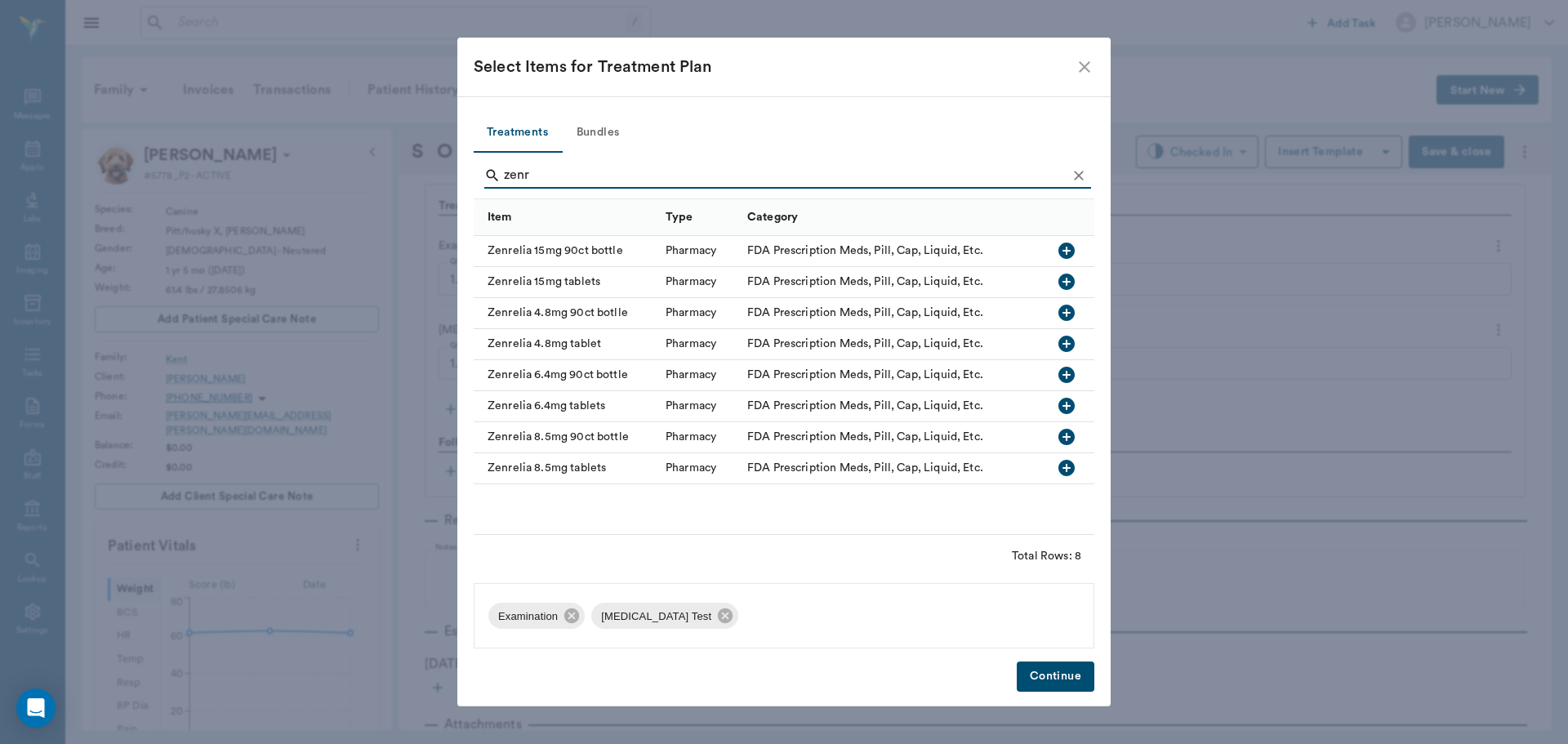
type input "zenr"
click at [1064, 469] on icon "button" at bounding box center [1067, 468] width 20 height 20
click at [1052, 675] on button "Continue" at bounding box center [1055, 676] width 77 height 30
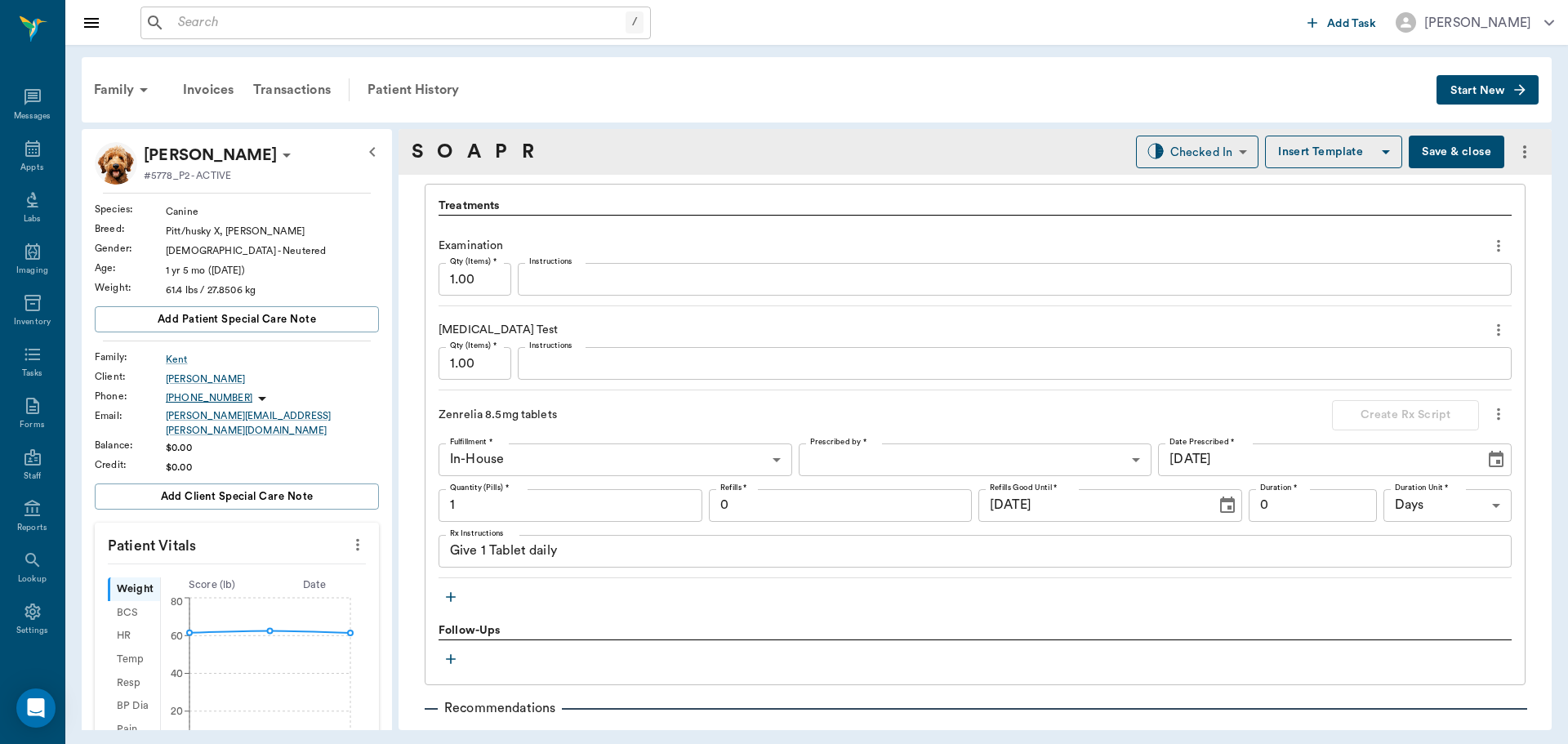
click at [1490, 408] on icon "more" at bounding box center [1499, 414] width 18 height 20
click at [1431, 473] on span "Delete" at bounding box center [1417, 472] width 137 height 17
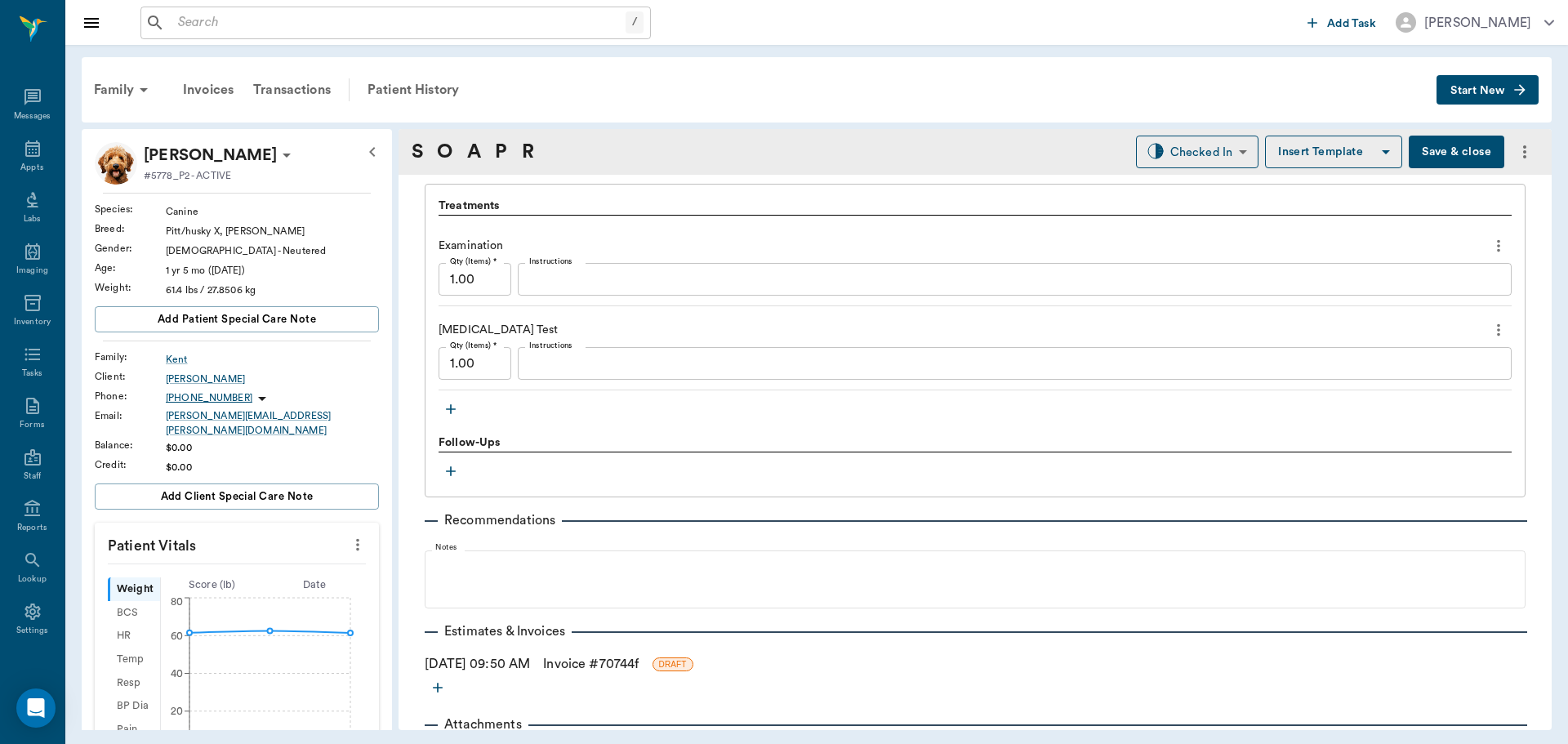
click at [449, 417] on icon "button" at bounding box center [451, 409] width 16 height 16
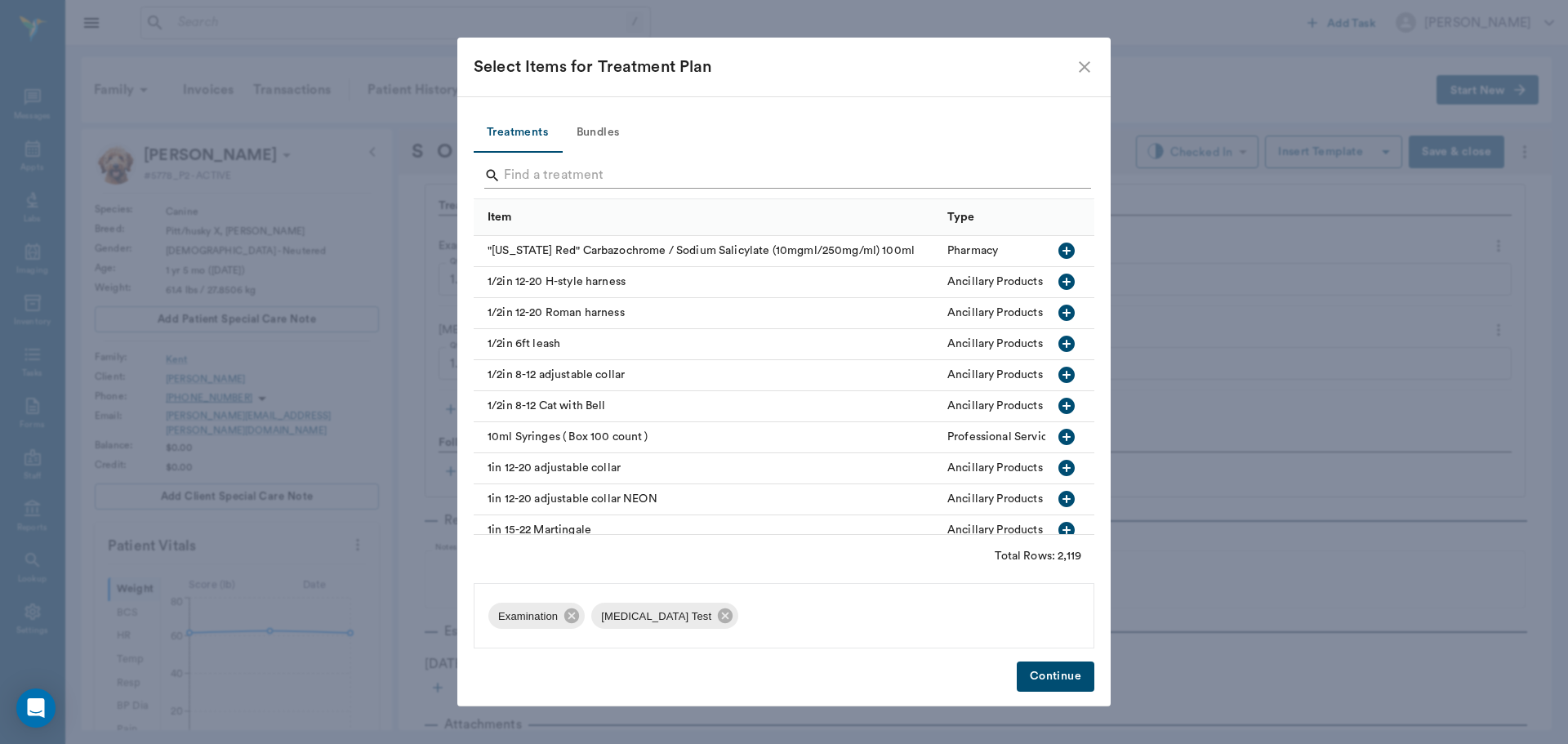
click at [538, 172] on input "Search" at bounding box center [785, 175] width 562 height 26
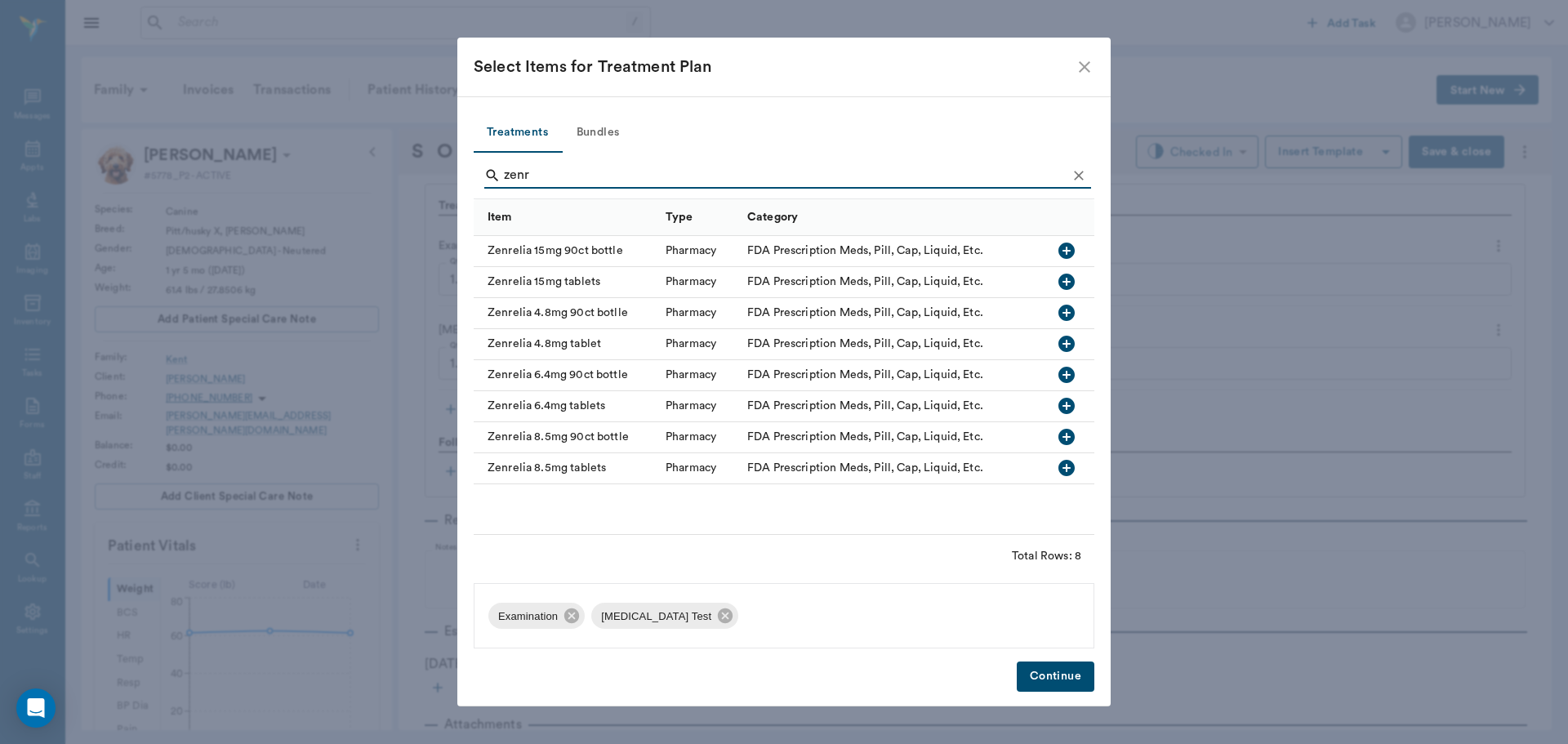
type input "zenr"
click at [1069, 280] on icon "button" at bounding box center [1067, 282] width 16 height 16
click at [1032, 663] on button "Continue" at bounding box center [1055, 676] width 77 height 30
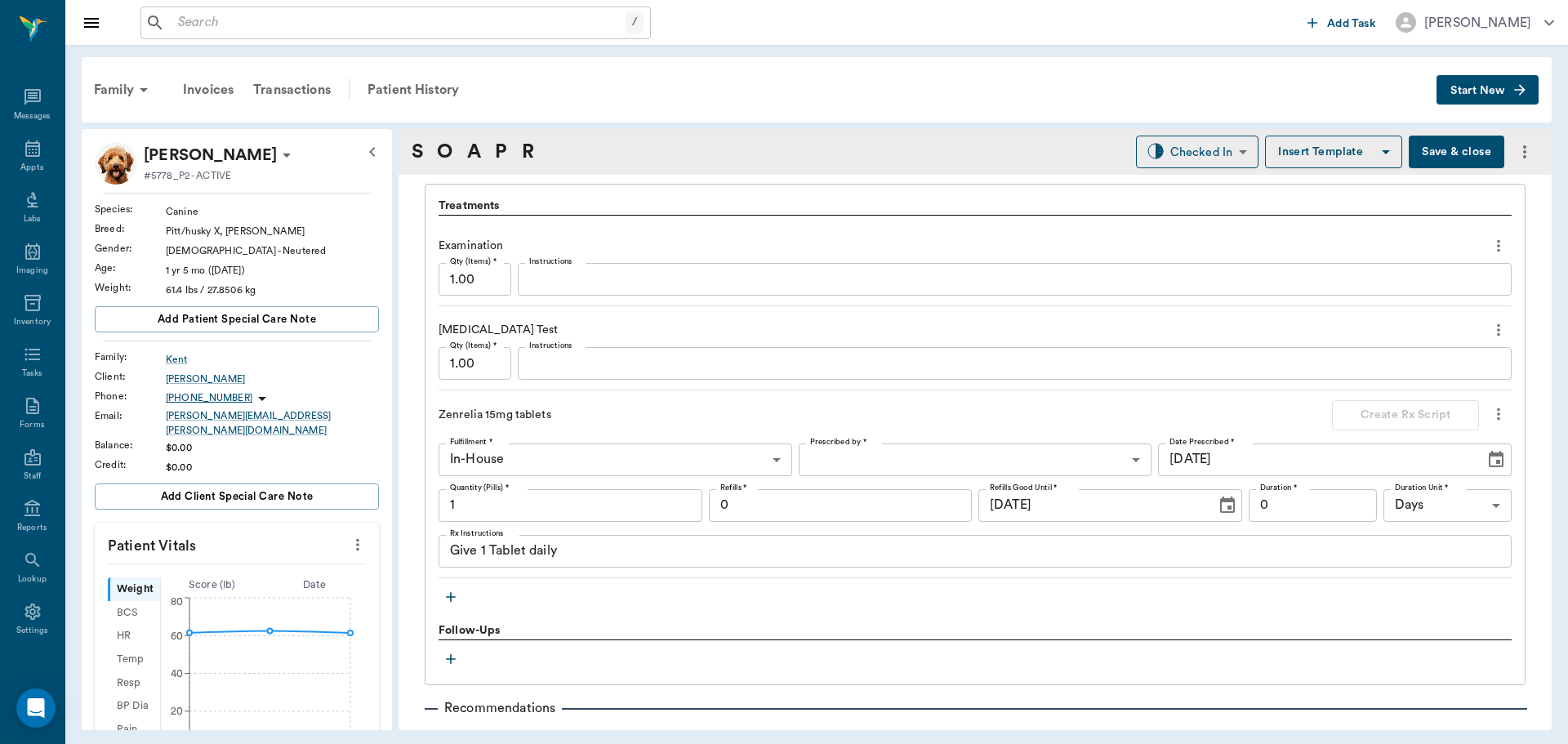
click at [526, 501] on input "1" at bounding box center [571, 506] width 263 height 33
type input "30"
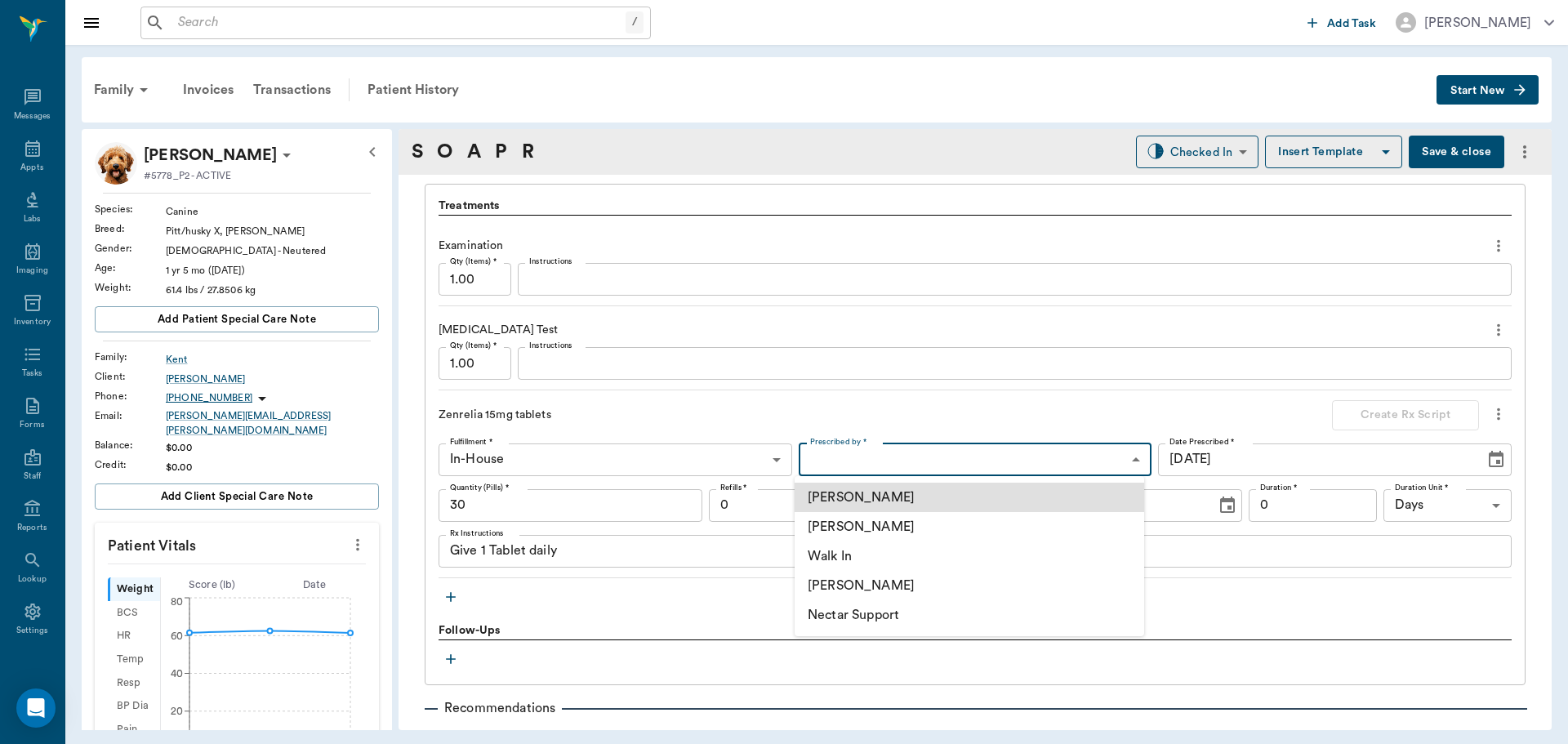
click at [981, 453] on body "/ ​ Add Task [PERSON_NAME] Nectar Messages Appts Labs Imaging Inventory Tasks F…" at bounding box center [784, 372] width 1568 height 744
click at [994, 538] on li "[PERSON_NAME]" at bounding box center [969, 527] width 350 height 29
type input "63ec2f075fda476ae8351a4d"
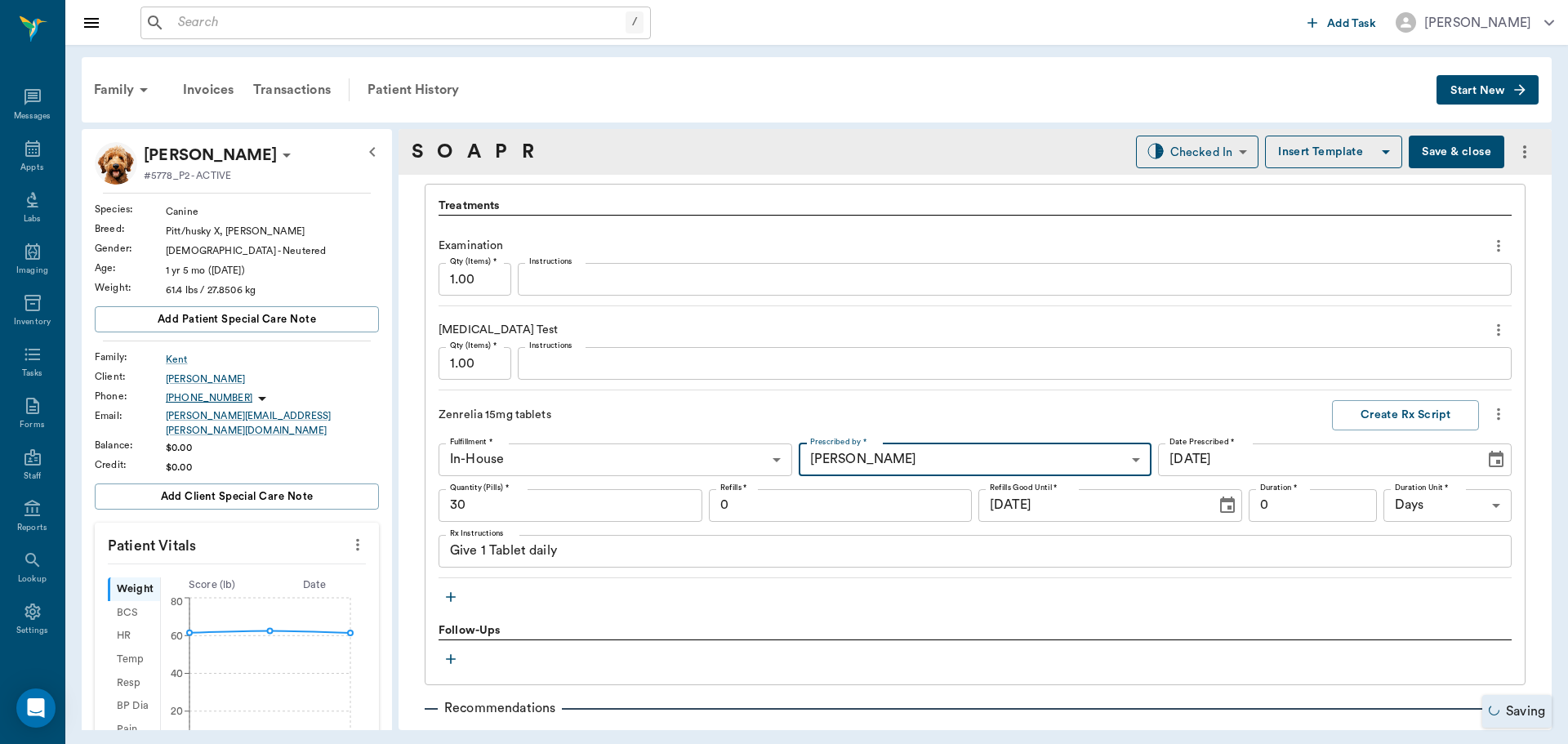
click at [780, 505] on input "0" at bounding box center [840, 506] width 263 height 33
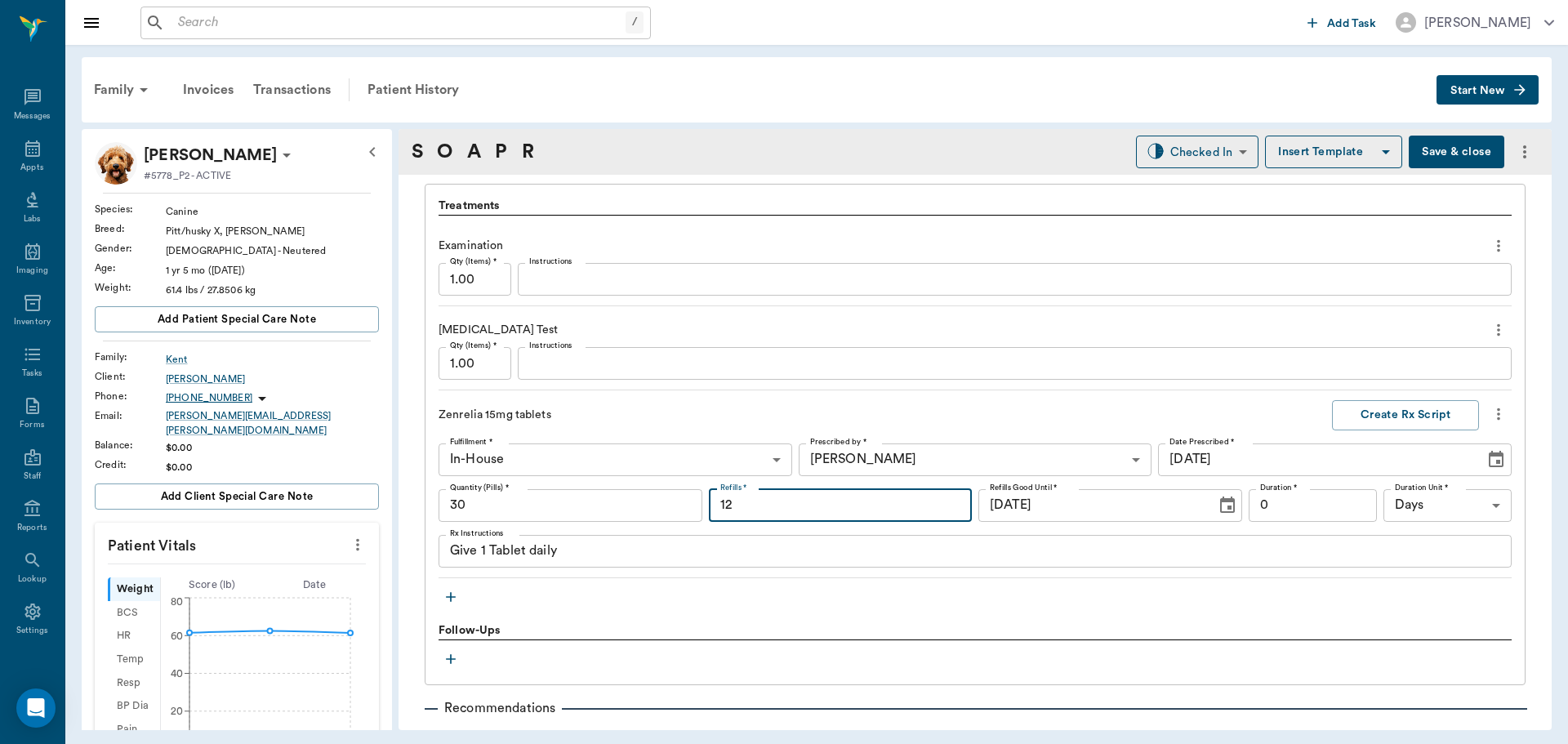
type input "12"
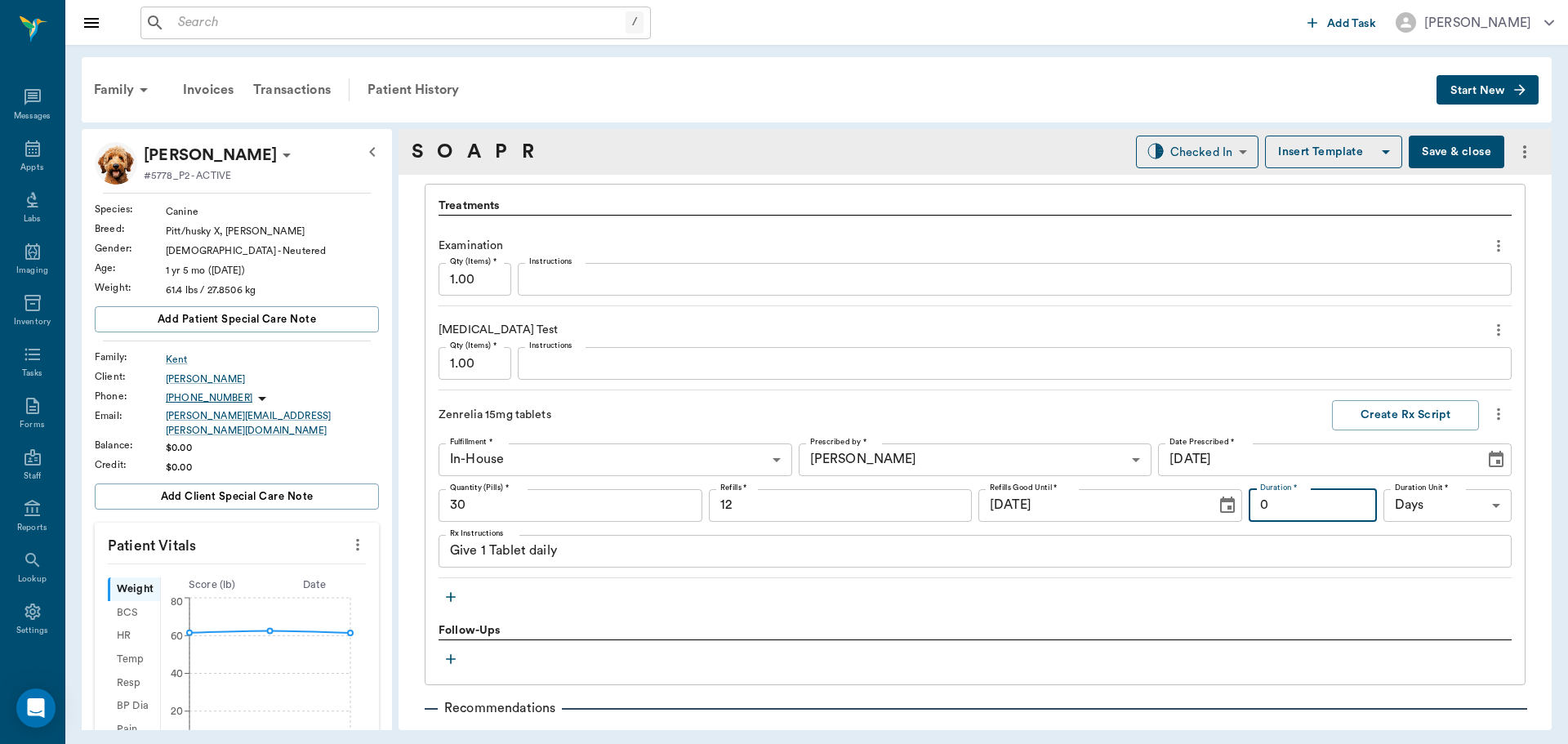
click at [1307, 509] on input "0" at bounding box center [1313, 506] width 128 height 33
type input "30"
click at [883, 565] on div "Give 1 Tablet daily x Rx Instructions" at bounding box center [975, 551] width 1073 height 33
click at [878, 566] on div "Give 1 Tablet daily x Rx Instructions" at bounding box center [975, 551] width 1073 height 33
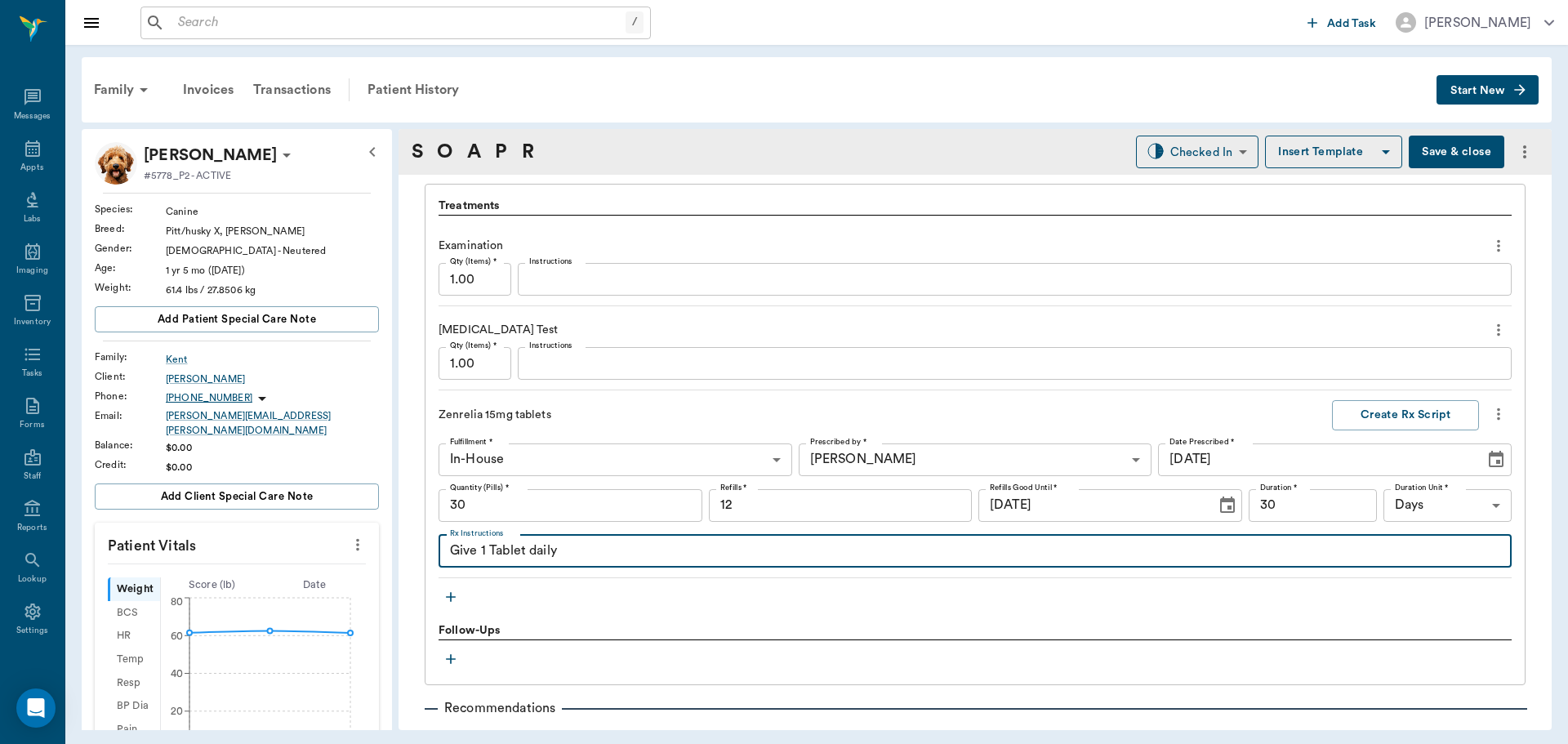
click at [817, 531] on div "Fulfillment * In-House In-House Fulfillment * Prescribed by * [PERSON_NAME] 63e…" at bounding box center [975, 505] width 1073 height 124
click at [798, 557] on textarea "Give 1 Tablet daily" at bounding box center [975, 551] width 1050 height 19
type textarea "Give 1.5 tablets daily by mouth."
click at [1359, 404] on button "Create Rx Script" at bounding box center [1405, 415] width 147 height 30
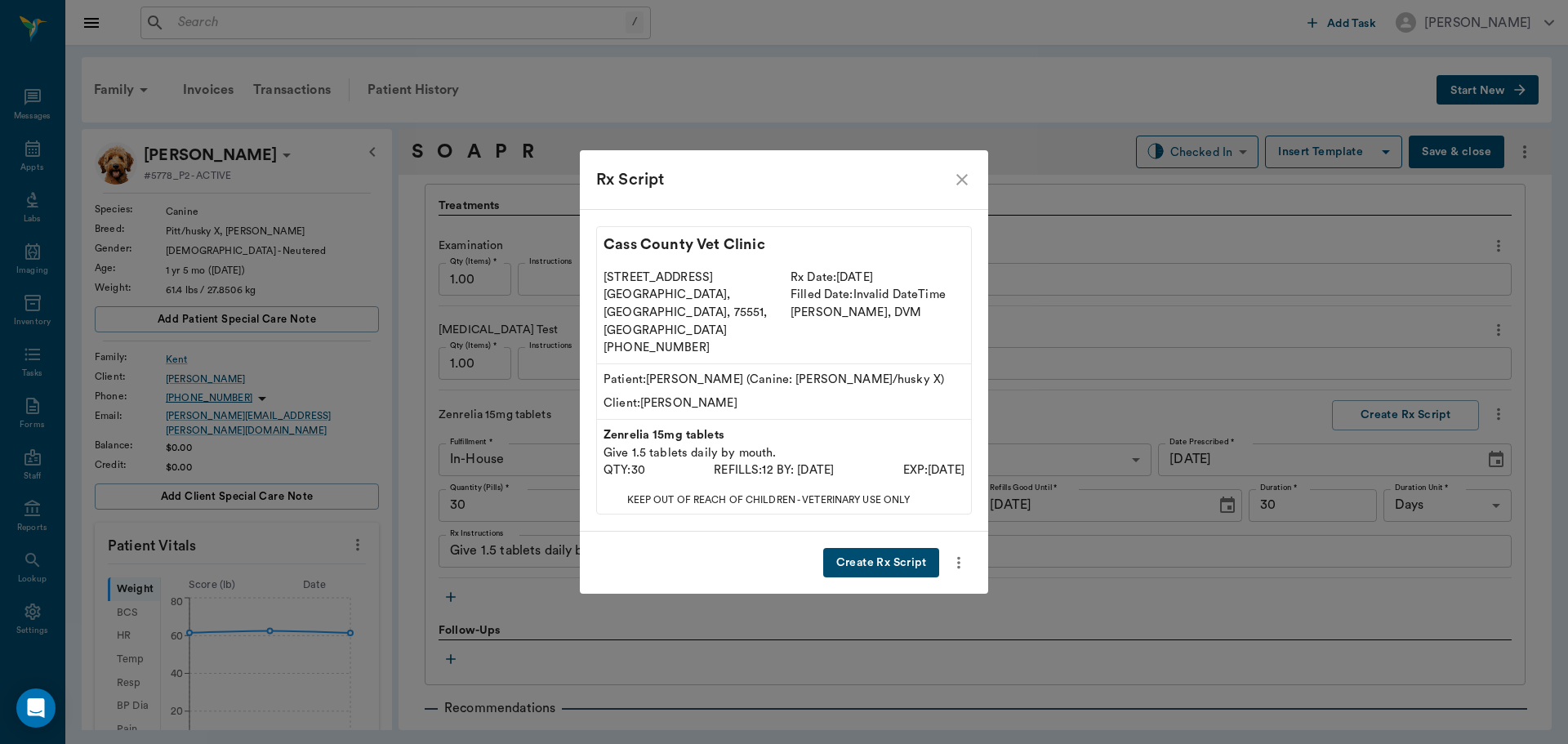
click at [892, 548] on button "Create Rx Script" at bounding box center [881, 562] width 116 height 30
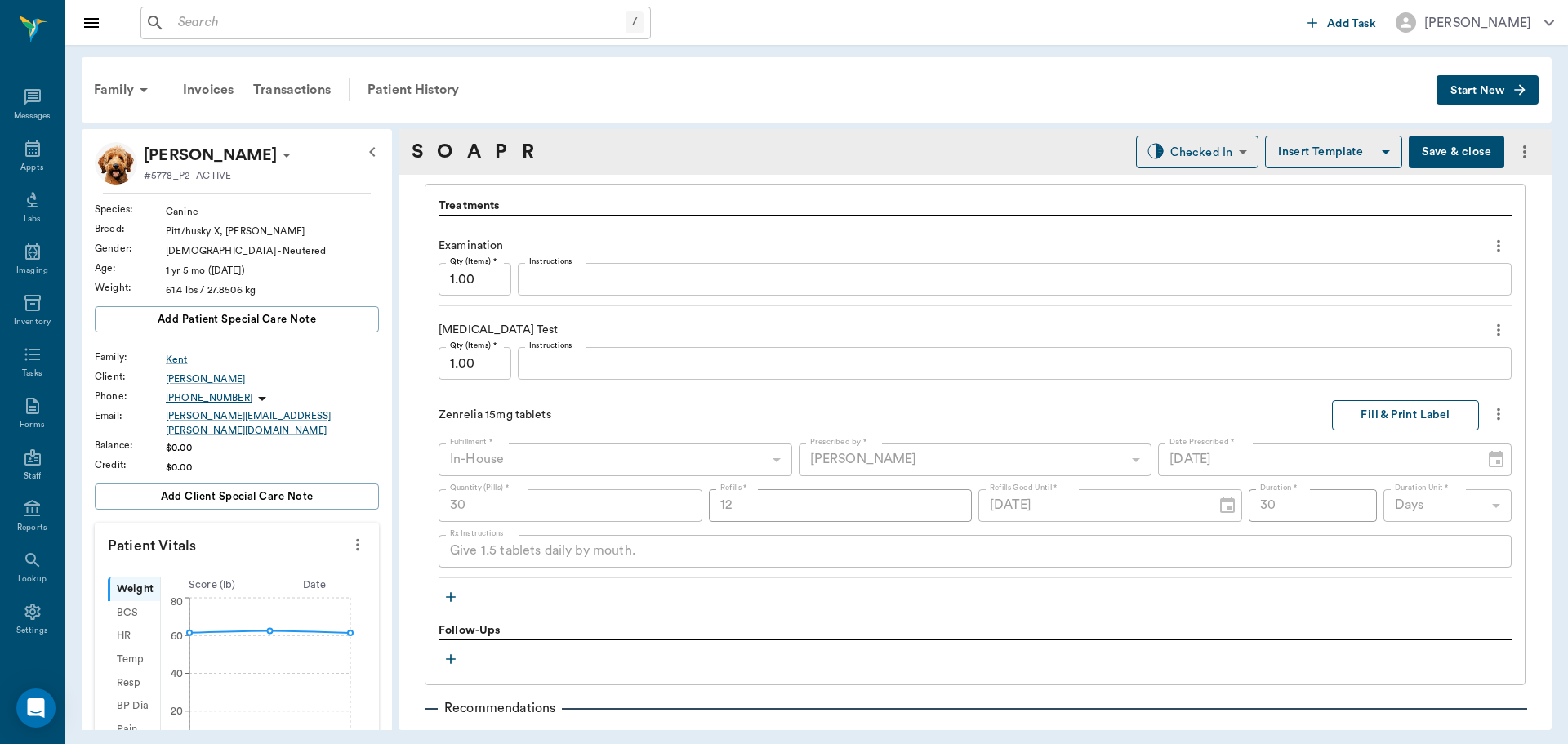
click at [1434, 422] on button "Fill & Print Label" at bounding box center [1405, 415] width 147 height 30
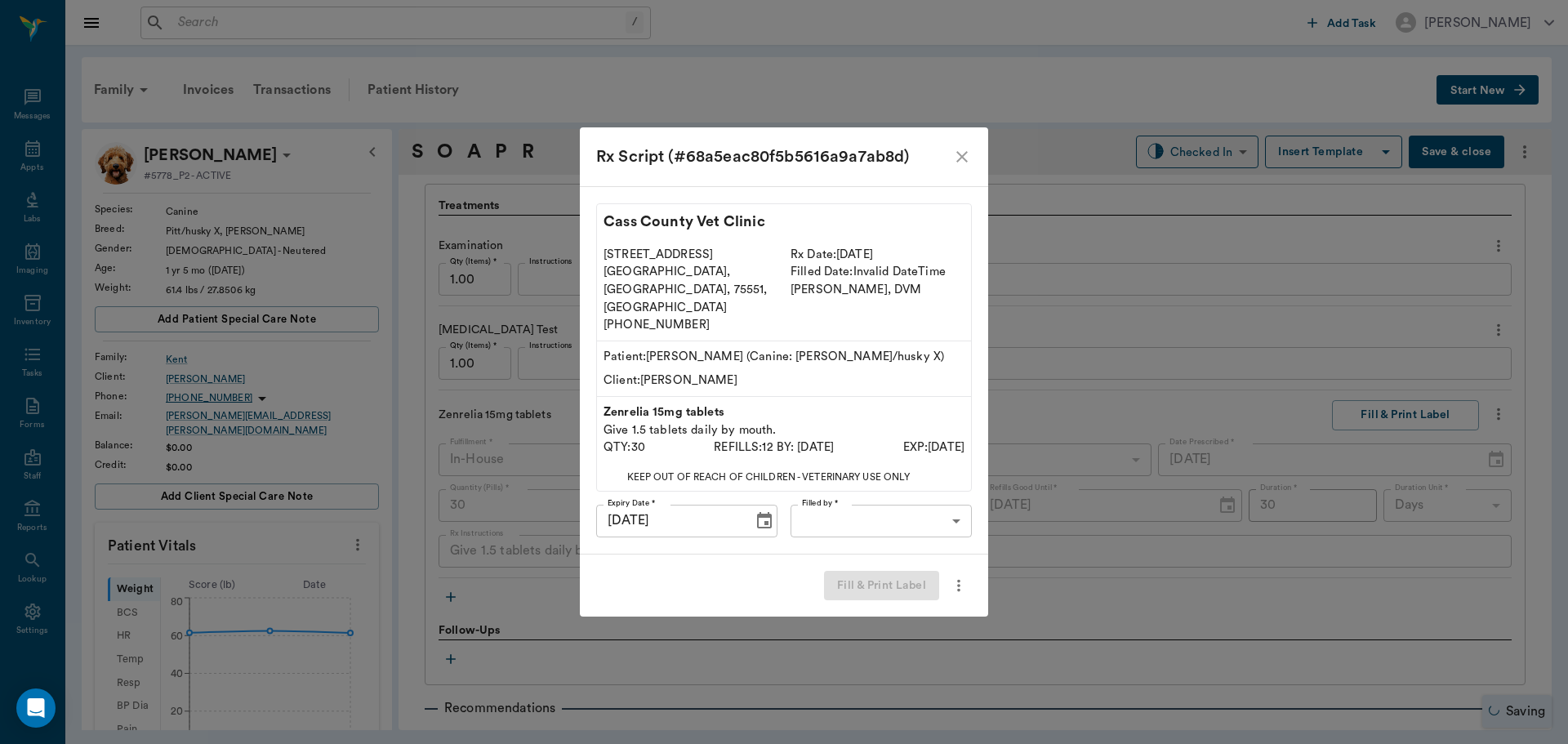
click at [918, 502] on body "/ ​ Add Task [PERSON_NAME] Nectar Messages Appts Labs Imaging Inventory Tasks F…" at bounding box center [784, 372] width 1568 height 744
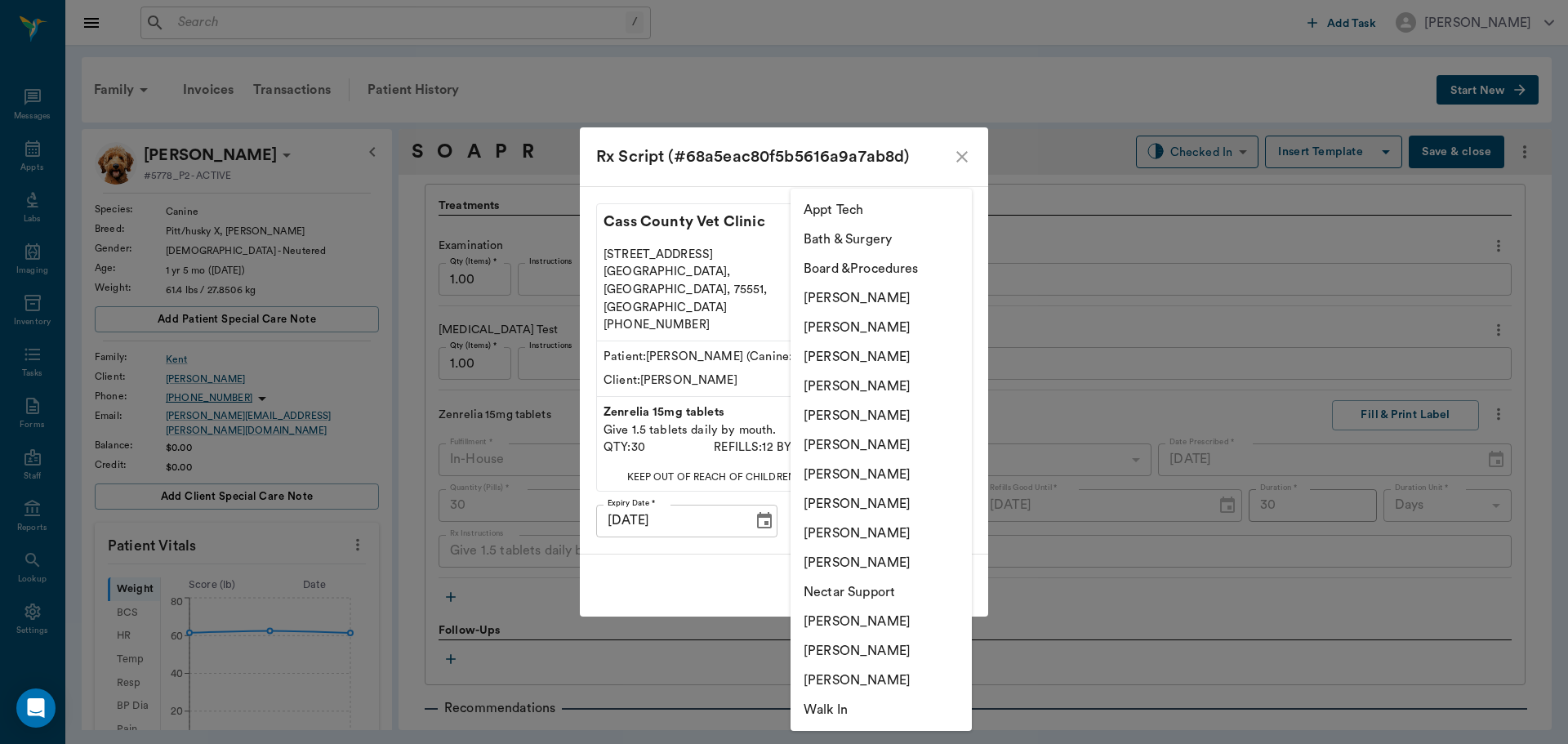
click at [875, 445] on li "[PERSON_NAME]" at bounding box center [881, 445] width 182 height 29
type input "682b670d8bdc6f7f8feef3db"
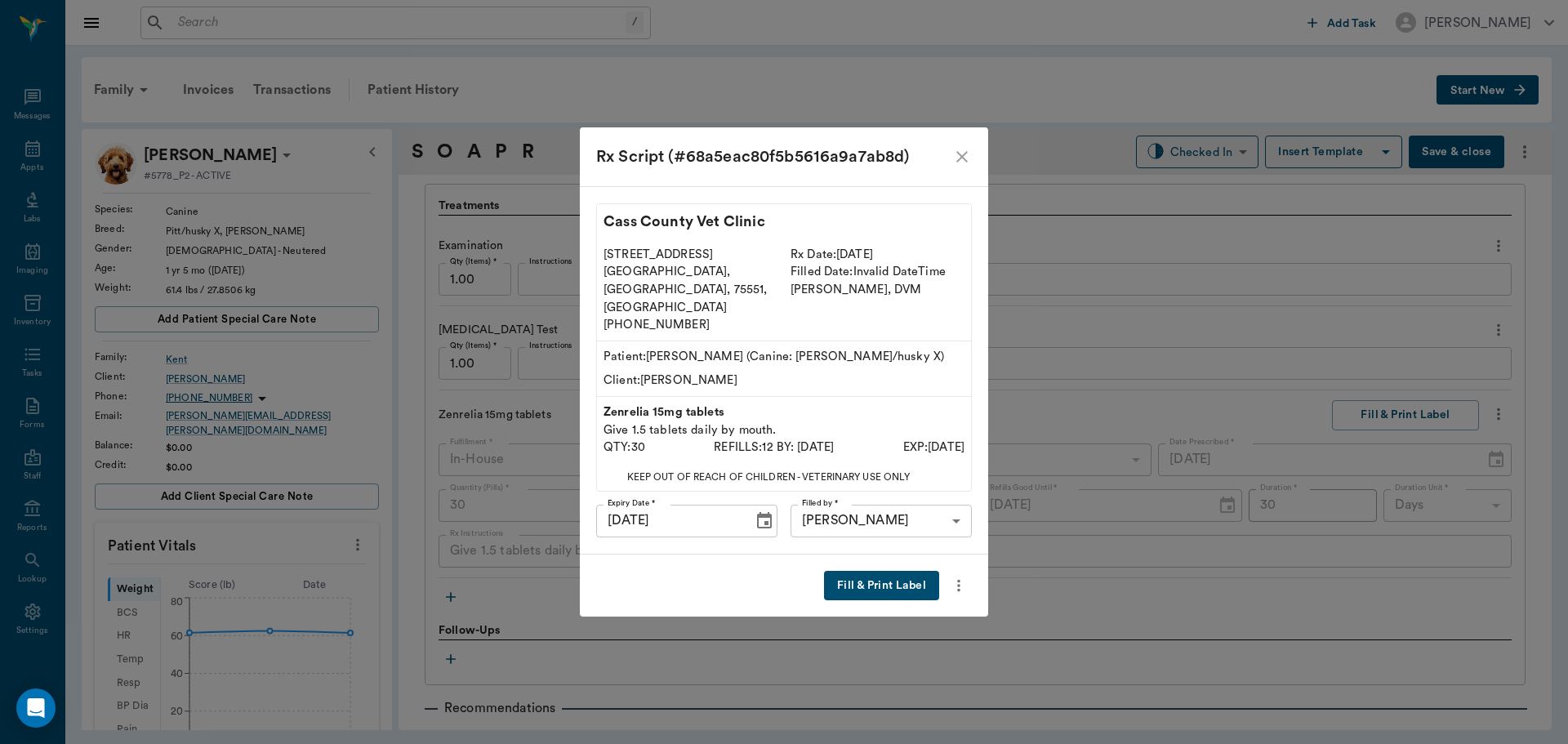
click at [902, 570] on button "Fill & Print Label" at bounding box center [881, 585] width 115 height 30
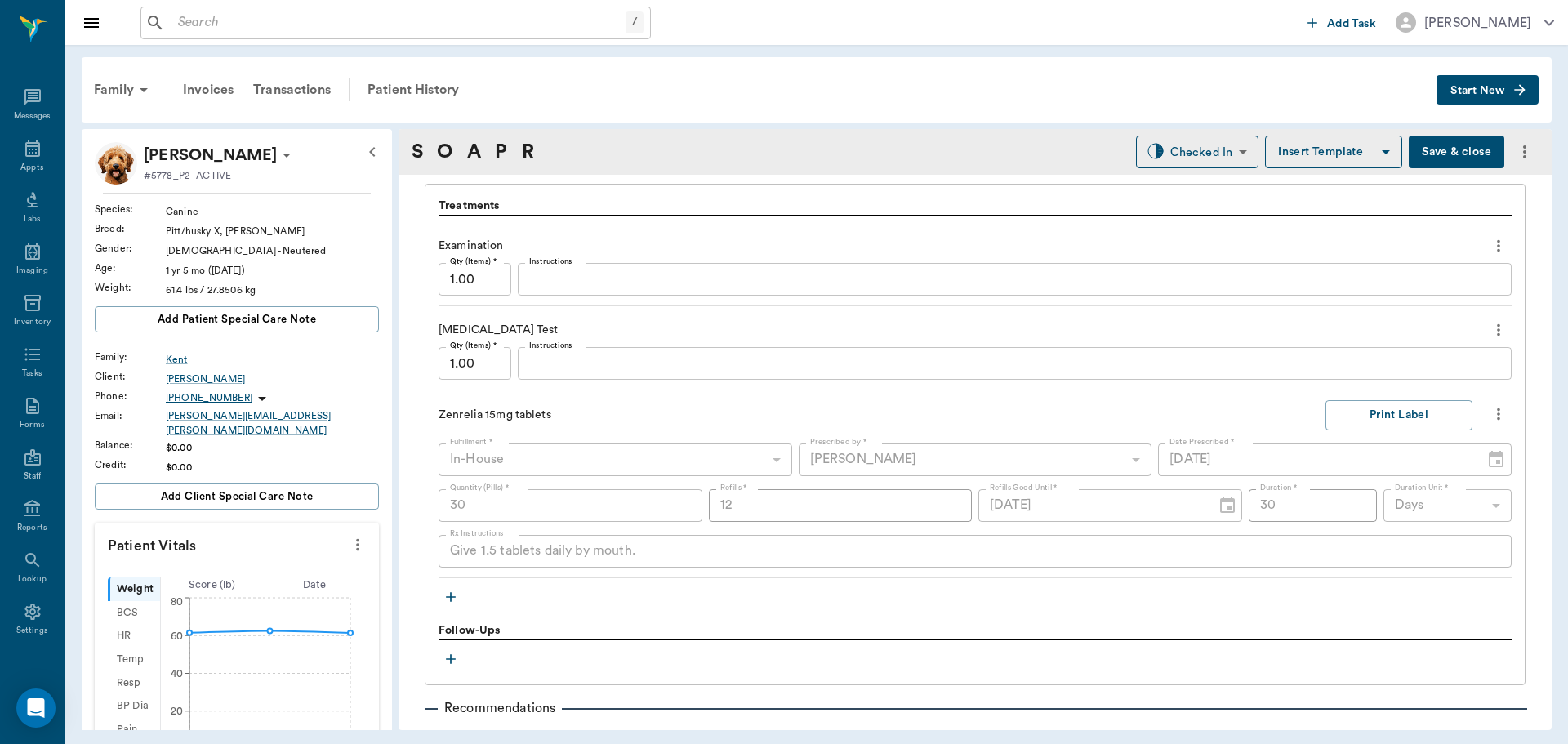
click at [1425, 114] on div "Family Invoices Transactions Patient History Start New" at bounding box center [817, 90] width 1470 height 65
click at [1409, 164] on button "Save & close" at bounding box center [1456, 152] width 95 height 33
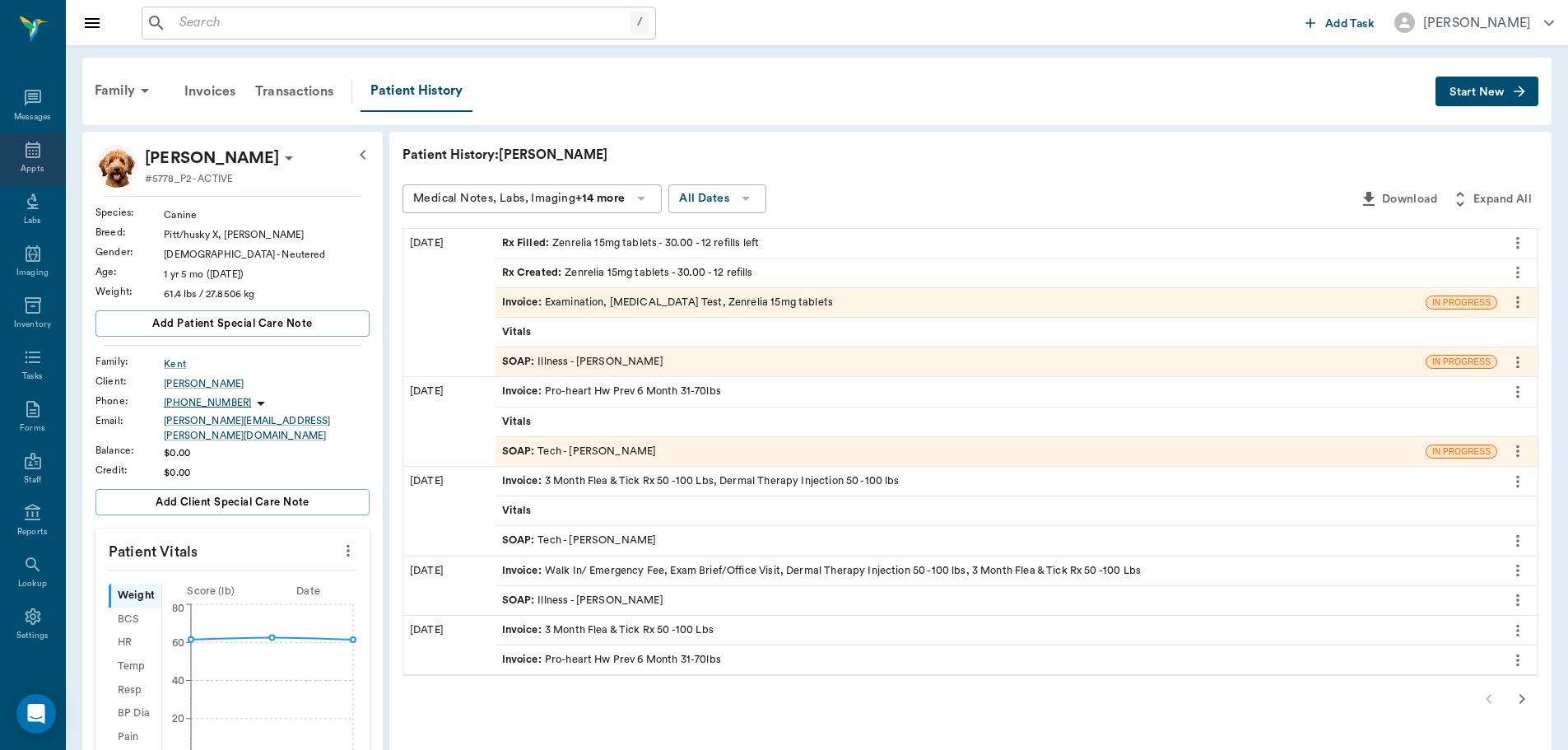
click at [11, 154] on div "Appts" at bounding box center [32, 159] width 65 height 52
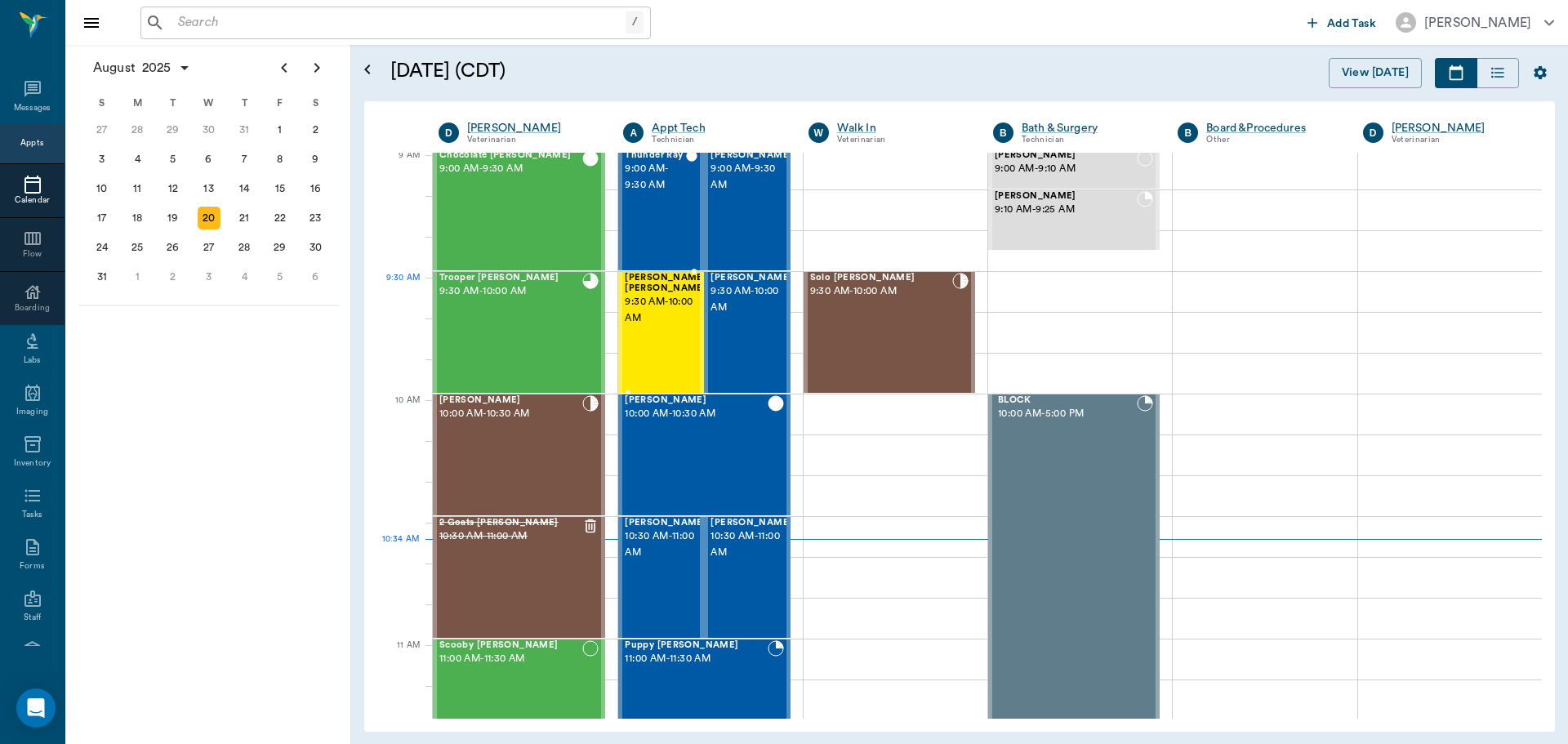
scroll to position [247, 0]
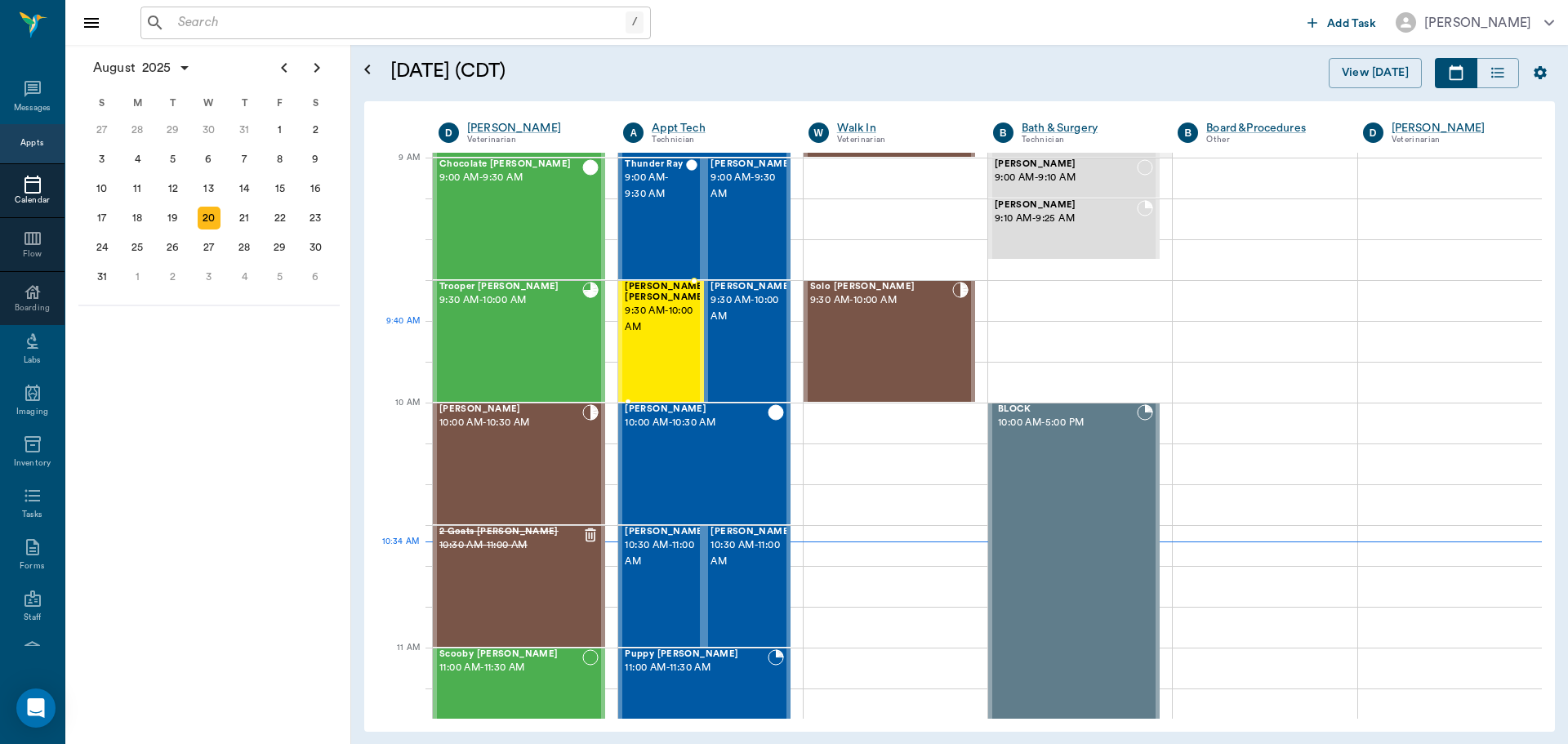
click at [667, 352] on div "[PERSON_NAME] [PERSON_NAME] 9:30 AM - 10:00 AM" at bounding box center [666, 341] width 82 height 119
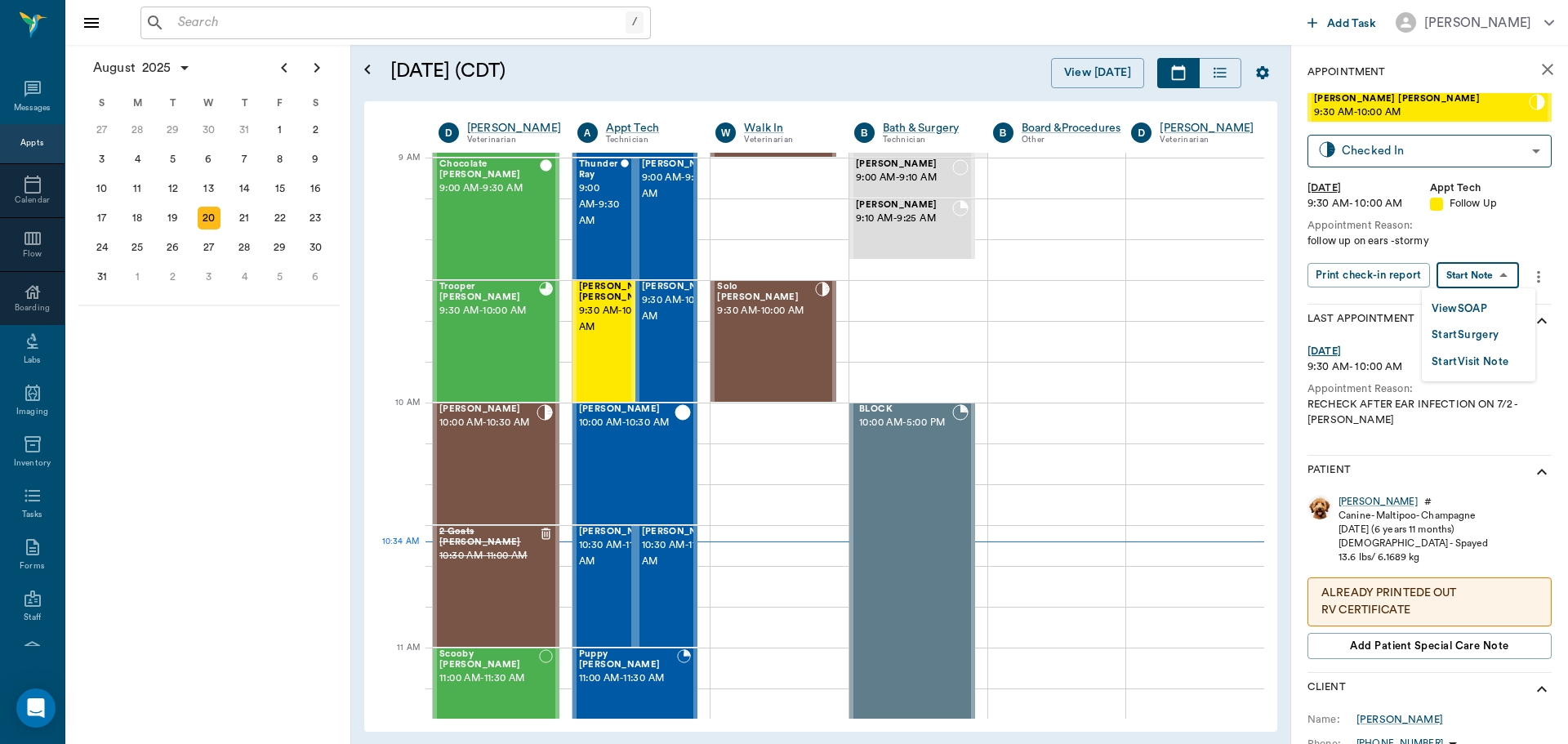
drag, startPoint x: 1484, startPoint y: 279, endPoint x: 1469, endPoint y: 304, distance: 29.2
click at [1480, 279] on body "/ ​ Add Task Dr. Bert Ellsworth Nectar Messages Appts Calendar Flow Boarding La…" at bounding box center [784, 372] width 1568 height 744
click at [1475, 313] on button "View SOAP" at bounding box center [1459, 309] width 55 height 19
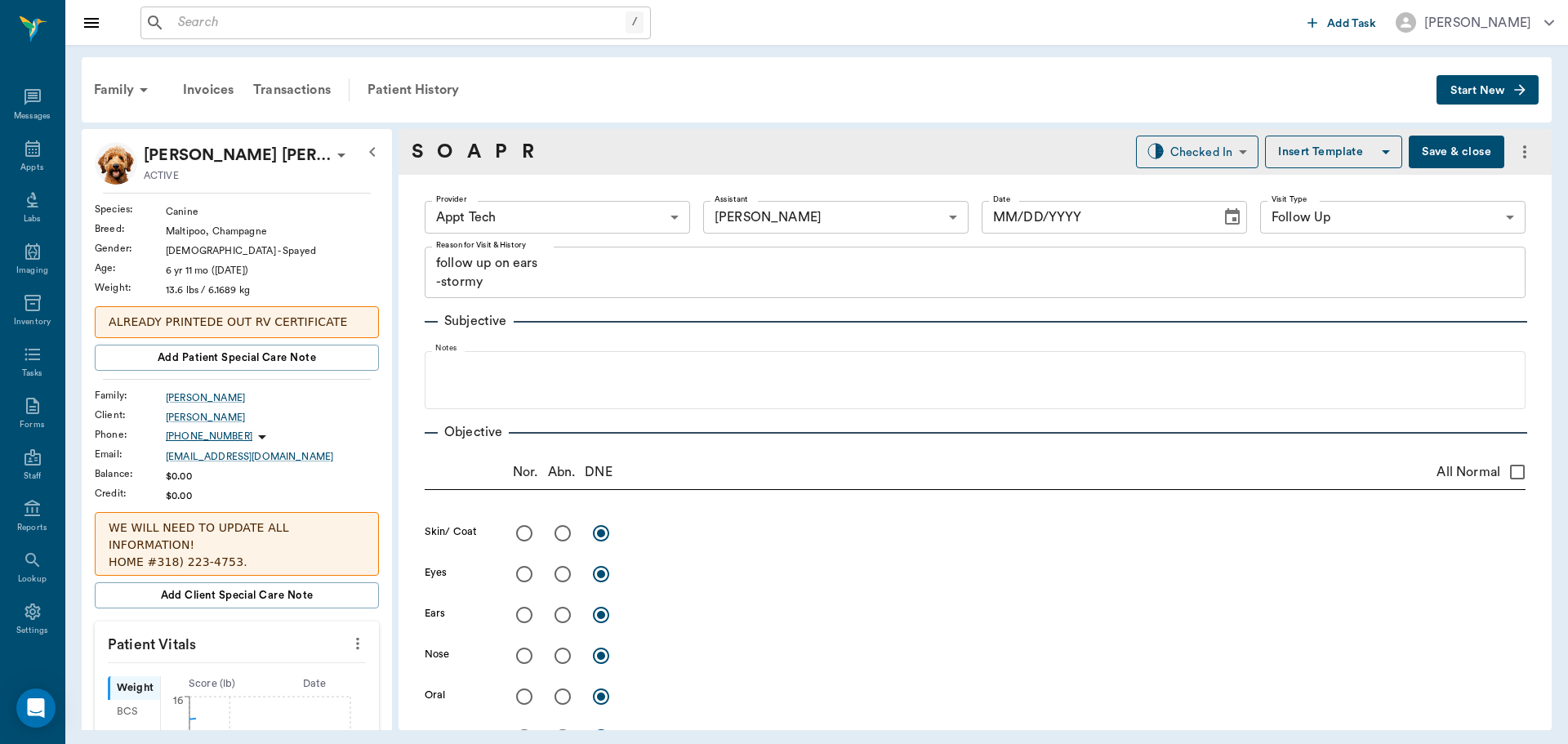
type input "63ec2f075fda476ae8351a4c"
type input "63ec2e7e52e12b0ba117b124"
type input "65d2be4f46e3a538d89b8c16"
type textarea "follow up on ears -stormy"
type input "[DATE]"
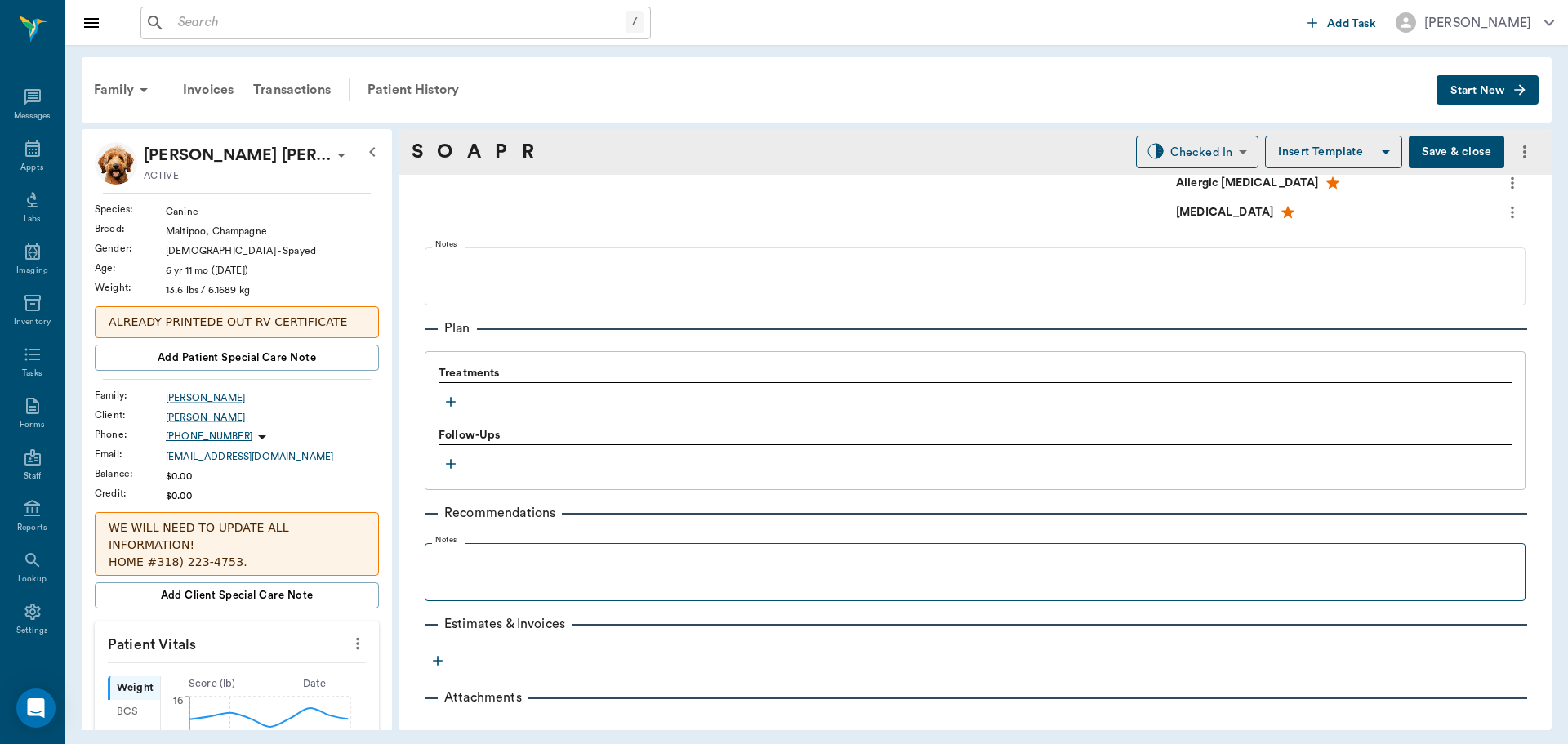
scroll to position [1032, 0]
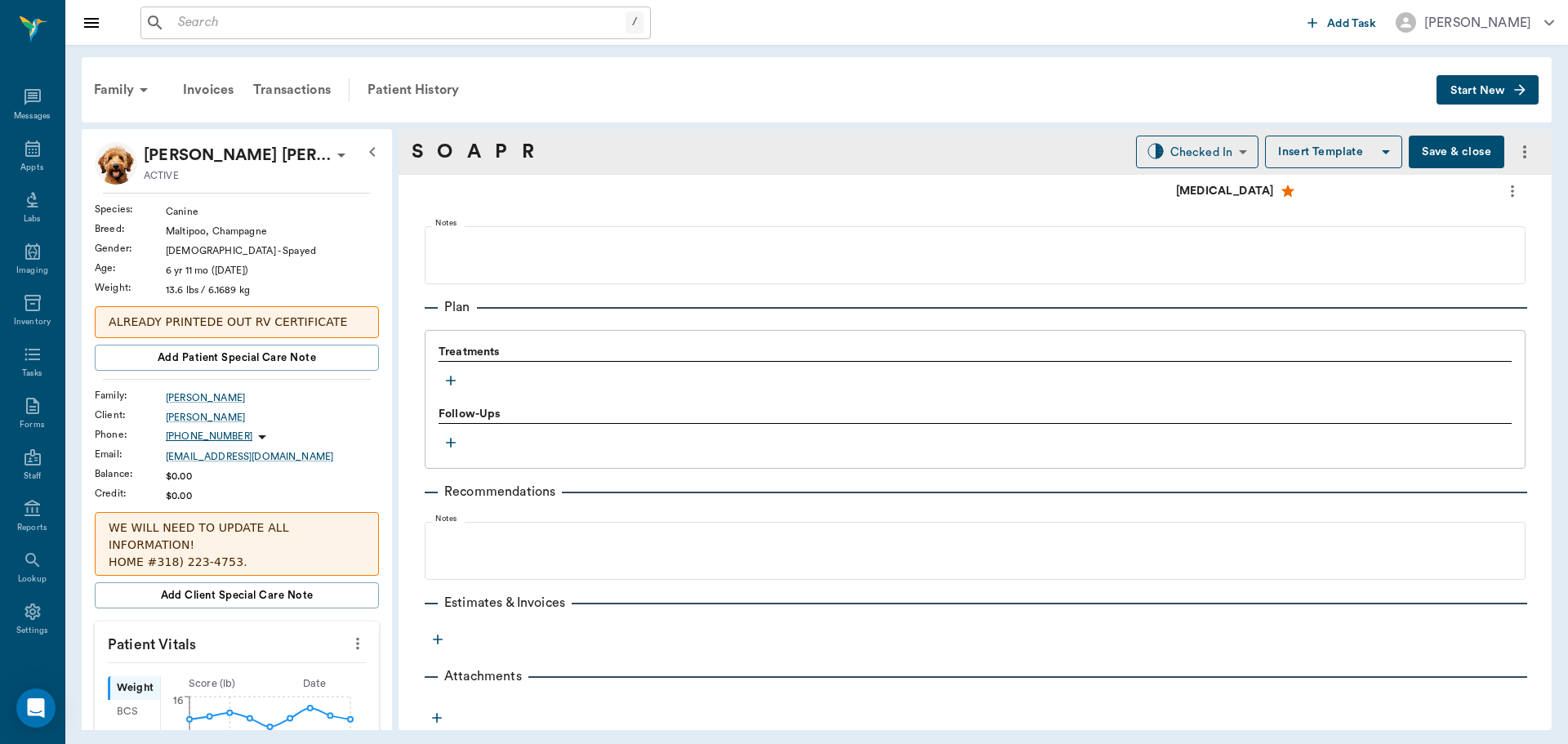
drag, startPoint x: 352, startPoint y: 640, endPoint x: 285, endPoint y: 640, distance: 67.0
click at [352, 640] on icon "more" at bounding box center [358, 644] width 18 height 20
click at [275, 671] on span "Enter Vitals" at bounding box center [276, 671] width 137 height 17
click at [239, 680] on input "text" at bounding box center [236, 692] width 142 height 33
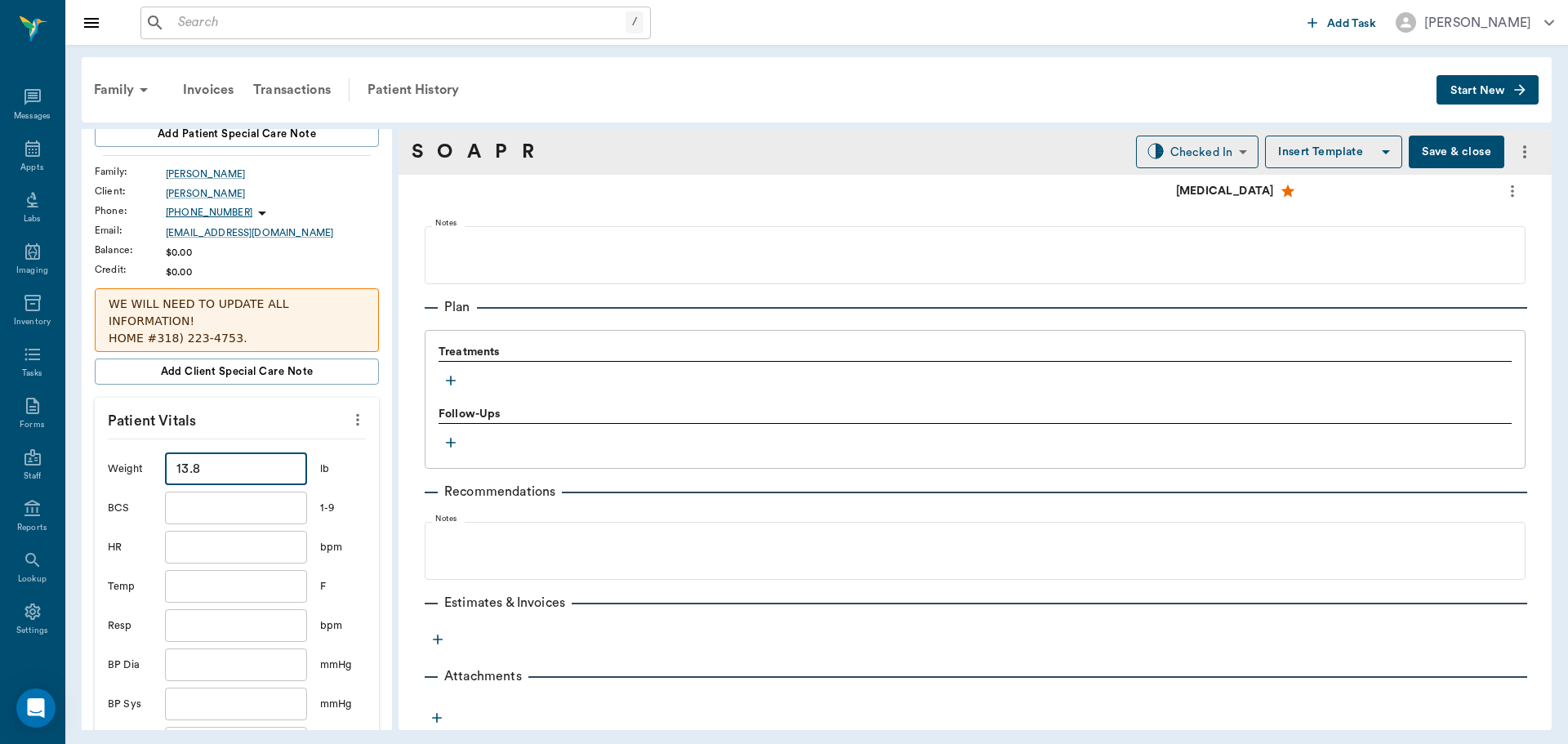
scroll to position [327, 0]
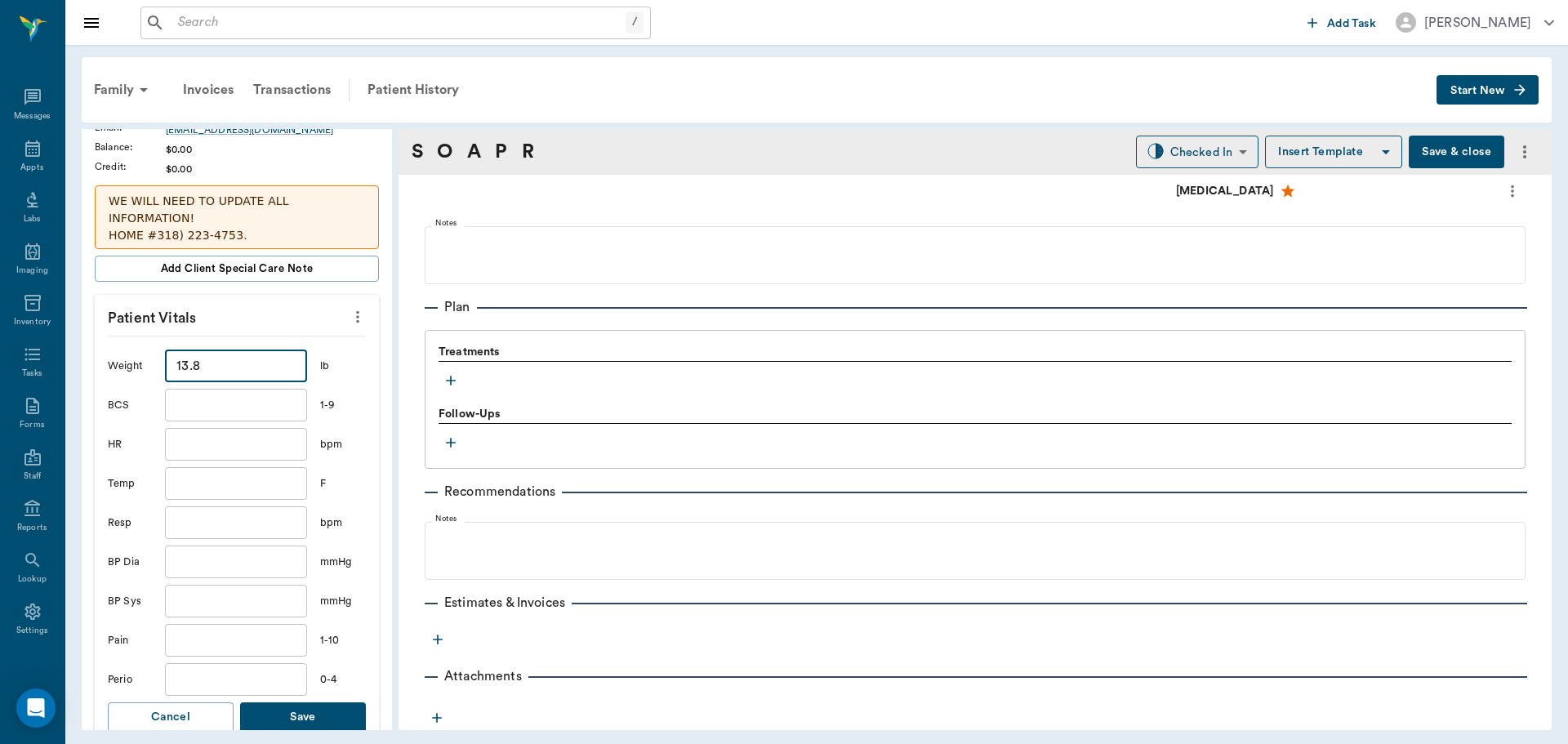
type input "13.8"
click at [290, 711] on button "Save" at bounding box center [303, 717] width 125 height 30
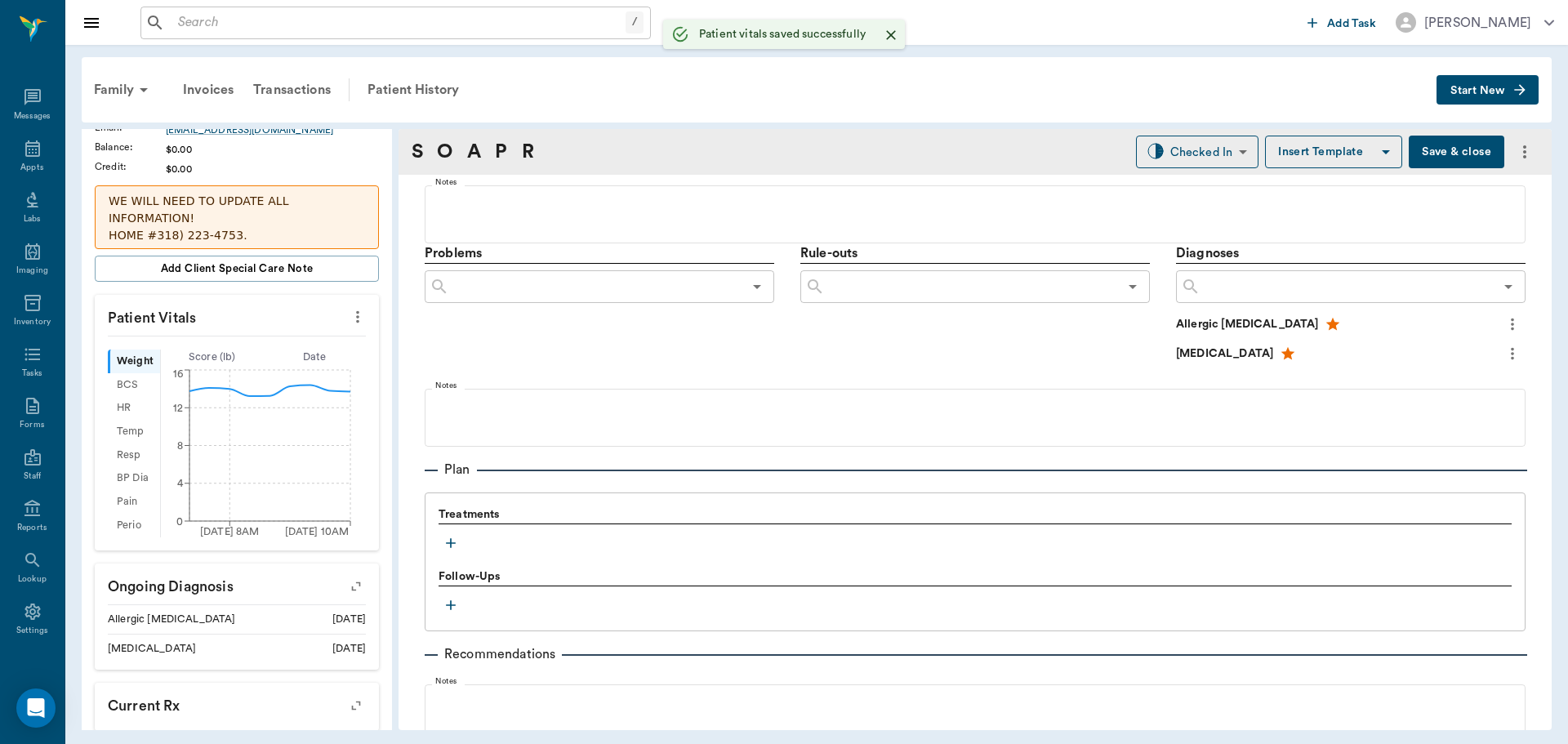
scroll to position [868, 0]
click at [446, 545] on icon "button" at bounding box center [451, 544] width 16 height 16
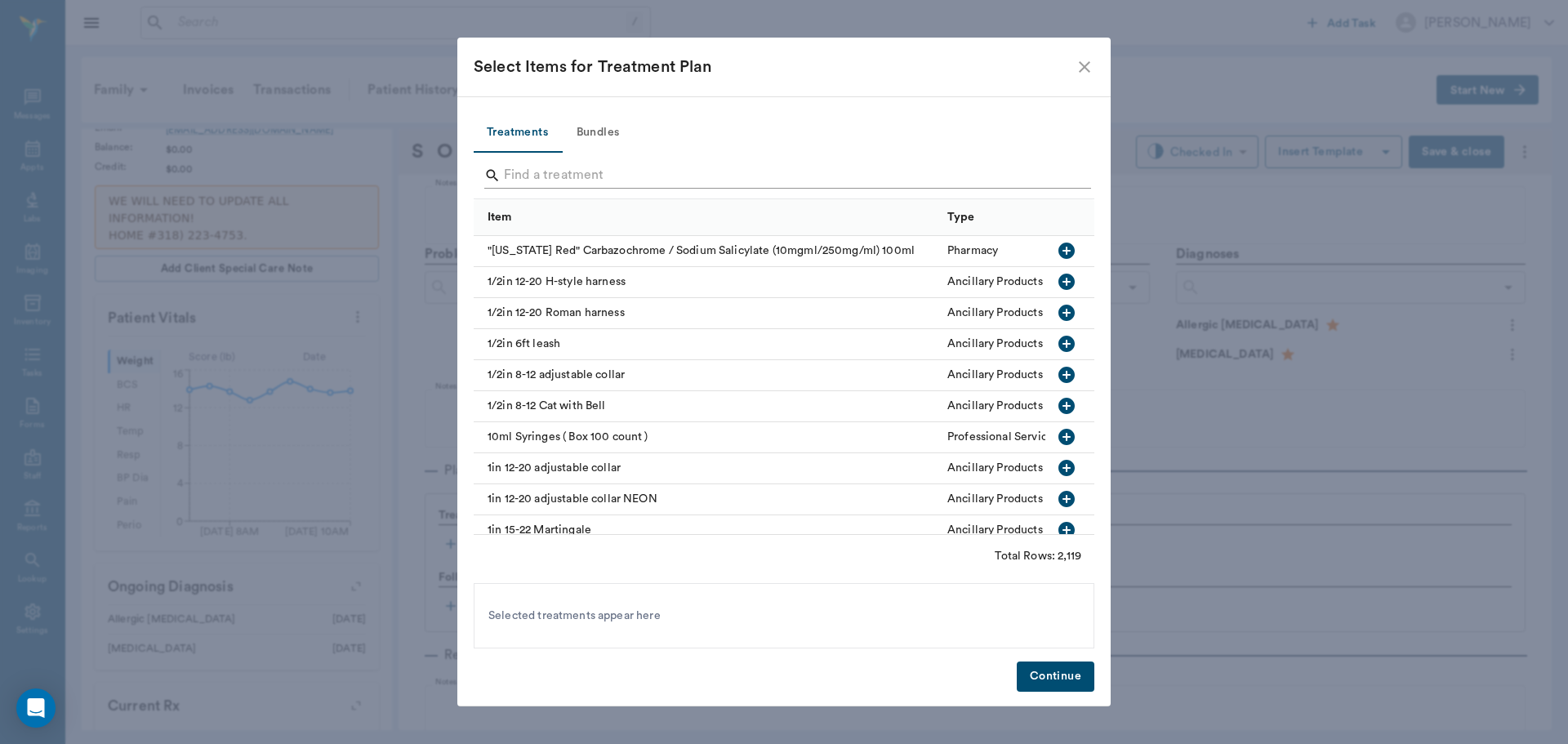
click at [525, 178] on input "Search" at bounding box center [785, 175] width 562 height 26
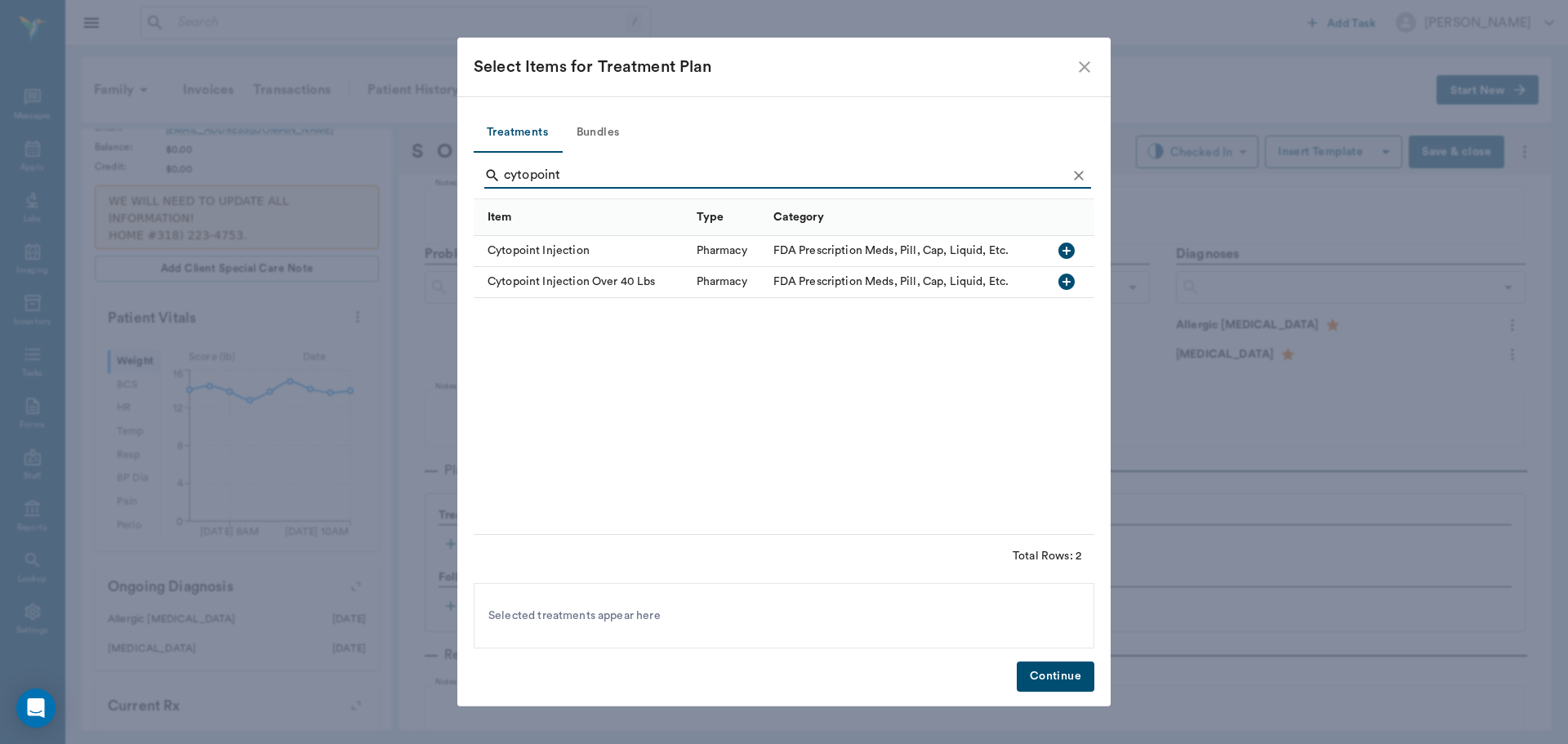
type input "cytopoint"
drag, startPoint x: 1070, startPoint y: 257, endPoint x: 1064, endPoint y: 267, distance: 11.7
click at [1070, 256] on icon "button" at bounding box center [1067, 251] width 16 height 16
click at [1063, 666] on button "Continue" at bounding box center [1055, 676] width 77 height 30
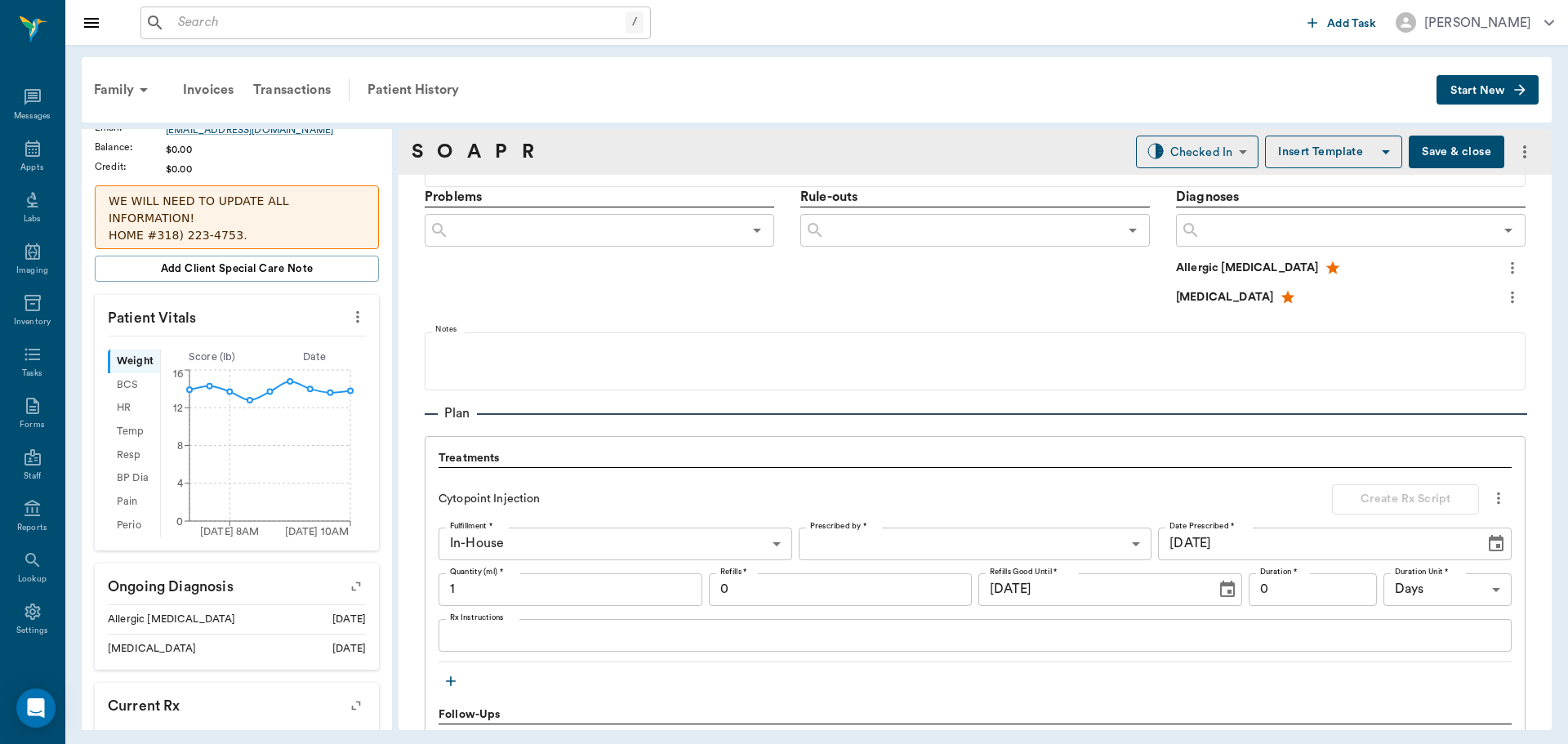
scroll to position [1032, 0]
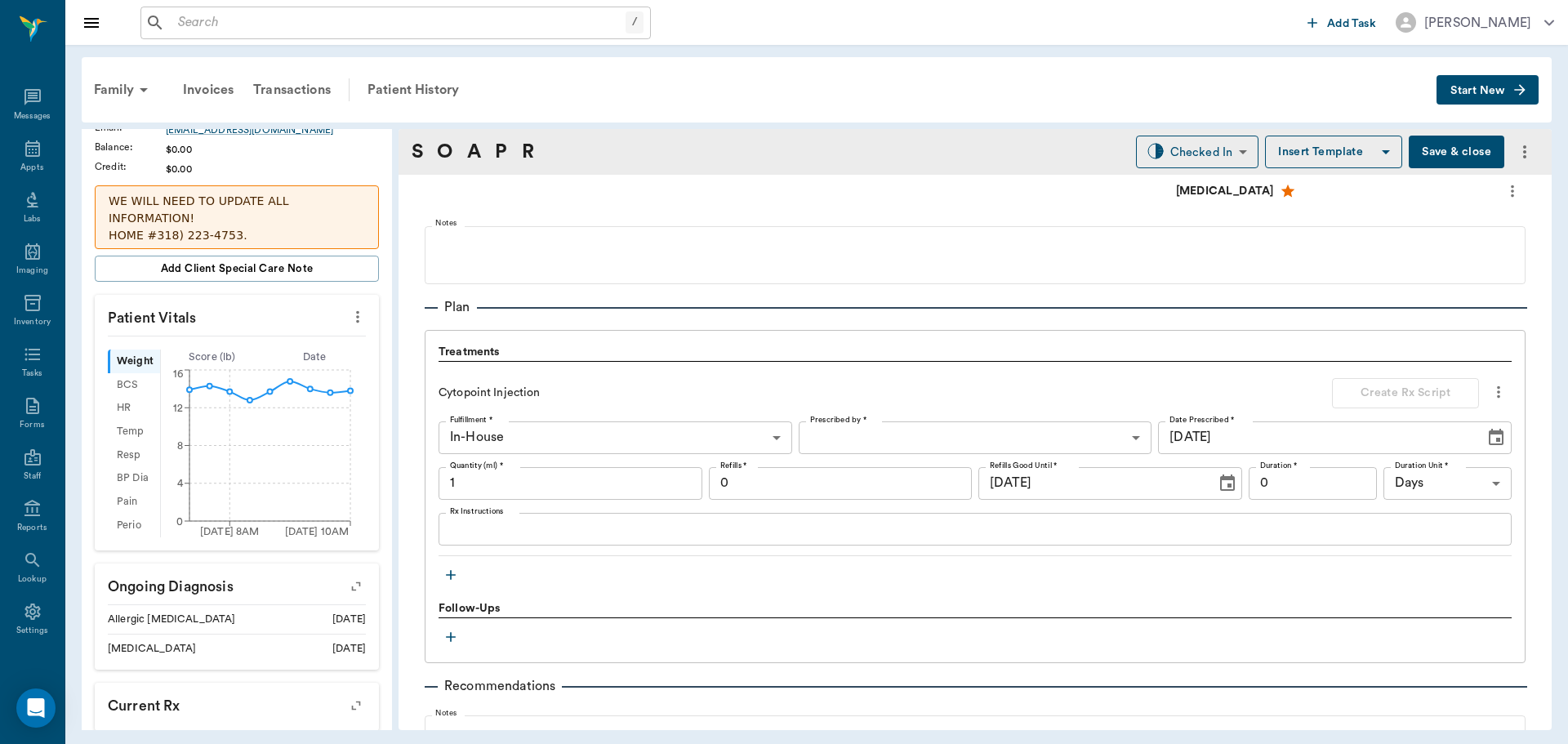
click at [502, 492] on input "1" at bounding box center [571, 483] width 263 height 33
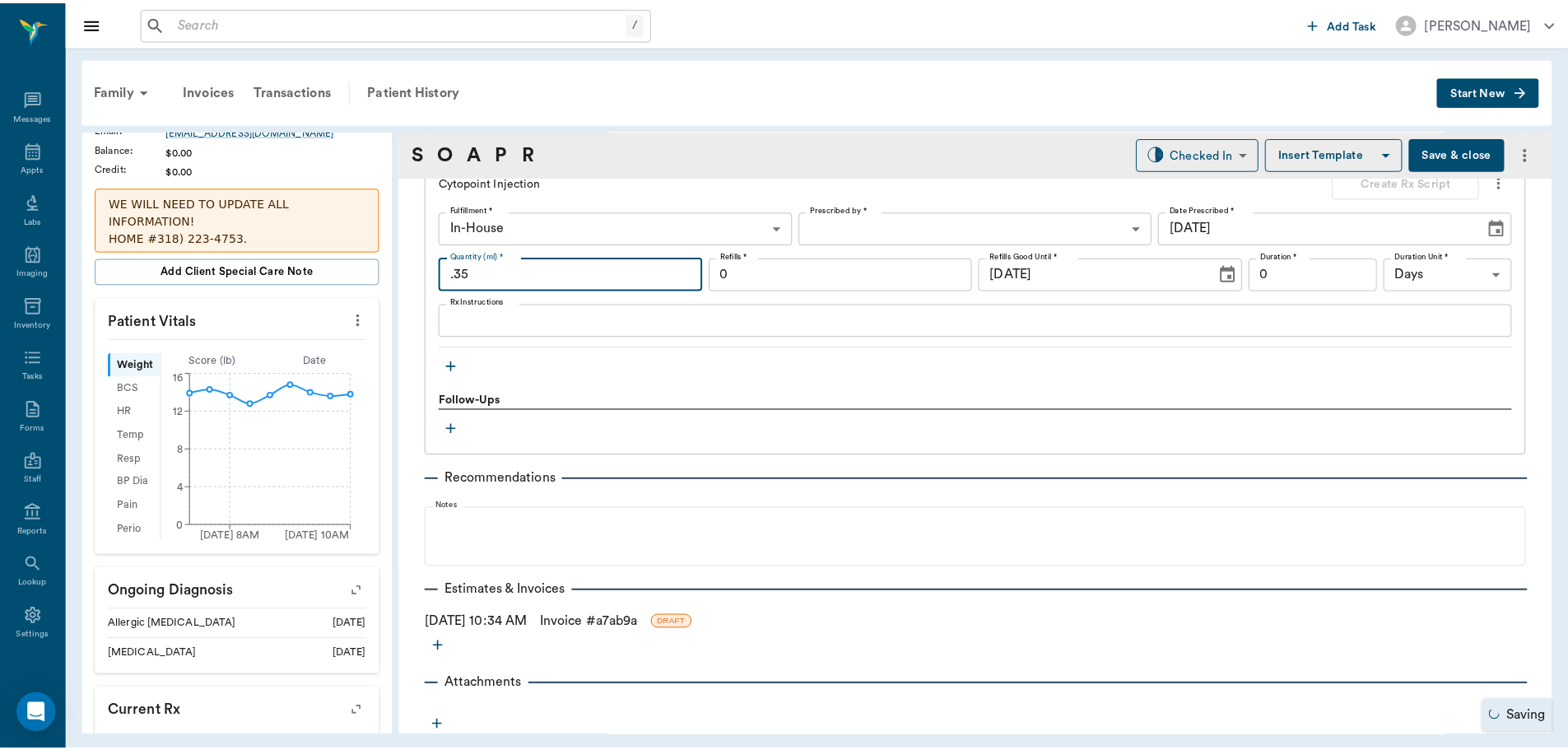
scroll to position [1255, 0]
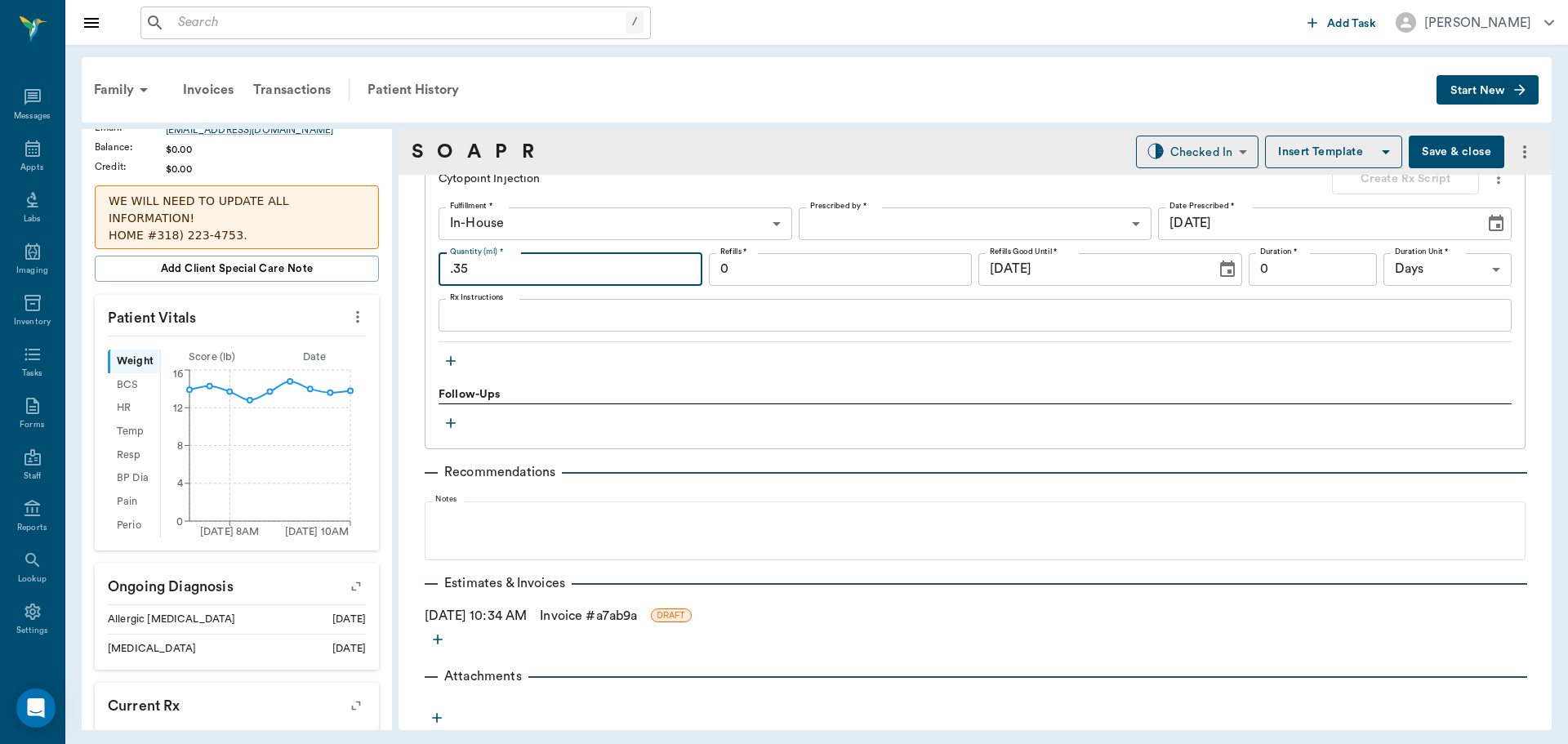
type input ".35"
click at [1454, 150] on button "Save & close" at bounding box center [1456, 152] width 95 height 33
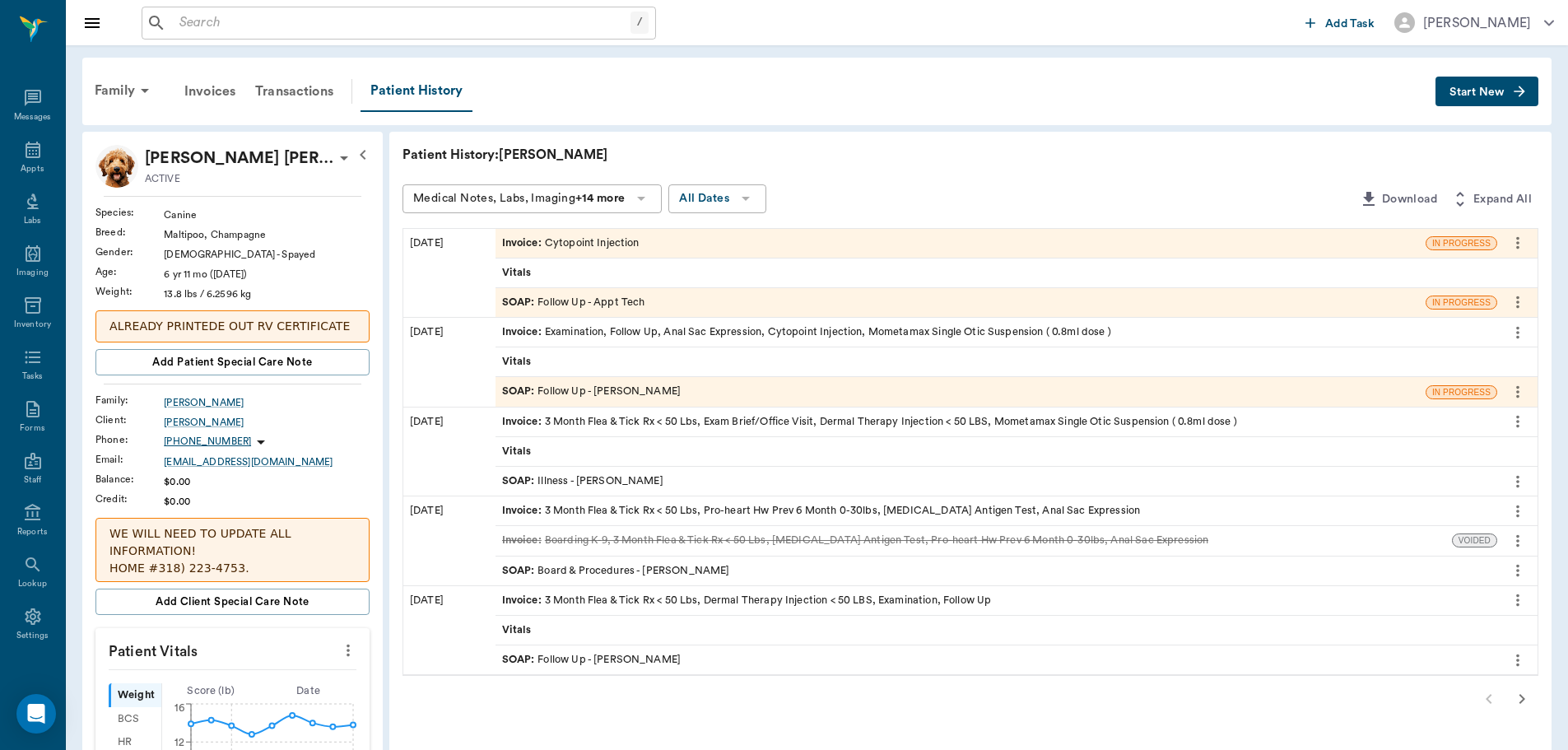
click at [524, 245] on span "Invoice :" at bounding box center [523, 243] width 43 height 16
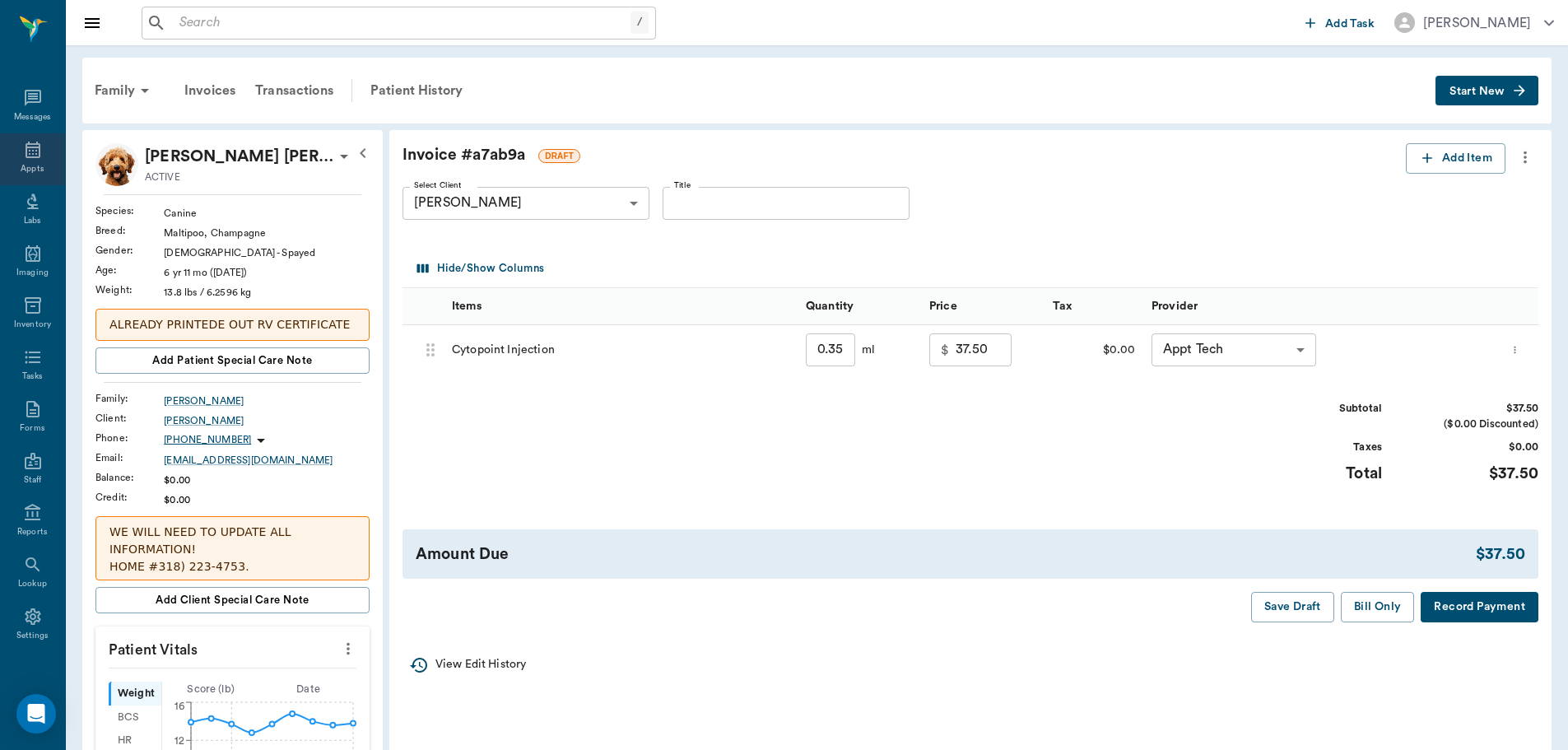
click at [22, 169] on div "Appts" at bounding box center [31, 168] width 23 height 12
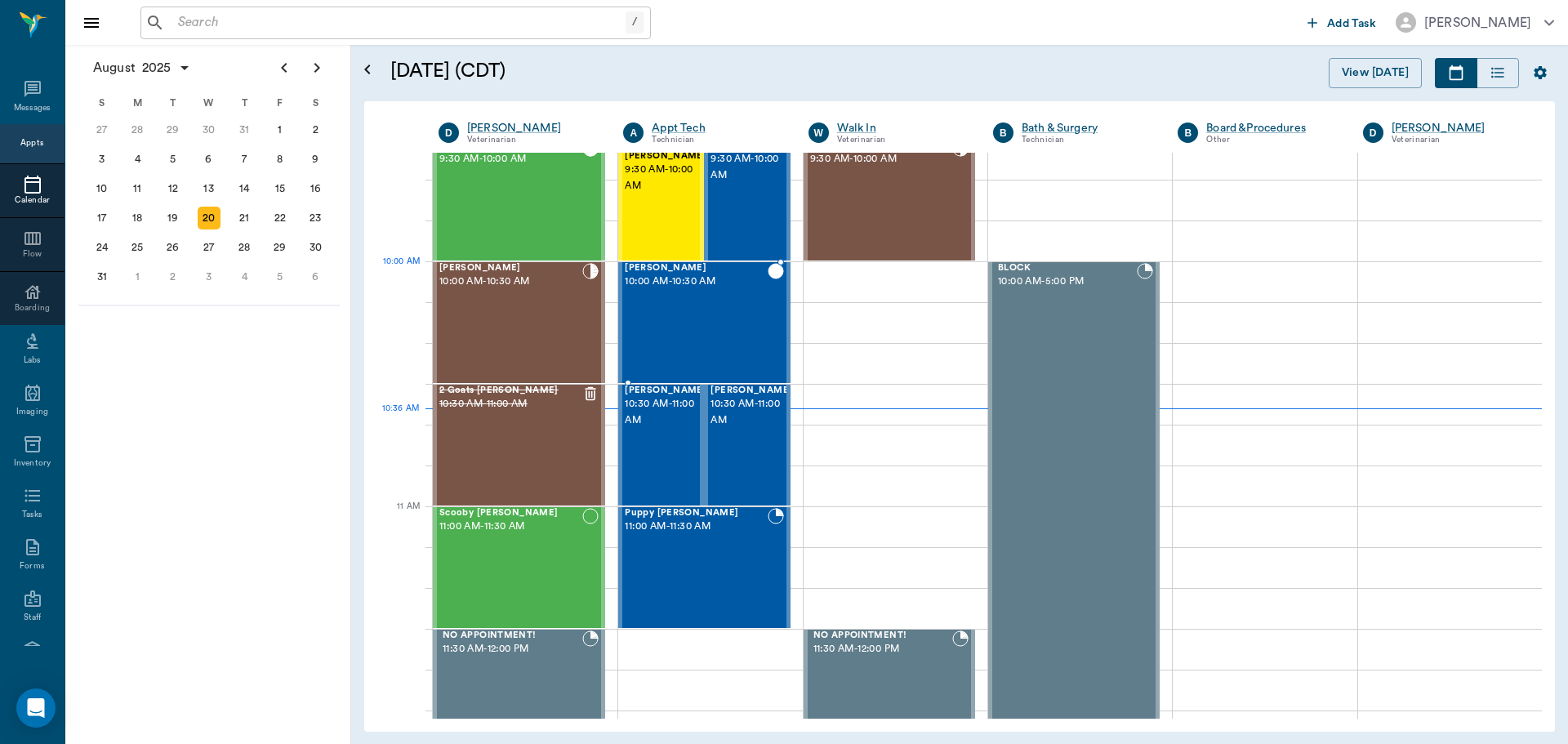
scroll to position [328, 0]
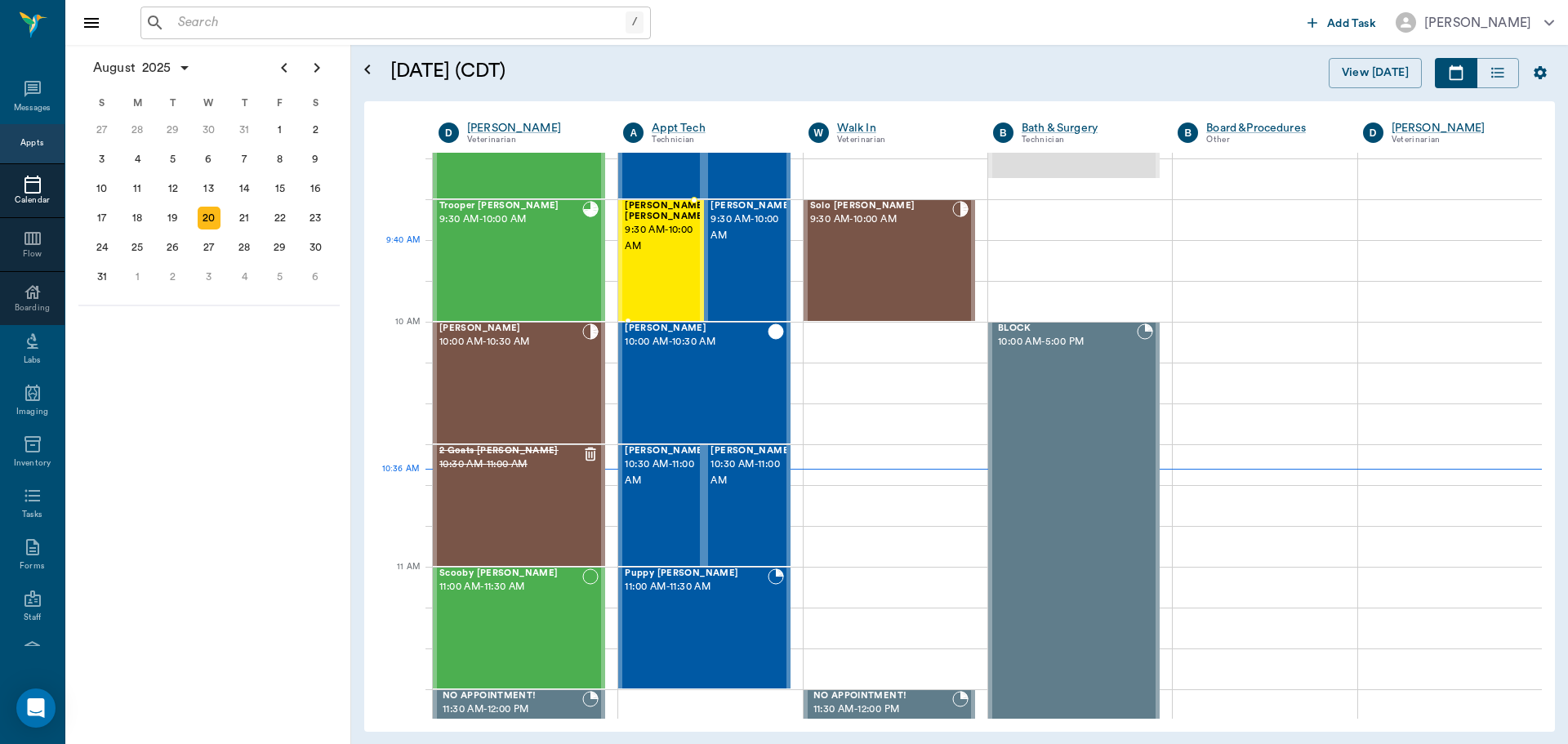
click at [664, 255] on div "[PERSON_NAME] [PERSON_NAME] 9:30 AM - 10:00 AM" at bounding box center [666, 260] width 82 height 119
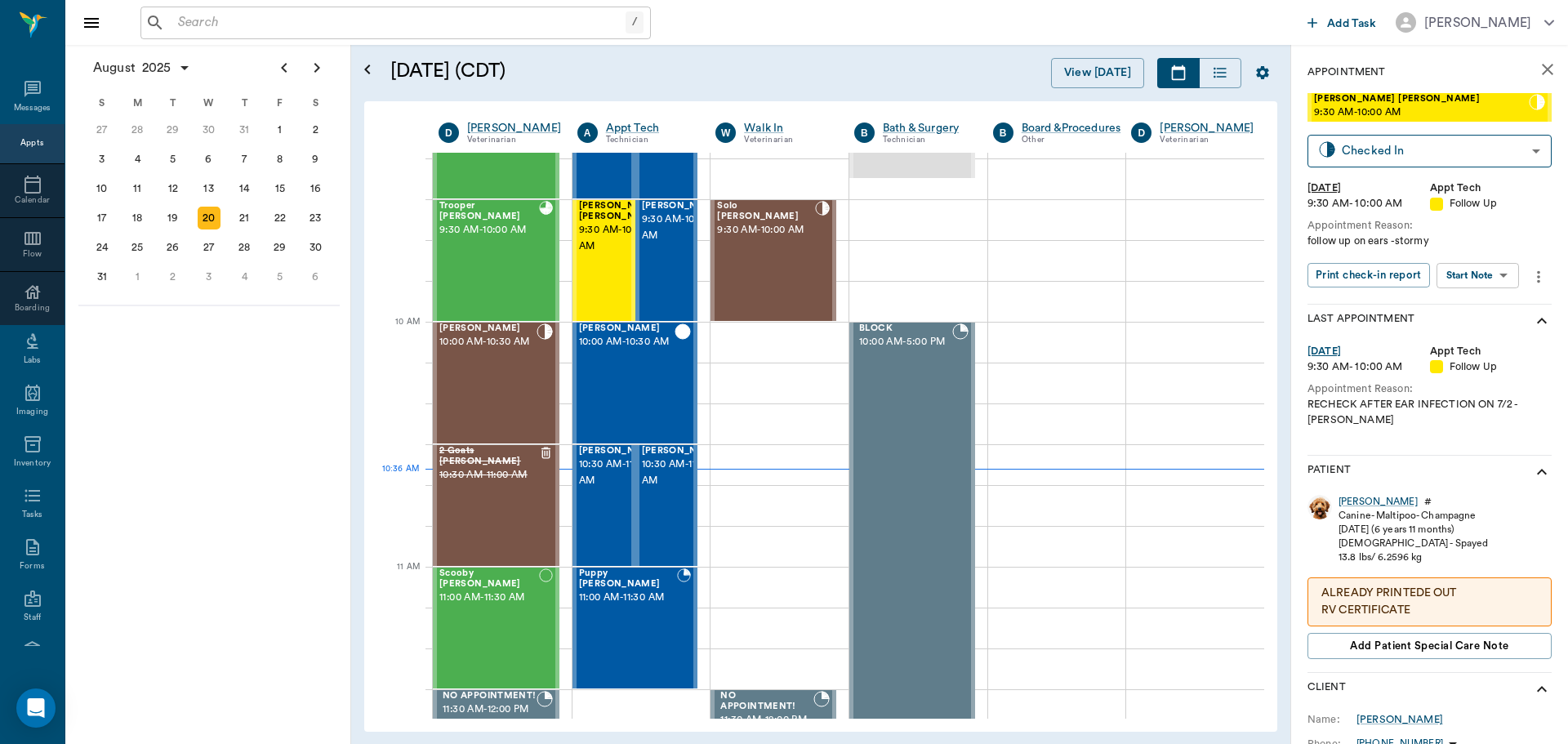
click at [1493, 275] on body "/ ​ Add Task Dr. Bert Ellsworth Nectar Messages Appts Calendar Flow Boarding La…" at bounding box center [784, 372] width 1568 height 744
click at [1476, 311] on button "View SOAP" at bounding box center [1459, 309] width 55 height 19
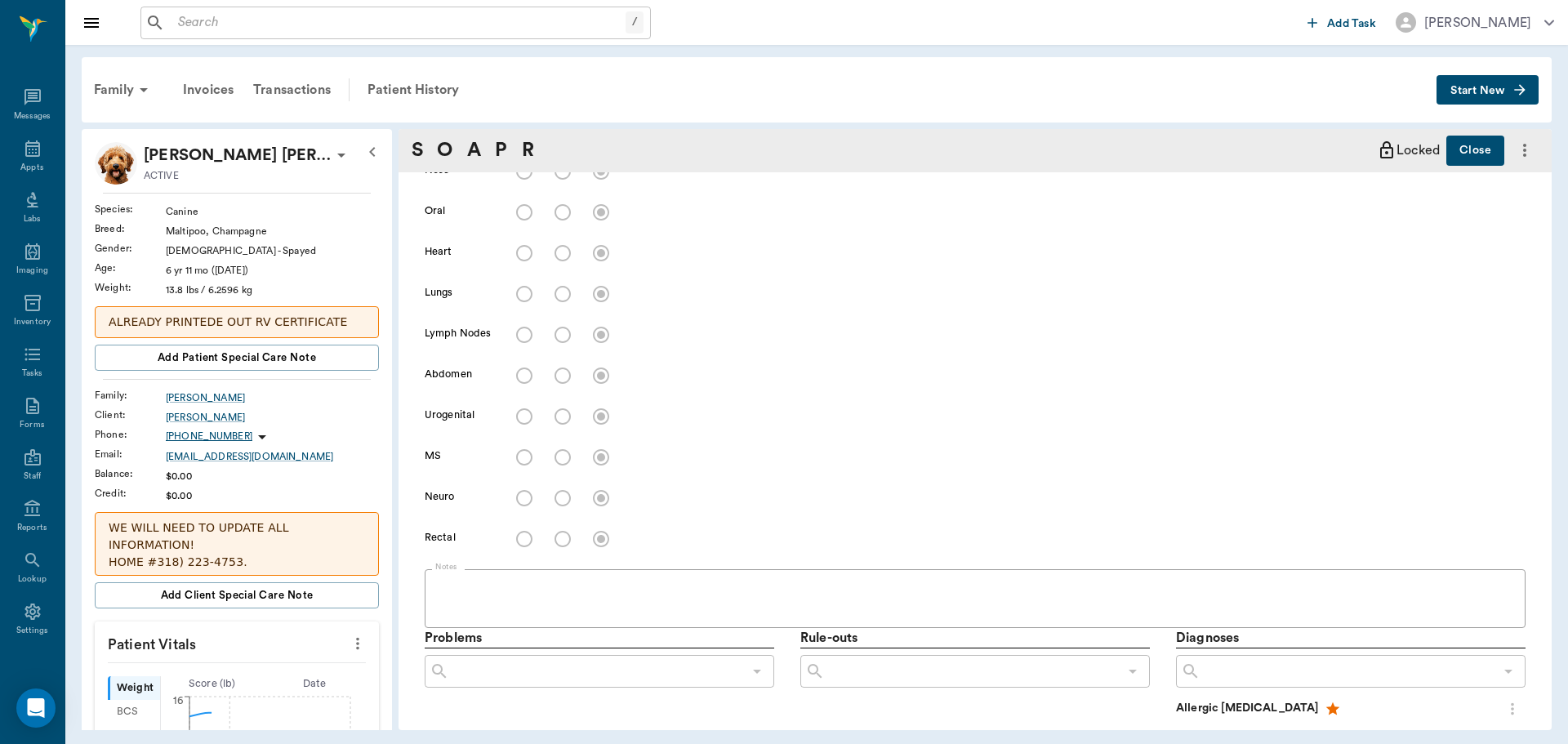
type input "63ec2f075fda476ae8351a4c"
type input "63ec2e7e52e12b0ba117b124"
type input "65d2be4f46e3a538d89b8c16"
type textarea "follow up on ears -stormy"
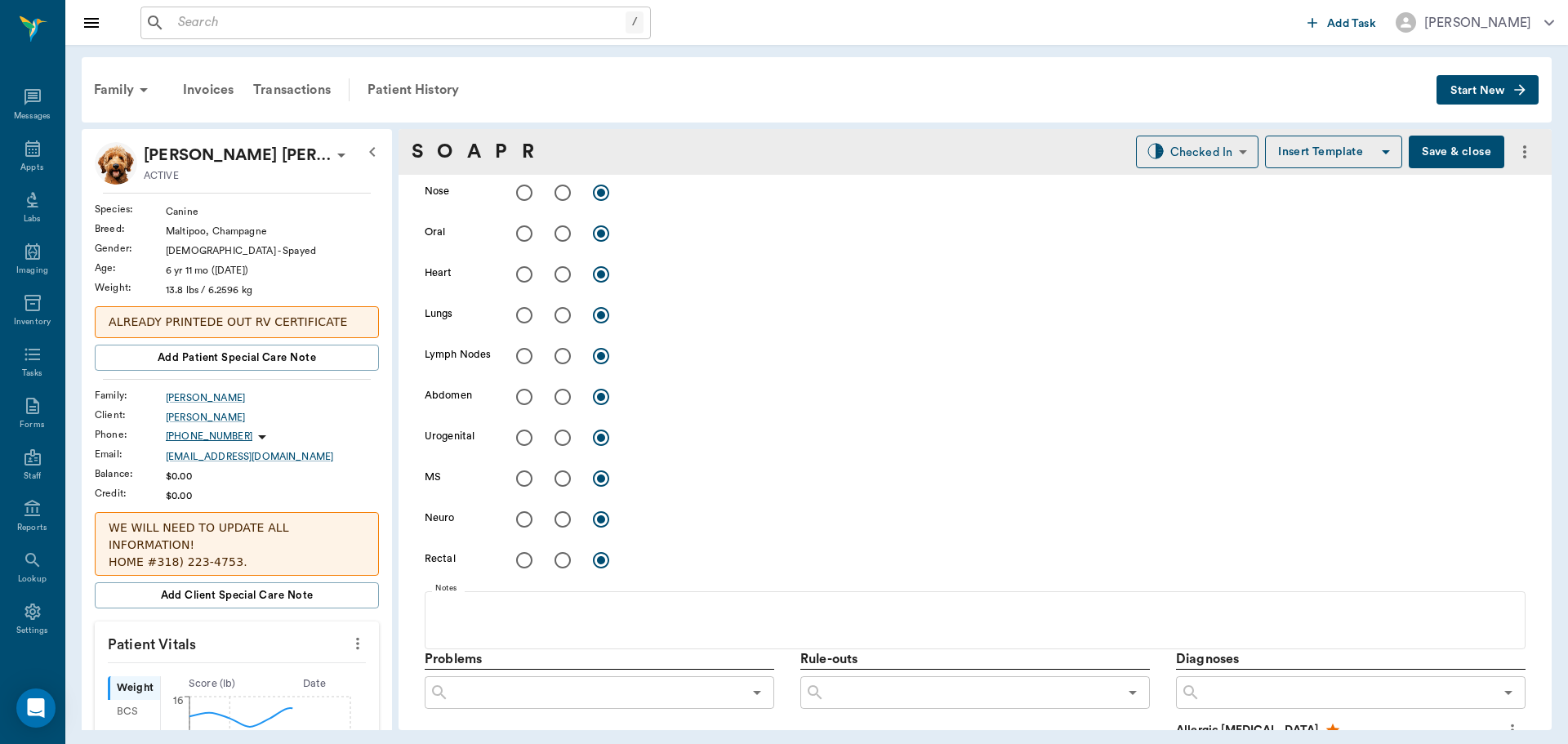
type input "[DATE]"
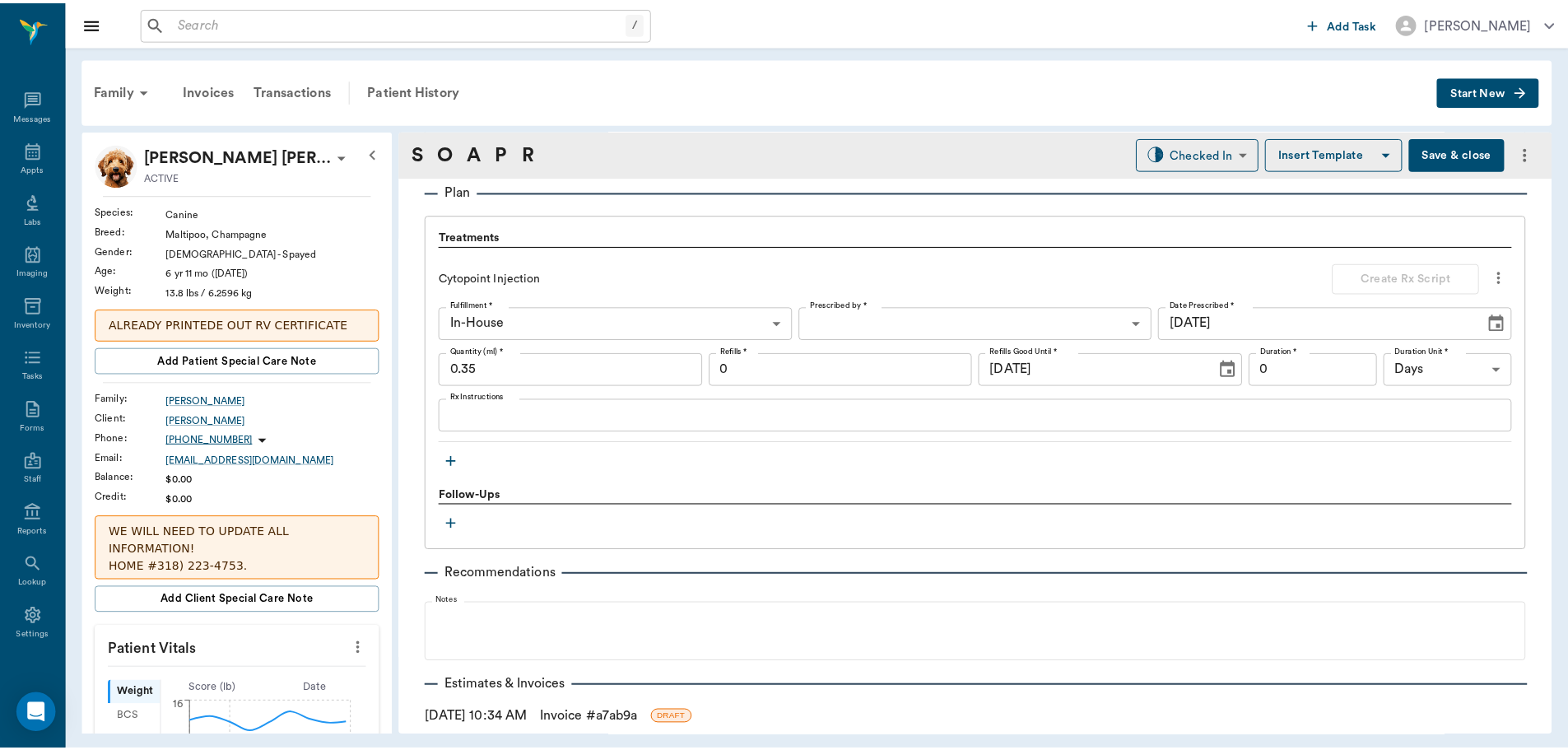
scroll to position [1174, 0]
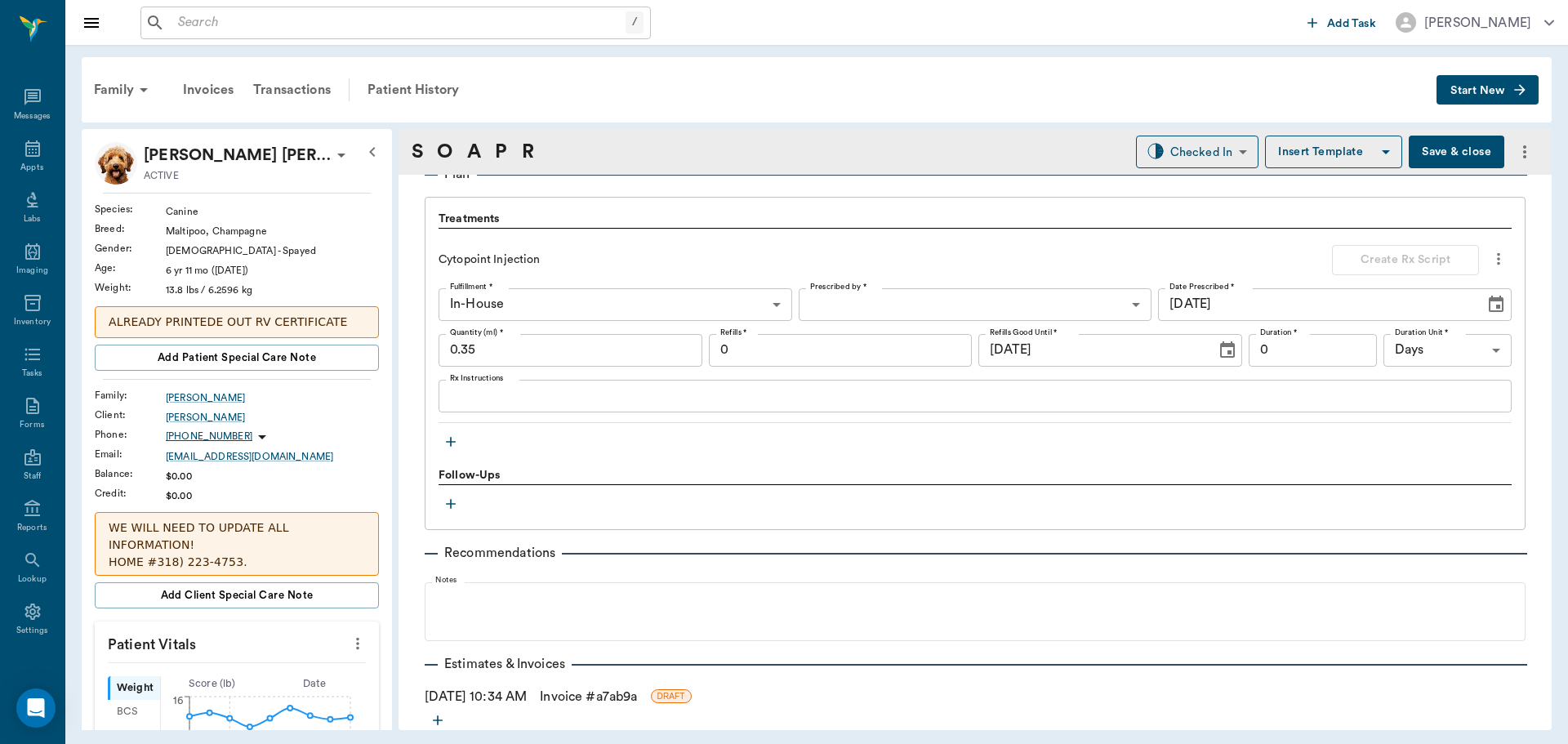
click at [449, 442] on icon "button" at bounding box center [451, 441] width 16 height 16
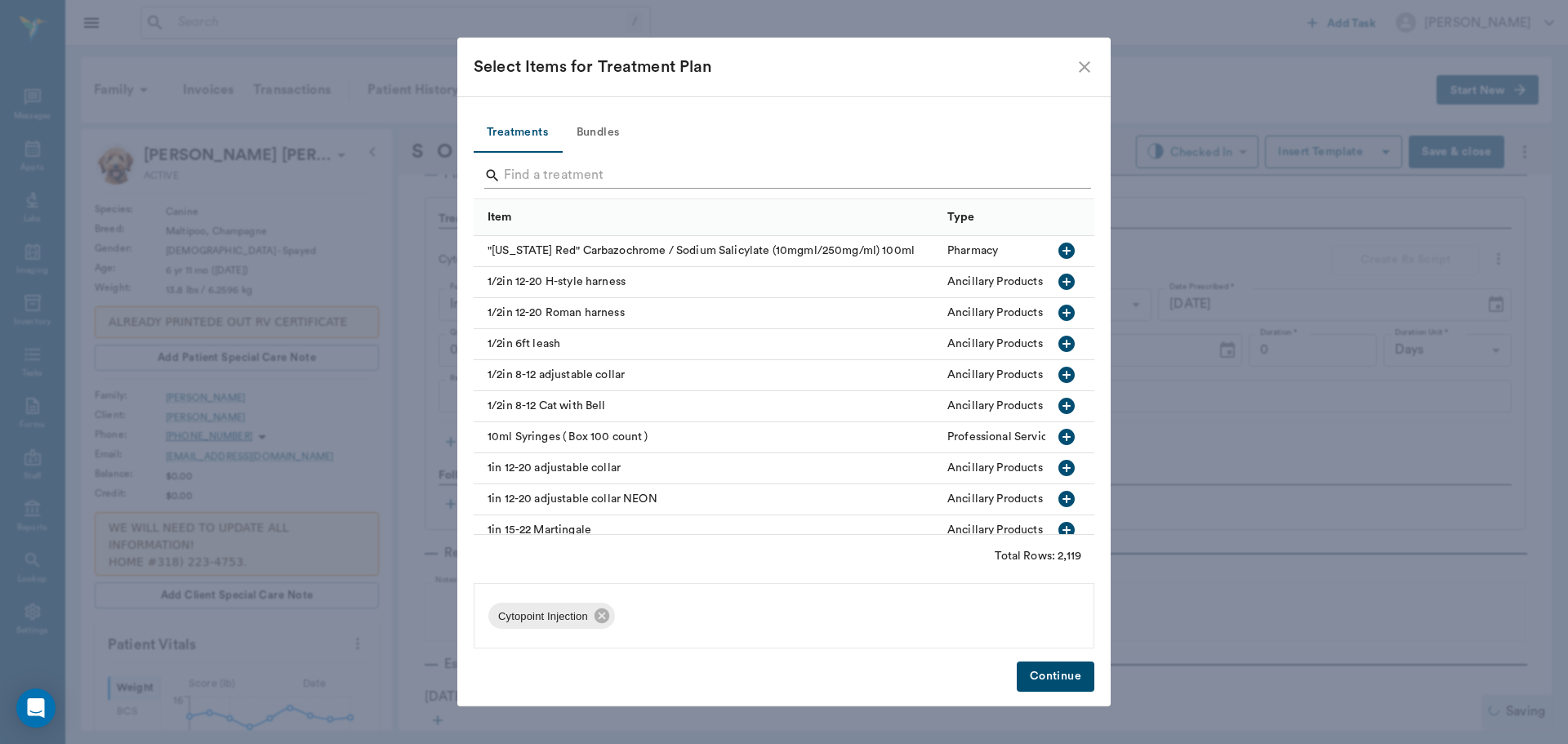
click at [537, 182] on input "Search" at bounding box center [785, 175] width 562 height 26
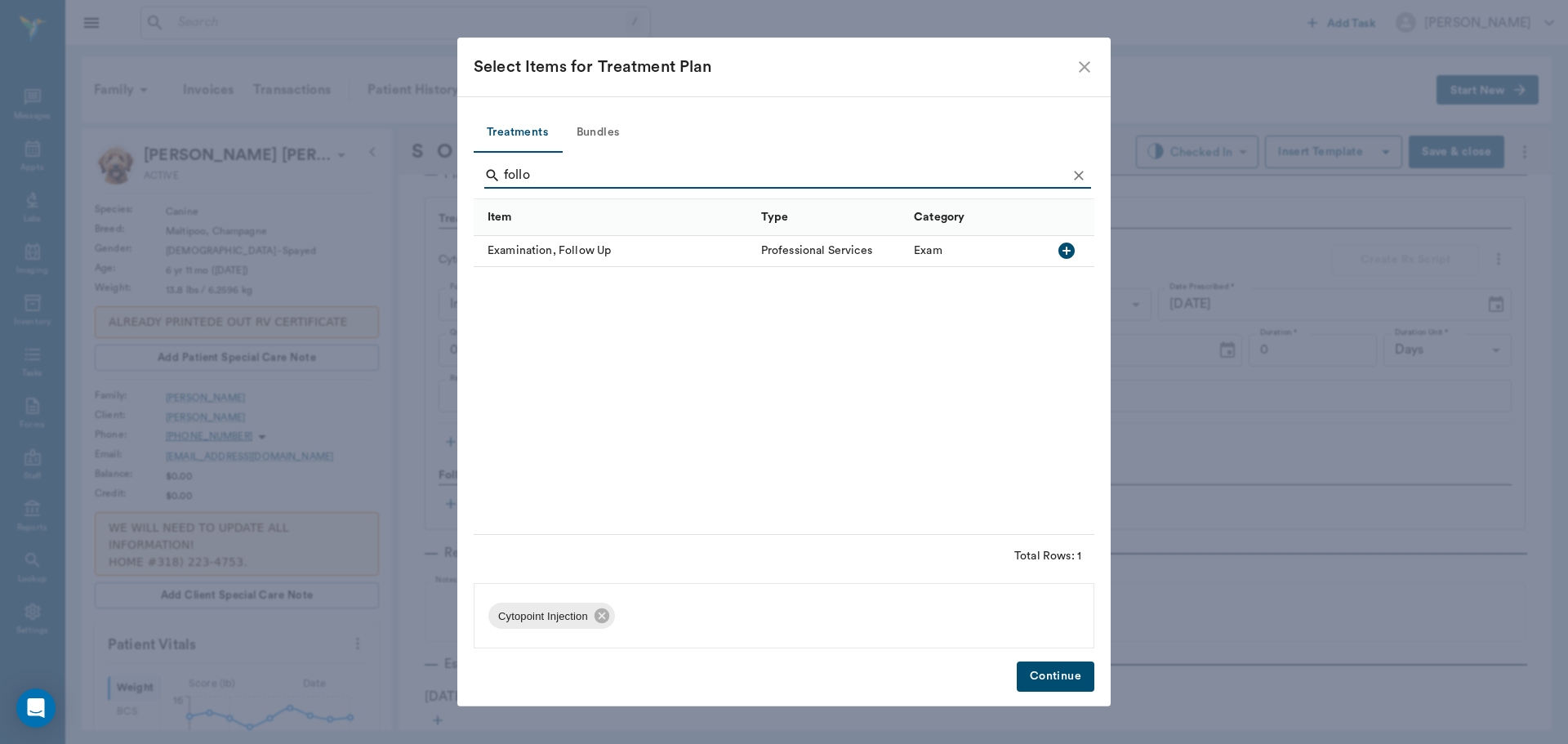
type input "follo"
click at [1065, 250] on icon "button" at bounding box center [1067, 251] width 16 height 16
click at [1070, 671] on button "Continue" at bounding box center [1055, 676] width 77 height 30
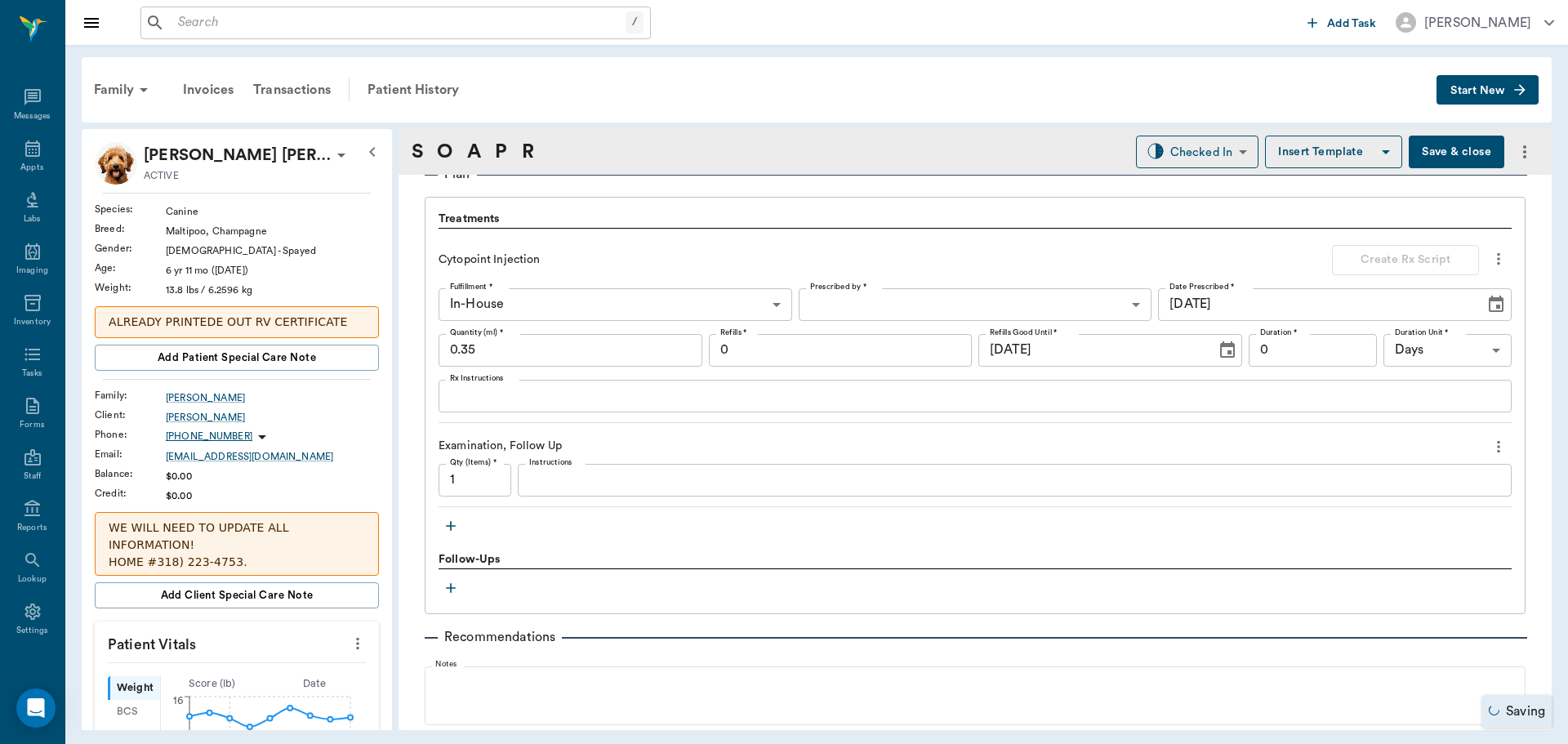
click at [1433, 154] on button "Save & close" at bounding box center [1456, 152] width 95 height 33
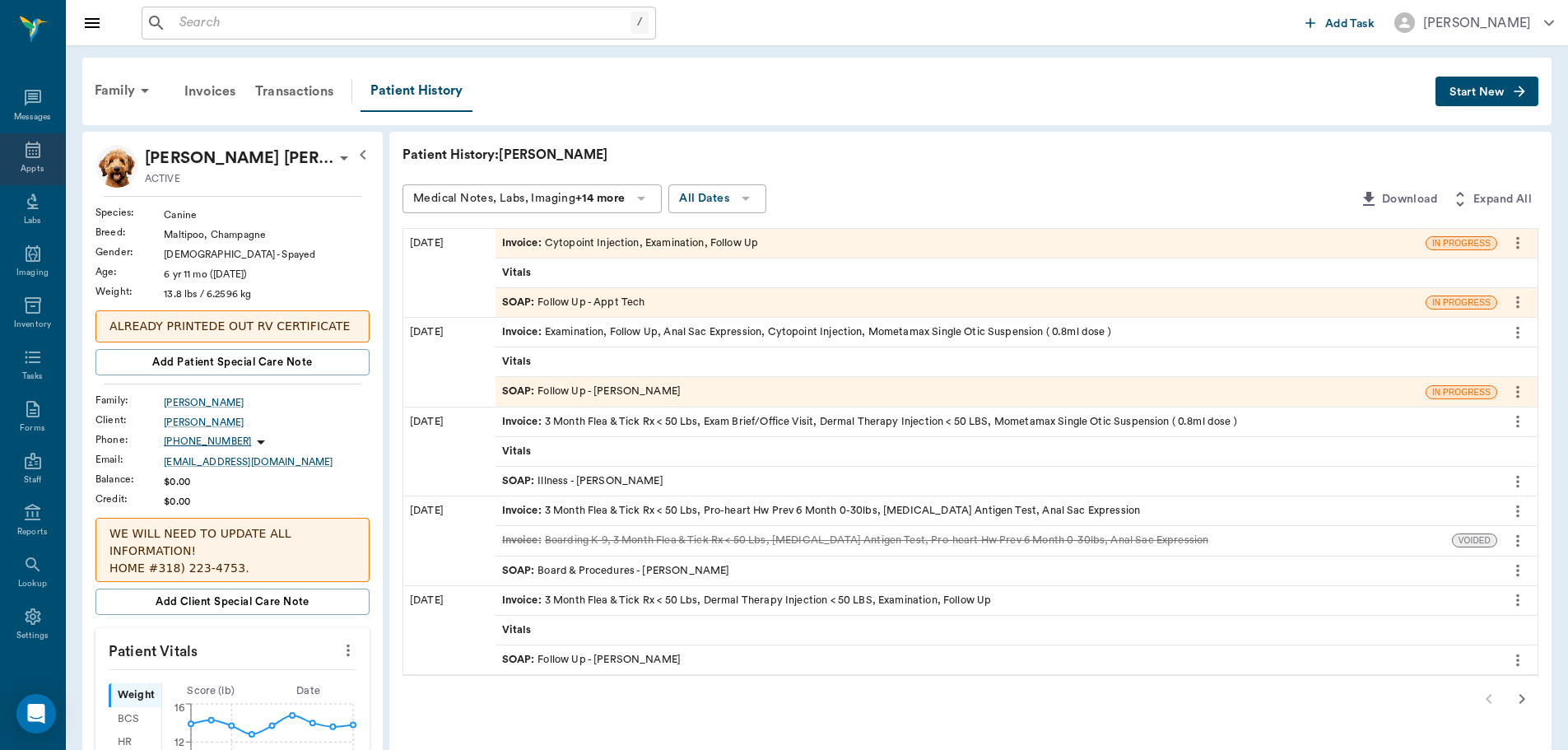
click at [27, 167] on div "Appts" at bounding box center [31, 168] width 23 height 12
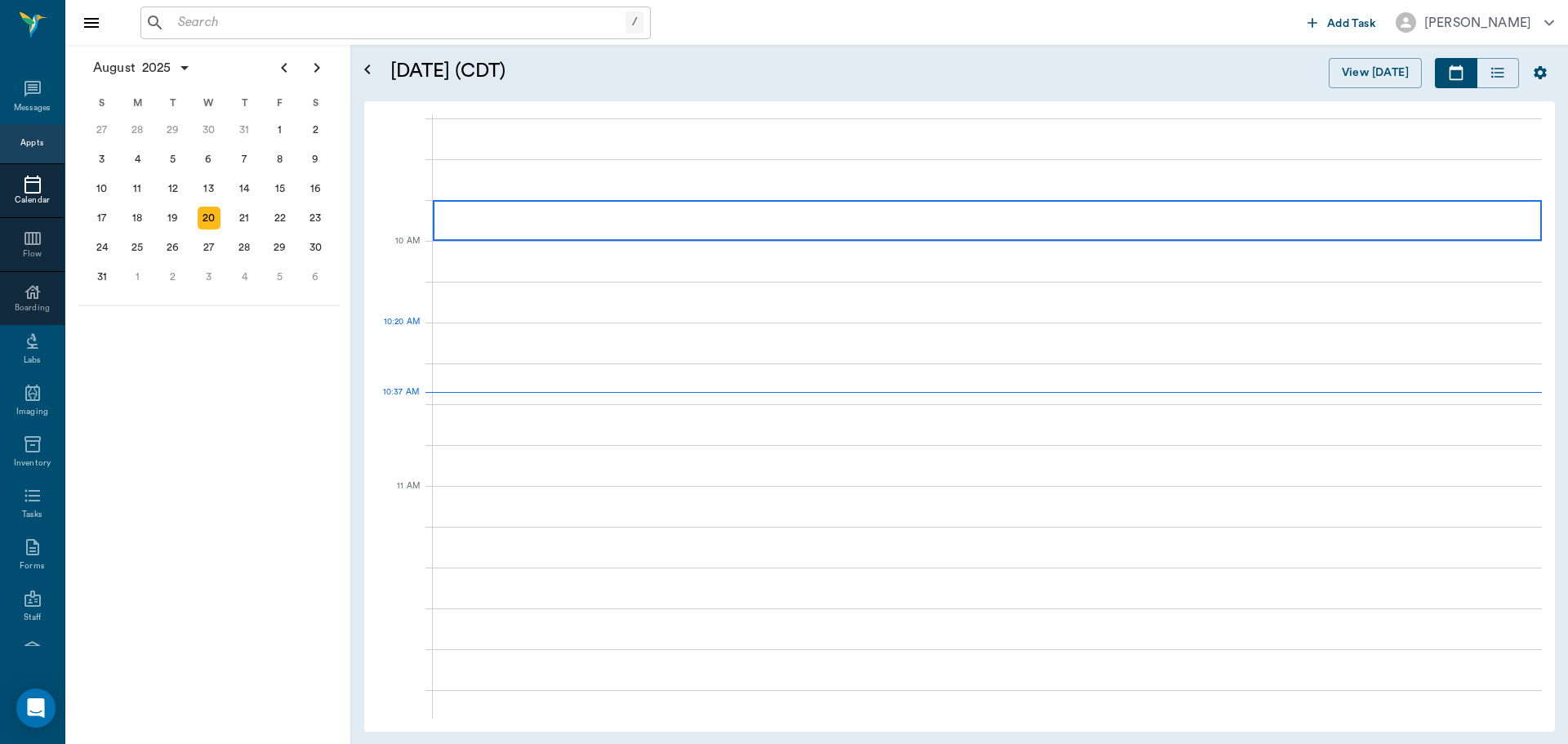
scroll to position [491, 0]
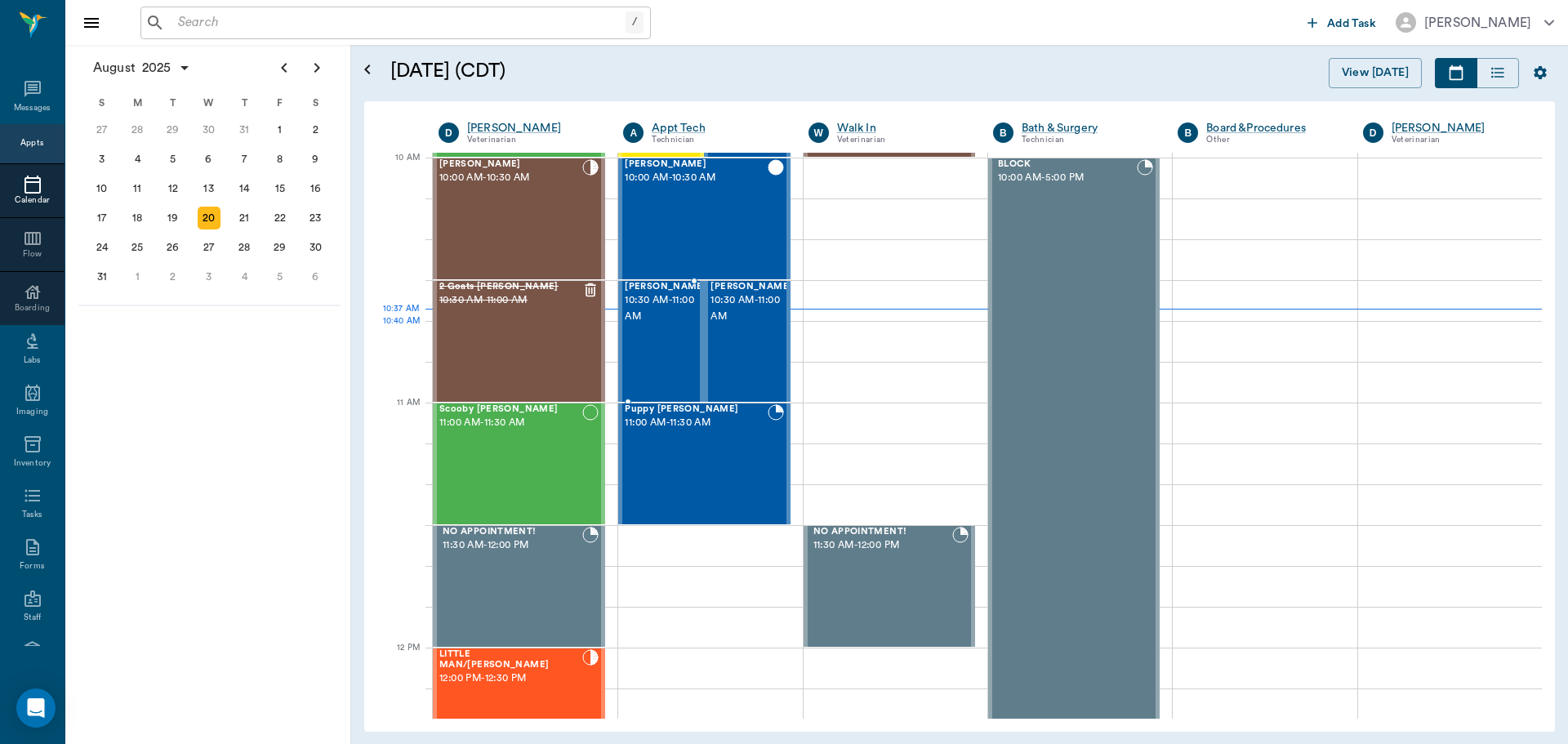
click at [642, 336] on div "[PERSON_NAME] 10:30 AM - 11:00 AM" at bounding box center [666, 341] width 82 height 119
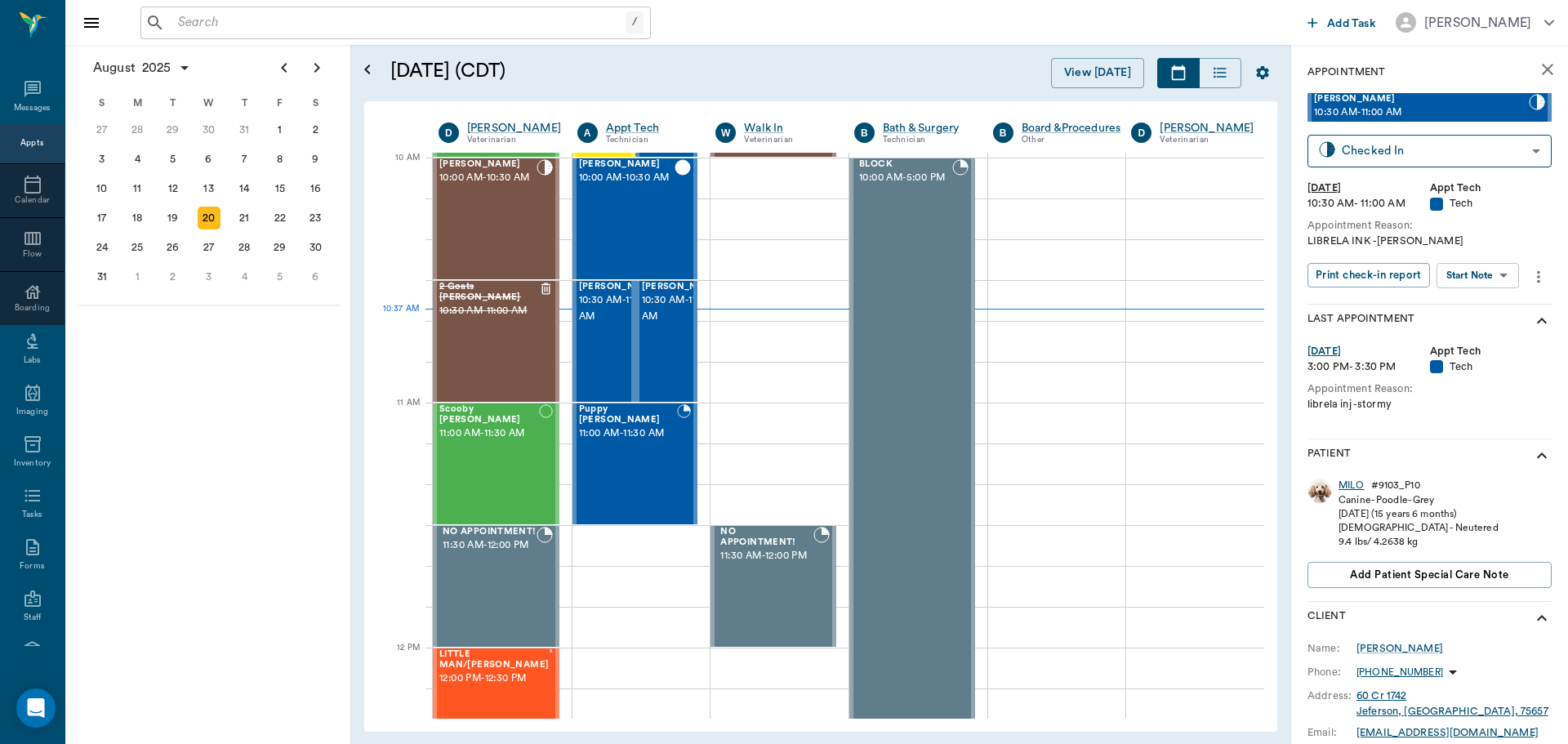
click at [1347, 481] on div "MILO" at bounding box center [1352, 485] width 26 height 14
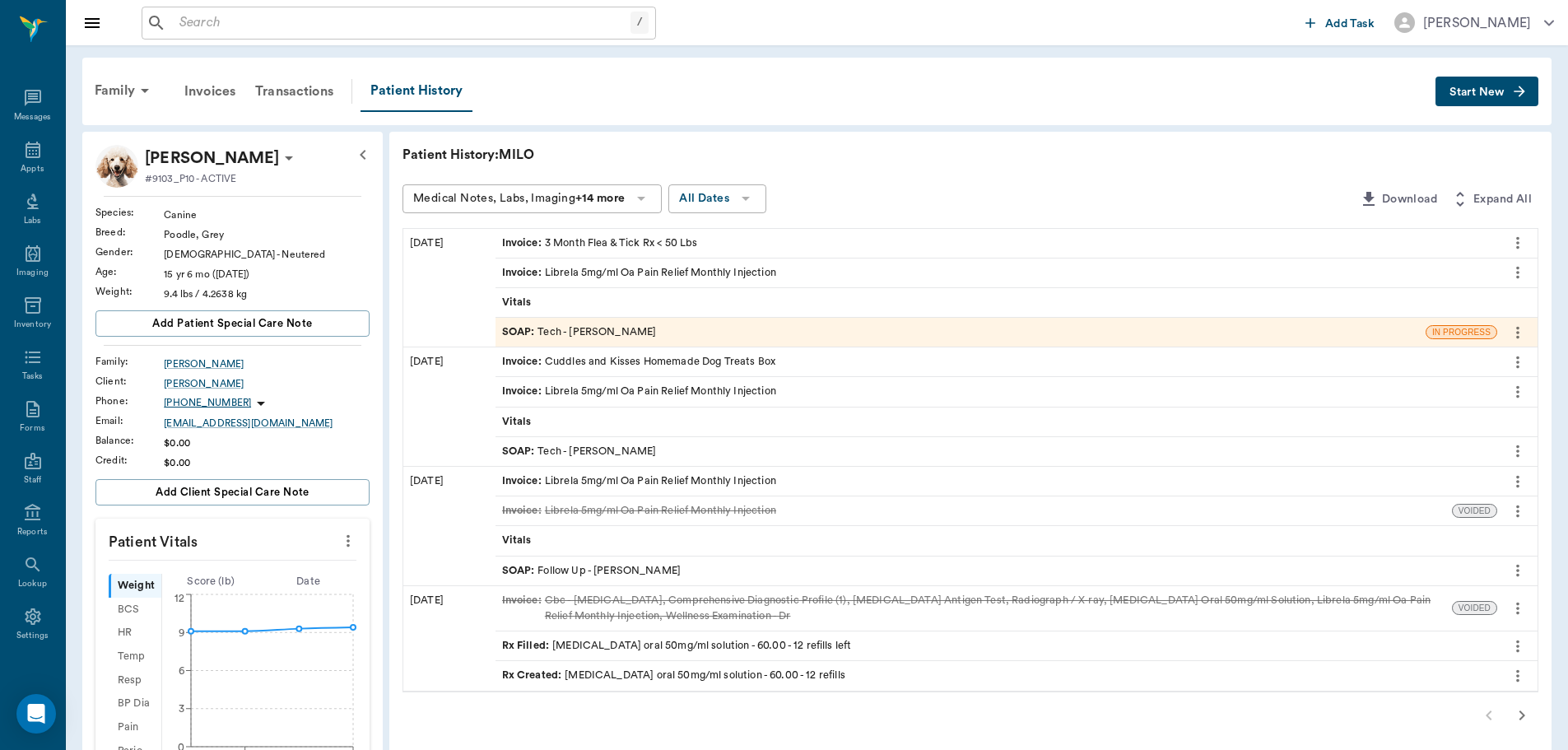
click at [636, 334] on div "SOAP : Tech - [PERSON_NAME]" at bounding box center [579, 332] width 155 height 16
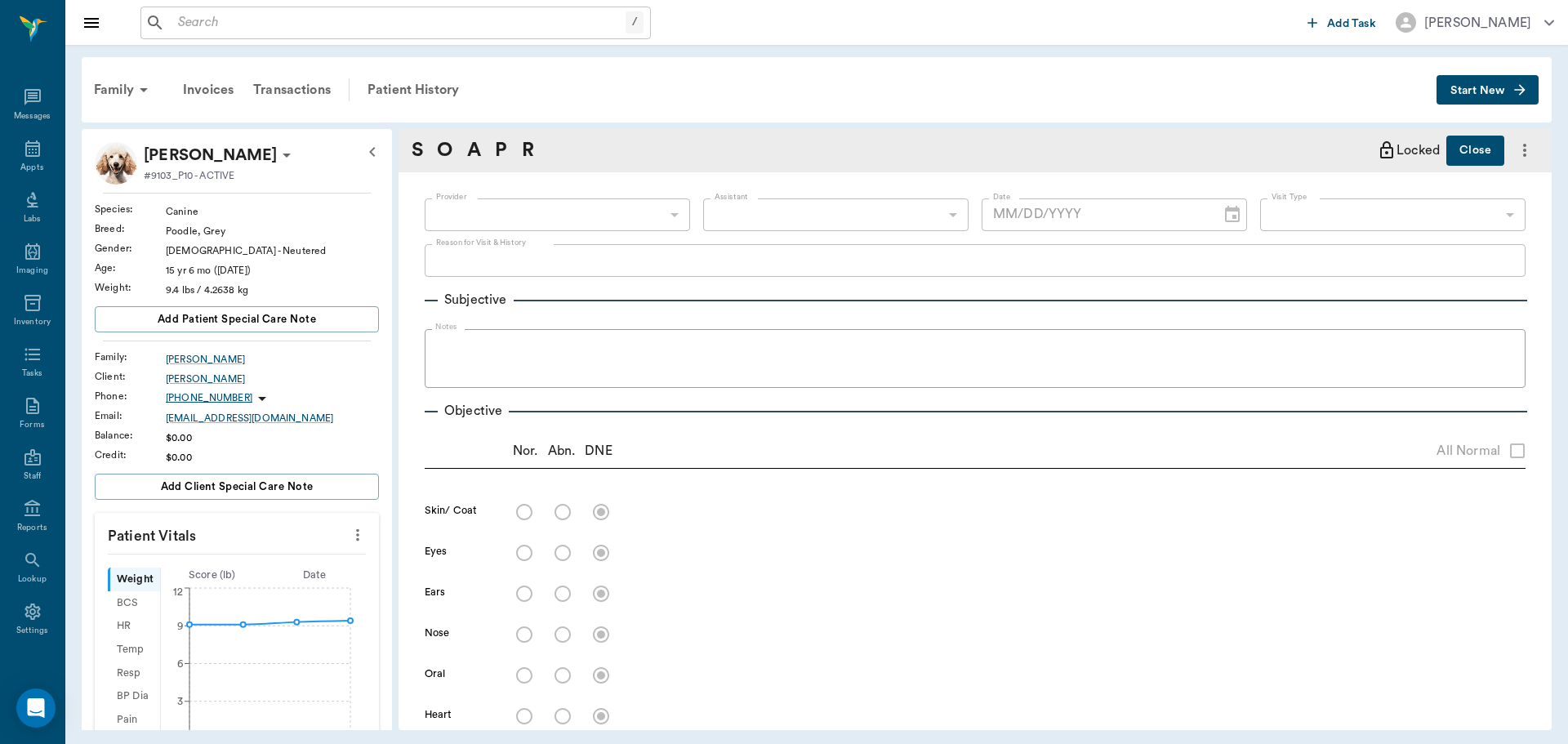
type input "682b670d8bdc6f7f8feef3db"
type input "63ec2f075fda476ae8351a4c"
type input "65d2be4f46e3a538d89b8c1a"
type textarea "librela inj -stormy"
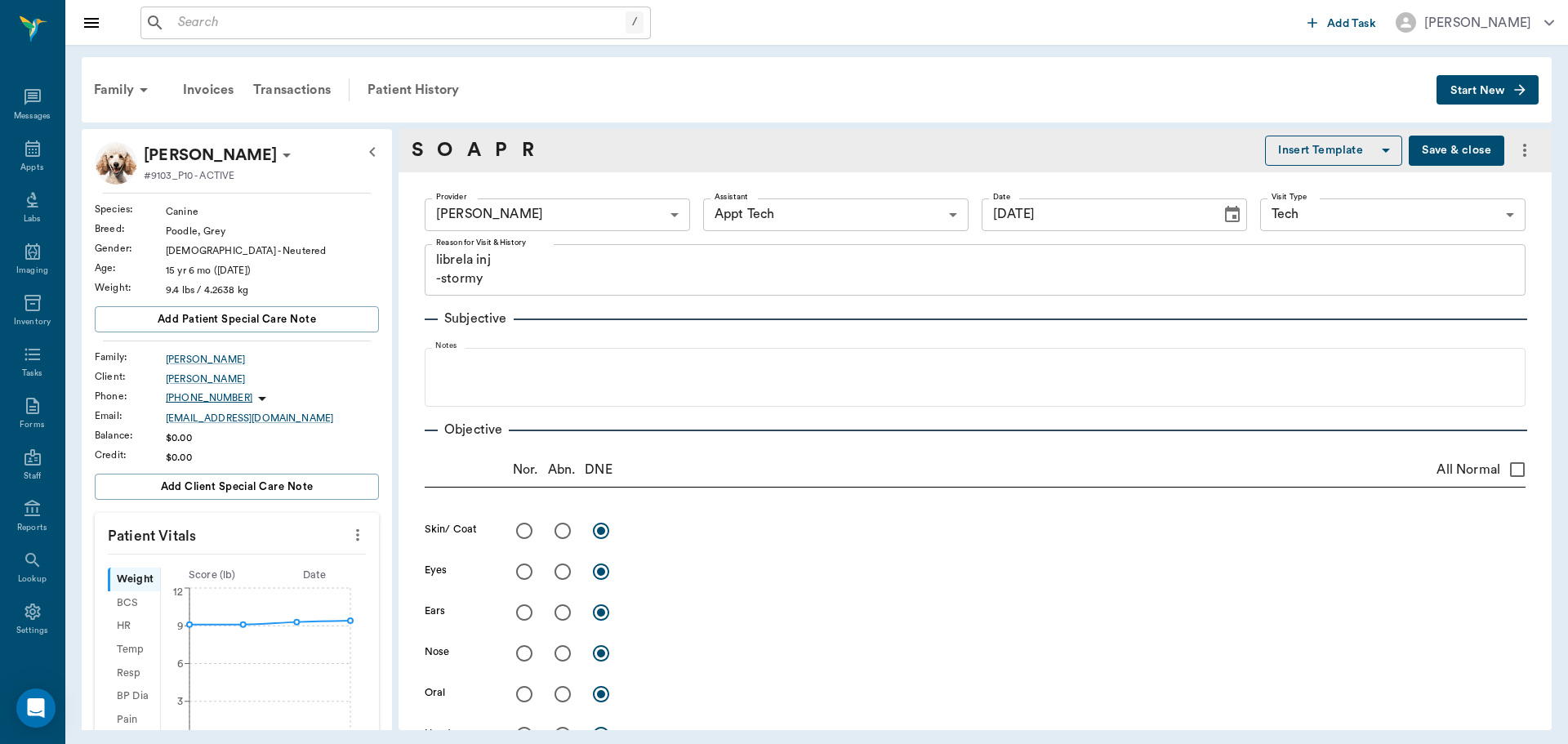
type input "[DATE]"
click at [432, 85] on div "Patient History" at bounding box center [413, 89] width 111 height 39
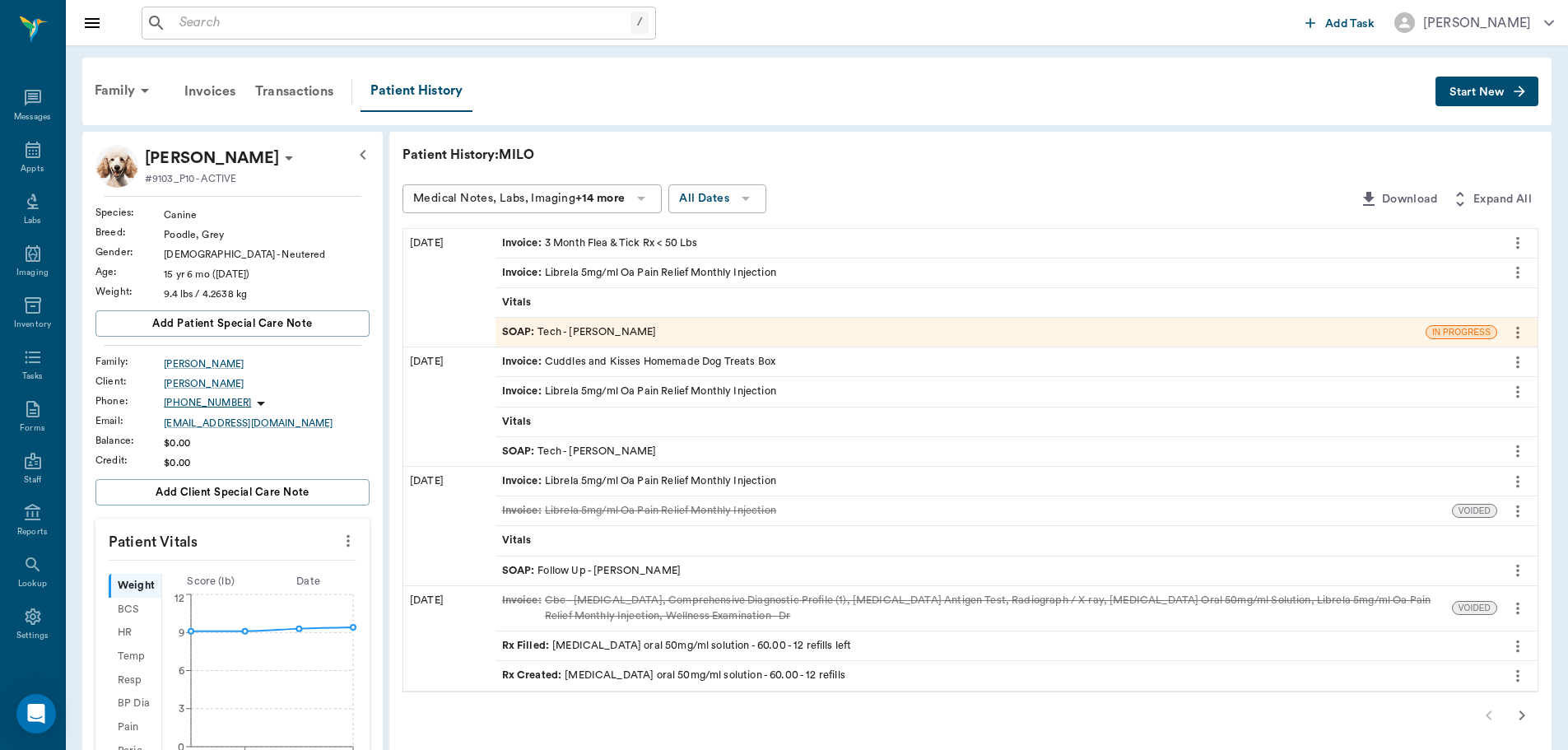
click at [717, 275] on div "Invoice : Librela 5mg/ml Oa Pain Relief Monthly Injection" at bounding box center [638, 272] width 274 height 16
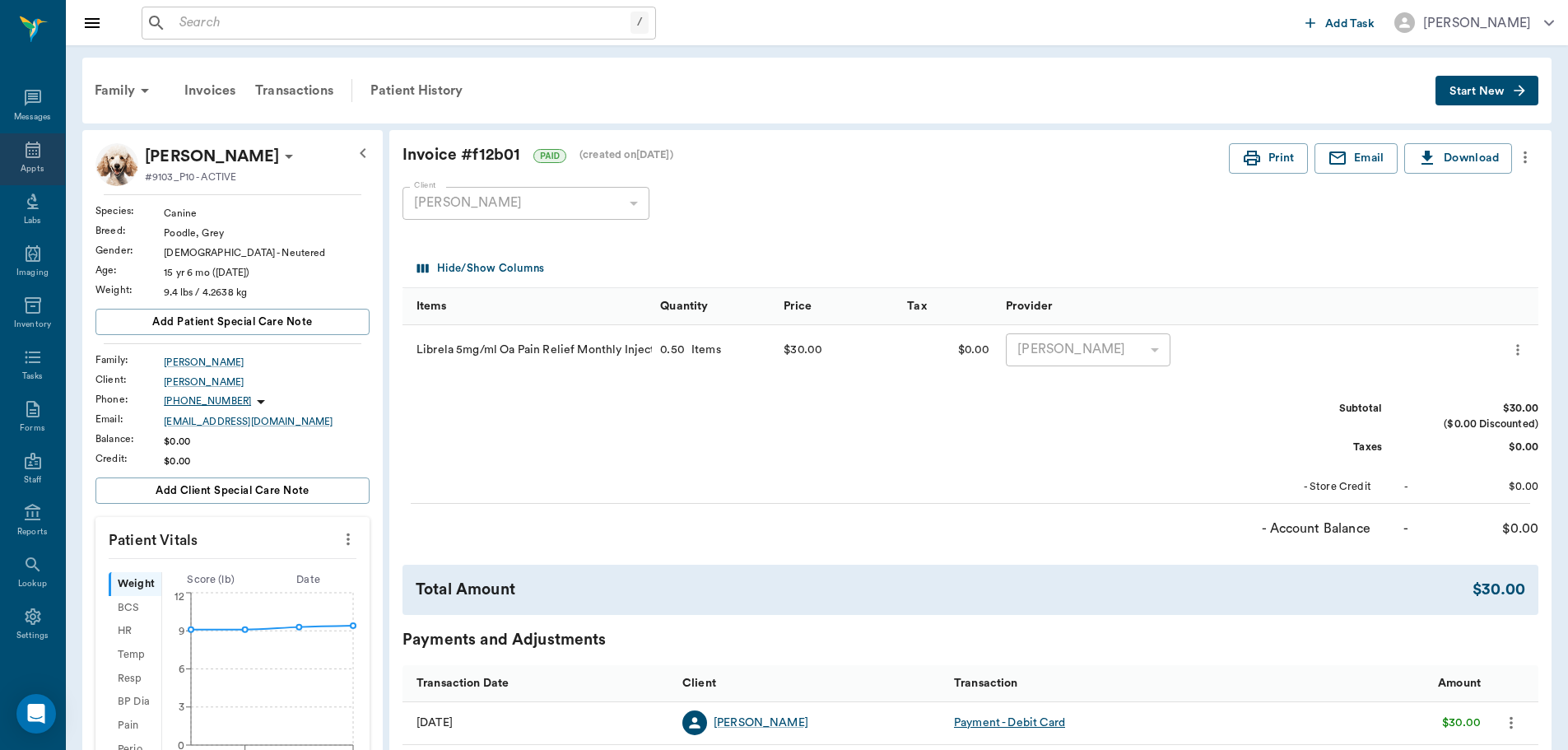
click at [27, 152] on icon at bounding box center [33, 150] width 20 height 20
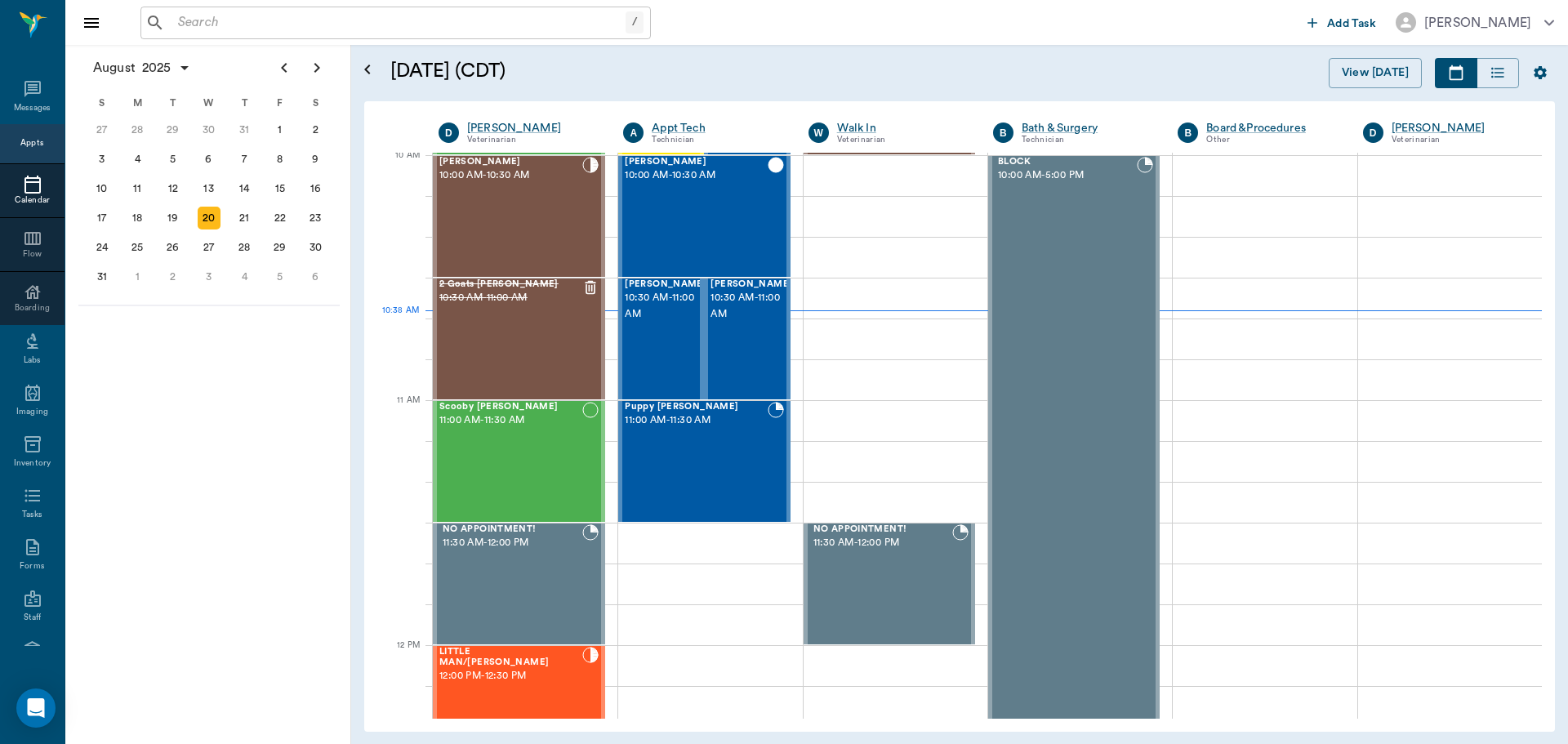
scroll to position [494, 0]
click at [675, 336] on div "[PERSON_NAME] 10:30 AM - 11:00 AM" at bounding box center [666, 338] width 82 height 119
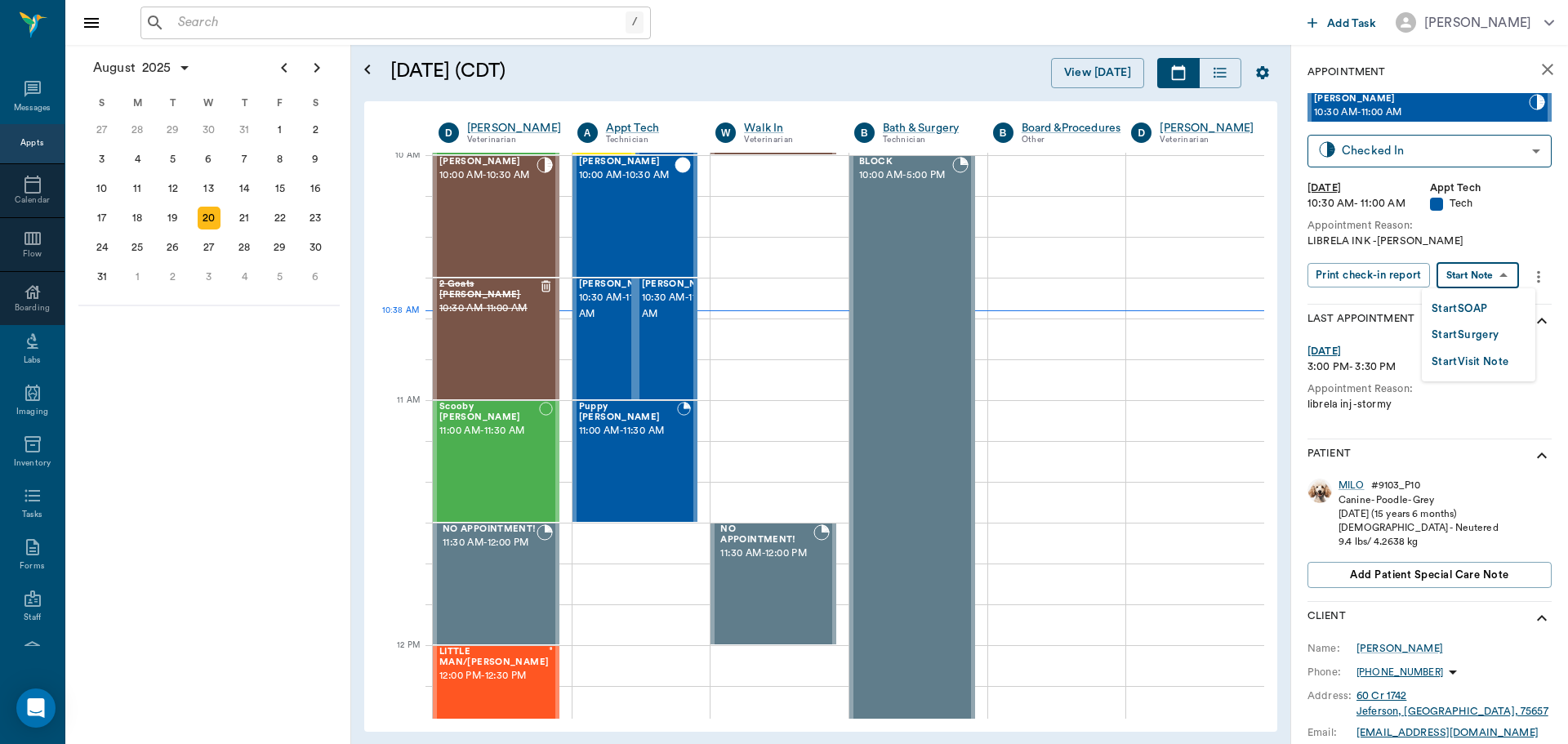
click at [1503, 278] on body "/ ​ Add Task [PERSON_NAME] Nectar Messages Appts Calendar Flow Boarding Labs Im…" at bounding box center [784, 372] width 1568 height 744
click at [1493, 312] on li "Start SOAP" at bounding box center [1478, 309] width 114 height 27
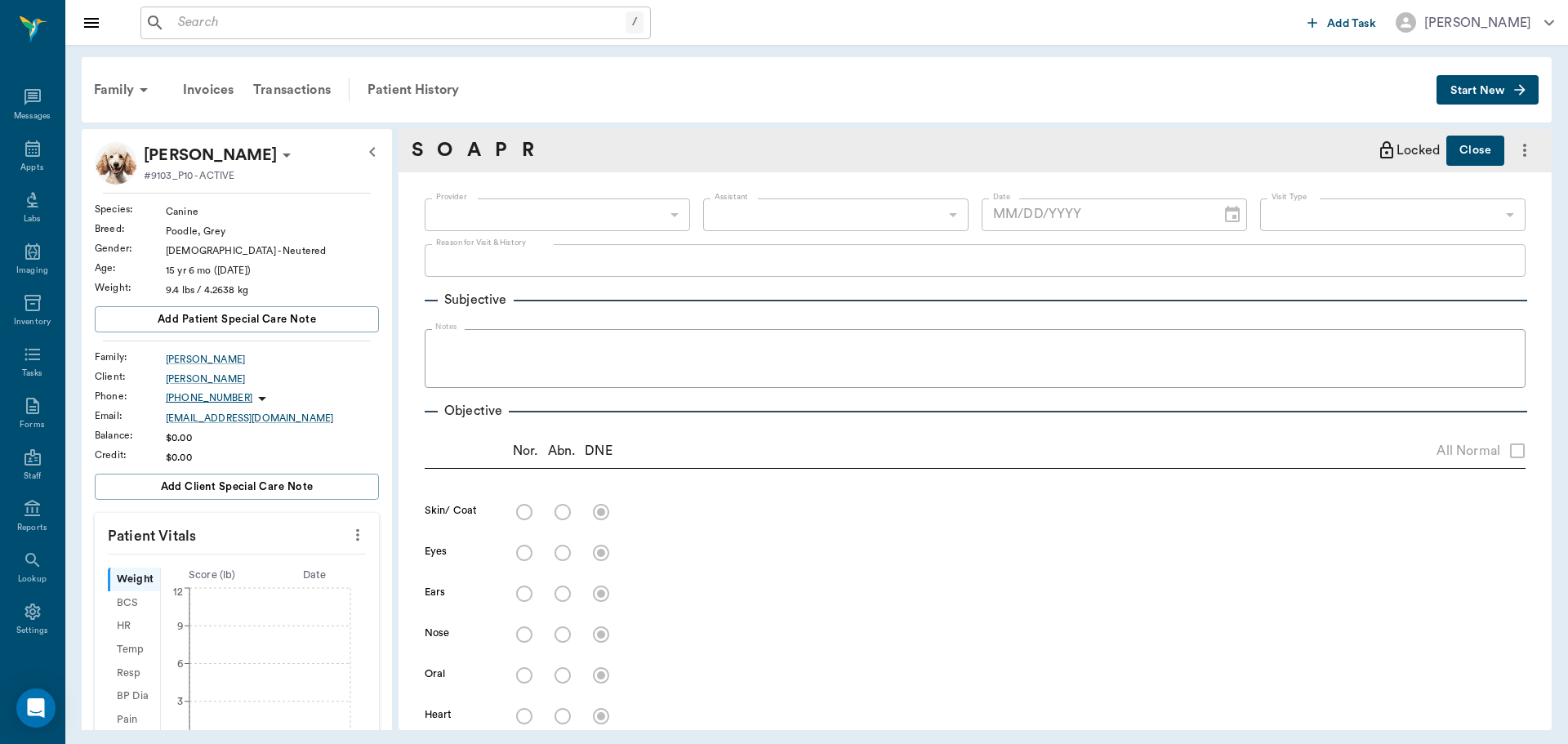
type input "63ec2f075fda476ae8351a4c"
type input "65d2be4f46e3a538d89b8c1a"
type textarea "LIBRELA INK -[PERSON_NAME]"
type input "[DATE]"
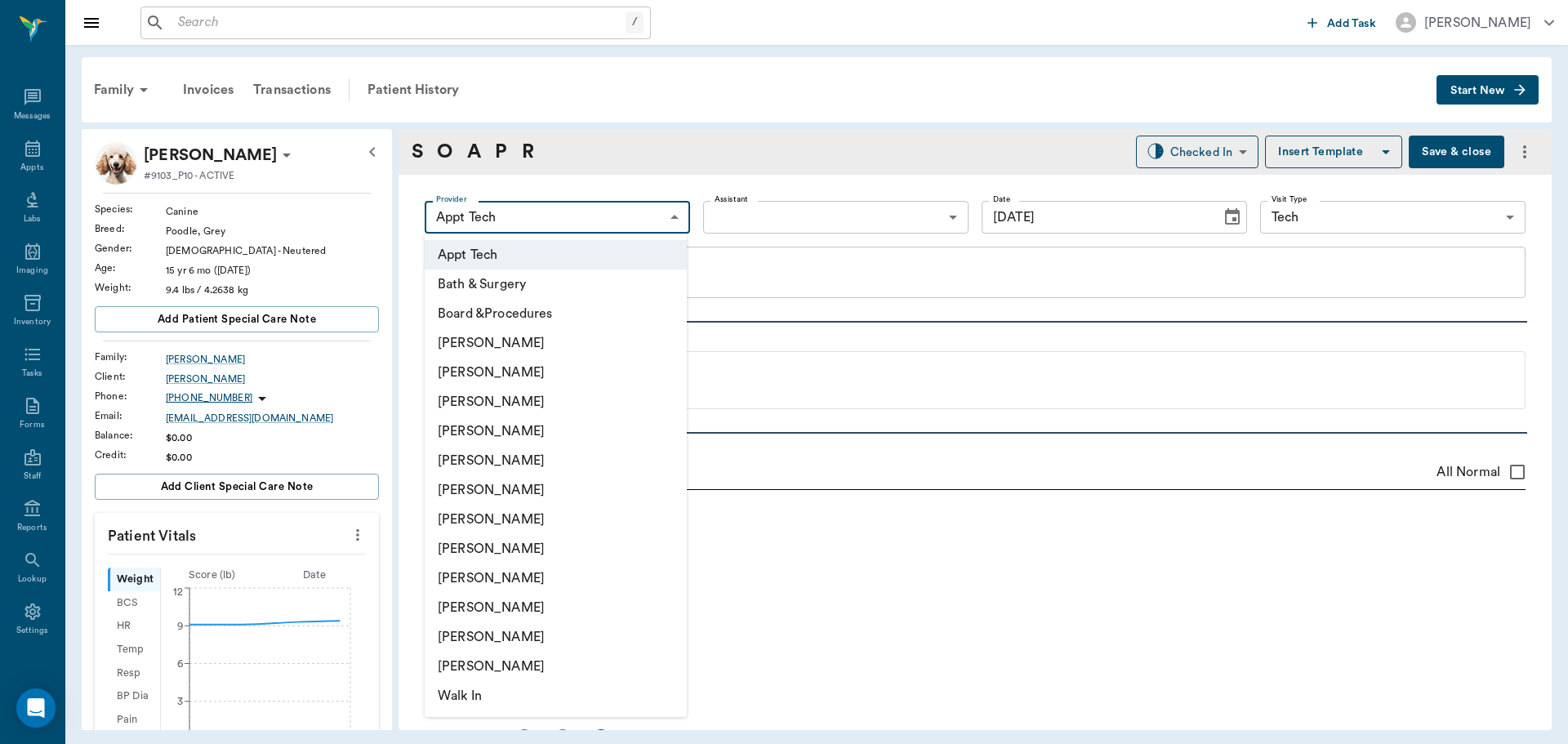
click at [580, 208] on body "/ ​ Add Task [PERSON_NAME] Nectar Messages Appts Labs Imaging Inventory Tasks F…" at bounding box center [784, 372] width 1568 height 744
click at [561, 360] on li "[PERSON_NAME]" at bounding box center [556, 372] width 263 height 29
type input "642ef10e332a41444de2bad1"
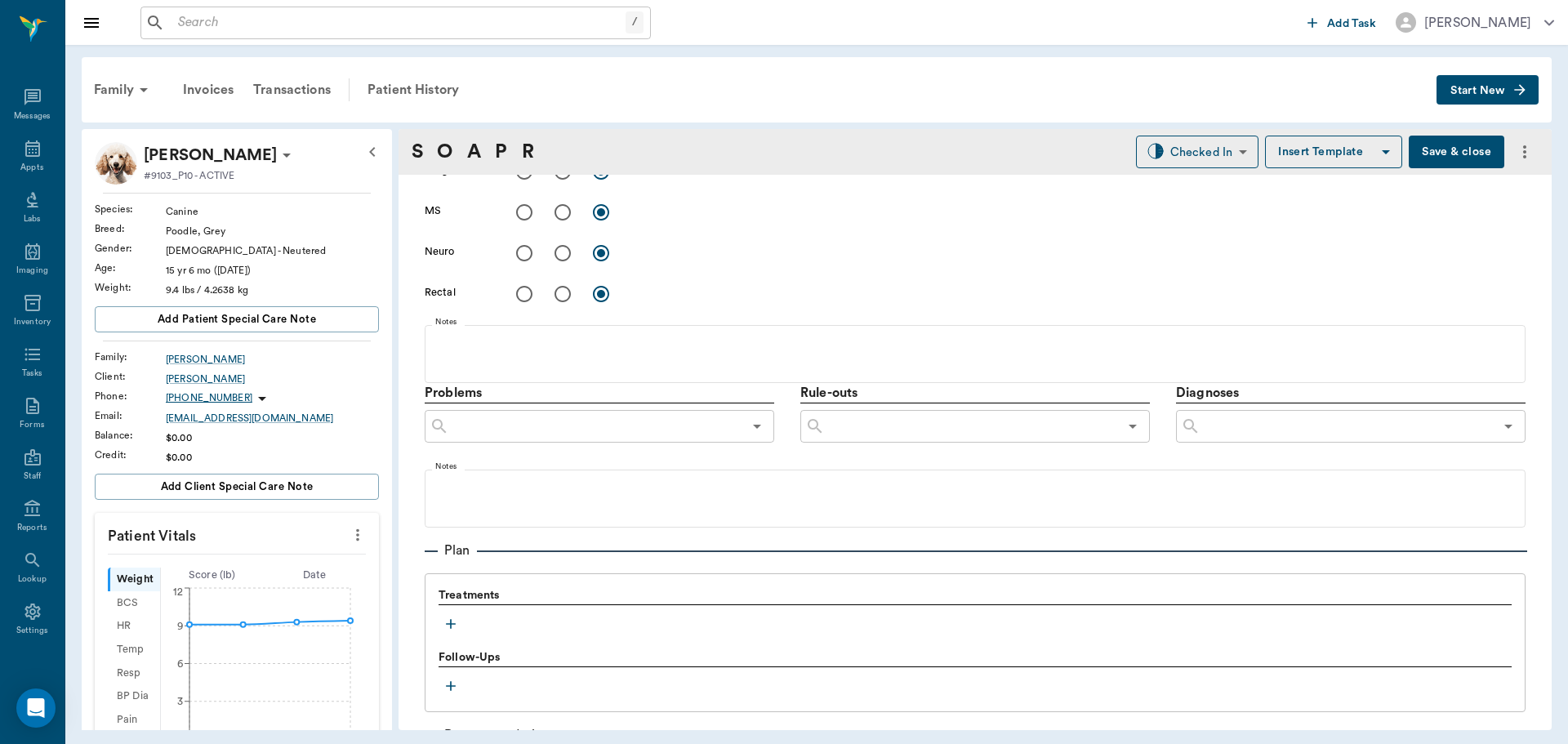
scroll to position [735, 0]
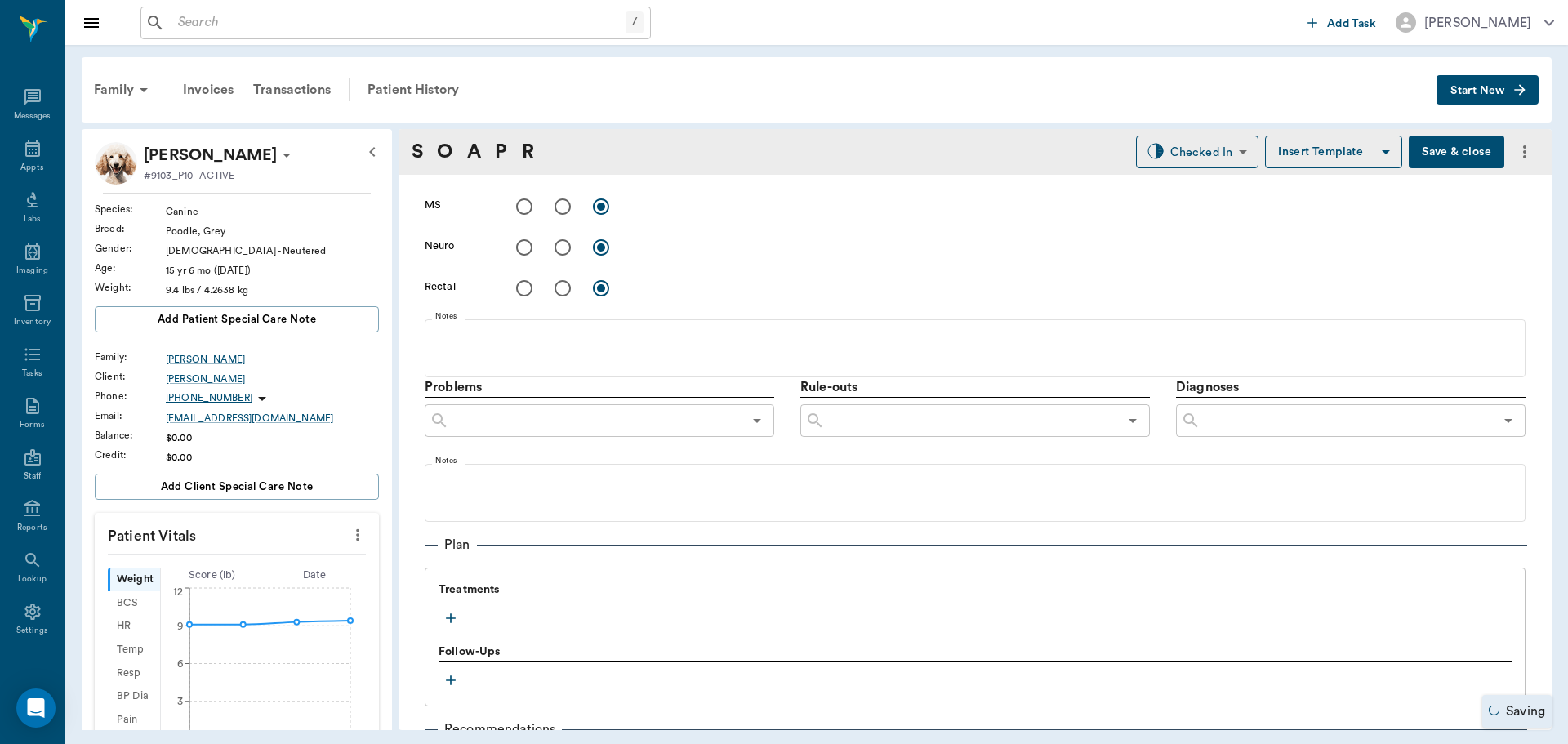
click at [352, 533] on icon "more" at bounding box center [358, 535] width 18 height 20
click at [263, 568] on span "Enter Vitals" at bounding box center [276, 562] width 137 height 17
click at [235, 596] on input "text" at bounding box center [236, 584] width 142 height 33
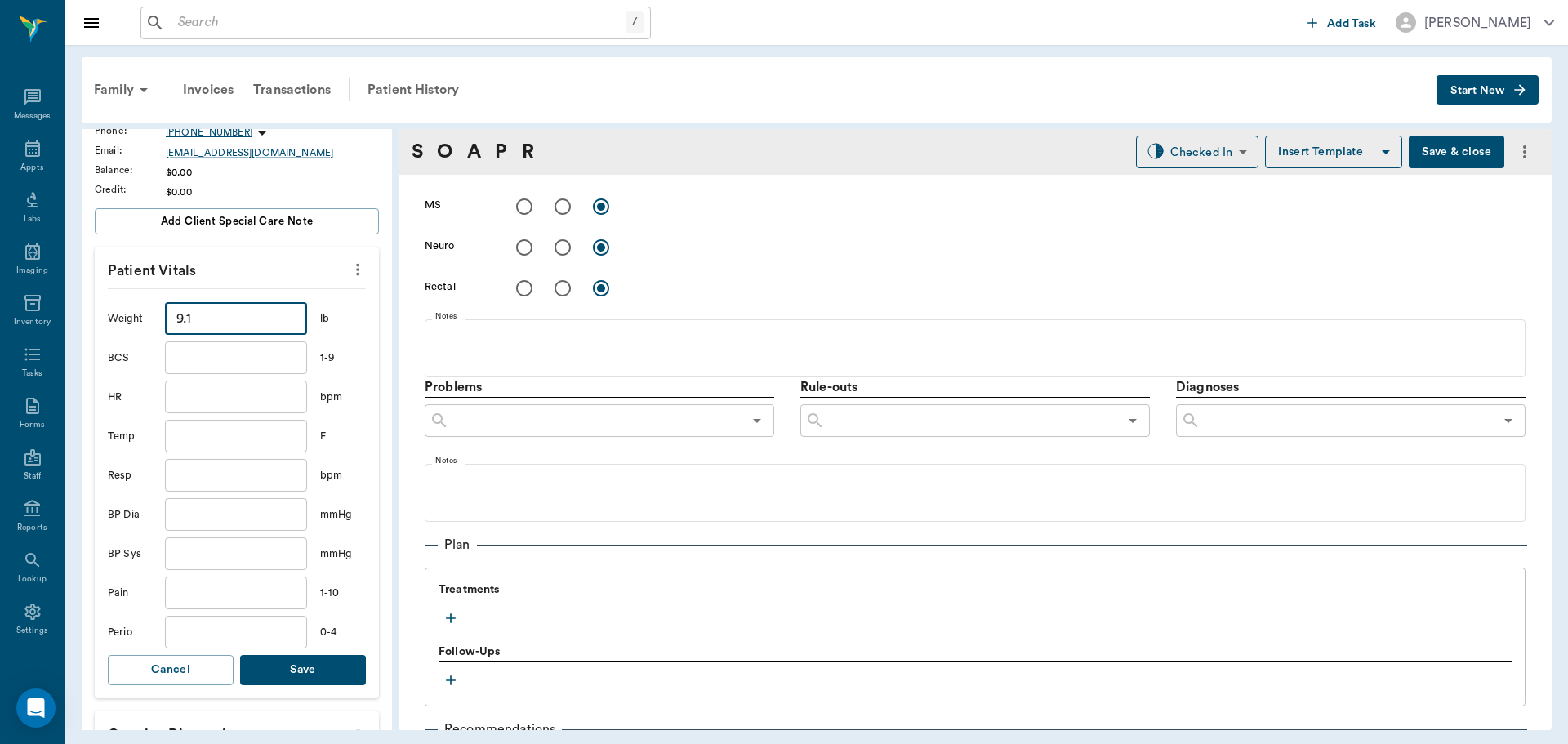
scroll to position [327, 0]
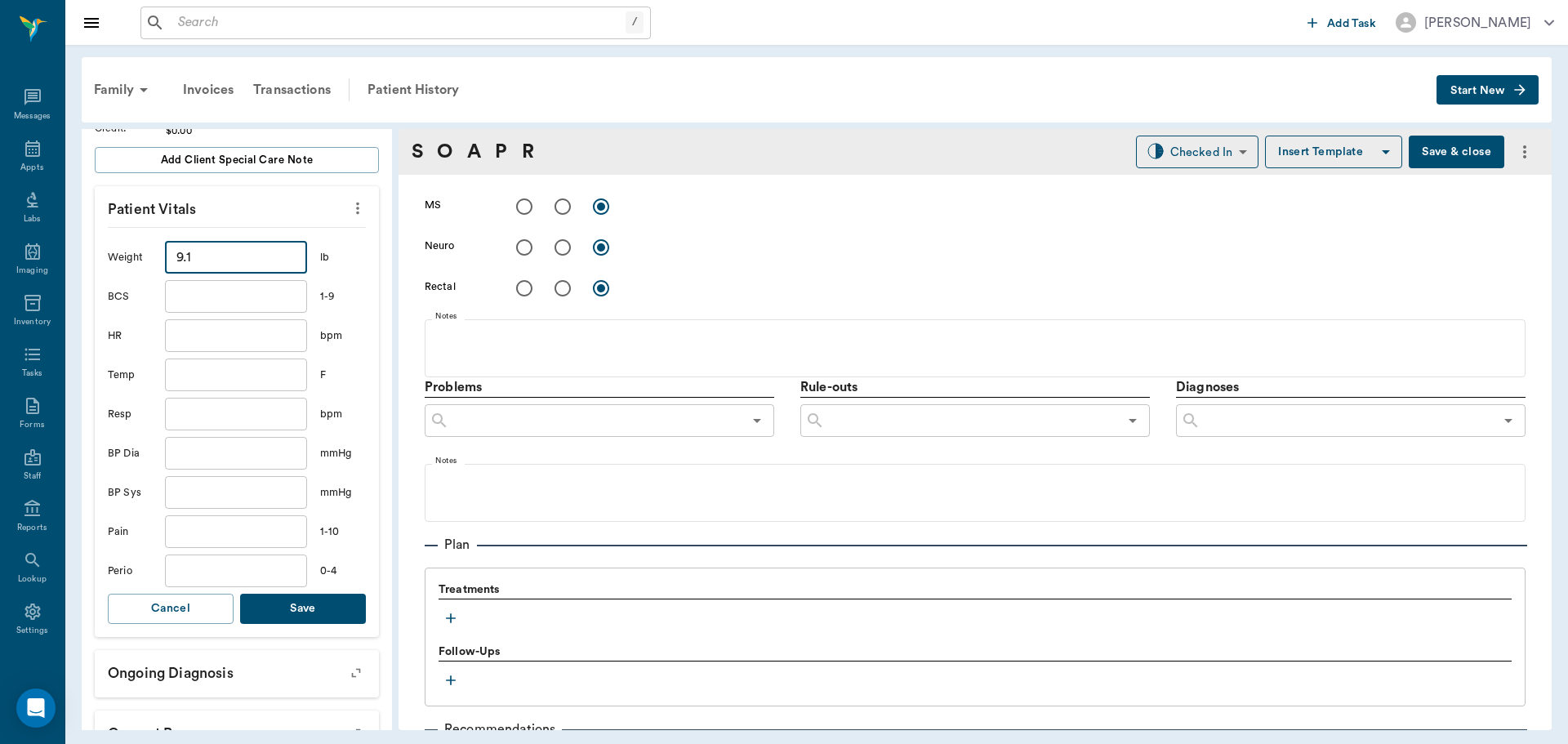
type input "9.1"
click at [309, 609] on button "Save" at bounding box center [303, 609] width 125 height 30
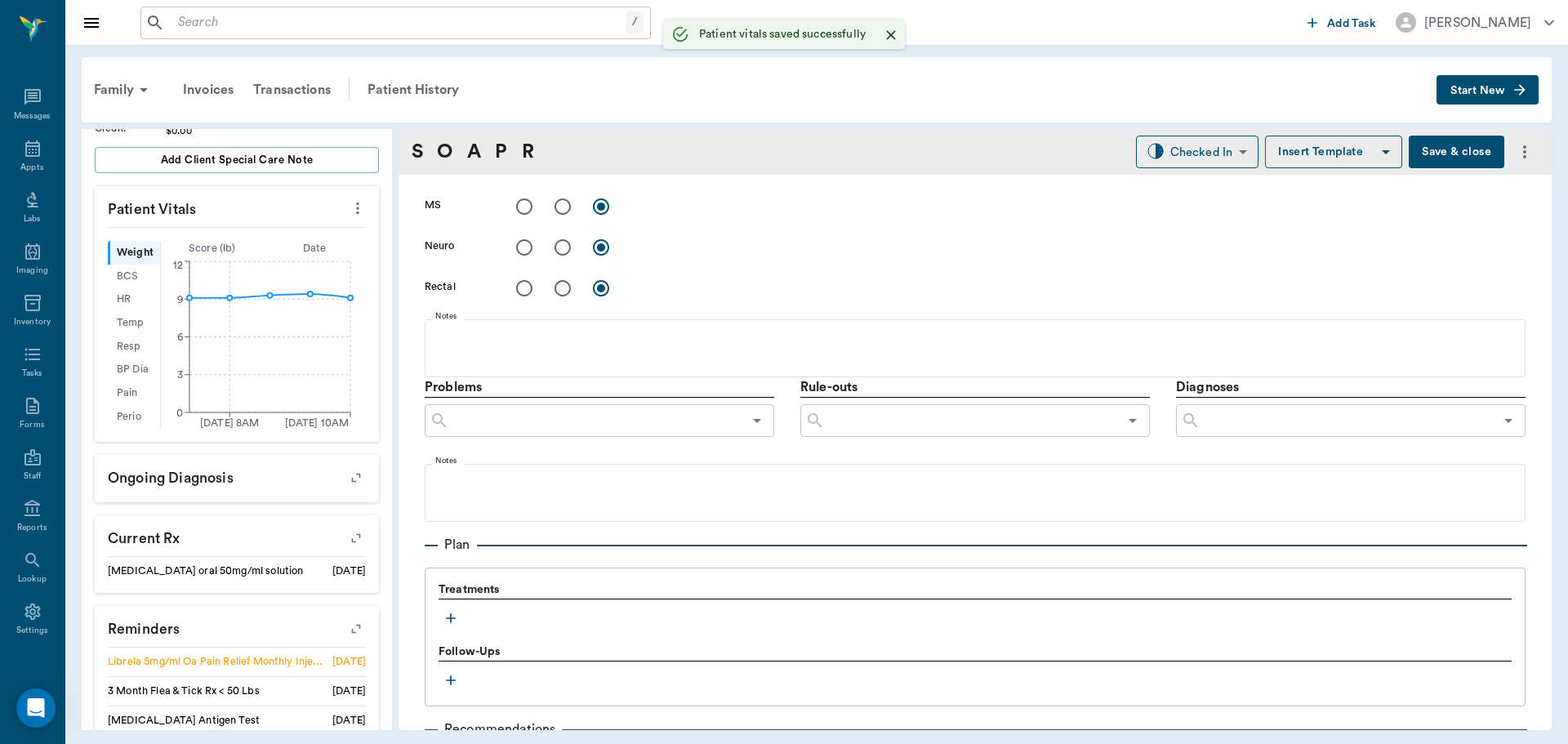
click at [454, 600] on div "Treatments" at bounding box center [975, 606] width 1073 height 49
click at [454, 623] on icon "button" at bounding box center [451, 619] width 16 height 16
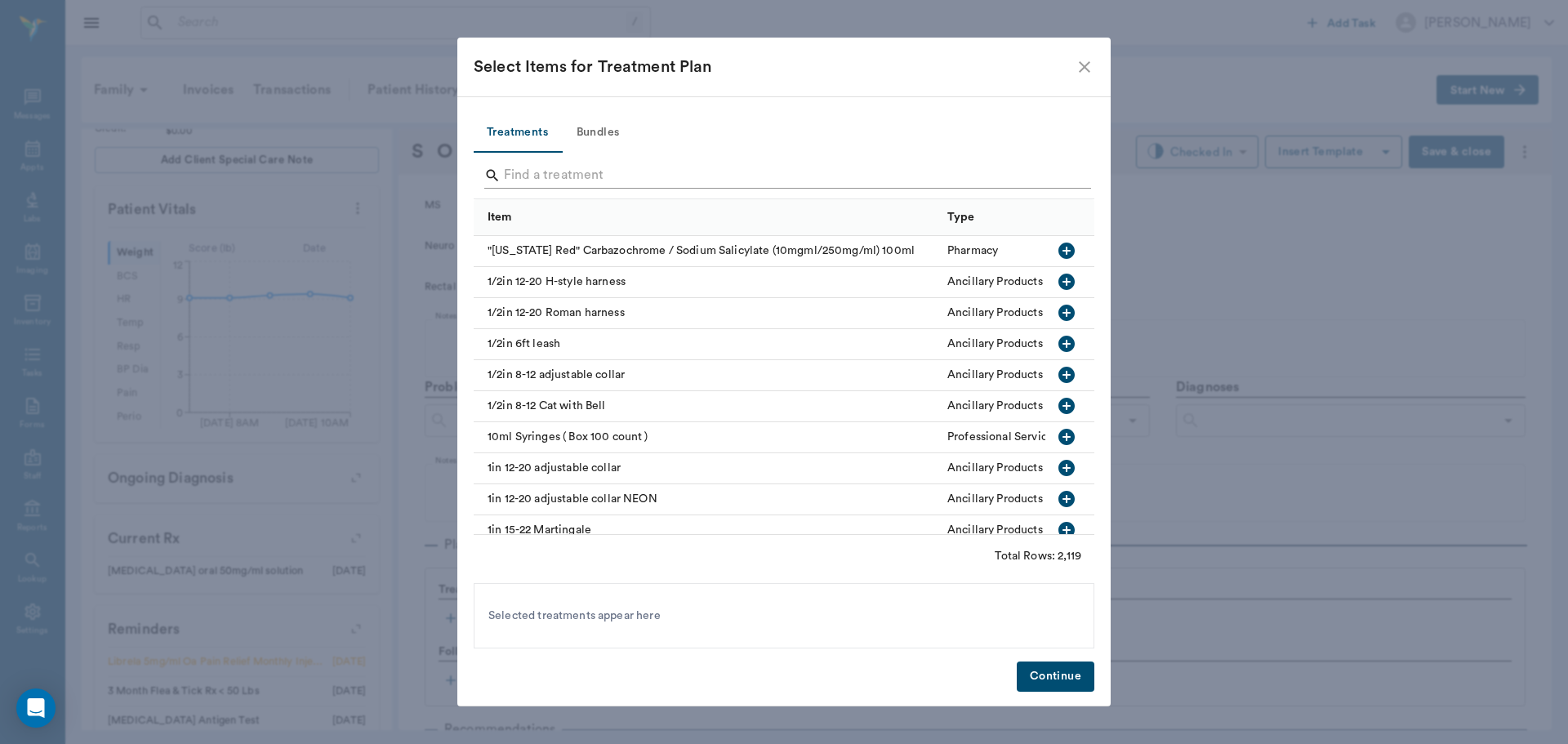
click at [627, 181] on input "Search" at bounding box center [785, 175] width 562 height 26
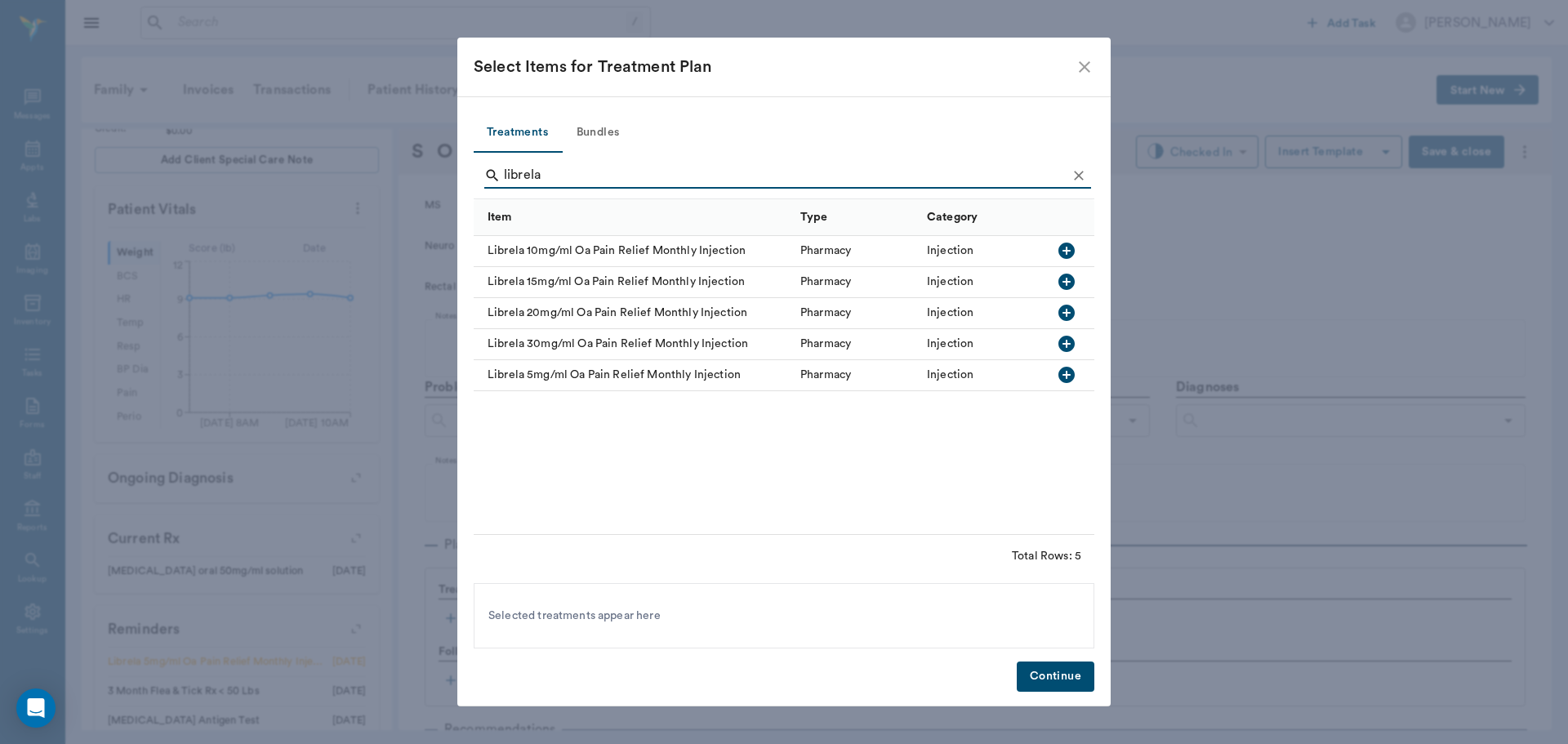
type input "librela"
click at [1068, 372] on icon "button" at bounding box center [1067, 375] width 16 height 16
click at [1063, 677] on button "Continue" at bounding box center [1055, 676] width 77 height 30
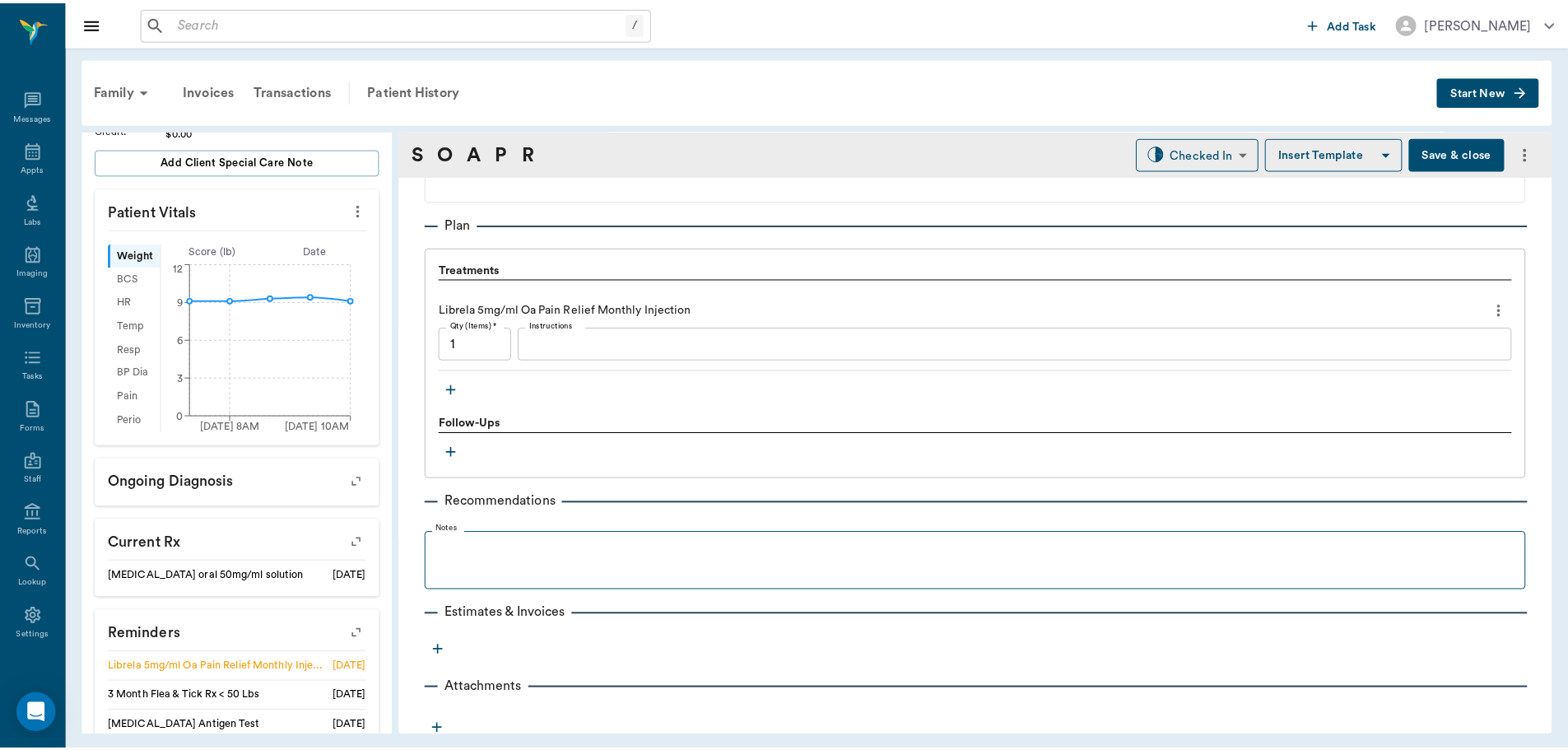
scroll to position [1072, 0]
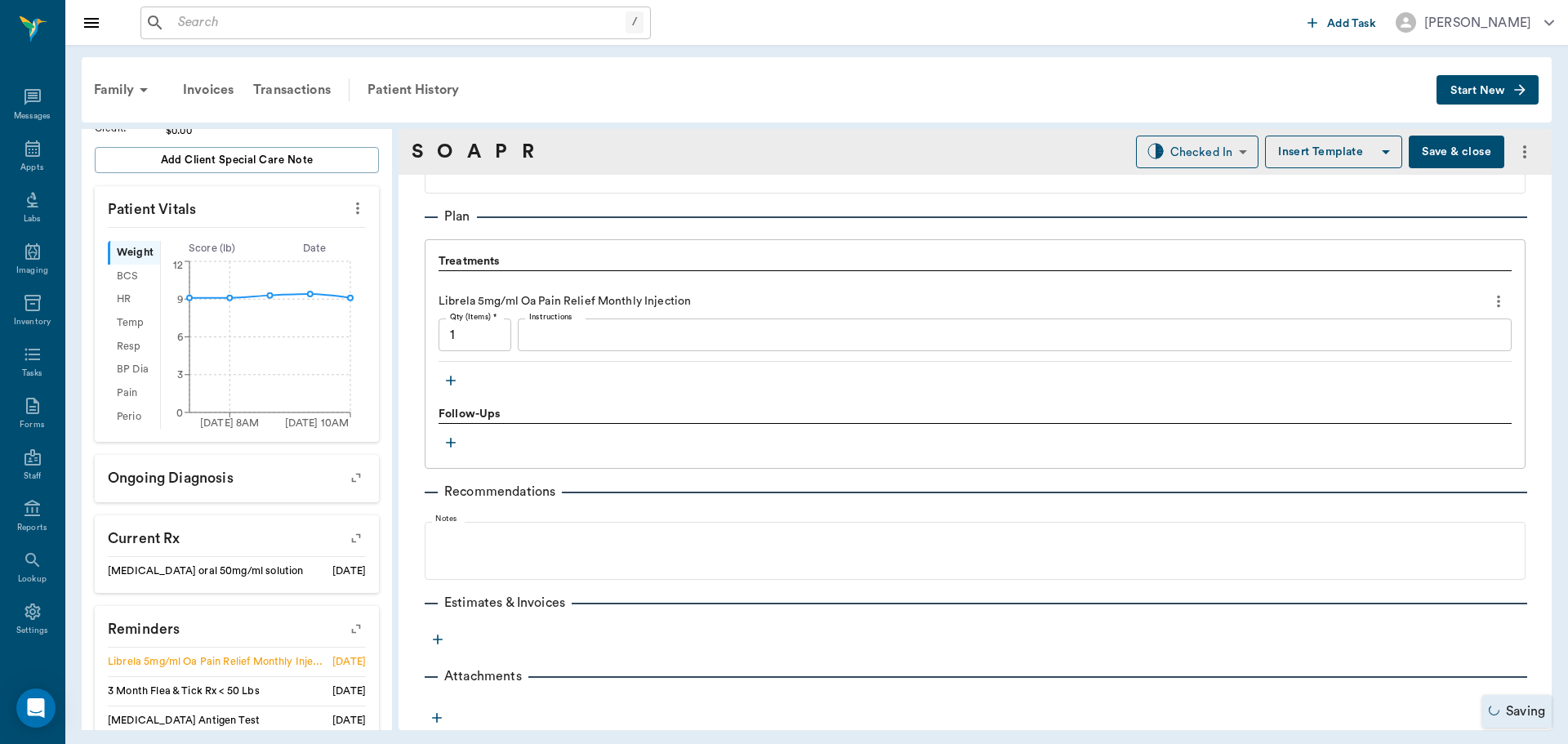
click at [491, 331] on input "1" at bounding box center [475, 335] width 73 height 33
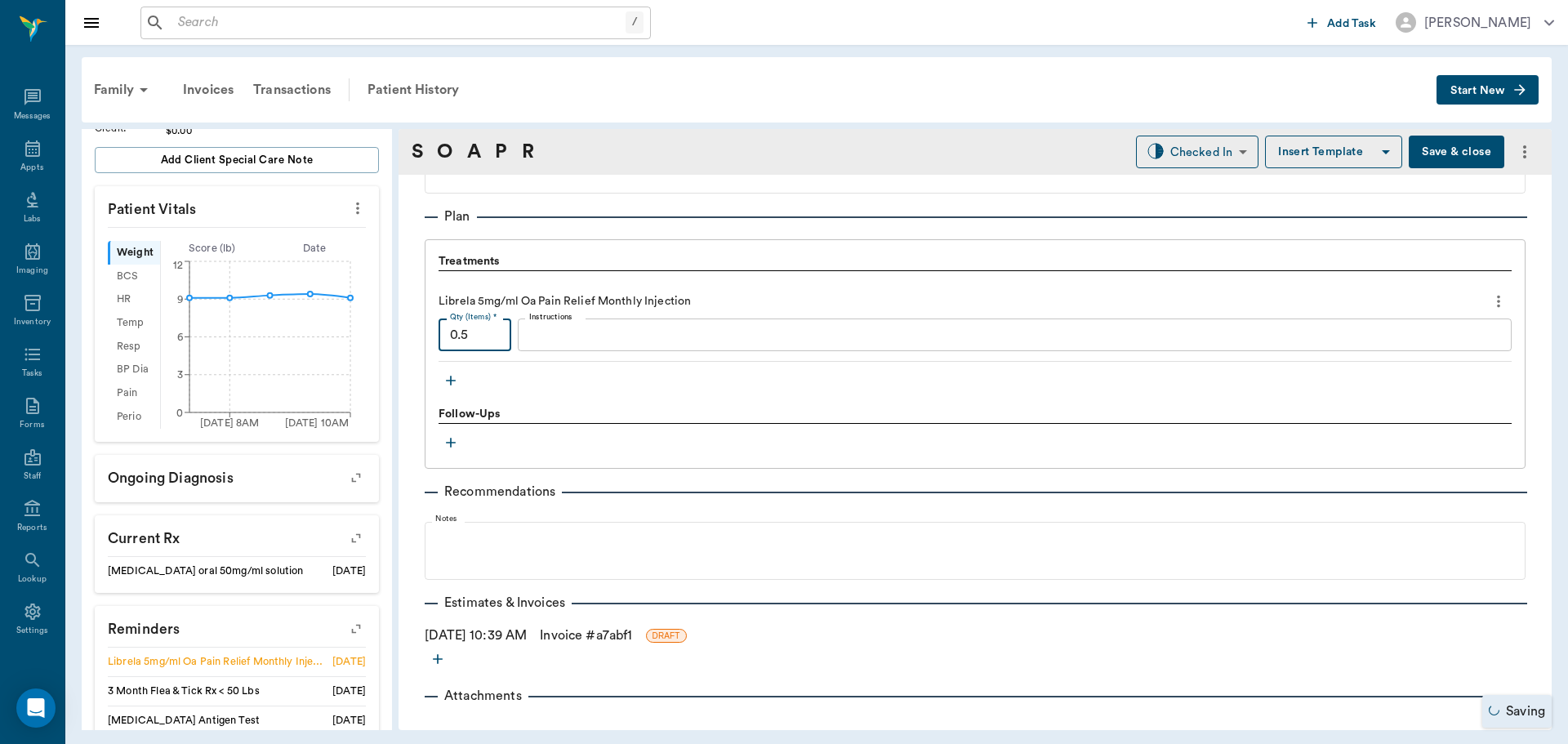
type input "0.5"
click at [614, 635] on link "Invoice # a7abf1" at bounding box center [586, 636] width 93 height 20
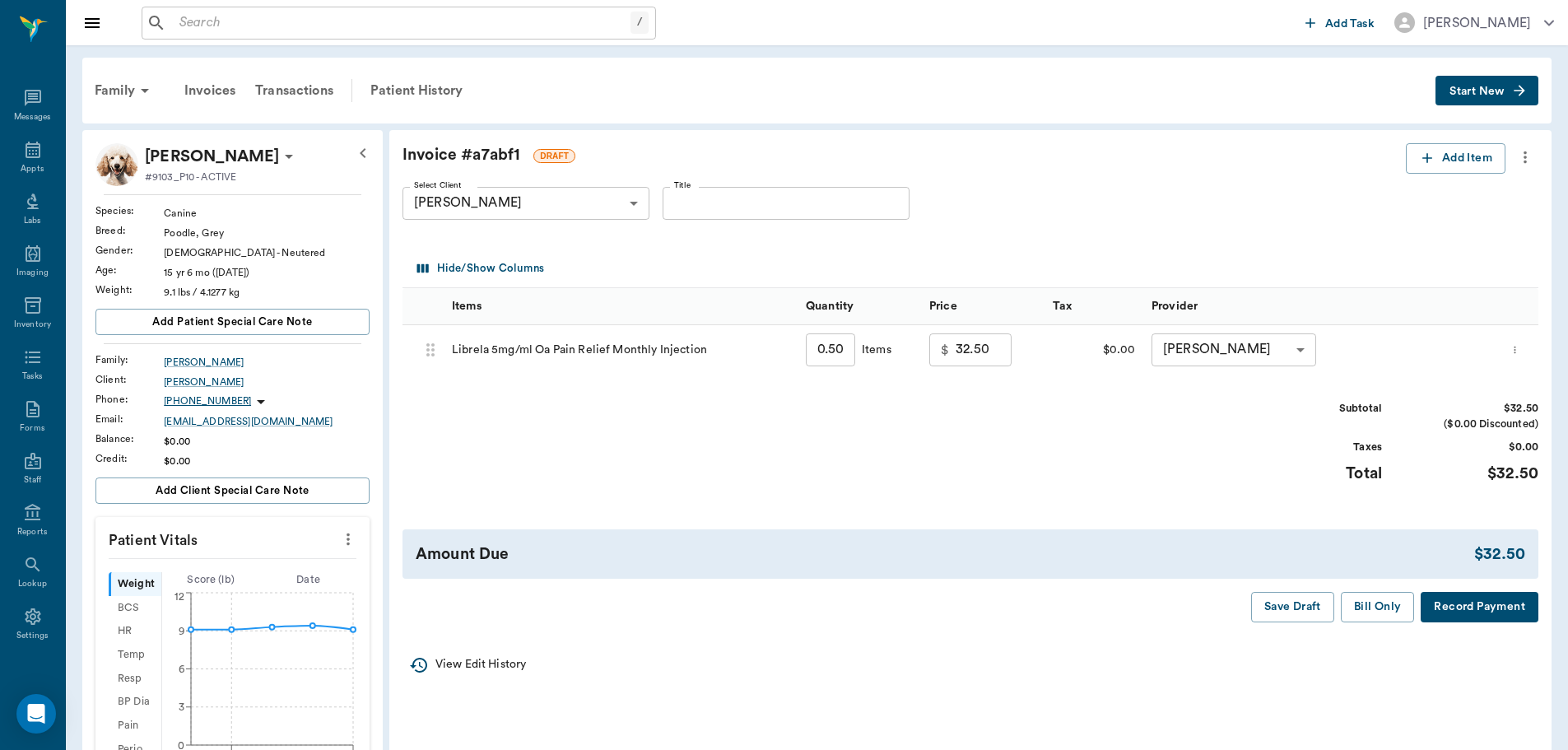
scroll to position [82, 0]
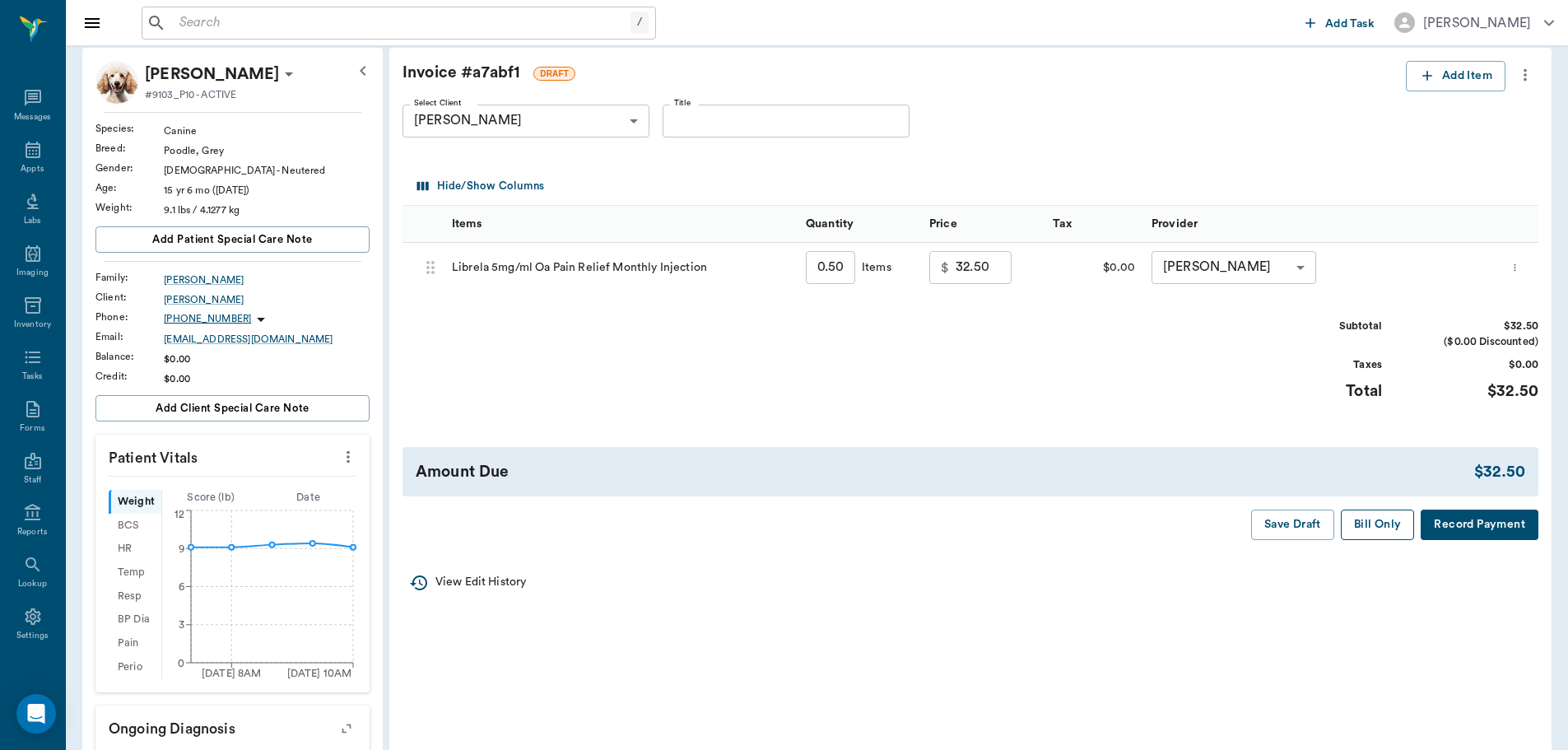
click at [1386, 532] on button "Bill Only" at bounding box center [1378, 525] width 74 height 30
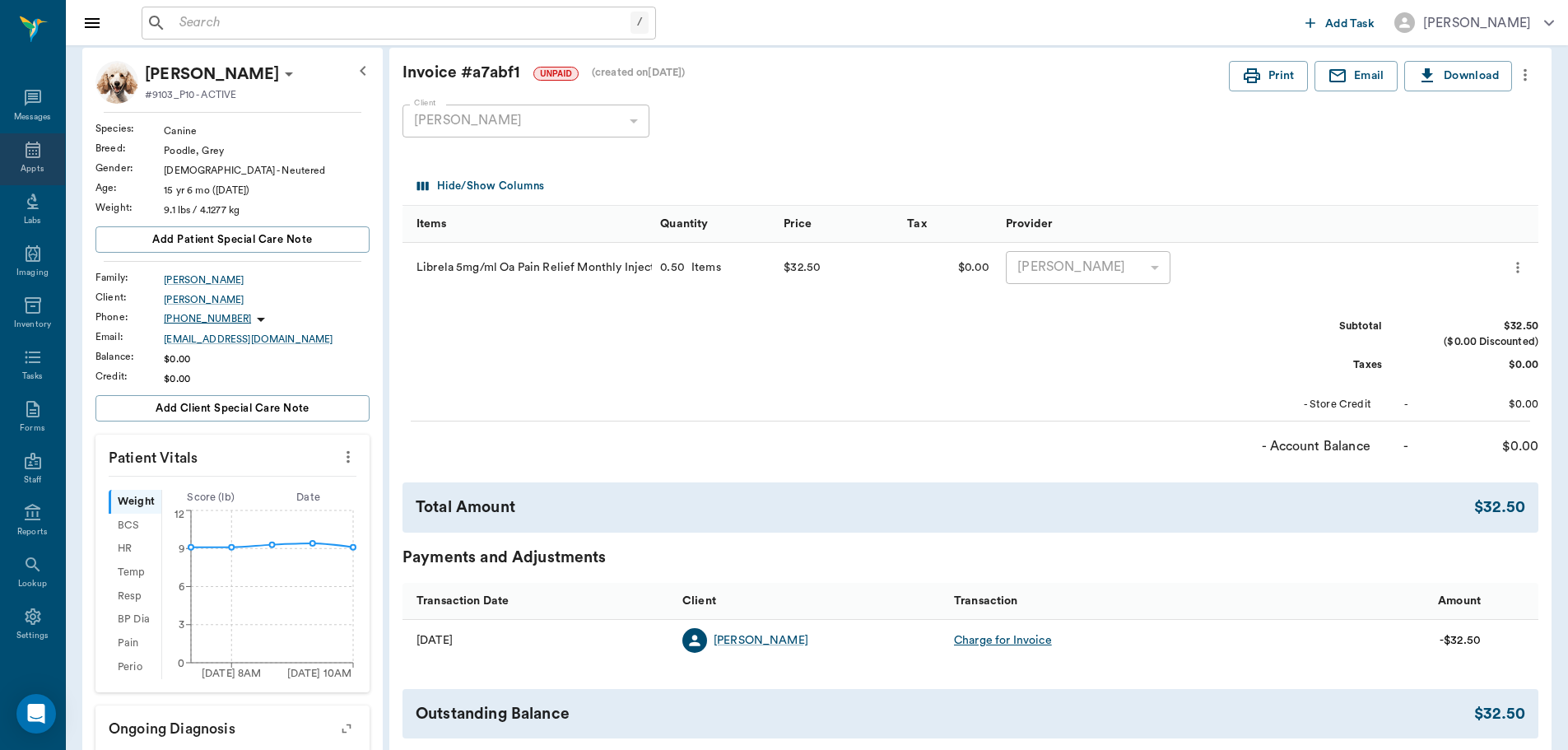
click at [20, 160] on div "Appts" at bounding box center [32, 159] width 65 height 52
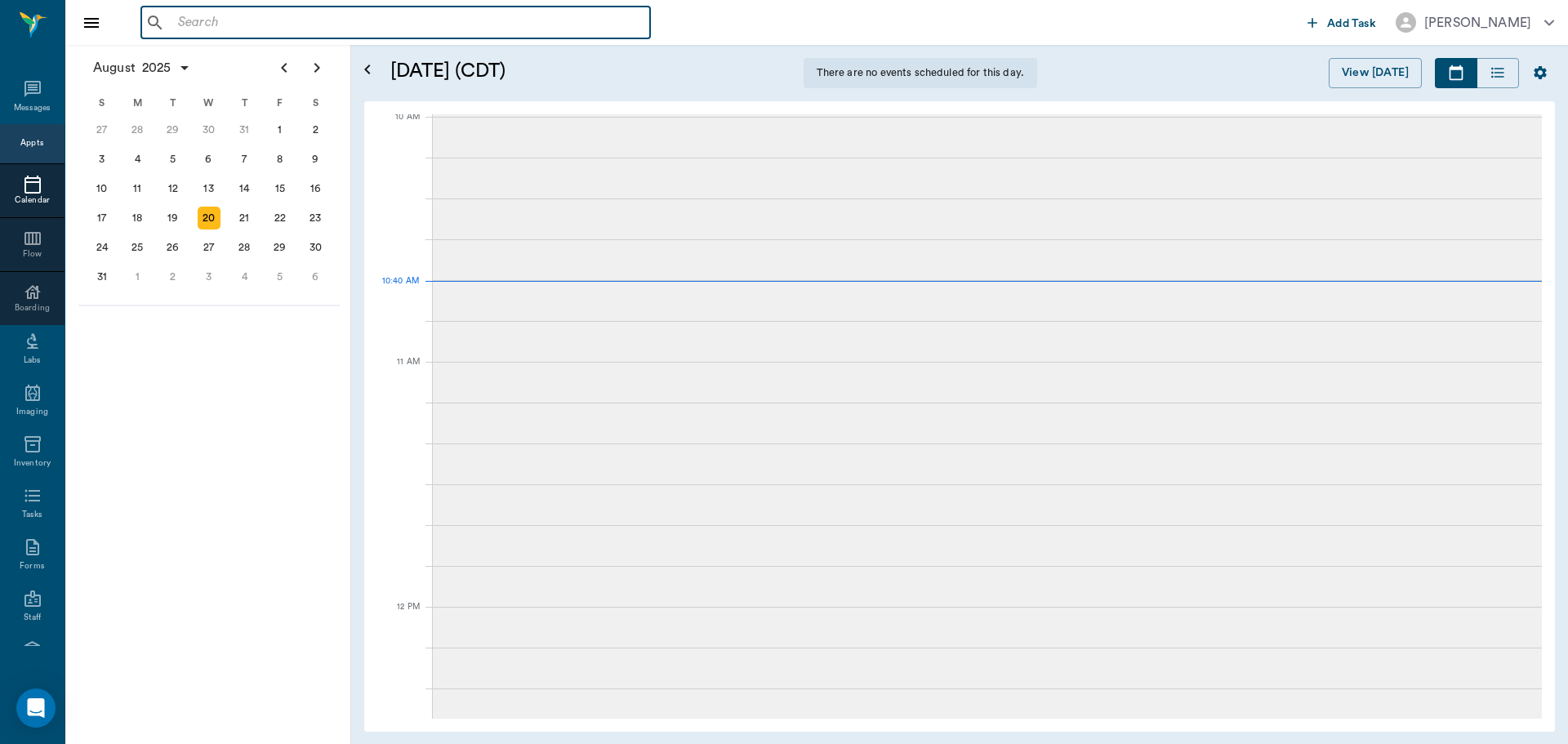
click at [220, 26] on input "text" at bounding box center [408, 23] width 472 height 23
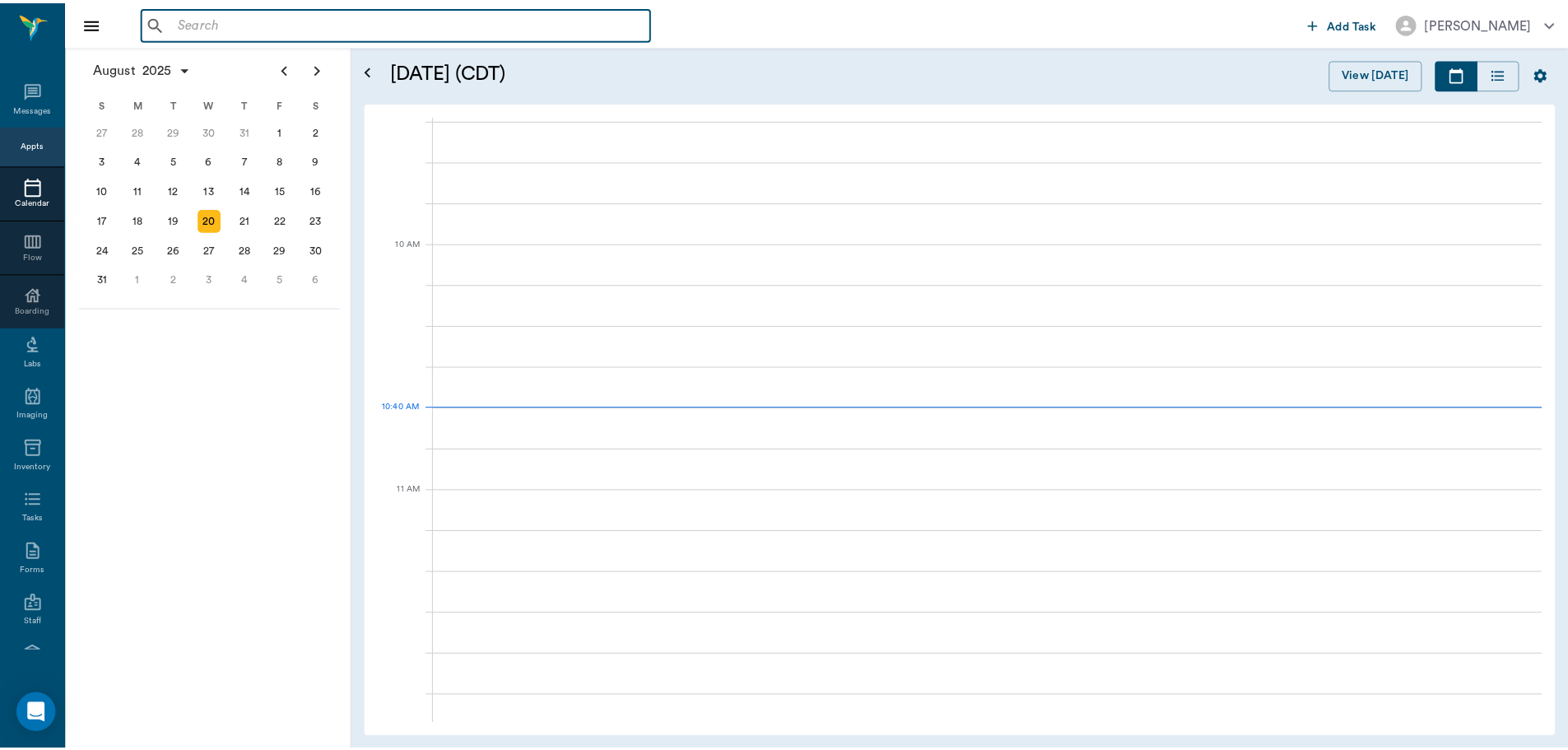
scroll to position [496, 0]
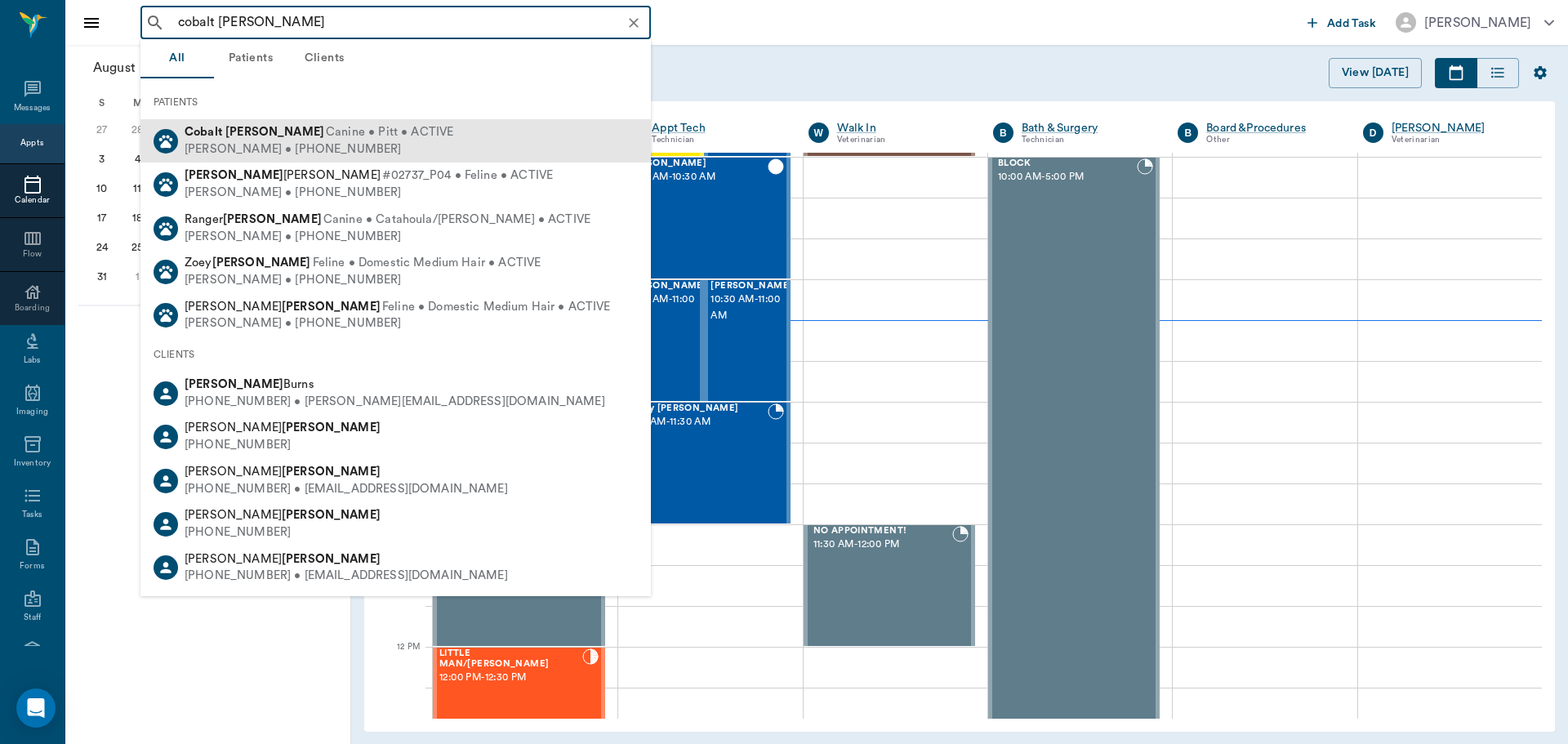
click at [326, 138] on span "Canine • Pitt • ACTIVE" at bounding box center [390, 133] width 127 height 17
type input "cobalt [PERSON_NAME]"
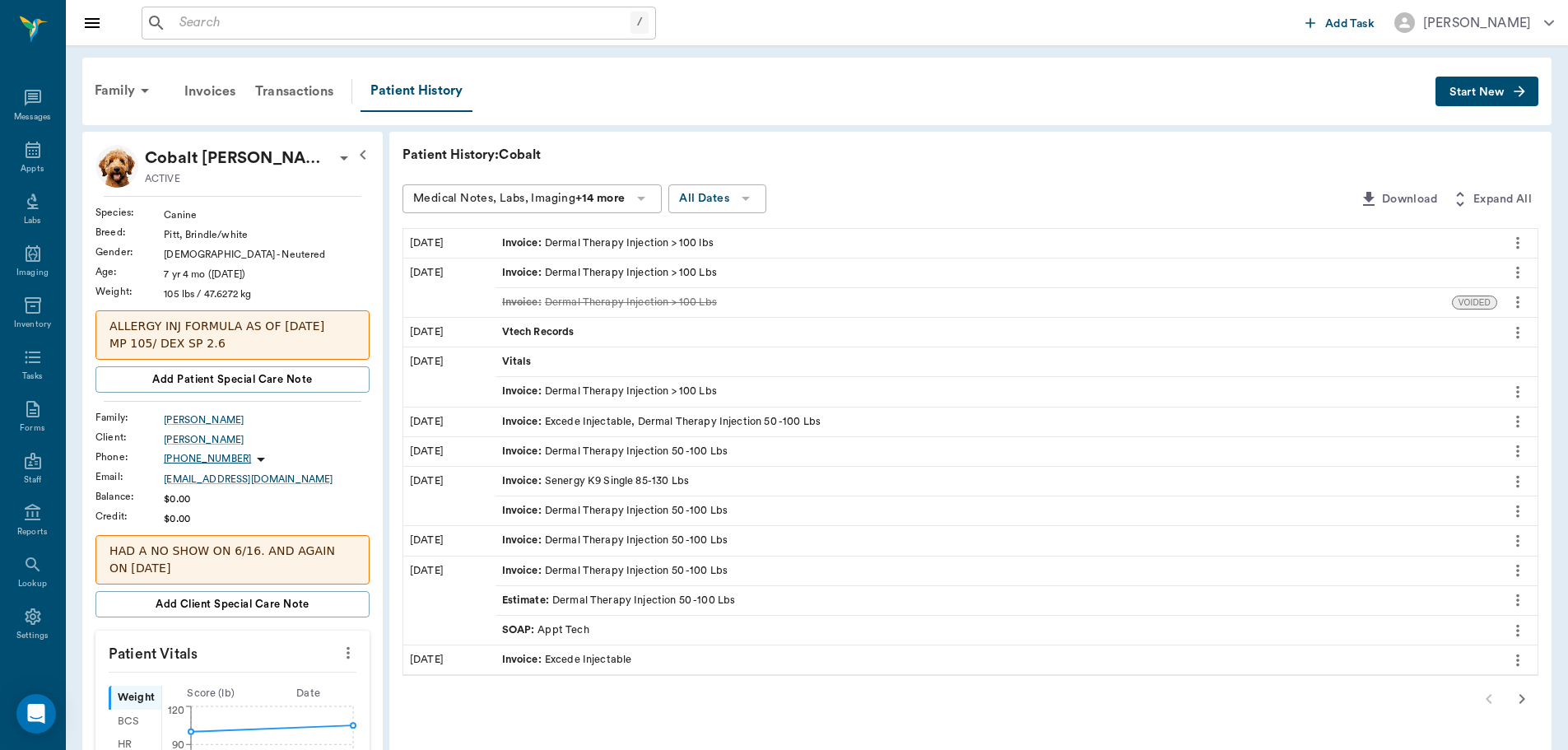
click at [531, 596] on span "Estimate :" at bounding box center [526, 600] width 50 height 16
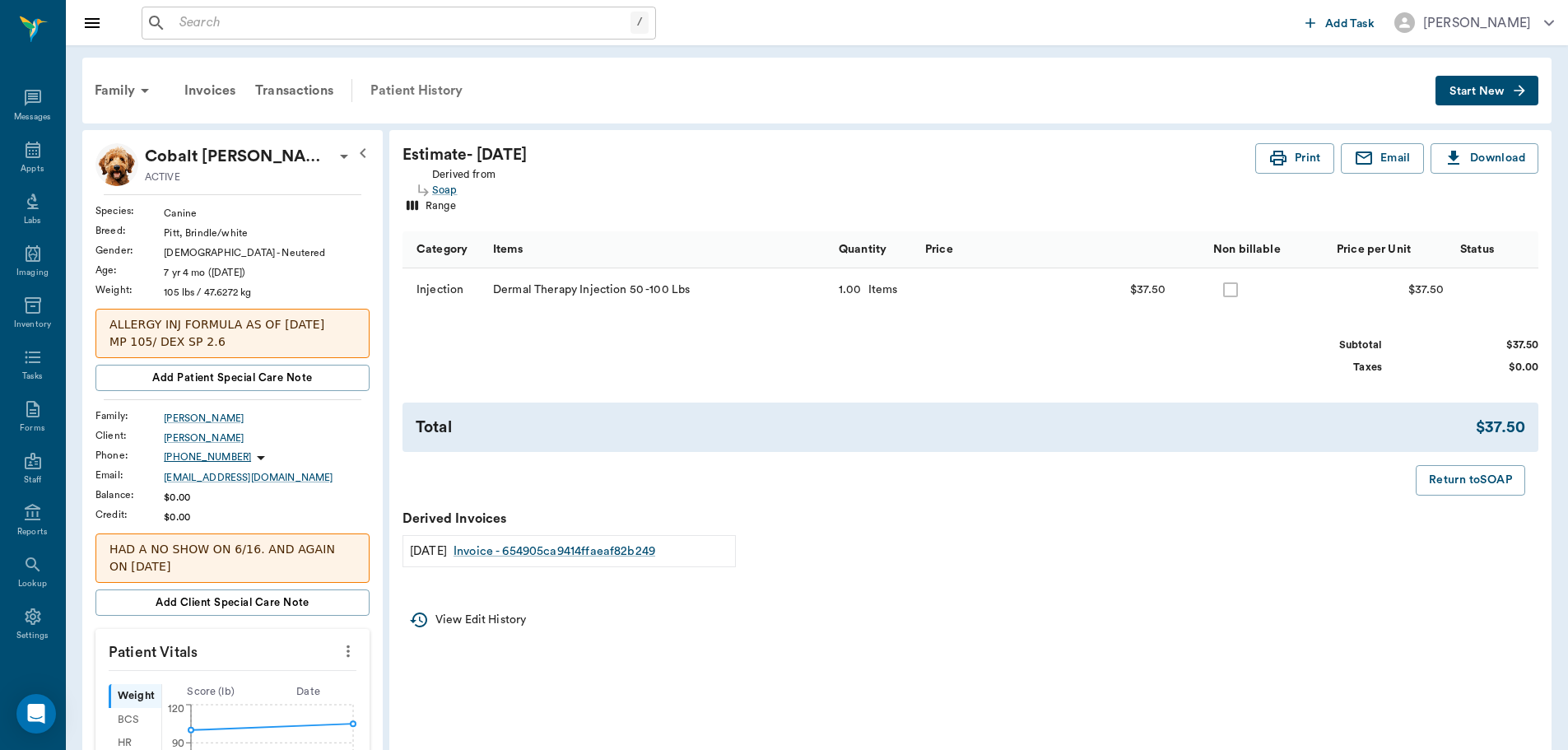
click at [419, 85] on div "Patient History" at bounding box center [416, 90] width 112 height 39
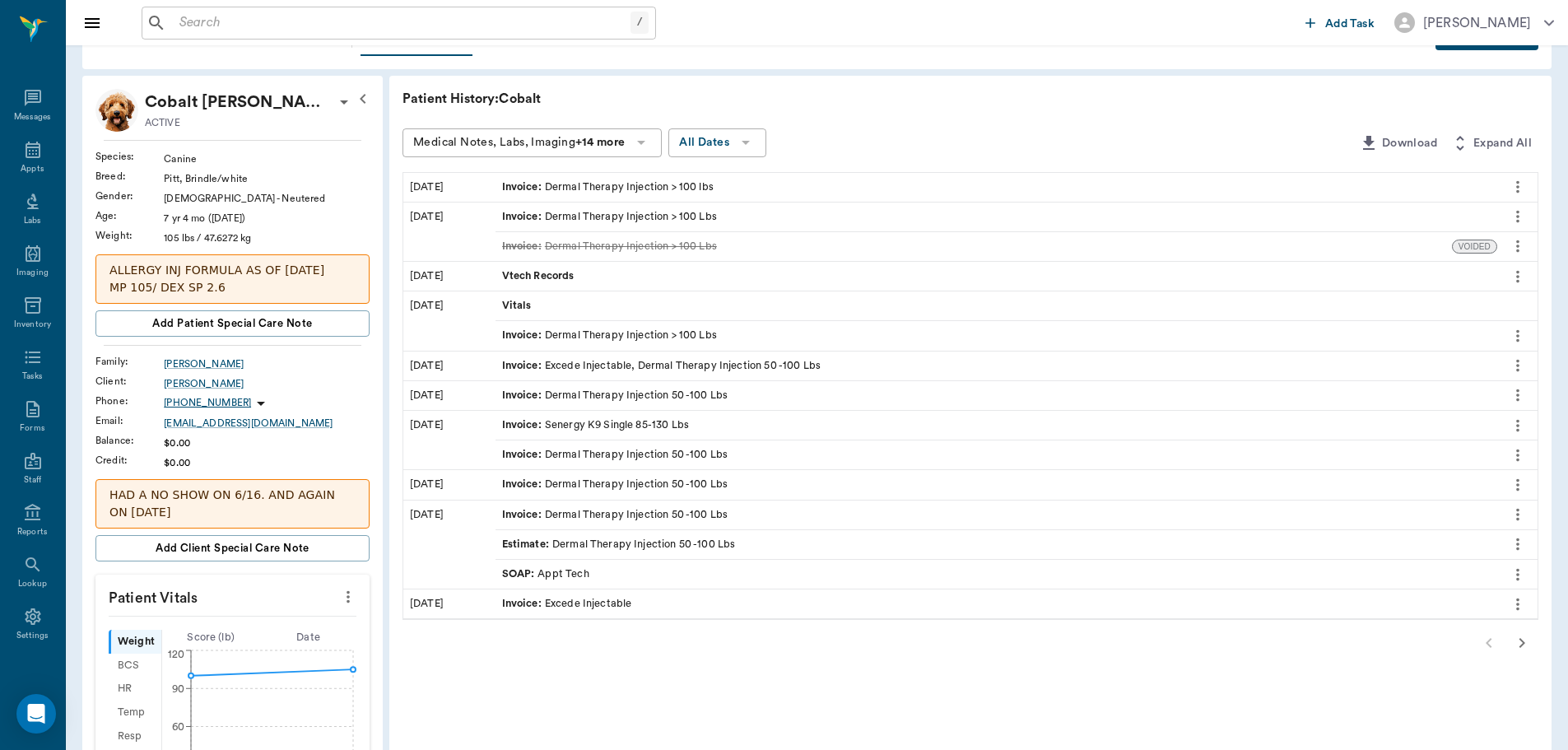
scroll to position [82, 0]
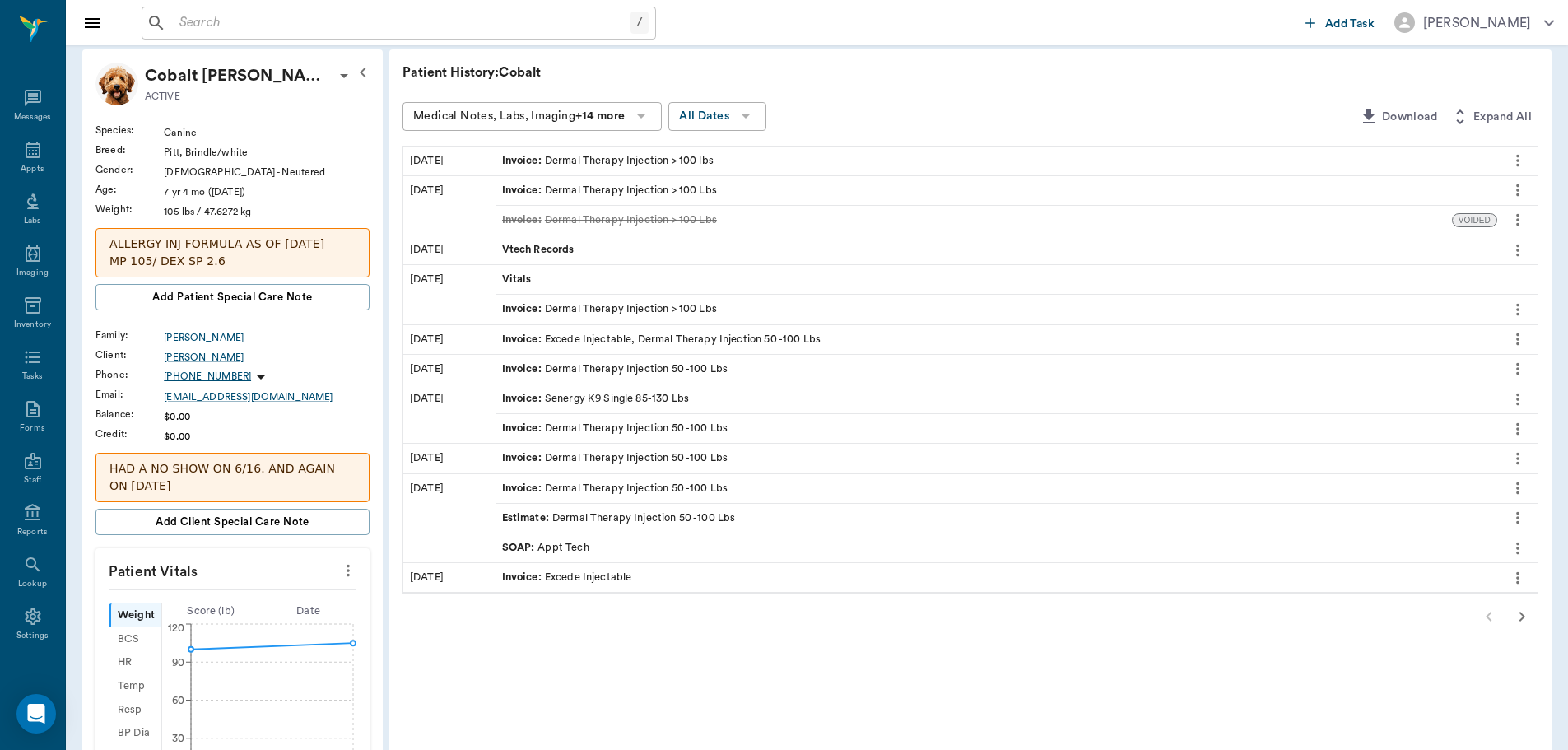
click at [519, 550] on span "SOAP :" at bounding box center [520, 548] width 37 height 16
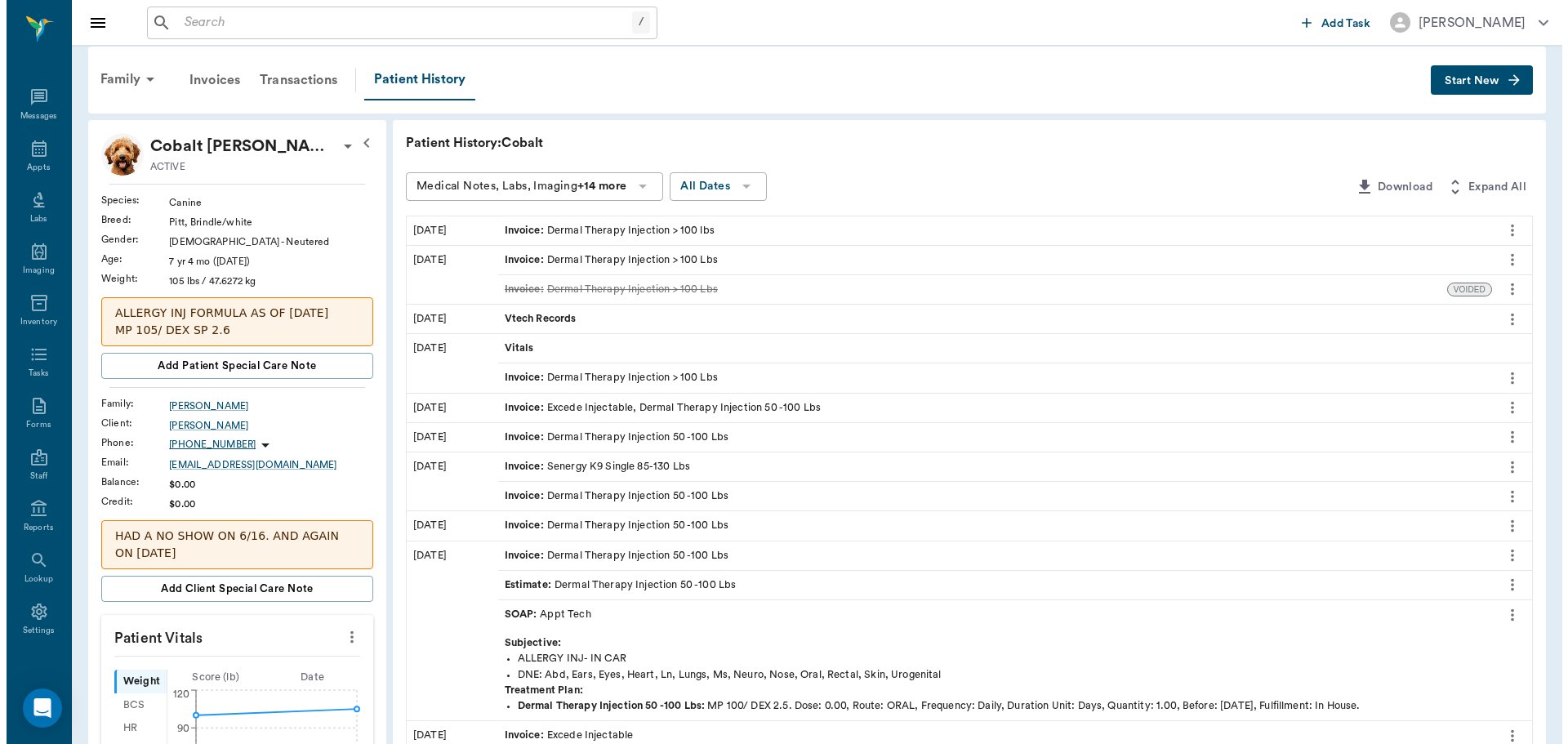
scroll to position [0, 0]
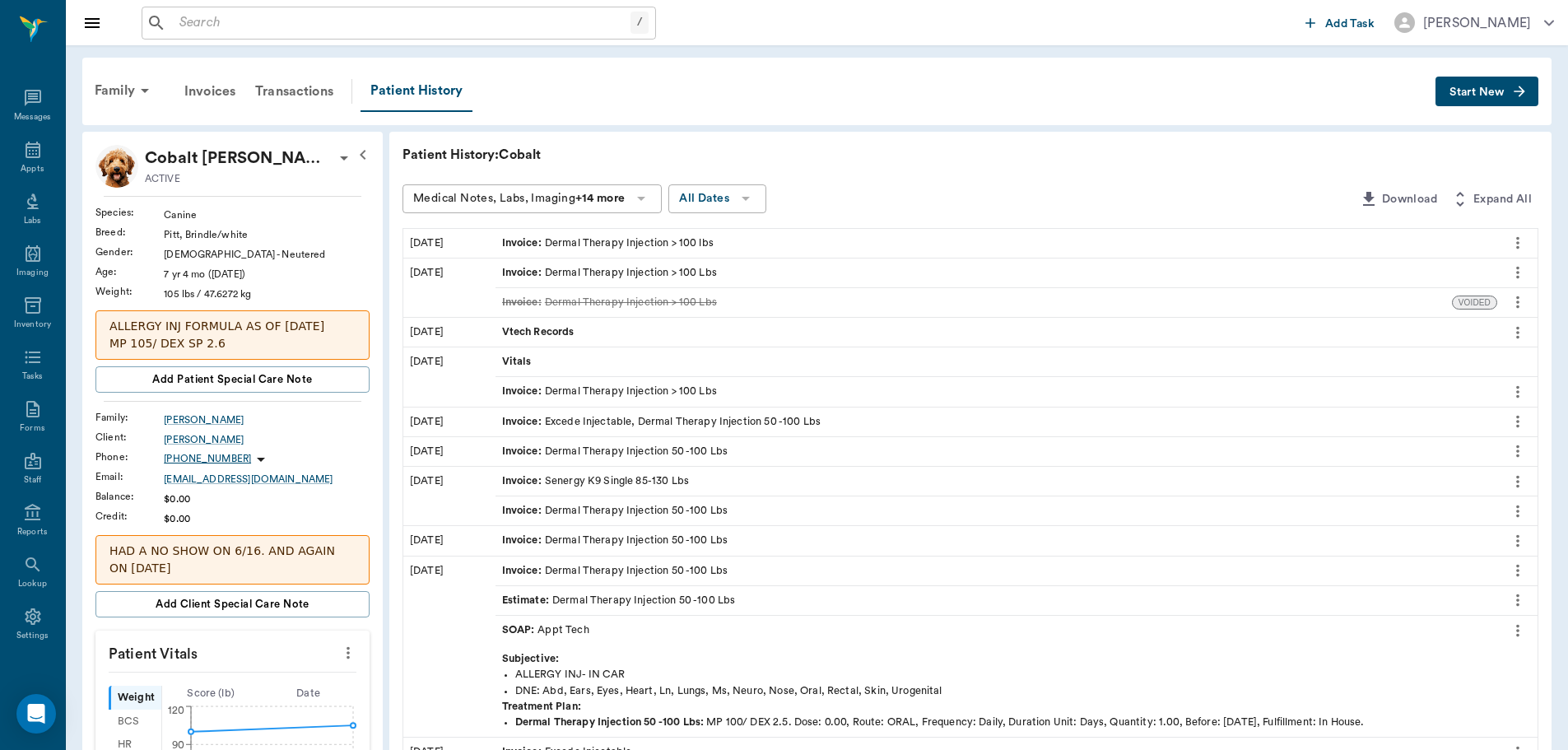
click at [1474, 92] on span "Start New" at bounding box center [1476, 92] width 55 height 0
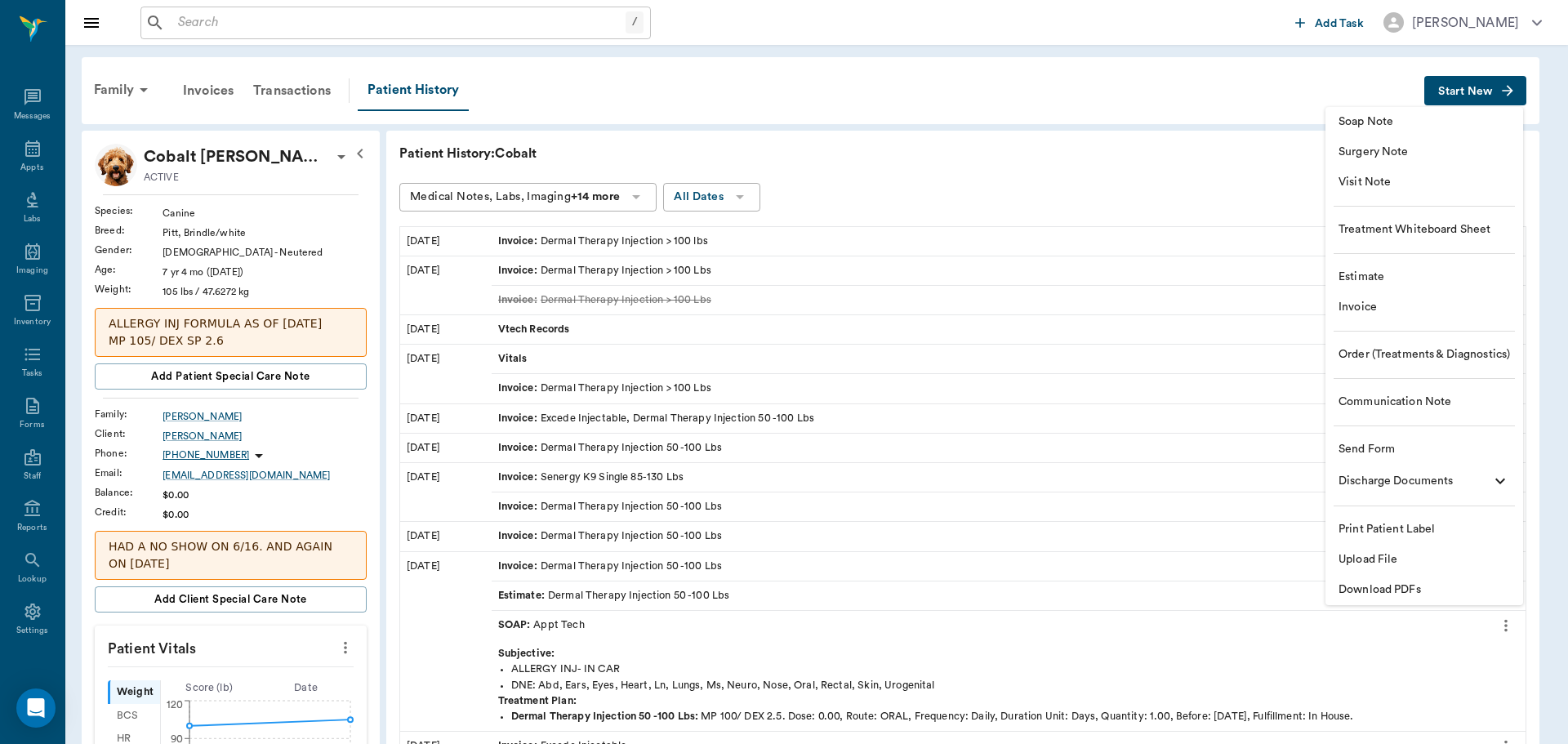
click at [1375, 181] on span "Visit Note" at bounding box center [1424, 182] width 172 height 17
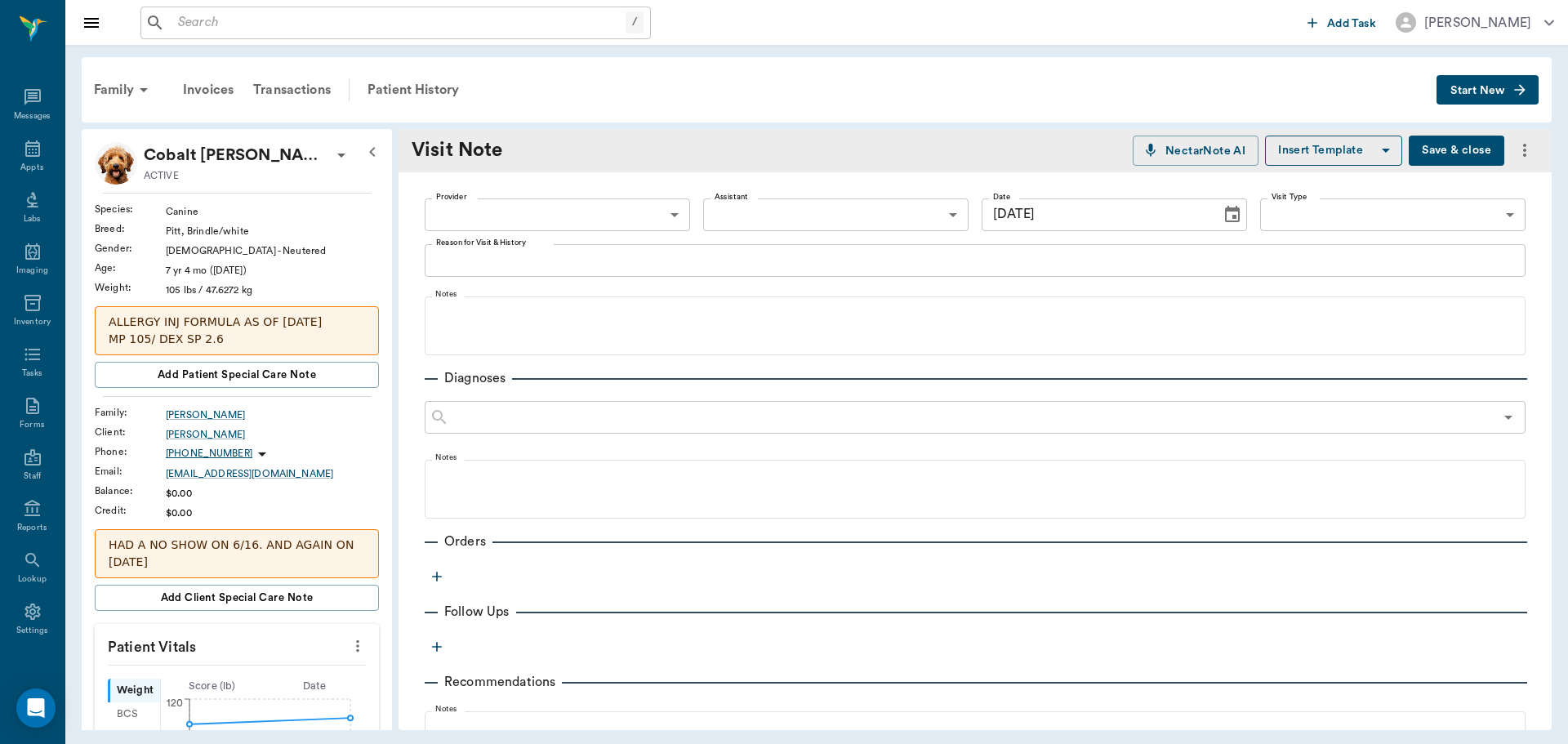
type input "[DATE]"
click at [574, 203] on body "/ ​ Add Task [PERSON_NAME] Nectar Messages Appts Labs Imaging Inventory Tasks F…" at bounding box center [784, 372] width 1568 height 744
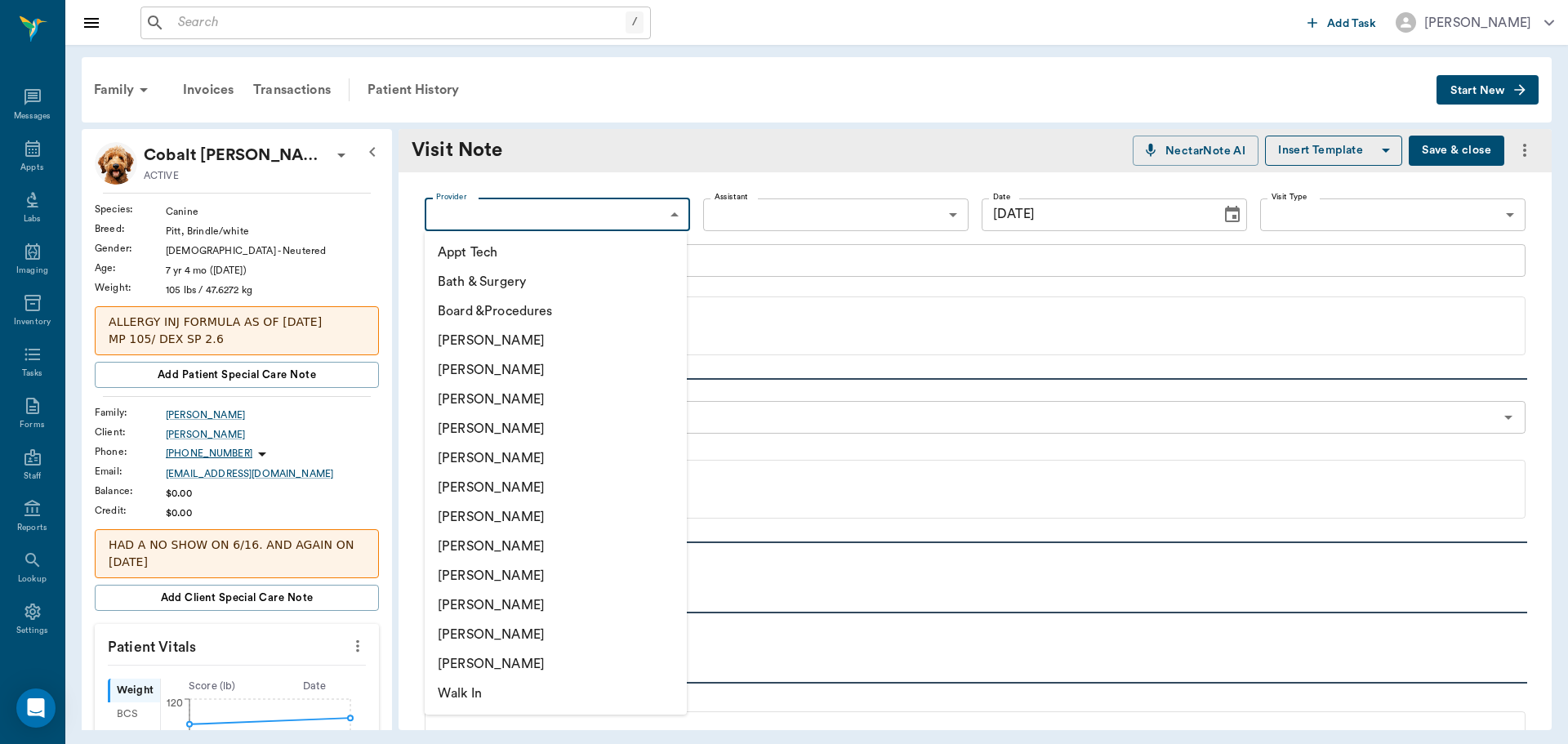
drag, startPoint x: 509, startPoint y: 546, endPoint x: 523, endPoint y: 349, distance: 197.5
click at [510, 547] on li "[PERSON_NAME]" at bounding box center [556, 546] width 263 height 29
type input "63ec2e7e52e12b0ba117b124"
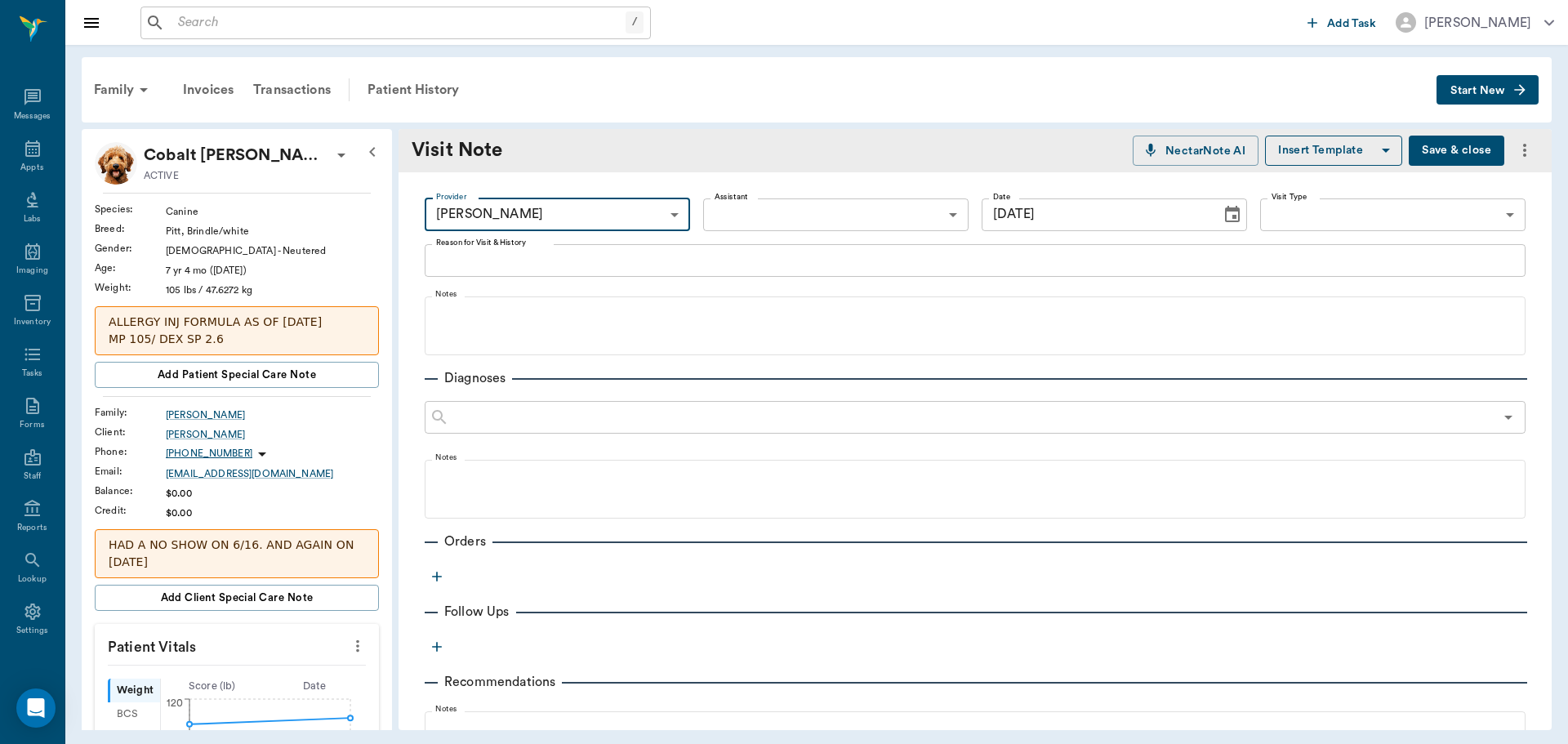
click at [480, 279] on div "Provider Julie Dickerson 63ec2e7e52e12b0ba117b124 Provider Assistant ​ Assistan…" at bounding box center [975, 547] width 1153 height 749
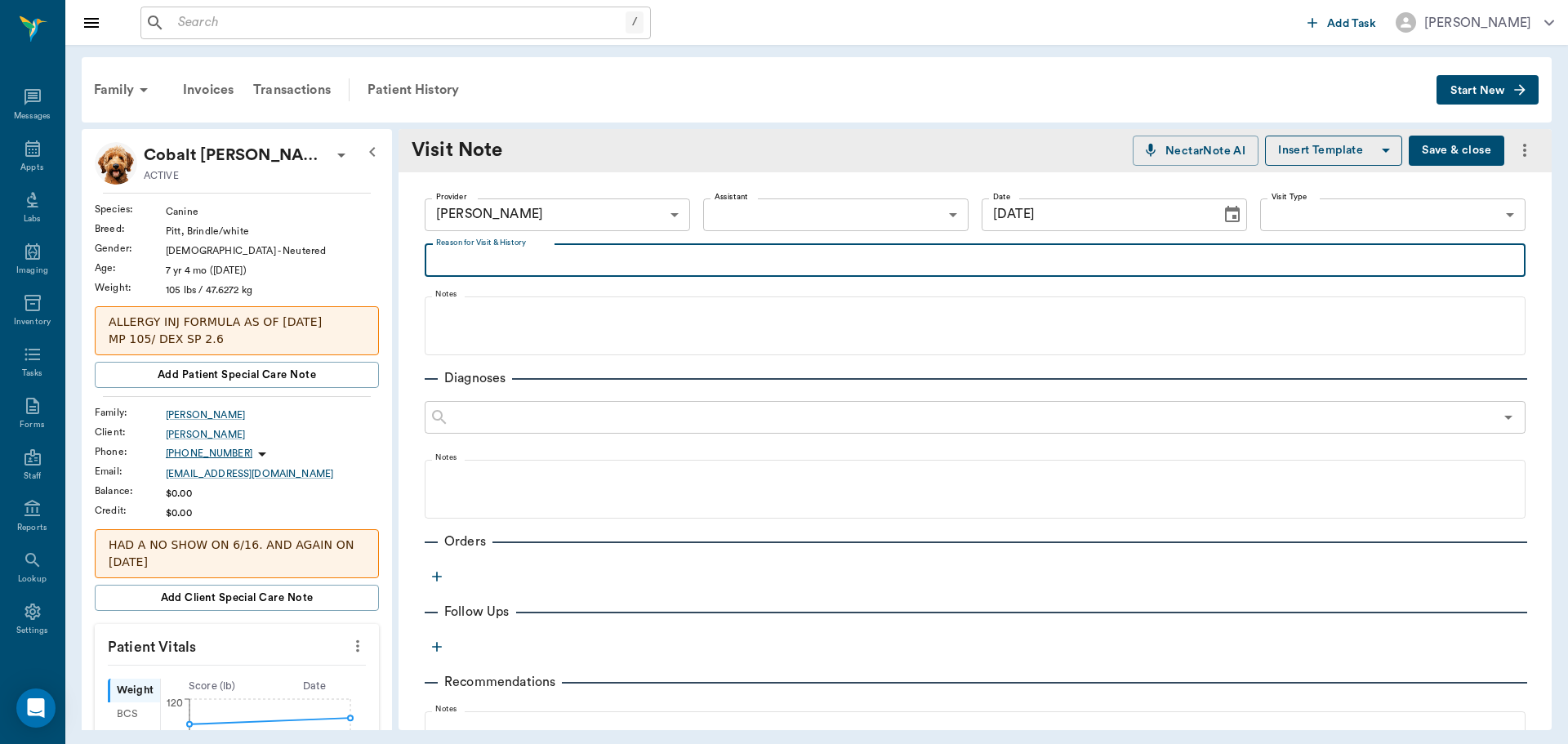
click at [474, 263] on textarea "Reason for Visit & History" at bounding box center [975, 260] width 1078 height 19
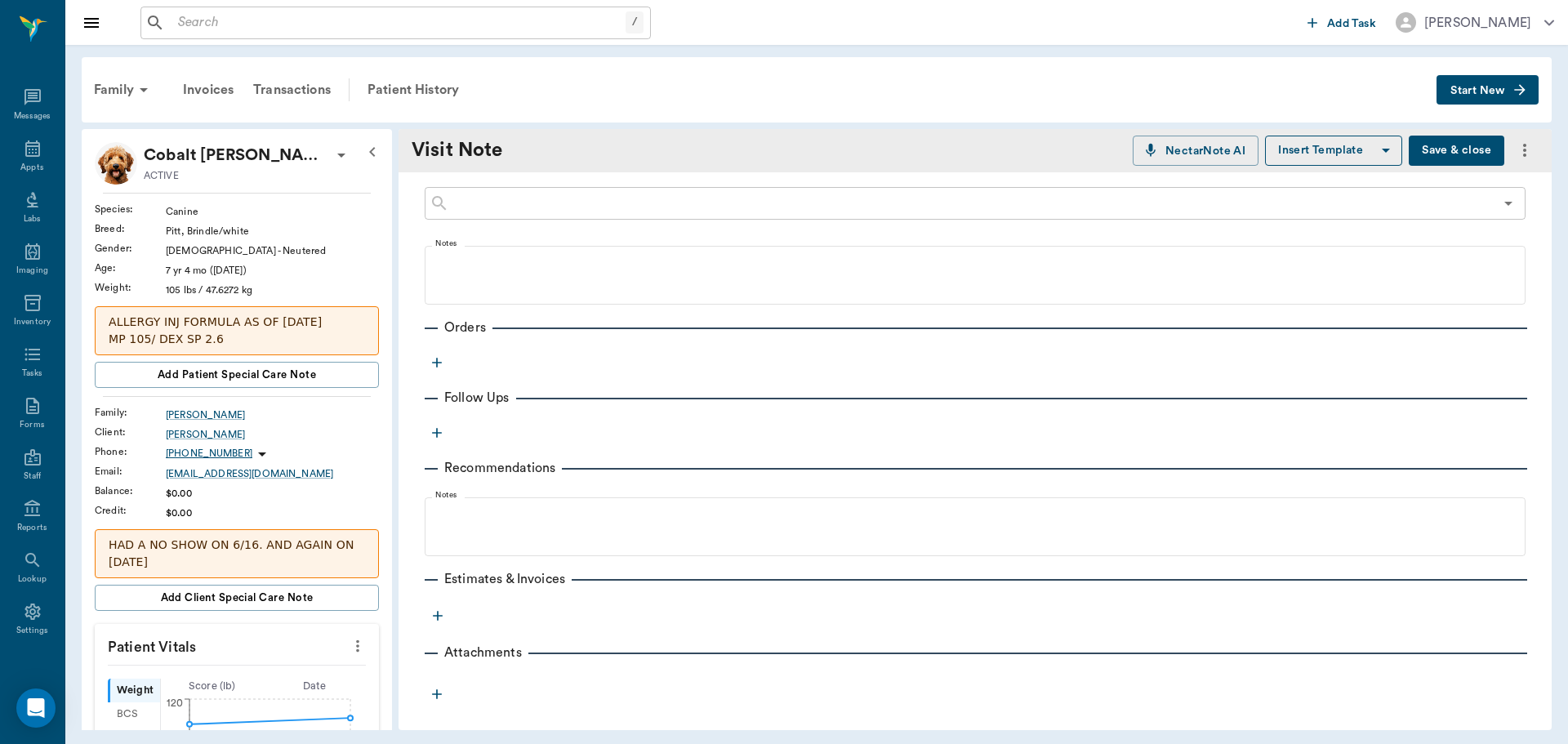
scroll to position [216, 0]
type textarea "dermal"
click at [436, 363] on icon "button" at bounding box center [437, 360] width 16 height 16
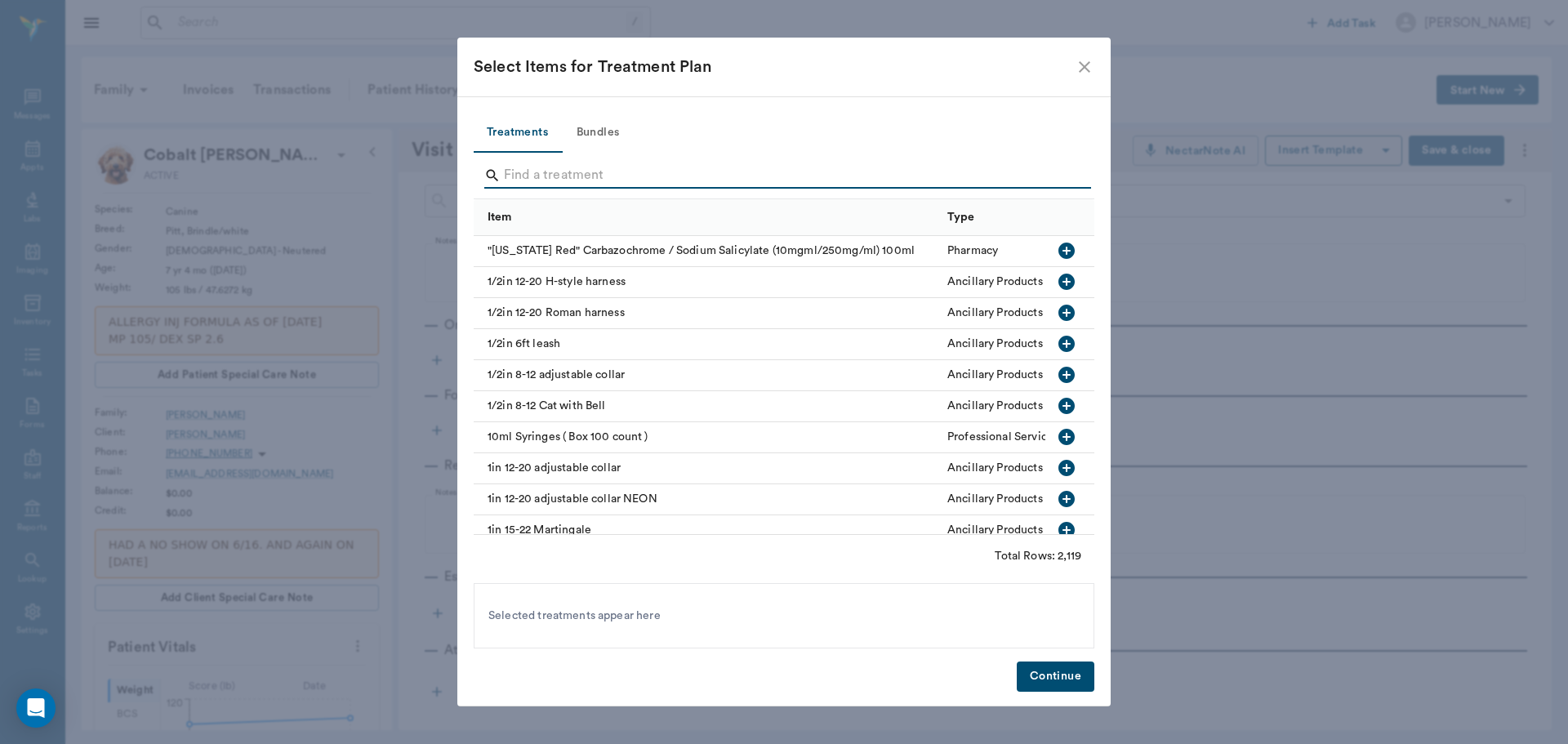
click at [523, 169] on input "Search" at bounding box center [785, 175] width 562 height 26
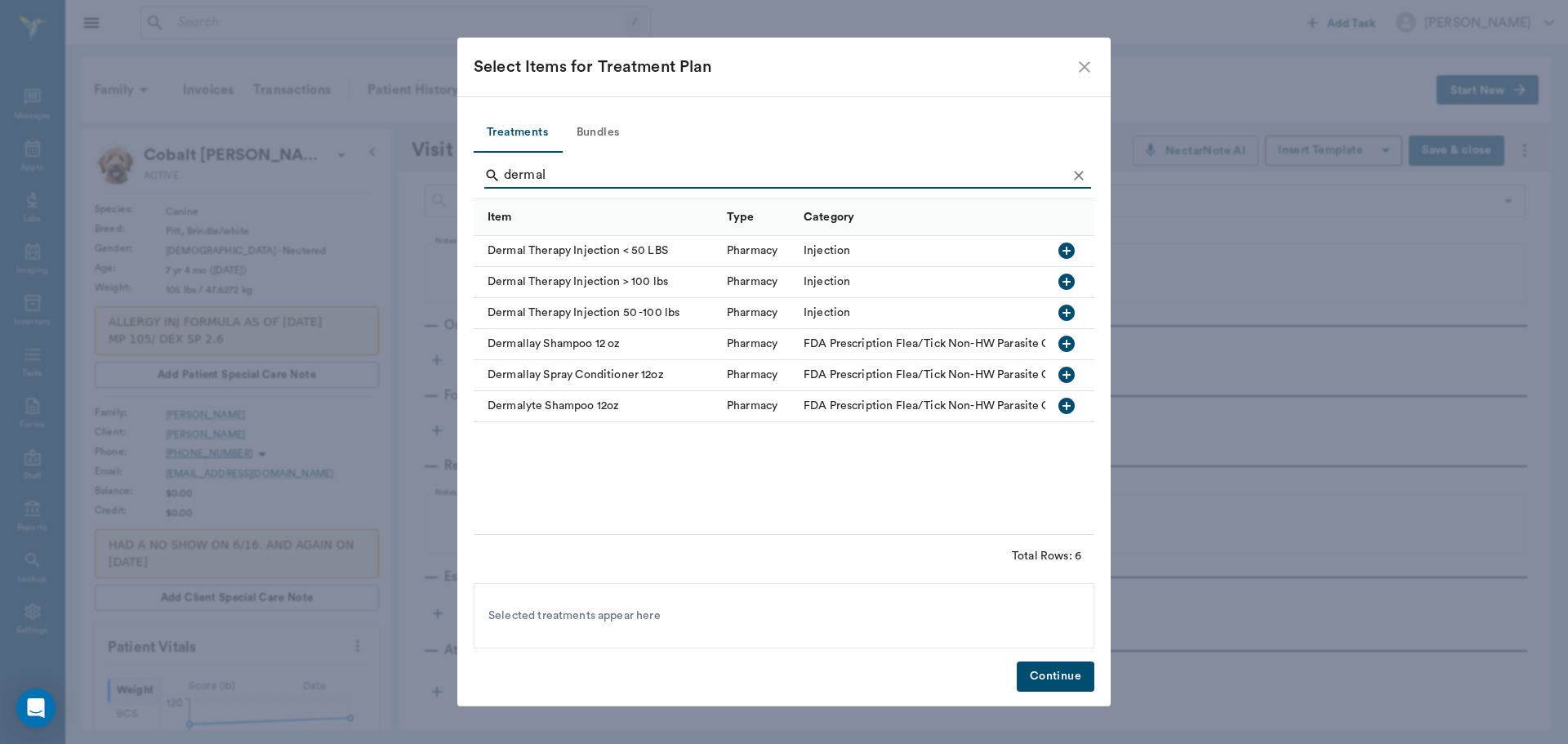
type input "dermal"
click at [1068, 316] on icon "button" at bounding box center [1067, 312] width 16 height 16
click at [1056, 674] on button "Continue" at bounding box center [1055, 676] width 77 height 30
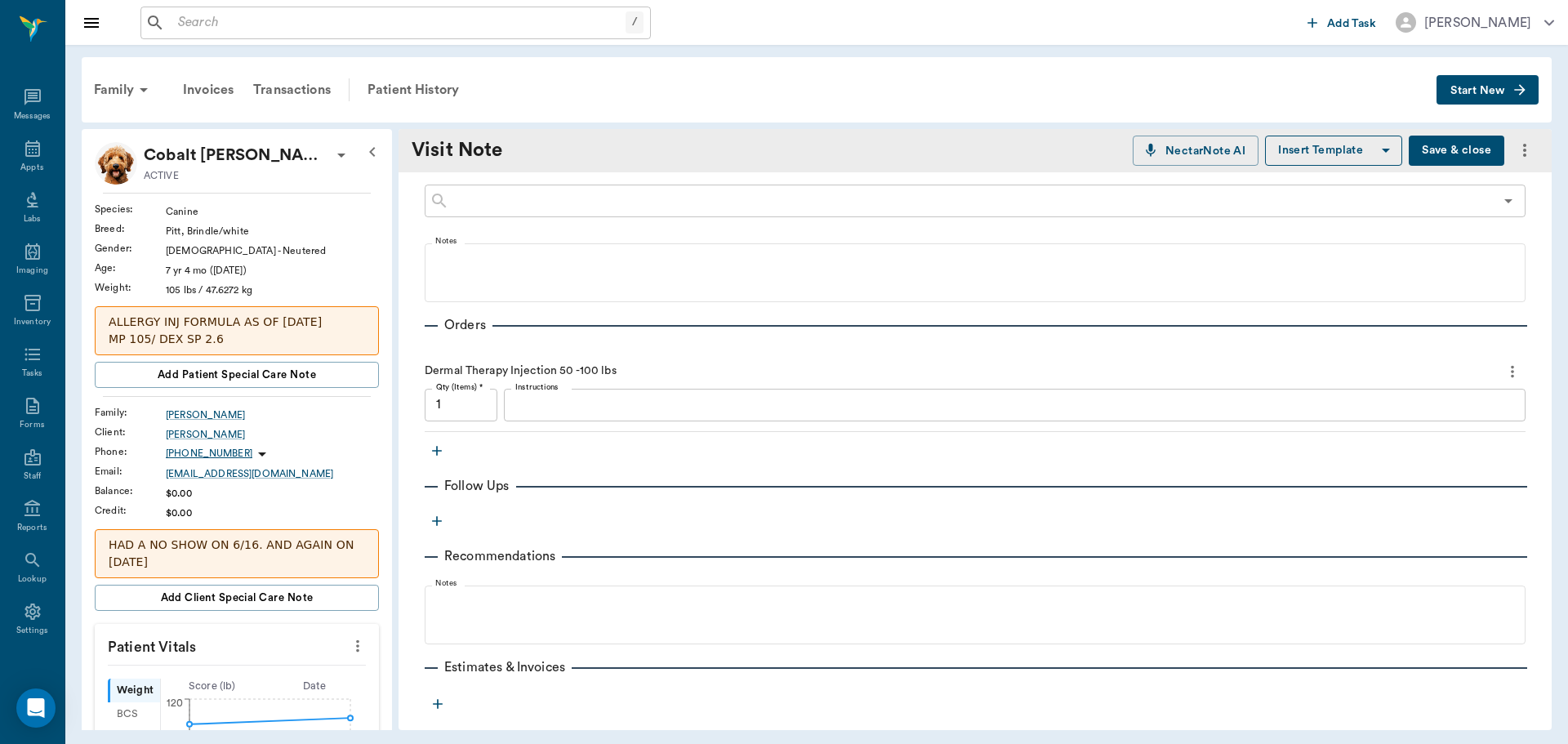
click at [533, 402] on textarea "Instructions" at bounding box center [1015, 404] width 999 height 19
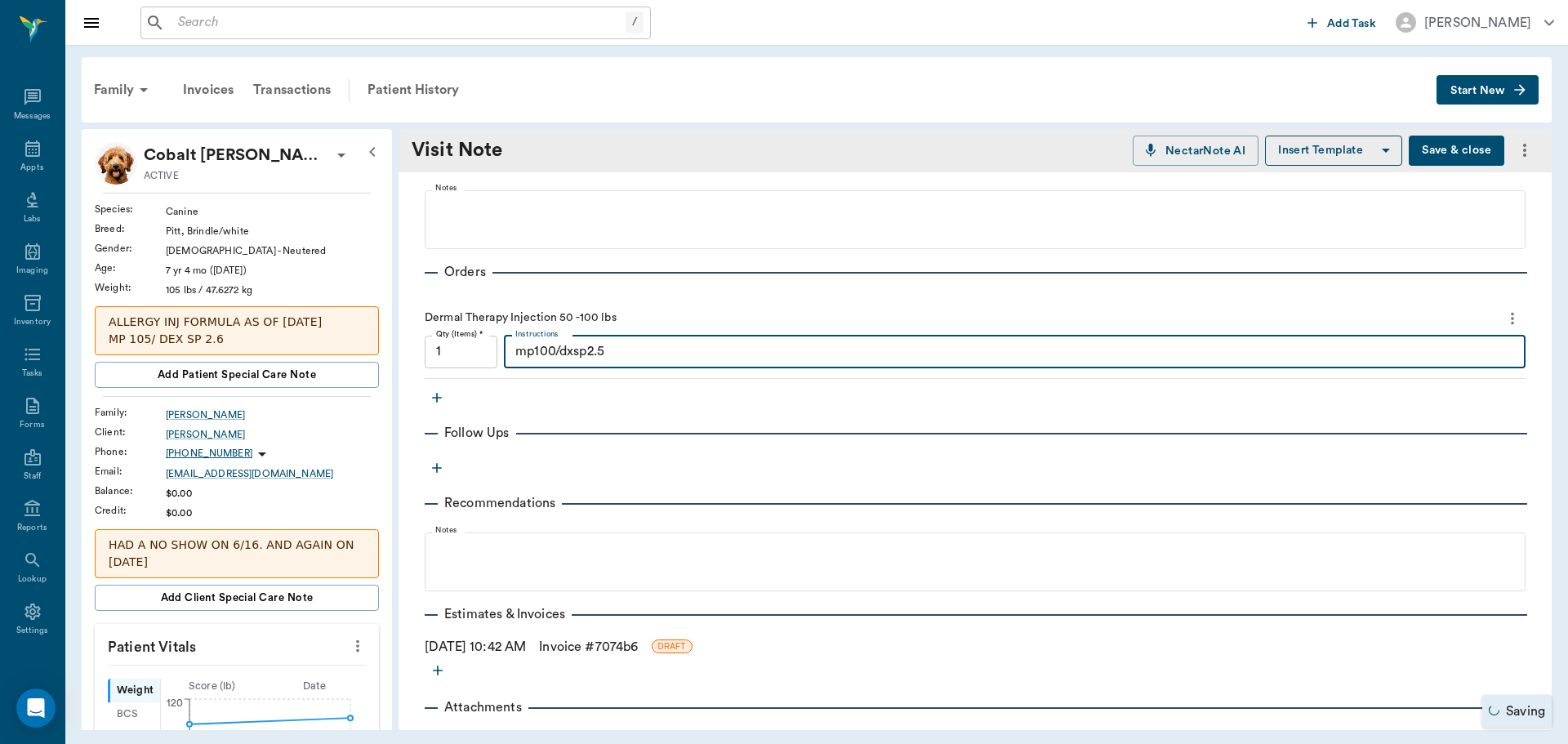
scroll to position [327, 0]
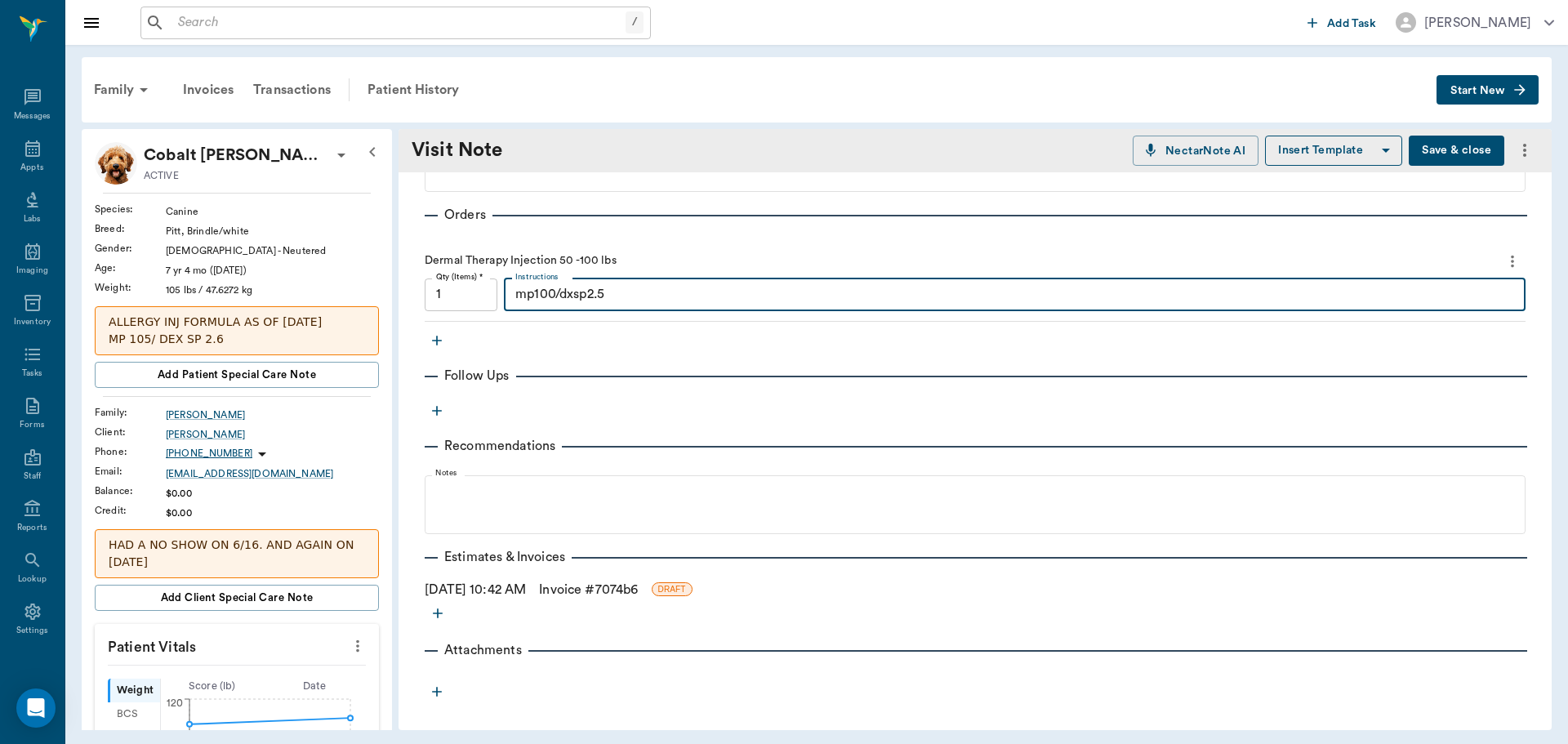
type textarea "mp100/dxsp2.5"
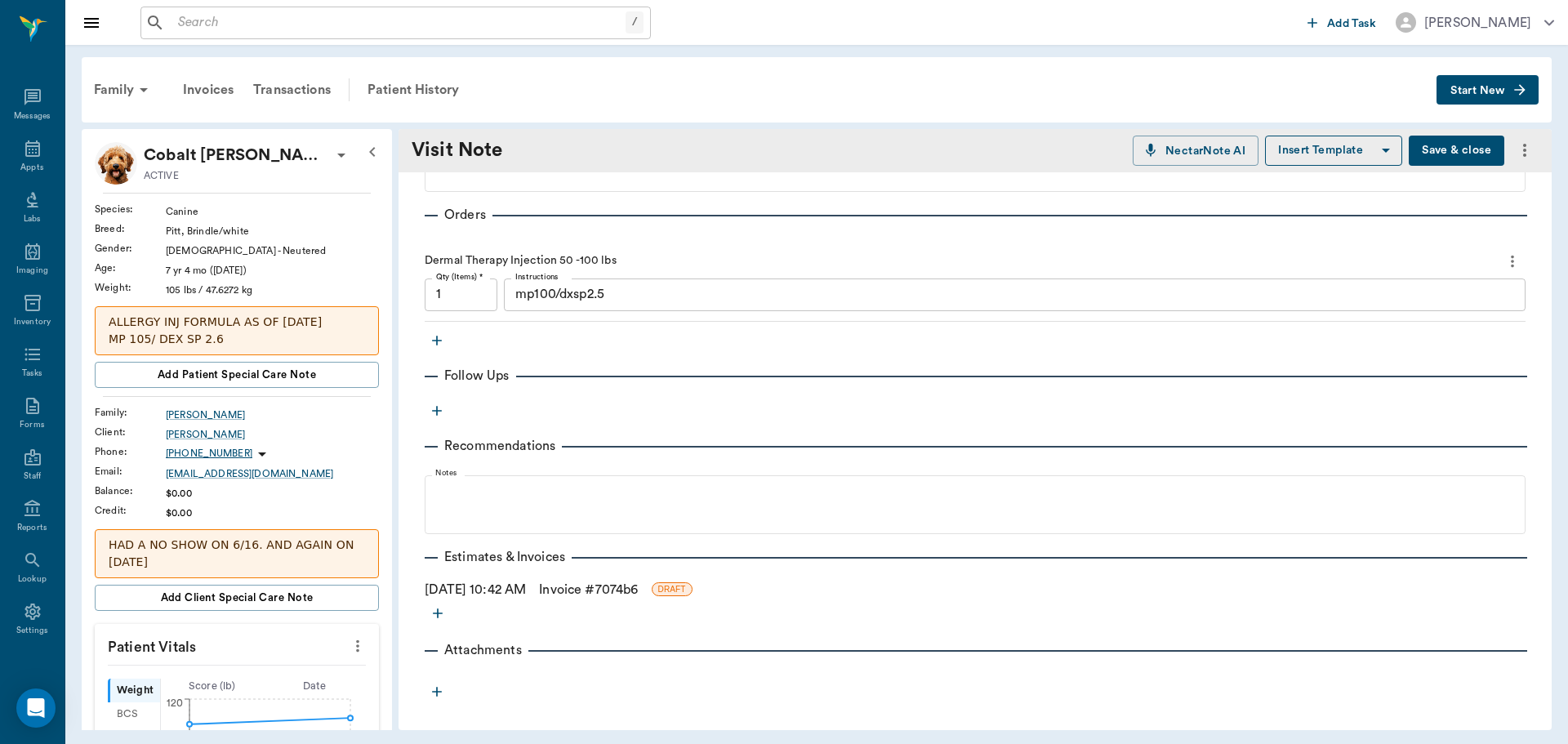
click at [638, 591] on link "Invoice # 7074b6" at bounding box center [588, 590] width 99 height 20
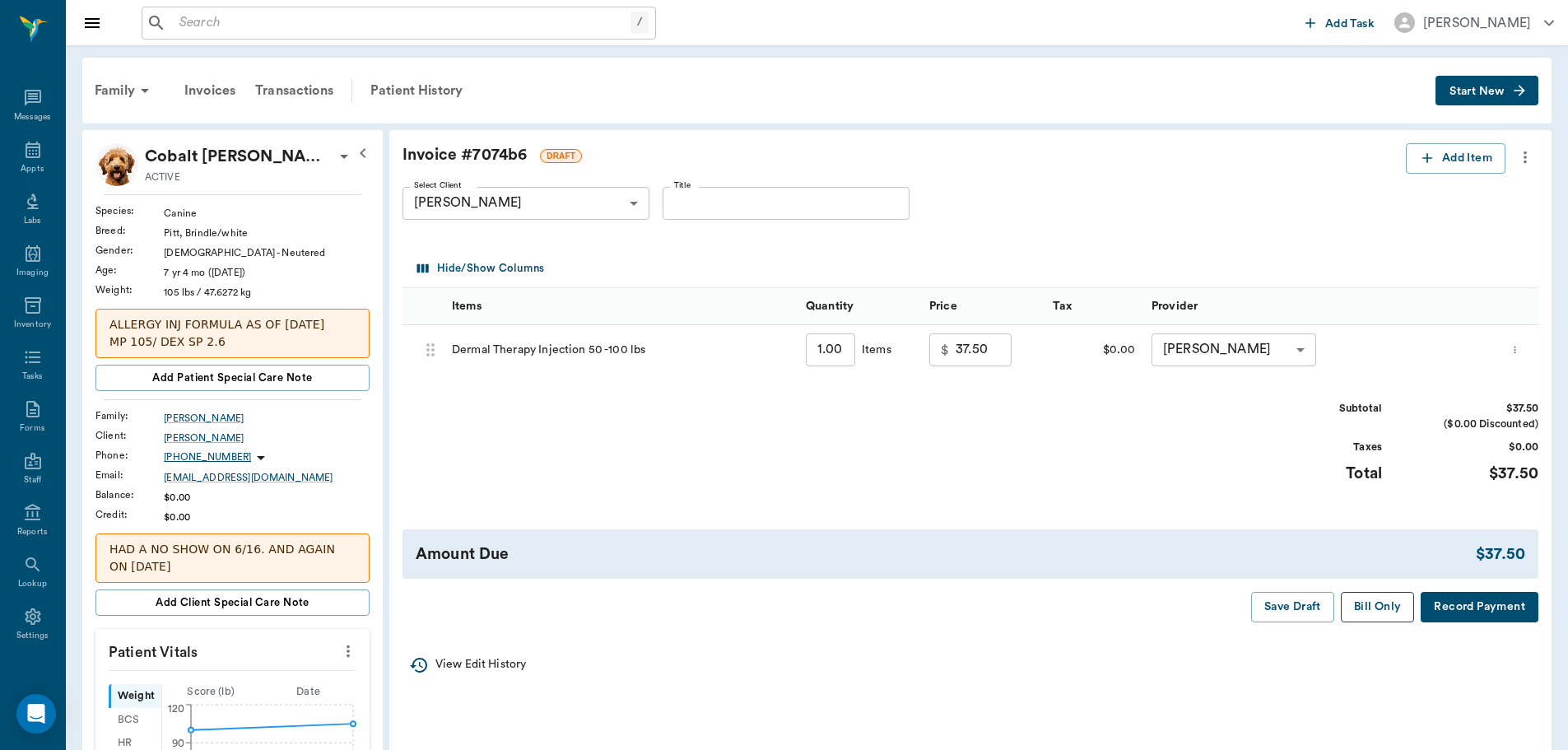
click at [1366, 601] on button "Bill Only" at bounding box center [1378, 606] width 74 height 30
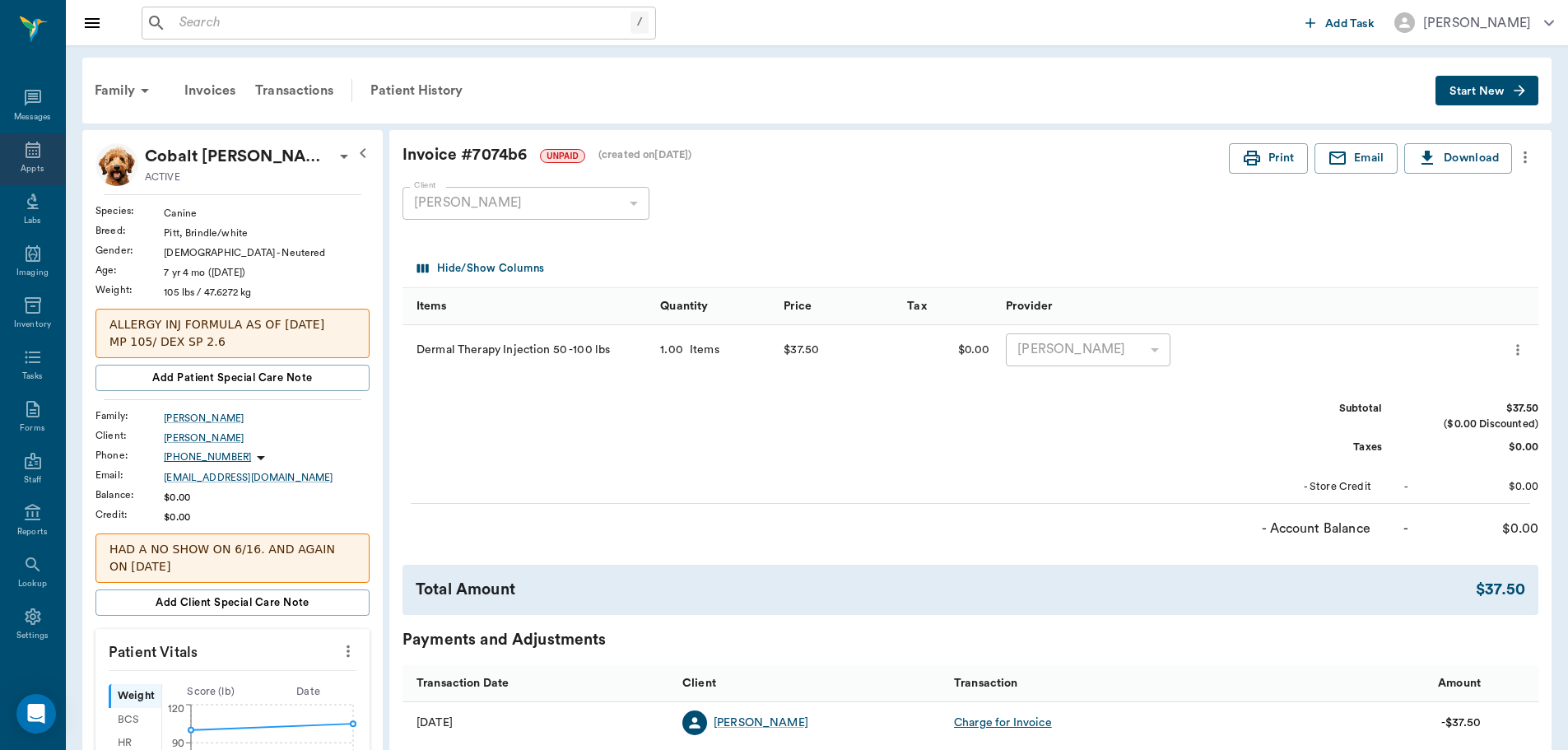
click at [37, 164] on div "Appts" at bounding box center [31, 168] width 23 height 12
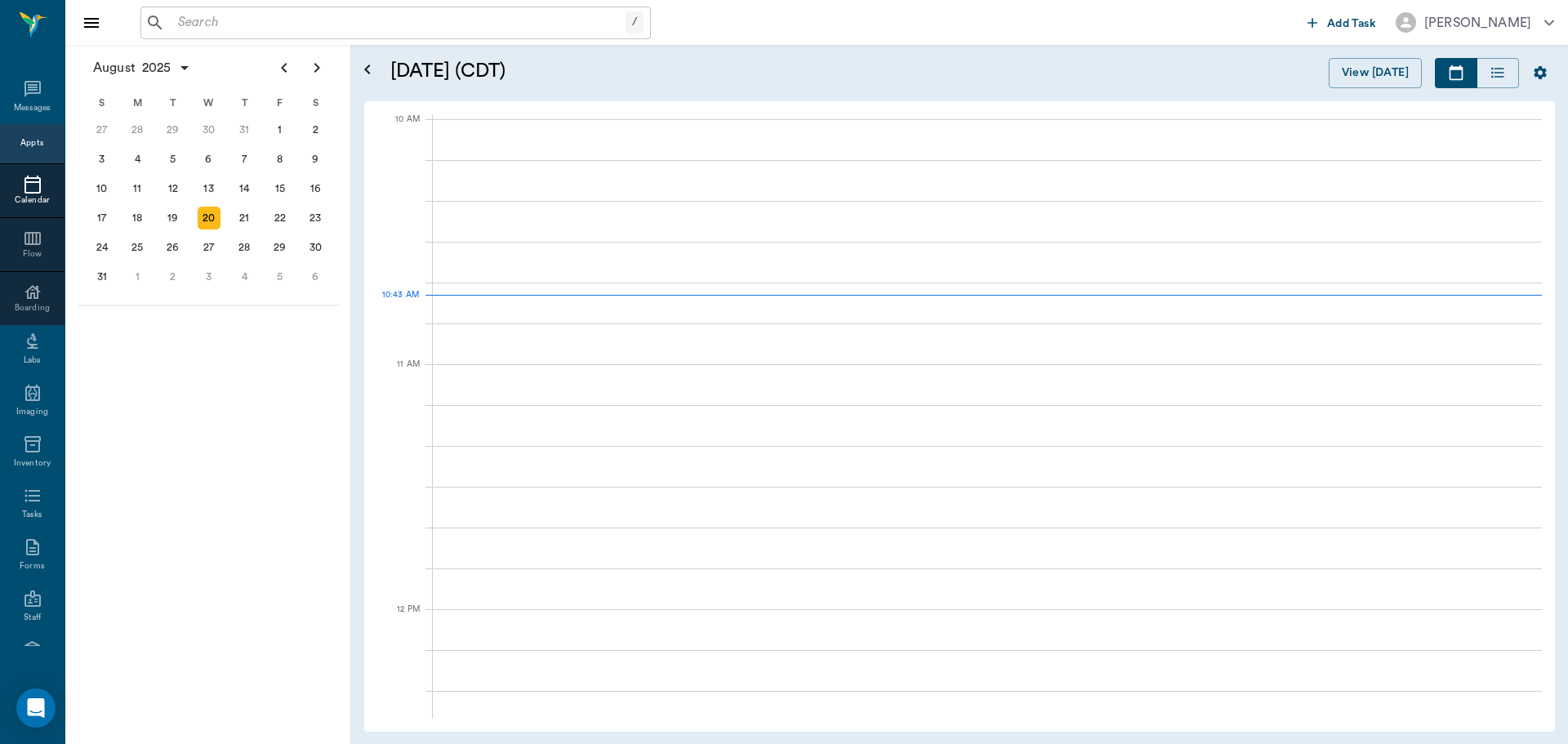
scroll to position [491, 0]
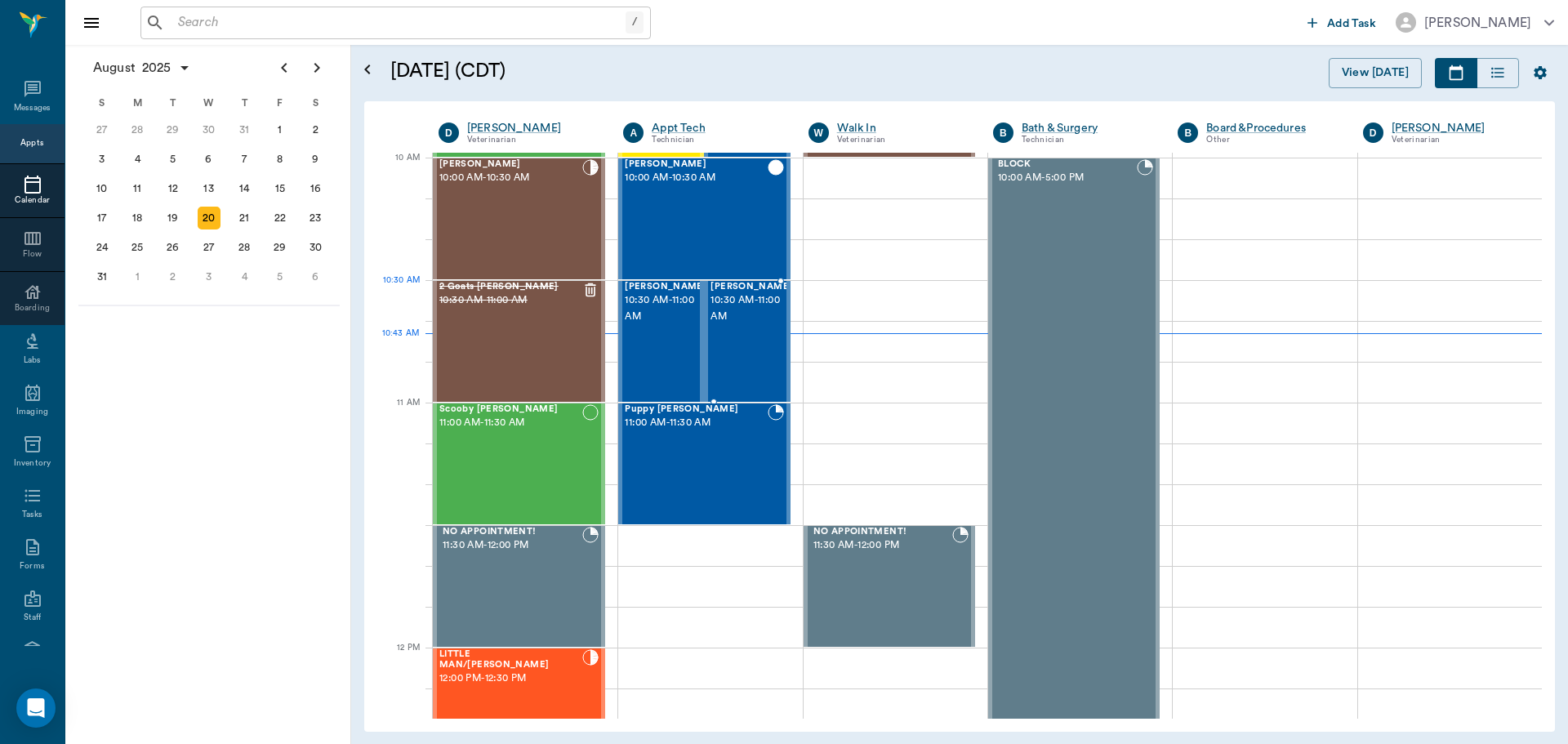
click at [740, 318] on span "10:30 AM - 11:00 AM" at bounding box center [751, 309] width 82 height 33
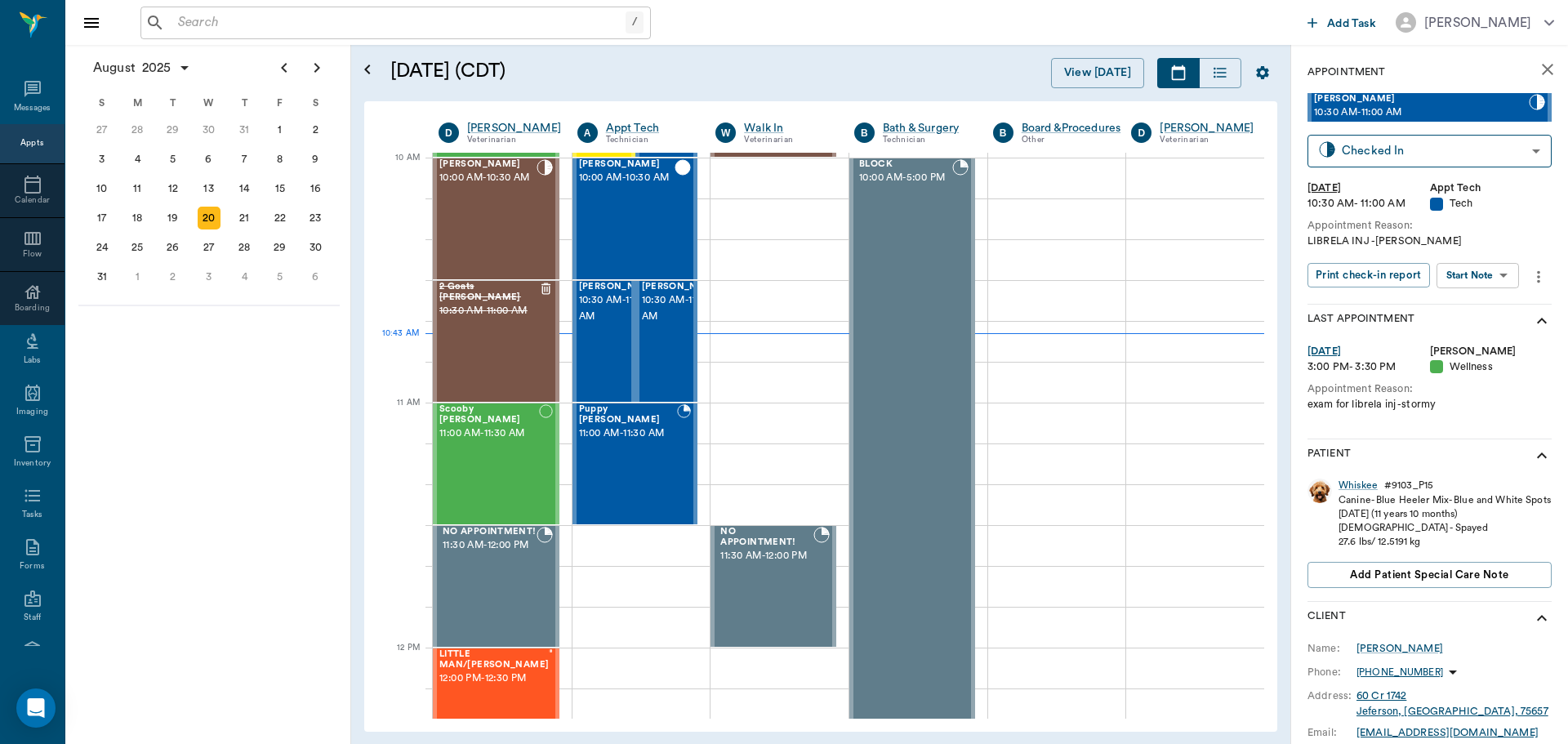
click at [1493, 283] on body "/ ​ Add Task Dr. Bert Ellsworth Nectar Messages Appts Calendar Flow Boarding La…" at bounding box center [784, 372] width 1568 height 744
click at [1353, 481] on div at bounding box center [784, 372] width 1568 height 744
click at [1364, 487] on div "Whiskee" at bounding box center [1358, 485] width 39 height 14
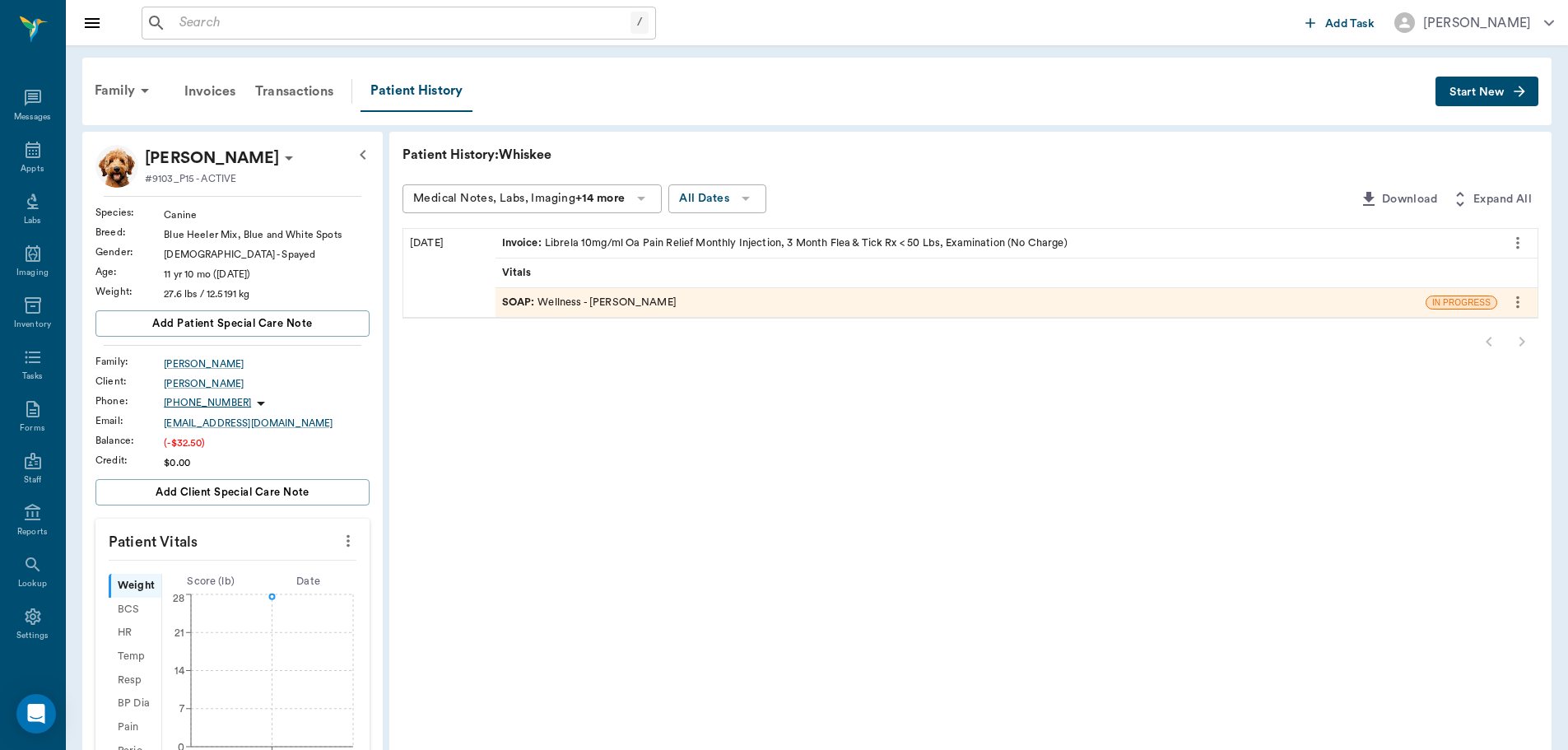
click at [629, 300] on div "SOAP : Wellness - Dr. Bert Ellsworth" at bounding box center [589, 302] width 175 height 16
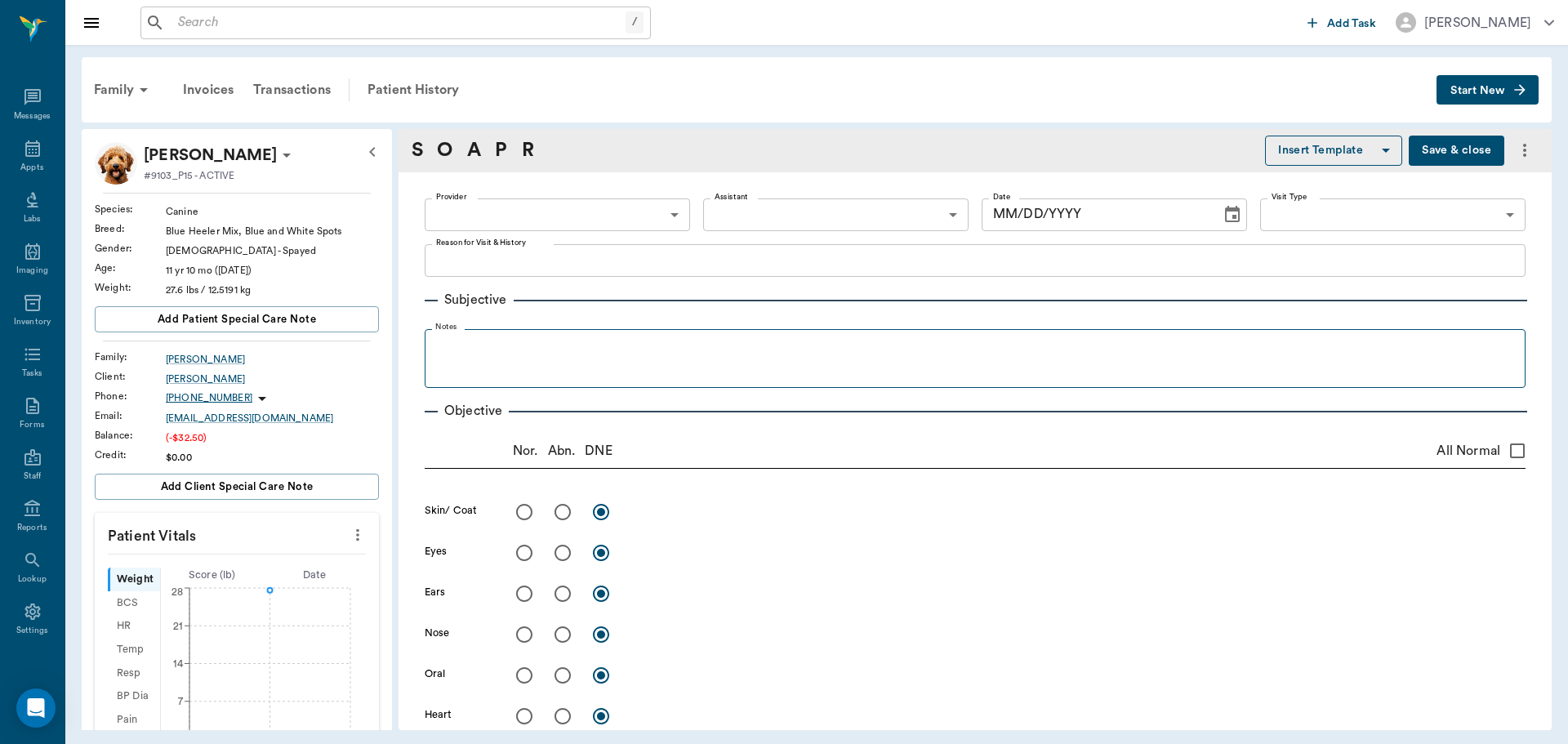
type input "63ec2f075fda476ae8351a4d"
type input "682b670d8bdc6f7f8feef3db"
type input "65d2be4f46e3a538d89b8c14"
type textarea "exam for librela inj -stormy"
radio input "true"
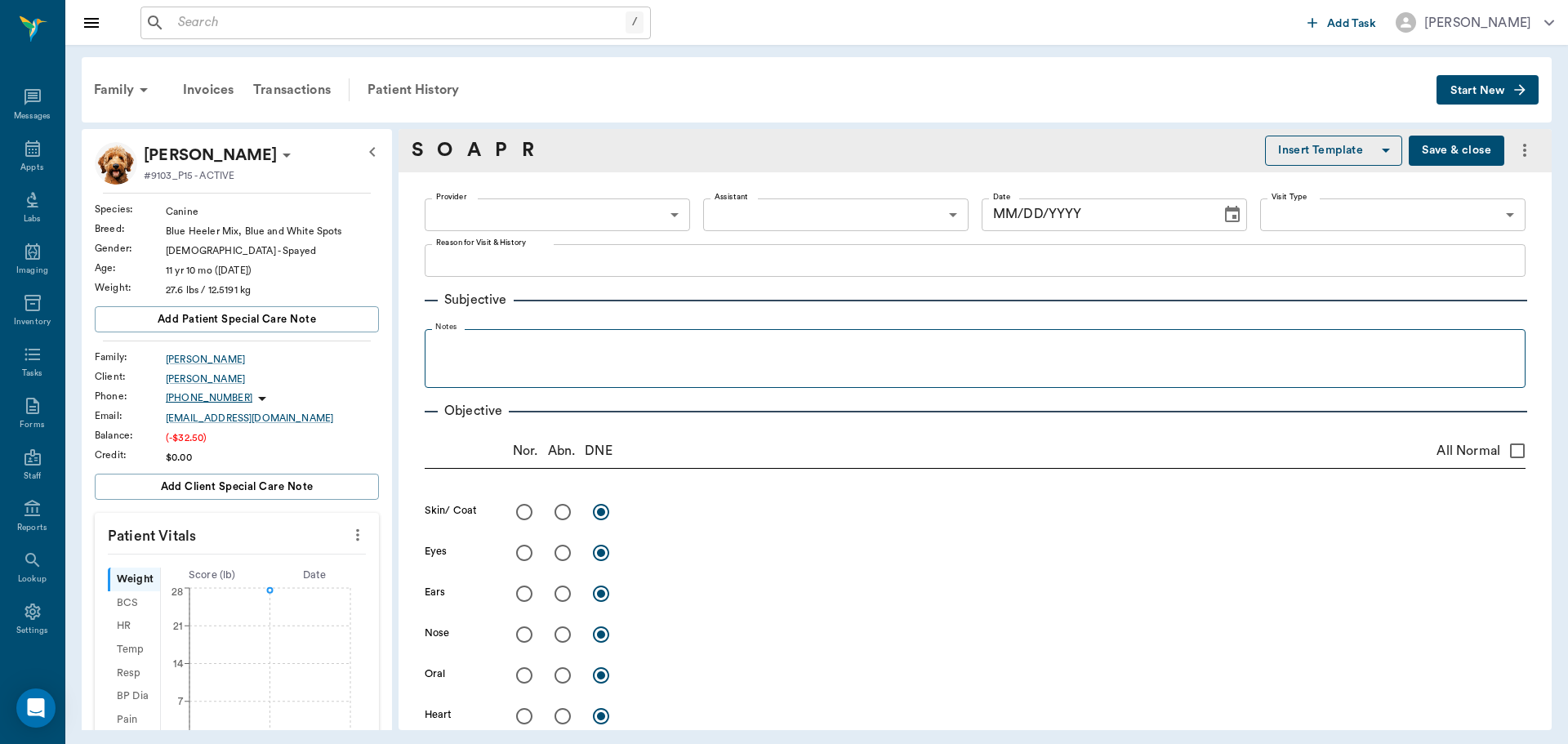
radio input "true"
type textarea "grade 1 murmur"
radio input "true"
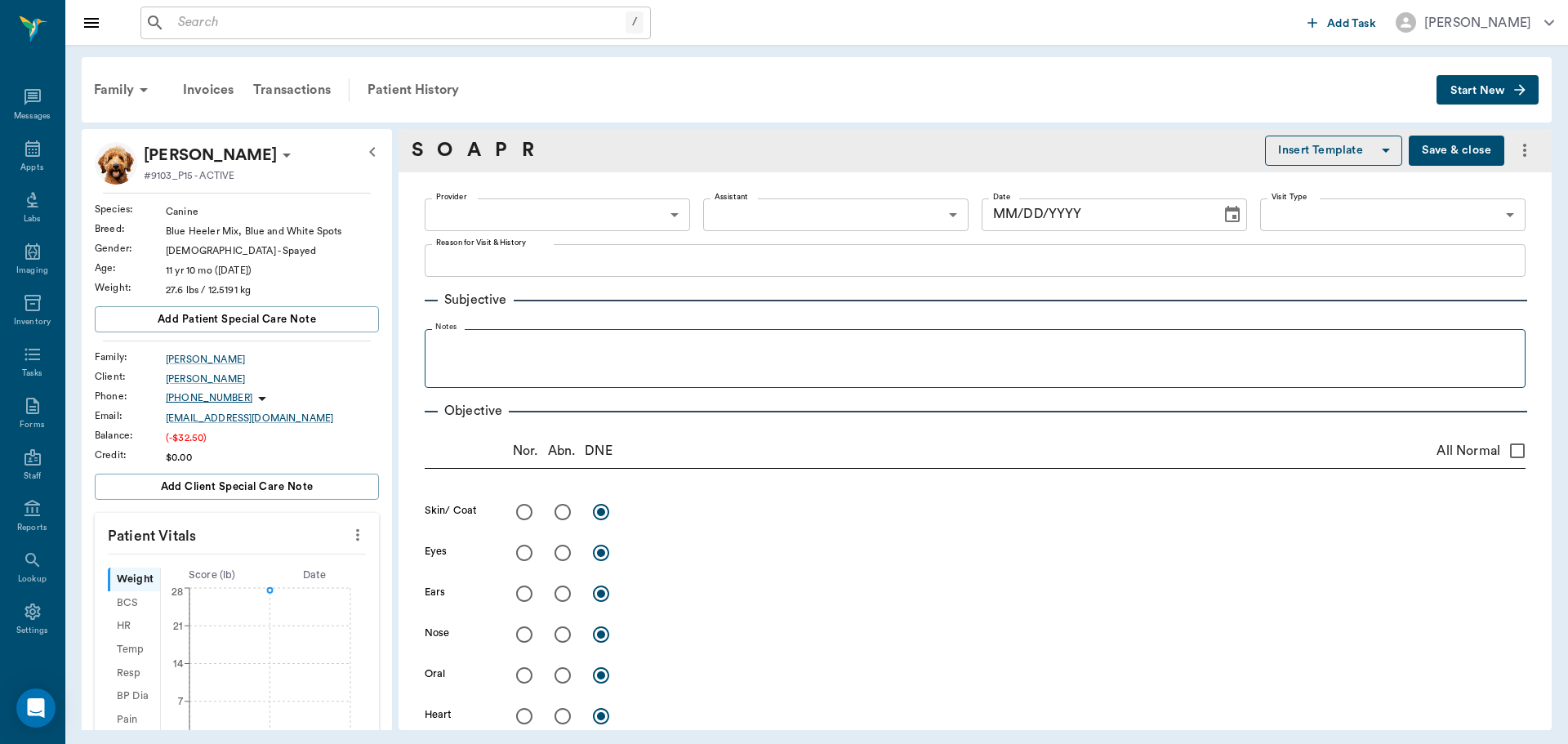
radio input "true"
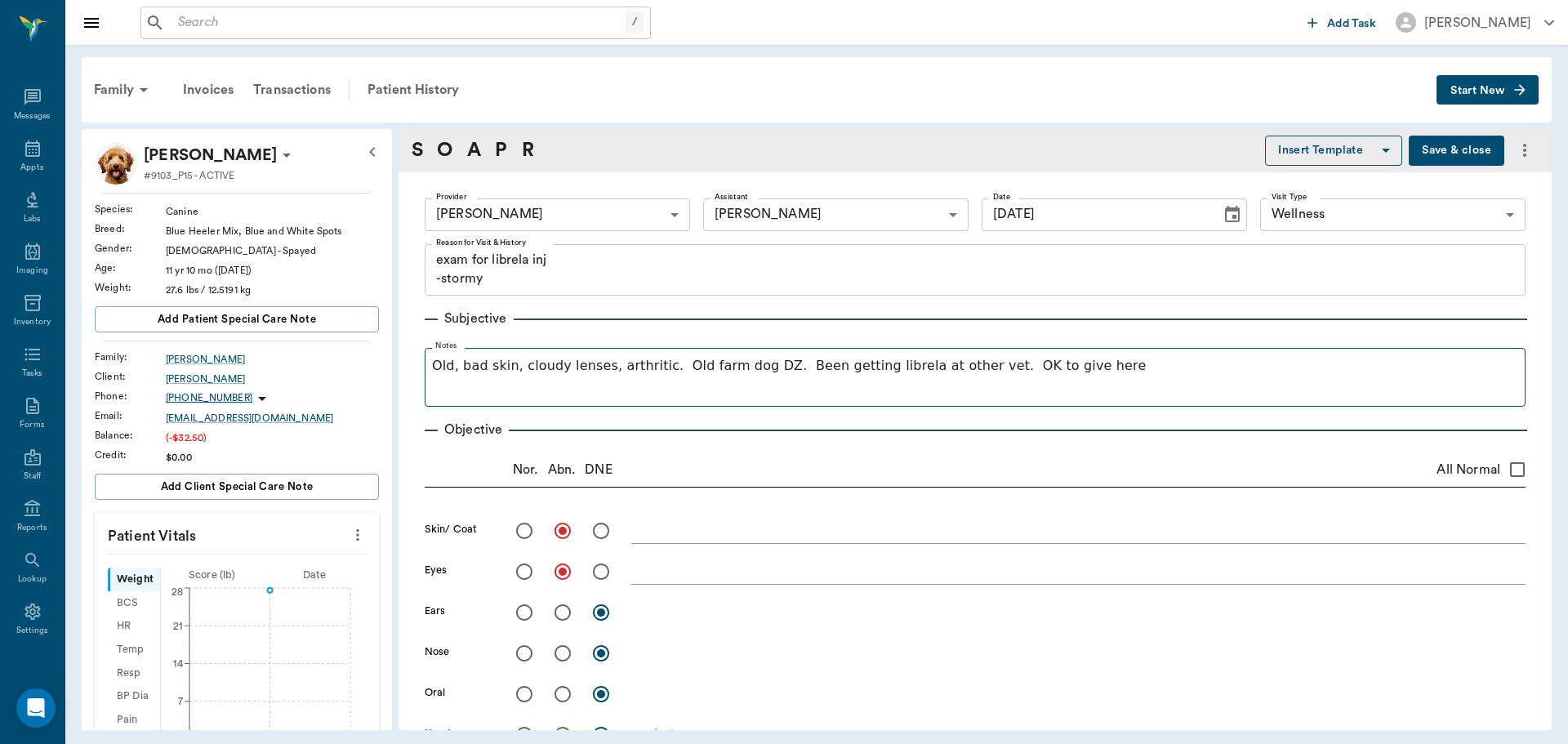
type input "07/23/2025"
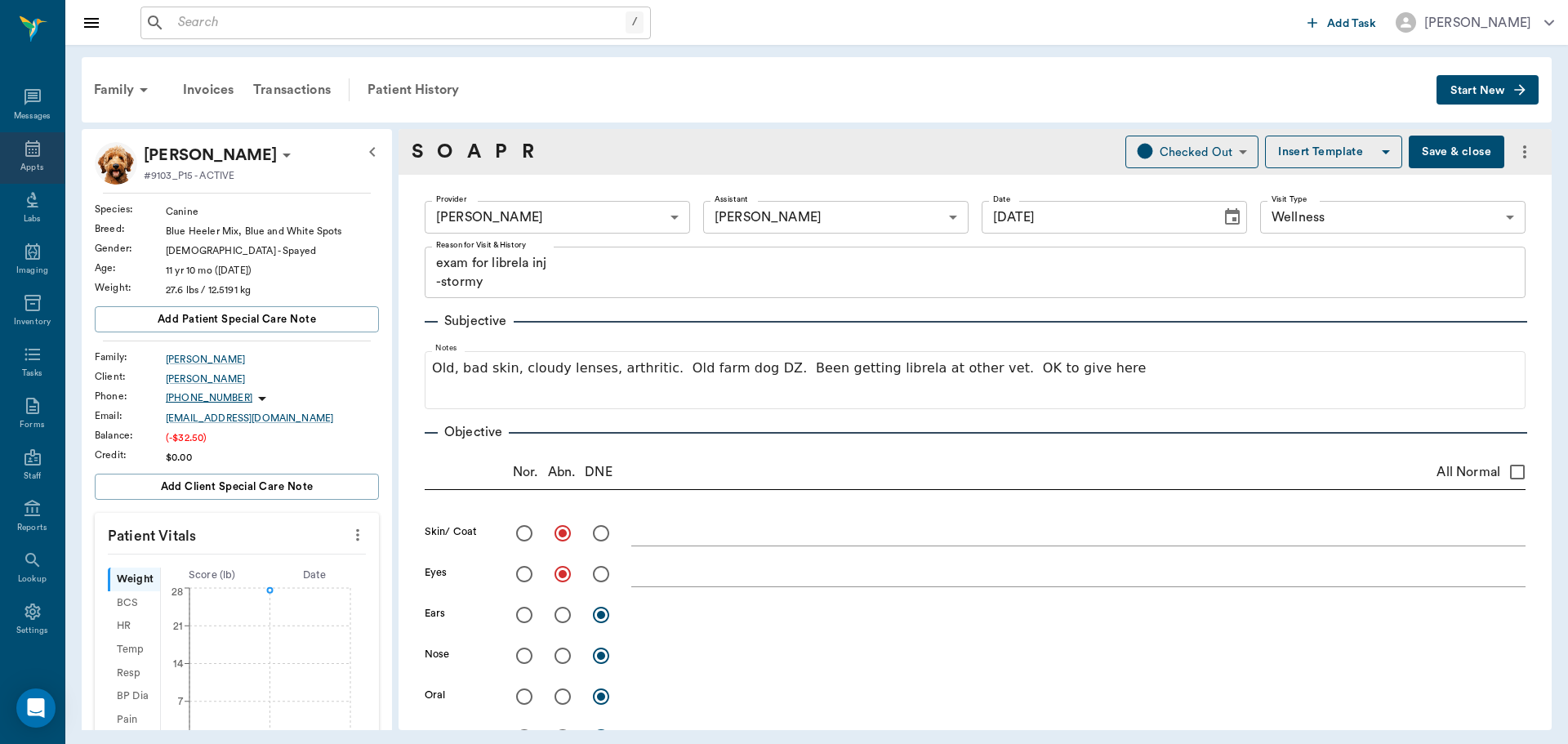
click at [35, 154] on icon at bounding box center [33, 149] width 20 height 20
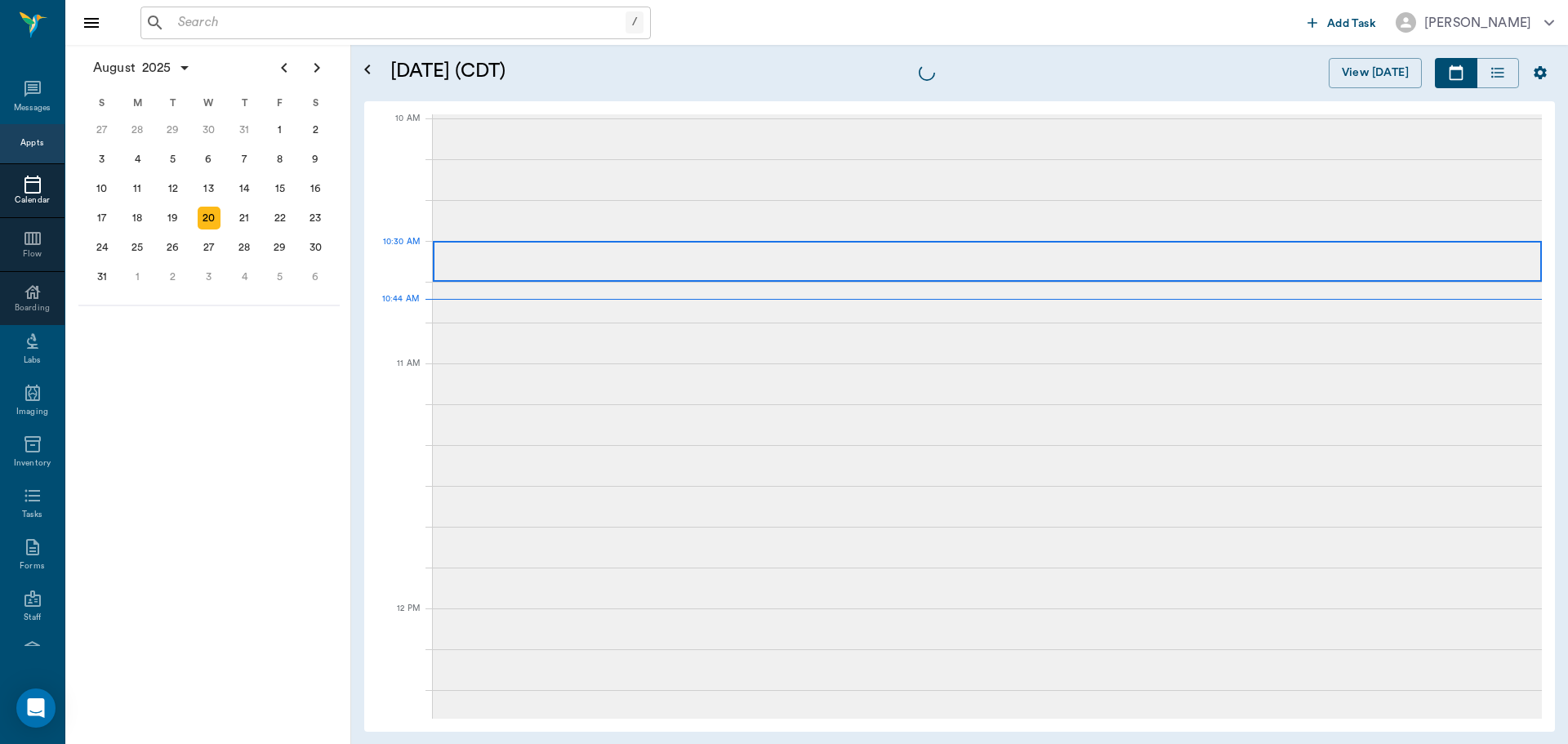
scroll to position [491, 0]
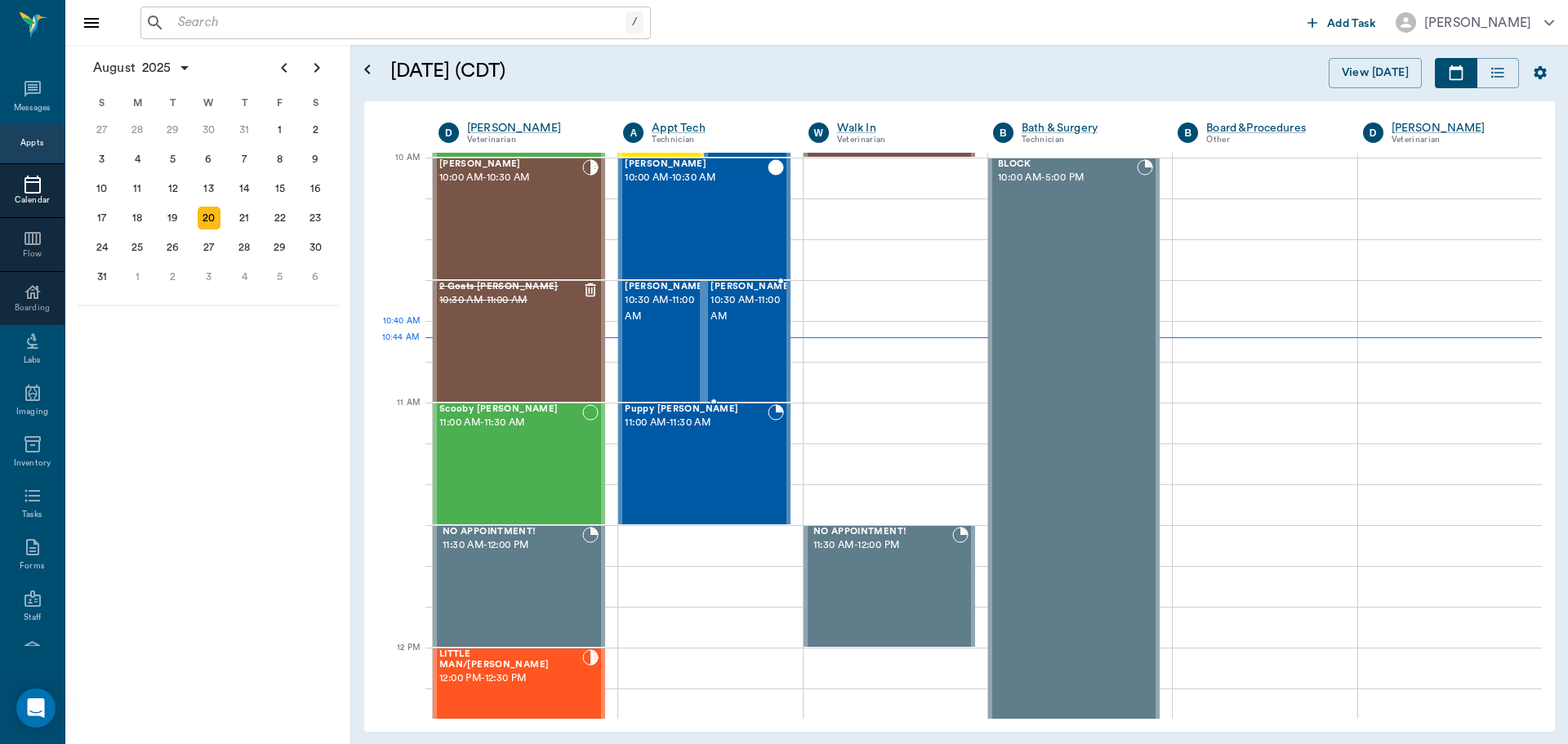
click at [741, 325] on span "10:30 AM - 11:00 AM" at bounding box center [751, 309] width 82 height 33
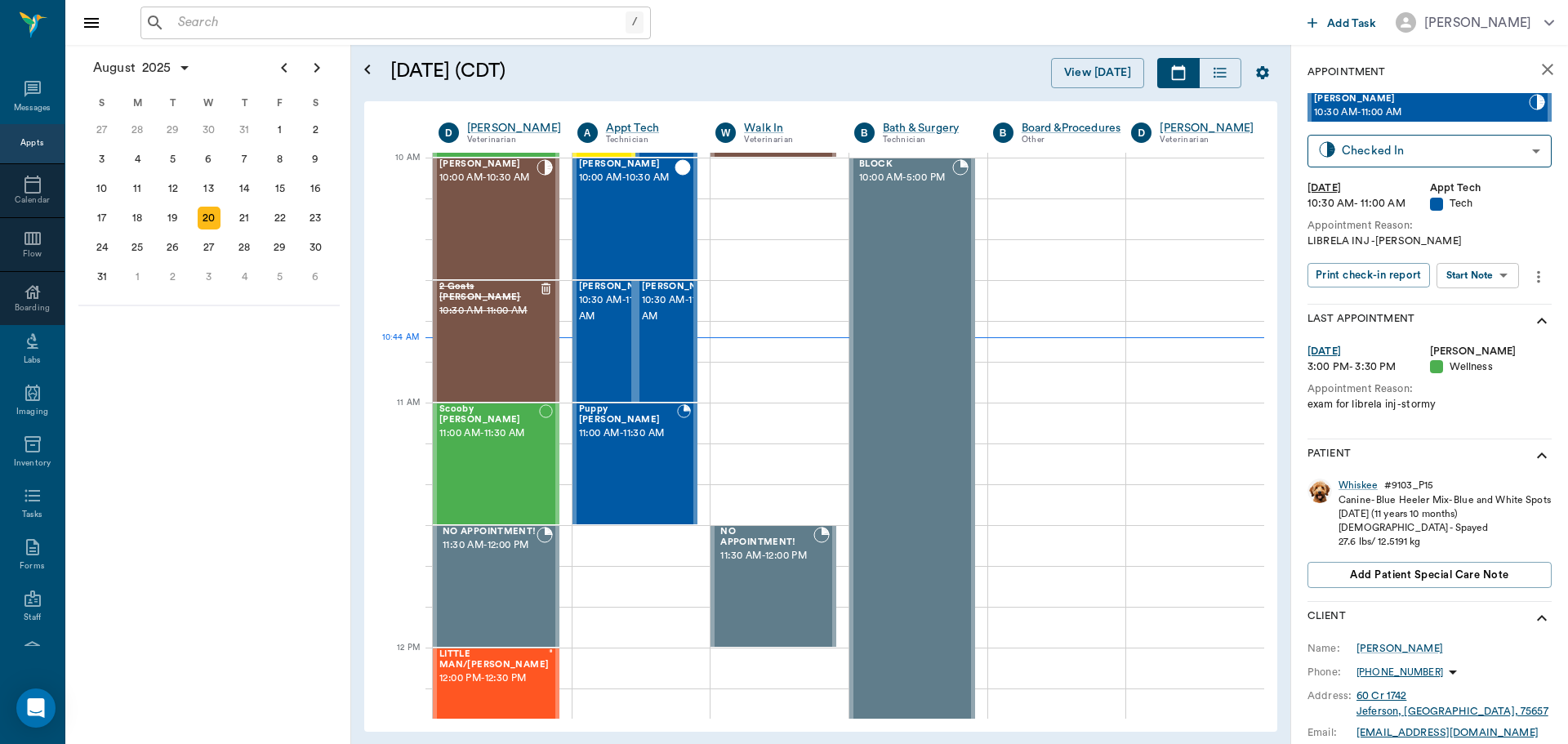
click at [1506, 282] on body "/ ​ Add Task Dr. Bert Ellsworth Nectar Messages Appts Calendar Flow Boarding La…" at bounding box center [784, 372] width 1568 height 744
click at [1494, 308] on li "Start SOAP" at bounding box center [1478, 309] width 114 height 27
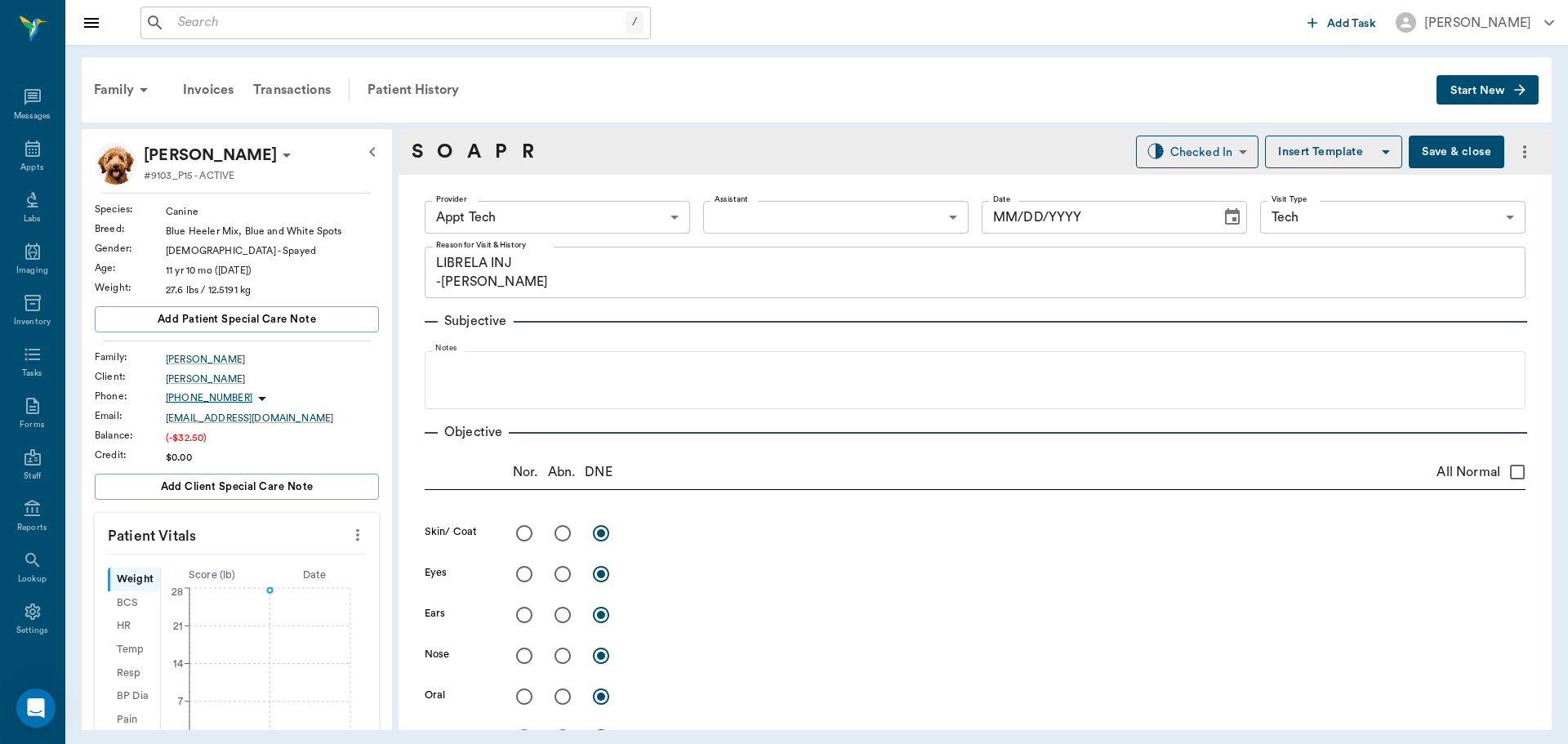
type input "63ec2f075fda476ae8351a4c"
type input "65d2be4f46e3a538d89b8c1a"
type textarea "LIBRELA INJ -LORY"
type input "[DATE]"
click at [656, 220] on body "/ ​ Add Task Dr. Bert Ellsworth Nectar Messages Appts Labs Imaging Inventory Ta…" at bounding box center [784, 372] width 1568 height 744
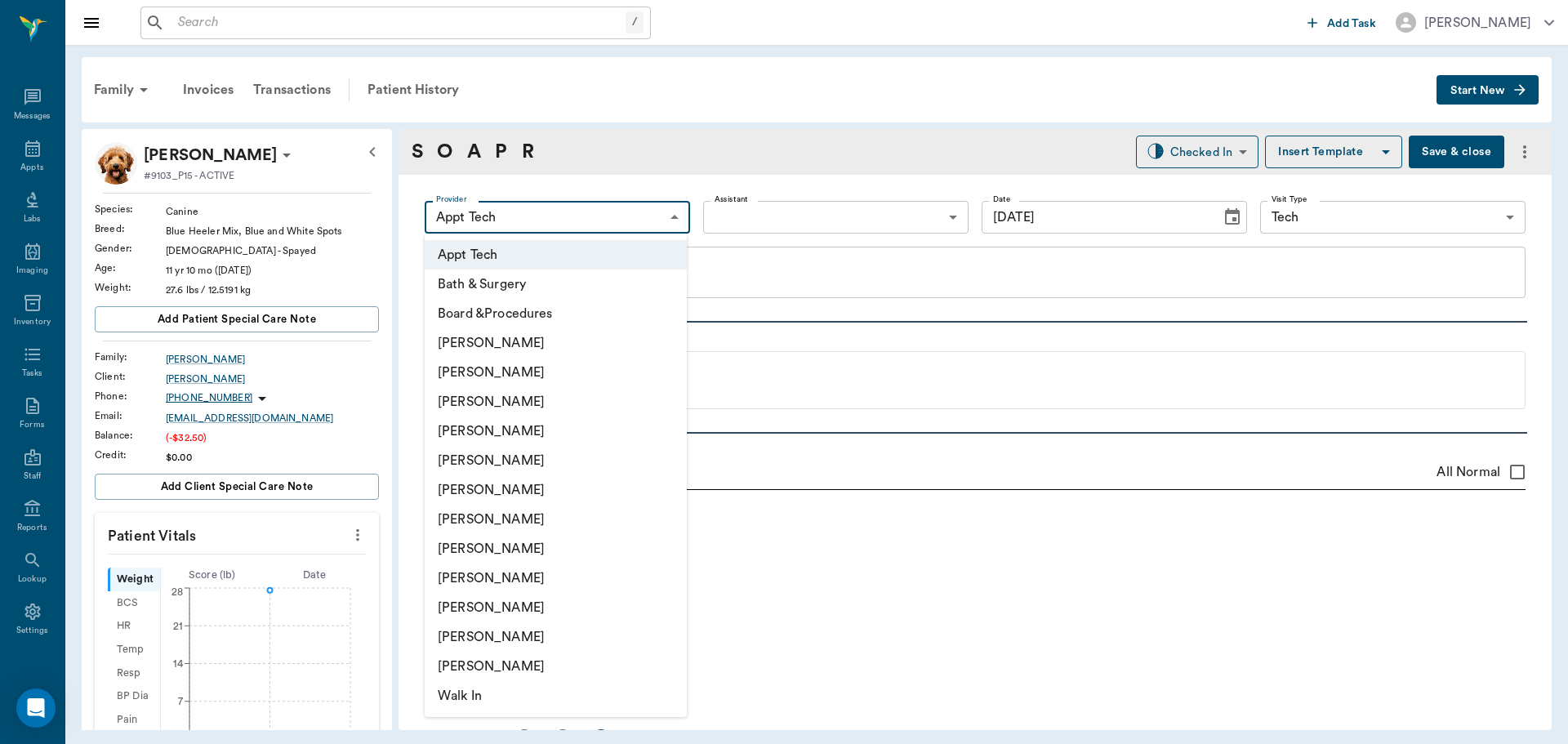
click at [574, 383] on li "[PERSON_NAME]" at bounding box center [556, 372] width 263 height 29
type input "642ef10e332a41444de2bad1"
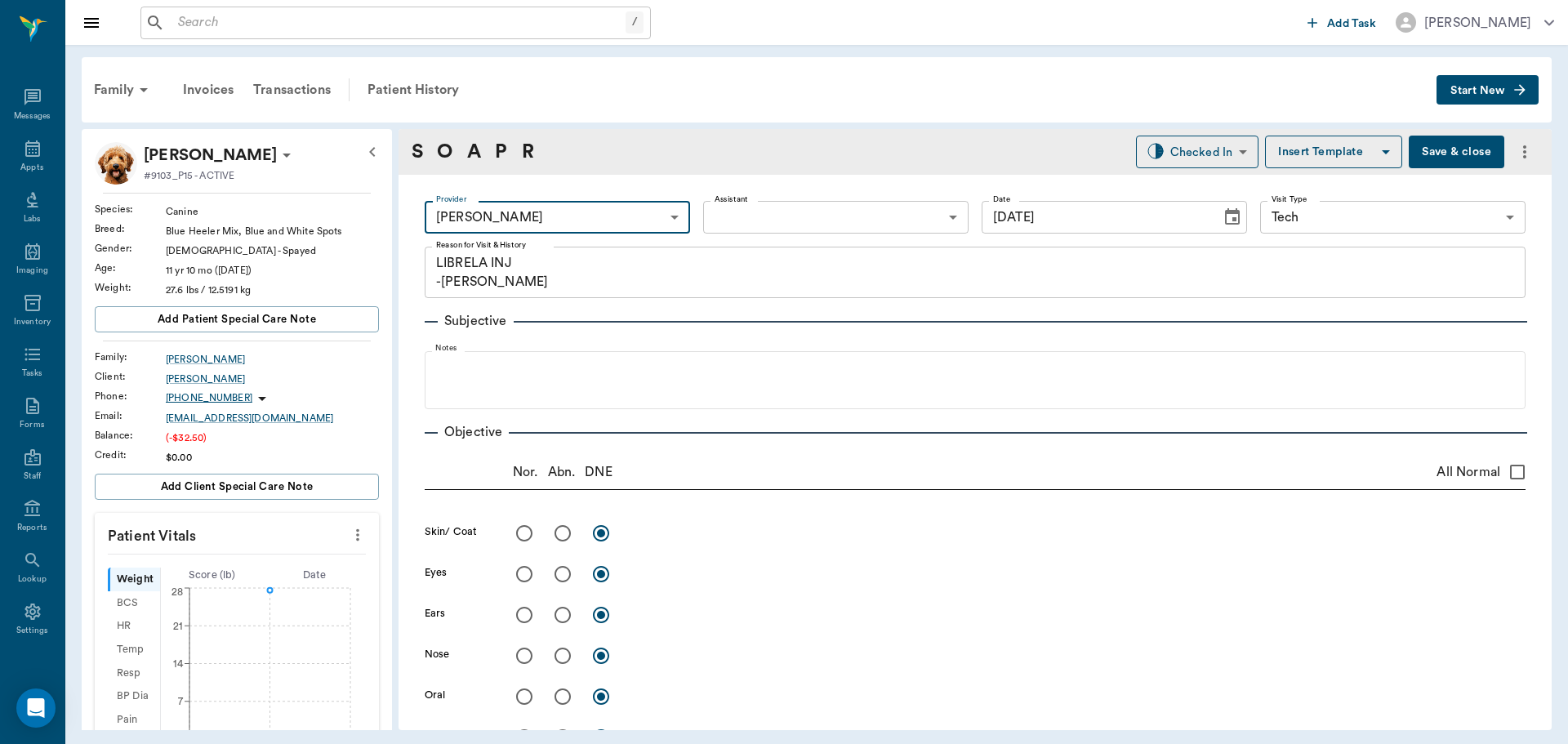
click at [349, 538] on icon "more" at bounding box center [358, 535] width 18 height 20
click at [286, 568] on span "Enter Vitals" at bounding box center [276, 562] width 137 height 17
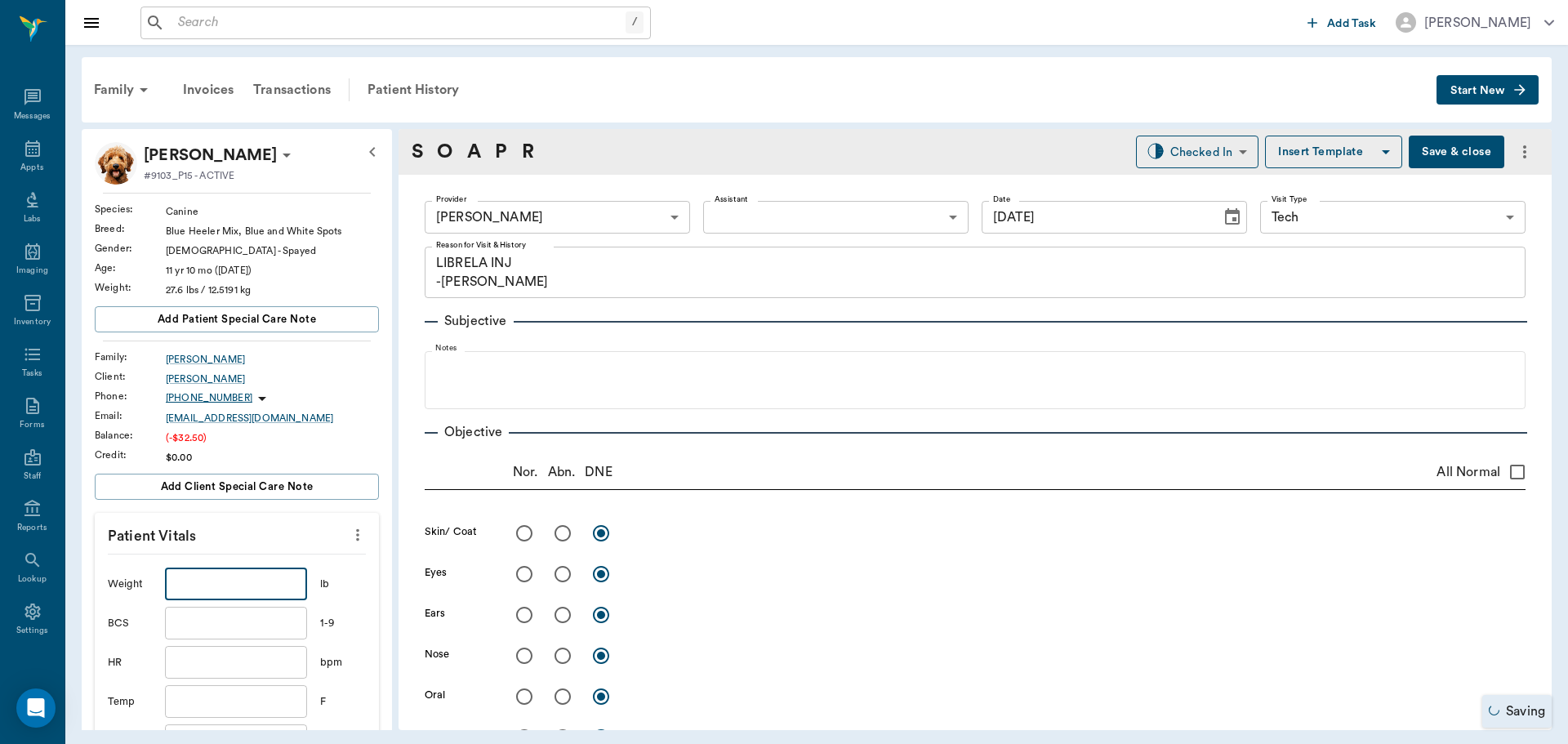
click at [253, 581] on input "text" at bounding box center [236, 584] width 142 height 33
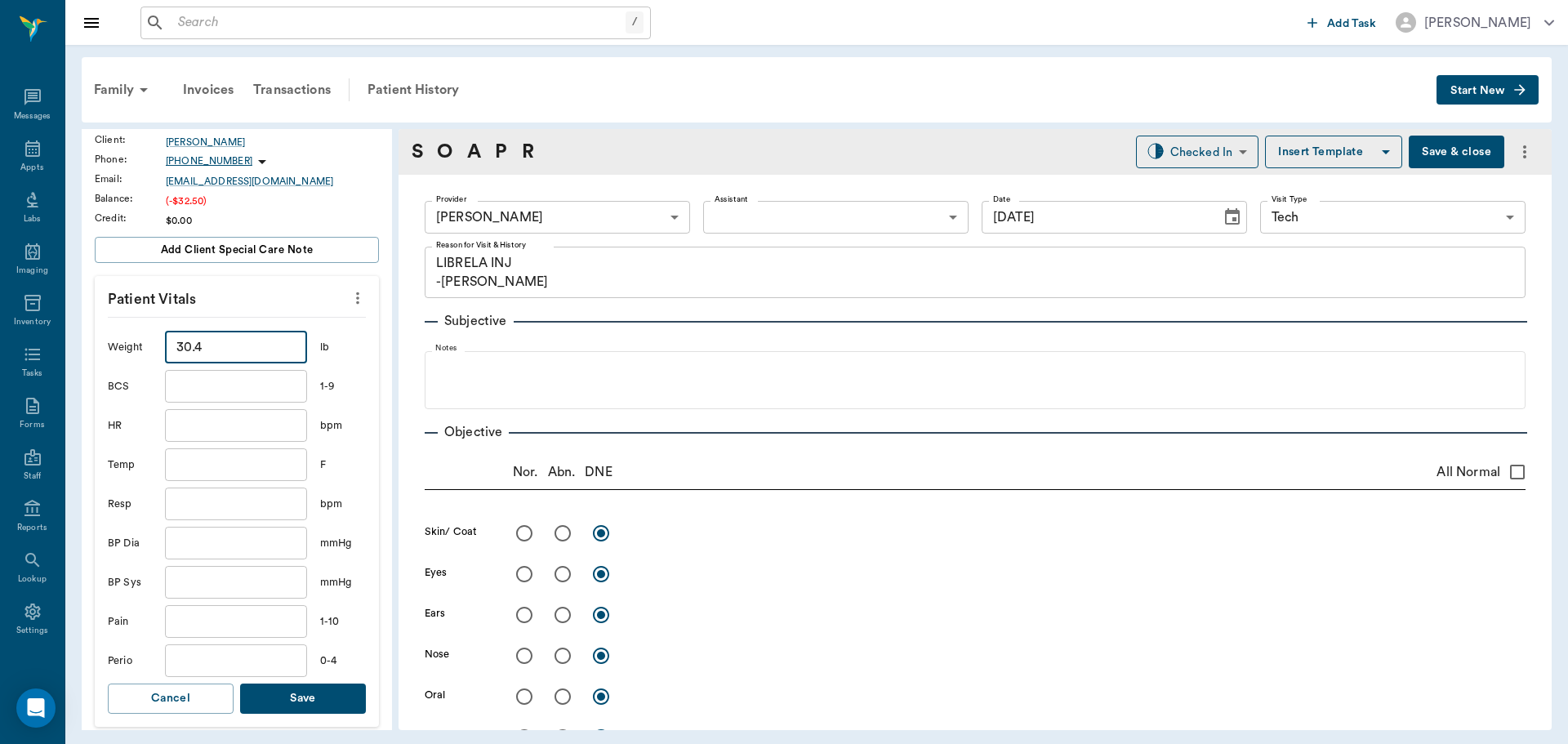
scroll to position [245, 0]
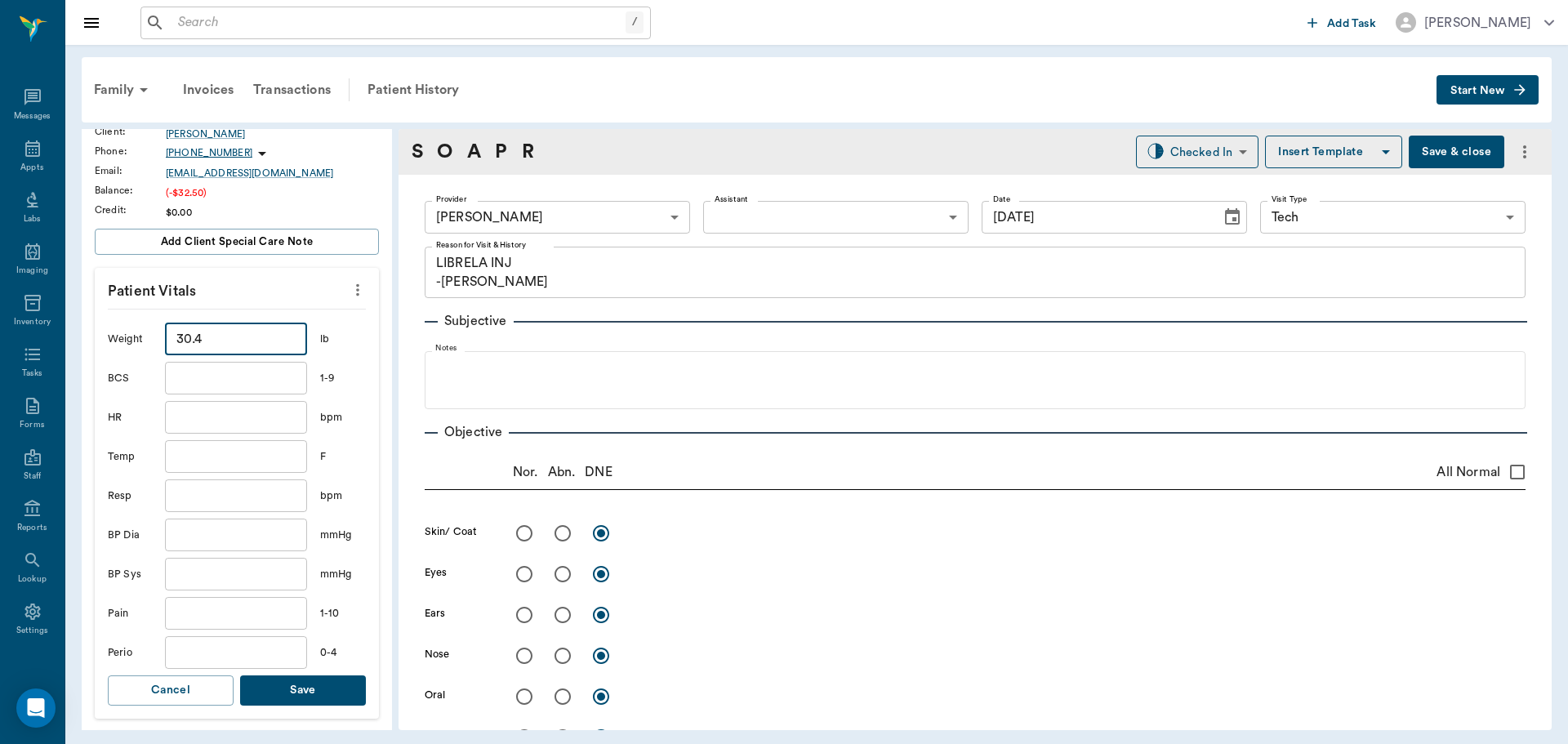
type input "30.4"
click at [323, 689] on button "Save" at bounding box center [303, 690] width 125 height 30
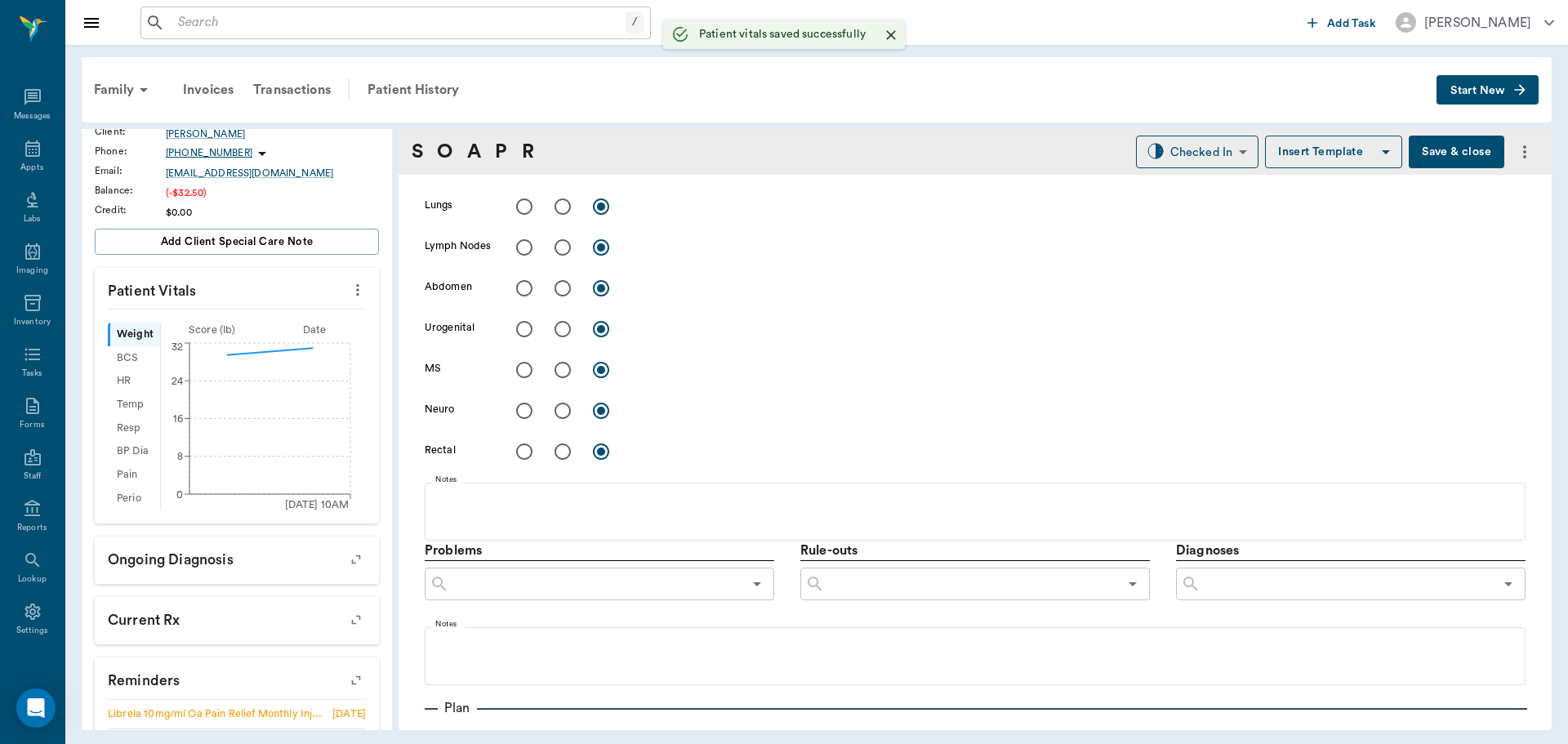
scroll to position [973, 0]
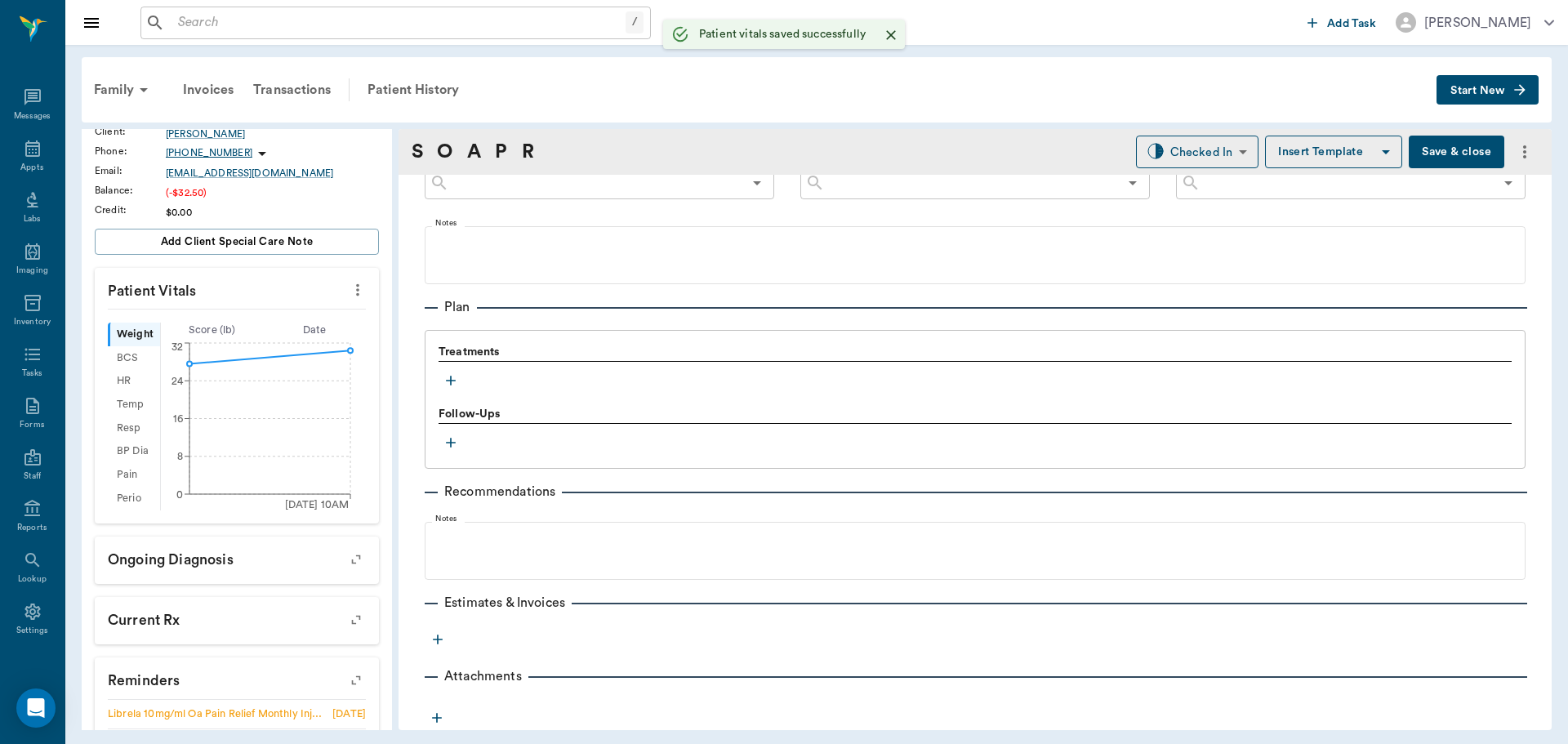
click at [454, 383] on icon "button" at bounding box center [451, 381] width 16 height 16
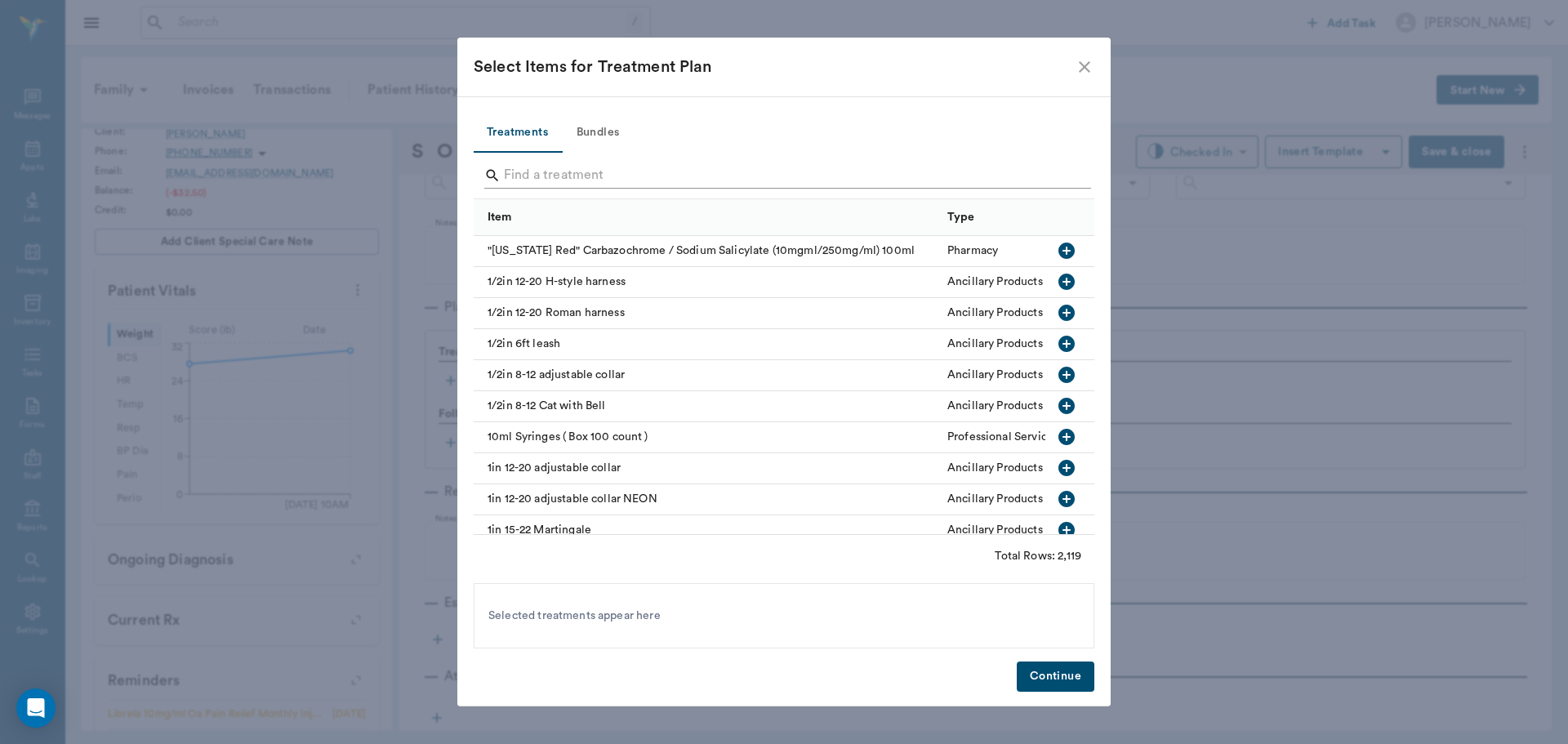
click at [676, 176] on input "Search" at bounding box center [785, 175] width 562 height 26
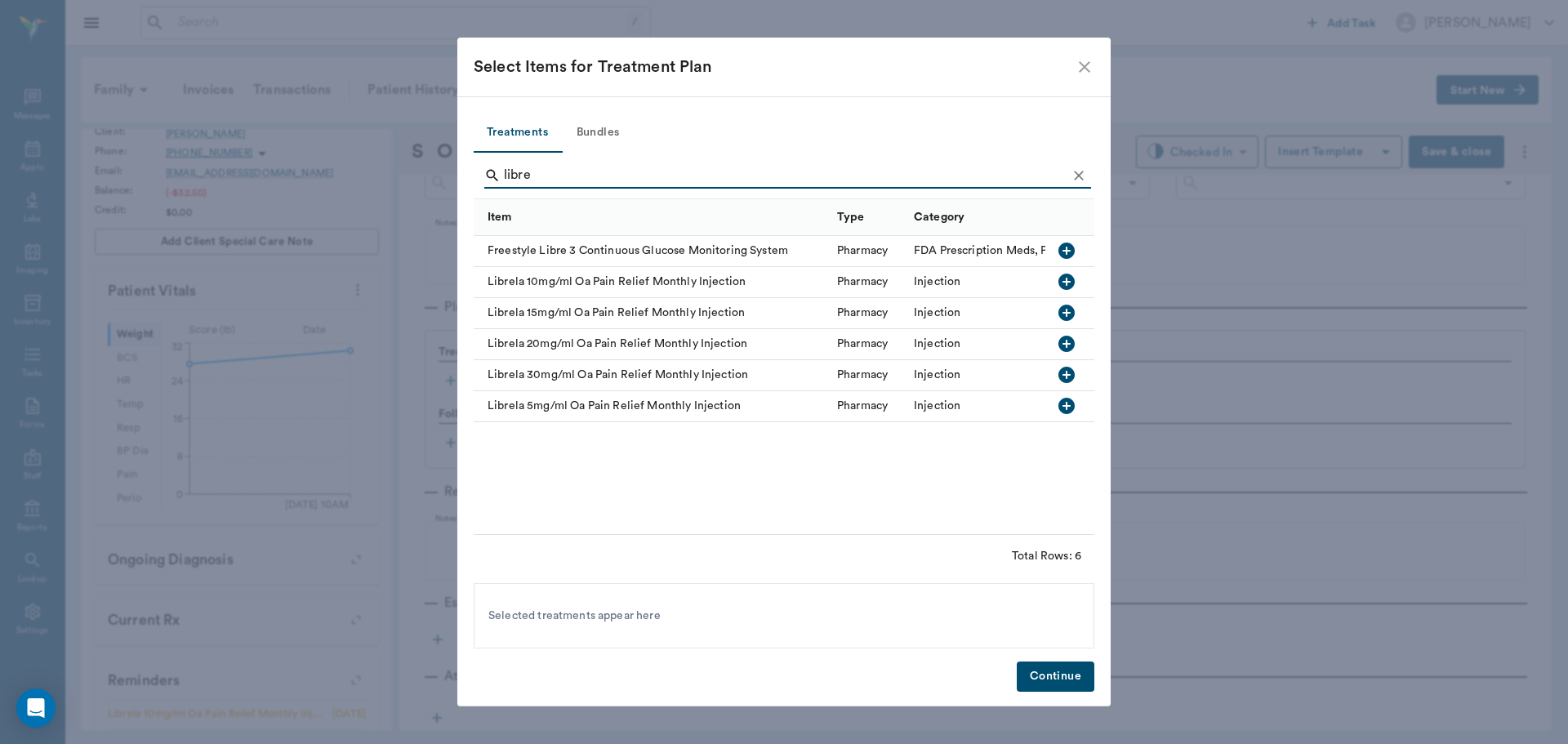
type input "libre"
click at [1072, 279] on icon "button" at bounding box center [1067, 282] width 16 height 16
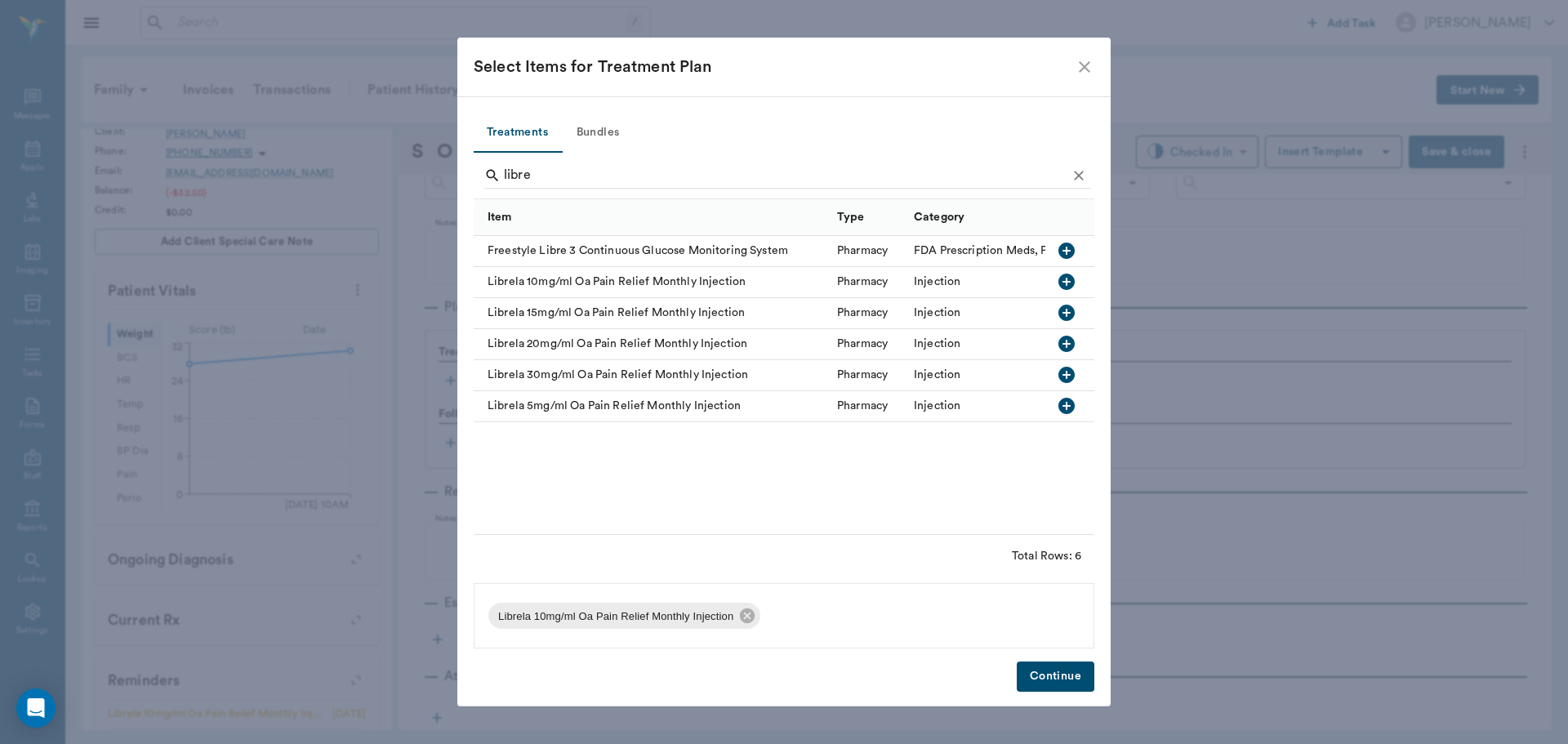
click at [1060, 675] on button "Continue" at bounding box center [1055, 676] width 77 height 30
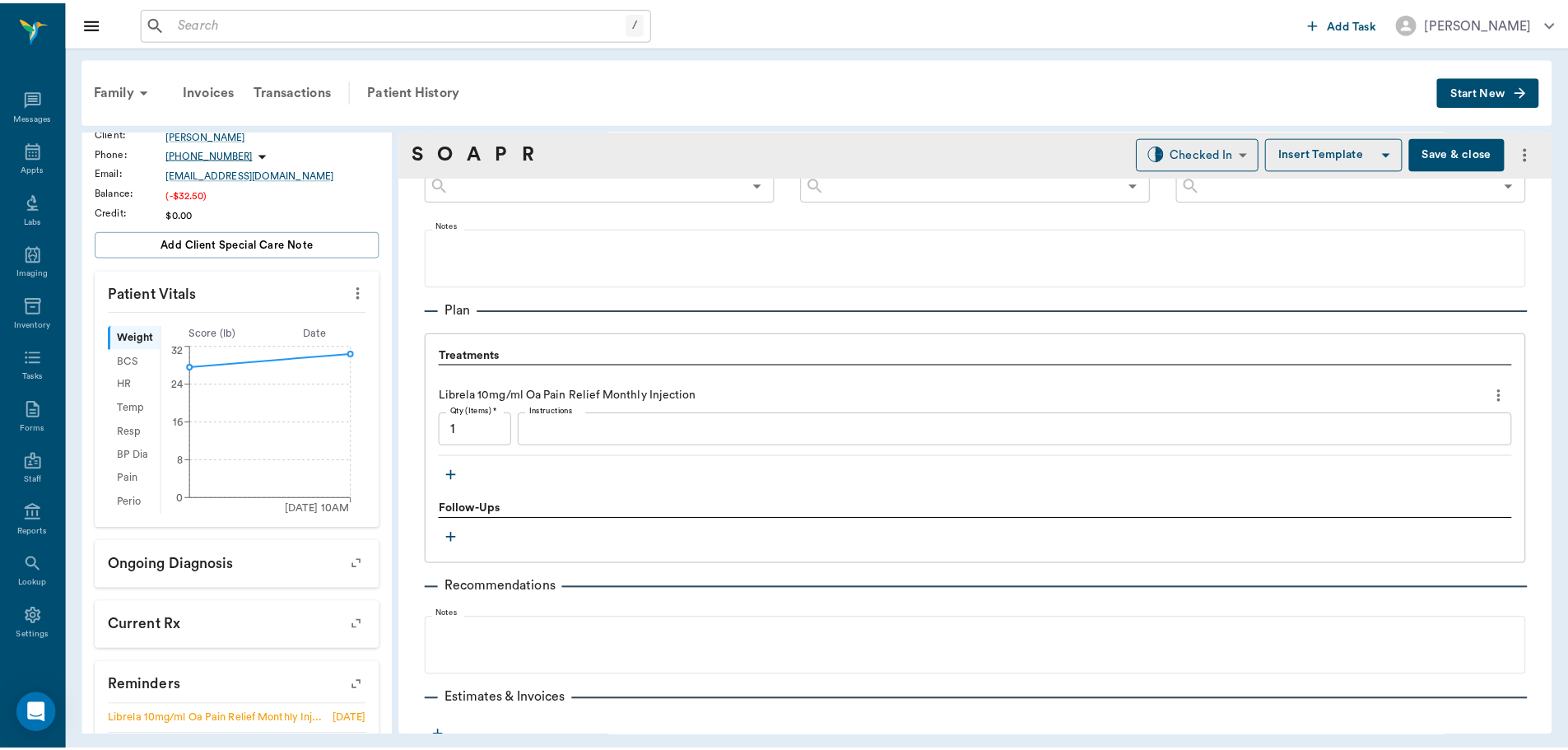
scroll to position [1072, 0]
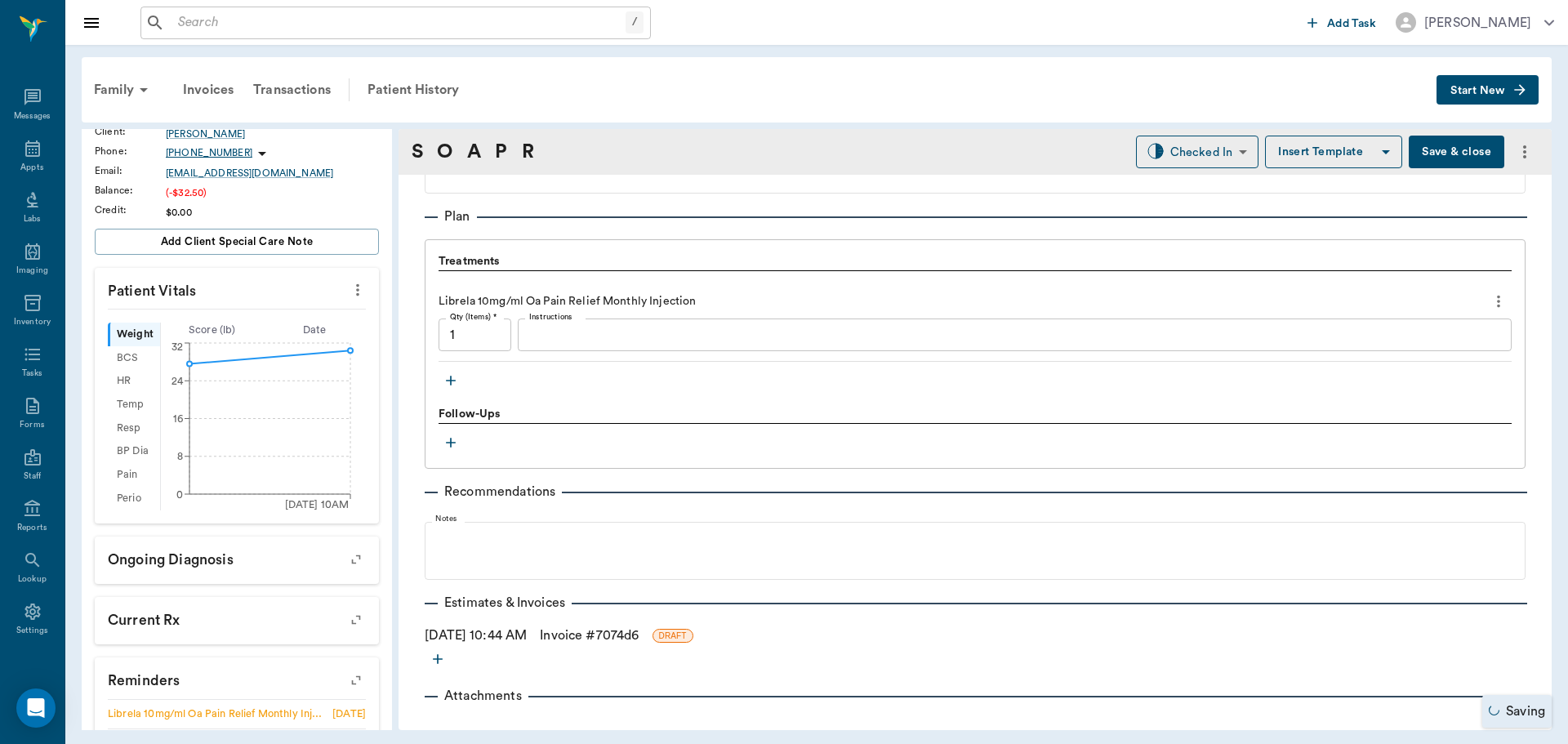
click at [601, 636] on link "Invoice # 7074d6" at bounding box center [589, 636] width 99 height 20
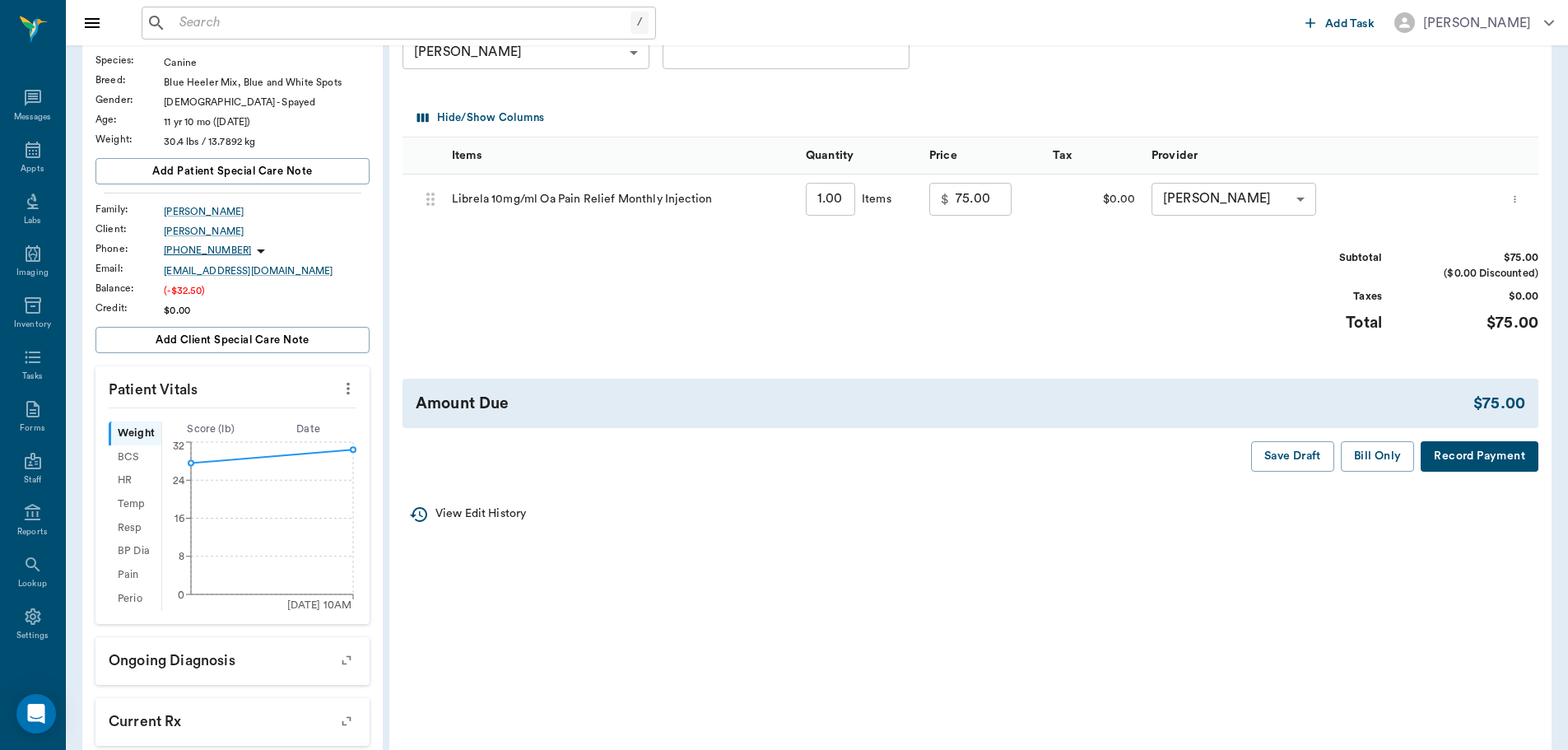
scroll to position [247, 0]
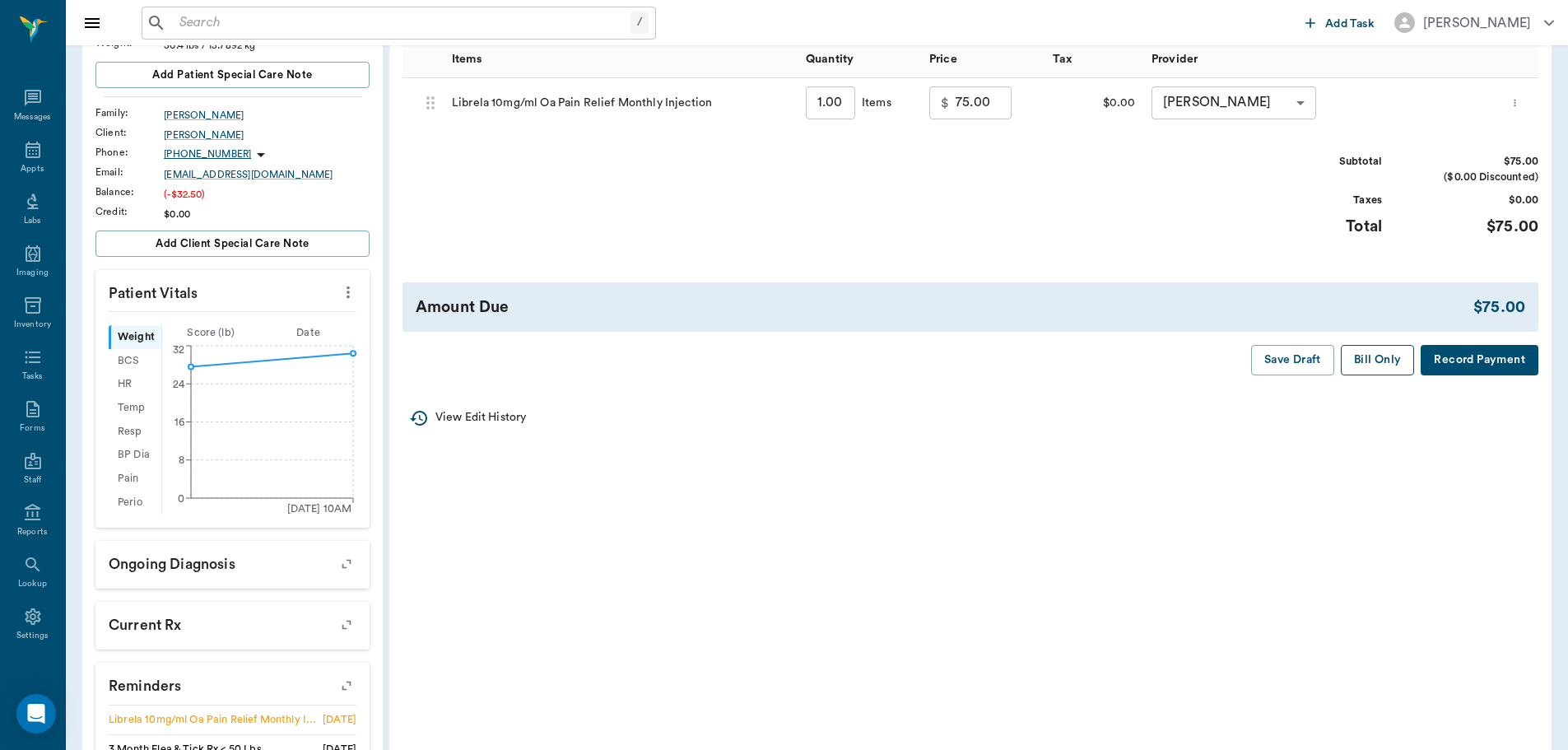
click at [1370, 365] on button "Bill Only" at bounding box center [1378, 360] width 74 height 30
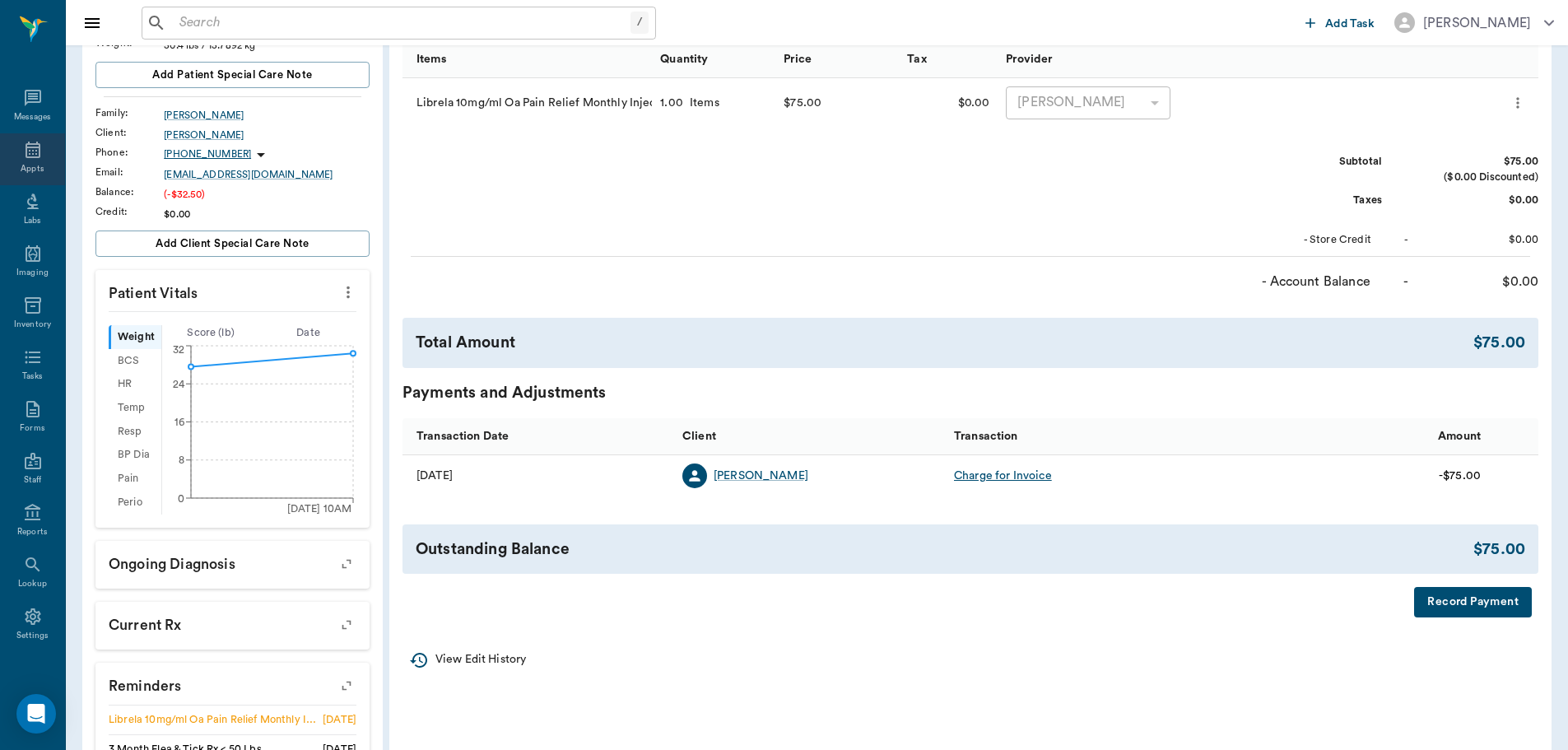
click at [2, 146] on div "Appts" at bounding box center [32, 159] width 65 height 52
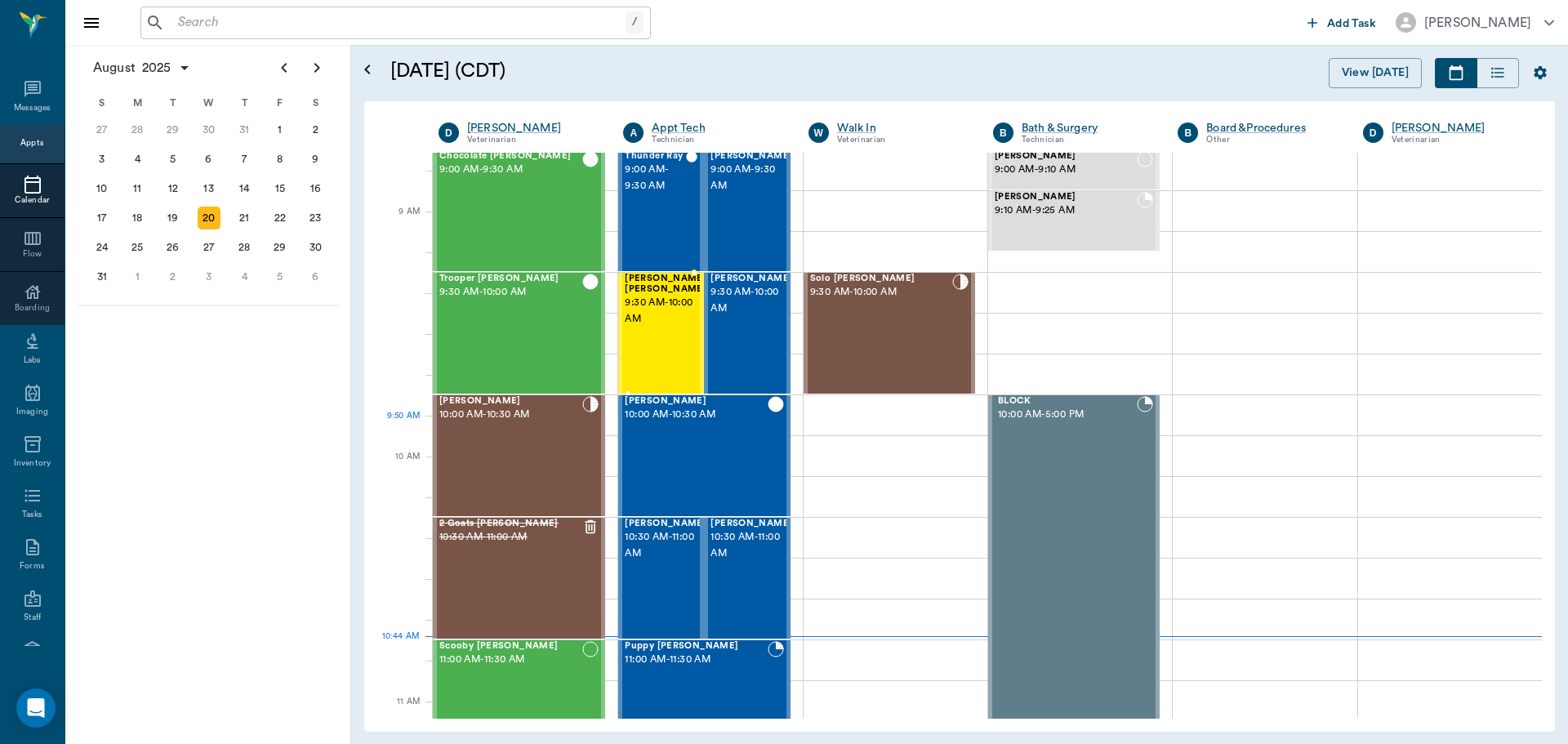
scroll to position [167, 0]
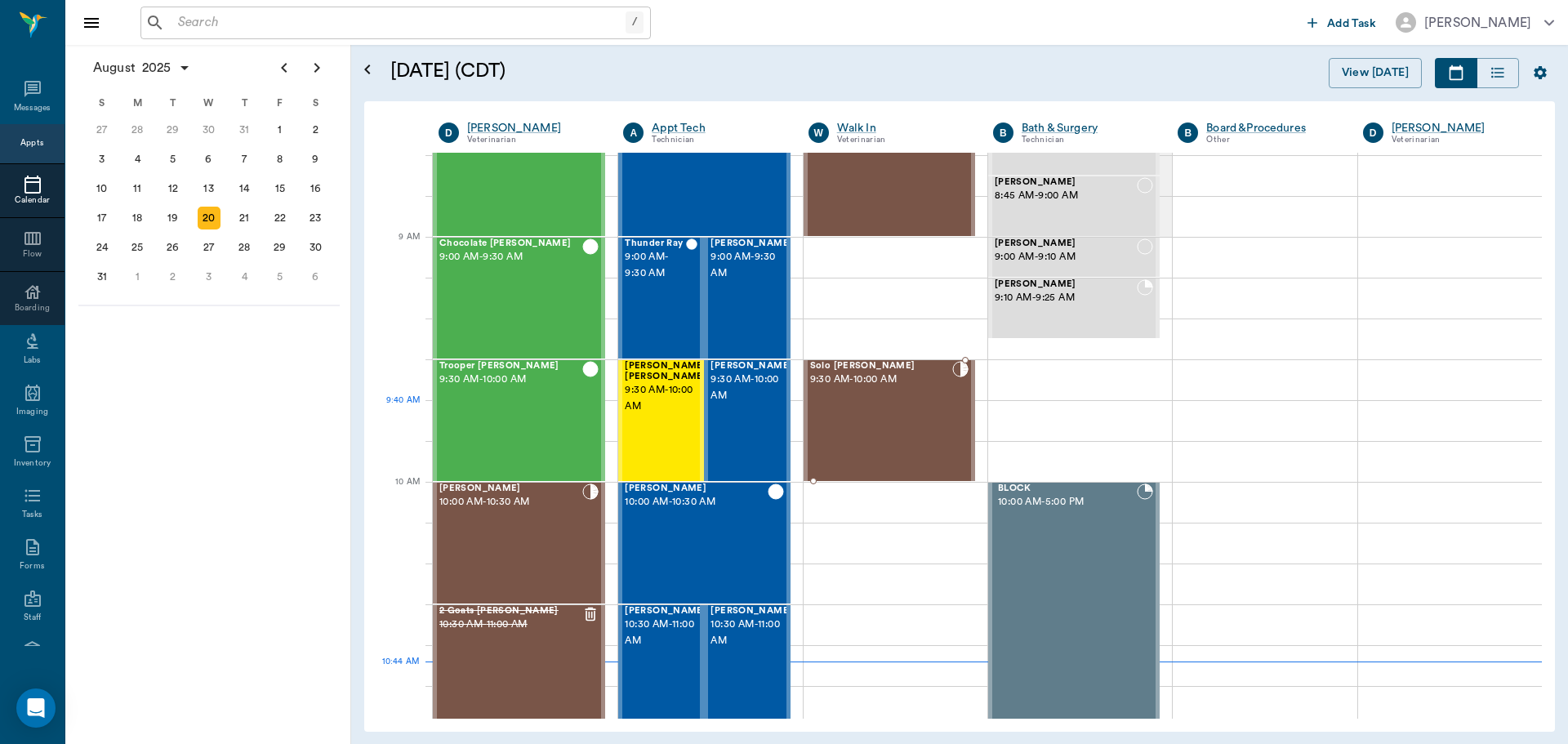
click at [890, 424] on div "Solo Vloedman 9:30 AM - 10:00 AM" at bounding box center [881, 420] width 142 height 119
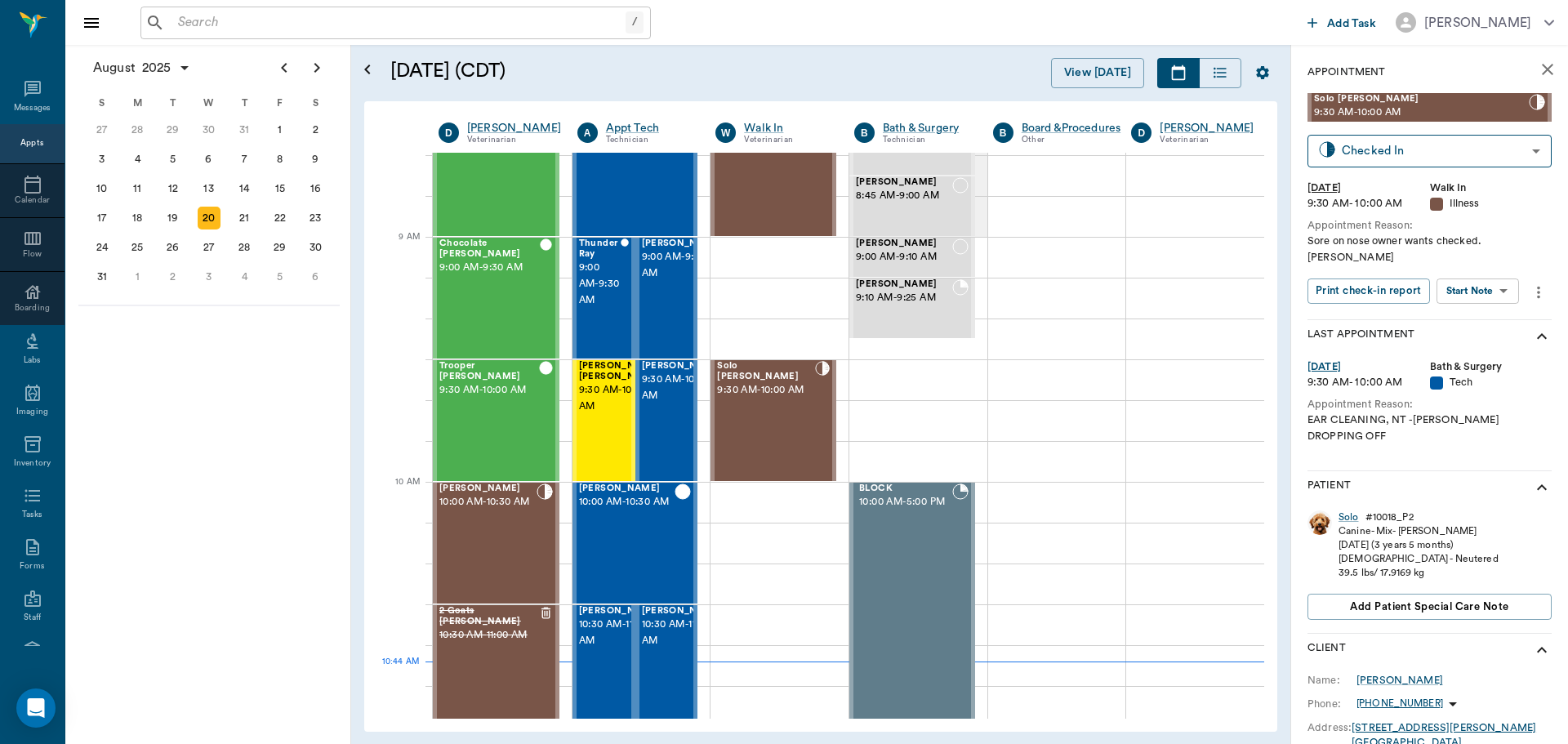
click at [1461, 276] on body "/ ​ Add Task Dr. Bert Ellsworth Nectar Messages Appts Calendar Flow Boarding La…" at bounding box center [784, 372] width 1568 height 744
click at [1460, 310] on button "Start SOAP" at bounding box center [1459, 309] width 55 height 19
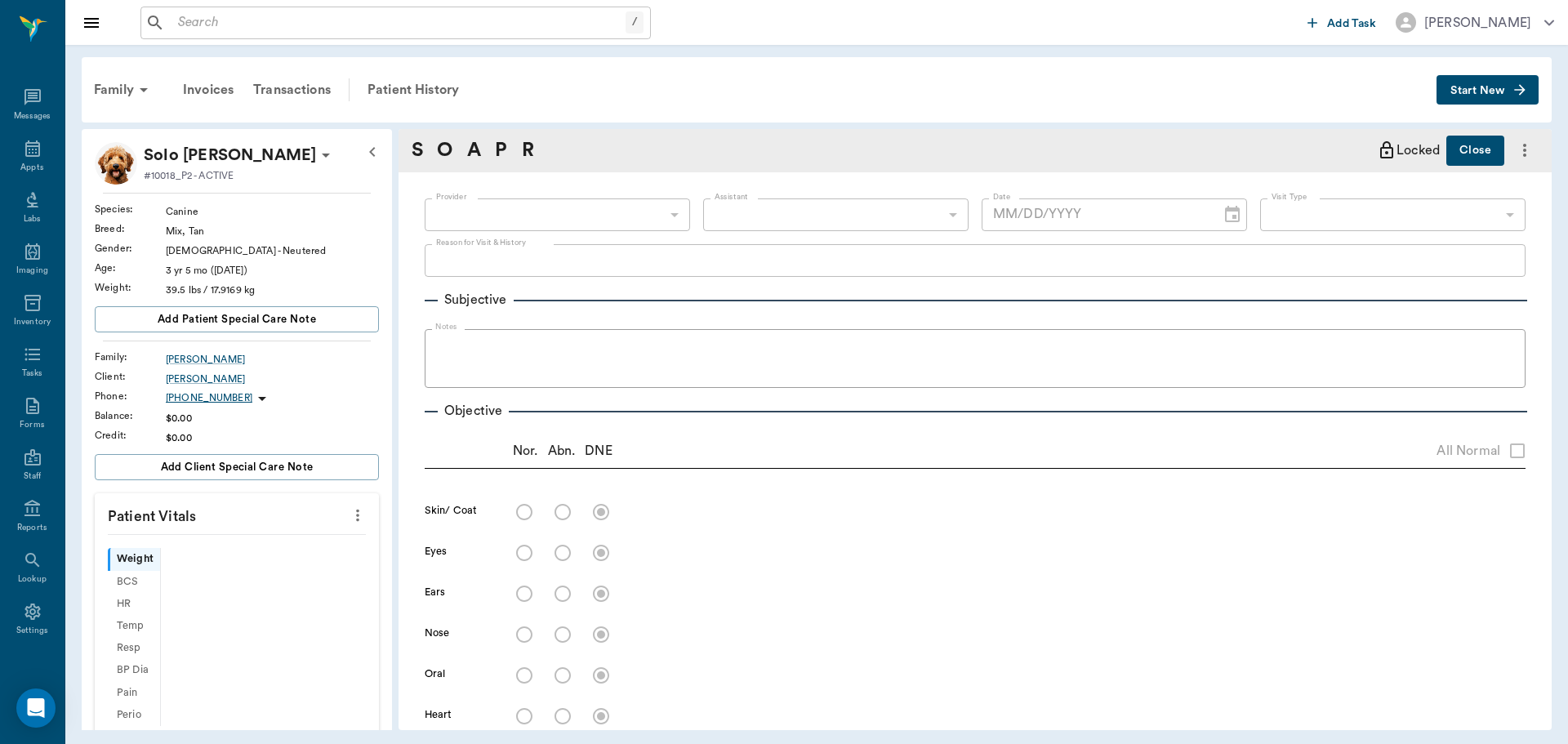
type input "63ee68728bdb516679580557"
type input "65d2be4f46e3a538d89b8c15"
type textarea "Sore on nose owner wants checked. Lisa"
type input "[DATE]"
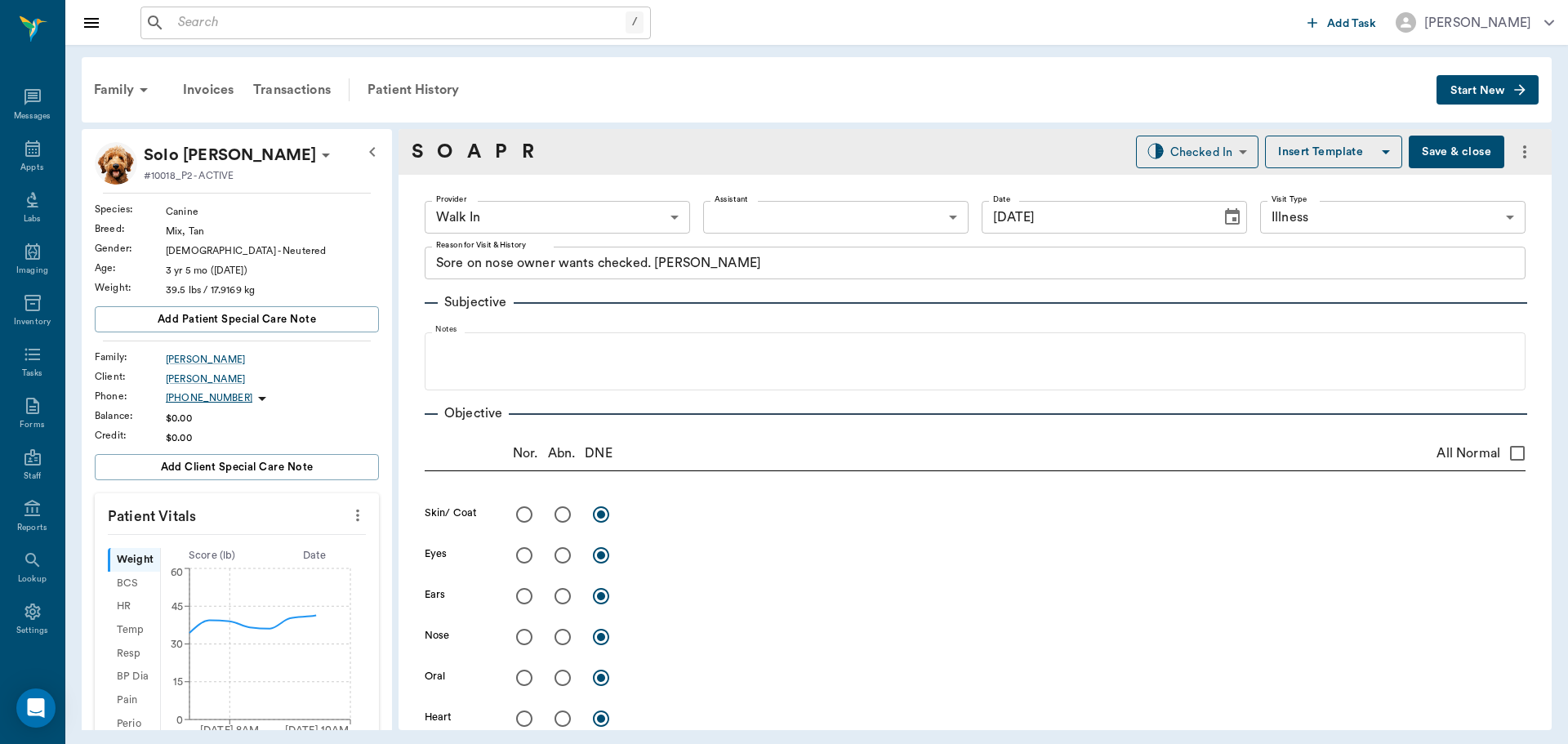
click at [349, 519] on icon "more" at bounding box center [358, 516] width 18 height 20
click at [323, 534] on li "Enter Vitals" at bounding box center [277, 543] width 164 height 30
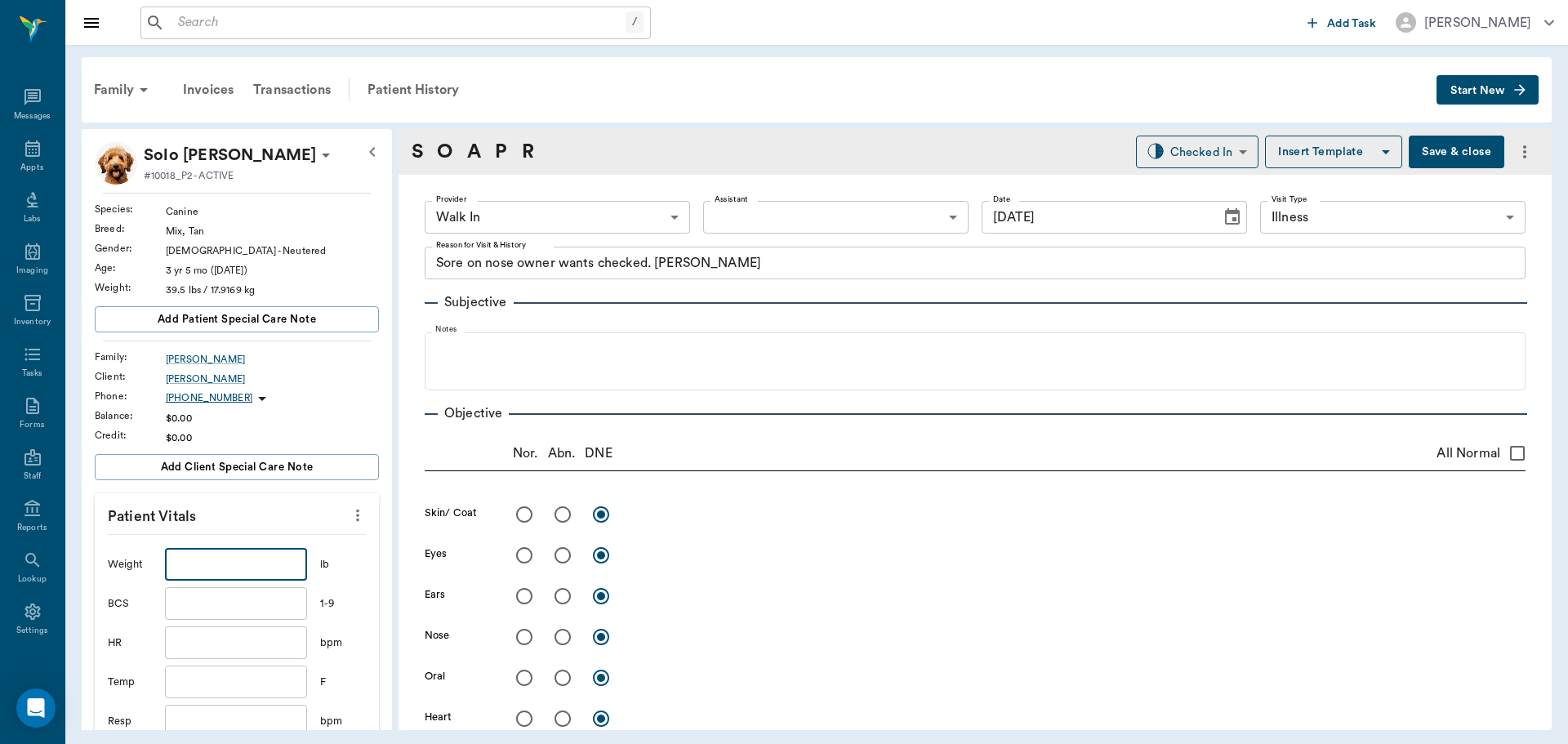
click at [283, 556] on input "text" at bounding box center [236, 564] width 142 height 33
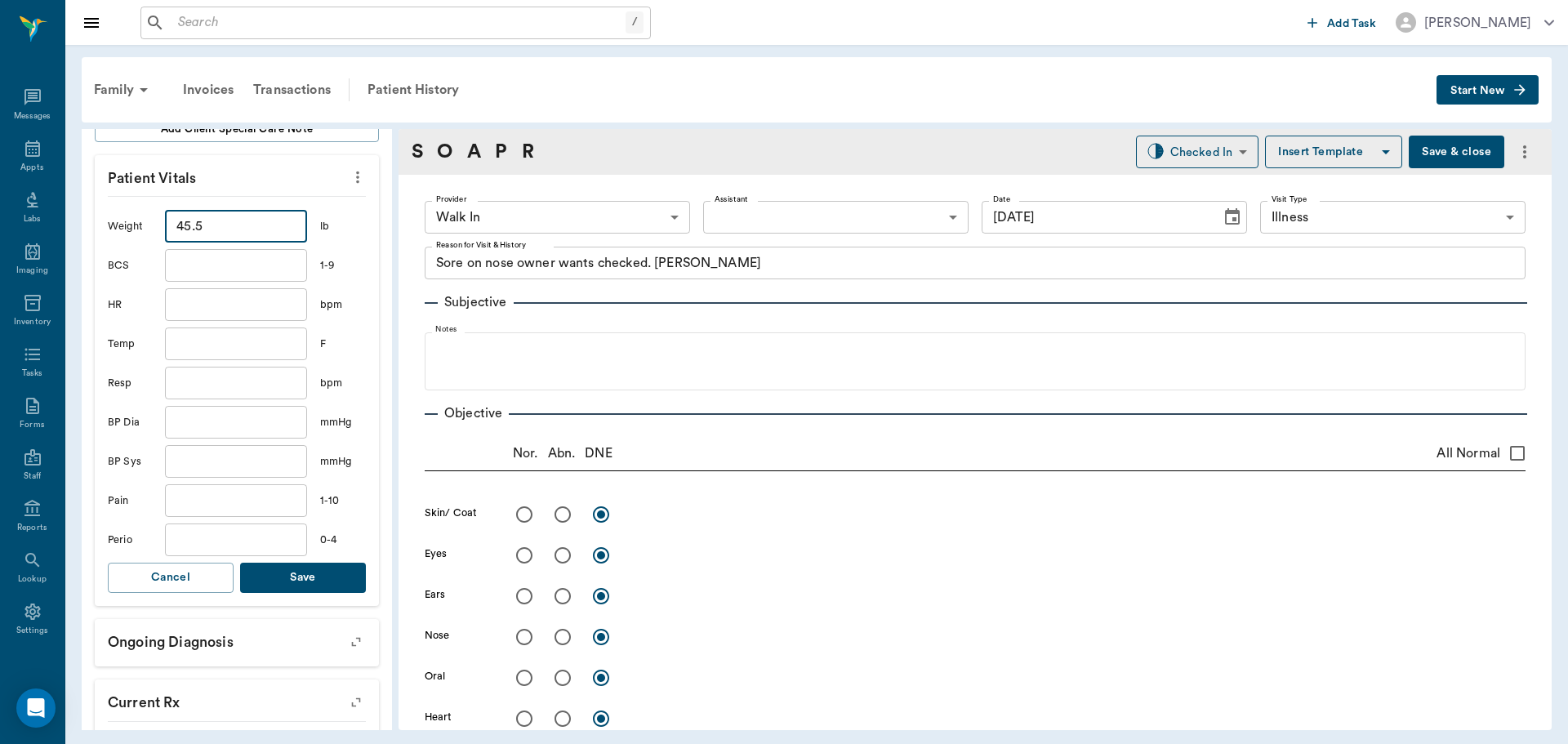
scroll to position [409, 0]
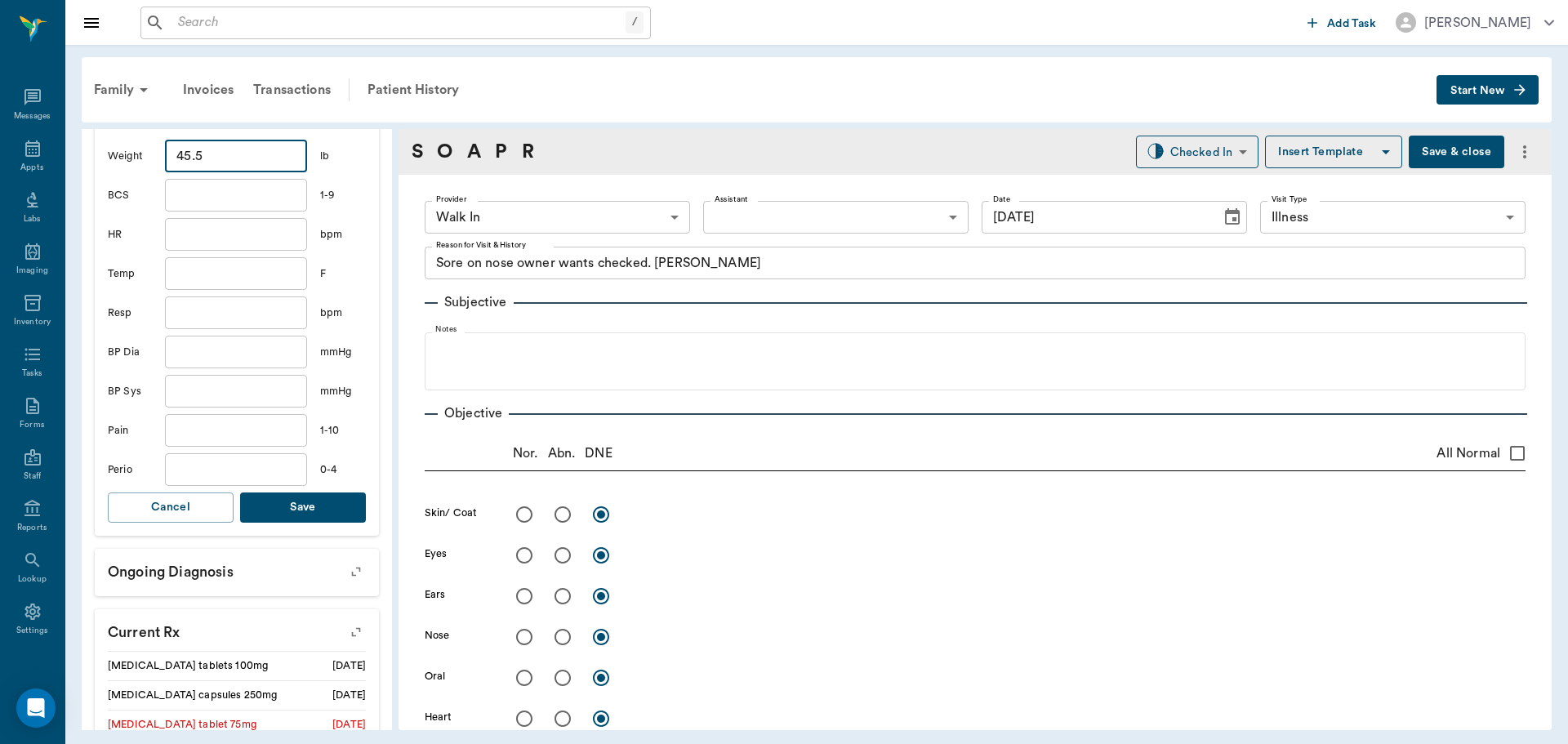
type input "45.5"
drag, startPoint x: 321, startPoint y: 509, endPoint x: 360, endPoint y: 478, distance: 49.8
click at [321, 509] on button "Save" at bounding box center [303, 507] width 125 height 30
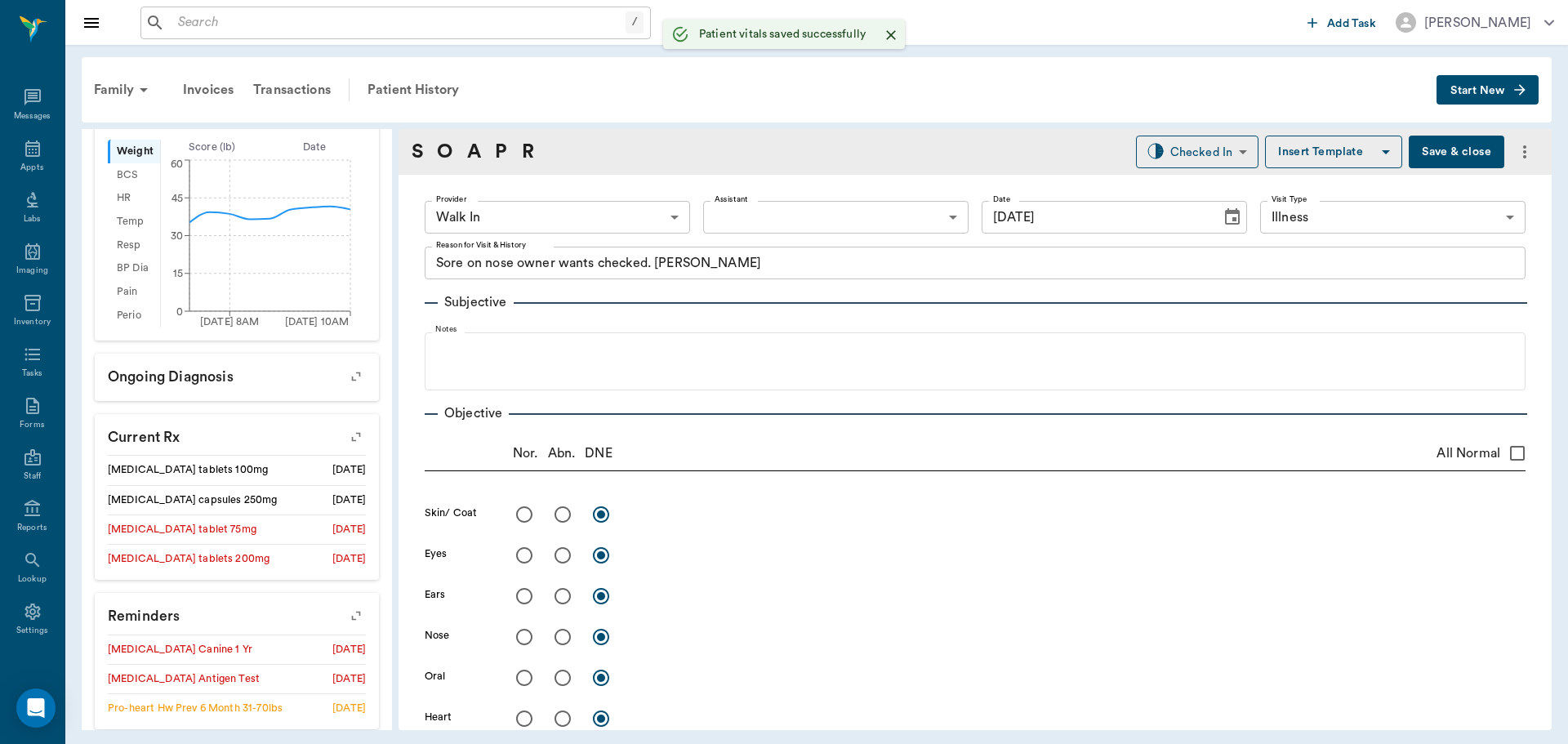
click at [519, 223] on body "/ ​ Add Task Dr. Bert Ellsworth Nectar Messages Appts Labs Imaging Inventory Ta…" at bounding box center [784, 372] width 1568 height 744
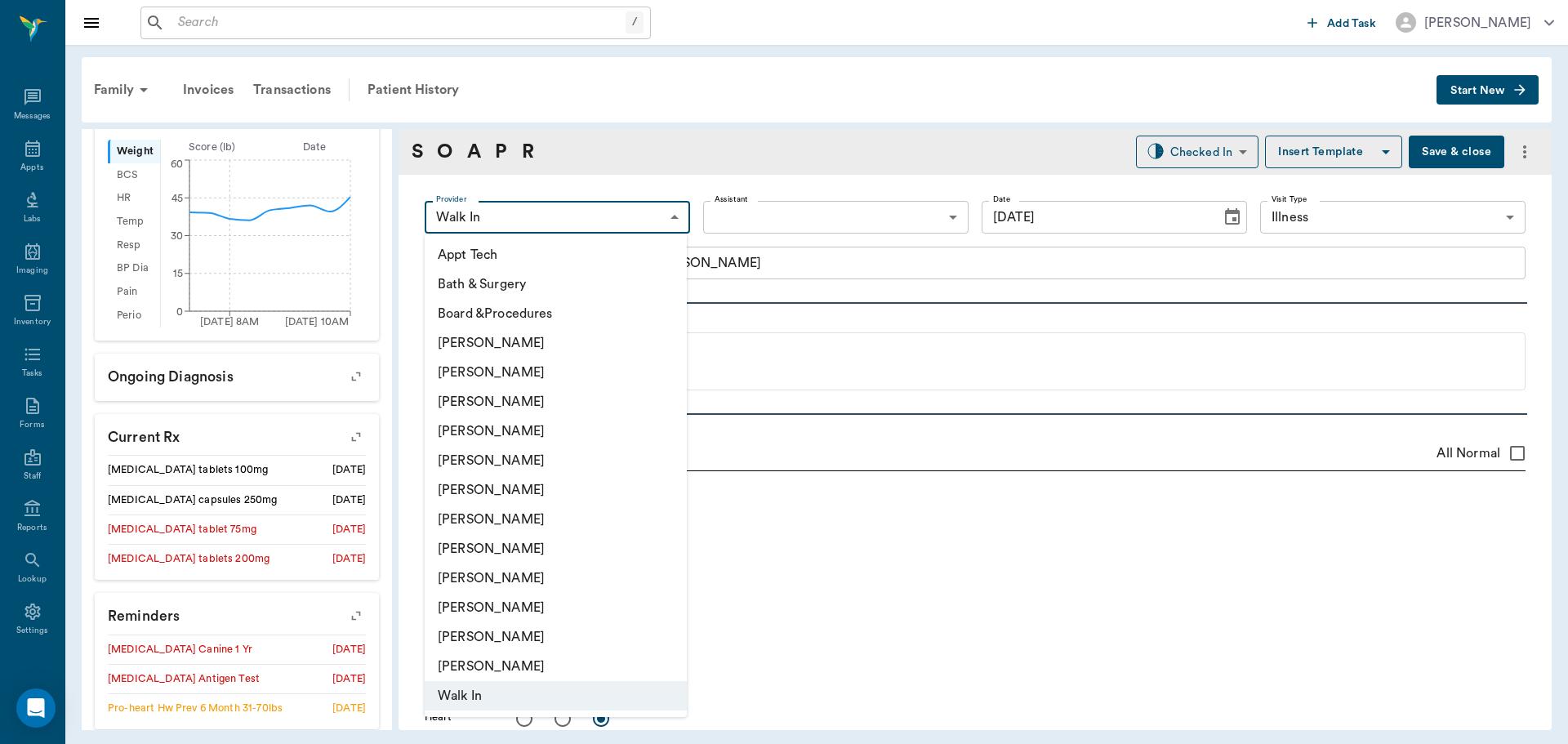
click at [499, 488] on li "[PERSON_NAME]" at bounding box center [556, 490] width 263 height 29
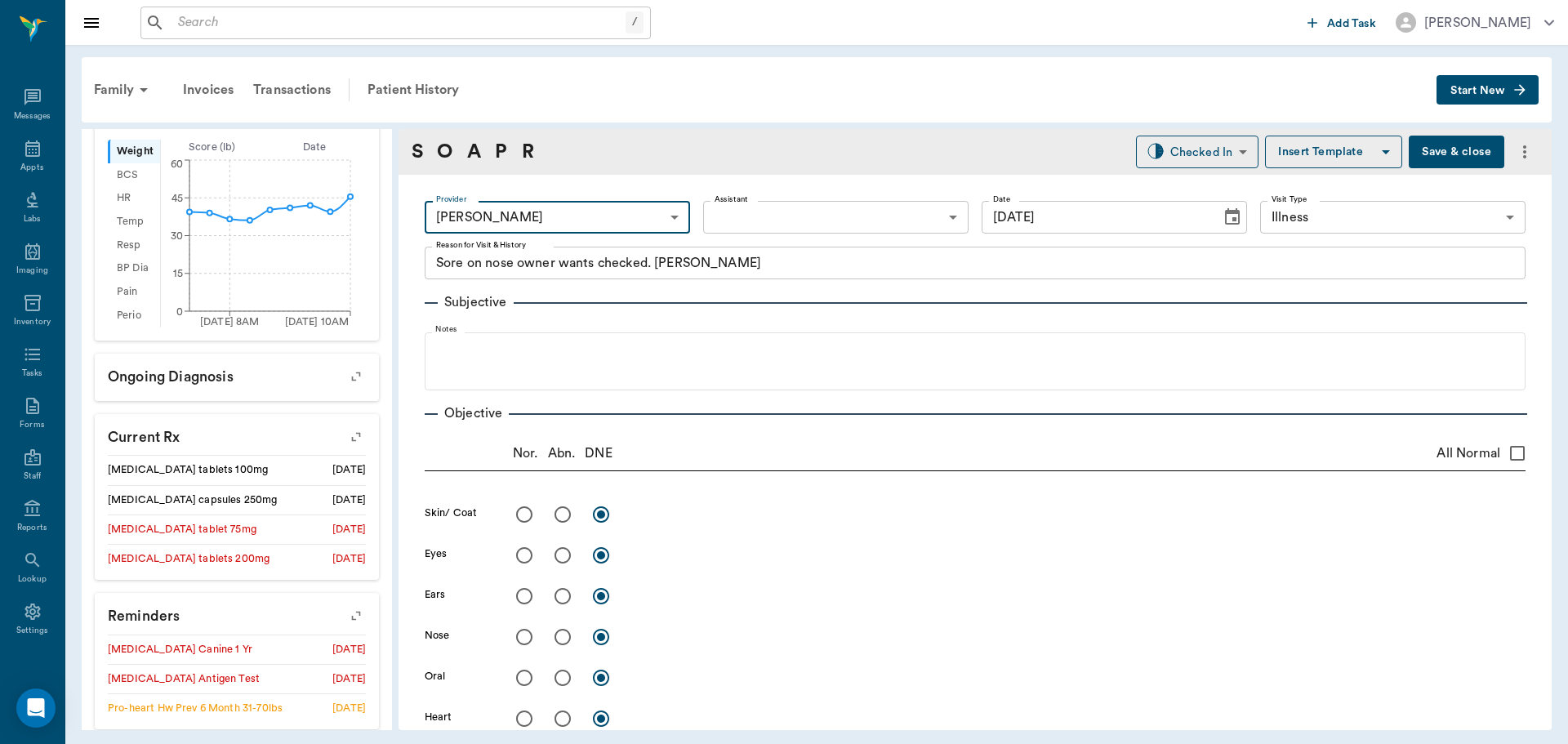
click at [628, 227] on body "/ ​ Add Task Dr. Bert Ellsworth Nectar Messages Appts Labs Imaging Inventory Ta…" at bounding box center [784, 372] width 1568 height 744
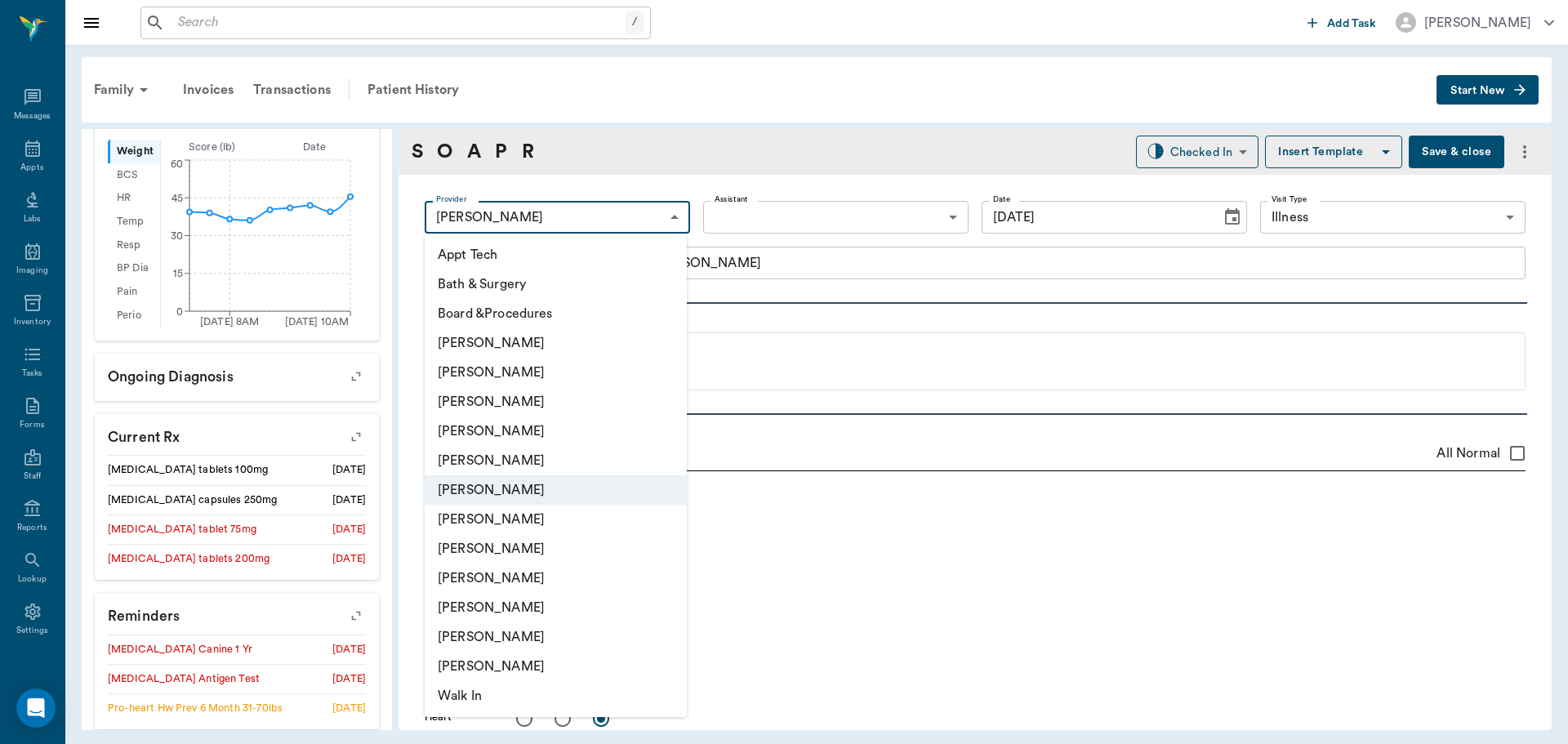
drag, startPoint x: 555, startPoint y: 403, endPoint x: 697, endPoint y: 277, distance: 189.8
click at [557, 402] on li "[PERSON_NAME]" at bounding box center [556, 402] width 263 height 29
type input "63ec2f075fda476ae8351a4d"
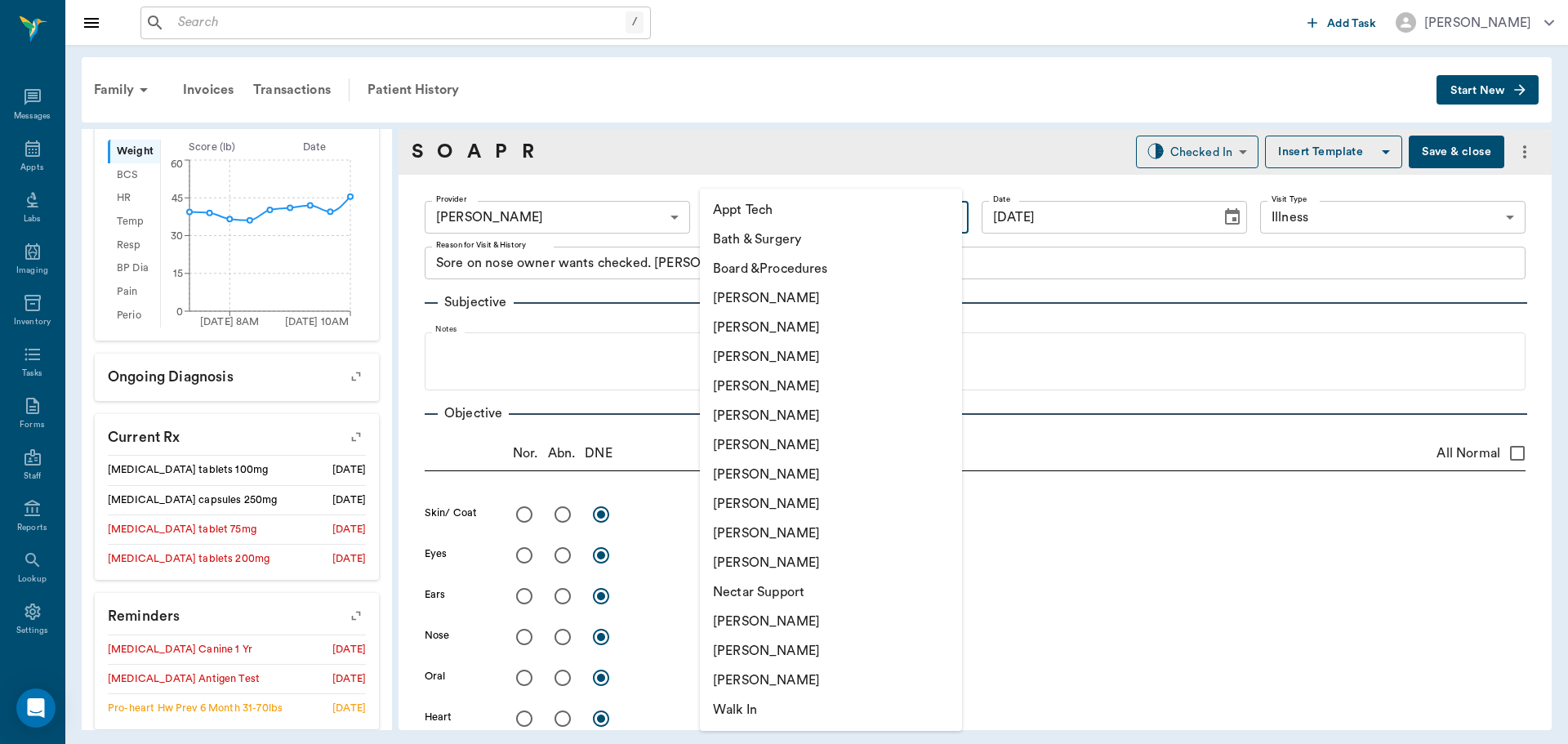
click at [770, 217] on body "/ ​ Add Task Dr. Bert Ellsworth Nectar Messages Appts Labs Imaging Inventory Ta…" at bounding box center [784, 372] width 1568 height 744
click at [741, 440] on li "[PERSON_NAME]" at bounding box center [830, 445] width 263 height 29
type input "682b670d8bdc6f7f8feef3db"
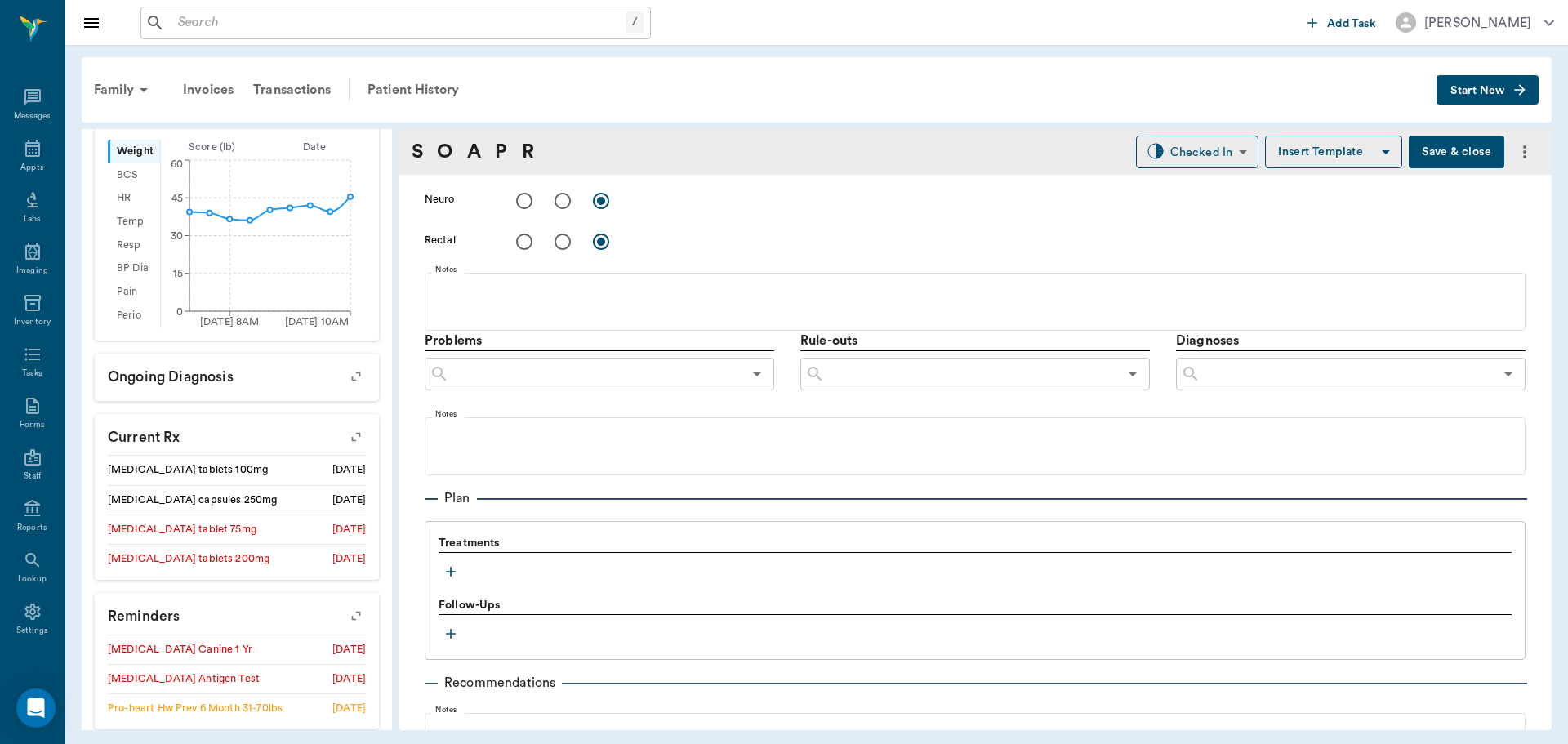
scroll to position [898, 0]
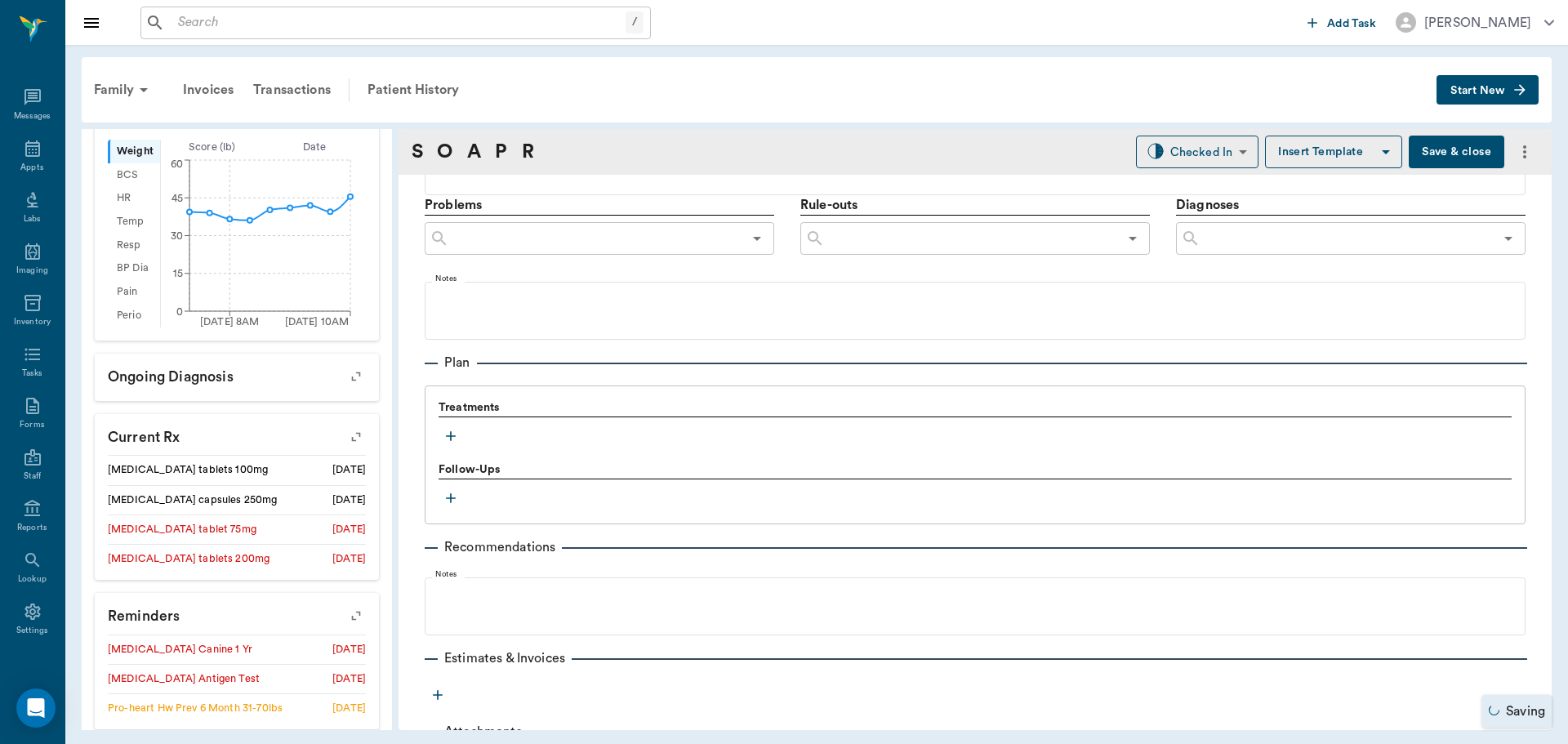
drag, startPoint x: 432, startPoint y: 431, endPoint x: 446, endPoint y: 431, distance: 14.0
click at [437, 431] on div "Treatments Follow-Ups" at bounding box center [976, 454] width 1101 height 139
click at [446, 431] on icon "button" at bounding box center [451, 436] width 16 height 16
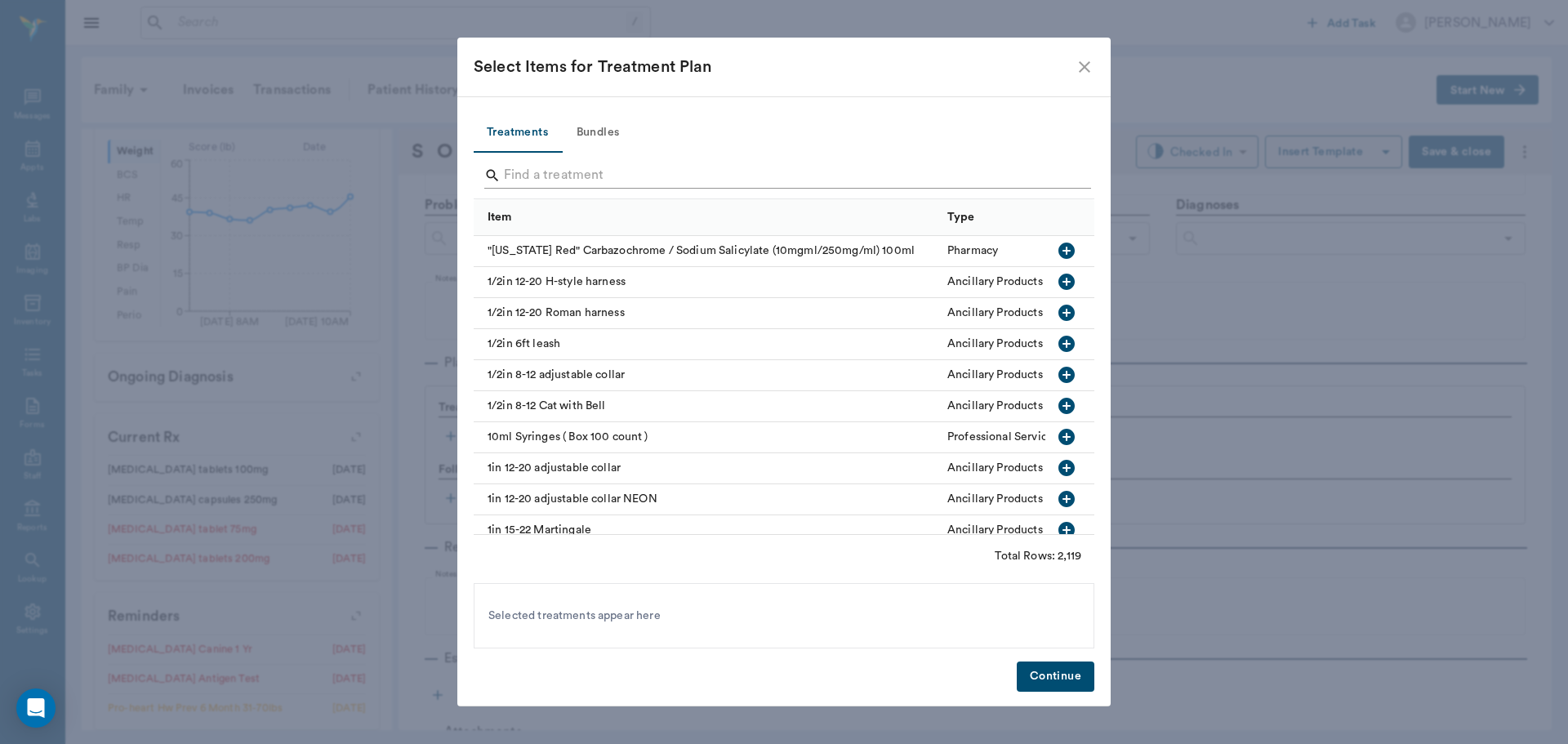
click at [540, 177] on input "Search" at bounding box center [785, 175] width 562 height 26
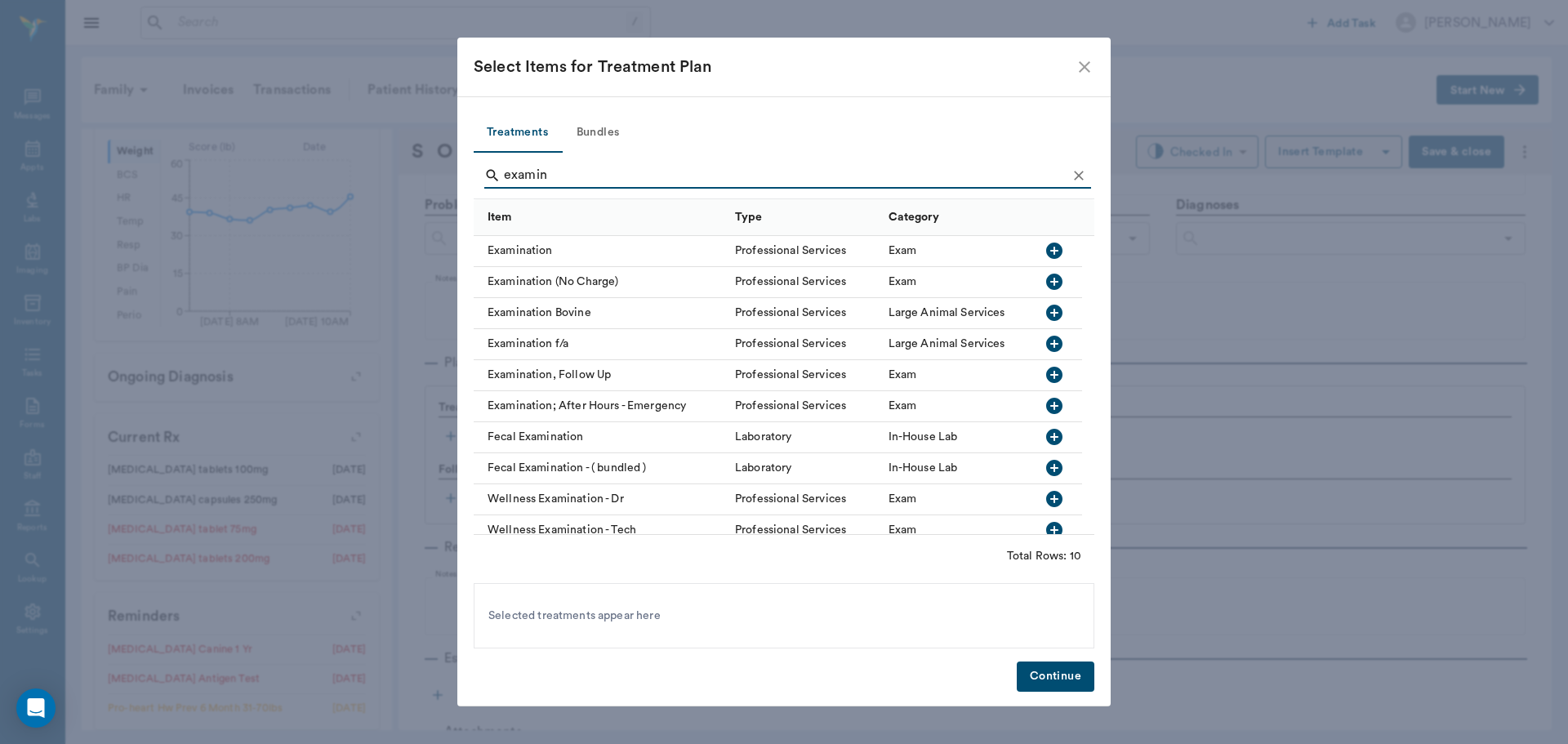
type input "examin"
click at [1056, 245] on icon "button" at bounding box center [1055, 251] width 16 height 16
click at [1040, 670] on button "Continue" at bounding box center [1055, 676] width 77 height 30
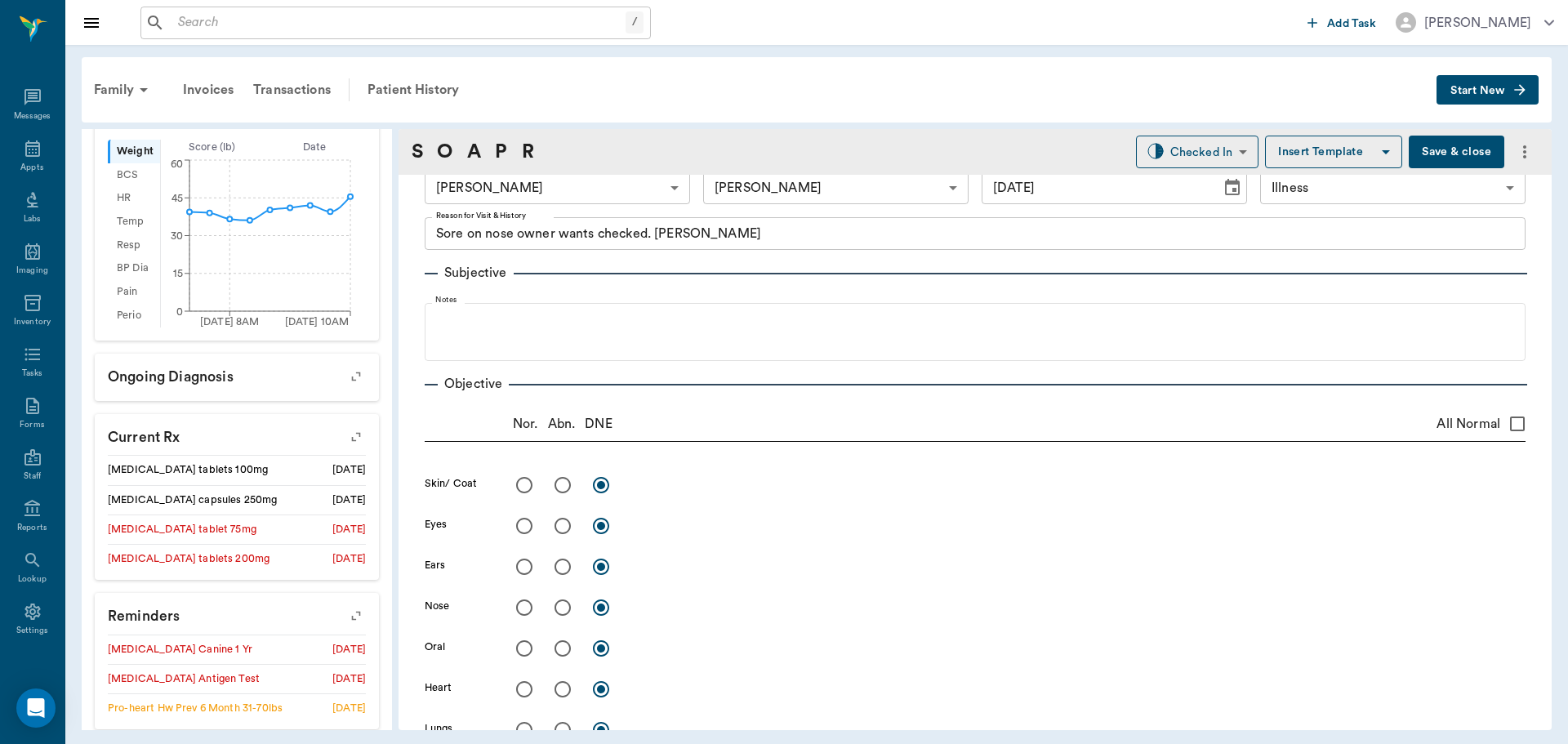
scroll to position [0, 0]
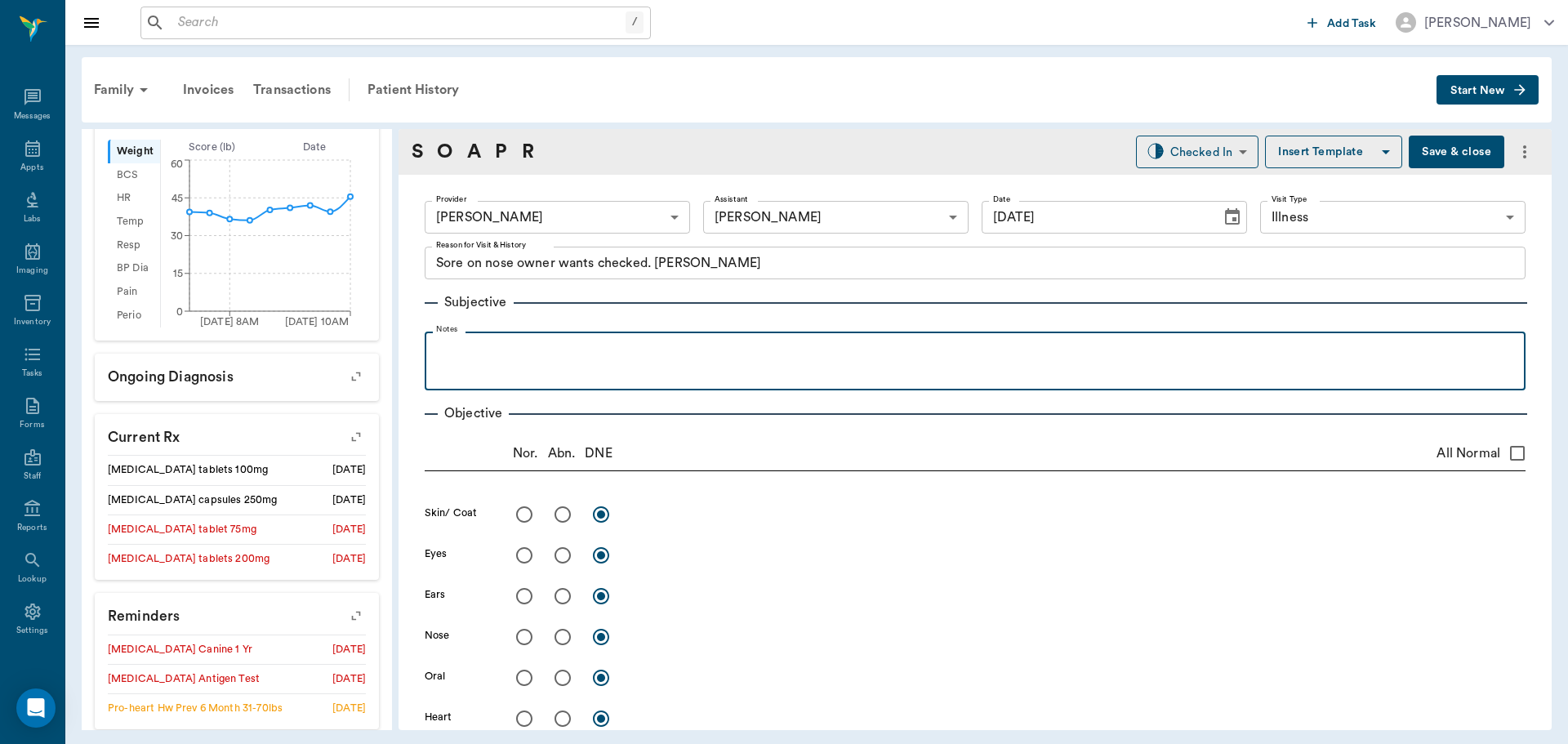
click at [550, 360] on div at bounding box center [976, 360] width 1085 height 41
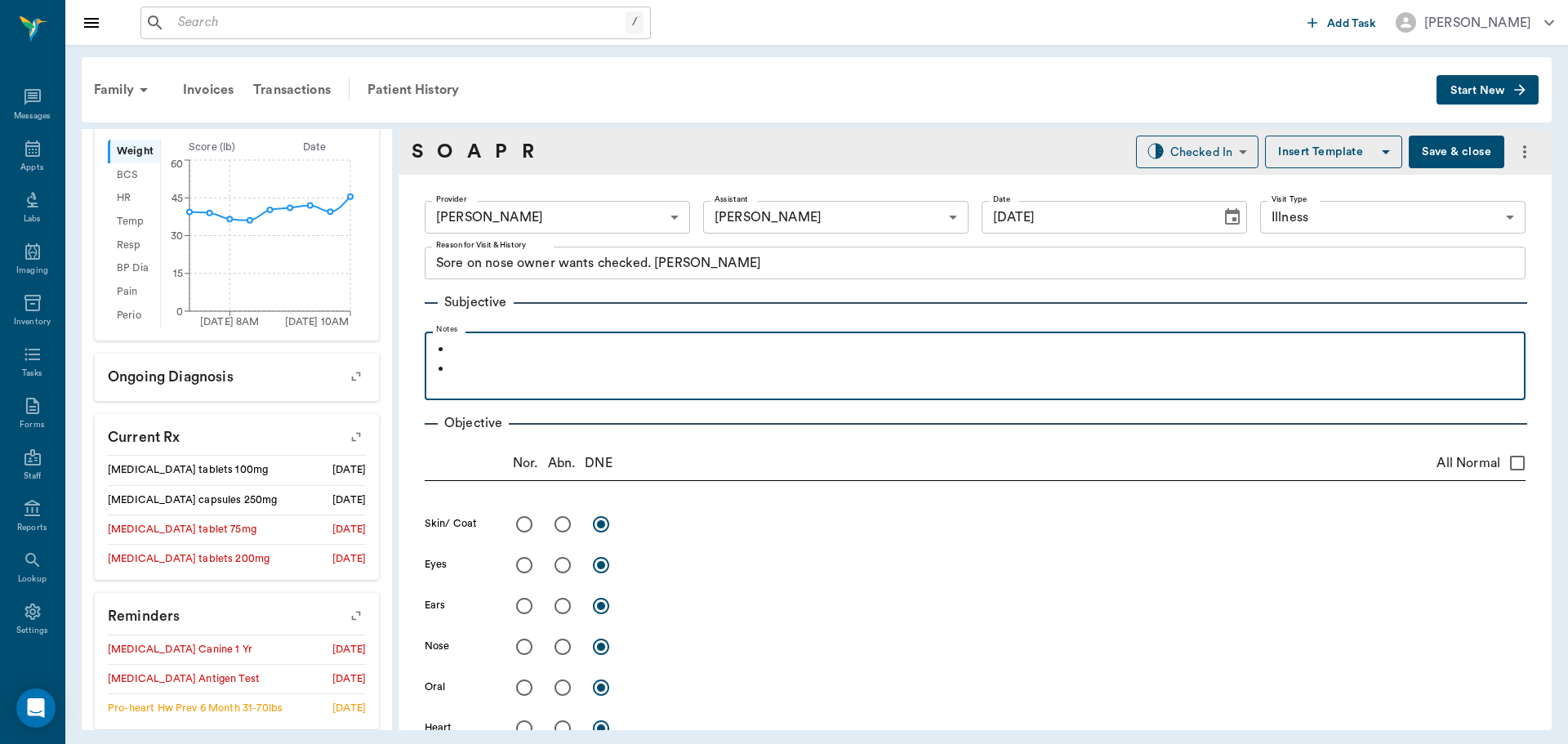
click at [550, 359] on p at bounding box center [985, 350] width 1065 height 20
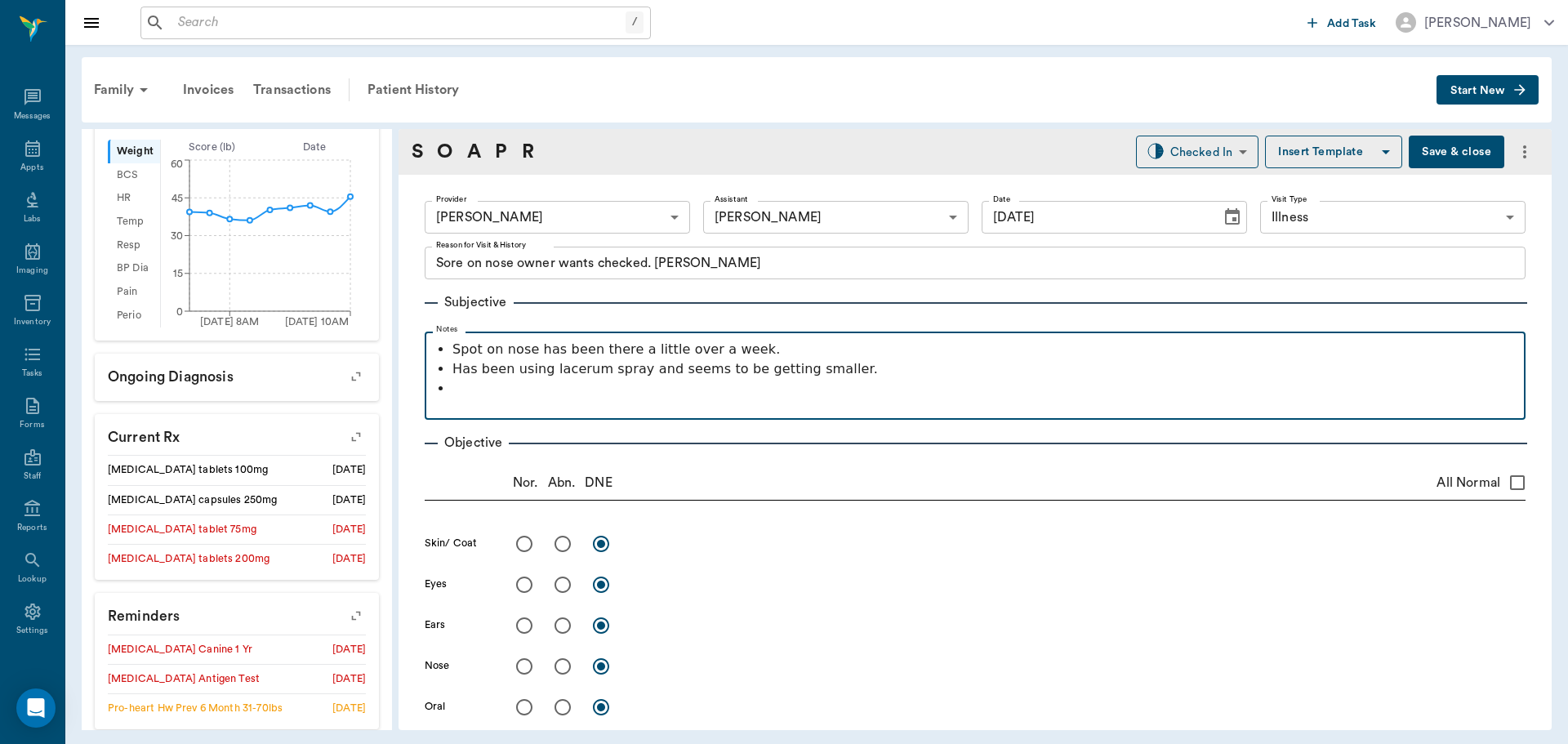
click at [524, 395] on p at bounding box center [985, 389] width 1065 height 20
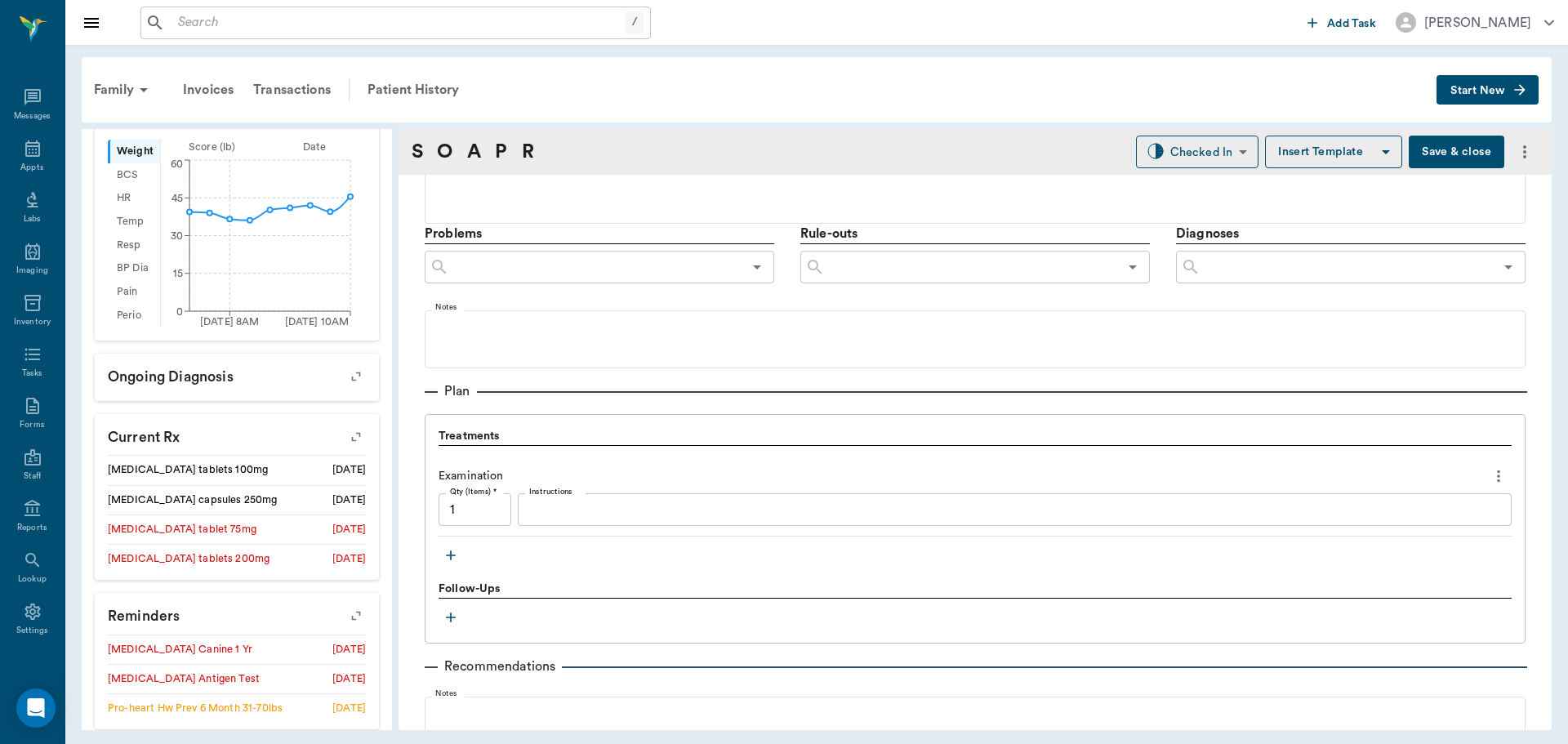
click at [1426, 154] on button "Save & close" at bounding box center [1456, 152] width 95 height 33
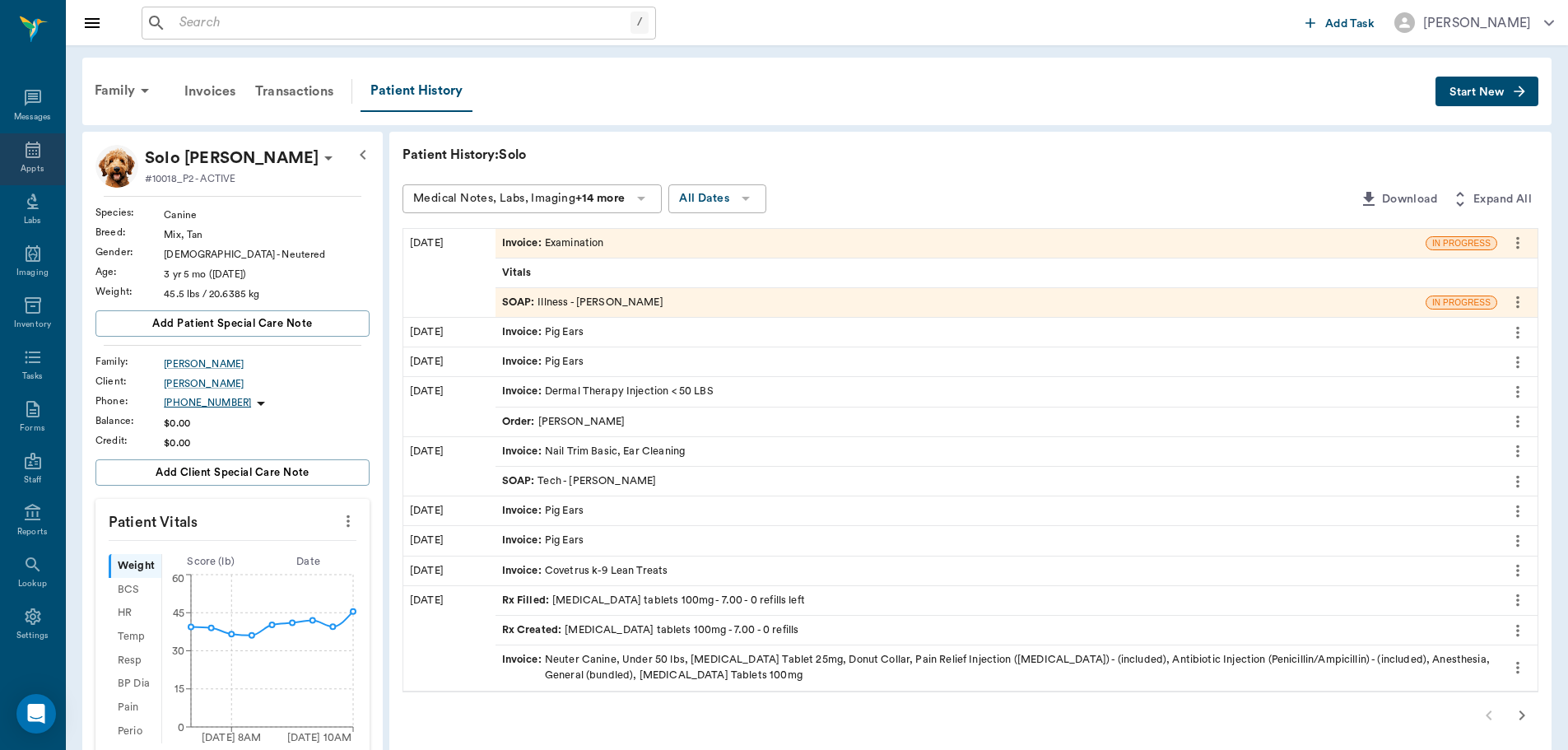
click at [34, 163] on div "Appts" at bounding box center [31, 168] width 23 height 12
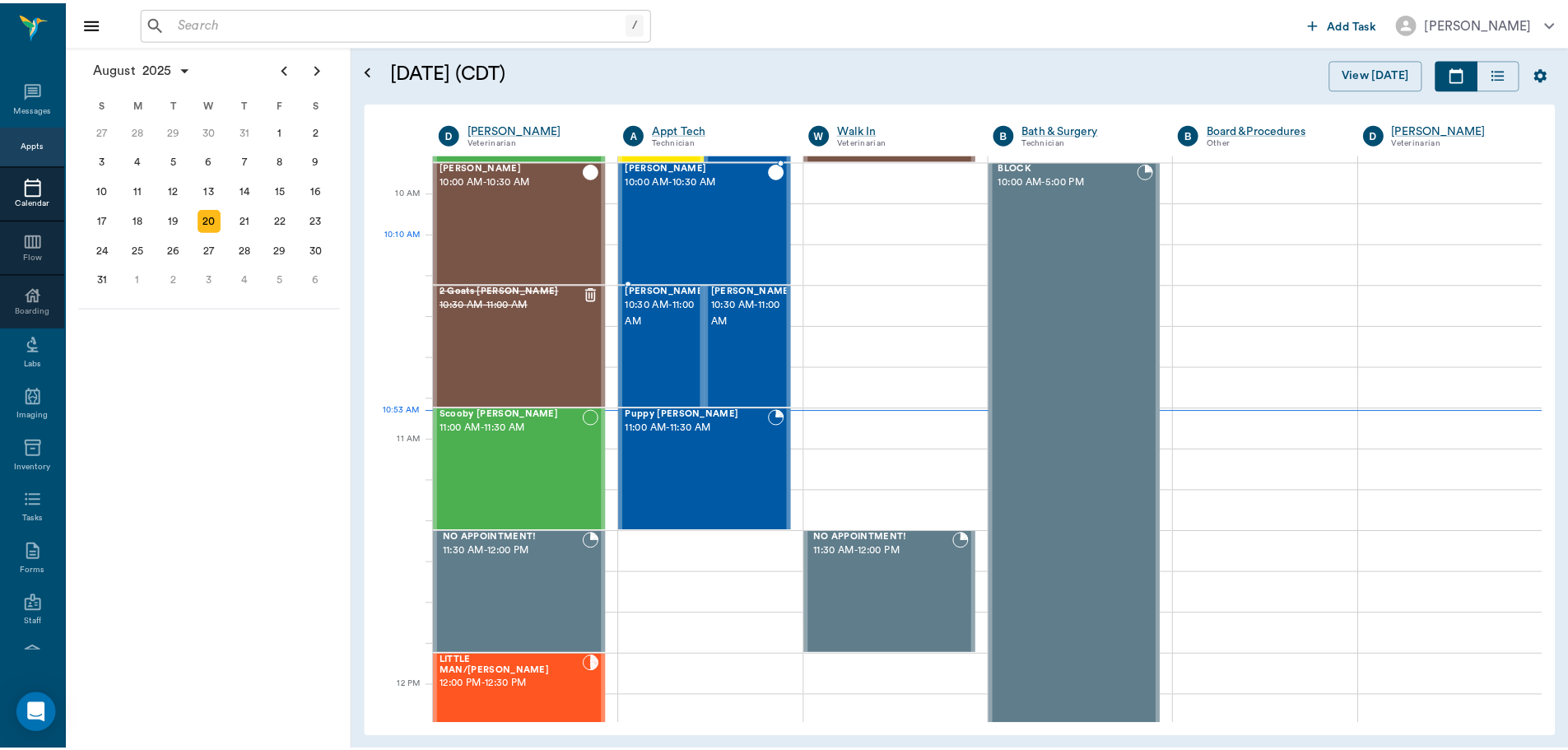
scroll to position [330, 0]
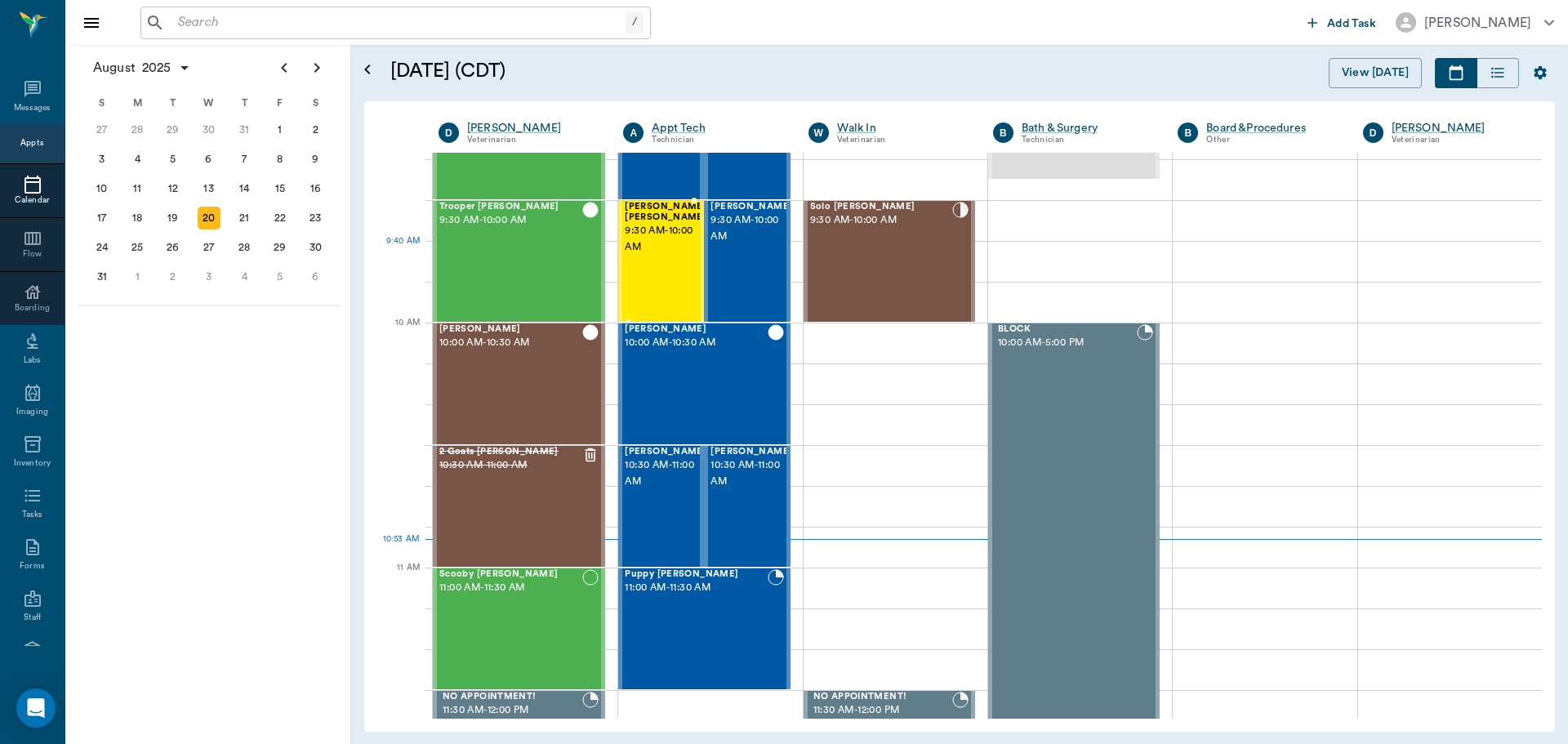
click at [639, 238] on span "9:30 AM - 10:00 AM" at bounding box center [666, 239] width 82 height 33
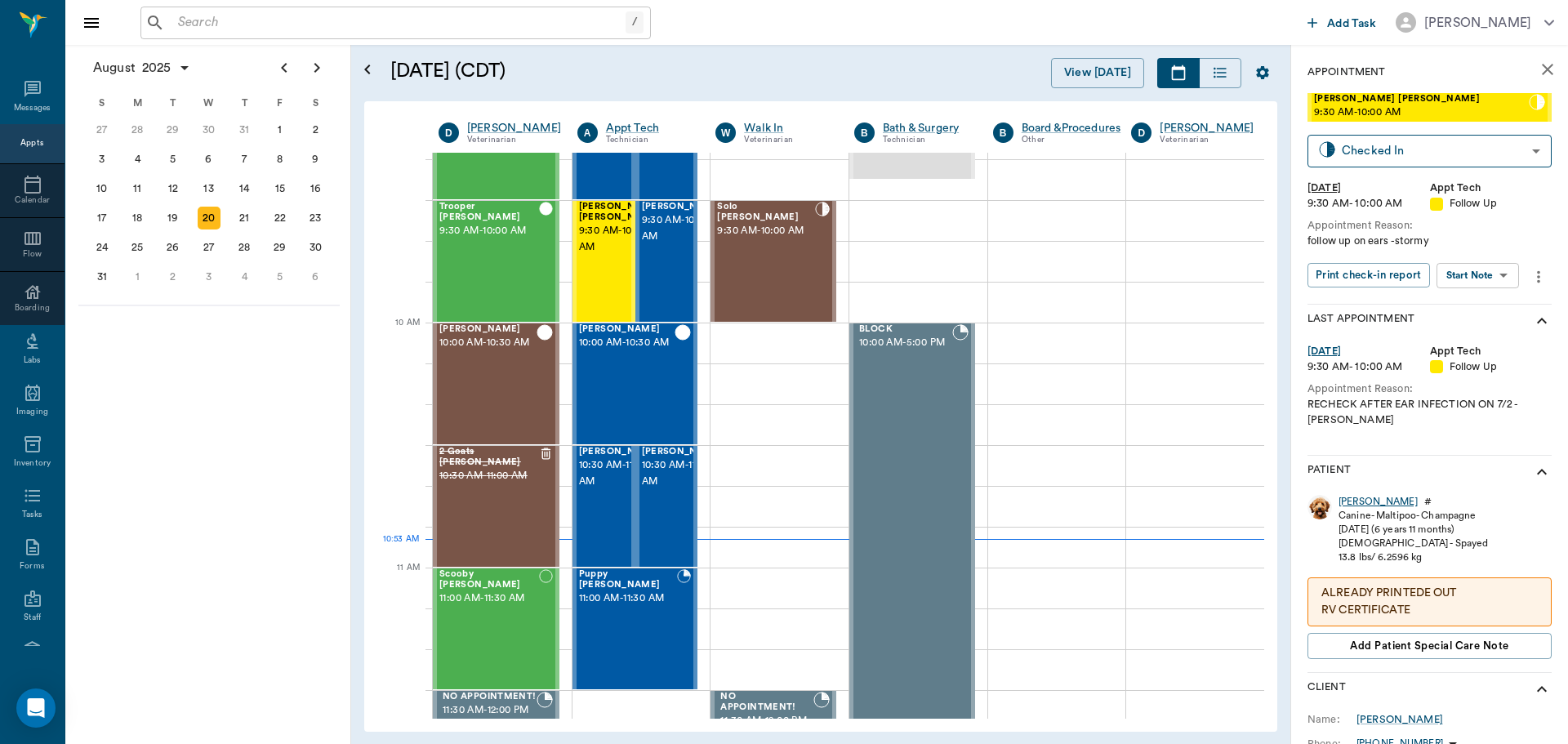
click at [1360, 504] on div "[PERSON_NAME]" at bounding box center [1378, 501] width 79 height 14
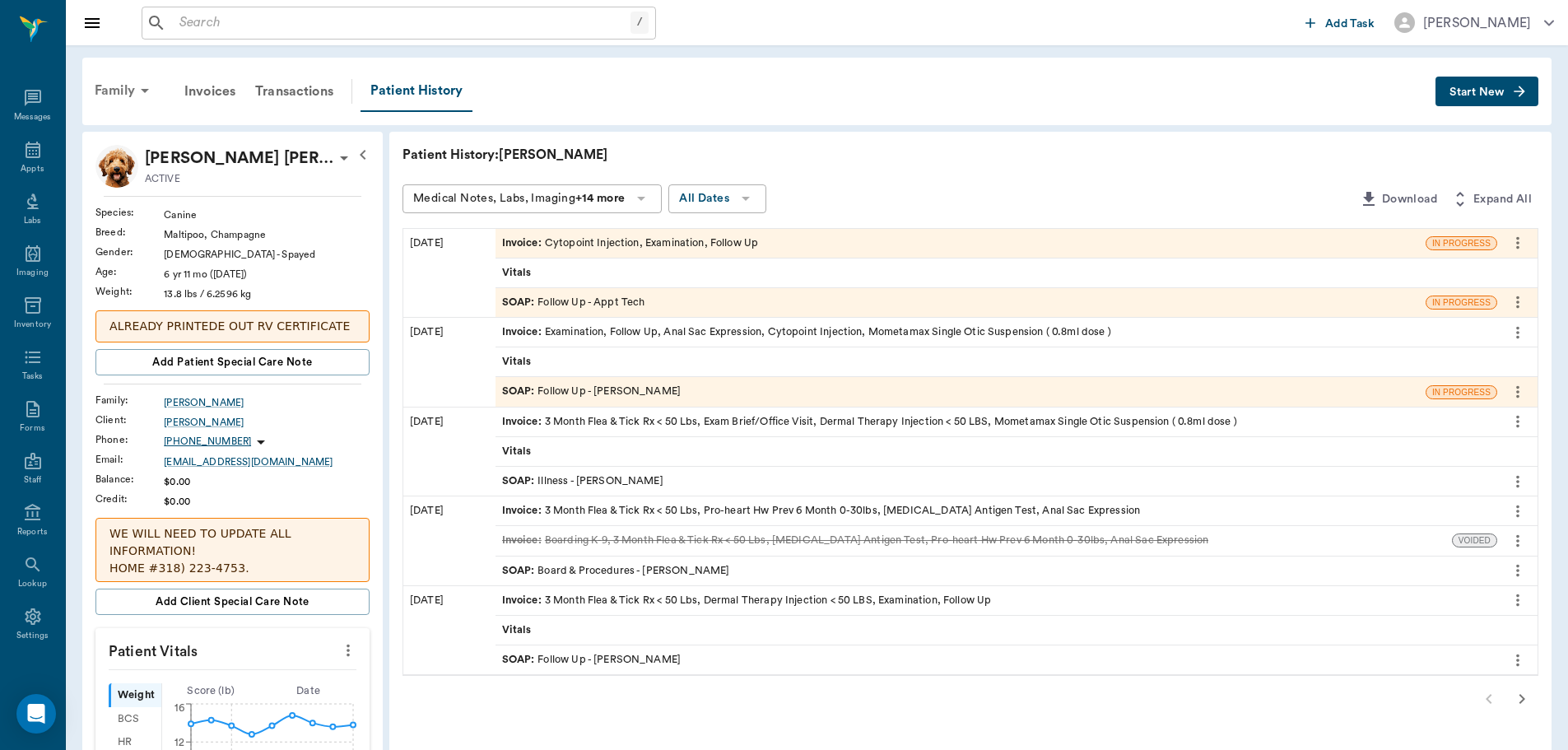
click at [131, 91] on div "Family" at bounding box center [124, 90] width 80 height 39
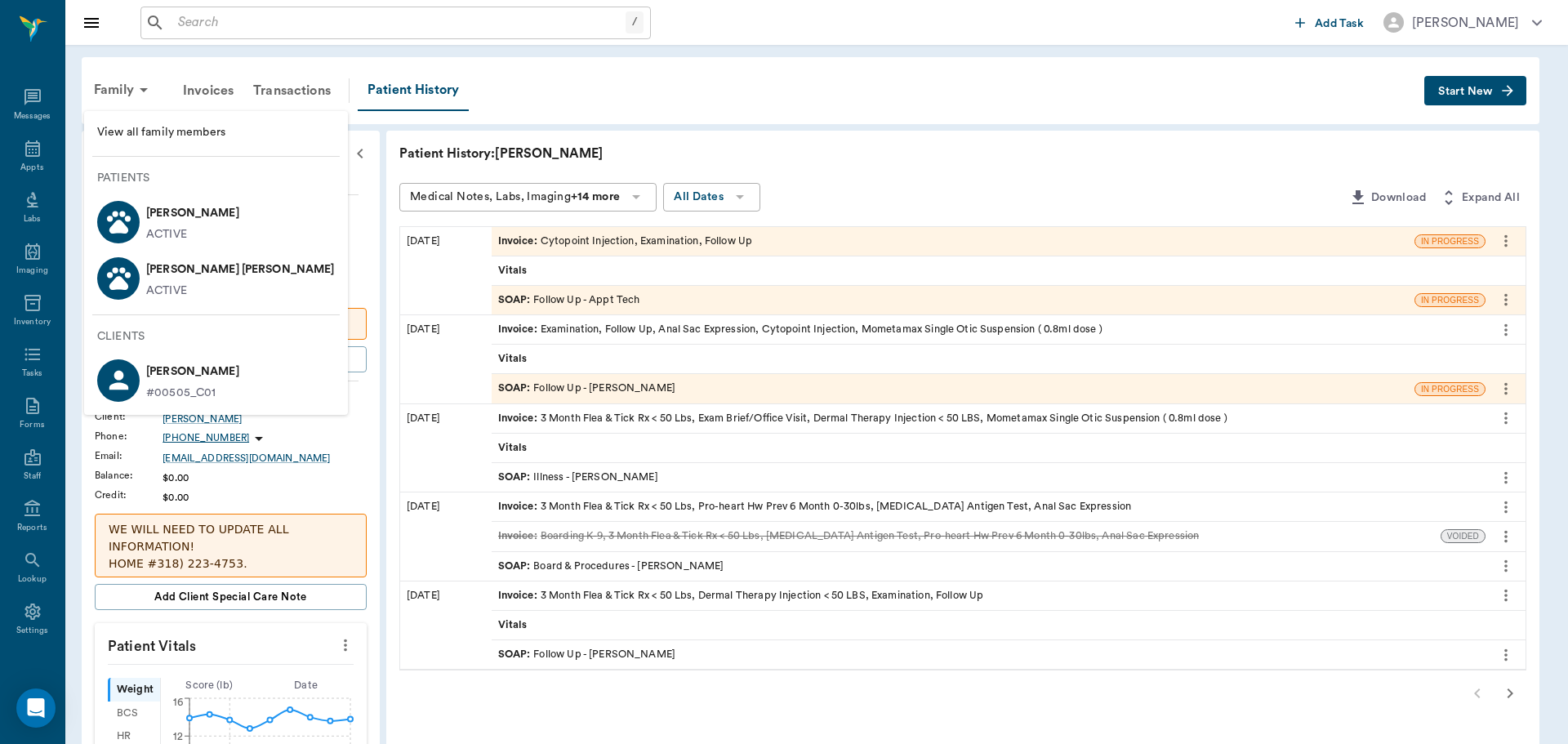
click at [163, 234] on p "ACTIVE" at bounding box center [166, 234] width 41 height 17
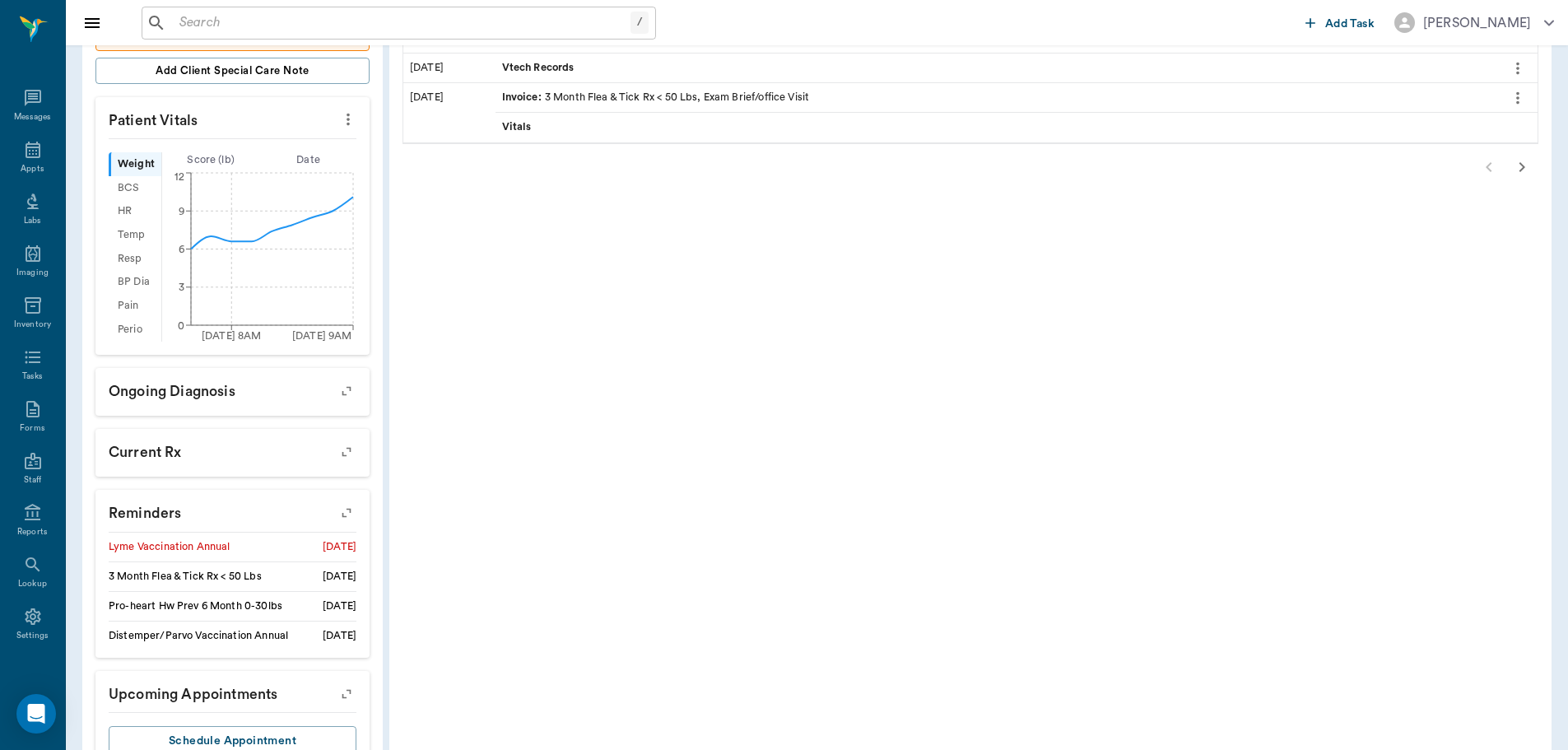
scroll to position [606, 0]
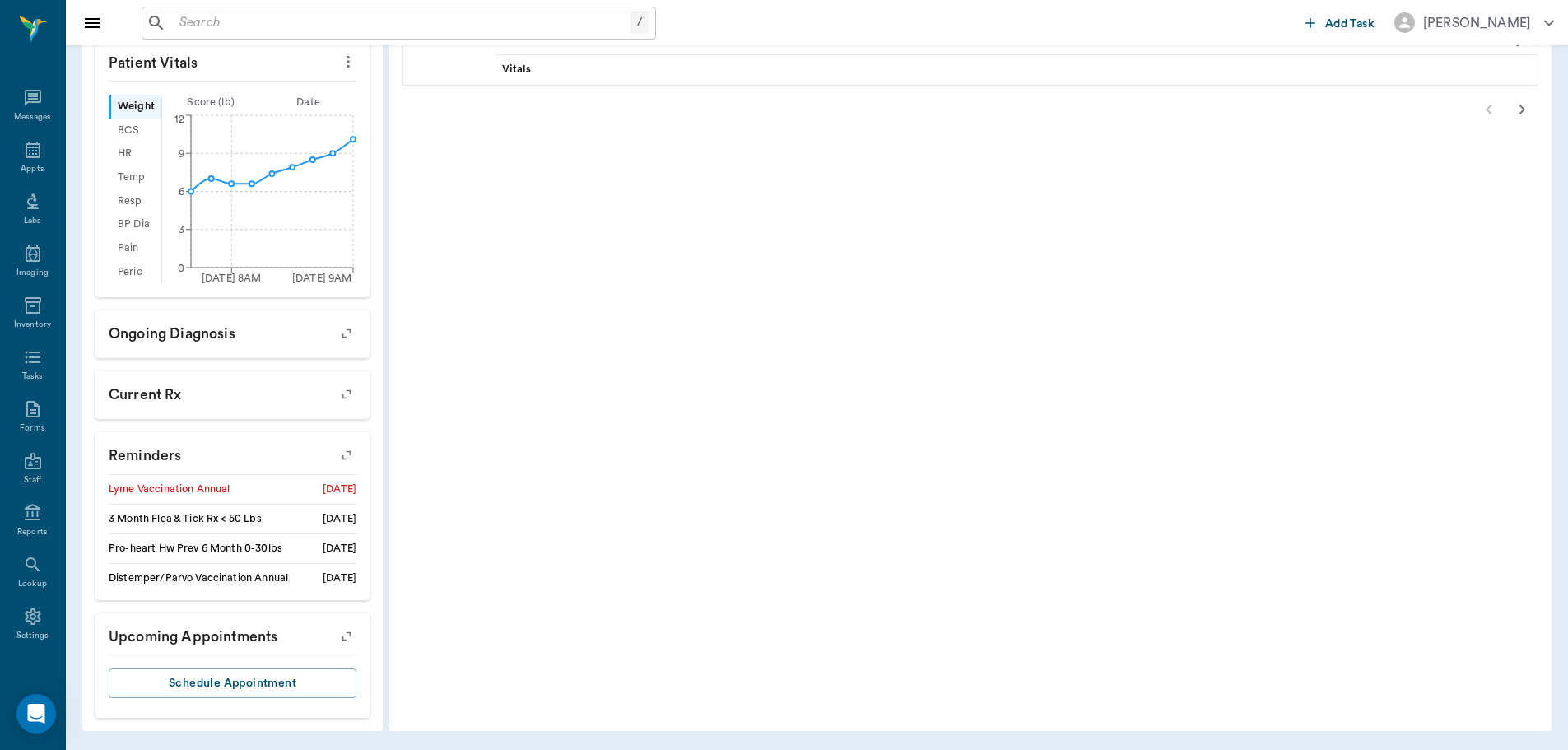
click at [347, 452] on icon "button" at bounding box center [346, 455] width 23 height 23
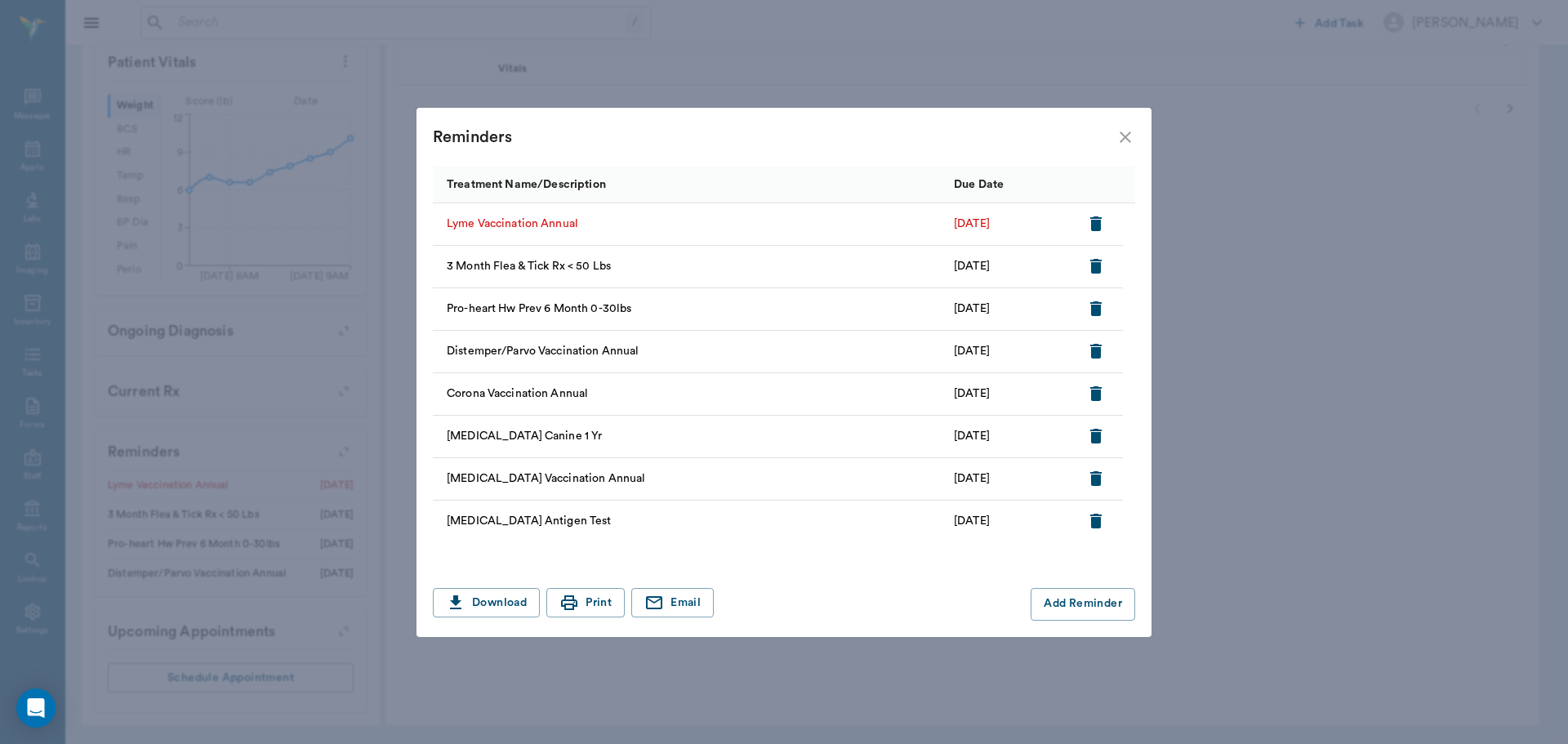
click at [1096, 223] on icon "button" at bounding box center [1096, 223] width 12 height 15
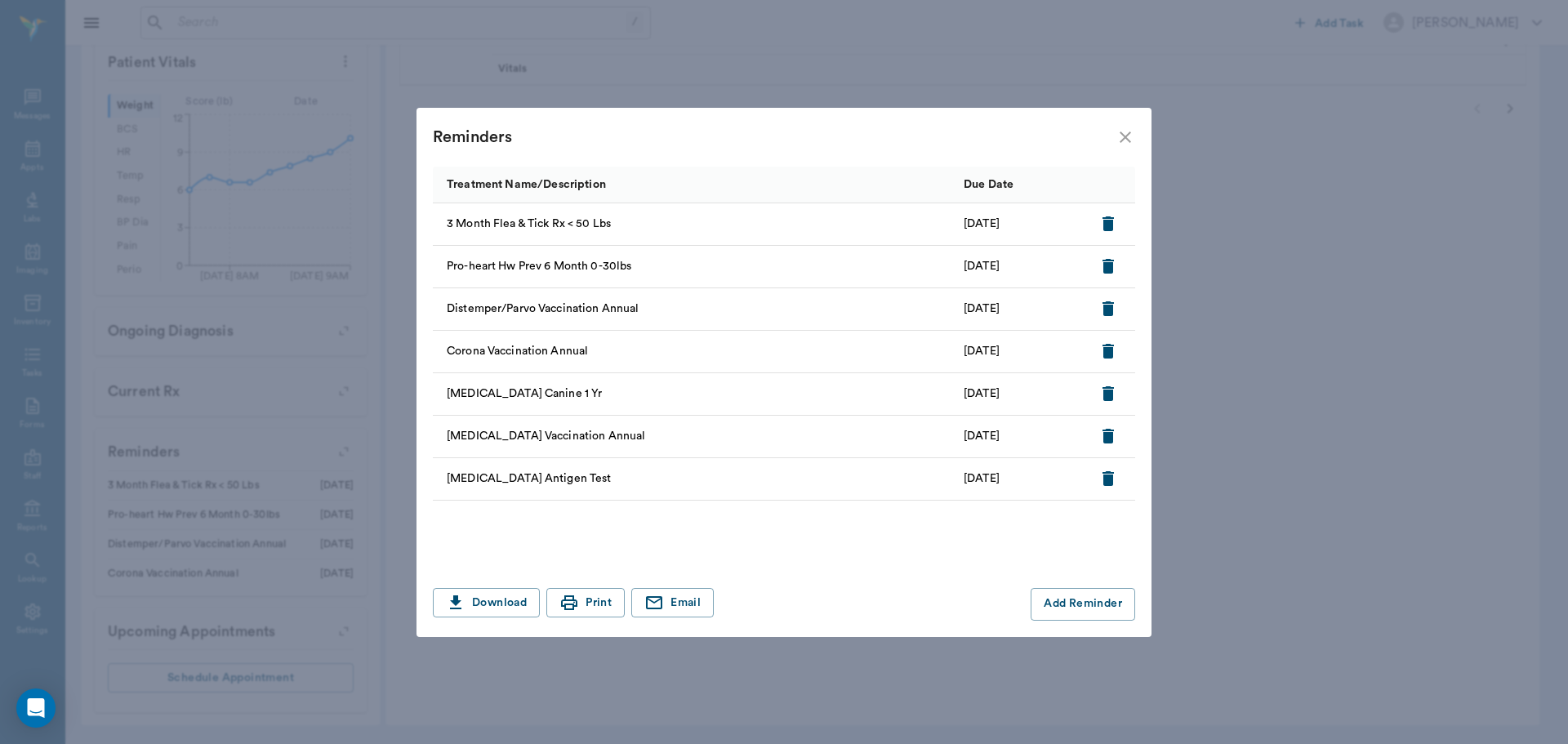
click at [1118, 138] on icon "close" at bounding box center [1126, 137] width 20 height 20
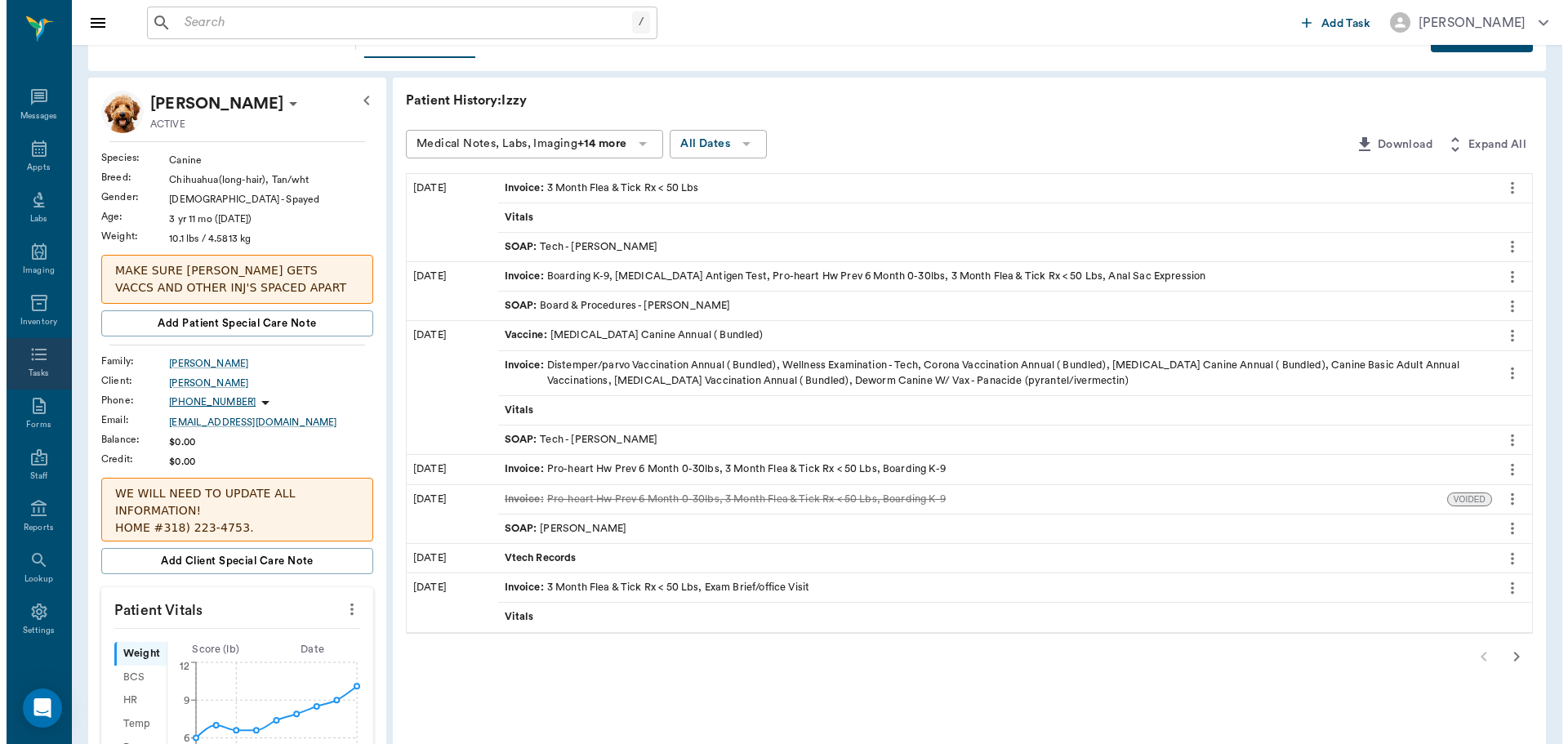
scroll to position [0, 0]
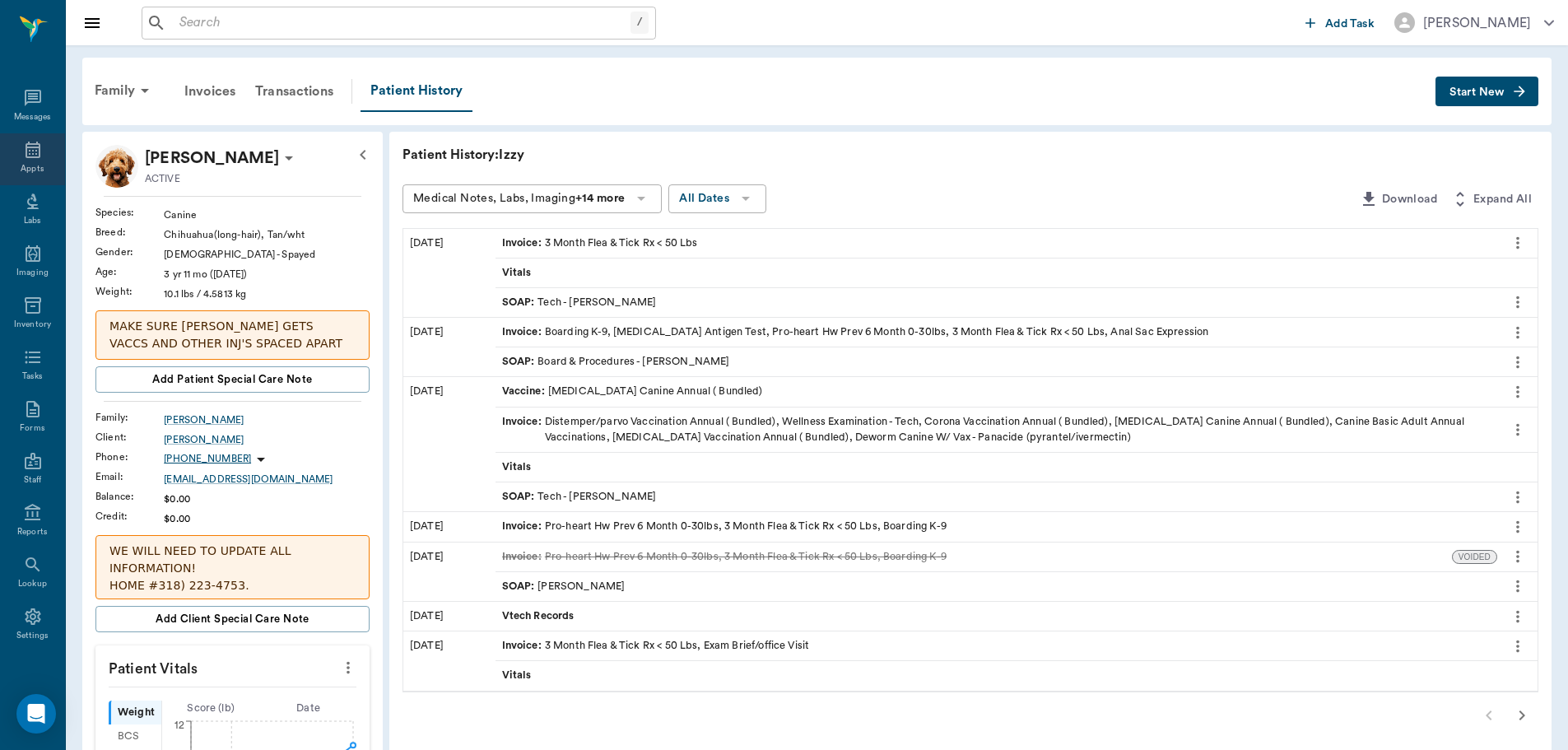
click at [23, 146] on icon at bounding box center [33, 150] width 20 height 20
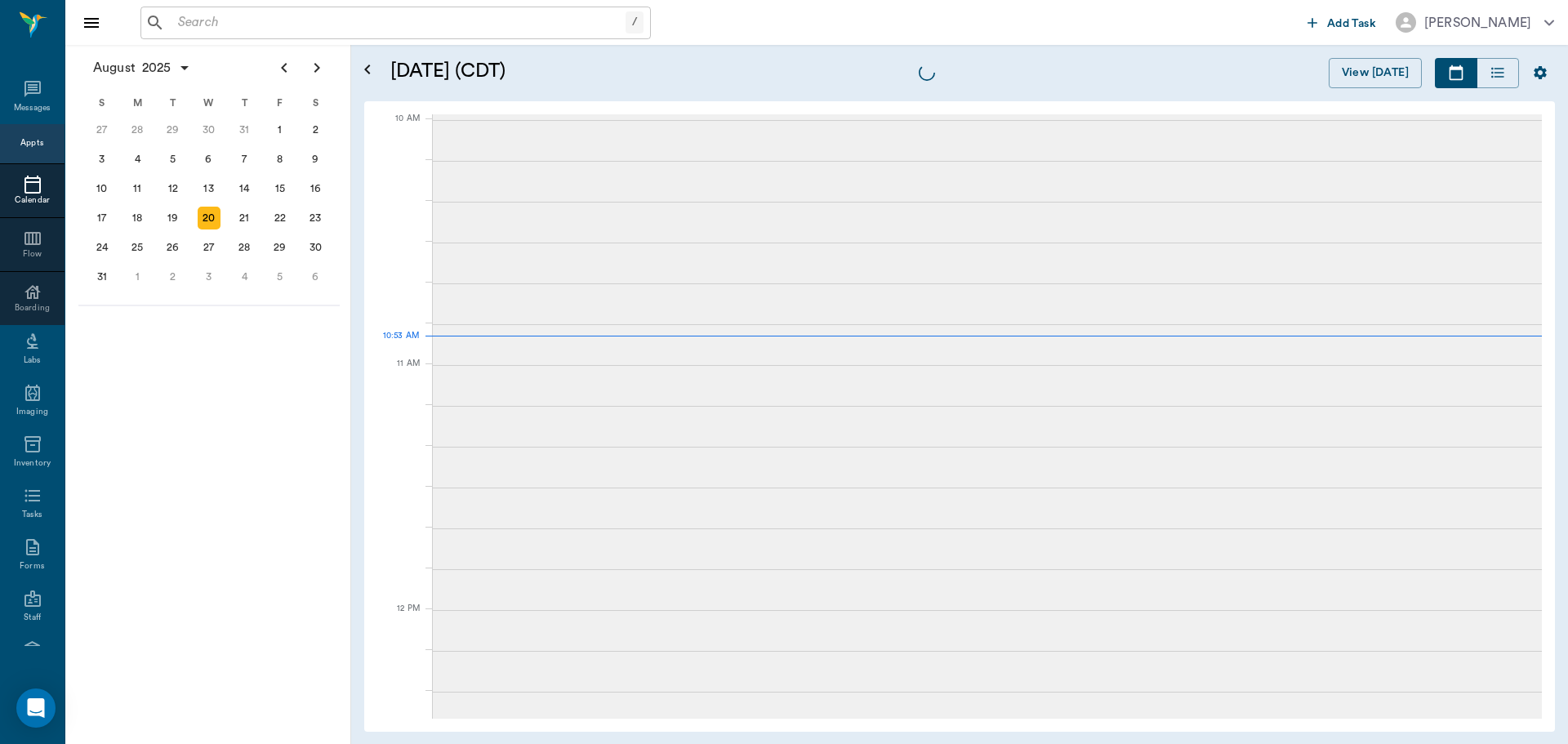
scroll to position [491, 0]
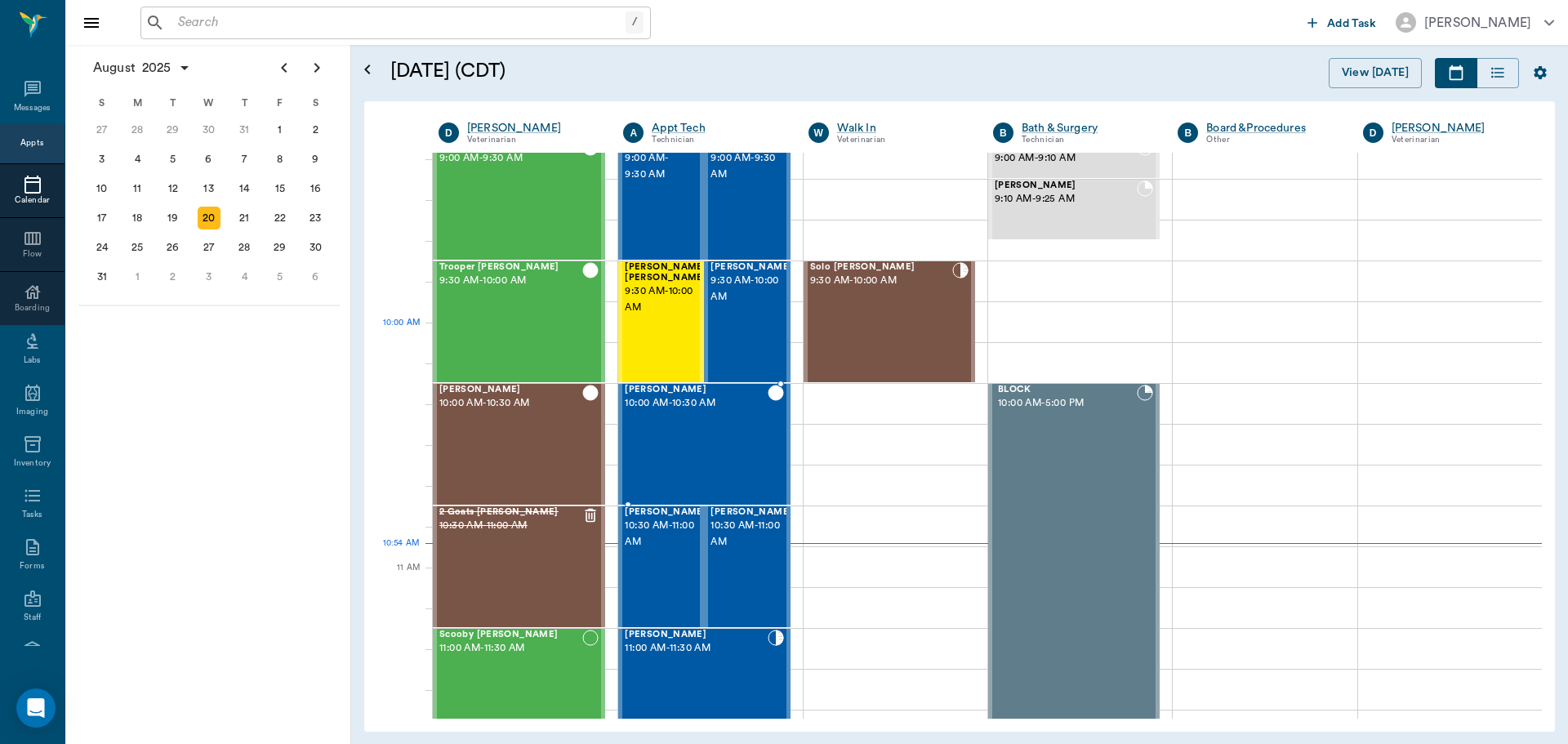
scroll to position [247, 0]
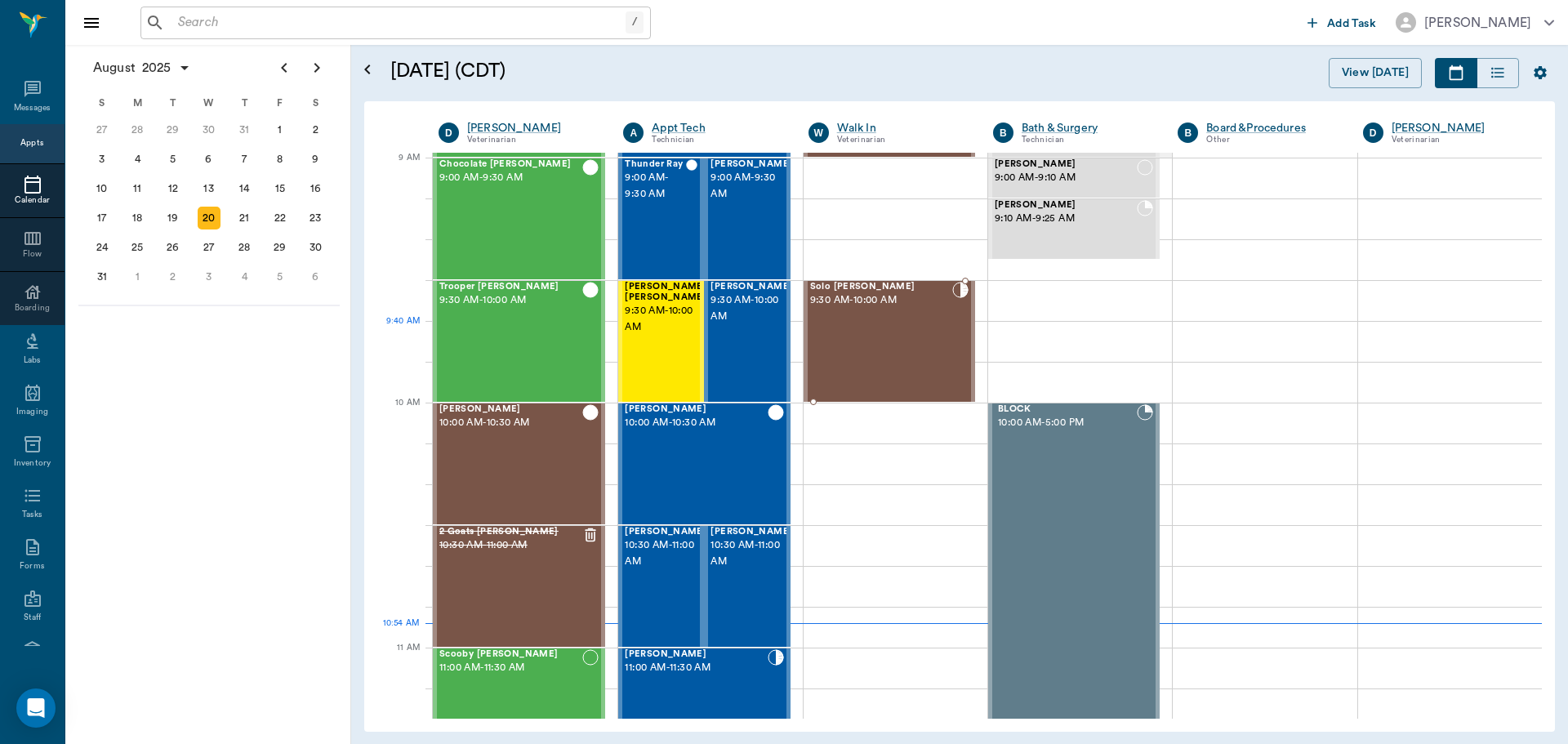
click at [879, 344] on div "Solo [PERSON_NAME] 9:30 AM - 10:00 AM" at bounding box center [881, 341] width 142 height 119
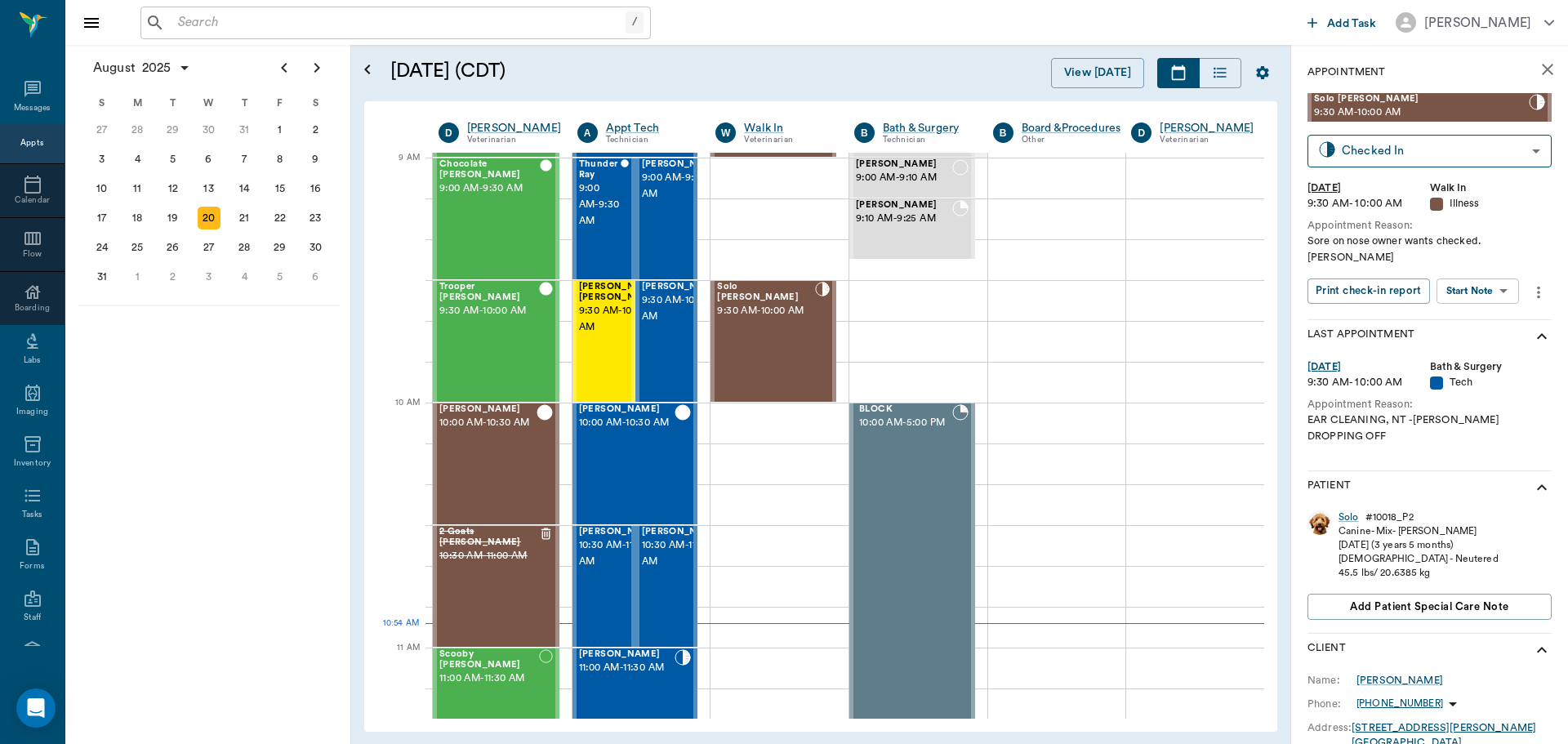
click at [1502, 280] on body "/ ​ Add Task Dr. Bert Ellsworth Nectar Messages Appts Calendar Flow Boarding La…" at bounding box center [784, 372] width 1568 height 744
click at [1505, 310] on li "View SOAP" at bounding box center [1478, 309] width 114 height 27
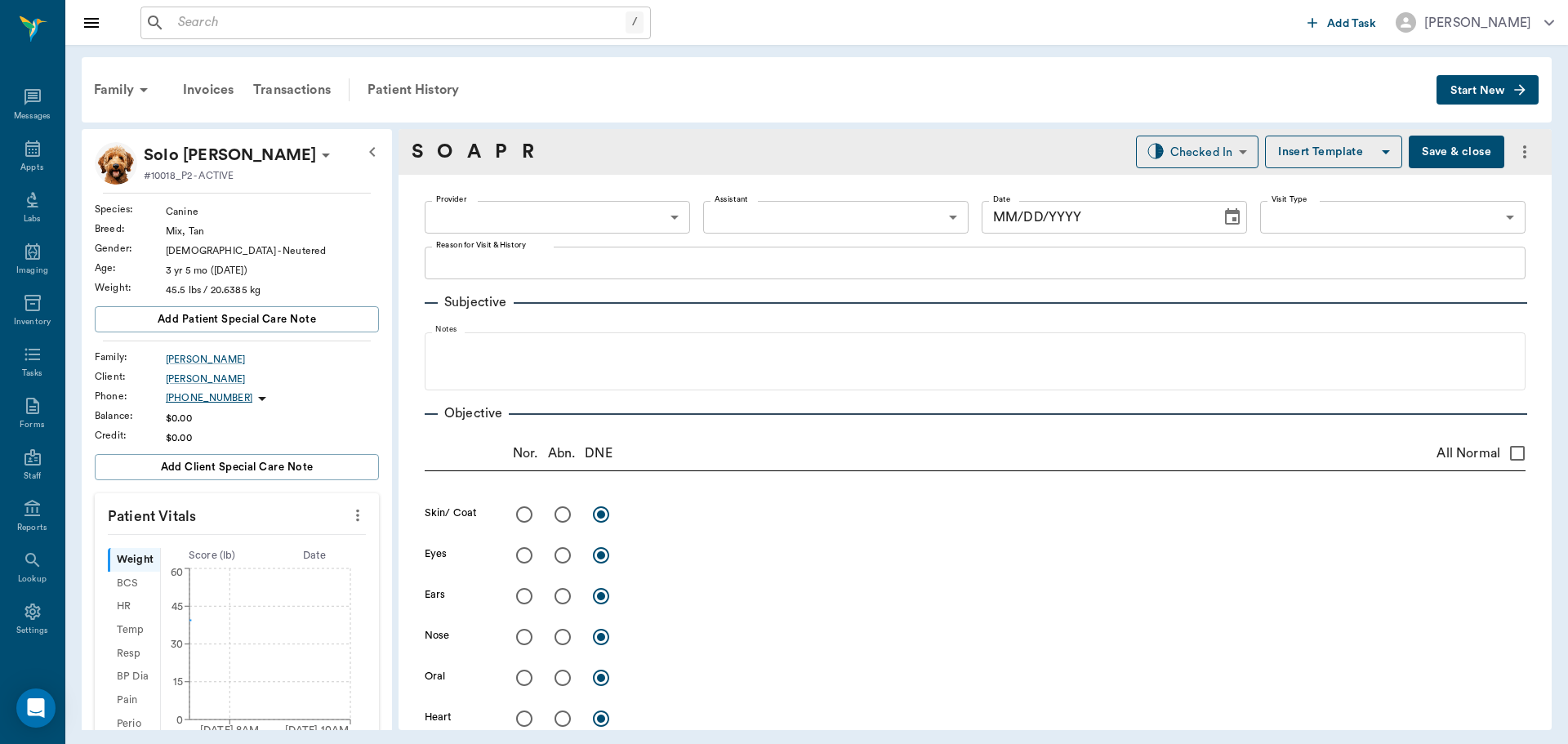
type input "63ec2f075fda476ae8351a4d"
type input "682b670d8bdc6f7f8feef3db"
type input "65d2be4f46e3a538d89b8c15"
type textarea "Sore on nose owner wants checked. Lisa"
type input "[DATE]"
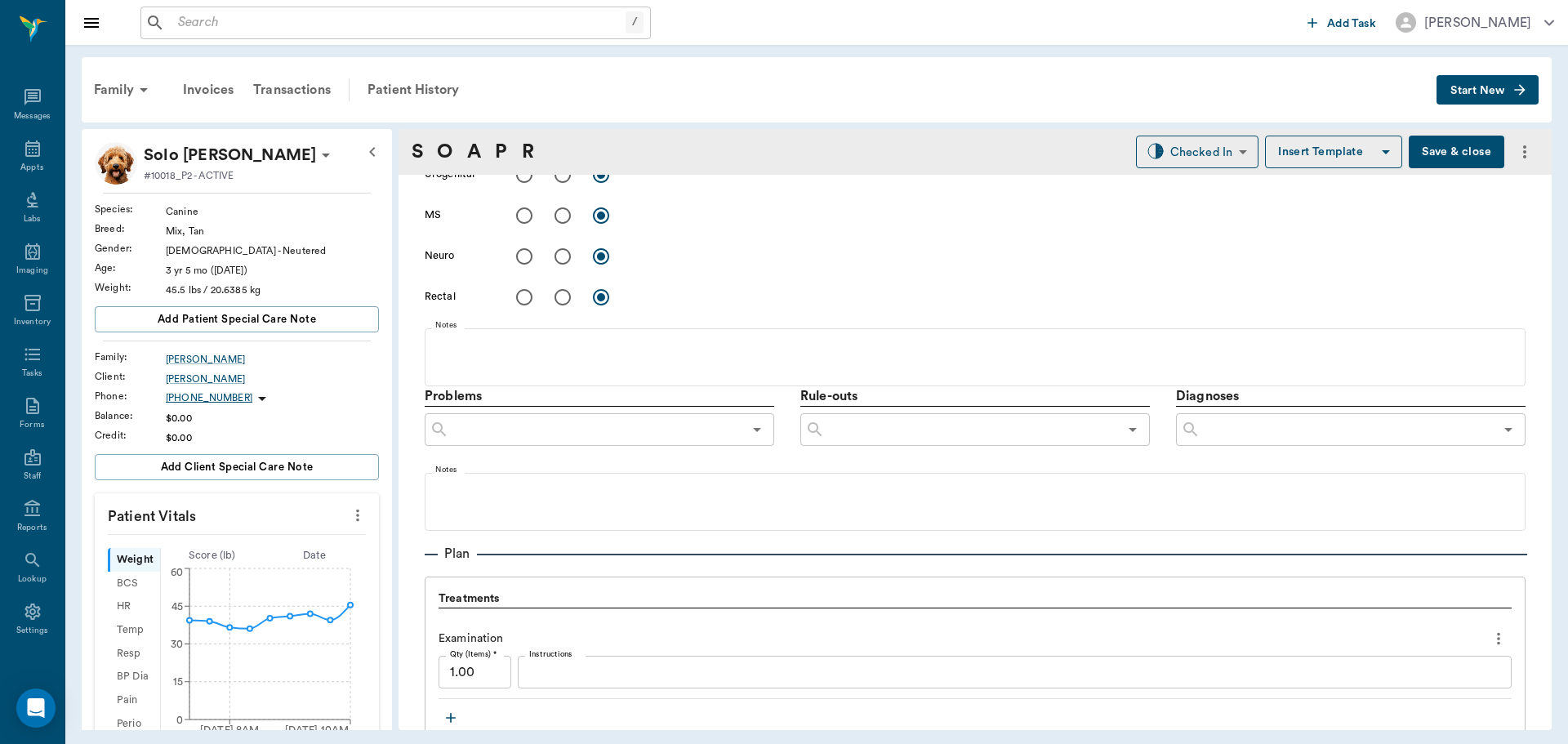
scroll to position [1062, 0]
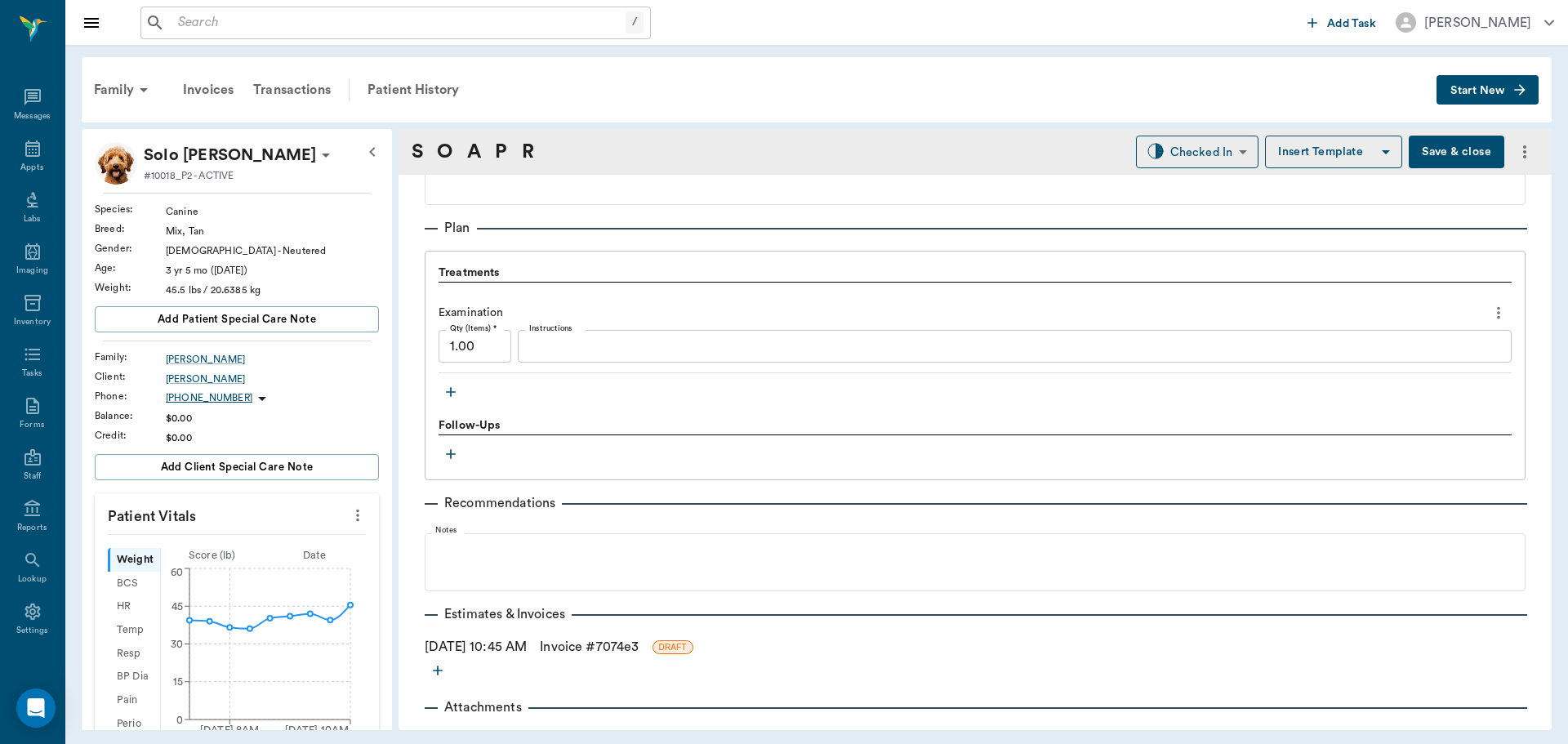
click at [449, 393] on icon "button" at bounding box center [451, 392] width 16 height 16
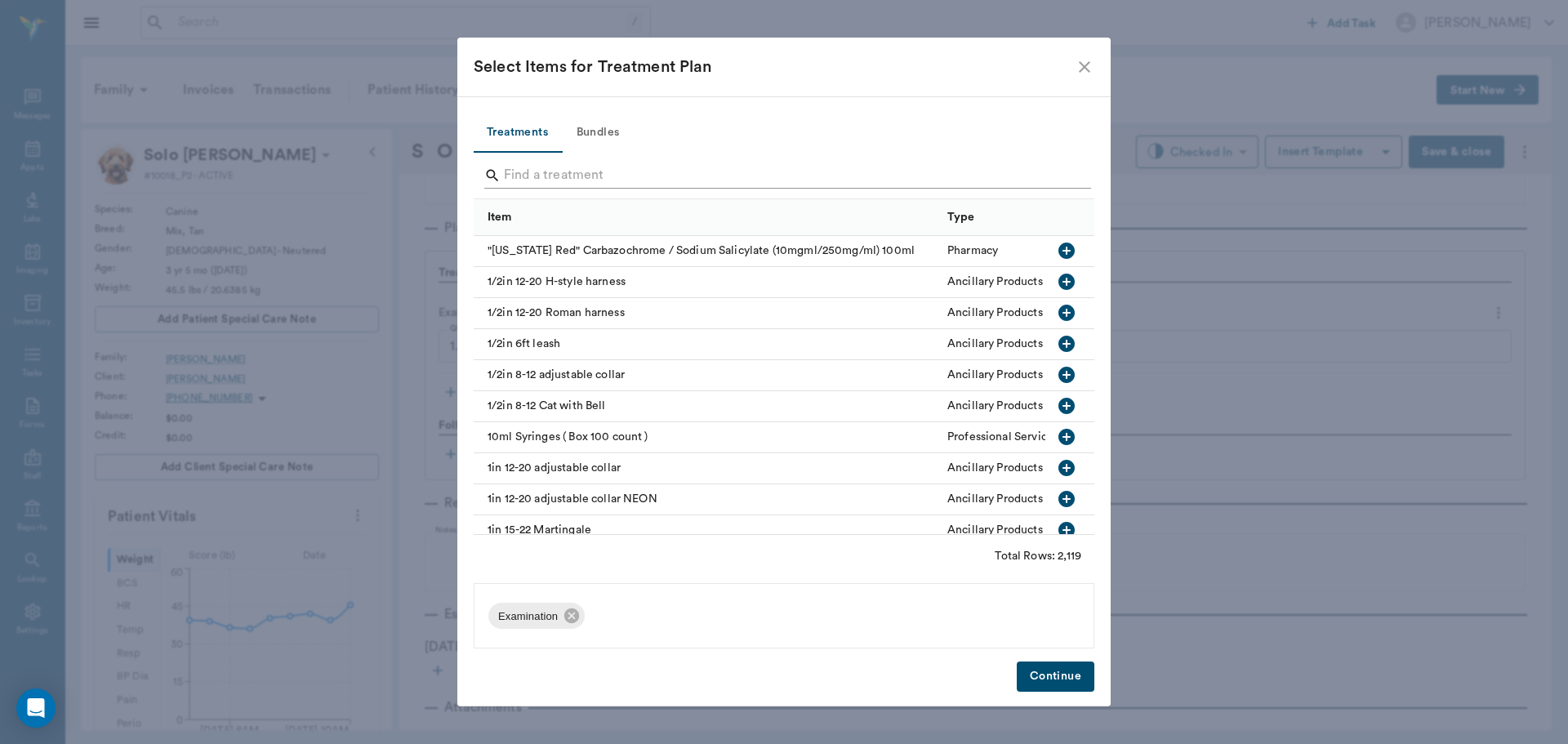
click at [675, 171] on input "Search" at bounding box center [785, 175] width 562 height 26
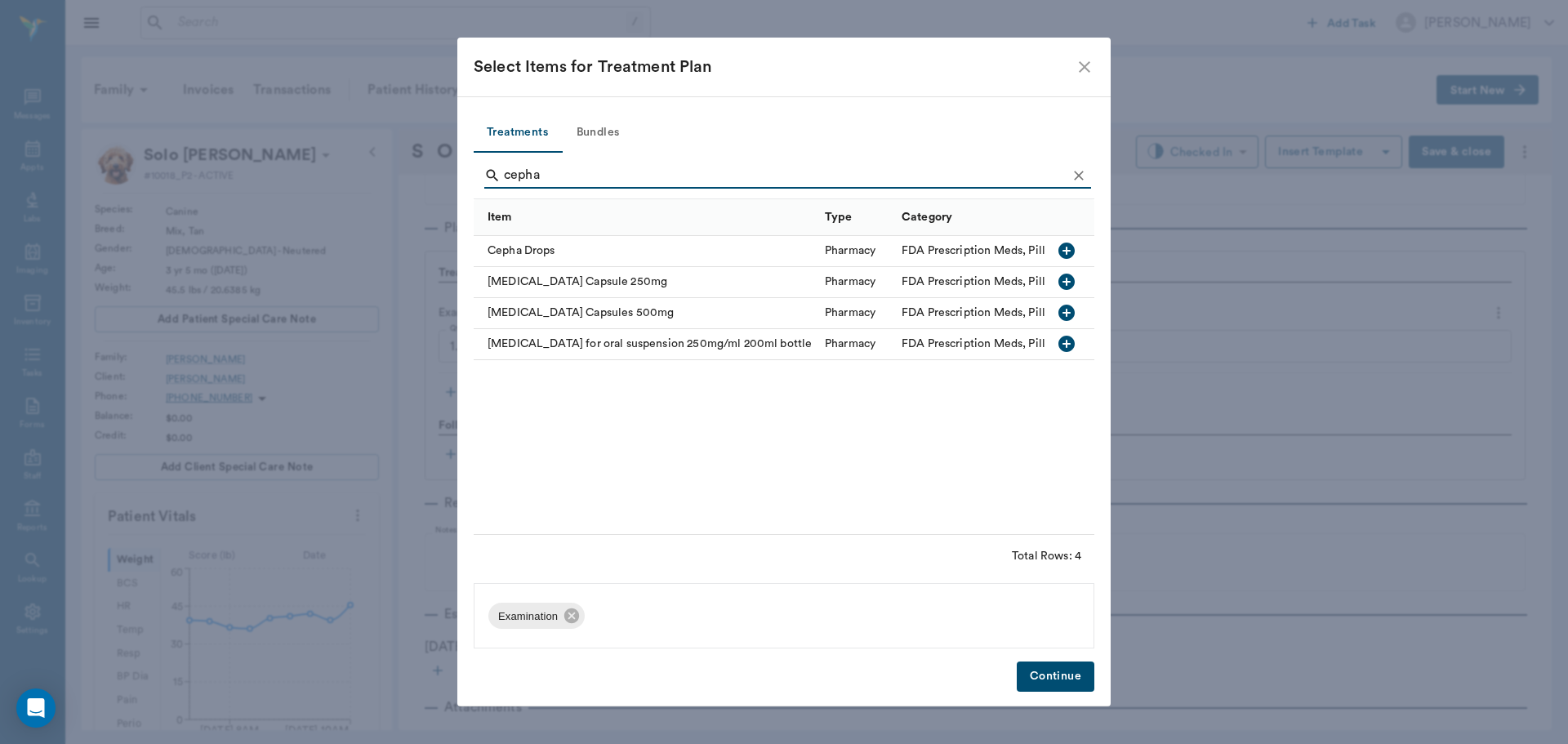
type input "cepha"
click at [1073, 307] on icon "button" at bounding box center [1067, 313] width 20 height 20
click at [1053, 680] on button "Continue" at bounding box center [1055, 676] width 77 height 30
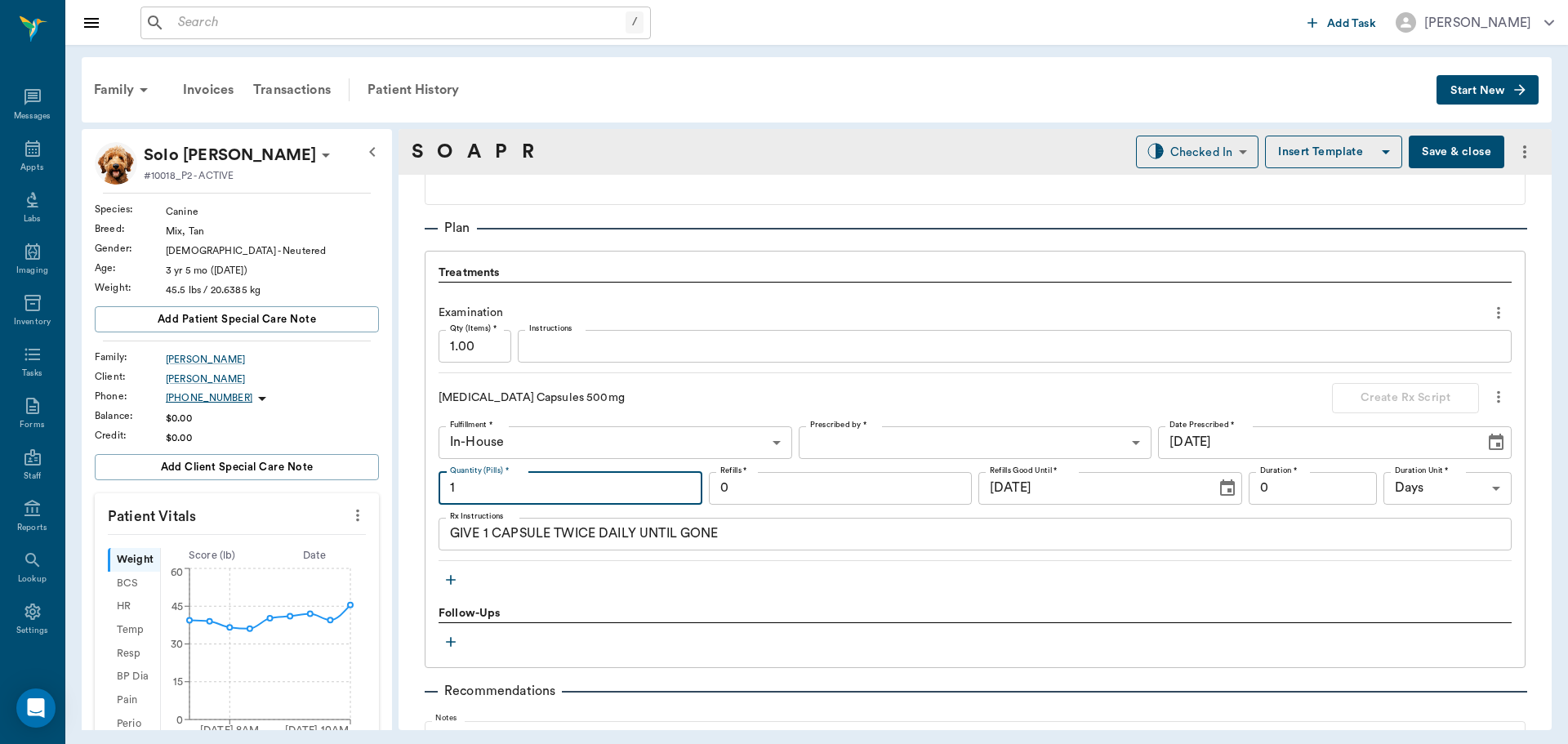
click at [503, 484] on input "1" at bounding box center [571, 489] width 263 height 33
type input "30"
click at [646, 380] on div "Examination Qty (Items) * 1.00 Qty (Items) * Instructions x Instructions Cephal…" at bounding box center [975, 424] width 1073 height 272
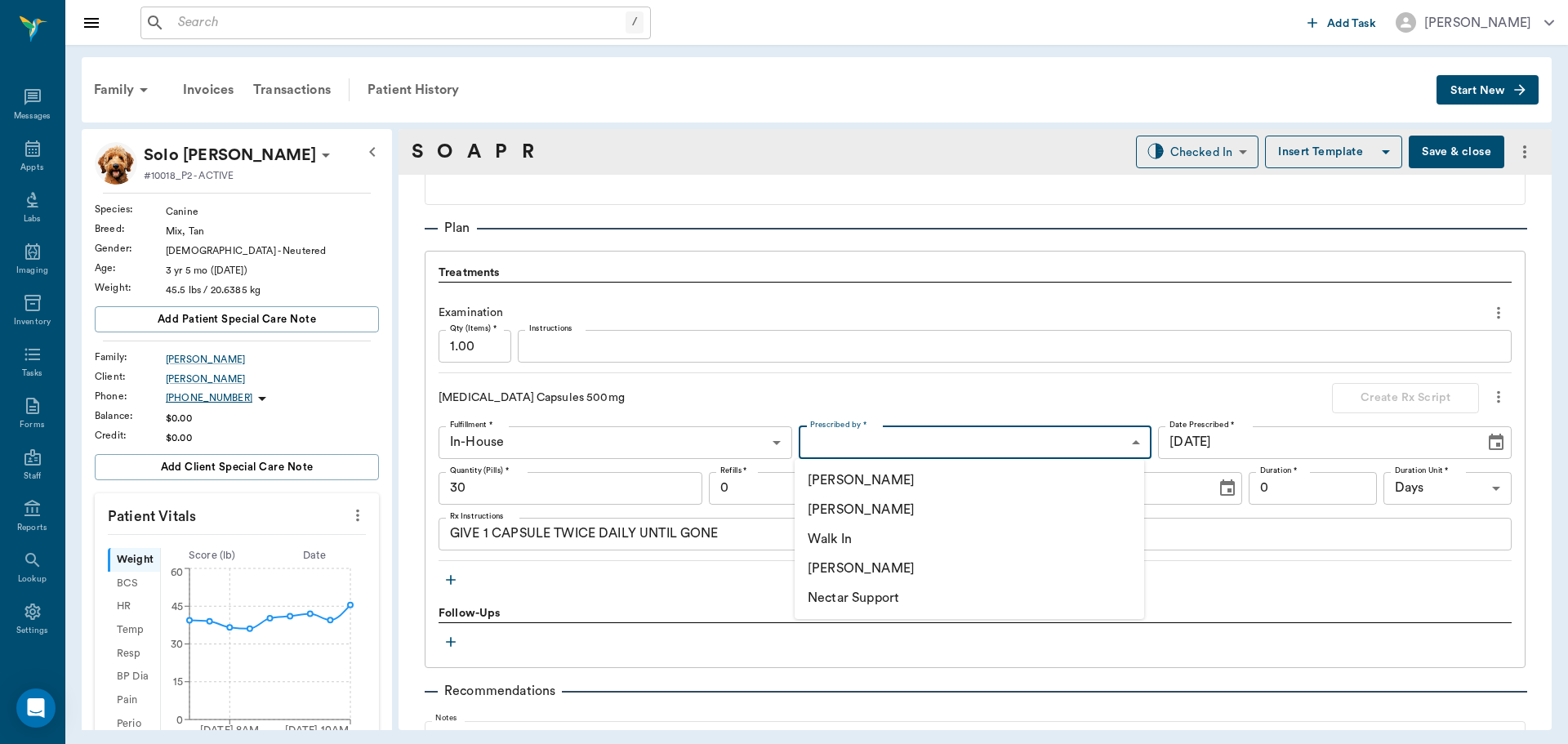
click at [993, 432] on body "/ ​ Add Task Dr. Bert Ellsworth Nectar Messages Appts Labs Imaging Inventory Ta…" at bounding box center [784, 372] width 1568 height 744
click at [941, 505] on li "[PERSON_NAME]" at bounding box center [969, 510] width 350 height 29
type input "63ec2f075fda476ae8351a4d"
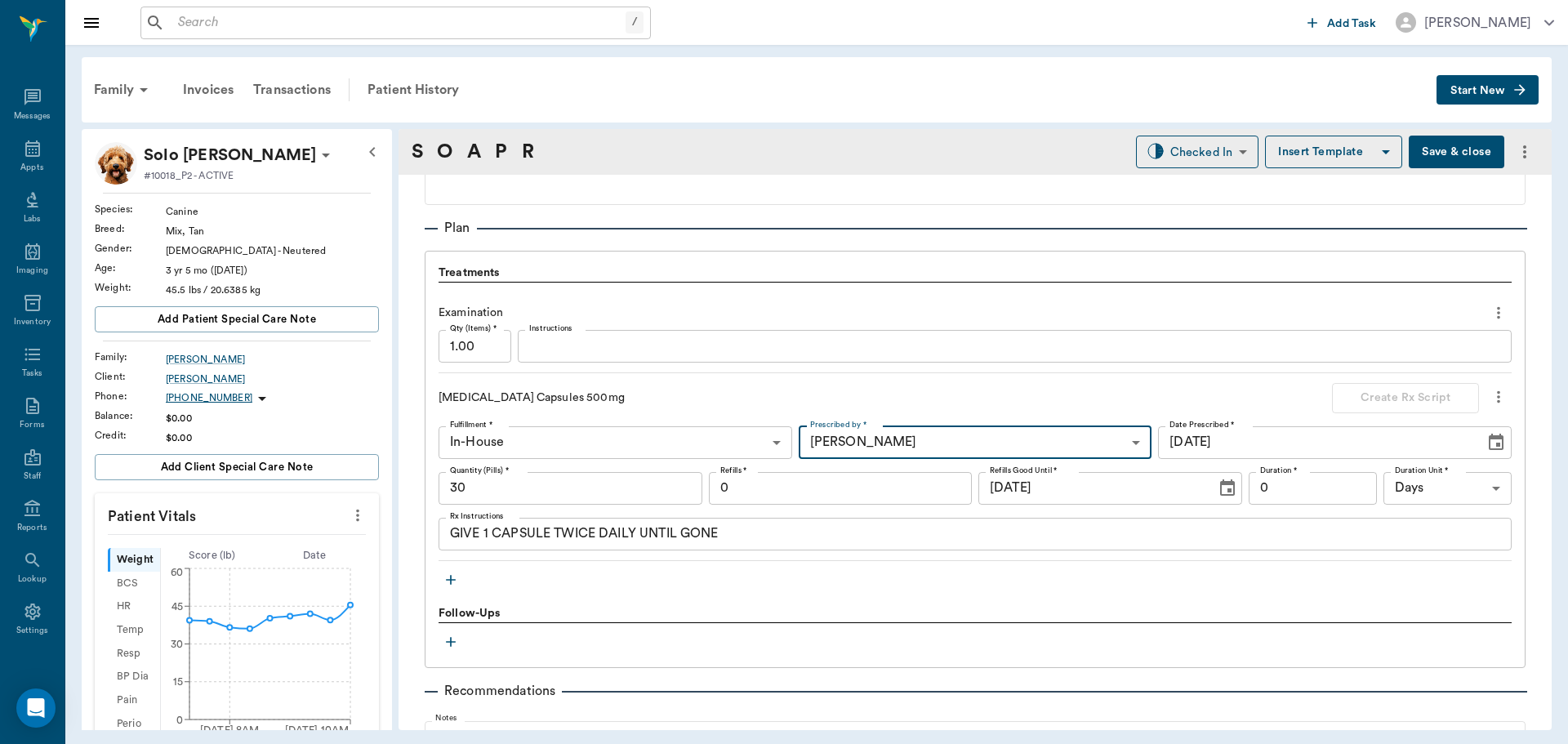
click at [1295, 494] on input "0" at bounding box center [1313, 489] width 128 height 33
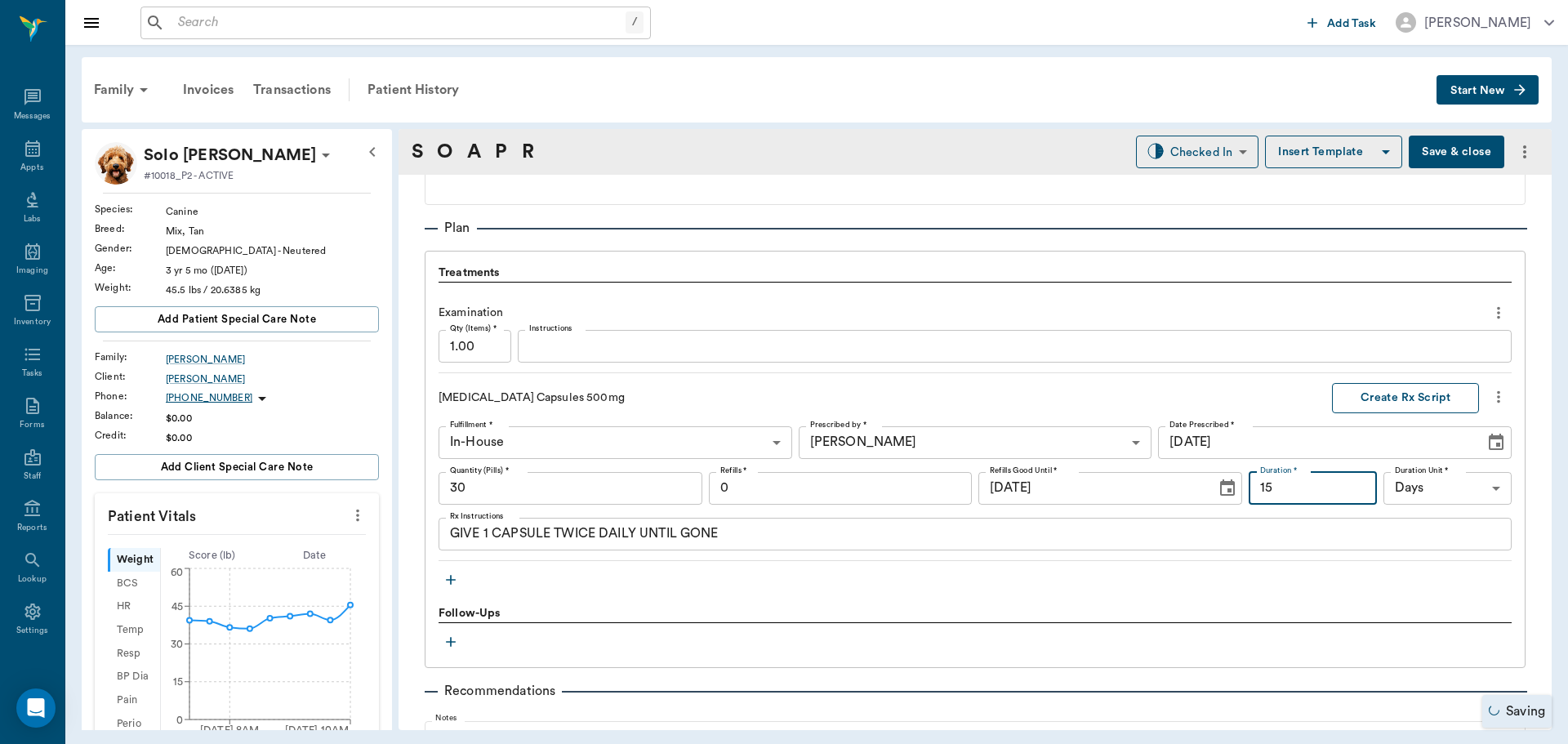
type input "15"
click at [1398, 405] on button "Create Rx Script" at bounding box center [1405, 398] width 147 height 30
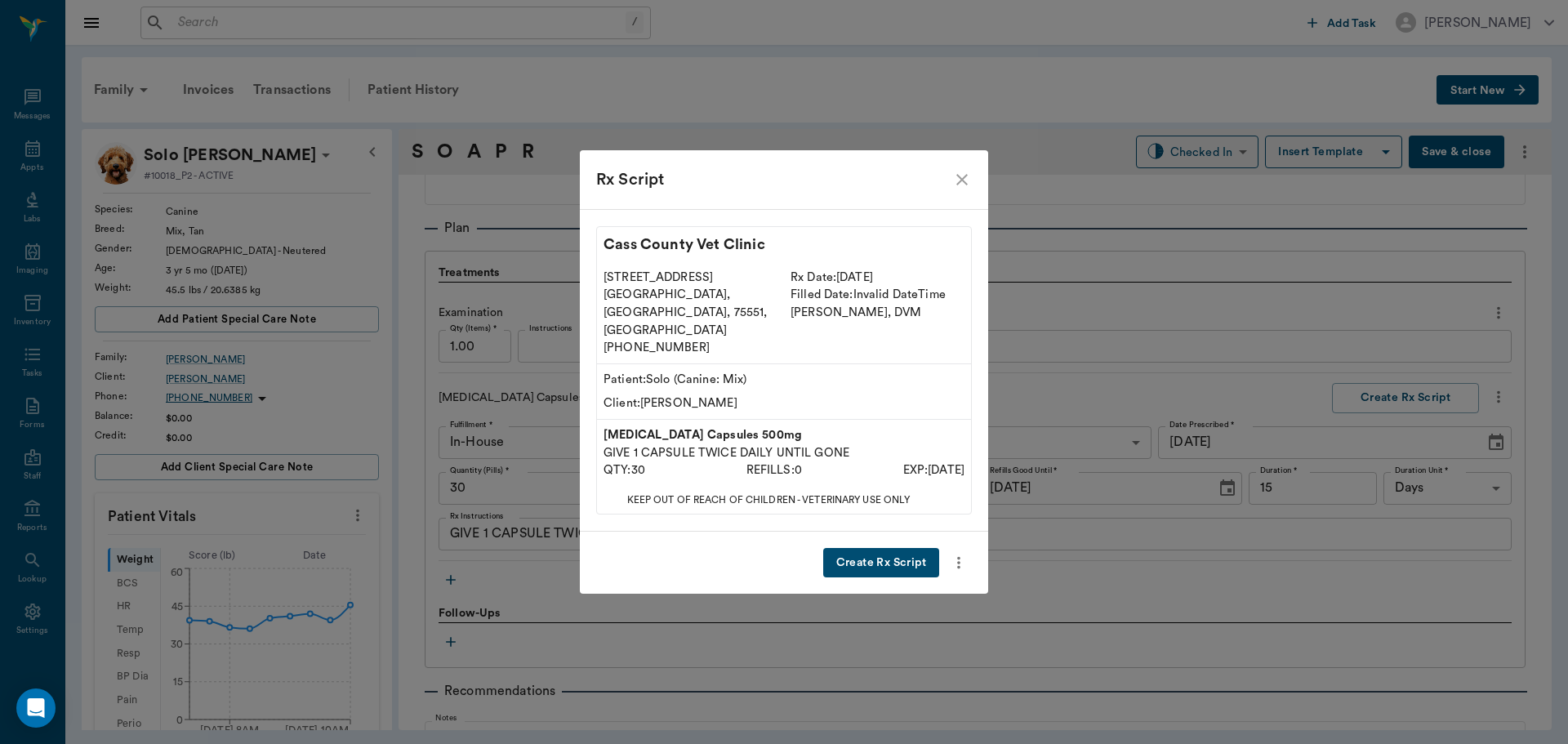
click at [893, 553] on button "Create Rx Script" at bounding box center [881, 562] width 116 height 30
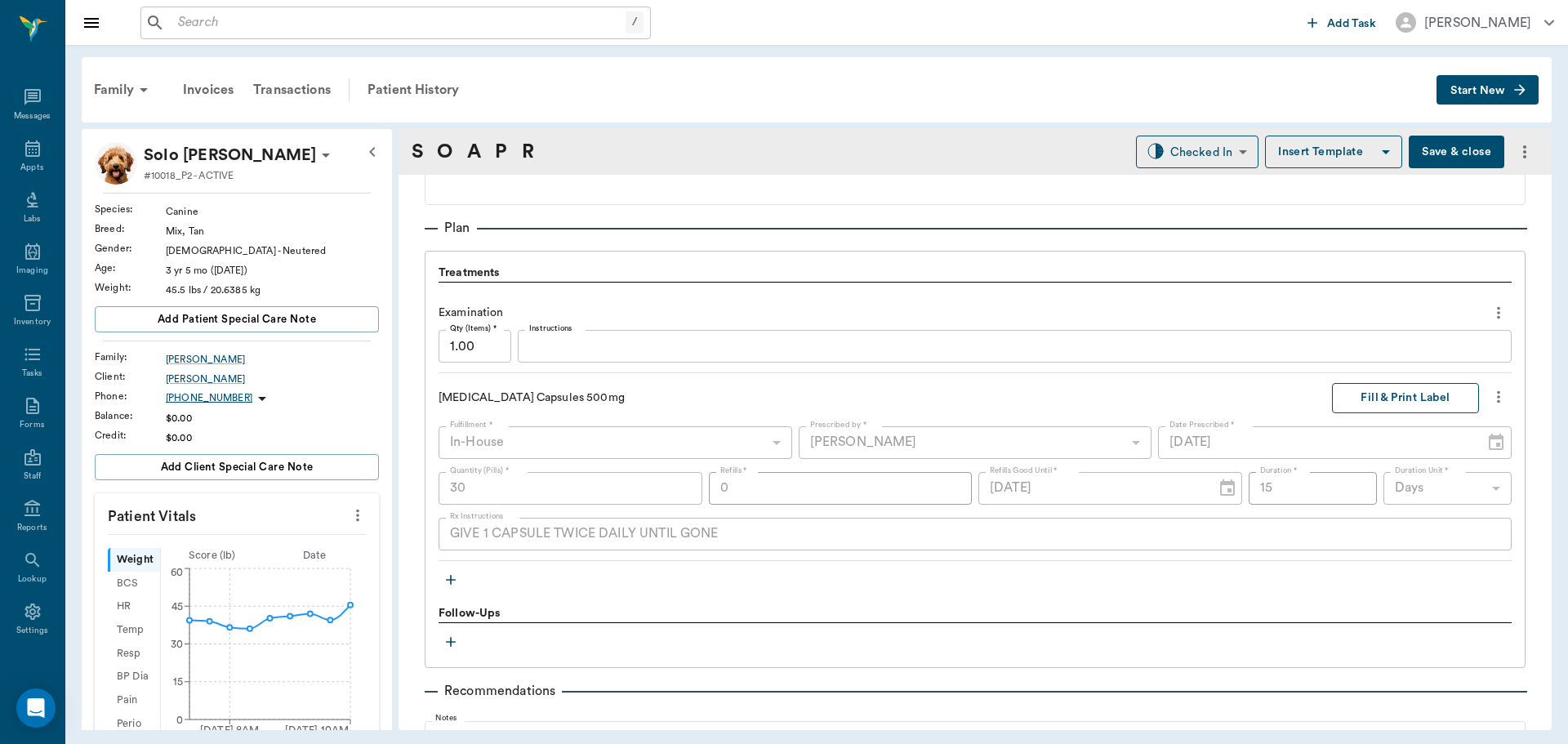
click at [1395, 392] on button "Fill & Print Label" at bounding box center [1405, 398] width 147 height 30
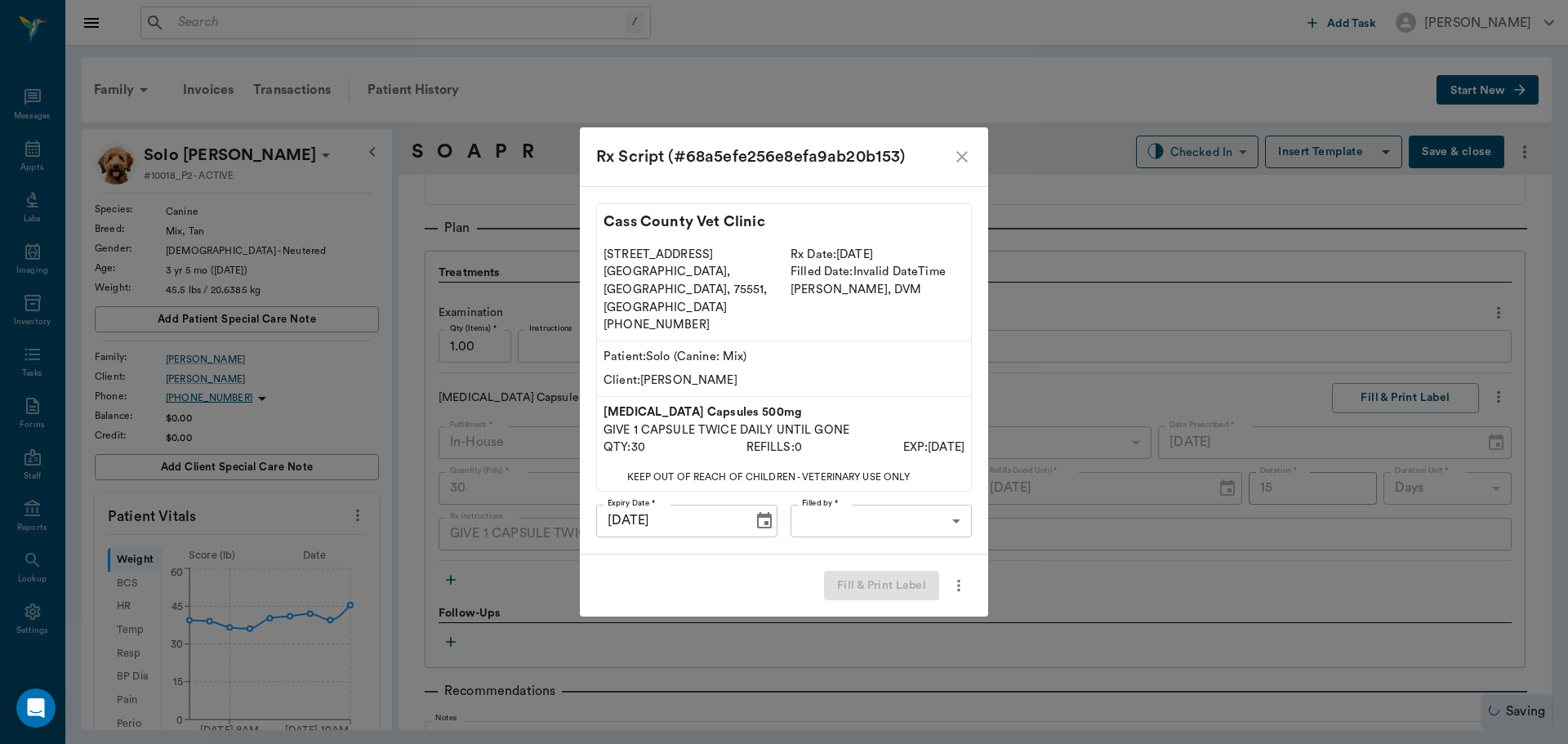
click at [862, 501] on body "/ ​ Add Task Dr. Bert Ellsworth Nectar Messages Appts Labs Imaging Inventory Ta…" at bounding box center [784, 372] width 1568 height 744
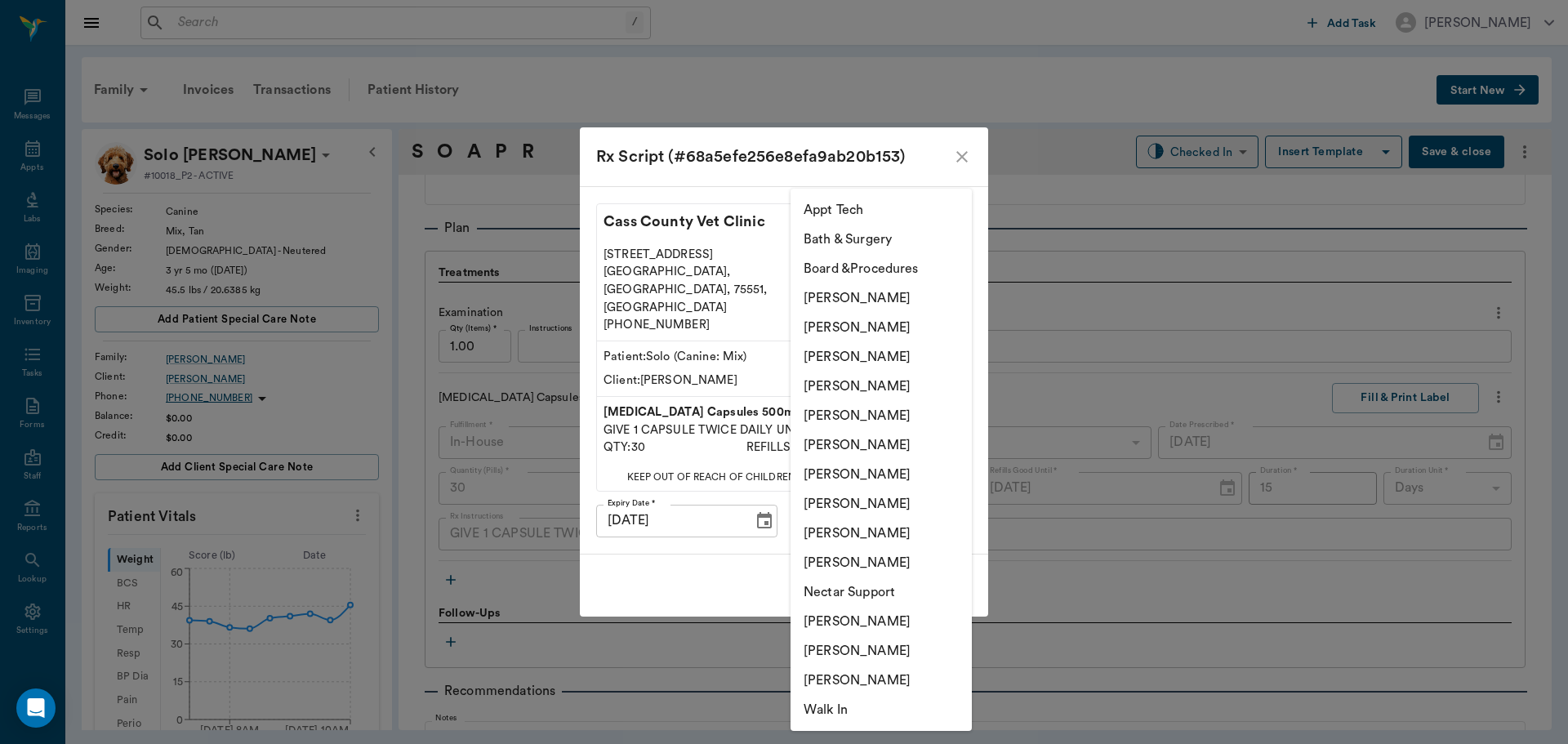
click at [894, 500] on li "[PERSON_NAME]" at bounding box center [881, 504] width 182 height 29
type input "63ec2e7e52e12b0ba117b124"
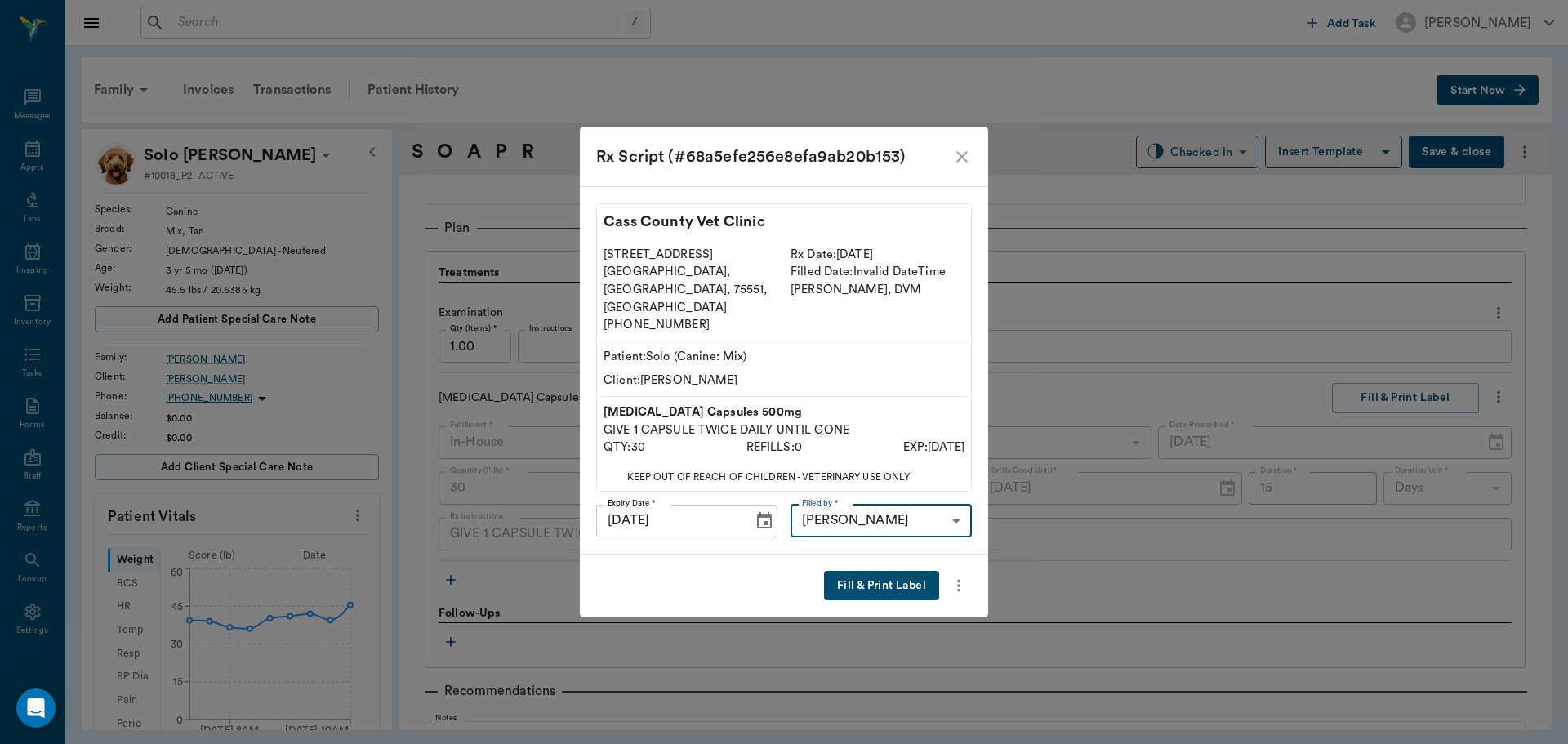
click at [878, 570] on button "Fill & Print Label" at bounding box center [881, 585] width 115 height 30
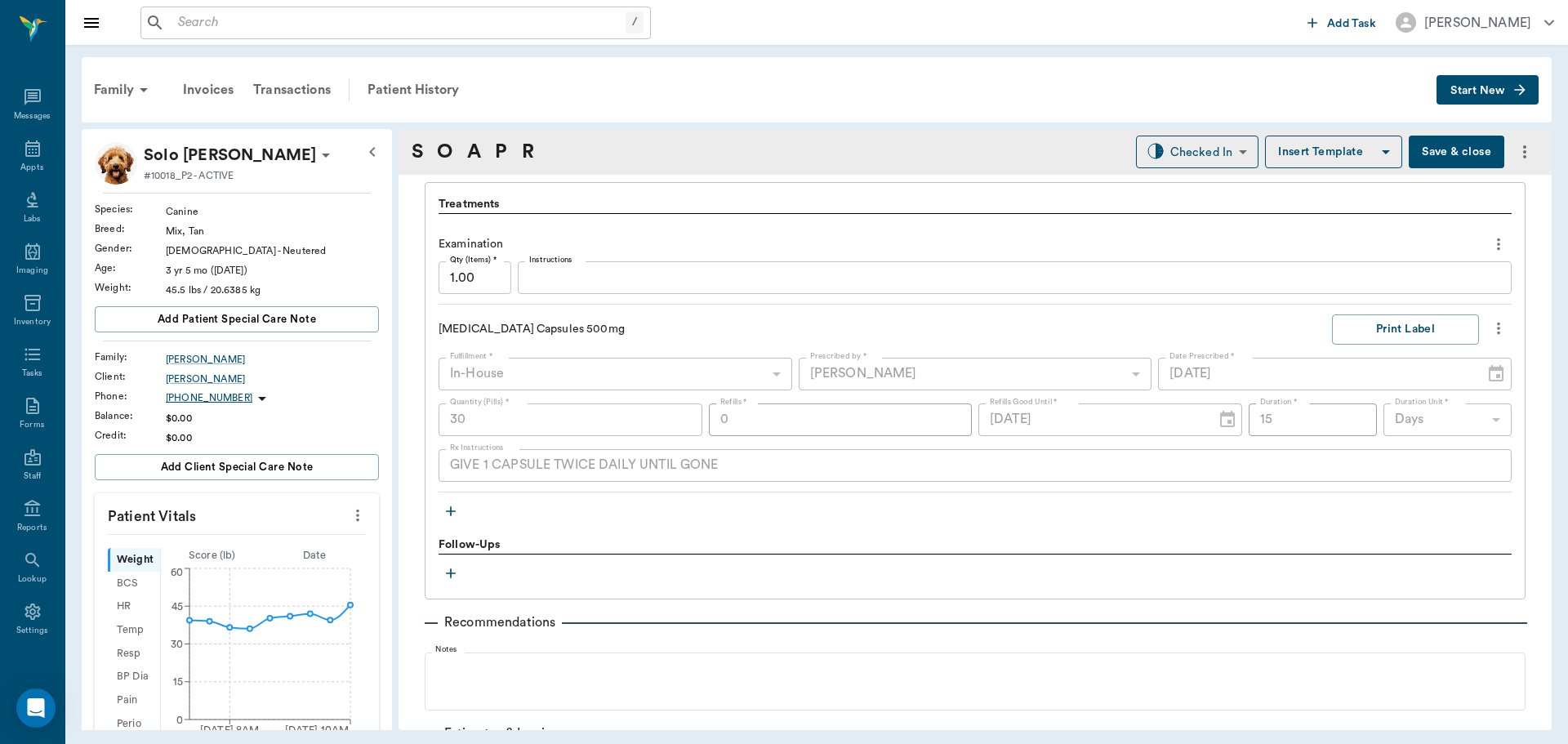
scroll to position [1144, 0]
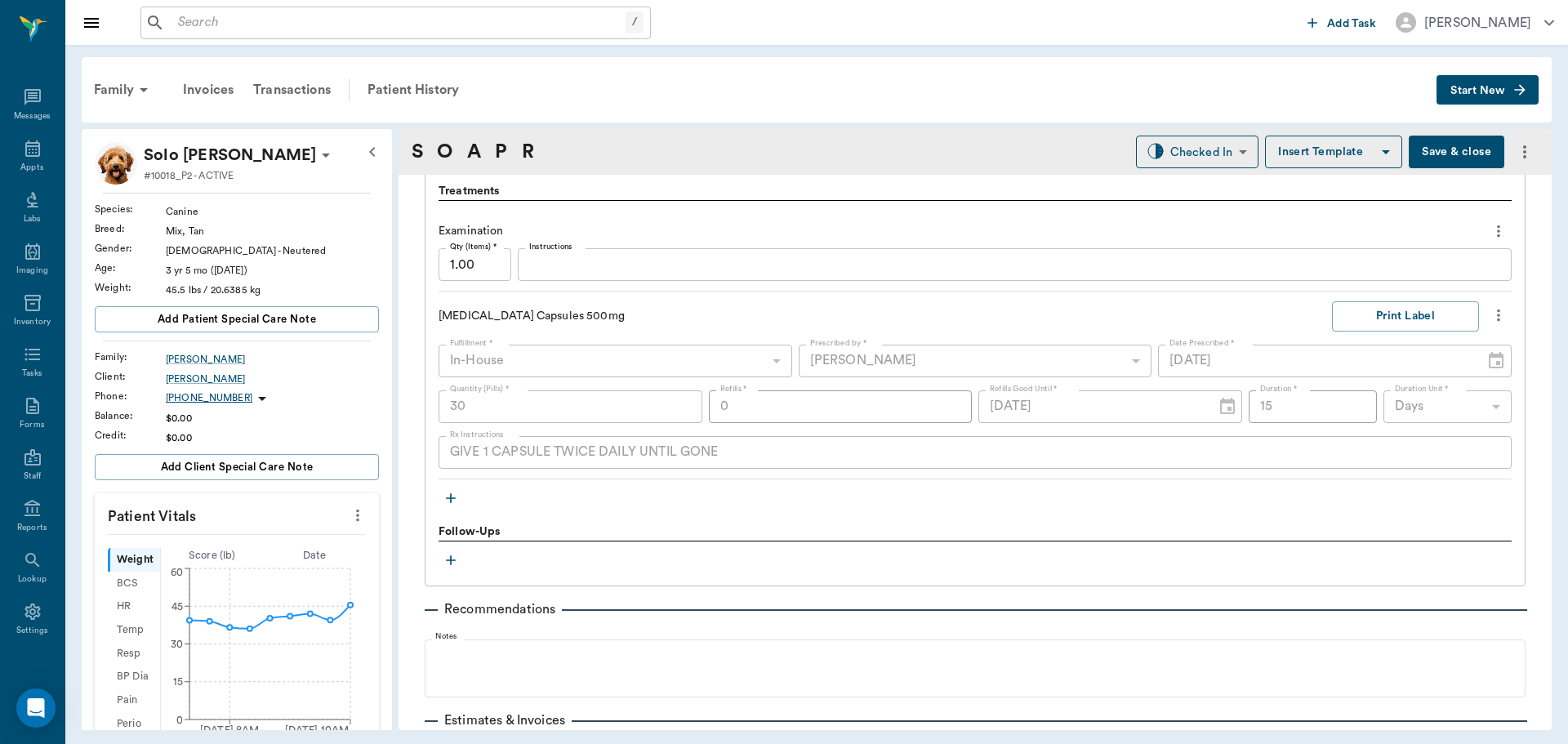
drag, startPoint x: 31, startPoint y: 152, endPoint x: 84, endPoint y: 150, distance: 53.0
click at [31, 152] on icon at bounding box center [33, 149] width 20 height 20
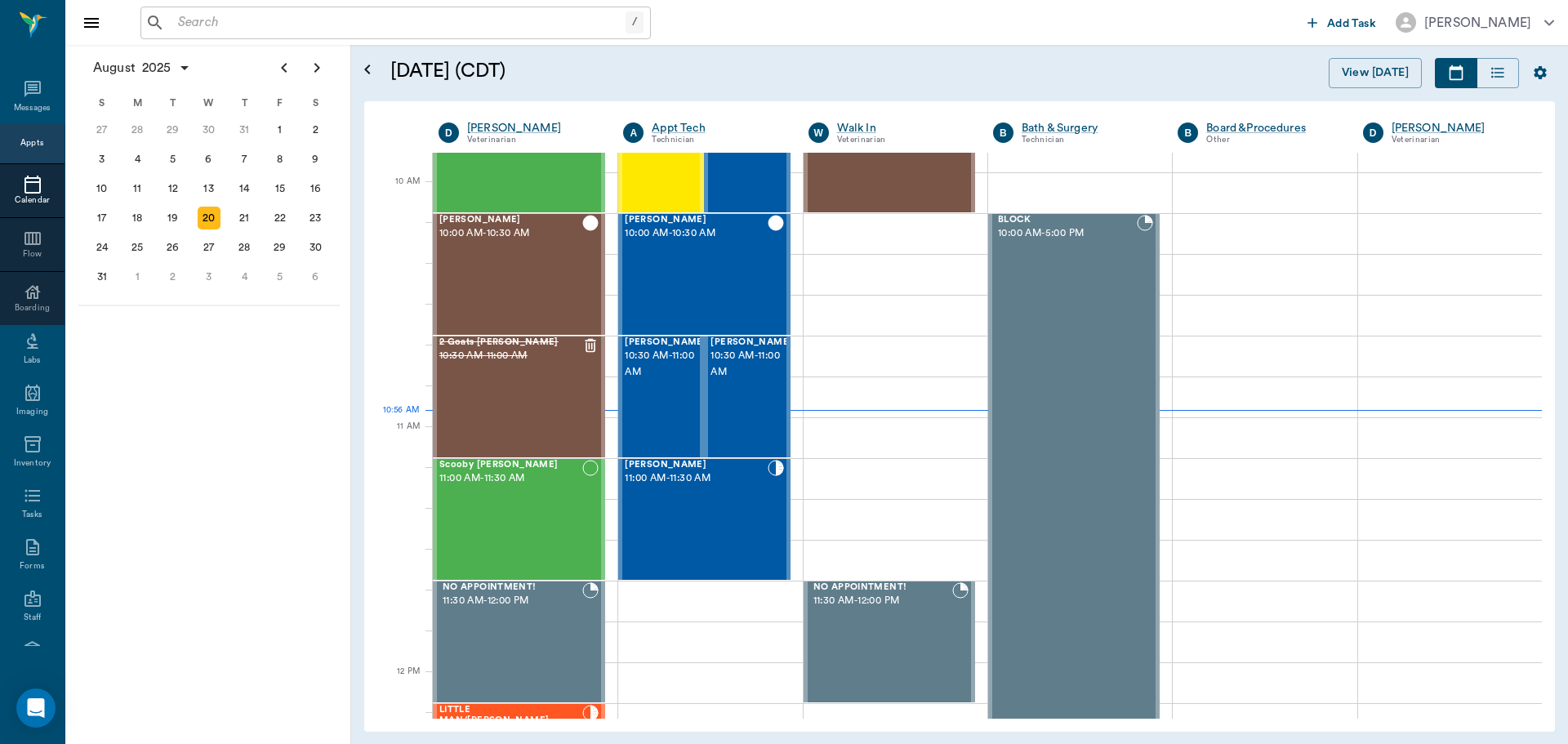
scroll to position [493, 0]
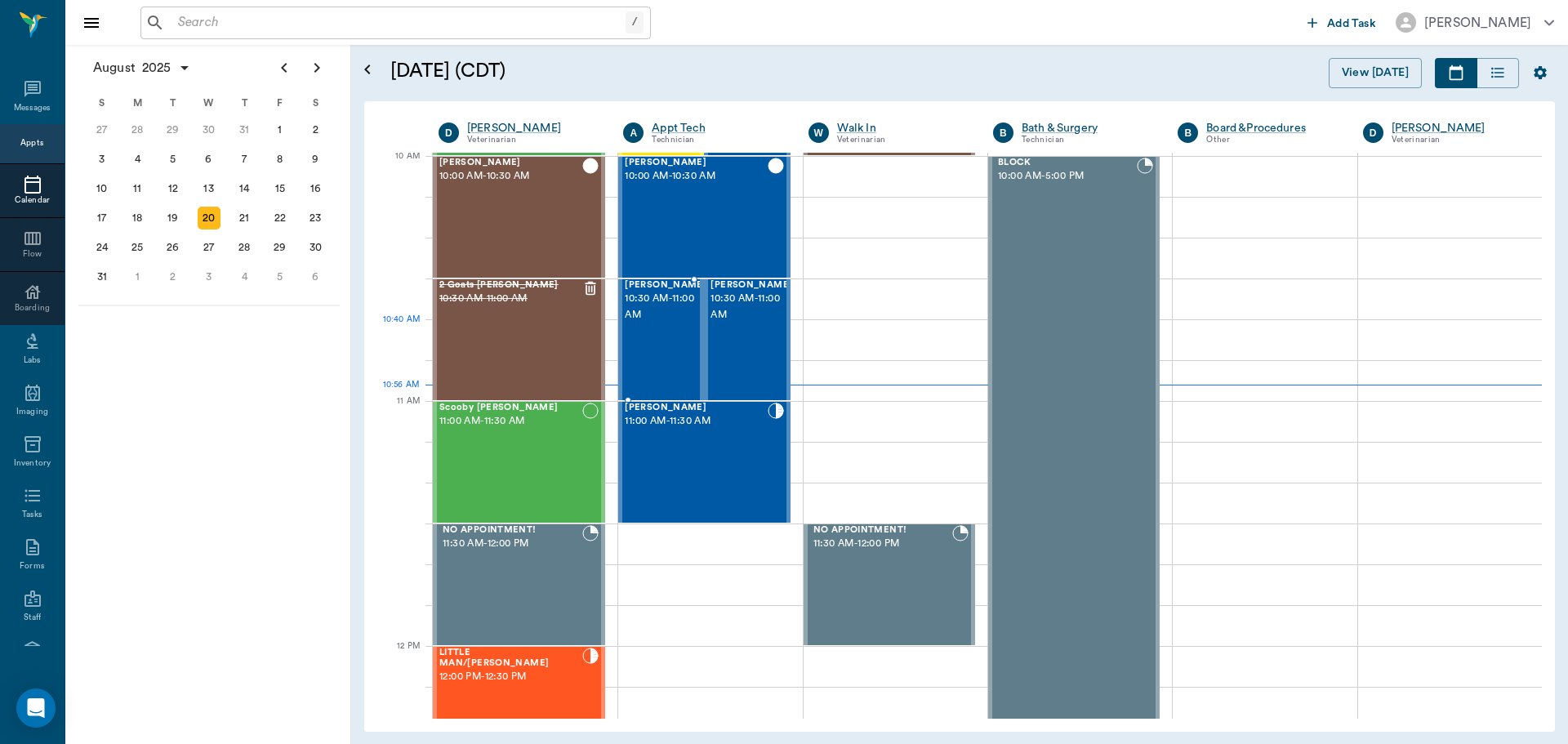
click at [680, 323] on span "10:30 AM - 11:00 AM" at bounding box center [666, 307] width 82 height 33
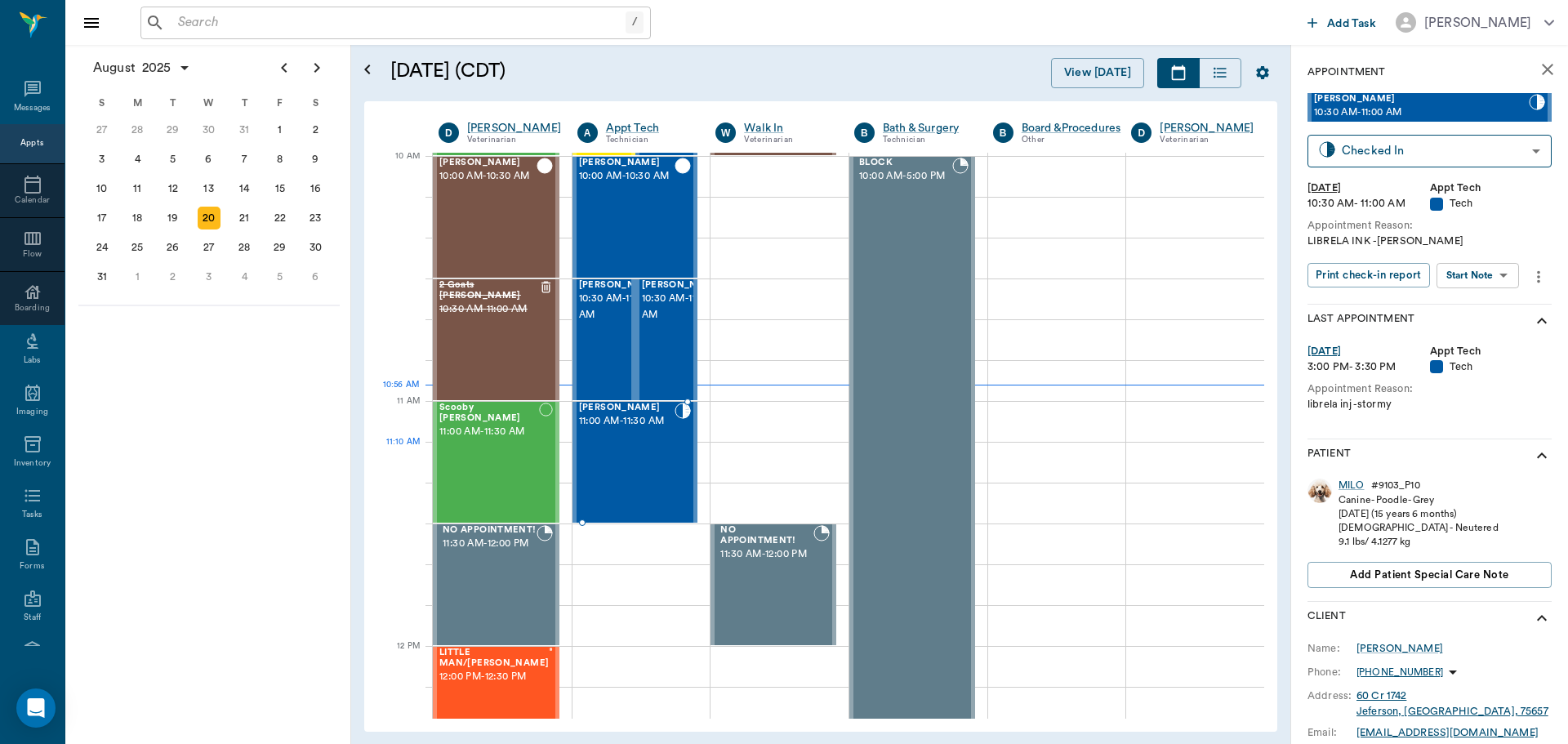
click at [635, 463] on div "Luna Fortner 11:00 AM - 11:30 AM" at bounding box center [627, 461] width 96 height 119
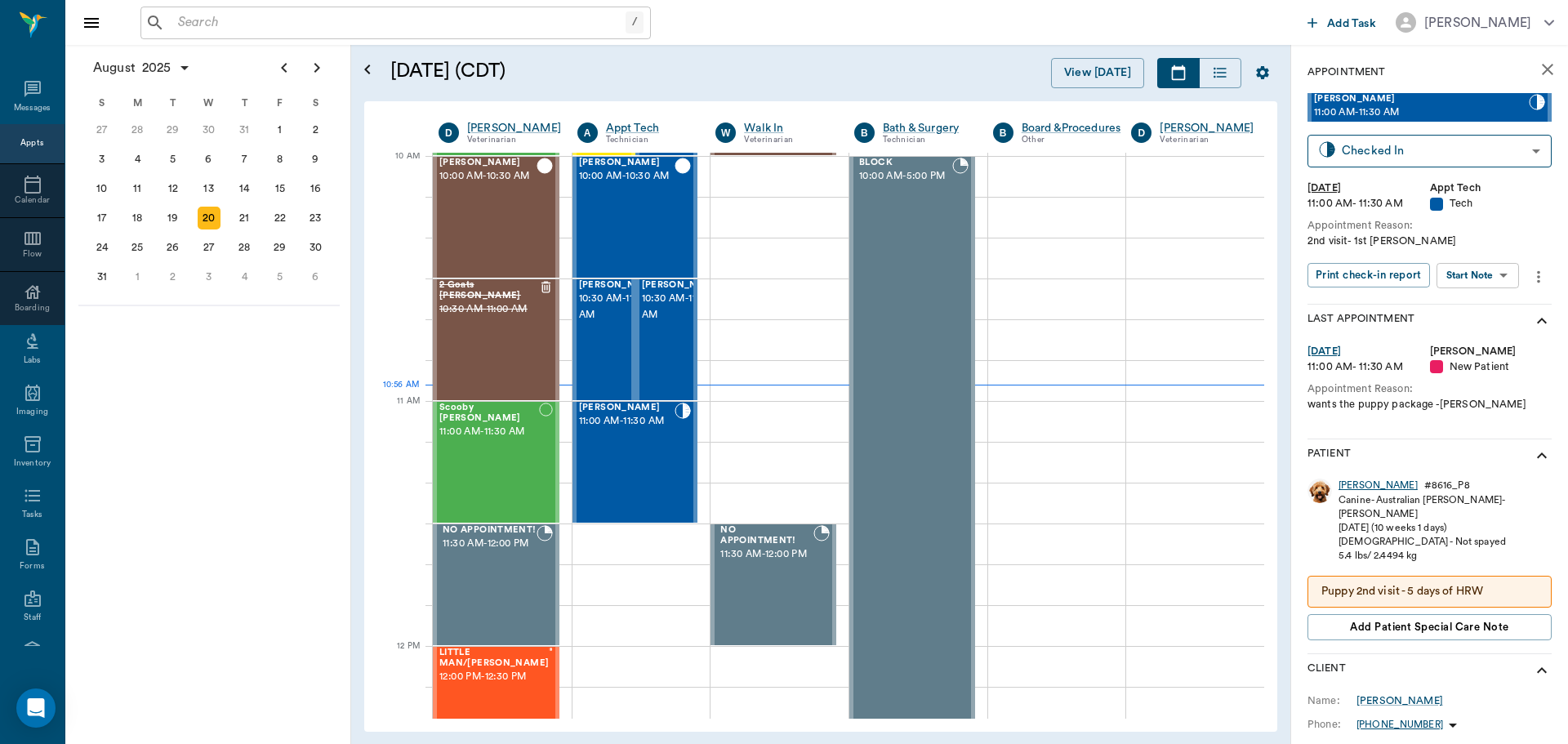
click at [1350, 482] on div "Luna" at bounding box center [1378, 485] width 79 height 14
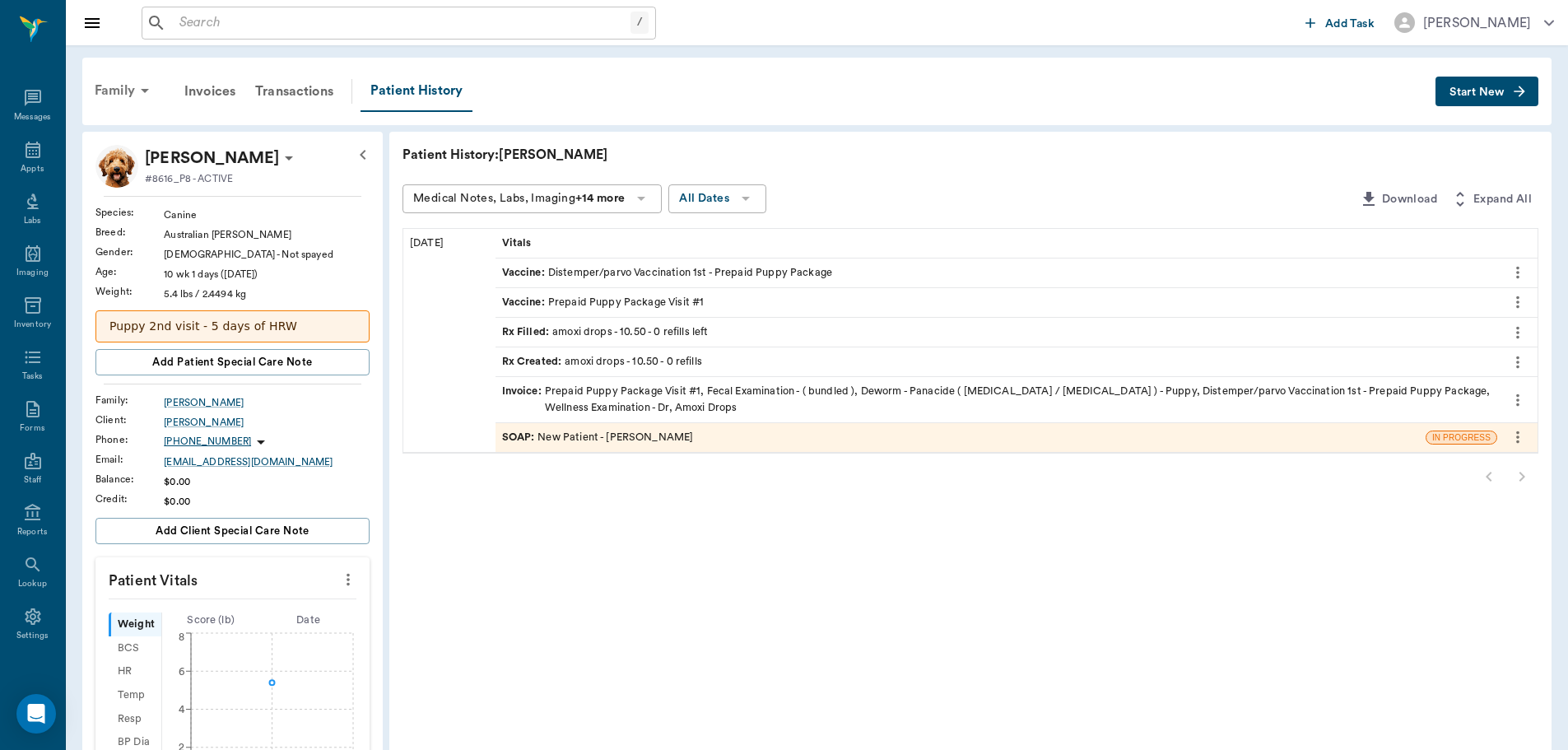
click at [116, 89] on div "Family" at bounding box center [124, 90] width 80 height 39
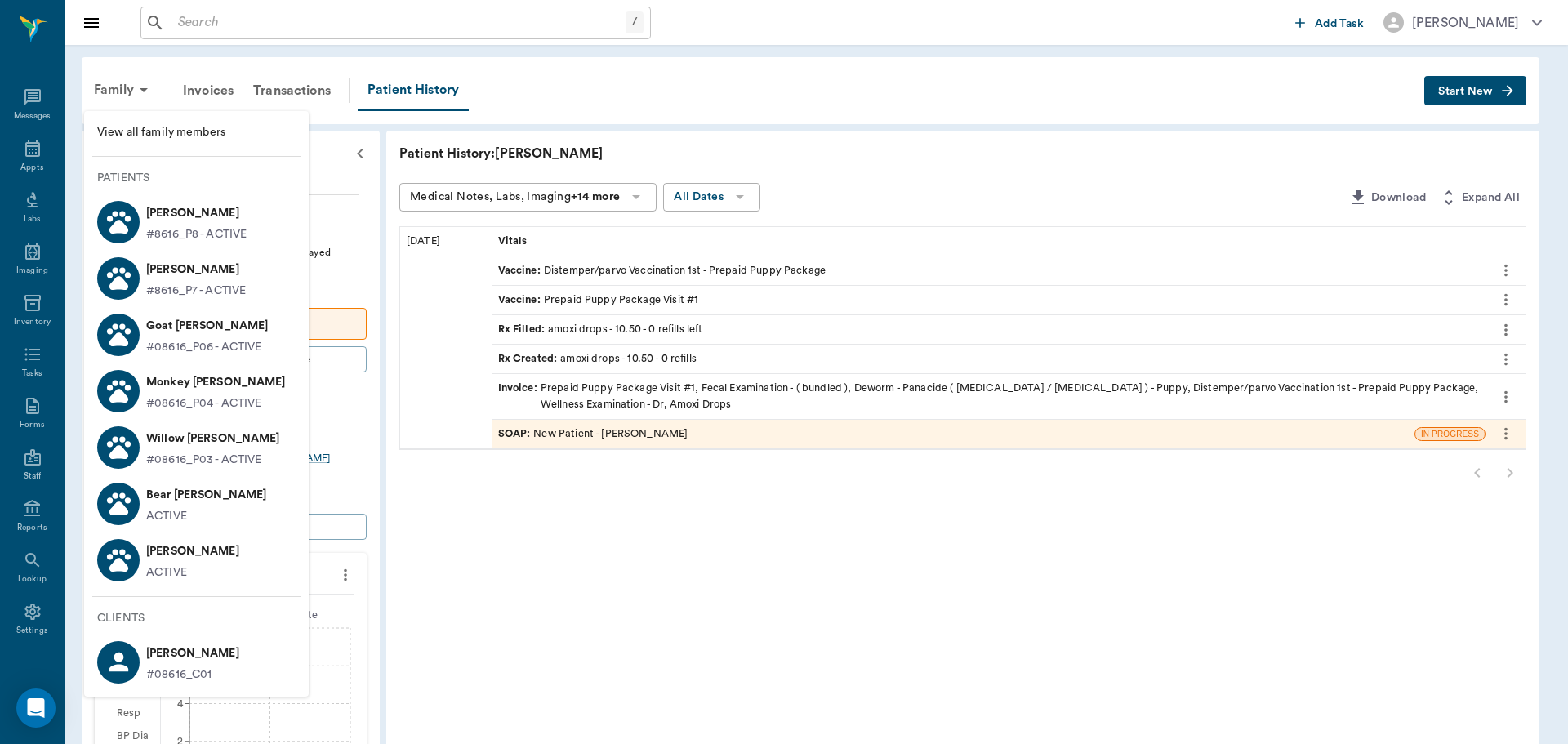
click at [198, 546] on p "Kitty Fortner" at bounding box center [193, 551] width 93 height 26
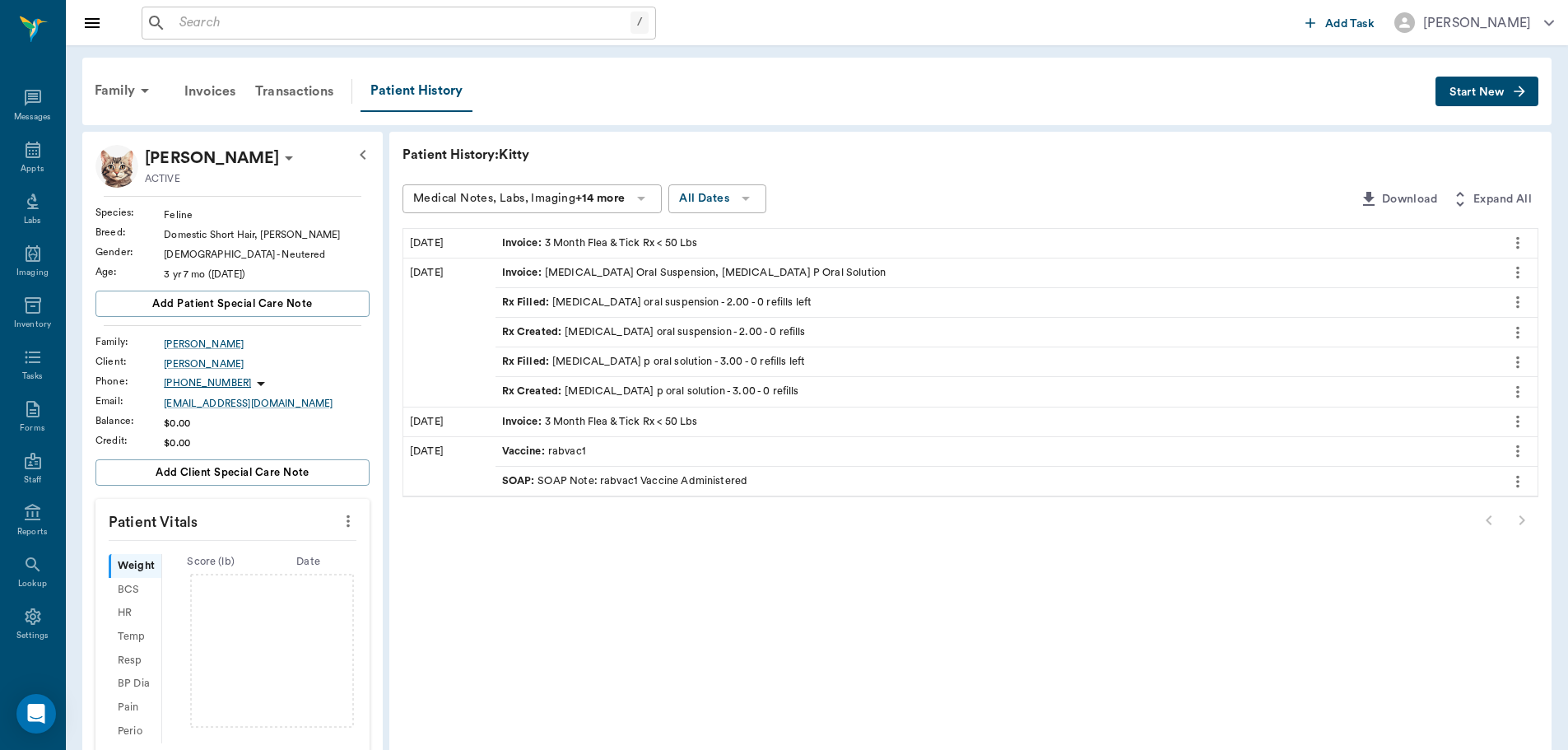
click at [623, 484] on div "SOAP : SOAP Note: rabvac1 Vaccine Administered" at bounding box center [624, 481] width 246 height 16
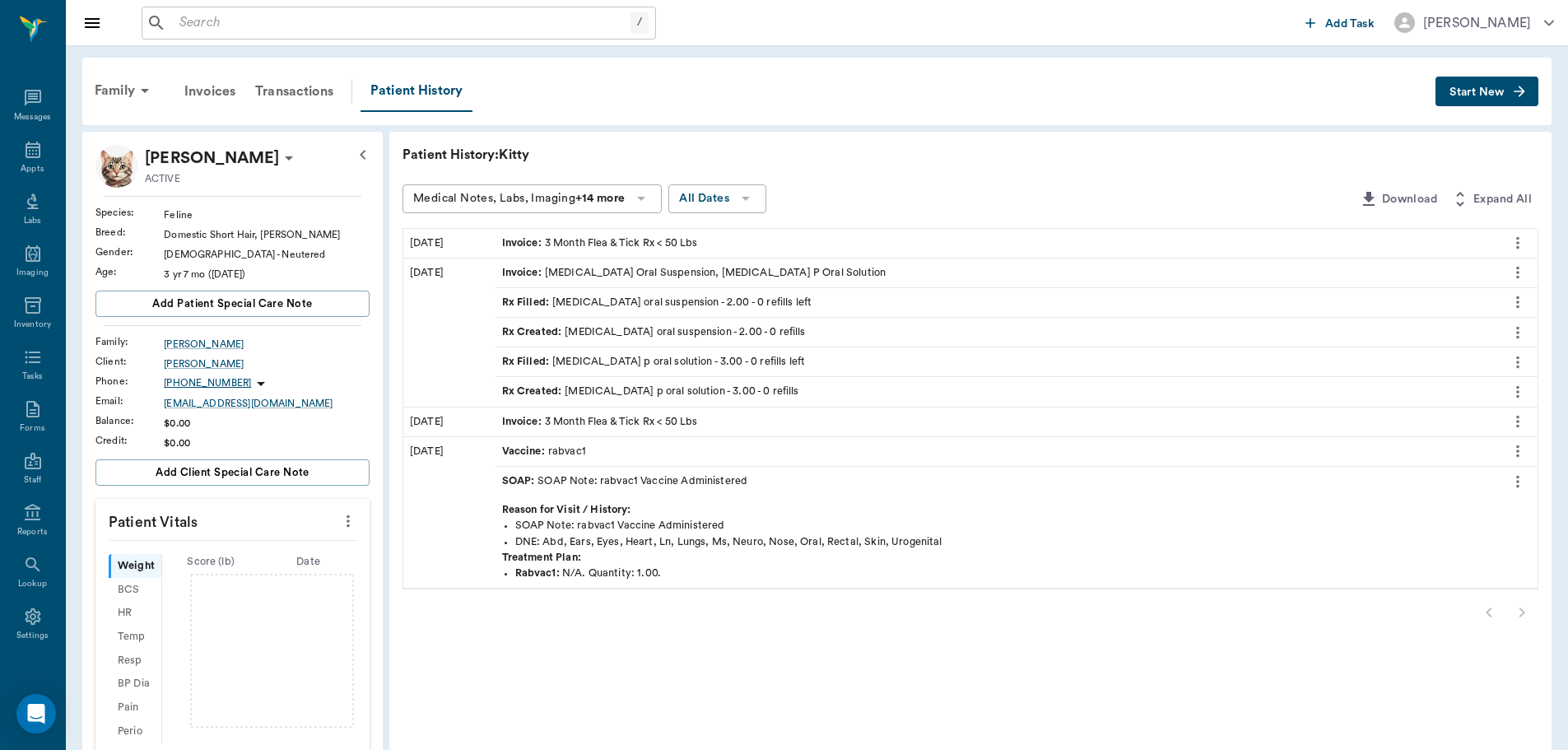
click at [623, 484] on div "SOAP : SOAP Note: rabvac1 Vaccine Administered" at bounding box center [624, 481] width 246 height 16
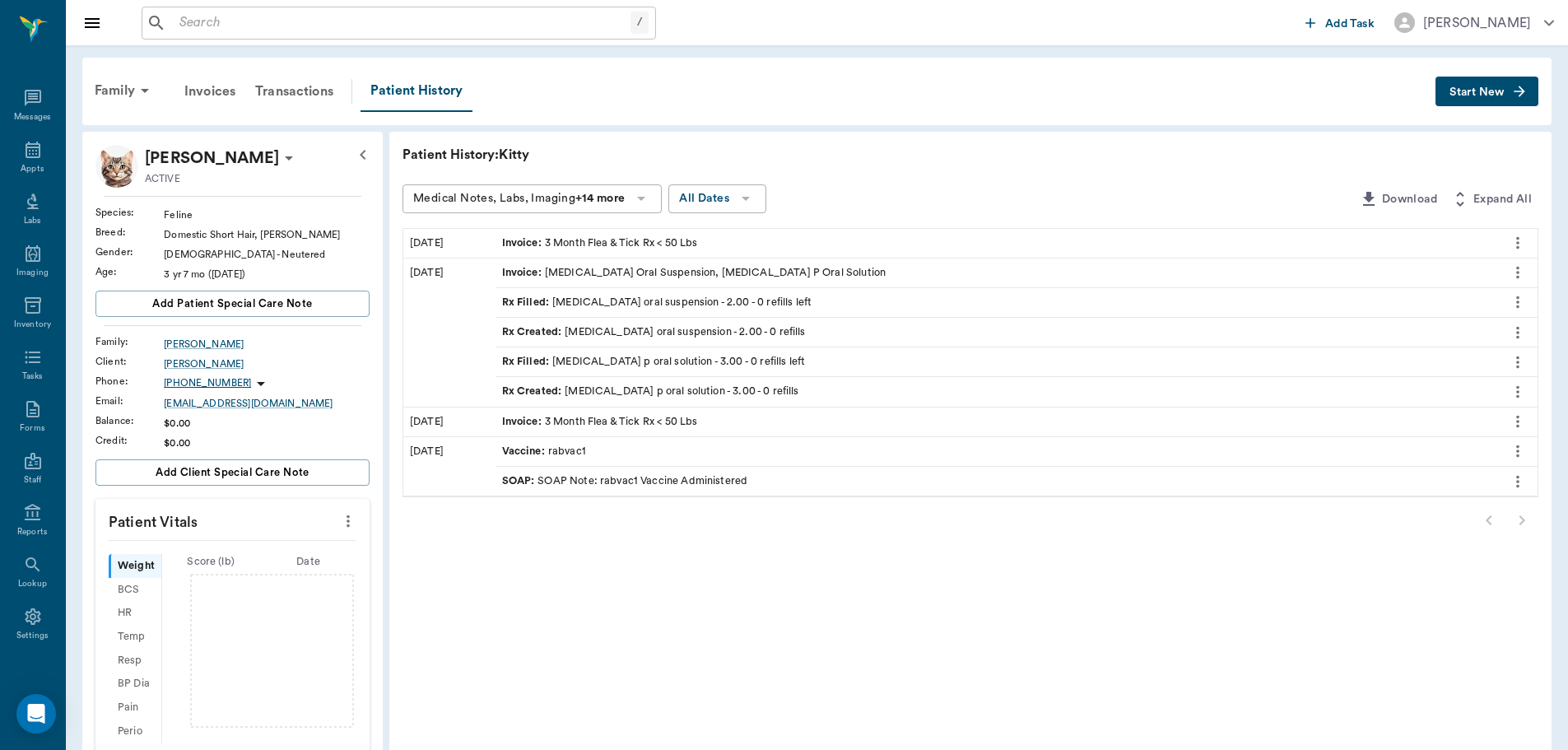
click at [570, 334] on div "Rx Created : azithromycin oral suspension - 2.00 - 0 refills" at bounding box center [654, 332] width 304 height 16
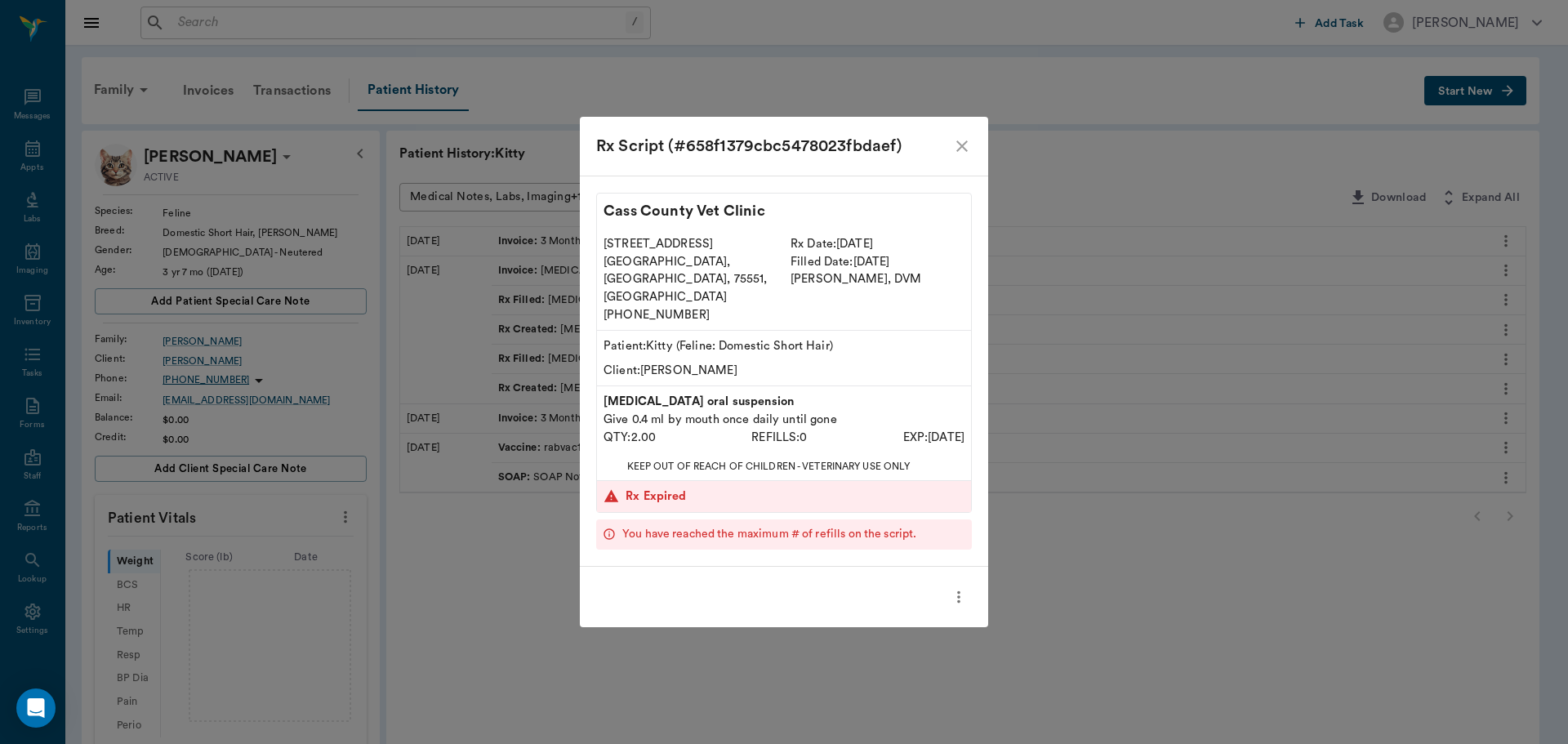
click at [962, 152] on icon "close" at bounding box center [962, 146] width 12 height 12
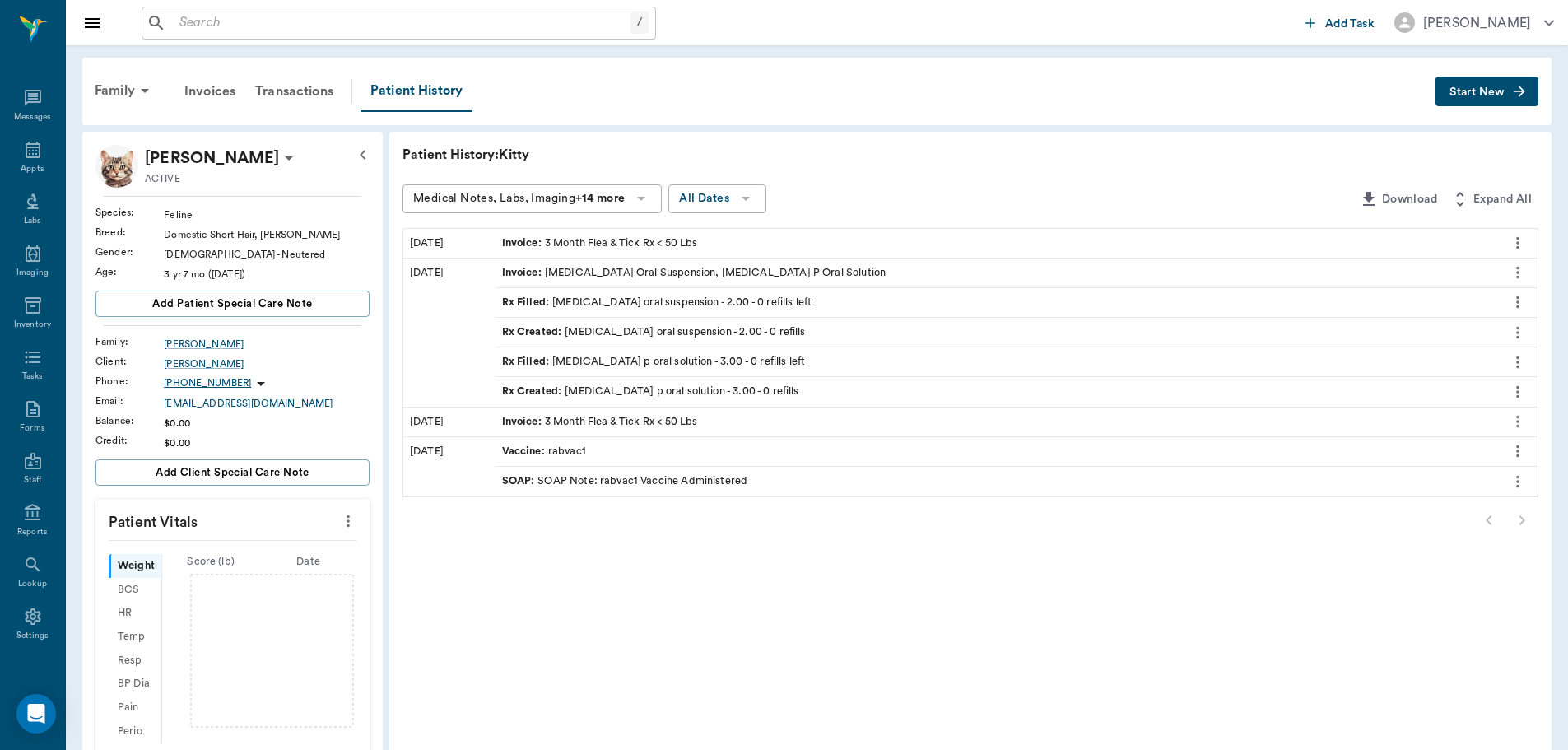
click at [660, 240] on div "Invoice : 3 Month Flea & Tick Rx < 50 Lbs" at bounding box center [600, 243] width 196 height 16
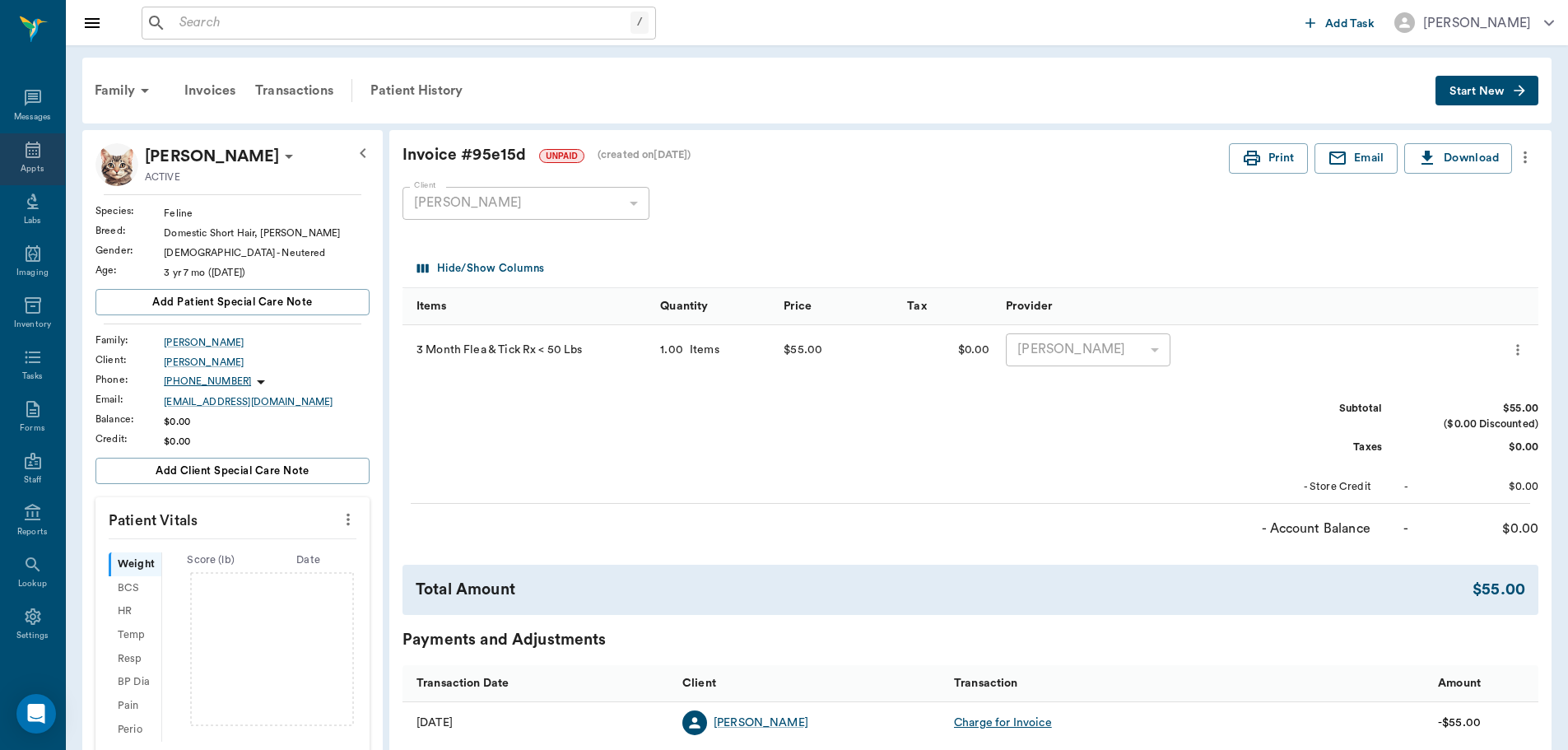
click at [9, 165] on div "Appts" at bounding box center [32, 159] width 65 height 52
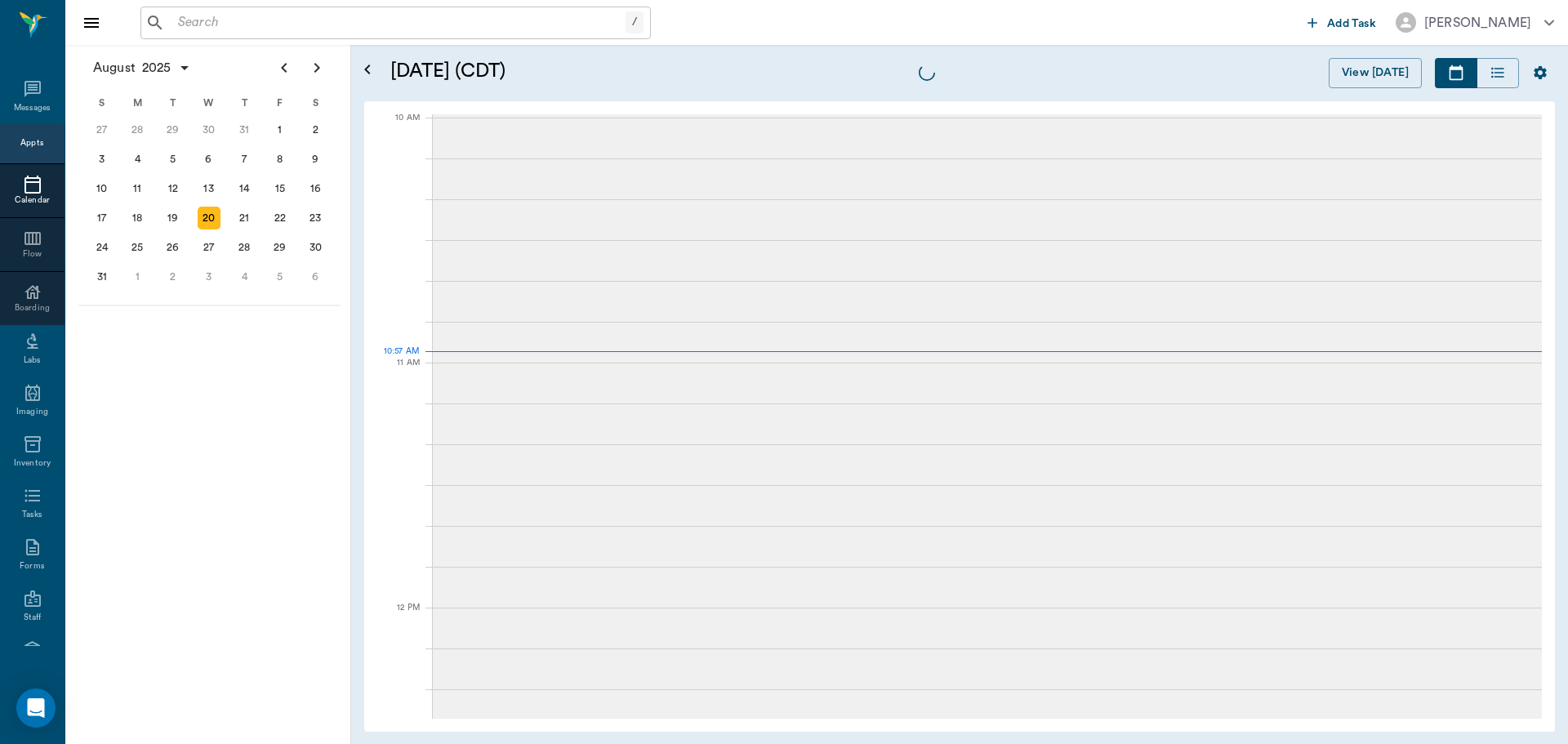
scroll to position [492, 0]
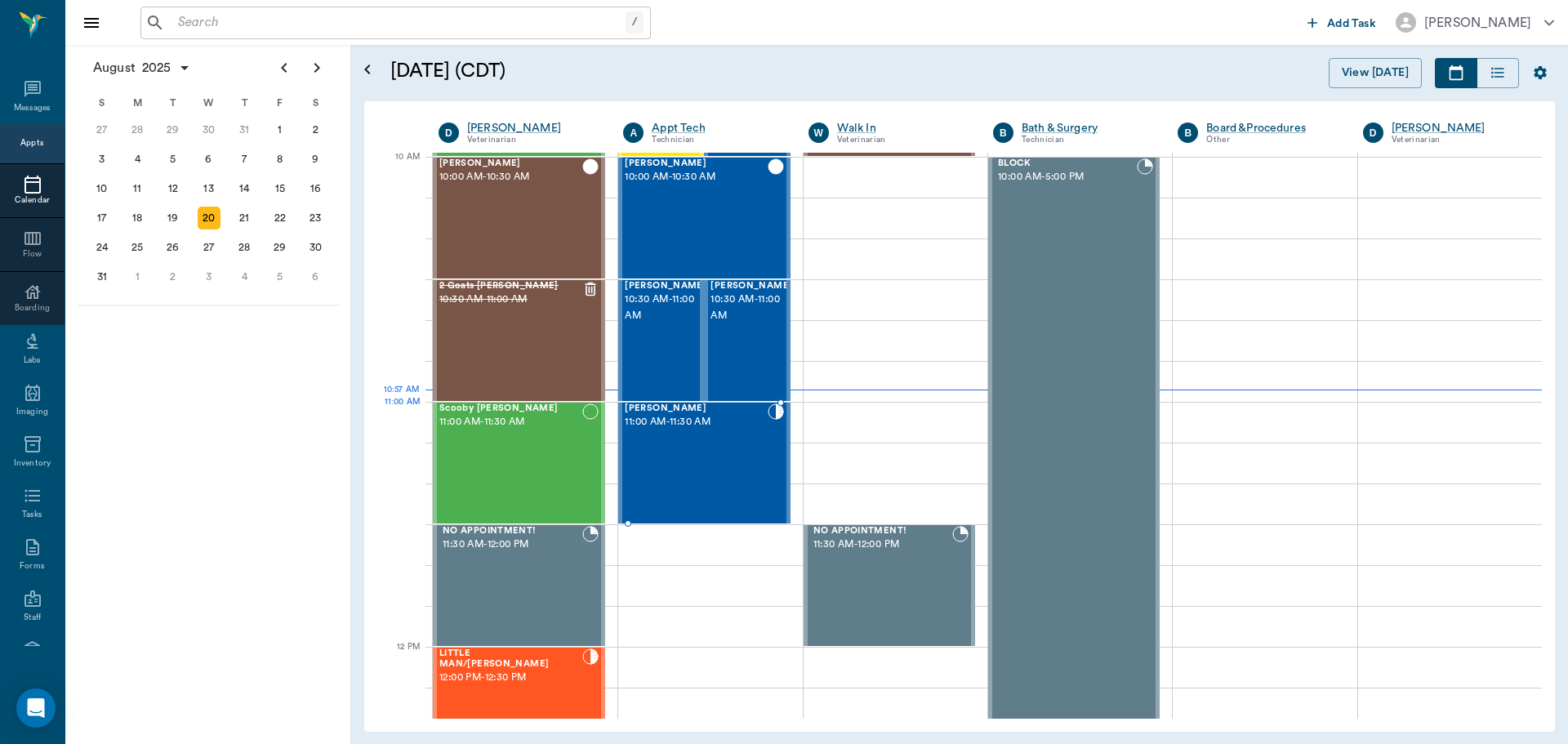
drag, startPoint x: 718, startPoint y: 418, endPoint x: 757, endPoint y: 392, distance: 46.9
click at [716, 418] on span "11:00 AM - 11:30 AM" at bounding box center [696, 422] width 142 height 16
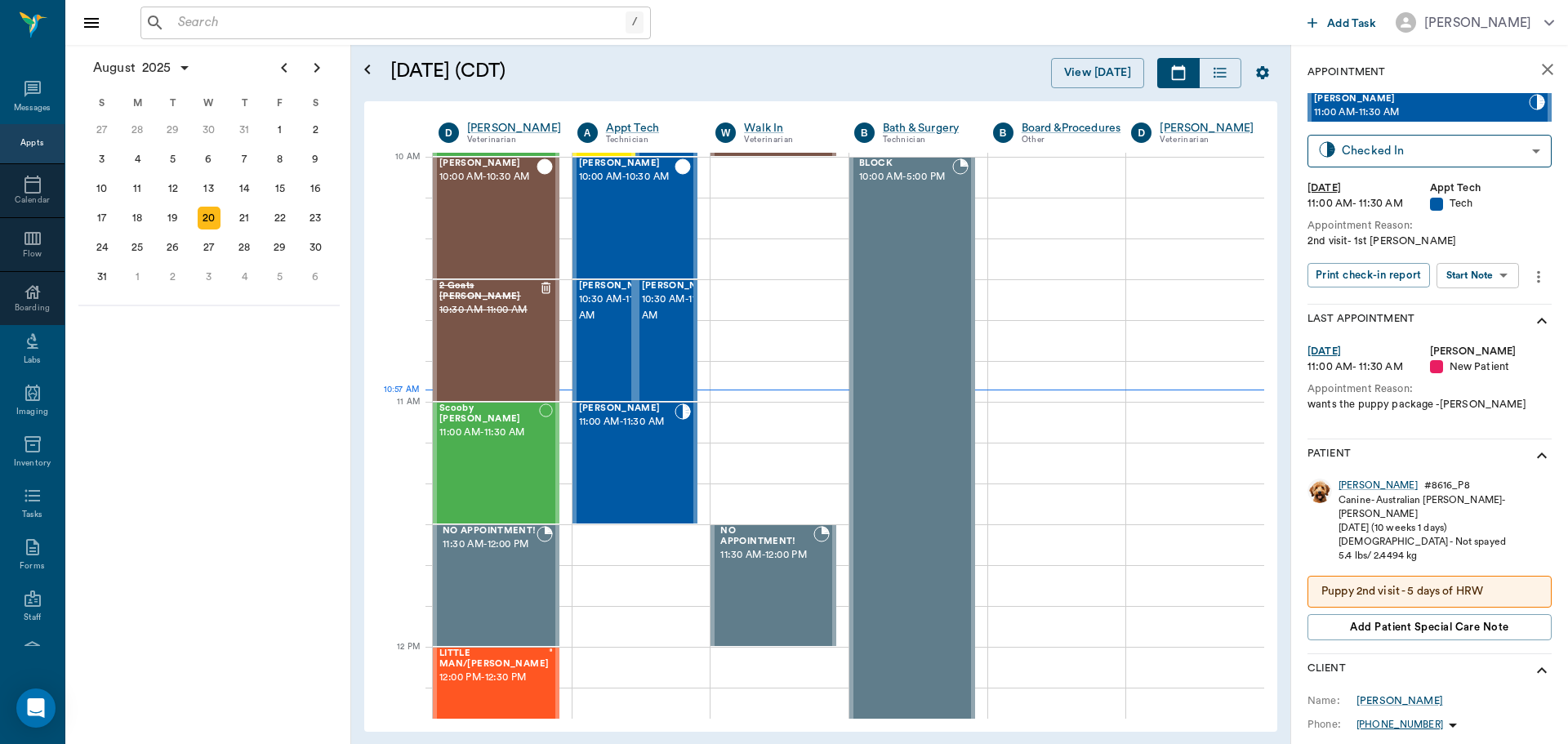
click at [1480, 268] on body "/ ​ Add Task Dr. Bert Ellsworth Nectar Messages Appts Calendar Flow Boarding La…" at bounding box center [784, 372] width 1568 height 744
click at [1459, 312] on button "Start SOAP" at bounding box center [1459, 309] width 55 height 19
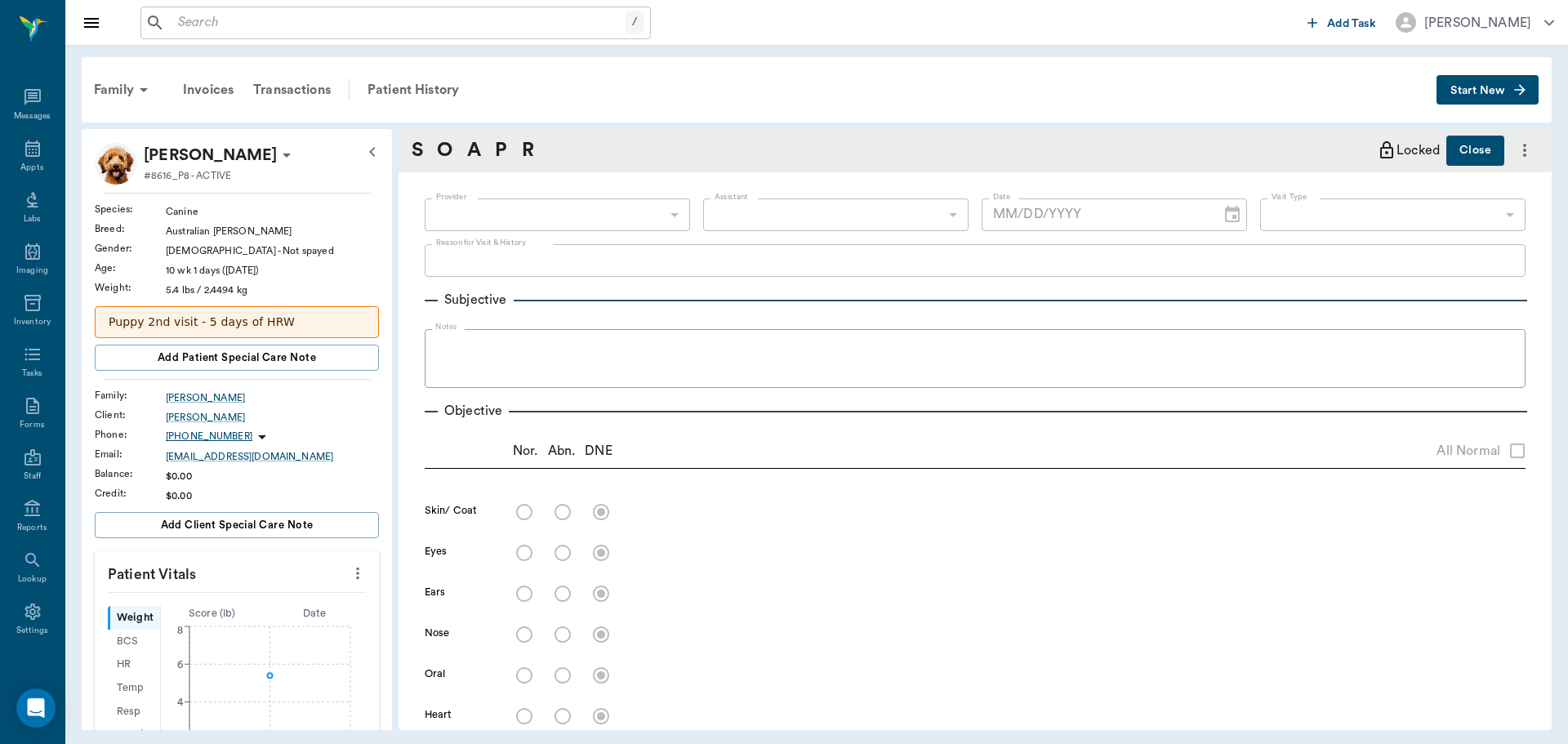
type input "63ec2f075fda476ae8351a4c"
type input "65d2be4f46e3a538d89b8c1a"
type textarea "2nd visit- 1st parvo -jess"
type input "[DATE]"
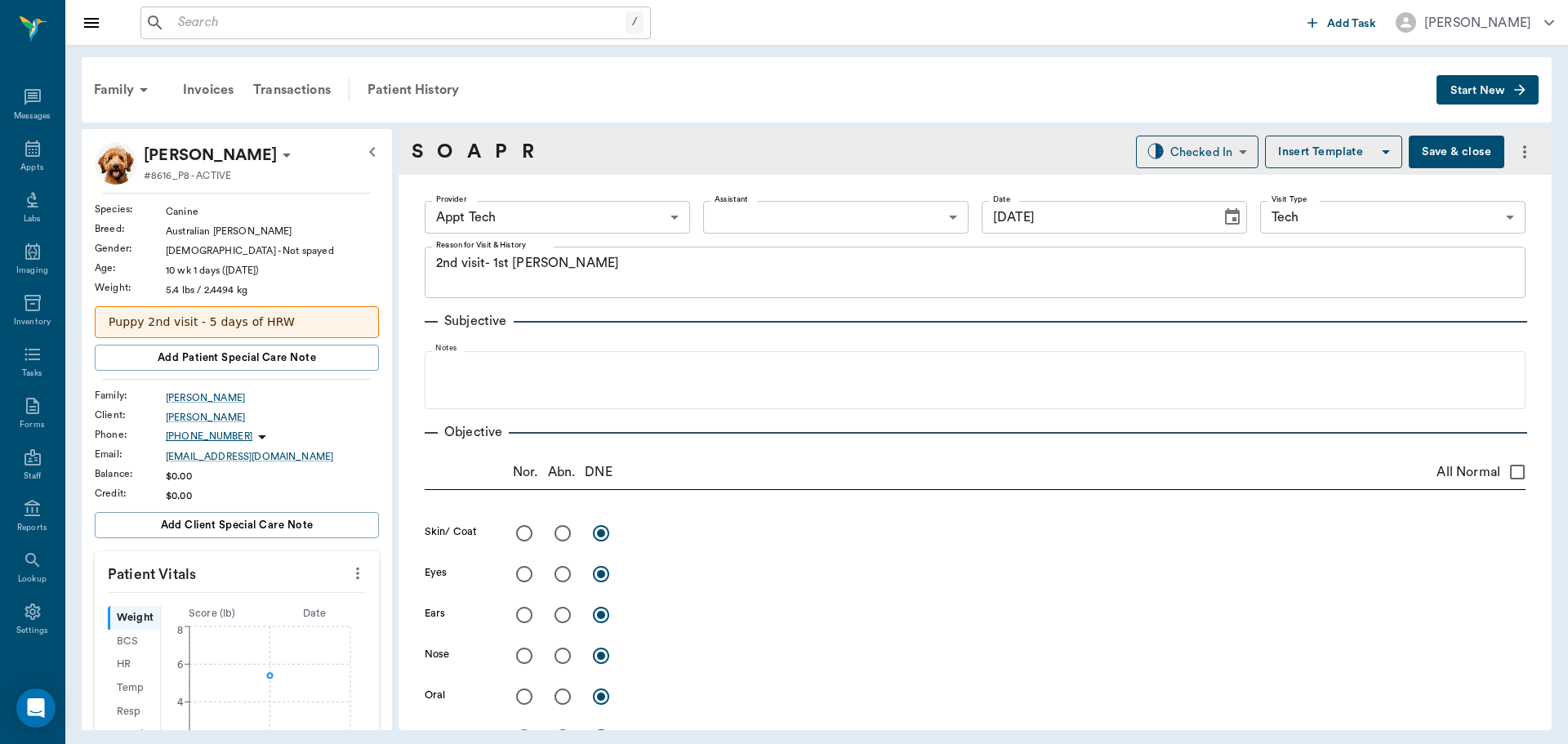
click at [538, 226] on body "/ ​ Add Task Dr. Bert Ellsworth Nectar Messages Appts Labs Imaging Inventory Ta…" at bounding box center [784, 372] width 1568 height 744
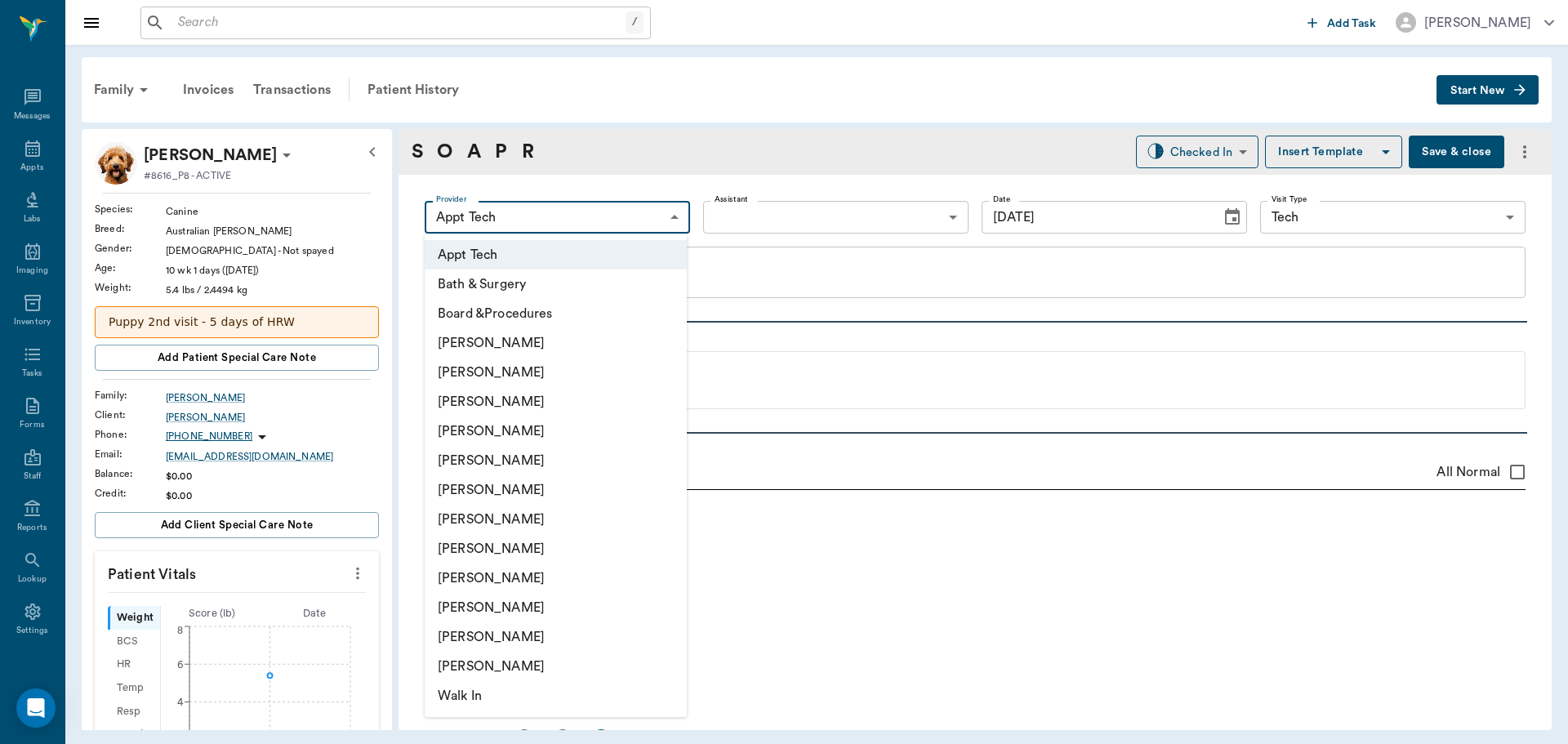
click at [486, 377] on li "[PERSON_NAME]" at bounding box center [556, 372] width 263 height 29
type input "642ef10e332a41444de2bad1"
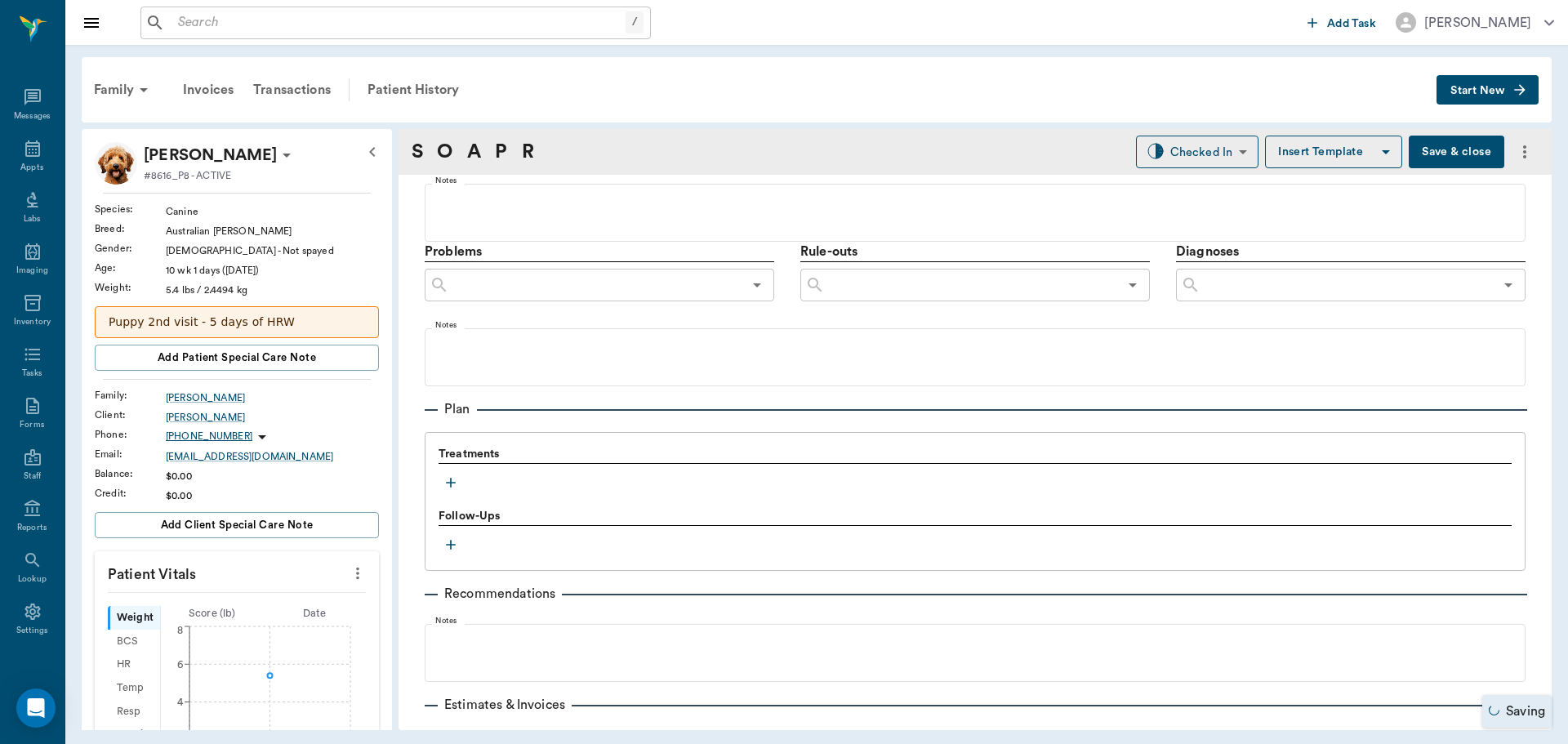
scroll to position [898, 0]
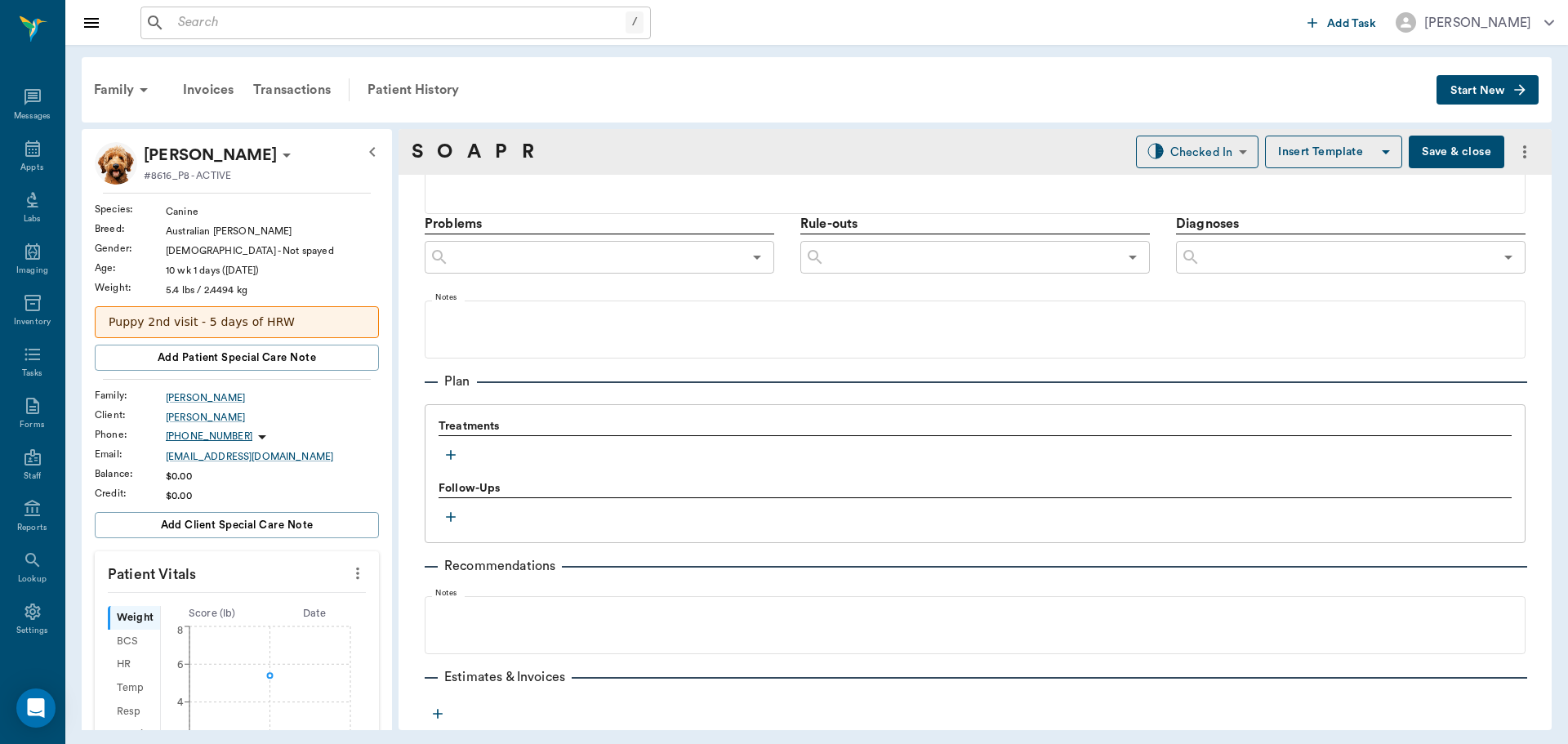
click at [445, 460] on icon "button" at bounding box center [451, 455] width 16 height 16
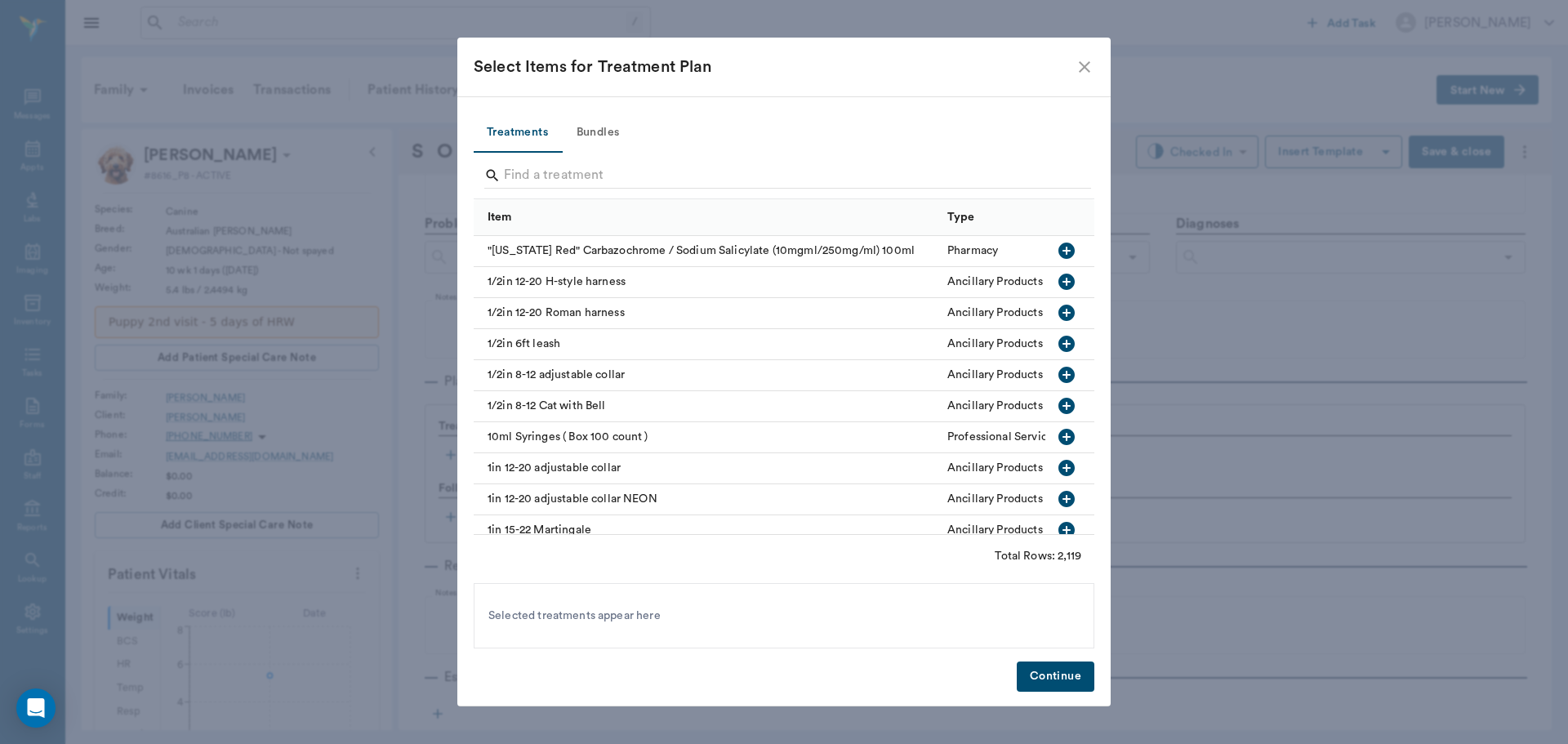
click at [596, 132] on button "Bundles" at bounding box center [598, 133] width 74 height 39
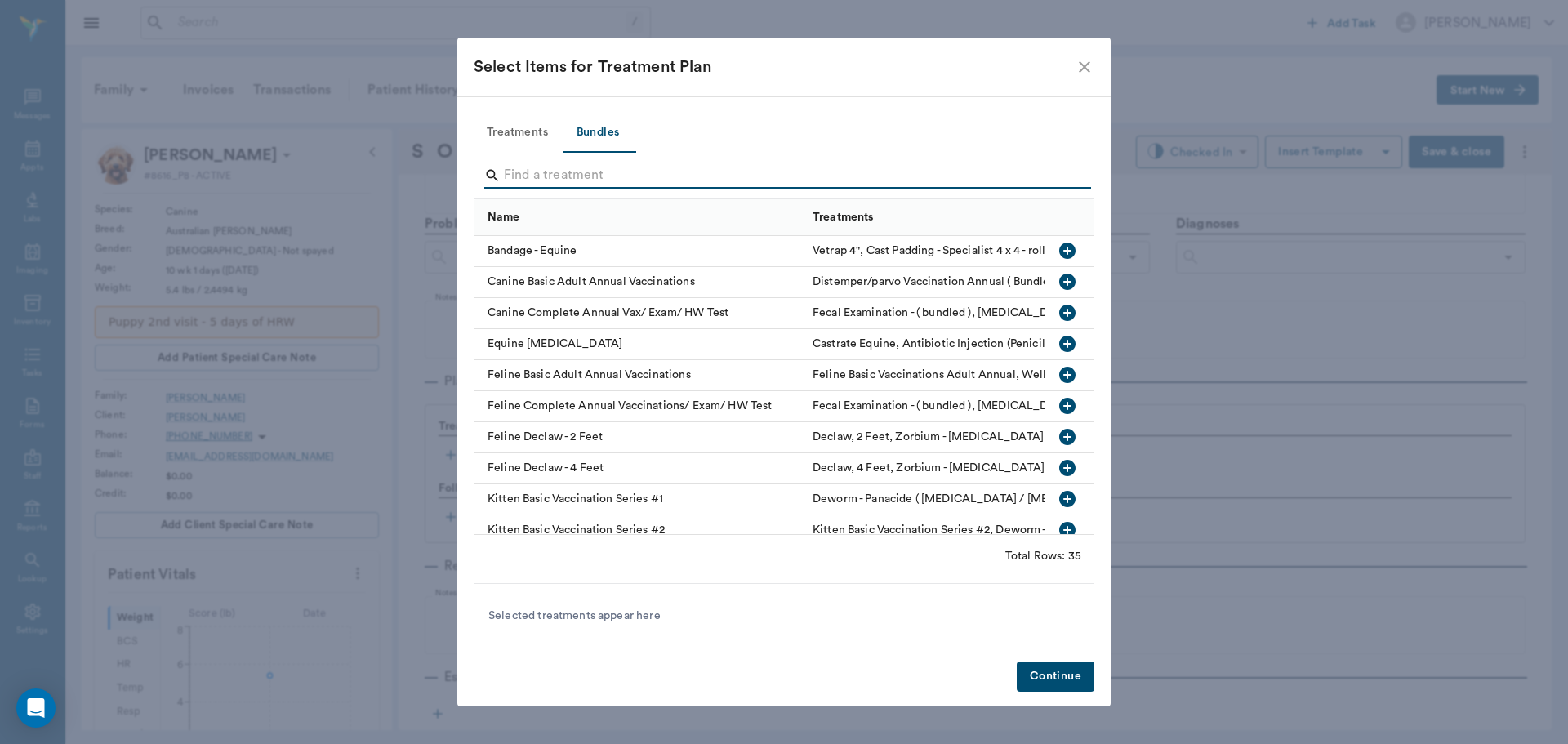
click at [511, 176] on input "Search" at bounding box center [785, 175] width 562 height 26
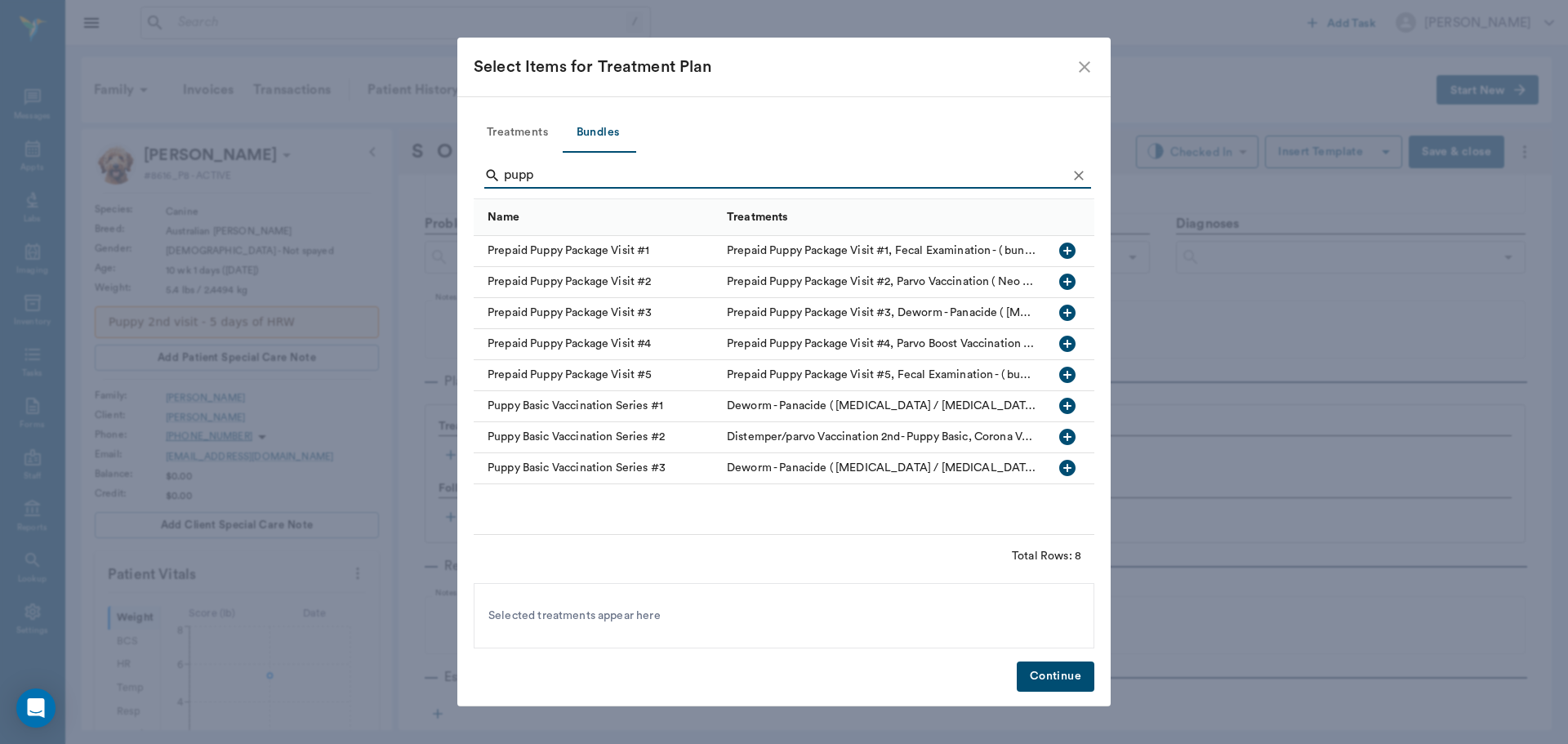
type input "pupp"
click at [1074, 279] on icon "button" at bounding box center [1067, 282] width 16 height 16
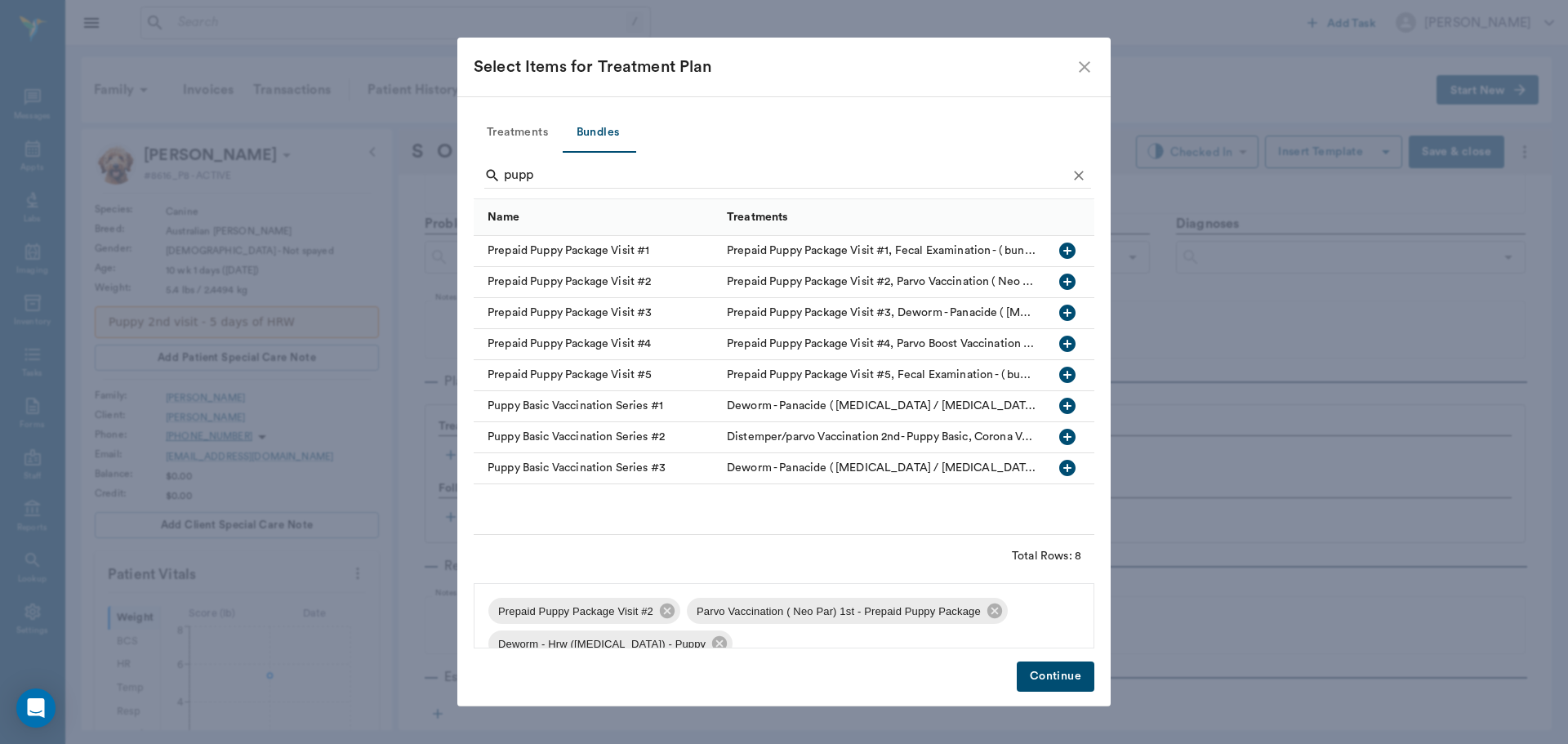
click at [1063, 683] on button "Continue" at bounding box center [1055, 676] width 77 height 30
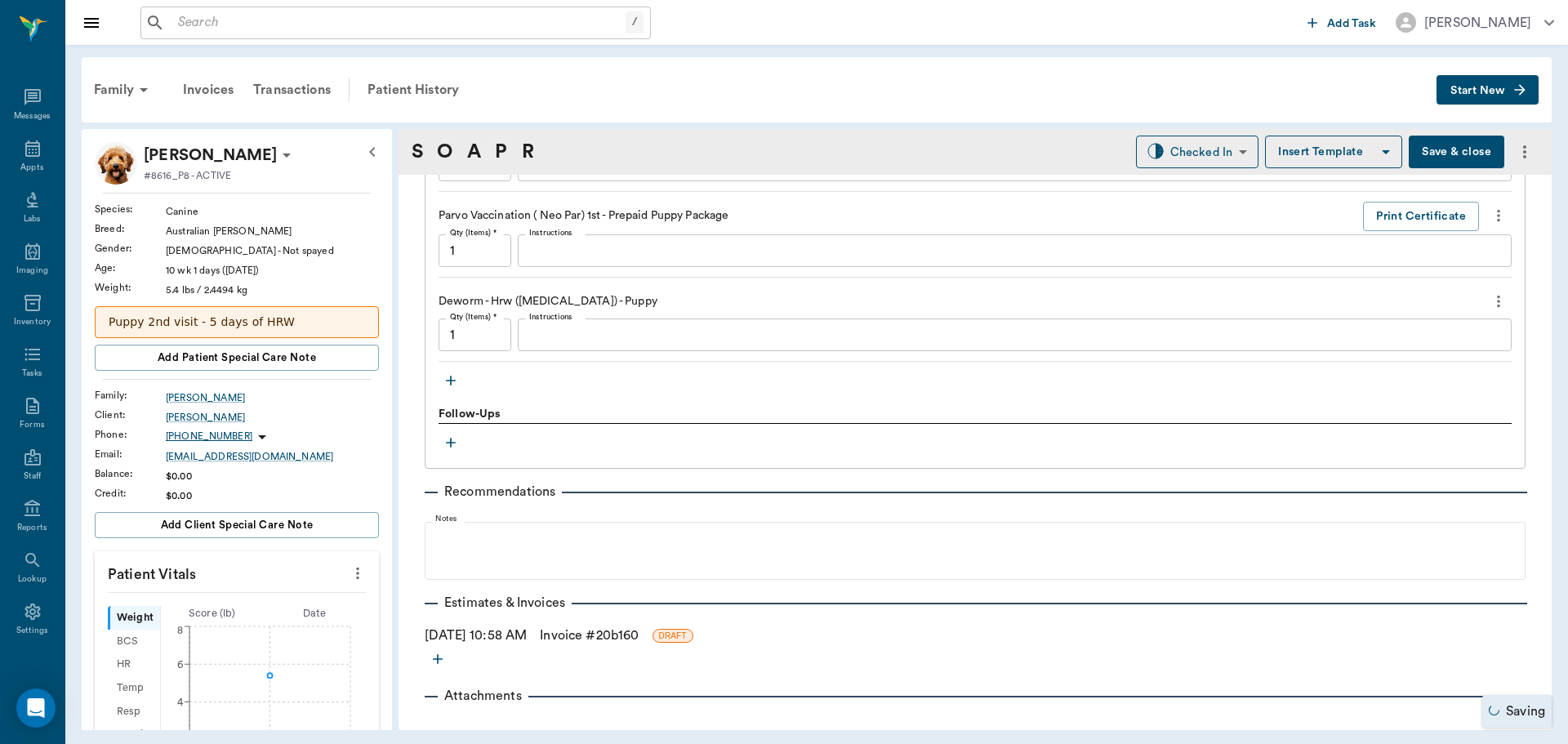
scroll to position [1255, 0]
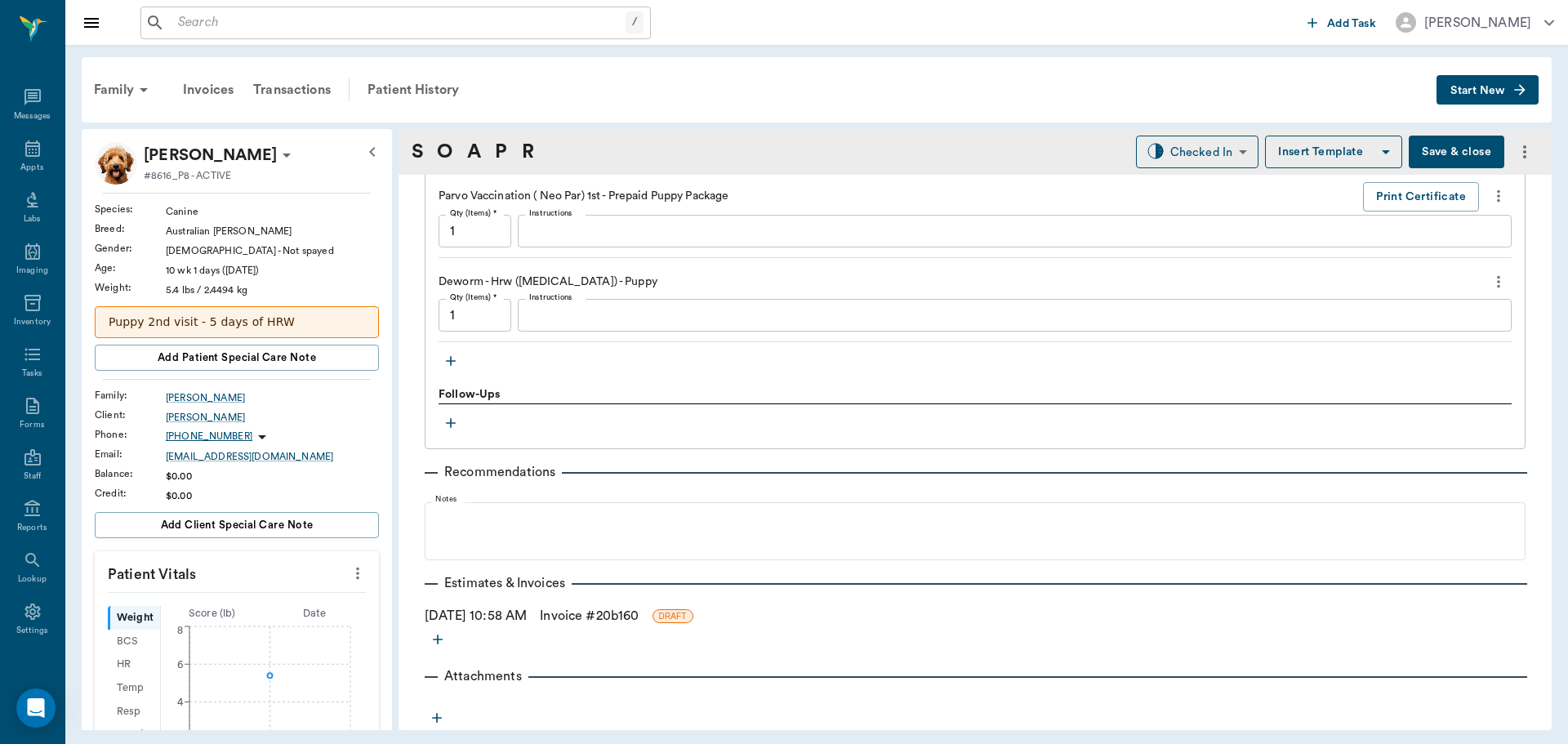
click at [349, 580] on icon "more" at bounding box center [358, 573] width 18 height 20
click at [293, 601] on span "Enter Vitals" at bounding box center [276, 601] width 137 height 17
drag, startPoint x: 263, startPoint y: 620, endPoint x: 273, endPoint y: 609, distance: 14.9
click at [268, 617] on input "text" at bounding box center [236, 622] width 142 height 33
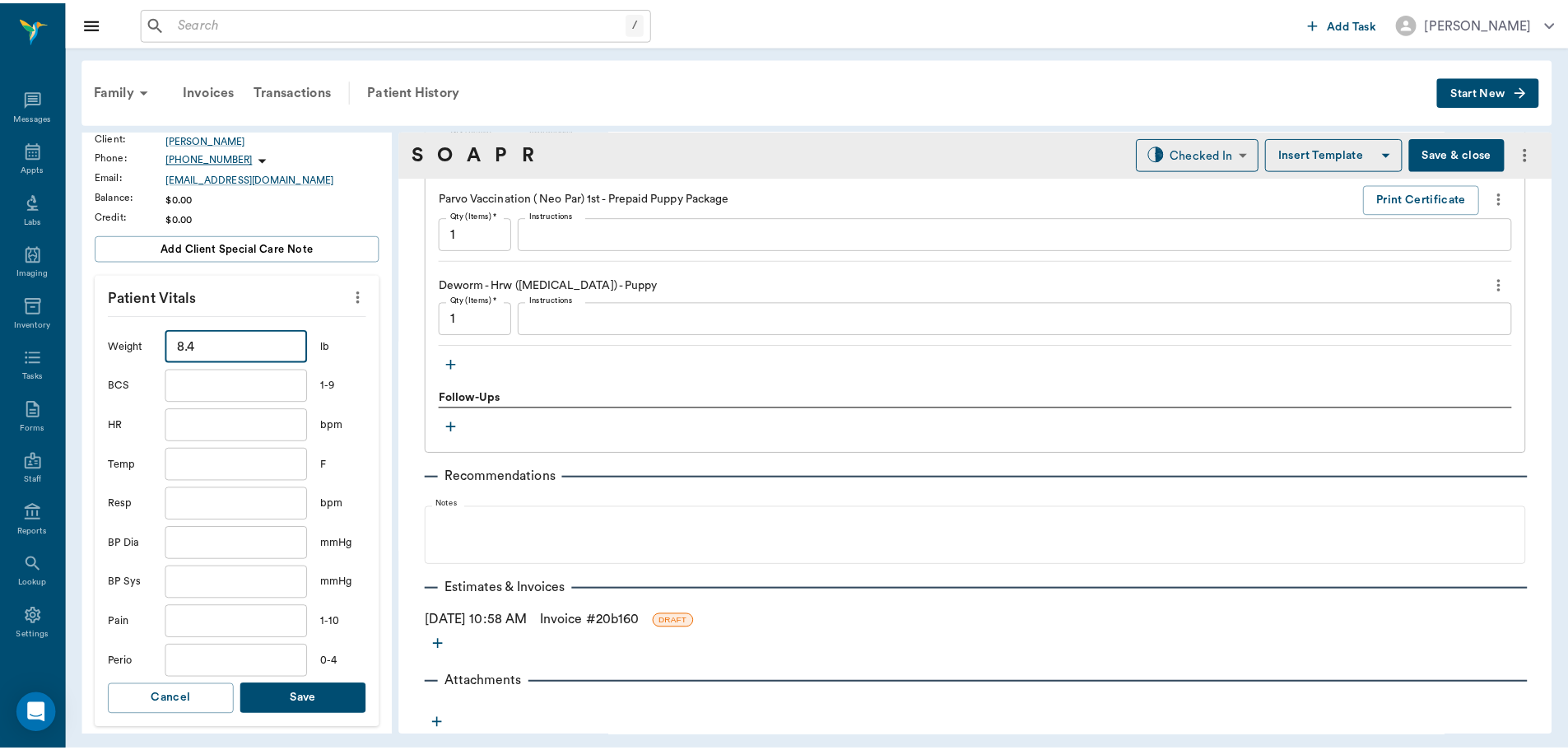
scroll to position [330, 0]
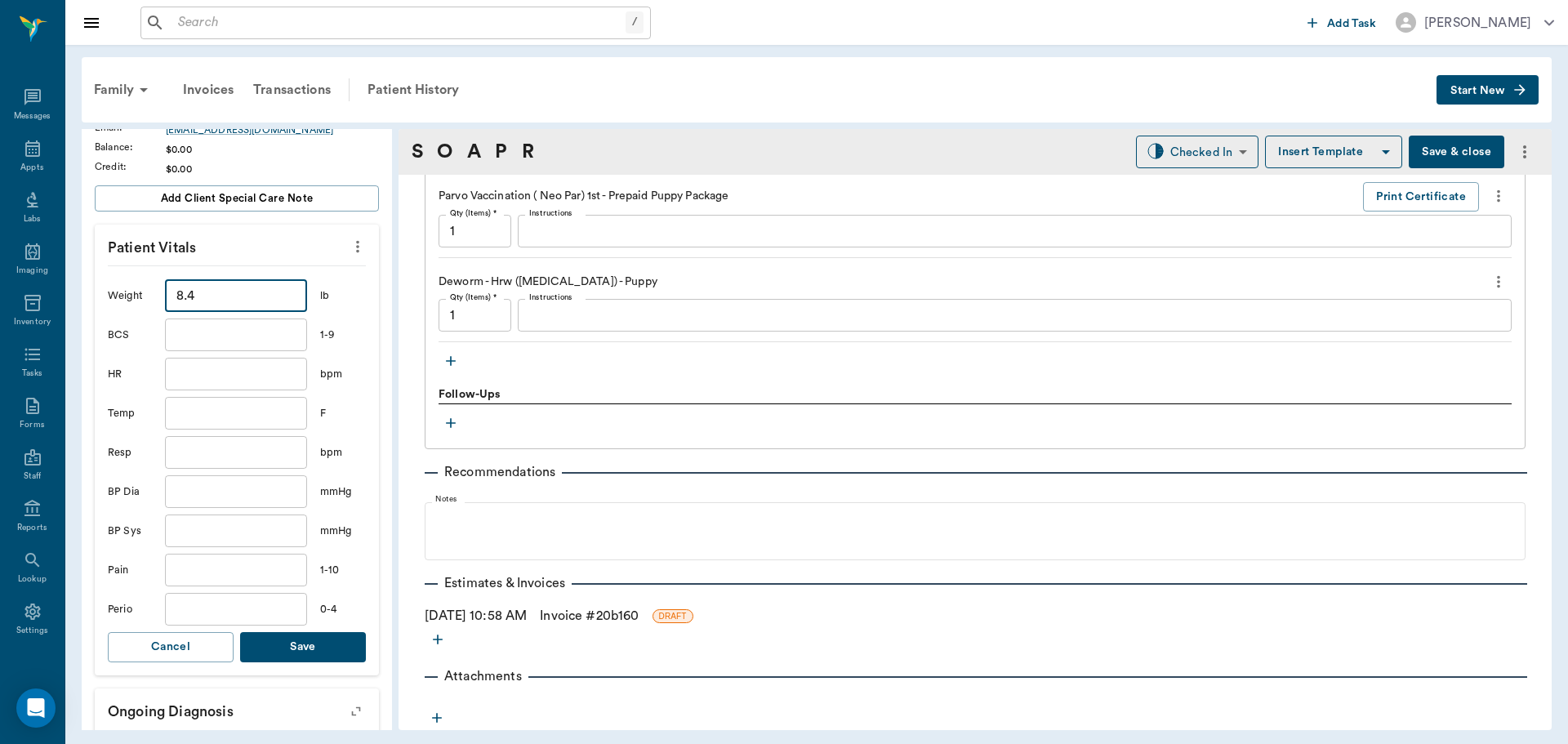
type input "8.4"
click at [322, 635] on button "Save" at bounding box center [303, 647] width 125 height 30
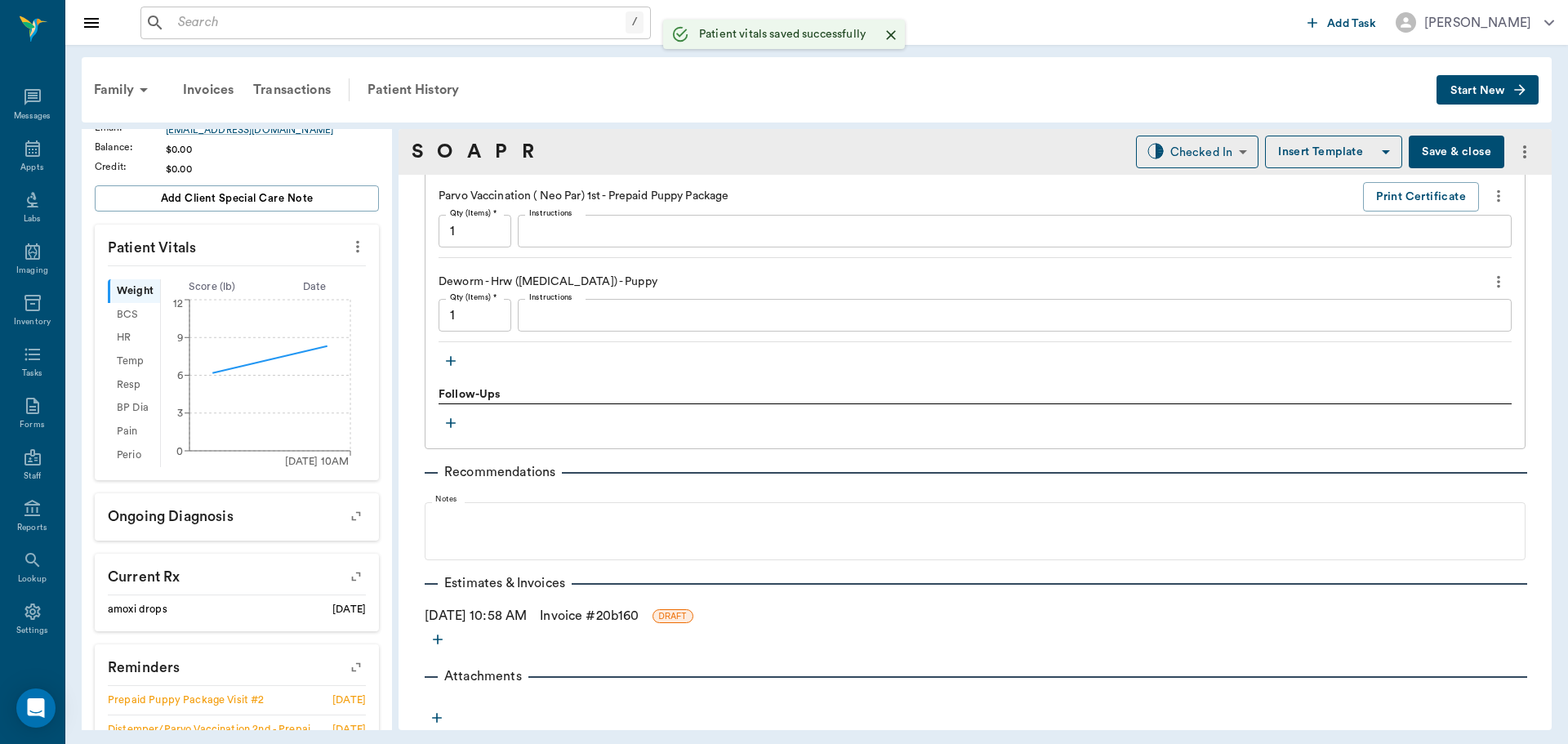
click at [609, 617] on link "Invoice # 20b160" at bounding box center [589, 616] width 99 height 20
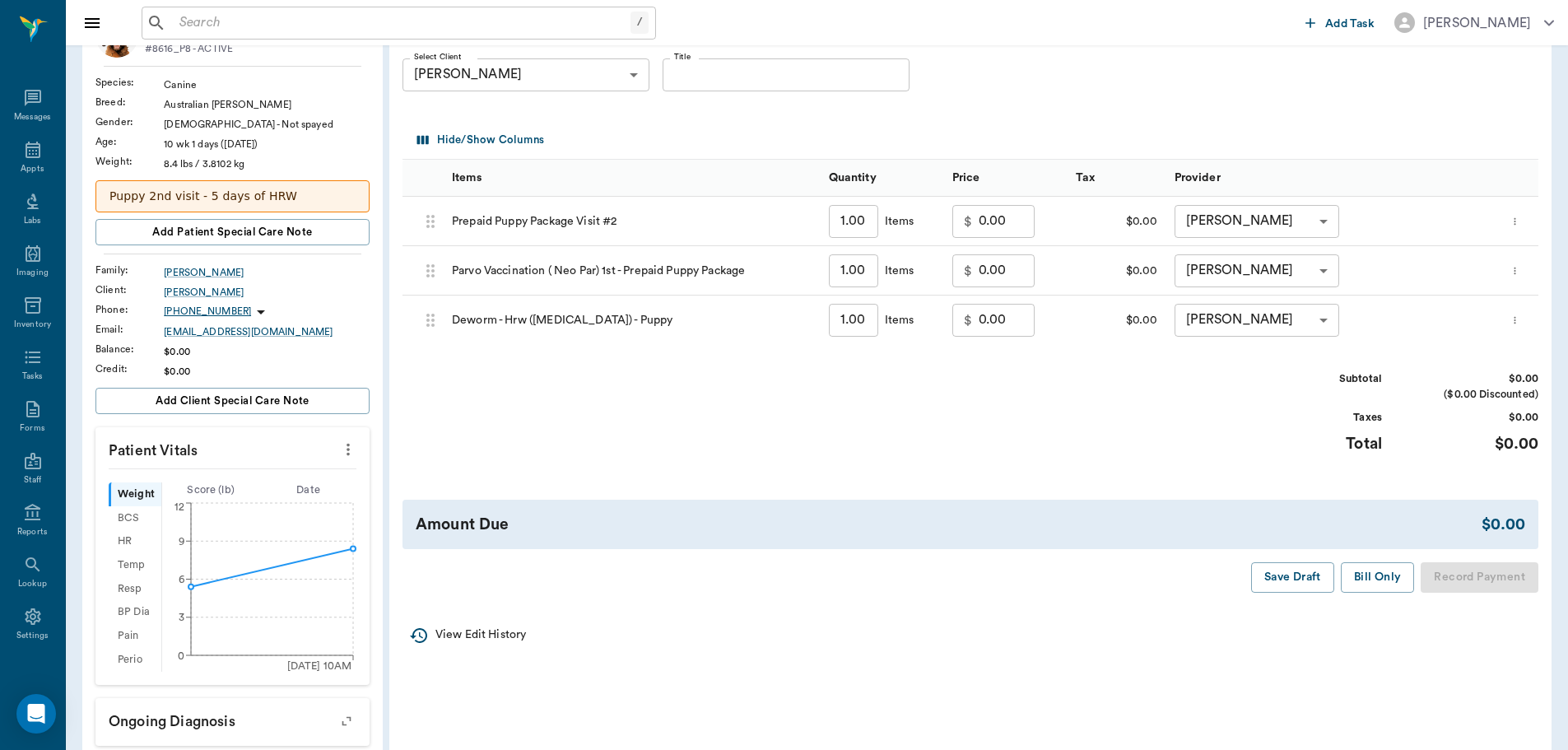
scroll to position [165, 0]
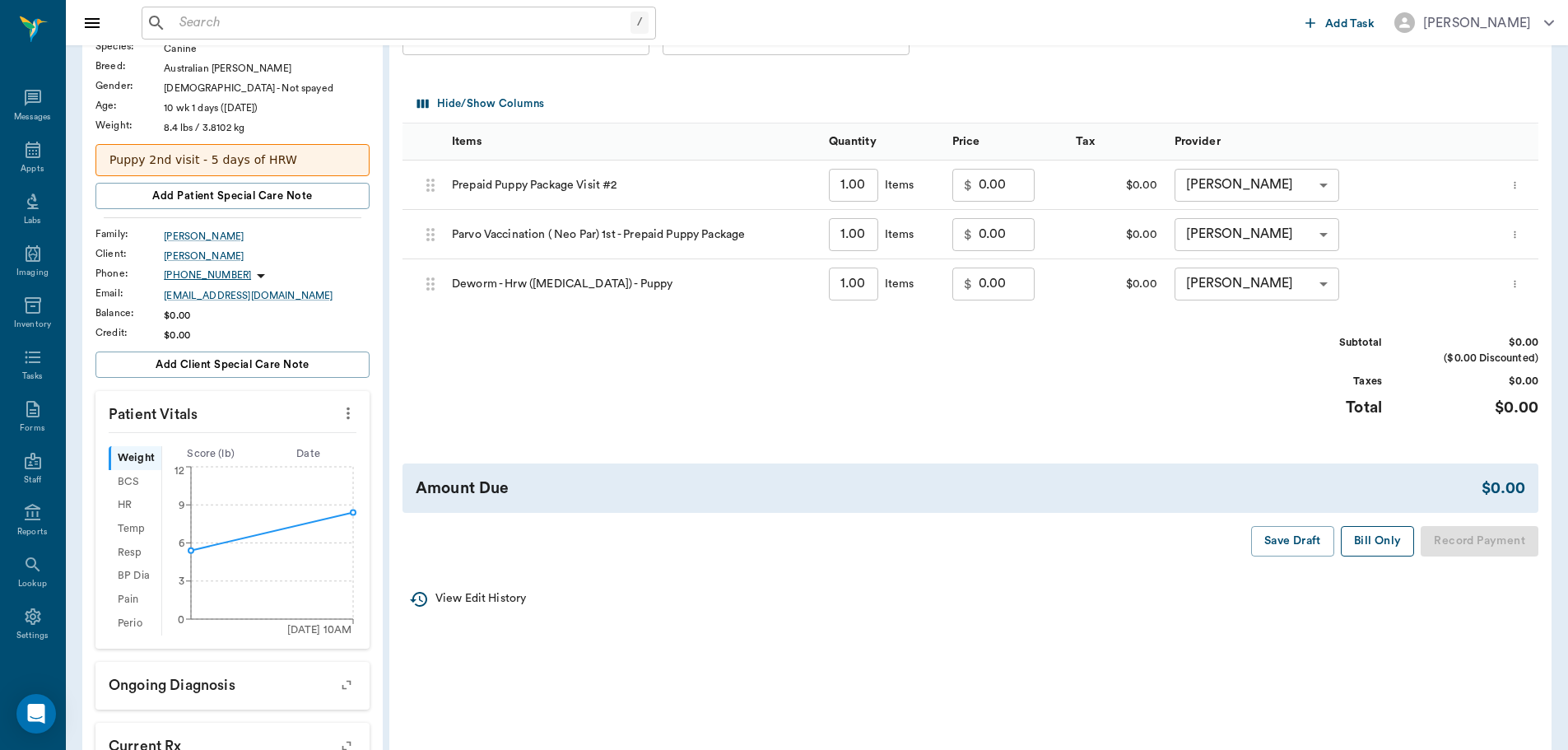
click at [1360, 545] on button "Bill Only" at bounding box center [1378, 540] width 74 height 30
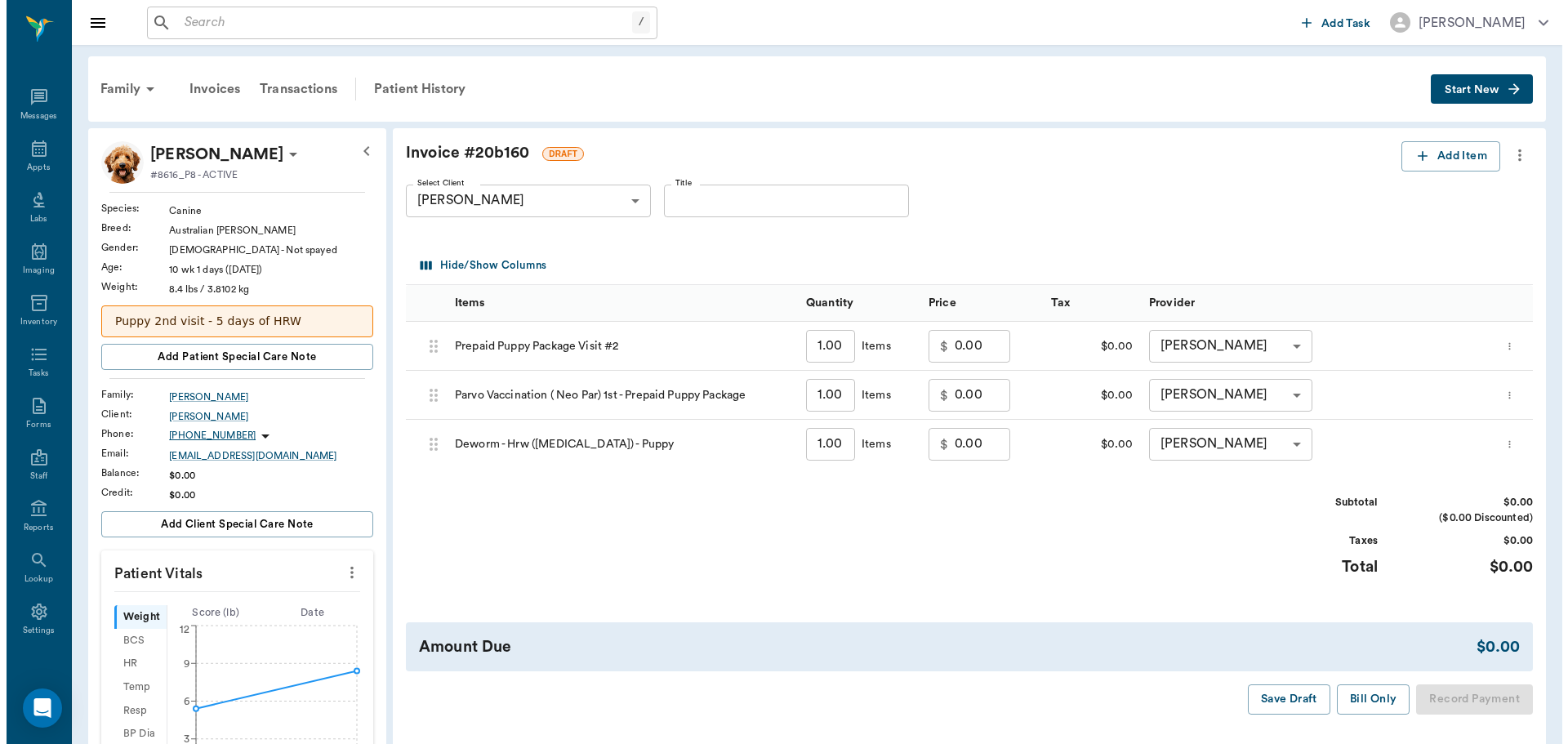
scroll to position [0, 0]
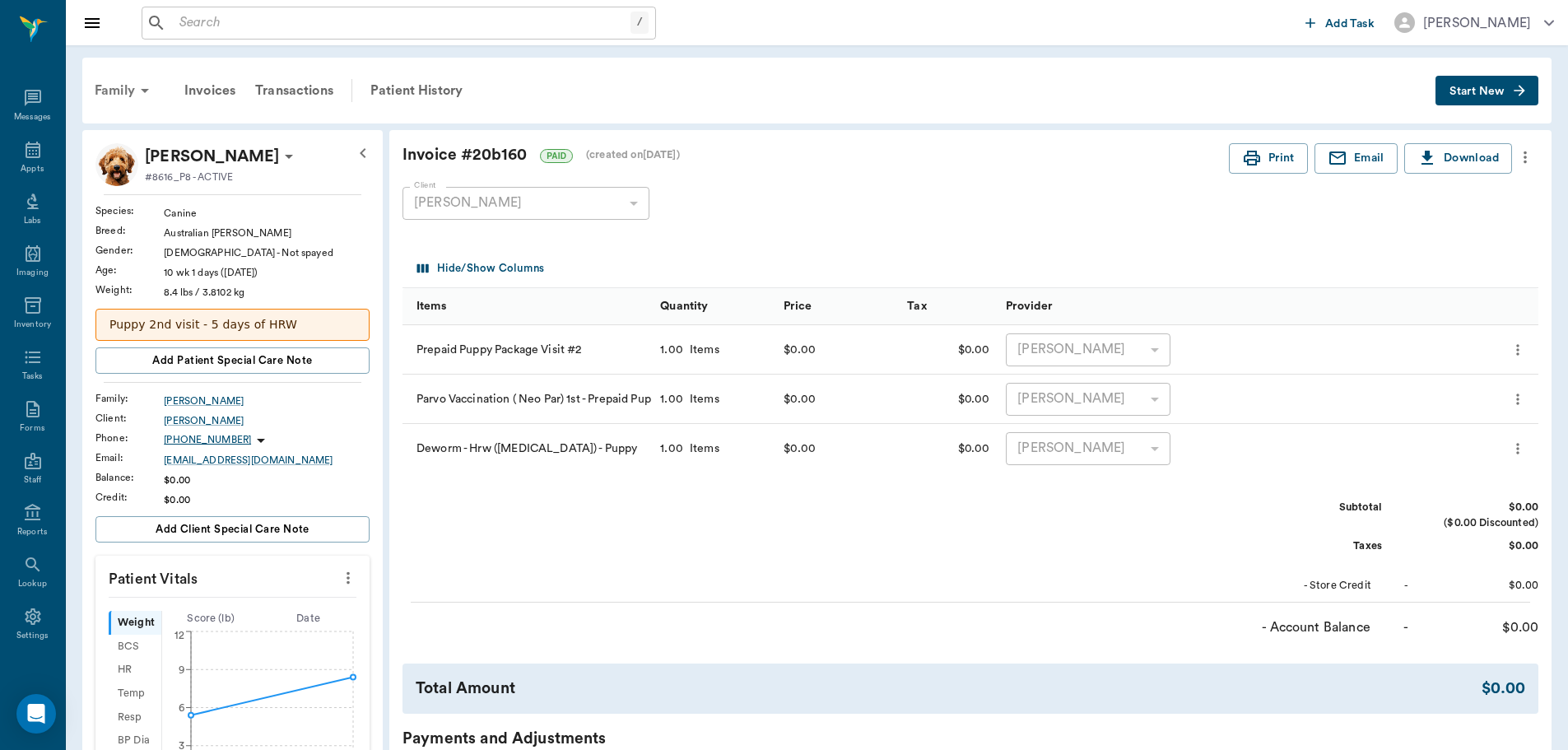
click at [136, 82] on icon at bounding box center [145, 91] width 20 height 20
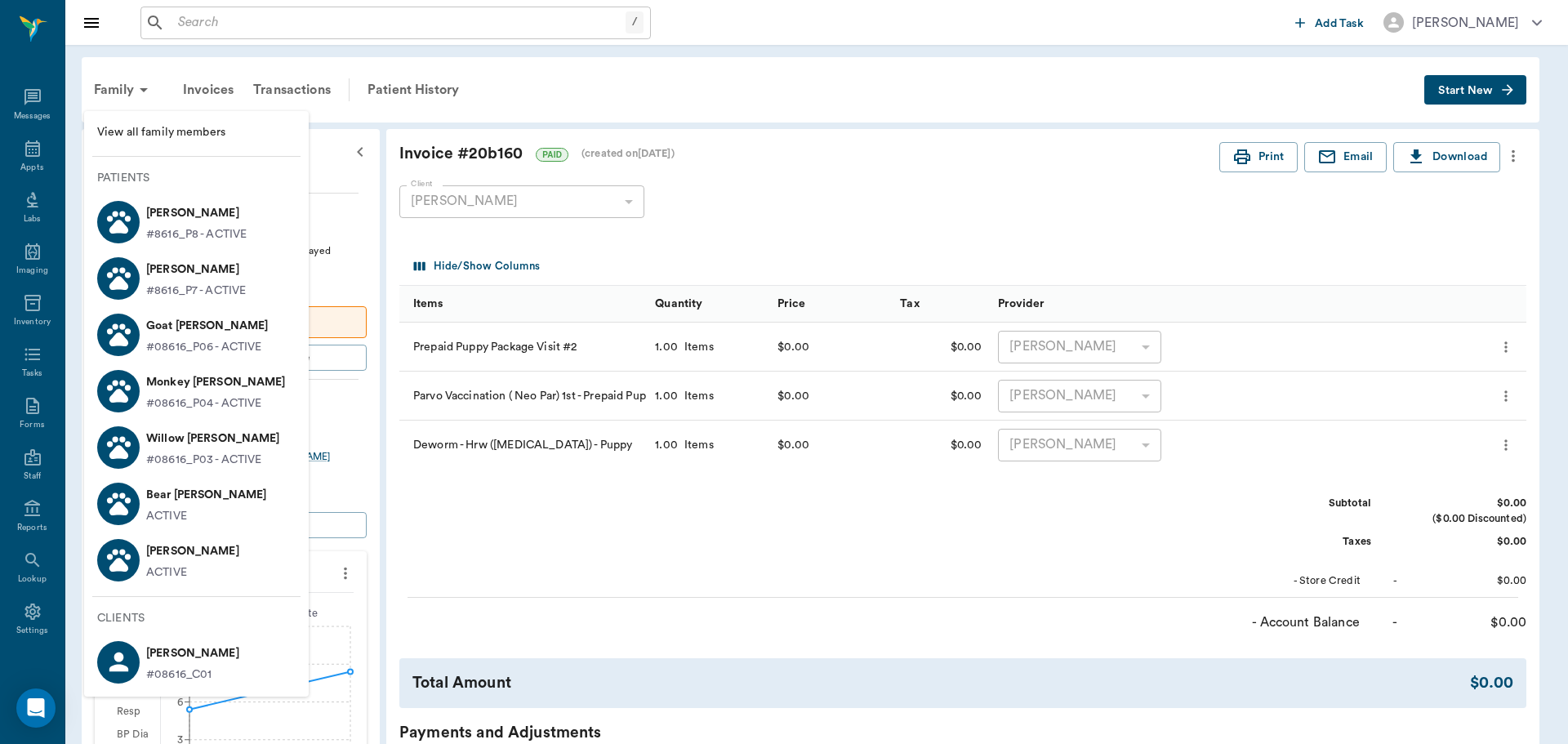
click at [223, 570] on li "Kitty Fortner ACTIVE" at bounding box center [196, 560] width 224 height 56
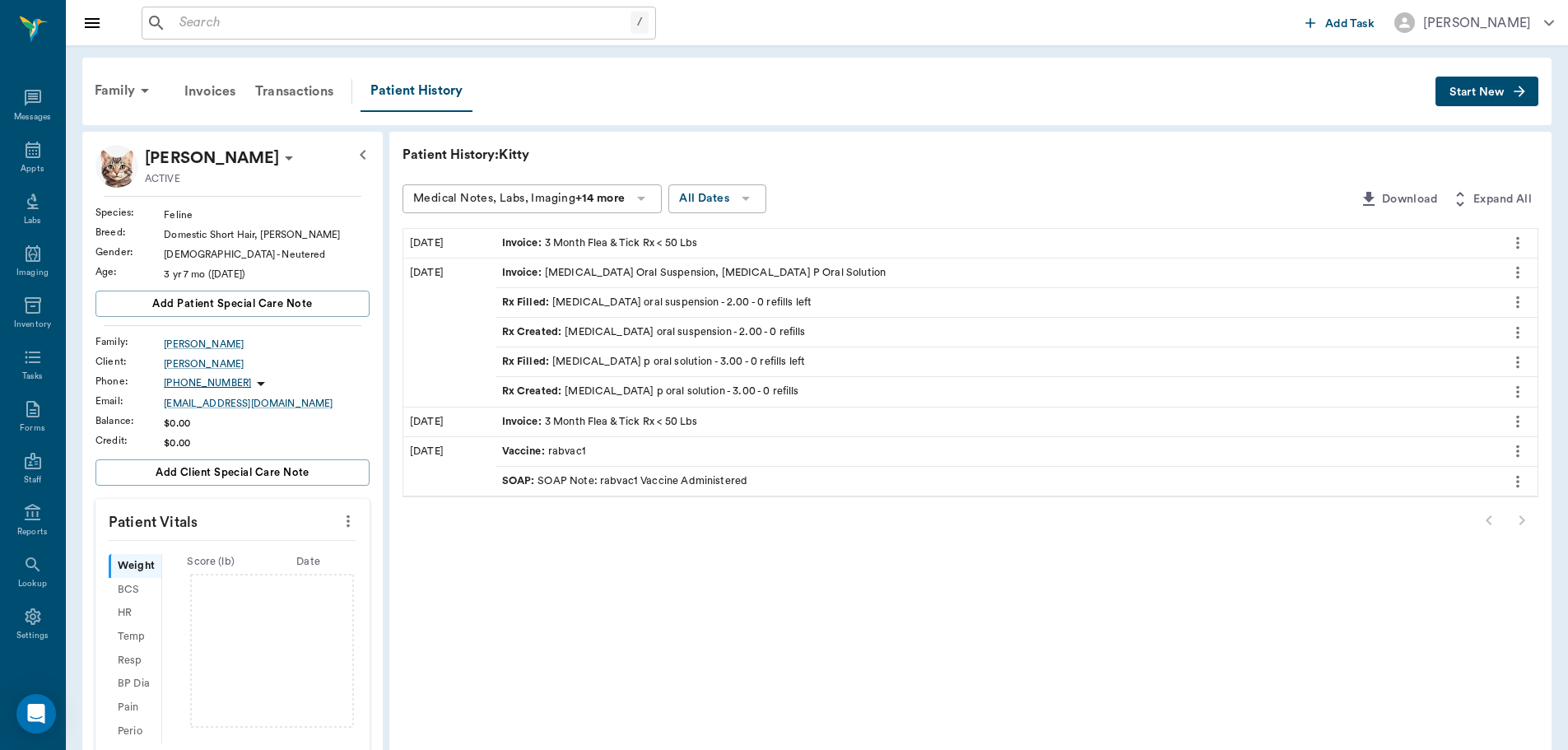
click at [1475, 92] on span "Start New" at bounding box center [1476, 92] width 55 height 0
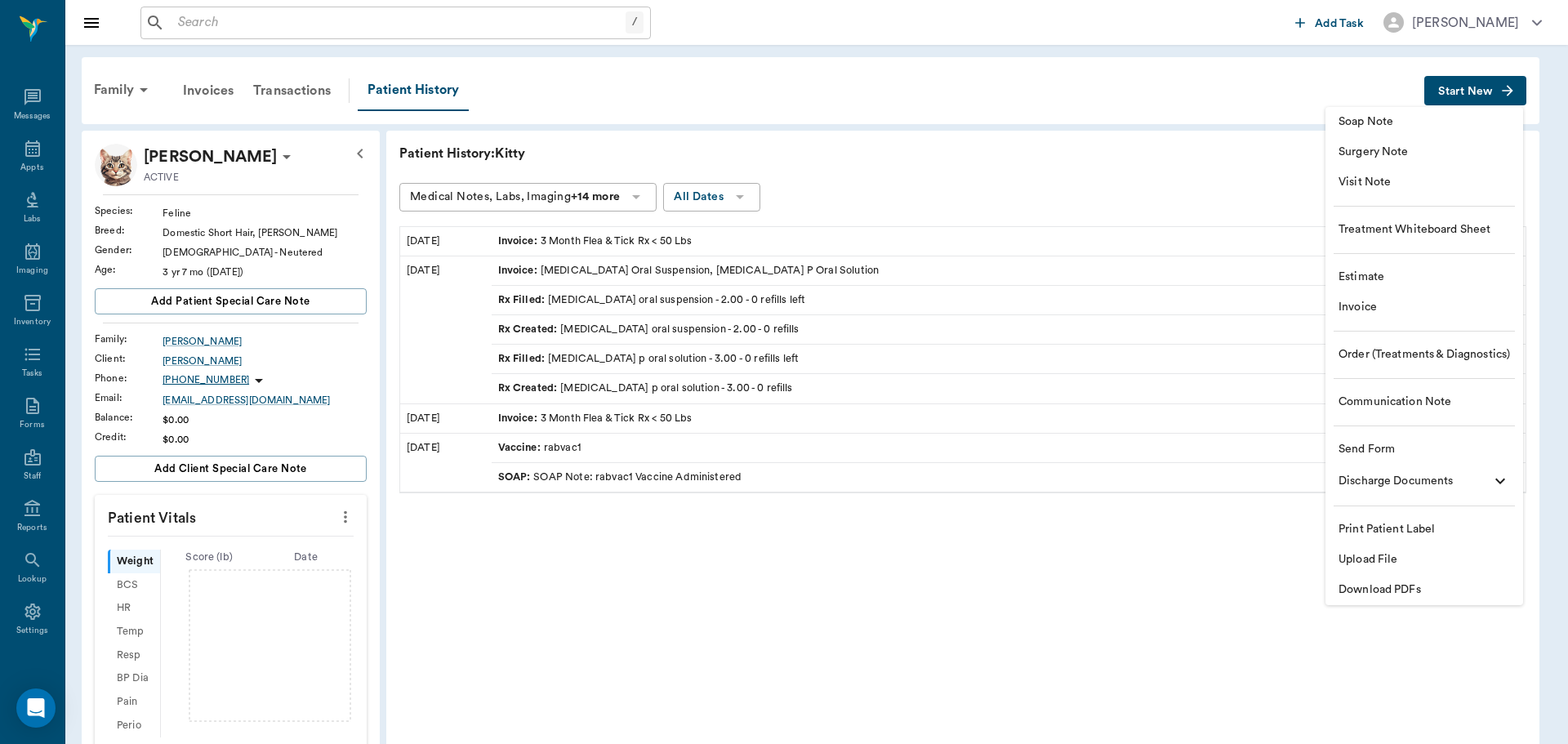
click at [1372, 185] on span "Visit Note" at bounding box center [1424, 182] width 172 height 17
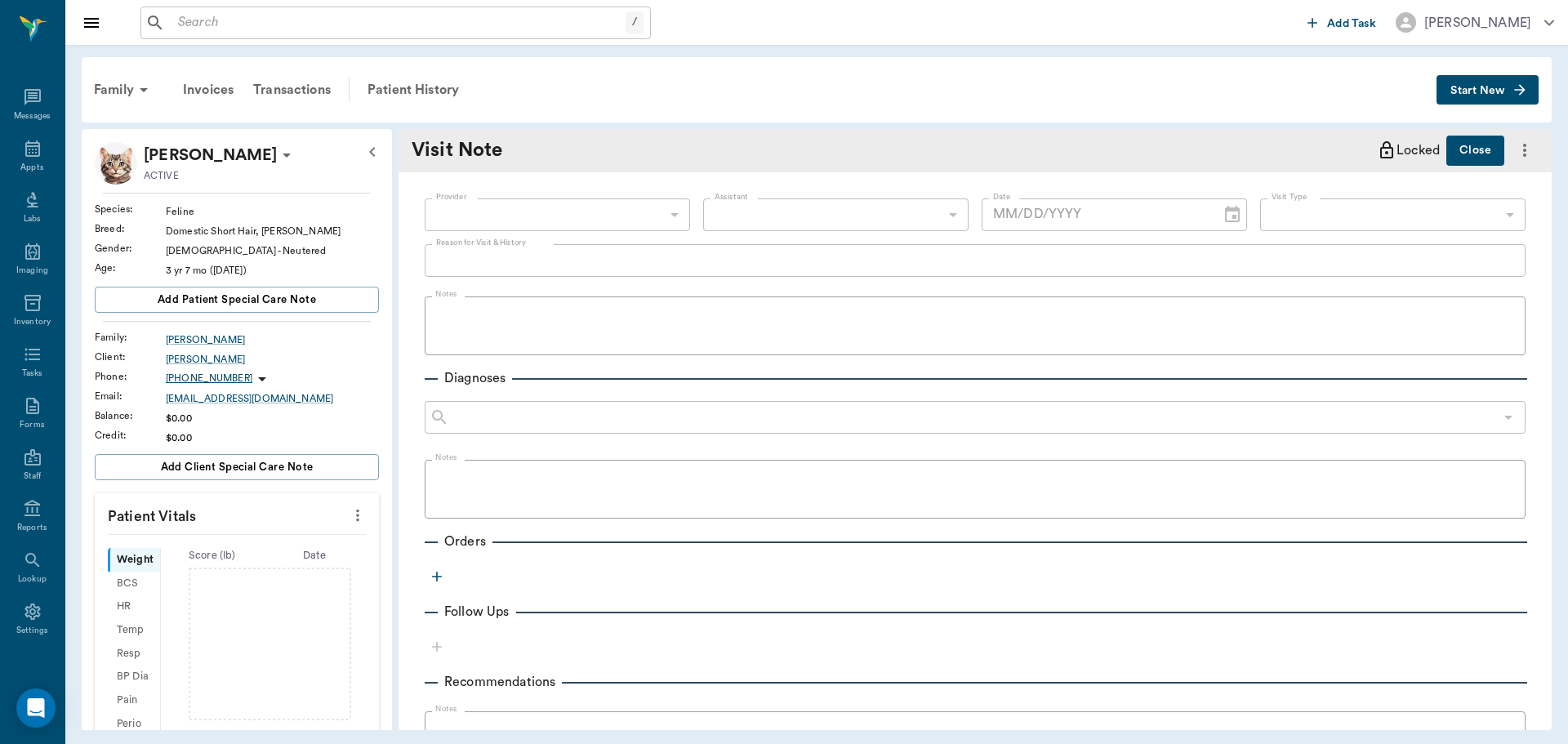
type input "[DATE]"
click at [504, 209] on body "/ ​ Add Task Dr. Bert Ellsworth Nectar Messages Appts Labs Imaging Inventory Ta…" at bounding box center [784, 372] width 1568 height 744
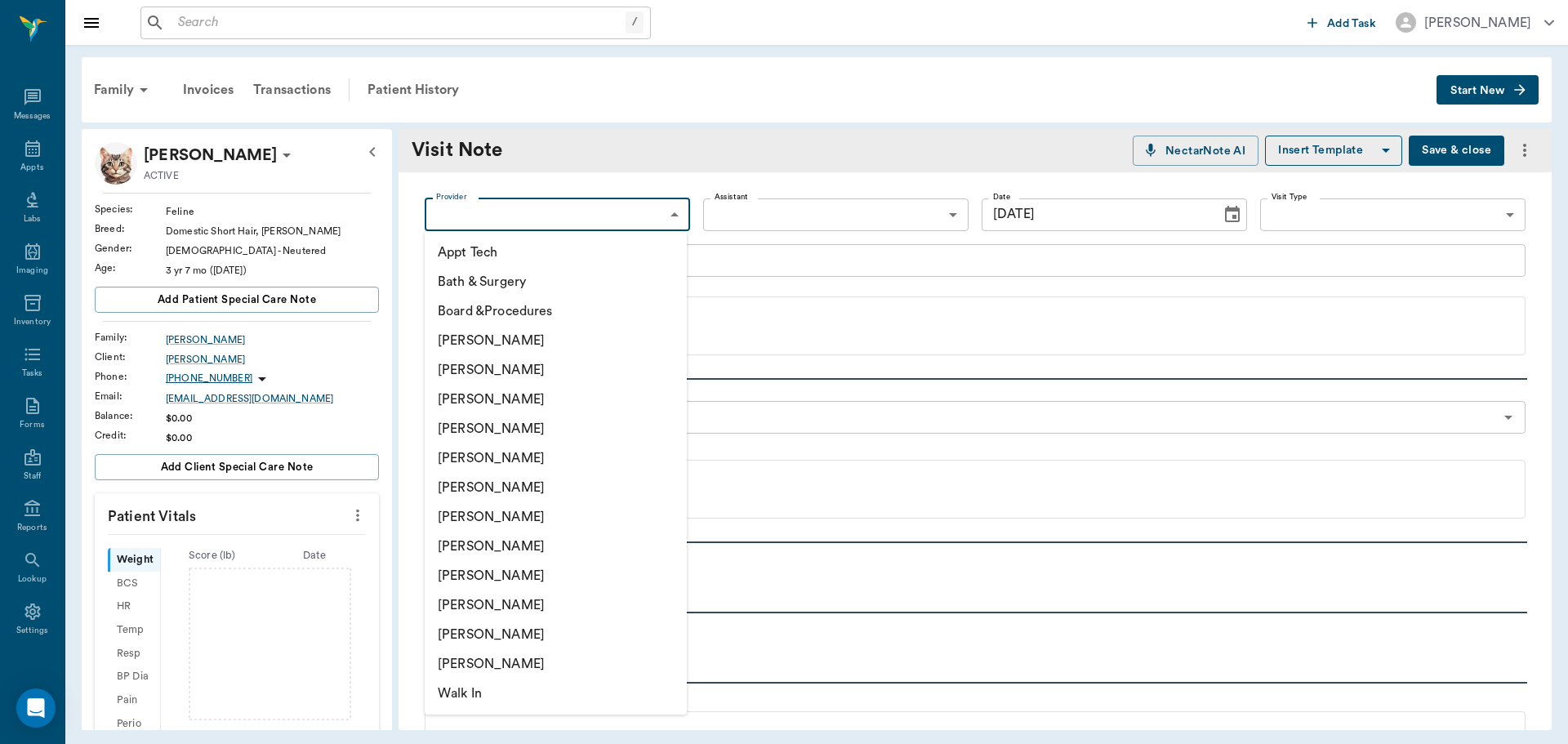
click at [485, 375] on li "[PERSON_NAME]" at bounding box center [556, 370] width 263 height 29
type input "642ef10e332a41444de2bad1"
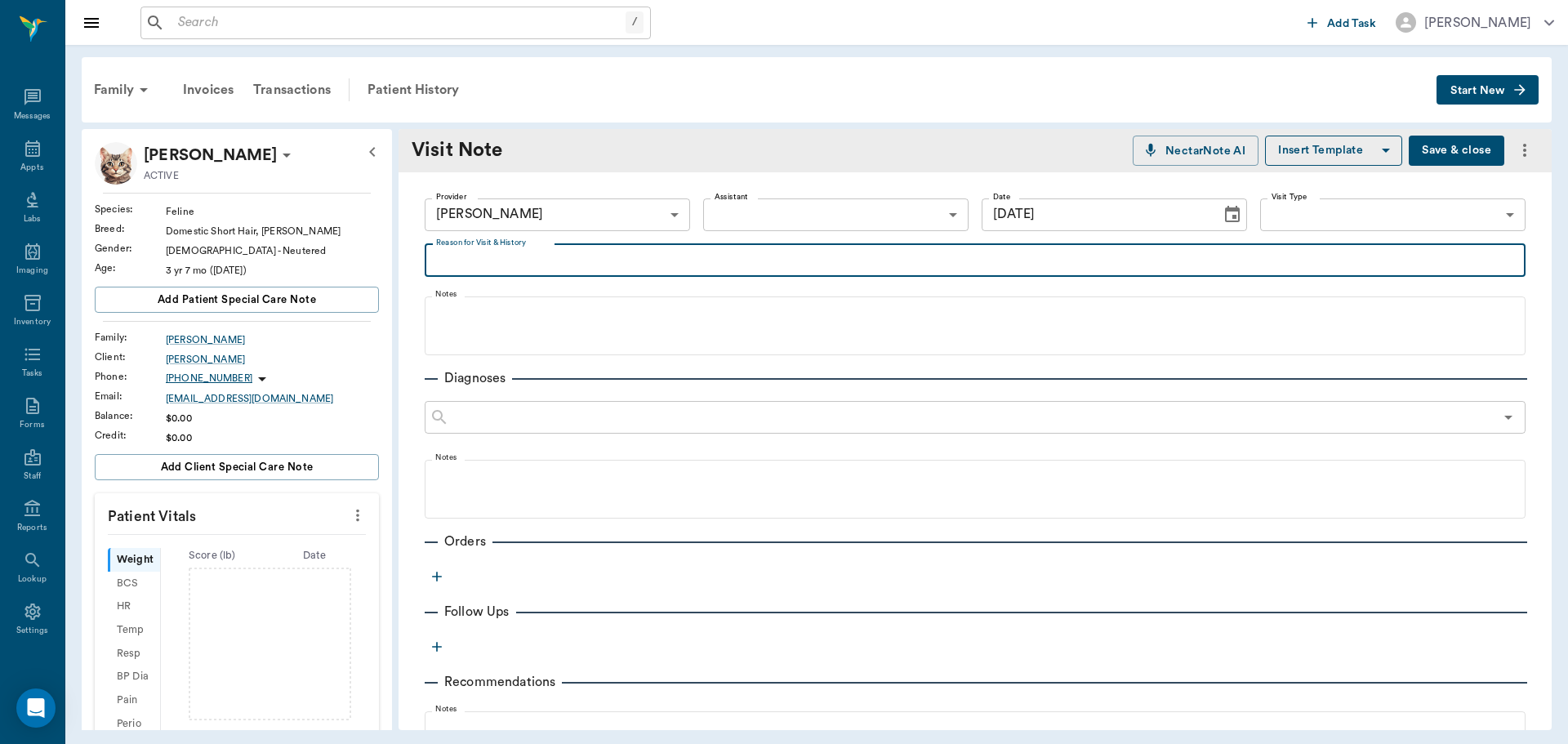
click at [463, 267] on textarea "Reason for Visit & History" at bounding box center [975, 260] width 1078 height 19
type textarea "panacide"
click at [436, 579] on icon "button" at bounding box center [437, 577] width 16 height 16
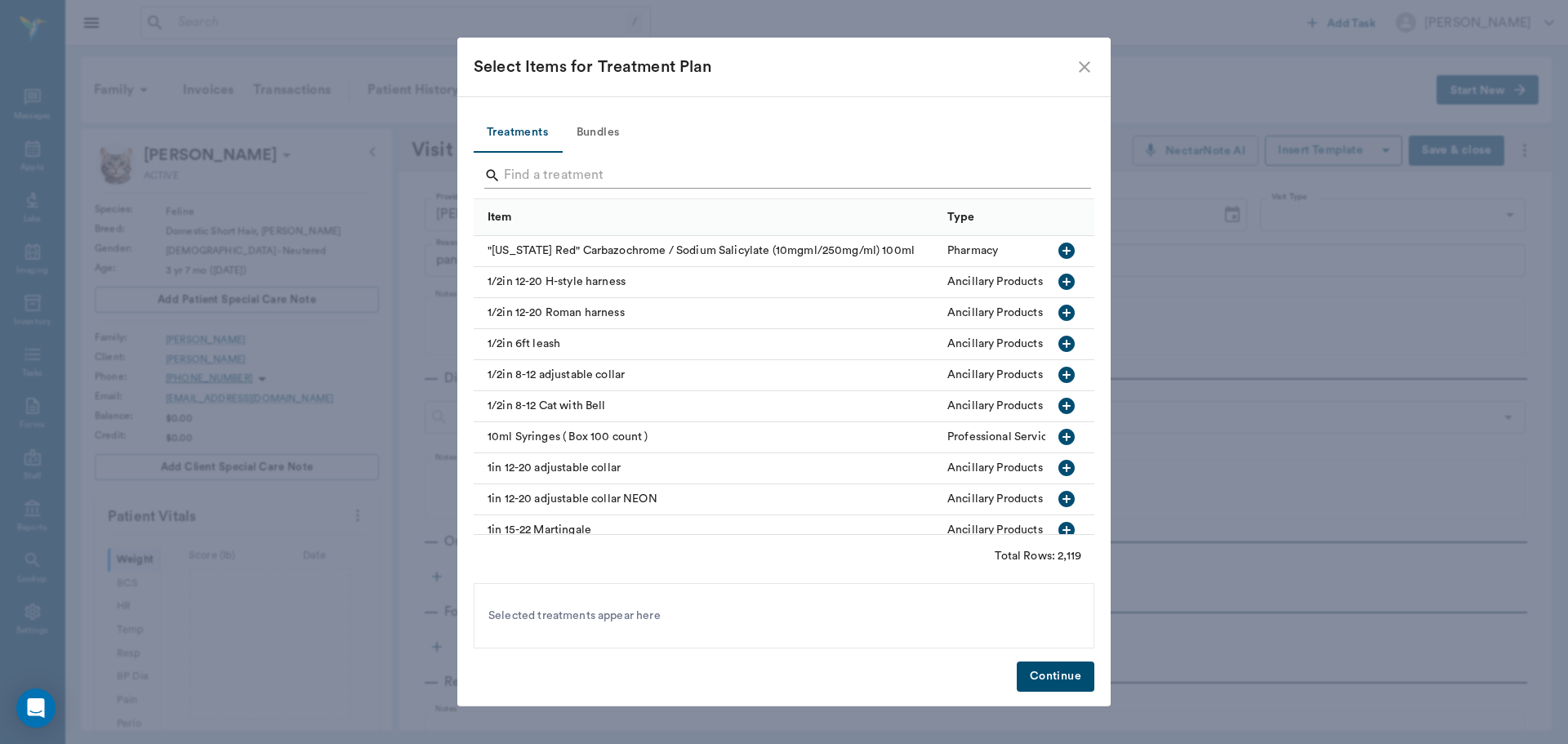
click at [551, 171] on input "Search" at bounding box center [785, 175] width 562 height 26
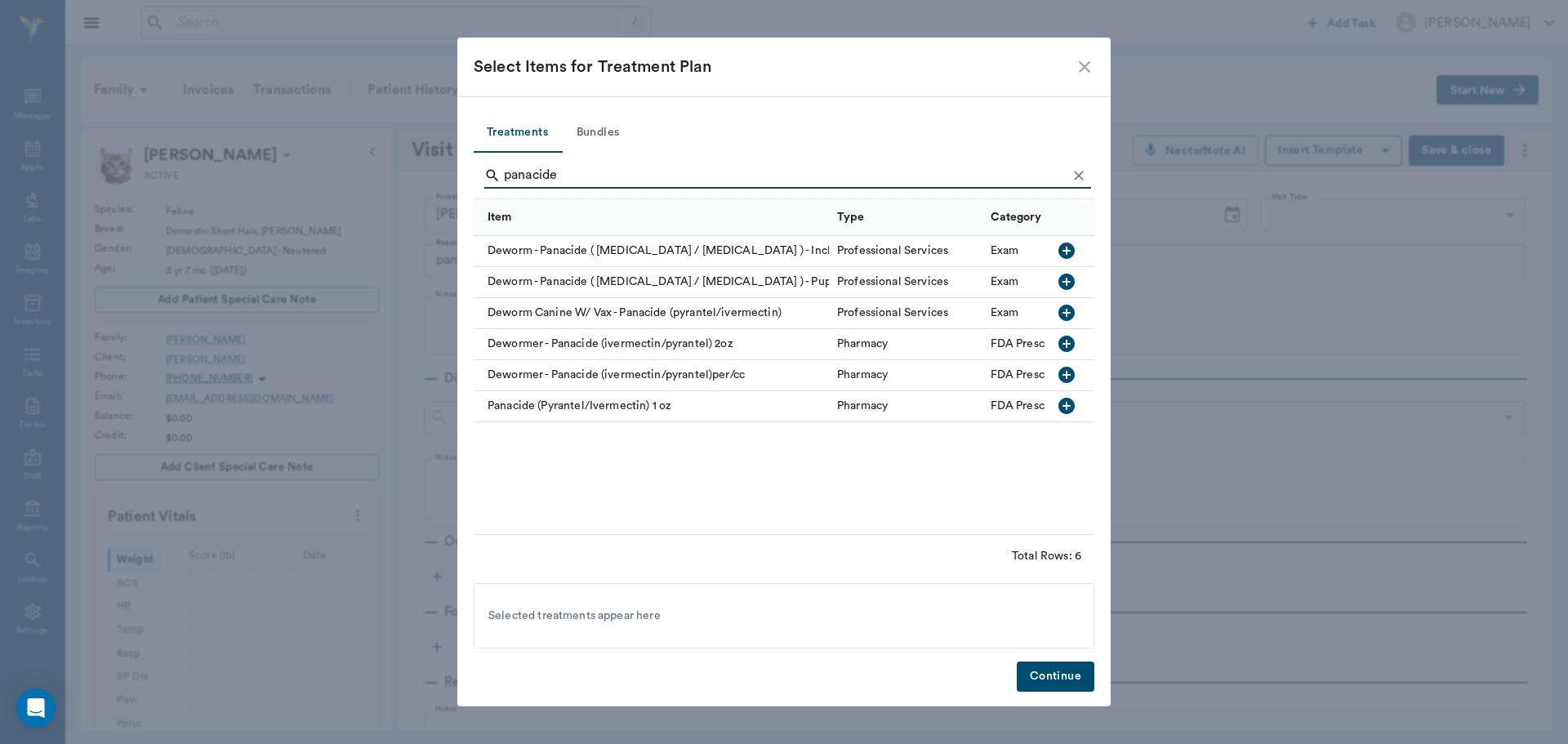
type input "panacide"
click at [1070, 375] on icon "button" at bounding box center [1067, 375] width 20 height 20
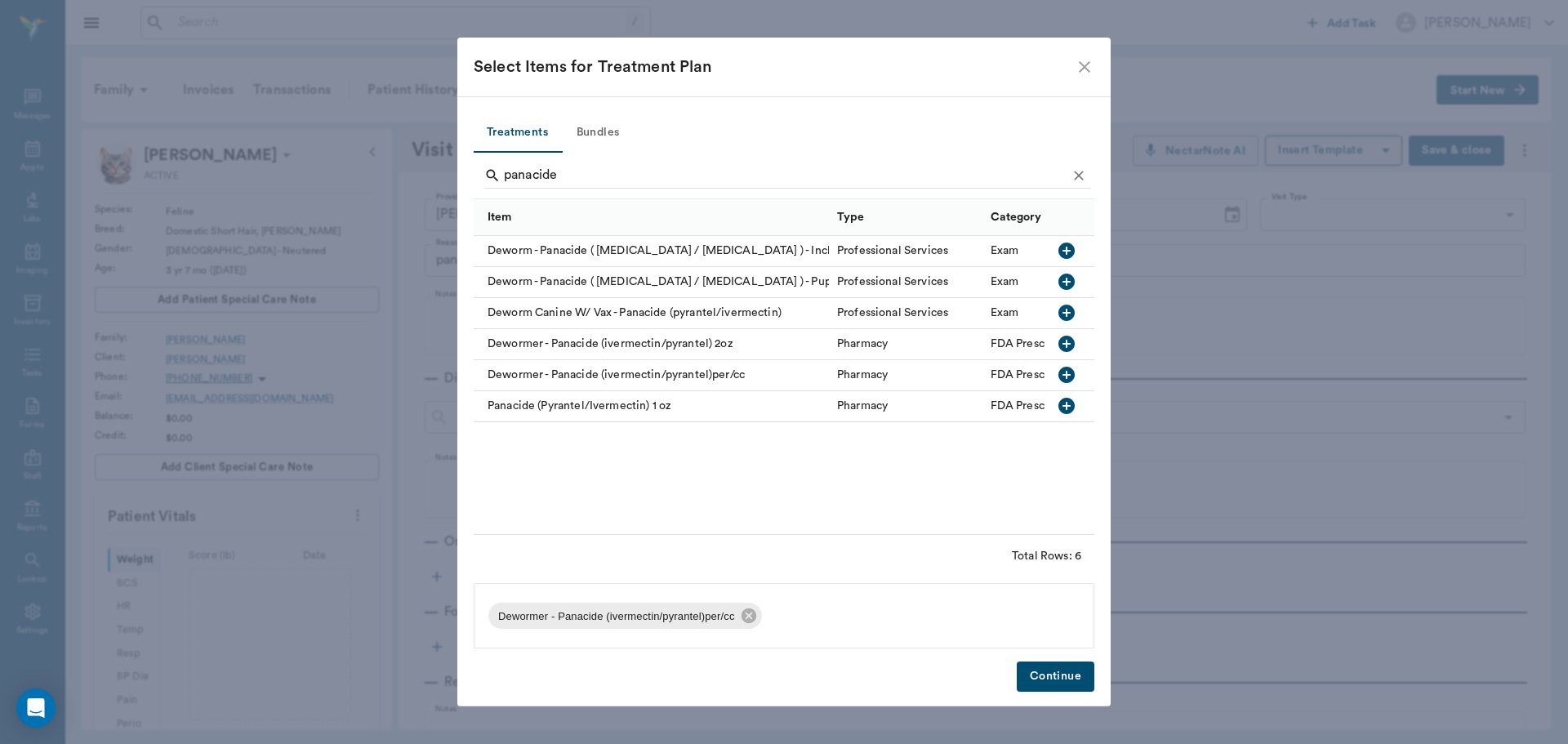
click at [1056, 679] on button "Continue" at bounding box center [1055, 676] width 77 height 30
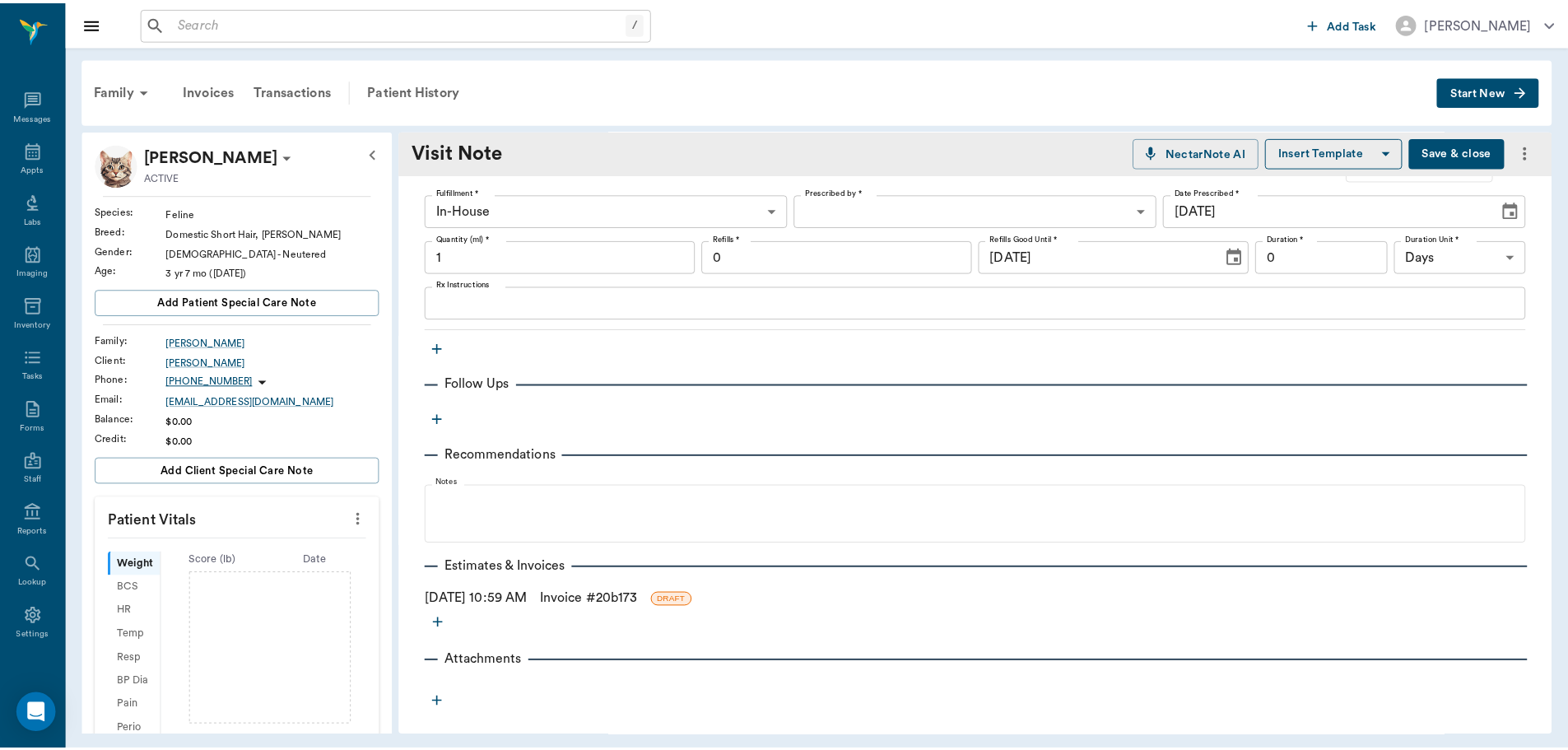
scroll to position [433, 0]
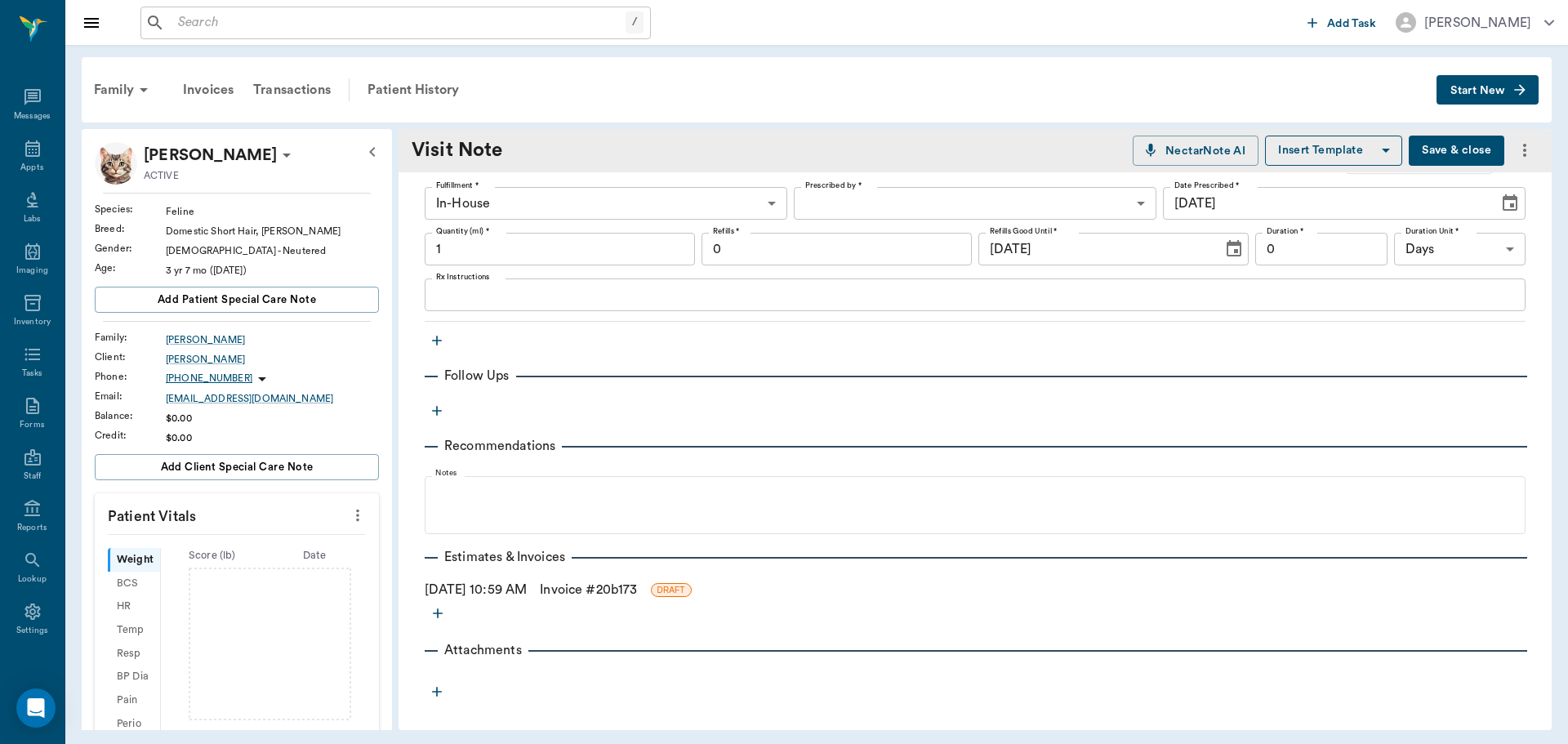
click at [637, 587] on link "Invoice # 20b173" at bounding box center [588, 590] width 97 height 20
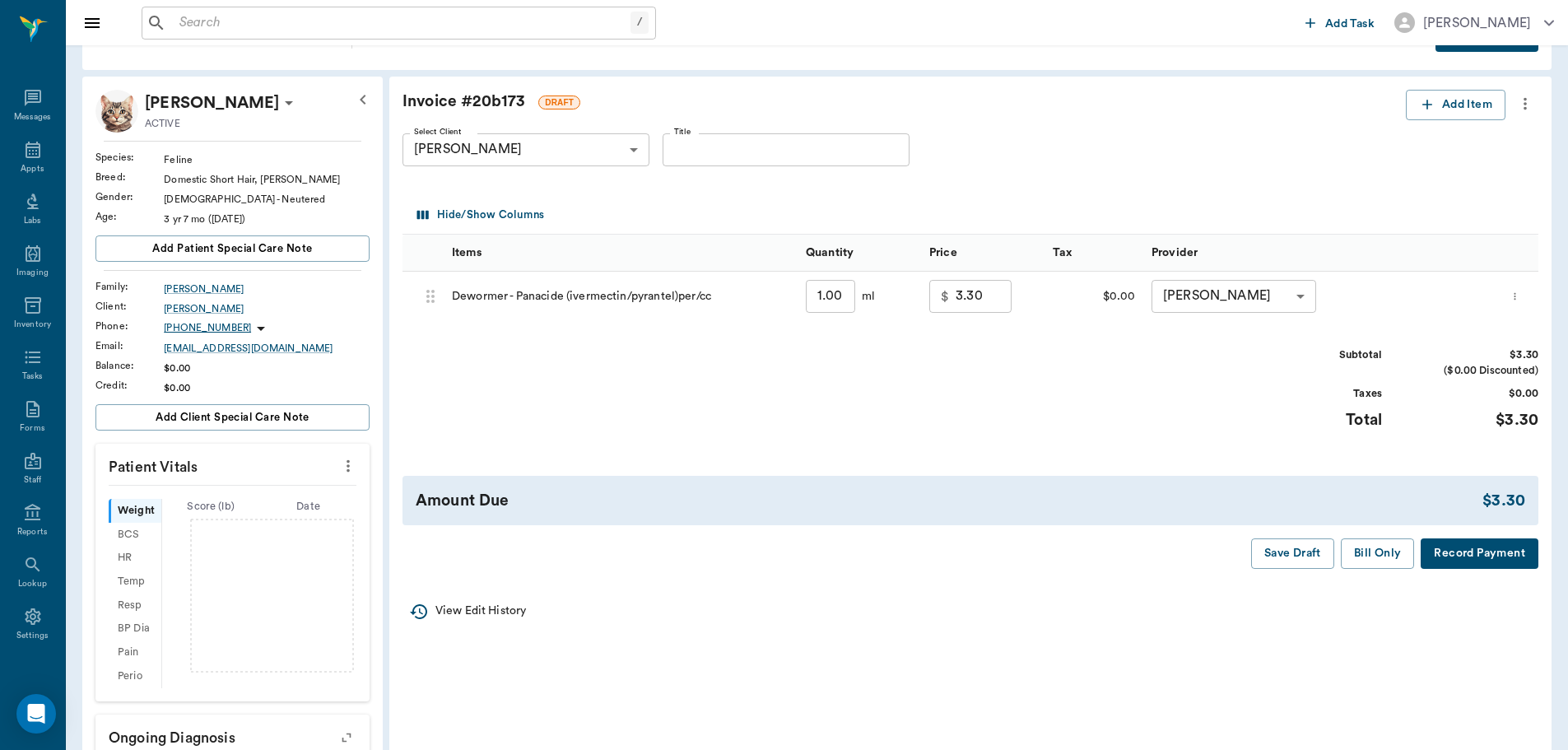
scroll to position [82, 0]
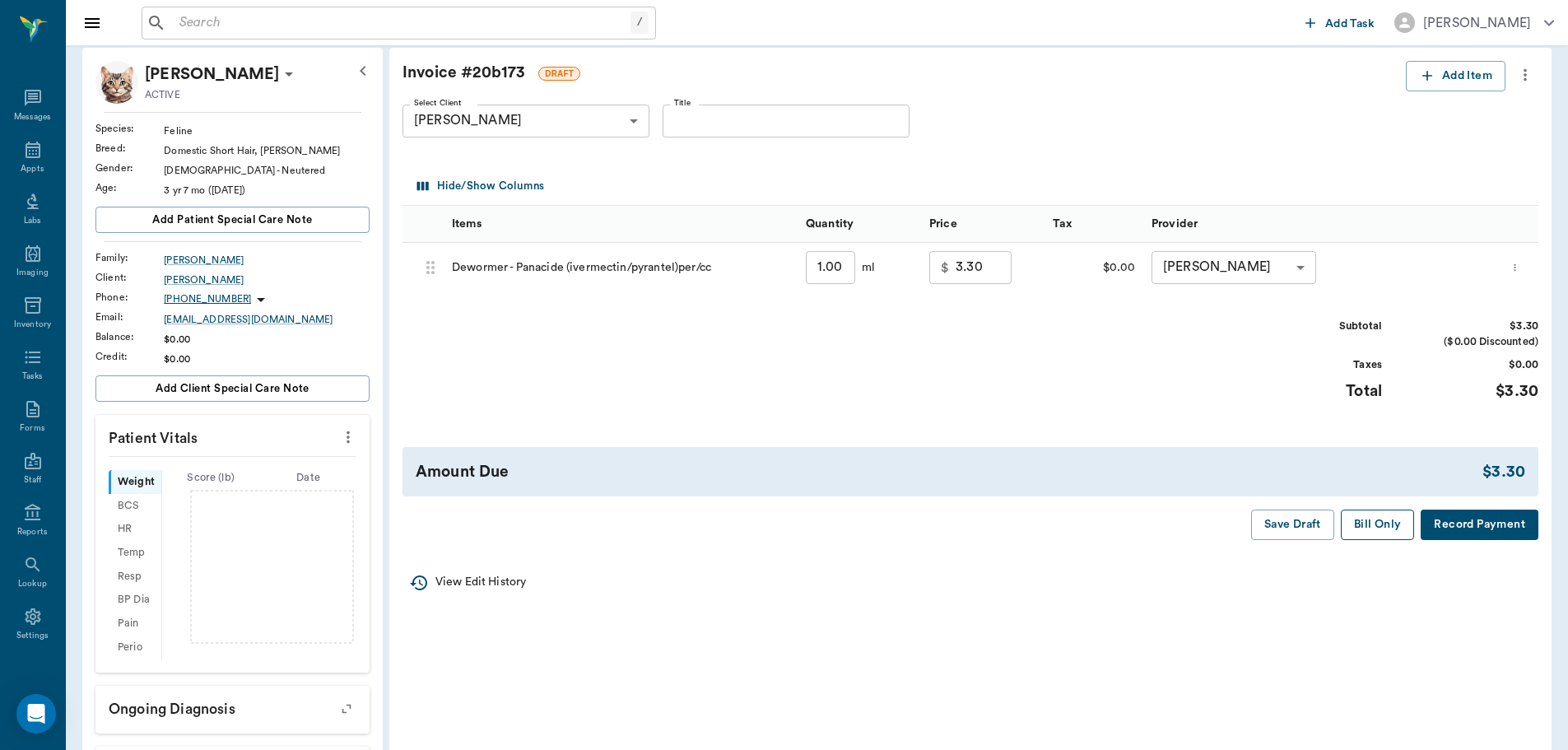
click at [1380, 516] on button "Bill Only" at bounding box center [1378, 525] width 74 height 30
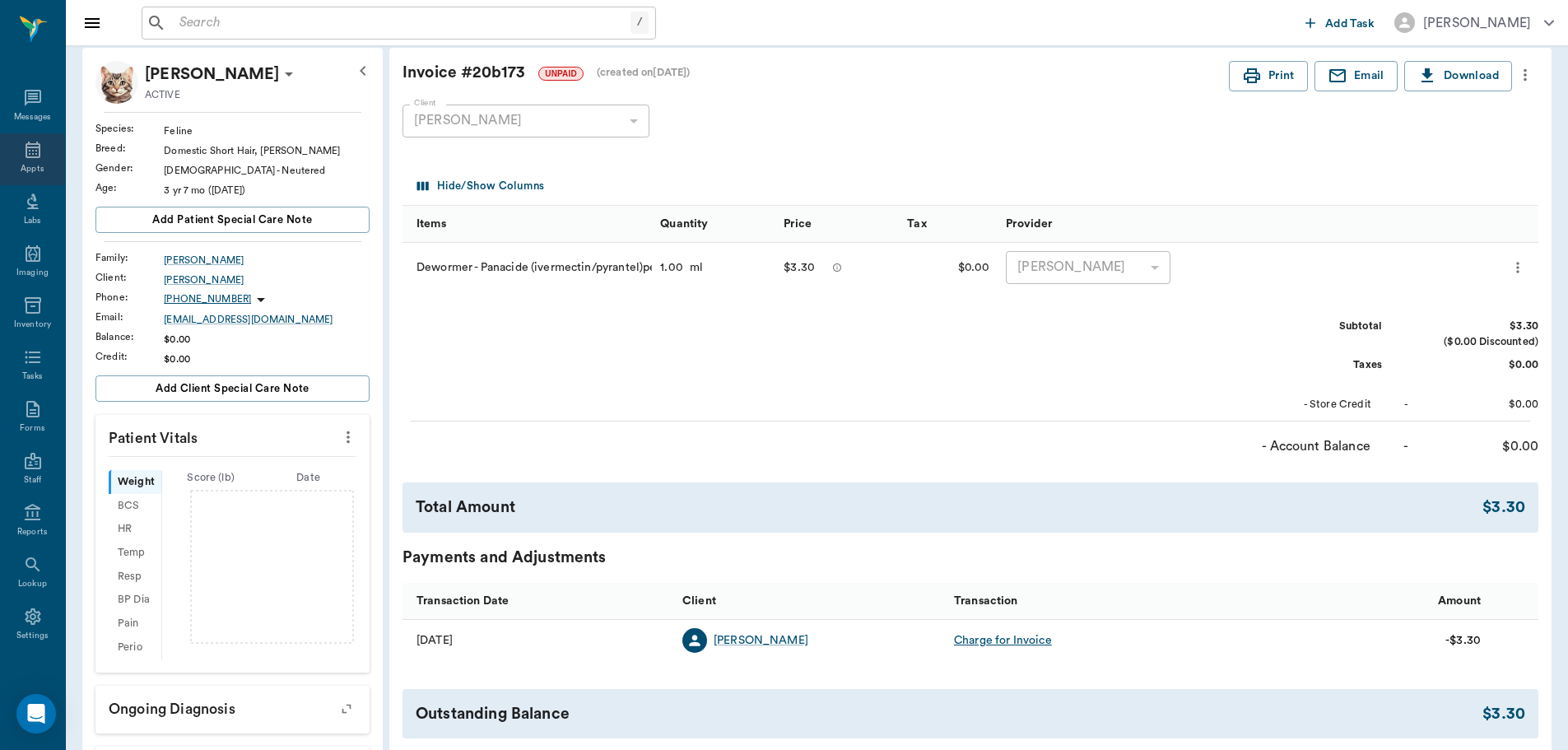
click at [12, 147] on div "Appts" at bounding box center [32, 159] width 65 height 52
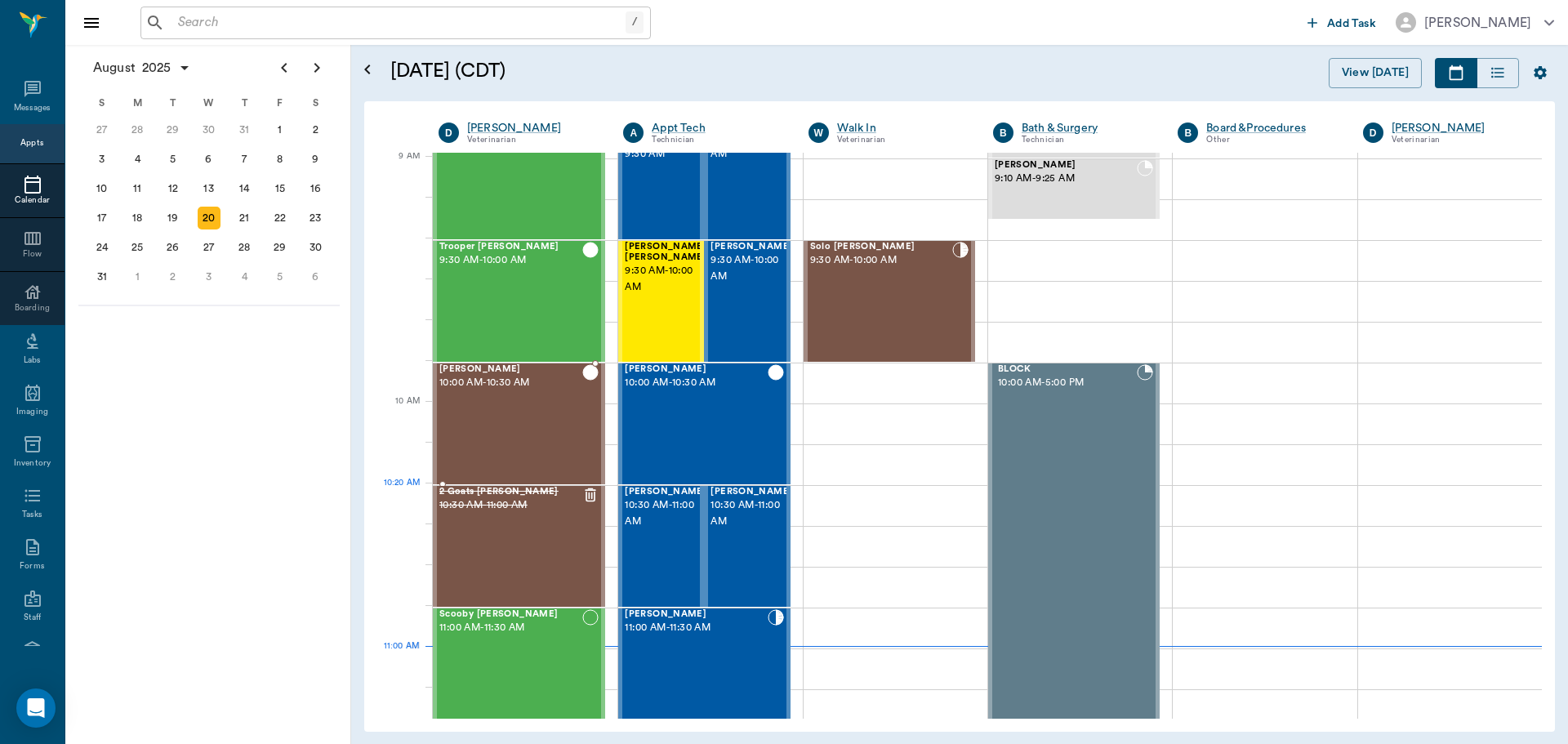
scroll to position [248, 0]
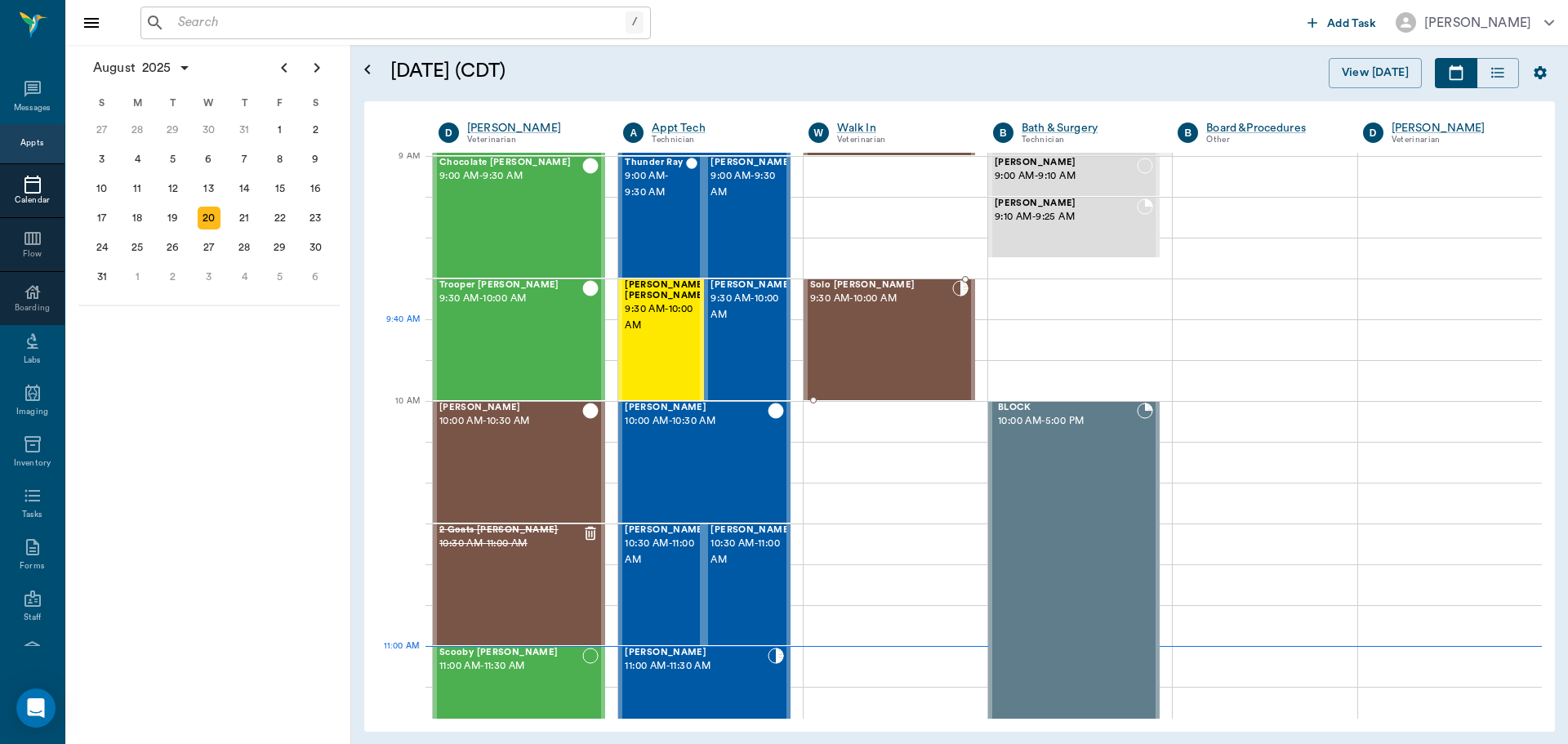
click at [896, 350] on div "Solo Vloedman 9:30 AM - 10:00 AM" at bounding box center [881, 339] width 142 height 119
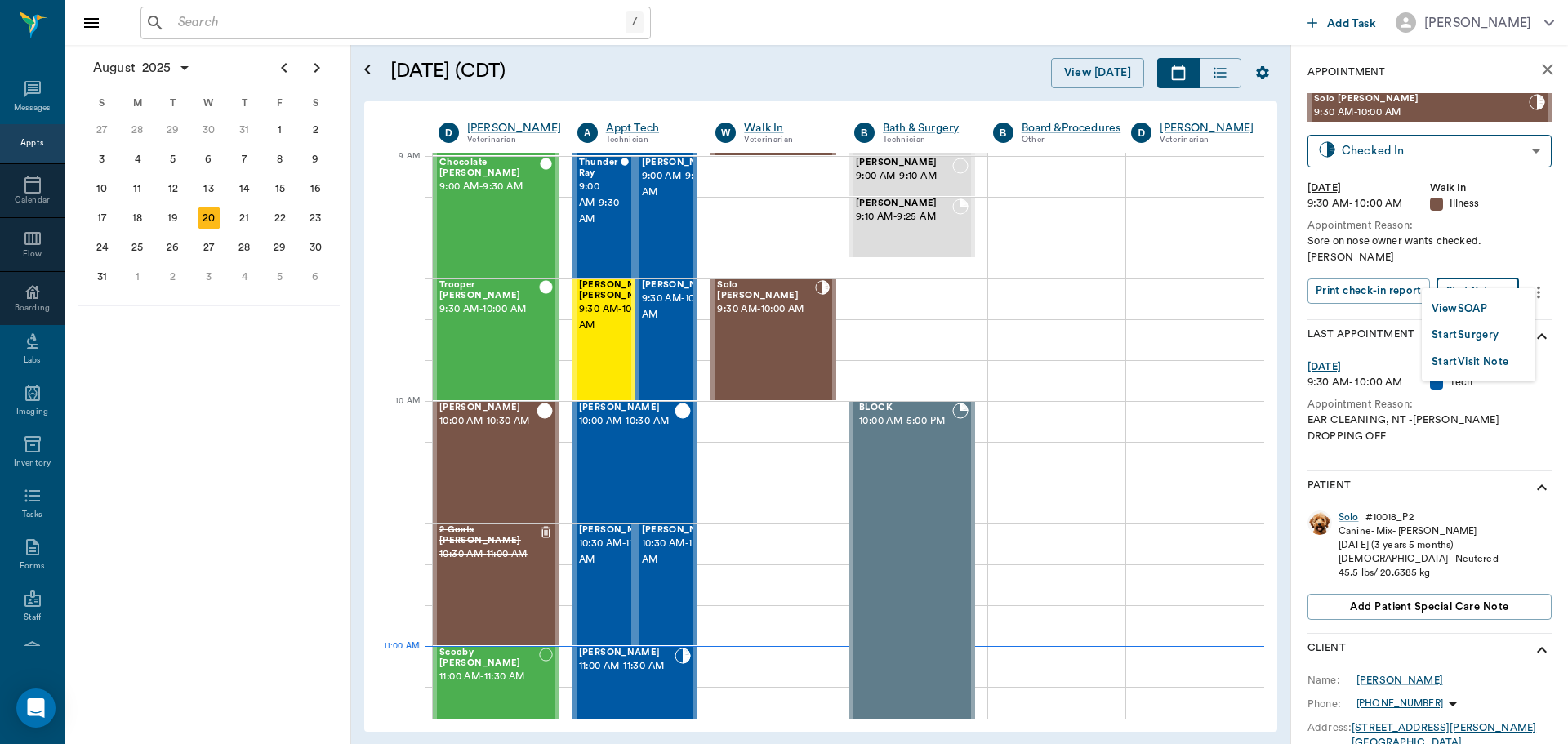
click at [1499, 271] on body "/ ​ Add Task Dr. Bert Ellsworth Nectar Messages Appts Calendar Flow Boarding La…" at bounding box center [784, 372] width 1568 height 744
click at [1463, 305] on button "View SOAP" at bounding box center [1459, 309] width 55 height 19
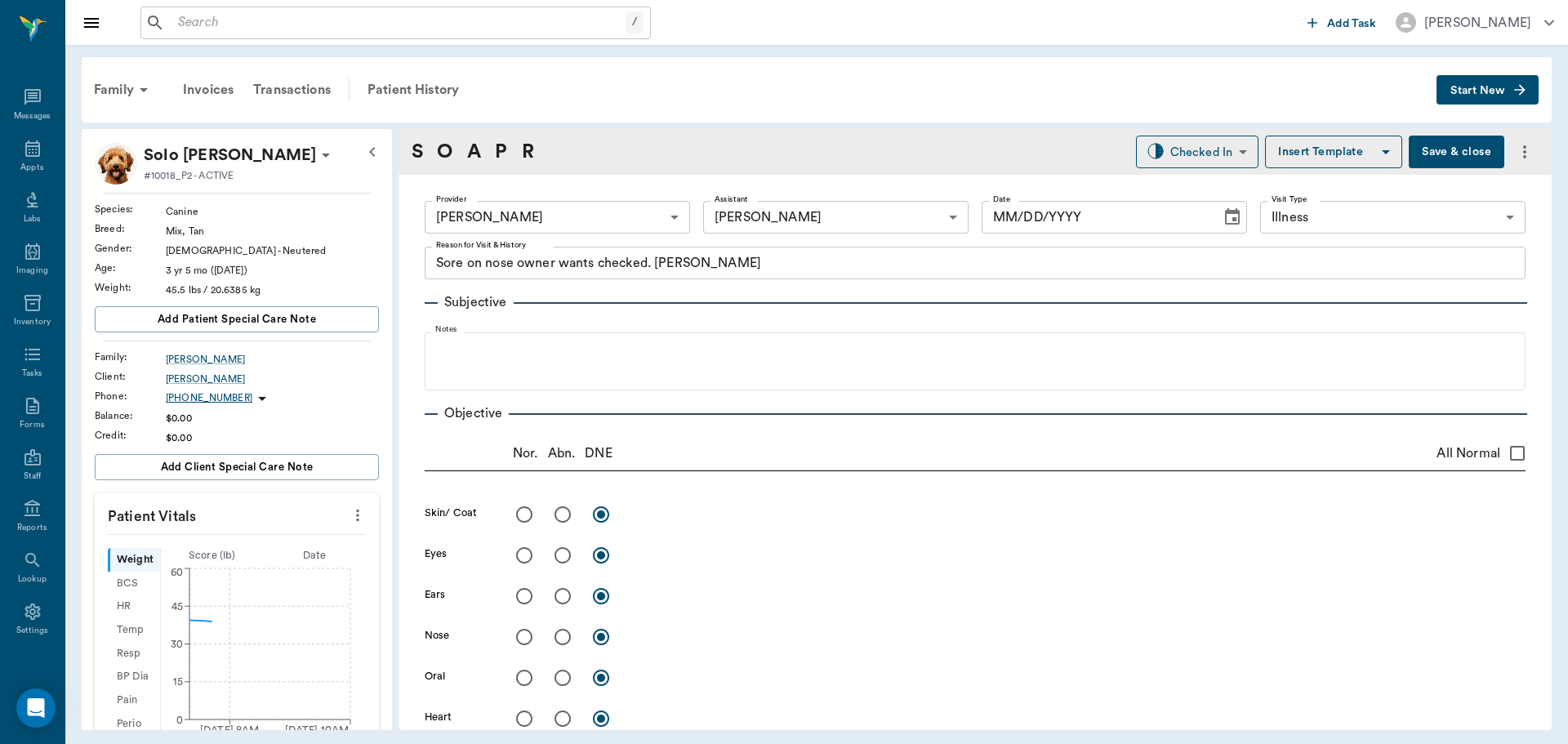
type input "63ec2f075fda476ae8351a4d"
type input "682b670d8bdc6f7f8feef3db"
type input "65d2be4f46e3a538d89b8c15"
type textarea "Sore on nose owner wants checked. Lisa"
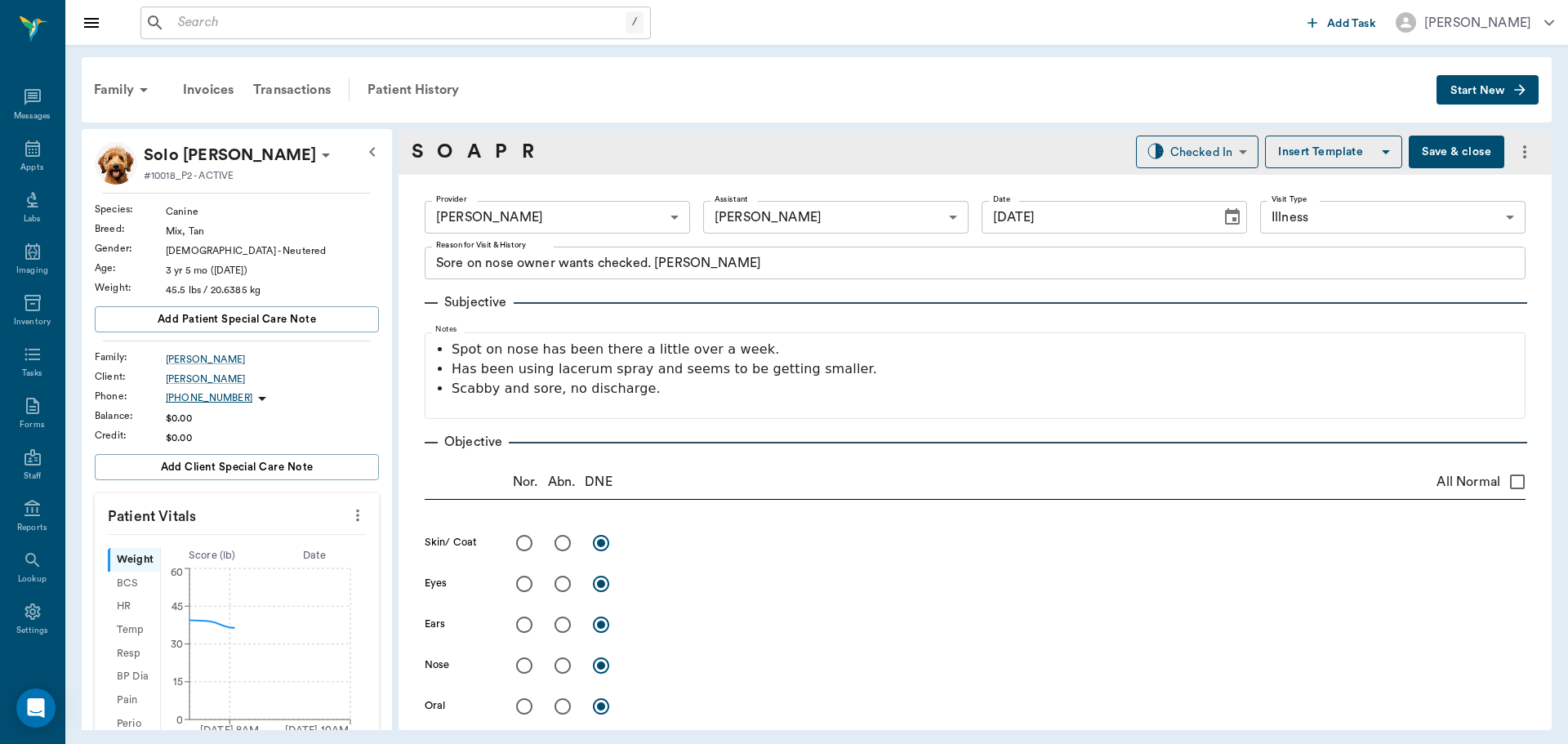
type input "[DATE]"
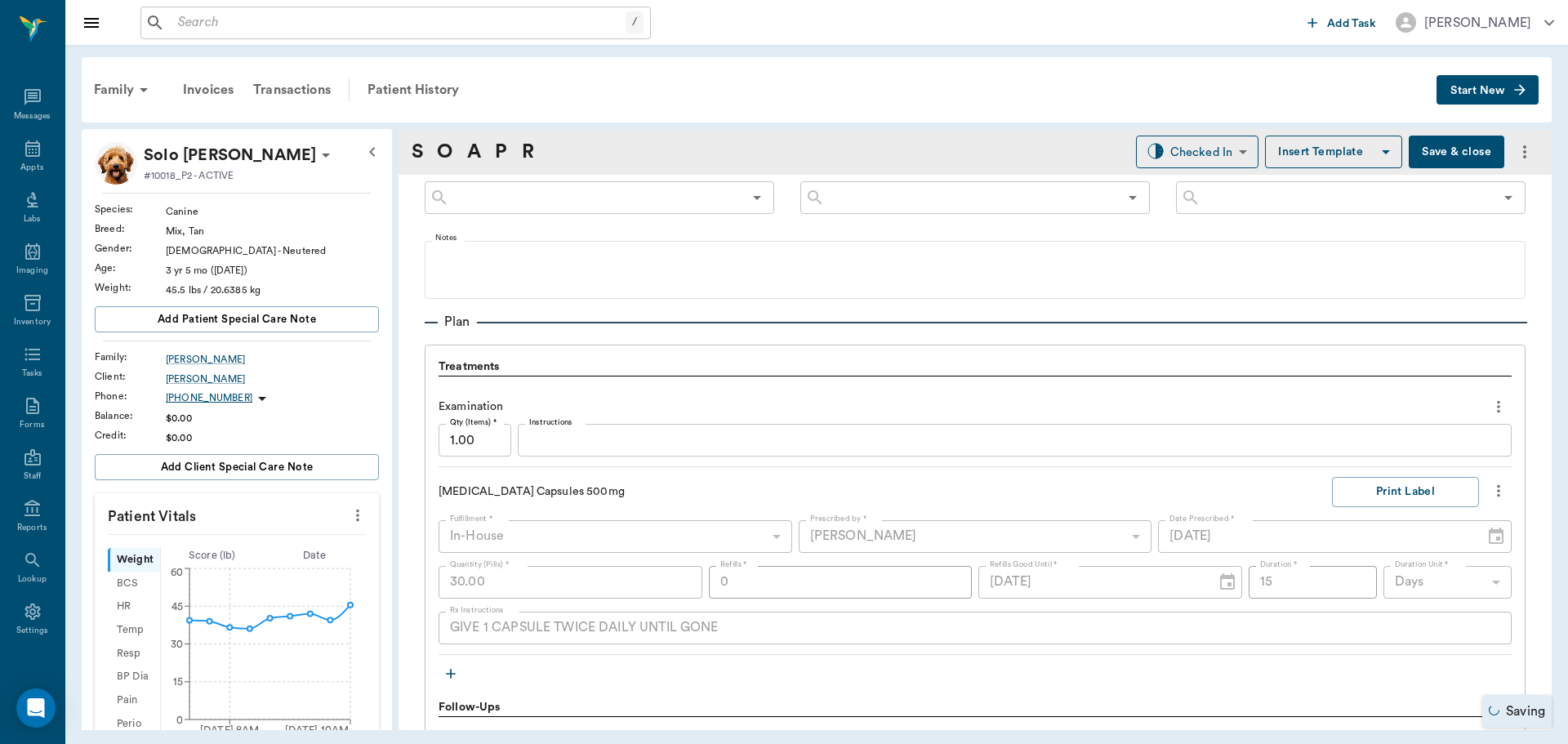
scroll to position [1062, 0]
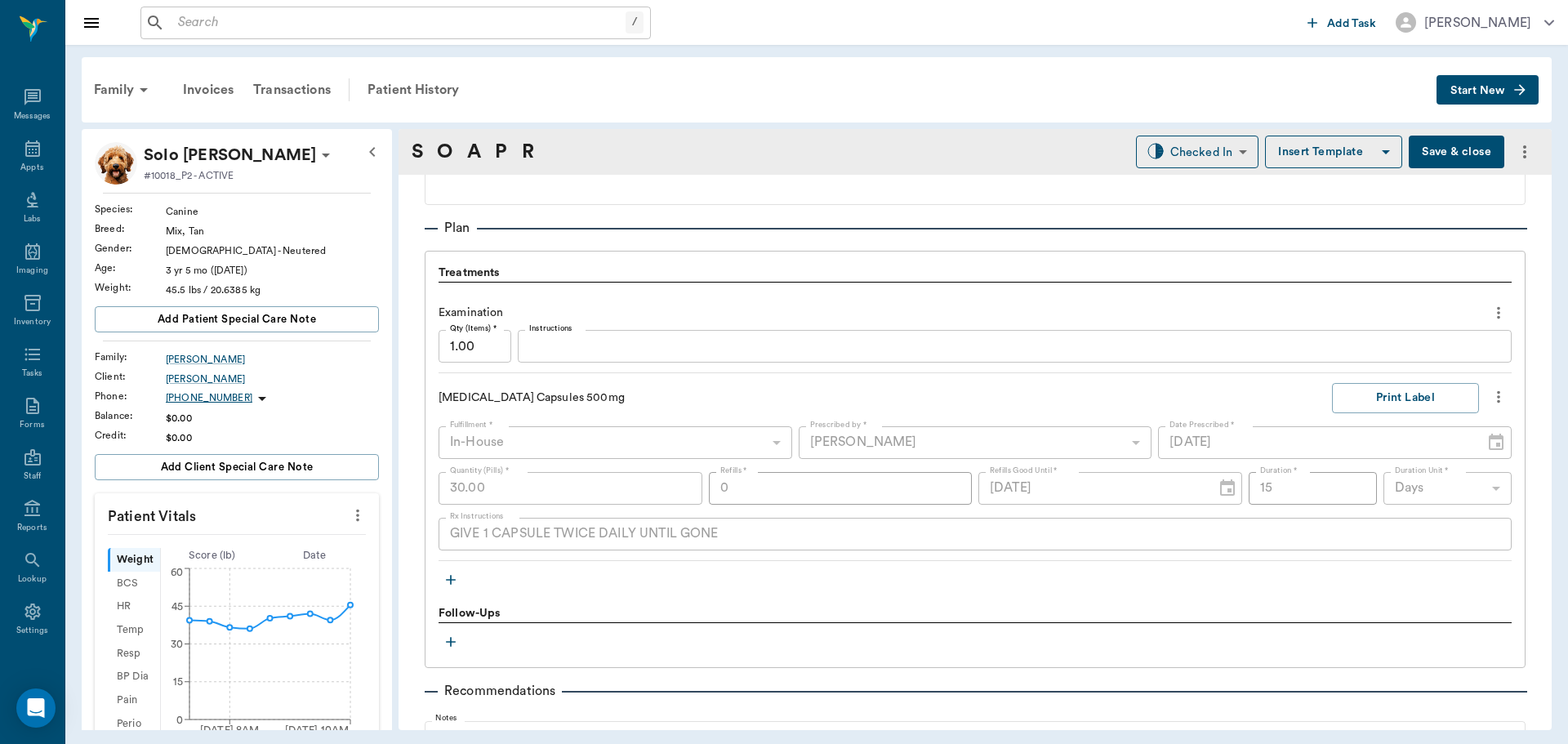
click at [450, 573] on icon "button" at bounding box center [451, 580] width 16 height 16
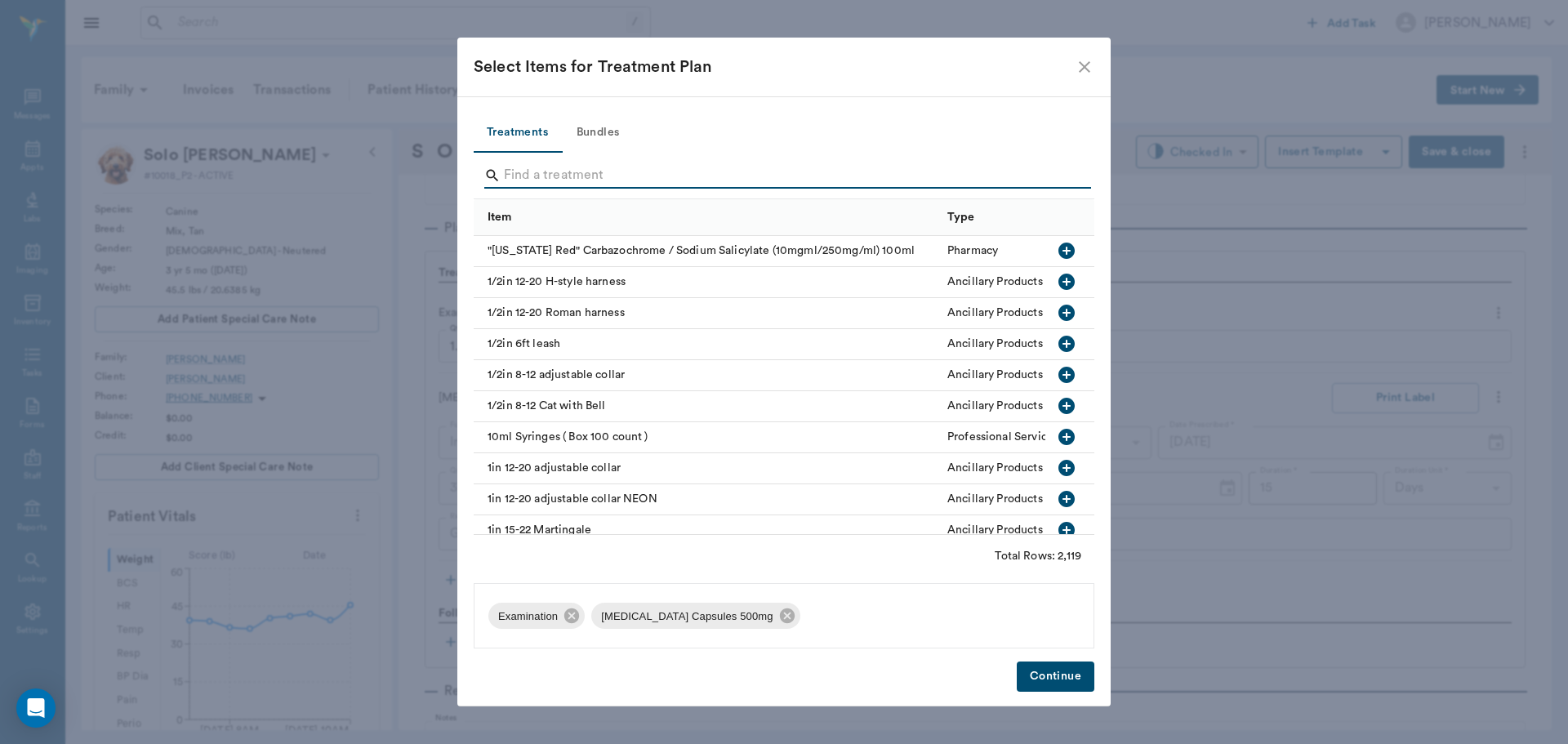
click at [574, 183] on input "Search" at bounding box center [785, 175] width 562 height 26
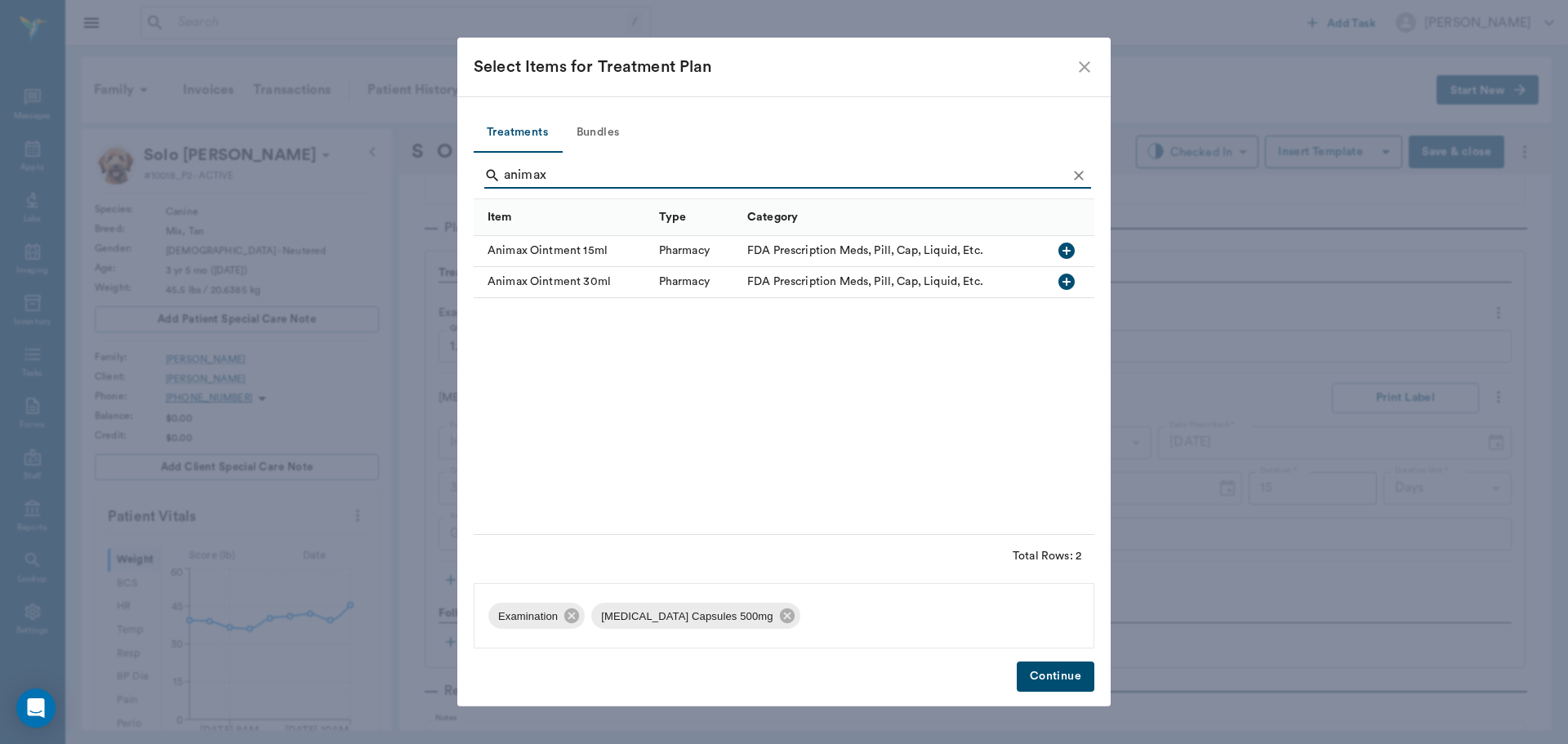
type input "animax"
click at [1066, 247] on icon "button" at bounding box center [1067, 251] width 20 height 20
click at [1049, 675] on button "Continue" at bounding box center [1055, 676] width 77 height 30
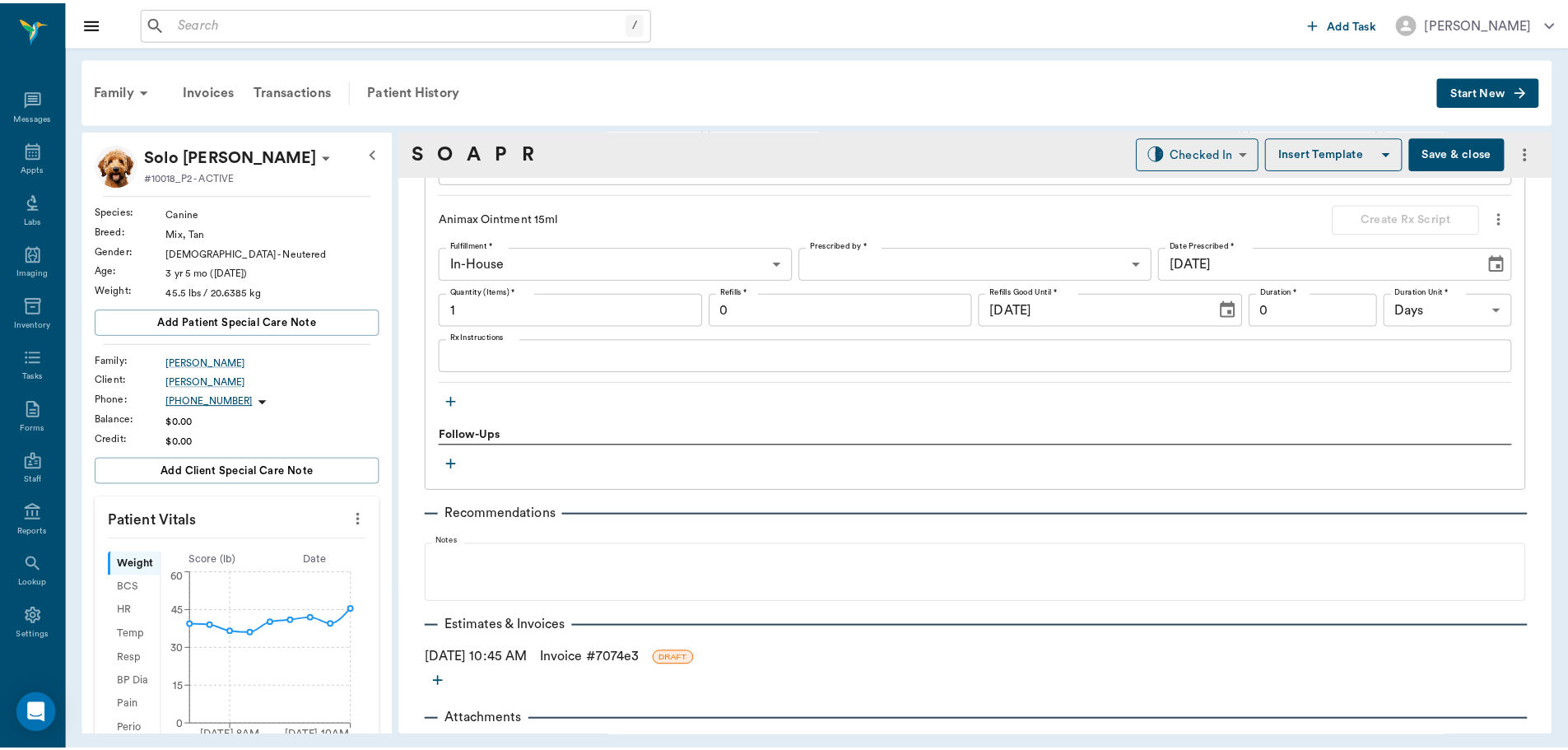
scroll to position [1480, 0]
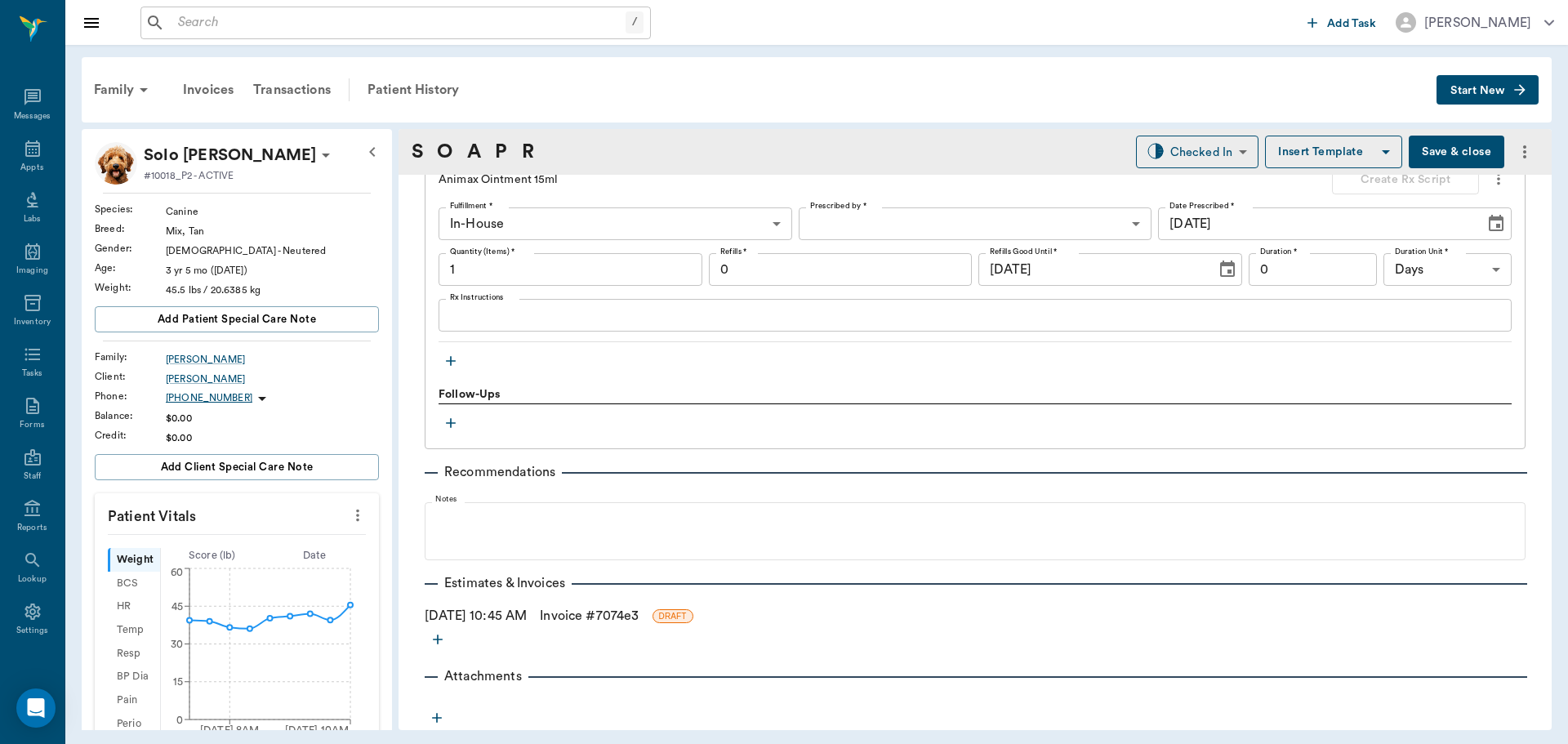
click at [598, 616] on link "Invoice # 7074e3" at bounding box center [589, 616] width 99 height 20
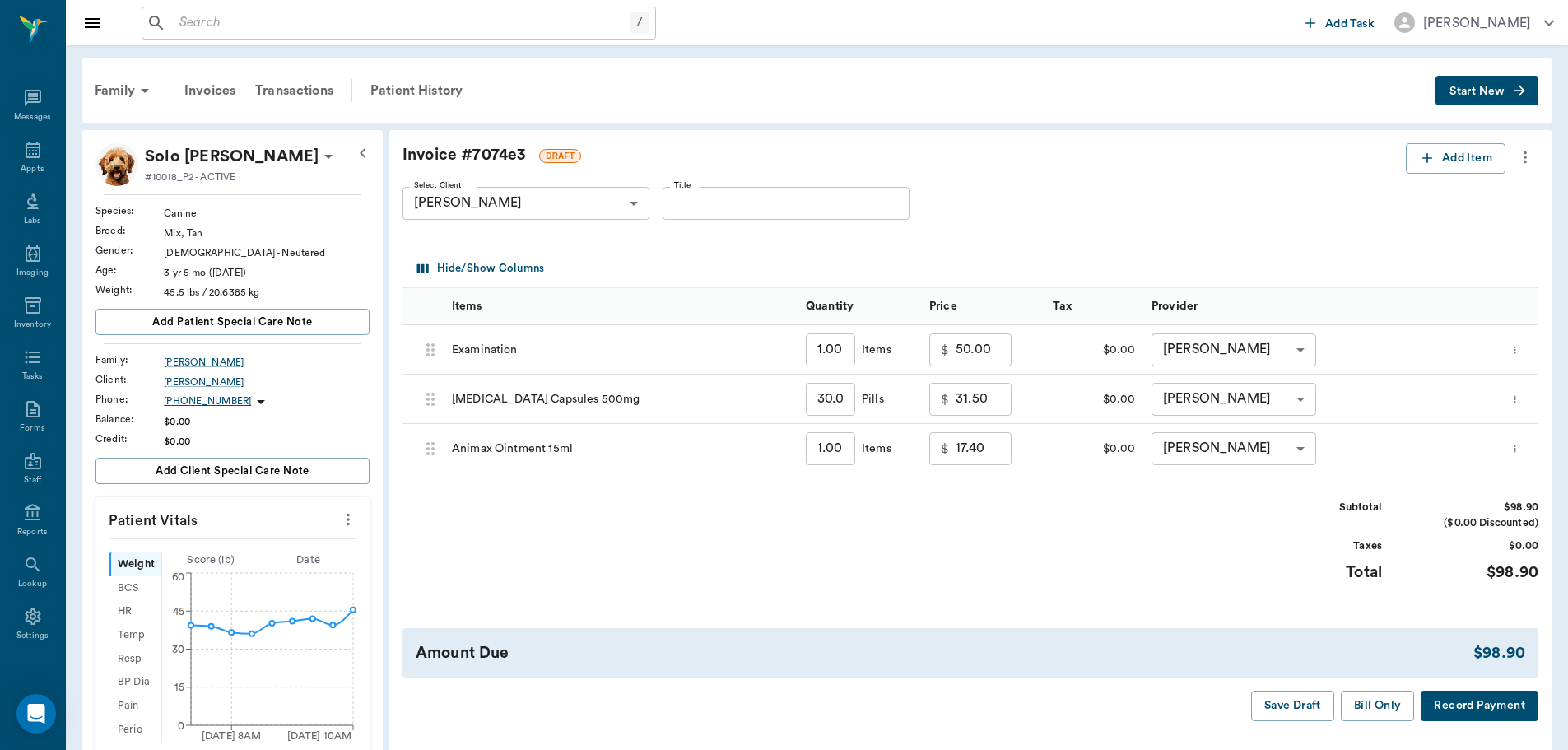
click at [982, 356] on input "50.00" at bounding box center [983, 350] width 56 height 33
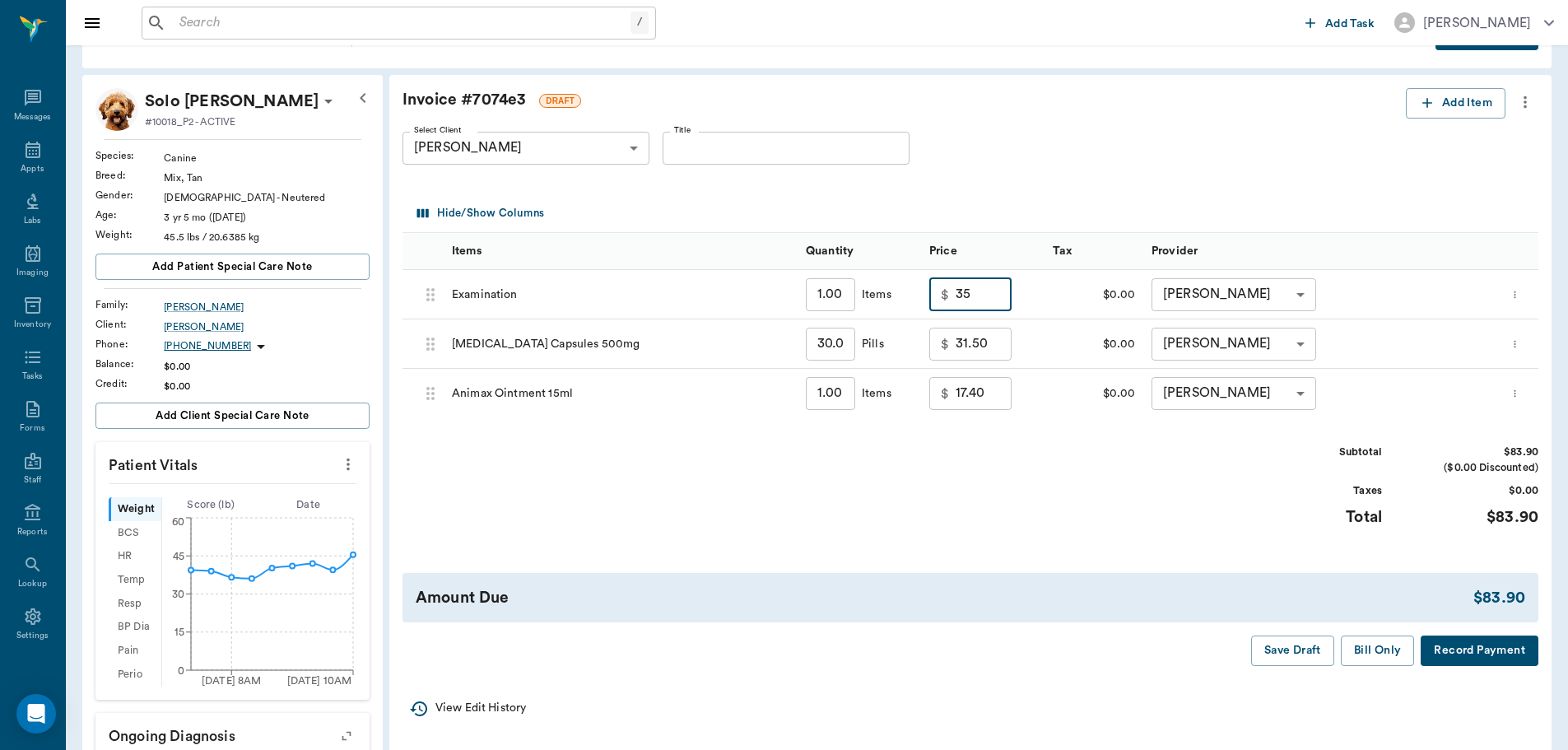
scroll to position [82, 0]
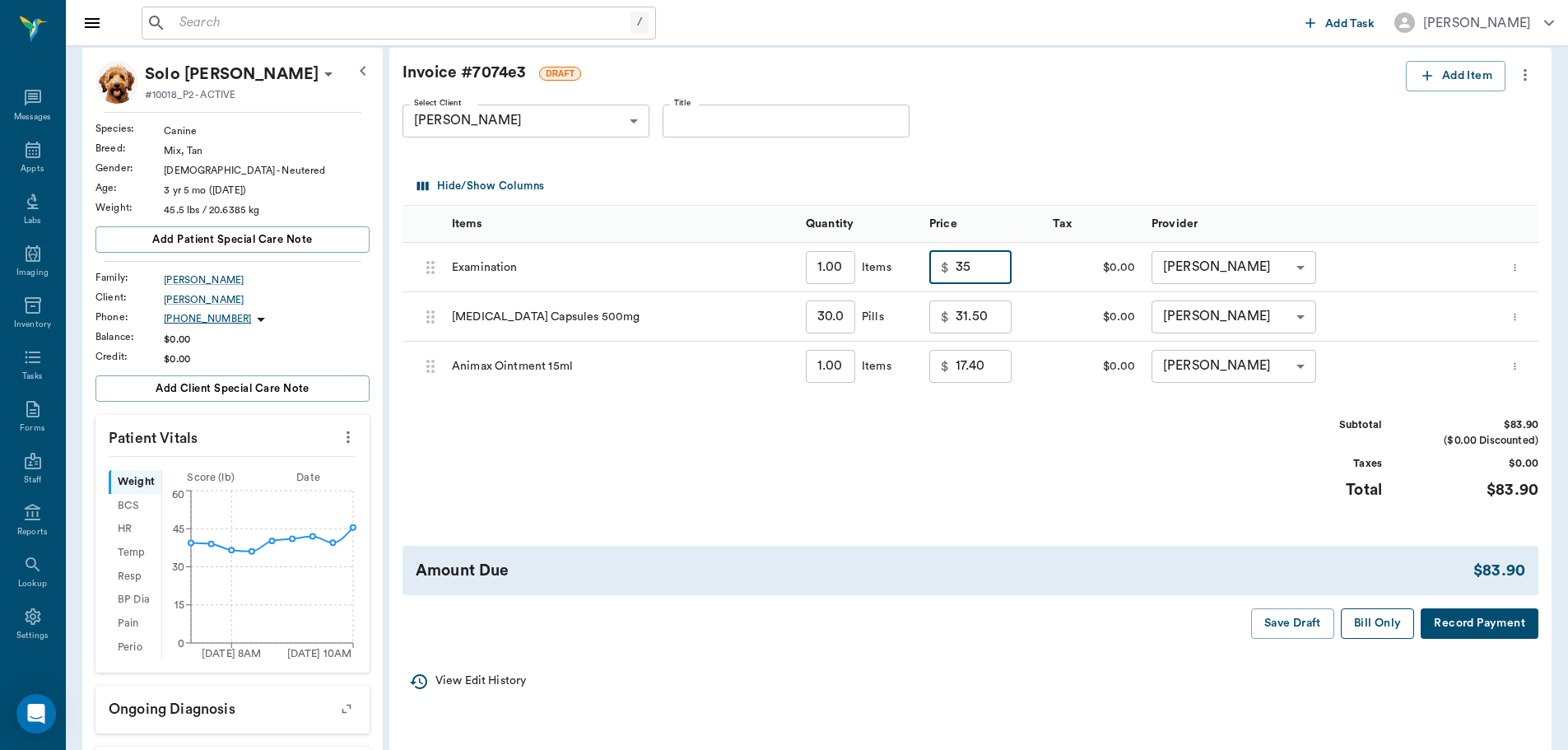
type input "35.00"
click at [1371, 623] on button "Bill Only" at bounding box center [1378, 623] width 74 height 30
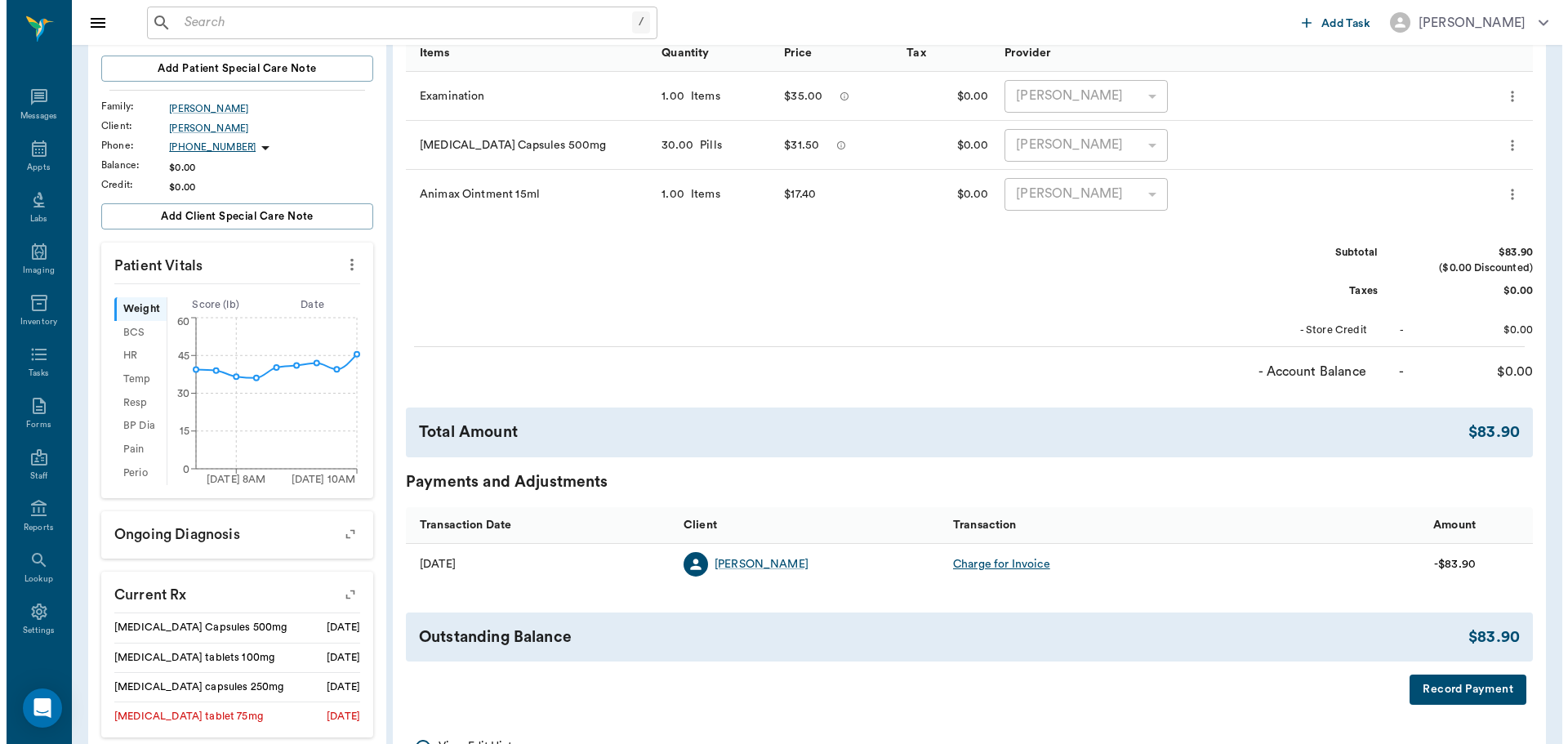
scroll to position [0, 0]
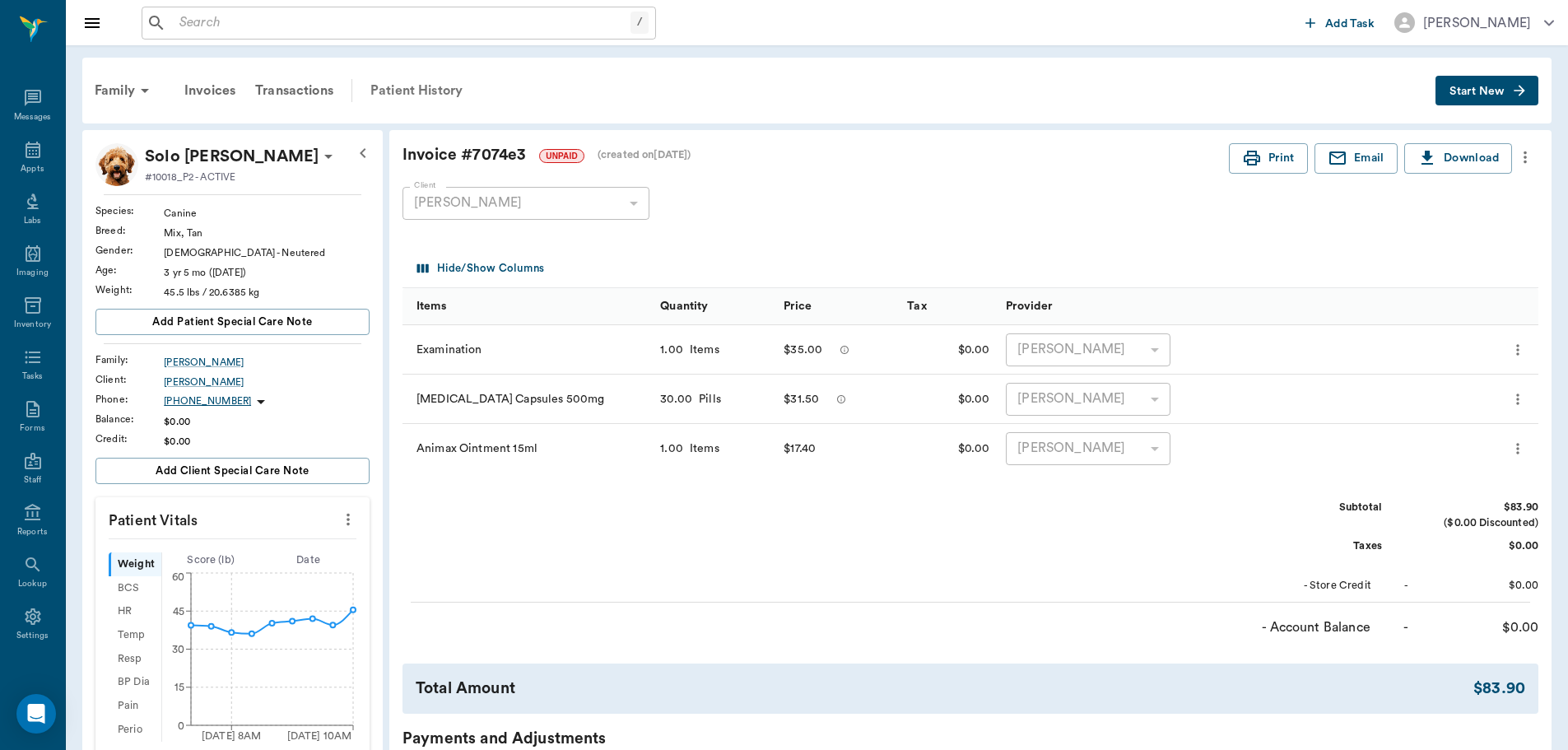
click at [414, 84] on div "Patient History" at bounding box center [416, 90] width 112 height 39
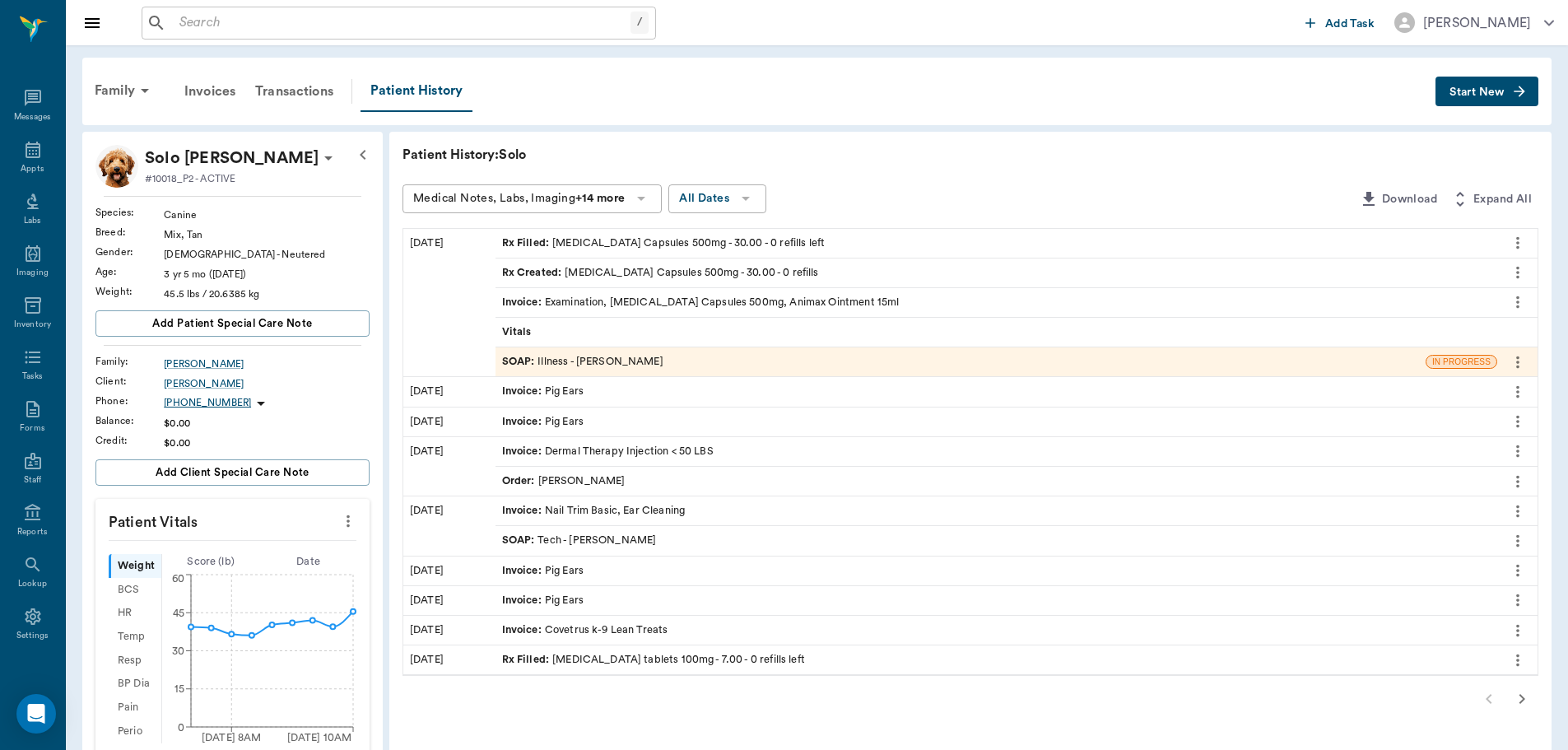
click at [583, 354] on div "SOAP : Illness - Dr. Bert Ellsworth" at bounding box center [582, 362] width 161 height 16
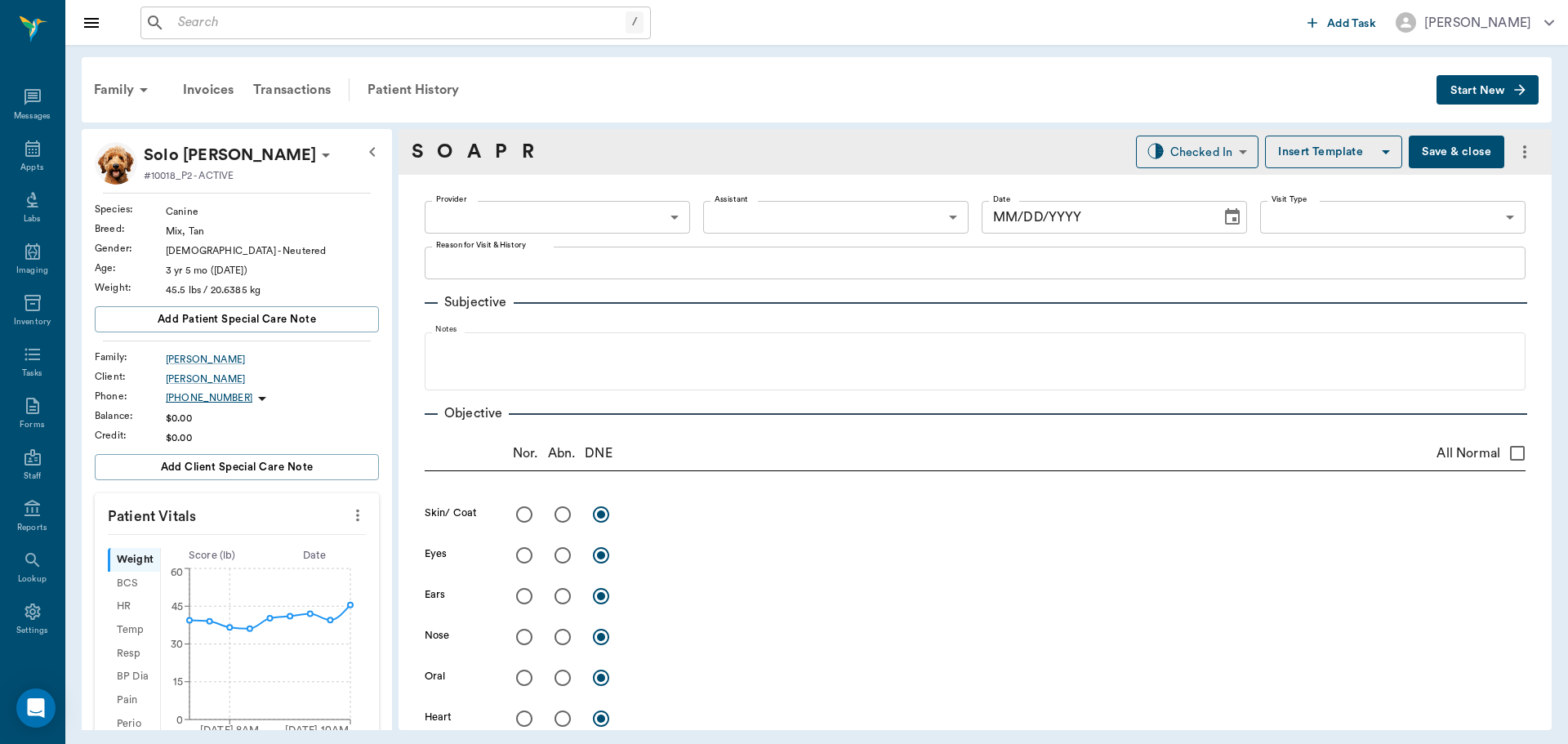
type input "63ec2f075fda476ae8351a4d"
type input "682b670d8bdc6f7f8feef3db"
type input "65d2be4f46e3a538d89b8c15"
type textarea "Sore on nose owner wants checked. Lisa"
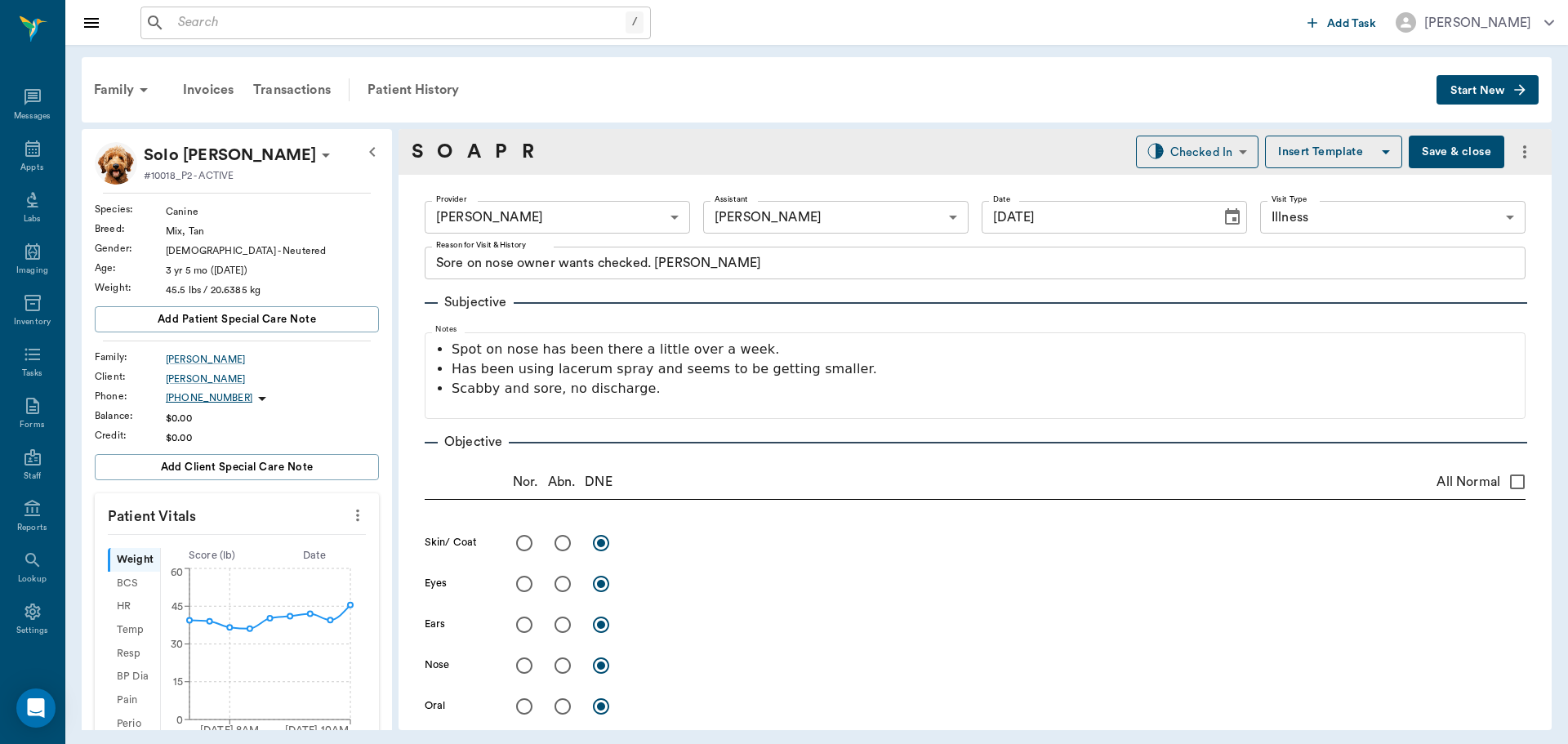
type input "[DATE]"
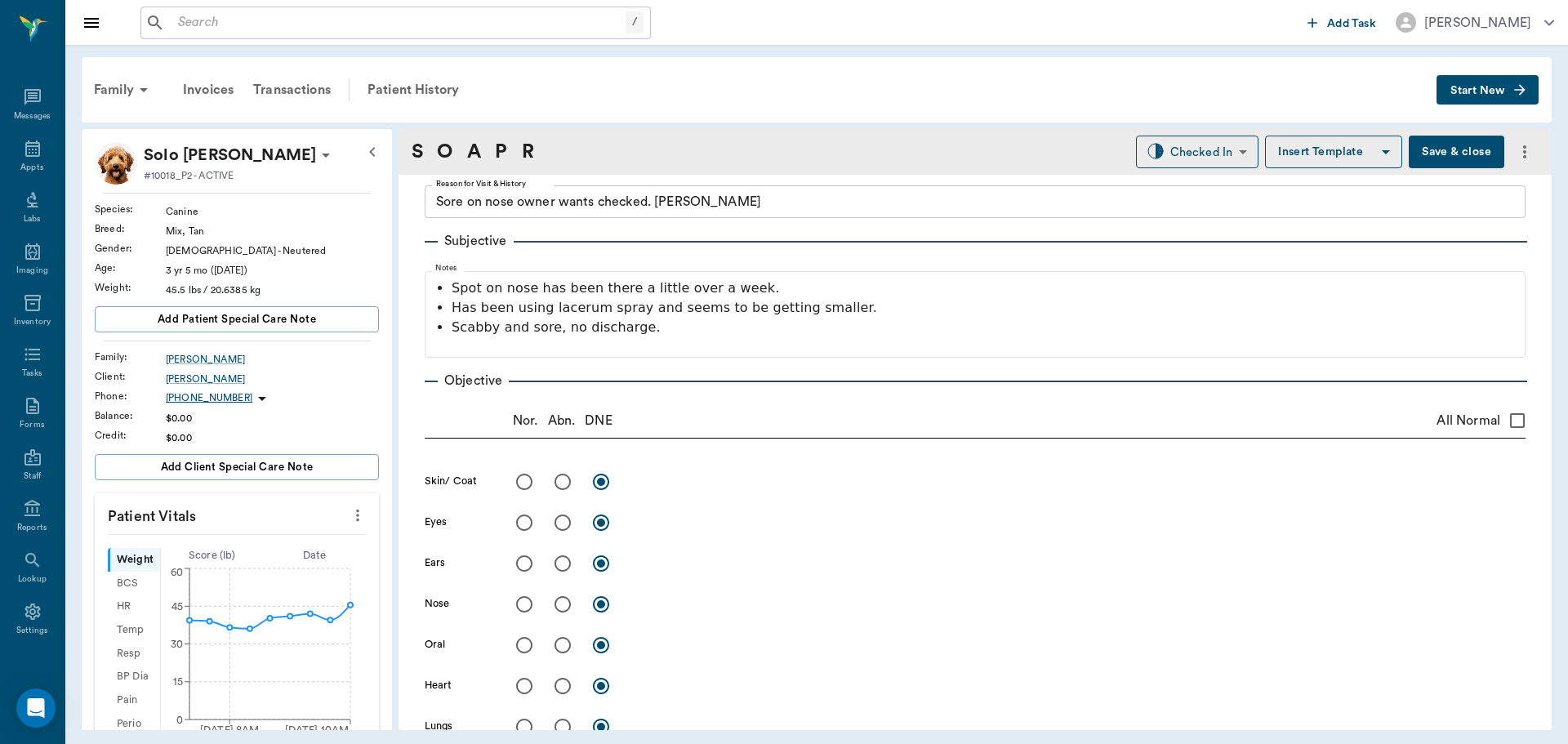
scroll to position [164, 0]
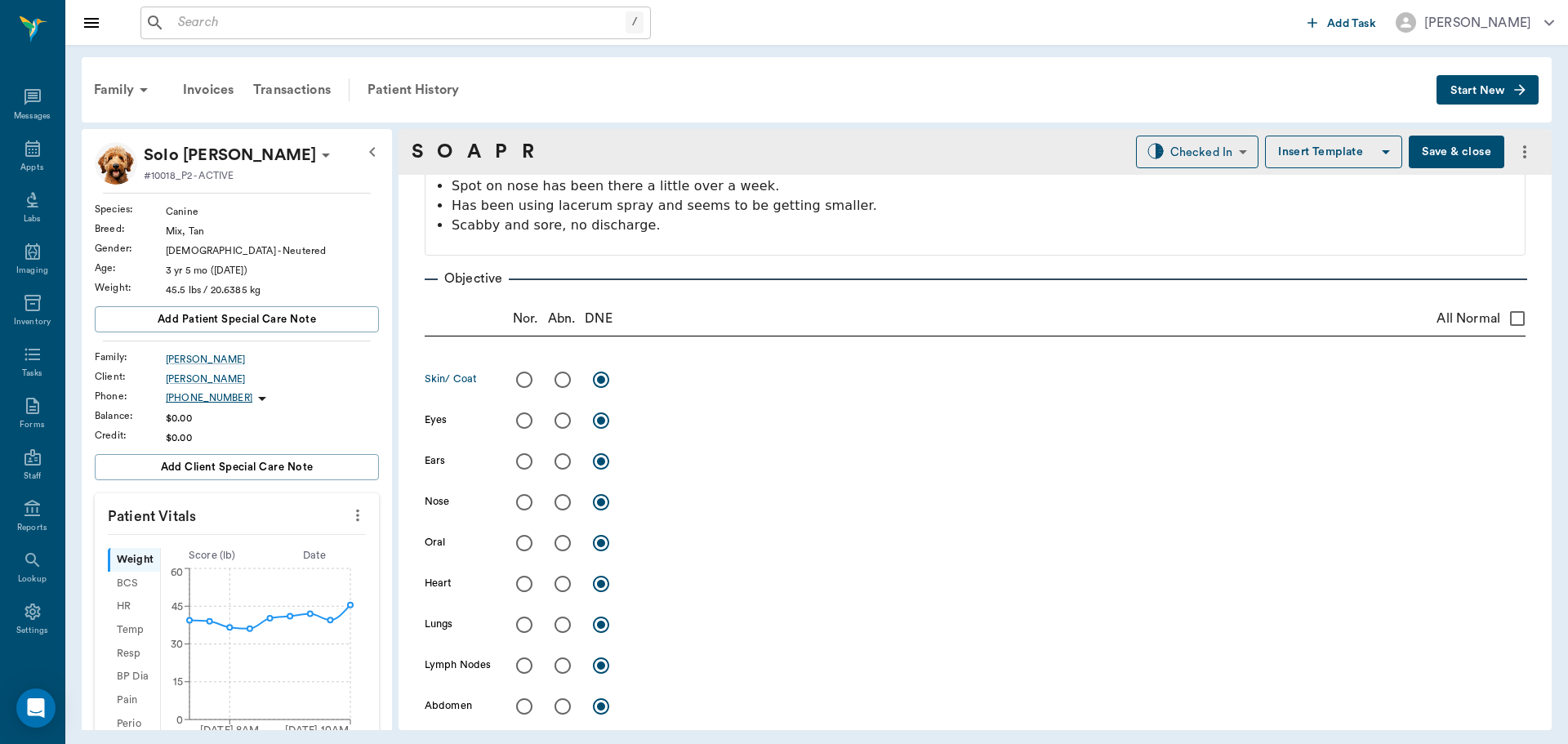
click at [560, 382] on input "radio" at bounding box center [563, 380] width 35 height 35
radio input "true"
click at [668, 377] on textarea at bounding box center [1078, 379] width 894 height 19
click at [630, 384] on div at bounding box center [573, 380] width 115 height 35
click at [634, 382] on textarea "skin mass" at bounding box center [1078, 379] width 894 height 19
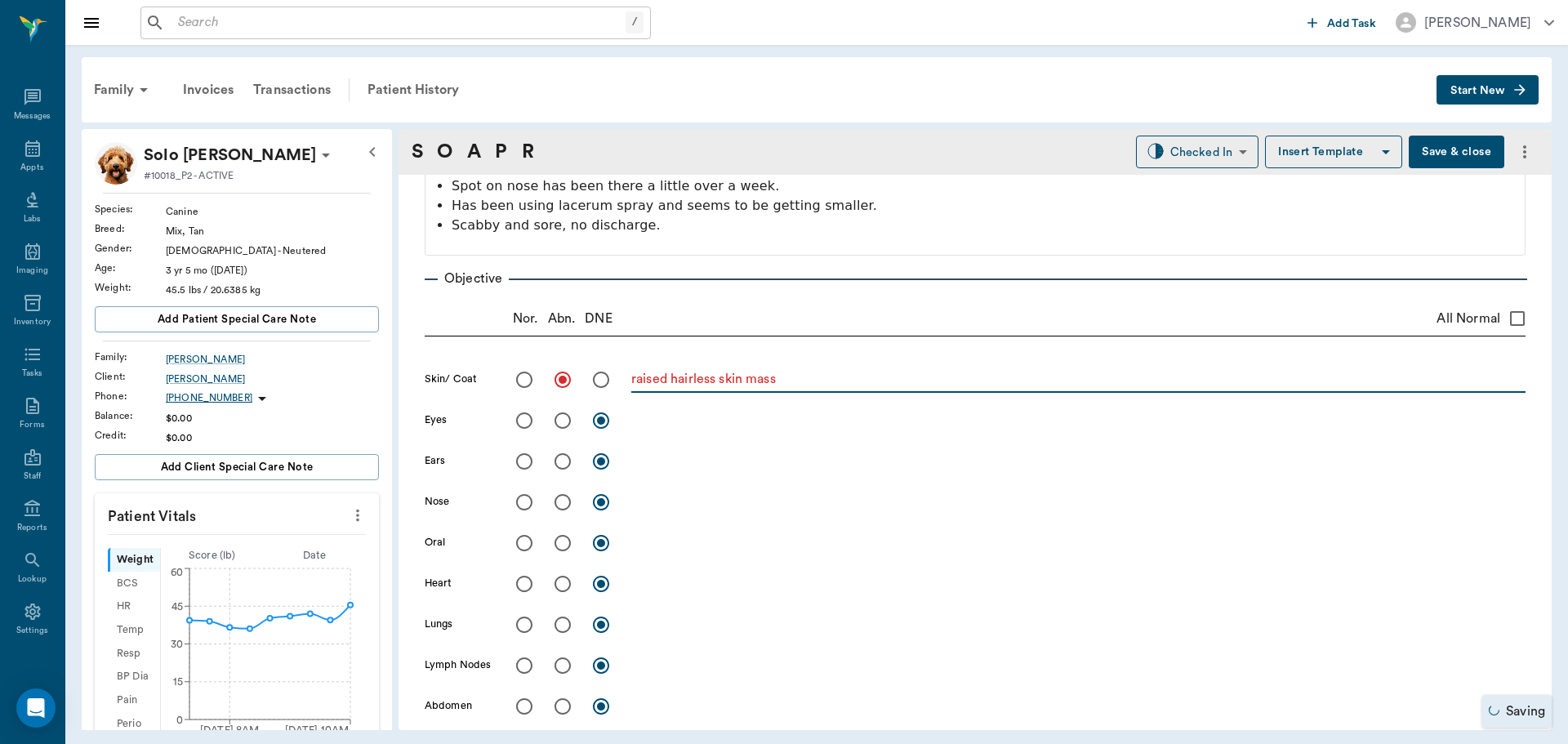
click at [856, 392] on div "raised hairless skin mass x" at bounding box center [1078, 381] width 894 height 24
click at [853, 385] on textarea "raised hairless skin mass" at bounding box center [1078, 379] width 894 height 19
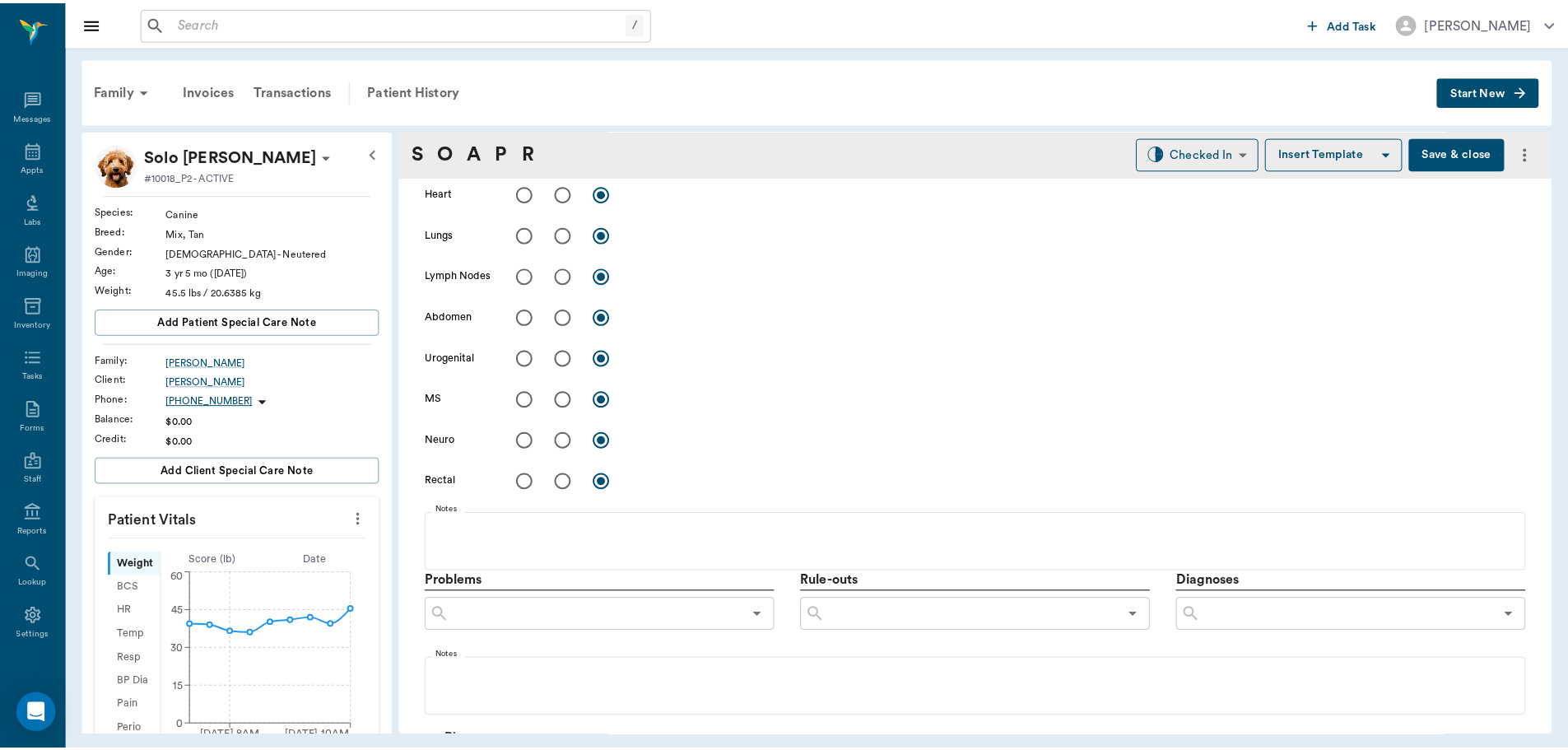
scroll to position [741, 0]
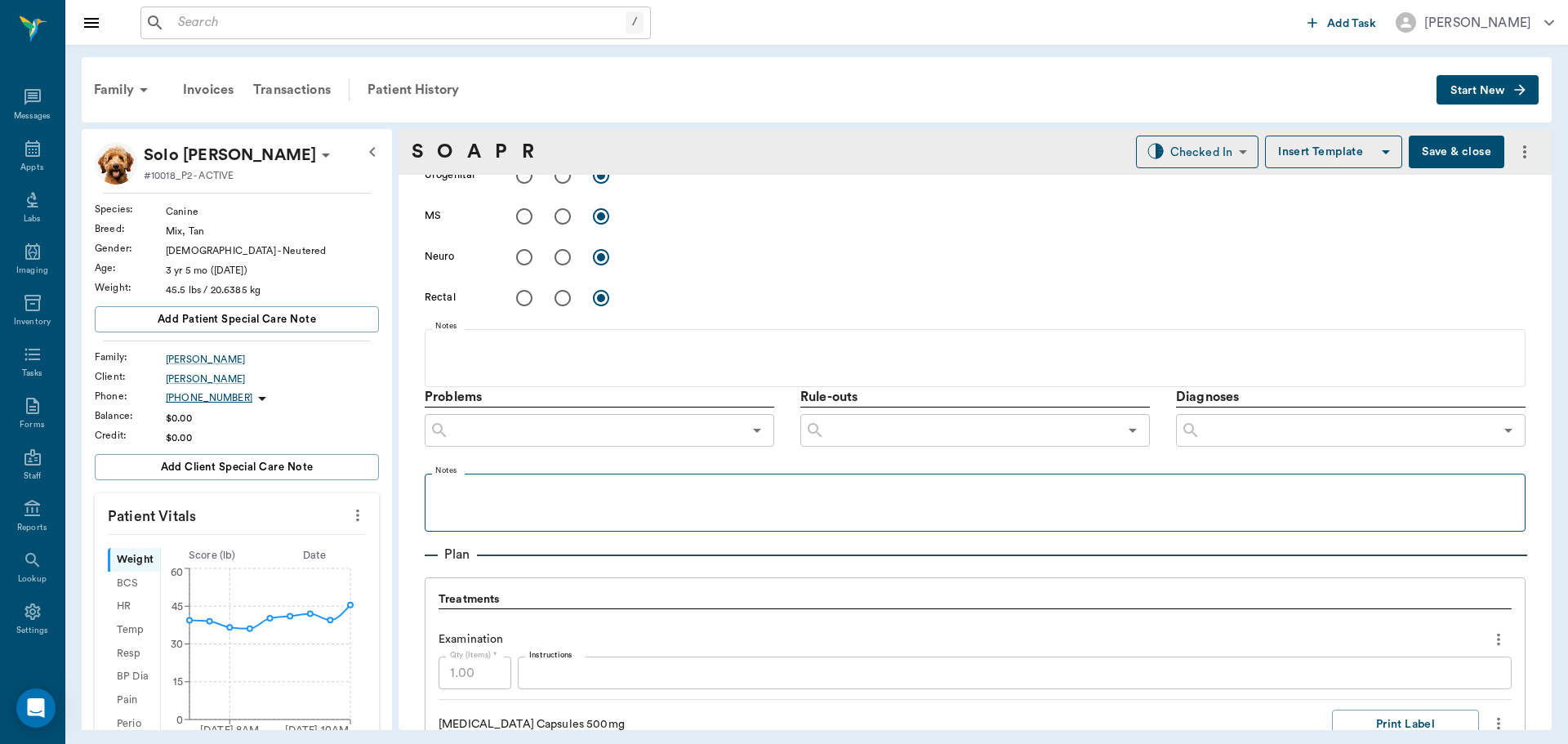
type textarea "raised hairless skin mass on R side of nose with purulent discharge exit and so…"
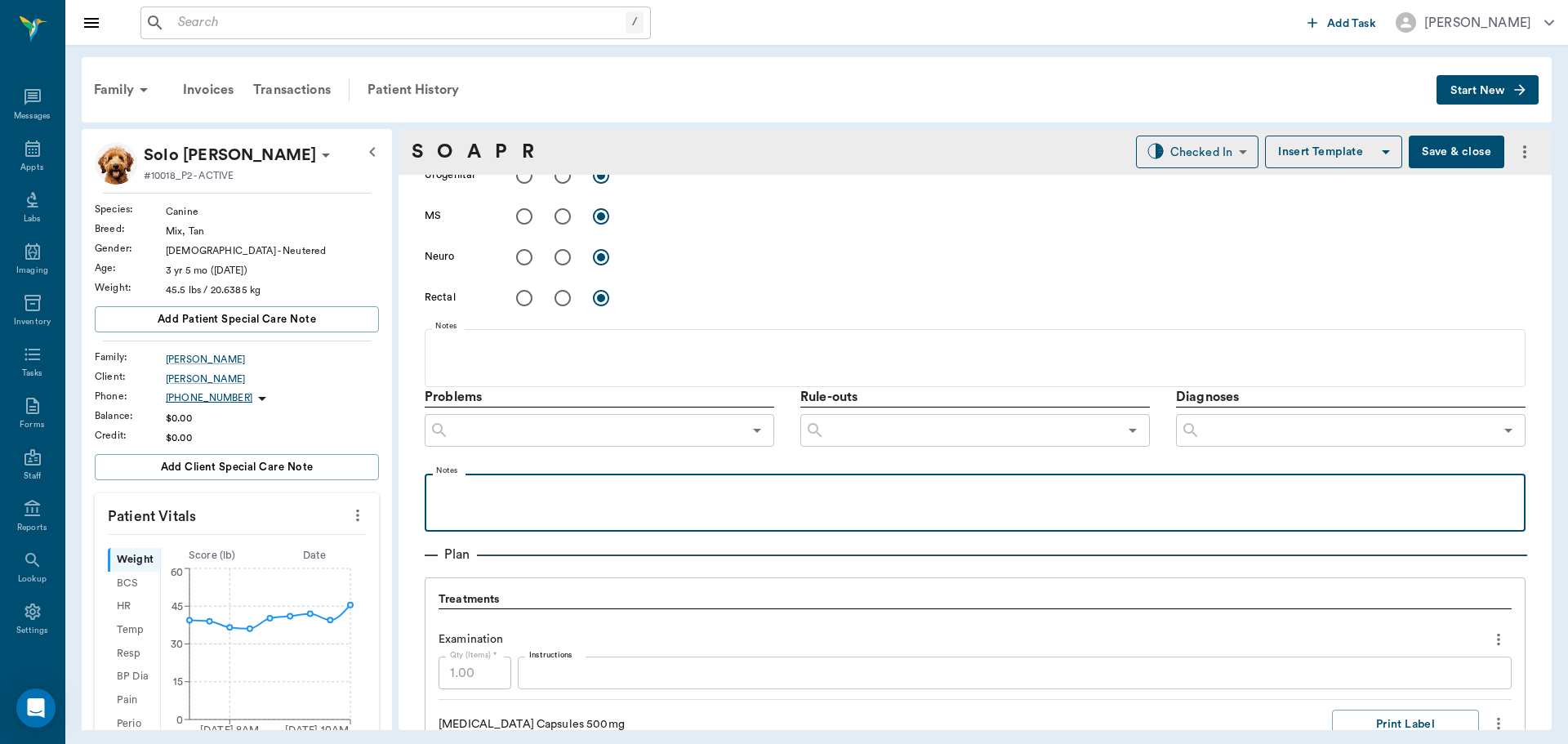
click at [487, 498] on p at bounding box center [976, 491] width 1085 height 20
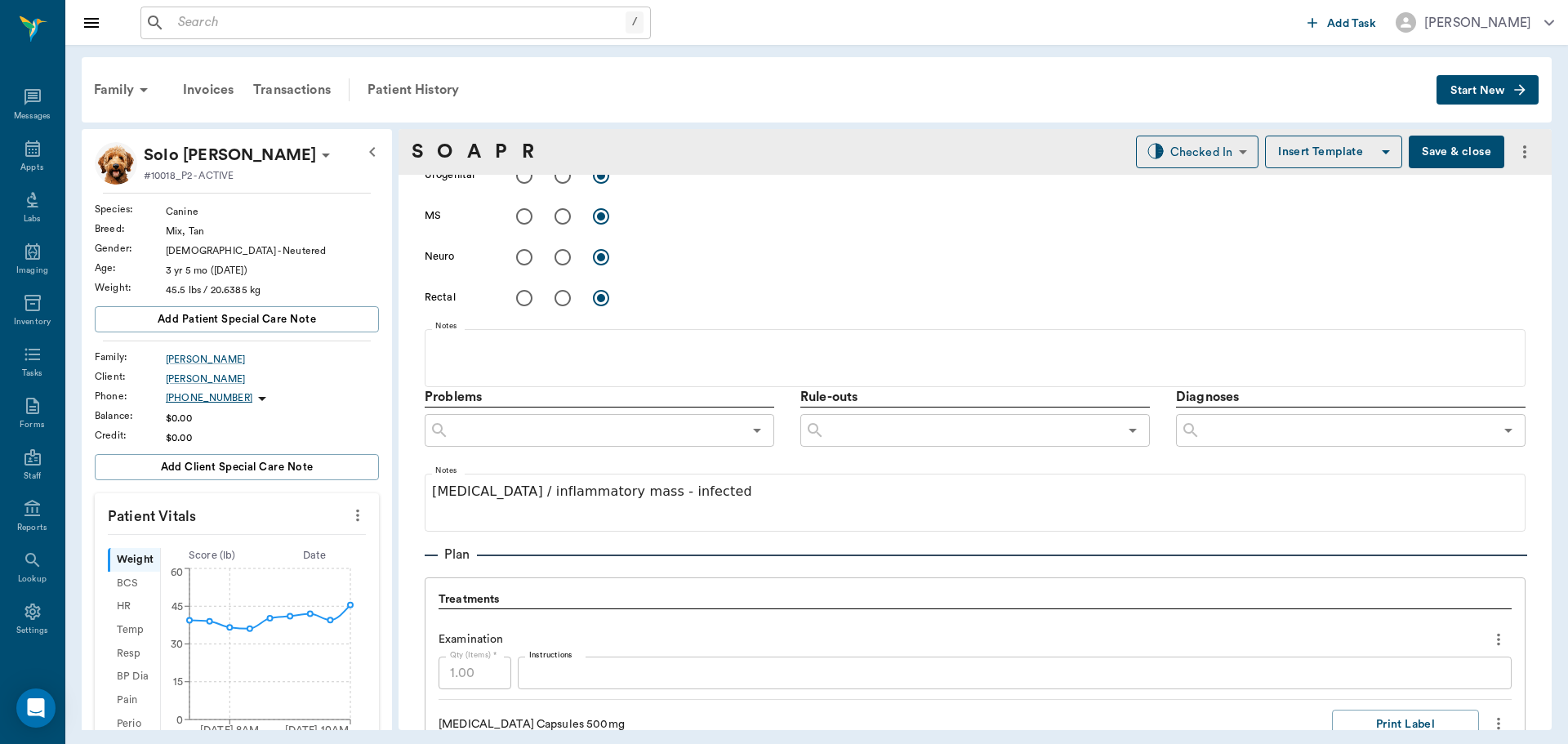
click at [1437, 155] on button "Save & close" at bounding box center [1456, 152] width 95 height 33
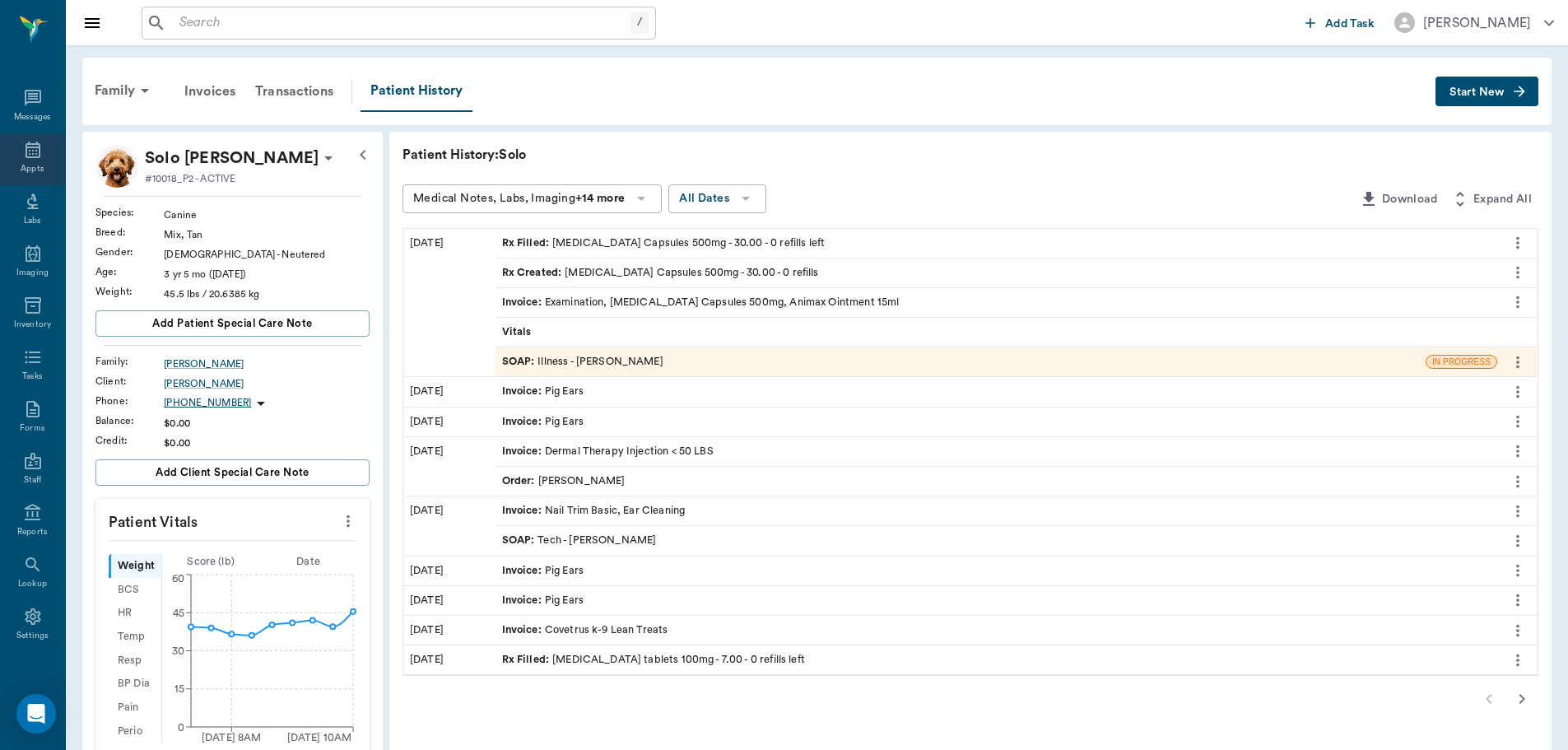
click at [23, 144] on icon at bounding box center [33, 150] width 20 height 20
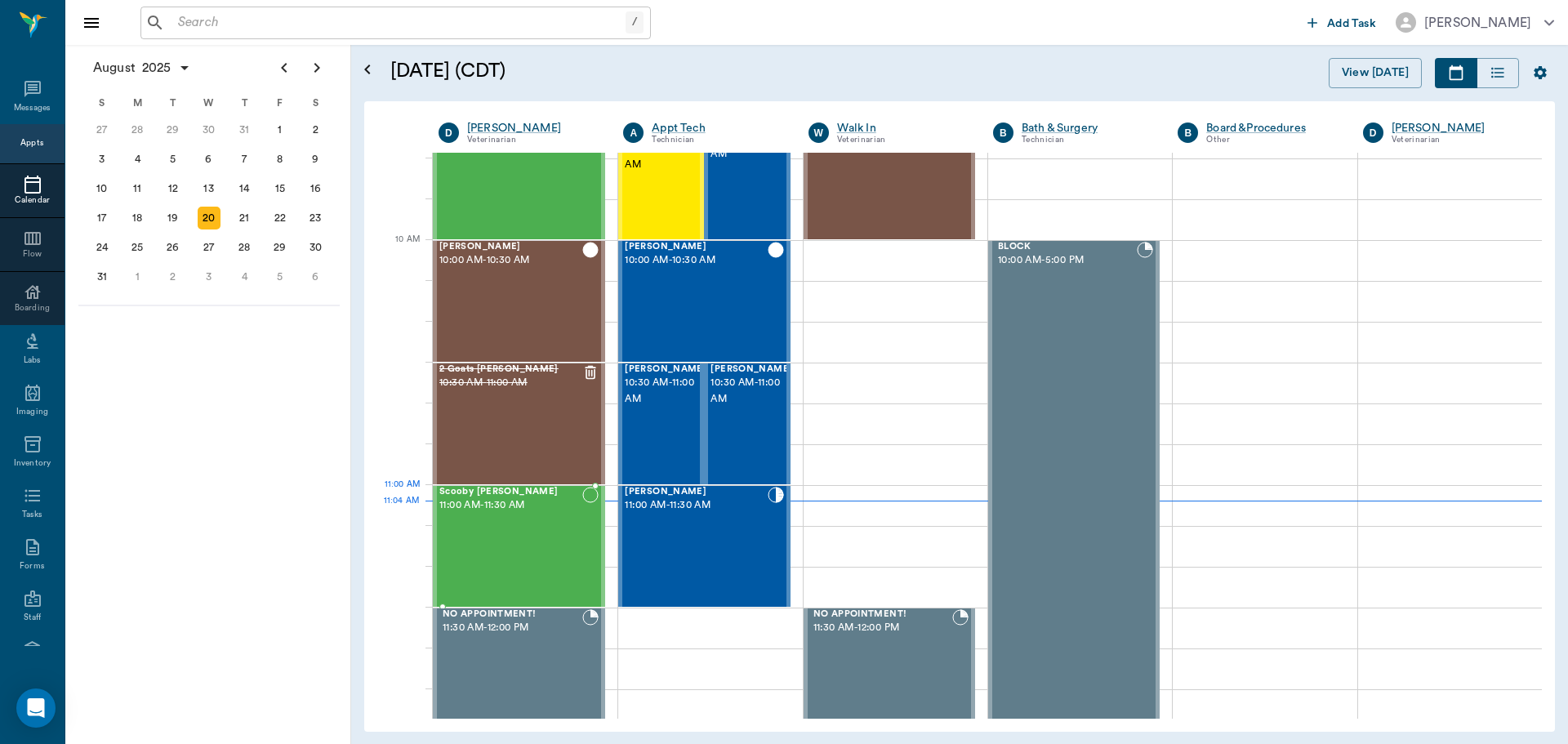
scroll to position [410, 0]
click at [700, 514] on div "Luna Fortner 11:00 AM - 11:30 AM" at bounding box center [696, 545] width 142 height 119
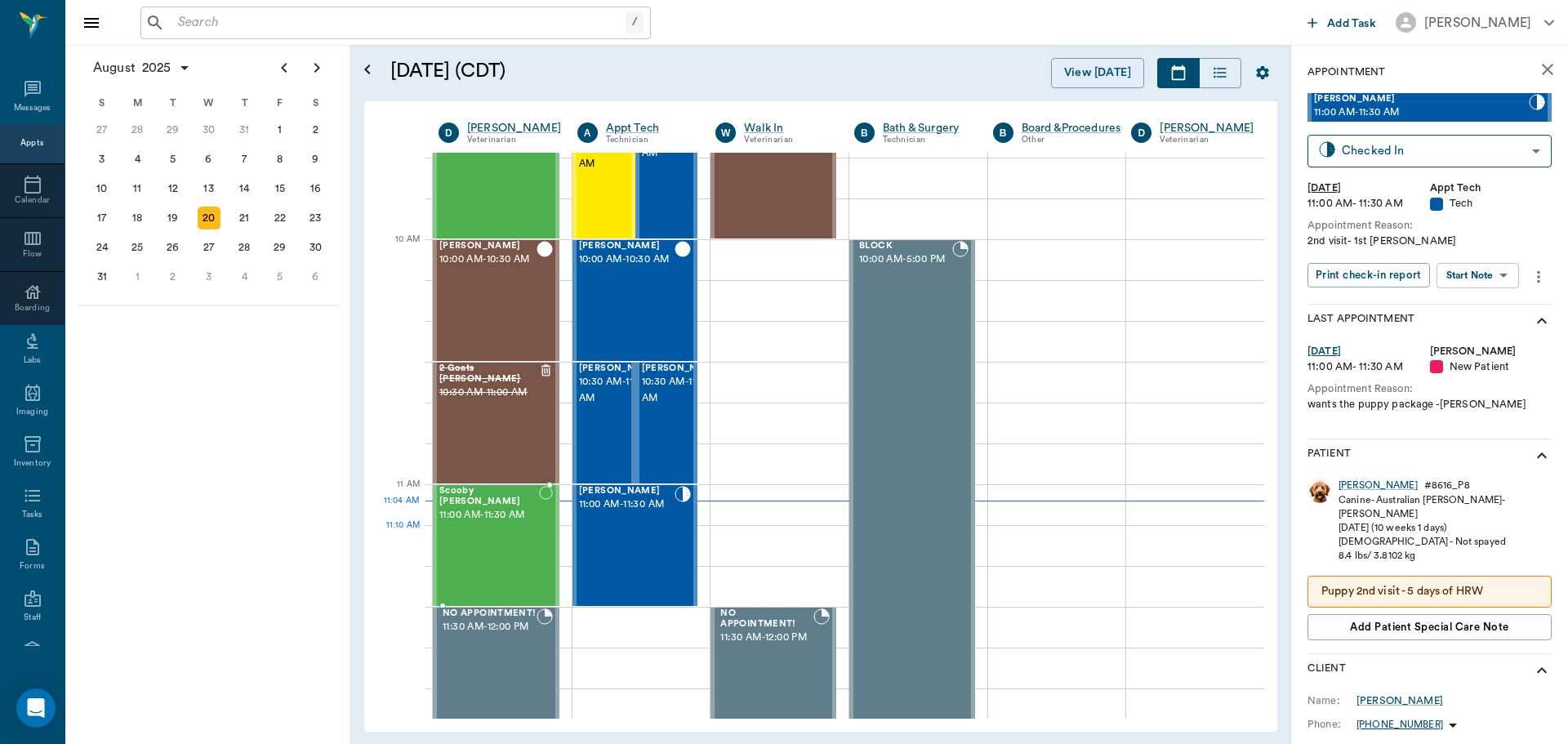
click at [508, 536] on div "Scooby [PERSON_NAME] 11:00 AM - 11:30 AM" at bounding box center [490, 545] width 100 height 119
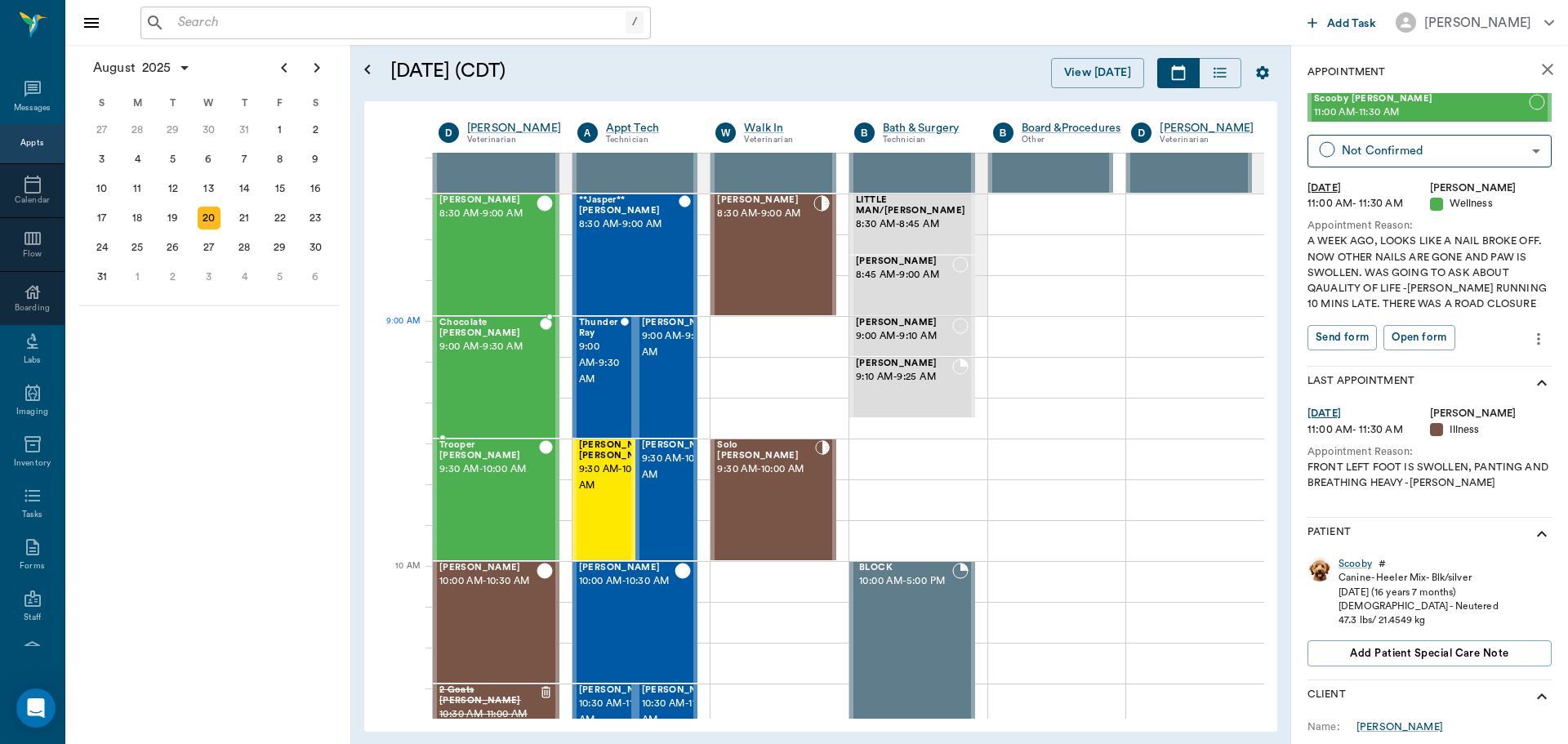
scroll to position [84, 0]
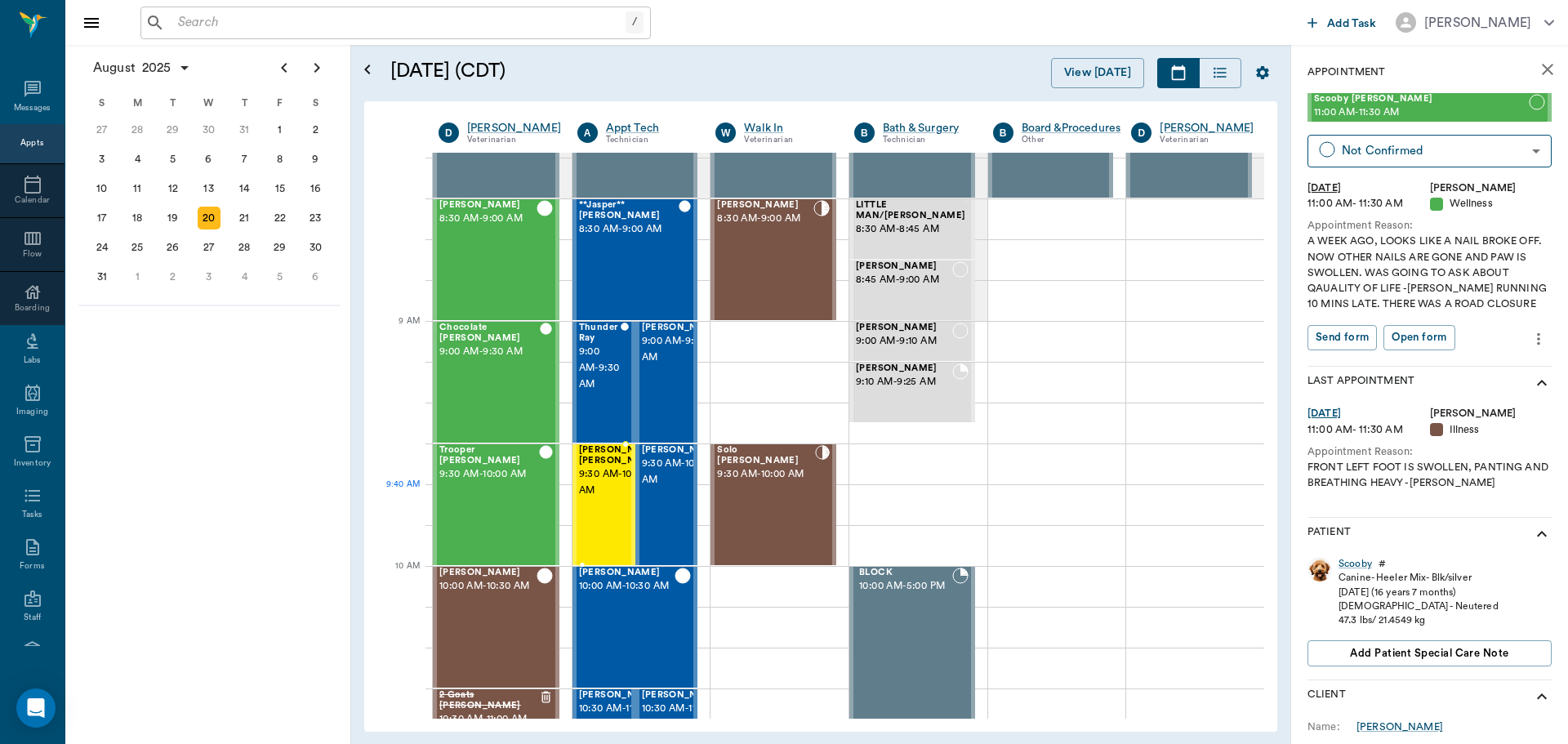
click at [599, 488] on span "9:30 AM - 10:00 AM" at bounding box center [620, 482] width 82 height 33
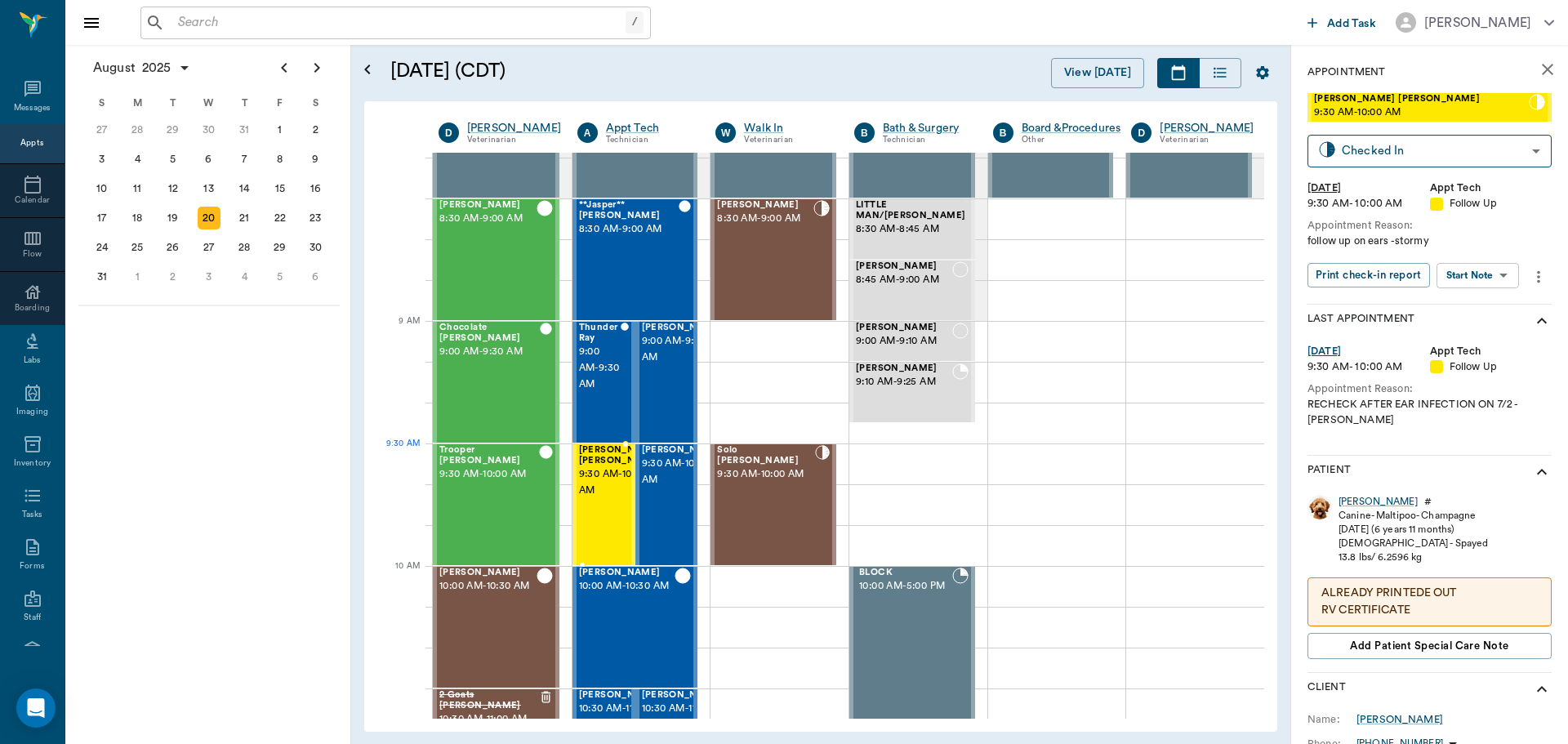
click at [660, 481] on div at bounding box center [660, 504] width 0 height 119
click at [1365, 501] on div "[PERSON_NAME]" at bounding box center [1378, 501] width 79 height 14
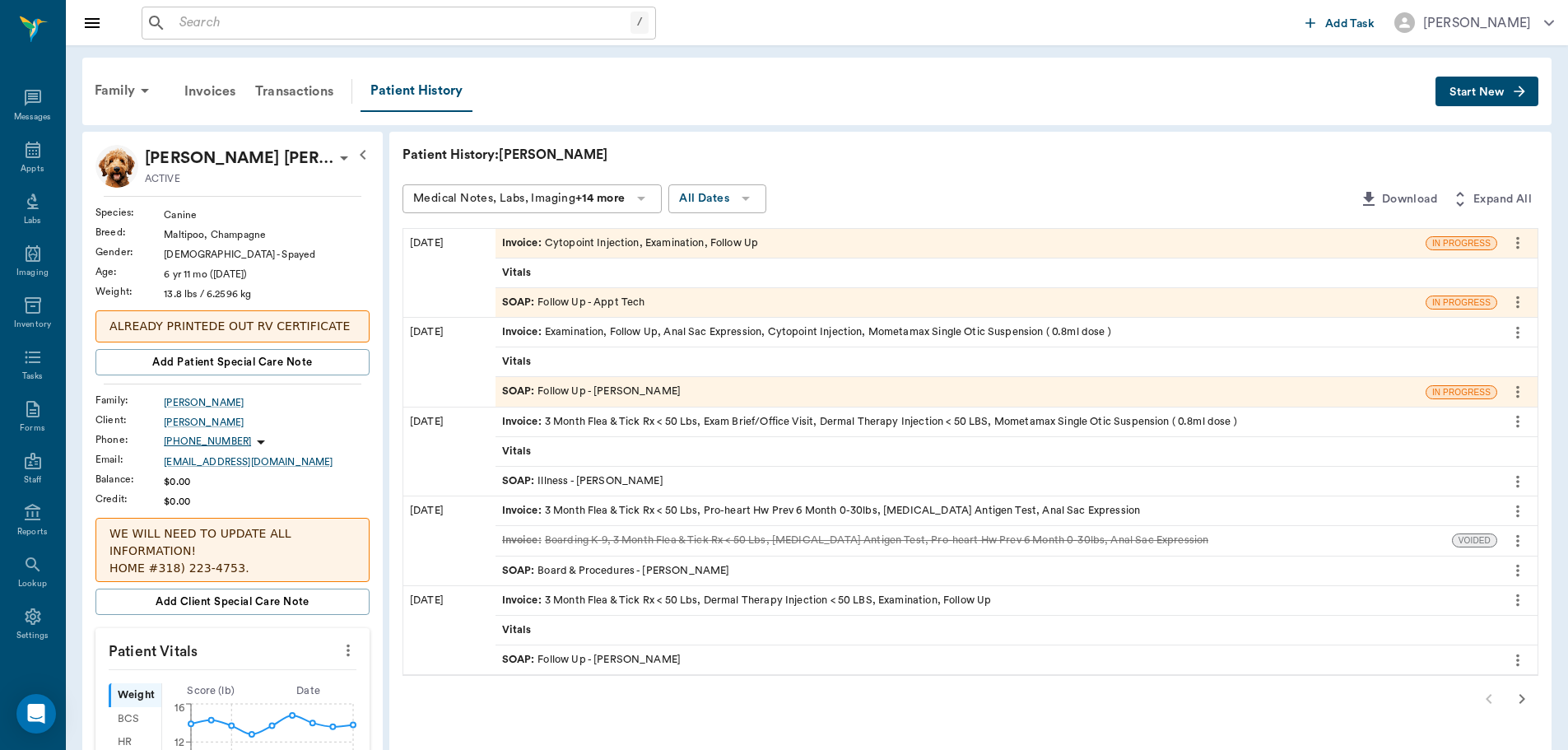
click at [614, 477] on div "SOAP : Illness - Dr. Bert Ellsworth" at bounding box center [582, 481] width 161 height 16
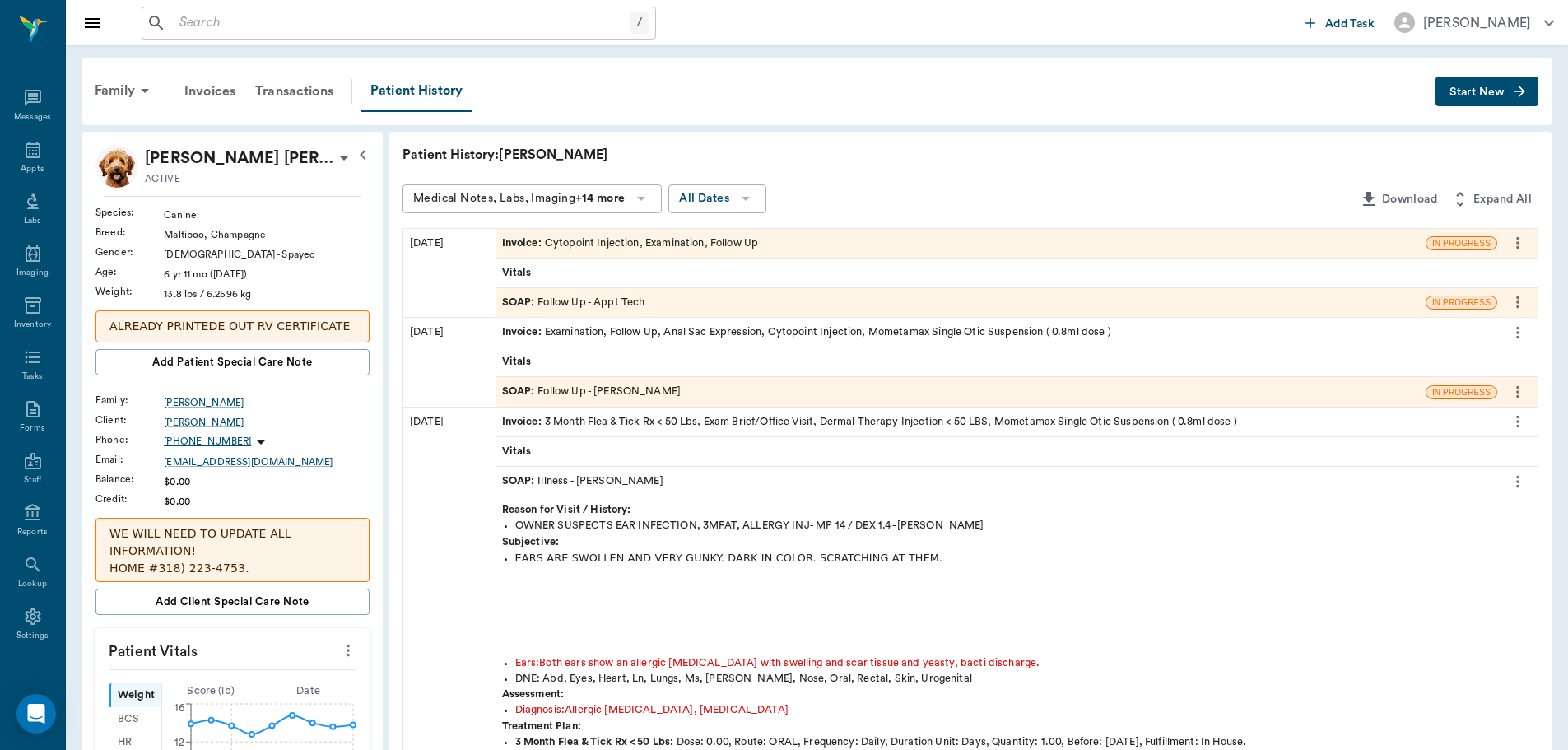
click at [642, 389] on div "SOAP : Follow Up - Daniel Virnala" at bounding box center [591, 391] width 179 height 16
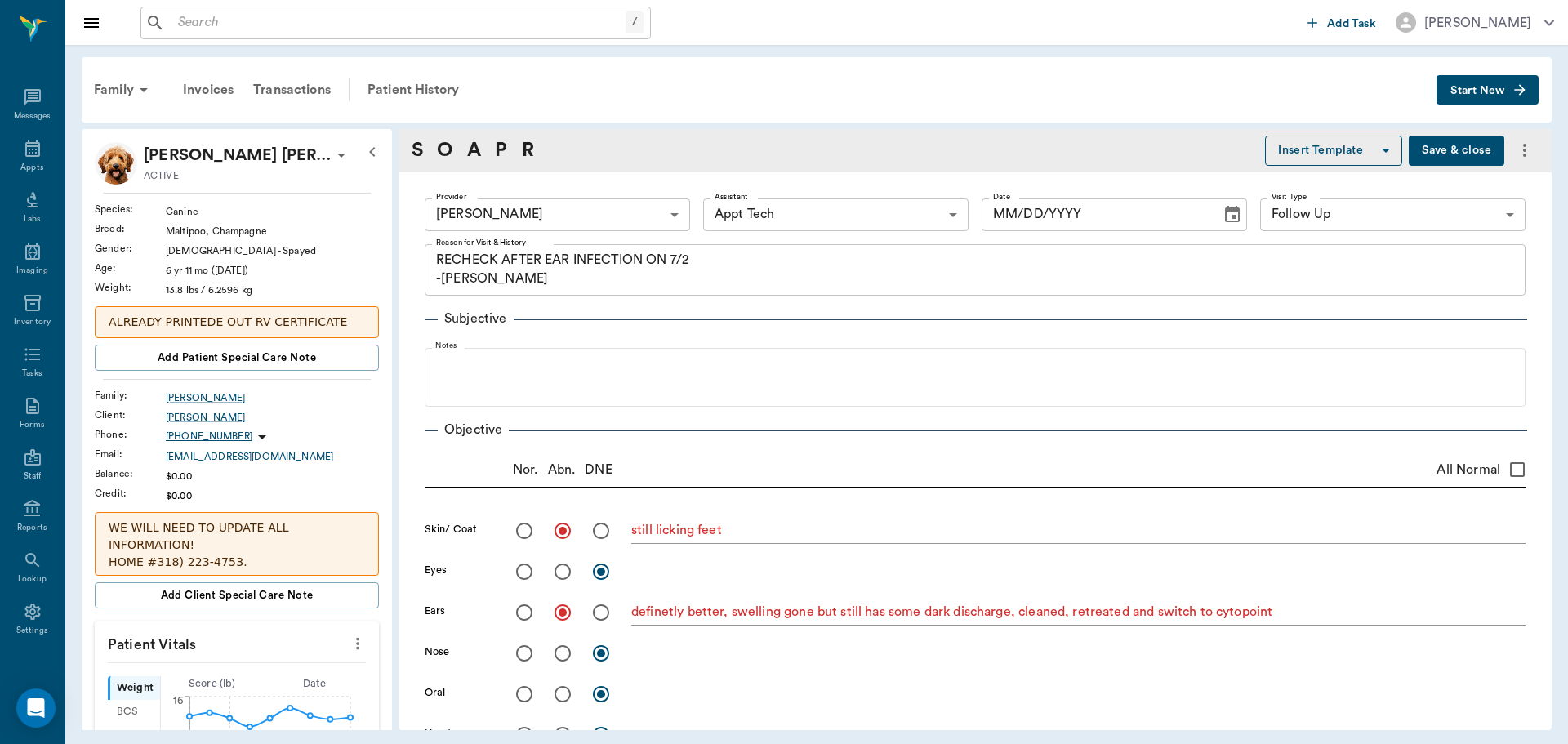
type input "642ef10e332a41444de2bad1"
type input "63ec2f075fda476ae8351a4c"
type input "65d2be4f46e3a538d89b8c16"
type textarea "RECHECK AFTER EAR INFECTION ON 7/2 -JESS"
radio input "true"
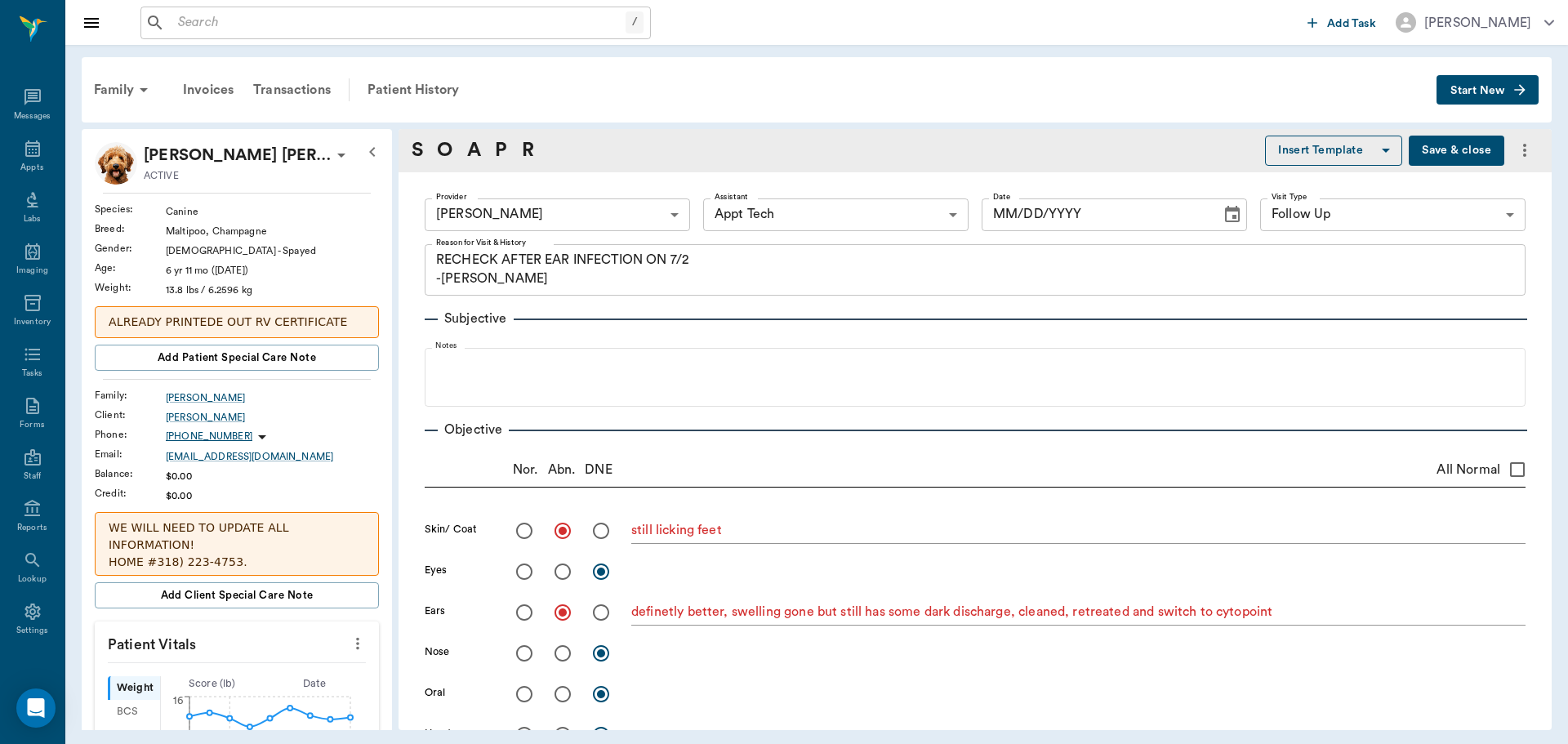
type textarea "still licking feet"
radio input "true"
type textarea "definetly better, swelling gone but still has some dark discharge, cleaned, ret…"
type input "07/23/2025"
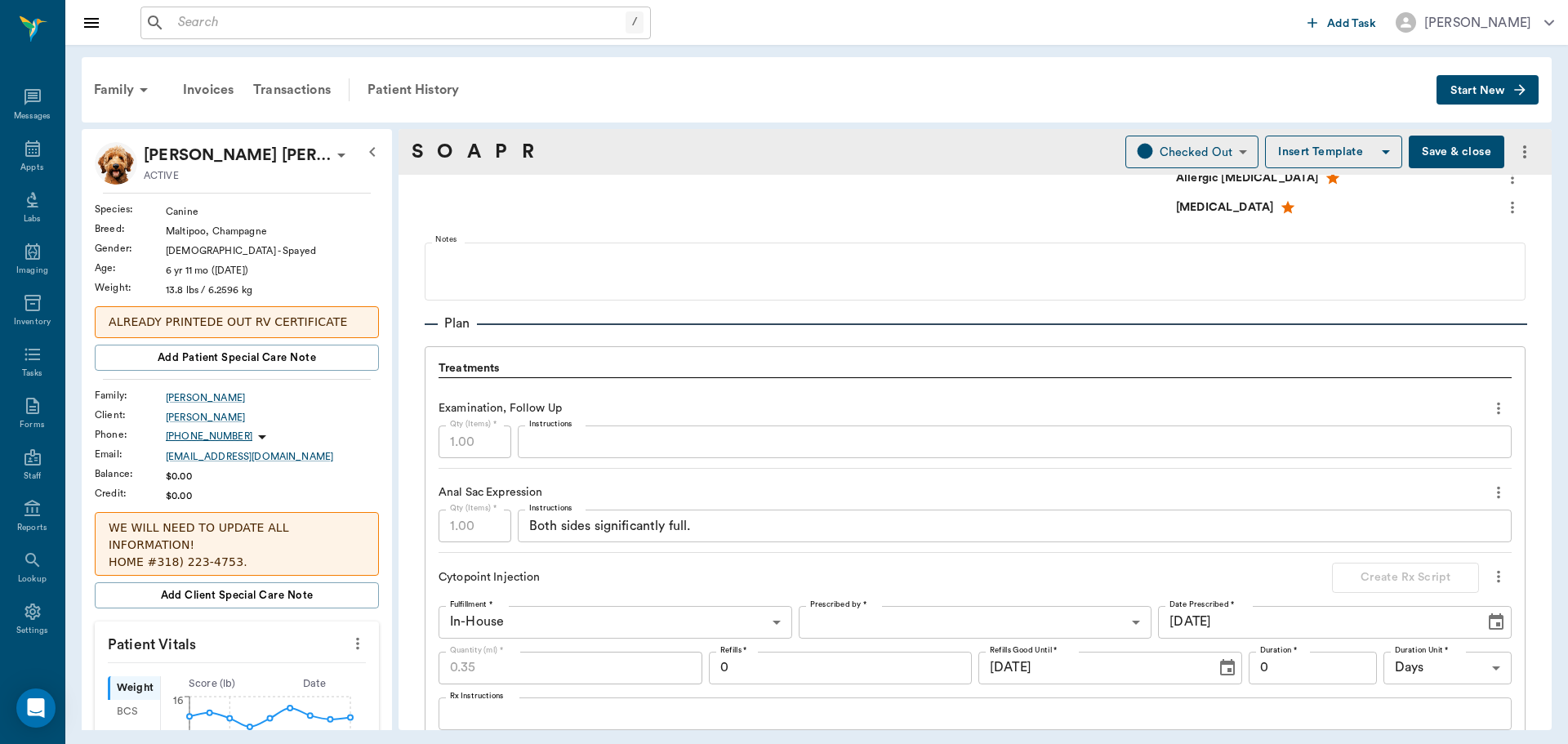
scroll to position [980, 0]
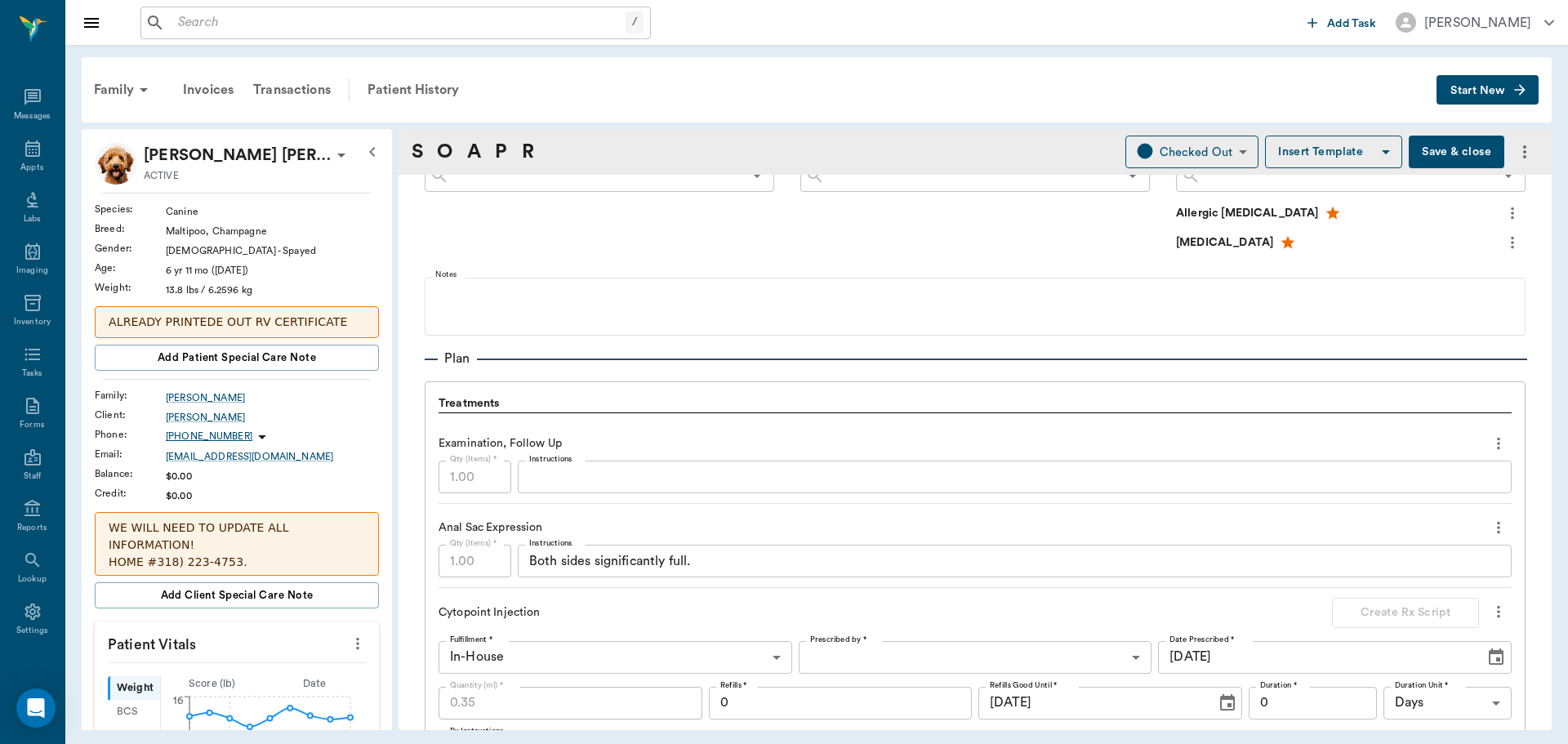
click at [588, 473] on textarea "Instructions" at bounding box center [1015, 477] width 971 height 19
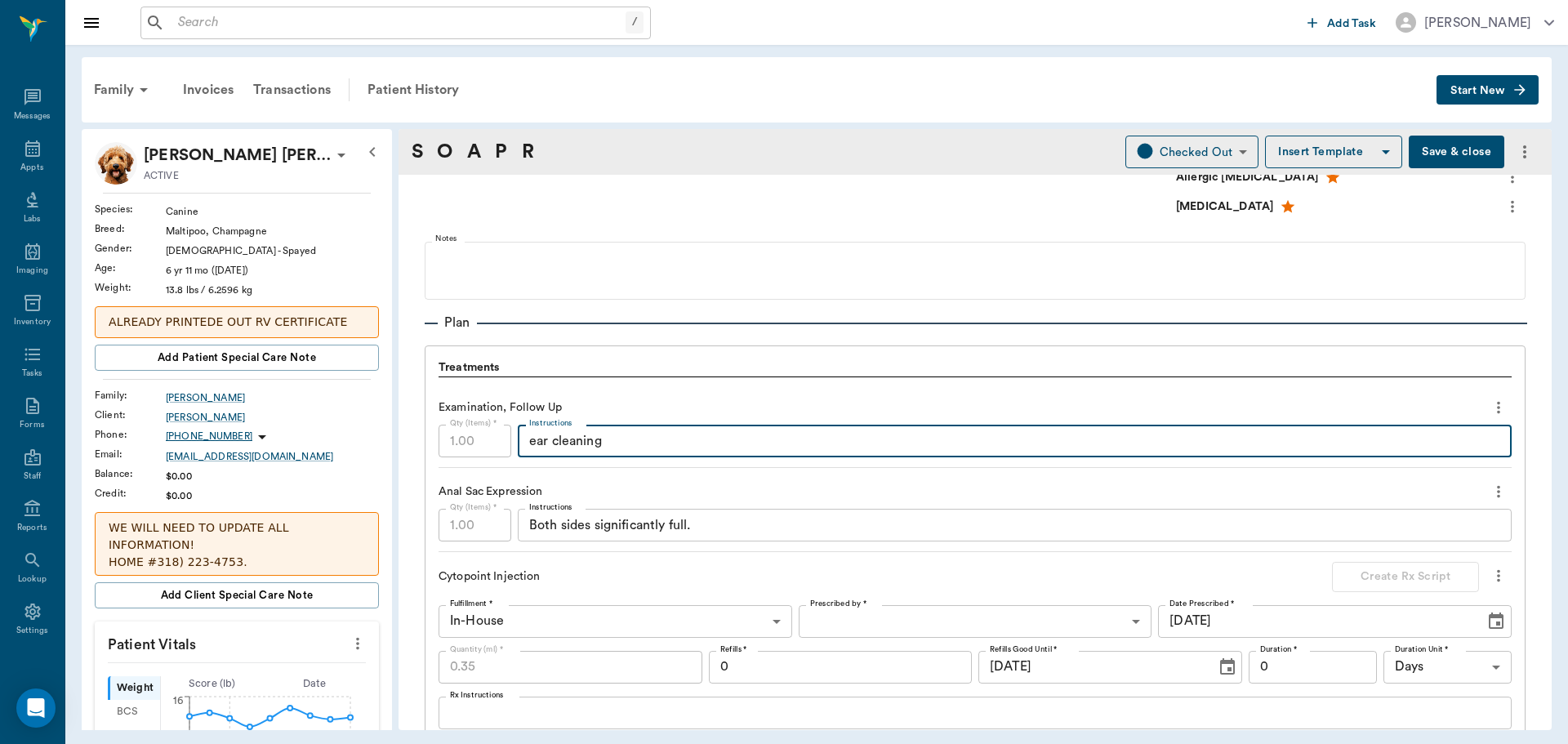
scroll to position [784, 0]
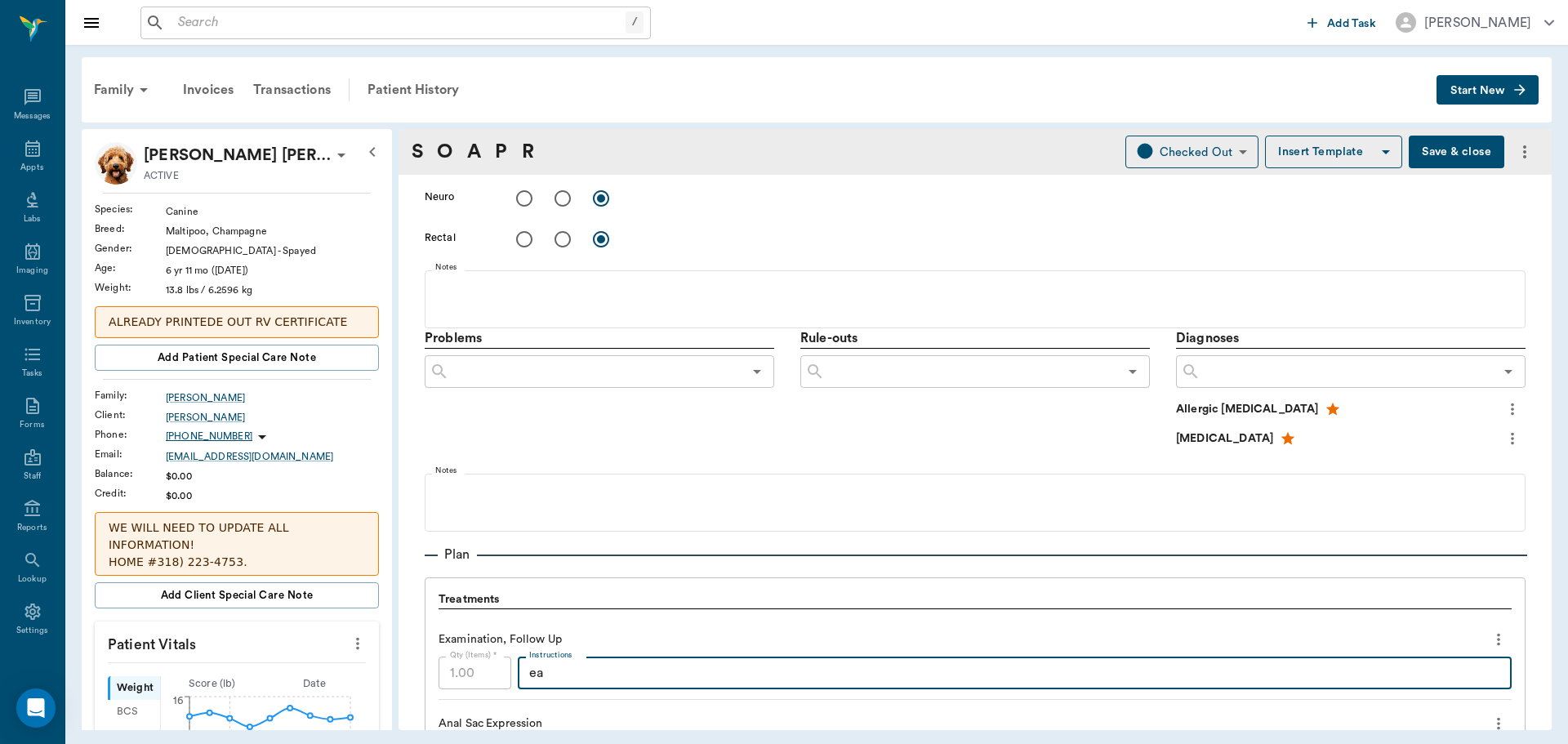
type textarea "e"
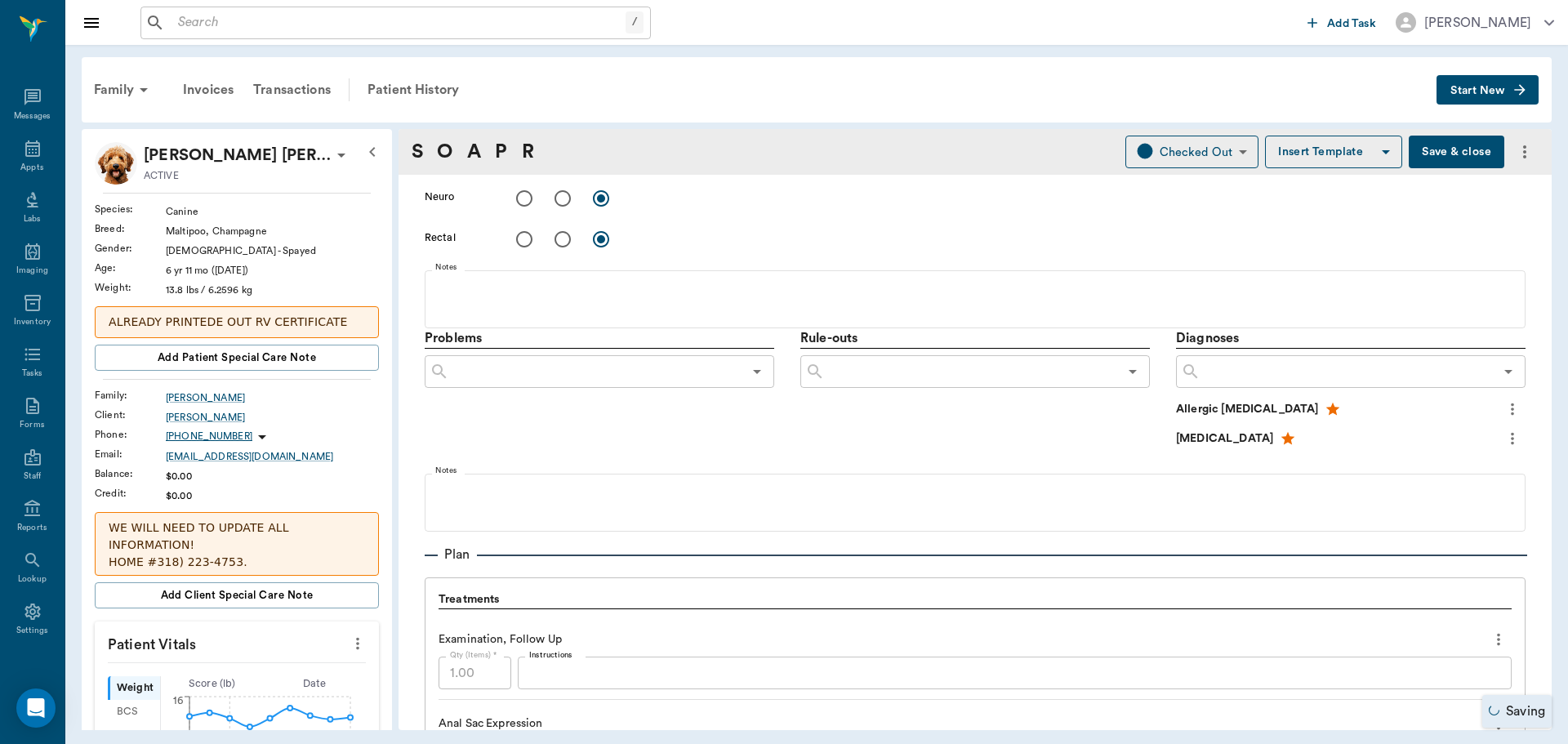
click at [1445, 152] on button "Save & close" at bounding box center [1456, 152] width 95 height 33
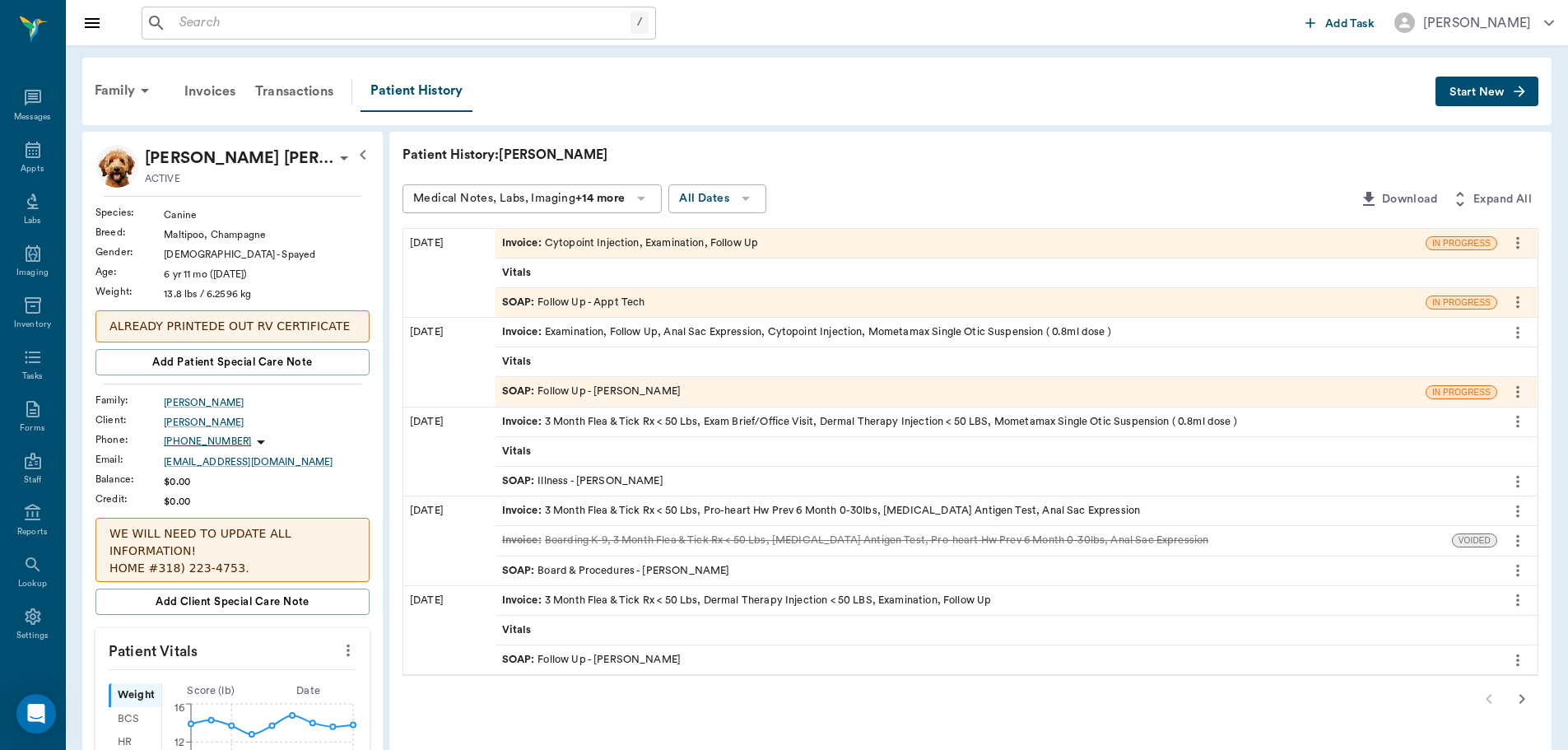
click at [608, 299] on div "SOAP : Follow Up - Appt Tech" at bounding box center [573, 302] width 143 height 16
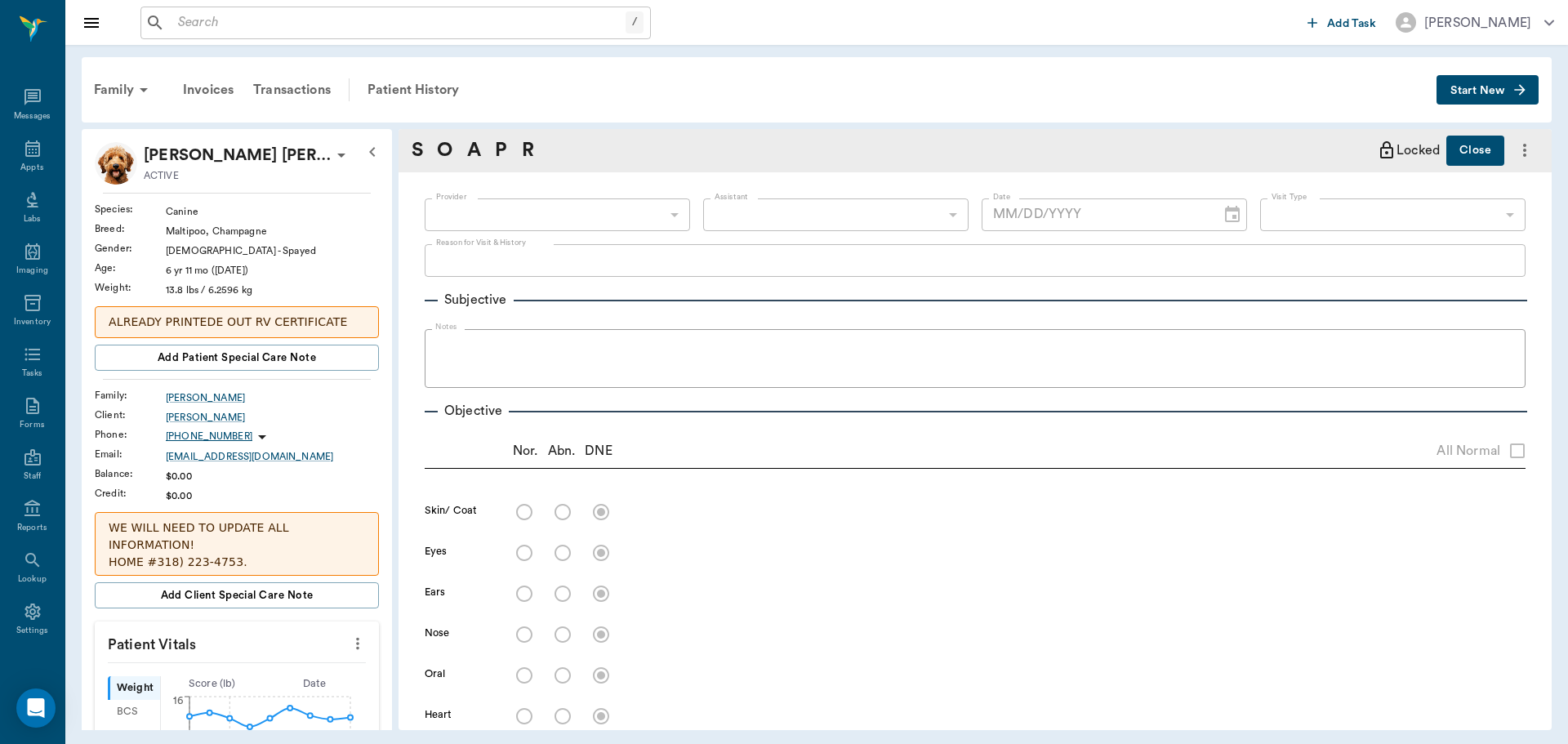
type input "63ec2f075fda476ae8351a4c"
type input "63ec2e7e52e12b0ba117b124"
type input "65d2be4f46e3a538d89b8c16"
type textarea "follow up on ears -stormy"
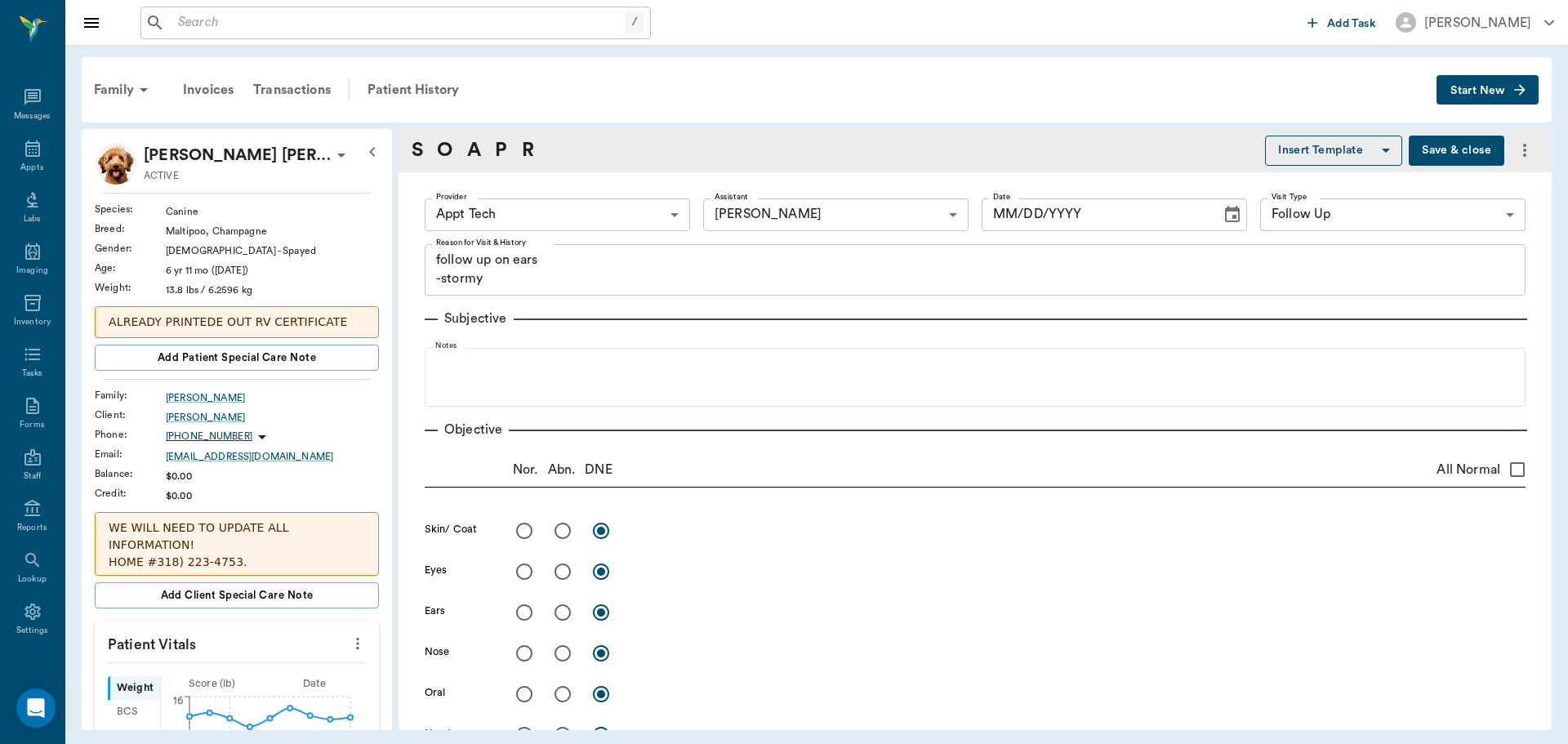
type input "[DATE]"
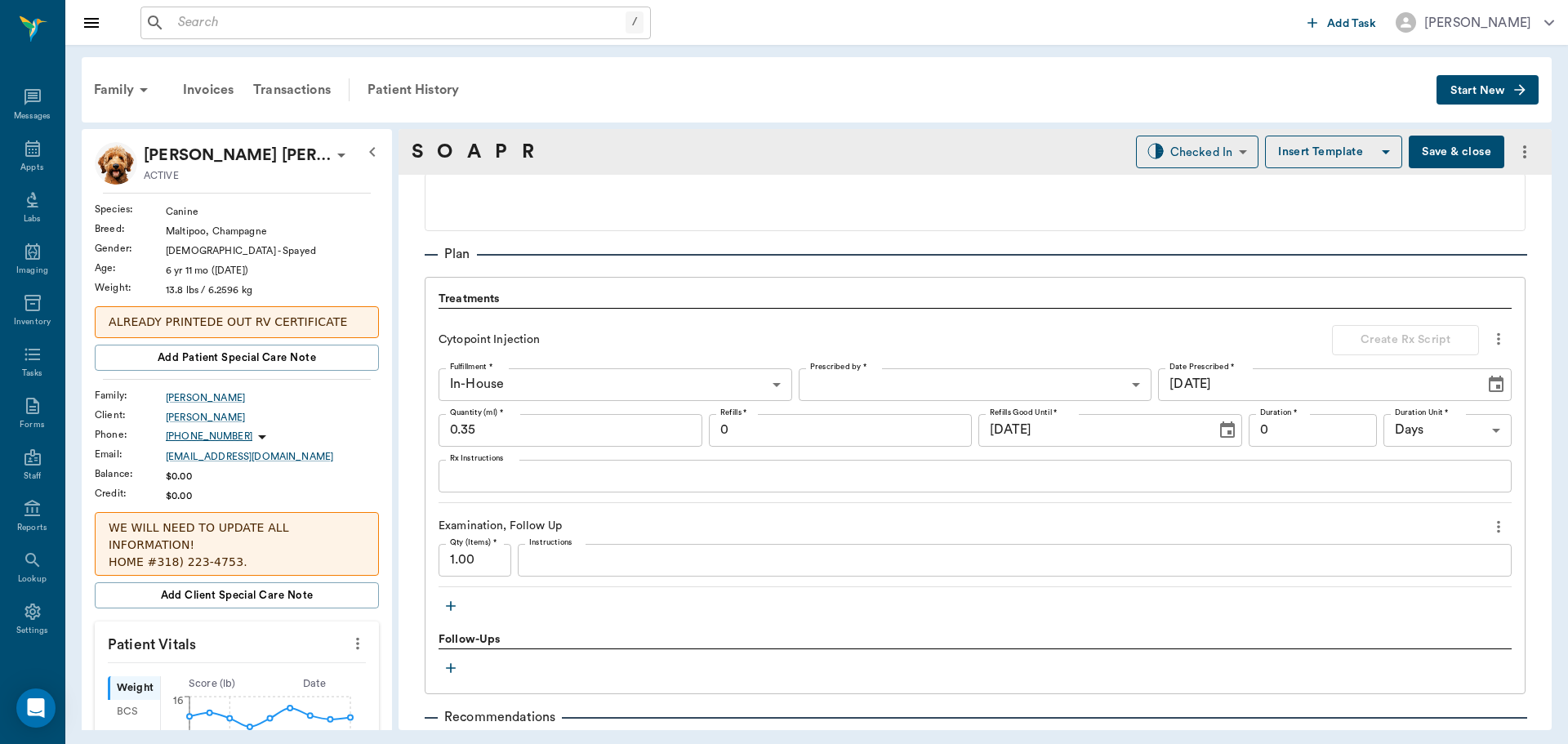
scroll to position [1330, 0]
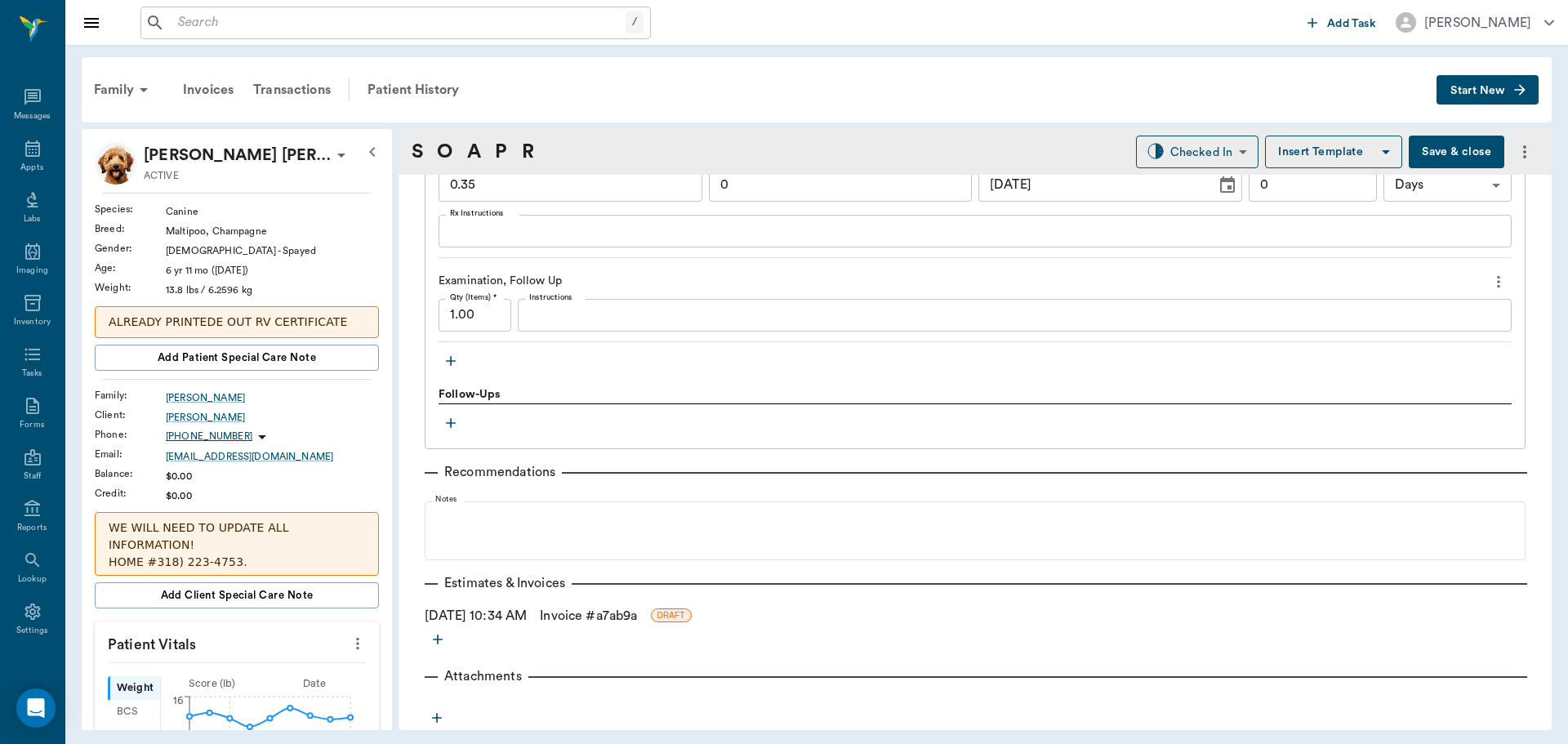
click at [454, 361] on icon "button" at bounding box center [451, 361] width 10 height 10
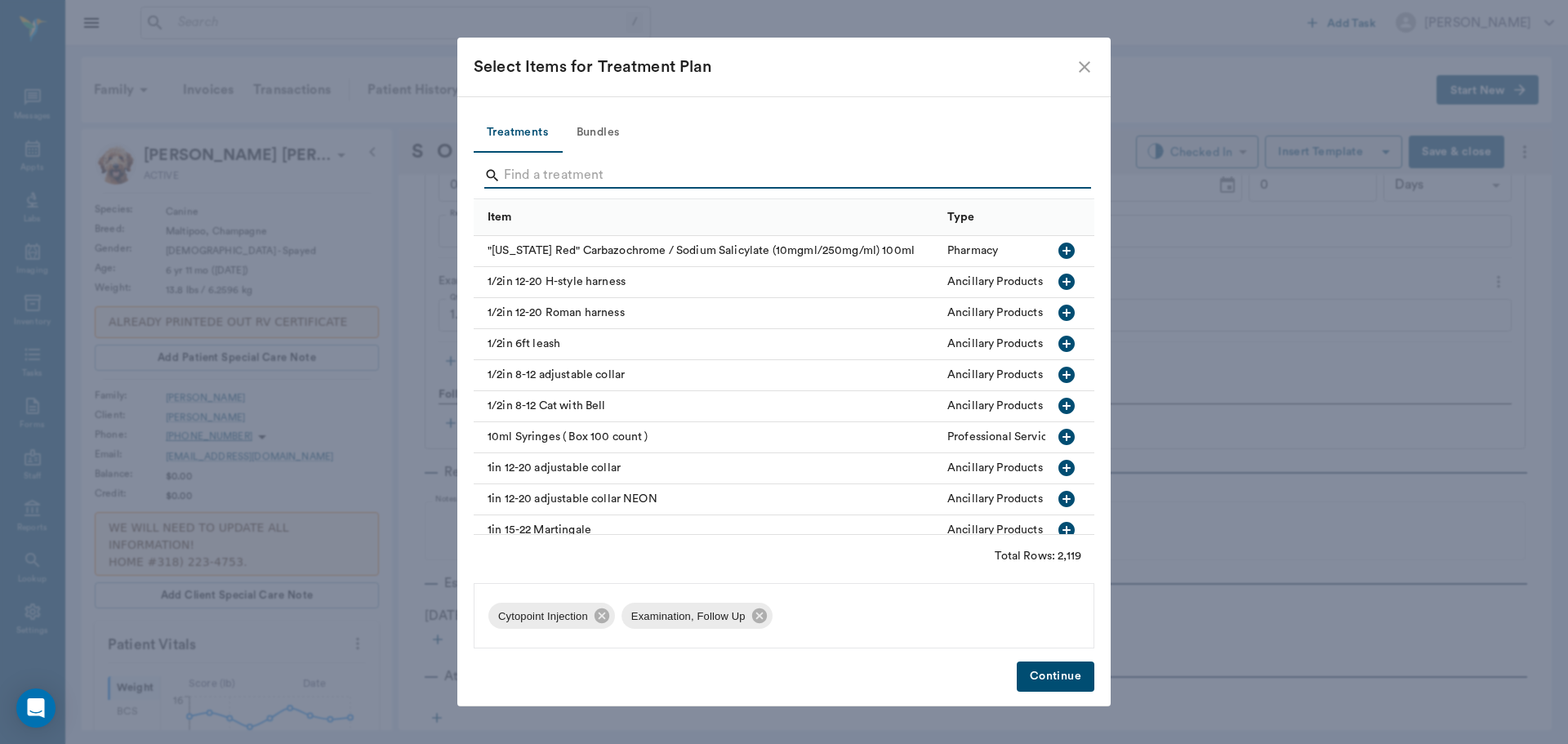
click at [579, 178] on input "Search" at bounding box center [785, 175] width 562 height 26
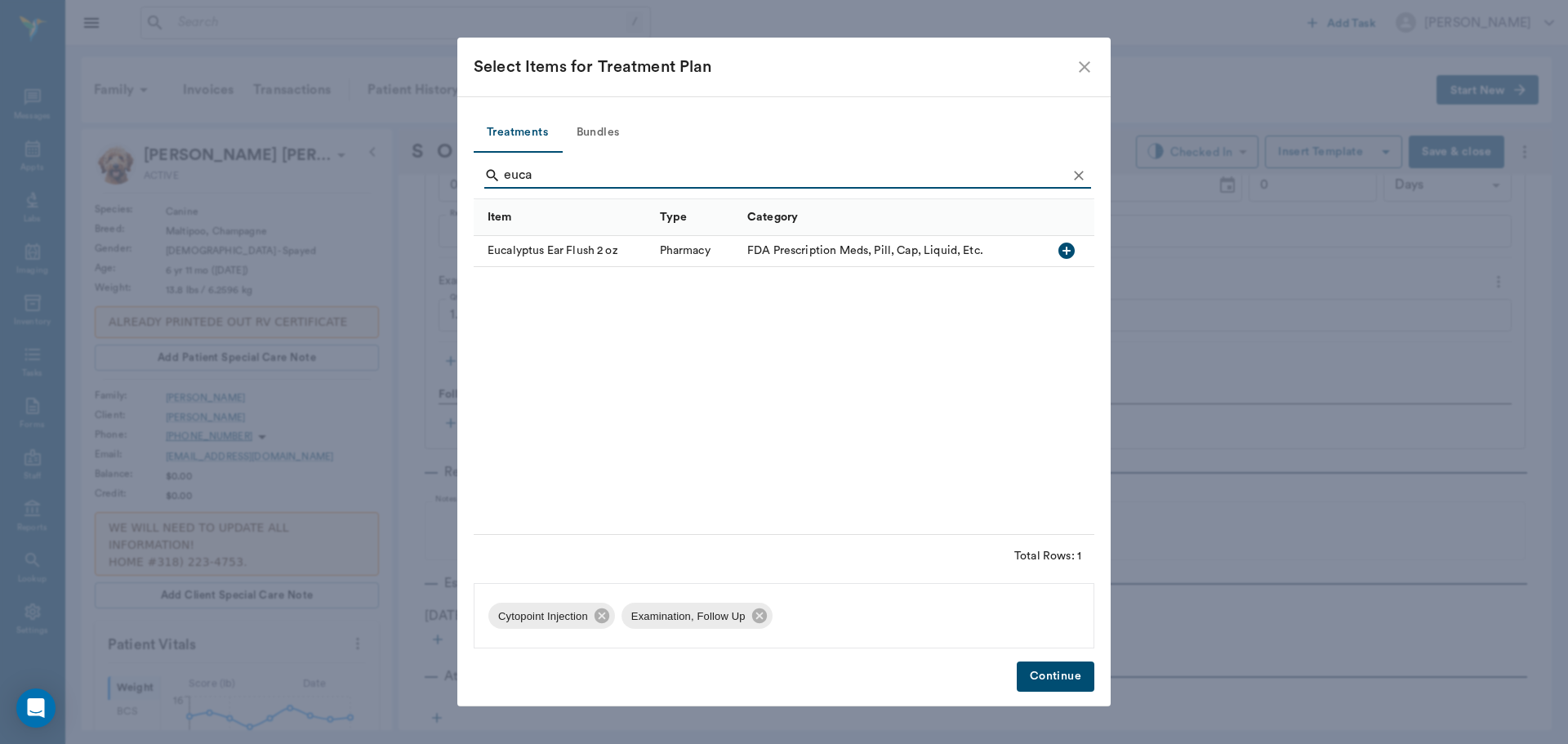
type input "euca"
click at [1063, 248] on icon "button" at bounding box center [1067, 251] width 16 height 16
click at [1066, 670] on button "Continue" at bounding box center [1055, 676] width 77 height 30
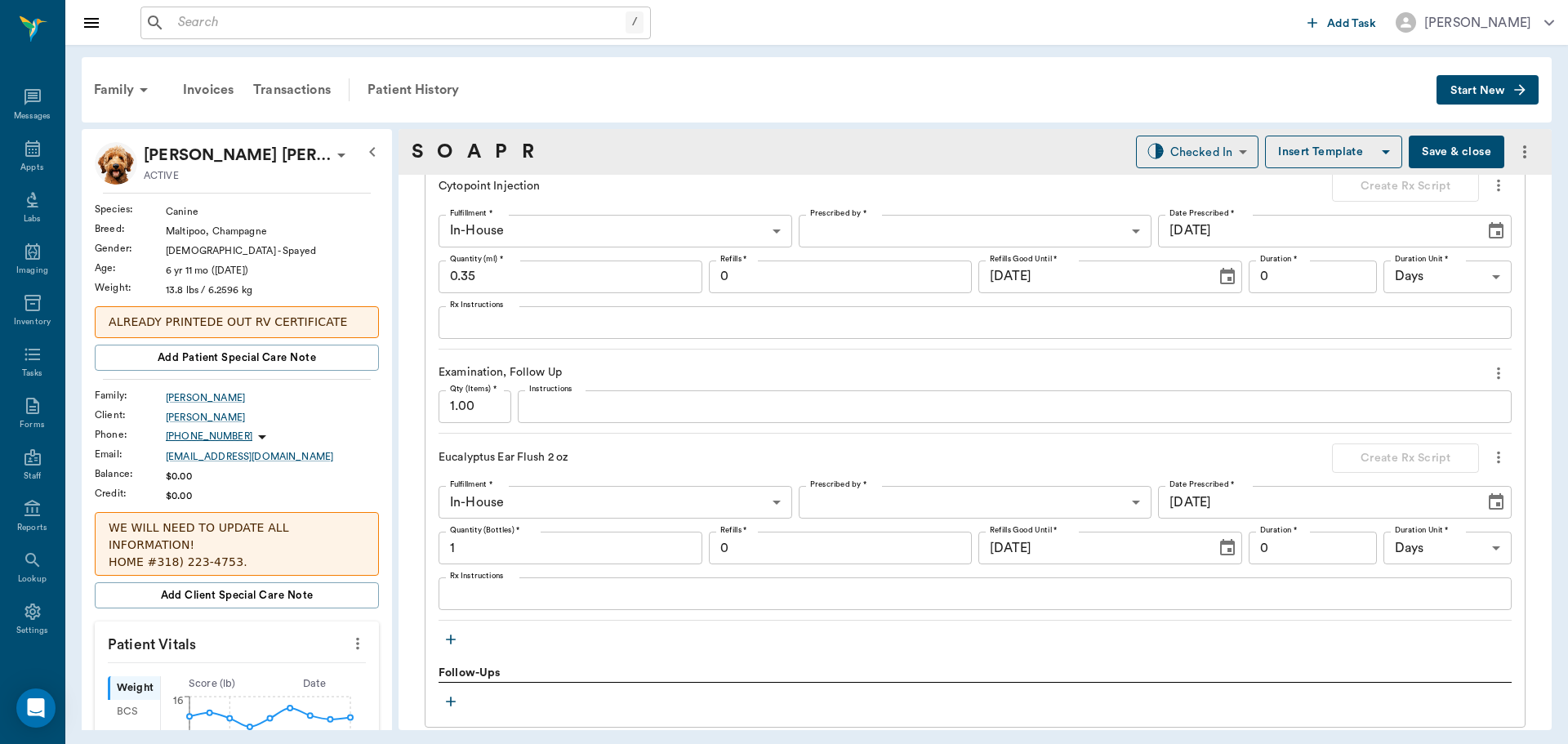
scroll to position [1248, 0]
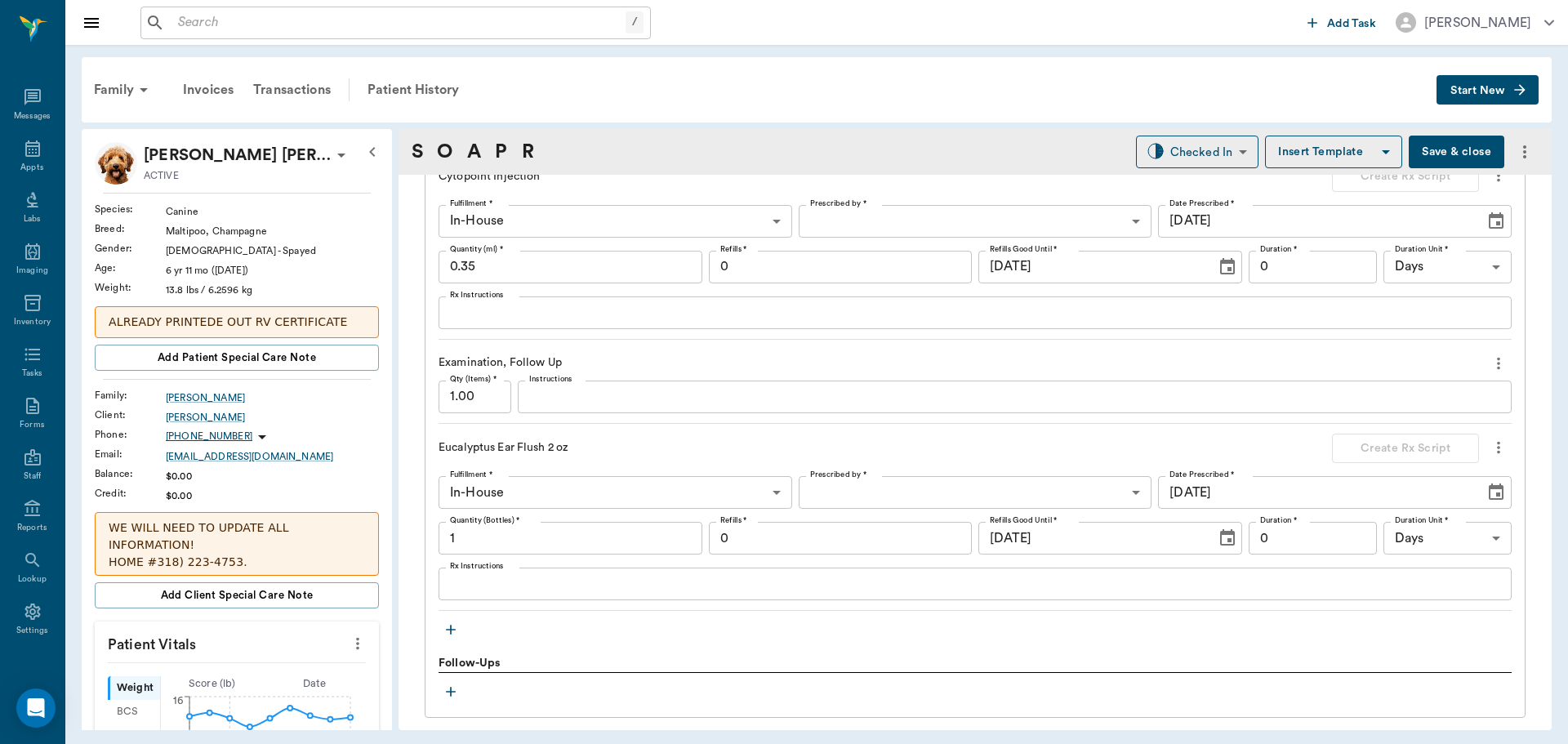
click at [562, 399] on textarea "Instructions" at bounding box center [1015, 396] width 971 height 19
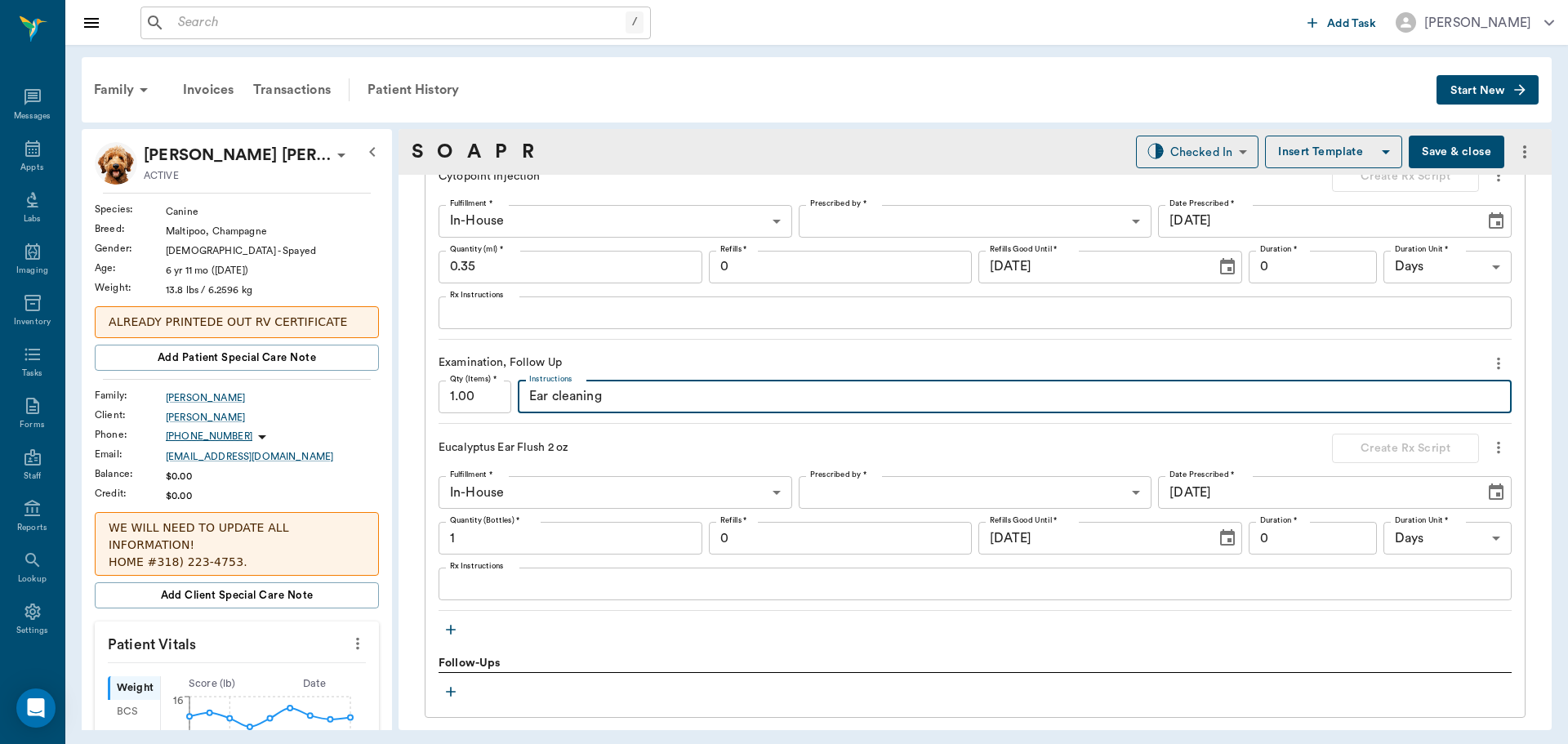
type textarea "Ear cleaning"
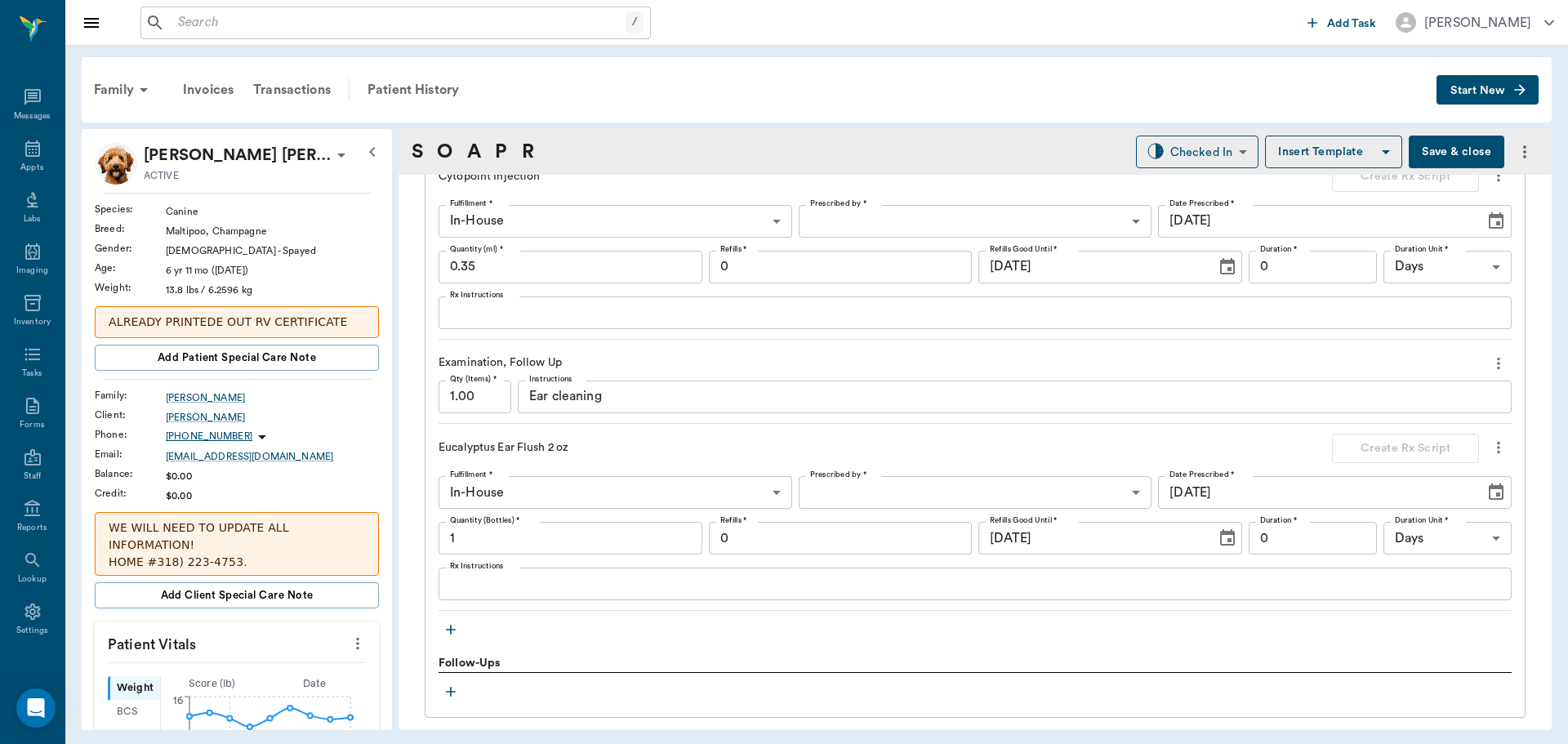
click at [1436, 154] on button "Save & close" at bounding box center [1456, 152] width 95 height 33
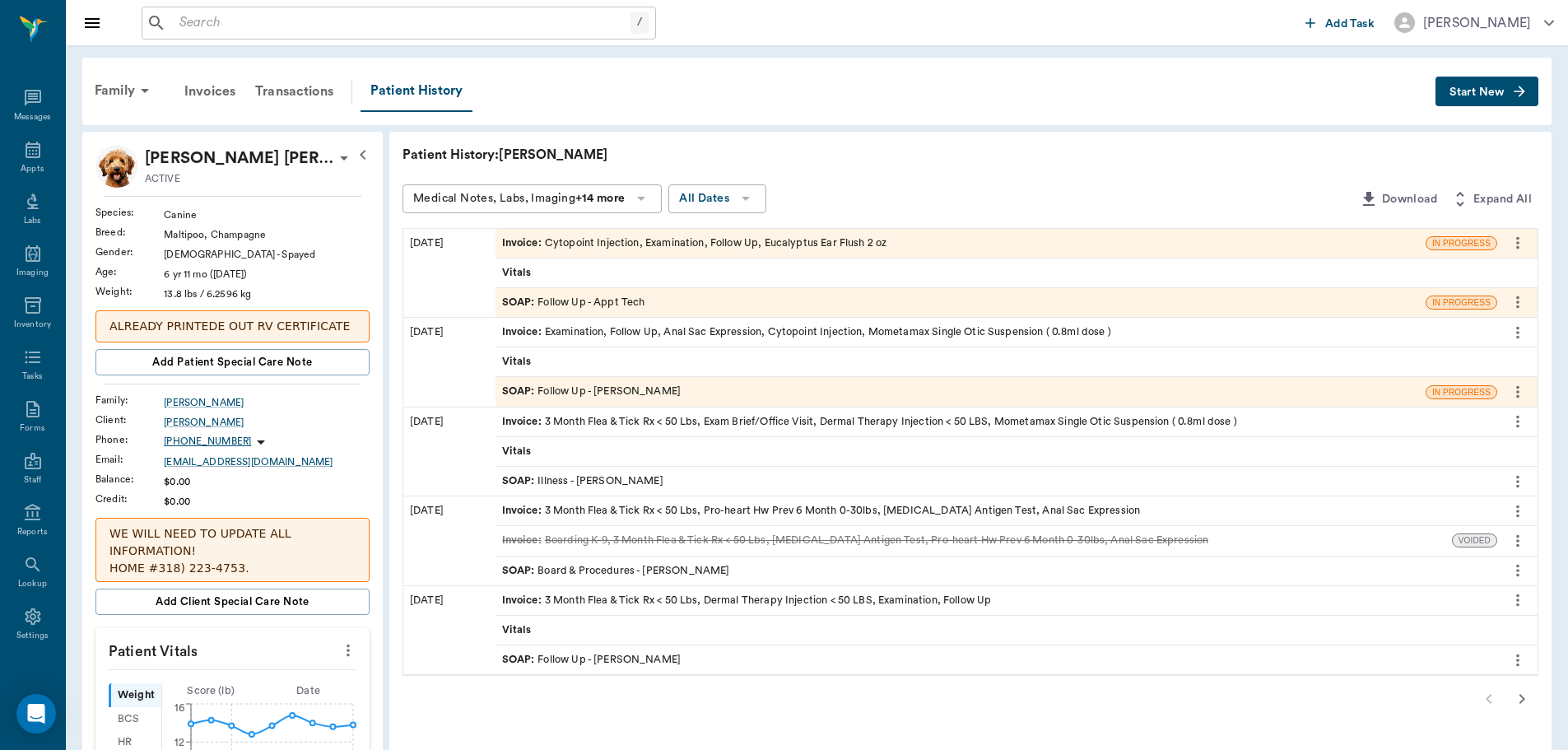
click at [586, 302] on div "SOAP : Follow Up - Appt Tech" at bounding box center [573, 302] width 143 height 16
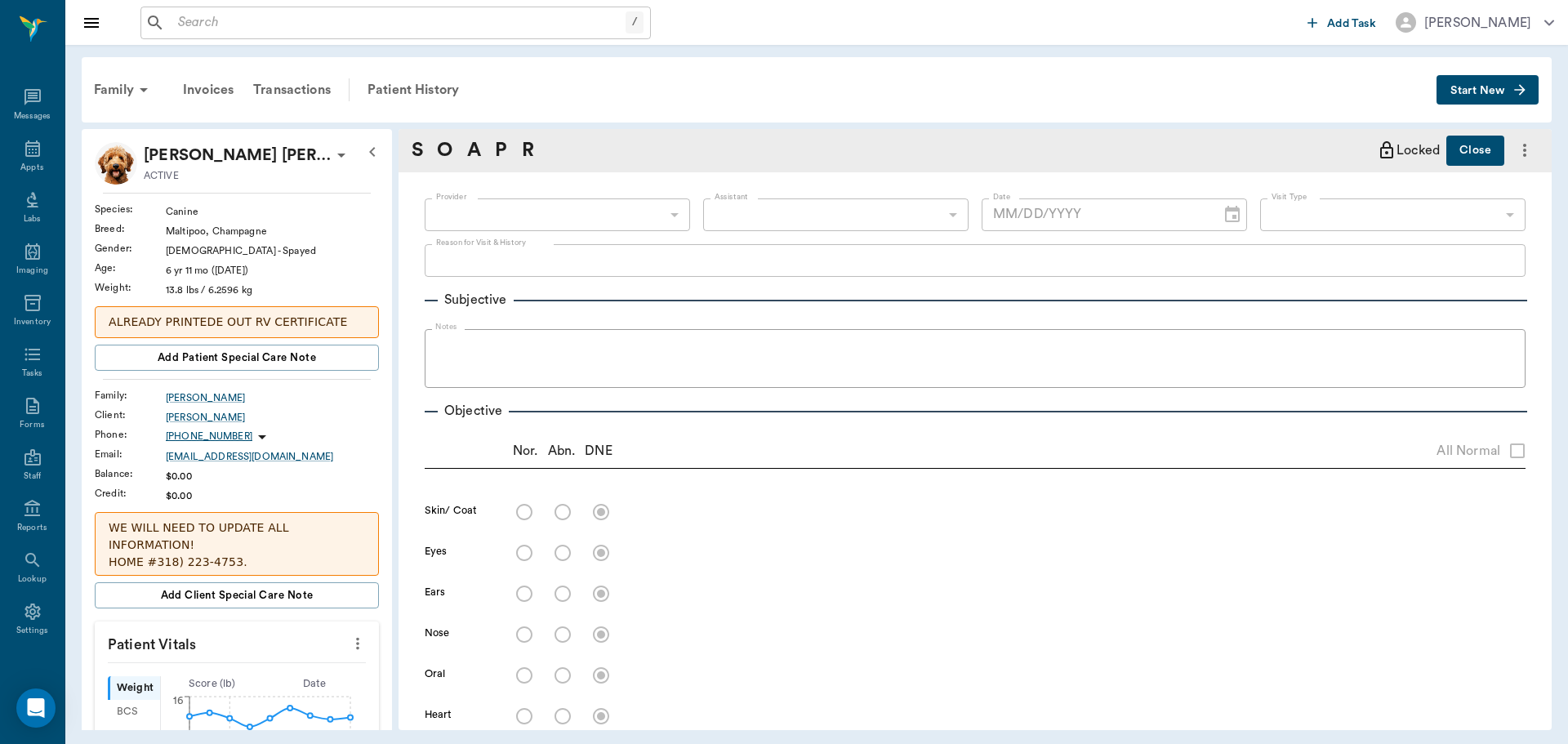
type input "63ec2f075fda476ae8351a4c"
type input "63ec2e7e52e12b0ba117b124"
type input "65d2be4f46e3a538d89b8c16"
type textarea "follow up on ears -stormy"
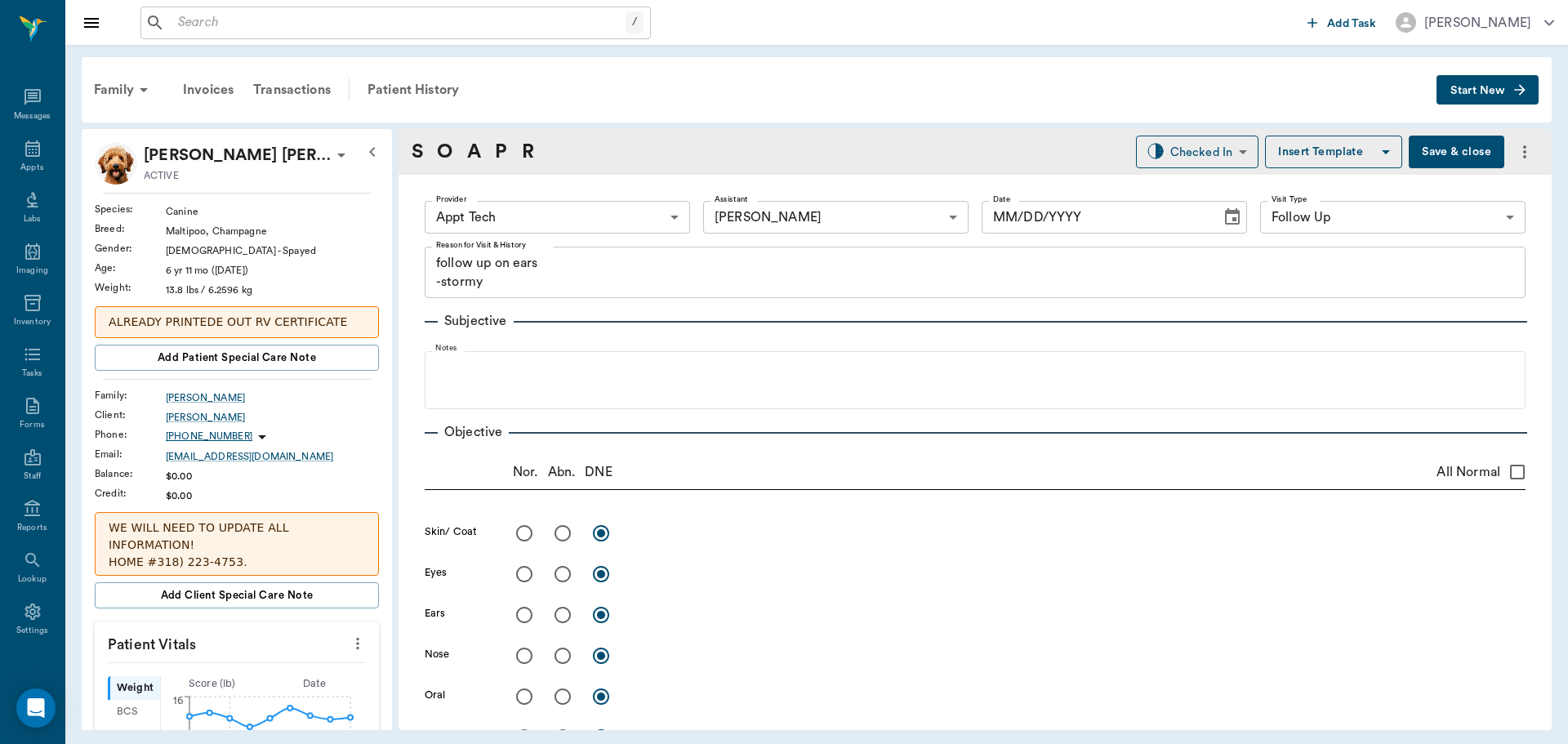
type input "[DATE]"
click at [1195, 151] on body "/ ​ Add Task [PERSON_NAME] Nectar Messages Appts Labs Imaging Inventory Tasks F…" at bounding box center [784, 372] width 1568 height 744
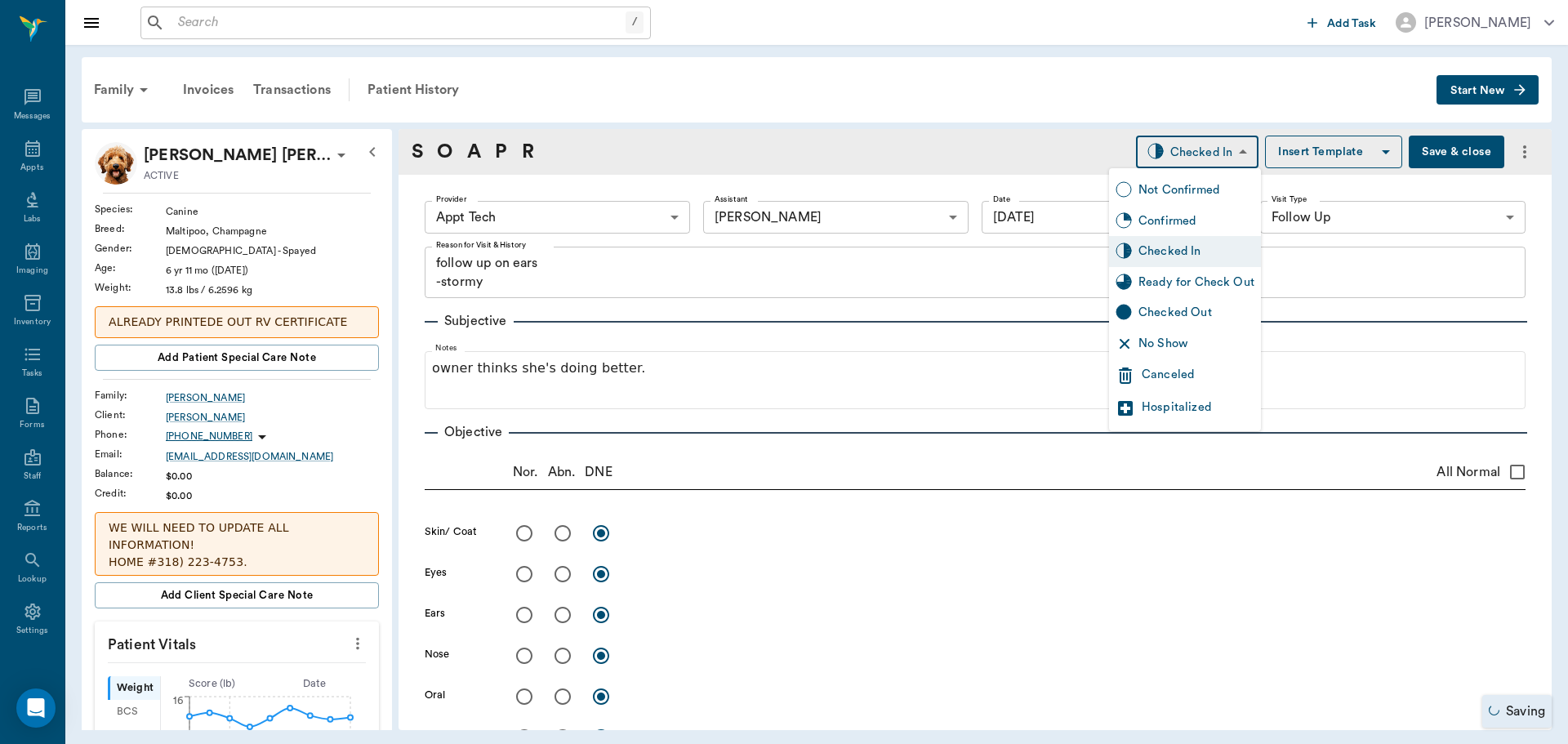
click at [1184, 278] on div "Ready for Check Out" at bounding box center [1196, 283] width 116 height 18
type input "READY_TO_CHECKOUT"
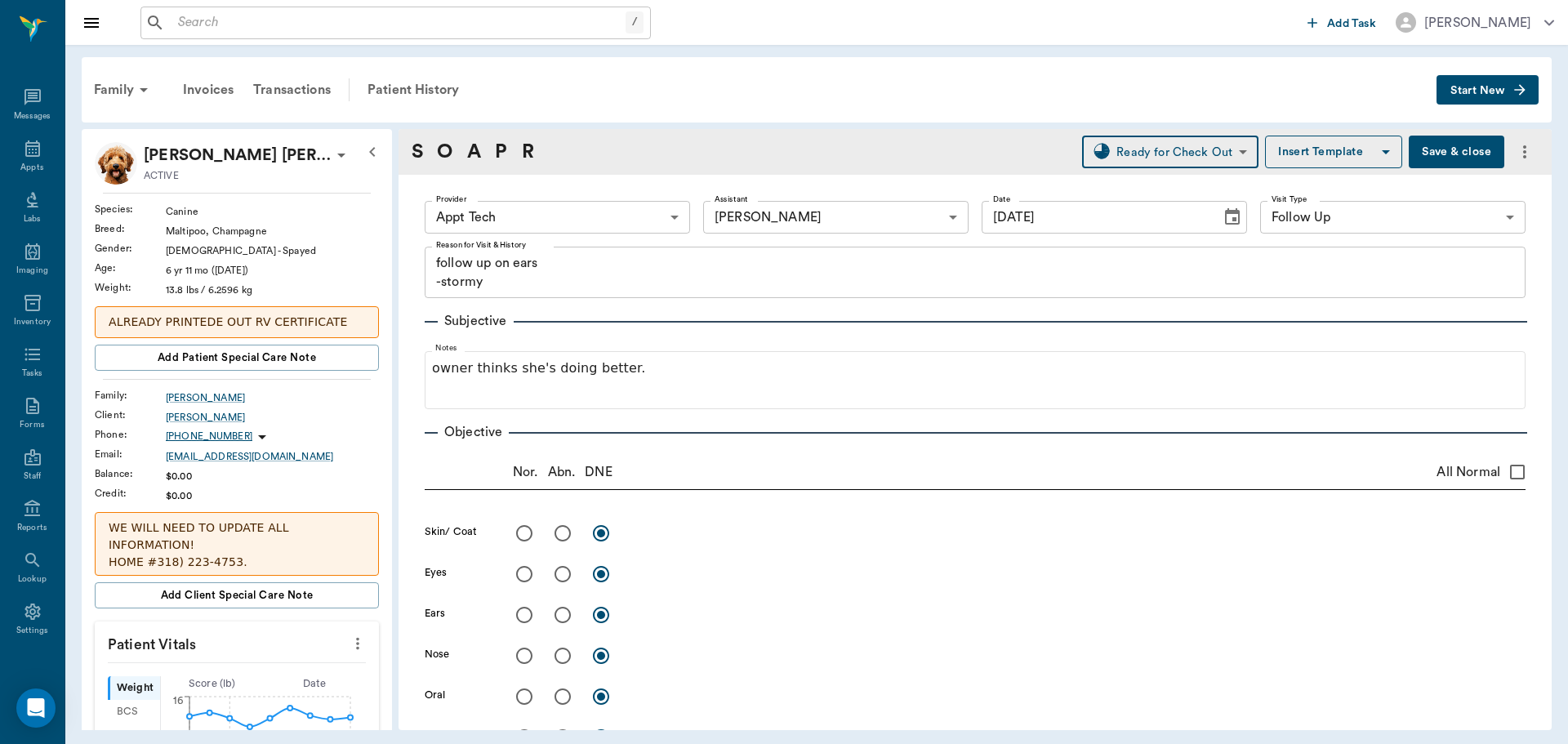
click at [670, 213] on body "/ ​ Add Task [PERSON_NAME] Nectar Messages Appts Labs Imaging Inventory Tasks F…" at bounding box center [784, 372] width 1568 height 744
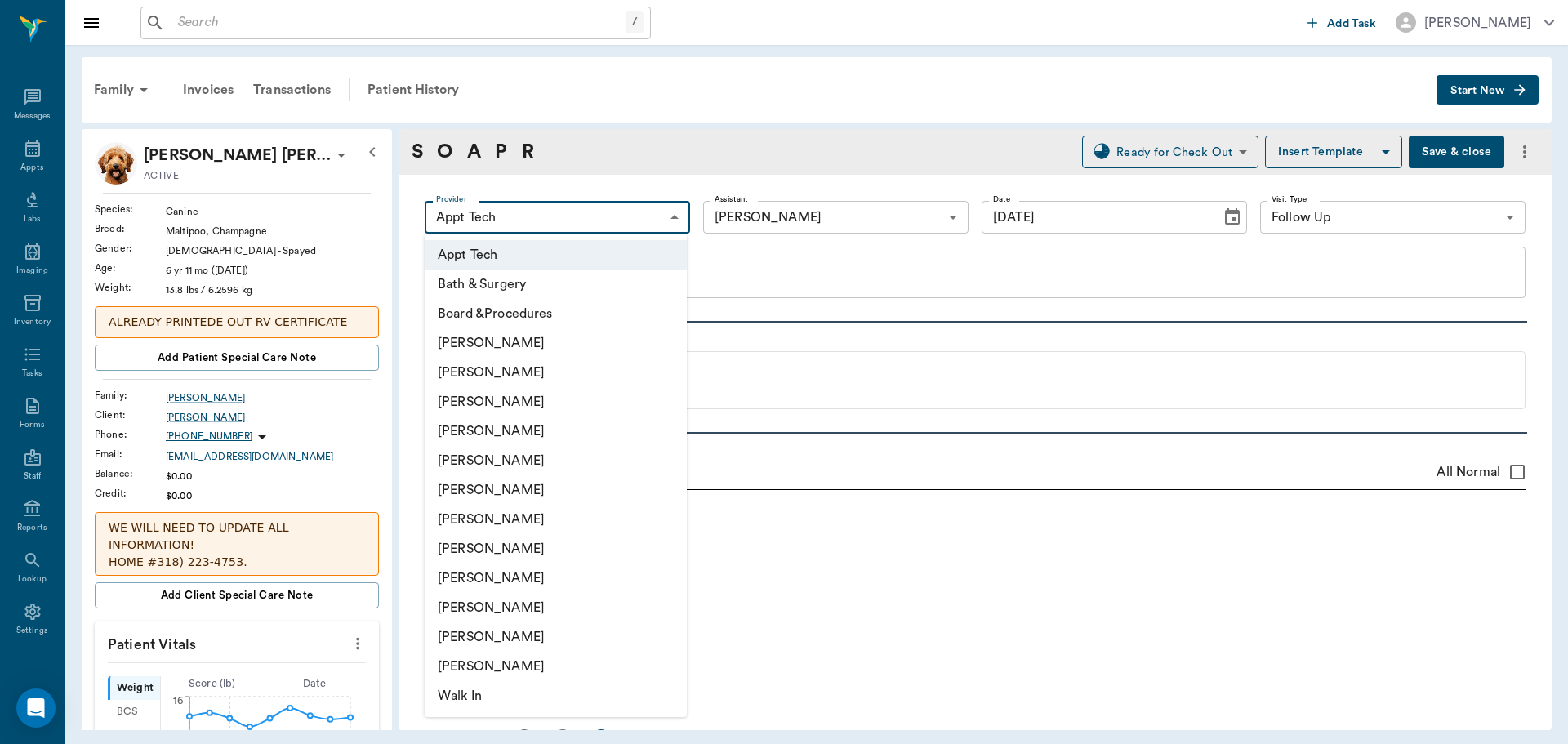
click at [530, 401] on li "[PERSON_NAME]" at bounding box center [556, 402] width 263 height 29
type input "63ec2f075fda476ae8351a4d"
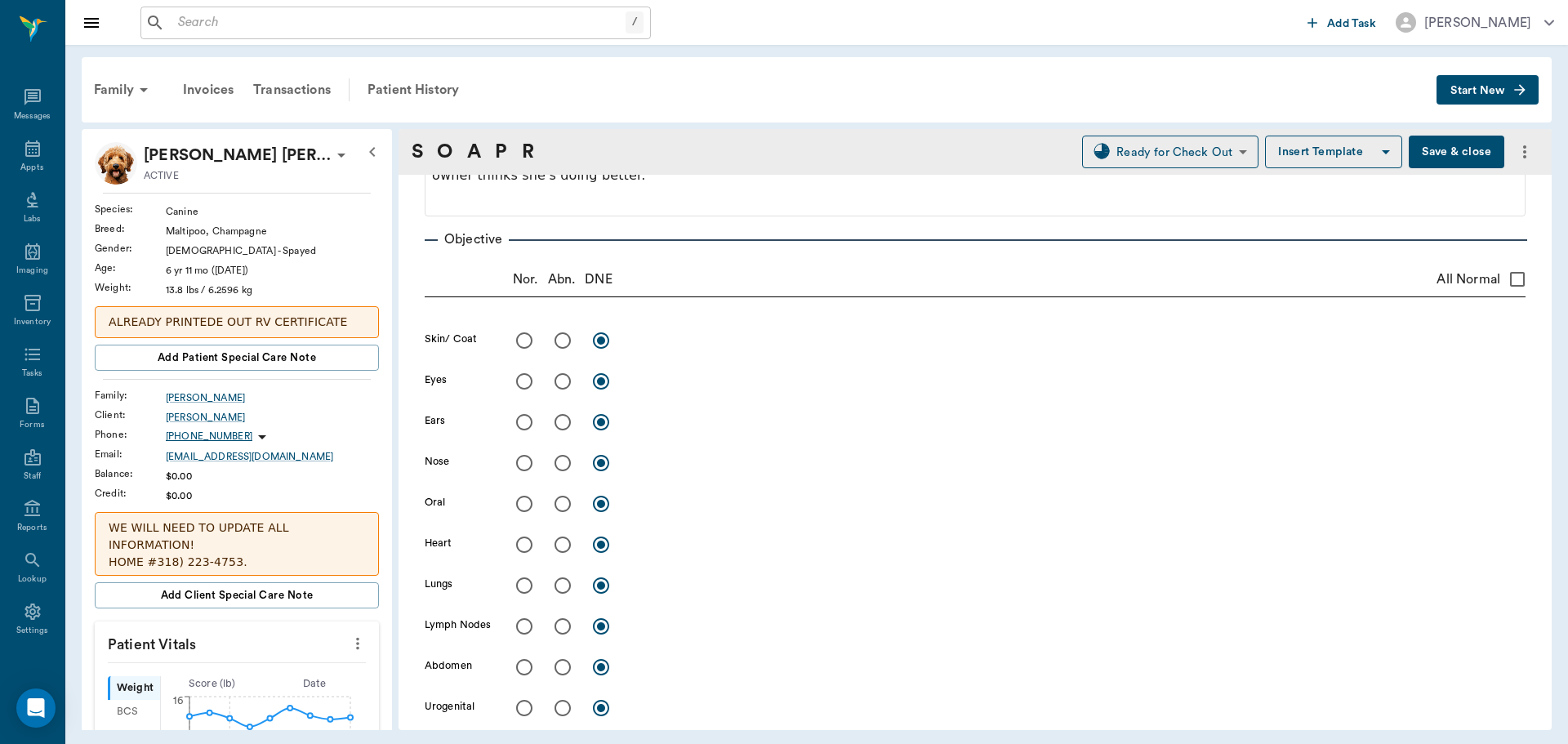
scroll to position [164, 0]
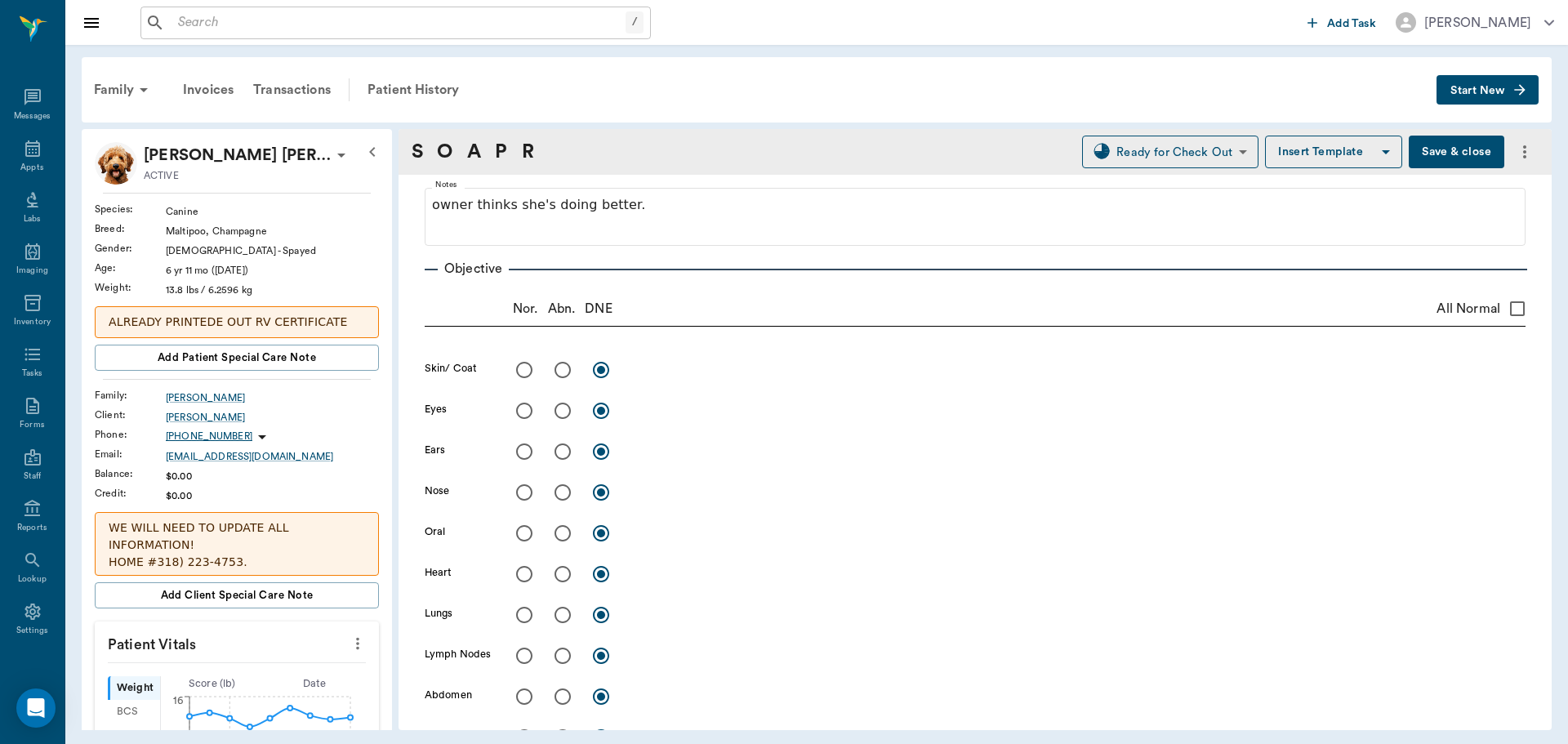
click at [555, 451] on input "radio" at bounding box center [563, 451] width 35 height 35
radio input "true"
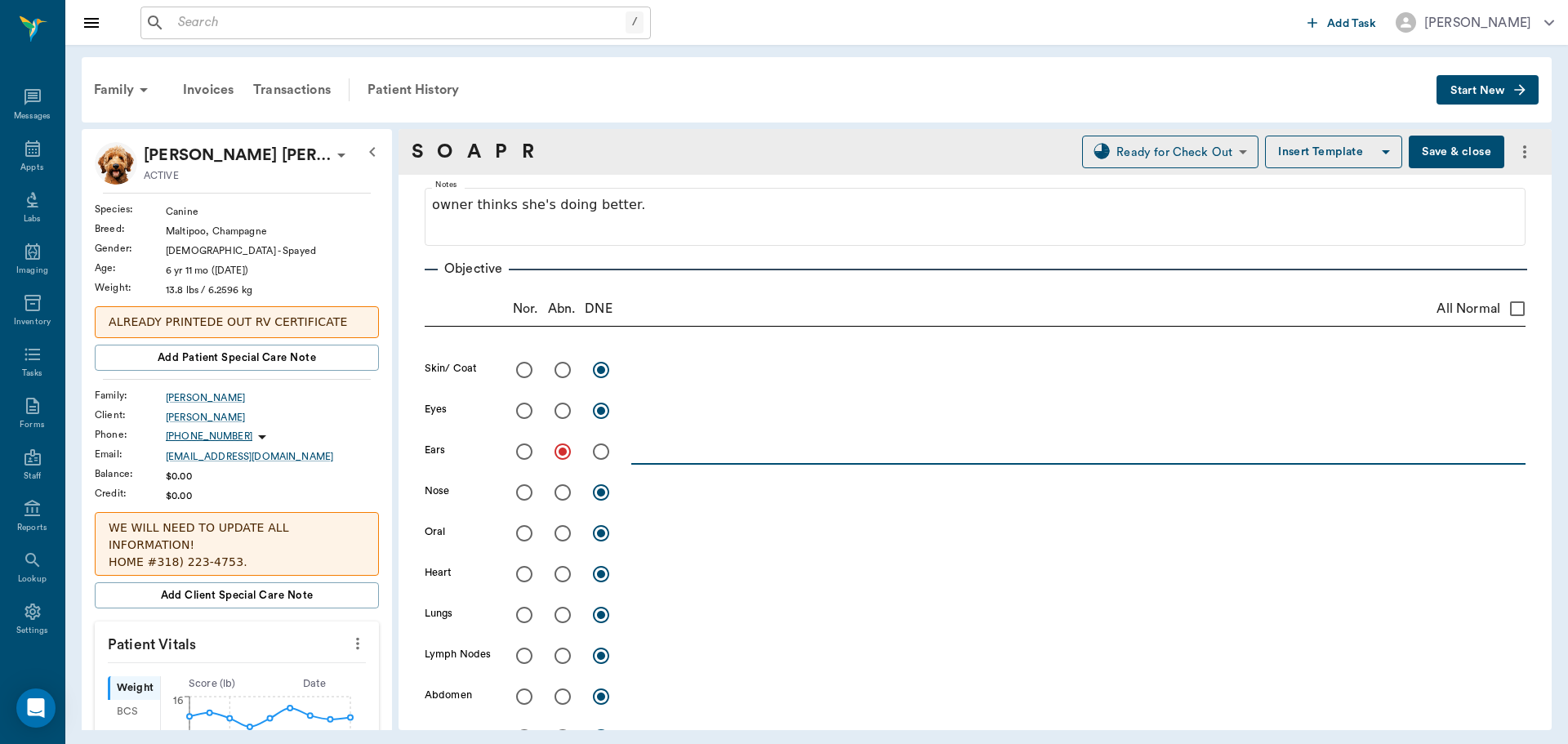
click at [670, 451] on textarea at bounding box center [1078, 451] width 894 height 19
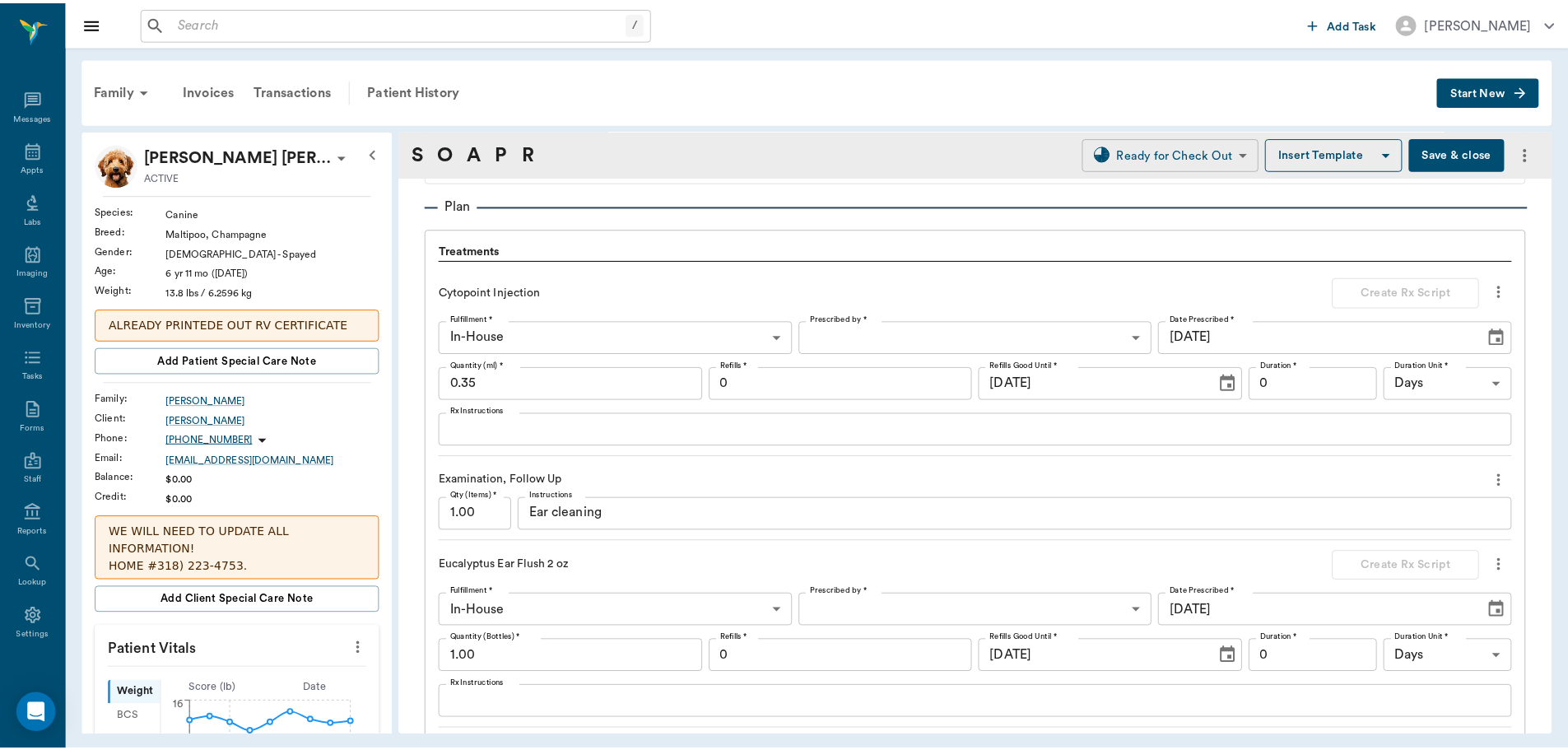
scroll to position [1117, 0]
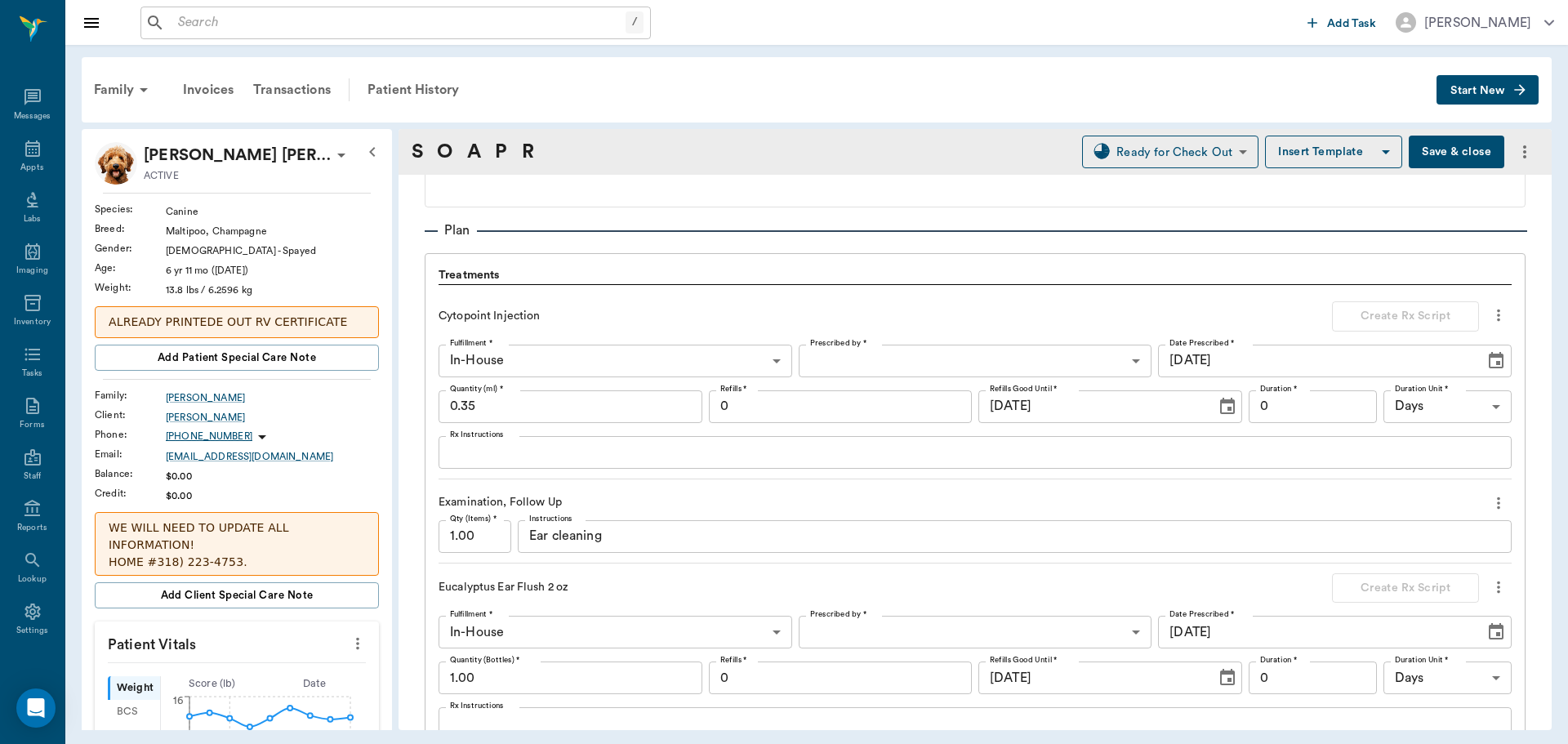
type textarea "Looks good, but both have debris. Cleaned and rec to clean weekly"
click at [1473, 150] on button "Save & close" at bounding box center [1456, 152] width 95 height 33
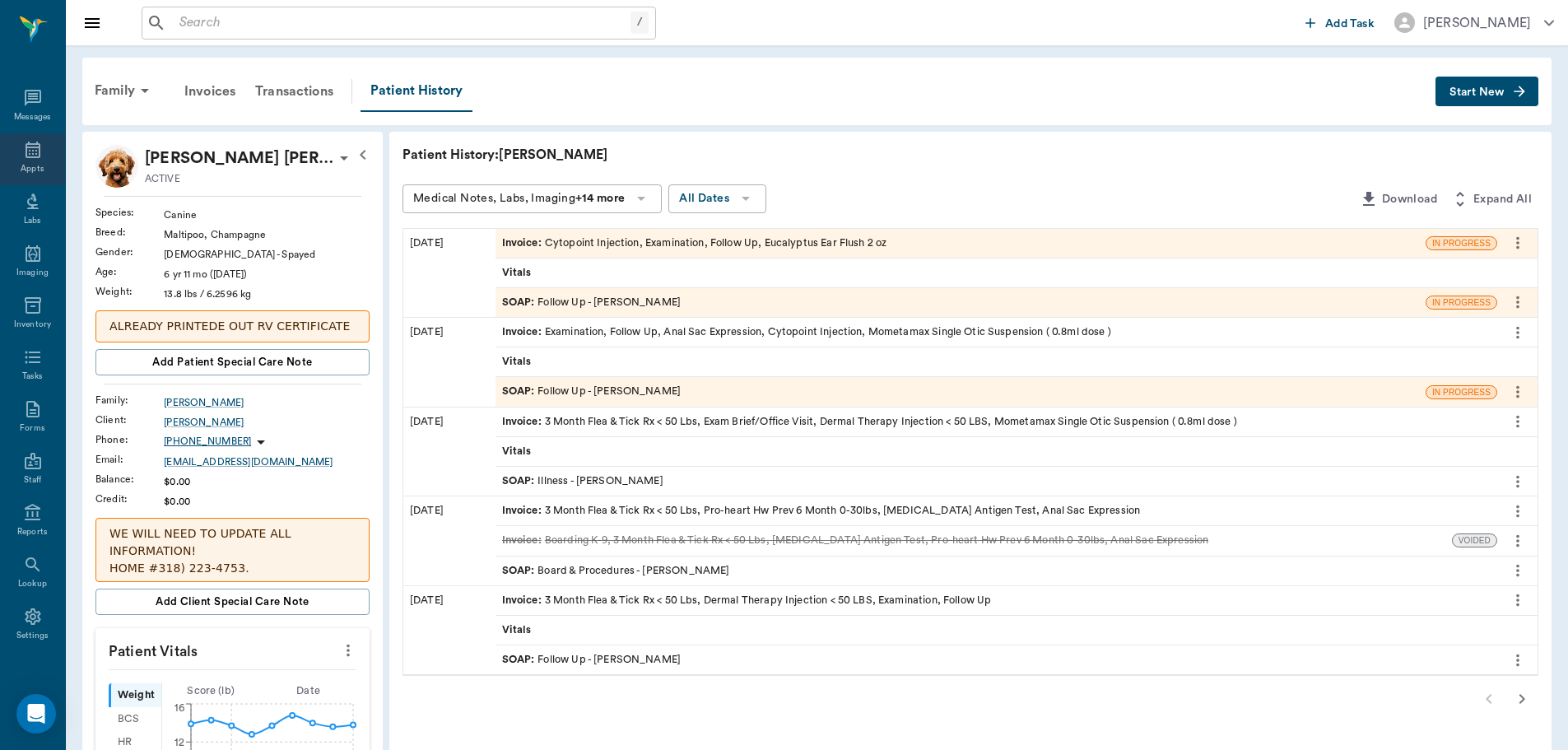
click at [23, 158] on icon at bounding box center [33, 150] width 20 height 20
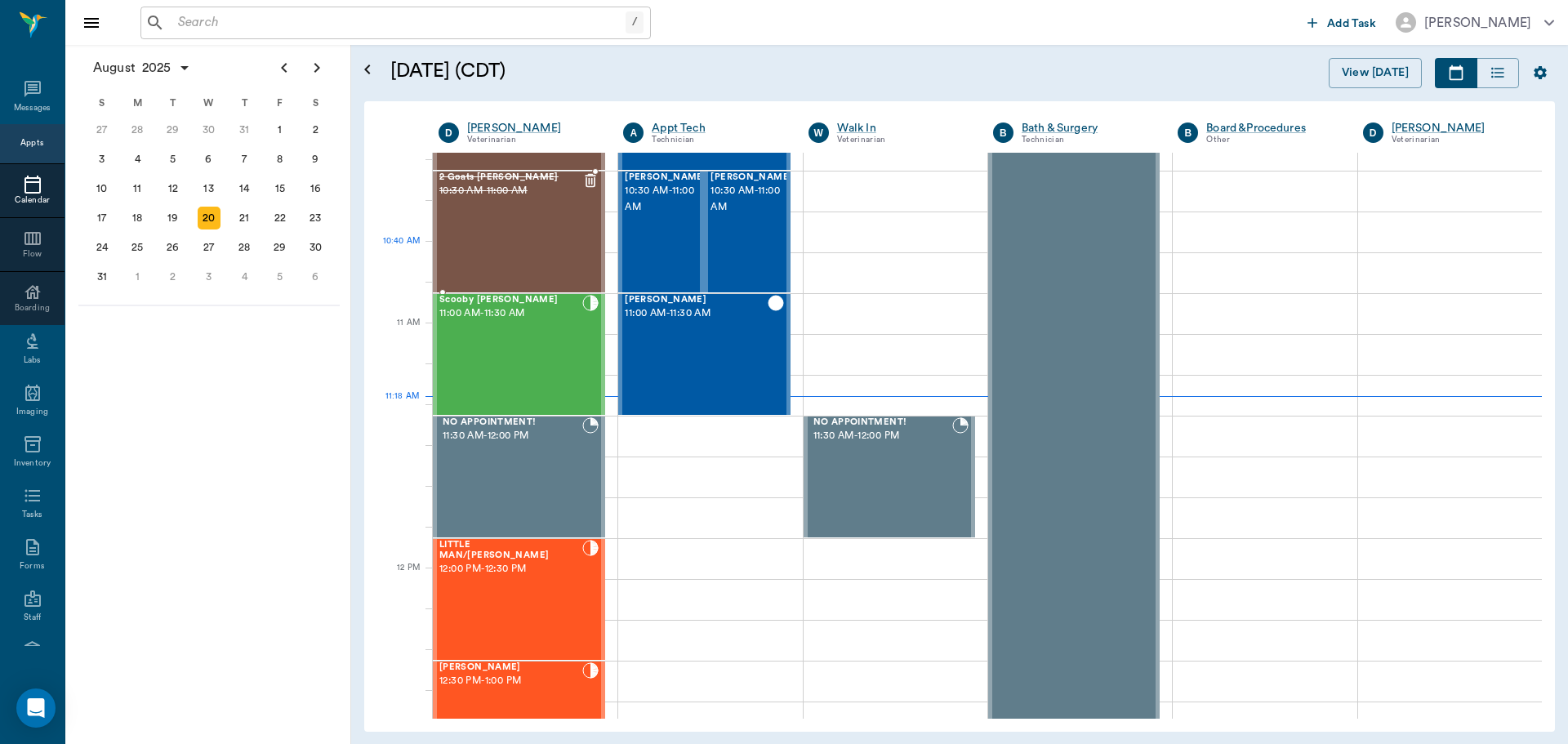
scroll to position [571, 0]
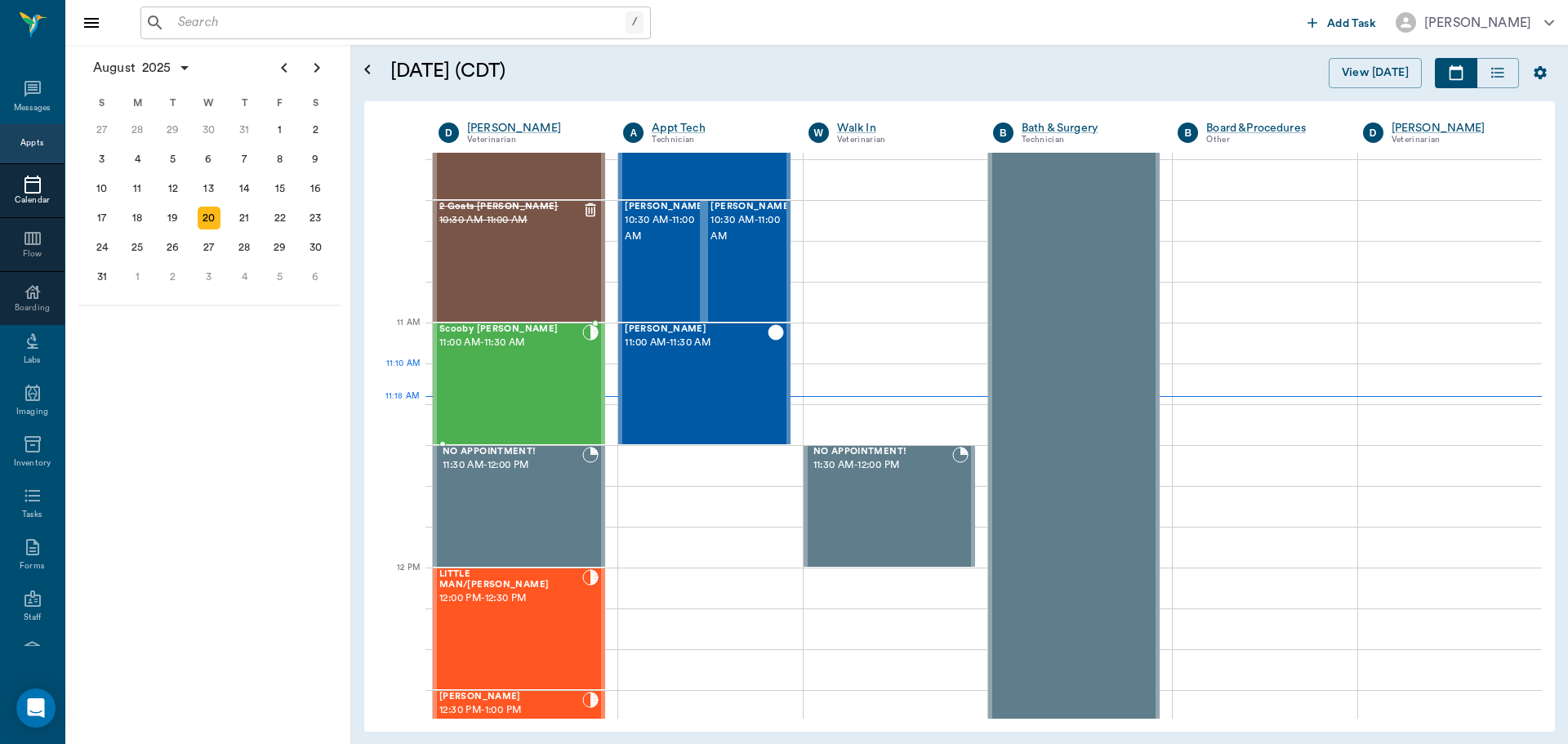
click at [523, 379] on div "Scooby [PERSON_NAME] 11:00 AM - 11:30 AM" at bounding box center [511, 383] width 143 height 119
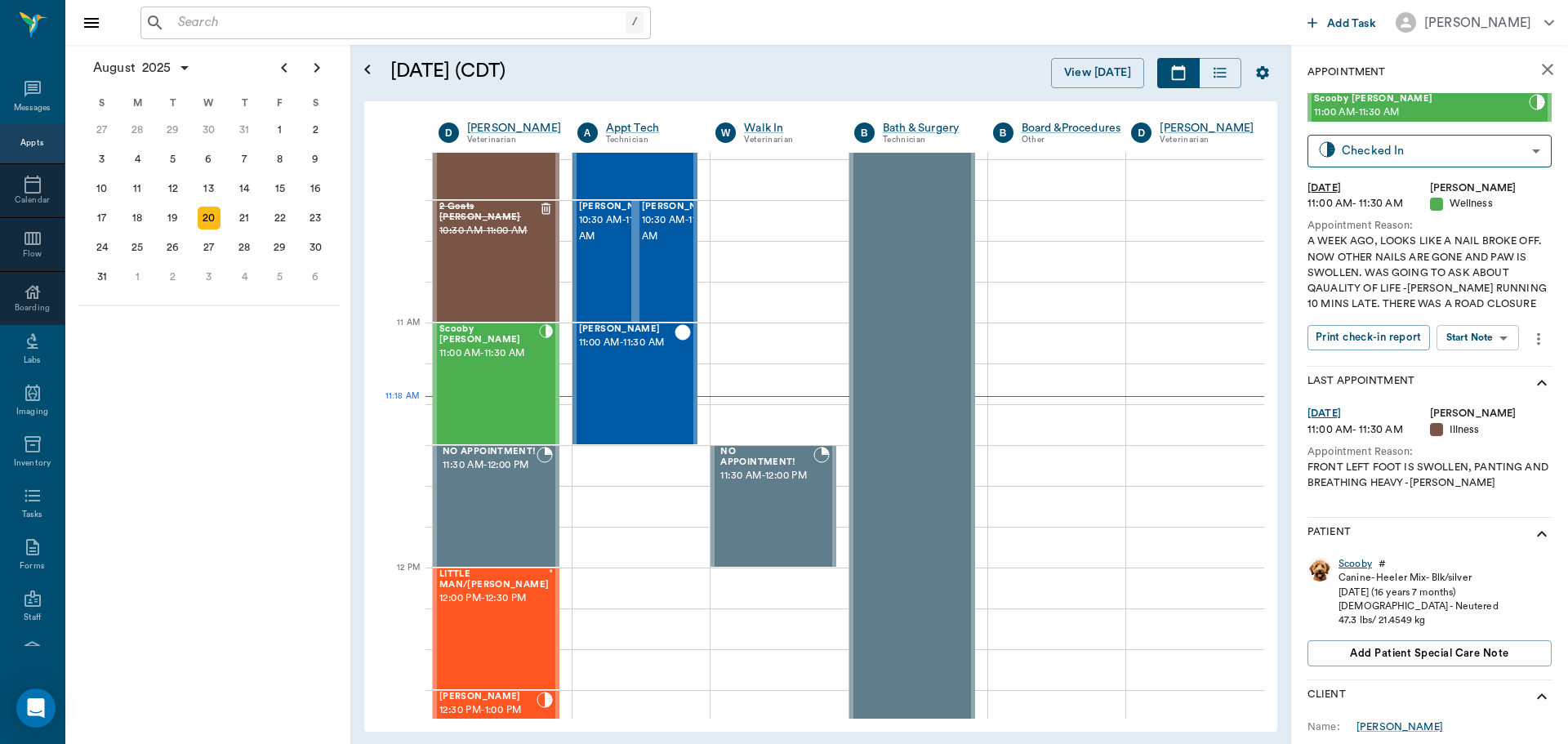
click at [1355, 560] on div "Scooby" at bounding box center [1355, 563] width 34 height 14
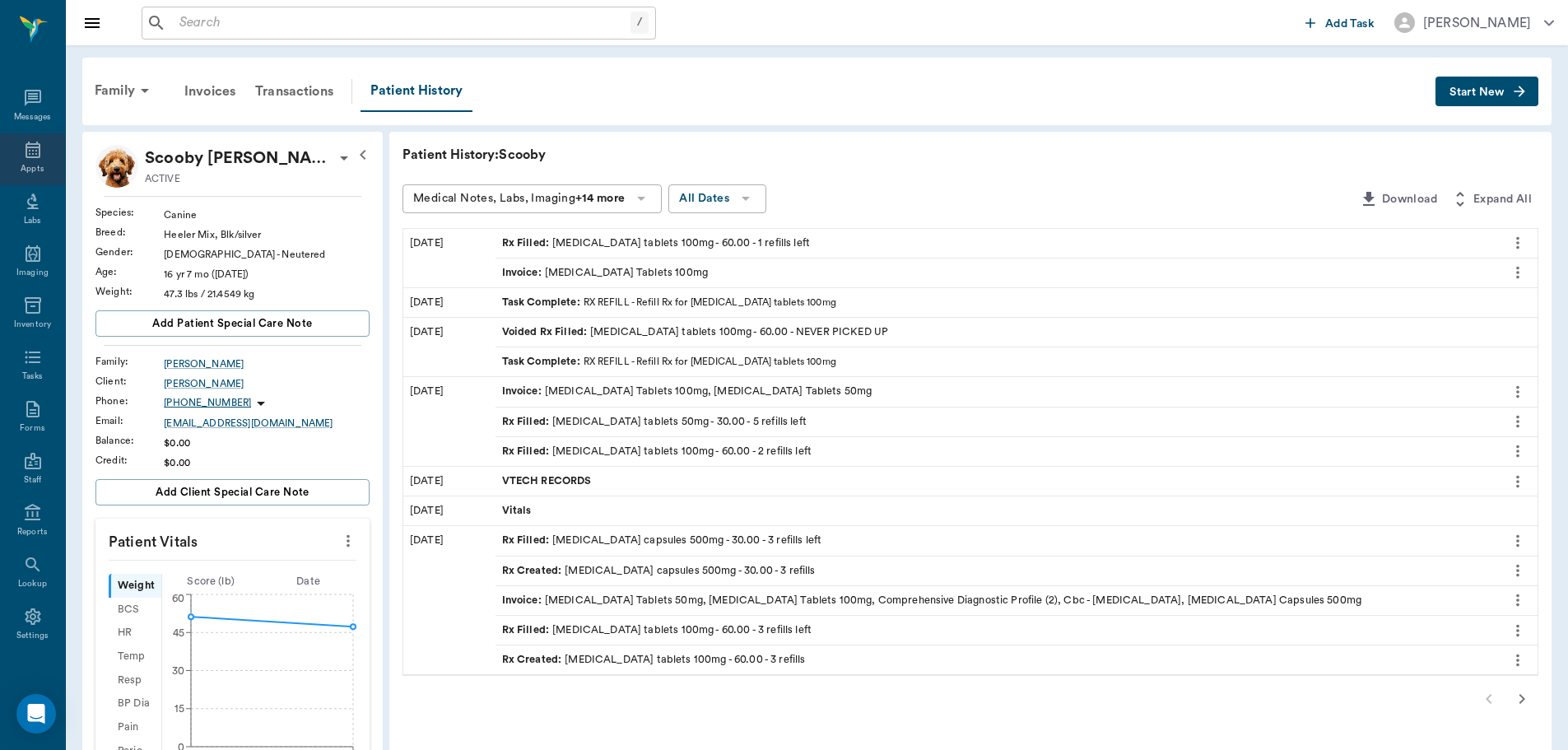
click at [32, 143] on icon at bounding box center [33, 150] width 15 height 16
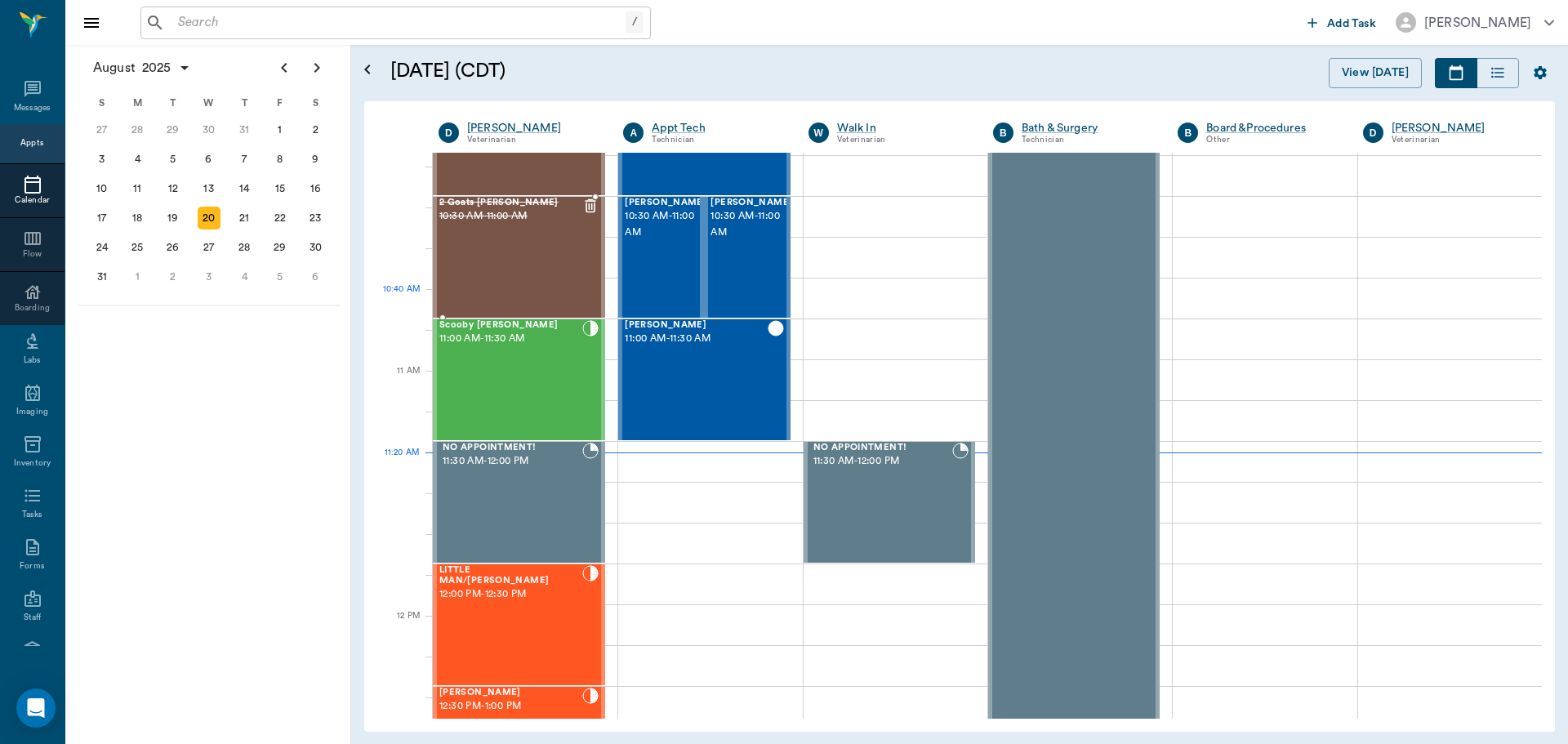
scroll to position [494, 0]
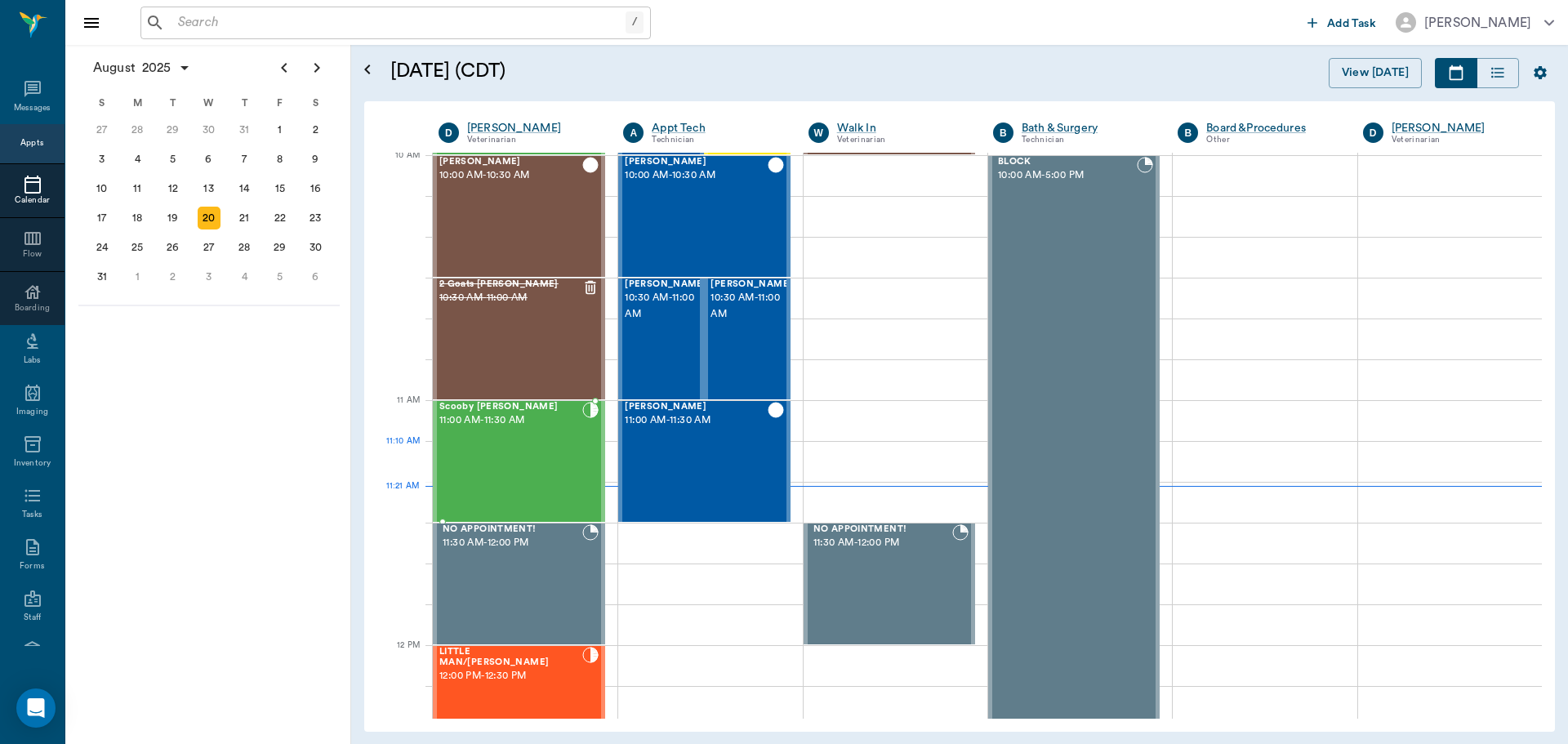
click at [484, 458] on div "Scooby [PERSON_NAME] 11:00 AM - 11:30 AM" at bounding box center [511, 461] width 143 height 119
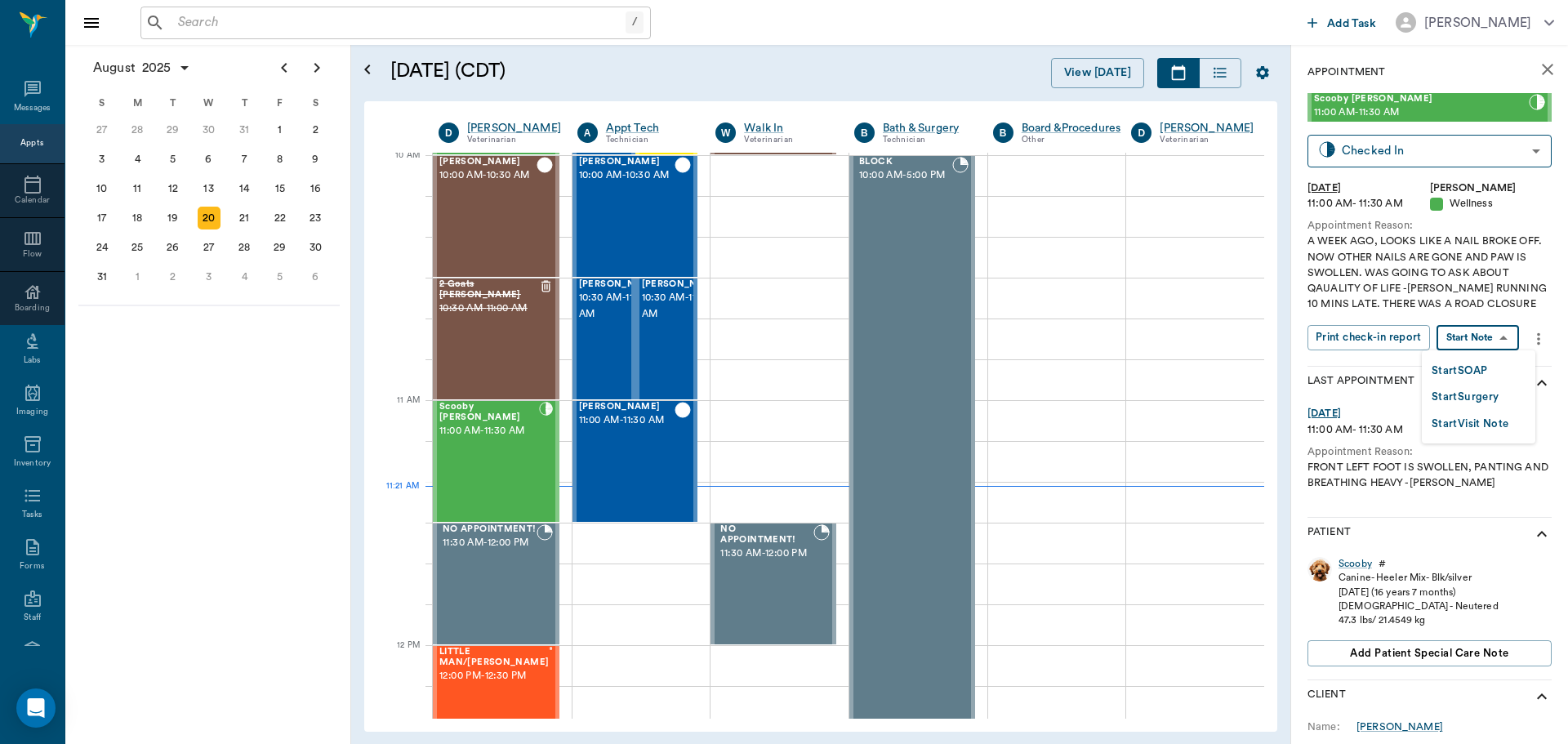
click at [1464, 348] on body "/ ​ Add Task [PERSON_NAME] Nectar Messages Appts Calendar Flow Boarding Labs Im…" at bounding box center [784, 372] width 1568 height 744
click at [1461, 375] on button "Start SOAP" at bounding box center [1459, 371] width 55 height 19
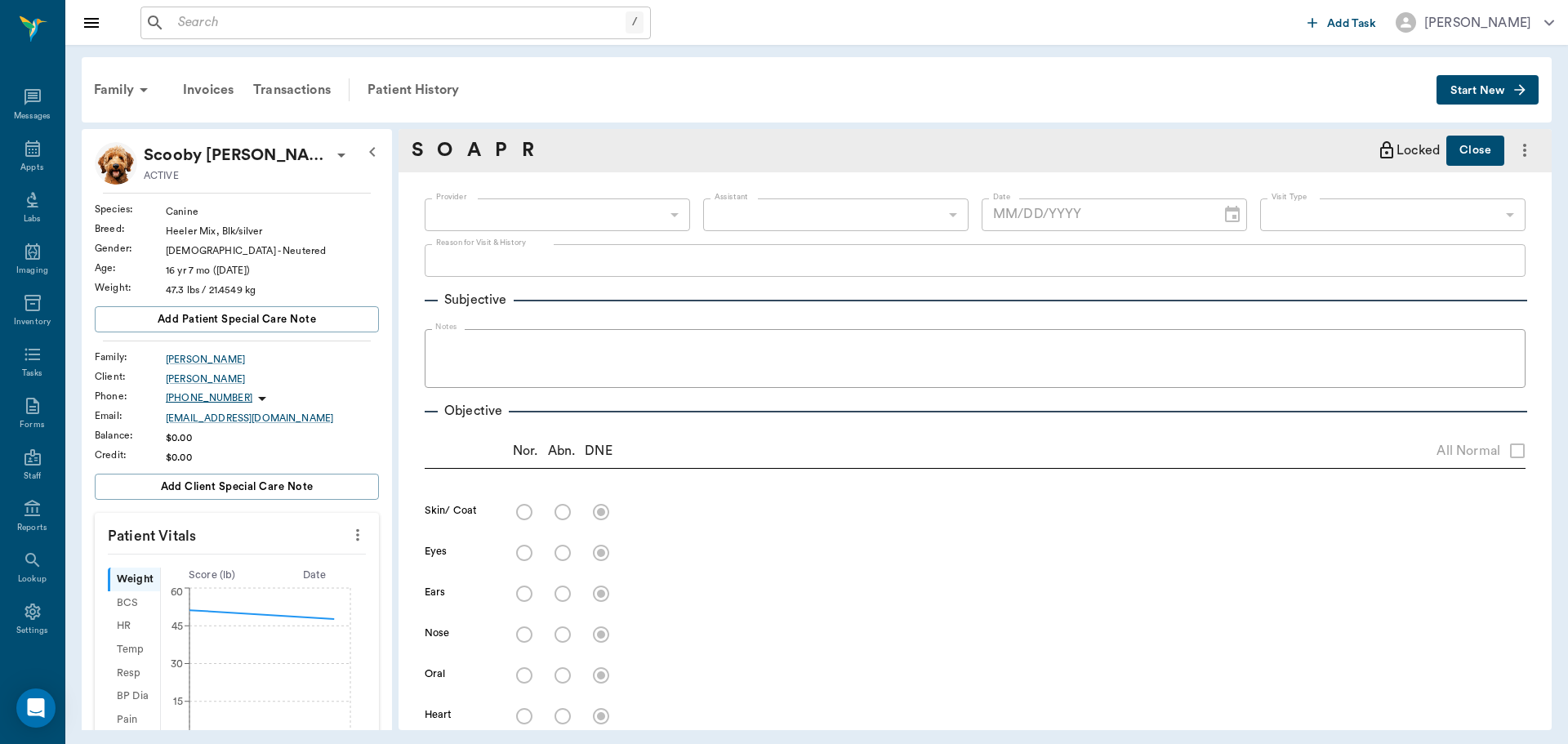
type input "63ec2f075fda476ae8351a4d"
type input "65d2be4f46e3a538d89b8c14"
type textarea "A WEEK AGO, LOOKS LIKE A NAIL BROKE OFF. NOW OTHER NAILS ARE GONE AND PAW IS SW…"
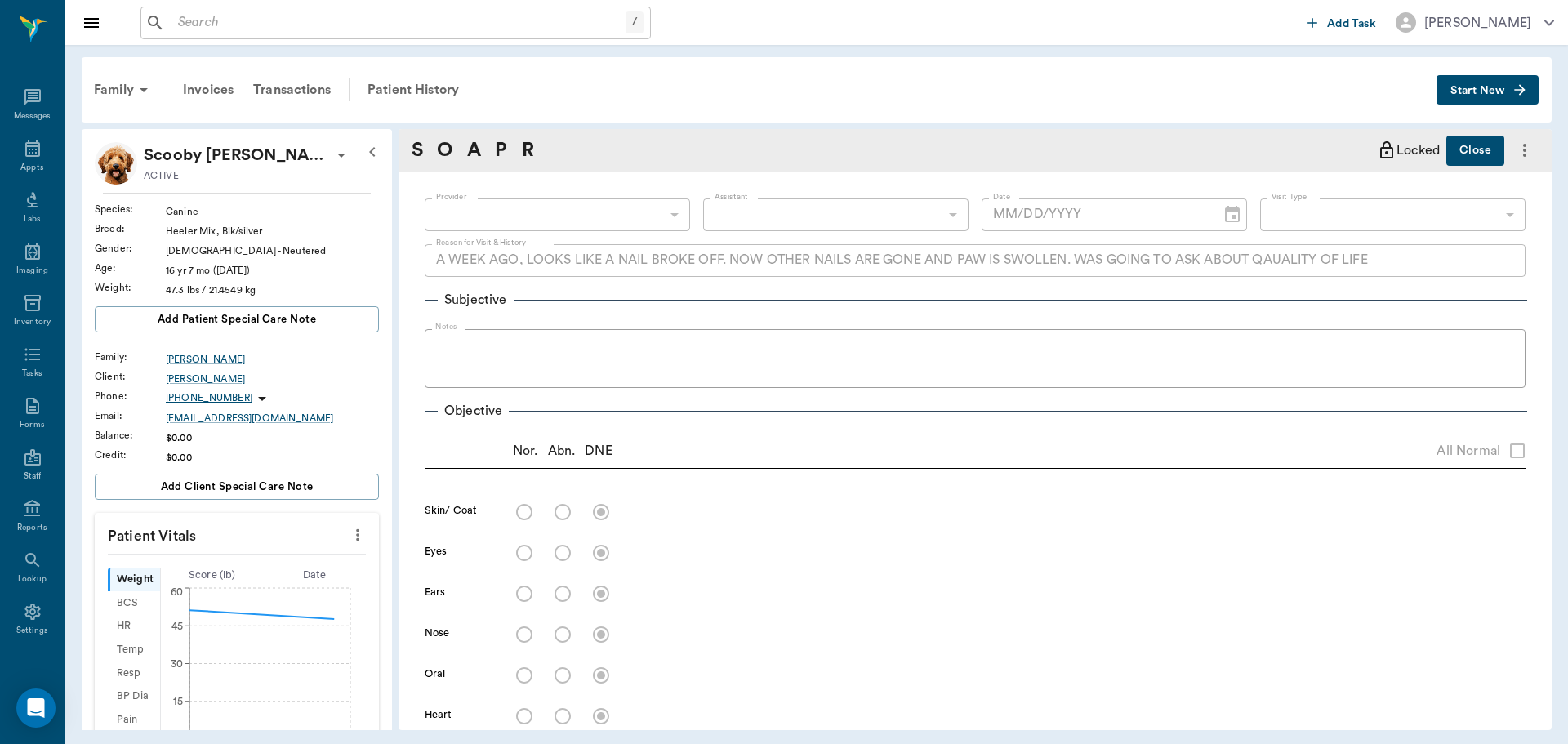
type input "[DATE]"
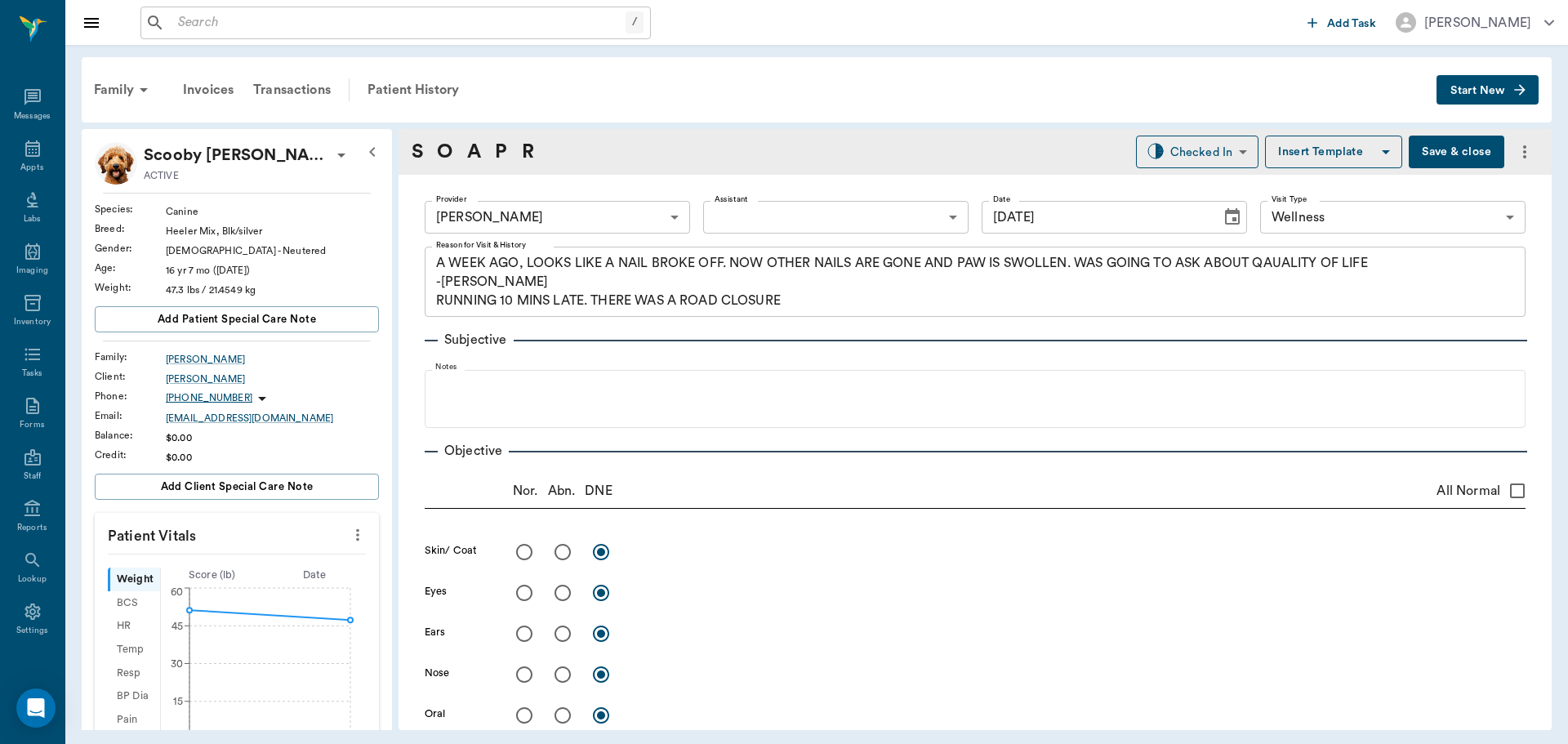
click at [349, 538] on icon "more" at bounding box center [358, 535] width 18 height 20
click at [271, 563] on span "Enter Vitals" at bounding box center [276, 562] width 137 height 17
click at [209, 588] on input "text" at bounding box center [236, 584] width 142 height 33
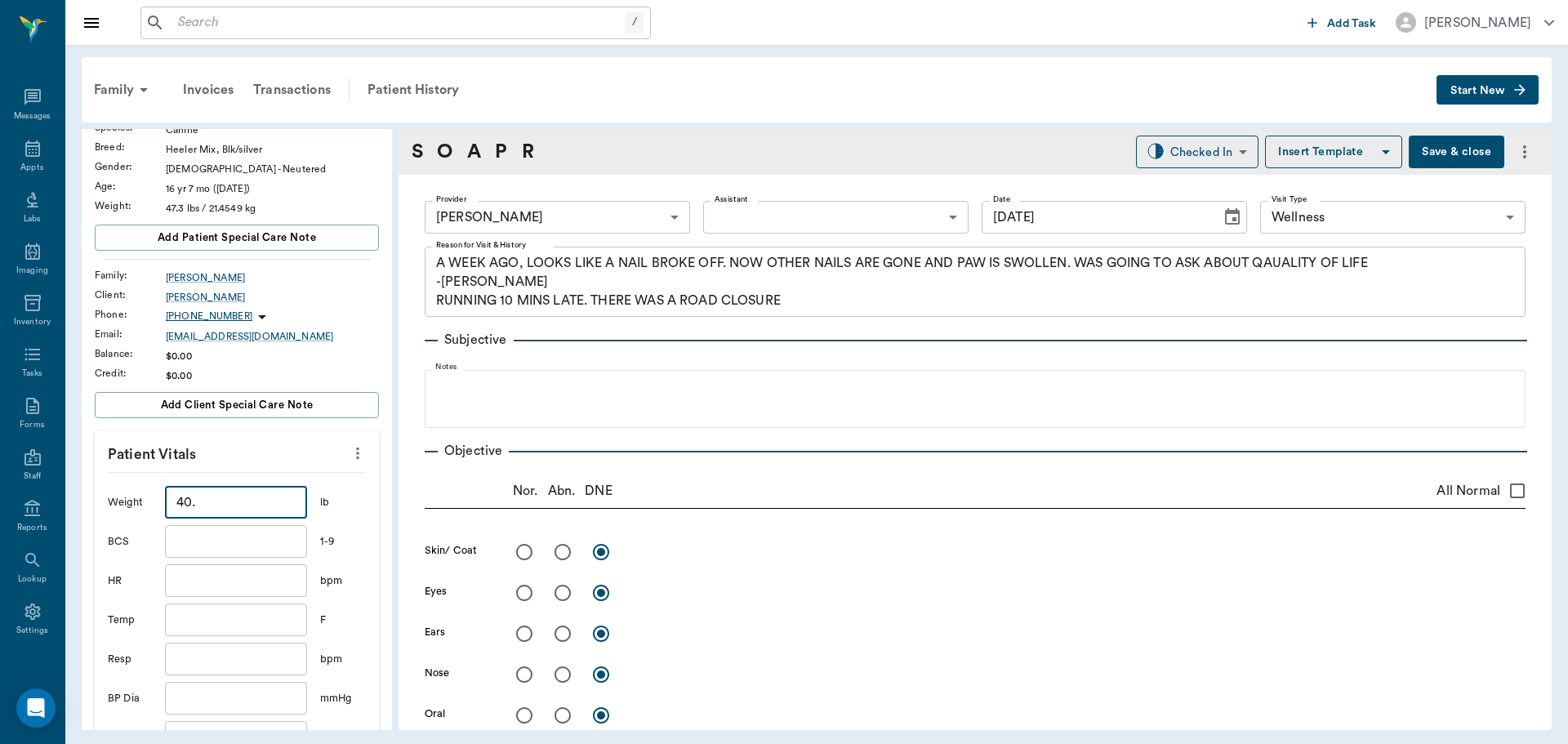
type input "40"
click at [264, 624] on input "text" at bounding box center [236, 620] width 142 height 33
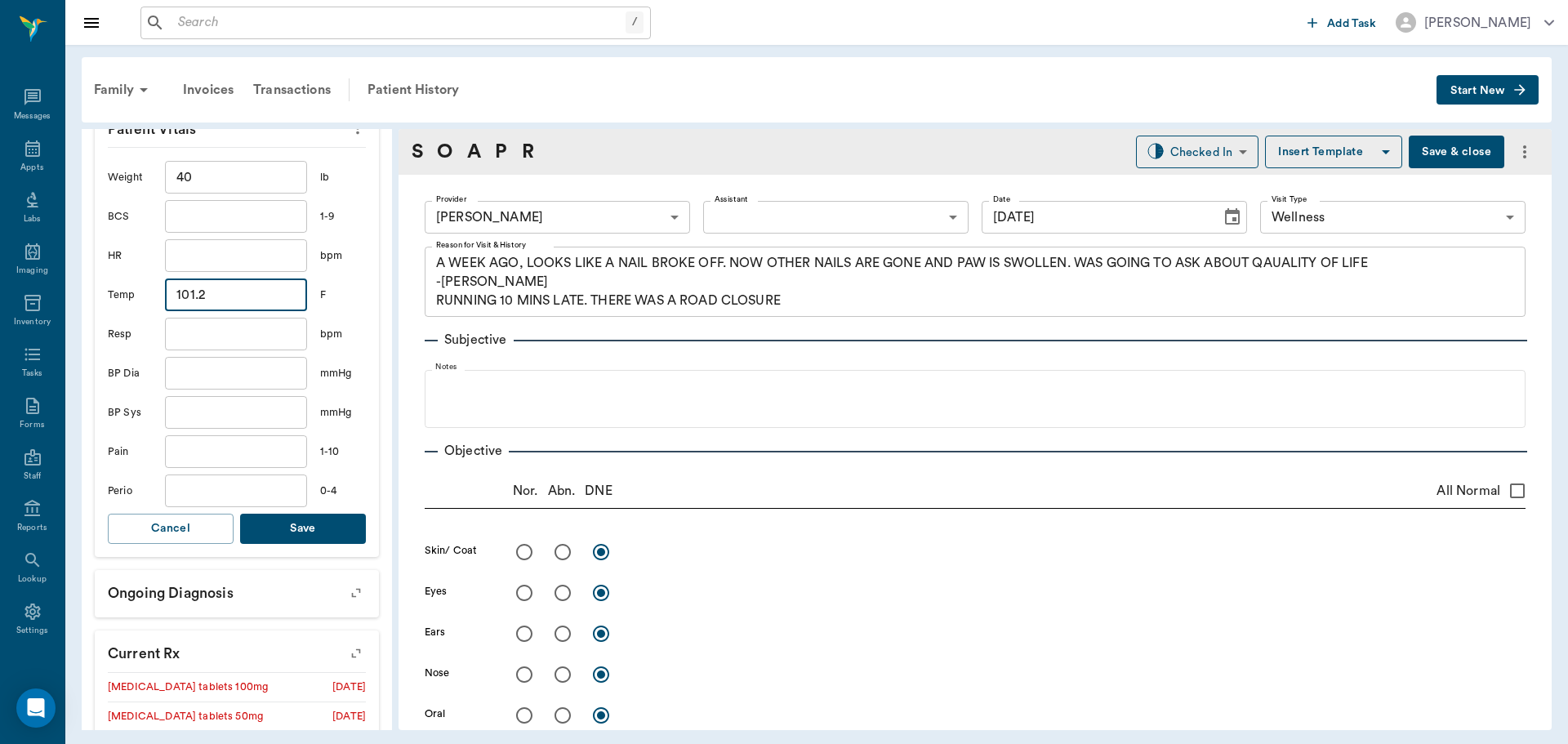
scroll to position [409, 0]
type input "101.2"
click at [320, 528] on button "Save" at bounding box center [303, 527] width 125 height 30
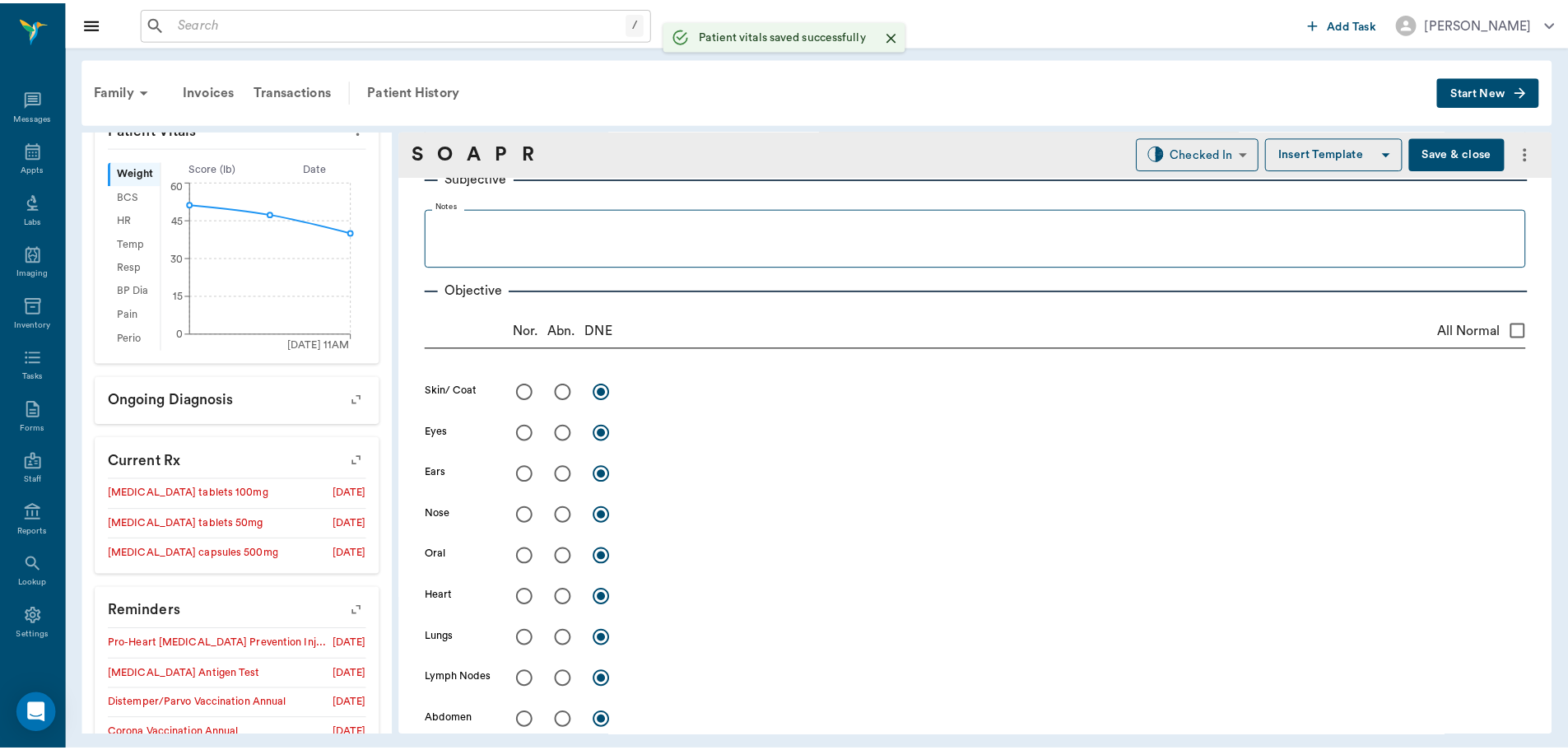
scroll to position [82, 0]
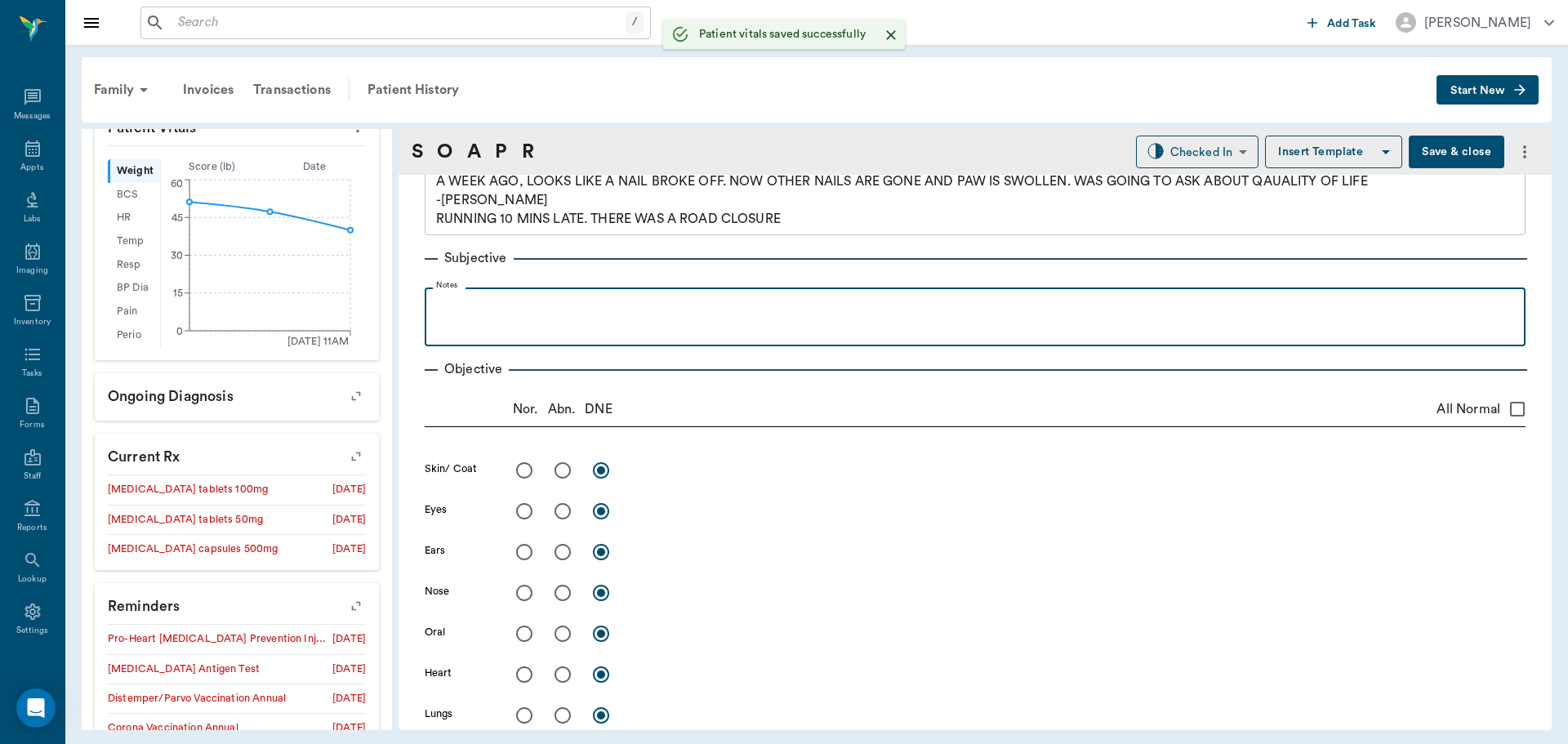
click at [440, 308] on p at bounding box center [976, 305] width 1085 height 20
click at [487, 303] on p "[DATE] 1 ail was gone then Mon" at bounding box center [976, 305] width 1085 height 20
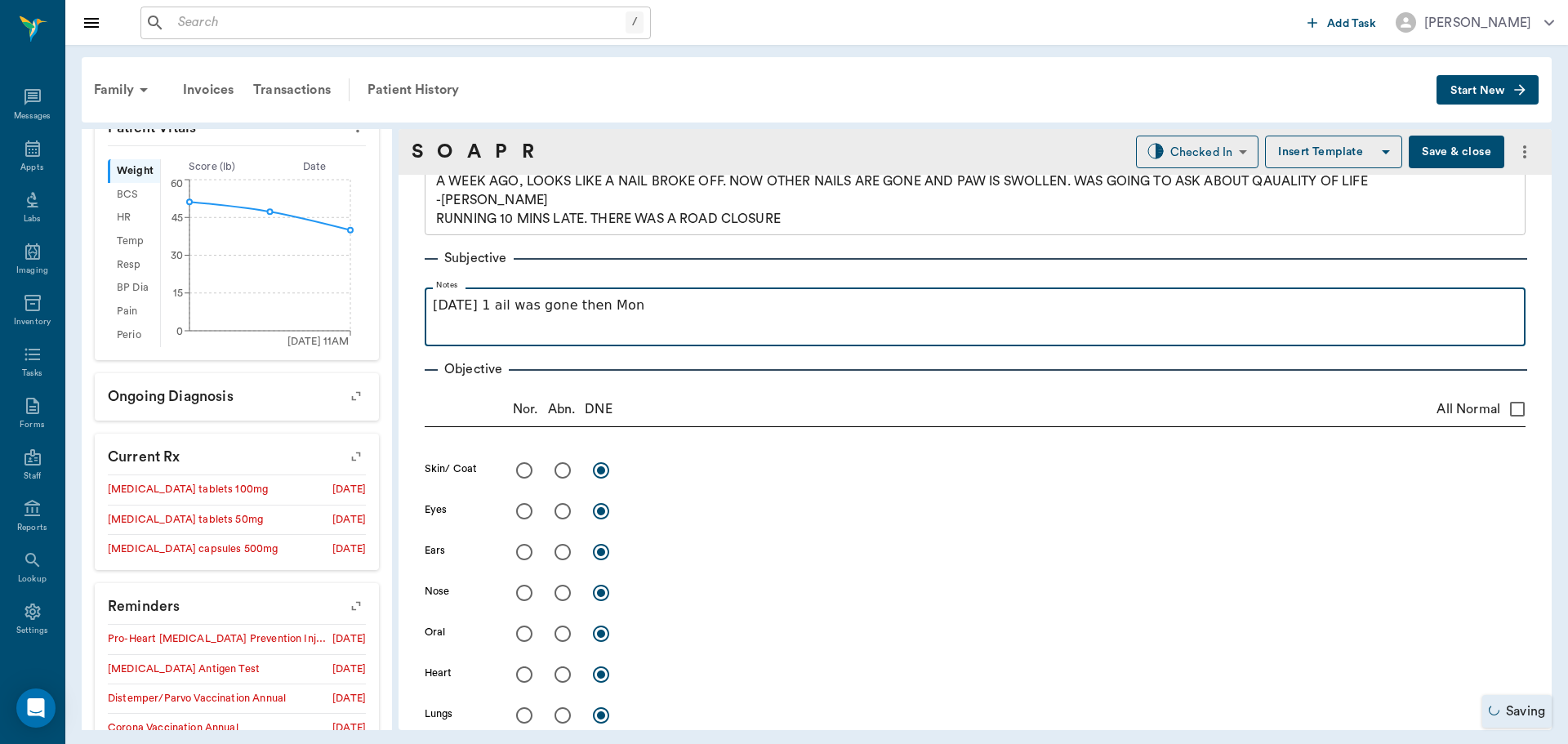
click at [490, 305] on p "[DATE] 1 ail was gone then Mon" at bounding box center [976, 305] width 1085 height 20
click at [640, 303] on p "[DATE] 1 nail was gone then Mon" at bounding box center [976, 305] width 1085 height 20
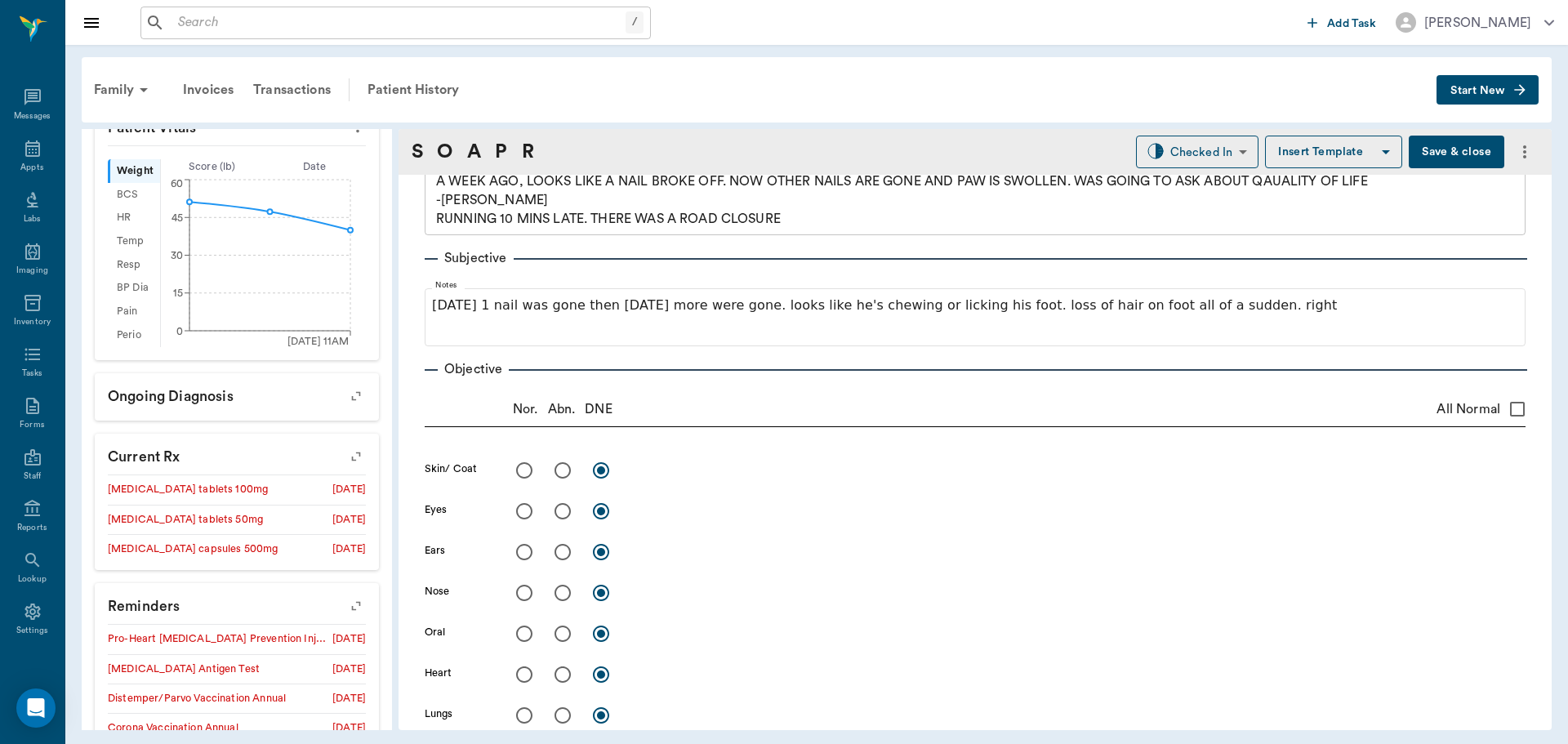
click at [1463, 148] on button "Save & close" at bounding box center [1456, 152] width 95 height 33
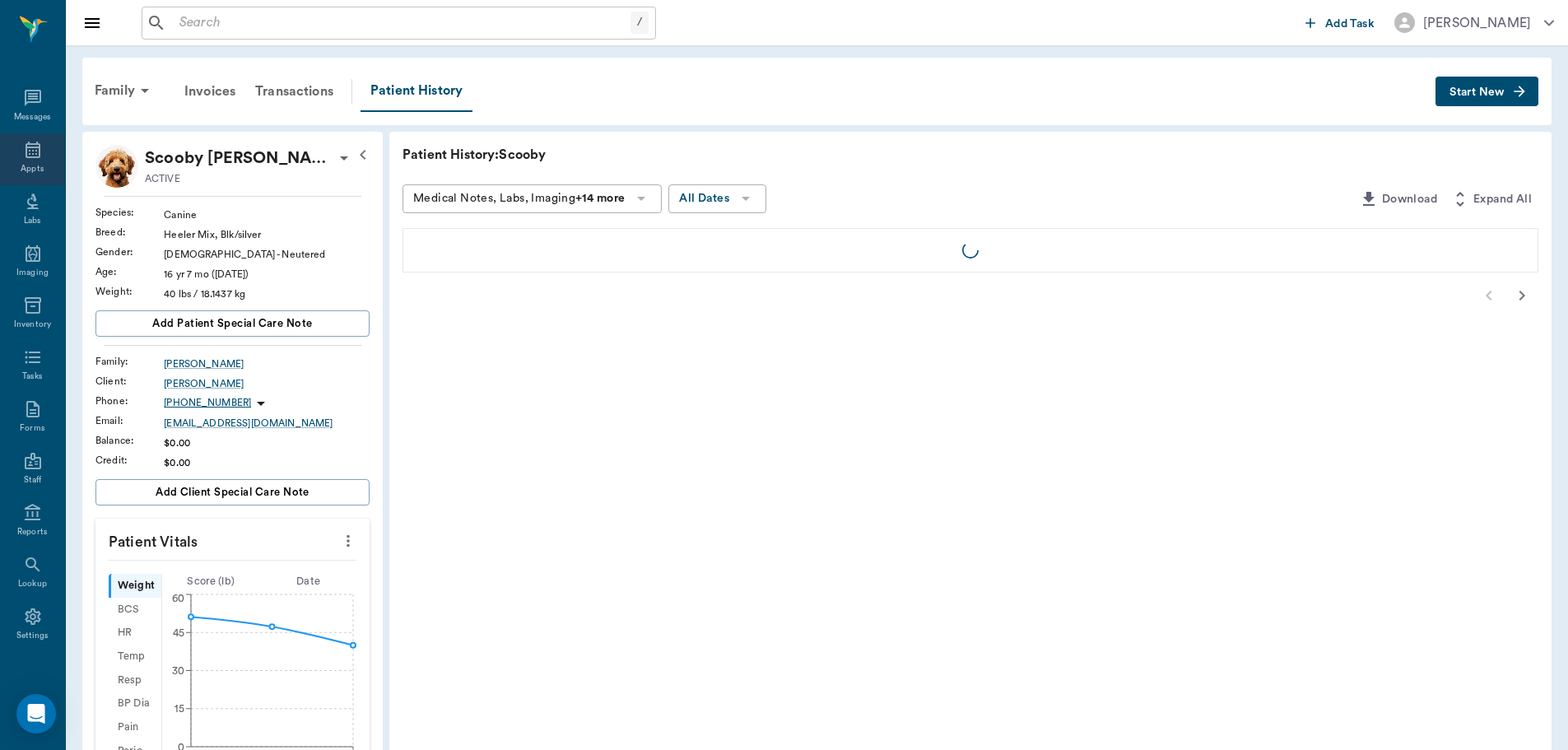
click at [12, 144] on div "Appts" at bounding box center [32, 159] width 65 height 52
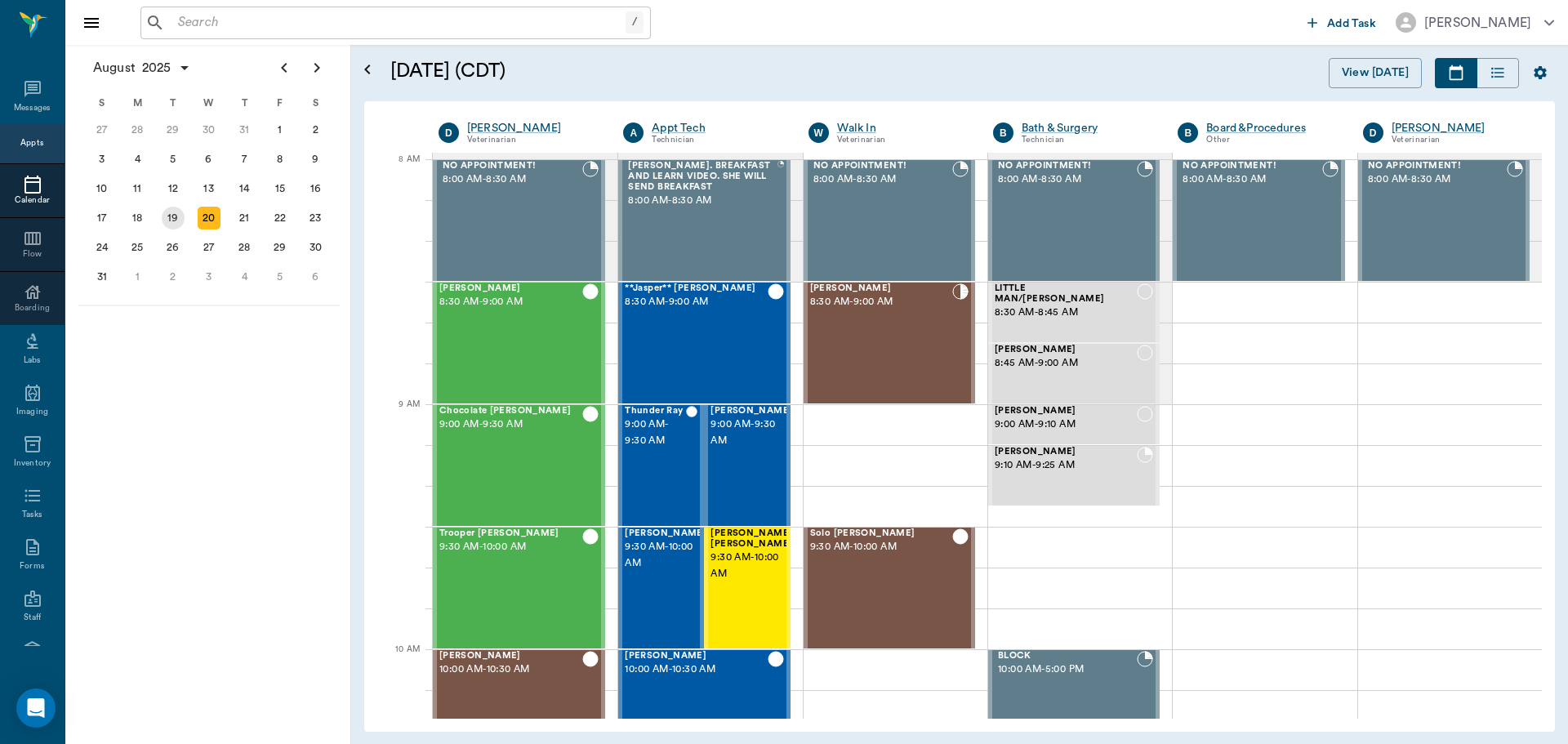
click at [182, 223] on div "19" at bounding box center [173, 217] width 23 height 23
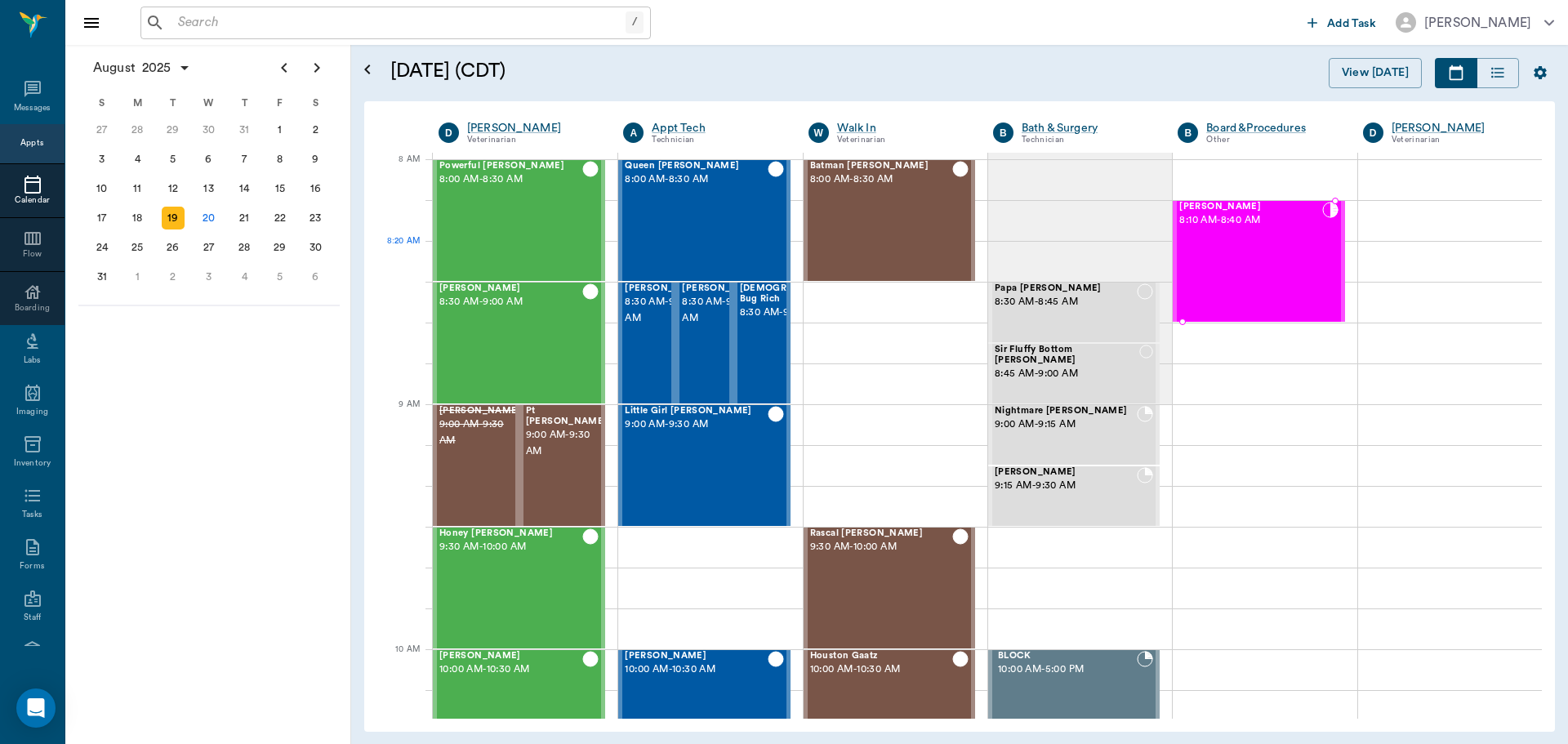
click at [1245, 272] on div "[PERSON_NAME] 8:10 AM - 8:40 AM" at bounding box center [1250, 261] width 142 height 119
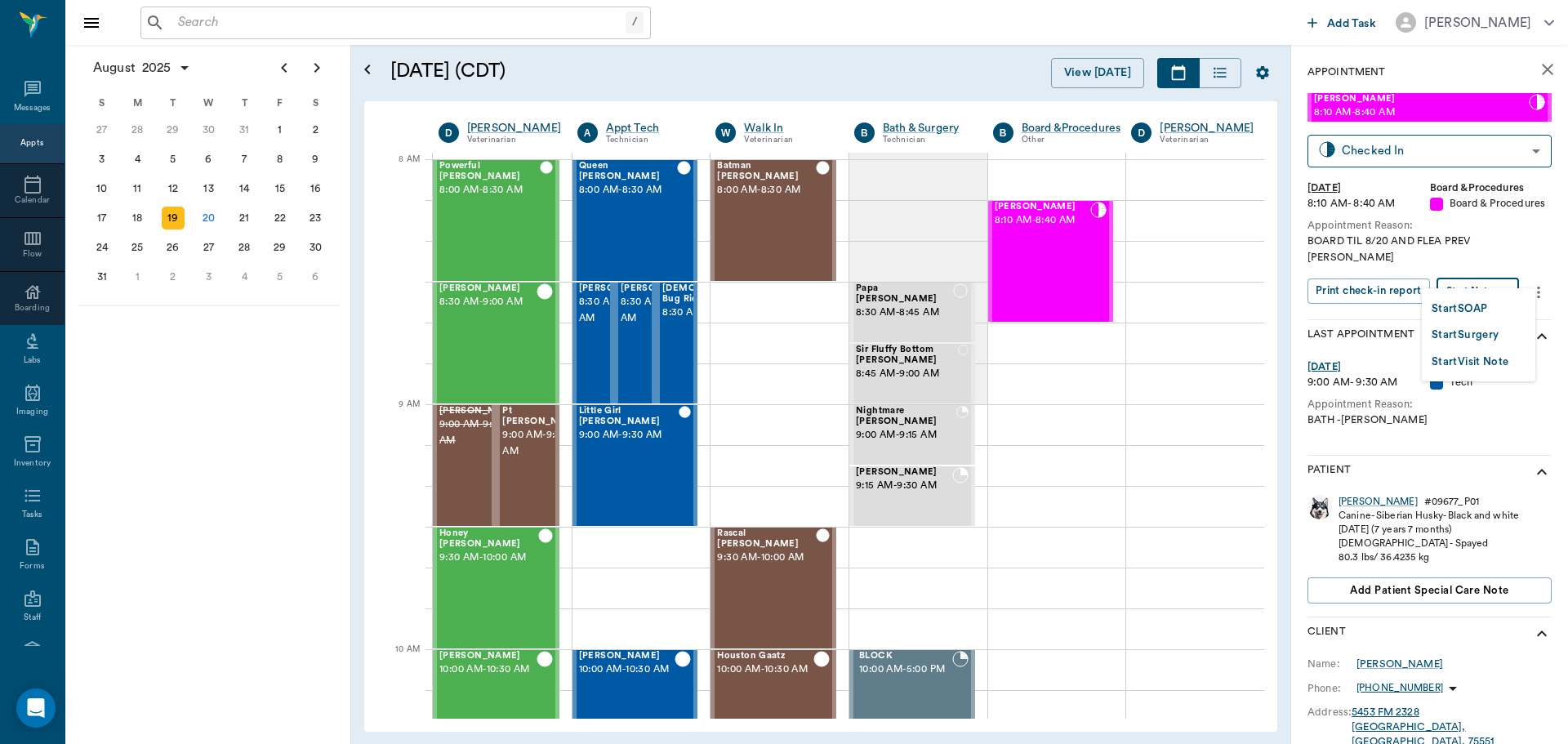
click at [1496, 273] on body "/ ​ Add Task [PERSON_NAME] Nectar Messages Appts Calendar Flow Boarding Labs Im…" at bounding box center [784, 372] width 1568 height 744
click at [1504, 305] on li "Start SOAP" at bounding box center [1478, 309] width 114 height 27
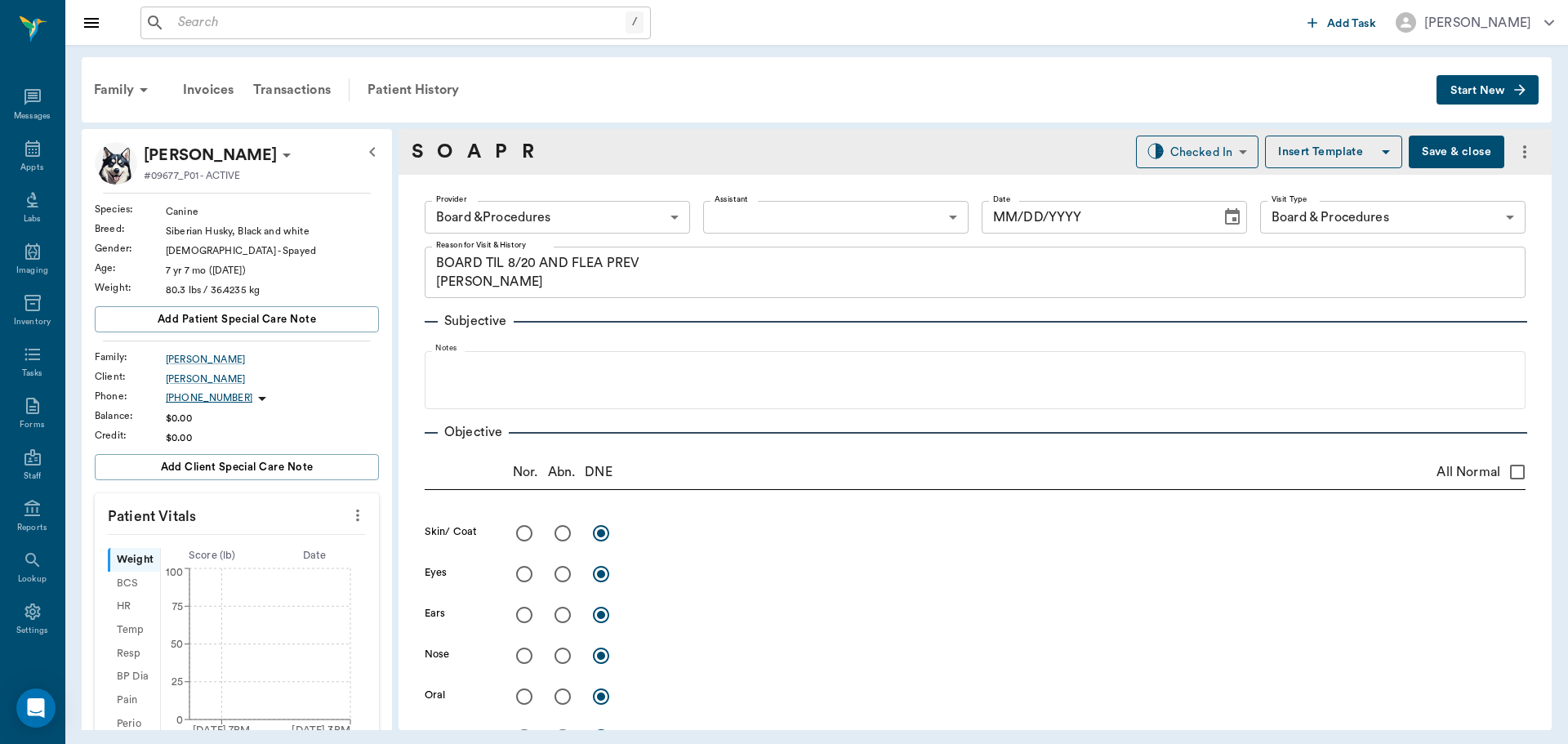
type input "63ec2f075fda476ae8351a51"
type input "67816c1cf444b6f7d0a603e8"
type textarea "BOARD TIL 8/20 AND FLEA PREV [PERSON_NAME]"
type input "[DATE]"
click at [356, 514] on icon "more" at bounding box center [358, 515] width 4 height 12
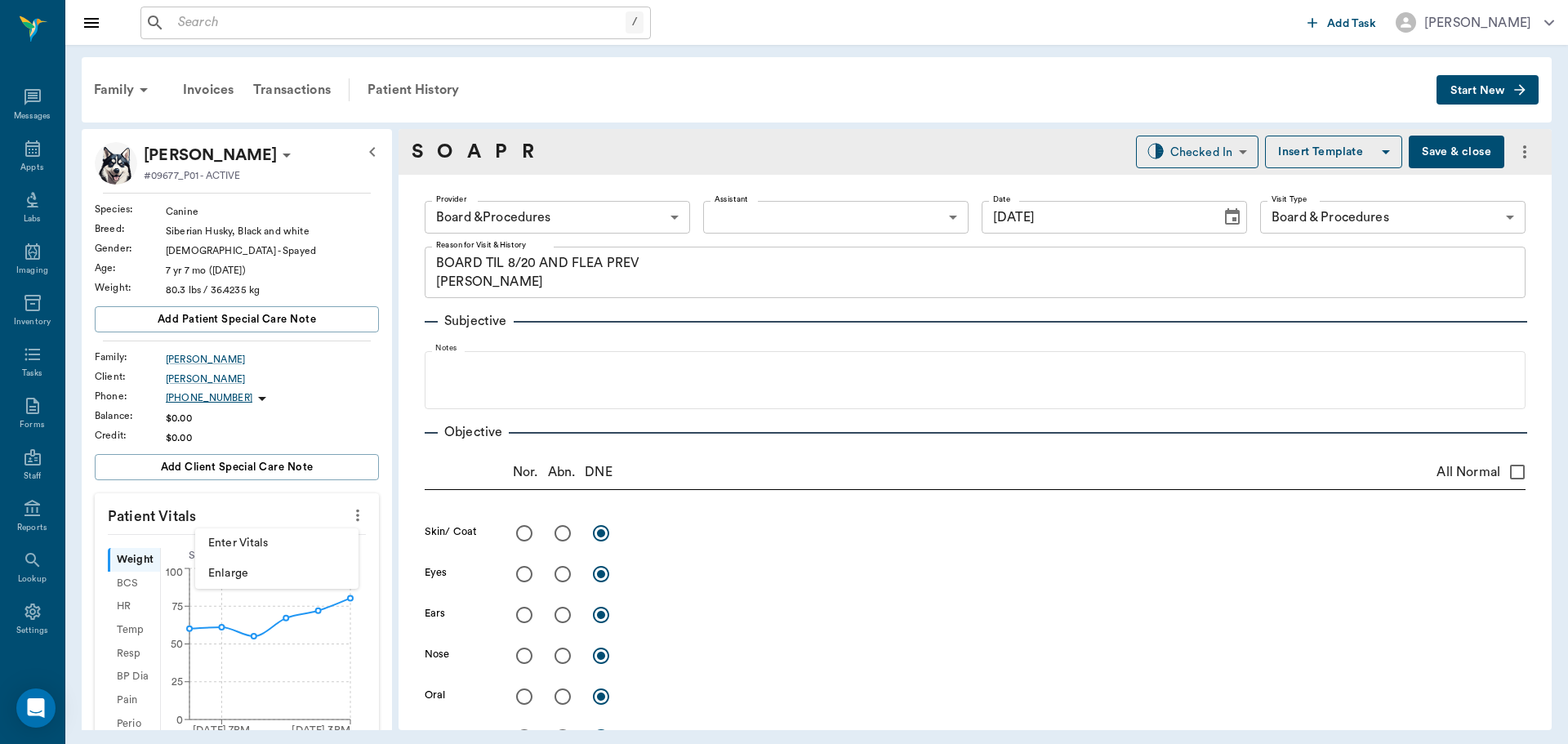
click at [312, 537] on span "Enter Vitals" at bounding box center [276, 543] width 137 height 17
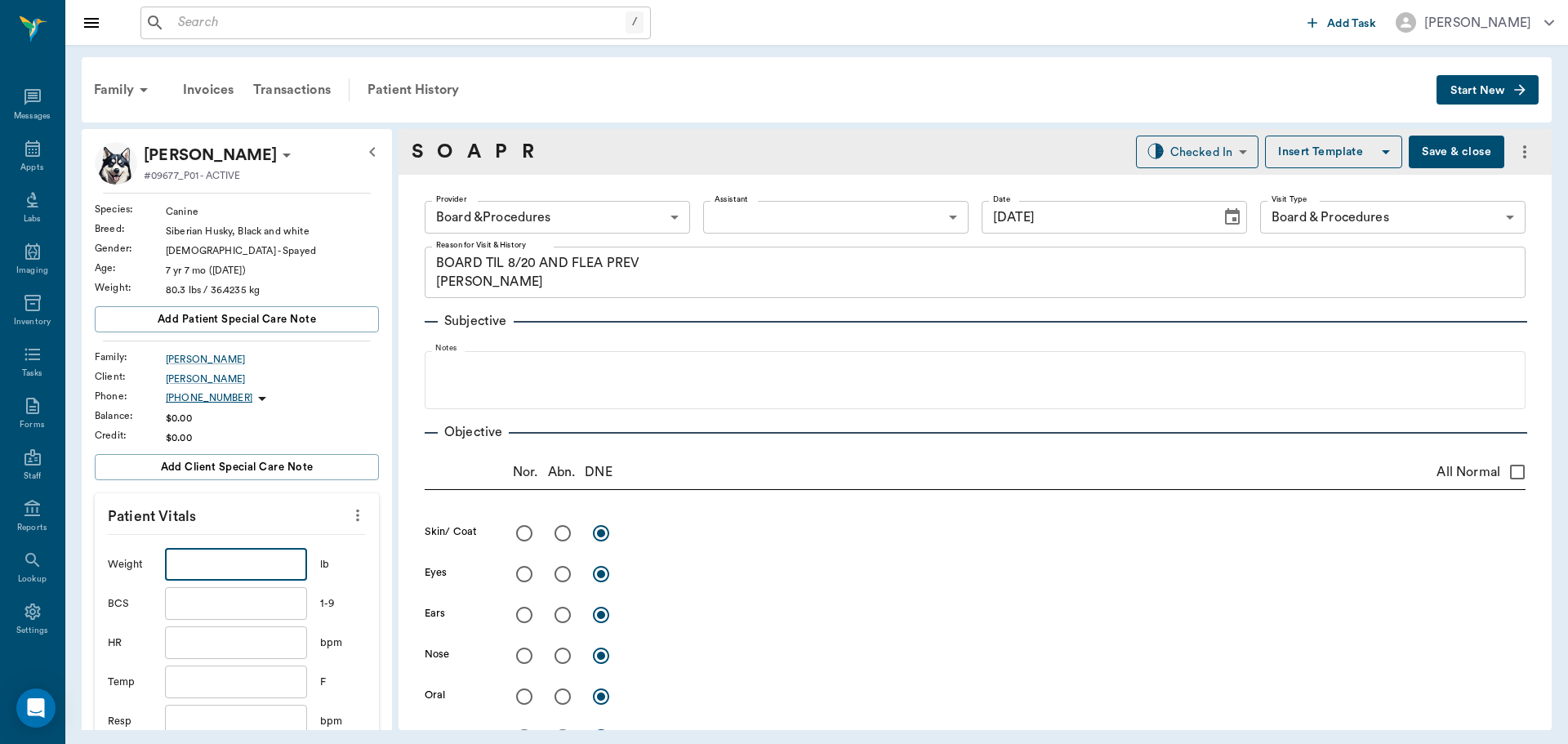
click at [259, 549] on input "text" at bounding box center [236, 564] width 142 height 33
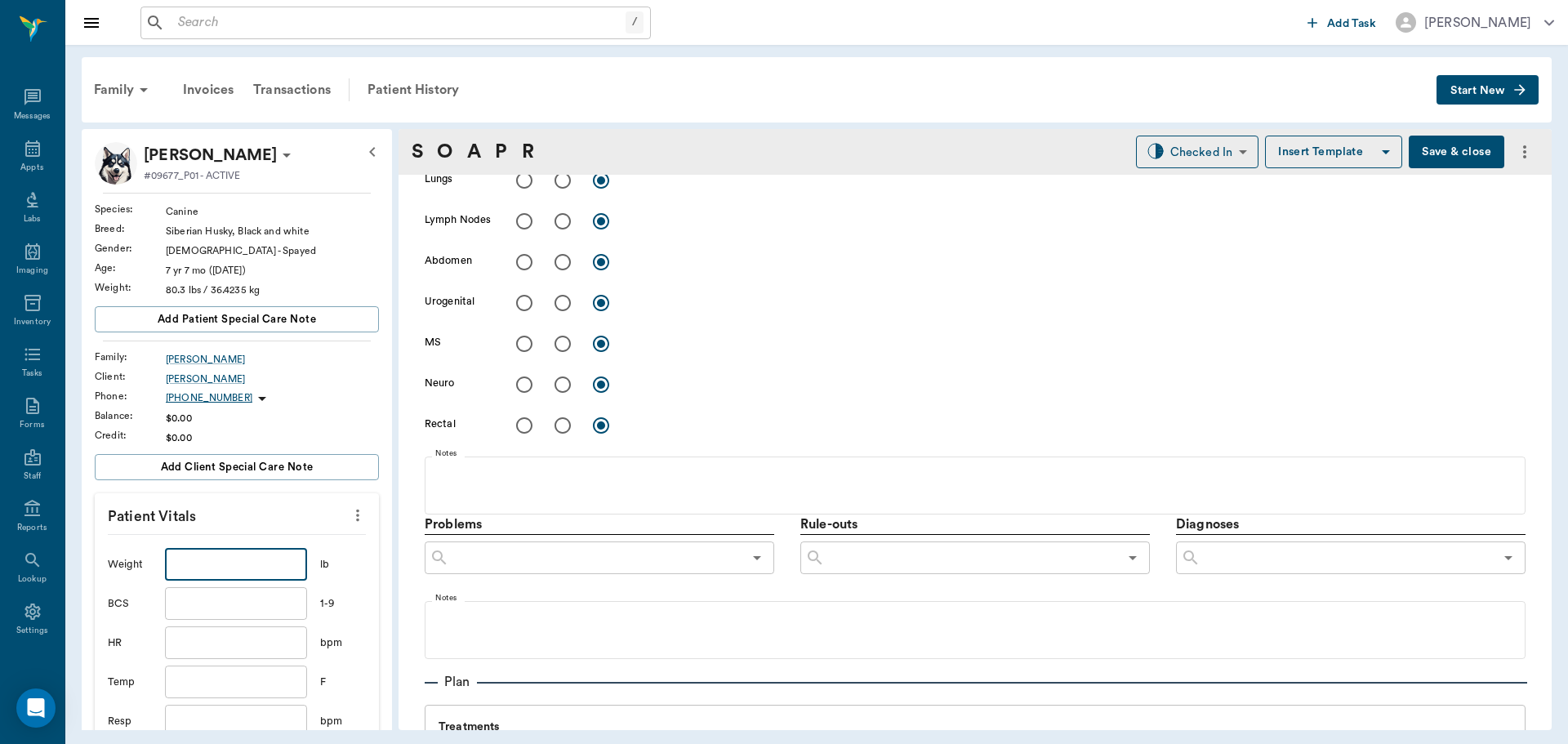
scroll to position [735, 0]
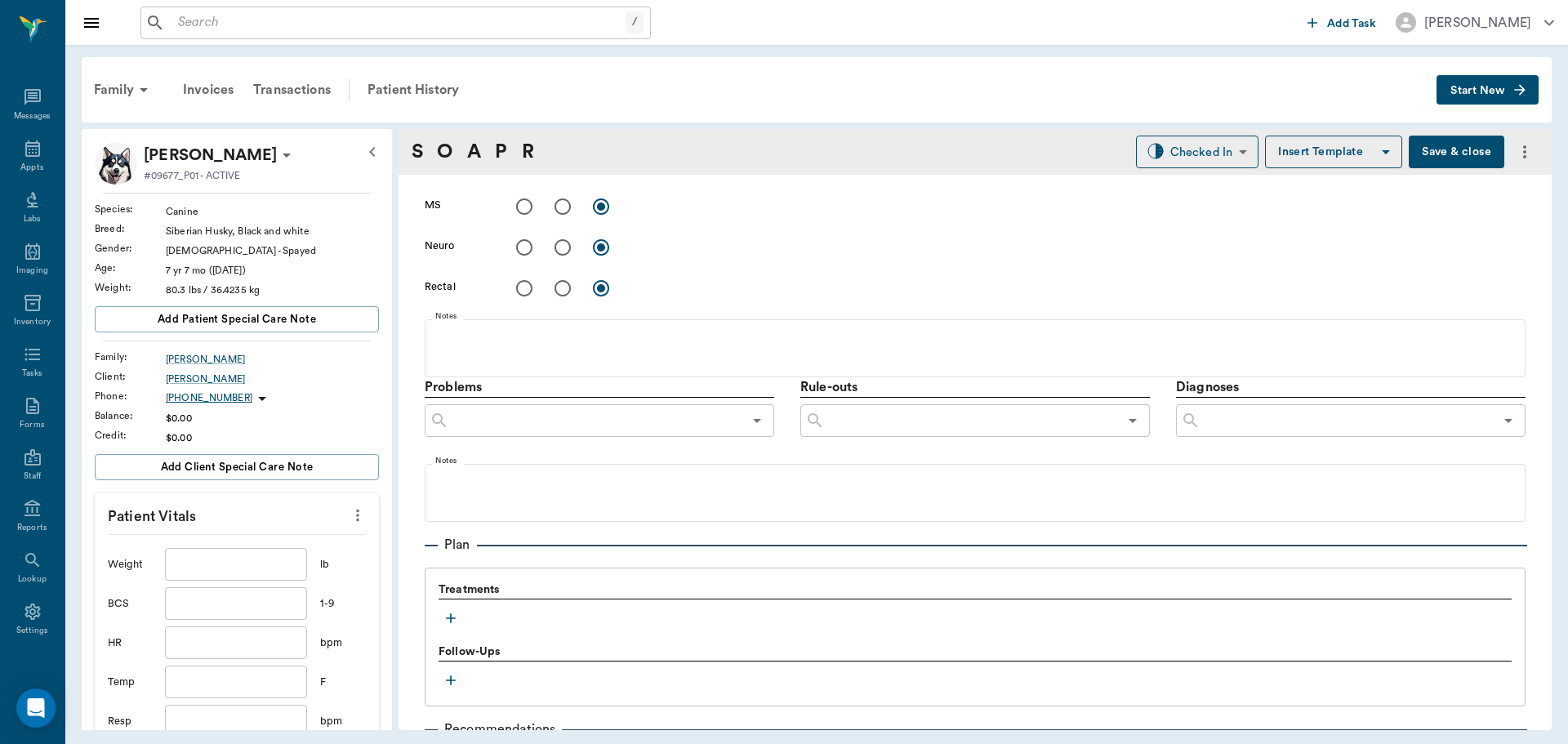
click at [448, 619] on icon "button" at bounding box center [451, 619] width 16 height 16
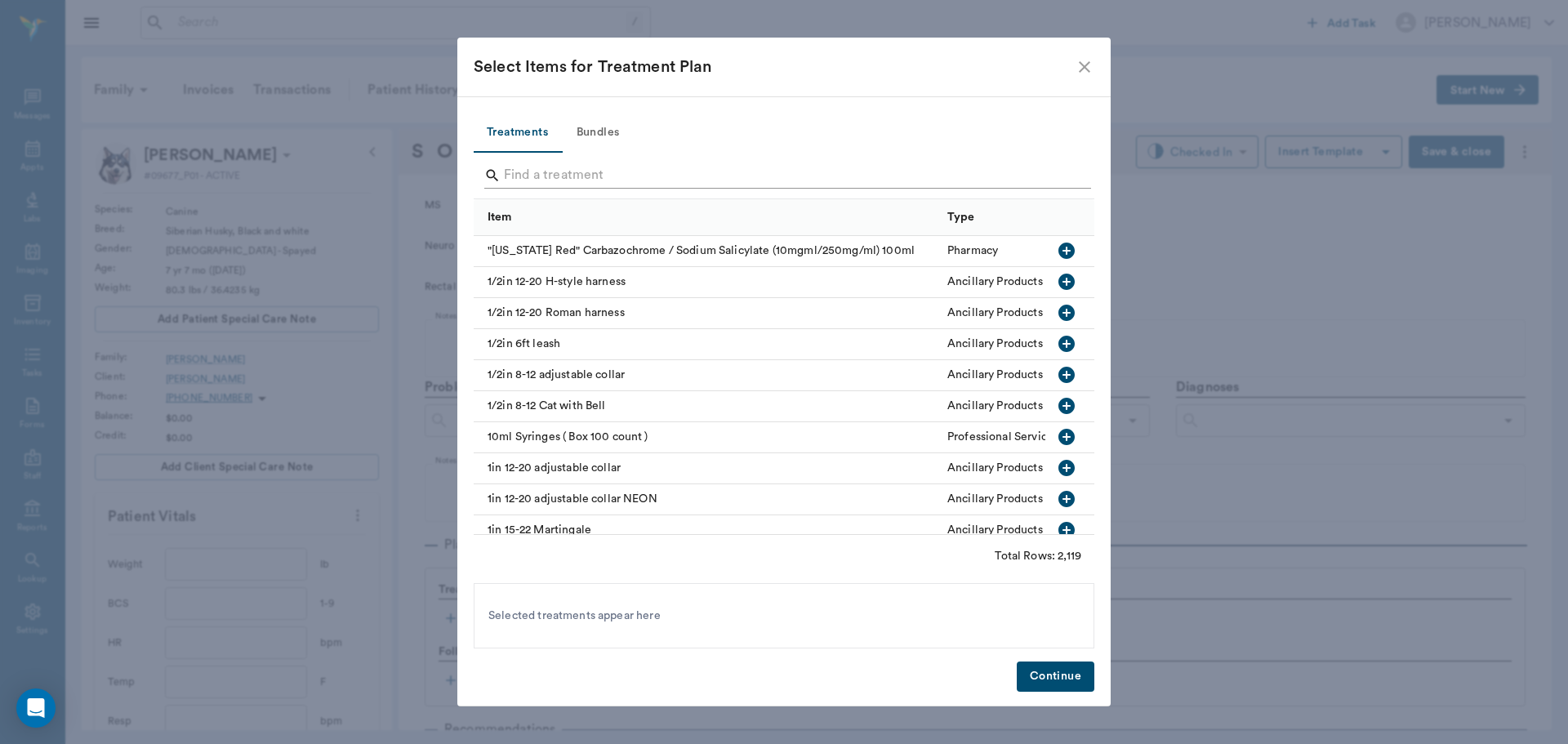
click at [607, 176] on input "Search" at bounding box center [785, 175] width 562 height 26
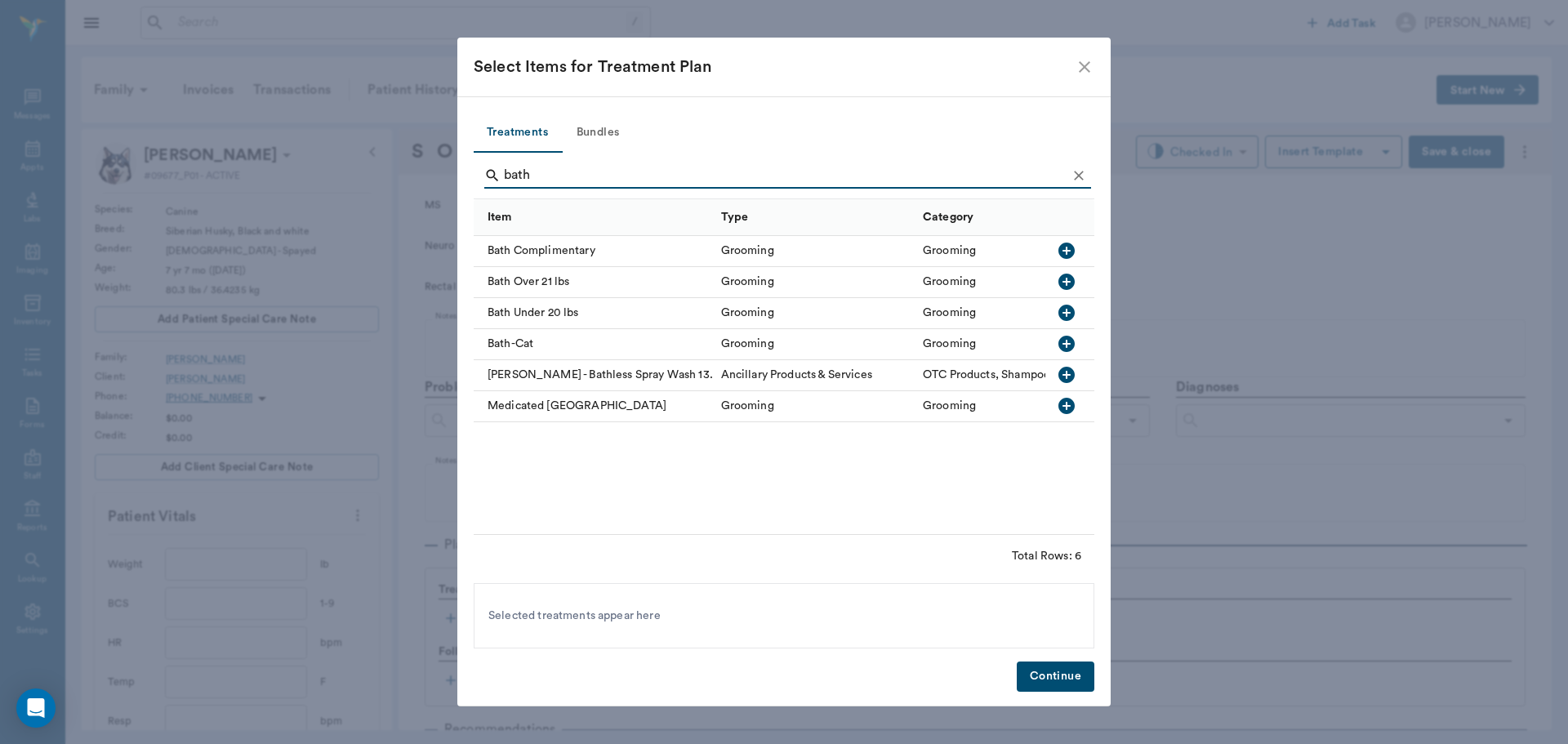
click at [1070, 284] on icon "button" at bounding box center [1067, 282] width 16 height 16
click at [619, 181] on input "bath" at bounding box center [785, 175] width 562 height 26
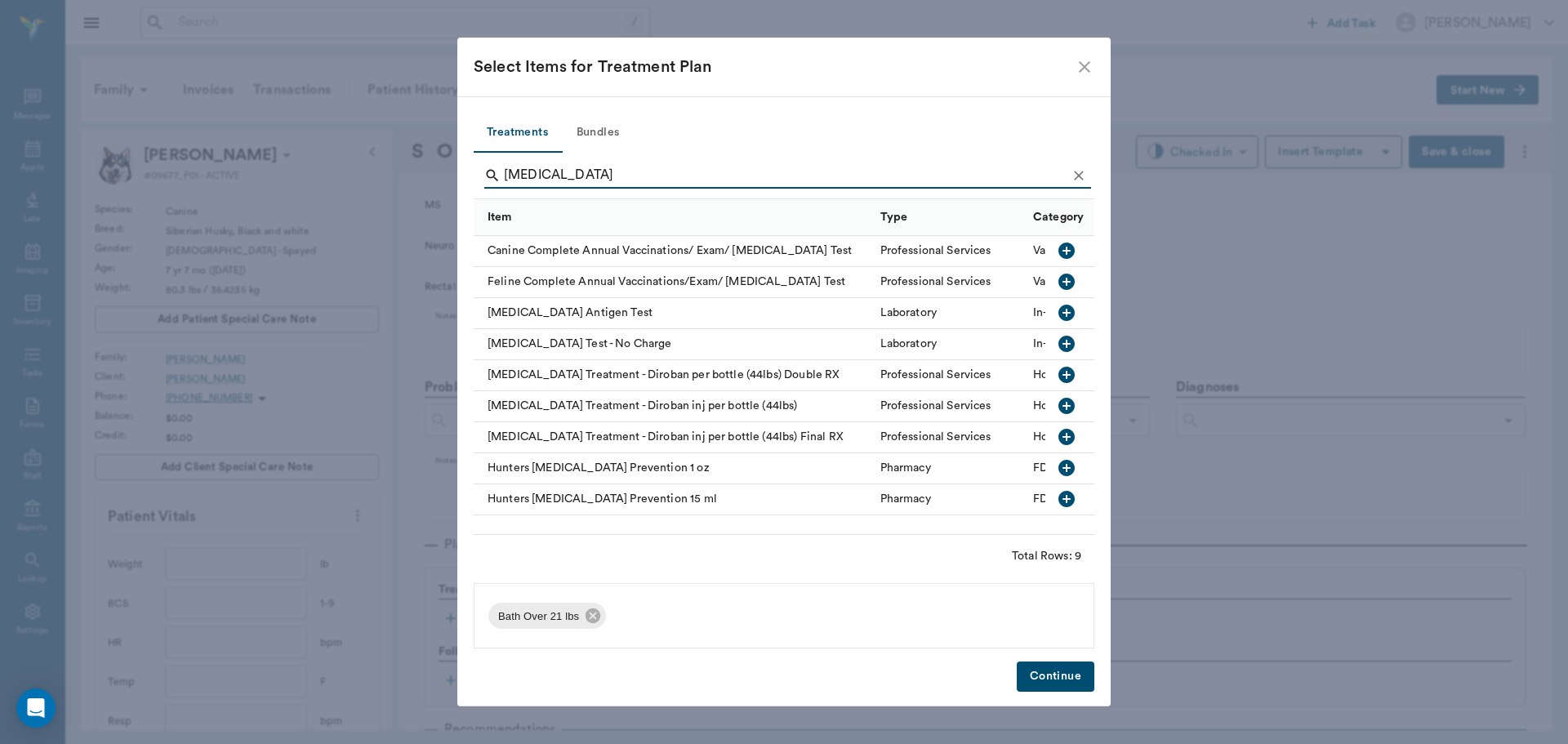
type input "[MEDICAL_DATA]"
click at [1072, 320] on icon "button" at bounding box center [1067, 313] width 20 height 20
click at [1055, 660] on div "Treatments Bundles [MEDICAL_DATA] Item Type Category Canine Complete Annual Vac…" at bounding box center [783, 402] width 653 height 610
click at [1046, 675] on button "Continue" at bounding box center [1055, 676] width 77 height 30
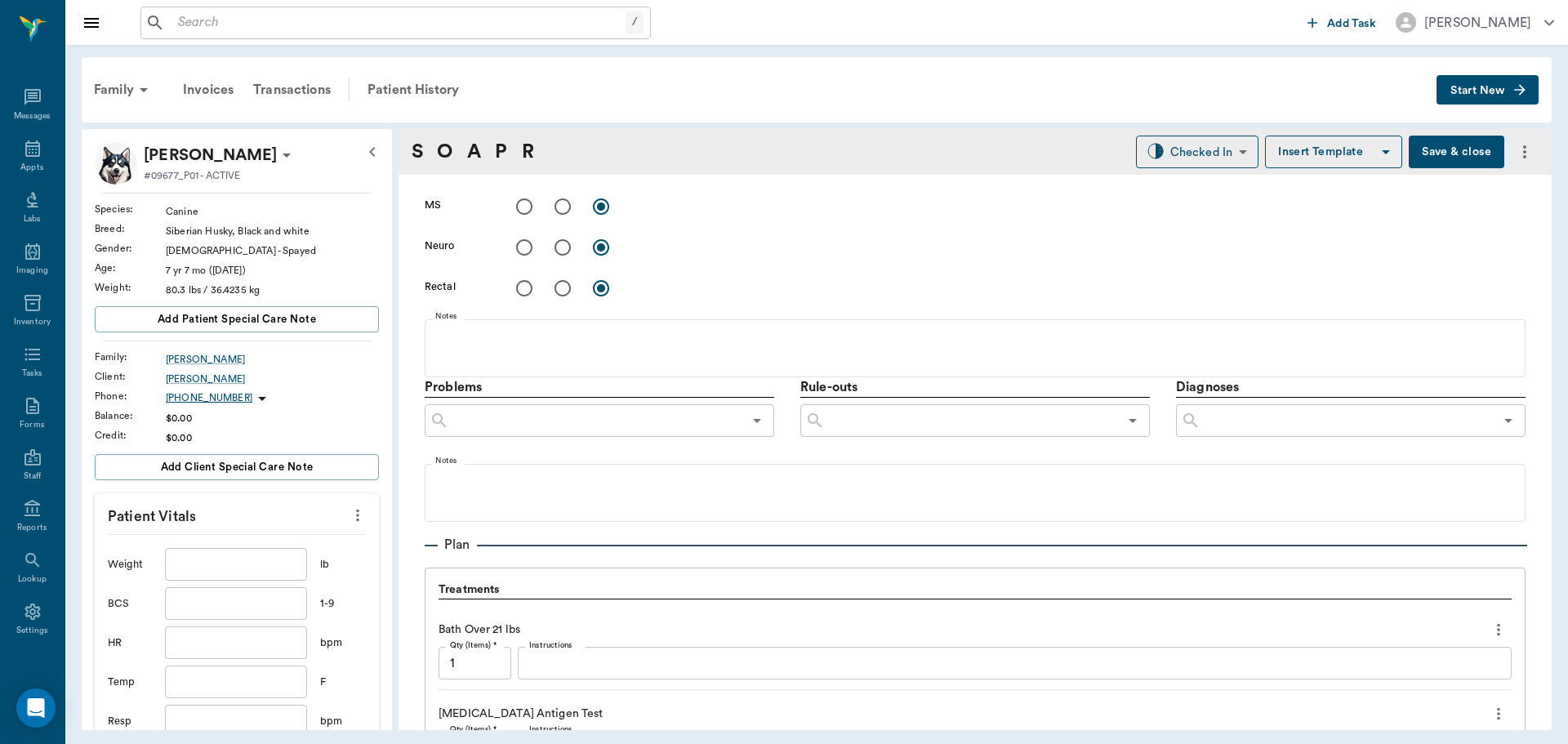
scroll to position [1144, 0]
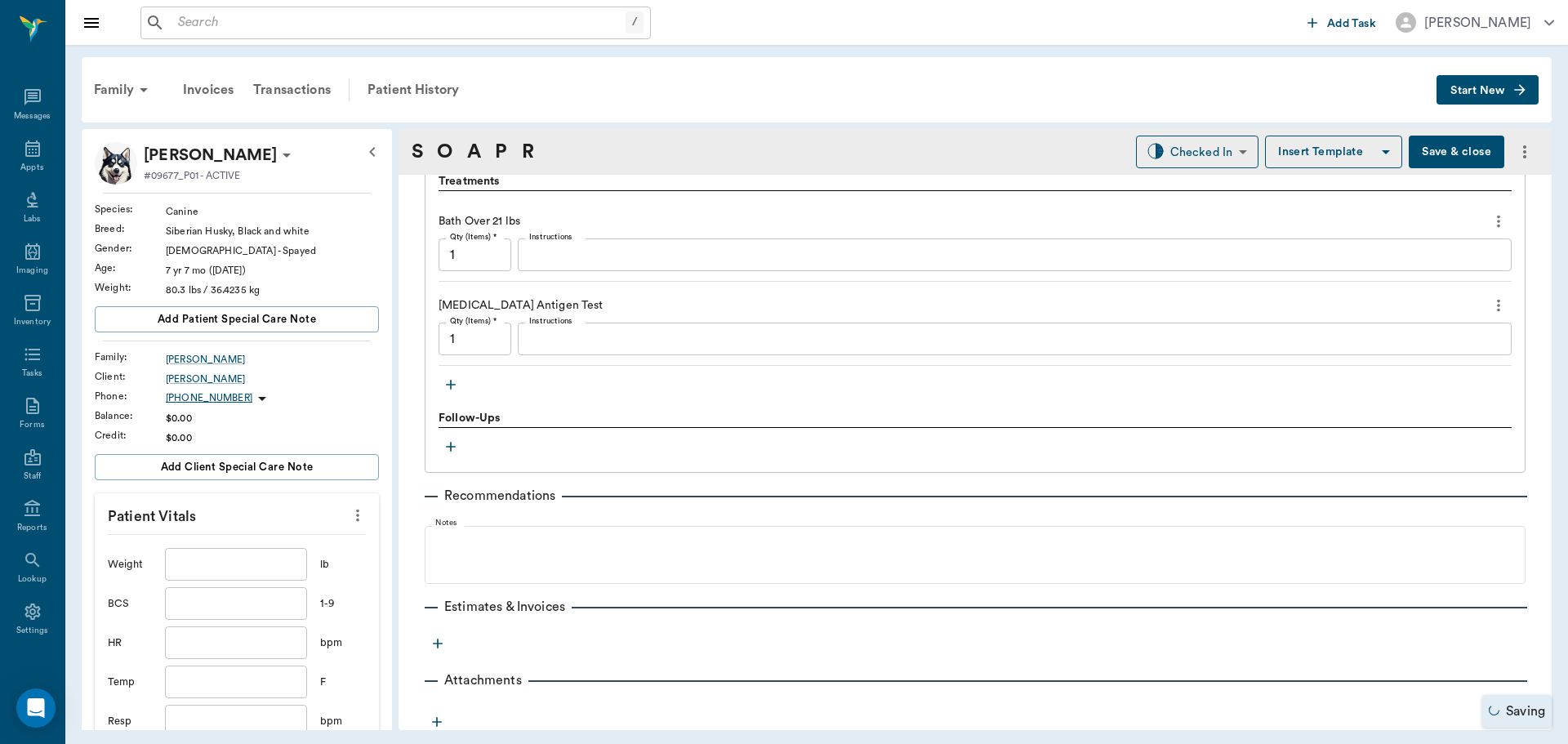
click at [622, 333] on textarea "Instructions" at bounding box center [1015, 339] width 971 height 19
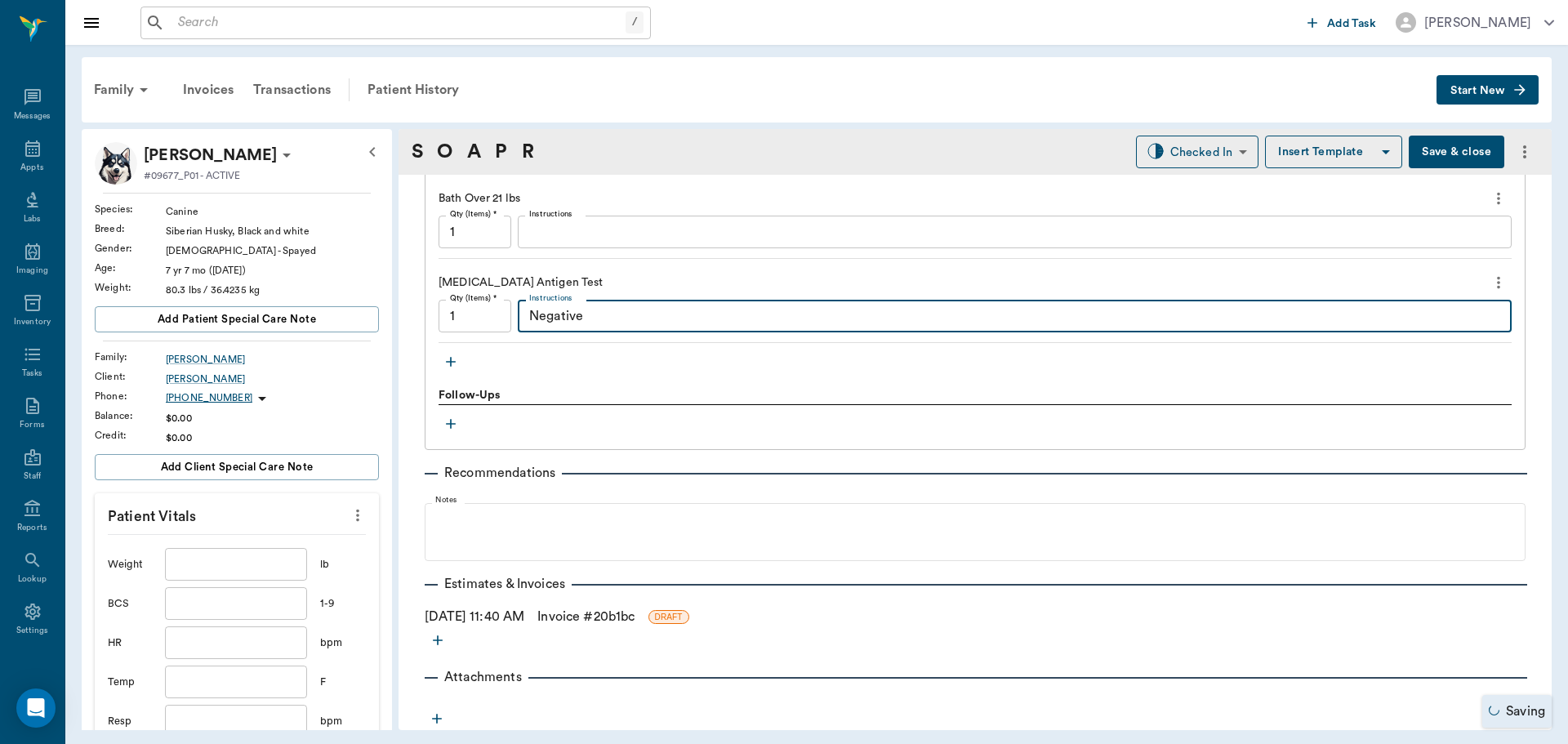
scroll to position [1167, 0]
type textarea "Negative"
click at [210, 570] on input "text" at bounding box center [236, 564] width 142 height 33
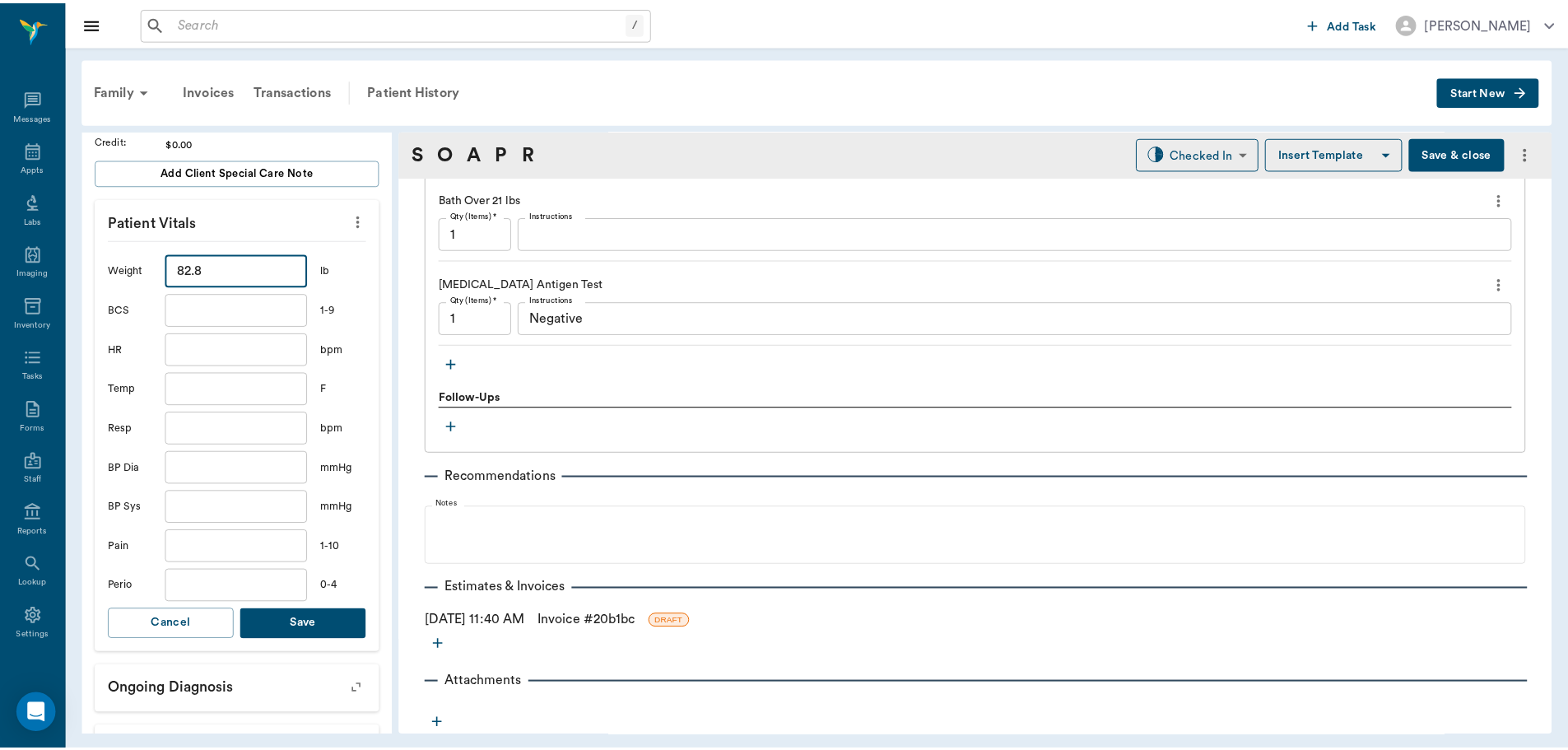
scroll to position [330, 0]
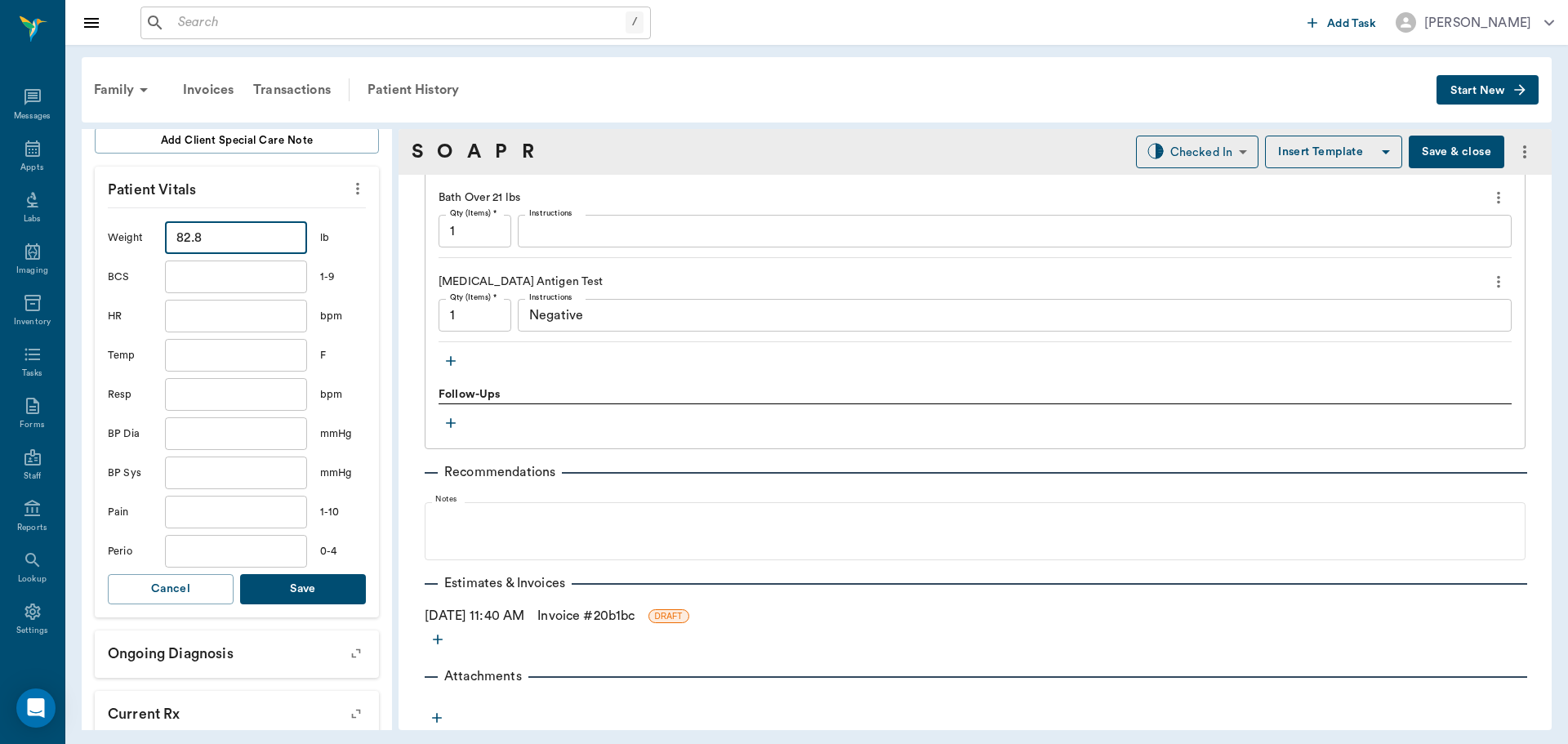
type input "82.8"
click at [323, 580] on button "Save" at bounding box center [303, 589] width 125 height 30
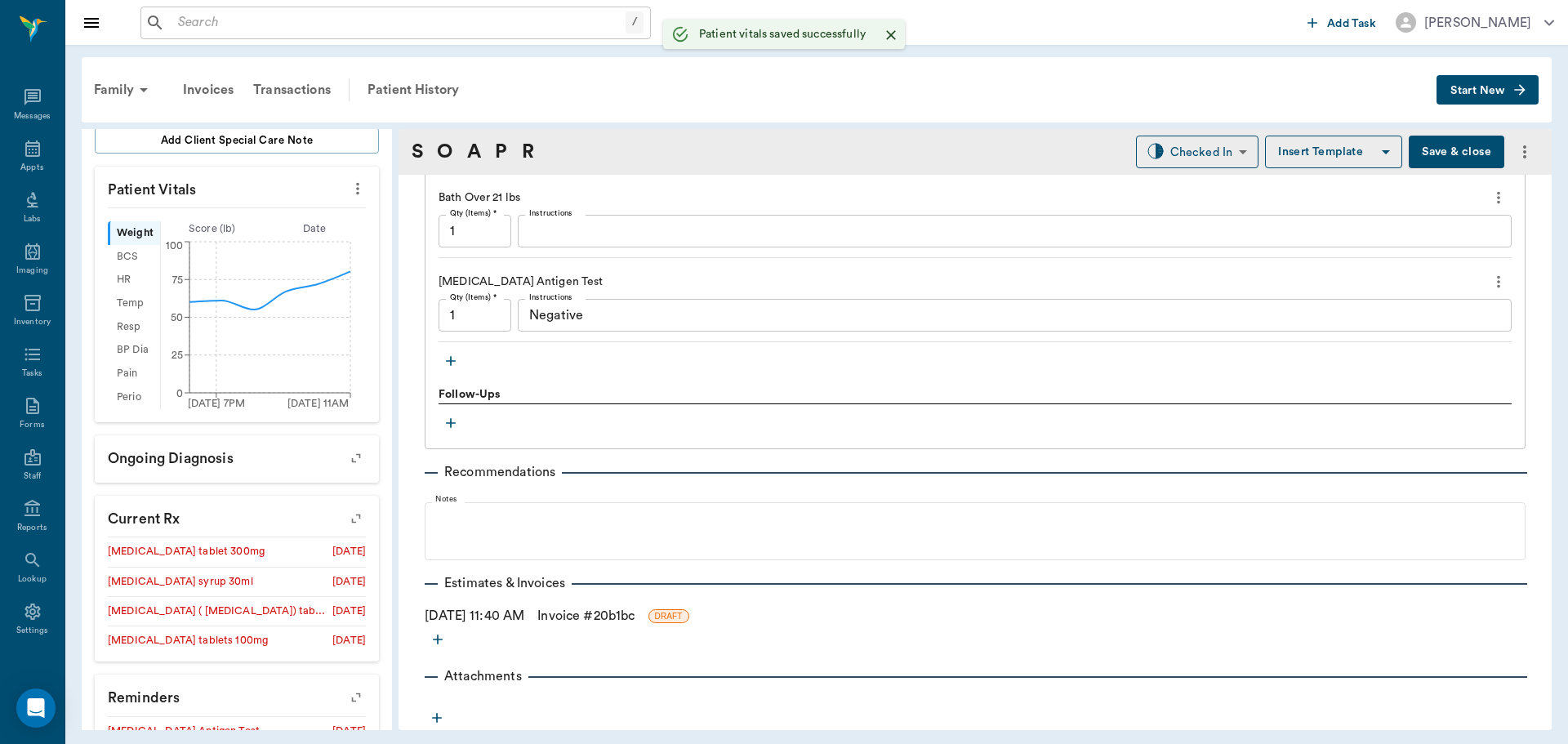
click at [614, 618] on link "Invoice # 20b1bc" at bounding box center [586, 616] width 97 height 20
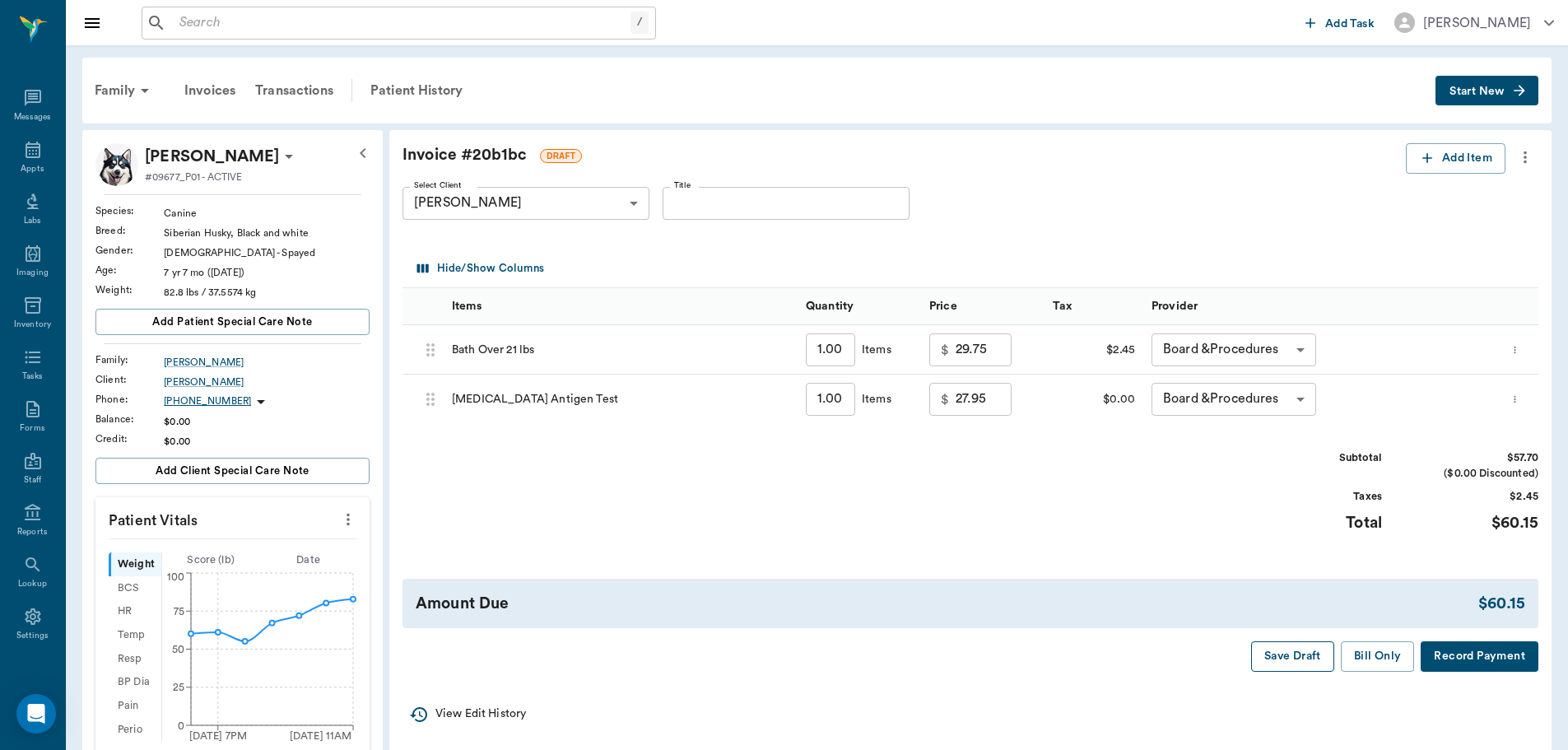
click at [1285, 663] on button "Save Draft" at bounding box center [1292, 656] width 83 height 30
click at [37, 142] on div "Appts" at bounding box center [32, 159] width 65 height 52
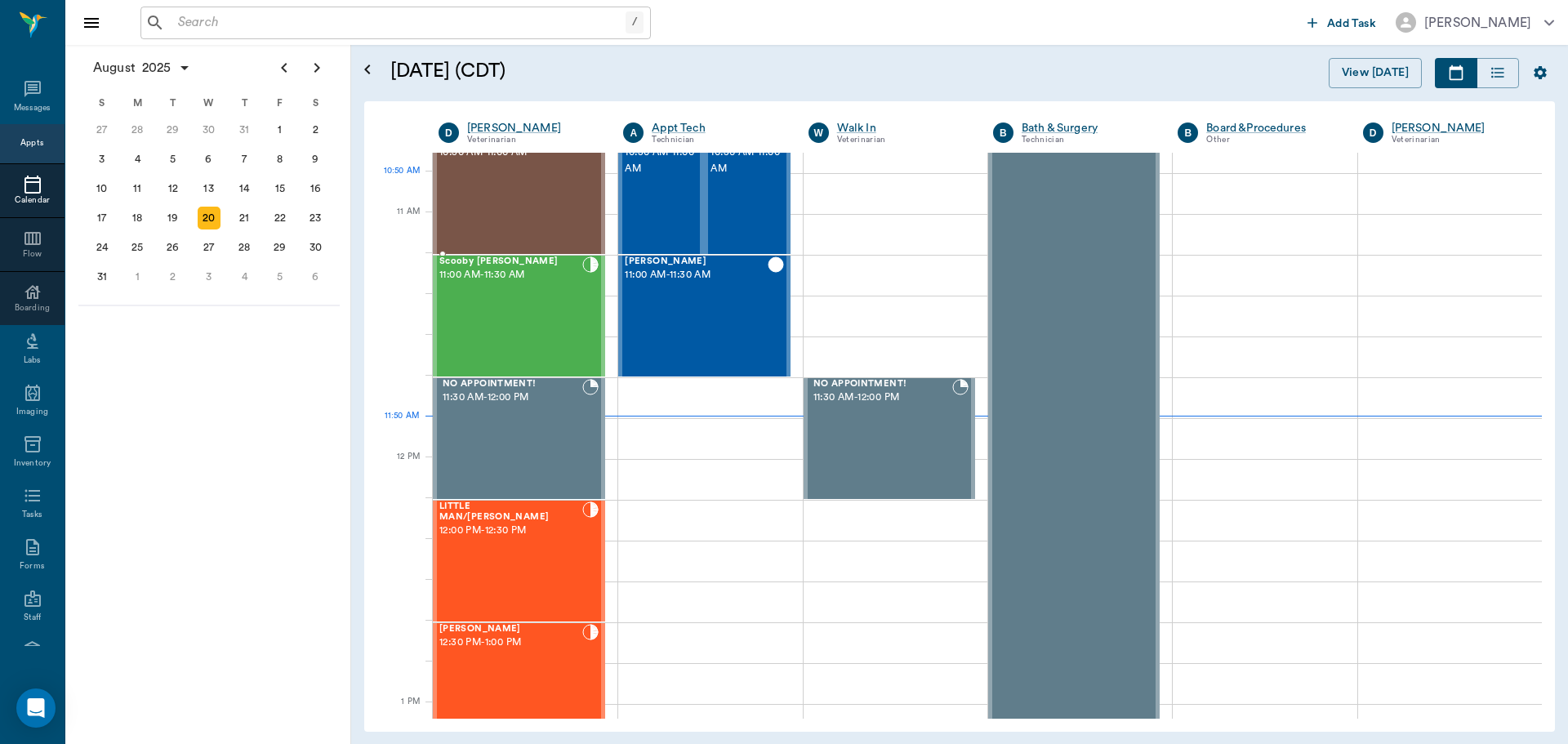
scroll to position [571, 0]
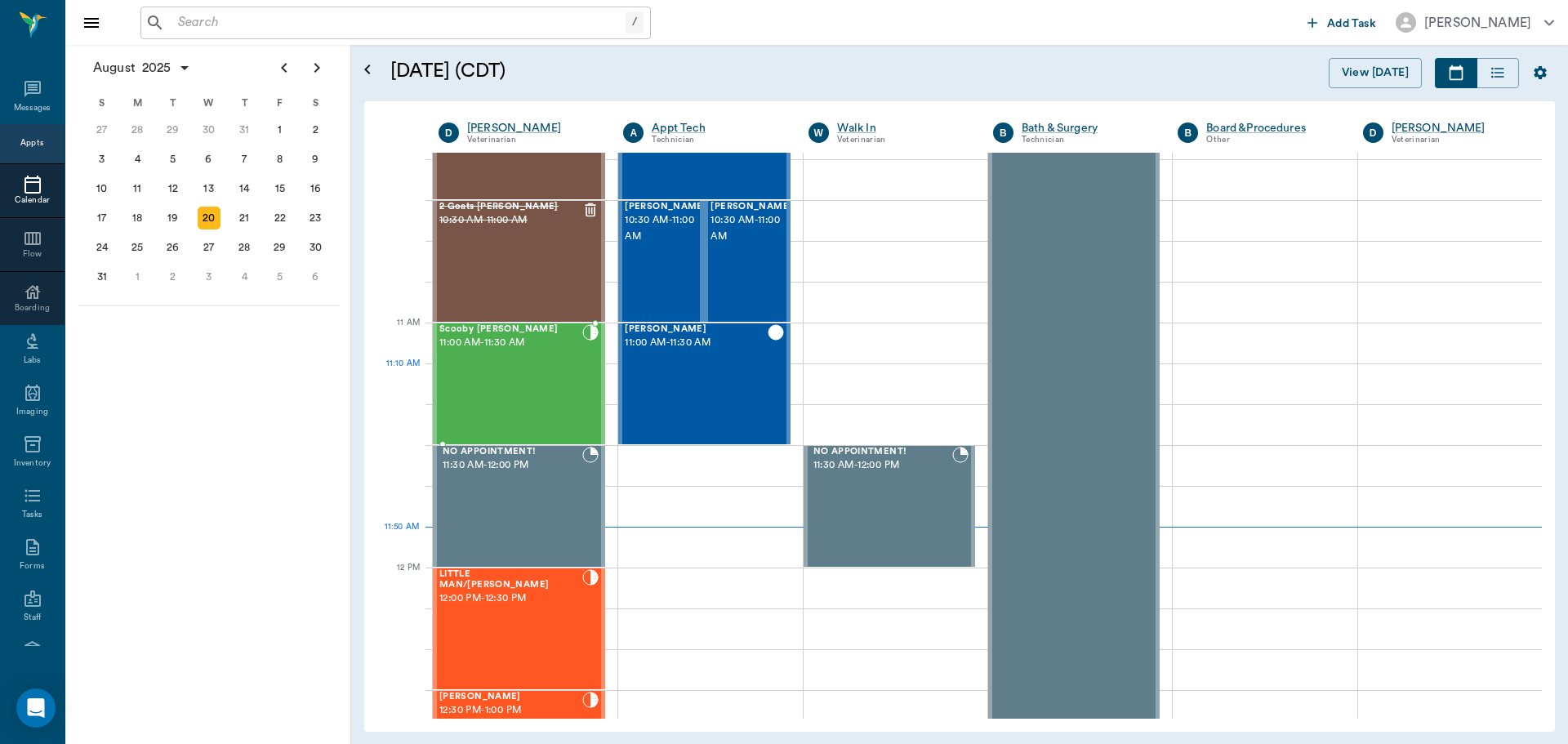
click at [538, 389] on div "Scooby [PERSON_NAME] 11:00 AM - 11:30 AM" at bounding box center [511, 383] width 143 height 119
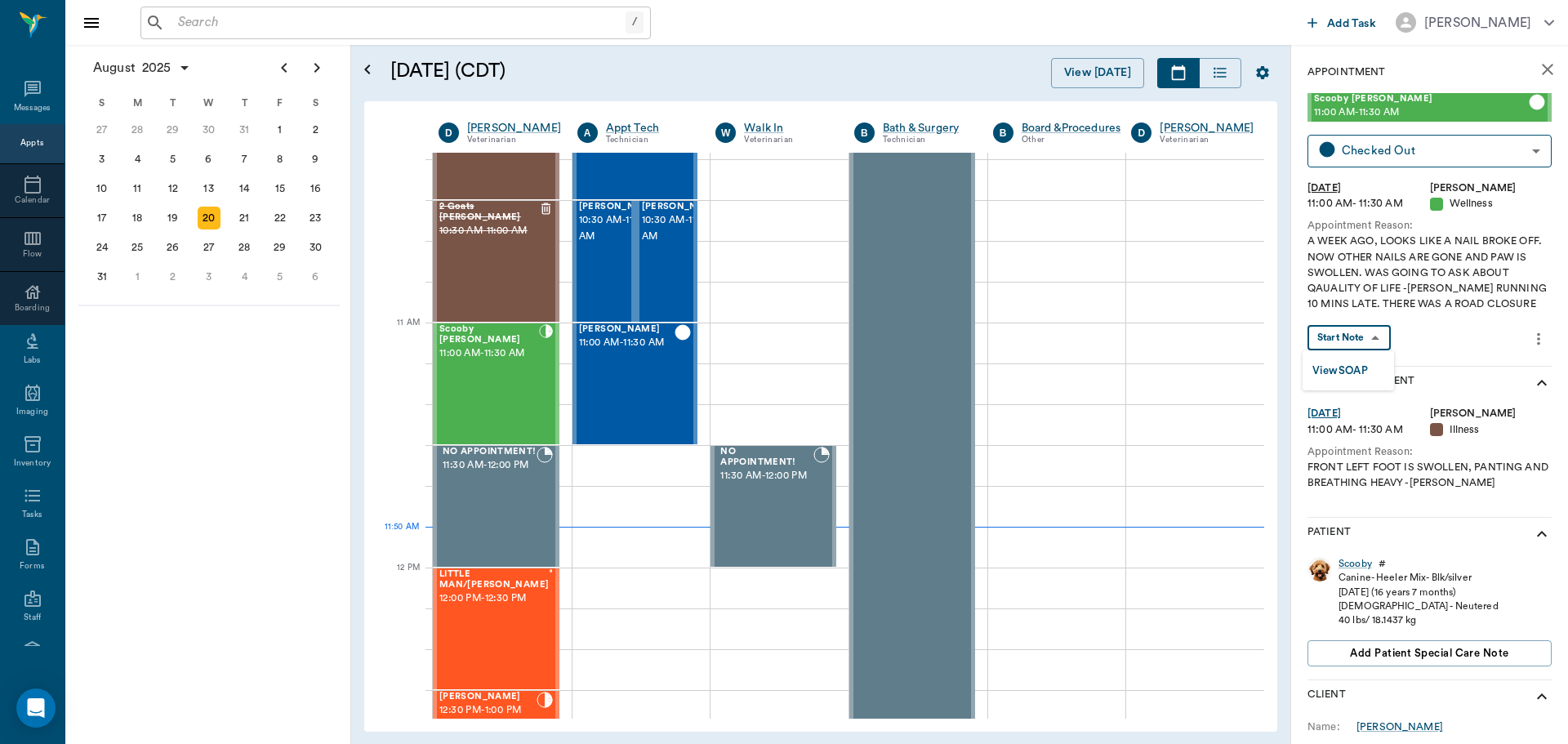
click at [1362, 336] on body "/ ​ Add Task [PERSON_NAME] Nectar Messages Appts Calendar Flow Boarding Labs Im…" at bounding box center [784, 372] width 1568 height 744
click at [1347, 371] on button "View SOAP" at bounding box center [1340, 371] width 55 height 19
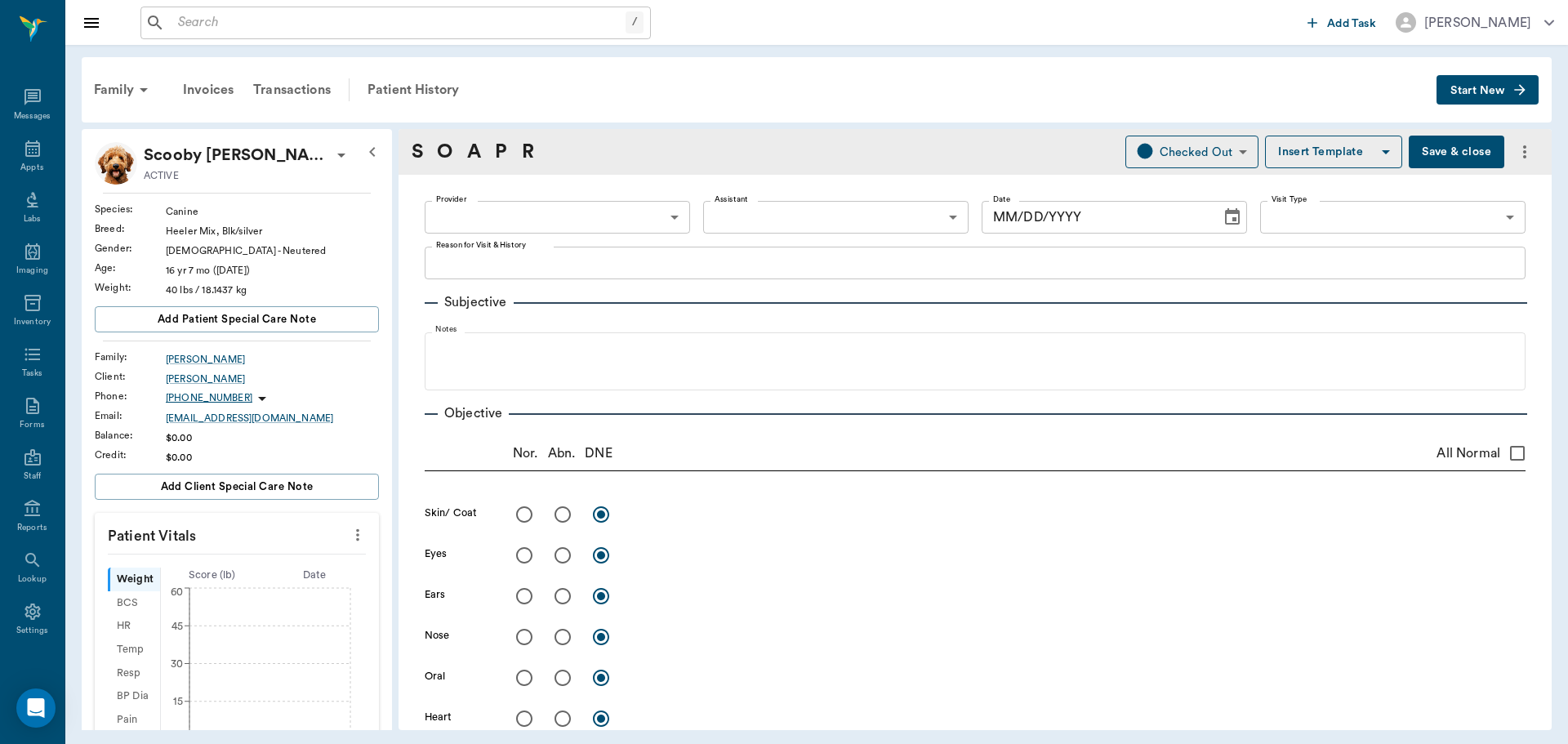
type input "63ec2f075fda476ae8351a4d"
type input "65d2be4f46e3a538d89b8c14"
type textarea "A WEEK AGO, LOOKS LIKE A NAIL BROKE OFF. NOW OTHER NAILS ARE GONE AND PAW IS SW…"
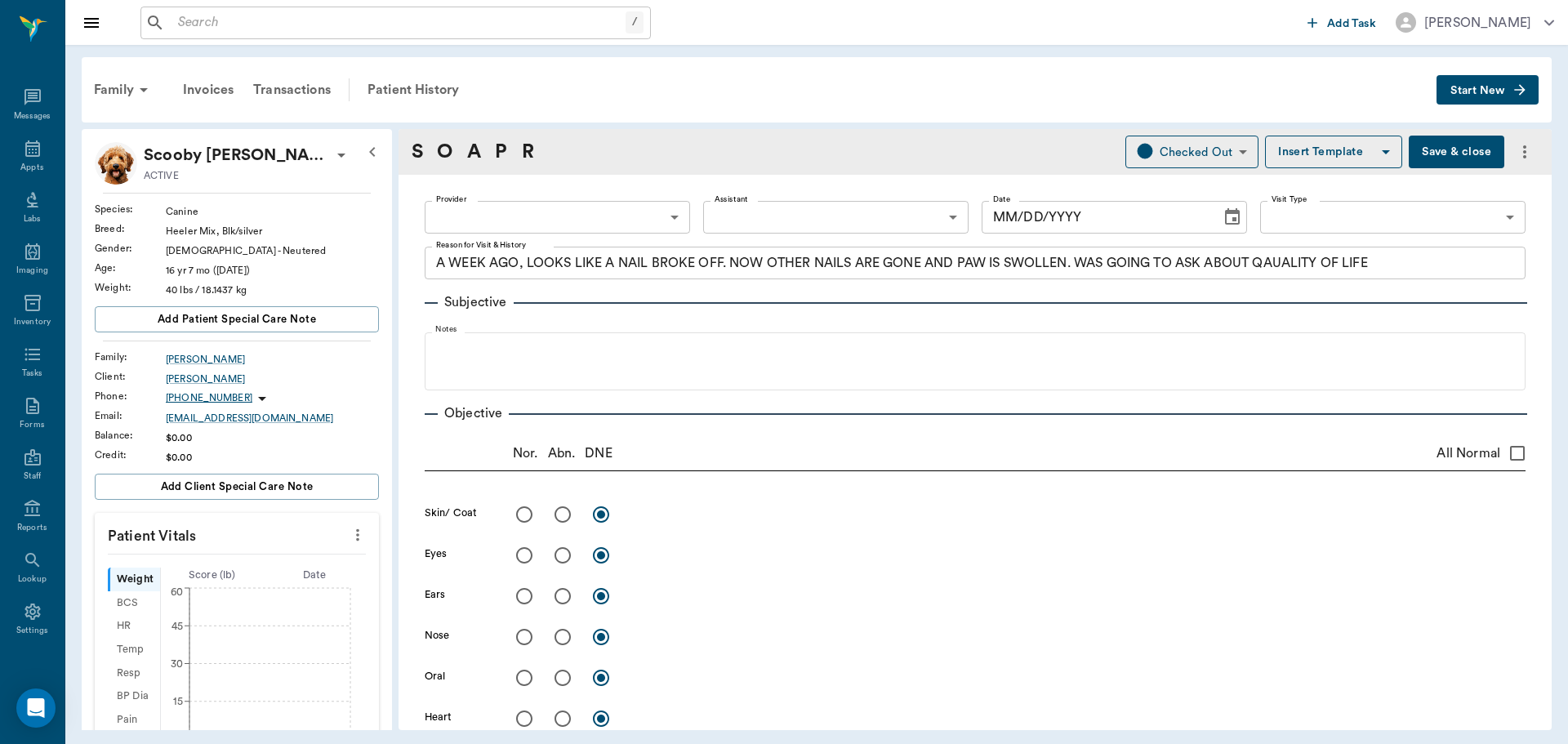
radio input "true"
type textarea "RH distal paw alopecia, gray skin, looks like chewing nails off and hair, self …"
type textarea "grade 4/6 L murmur"
type textarea "penis is extended more, not stuck, also some incontinence."
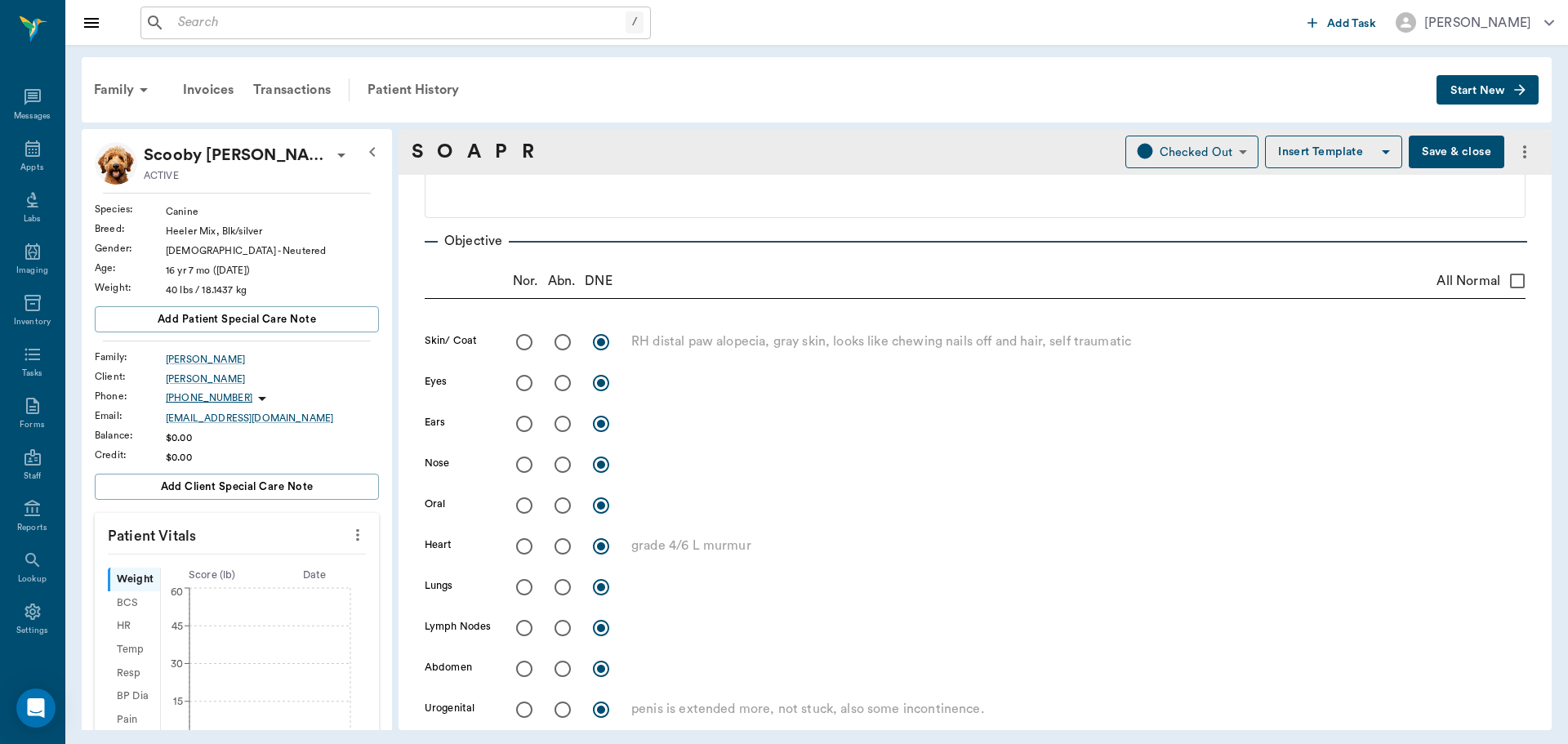
type input "[DATE]"
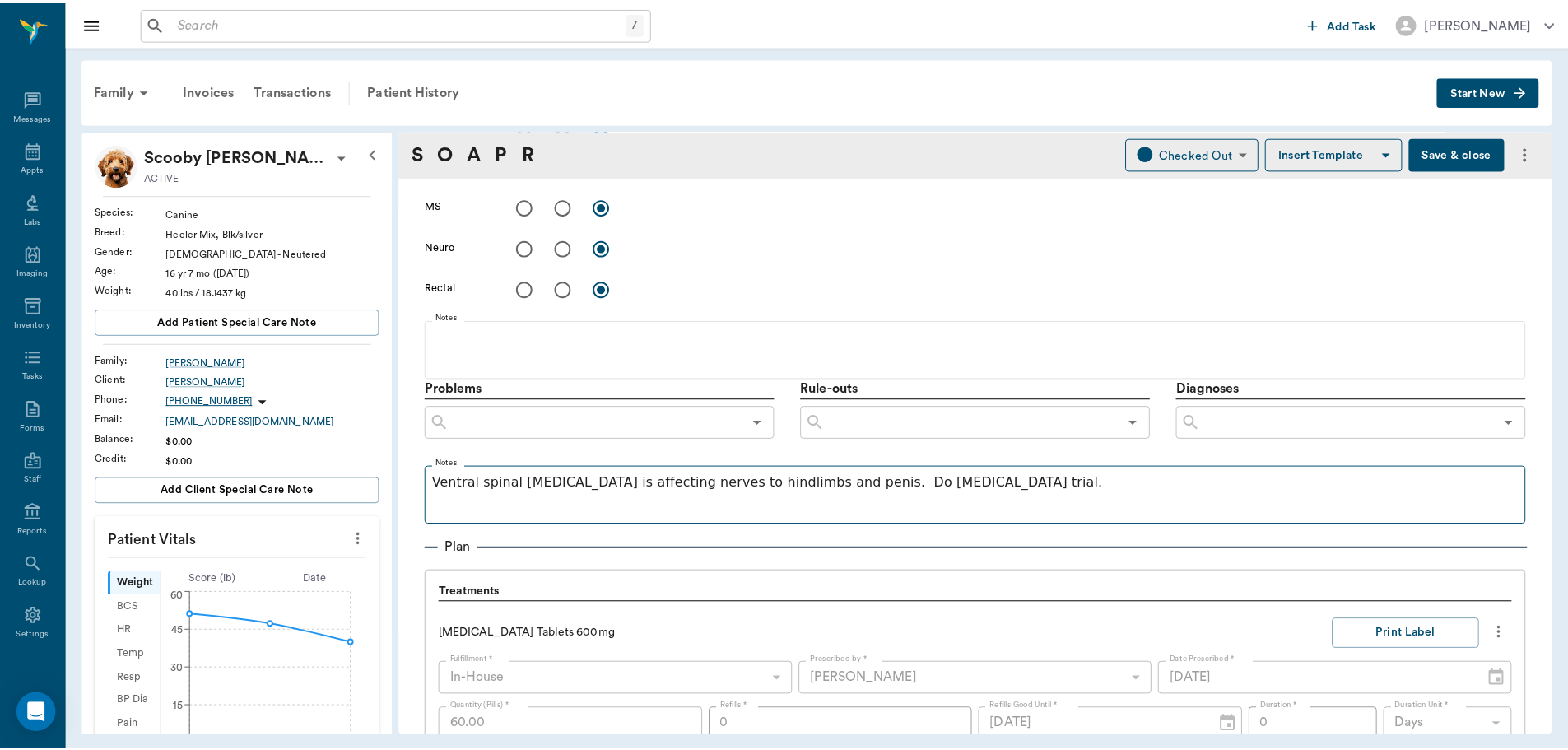
scroll to position [826, 0]
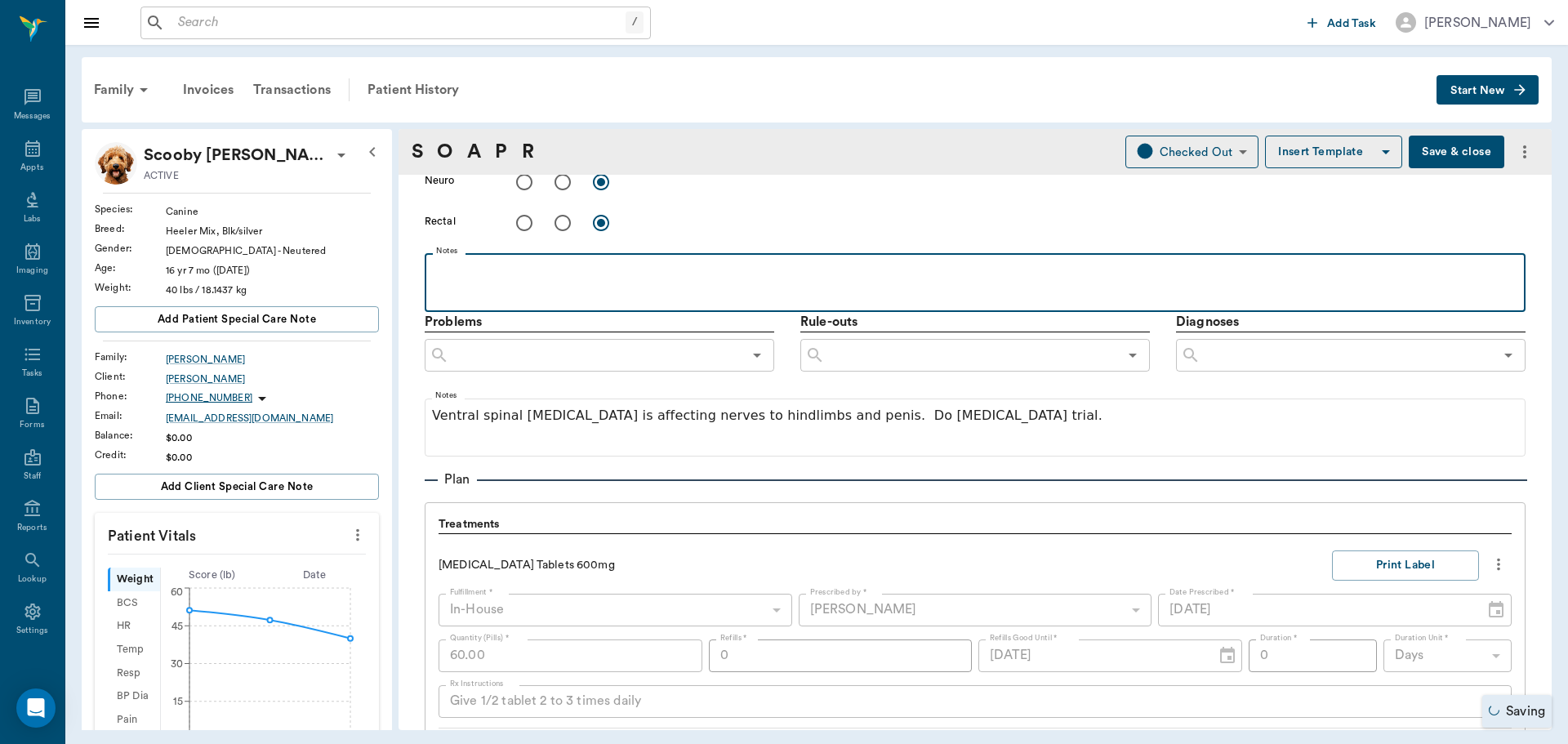
click at [457, 268] on p at bounding box center [976, 272] width 1085 height 20
click at [485, 279] on p "Tapewpr,ms" at bounding box center [976, 272] width 1085 height 20
click at [585, 275] on p "Tapeworms" at bounding box center [976, 272] width 1085 height 20
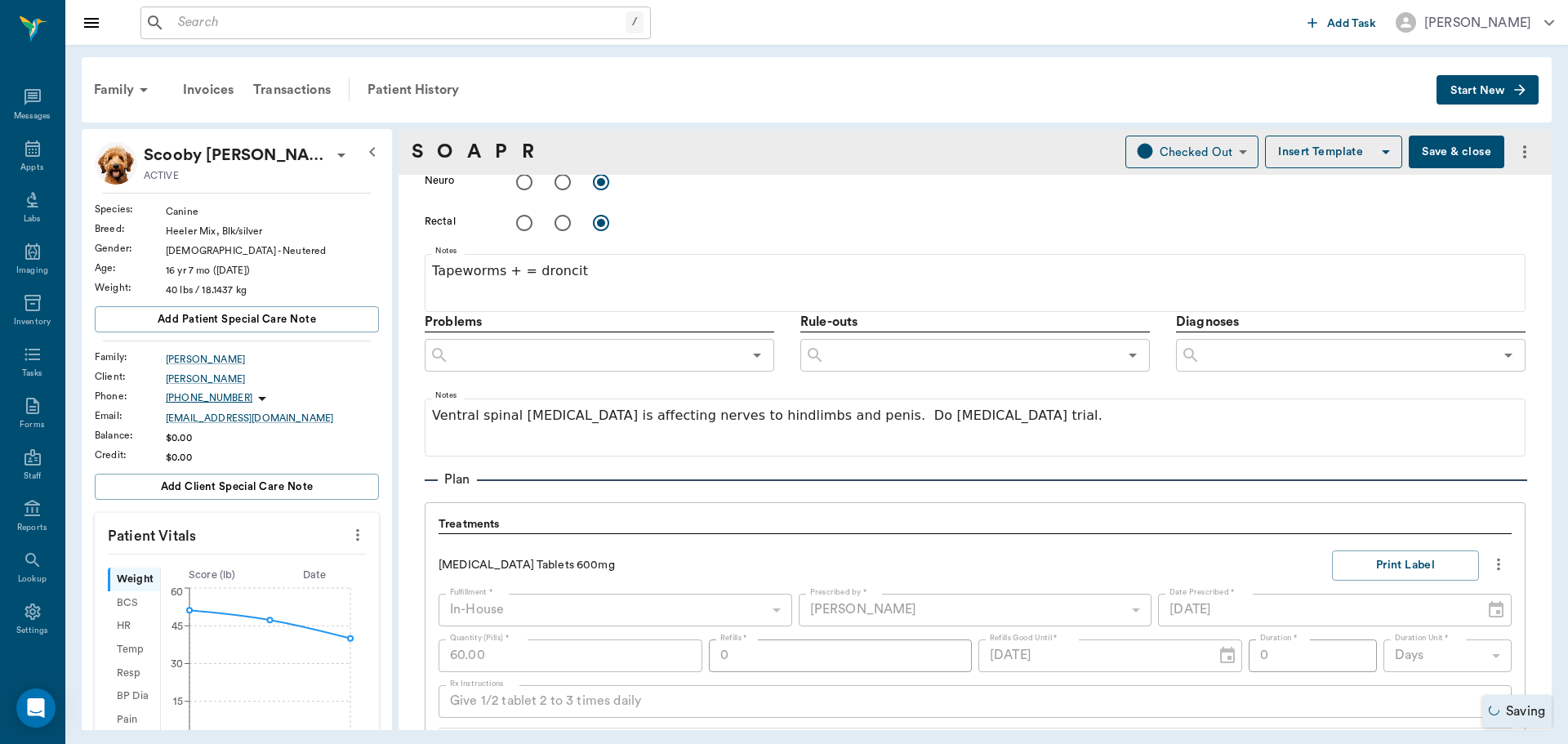
click at [1420, 146] on button "Save & close" at bounding box center [1456, 152] width 95 height 33
